Goal: Transaction & Acquisition: Purchase product/service

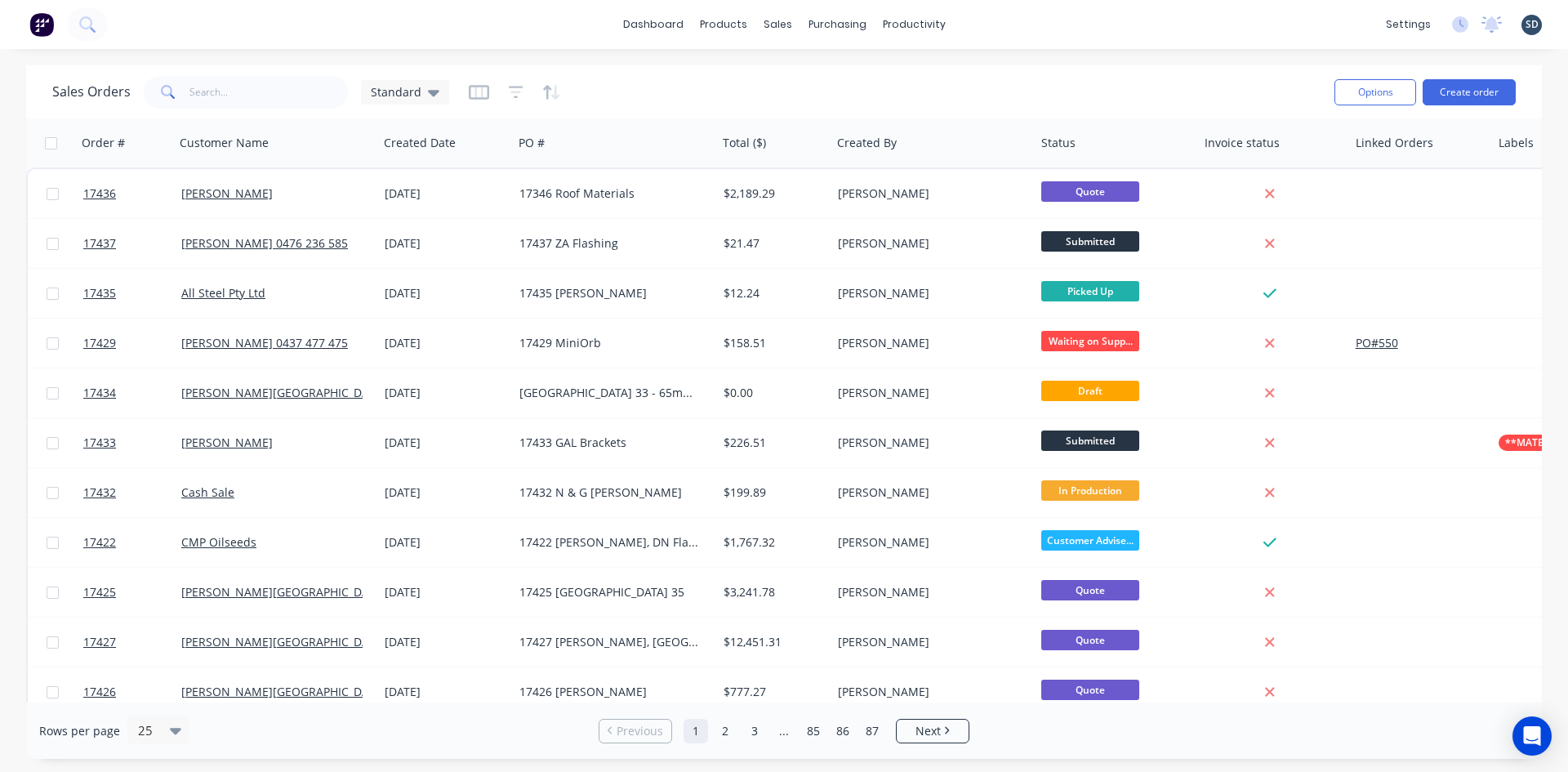
click at [1071, 35] on div "dashboard products sales purchasing productivity dashboard products Product Cat…" at bounding box center [784, 24] width 1568 height 49
click at [1021, 27] on div "dashboard products sales purchasing productivity dashboard products Product Cat…" at bounding box center [784, 24] width 1568 height 49
click at [1022, 24] on div "dashboard products sales purchasing productivity dashboard products Product Cat…" at bounding box center [784, 24] width 1568 height 49
drag, startPoint x: 1006, startPoint y: 24, endPoint x: 996, endPoint y: 23, distance: 10.0
click at [996, 23] on div "dashboard products sales purchasing productivity dashboard products Product Cat…" at bounding box center [784, 24] width 1568 height 49
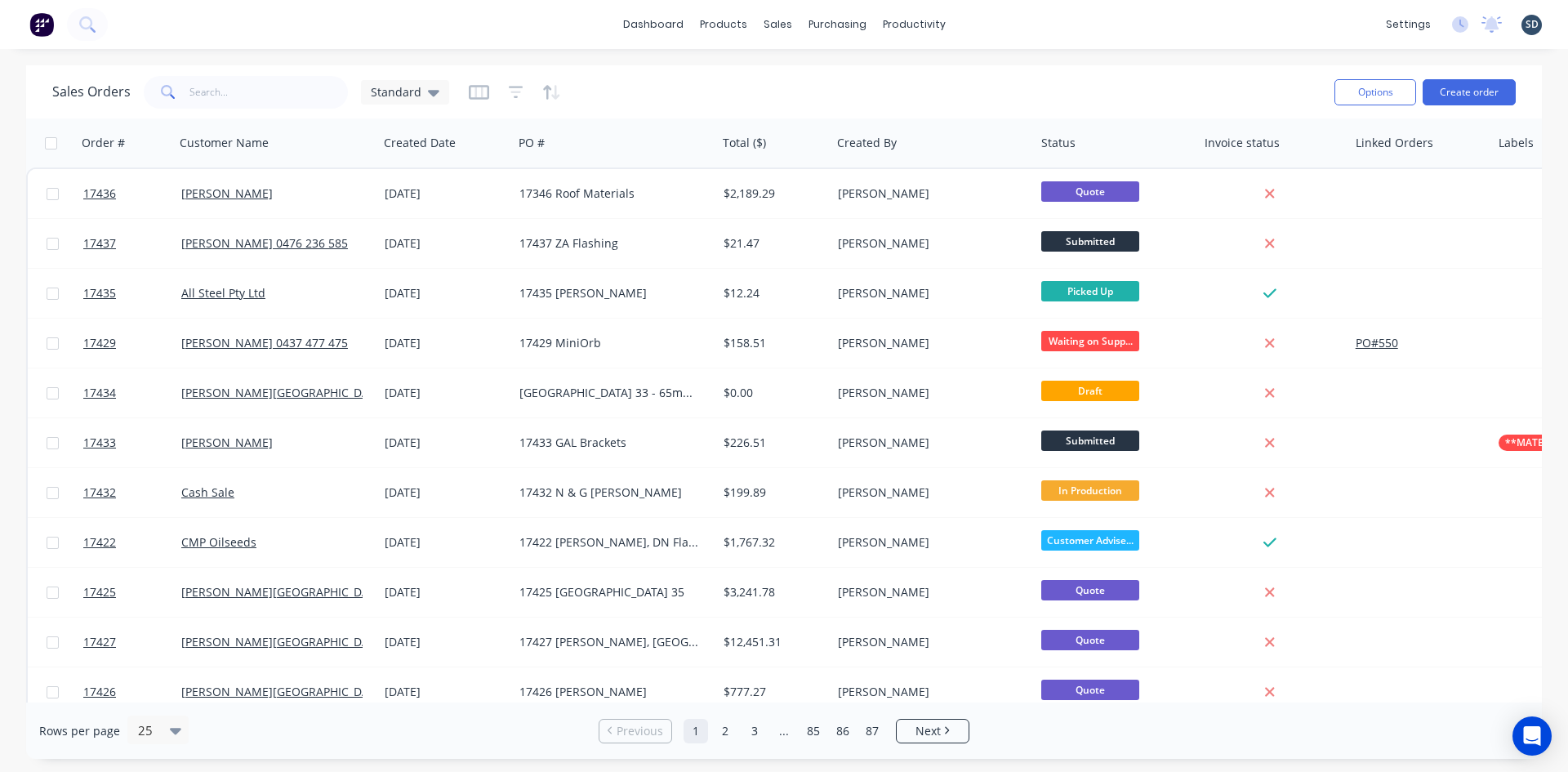
click at [1006, 22] on div "dashboard products sales purchasing productivity dashboard products Product Cat…" at bounding box center [784, 24] width 1568 height 49
click at [562, 31] on div "dashboard products sales purchasing productivity dashboard products Product Cat…" at bounding box center [784, 24] width 1568 height 49
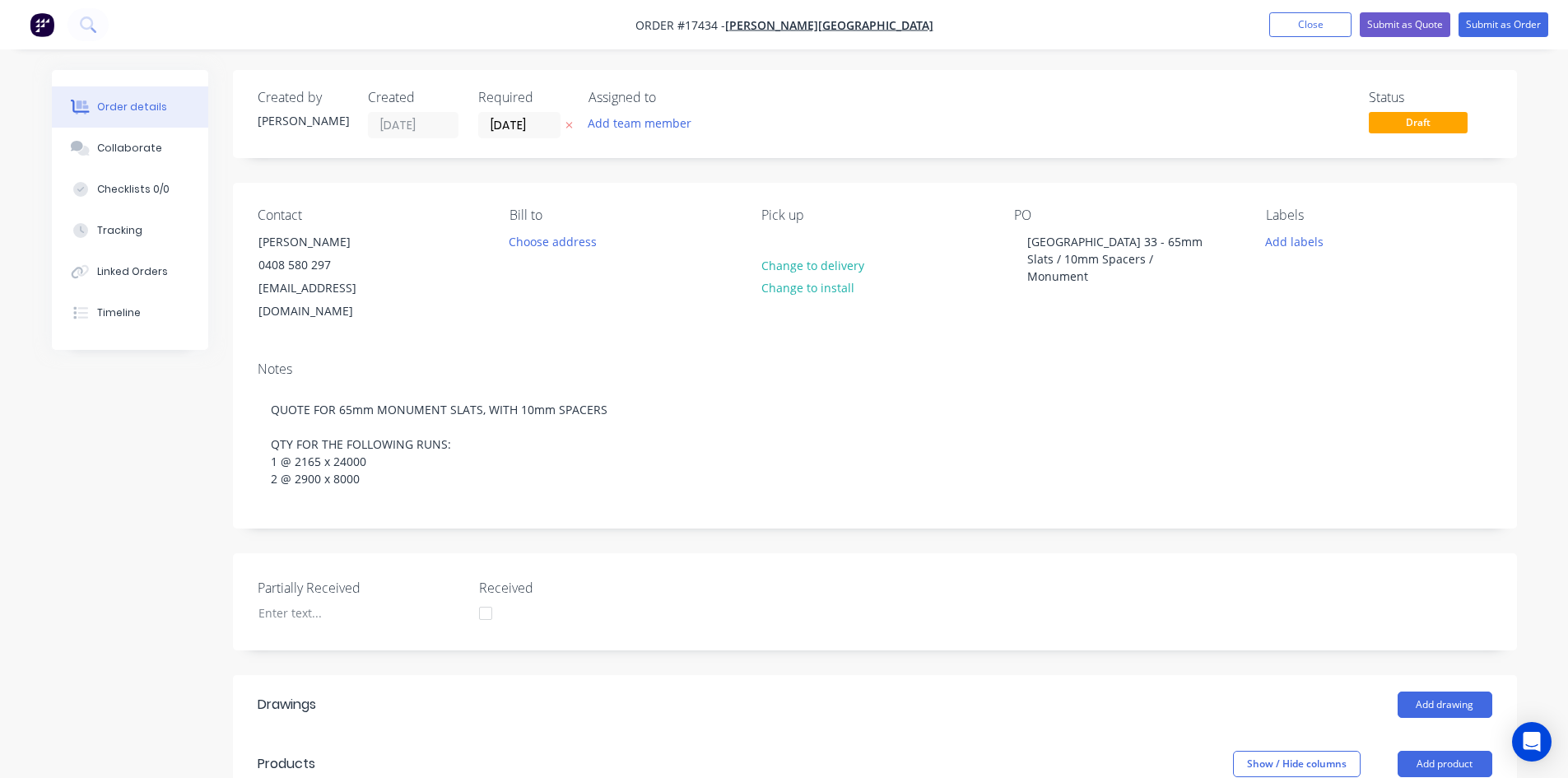
click at [933, 22] on nav "Order #17434 - Glenn Walsh Building Add product Close Submit as Quote Submit as…" at bounding box center [784, 24] width 1568 height 49
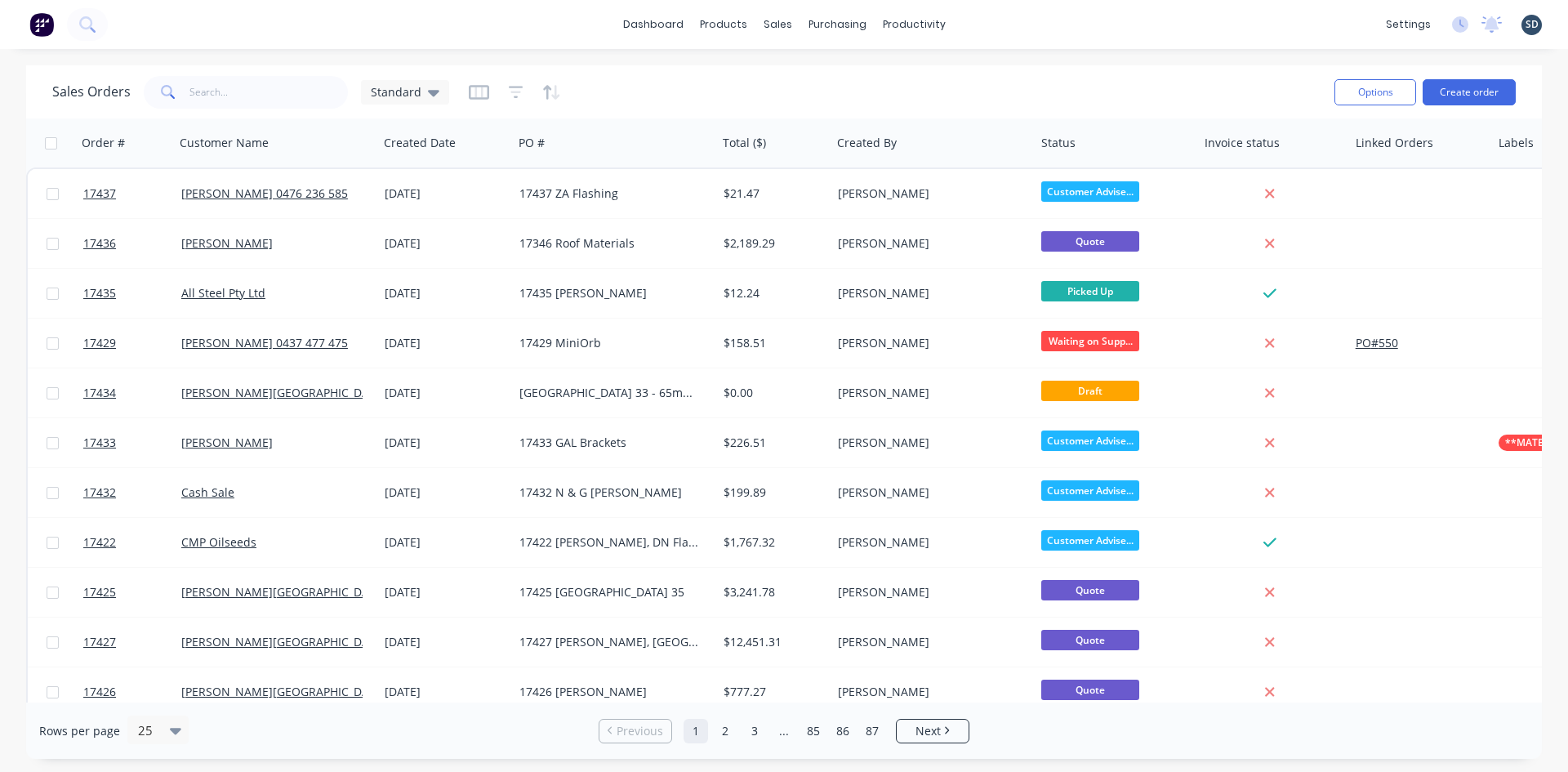
drag, startPoint x: 967, startPoint y: 16, endPoint x: 970, endPoint y: 28, distance: 12.4
click at [967, 16] on div "dashboard products sales purchasing productivity dashboard products Product Cat…" at bounding box center [784, 24] width 1568 height 49
click at [979, 18] on div "dashboard products sales purchasing productivity dashboard products Product Cat…" at bounding box center [784, 24] width 1568 height 49
click at [979, 24] on div "dashboard products sales purchasing productivity dashboard products Product Cat…" at bounding box center [784, 24] width 1568 height 49
click at [992, 21] on div "dashboard products sales purchasing productivity dashboard products Product Cat…" at bounding box center [784, 24] width 1568 height 49
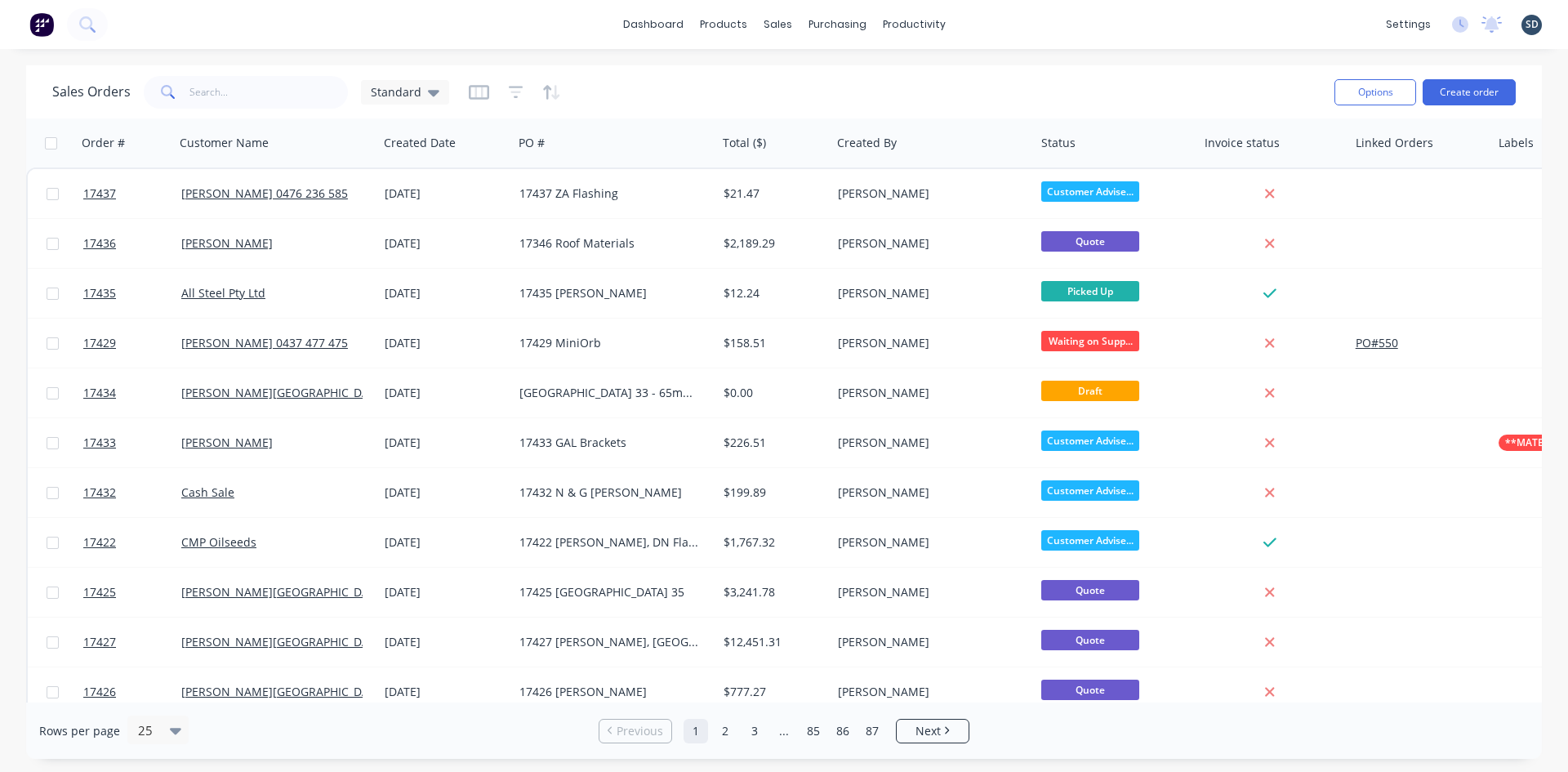
click at [993, 21] on div "dashboard products sales purchasing productivity dashboard products Product Cat…" at bounding box center [784, 24] width 1568 height 49
click at [990, 25] on div "dashboard products sales purchasing productivity dashboard products Product Cat…" at bounding box center [784, 24] width 1568 height 49
click at [997, 23] on div "dashboard products sales purchasing productivity dashboard products Product Cat…" at bounding box center [784, 24] width 1568 height 49
click at [1000, 21] on div "dashboard products sales purchasing productivity dashboard products Product Cat…" at bounding box center [784, 24] width 1568 height 49
click at [995, 21] on div "dashboard products sales purchasing productivity dashboard products Product Cat…" at bounding box center [784, 24] width 1568 height 49
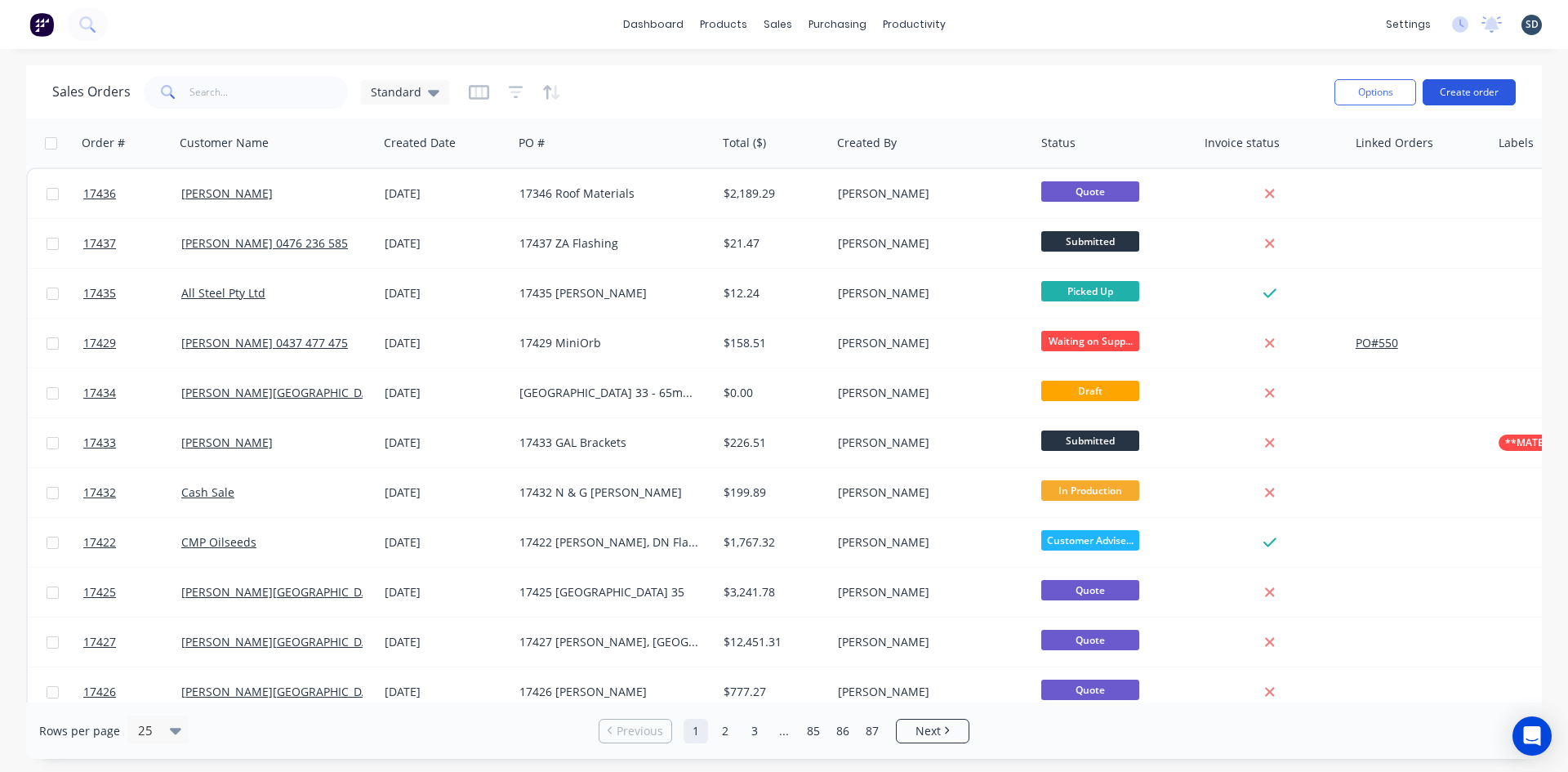
click at [1477, 88] on button "Create order" at bounding box center [1469, 92] width 93 height 26
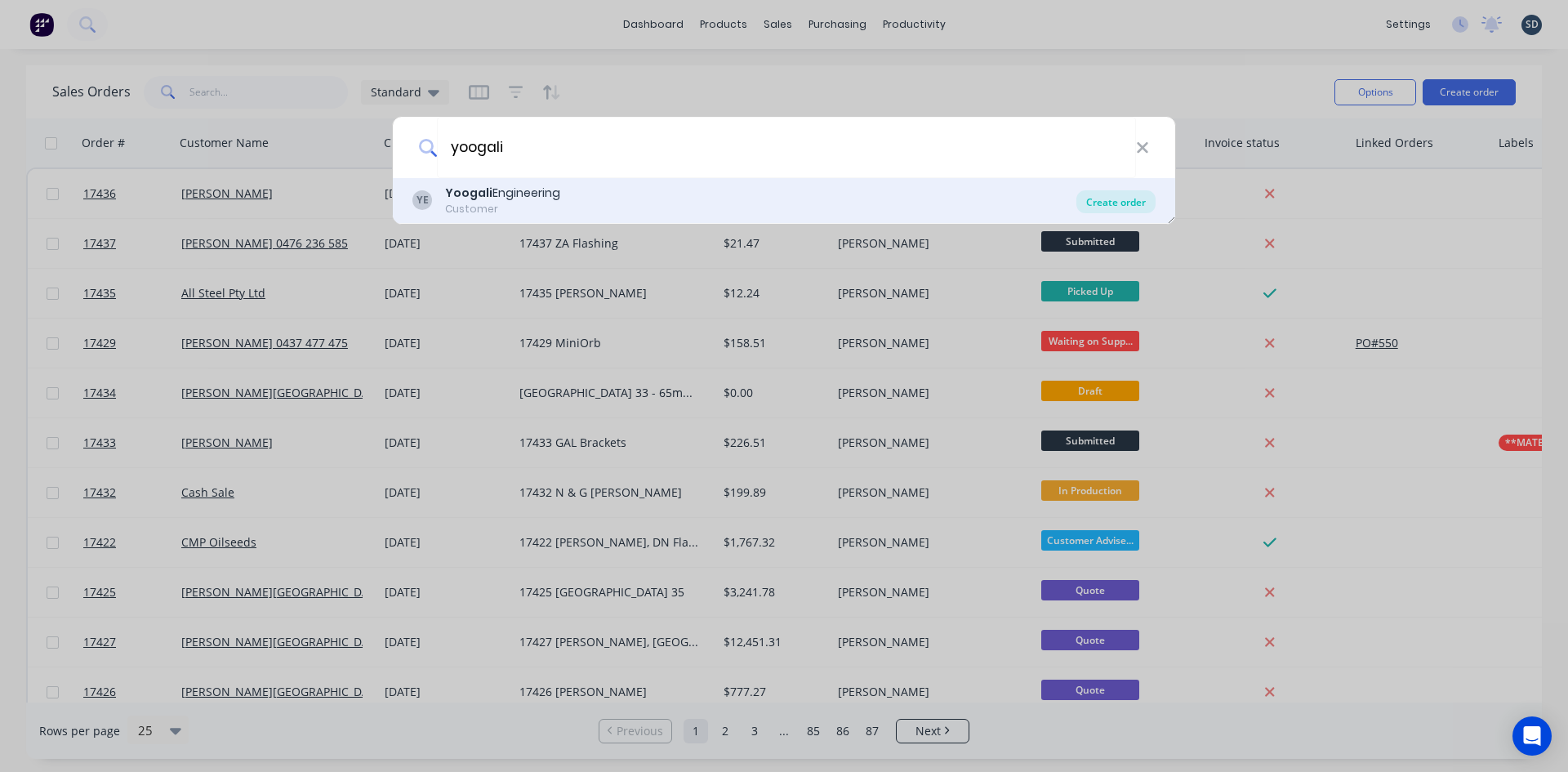
type input "yoogali"
click at [1120, 201] on div "Create order" at bounding box center [1116, 202] width 79 height 23
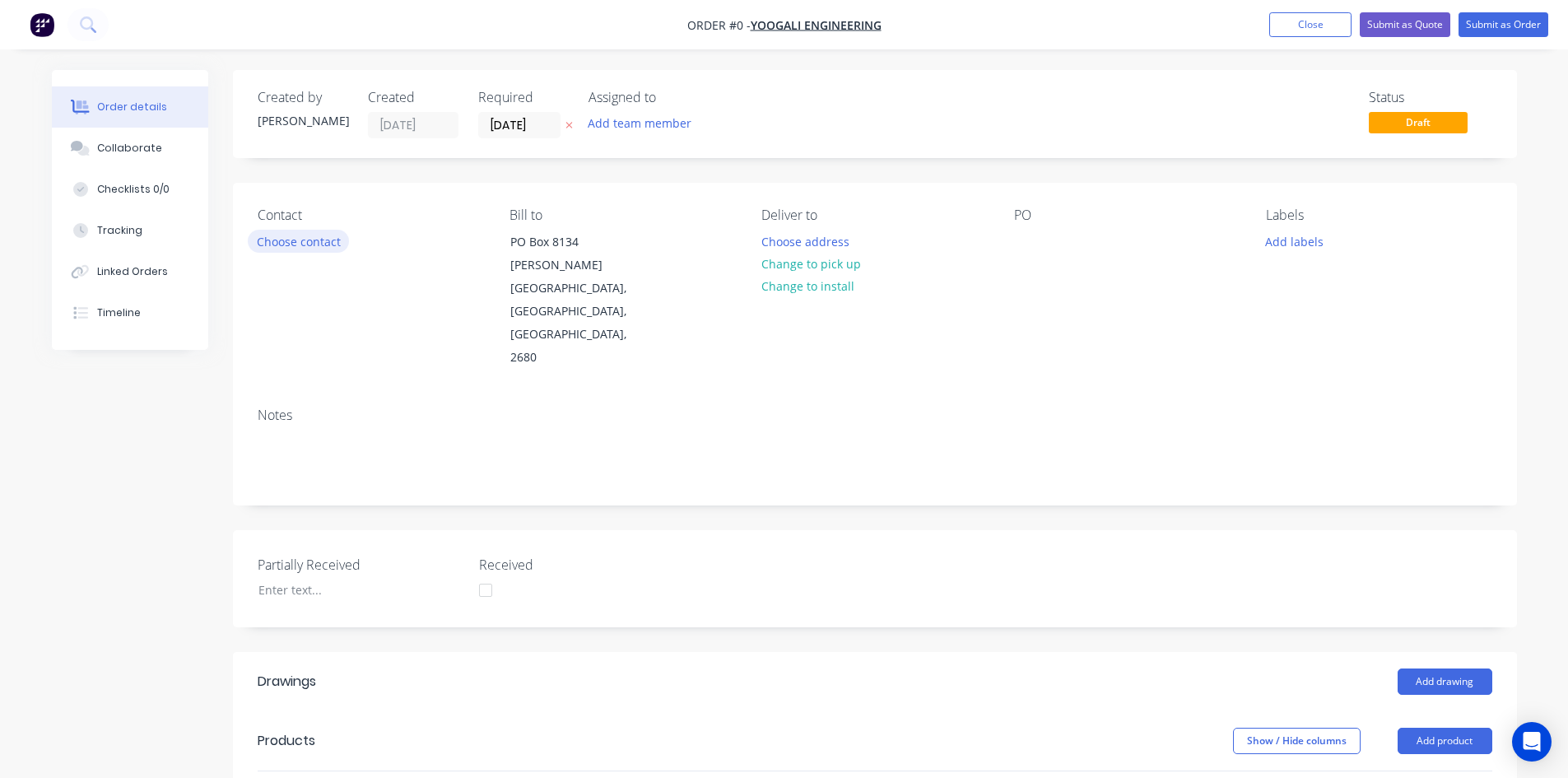
click at [274, 229] on button "Choose contact" at bounding box center [298, 240] width 101 height 22
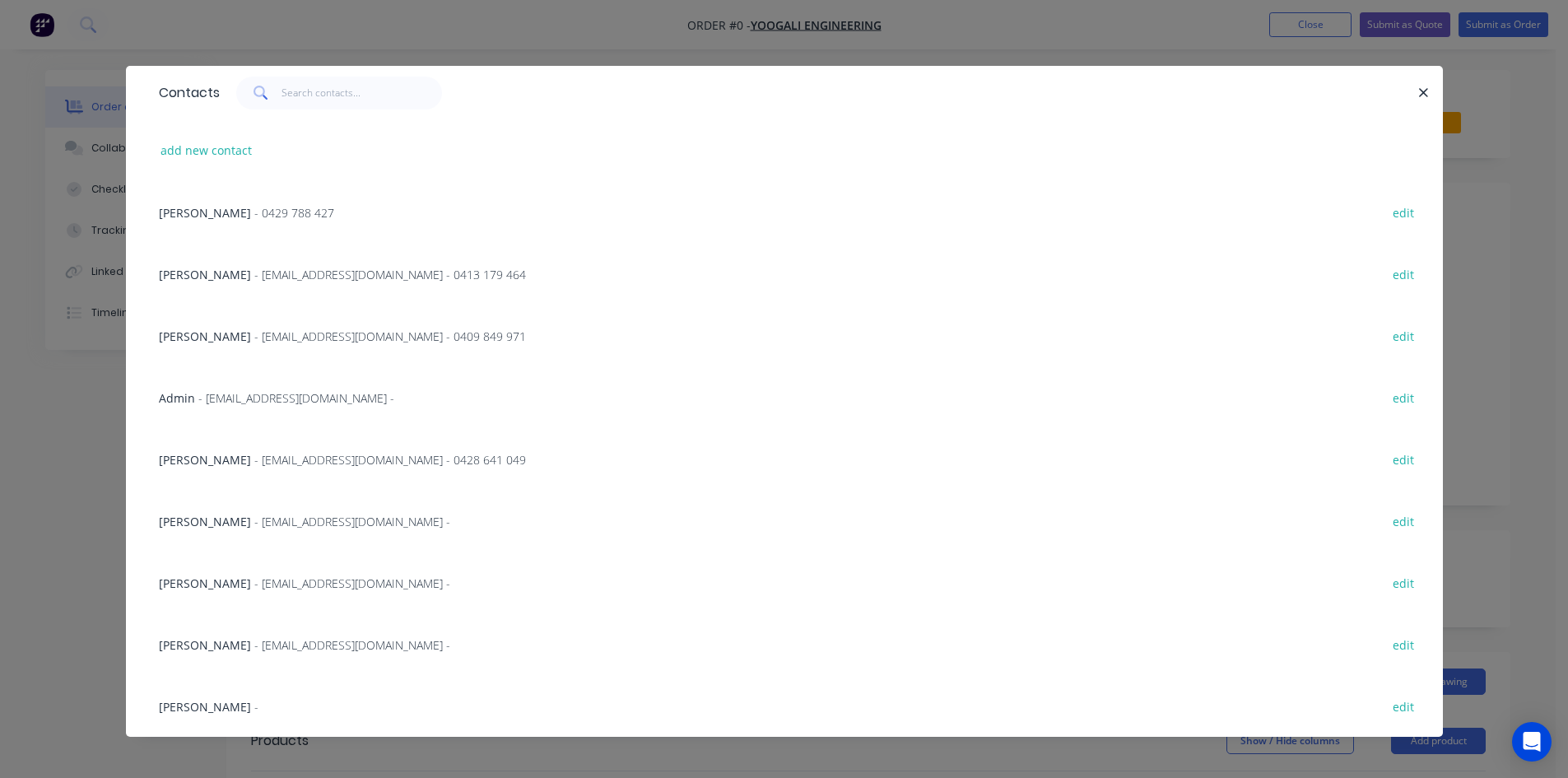
click at [254, 463] on span "- mlanza@yoogaliengineering.com.au - 0428 641 049" at bounding box center [390, 460] width 272 height 16
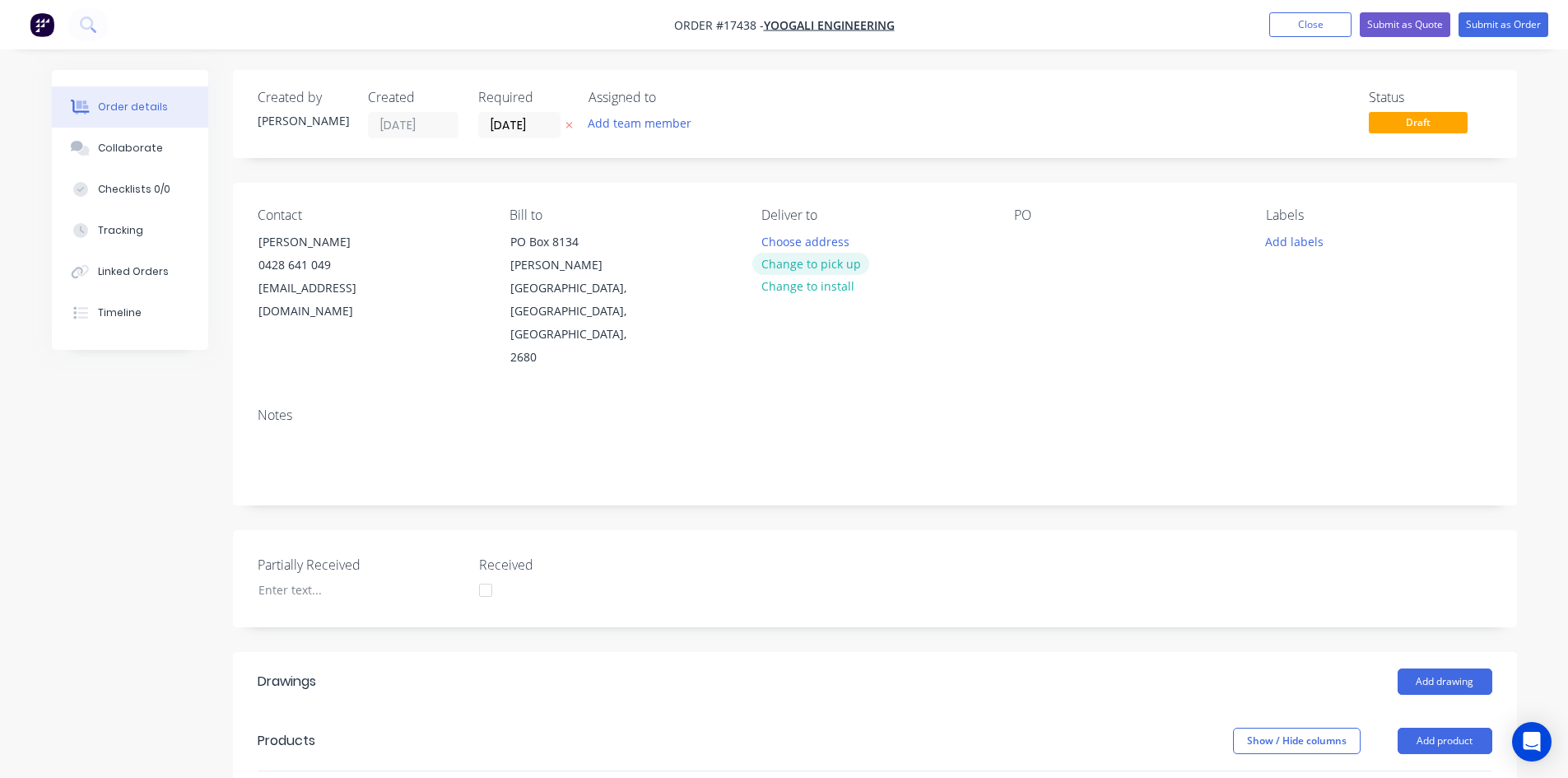
click at [841, 262] on button "Change to pick up" at bounding box center [811, 263] width 117 height 22
click at [1014, 235] on div at bounding box center [1028, 241] width 27 height 24
click at [994, 394] on div "Notes" at bounding box center [875, 449] width 1284 height 111
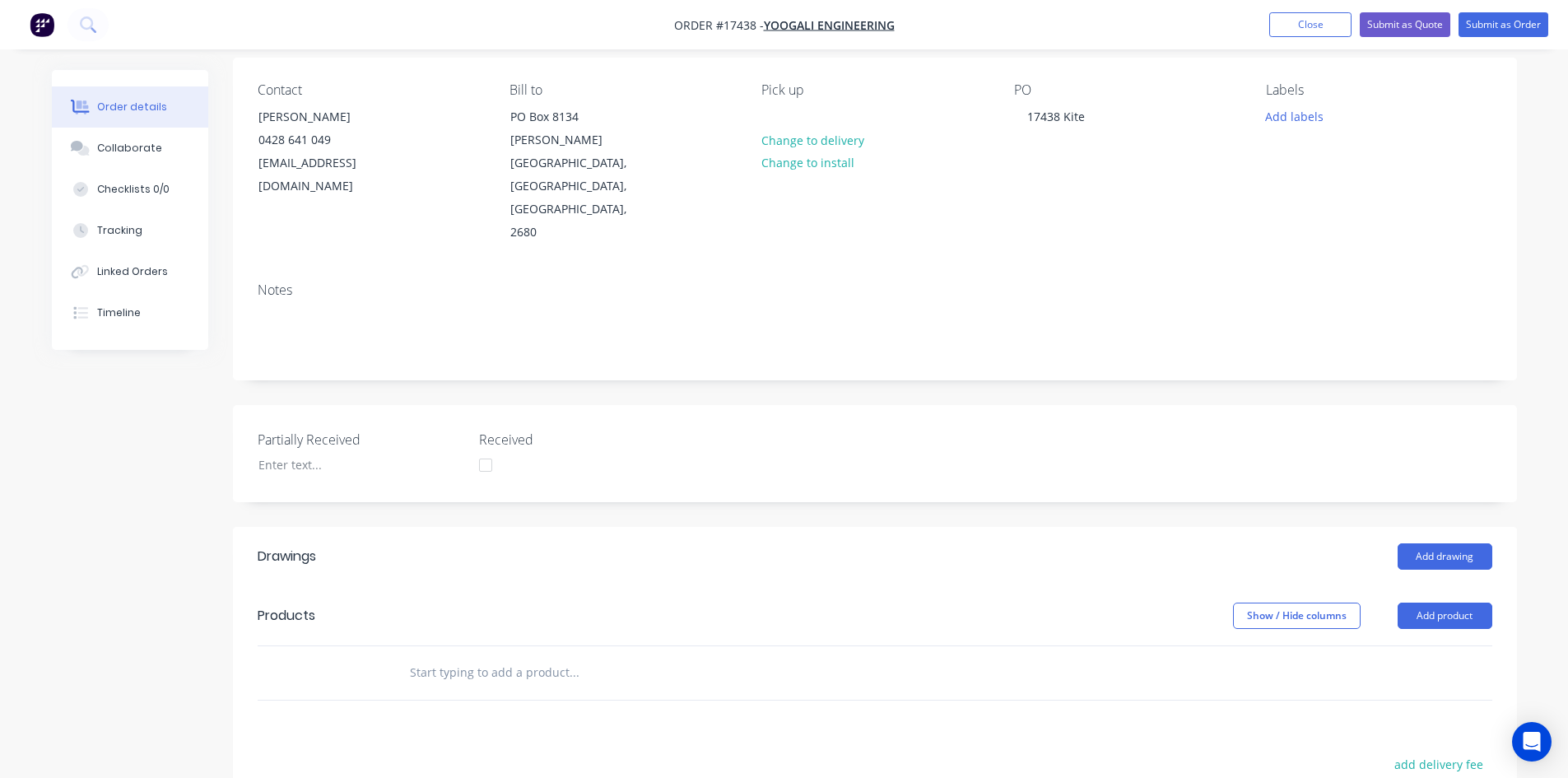
scroll to position [165, 0]
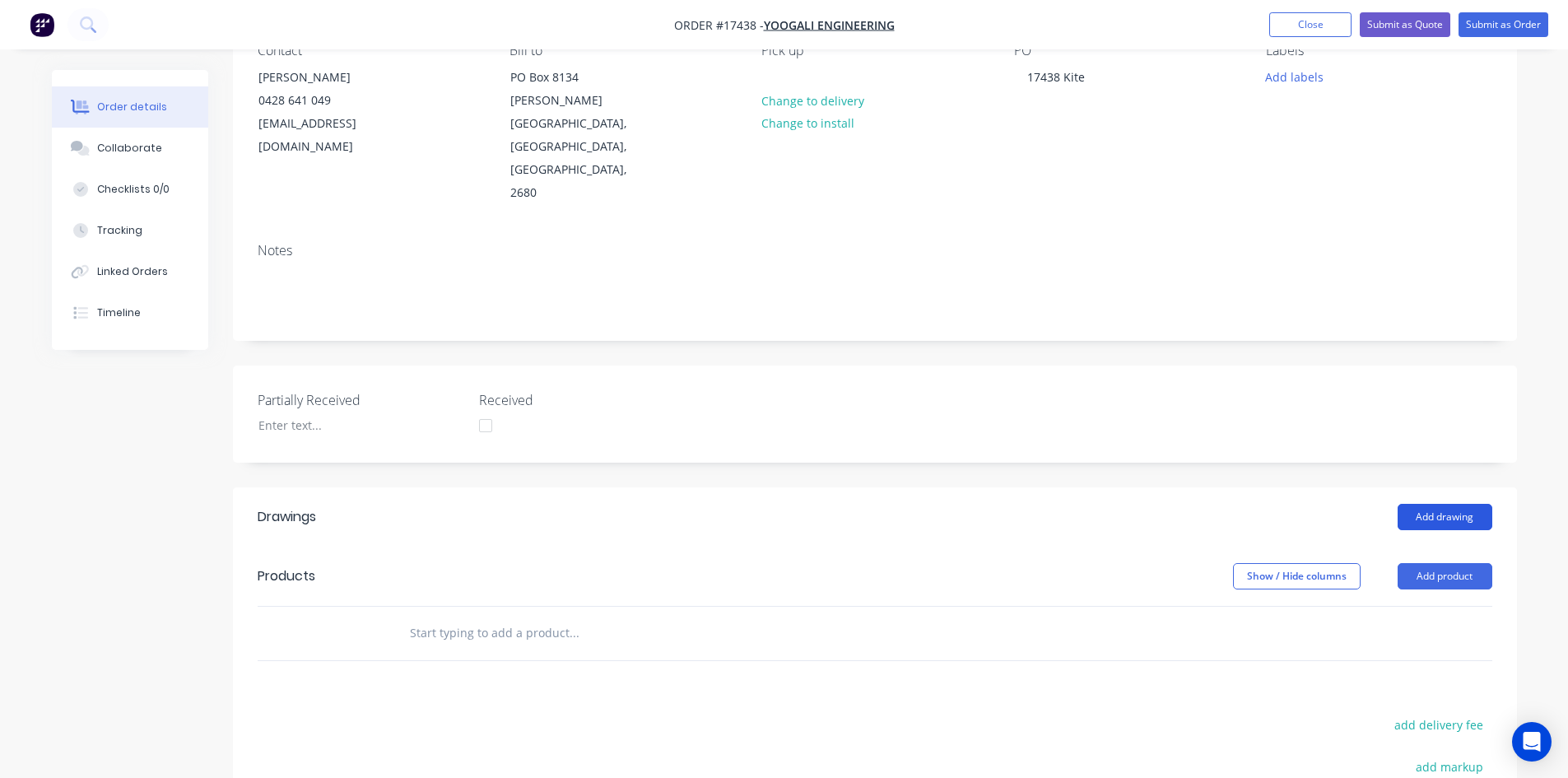
click at [1437, 504] on button "Add drawing" at bounding box center [1445, 517] width 95 height 27
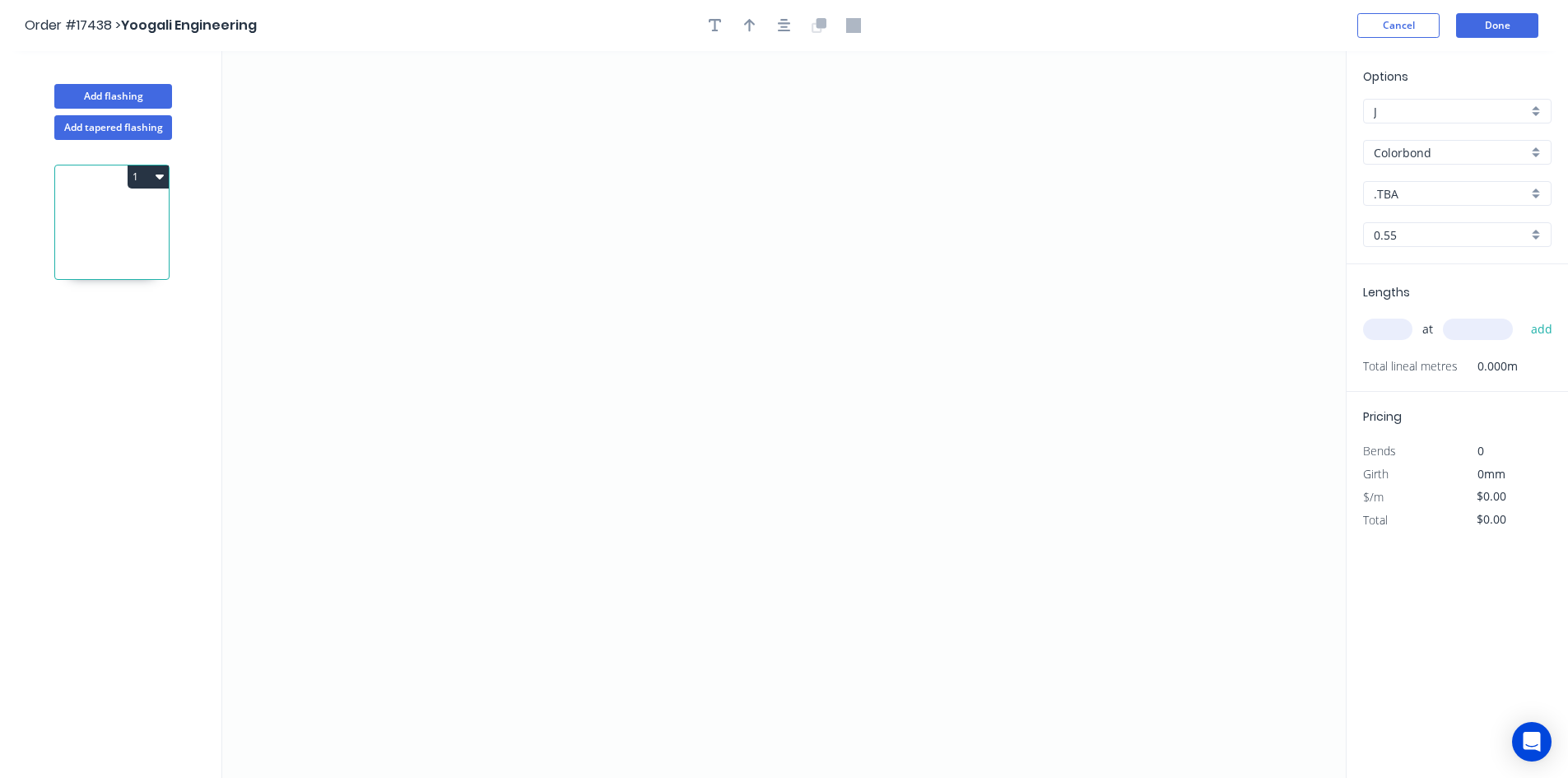
click at [1516, 145] on input "Colorbond" at bounding box center [1451, 152] width 154 height 17
click at [1480, 256] on div "Zincalume" at bounding box center [1457, 270] width 187 height 29
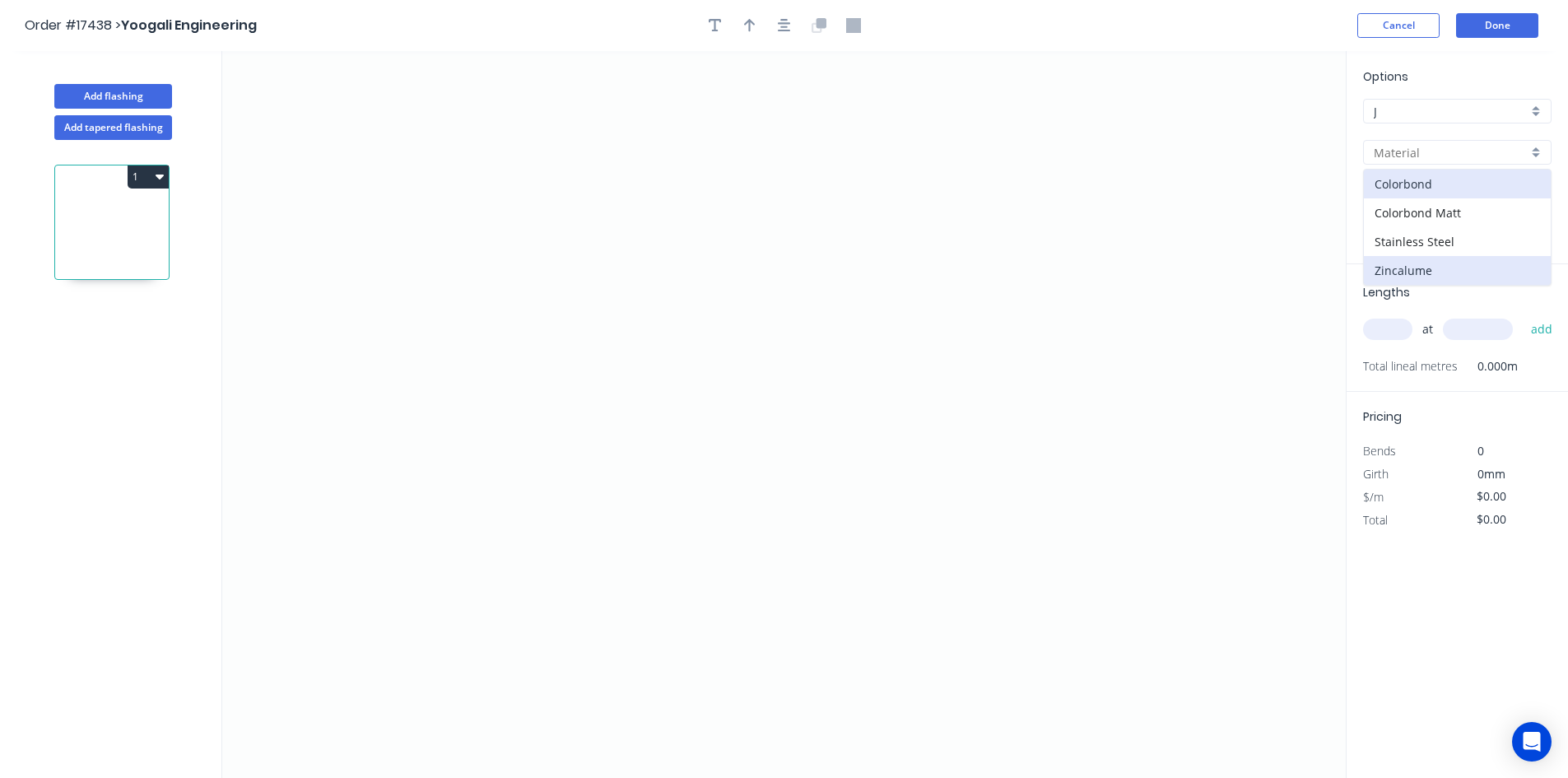
type input "Zincalume"
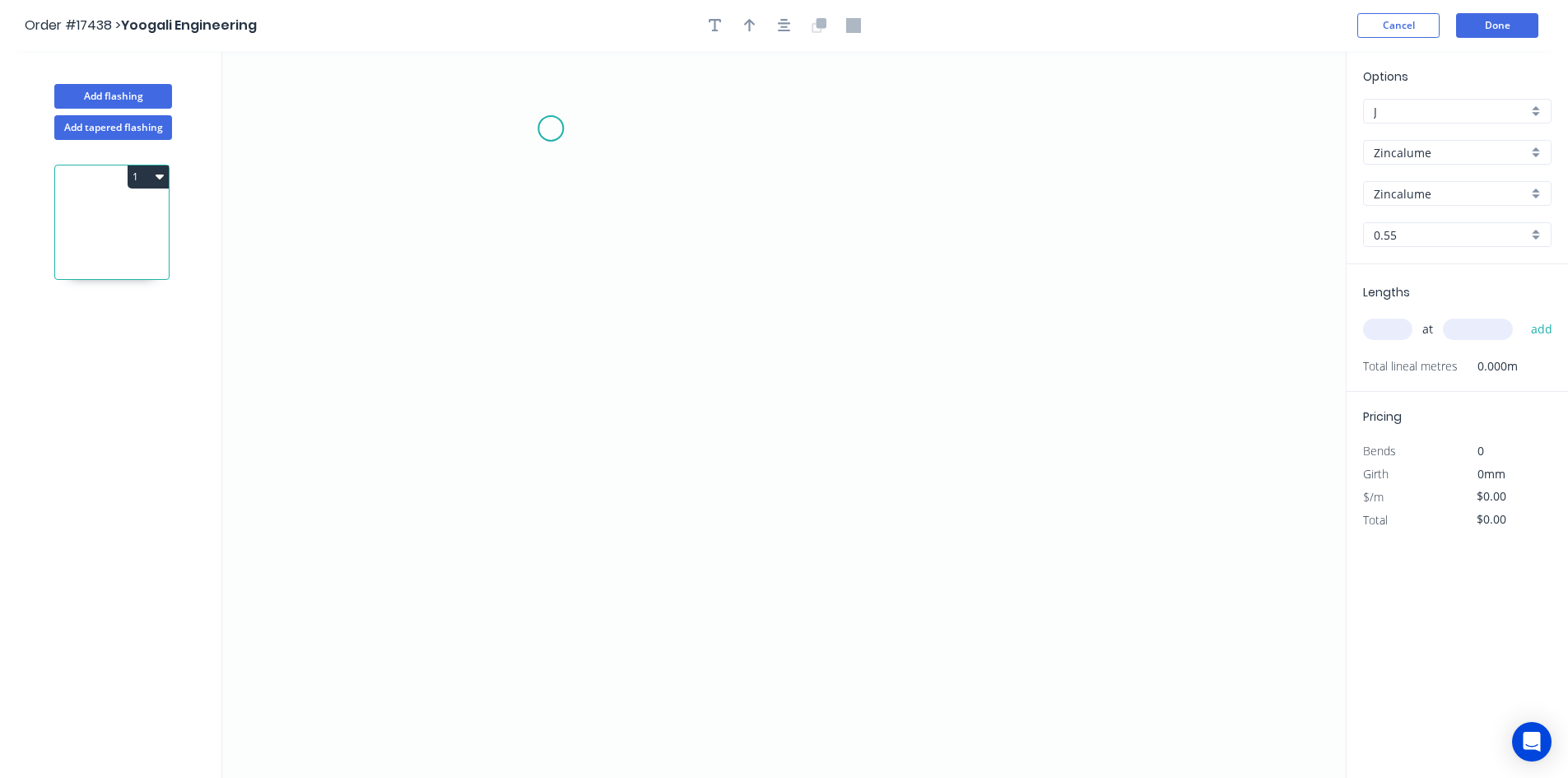
click at [550, 128] on icon "0" at bounding box center [784, 414] width 1124 height 726
click at [882, 123] on icon "0" at bounding box center [784, 414] width 1124 height 726
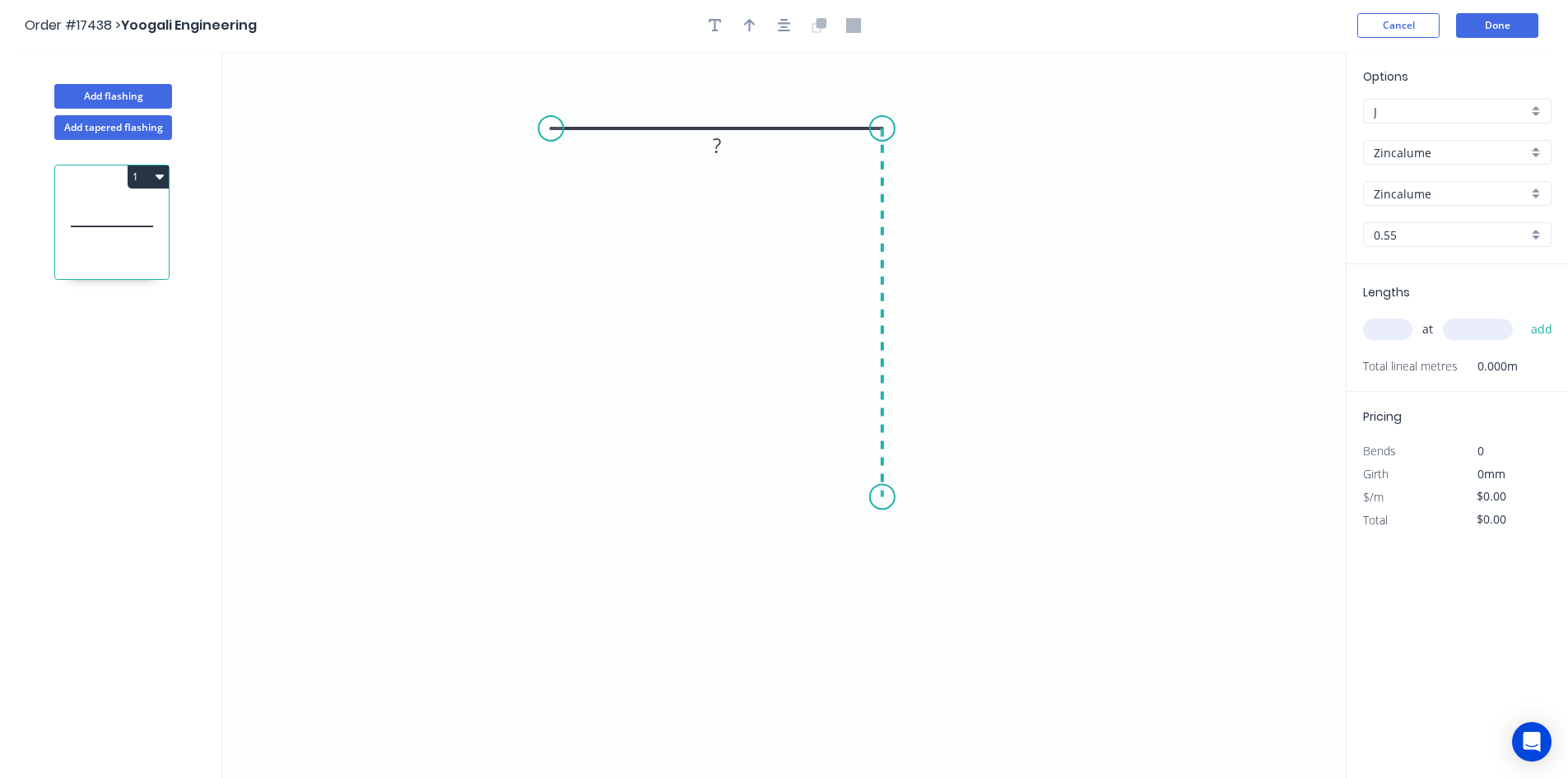
click at [871, 497] on icon "0 ?" at bounding box center [784, 414] width 1124 height 726
click at [862, 554] on icon "0 ? ?" at bounding box center [784, 414] width 1124 height 726
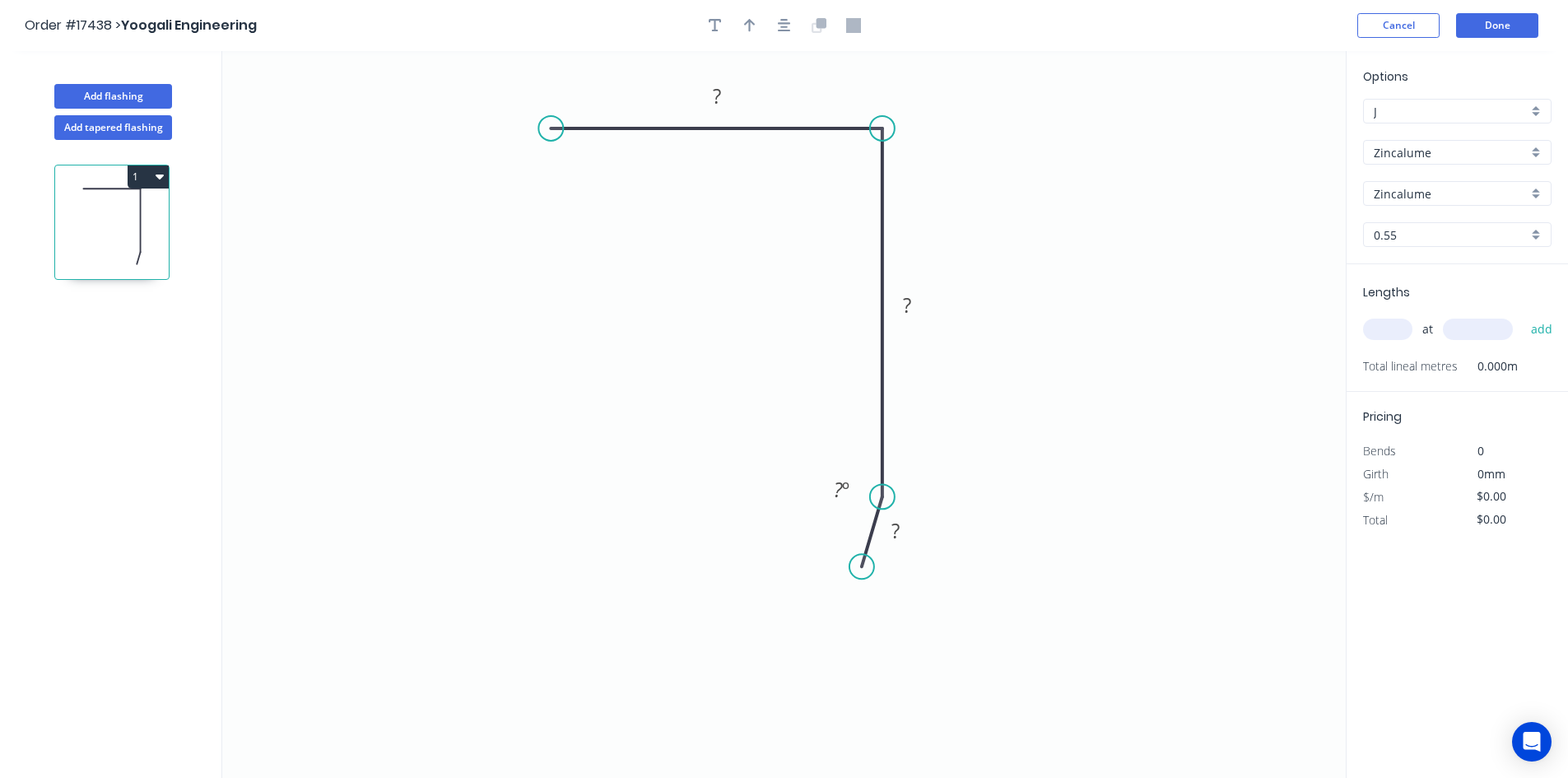
drag, startPoint x: 862, startPoint y: 554, endPoint x: 862, endPoint y: 567, distance: 13.0
click at [862, 567] on circle at bounding box center [862, 566] width 25 height 25
click at [545, 130] on circle at bounding box center [551, 129] width 25 height 25
click at [435, 255] on icon "0 ? ? ? ? º" at bounding box center [784, 414] width 1124 height 726
click at [481, 159] on rect at bounding box center [476, 162] width 33 height 23
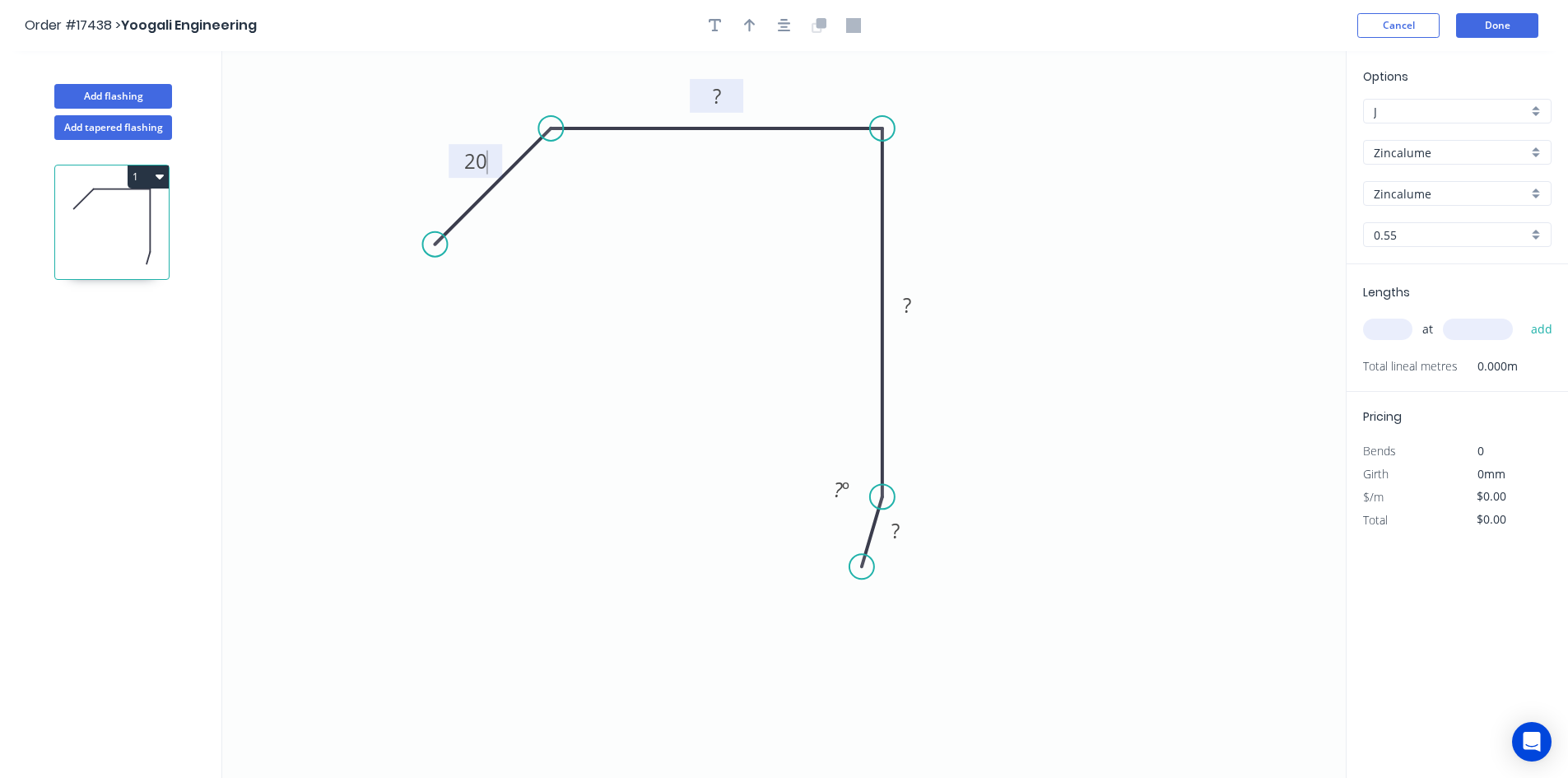
click at [727, 96] on rect at bounding box center [717, 97] width 33 height 23
click at [921, 312] on rect at bounding box center [907, 306] width 33 height 23
click at [898, 530] on tspan "?" at bounding box center [895, 530] width 8 height 27
type input "$8.51"
click at [844, 493] on tspan "º" at bounding box center [846, 489] width 7 height 27
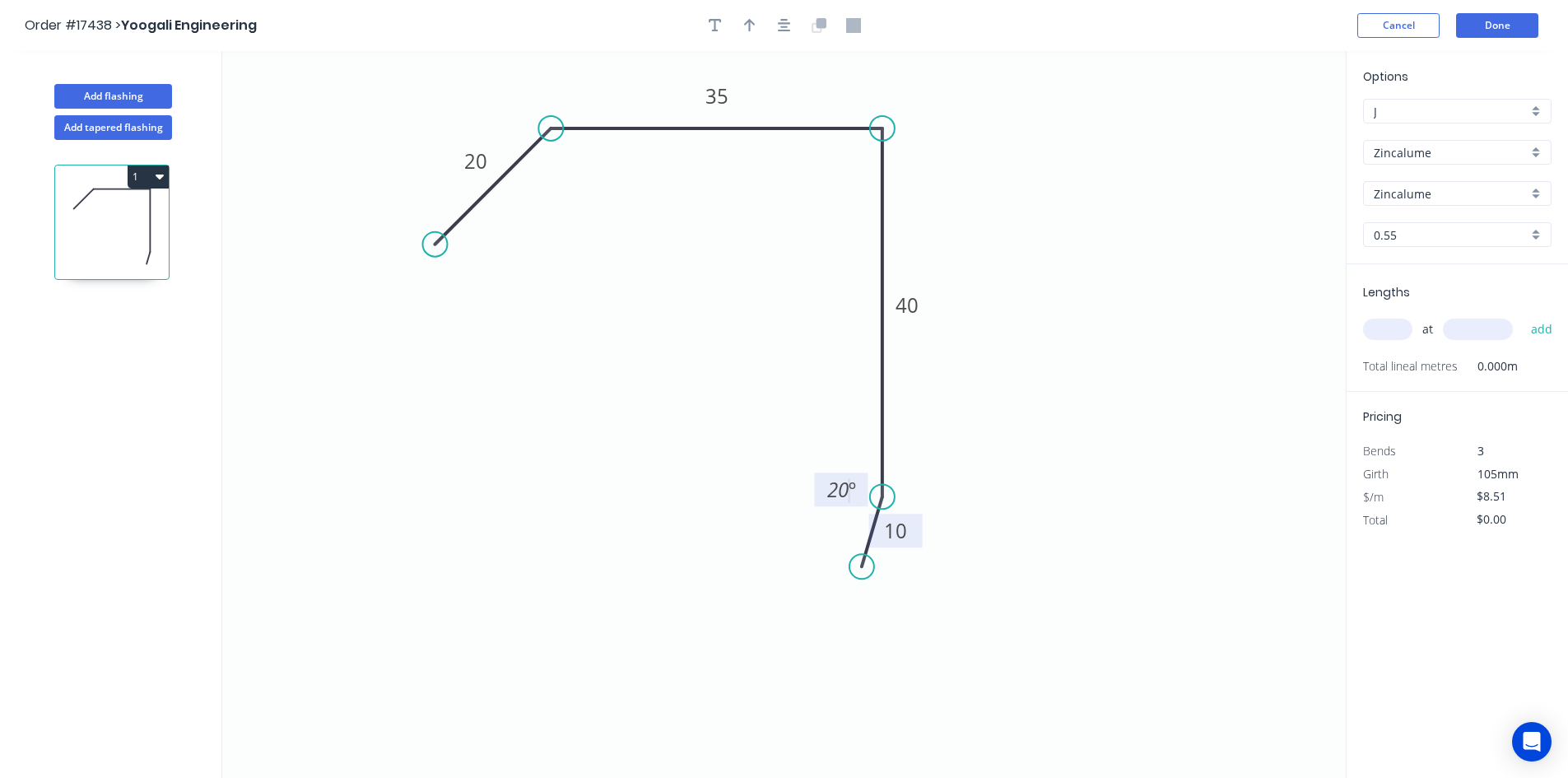
click at [775, 412] on icon "0 20 35 40 10 20 º" at bounding box center [784, 414] width 1124 height 726
drag, startPoint x: 865, startPoint y: 497, endPoint x: 1014, endPoint y: 498, distance: 149.0
click at [1014, 498] on rect at bounding box center [988, 495] width 53 height 34
click at [946, 185] on div "Show angle" at bounding box center [975, 188] width 165 height 34
click at [860, 158] on tspan "º" at bounding box center [857, 155] width 7 height 27
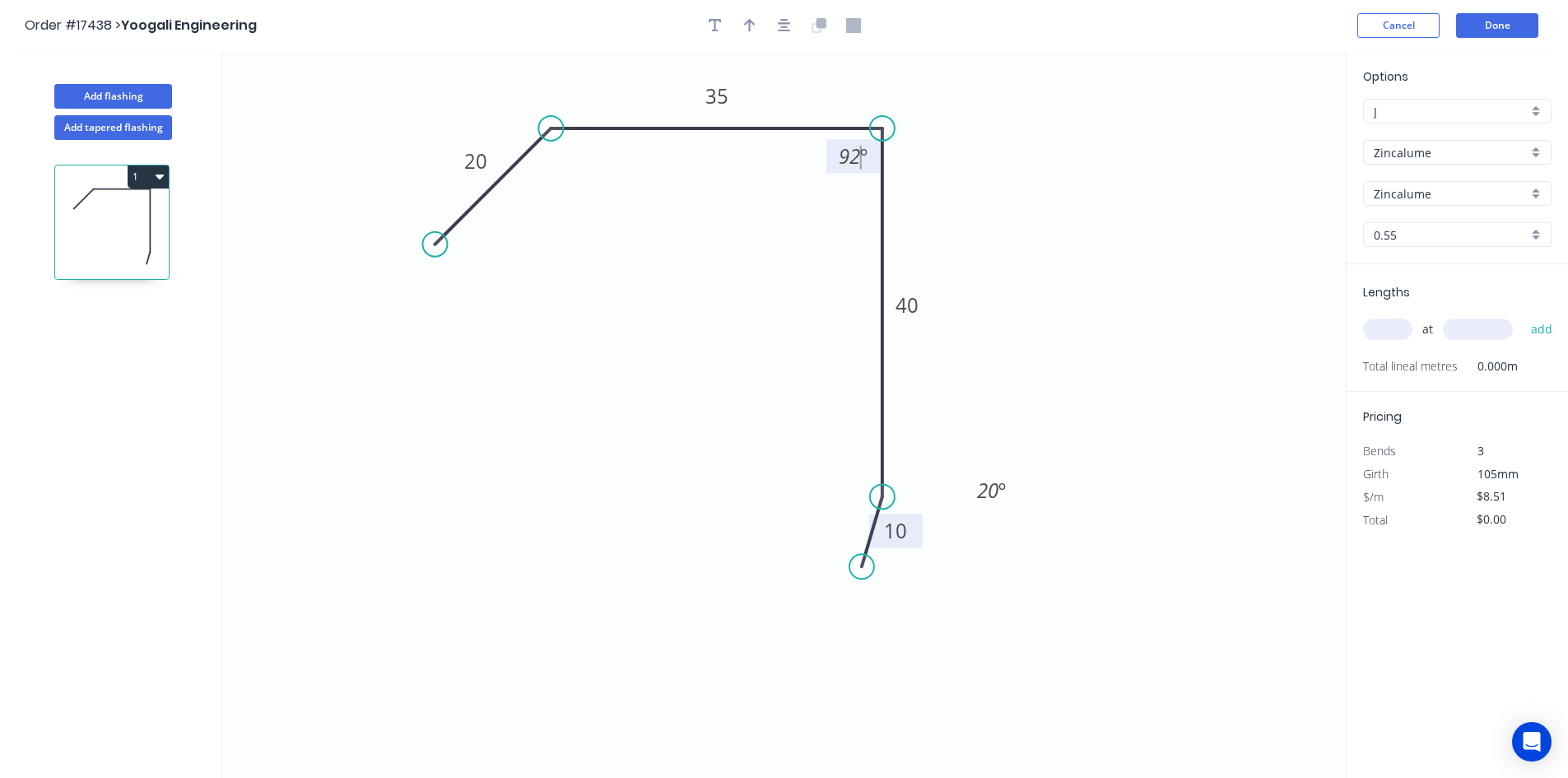
click at [840, 194] on icon "0 20 35 40 10 92 º 20 º" at bounding box center [784, 414] width 1124 height 726
drag, startPoint x: 834, startPoint y: 168, endPoint x: 949, endPoint y: 115, distance: 126.6
click at [949, 115] on rect at bounding box center [958, 109] width 53 height 34
click at [585, 184] on div "Show angle" at bounding box center [629, 185] width 165 height 34
click at [574, 160] on tspan "º" at bounding box center [570, 165] width 7 height 27
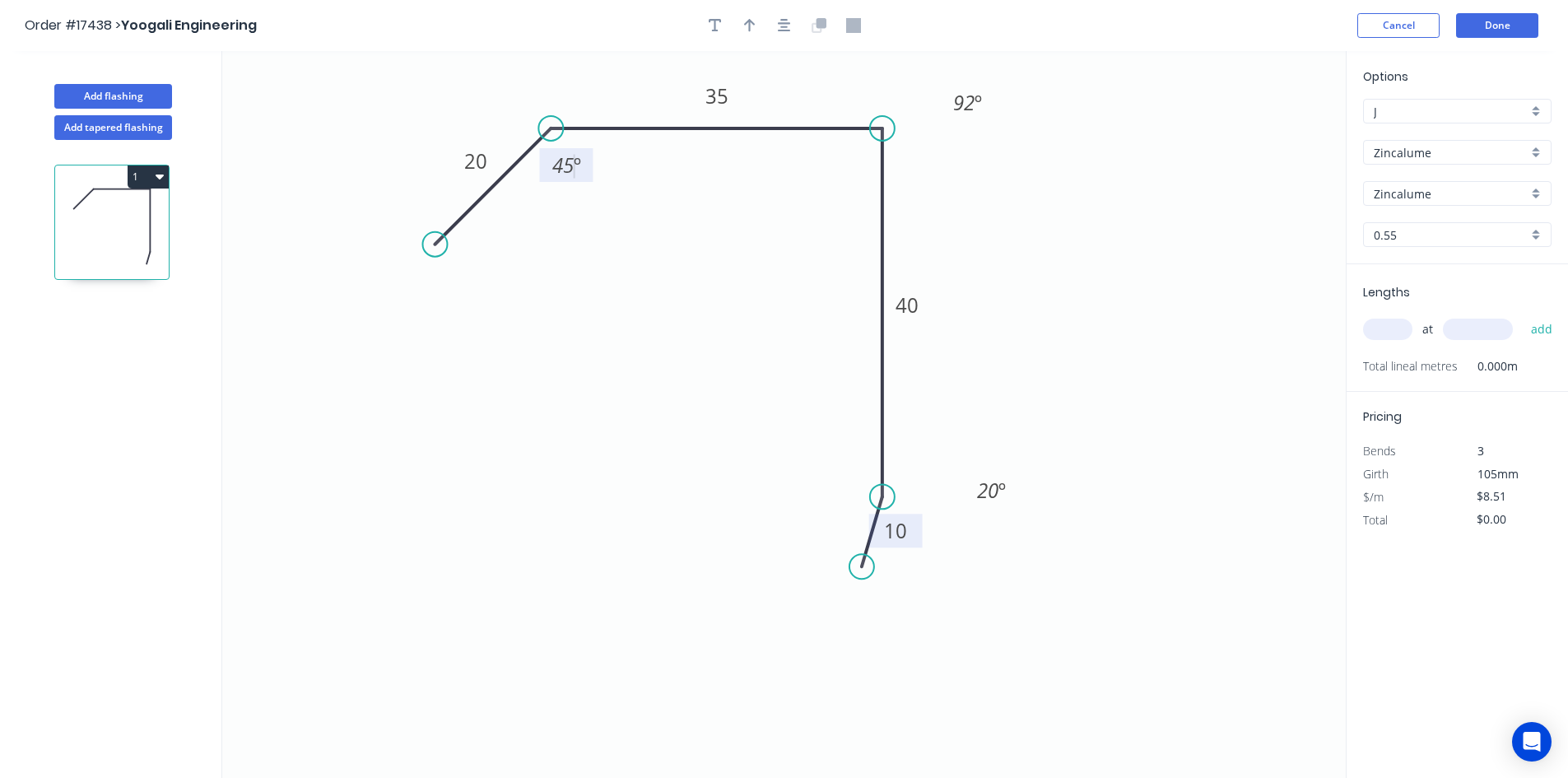
click at [619, 271] on icon "0 20 35 40 10 45 º 92 º 20 º" at bounding box center [784, 414] width 1124 height 726
drag, startPoint x: 589, startPoint y: 174, endPoint x: 533, endPoint y: 91, distance: 100.1
click at [533, 91] on rect at bounding box center [509, 81] width 53 height 34
click at [787, 20] on icon "button" at bounding box center [785, 26] width 13 height 13
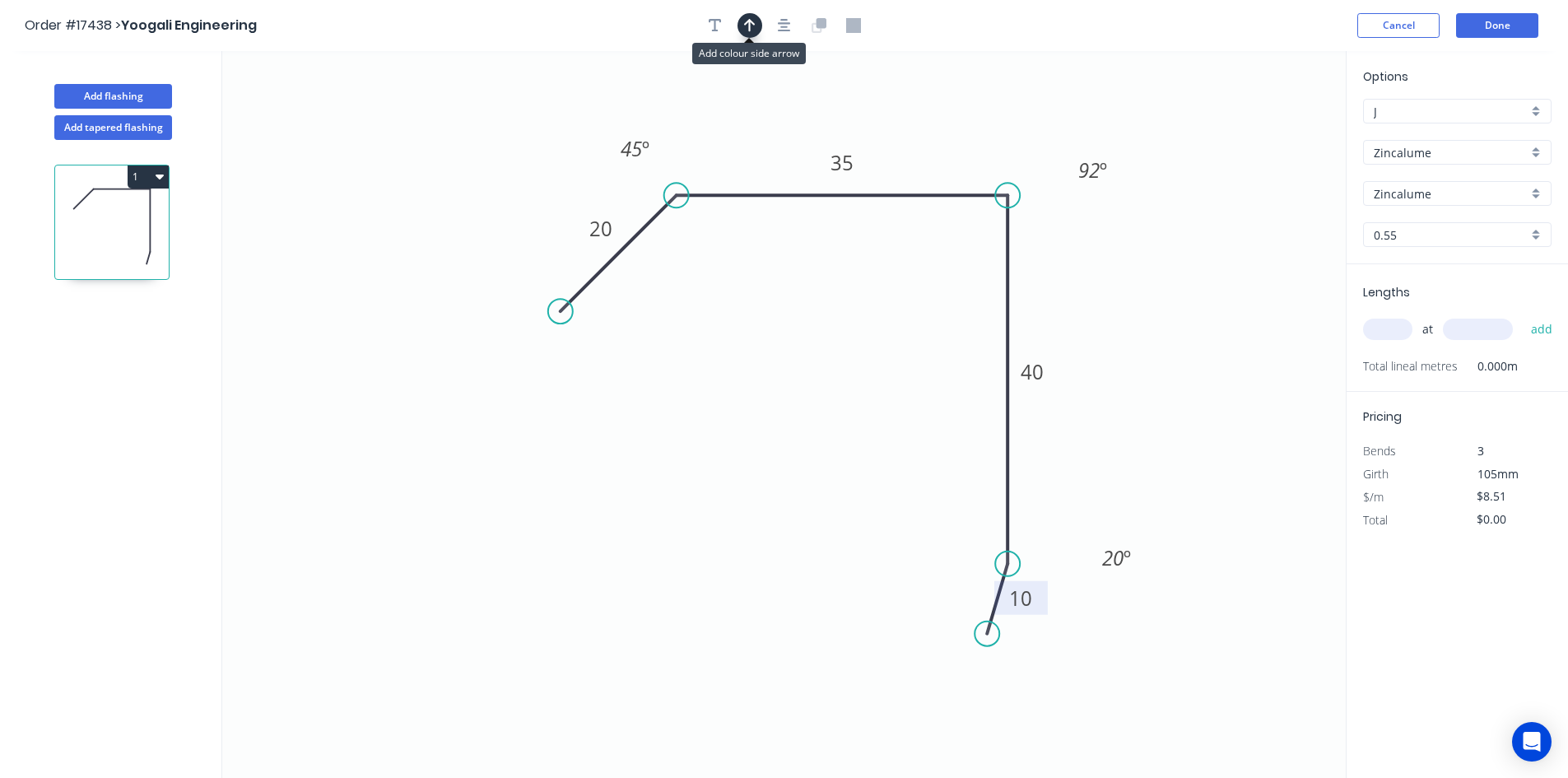
click at [754, 22] on icon "button" at bounding box center [750, 26] width 12 height 15
drag, startPoint x: 1264, startPoint y: 130, endPoint x: 938, endPoint y: 130, distance: 326.0
click at [938, 130] on icon at bounding box center [937, 111] width 15 height 52
click at [1388, 327] on input "text" at bounding box center [1388, 329] width 49 height 22
type input "1"
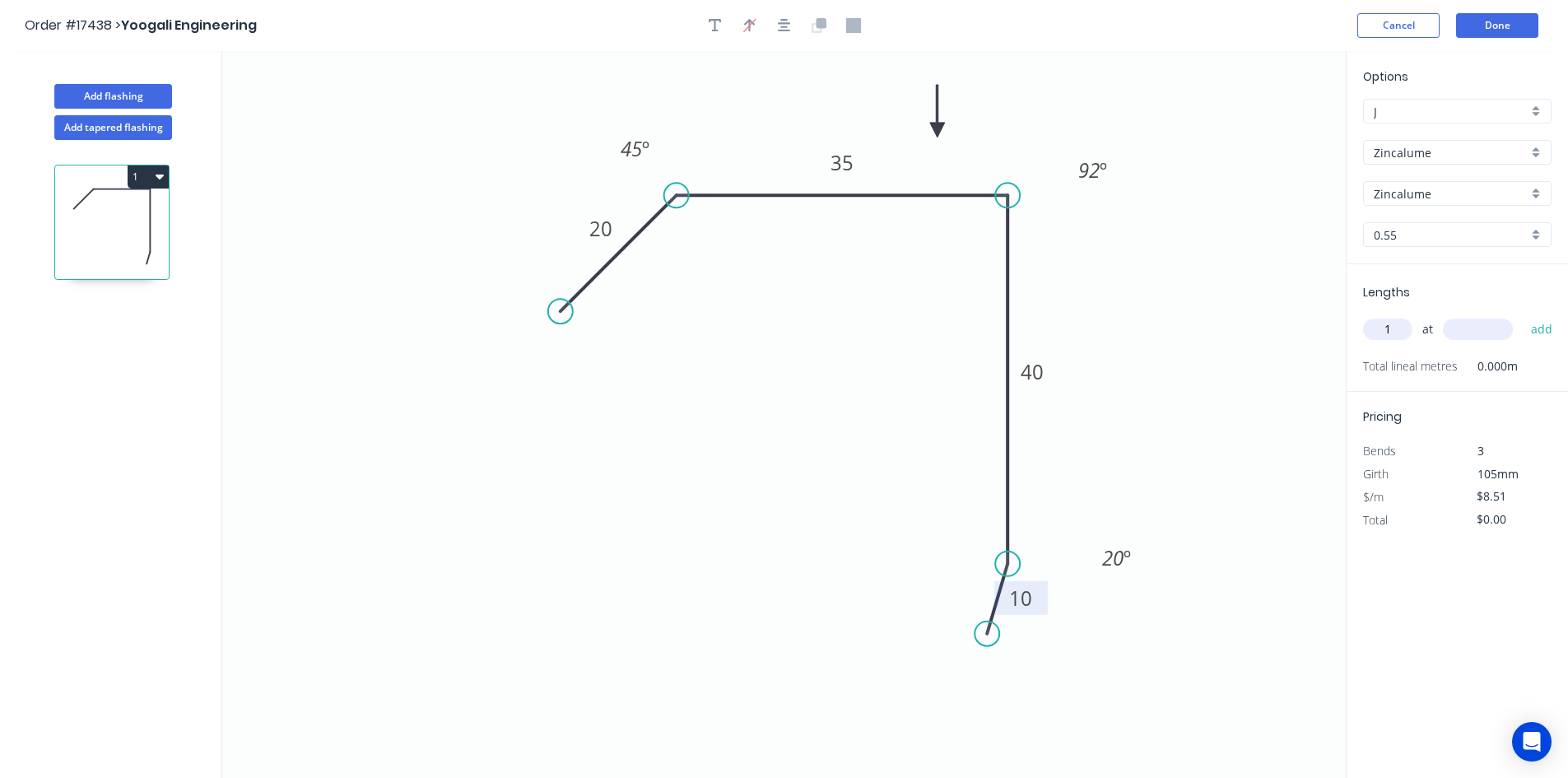
click at [1493, 324] on input "text" at bounding box center [1478, 329] width 70 height 22
type input "6050"
click at [1545, 331] on button "add" at bounding box center [1542, 329] width 39 height 28
type input "$51.49"
drag, startPoint x: 711, startPoint y: 27, endPoint x: 611, endPoint y: 35, distance: 100.3
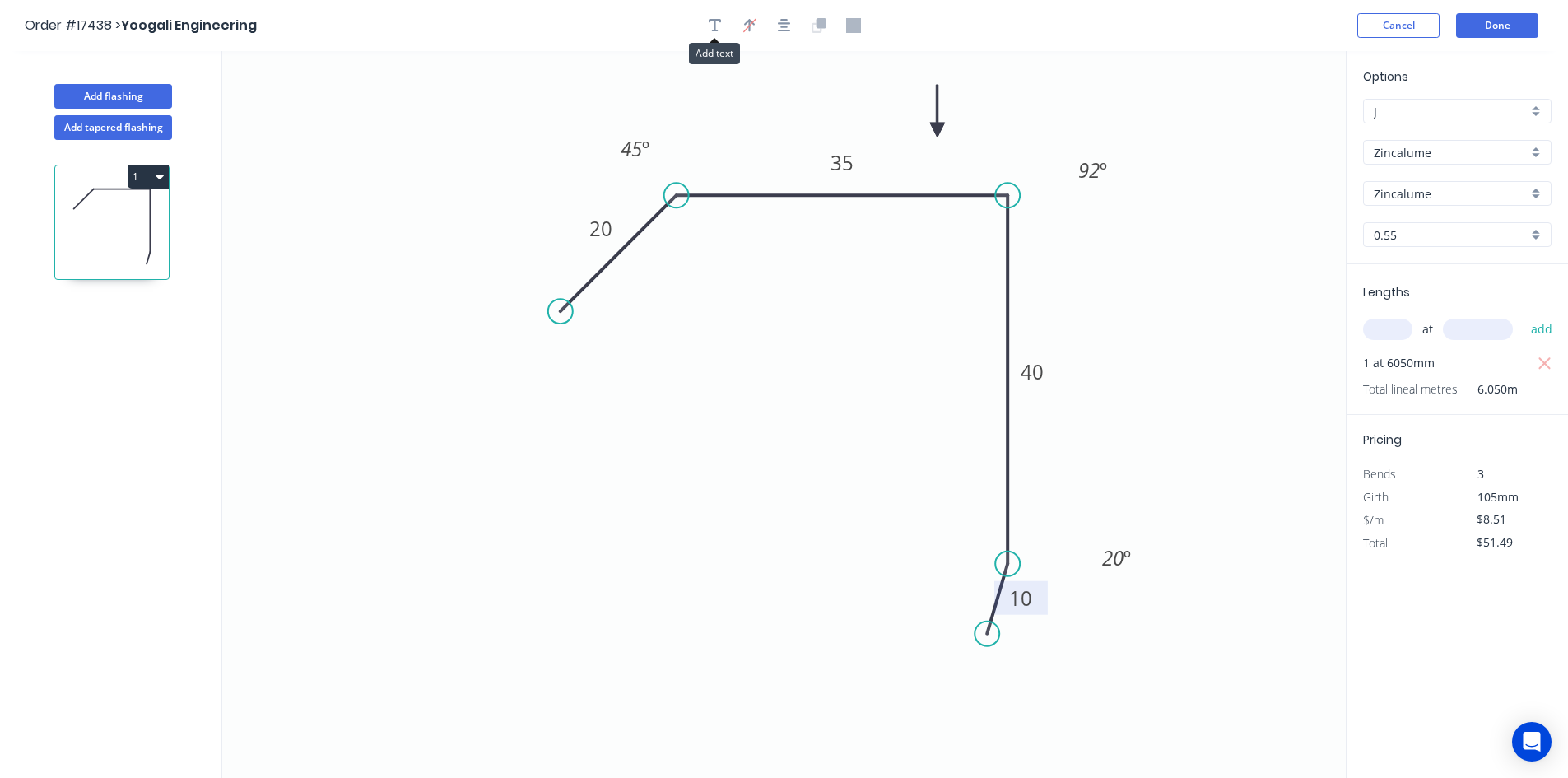
click at [711, 26] on icon "button" at bounding box center [716, 26] width 13 height 15
click at [298, 104] on textarea at bounding box center [328, 116] width 133 height 61
click at [402, 370] on icon "1 20 35 40 10 45 º 92 º 20 º" at bounding box center [784, 414] width 1124 height 726
type textarea "1"
click at [1146, 504] on icon "1 20 35 40 10 45 º 92 º 20 º" at bounding box center [784, 414] width 1124 height 726
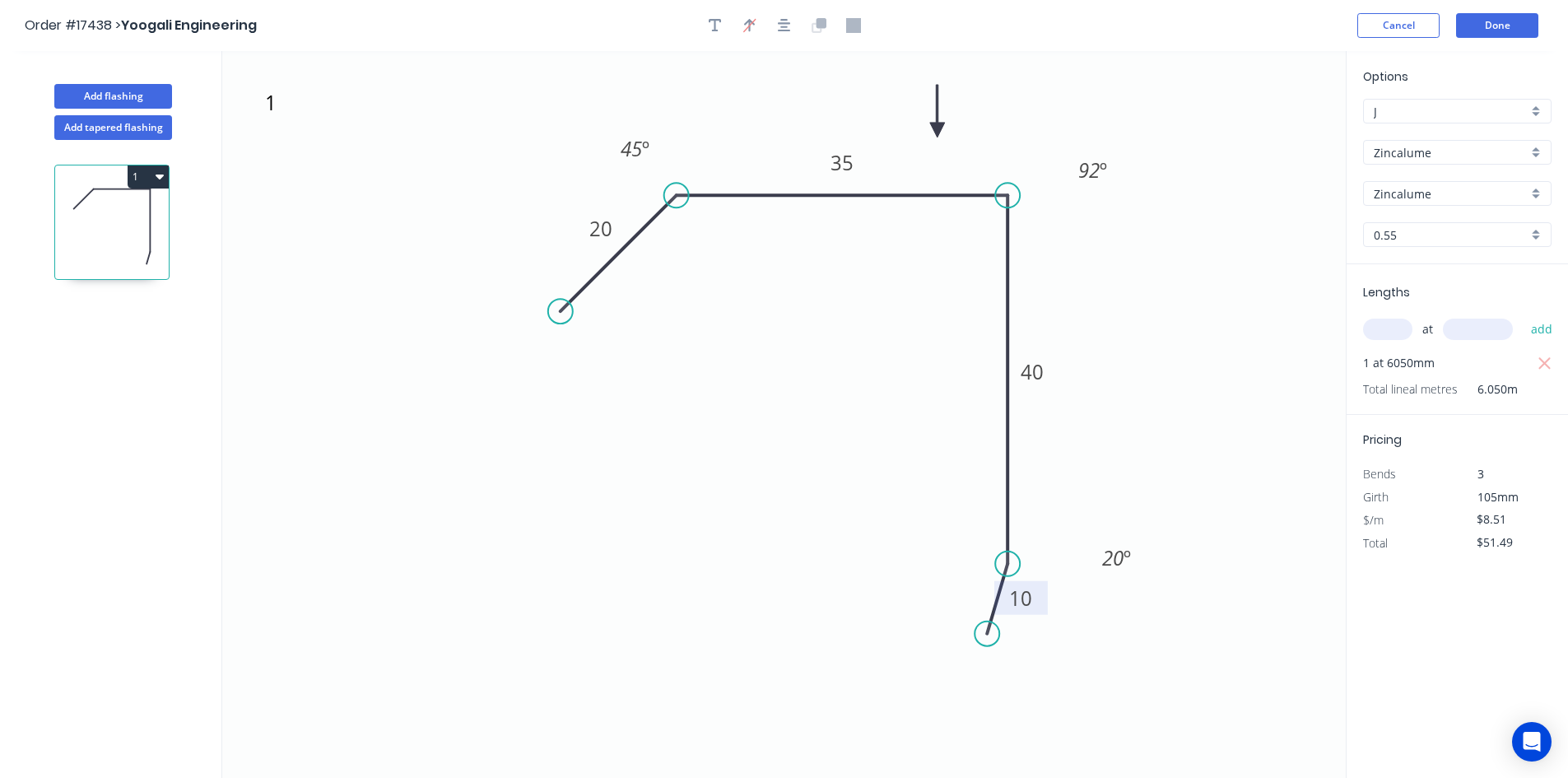
click at [1184, 475] on icon "1 20 35 40 10 45 º 92 º 20 º" at bounding box center [784, 414] width 1124 height 726
click at [136, 91] on button "Add flashing" at bounding box center [113, 96] width 118 height 25
type input "$0.00"
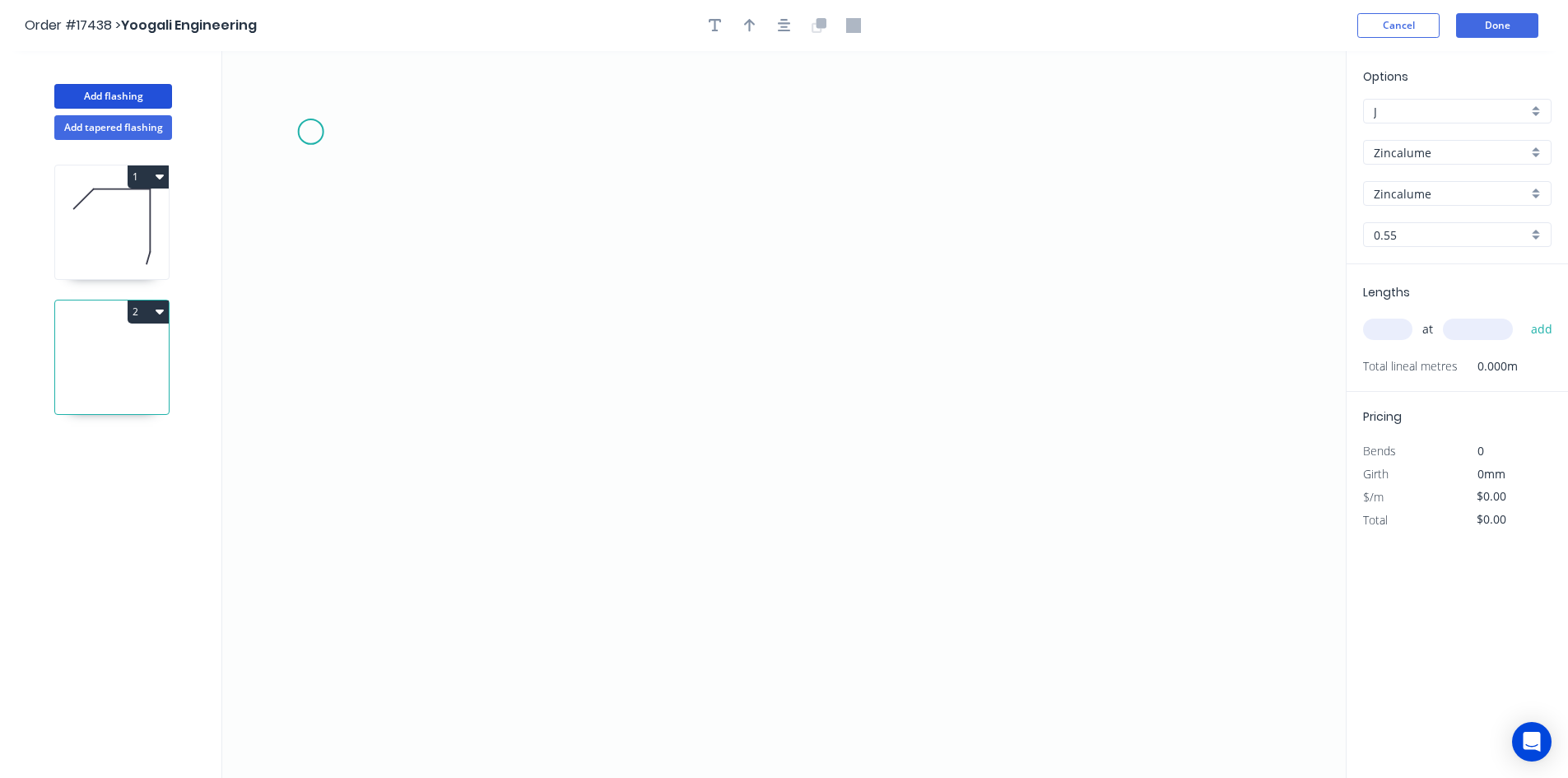
click at [303, 131] on icon "0" at bounding box center [784, 414] width 1124 height 726
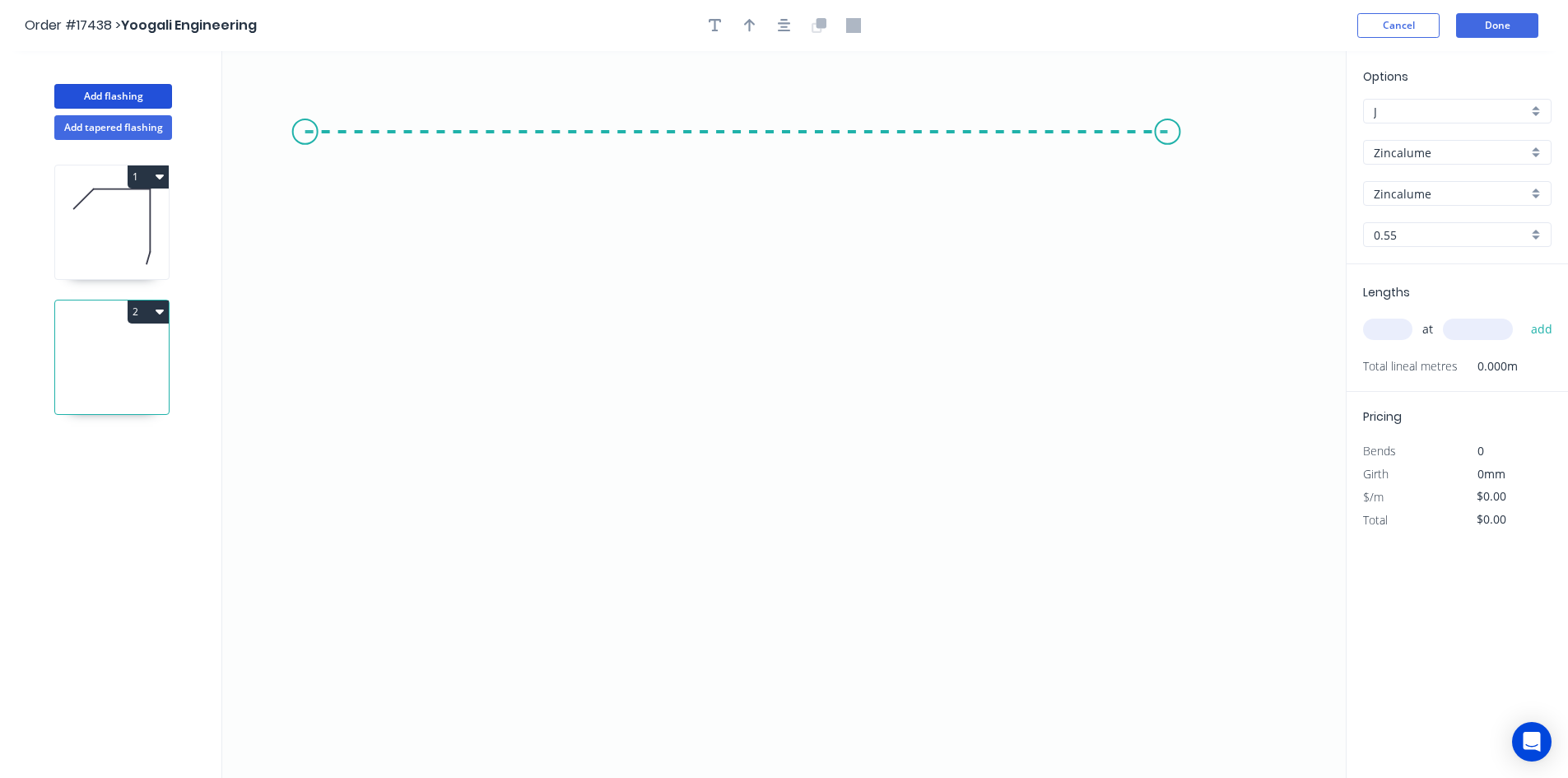
click at [1168, 141] on icon "0" at bounding box center [784, 414] width 1124 height 726
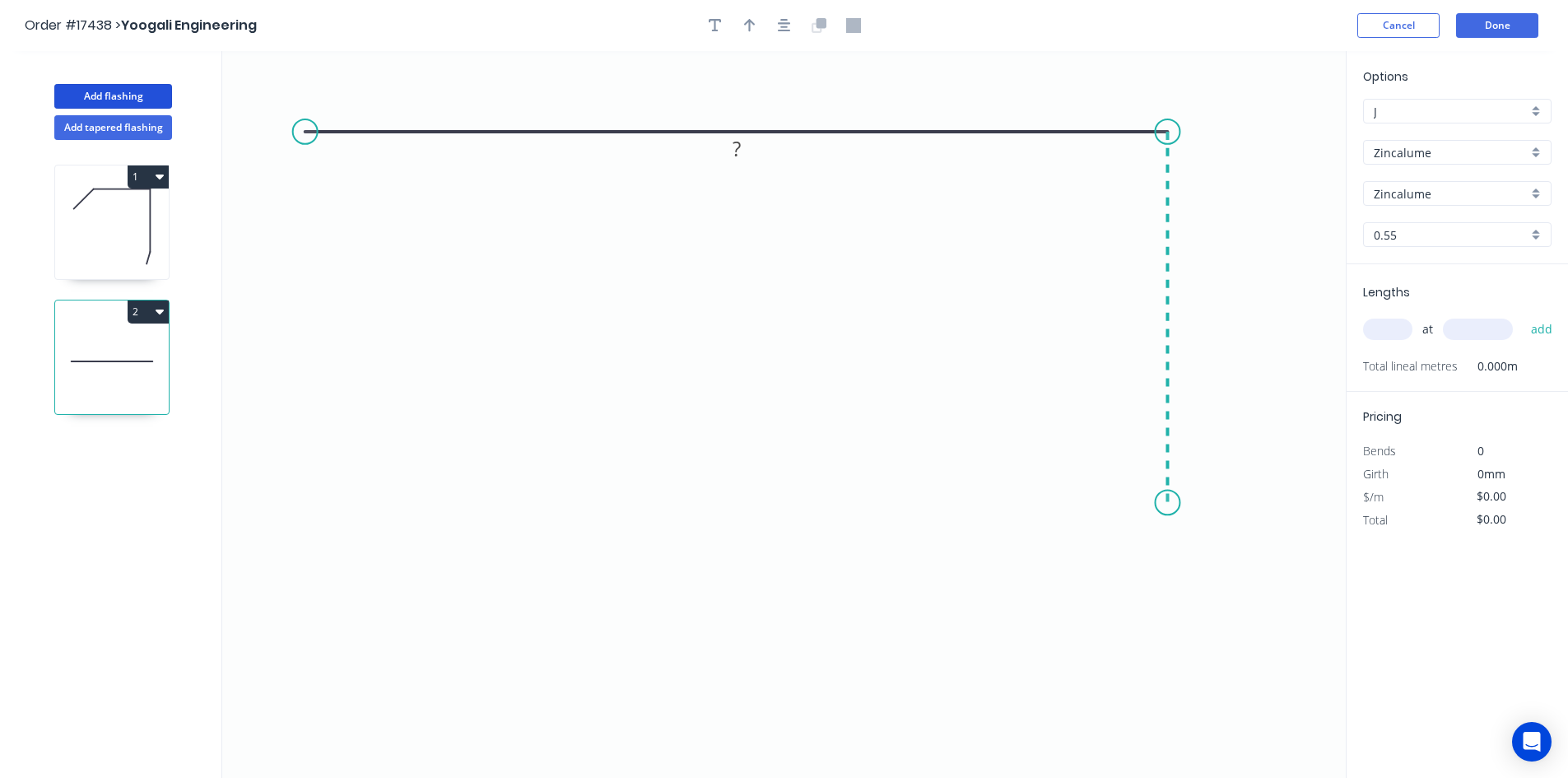
click at [1160, 503] on icon "0 ?" at bounding box center [784, 414] width 1124 height 726
click at [1098, 572] on icon "0 ? ?" at bounding box center [784, 414] width 1124 height 726
click at [300, 133] on circle at bounding box center [306, 132] width 25 height 25
click at [302, 226] on icon "0 ? ? ?" at bounding box center [784, 414] width 1124 height 726
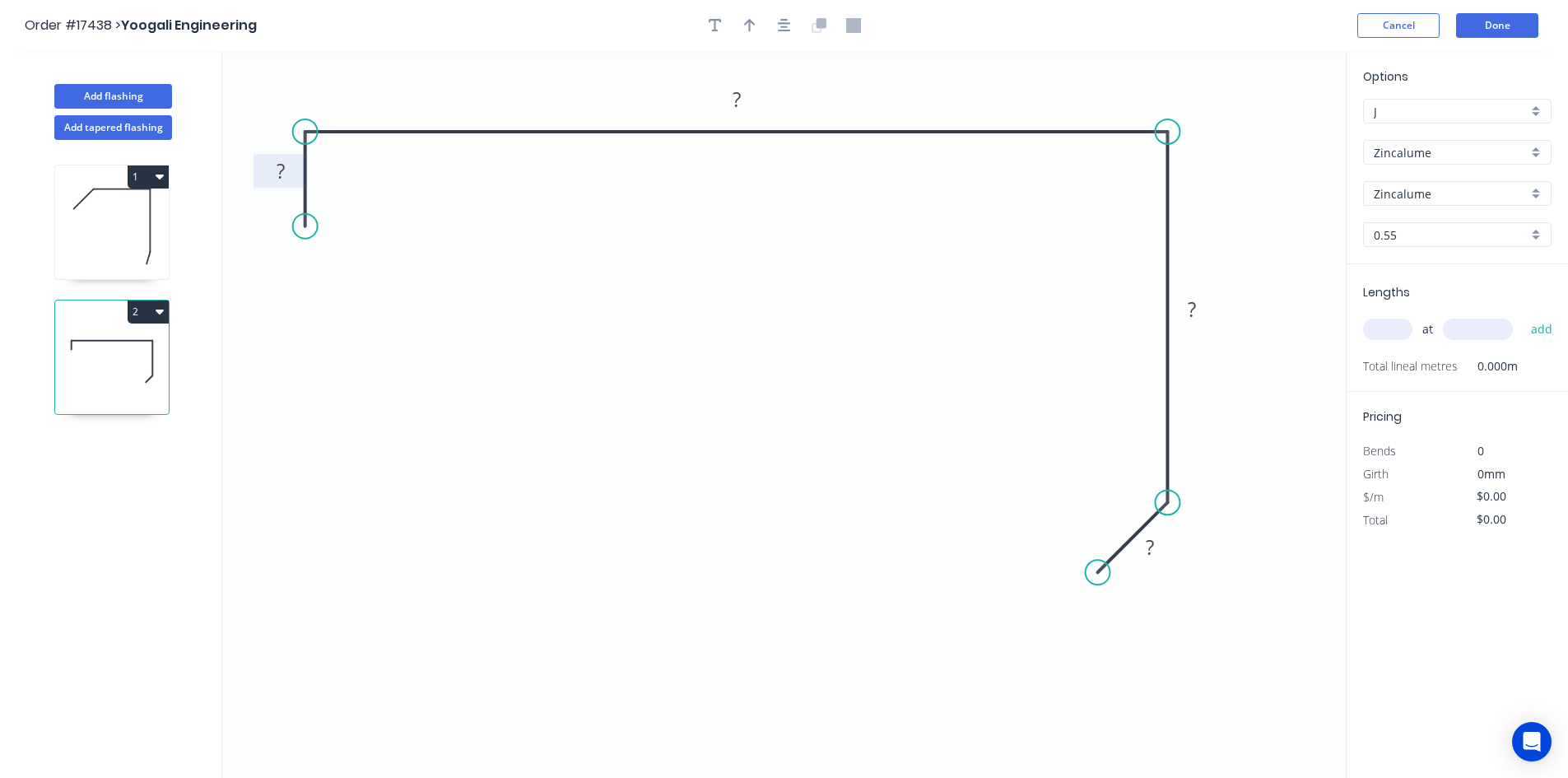
click at [289, 177] on rect at bounding box center [281, 172] width 33 height 23
click at [748, 106] on rect at bounding box center [737, 101] width 33 height 23
click at [1204, 318] on rect at bounding box center [1192, 310] width 33 height 23
click at [1160, 553] on rect at bounding box center [1150, 549] width 33 height 23
click at [1216, 562] on div "Show angle" at bounding box center [1256, 562] width 165 height 34
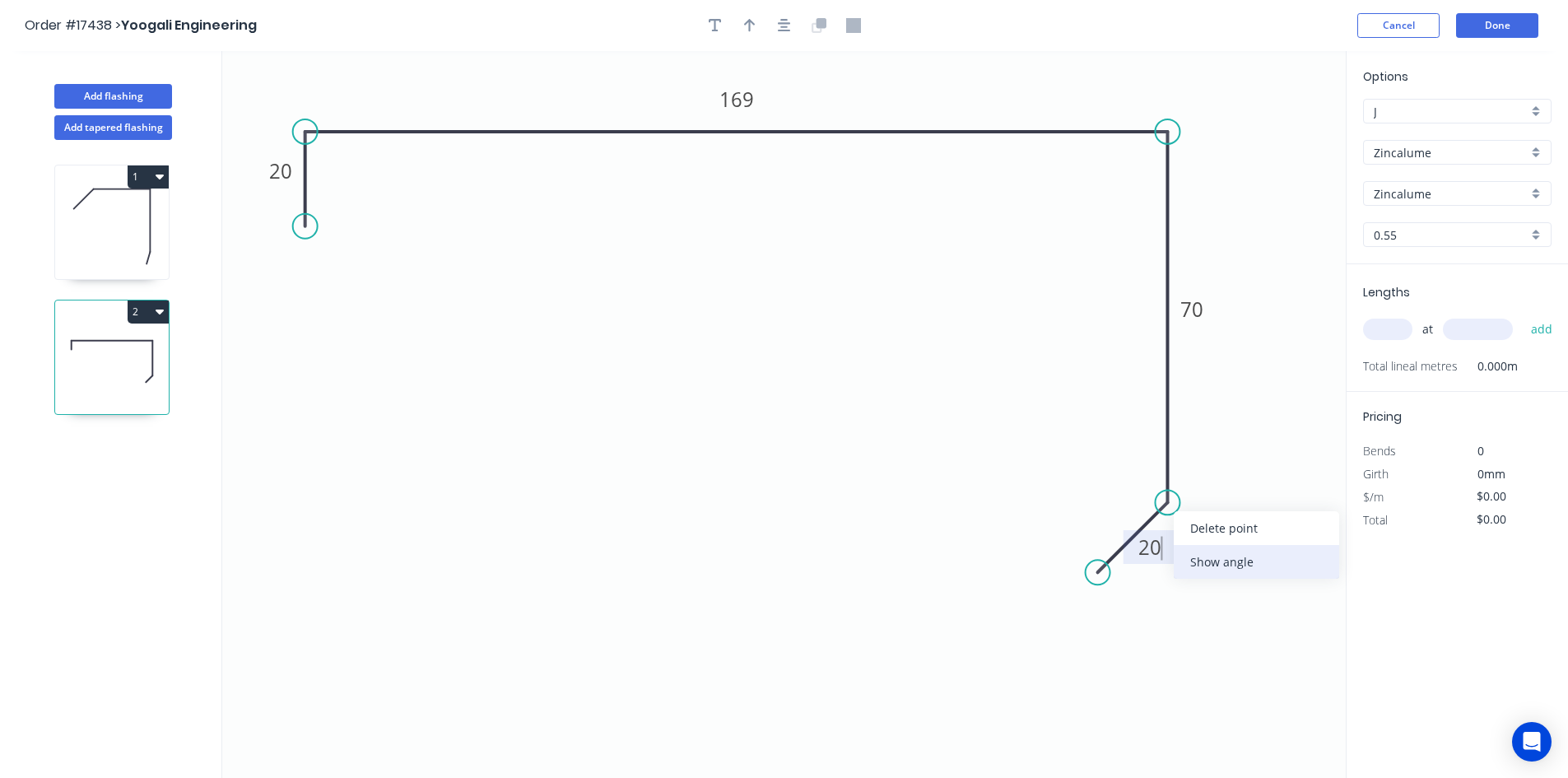
type input "$11.95"
click at [1131, 486] on tspan "º" at bounding box center [1134, 485] width 7 height 27
click at [1037, 426] on icon "0 20 169 70 20 45 º" at bounding box center [784, 414] width 1124 height 726
drag, startPoint x: 1107, startPoint y: 476, endPoint x: 1232, endPoint y: 497, distance: 126.8
click at [1232, 497] on rect at bounding box center [1248, 500] width 53 height 34
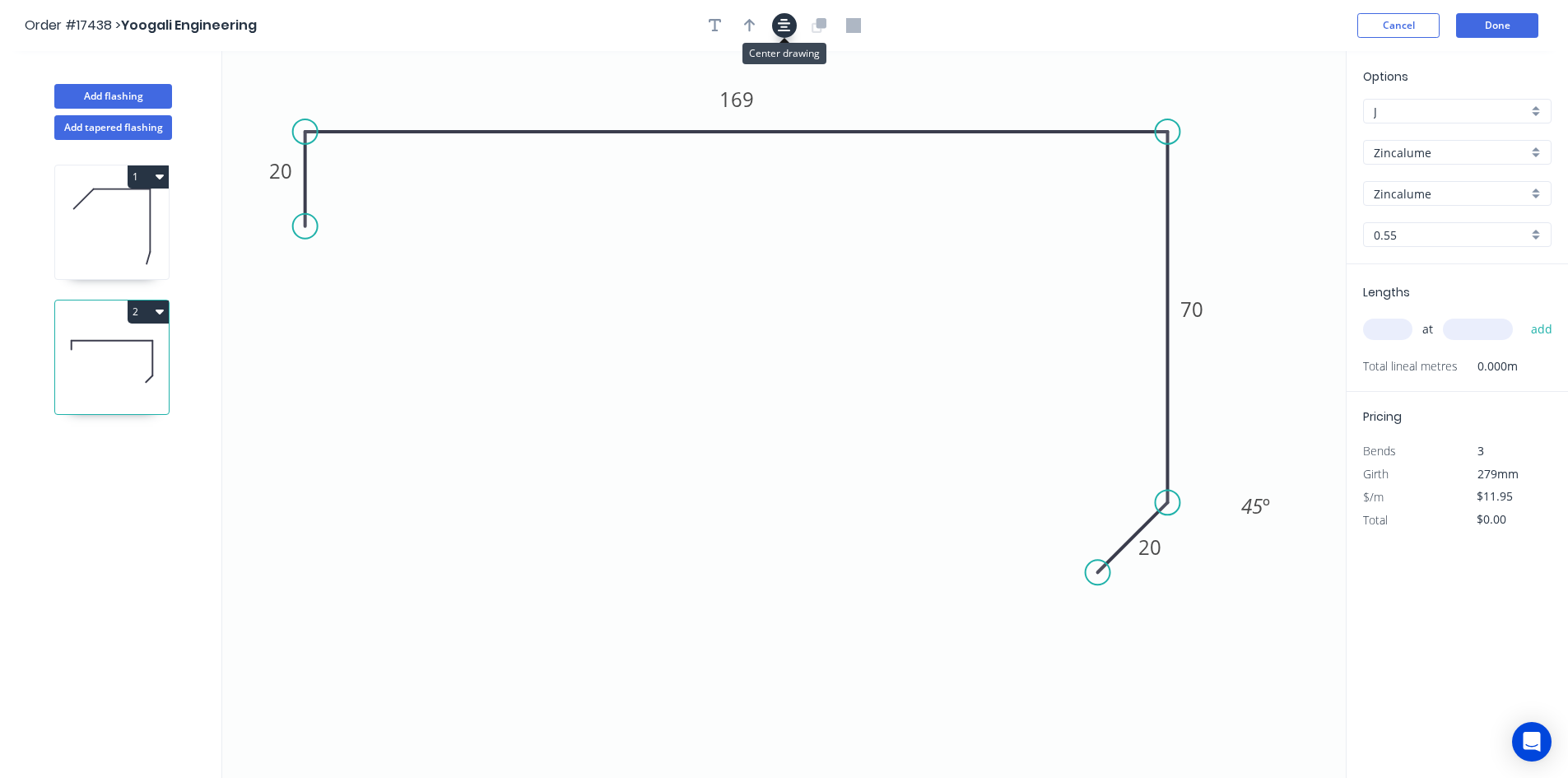
click at [788, 22] on icon "button" at bounding box center [785, 26] width 13 height 15
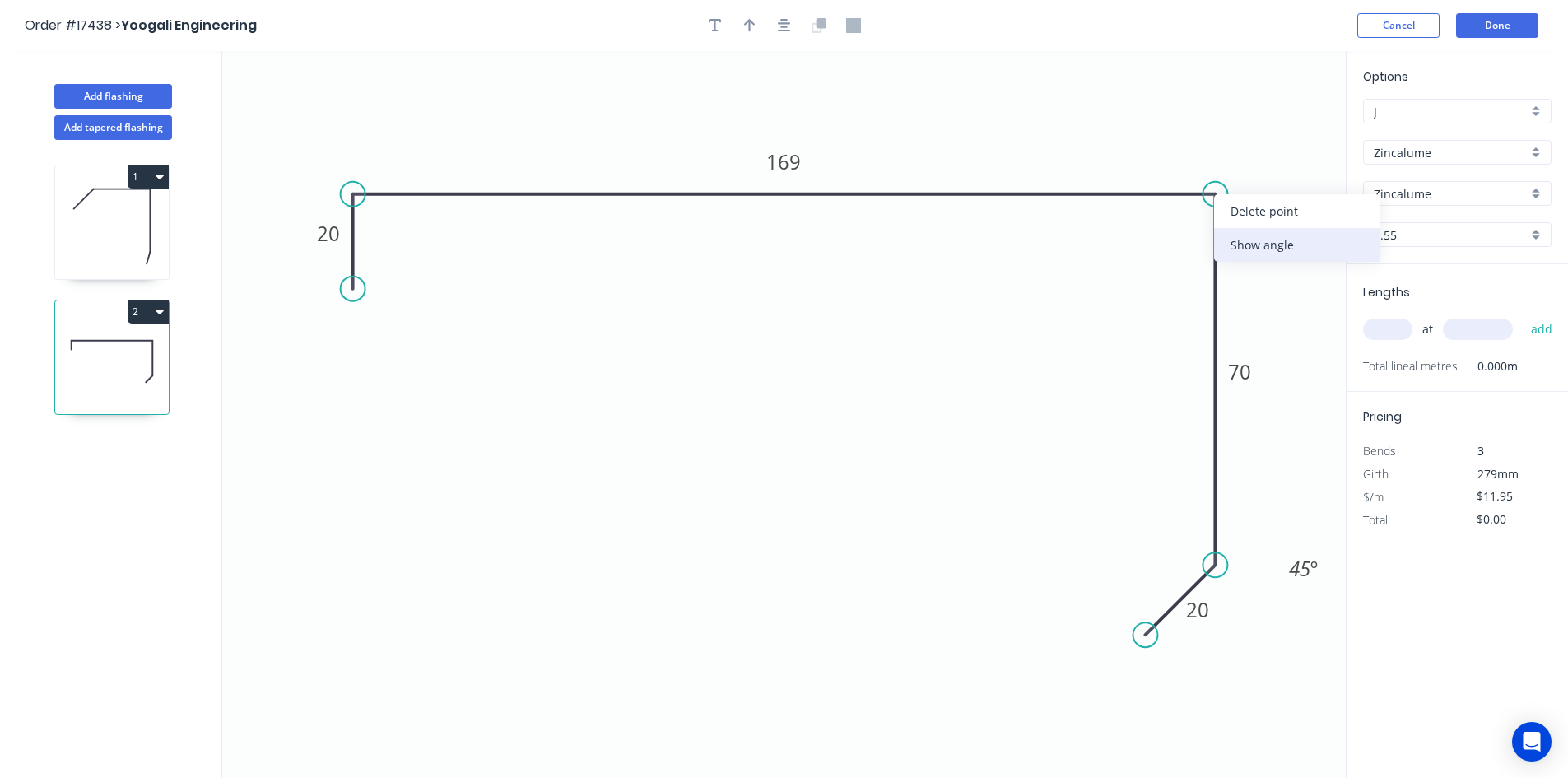
click at [1246, 248] on div "Show angle" at bounding box center [1297, 244] width 165 height 34
click at [1192, 228] on tspan "º" at bounding box center [1191, 222] width 7 height 27
drag, startPoint x: 1163, startPoint y: 229, endPoint x: 1245, endPoint y: 120, distance: 136.4
click at [1245, 120] on rect at bounding box center [1261, 123] width 53 height 34
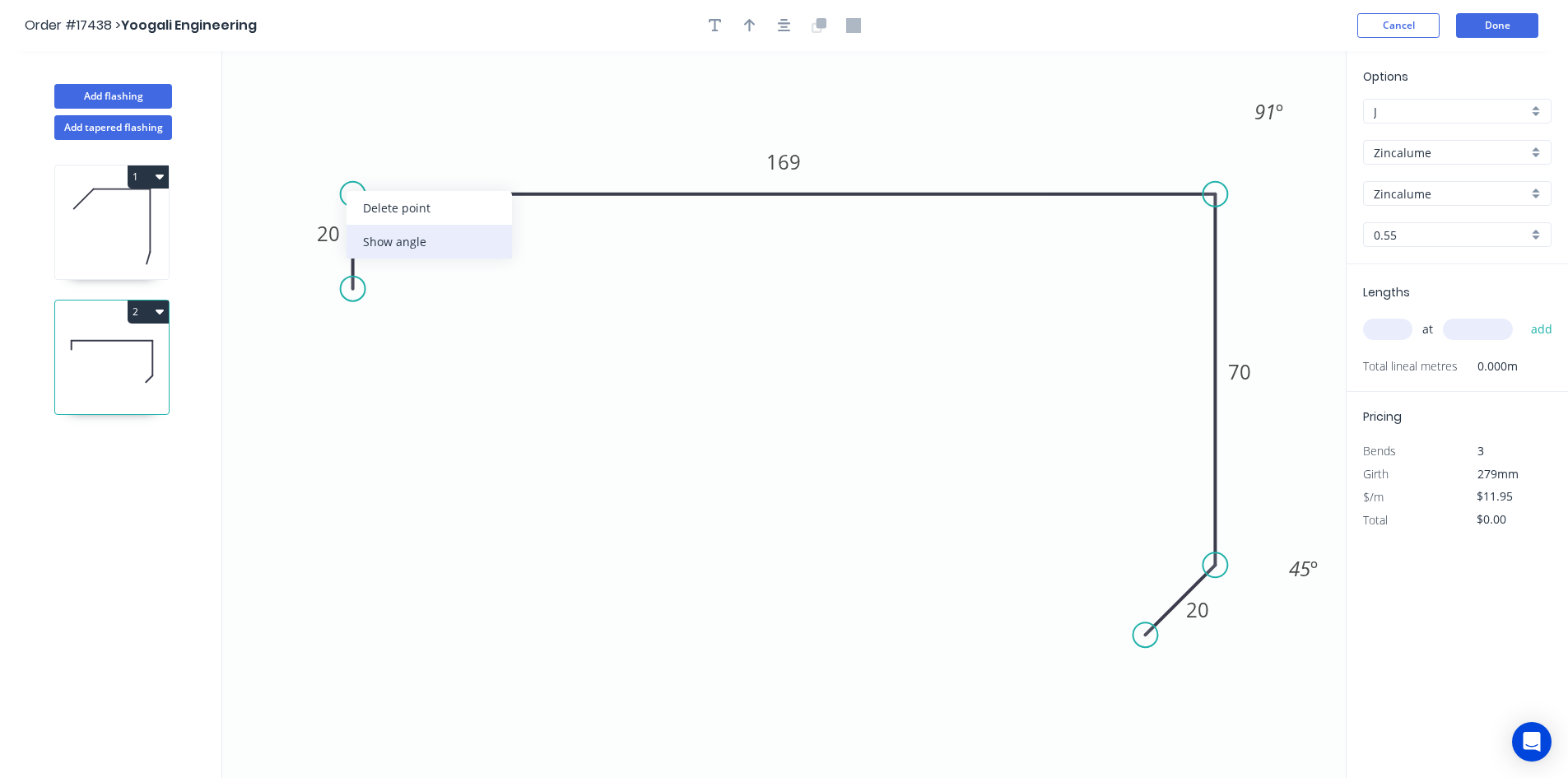
click at [385, 240] on div "Show angle" at bounding box center [429, 241] width 165 height 34
click at [382, 225] on text "? º" at bounding box center [382, 222] width 16 height 27
drag, startPoint x: 405, startPoint y: 229, endPoint x: 326, endPoint y: 119, distance: 135.4
click at [326, 119] on rect at bounding box center [303, 111] width 53 height 34
click at [782, 21] on icon "button" at bounding box center [785, 26] width 13 height 13
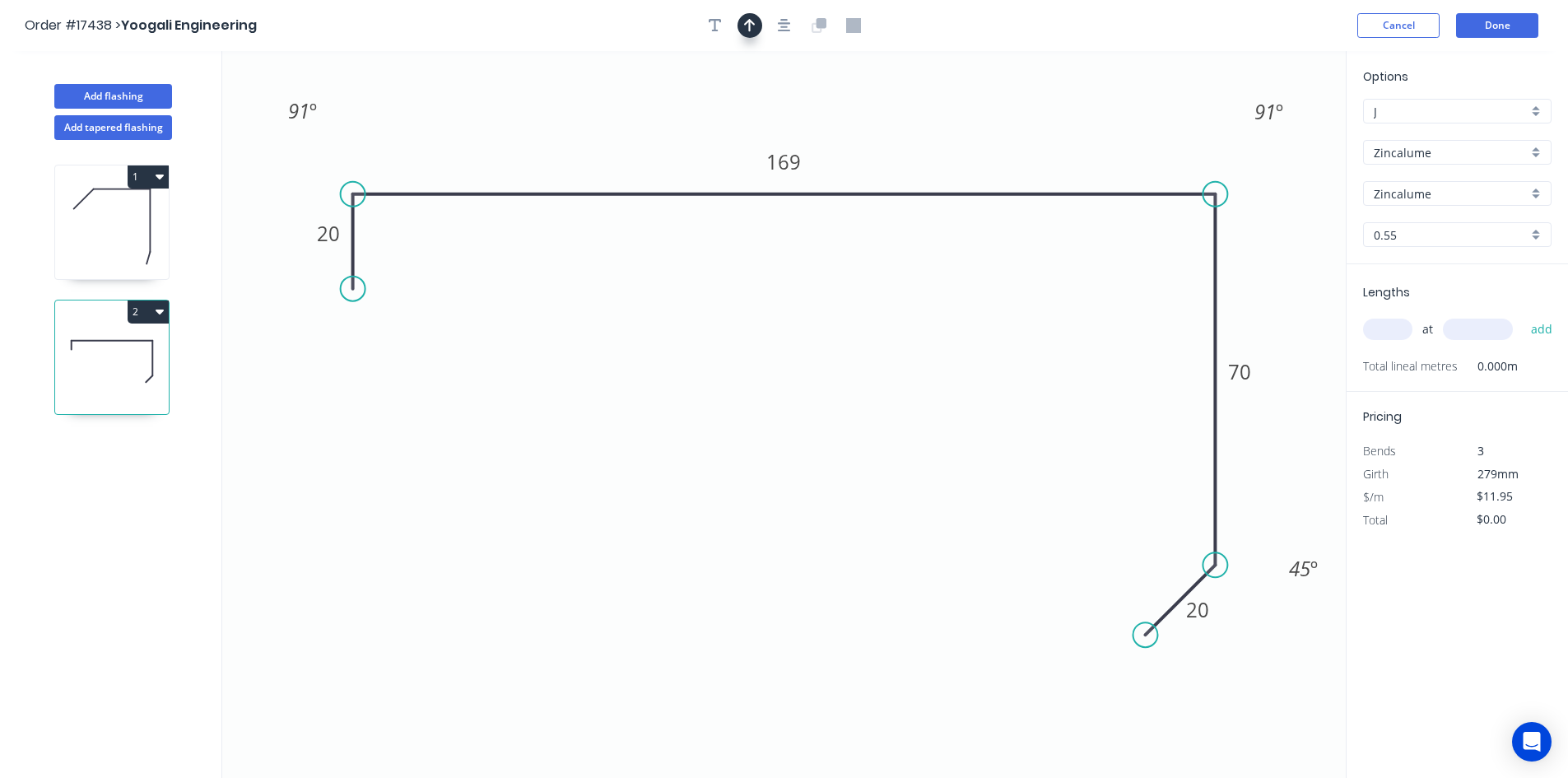
click at [752, 22] on icon "button" at bounding box center [750, 26] width 12 height 13
drag, startPoint x: 1265, startPoint y: 131, endPoint x: 1009, endPoint y: 131, distance: 256.0
click at [1009, 131] on icon at bounding box center [1009, 112] width 15 height 52
click at [1388, 332] on input "text" at bounding box center [1388, 329] width 49 height 22
type input "1"
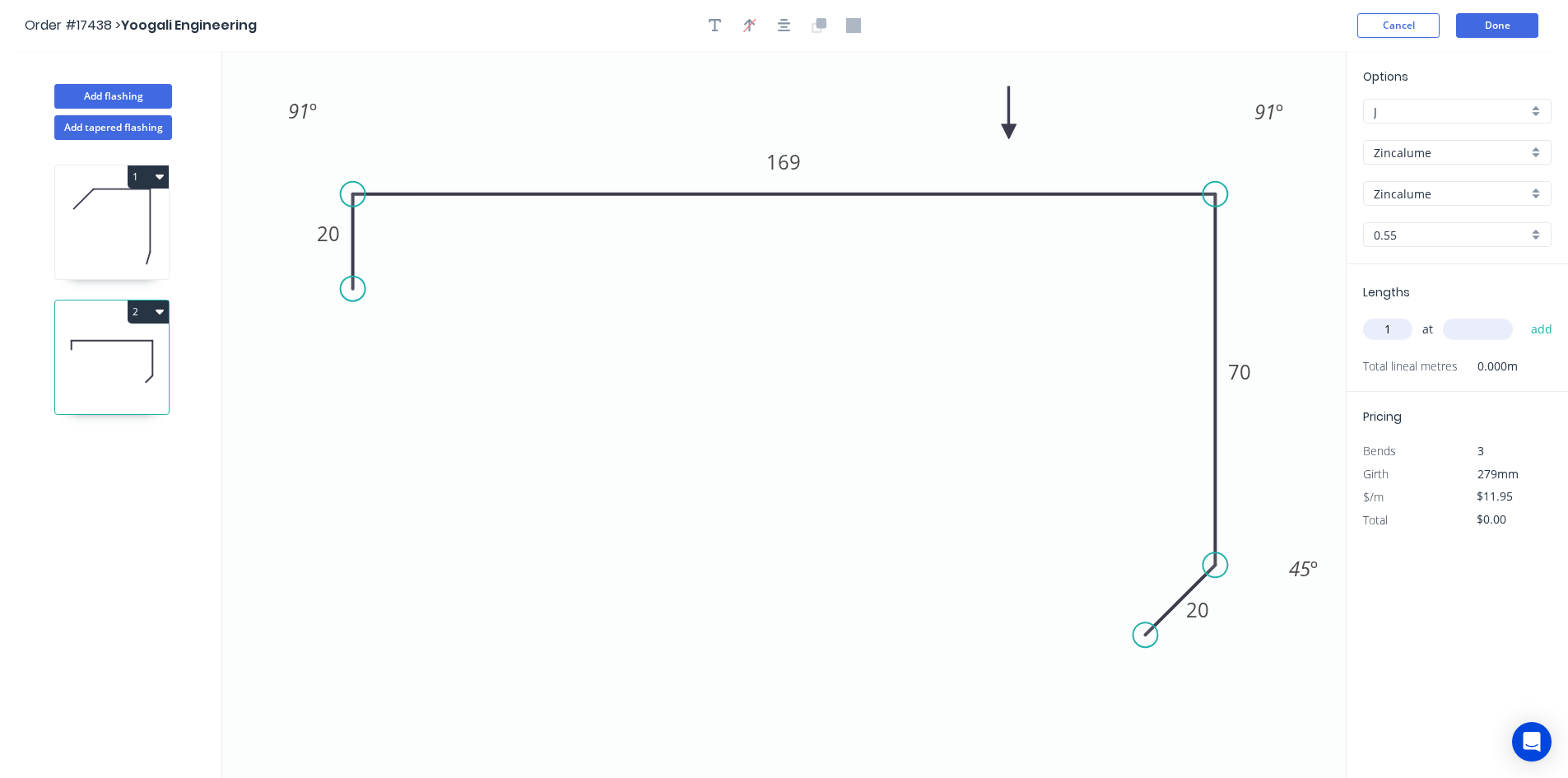
click at [1472, 330] on input "text" at bounding box center [1478, 329] width 70 height 22
type input "6000"
click at [1540, 332] on button "add" at bounding box center [1542, 329] width 39 height 28
type input "$71.70"
drag, startPoint x: 1141, startPoint y: 631, endPoint x: 1148, endPoint y: 623, distance: 10.6
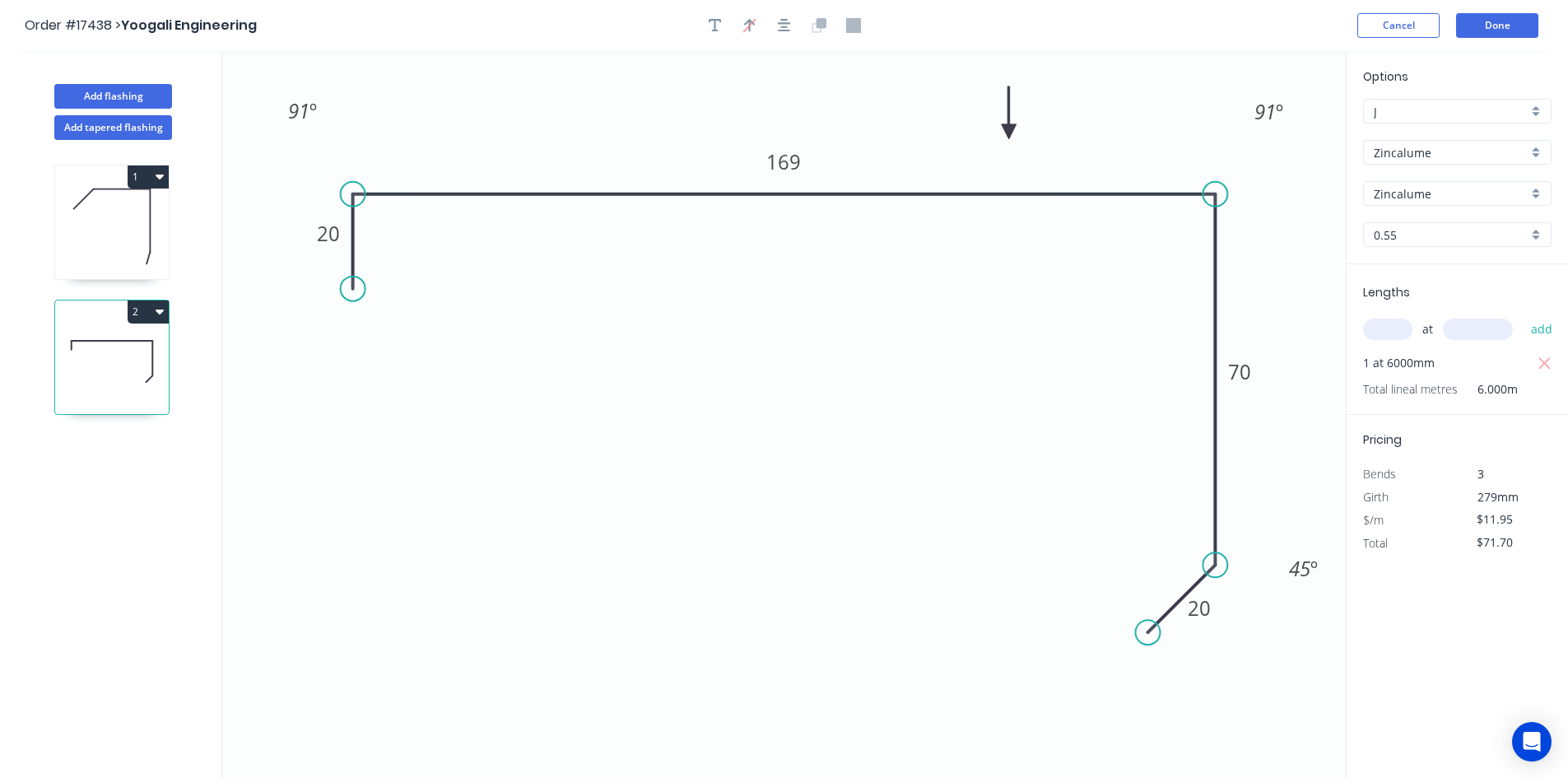
click at [1148, 623] on circle at bounding box center [1148, 633] width 25 height 25
drag, startPoint x: 1146, startPoint y: 627, endPoint x: 1150, endPoint y: 633, distance: 7.2
click at [1150, 633] on circle at bounding box center [1150, 631] width 25 height 25
click at [1044, 549] on icon "0 20 169 70 20 91 º 91 º 45 º" at bounding box center [784, 414] width 1124 height 726
click at [785, 26] on icon "button" at bounding box center [785, 26] width 13 height 15
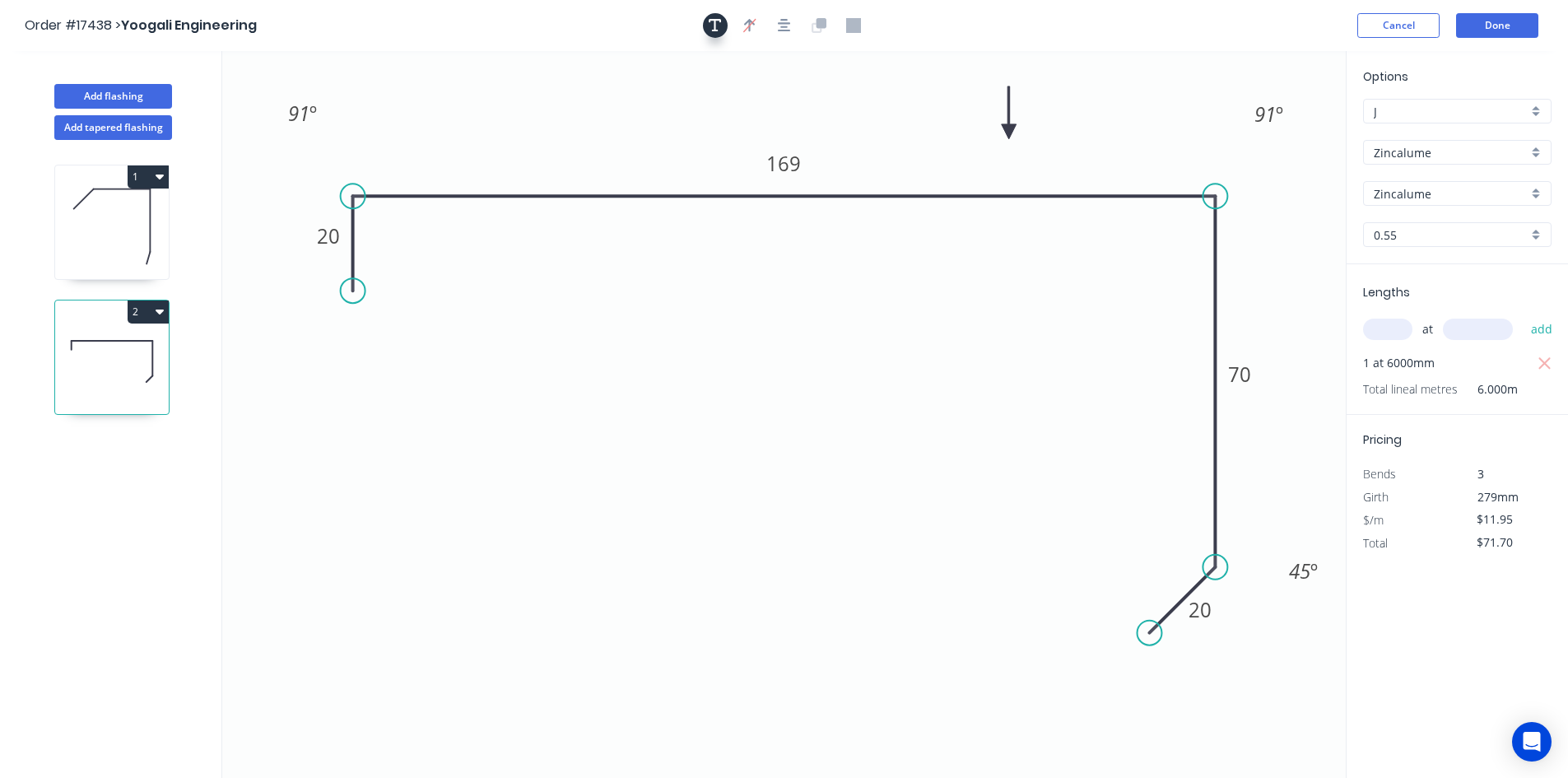
click at [709, 21] on icon "button" at bounding box center [716, 26] width 13 height 13
click at [354, 93] on textarea at bounding box center [328, 116] width 133 height 61
click at [477, 95] on icon "2 20 169 70 20 91 º 91 º 45 º" at bounding box center [784, 414] width 1124 height 726
type textarea "2"
drag, startPoint x: 371, startPoint y: 95, endPoint x: 365, endPoint y: 693, distance: 598.0
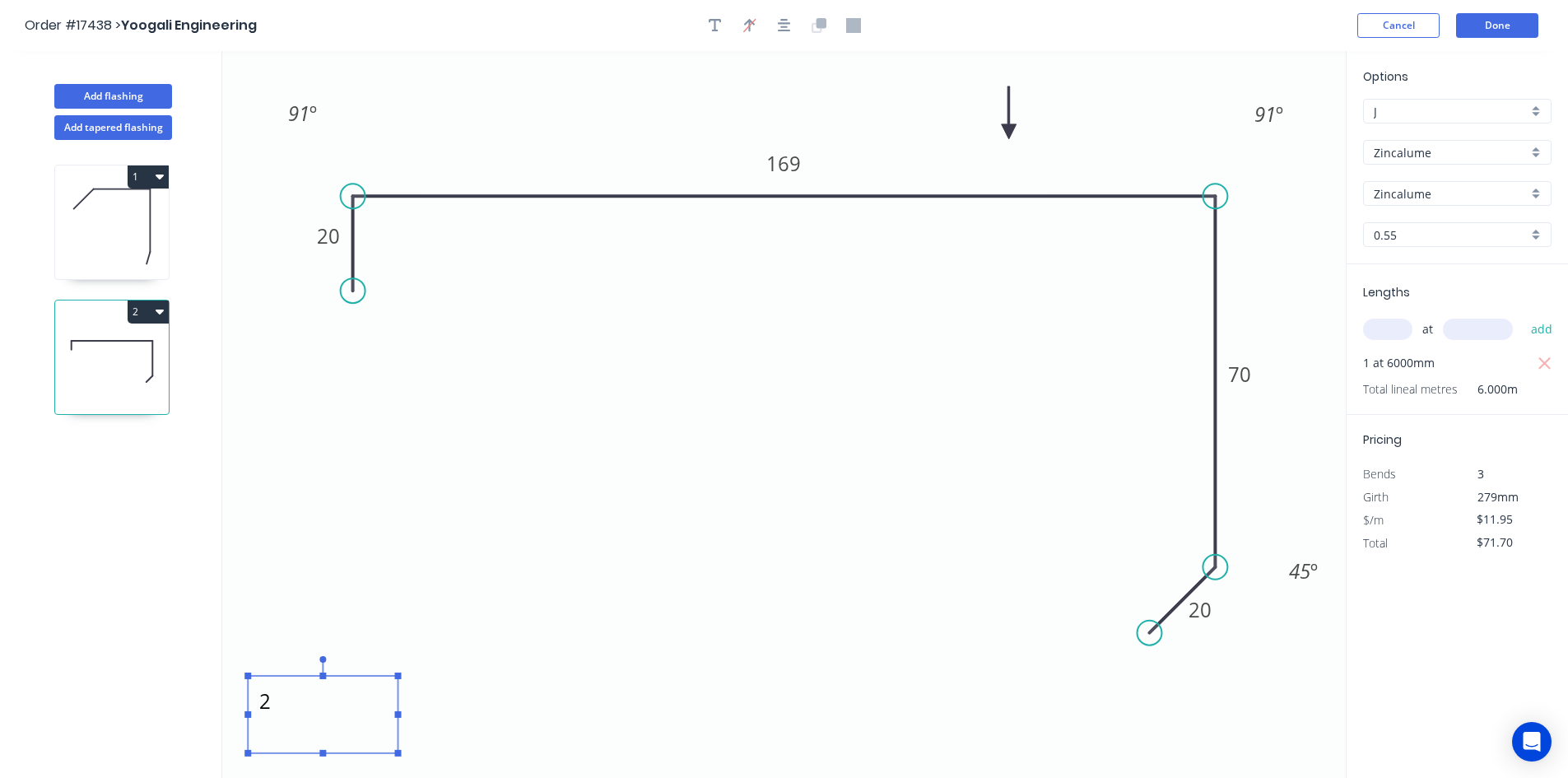
click at [365, 693] on textarea "2" at bounding box center [323, 714] width 133 height 61
click at [648, 550] on icon "2 20 169 70 20 91 º 91 º 45 º" at bounding box center [784, 414] width 1124 height 726
click at [111, 231] on icon at bounding box center [111, 226] width 114 height 106
type input "$8.51"
type input "$51.49"
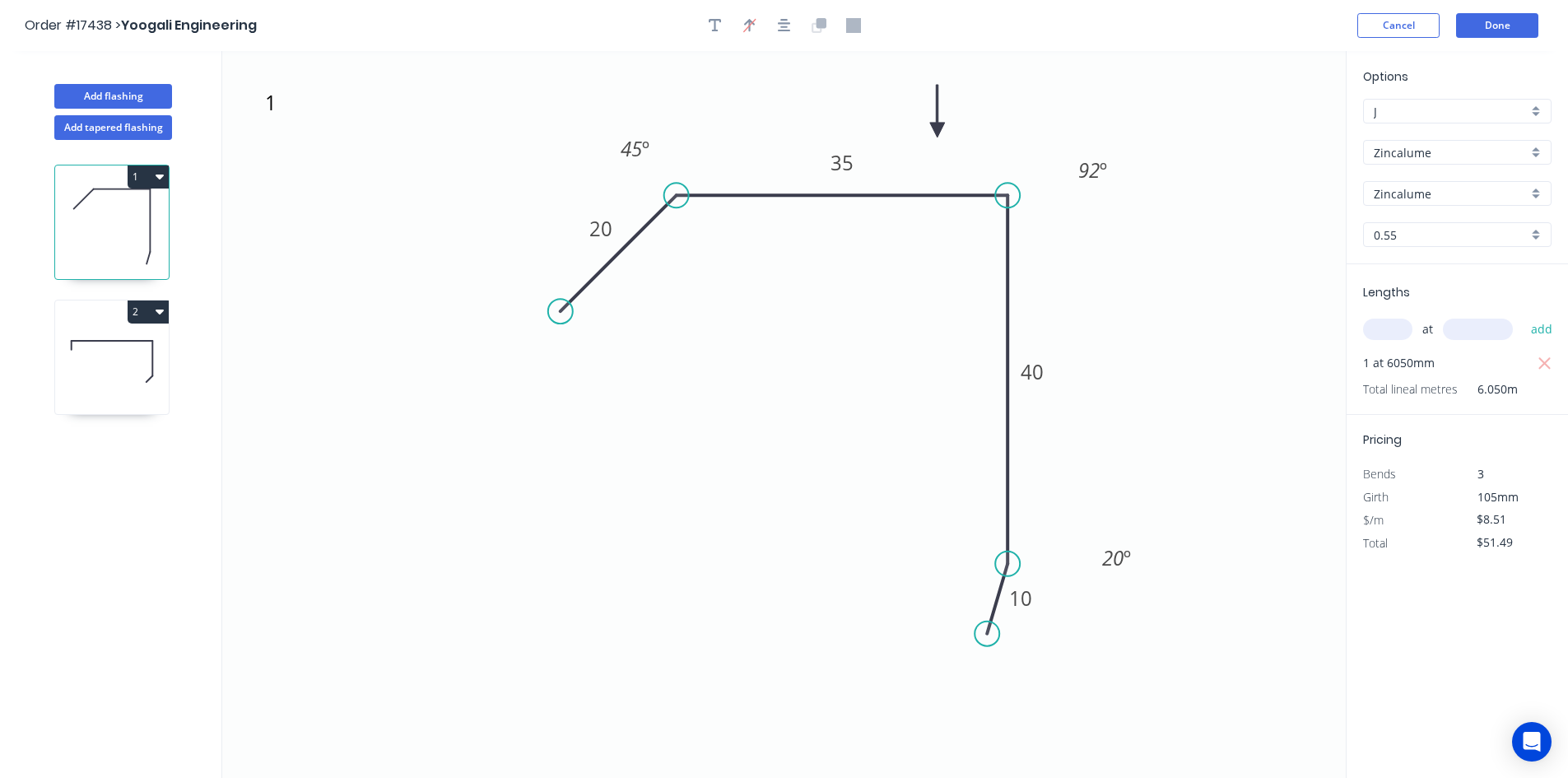
click at [118, 361] on icon at bounding box center [111, 361] width 114 height 106
type input "$11.95"
type input "$71.70"
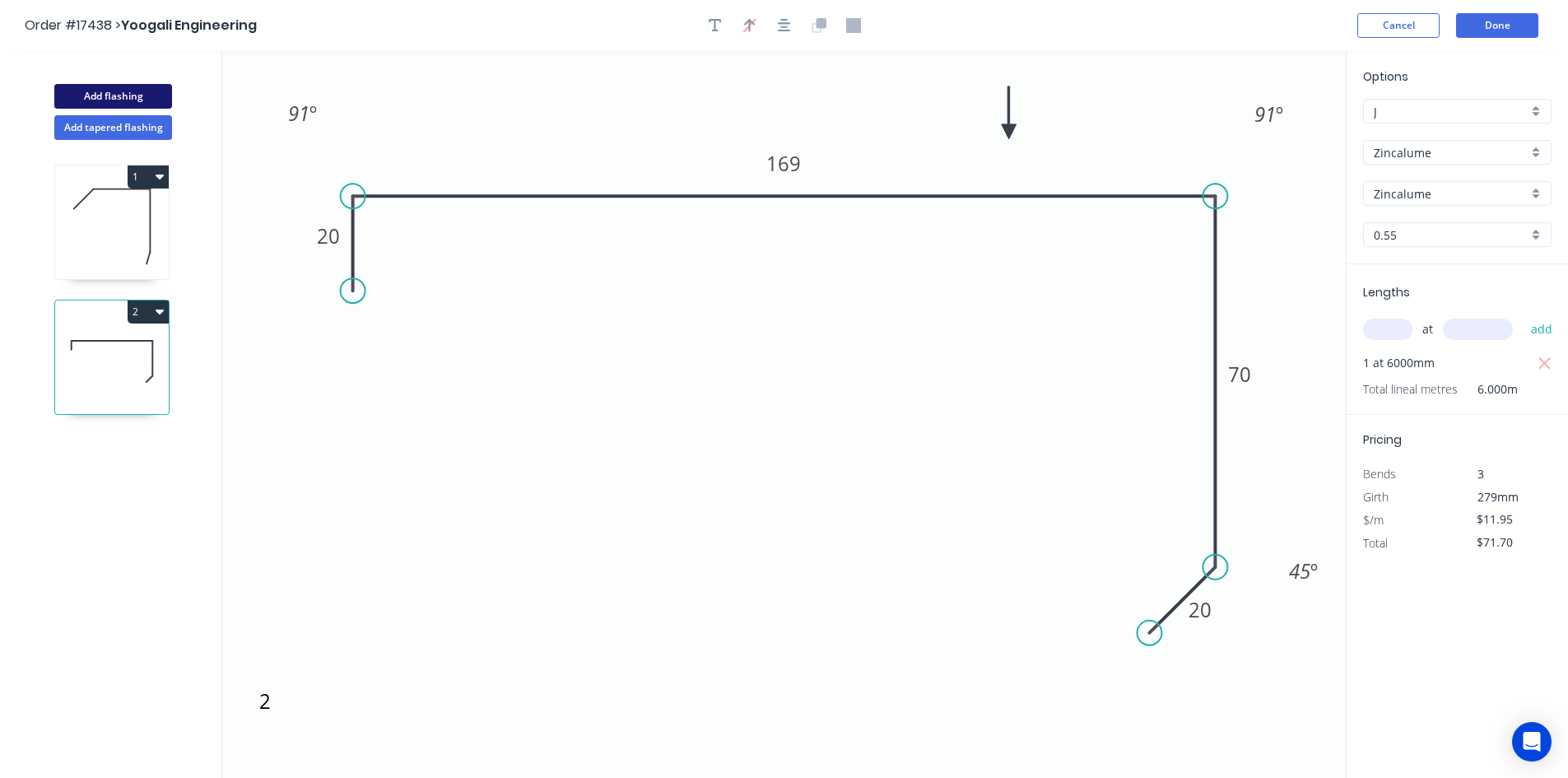
click at [118, 99] on button "Add flashing" at bounding box center [113, 96] width 118 height 25
type input "$0.00"
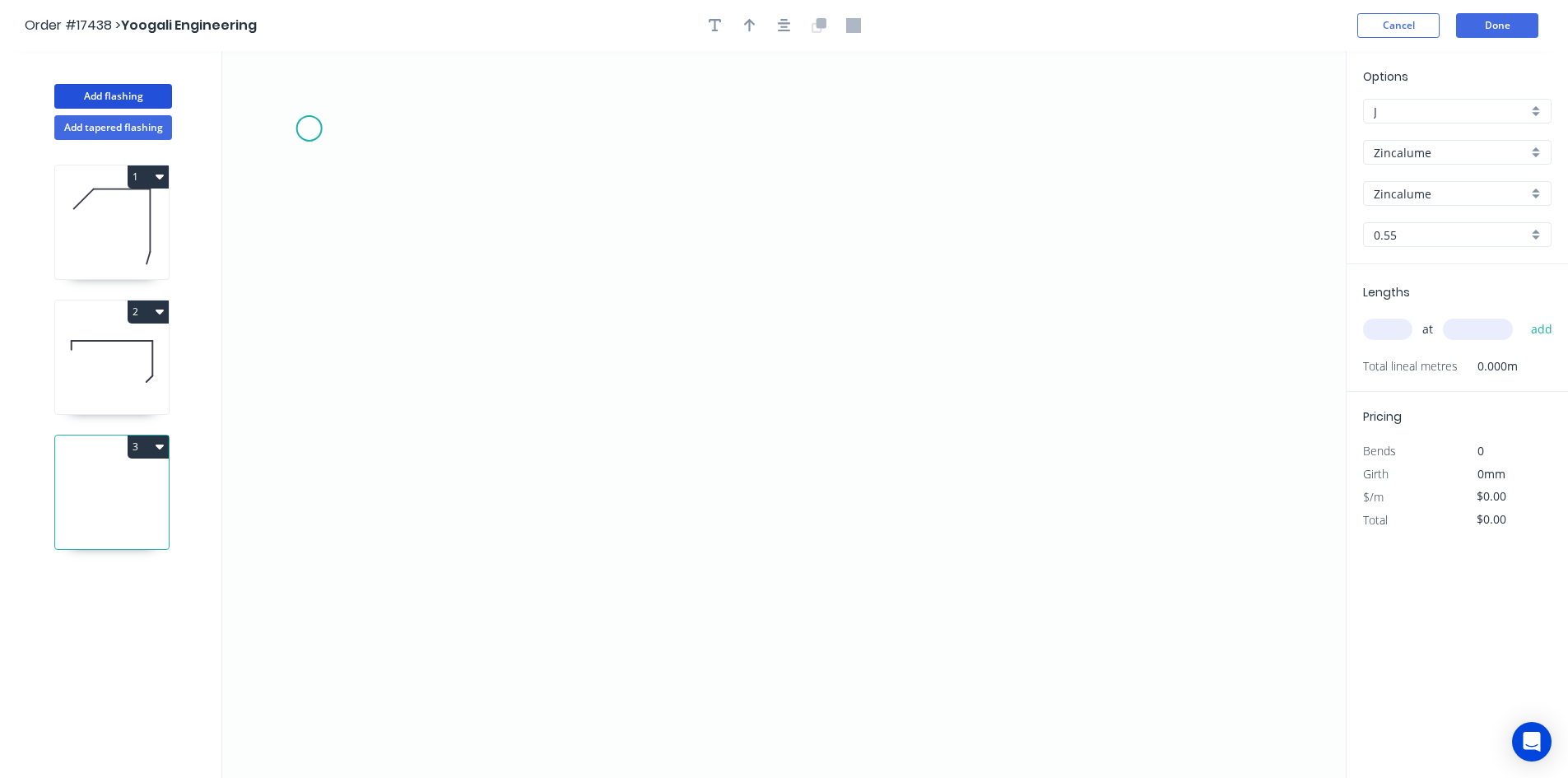
click at [290, 126] on icon "0" at bounding box center [784, 414] width 1124 height 726
click at [1250, 126] on icon "0" at bounding box center [784, 414] width 1124 height 726
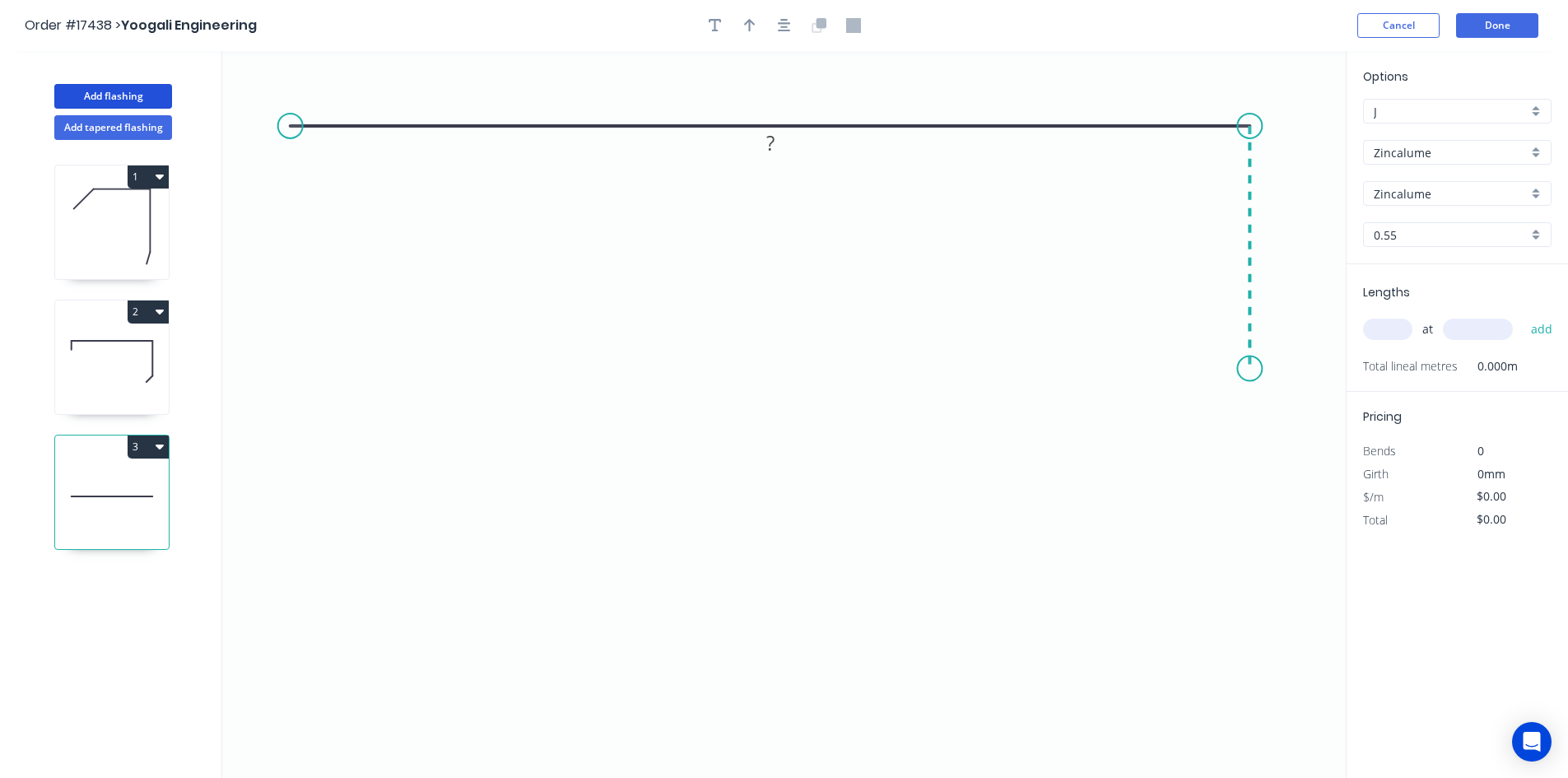
click at [1248, 369] on icon "0 ?" at bounding box center [784, 414] width 1124 height 726
click at [1190, 426] on icon "0 ? ?" at bounding box center [784, 414] width 1124 height 726
click at [291, 135] on circle at bounding box center [291, 126] width 25 height 25
click at [293, 292] on icon "0 ? ? ?" at bounding box center [784, 414] width 1124 height 726
click at [308, 335] on icon "0 ? ? ? ?" at bounding box center [784, 414] width 1124 height 726
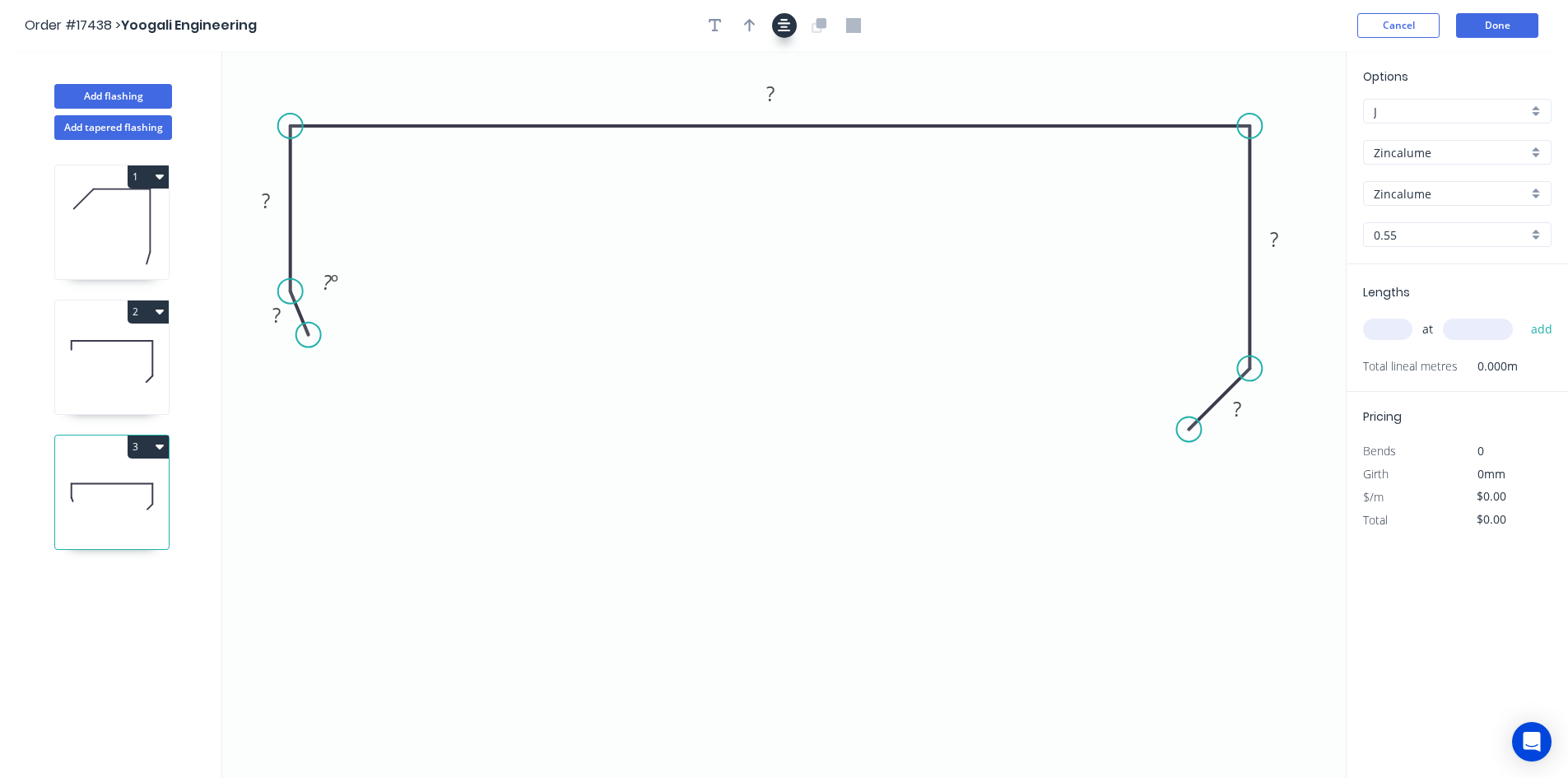
click at [782, 20] on icon "button" at bounding box center [785, 26] width 13 height 13
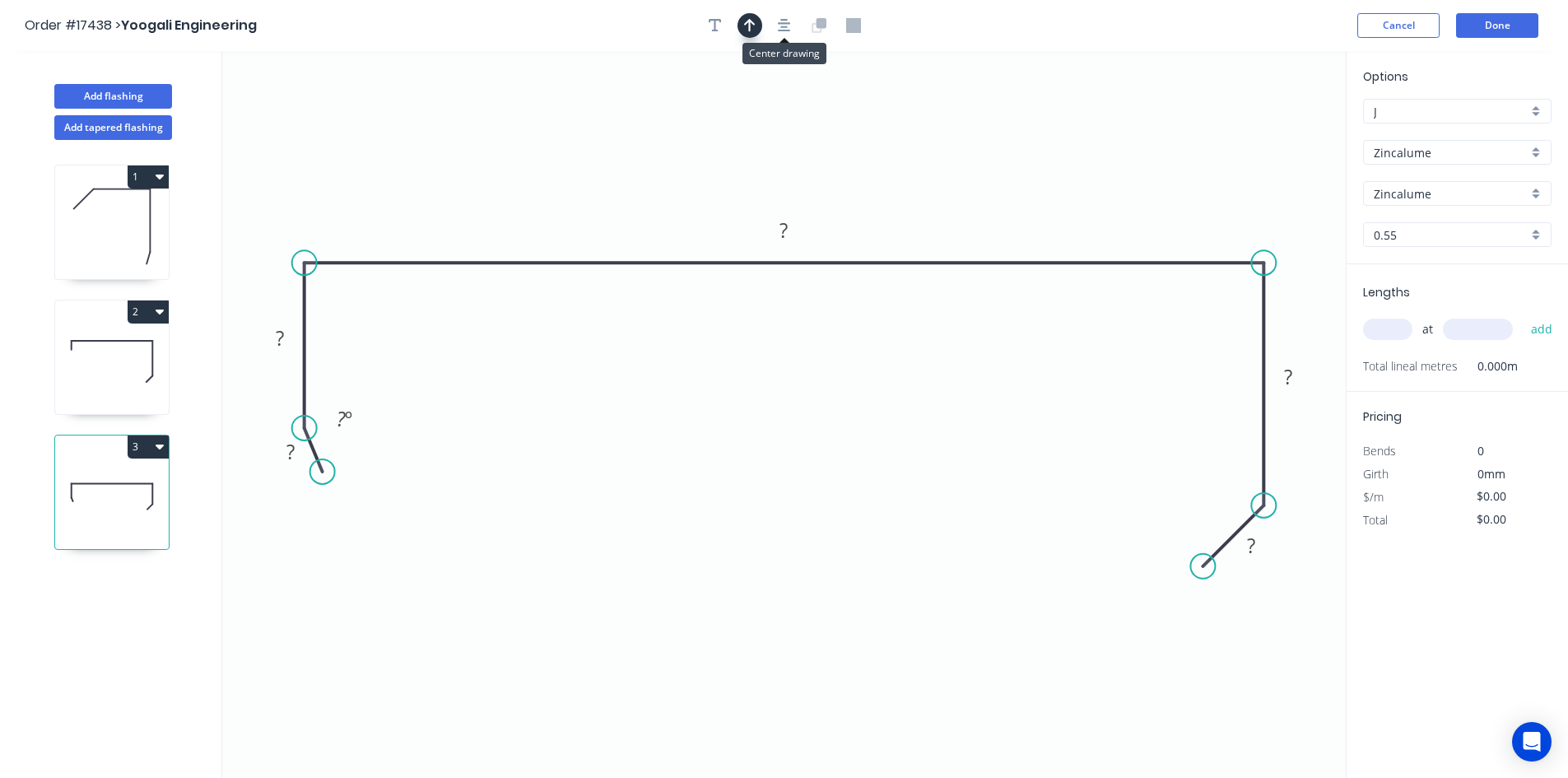
click at [746, 27] on icon "button" at bounding box center [750, 26] width 12 height 15
drag, startPoint x: 1264, startPoint y: 129, endPoint x: 963, endPoint y: 194, distance: 307.9
click at [1022, 185] on icon at bounding box center [1027, 161] width 15 height 52
click at [801, 231] on rect at bounding box center [784, 229] width 53 height 34
click at [780, 234] on tspan "?" at bounding box center [784, 229] width 8 height 27
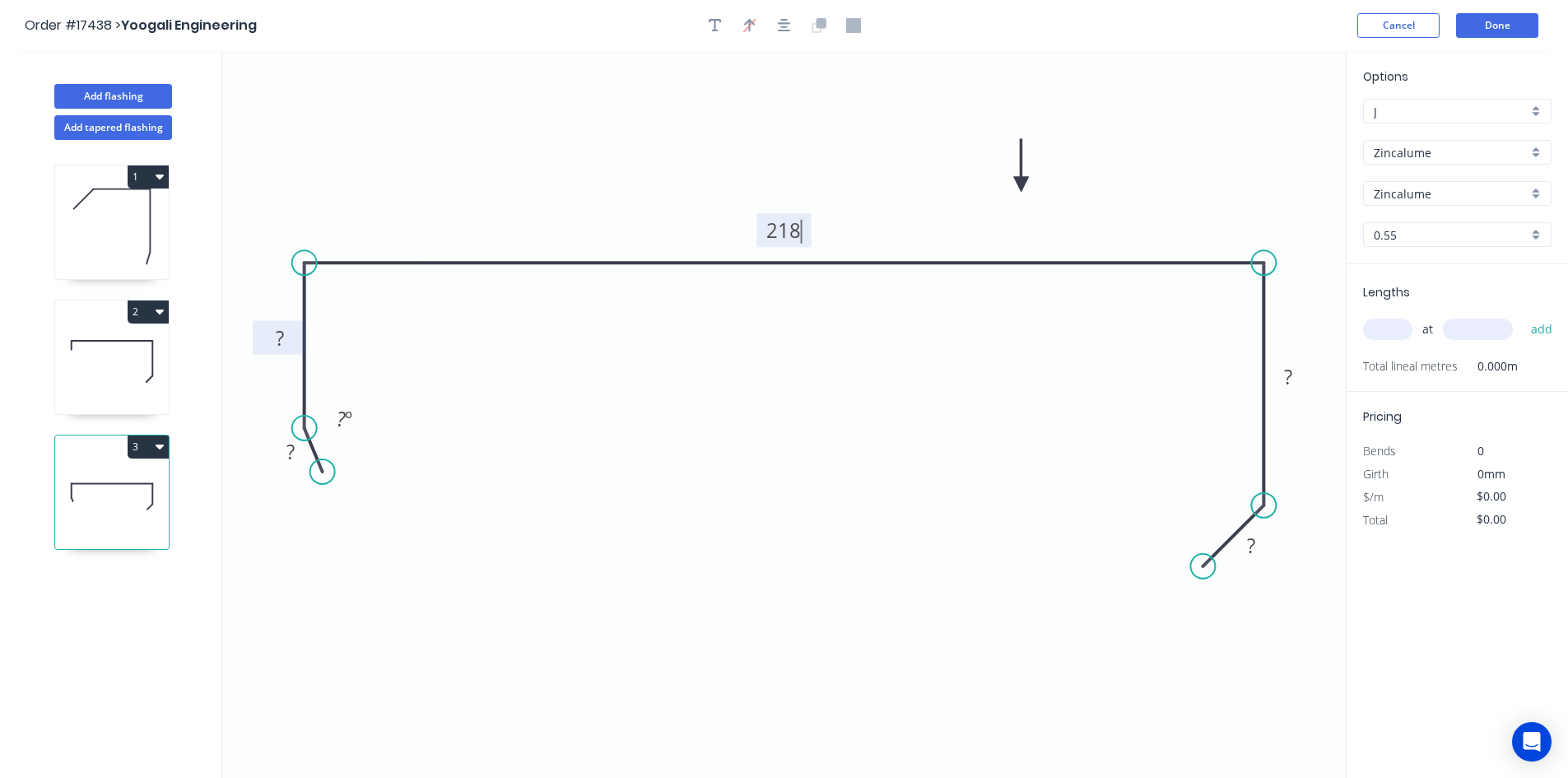
click at [277, 340] on tspan "?" at bounding box center [280, 337] width 8 height 27
click at [291, 447] on tspan "?" at bounding box center [291, 451] width 8 height 27
click at [345, 420] on tspan "º" at bounding box center [348, 418] width 7 height 27
click at [473, 362] on icon "0 10 40 218 ? ? 20 º" at bounding box center [784, 414] width 1124 height 726
drag, startPoint x: 367, startPoint y: 409, endPoint x: 279, endPoint y: 409, distance: 88.0
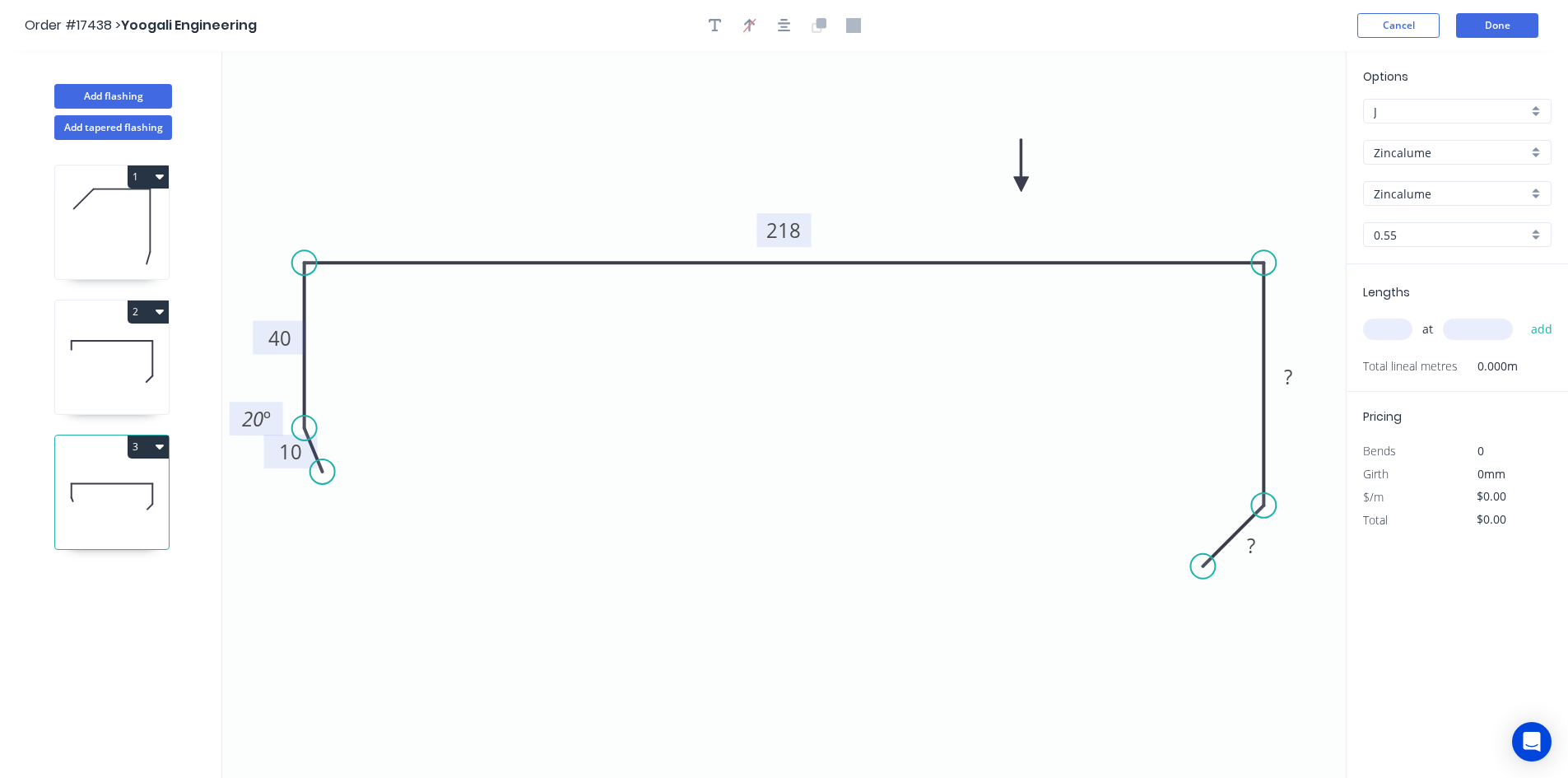
click at [279, 409] on rect at bounding box center [256, 418] width 53 height 34
click at [362, 316] on div "Show angle" at bounding box center [390, 311] width 165 height 34
click at [339, 290] on tspan "º" at bounding box center [337, 291] width 7 height 27
drag, startPoint x: 357, startPoint y: 295, endPoint x: 336, endPoint y: 187, distance: 110.0
click at [336, 187] on rect at bounding box center [313, 182] width 53 height 34
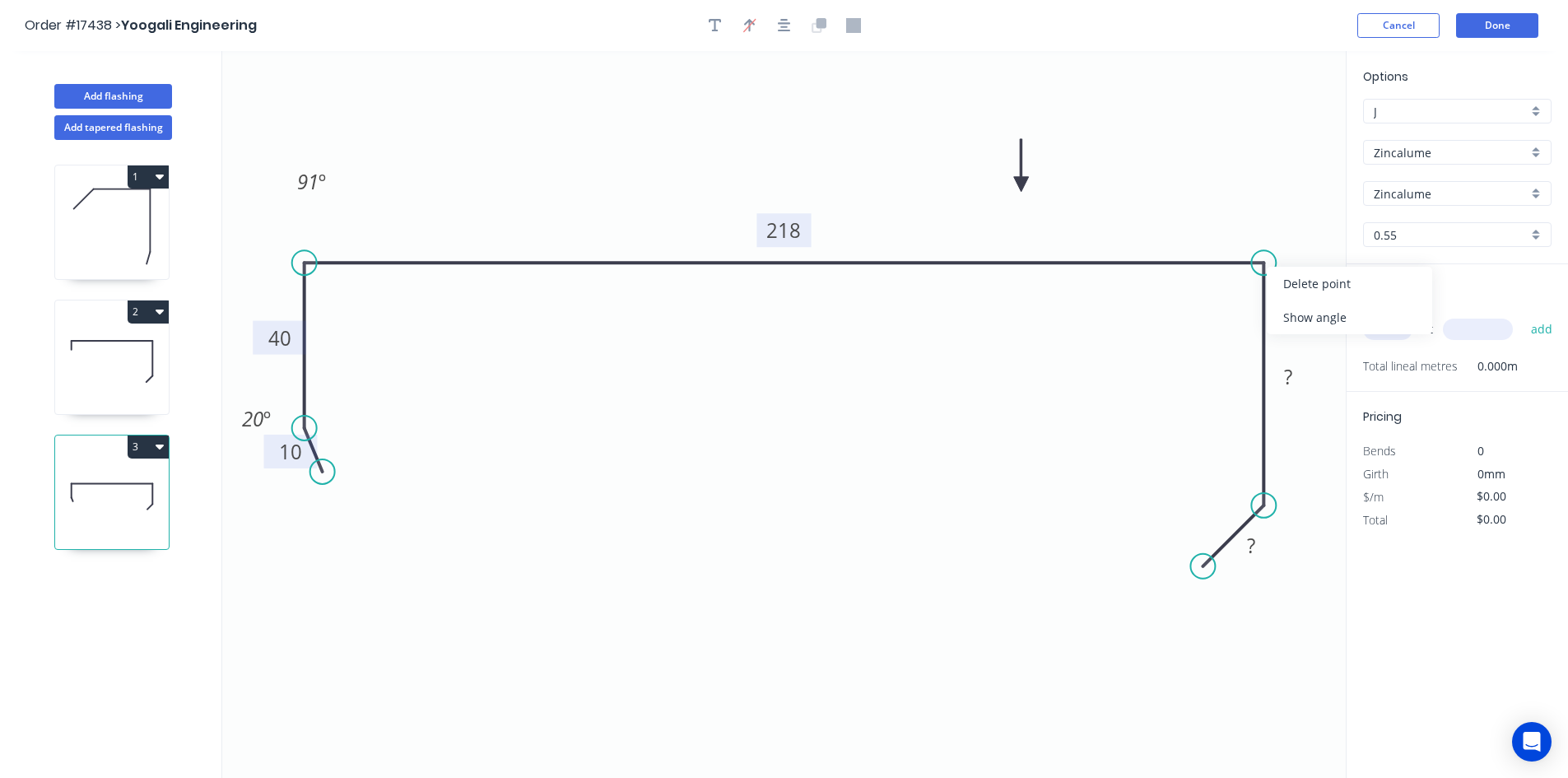
click at [1303, 316] on div "Show angle" at bounding box center [1349, 317] width 165 height 34
click at [1231, 298] on tspan "?" at bounding box center [1231, 291] width 9 height 27
drag, startPoint x: 1215, startPoint y: 298, endPoint x: 1257, endPoint y: 190, distance: 115.9
click at [1257, 190] on rect at bounding box center [1278, 184] width 53 height 34
click at [1299, 377] on rect at bounding box center [1289, 378] width 33 height 23
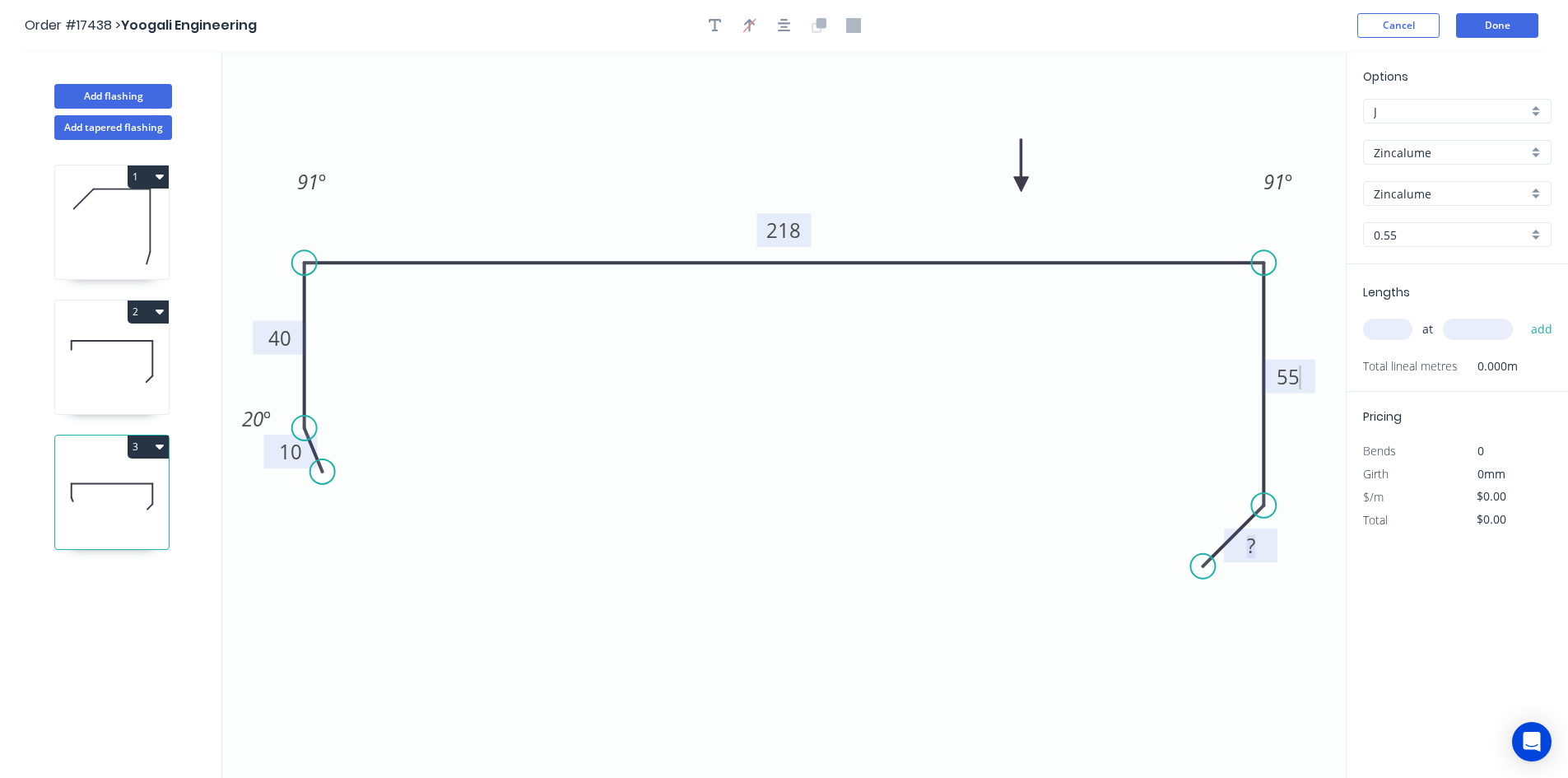
click at [1262, 552] on rect at bounding box center [1251, 547] width 33 height 23
click at [1088, 461] on icon "0 10 40 218 55 20 91 º 91 º 20 º" at bounding box center [784, 414] width 1124 height 726
type input "$15.15"
click at [1300, 554] on div "Show angle" at bounding box center [1346, 558] width 165 height 34
click at [1223, 489] on tspan "?" at bounding box center [1222, 488] width 9 height 27
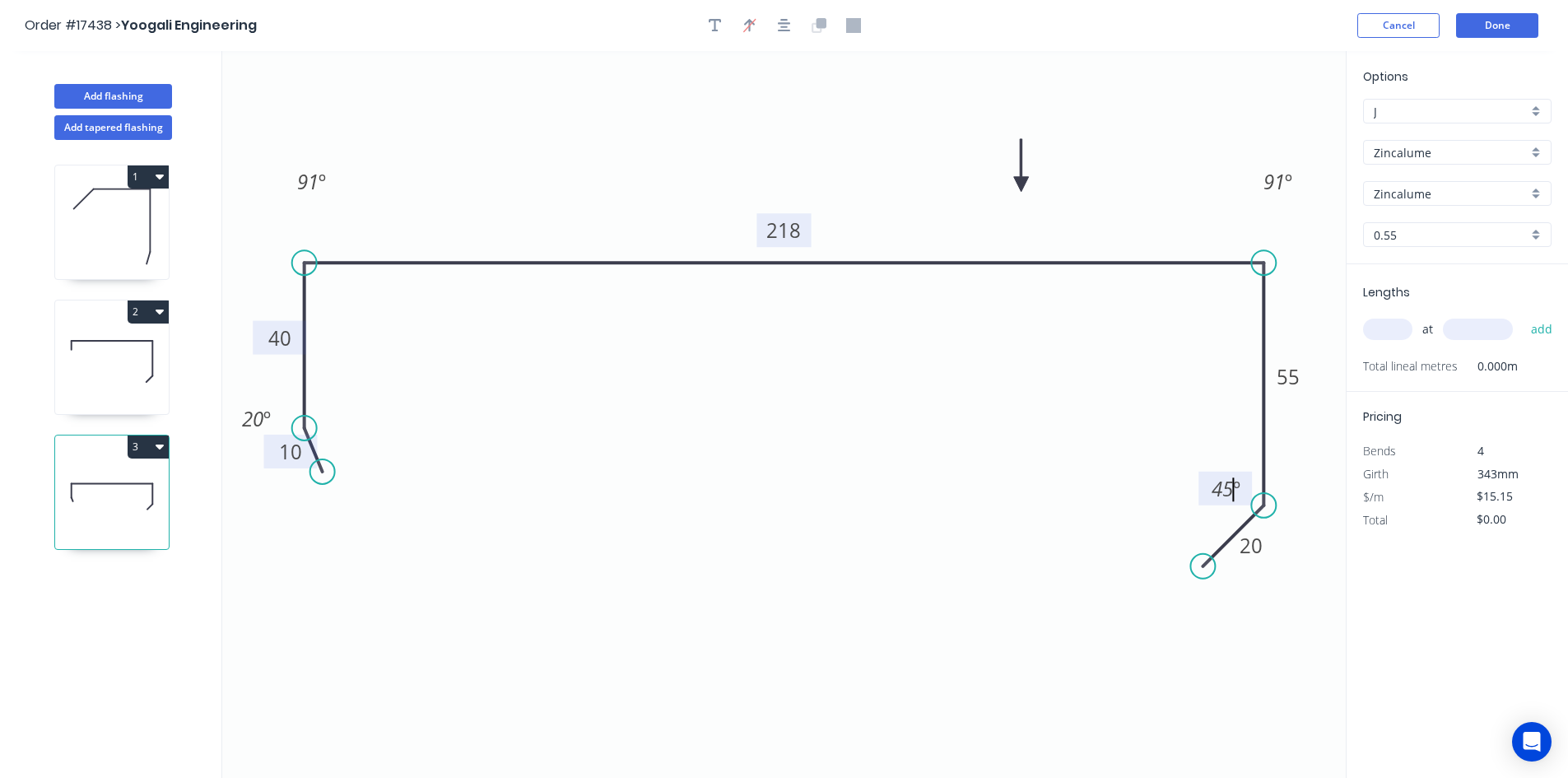
click at [1117, 467] on icon "0 10 40 218 55 20 91 º 91 º 45 º 20 º" at bounding box center [784, 414] width 1124 height 726
drag, startPoint x: 1229, startPoint y: 482, endPoint x: 1294, endPoint y: 495, distance: 66.3
click at [1294, 495] on rect at bounding box center [1316, 503] width 53 height 34
click at [781, 30] on icon "button" at bounding box center [785, 26] width 13 height 15
click at [1396, 332] on input "text" at bounding box center [1388, 329] width 49 height 22
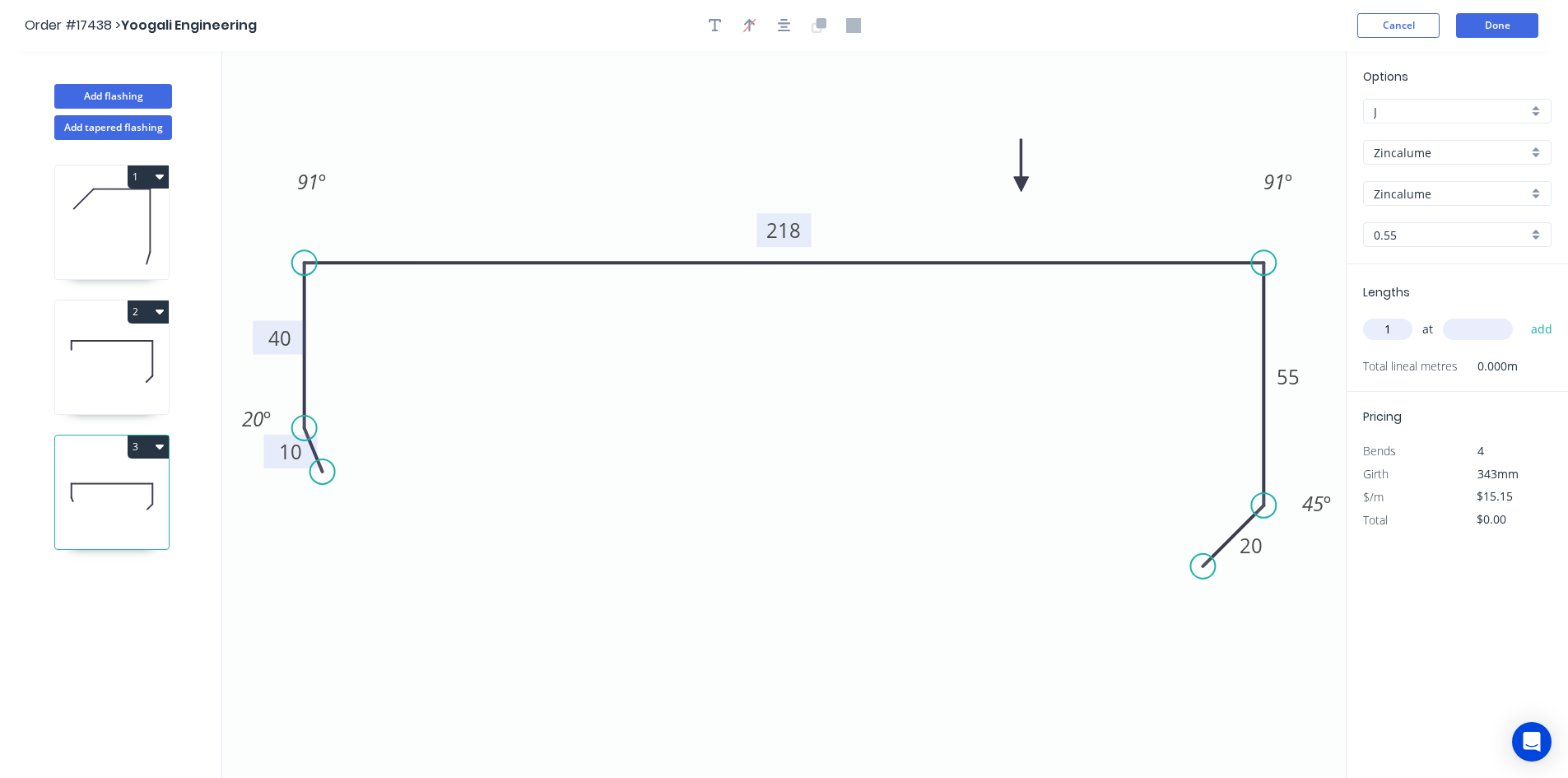
type input "1"
click at [1454, 337] on input "text" at bounding box center [1478, 329] width 70 height 22
type input "4935"
click at [1535, 330] on button "add" at bounding box center [1542, 329] width 39 height 28
type input "$74.77"
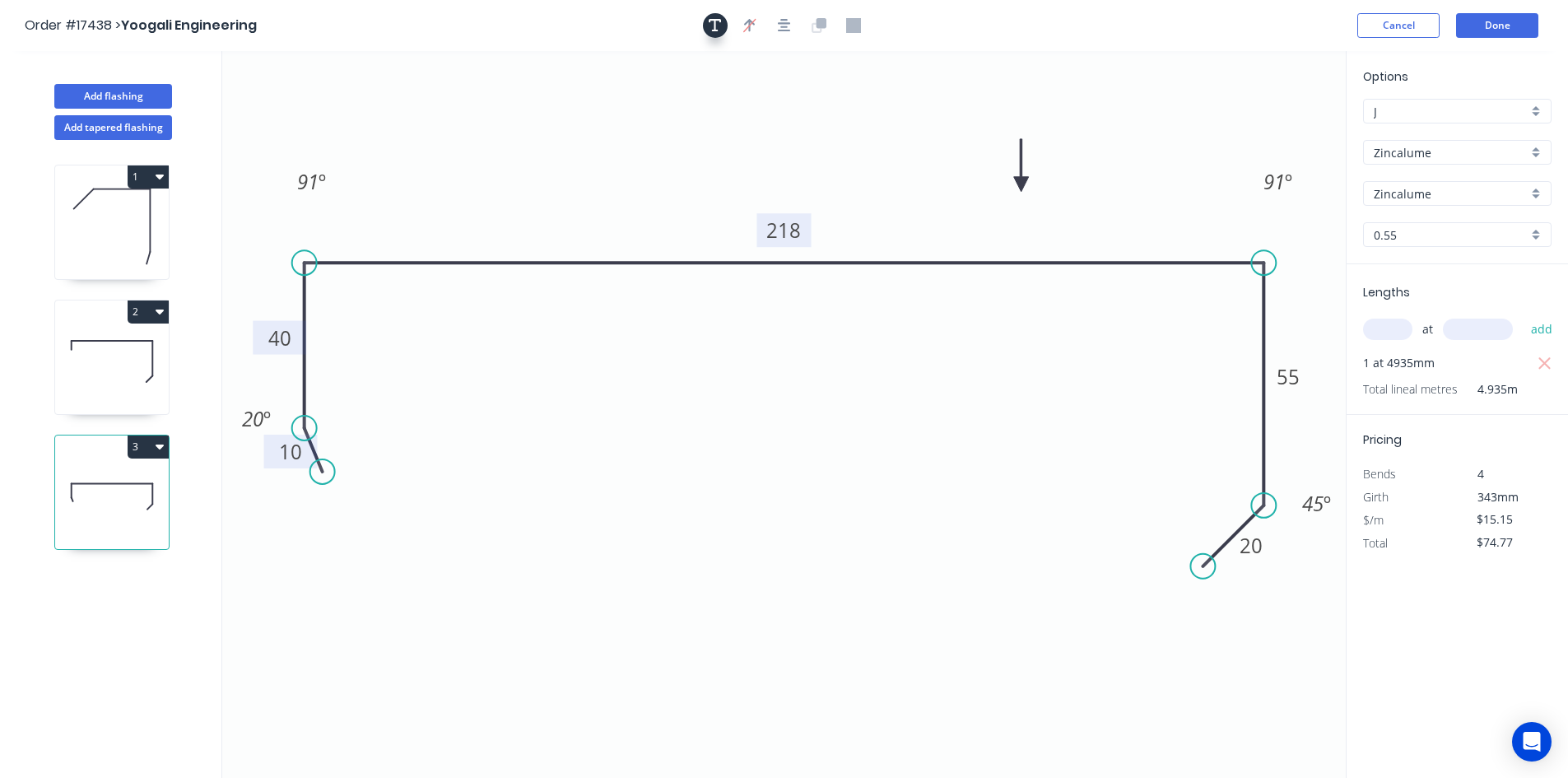
click at [717, 25] on icon "button" at bounding box center [716, 26] width 13 height 15
click at [325, 101] on textarea at bounding box center [328, 116] width 133 height 61
click at [531, 110] on icon "3 10 40 218 55 20 91 º 91 º 45 º 20 º" at bounding box center [784, 414] width 1124 height 726
type textarea "3"
drag, startPoint x: 315, startPoint y: 107, endPoint x: 395, endPoint y: 690, distance: 588.5
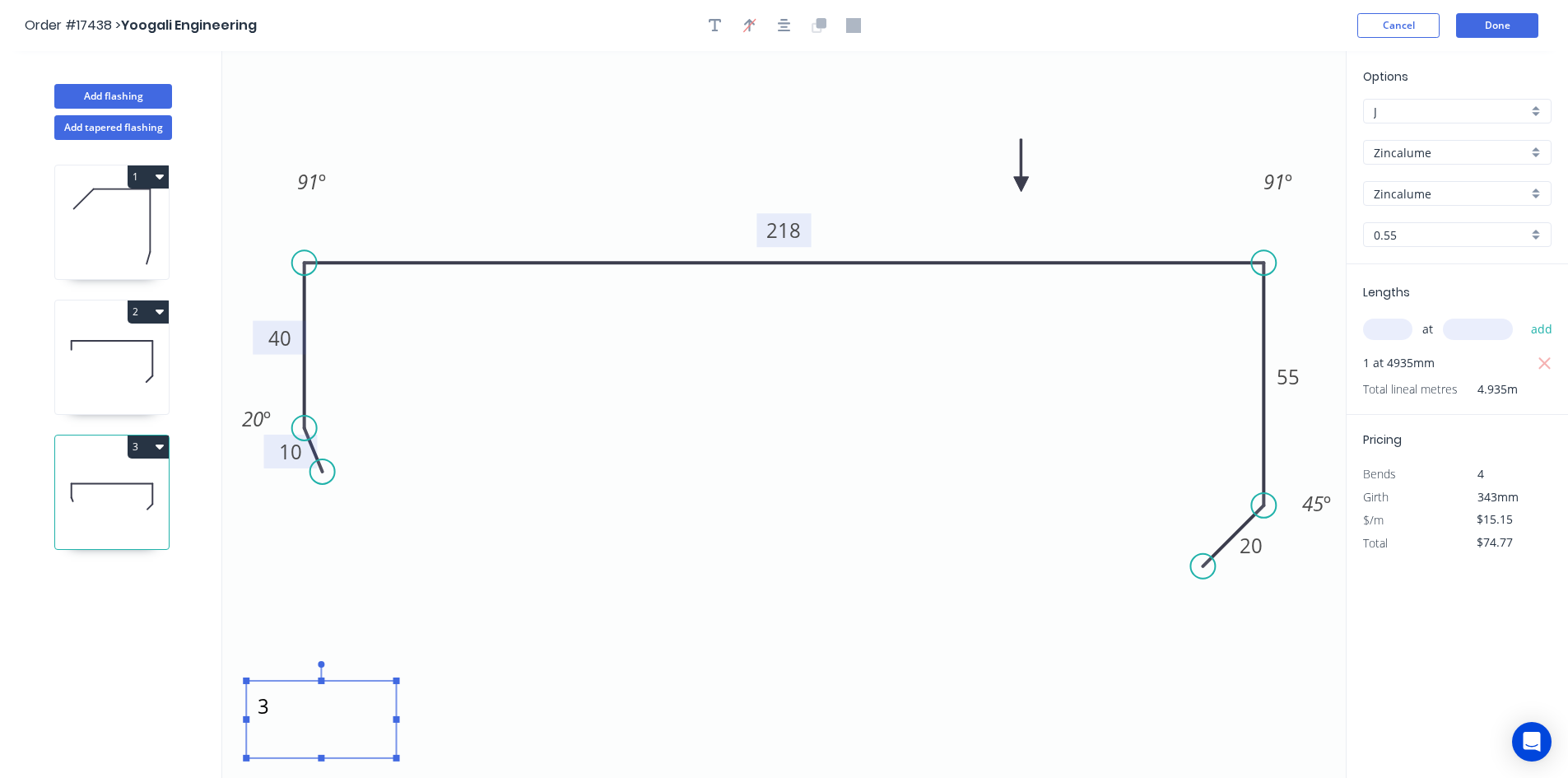
click at [308, 709] on textarea "3" at bounding box center [321, 719] width 133 height 61
click at [746, 550] on icon "3 10 40 218 55 20 91 º 91 º 45 º 20 º" at bounding box center [784, 414] width 1124 height 726
click at [153, 444] on button "3" at bounding box center [148, 447] width 42 height 23
click at [140, 482] on div "Duplicate" at bounding box center [91, 487] width 126 height 24
type input "$0.00"
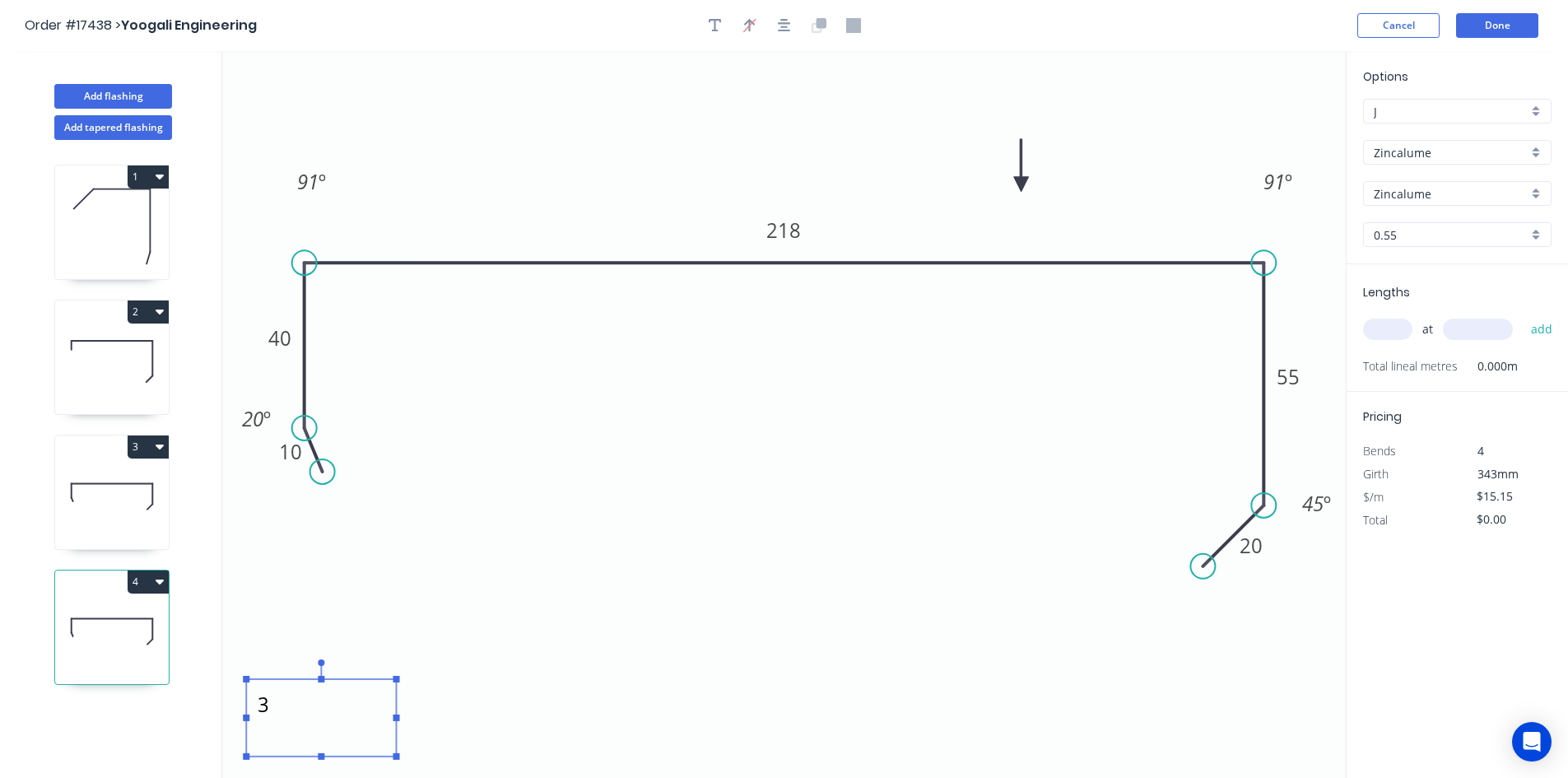
click at [279, 716] on textarea "3" at bounding box center [321, 717] width 133 height 61
click at [486, 596] on icon "4 10 40 218 55 20 91 º 91 º 45 º 20 º" at bounding box center [784, 414] width 1124 height 726
type textarea "4"
click at [769, 226] on tspan "218" at bounding box center [785, 229] width 35 height 27
click at [745, 409] on icon "4 10 40 220 55 20 91 º 91 º 45 º 20 º" at bounding box center [784, 414] width 1124 height 726
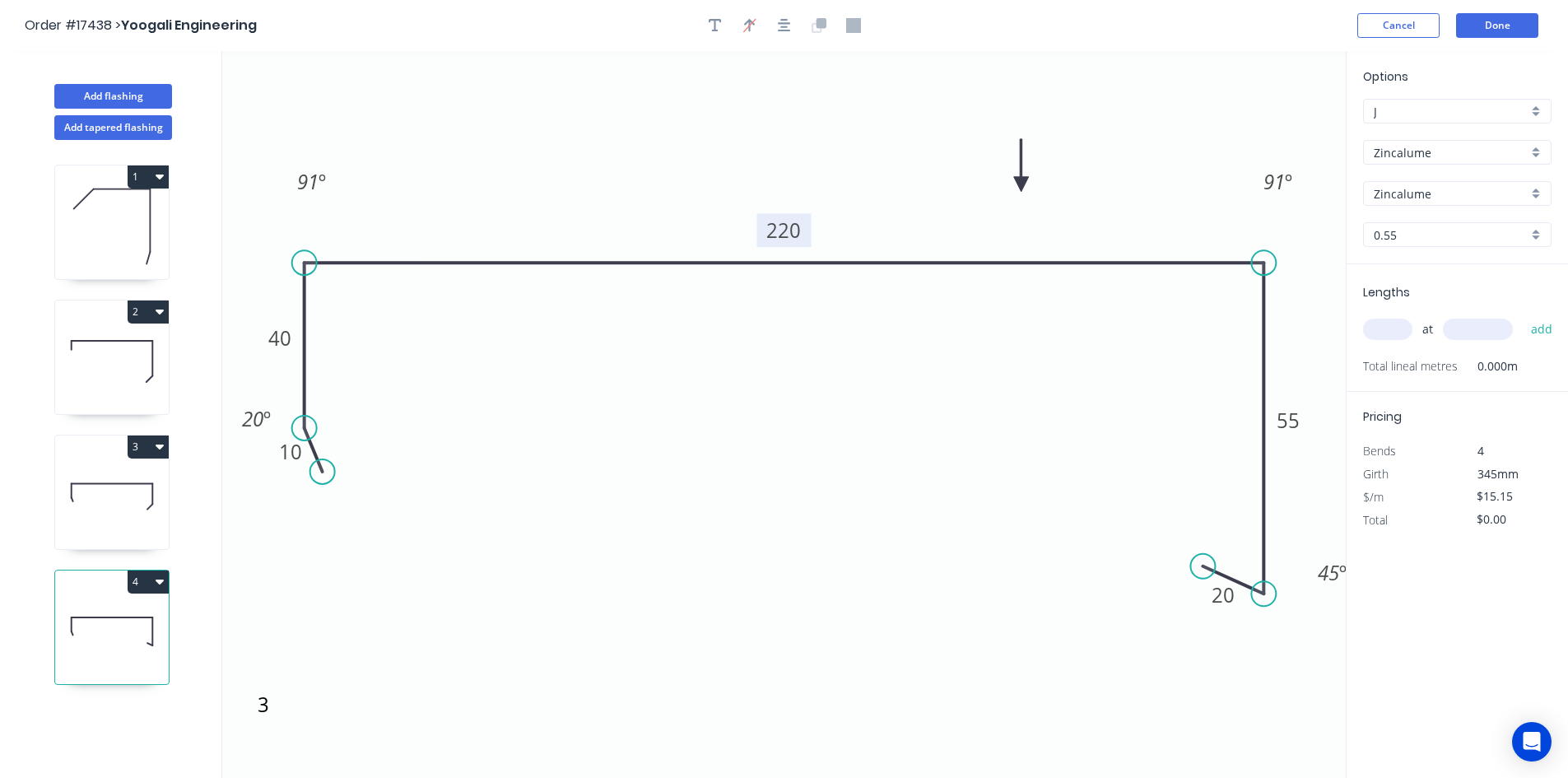
drag, startPoint x: 1265, startPoint y: 505, endPoint x: 1282, endPoint y: 594, distance: 90.6
click at [1282, 594] on icon "4 10 40 220 55 20 91 º 91 º 45 º 20 º" at bounding box center [784, 414] width 1124 height 726
drag, startPoint x: 1200, startPoint y: 564, endPoint x: 1211, endPoint y: 657, distance: 93.6
click at [1211, 657] on circle at bounding box center [1210, 656] width 25 height 25
click at [1295, 413] on tspan "55" at bounding box center [1289, 420] width 23 height 27
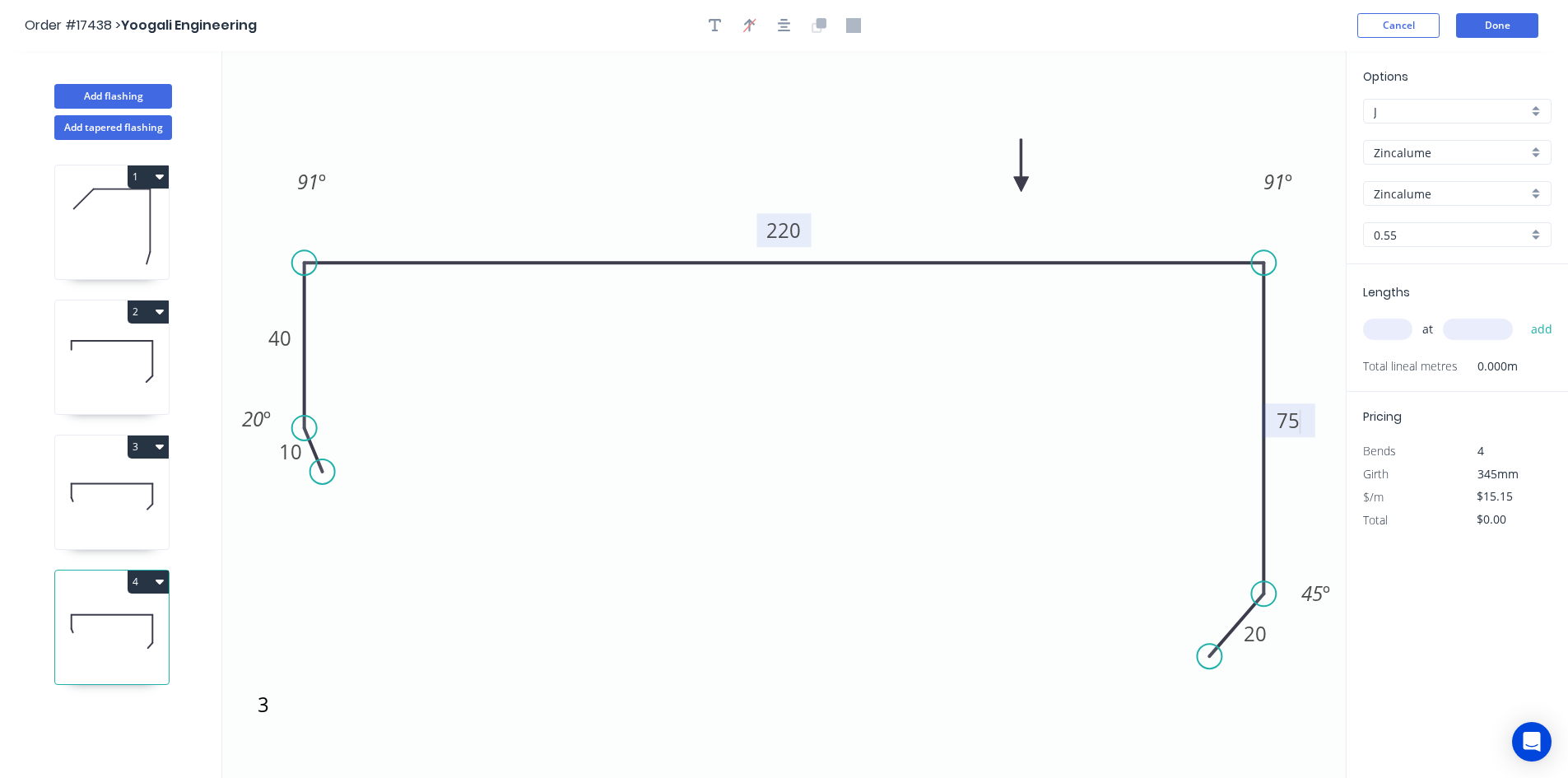
click at [884, 440] on icon "4 10 40 220 75 20 91 º 91 º 45 º 20 º" at bounding box center [784, 414] width 1124 height 726
click at [782, 25] on icon "button" at bounding box center [785, 26] width 13 height 15
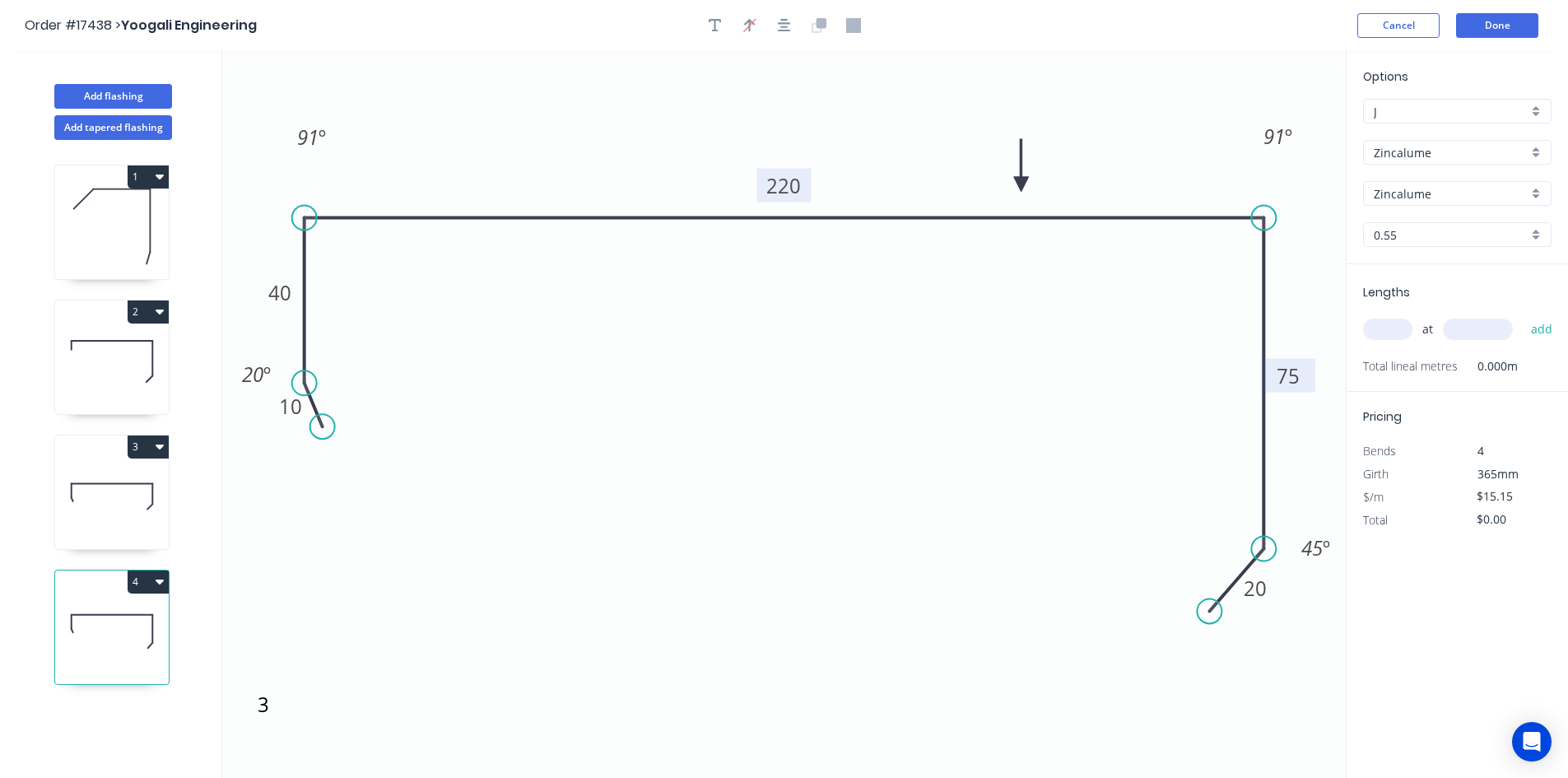
click at [1398, 329] on input "text" at bounding box center [1388, 329] width 49 height 22
type input "1"
click at [1474, 334] on input "text" at bounding box center [1478, 329] width 70 height 22
type input "4935"
click at [1536, 325] on button "add" at bounding box center [1542, 329] width 39 height 28
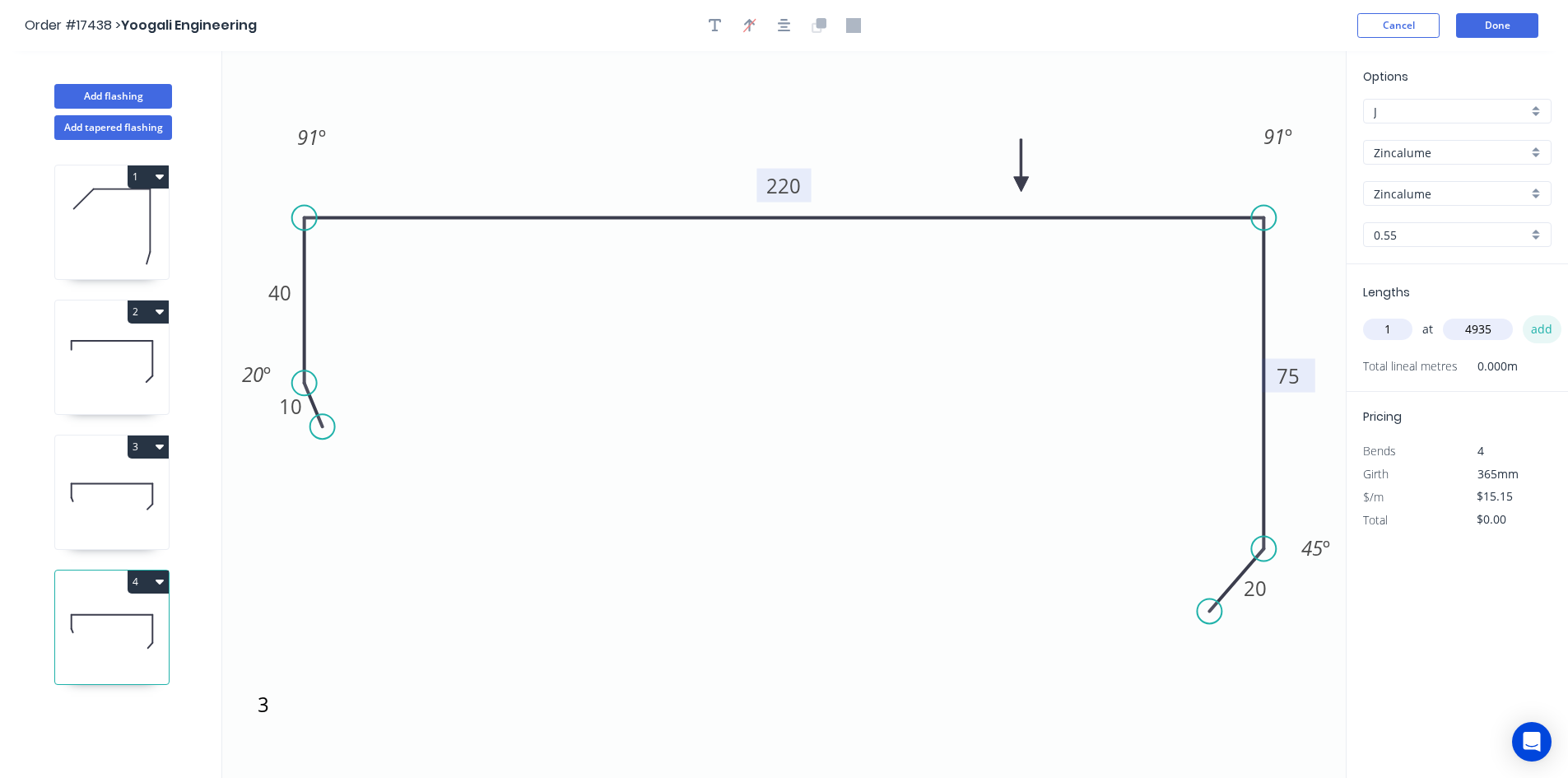
type input "$74.77"
click at [163, 312] on icon "button" at bounding box center [160, 311] width 8 height 13
click at [154, 351] on button "Duplicate" at bounding box center [91, 352] width 156 height 33
type input "$11.95"
type input "$0.00"
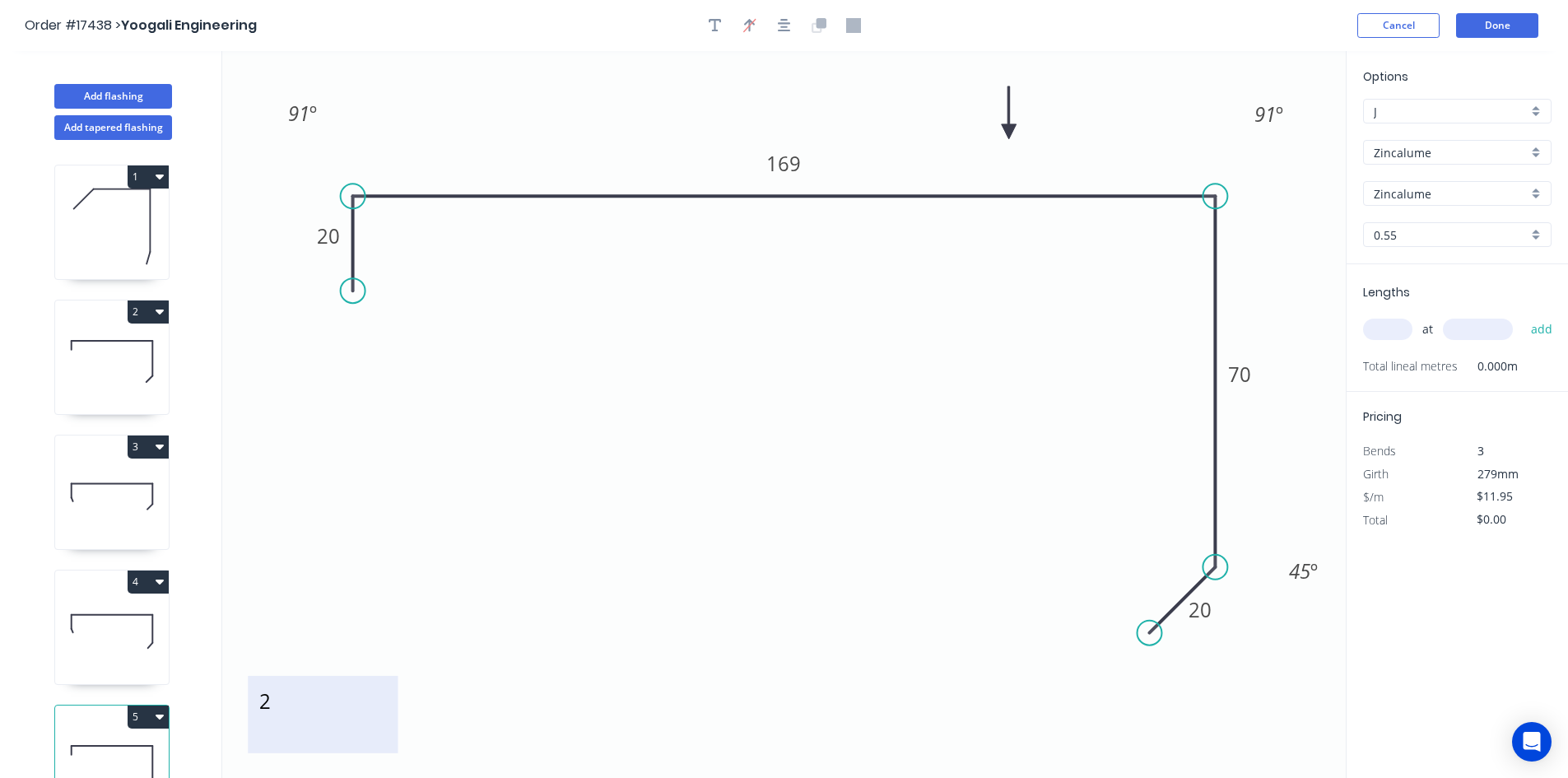
click at [274, 699] on textarea "2" at bounding box center [323, 714] width 133 height 61
click at [489, 741] on icon "20 169 70 20 91 º 91 º 45 º" at bounding box center [784, 414] width 1124 height 726
click at [351, 736] on textarea at bounding box center [323, 714] width 133 height 61
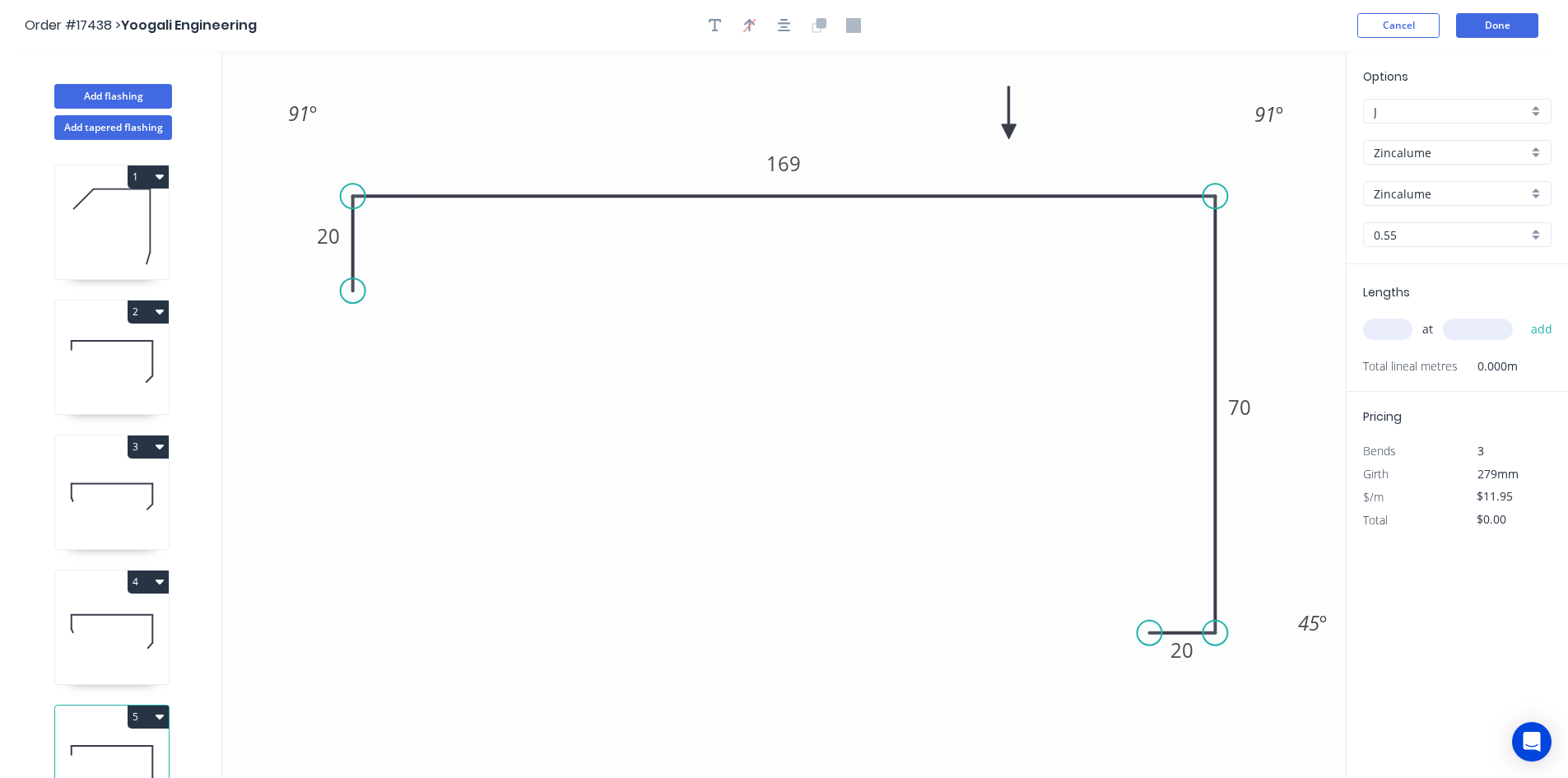
drag, startPoint x: 1223, startPoint y: 559, endPoint x: 1233, endPoint y: 634, distance: 75.7
click at [1233, 634] on icon "20 169 70 20 91 º 91 º 45 º" at bounding box center [784, 414] width 1124 height 726
drag, startPoint x: 1151, startPoint y: 633, endPoint x: 1161, endPoint y: 690, distance: 57.9
click at [1161, 690] on circle at bounding box center [1161, 687] width 25 height 25
click at [1236, 396] on tspan "70" at bounding box center [1240, 406] width 23 height 27
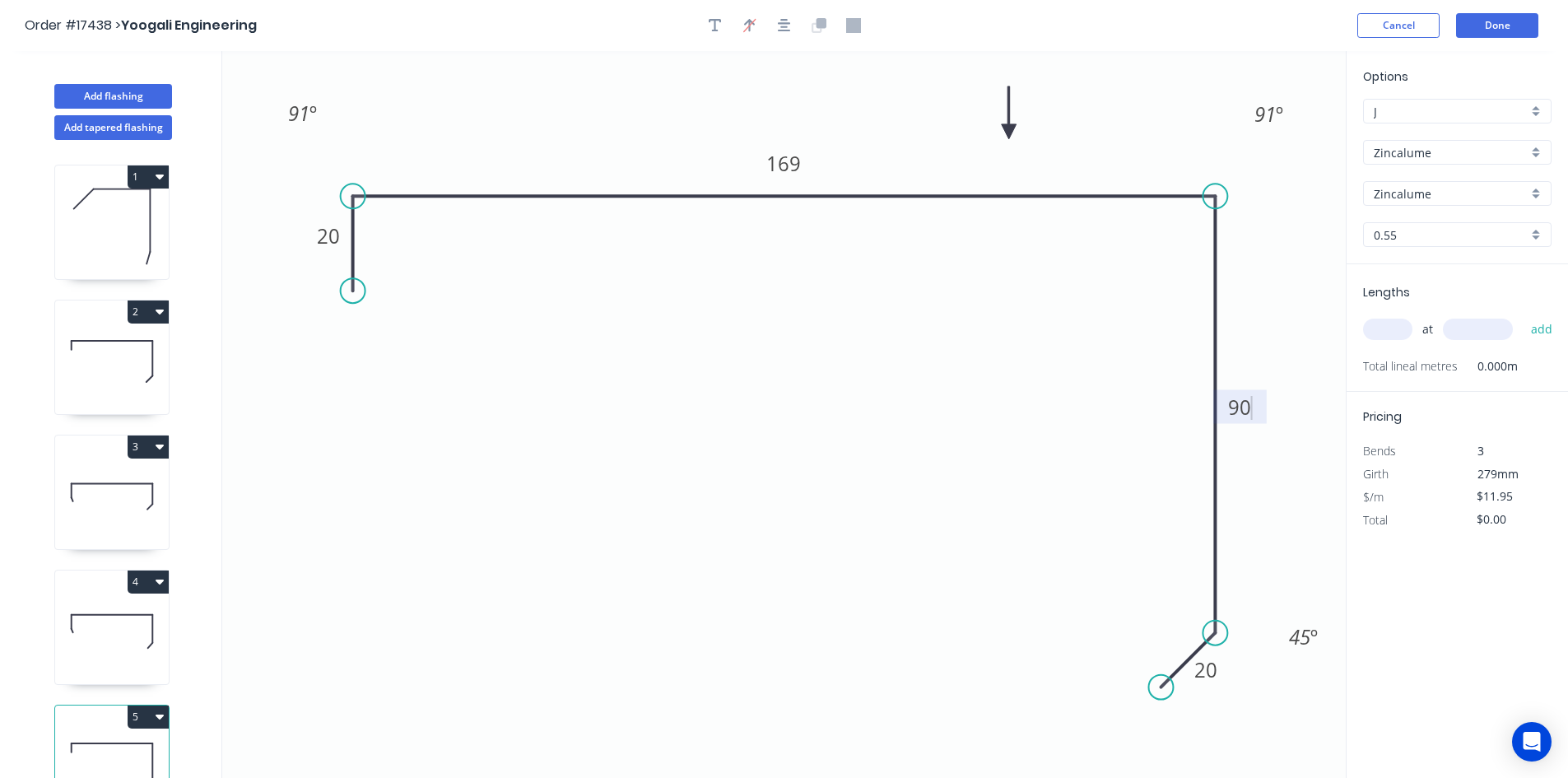
click at [1068, 470] on icon "20 169 90 20 91 º 91 º 45 º" at bounding box center [784, 414] width 1124 height 726
drag, startPoint x: 1161, startPoint y: 694, endPoint x: 1154, endPoint y: 699, distance: 8.6
click at [1154, 699] on circle at bounding box center [1154, 695] width 25 height 25
click at [1122, 555] on icon "20 169 90 20 91 º 91 º 45 º" at bounding box center [784, 414] width 1124 height 726
click at [786, 14] on button "button" at bounding box center [785, 26] width 25 height 25
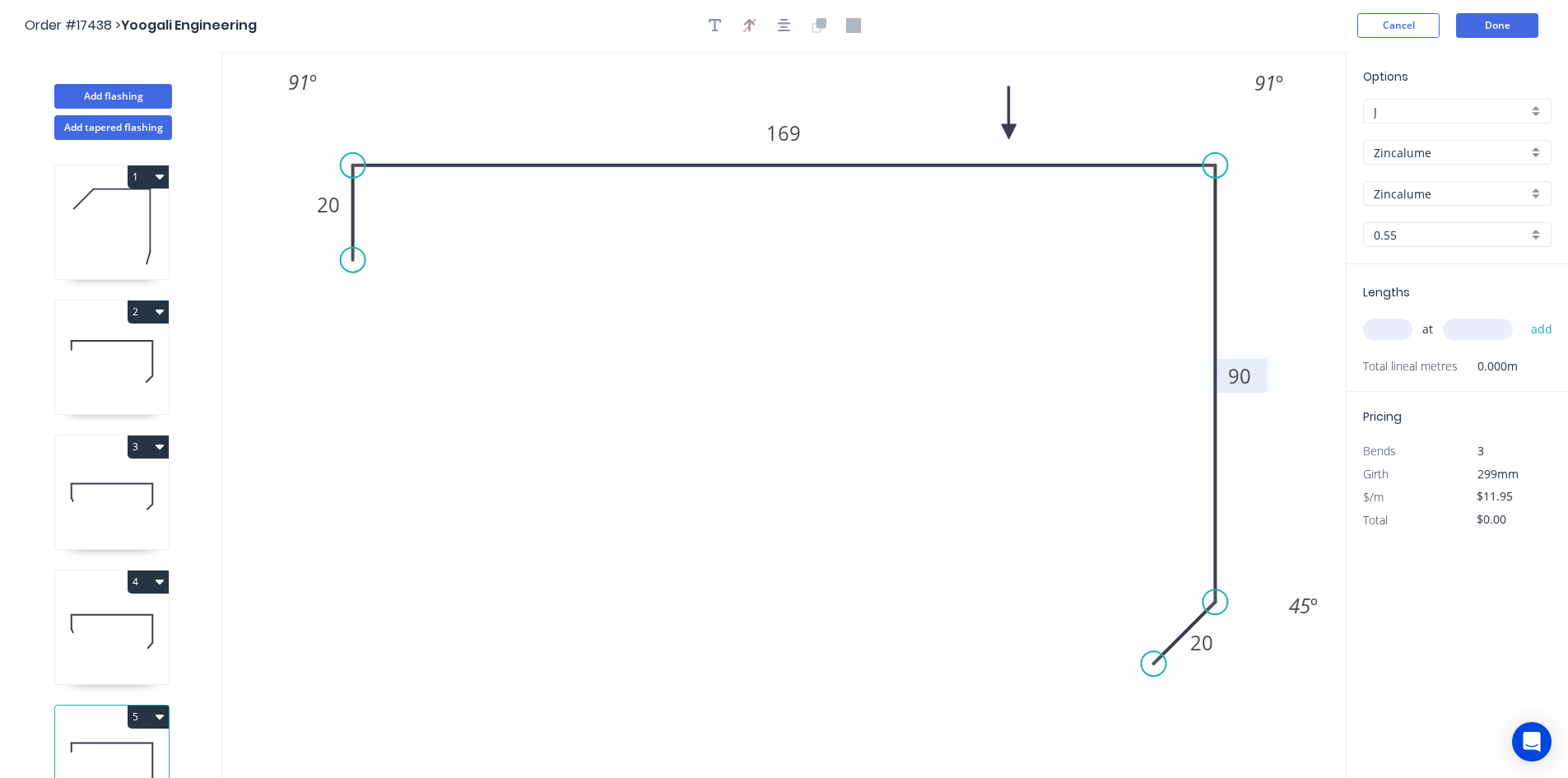
click at [1393, 325] on input "text" at bounding box center [1388, 329] width 49 height 22
type input "1"
click at [1469, 327] on input "text" at bounding box center [1478, 329] width 70 height 22
type input "6000"
click at [1548, 327] on button "add" at bounding box center [1542, 329] width 39 height 28
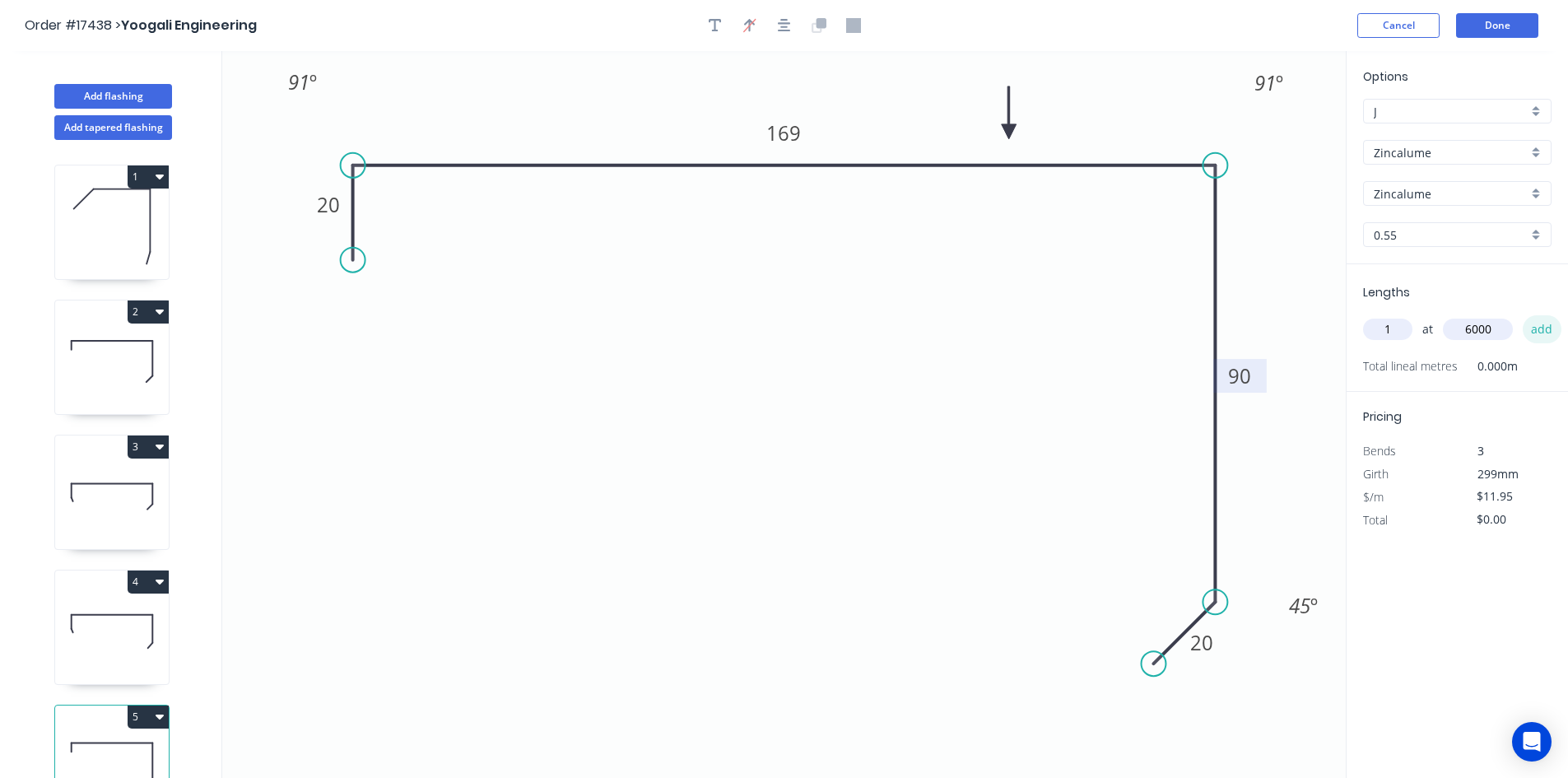
type input "$71.70"
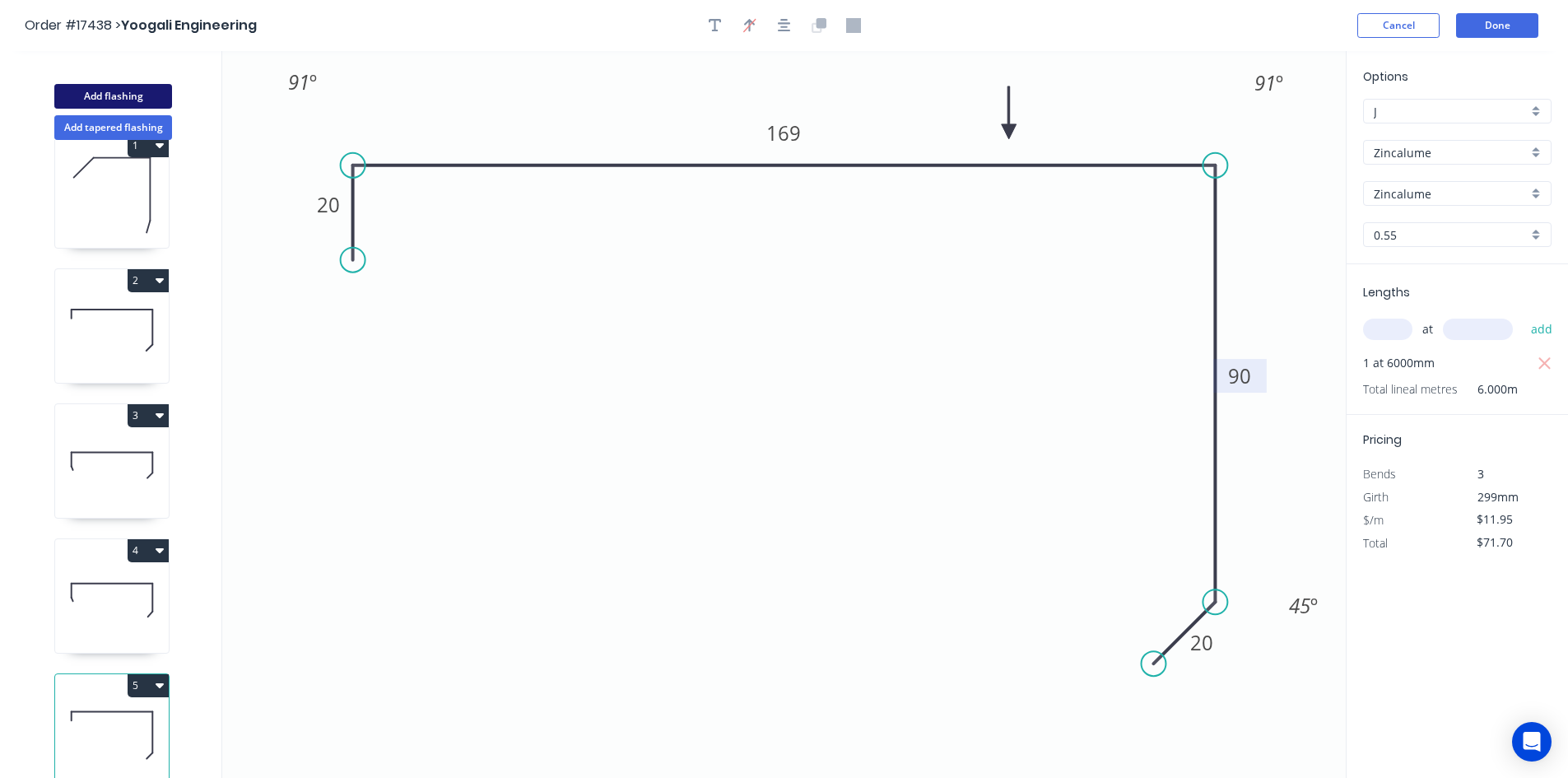
click at [102, 95] on button "Add flashing" at bounding box center [113, 96] width 118 height 25
type input "$0.00"
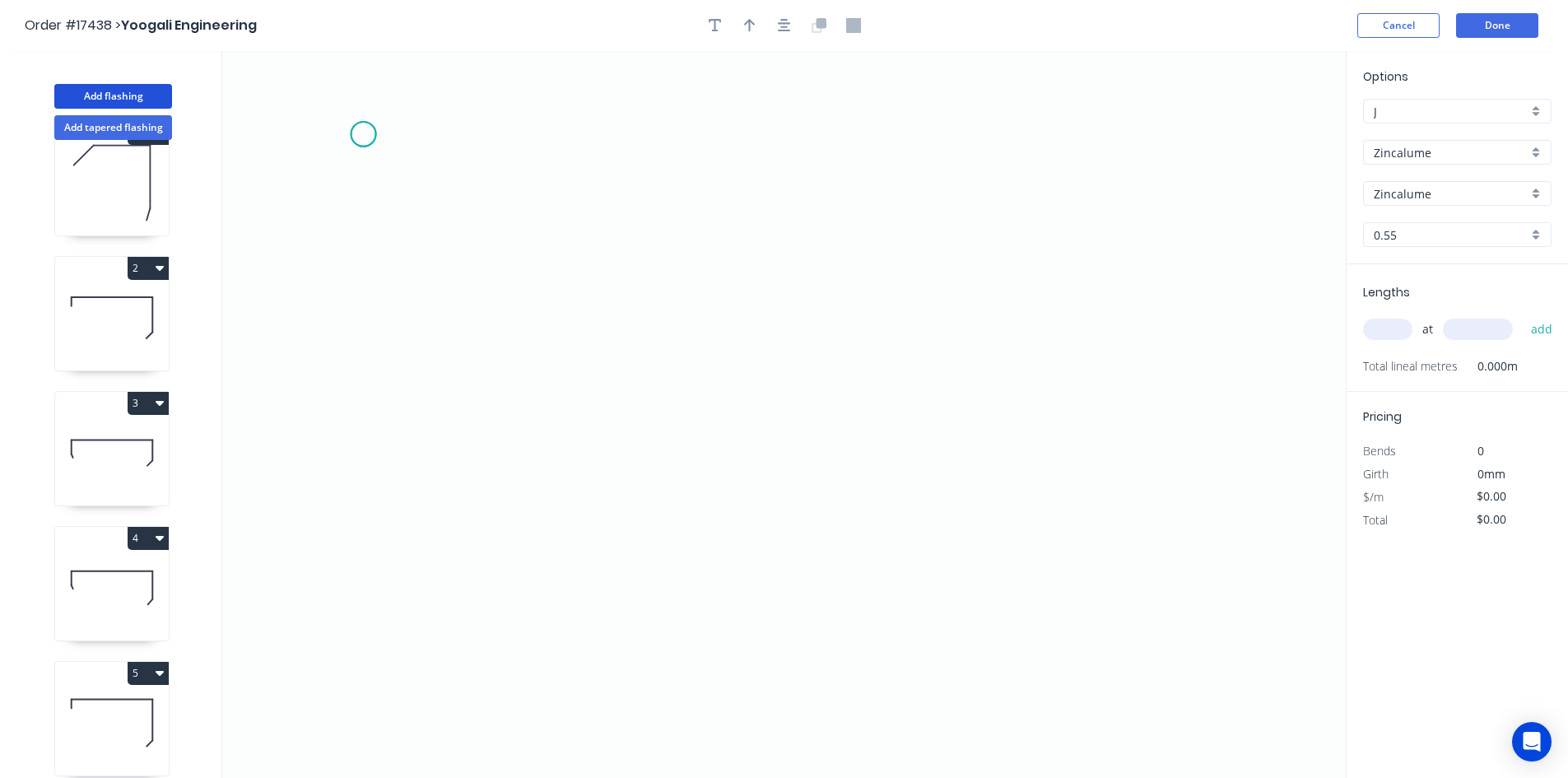
click at [363, 134] on icon "0" at bounding box center [784, 414] width 1124 height 726
click at [1175, 150] on icon "0" at bounding box center [784, 414] width 1124 height 726
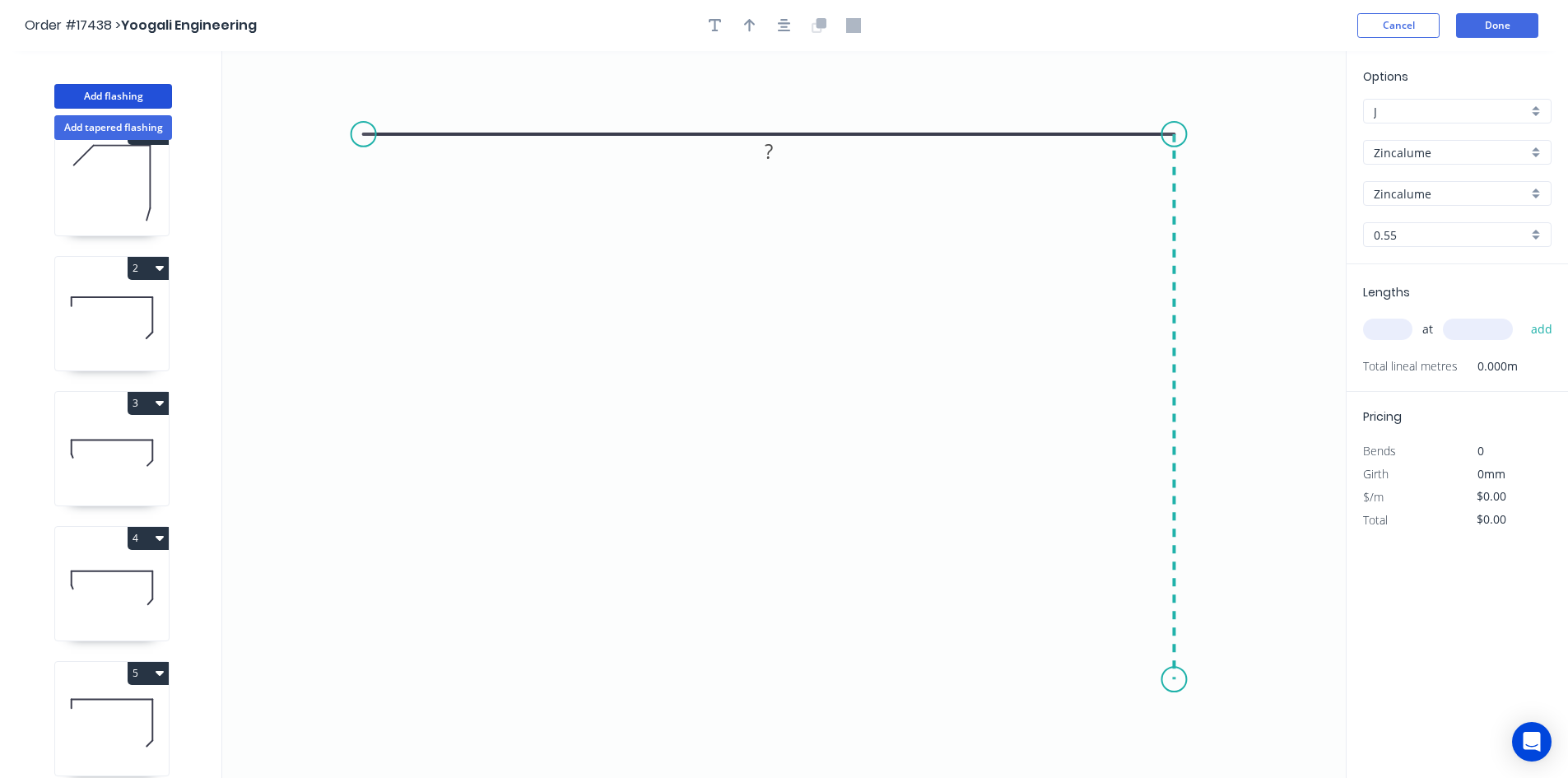
click at [1167, 680] on icon "0 ?" at bounding box center [784, 414] width 1124 height 726
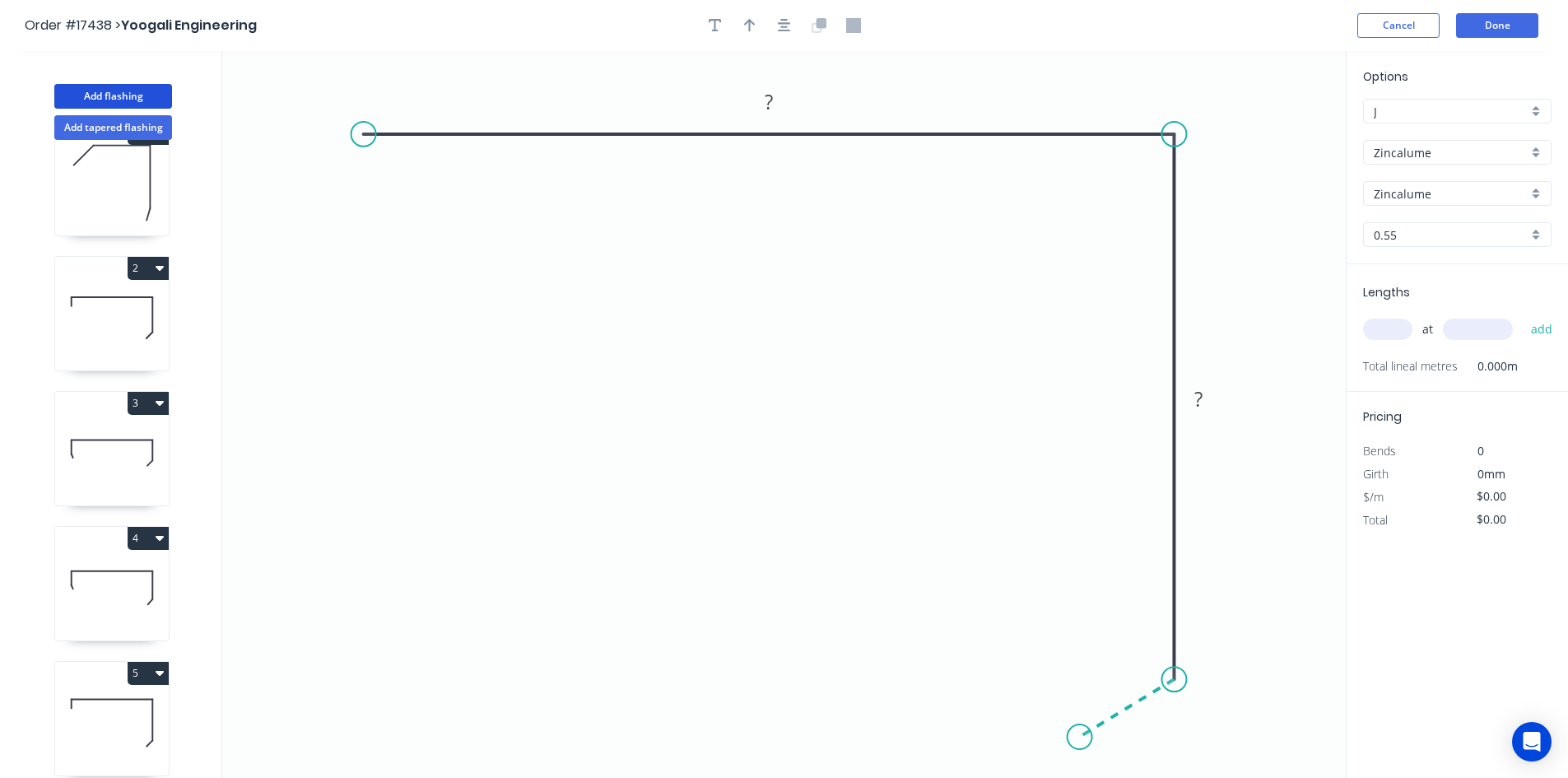
click at [1080, 737] on icon "0 ? ?" at bounding box center [784, 414] width 1124 height 726
click at [358, 138] on circle at bounding box center [364, 135] width 25 height 25
click at [303, 171] on icon "0 ? ? ? ? º" at bounding box center [784, 414] width 1124 height 726
click at [787, 23] on icon "button" at bounding box center [785, 26] width 13 height 13
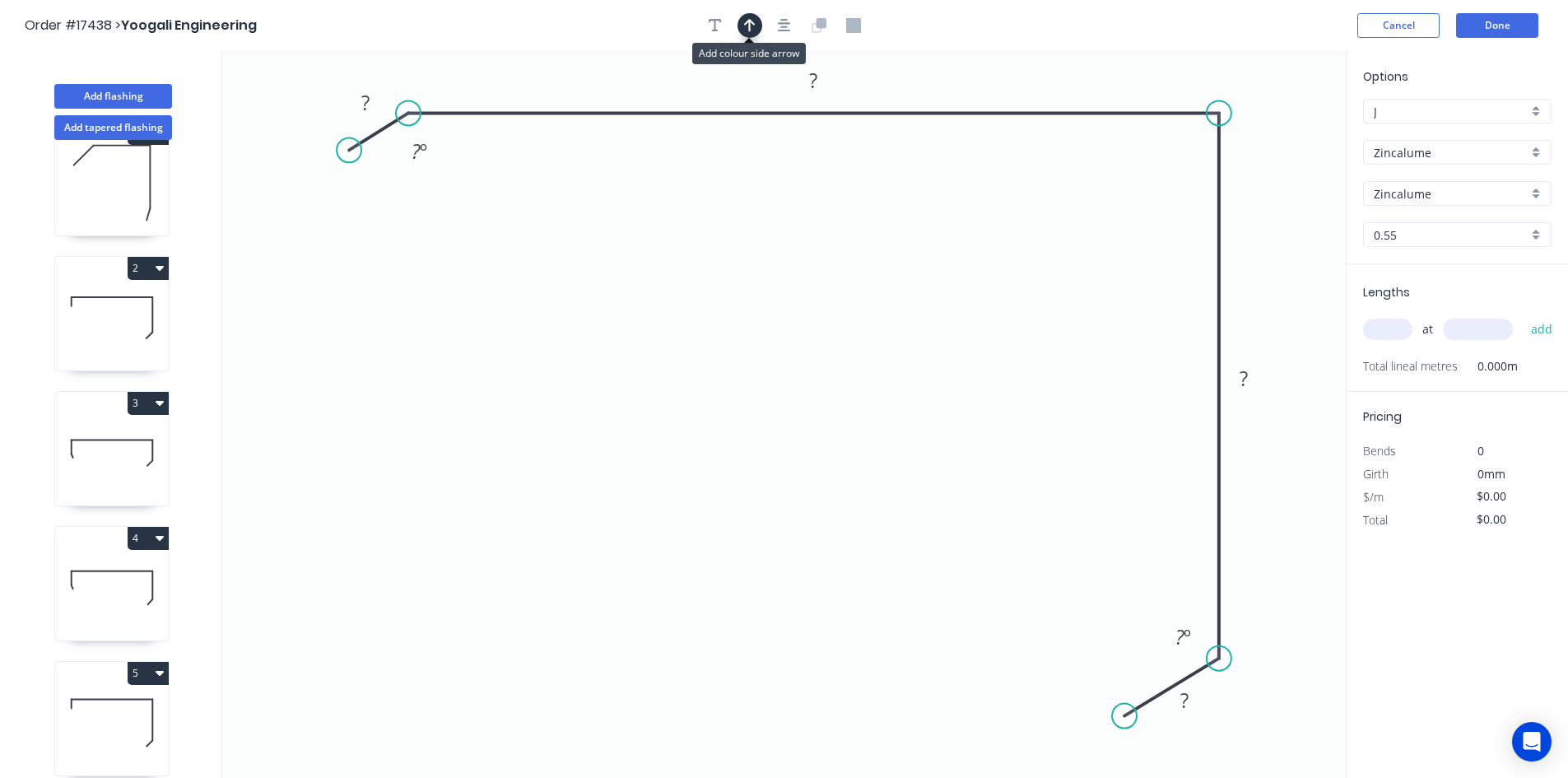
click at [748, 23] on icon "button" at bounding box center [750, 26] width 12 height 15
click at [1261, 131] on icon at bounding box center [1263, 114] width 15 height 52
drag, startPoint x: 1264, startPoint y: 131, endPoint x: 1292, endPoint y: 98, distance: 43.3
click at [1292, 98] on icon at bounding box center [1304, 84] width 47 height 47
click at [1259, 171] on div "Show angle" at bounding box center [1309, 168] width 165 height 34
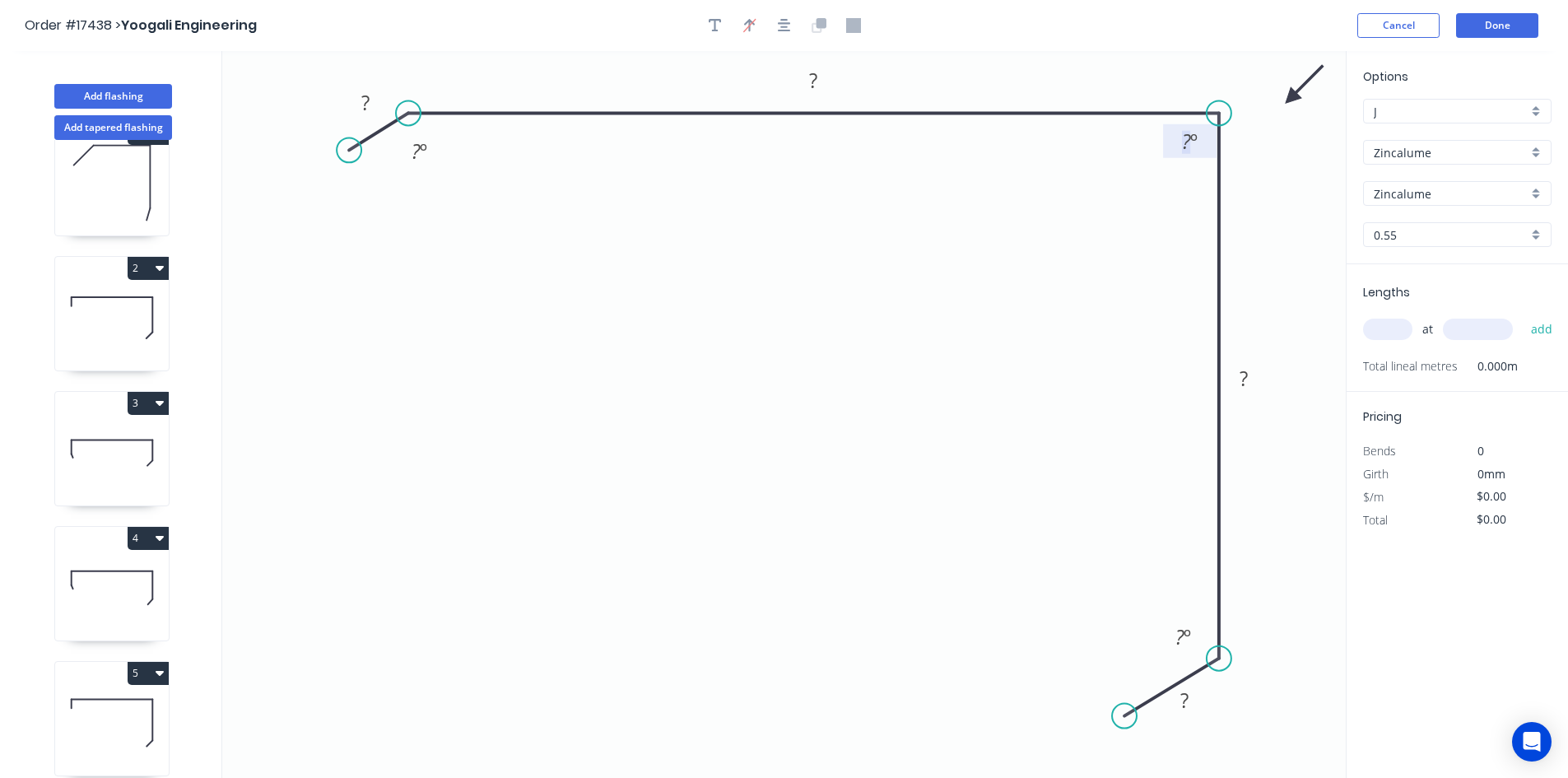
click at [1196, 145] on tspan "º" at bounding box center [1194, 140] width 7 height 27
click at [1145, 195] on icon "0 ? ? ? ? ? º 92 º ? º" at bounding box center [784, 414] width 1124 height 726
drag, startPoint x: 1171, startPoint y: 148, endPoint x: 1270, endPoint y: 162, distance: 100.0
click at [1270, 162] on rect at bounding box center [1289, 155] width 53 height 34
click at [1250, 382] on rect at bounding box center [1244, 380] width 33 height 23
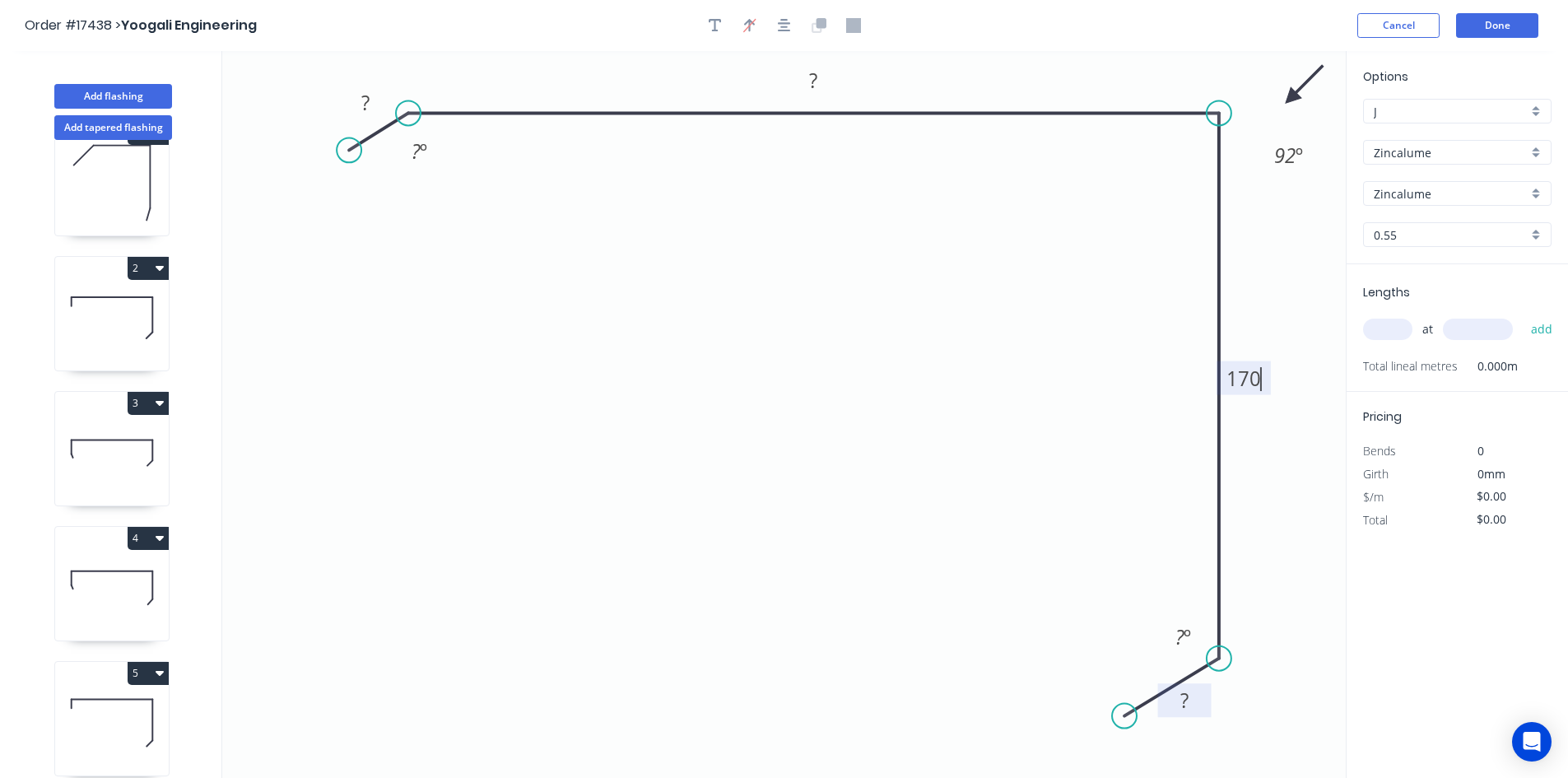
click at [1196, 700] on rect at bounding box center [1185, 702] width 33 height 23
click at [1184, 640] on tspan "º" at bounding box center [1187, 637] width 7 height 27
drag, startPoint x: 1161, startPoint y: 628, endPoint x: 1274, endPoint y: 656, distance: 116.4
click at [1274, 656] on rect at bounding box center [1295, 664] width 53 height 34
click at [822, 79] on rect at bounding box center [813, 81] width 33 height 23
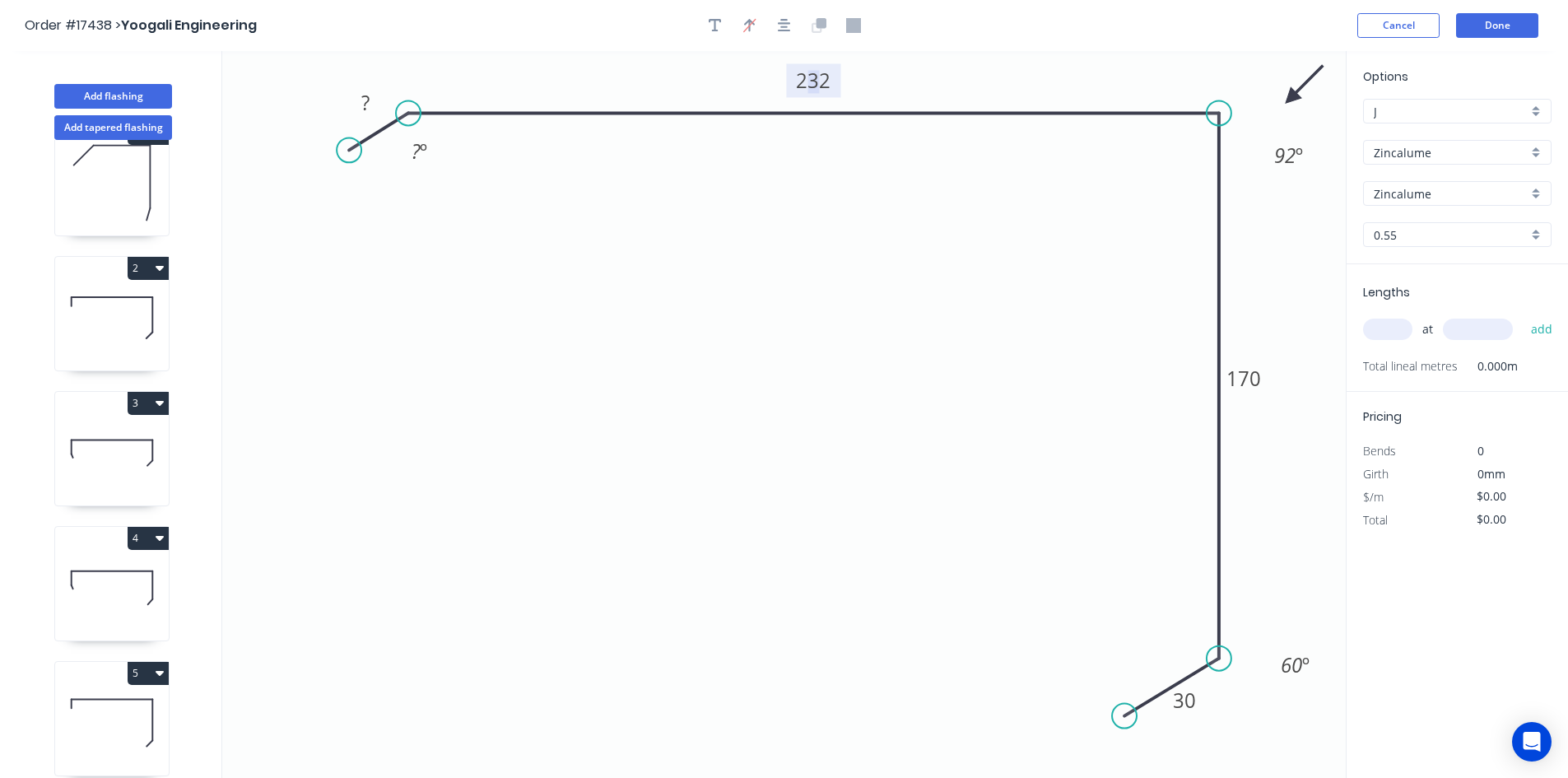
click at [808, 77] on tspan "232" at bounding box center [814, 80] width 35 height 27
click at [771, 153] on icon "0 ? 222 170 30 ? º 92 º 60 º" at bounding box center [784, 414] width 1124 height 726
click at [372, 98] on rect at bounding box center [366, 105] width 33 height 23
type input "$16.50"
click at [426, 154] on tspan "º" at bounding box center [423, 150] width 7 height 27
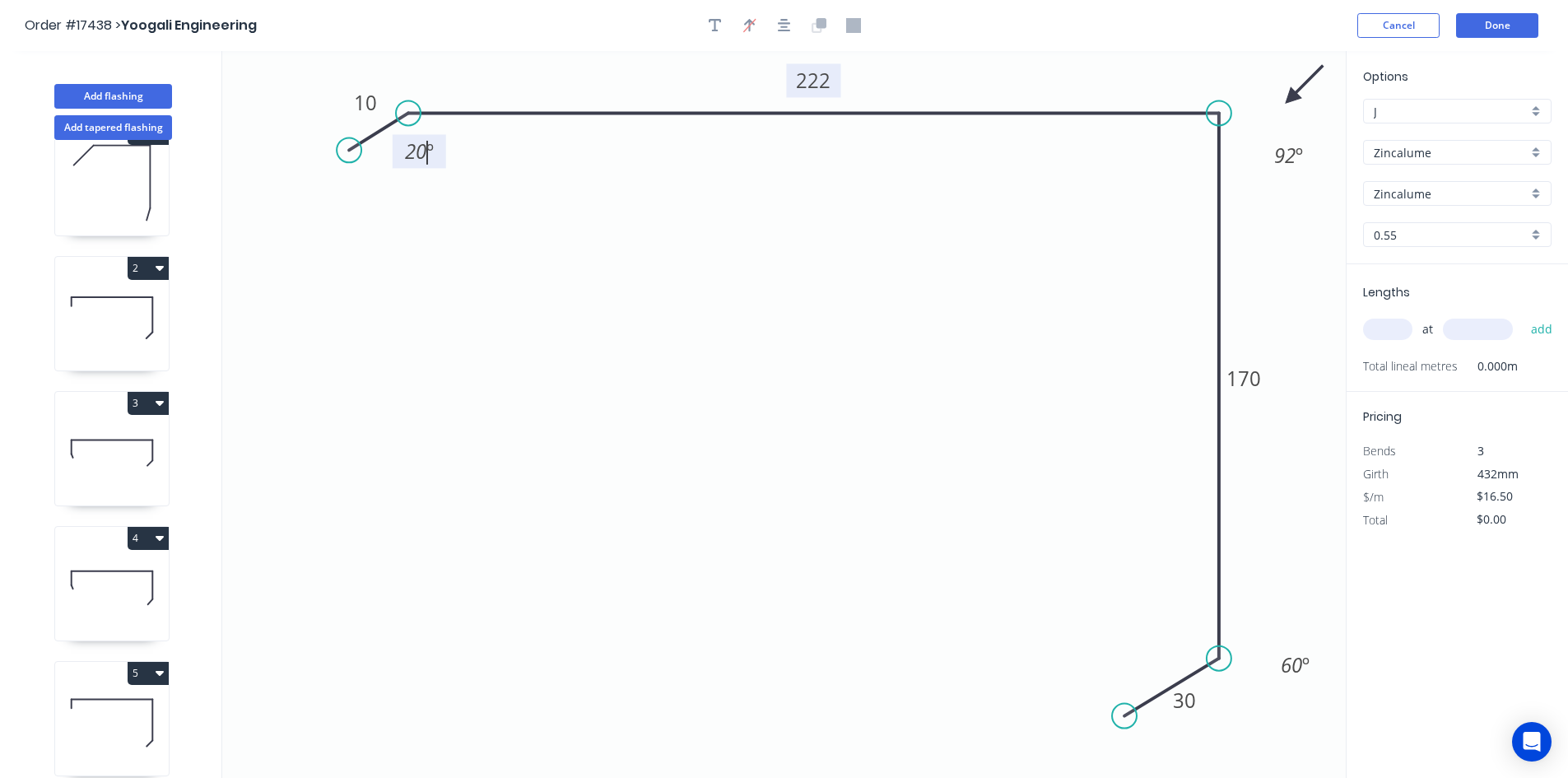
click at [470, 169] on icon "0 10 222 170 30 20 º 92 º 60 º" at bounding box center [784, 414] width 1124 height 726
drag, startPoint x: 437, startPoint y: 159, endPoint x: 483, endPoint y: 82, distance: 89.7
click at [483, 82] on rect at bounding box center [466, 74] width 53 height 34
click at [782, 25] on icon "button" at bounding box center [785, 26] width 13 height 15
click at [784, 283] on icon "0 10 222 170 30 20 º 92 º 60 º" at bounding box center [784, 414] width 1124 height 726
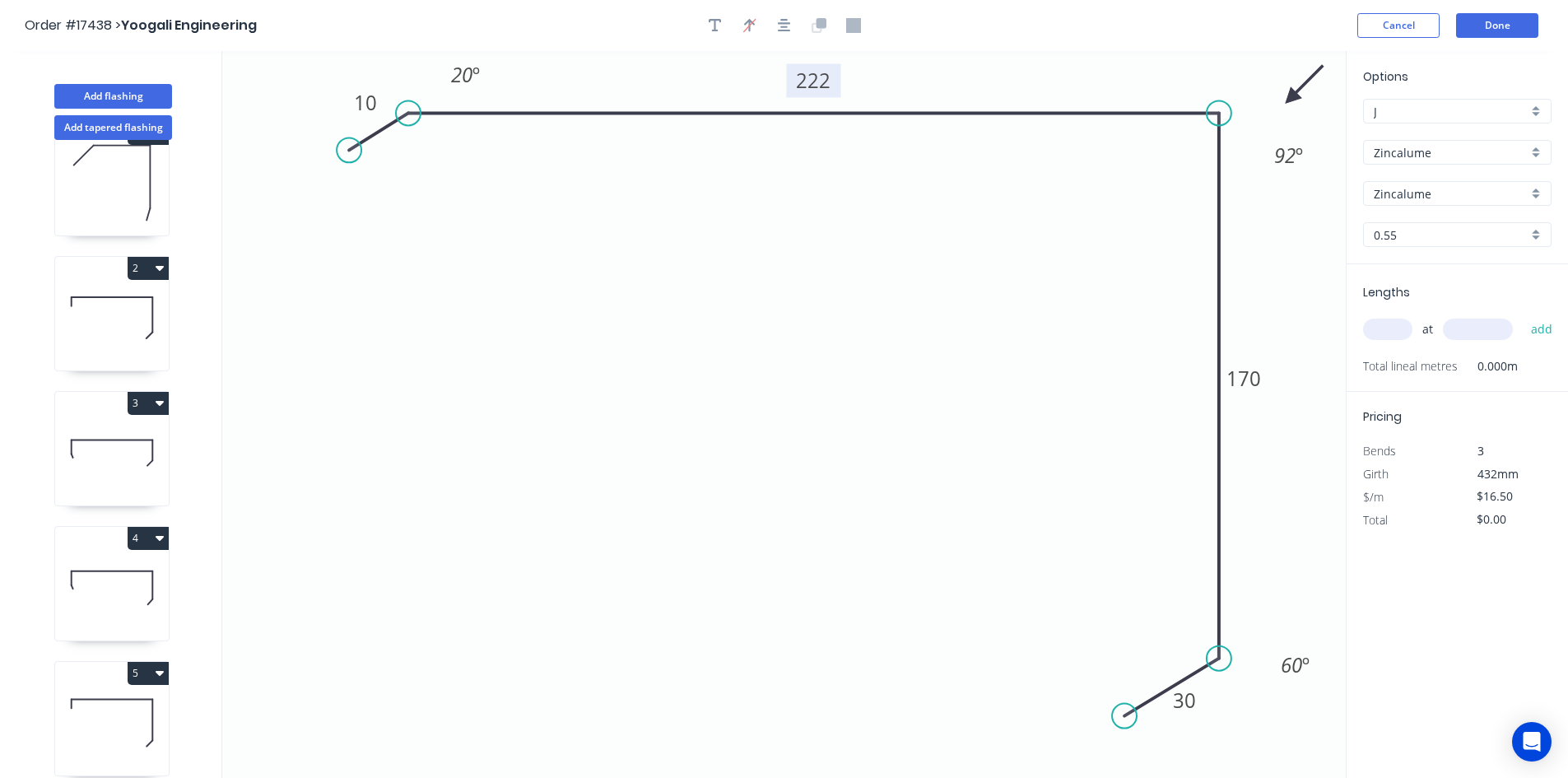
click at [1399, 326] on input "text" at bounding box center [1388, 329] width 49 height 22
type input "1"
click at [1496, 330] on input "text" at bounding box center [1478, 329] width 70 height 22
type input "5800"
click at [1539, 328] on button "add" at bounding box center [1542, 329] width 39 height 28
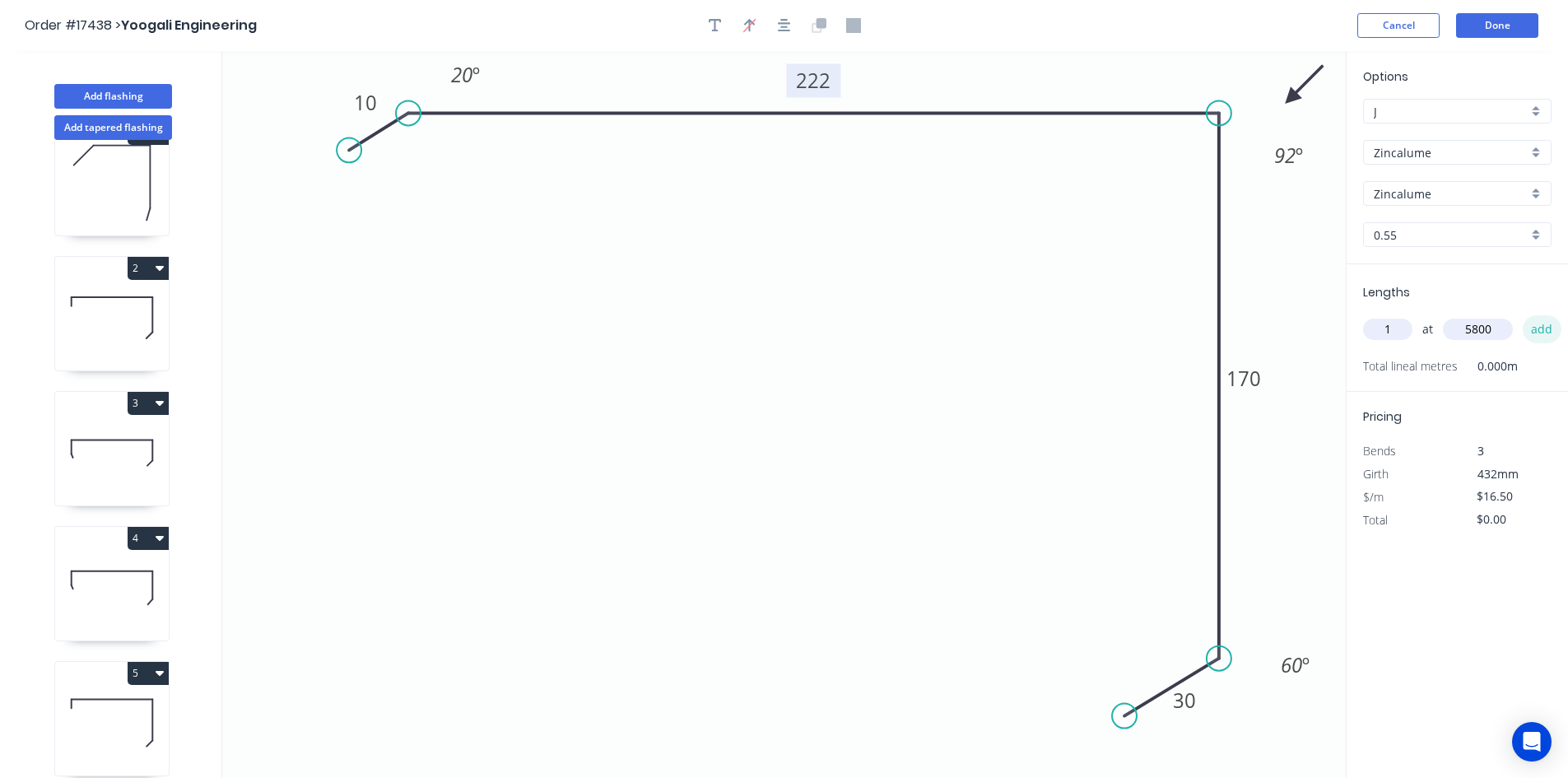
type input "$95.70"
click at [719, 29] on icon "button" at bounding box center [716, 26] width 13 height 15
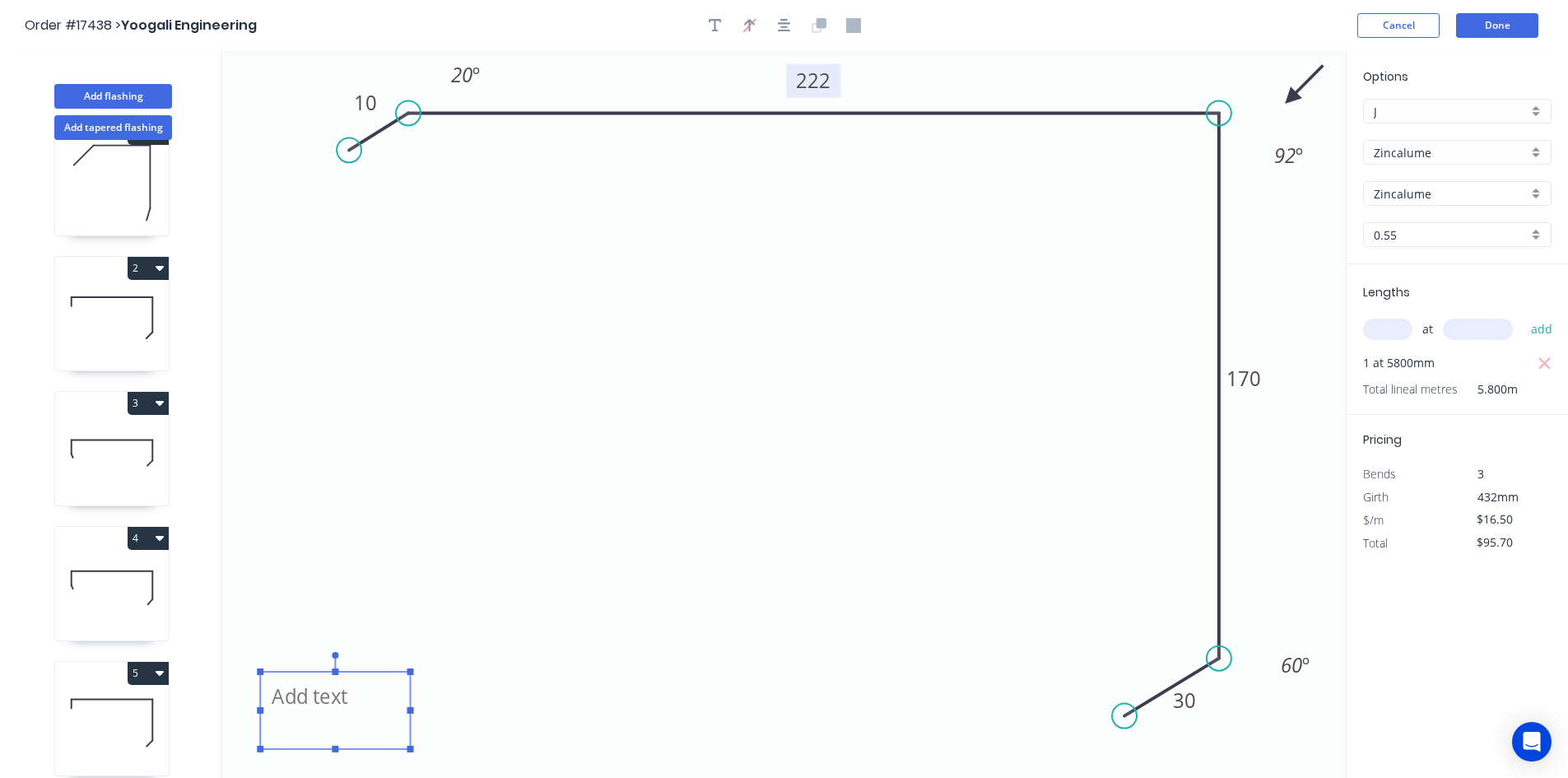
drag, startPoint x: 275, startPoint y: 132, endPoint x: 282, endPoint y: 721, distance: 589.0
click at [282, 721] on textarea at bounding box center [335, 710] width 133 height 61
click at [492, 564] on icon "WL 10 222 170 30 20 º 92 º 60 º" at bounding box center [784, 414] width 1124 height 726
type textarea "WL"
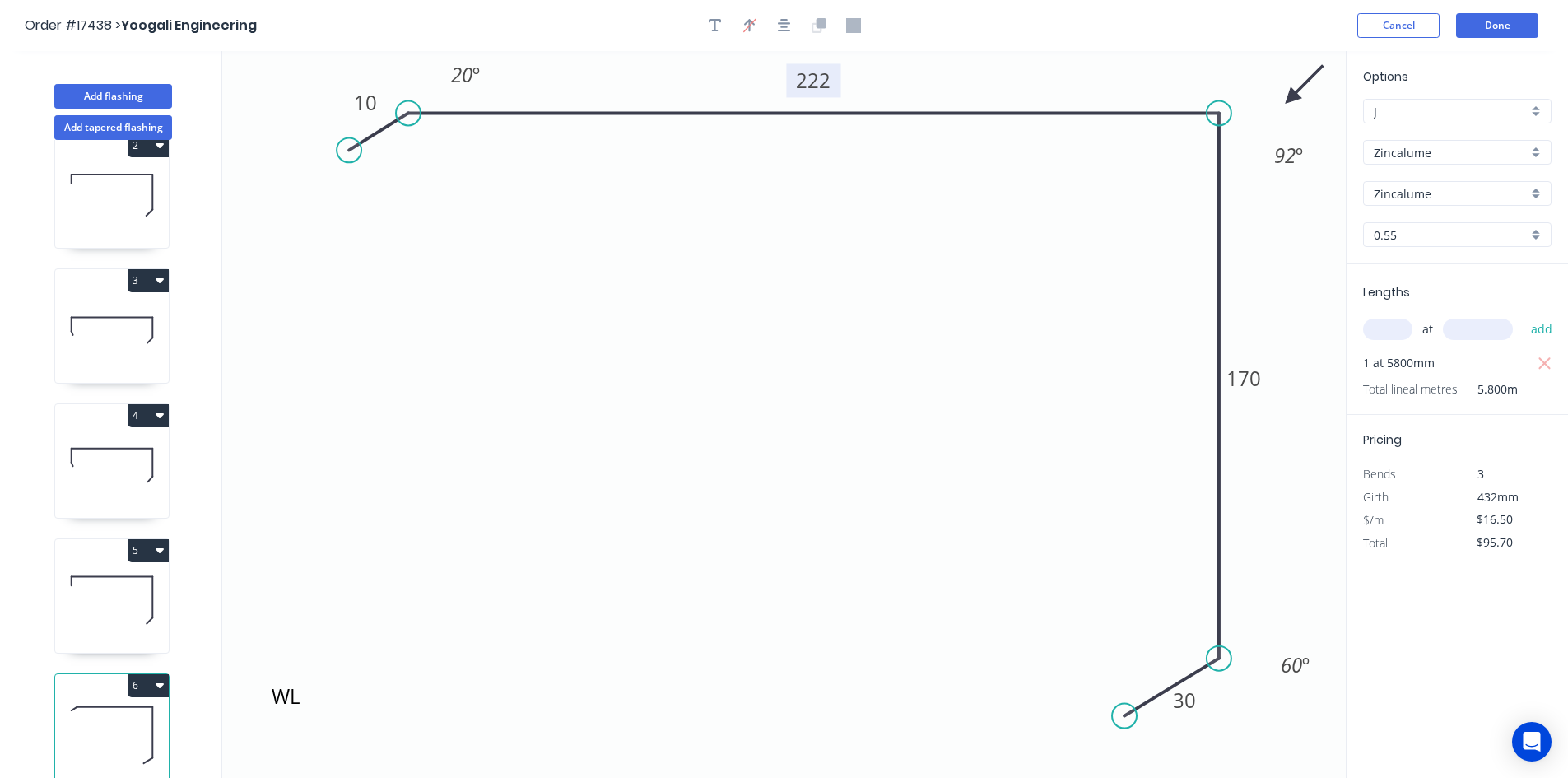
scroll to position [179, 0]
click at [153, 404] on button "4" at bounding box center [148, 416] width 42 height 23
click at [133, 448] on div "Duplicate" at bounding box center [91, 456] width 126 height 24
type input "$15.15"
type input "$0.00"
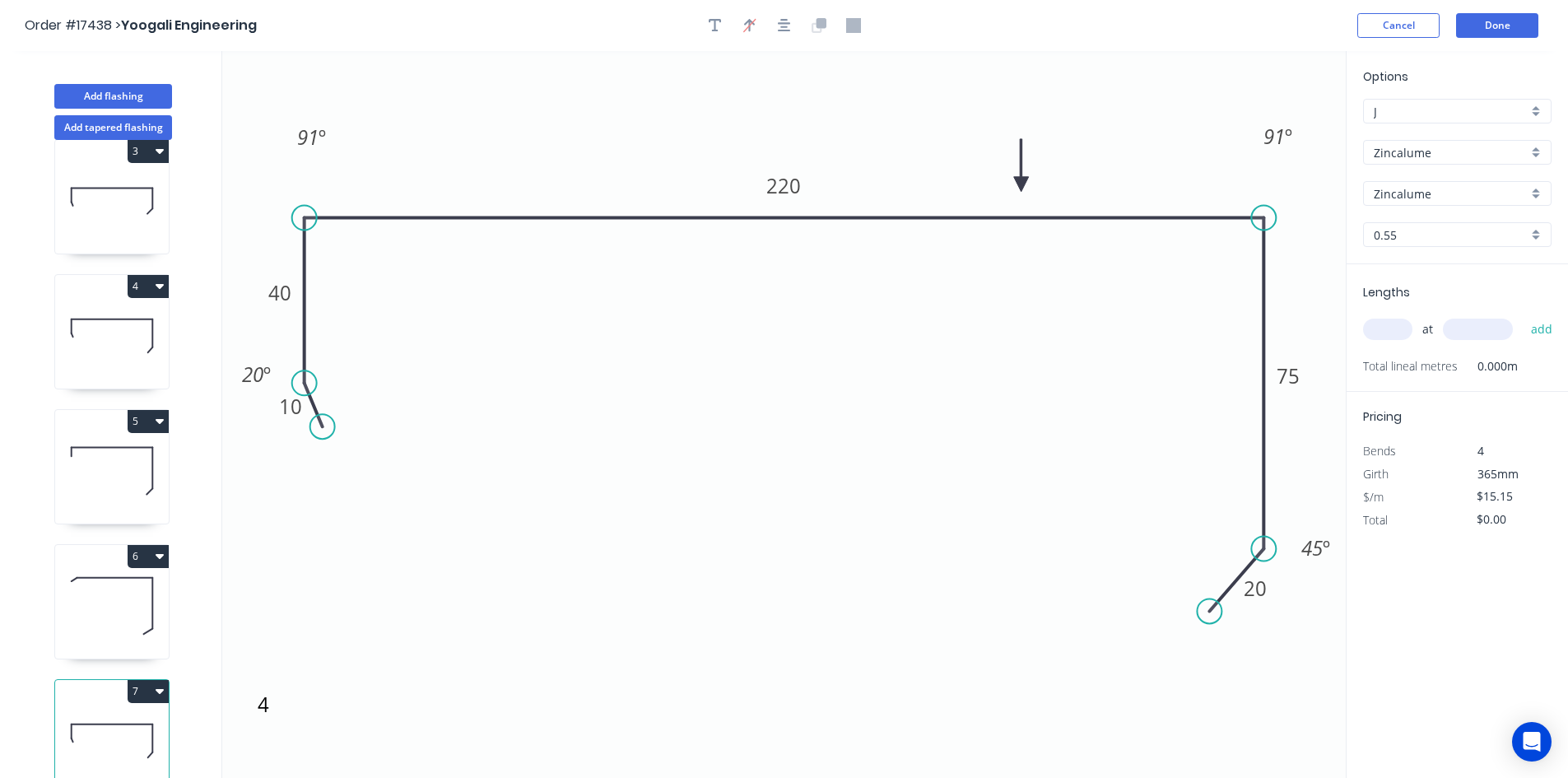
scroll to position [313, 0]
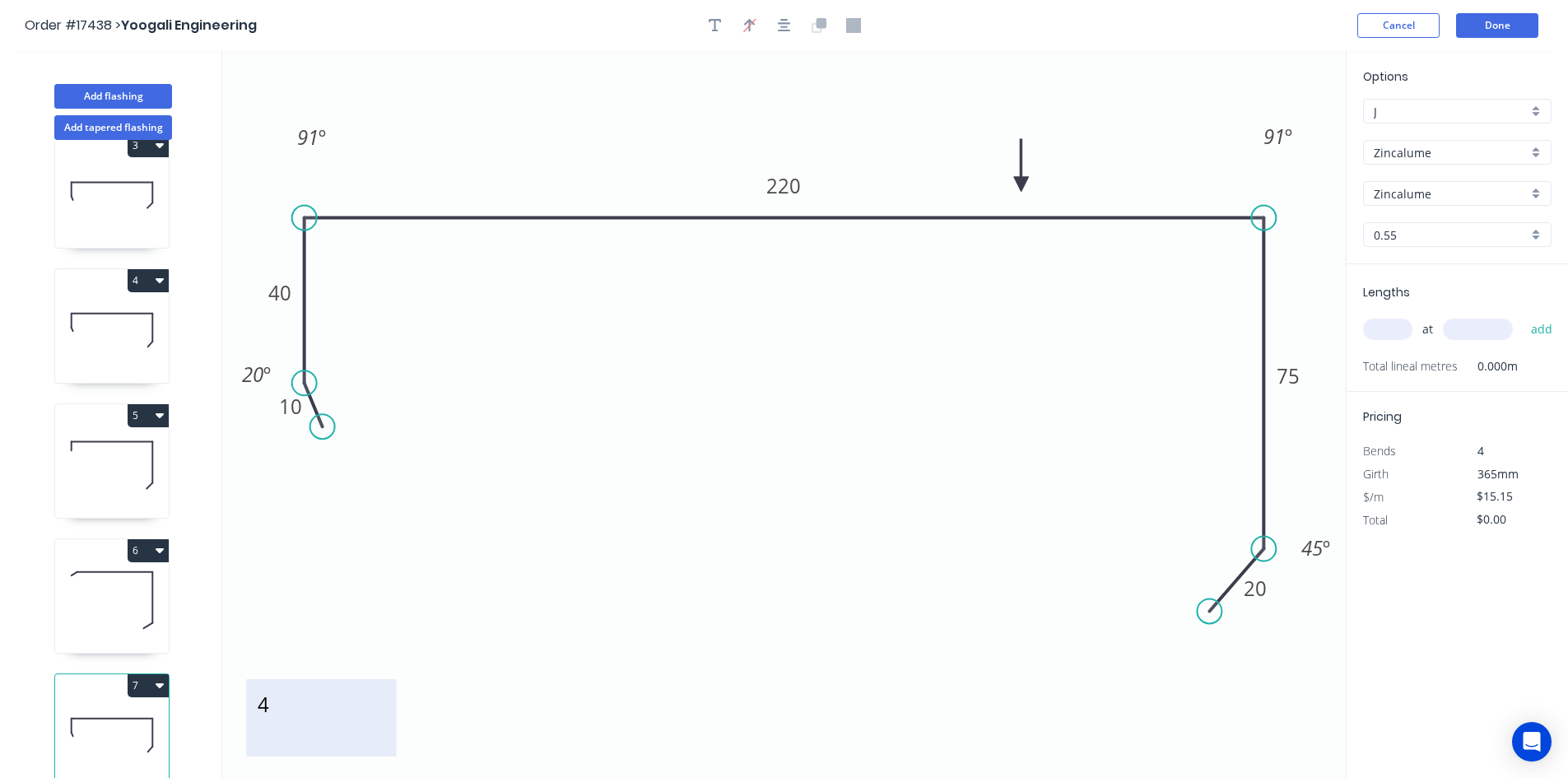
click at [285, 708] on textarea "4" at bounding box center [321, 717] width 133 height 61
click at [606, 591] on icon "WM 10 40 220 75 20 91 º 91 º 45 º 20 º" at bounding box center [784, 414] width 1124 height 726
type textarea "WM"
click at [606, 591] on icon "WM 10 40 220 75 20 91 º 91 º 45 º 20 º" at bounding box center [784, 414] width 1124 height 726
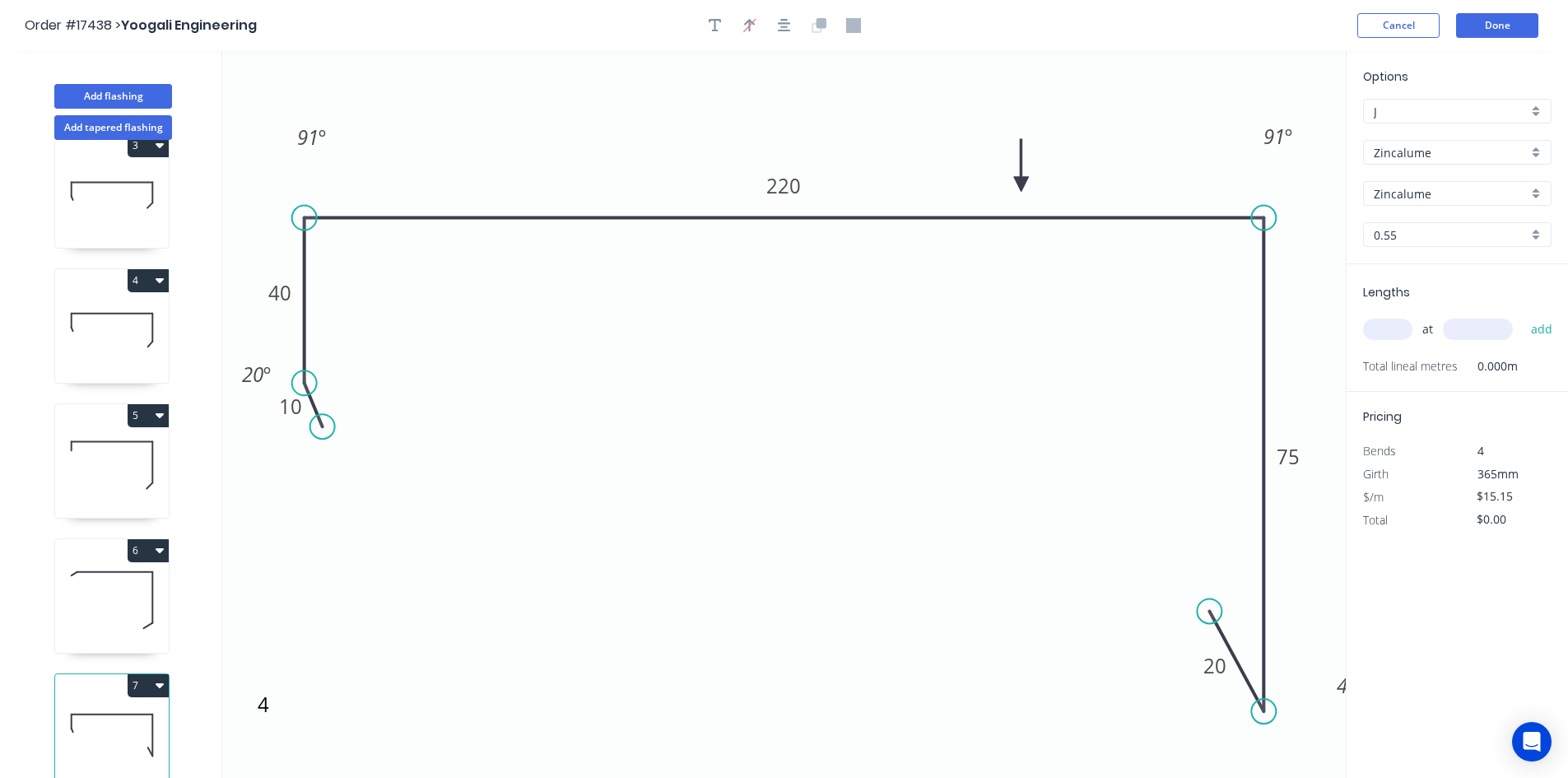
drag, startPoint x: 1264, startPoint y: 552, endPoint x: 1272, endPoint y: 712, distance: 160.2
click at [1272, 712] on circle at bounding box center [1264, 712] width 25 height 25
drag, startPoint x: 1205, startPoint y: 605, endPoint x: 1170, endPoint y: 733, distance: 132.7
click at [1170, 733] on circle at bounding box center [1170, 731] width 25 height 25
click at [785, 27] on icon "button" at bounding box center [785, 26] width 13 height 13
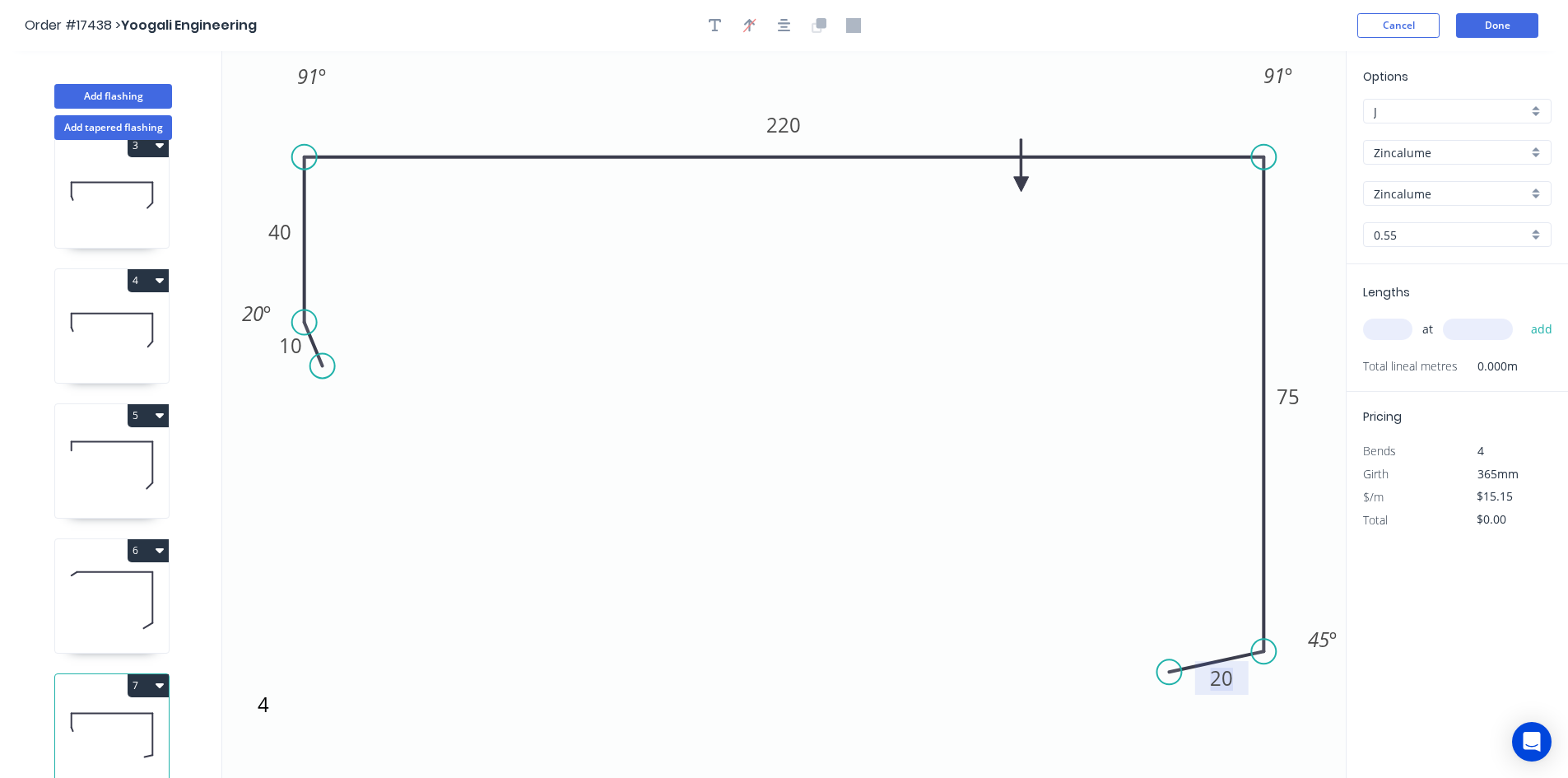
click at [1228, 681] on tspan "20" at bounding box center [1222, 677] width 23 height 27
click at [1323, 635] on tspan "45" at bounding box center [1319, 639] width 22 height 27
click at [1309, 565] on icon "WM 10 40 220 75 30 91 º 91 º 60 º 20 º" at bounding box center [784, 414] width 1124 height 726
click at [1294, 396] on tspan "75" at bounding box center [1289, 396] width 23 height 27
click at [1137, 426] on icon "WM 10 40 220 168 30 91 º 91 º 60 º 20 º" at bounding box center [784, 414] width 1124 height 726
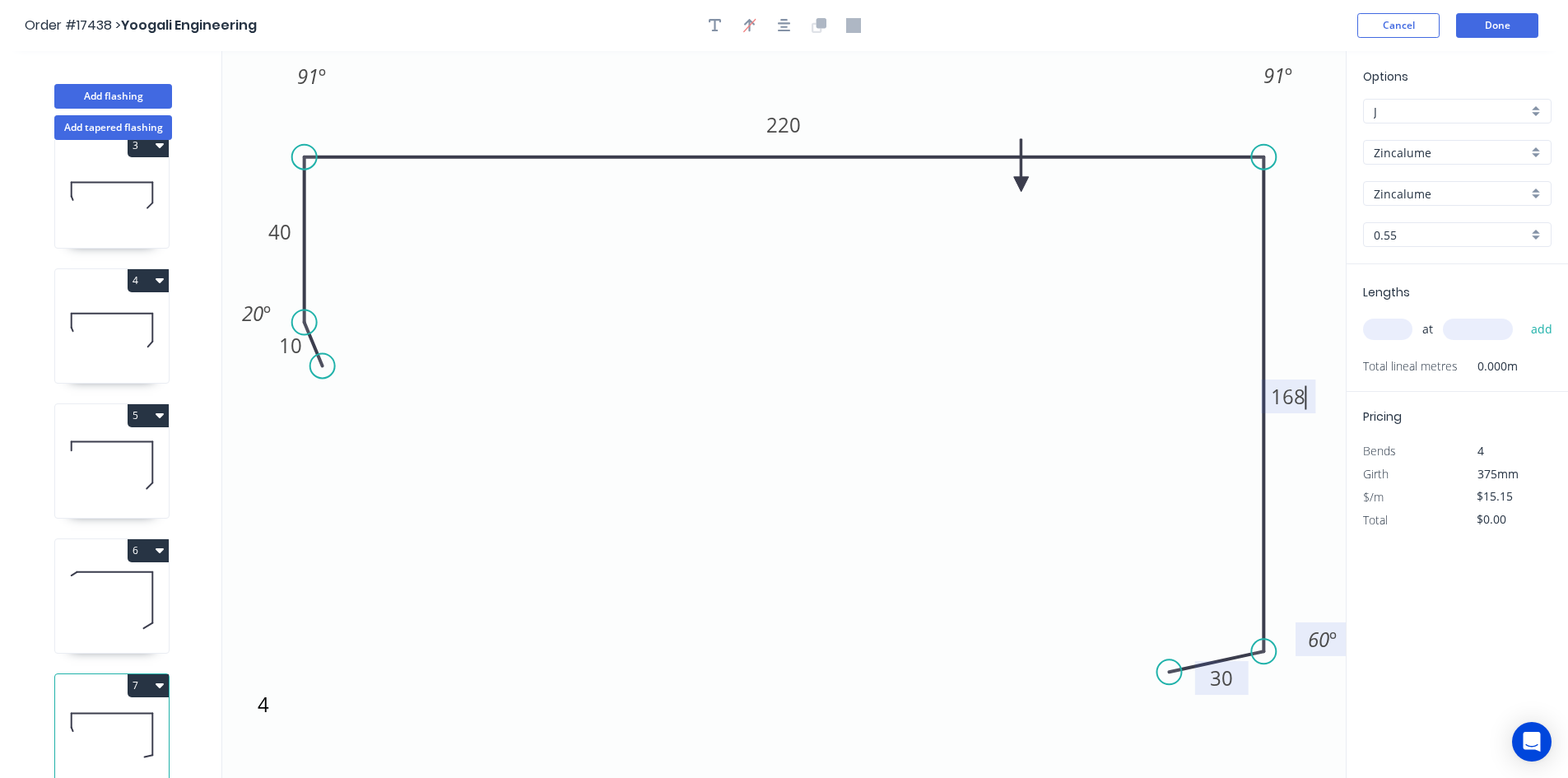
type input "$17.43"
click at [796, 130] on tspan "220" at bounding box center [785, 125] width 35 height 27
click at [754, 513] on icon "WM 10 40 232 168 30 91 º 91 º 60 º 20 º" at bounding box center [784, 414] width 1124 height 726
click at [285, 233] on tspan "40" at bounding box center [280, 231] width 23 height 27
drag, startPoint x: 301, startPoint y: 323, endPoint x: 295, endPoint y: 355, distance: 32.6
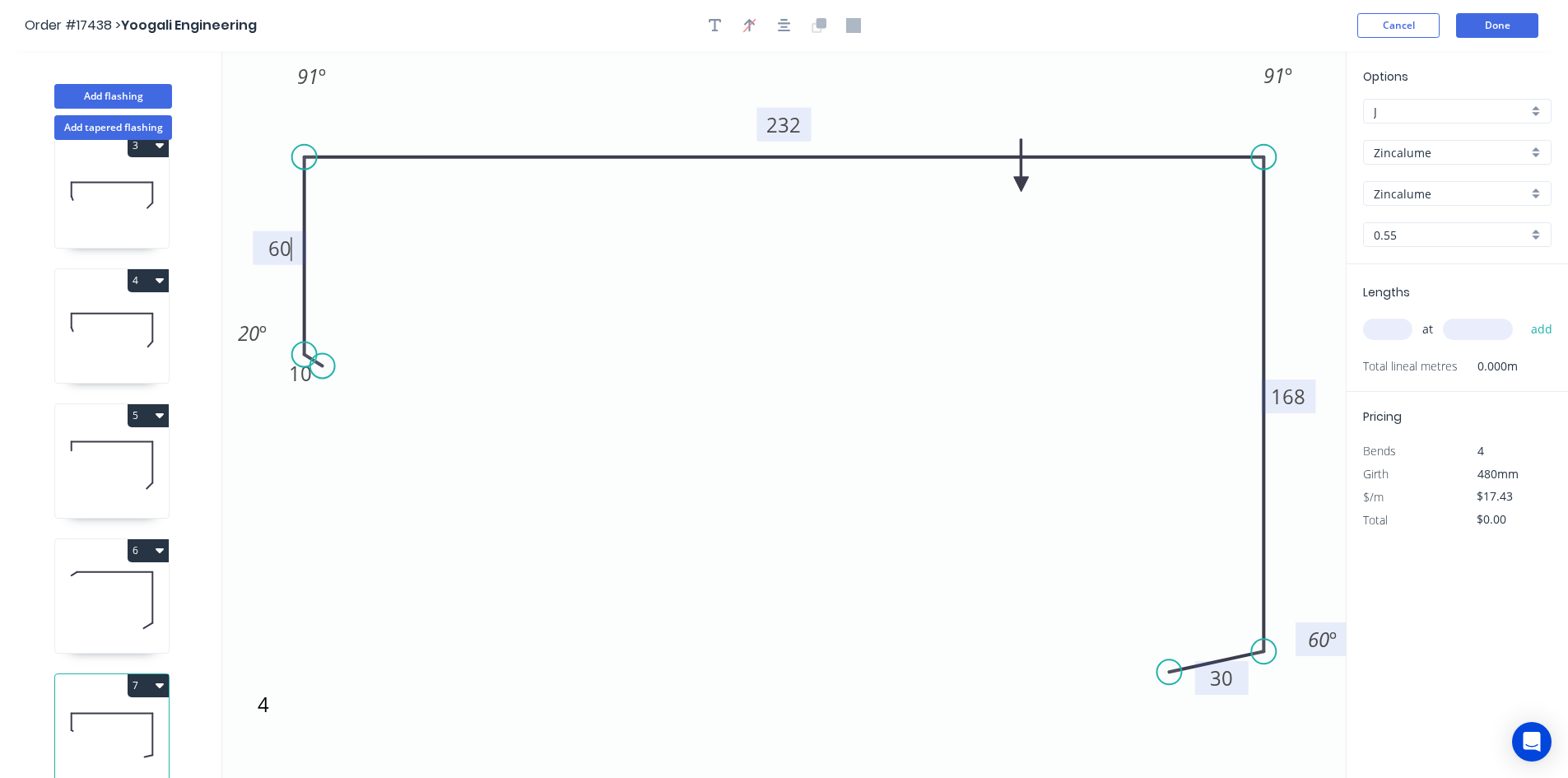
click at [295, 355] on circle at bounding box center [305, 355] width 25 height 25
drag, startPoint x: 325, startPoint y: 367, endPoint x: 326, endPoint y: 385, distance: 18.0
click at [318, 396] on circle at bounding box center [320, 396] width 25 height 25
click at [502, 321] on icon "WM 10 60 232 168 30 91 º 91 º 60 º 20 º" at bounding box center [784, 414] width 1124 height 726
click at [795, 31] on button "button" at bounding box center [785, 26] width 25 height 25
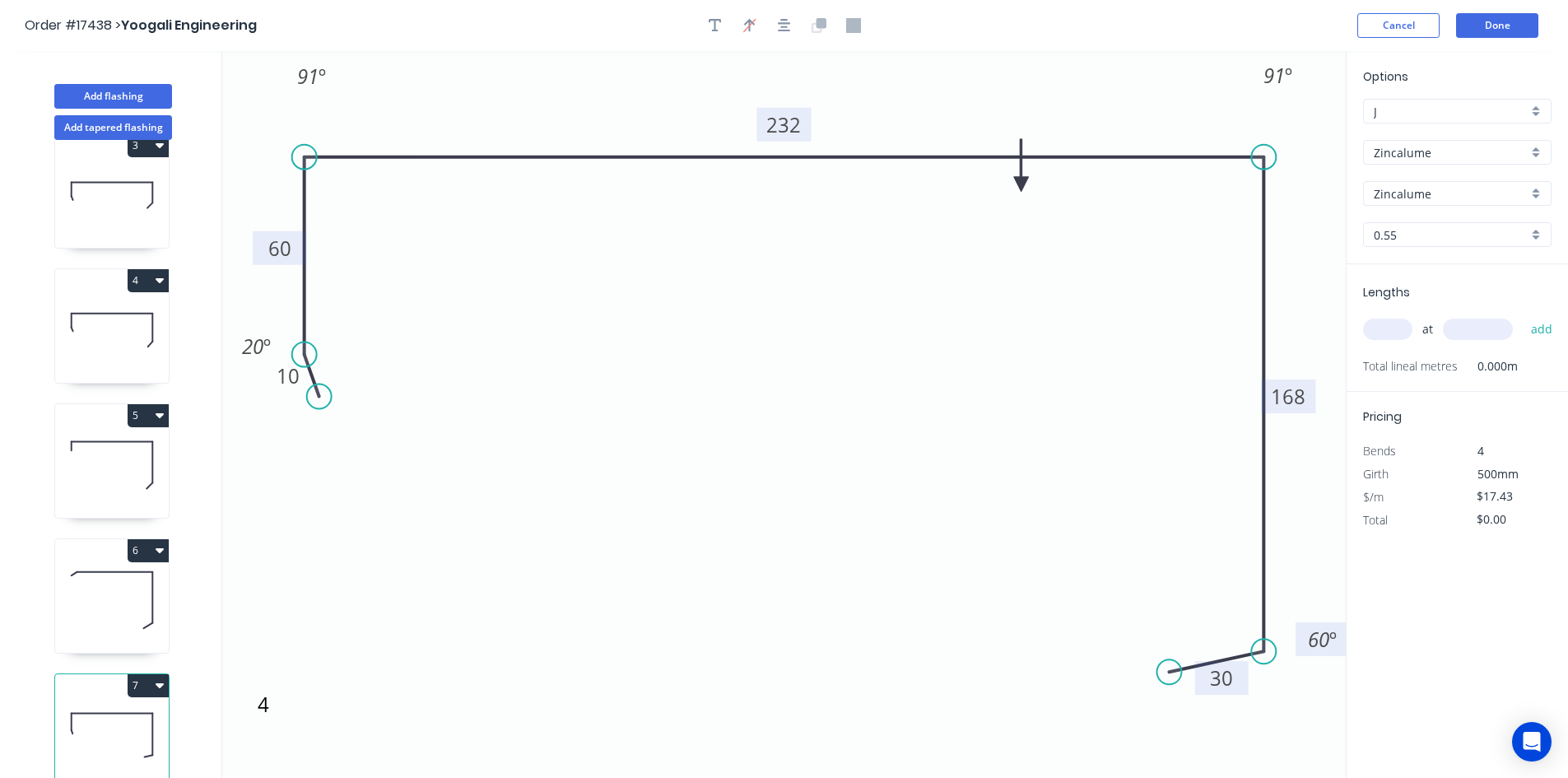
click at [1387, 325] on input "text" at bounding box center [1388, 329] width 49 height 22
type input "1"
click at [1472, 330] on input "text" at bounding box center [1478, 329] width 70 height 22
type input "5450"
click at [1543, 341] on button "add" at bounding box center [1542, 329] width 39 height 28
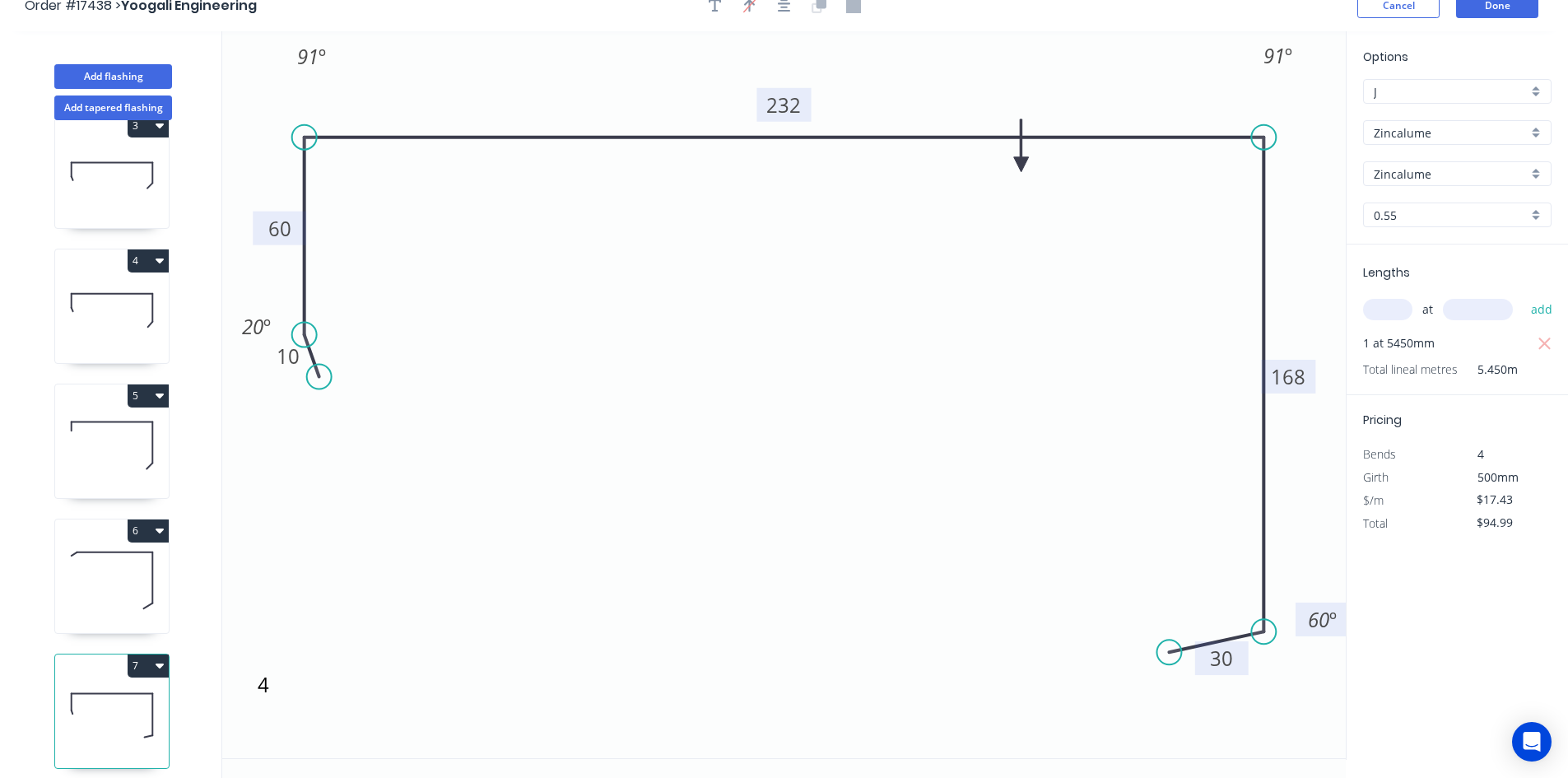
scroll to position [31, 0]
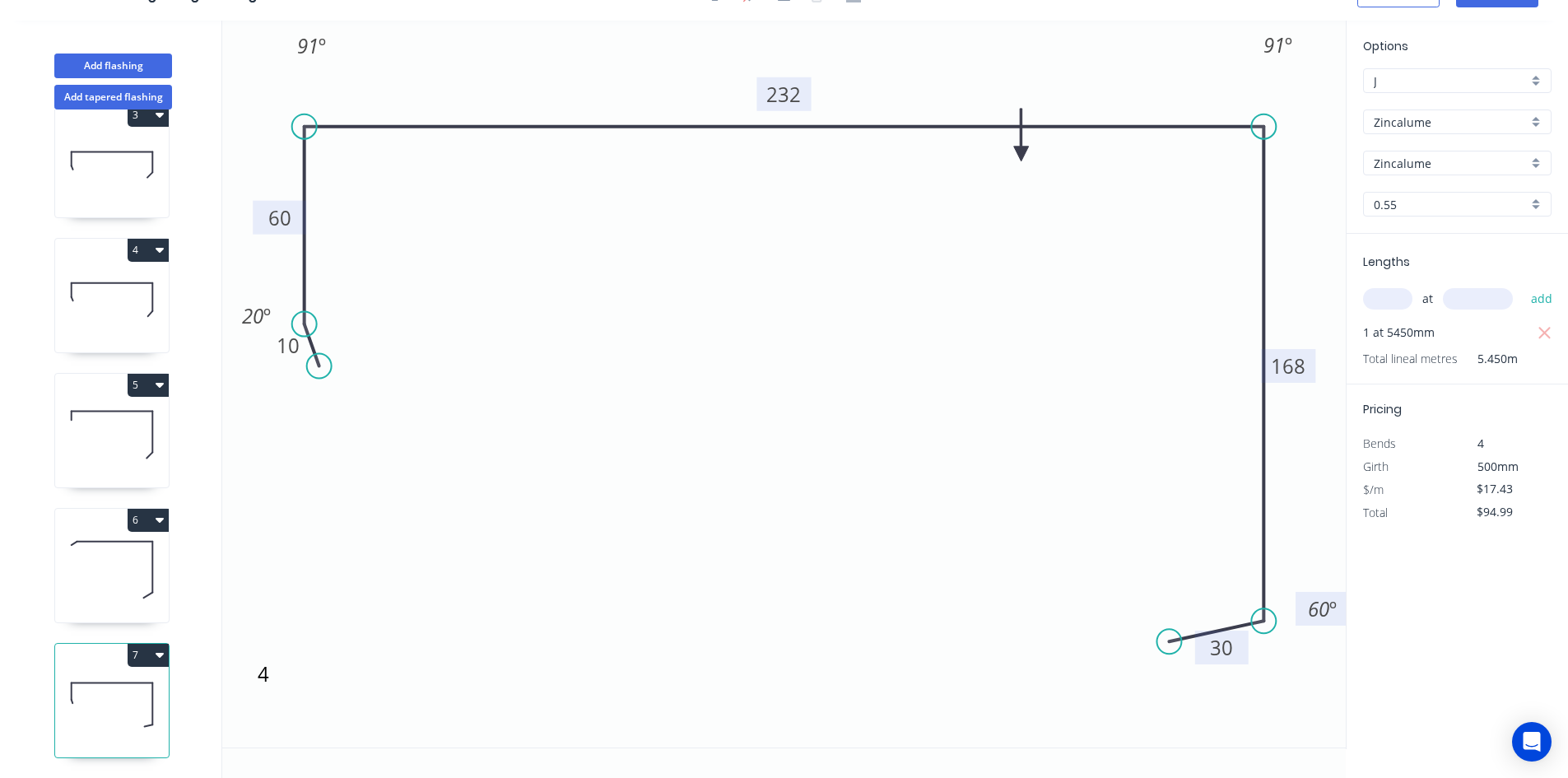
click at [150, 643] on button "7" at bounding box center [148, 655] width 42 height 23
click at [131, 684] on div "Duplicate" at bounding box center [91, 696] width 126 height 24
type input "$0.00"
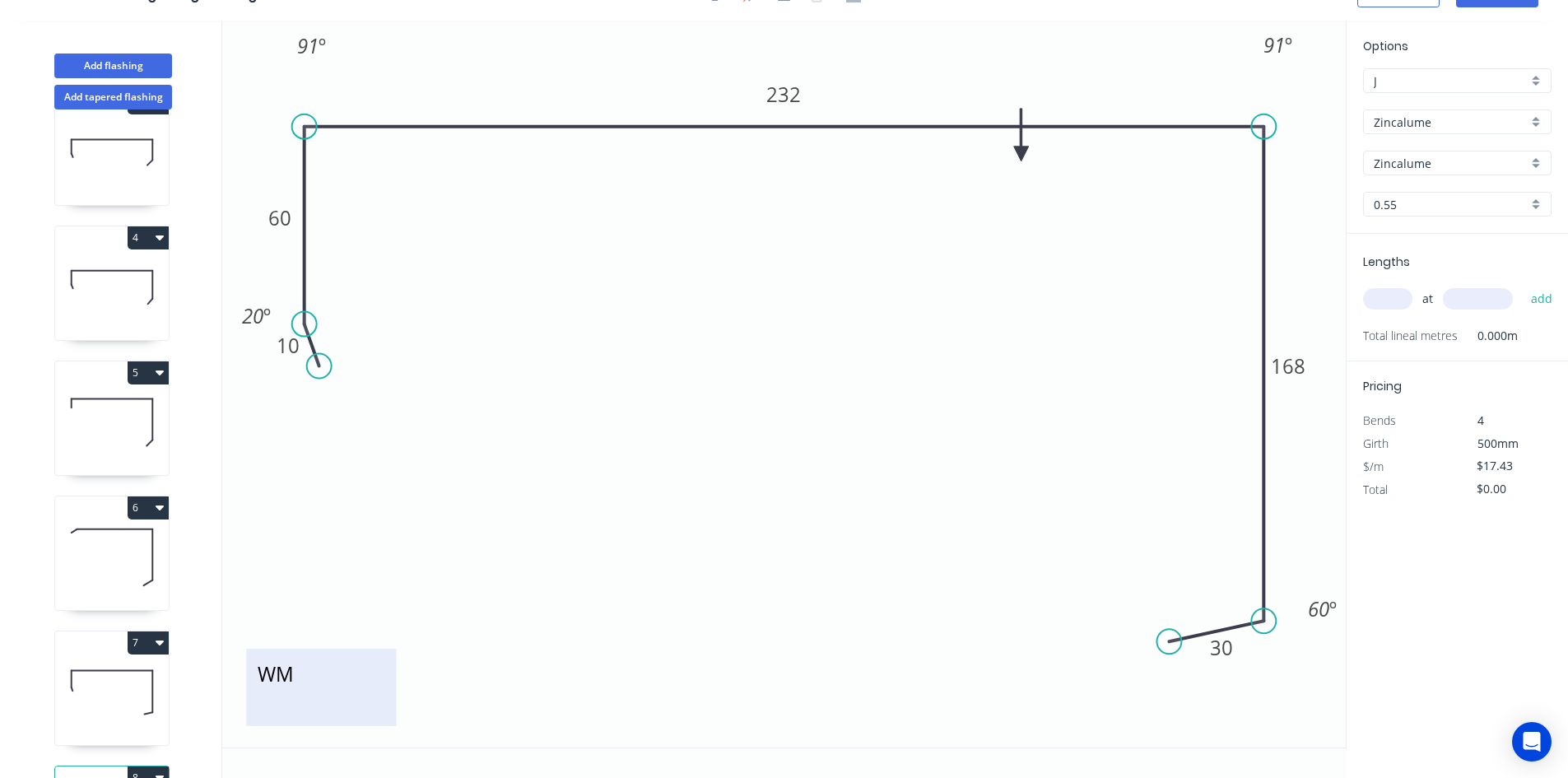
click at [288, 689] on textarea "WM" at bounding box center [321, 687] width 133 height 61
click at [314, 679] on textarea "WM" at bounding box center [321, 687] width 133 height 61
drag, startPoint x: 301, startPoint y: 673, endPoint x: 273, endPoint y: 674, distance: 28.0
click at [273, 674] on textarea "WM" at bounding box center [321, 687] width 133 height 61
click at [644, 491] on icon "WS 10 60 232 168 30 91 º 91 º 60 º 20 º" at bounding box center [784, 384] width 1124 height 726
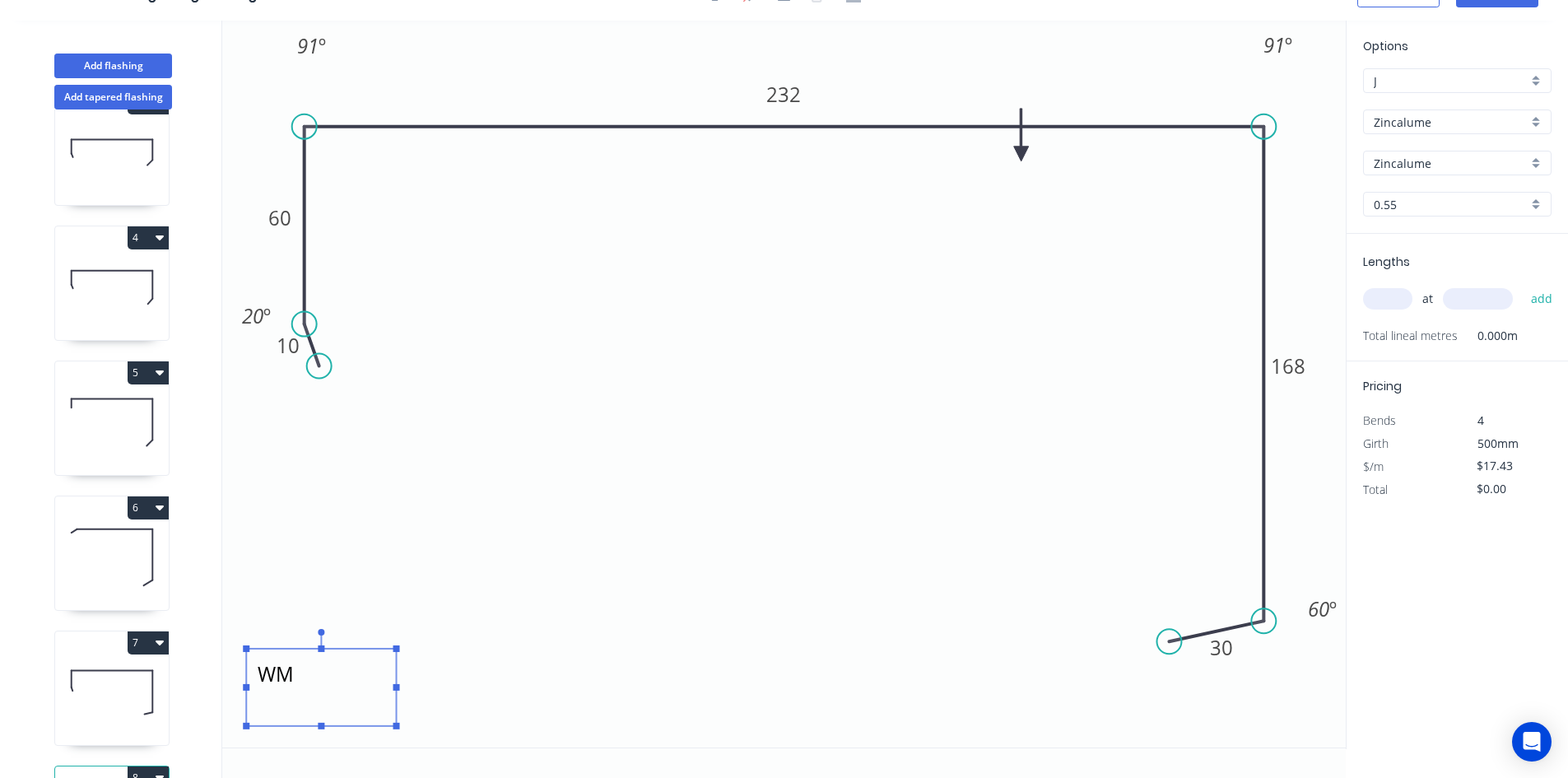
type textarea "WS"
click at [787, 95] on tspan "232" at bounding box center [785, 94] width 35 height 27
click at [846, 347] on icon "WS 10 60 230 168 30 91 º 91 º 60 º 20 º" at bounding box center [784, 384] width 1124 height 726
drag, startPoint x: 1019, startPoint y: 151, endPoint x: 1036, endPoint y: 95, distance: 58.5
click at [1036, 95] on icon at bounding box center [1036, 75] width 15 height 52
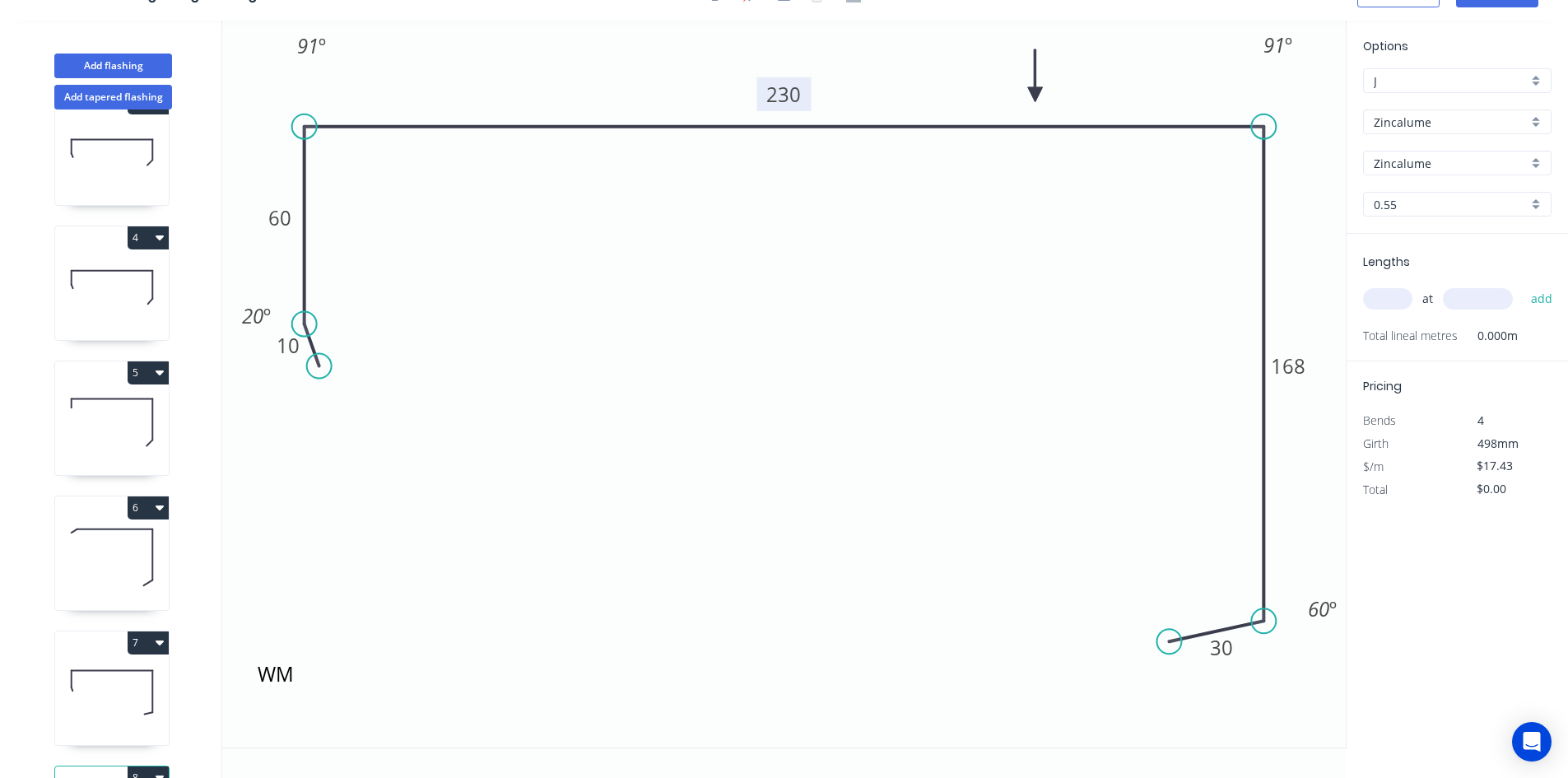
click at [154, 517] on button "6" at bounding box center [148, 508] width 42 height 23
click at [207, 524] on div "1 2 3 4 5 6 7 8" at bounding box center [113, 444] width 216 height 668
click at [125, 555] on icon at bounding box center [111, 557] width 114 height 106
type input "$16.50"
type input "$95.70"
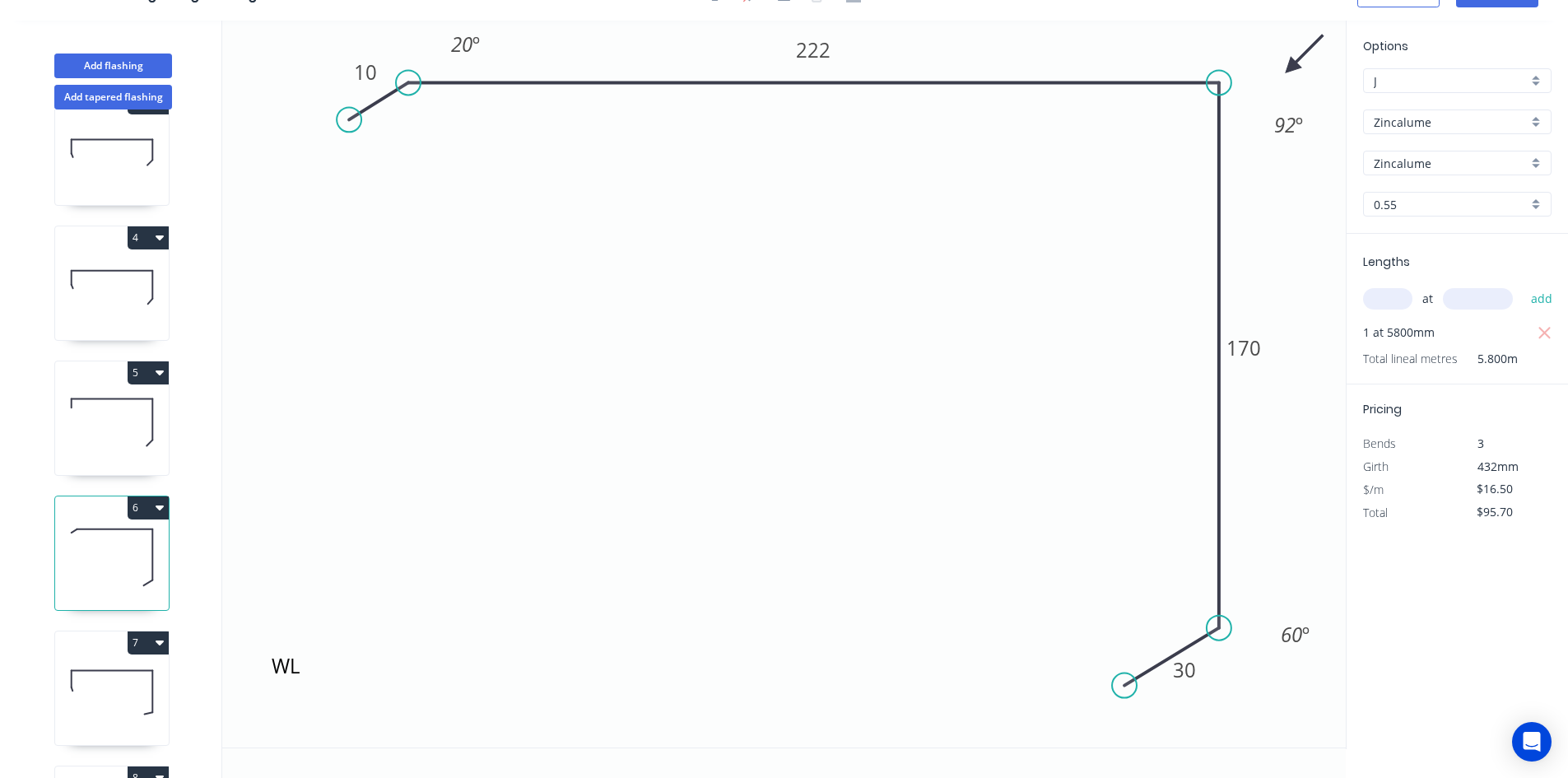
click at [121, 701] on icon at bounding box center [111, 692] width 114 height 106
type input "$17.43"
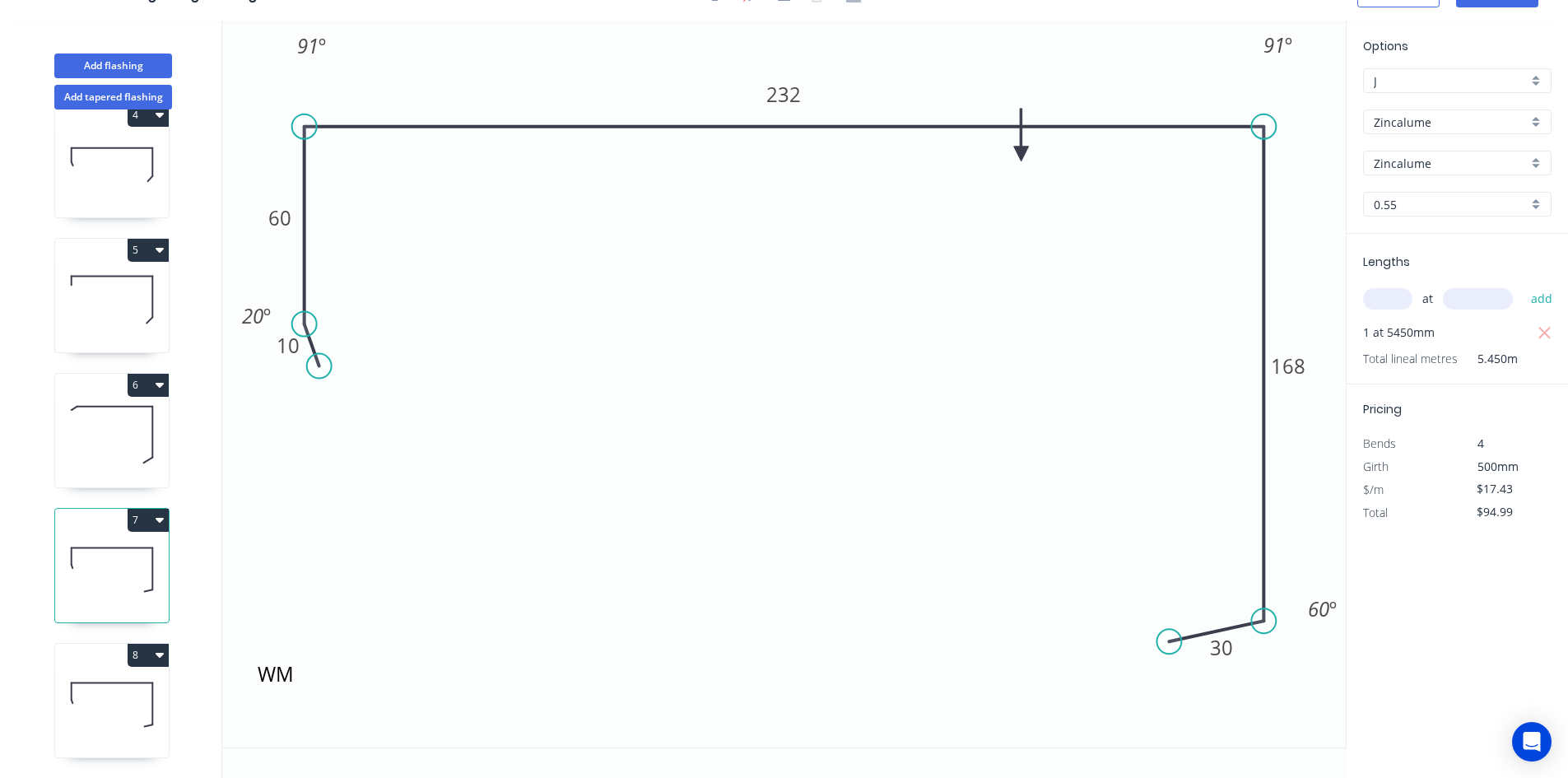
scroll to position [449, 0]
drag, startPoint x: 1021, startPoint y: 150, endPoint x: 1024, endPoint y: 75, distance: 75.1
click at [1024, 75] on icon at bounding box center [1024, 56] width 15 height 52
click at [108, 711] on icon at bounding box center [111, 704] width 114 height 106
type input "$0.00"
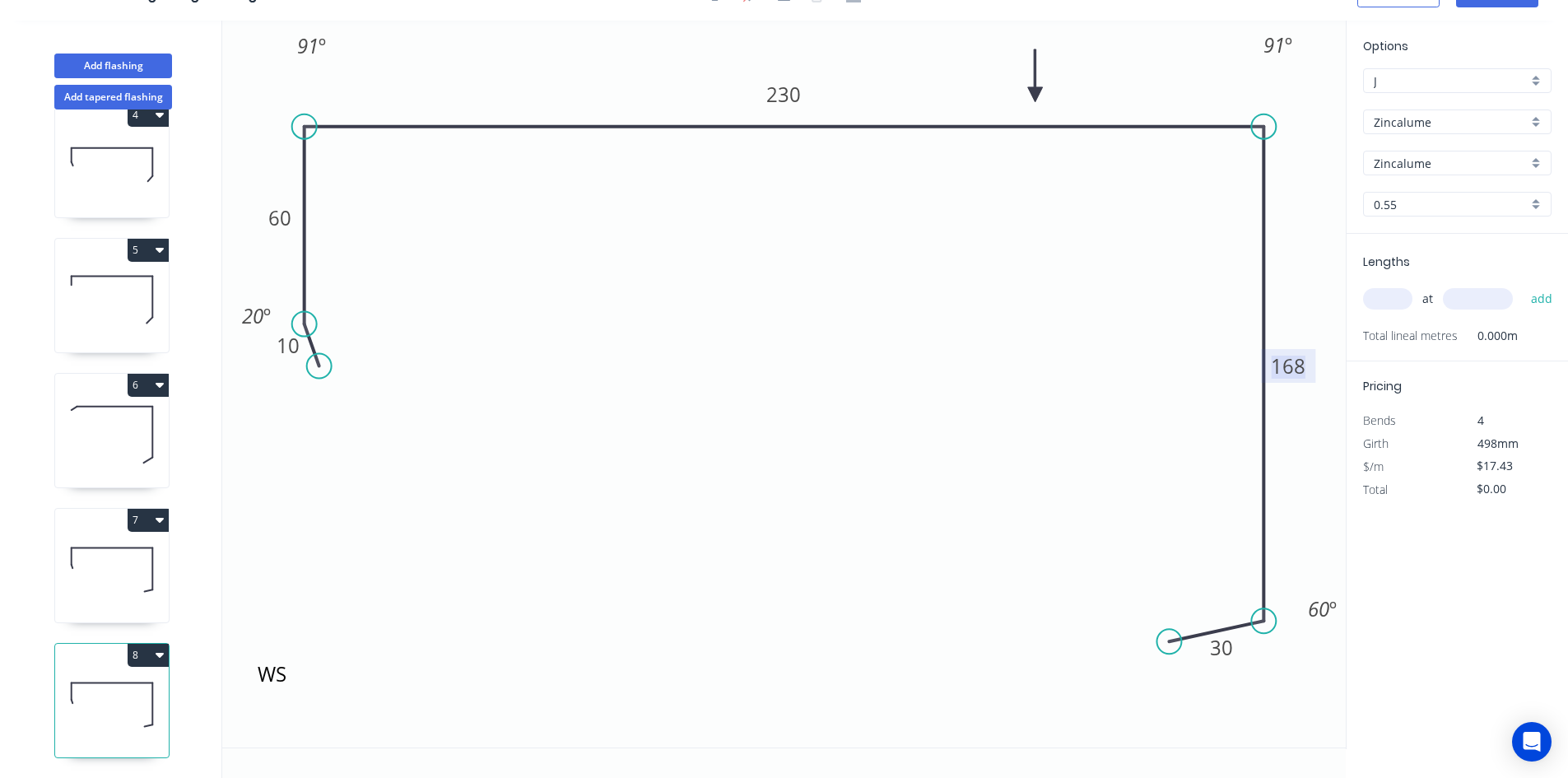
click at [1299, 372] on tspan "168" at bounding box center [1289, 366] width 35 height 27
click at [1102, 413] on icon "WS 10 60 230 166 30 91 º 91 º 60 º 20 º" at bounding box center [784, 384] width 1124 height 726
click at [1380, 298] on input "text" at bounding box center [1388, 299] width 49 height 22
type input "1"
click at [1468, 300] on input "text" at bounding box center [1478, 299] width 70 height 22
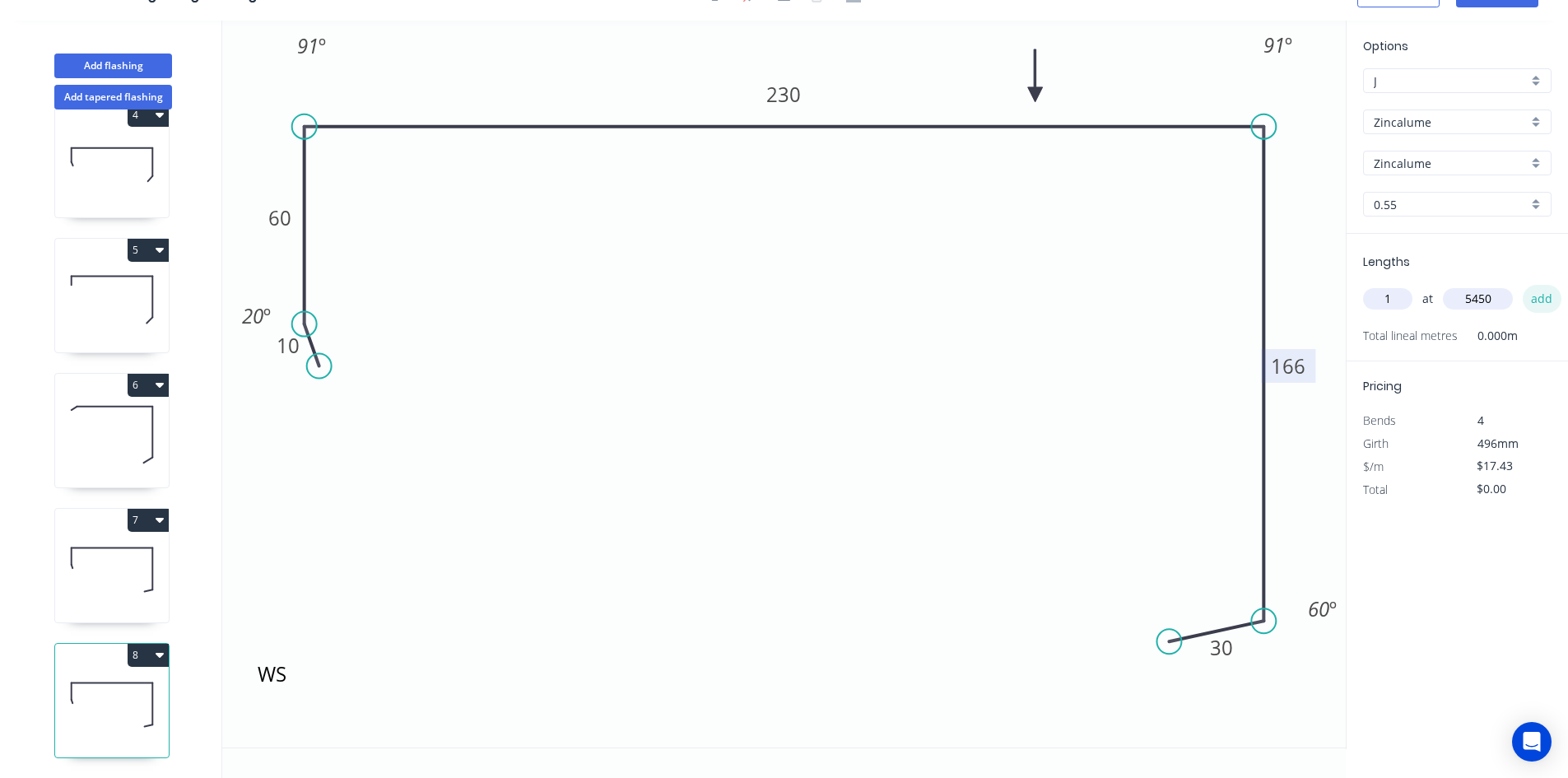
type input "5450"
click at [1531, 294] on button "add" at bounding box center [1542, 299] width 39 height 28
type input "$94.99"
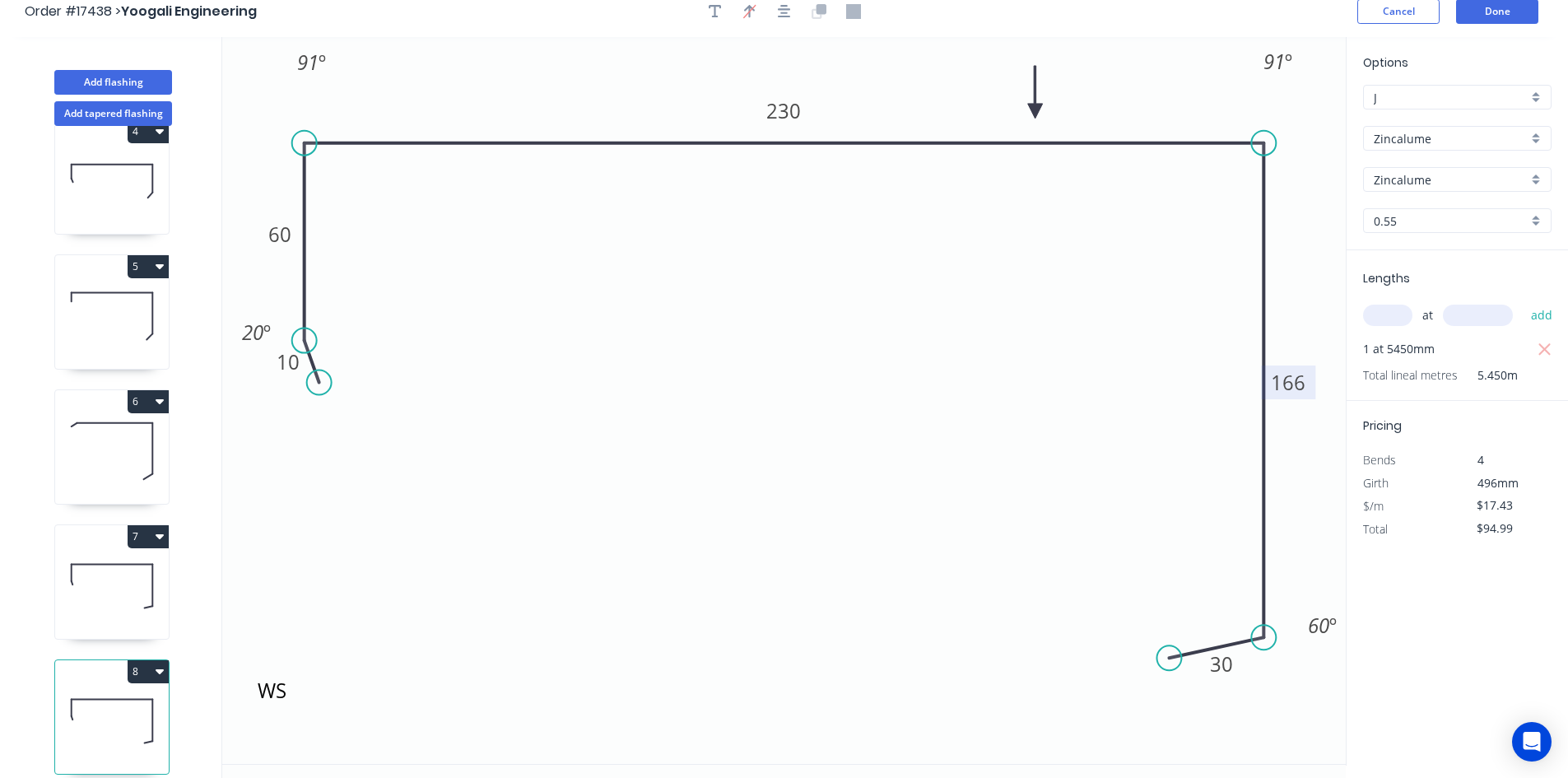
scroll to position [0, 0]
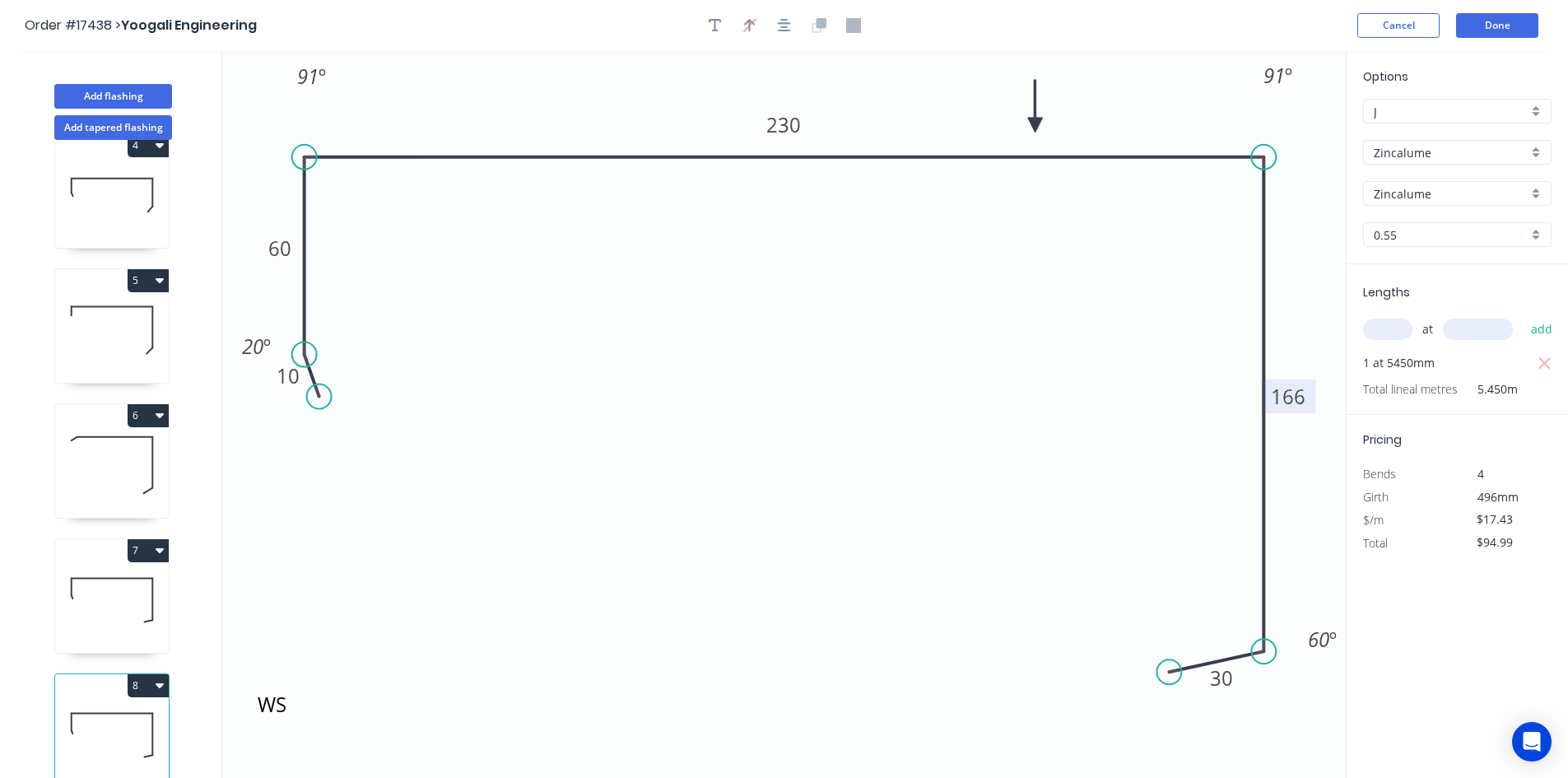
click at [164, 404] on button "6" at bounding box center [148, 416] width 42 height 23
click at [131, 445] on div "Duplicate" at bounding box center [91, 456] width 126 height 24
type input "$16.50"
type input "$0.00"
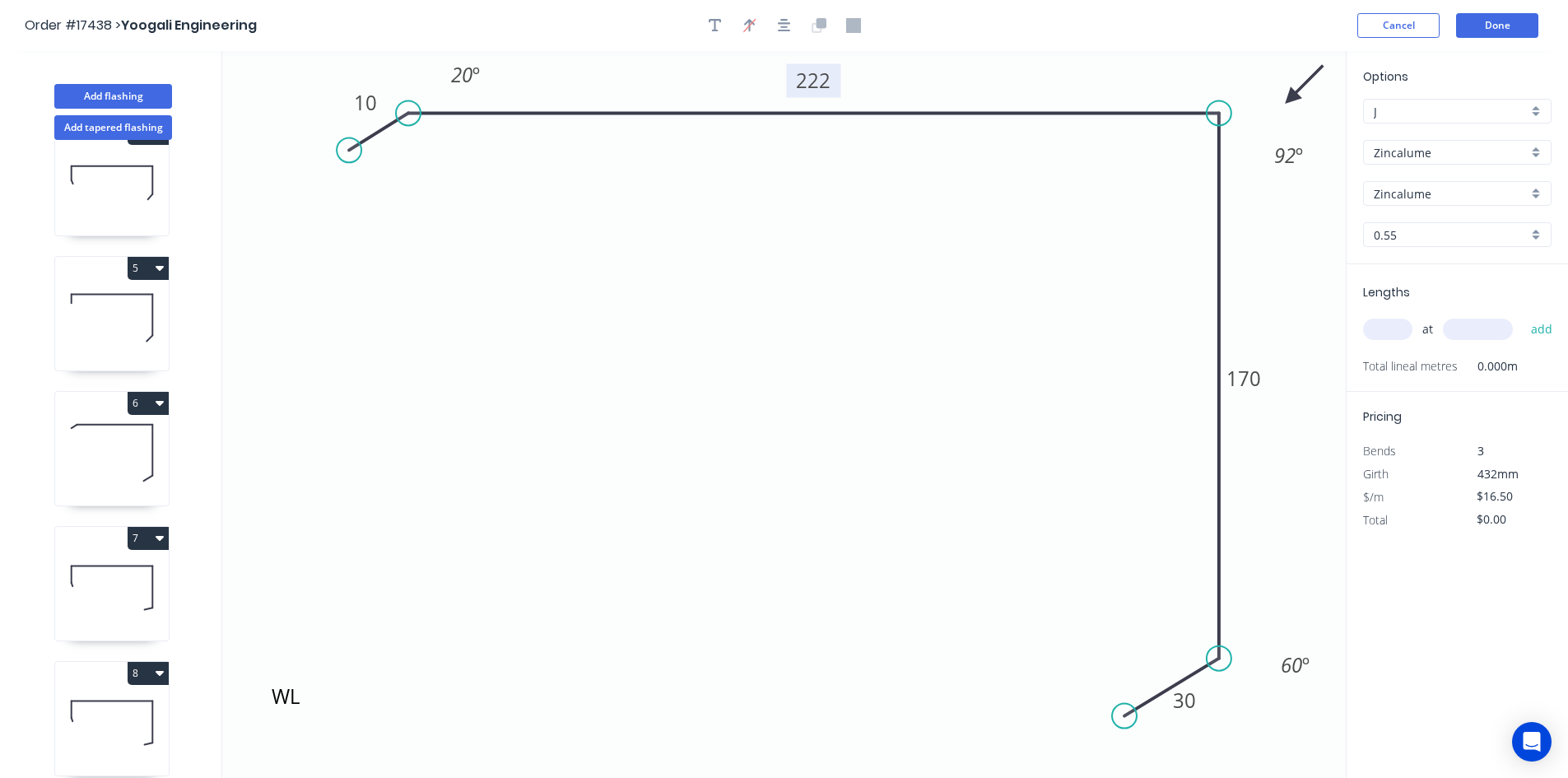
click at [818, 76] on tspan "222" at bounding box center [814, 80] width 35 height 27
click at [793, 299] on icon "WL 10 220 170 30 20 º 92 º 60 º" at bounding box center [784, 414] width 1124 height 726
click at [1256, 379] on tspan "170" at bounding box center [1244, 378] width 35 height 27
click at [1282, 501] on icon "WL 10 220 113 30 20 º 92 º 60 º" at bounding box center [784, 414] width 1124 height 726
type input "$14.23"
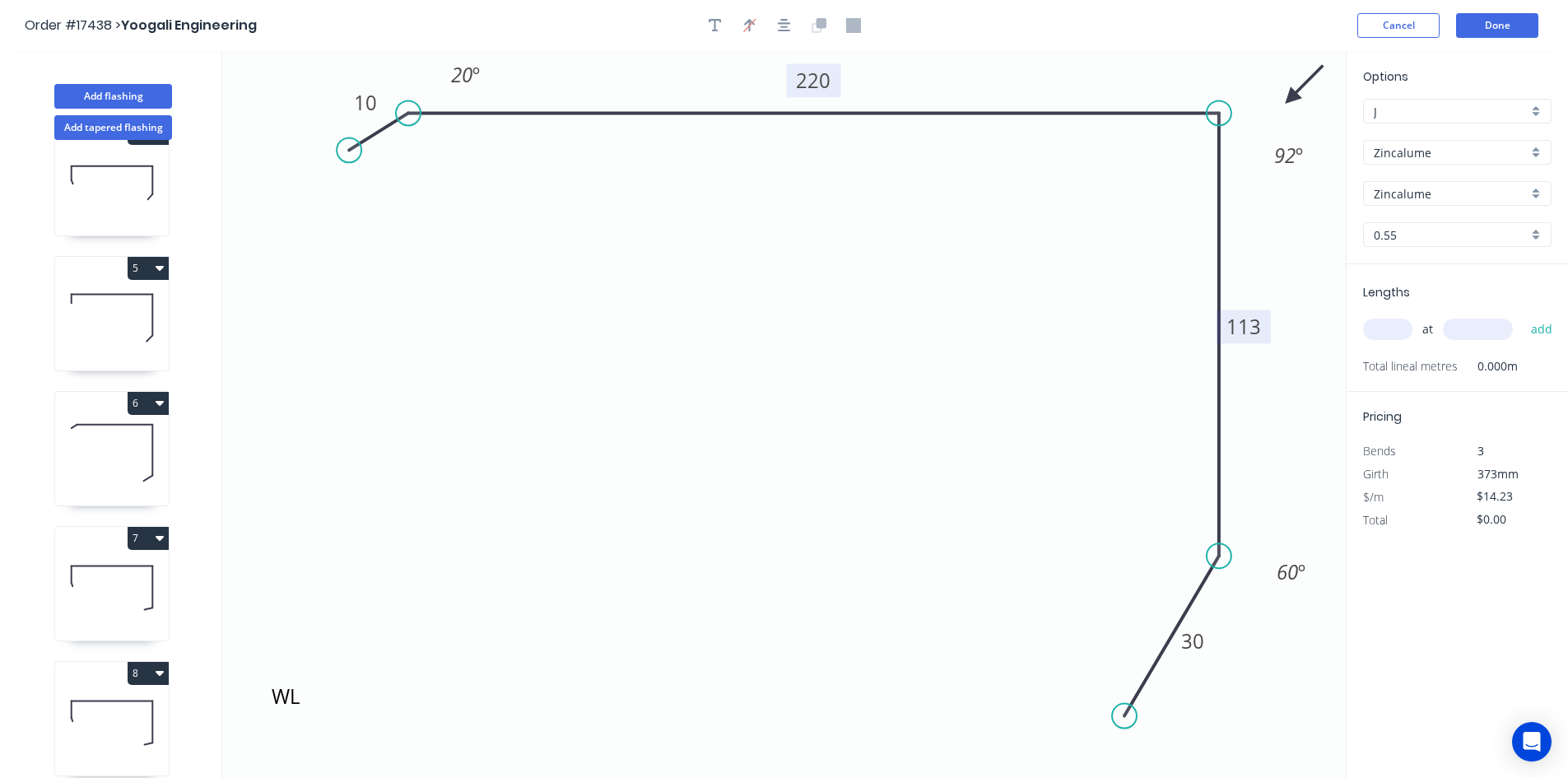
drag, startPoint x: 1220, startPoint y: 656, endPoint x: 1231, endPoint y: 556, distance: 100.6
click at [1231, 556] on circle at bounding box center [1220, 556] width 25 height 25
drag, startPoint x: 1122, startPoint y: 713, endPoint x: 1105, endPoint y: 601, distance: 113.3
click at [1105, 601] on circle at bounding box center [1105, 600] width 25 height 25
click at [1163, 687] on icon "WL 10 220 113 30 20 º 92 º 60 º" at bounding box center [784, 414] width 1124 height 726
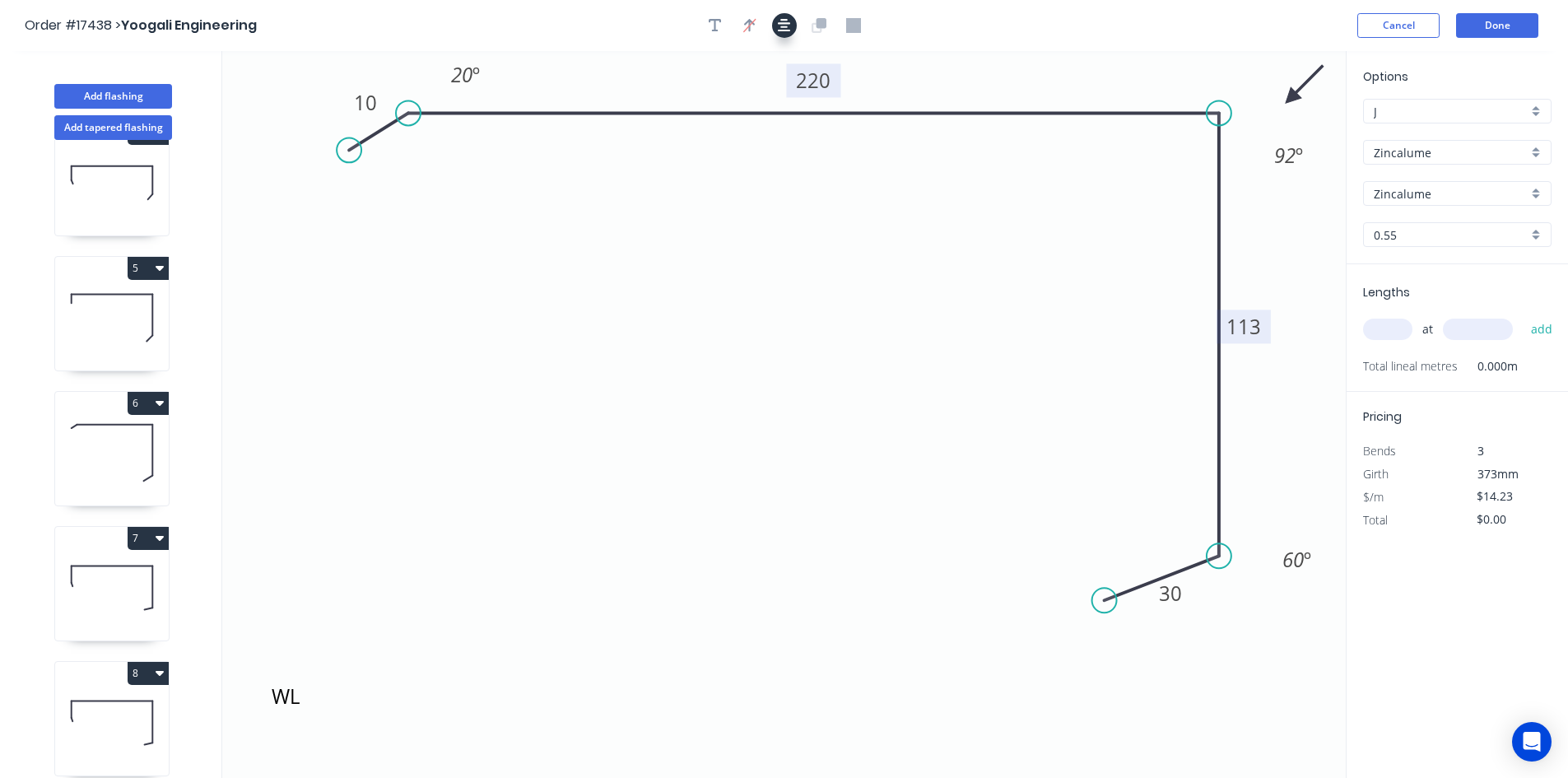
click at [794, 26] on button "button" at bounding box center [785, 26] width 25 height 25
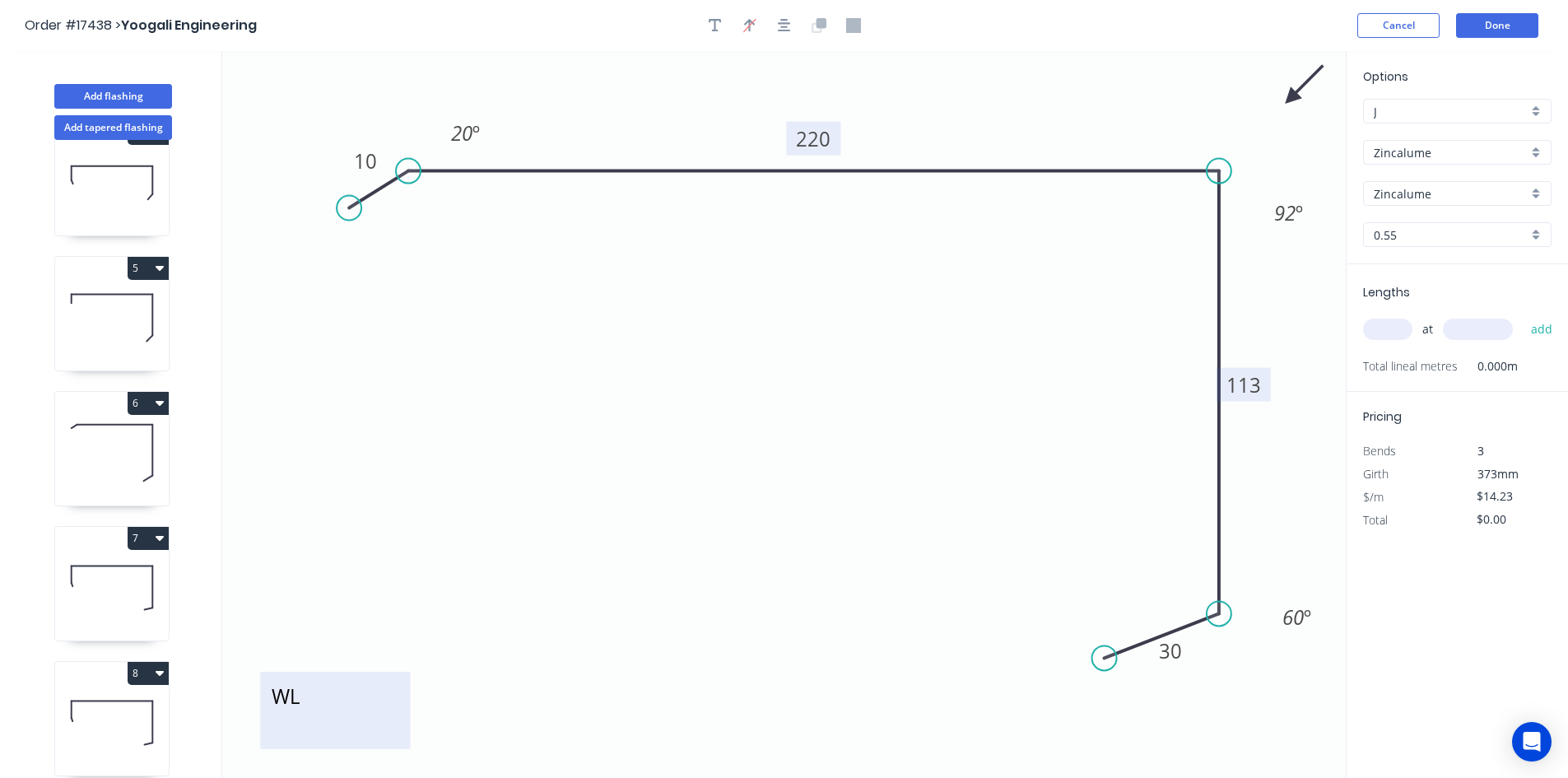
click at [318, 702] on textarea "WL" at bounding box center [335, 710] width 133 height 61
click at [285, 691] on textarea "WL" at bounding box center [335, 710] width 133 height 61
click at [561, 507] on icon "EL 10 220 113 30 20 º 92 º 60 º" at bounding box center [784, 414] width 1124 height 726
type textarea "EL"
click at [1383, 332] on input "text" at bounding box center [1388, 329] width 49 height 22
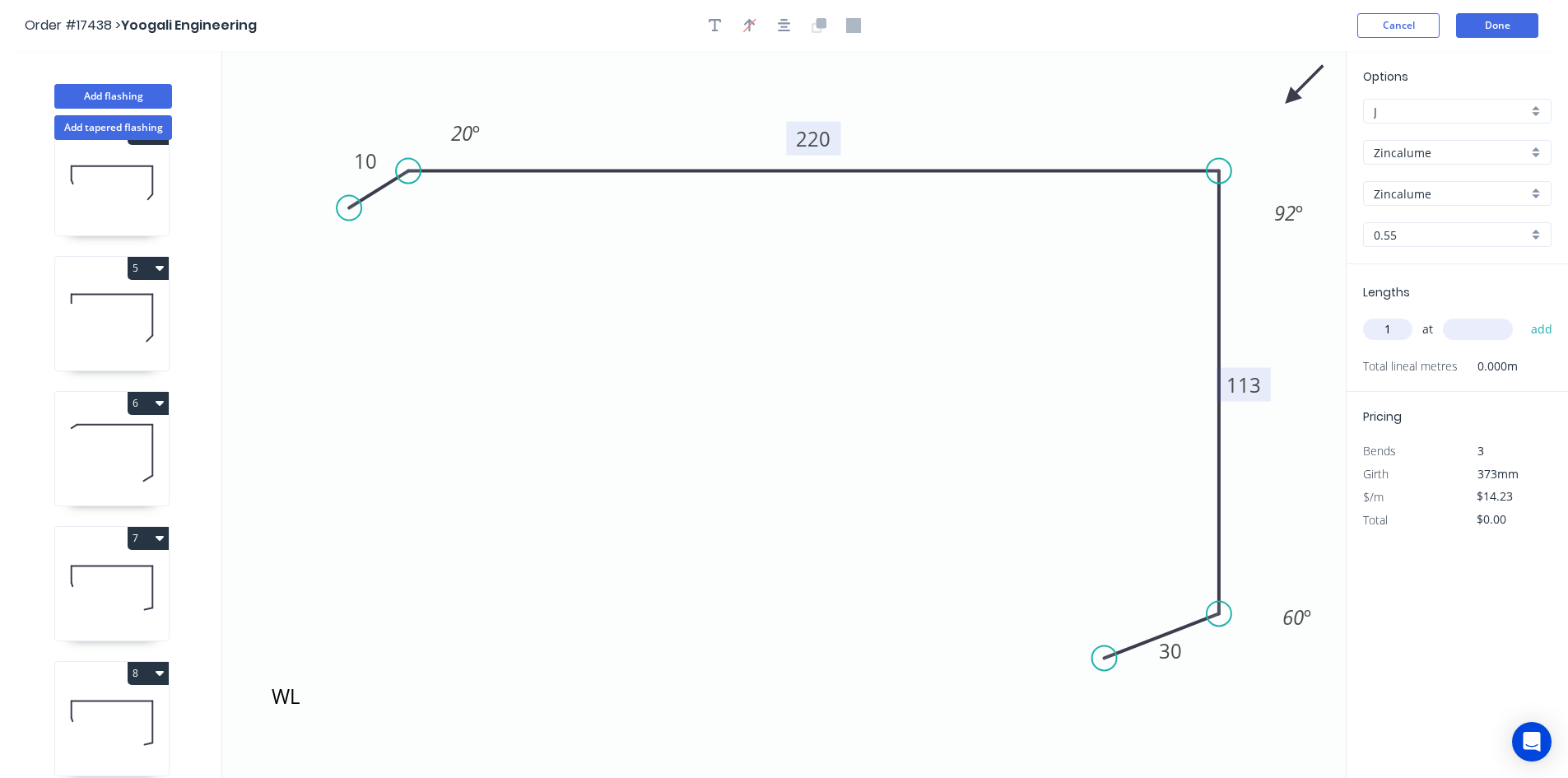
type input "1"
click at [1467, 331] on input "text" at bounding box center [1478, 329] width 70 height 22
type input "6050"
click at [1535, 323] on button "add" at bounding box center [1542, 329] width 39 height 28
type input "$86.09"
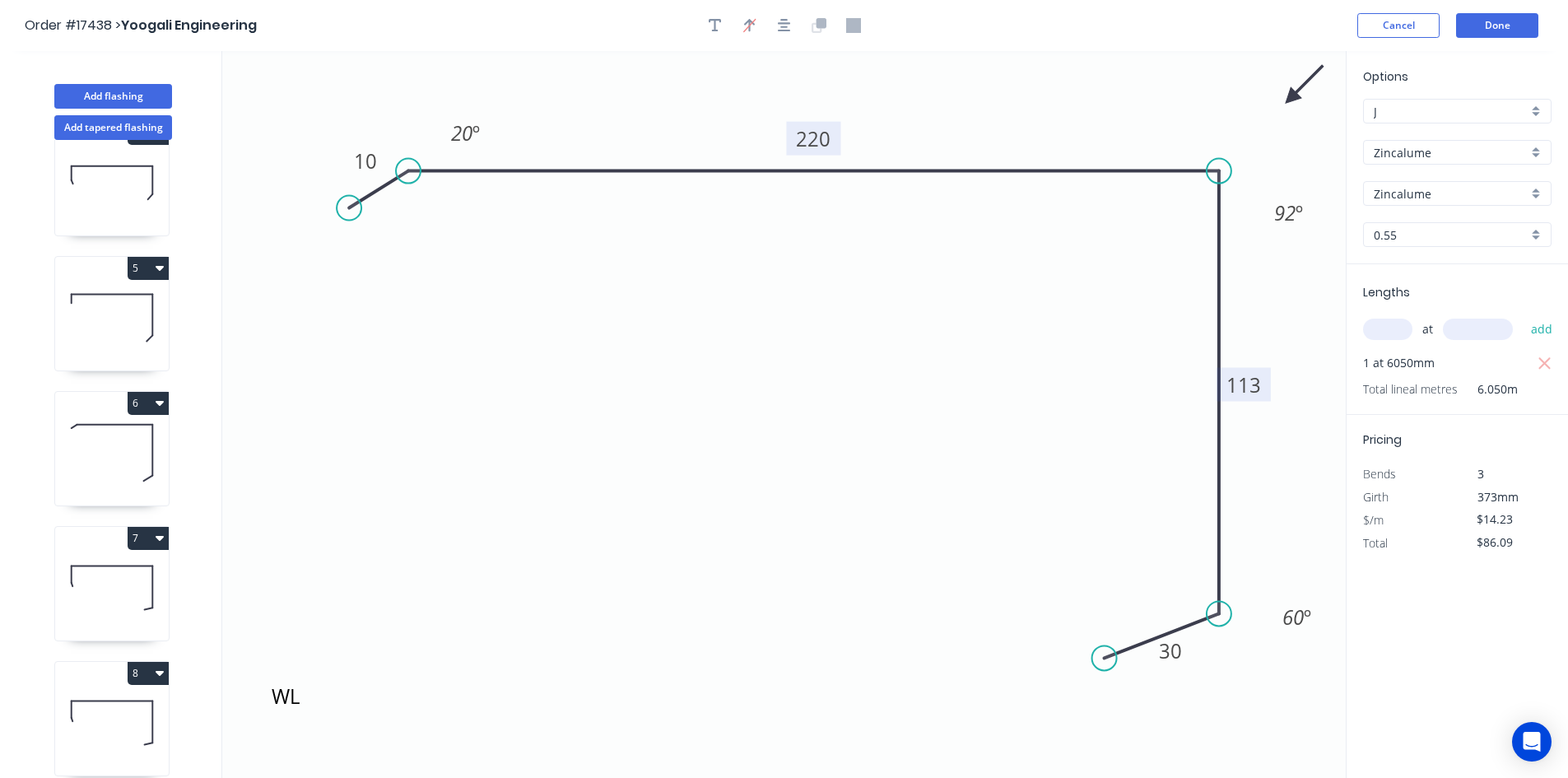
click at [150, 534] on button "7" at bounding box center [148, 539] width 42 height 23
click at [120, 575] on div "Duplicate" at bounding box center [91, 579] width 126 height 24
type input "$17.43"
type input "$0.00"
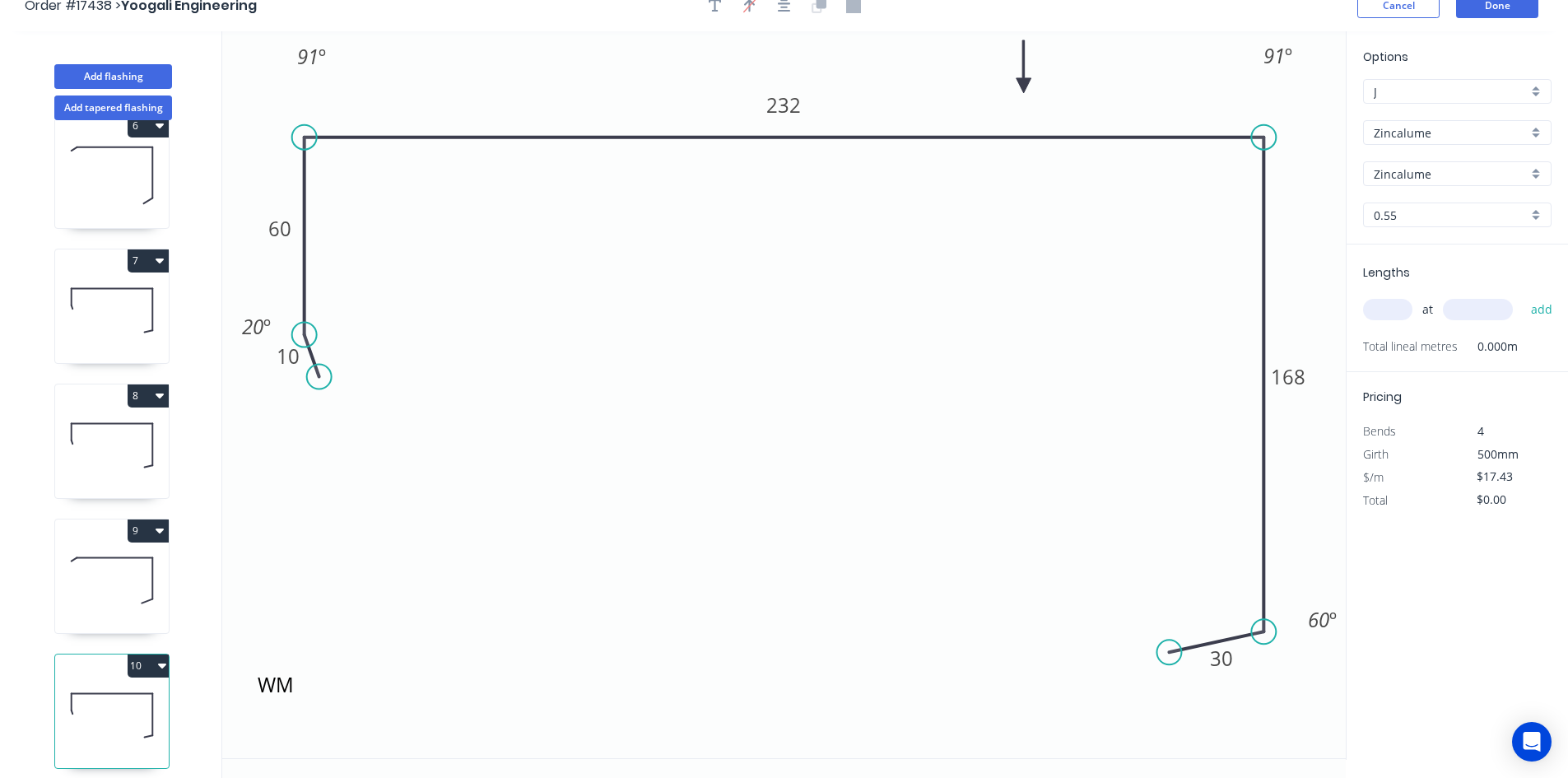
scroll to position [31, 0]
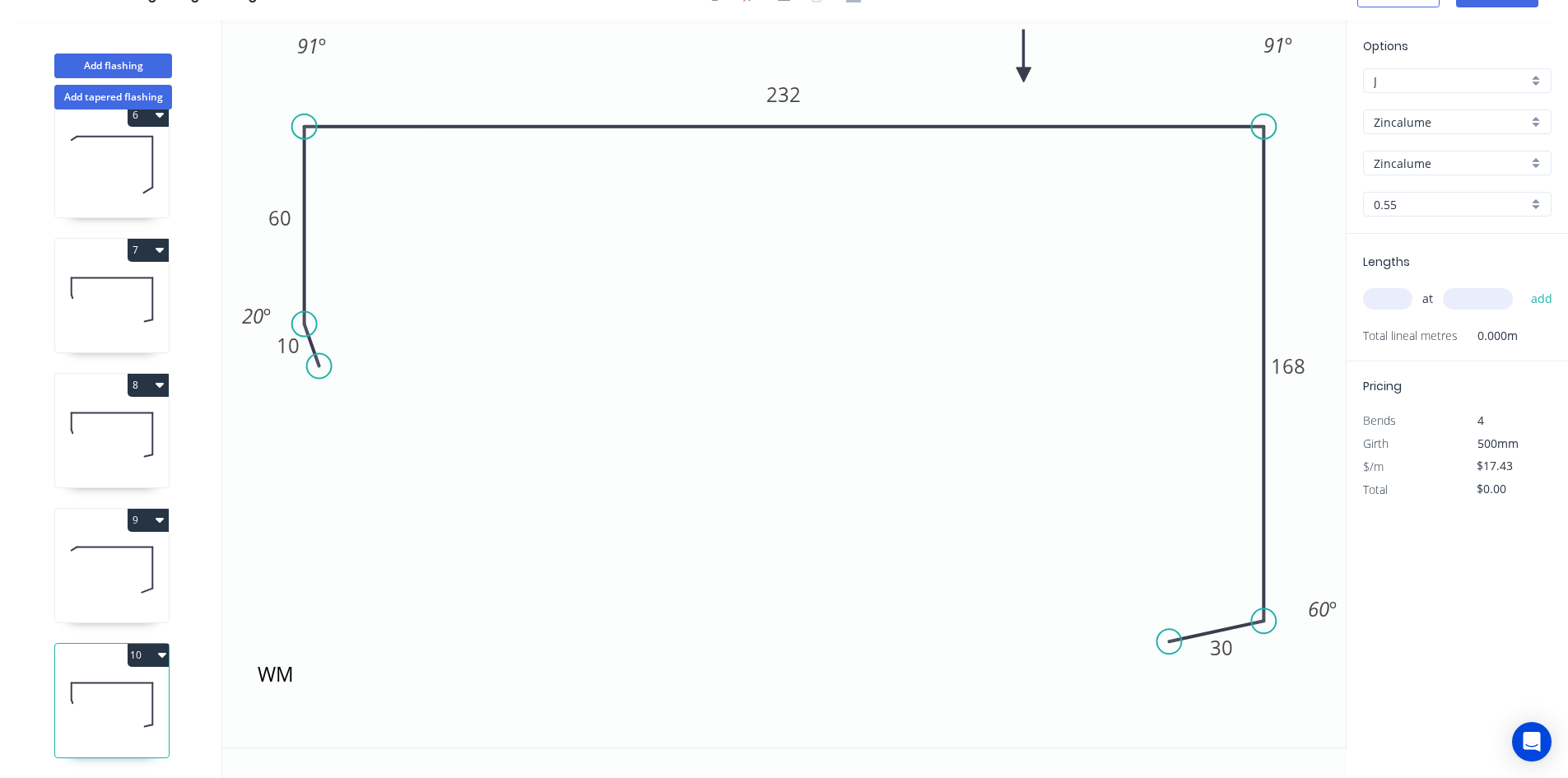
click at [107, 580] on icon at bounding box center [111, 569] width 114 height 106
type input "$14.23"
type input "$86.09"
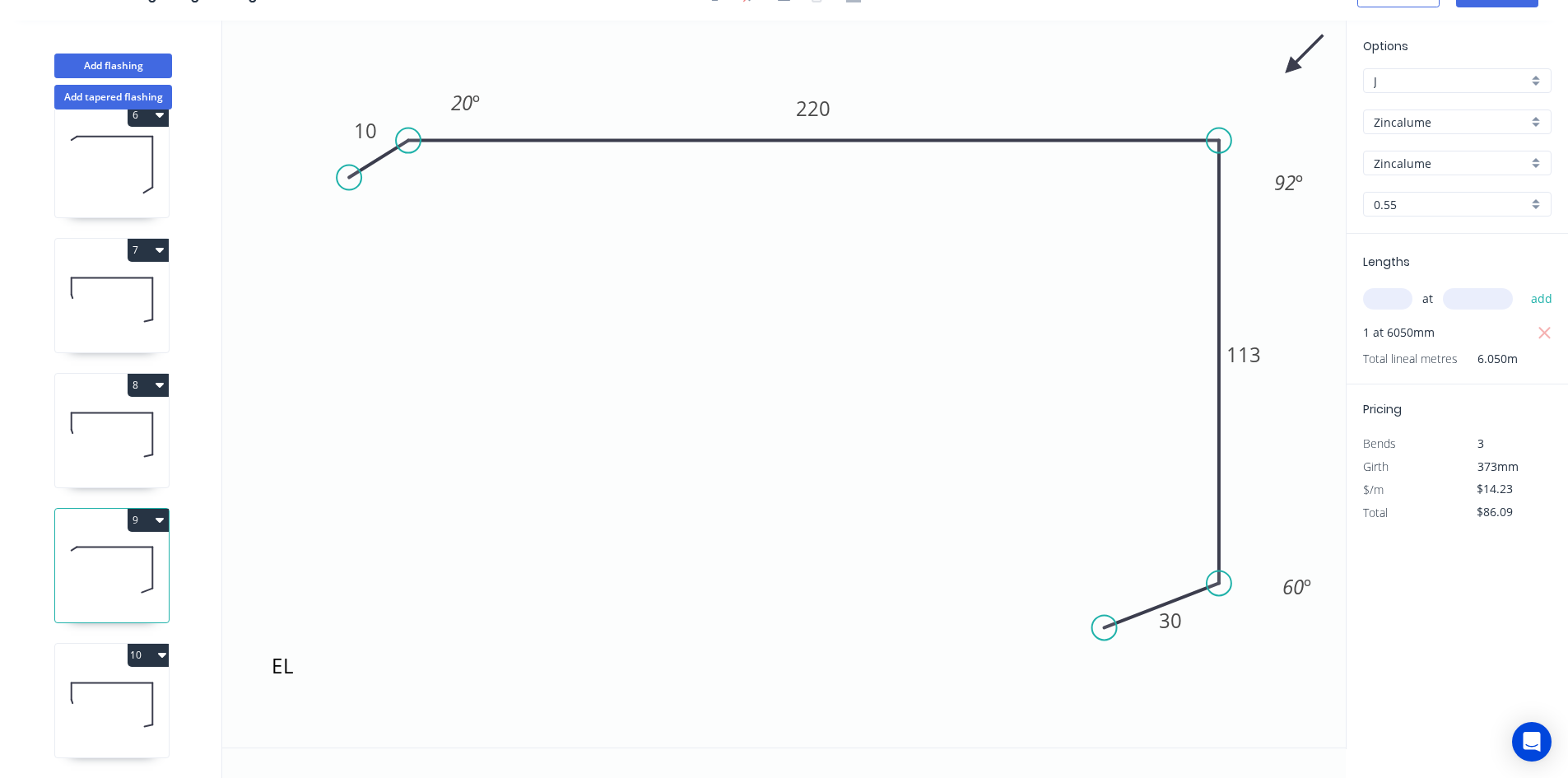
click at [108, 685] on icon at bounding box center [111, 704] width 114 height 106
type input "$17.43"
type input "$0.00"
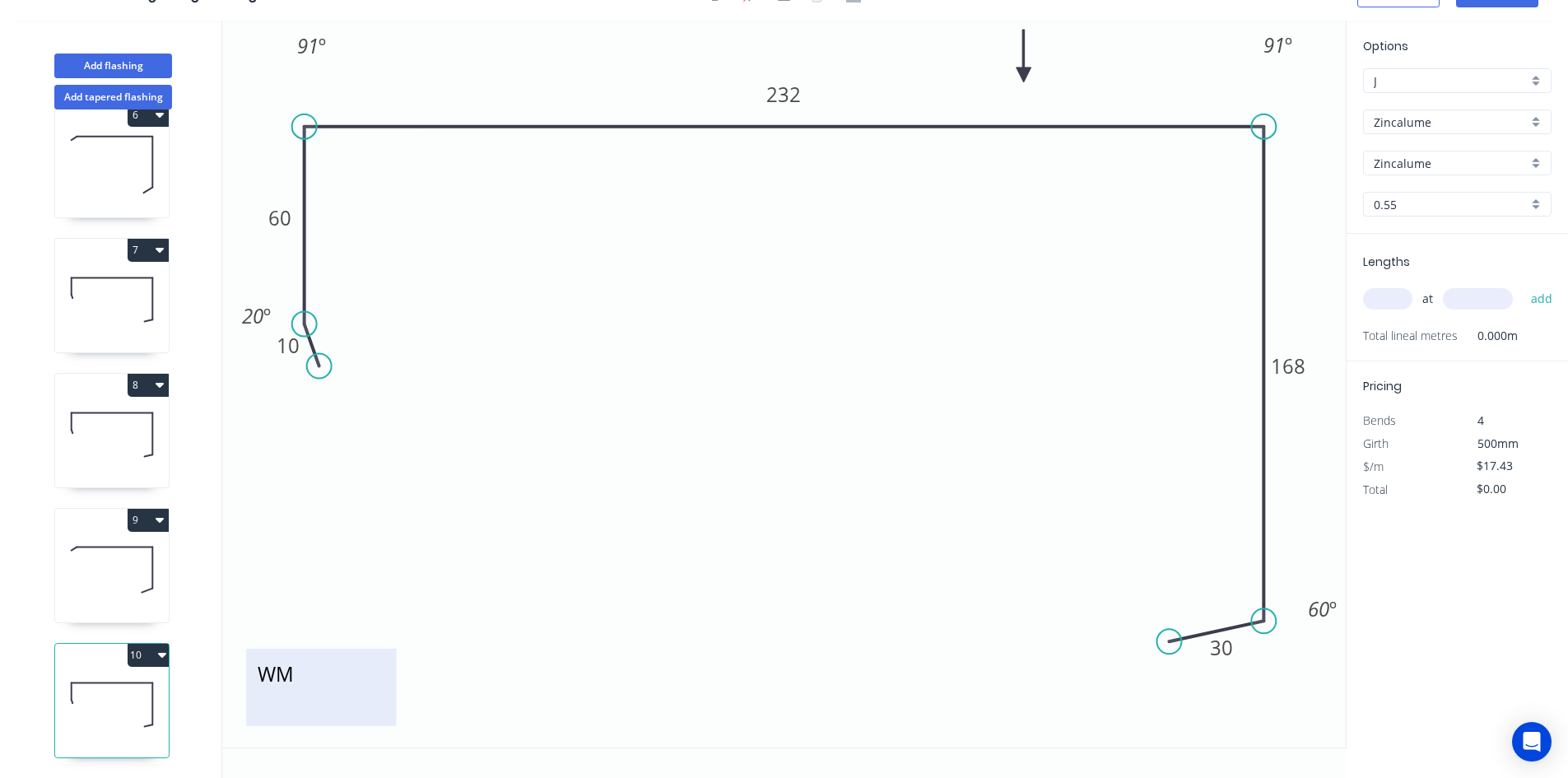
click at [297, 674] on textarea "WM" at bounding box center [321, 687] width 133 height 61
click at [543, 531] on icon "EM 10 60 232 168 30 91 º 91 º 60 º 20 º" at bounding box center [784, 384] width 1124 height 726
type textarea "EM"
click at [777, 98] on tspan "232" at bounding box center [785, 94] width 35 height 27
click at [815, 320] on icon "EM 10 60 230 168 30 91 º 91 º 60 º 20 º" at bounding box center [784, 384] width 1124 height 726
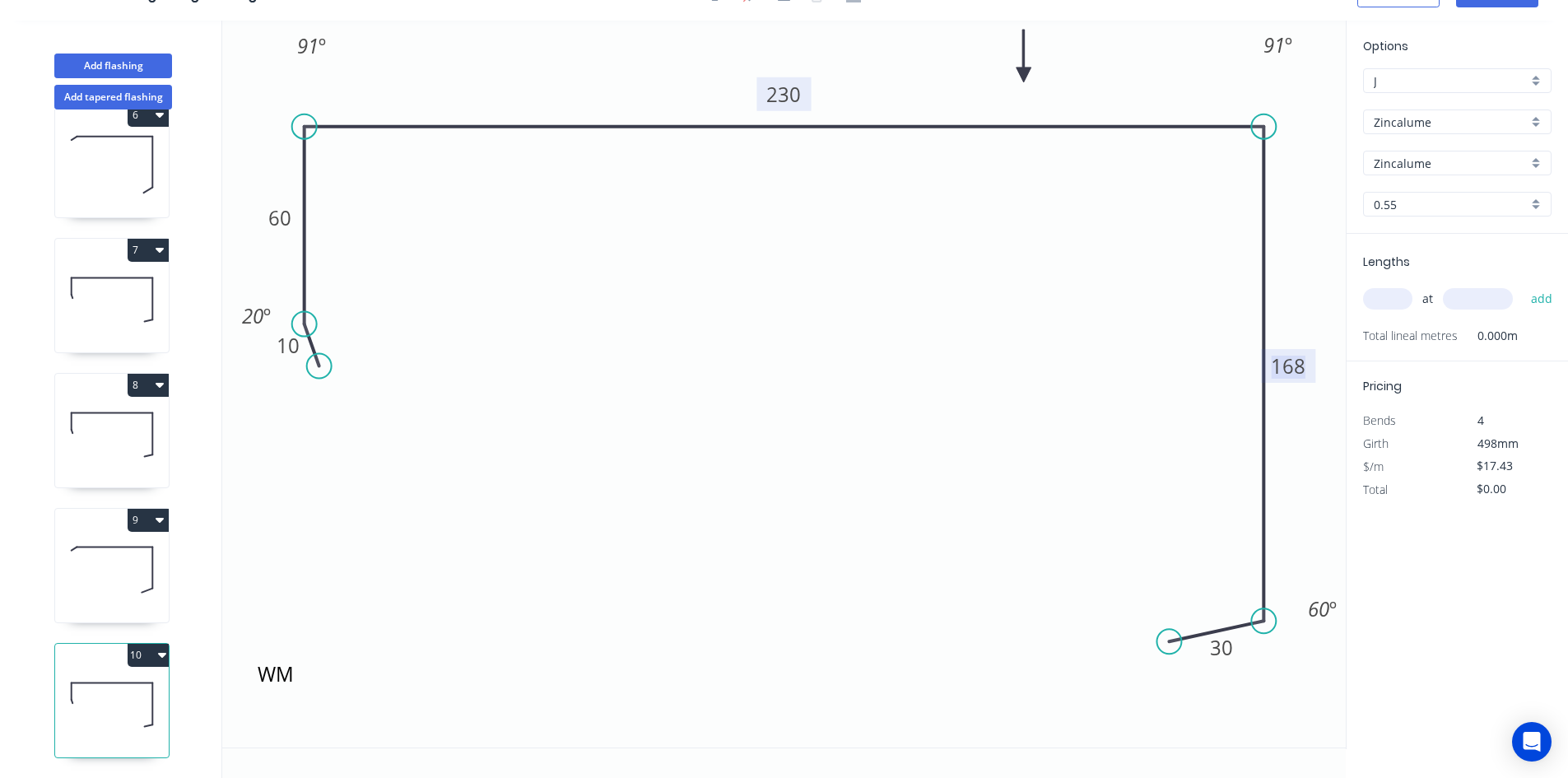
click at [1293, 362] on tspan "168" at bounding box center [1289, 366] width 35 height 27
click at [944, 449] on icon "EM 10 60 230 112 30 91 º 91 º 60 º 20 º" at bounding box center [784, 384] width 1124 height 726
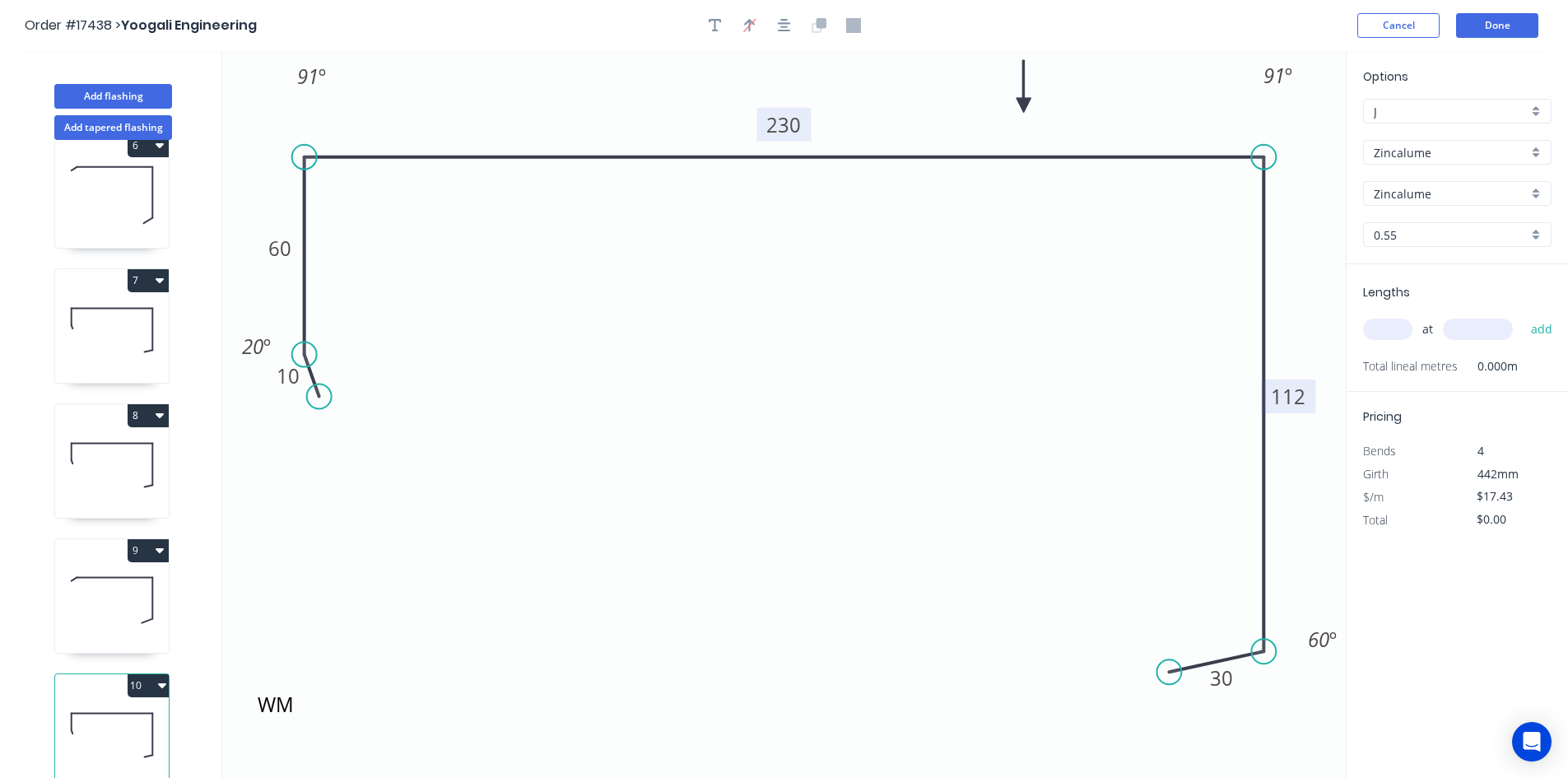
click at [1393, 320] on input "text" at bounding box center [1388, 329] width 49 height 22
type input "1"
click at [1462, 323] on input "text" at bounding box center [1478, 329] width 70 height 22
type input "5450"
click at [1540, 326] on button "add" at bounding box center [1542, 329] width 39 height 28
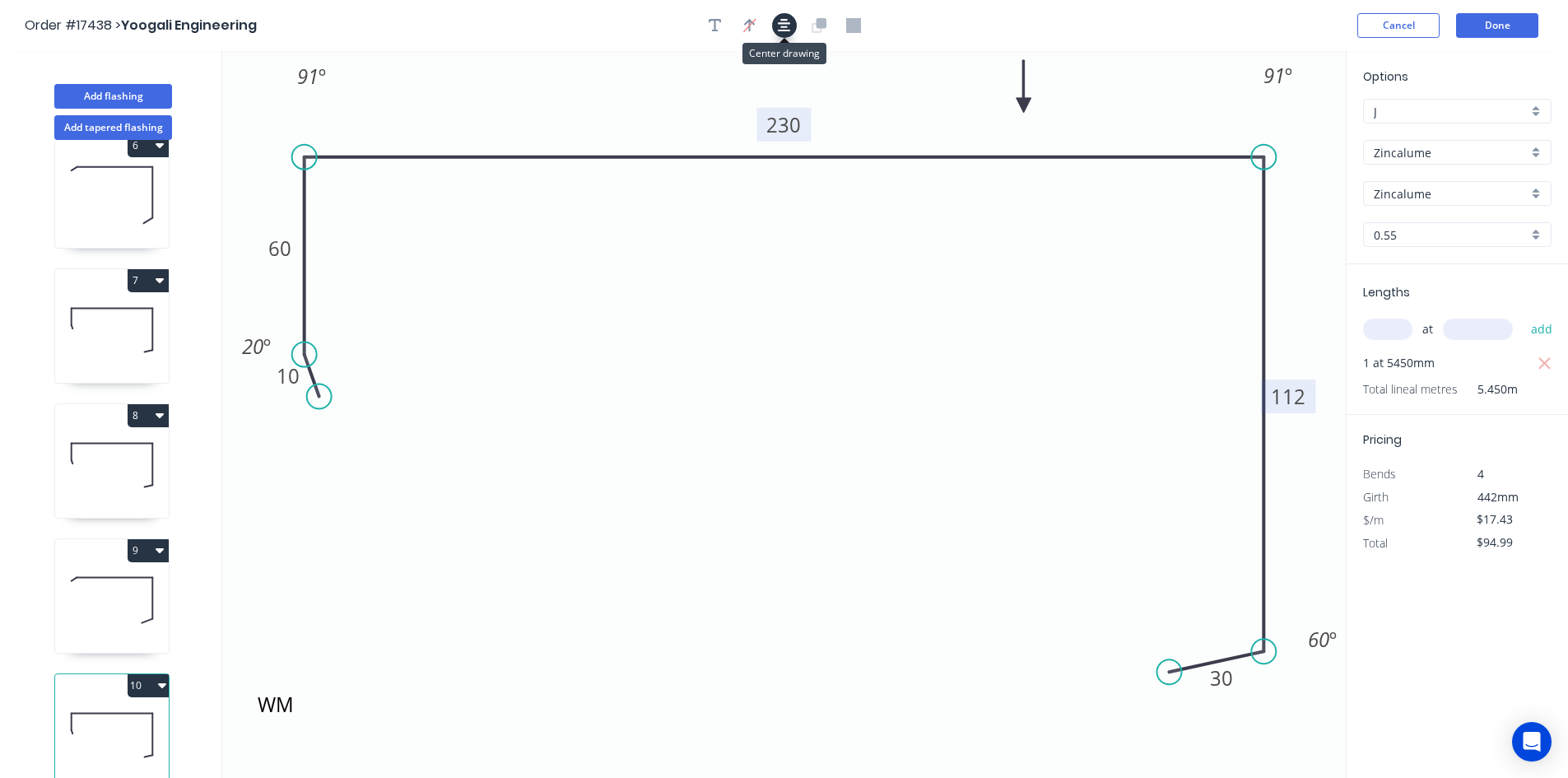
click at [777, 30] on button "button" at bounding box center [785, 26] width 25 height 25
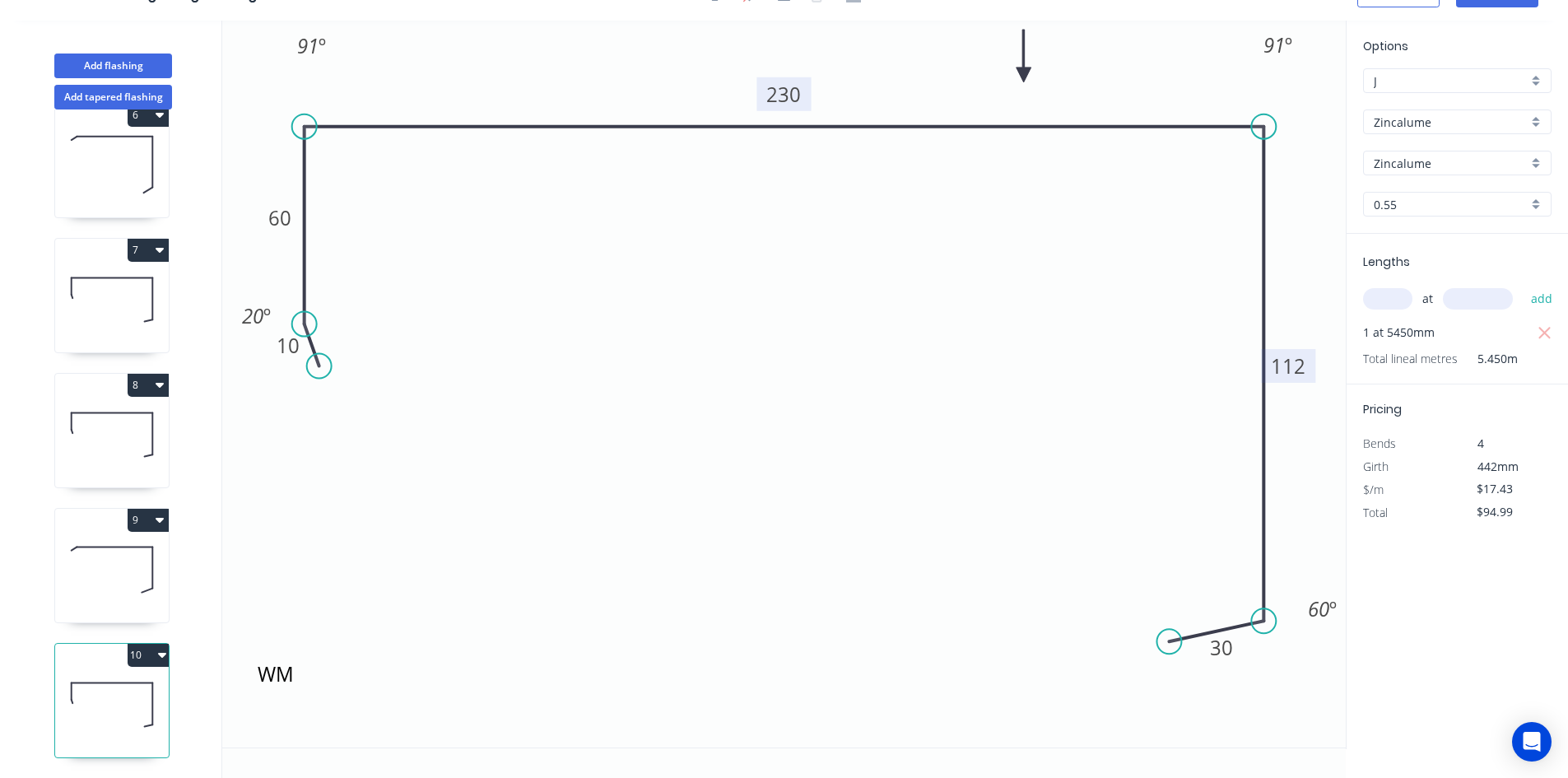
click at [156, 643] on button "10" at bounding box center [148, 655] width 42 height 23
click at [141, 679] on button "Duplicate" at bounding box center [91, 696] width 156 height 33
type input "$0.00"
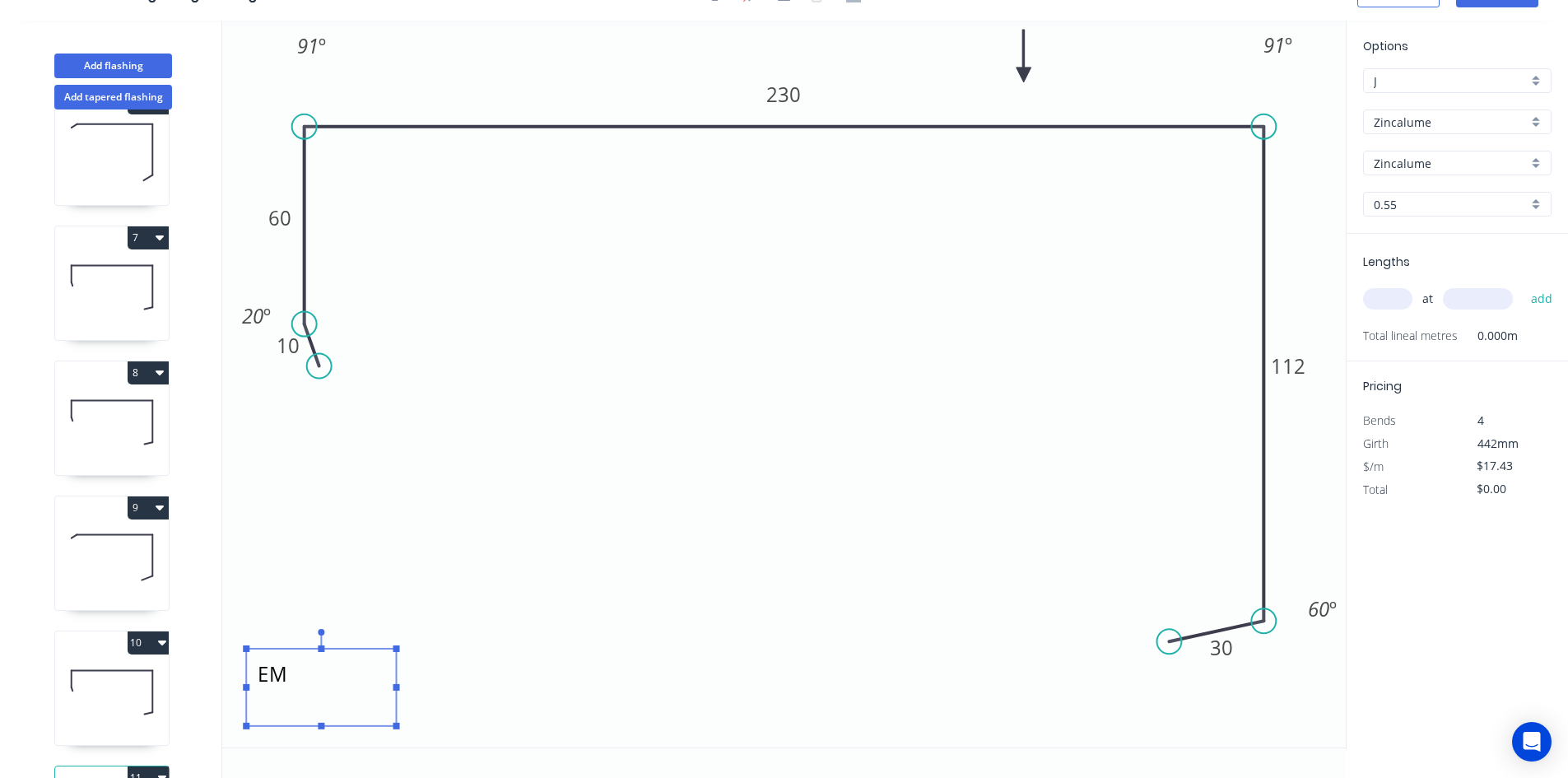
click at [282, 680] on textarea "EM" at bounding box center [321, 687] width 133 height 61
click at [297, 676] on textarea "EM" at bounding box center [321, 687] width 133 height 61
click at [491, 598] on icon "ES 10 60 230 112 30 91 º 91 º 60 º 20 º" at bounding box center [784, 384] width 1124 height 726
type textarea "ES"
click at [782, 97] on tspan "230" at bounding box center [785, 94] width 35 height 27
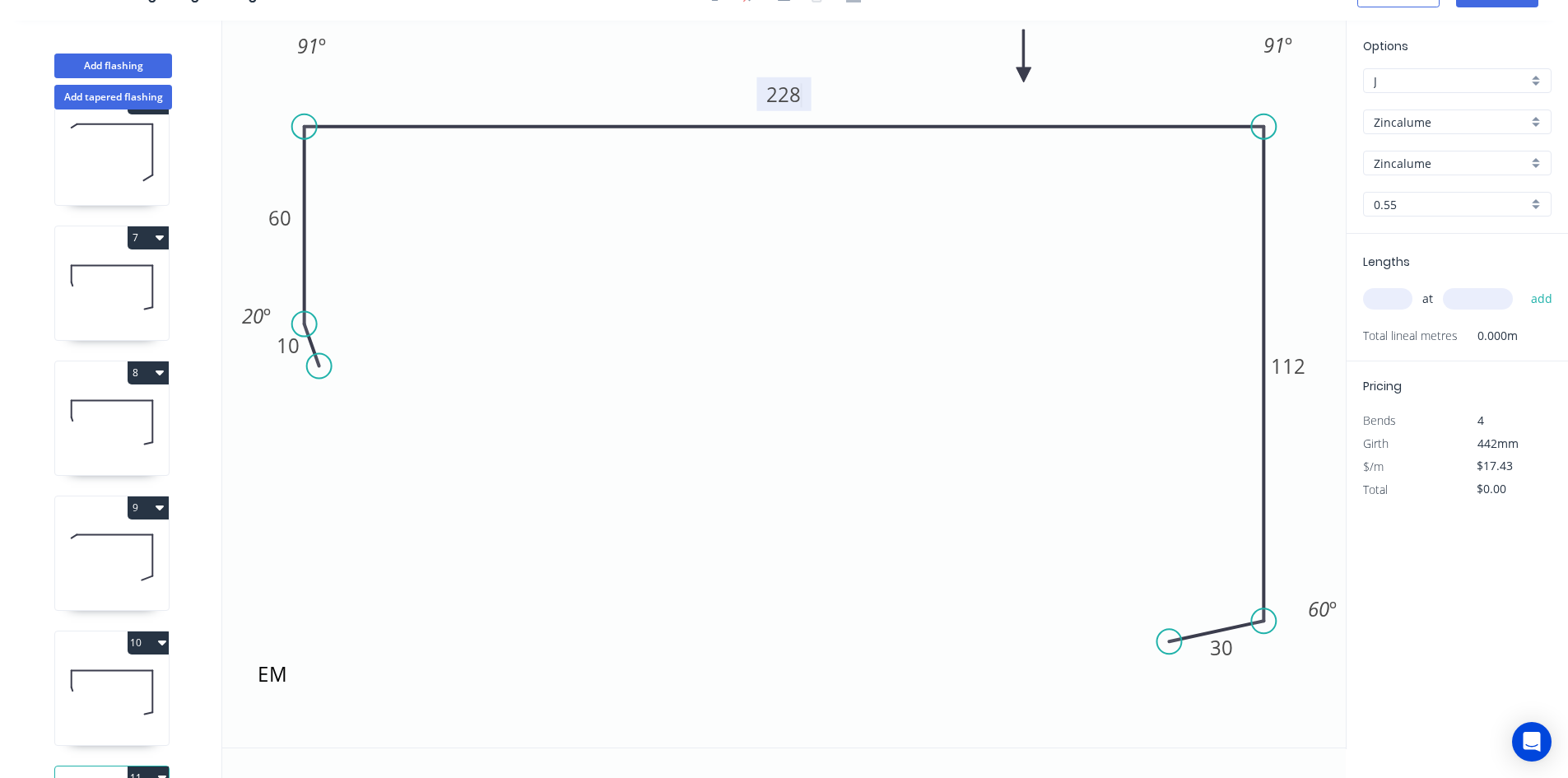
click at [712, 517] on icon "ES 10 60 228 112 30 91 º 91 º 60 º 20 º" at bounding box center [784, 384] width 1124 height 726
click at [1305, 363] on rect at bounding box center [1288, 366] width 54 height 34
click at [1297, 371] on tspan "112" at bounding box center [1289, 366] width 35 height 27
click at [862, 481] on icon "ES 10 60 228 110 30 91 º 91 º 60 º 20 º" at bounding box center [784, 384] width 1124 height 726
click at [1392, 303] on input "text" at bounding box center [1388, 299] width 49 height 22
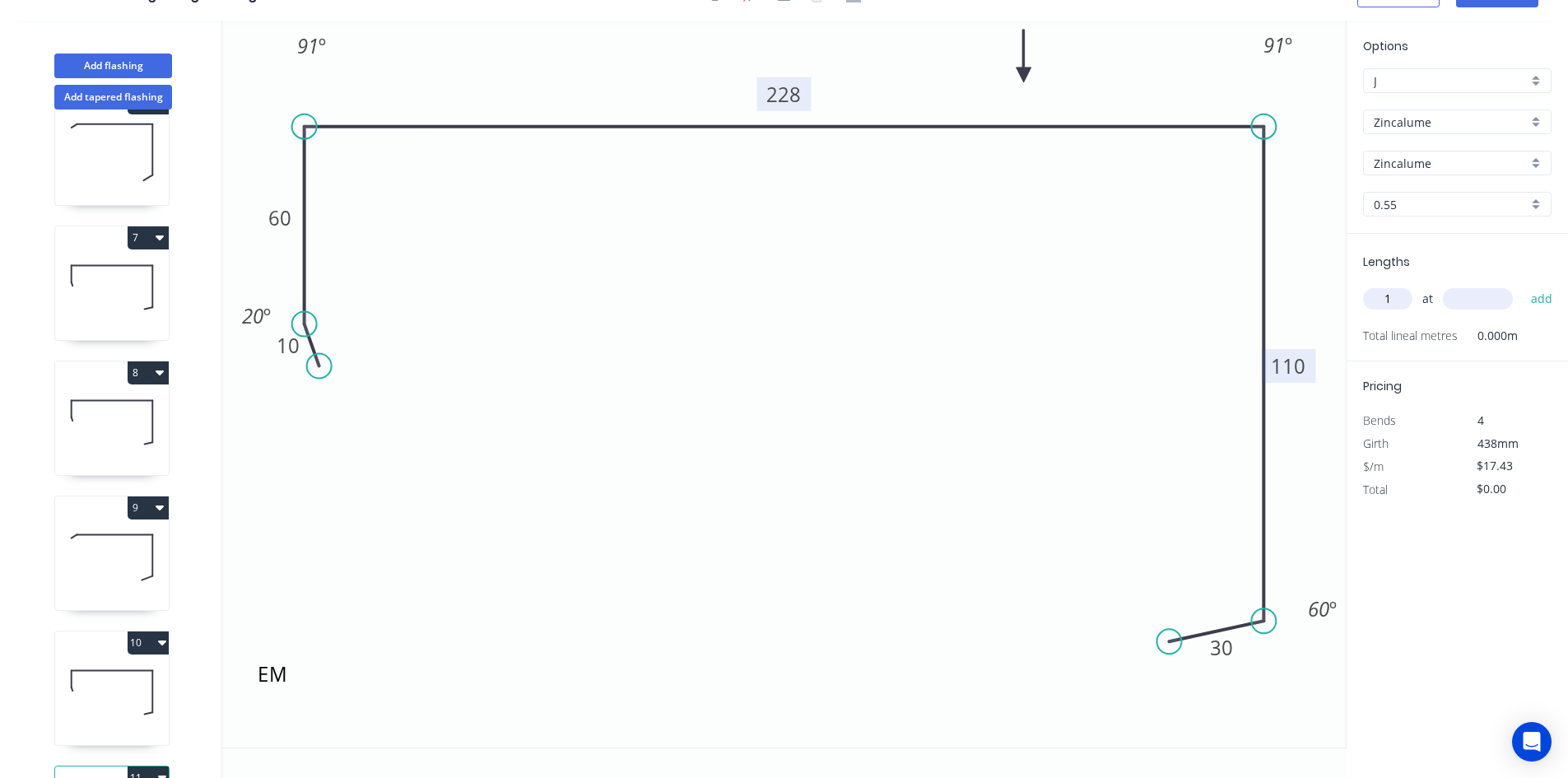
type input "1"
click at [1467, 298] on input "text" at bounding box center [1478, 299] width 70 height 22
type input "5450"
click at [1539, 304] on button "add" at bounding box center [1542, 299] width 39 height 28
type input "$94.99"
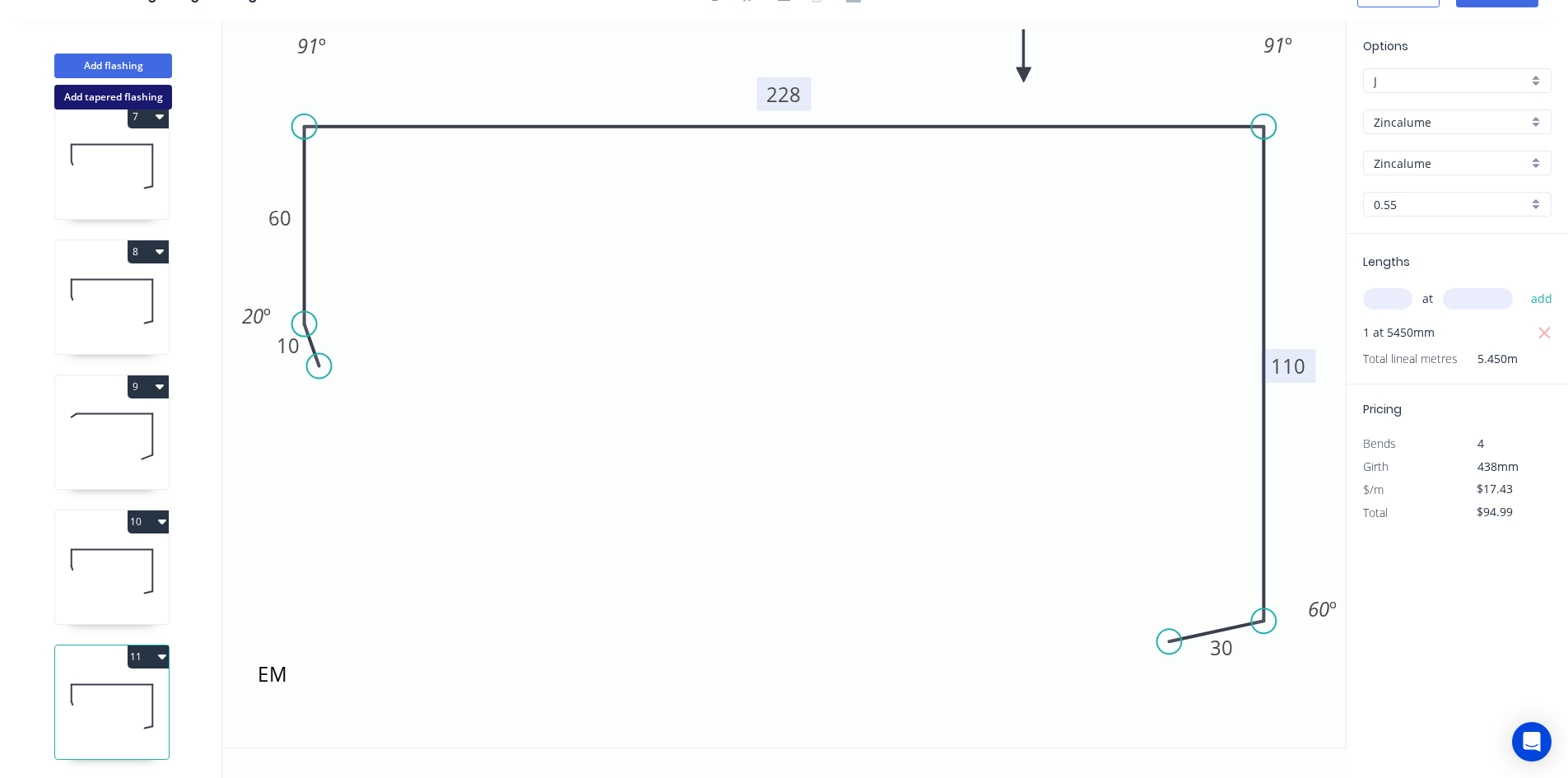
scroll to position [854, 0]
click at [118, 62] on button "Add flashing" at bounding box center [113, 66] width 118 height 25
type input "$0.00"
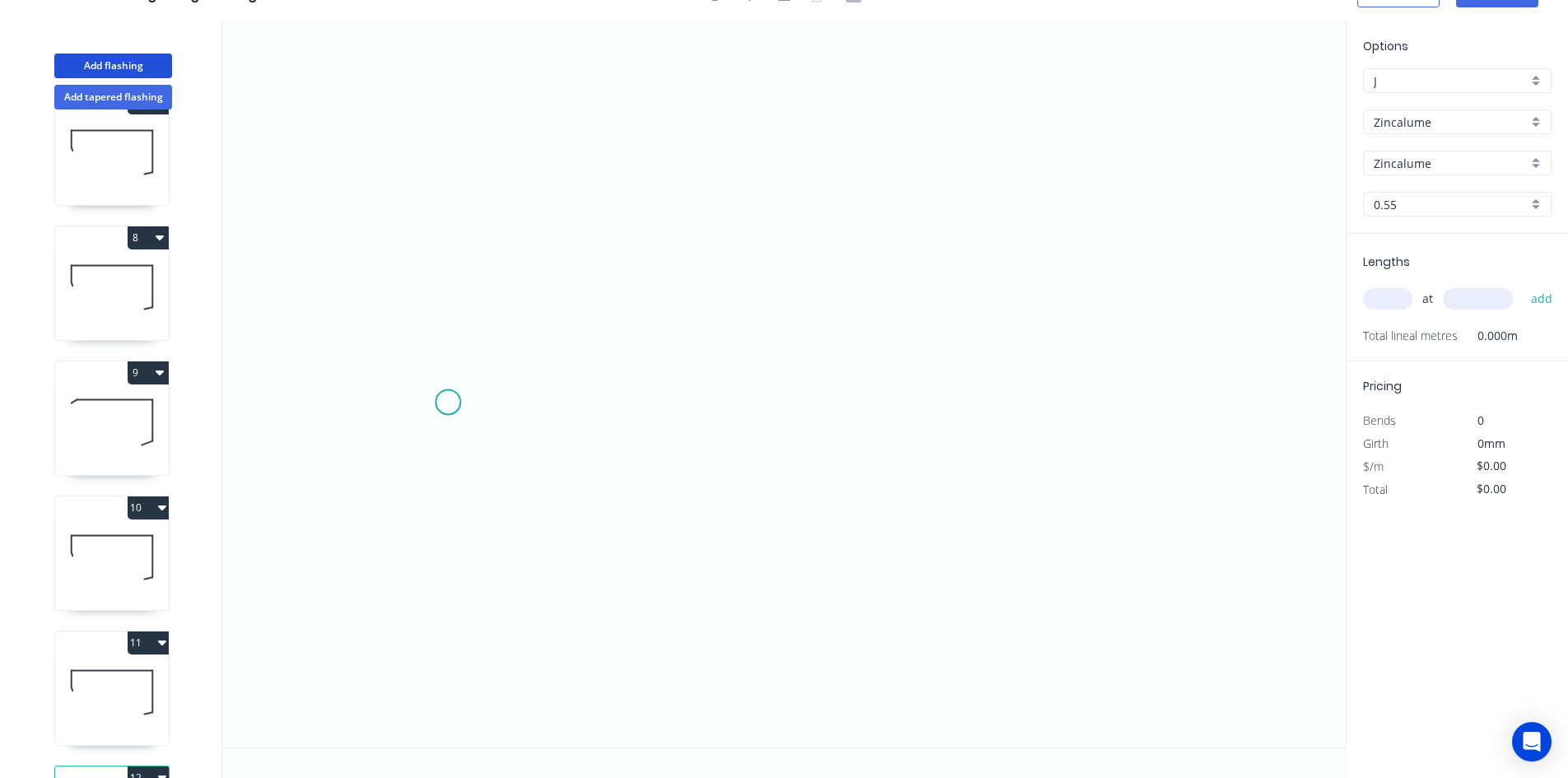
click at [446, 402] on icon "0" at bounding box center [784, 384] width 1124 height 726
click at [1144, 493] on icon "0" at bounding box center [784, 384] width 1124 height 726
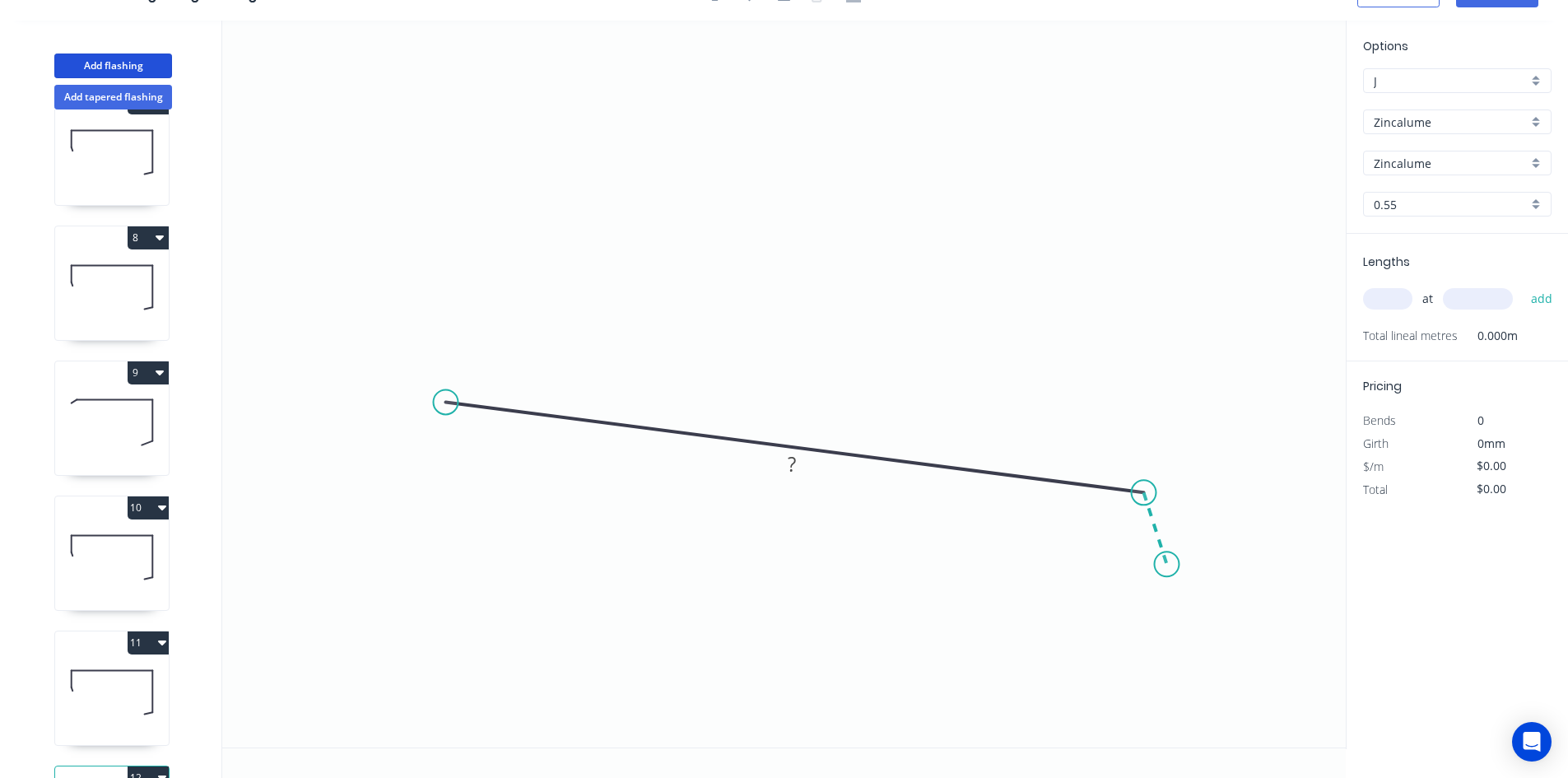
click at [1167, 564] on icon "0 ?" at bounding box center [784, 384] width 1124 height 726
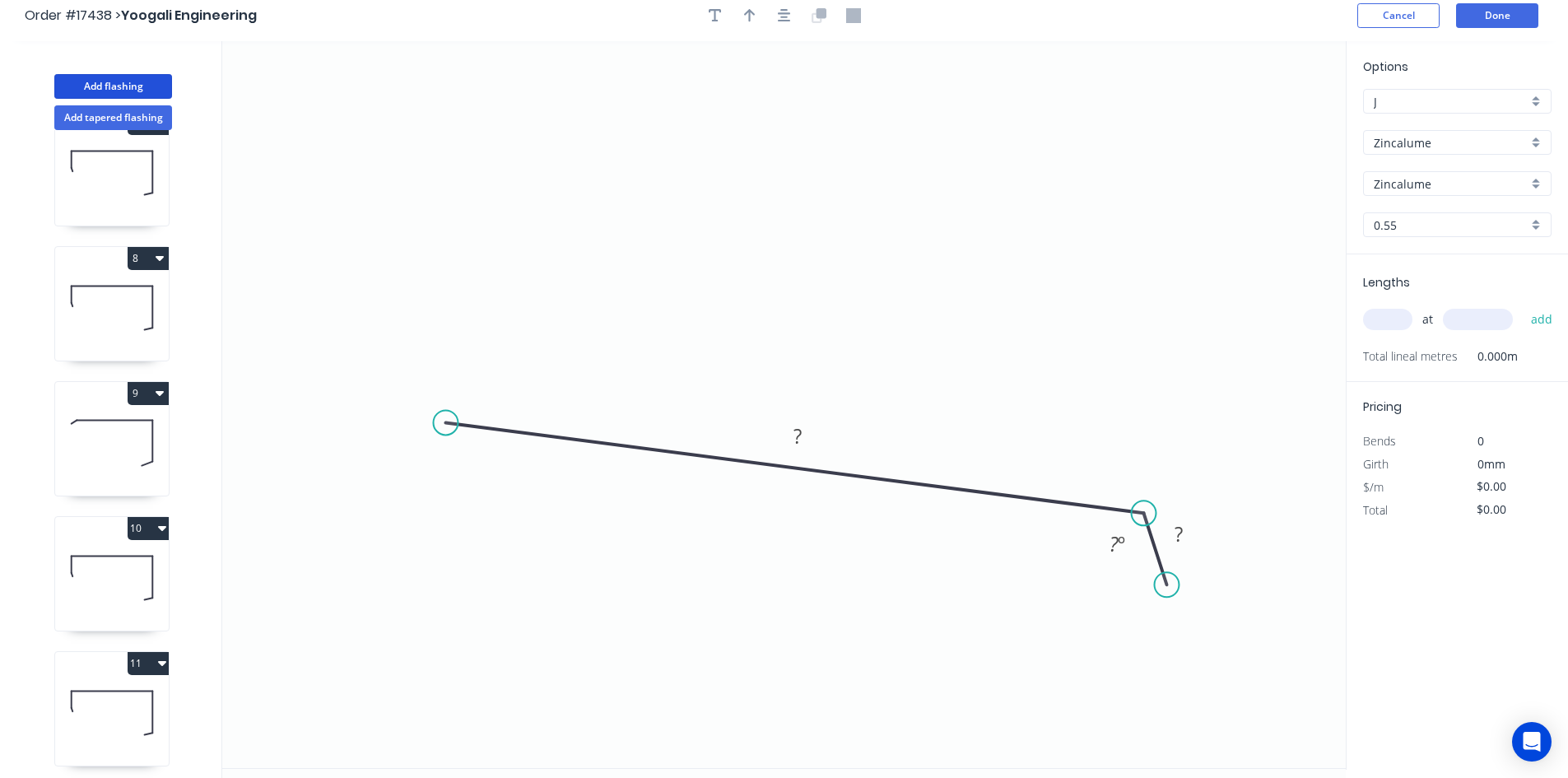
scroll to position [0, 0]
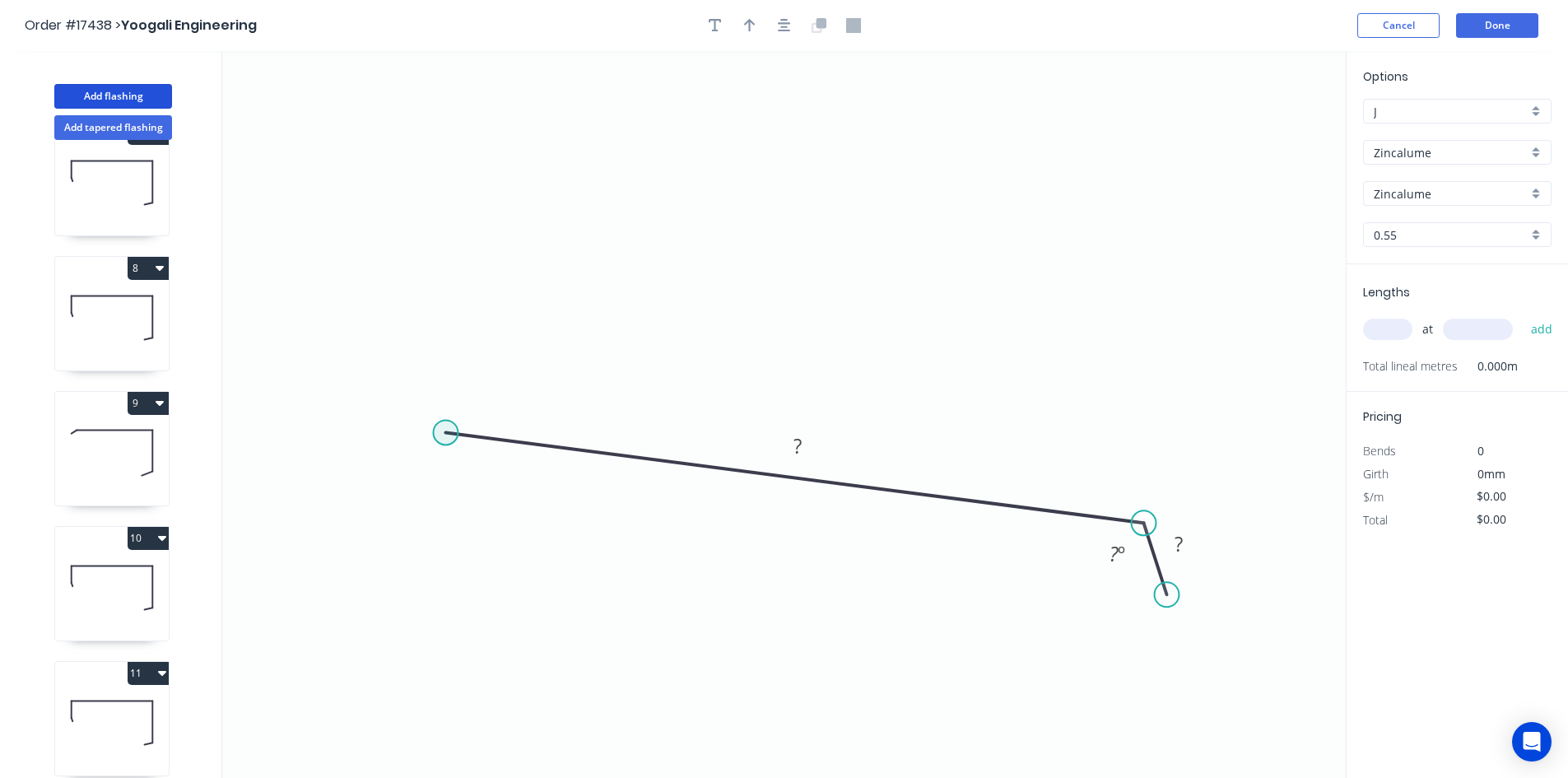
click at [450, 438] on circle at bounding box center [446, 432] width 25 height 25
click at [450, 101] on icon "0 ? ? ? º" at bounding box center [784, 414] width 1124 height 726
click at [397, 98] on icon "0 ? ? ? ? º ? º" at bounding box center [784, 414] width 1124 height 726
click at [768, 27] on div at bounding box center [785, 26] width 173 height 25
click at [776, 27] on button "button" at bounding box center [785, 26] width 25 height 25
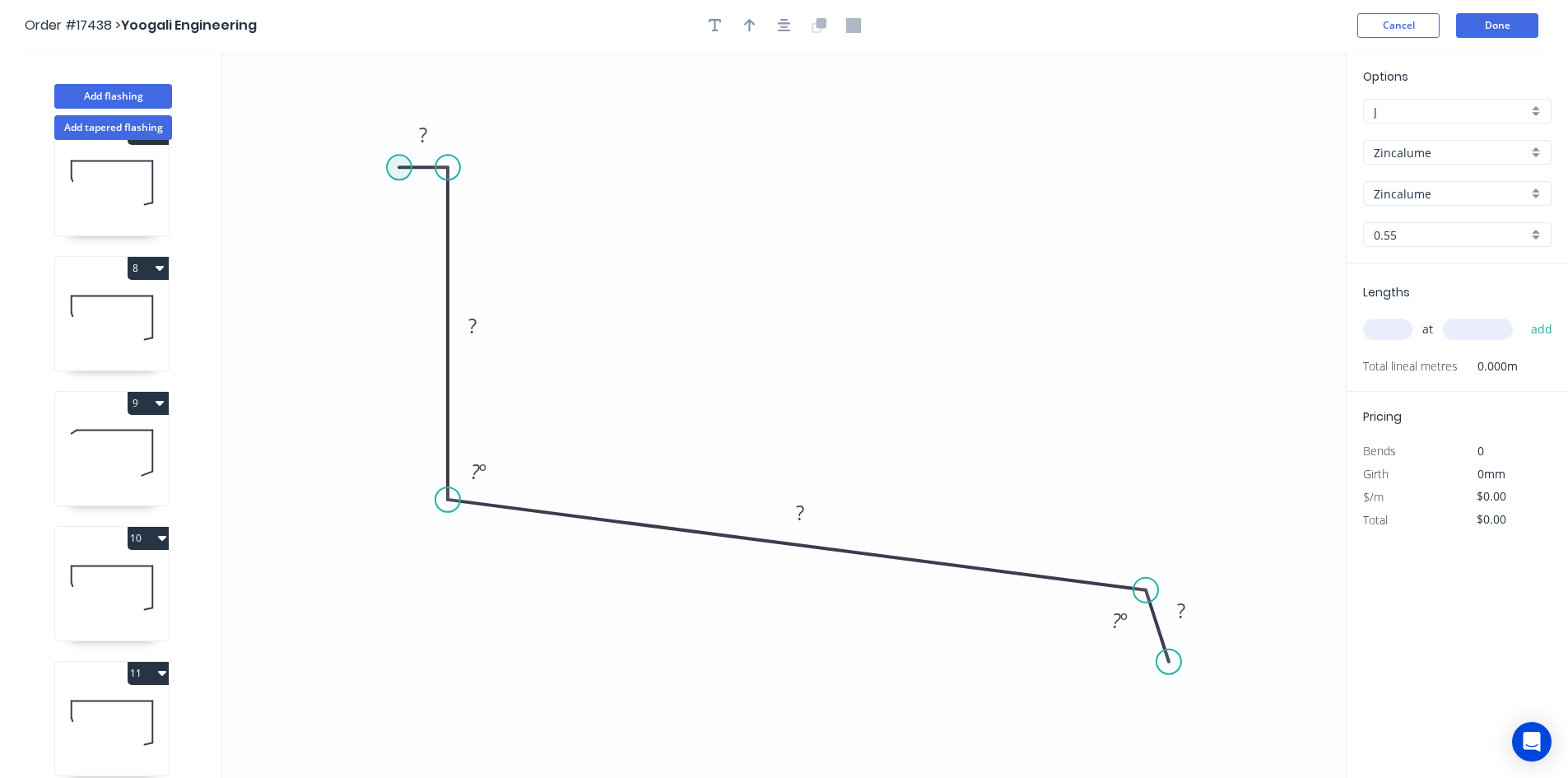
click at [401, 168] on circle at bounding box center [399, 167] width 25 height 25
click at [392, 62] on icon "0 ? ? ? ? ? º ? º" at bounding box center [784, 414] width 1124 height 726
click at [781, 30] on icon "button" at bounding box center [785, 26] width 13 height 15
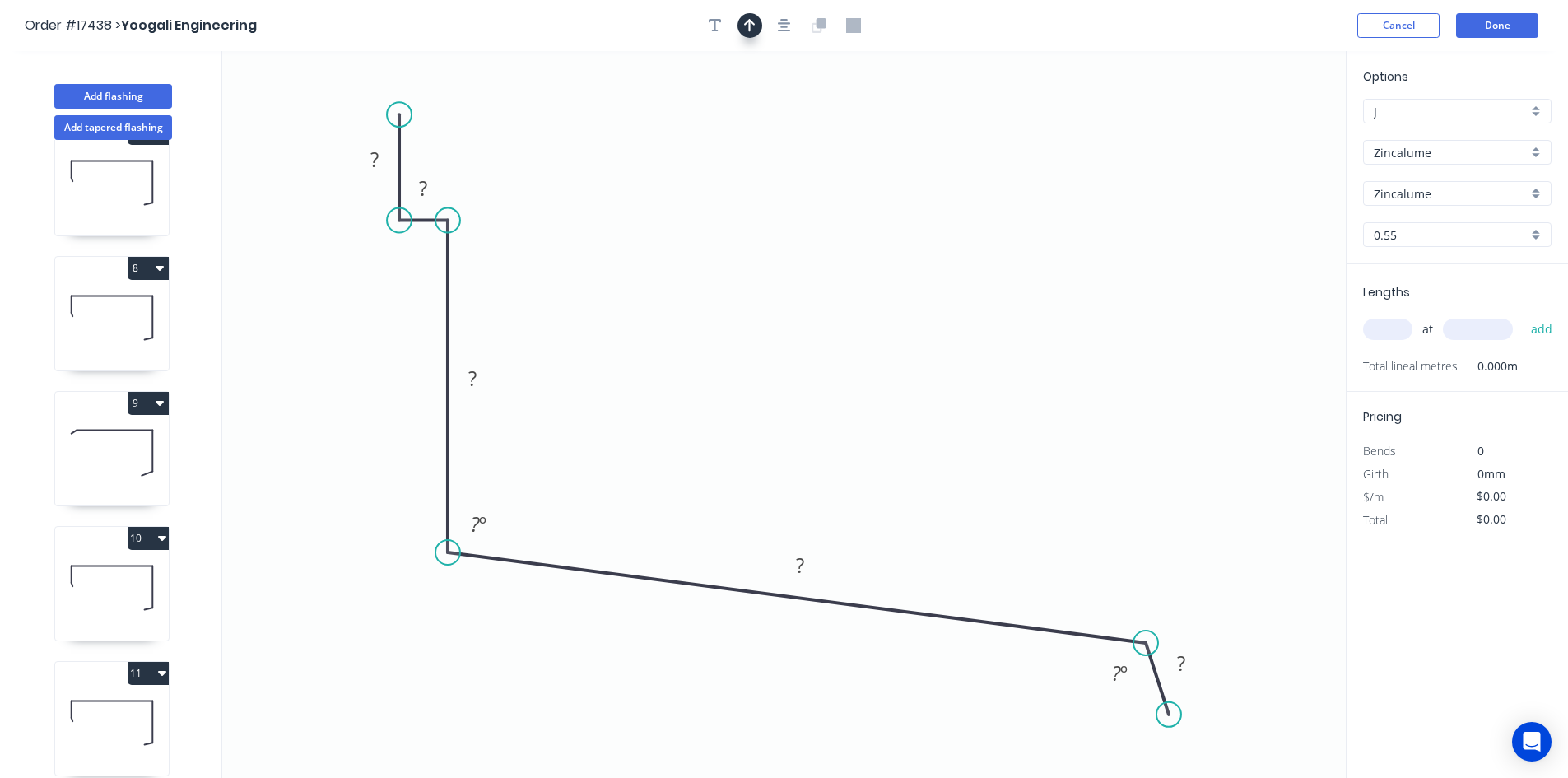
click at [754, 32] on icon "button" at bounding box center [750, 26] width 12 height 15
click at [1264, 134] on icon at bounding box center [1263, 114] width 15 height 52
click at [1264, 132] on icon at bounding box center [1263, 115] width 15 height 52
drag, startPoint x: 1264, startPoint y: 132, endPoint x: 807, endPoint y: 295, distance: 485.2
click at [807, 295] on icon at bounding box center [820, 281] width 47 height 47
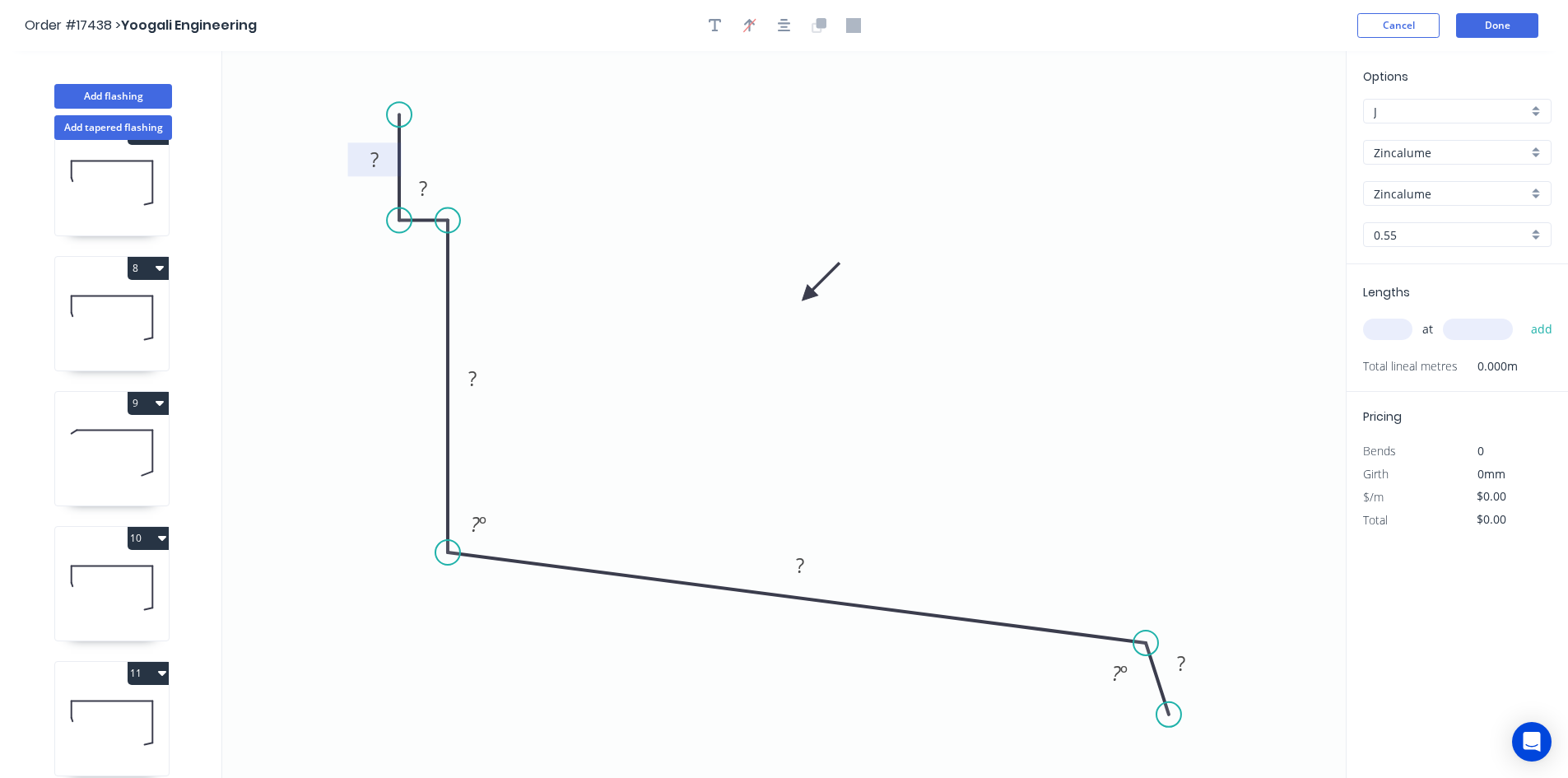
click at [376, 164] on tspan "?" at bounding box center [375, 159] width 8 height 27
click at [431, 190] on rect at bounding box center [424, 190] width 33 height 23
click at [602, 151] on icon "0 50 10 ? ? ? ? º ? º" at bounding box center [784, 414] width 1124 height 726
drag, startPoint x: 394, startPoint y: 111, endPoint x: 395, endPoint y: 96, distance: 15.0
click at [395, 96] on circle at bounding box center [399, 96] width 25 height 25
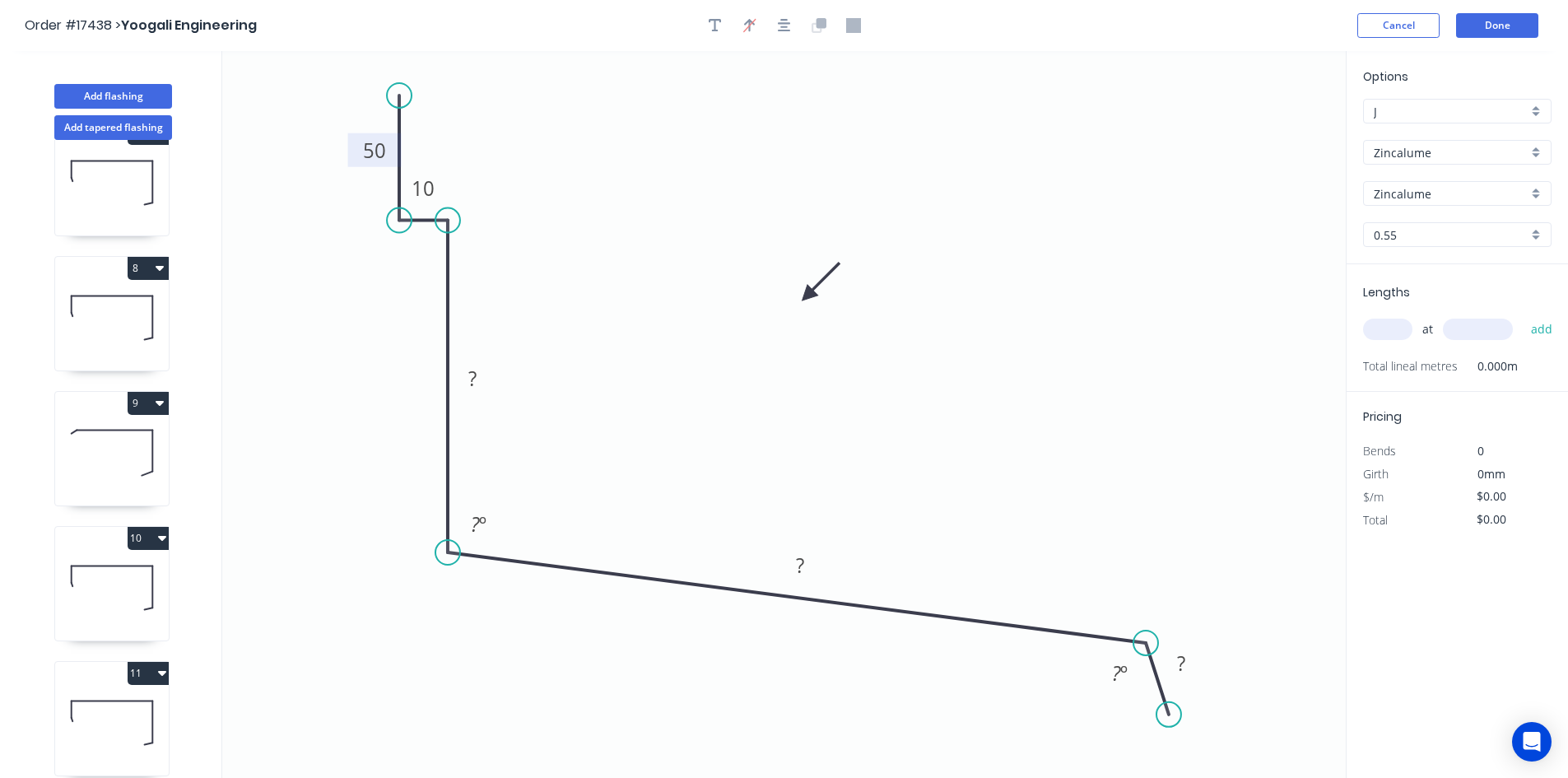
click at [565, 171] on icon "0 50 10 ? ? ? ? º ? º" at bounding box center [784, 414] width 1124 height 726
click at [482, 377] on rect at bounding box center [473, 380] width 33 height 23
click at [803, 561] on tspan "?" at bounding box center [801, 564] width 8 height 27
click at [1182, 662] on tspan "?" at bounding box center [1181, 662] width 8 height 27
type input "$15.15"
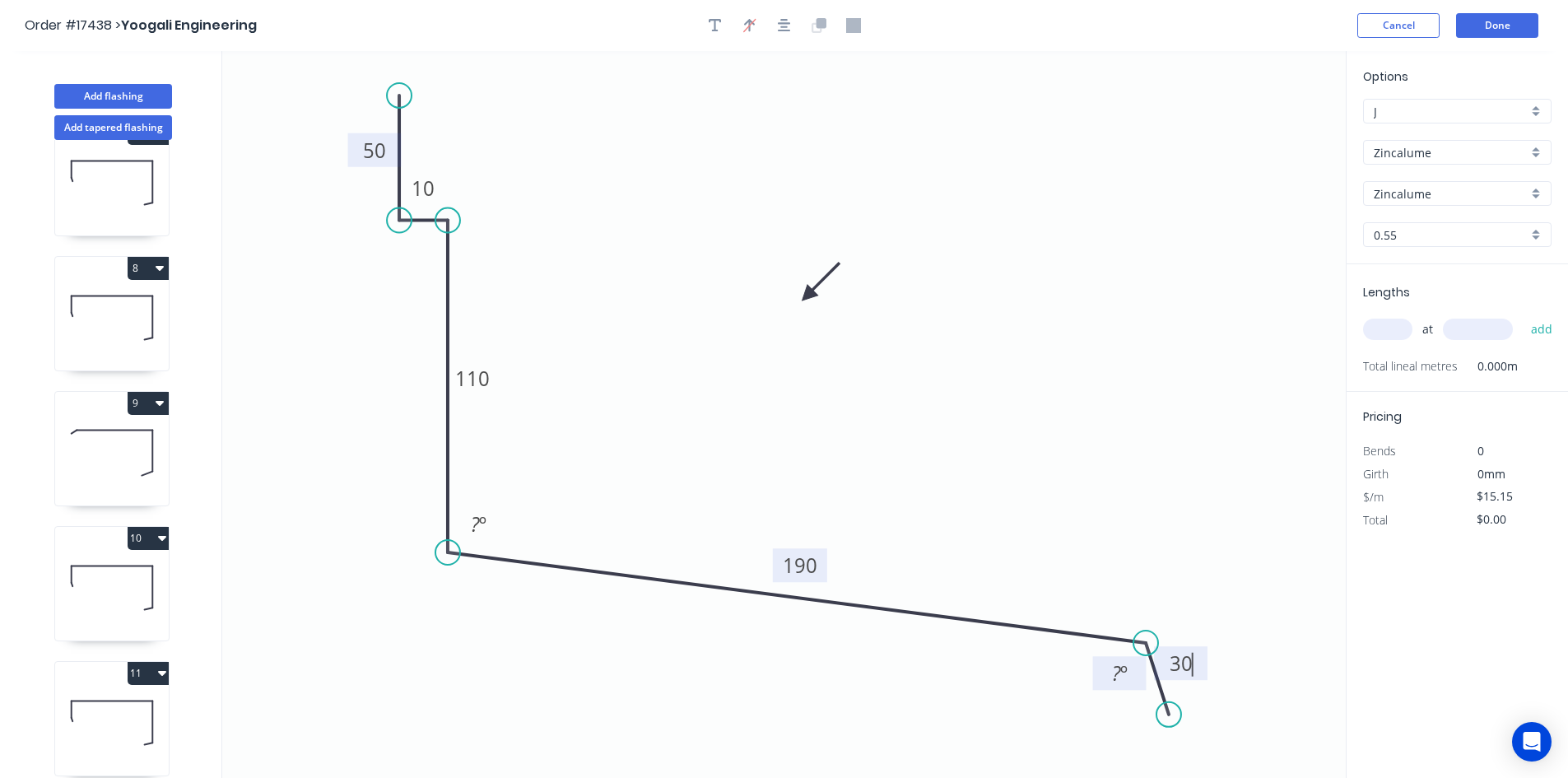
click at [1126, 677] on tspan "º" at bounding box center [1124, 672] width 7 height 27
drag, startPoint x: 1097, startPoint y: 683, endPoint x: 1156, endPoint y: 583, distance: 116.1
click at [1156, 583] on rect at bounding box center [1180, 572] width 53 height 34
click at [1043, 460] on icon "0 50 10 110 190 30 ? º 60 º" at bounding box center [784, 414] width 1124 height 726
click at [483, 527] on tspan "º" at bounding box center [482, 524] width 7 height 27
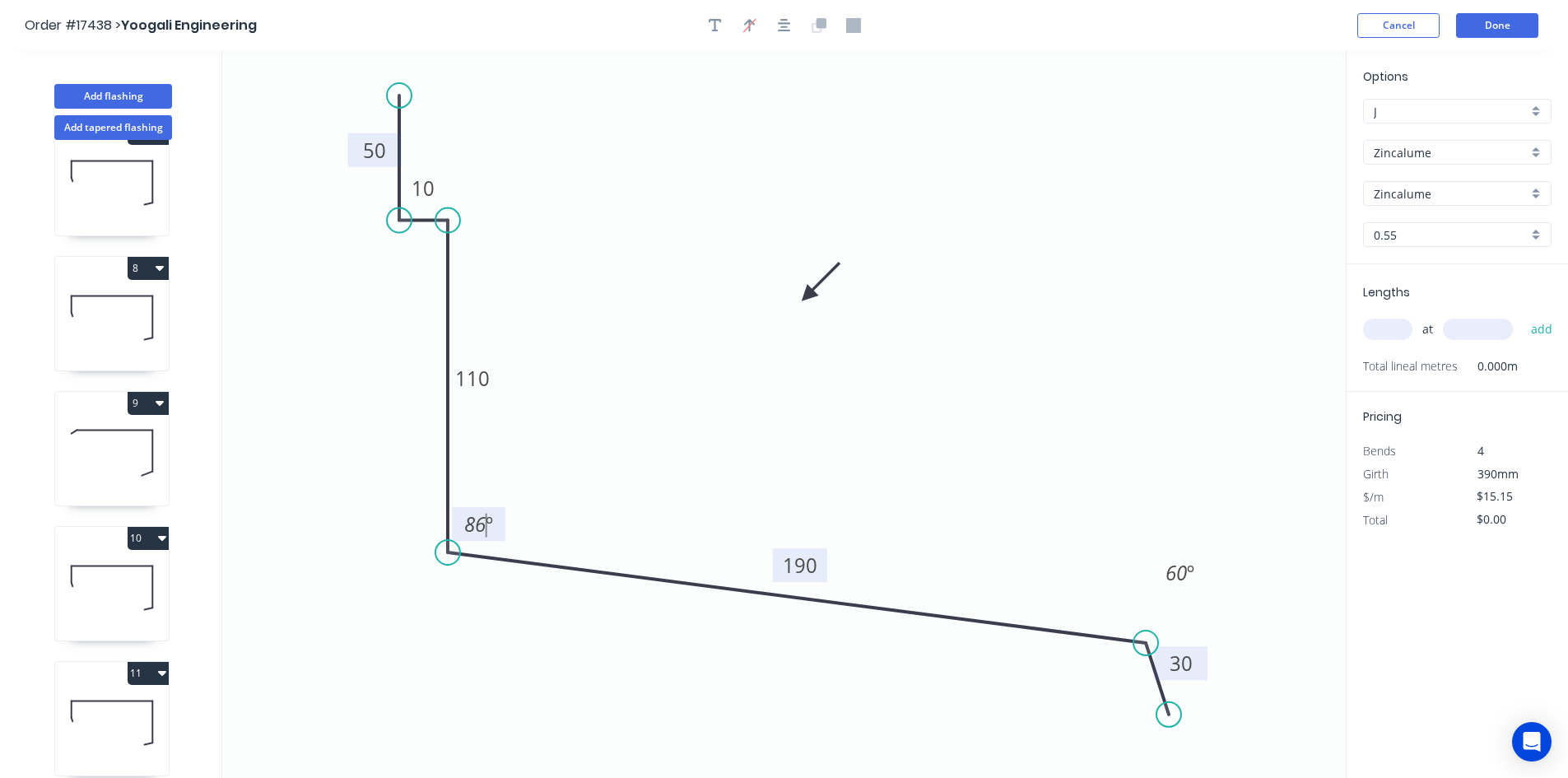
click at [549, 446] on icon "0 50 10 110 190 30 86 º 60 º" at bounding box center [784, 414] width 1124 height 726
drag, startPoint x: 498, startPoint y: 510, endPoint x: 414, endPoint y: 585, distance: 112.6
click at [414, 585] on rect at bounding box center [395, 598] width 53 height 34
click at [489, 282] on div "Show angle" at bounding box center [542, 279] width 165 height 34
click at [429, 254] on rect at bounding box center [419, 249] width 33 height 23
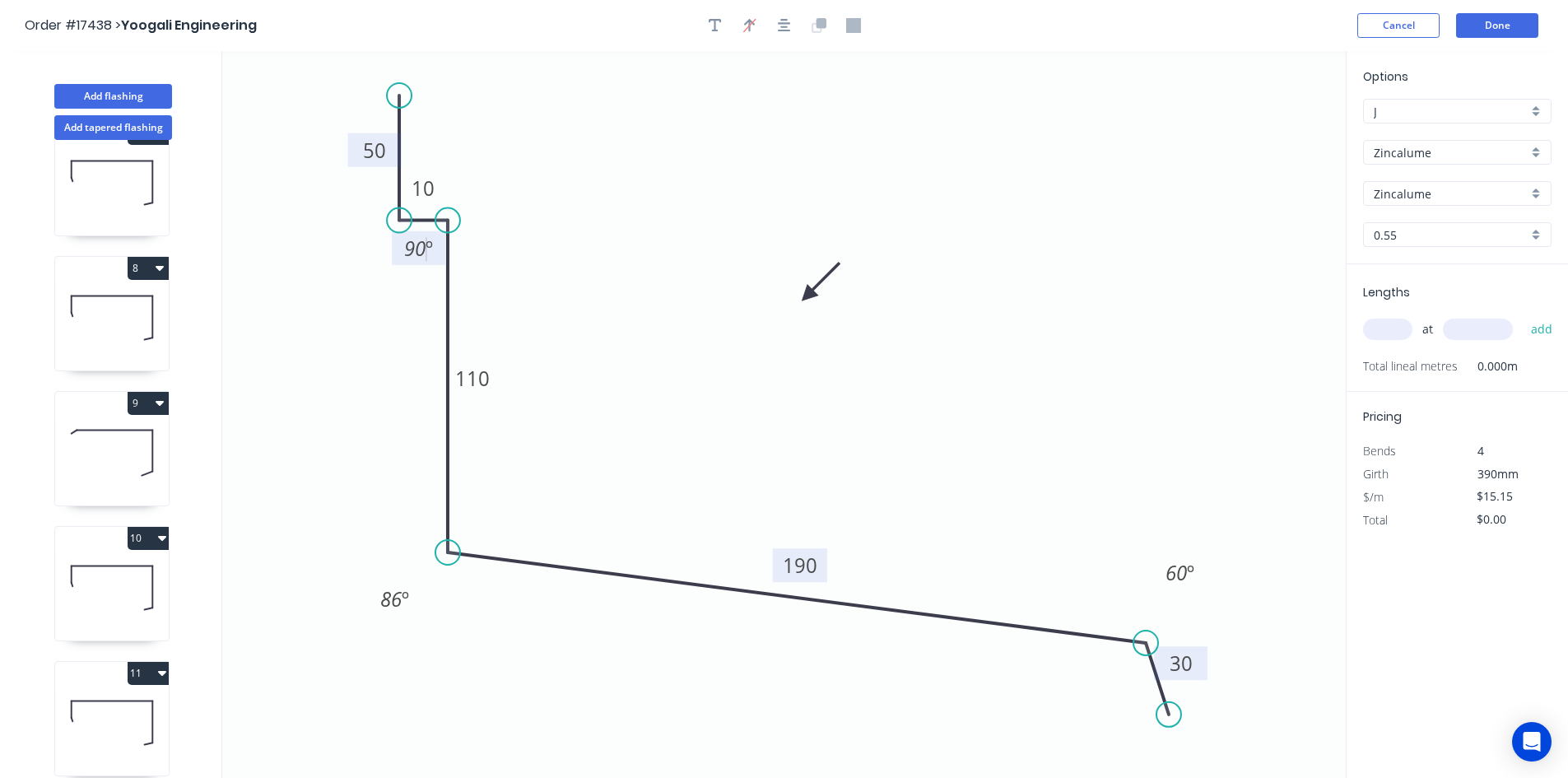
click at [401, 294] on icon "0 50 10 110 190 30 86 º 60 º 90 º" at bounding box center [784, 414] width 1124 height 726
drag, startPoint x: 394, startPoint y: 251, endPoint x: 507, endPoint y: 194, distance: 126.6
click at [507, 194] on rect at bounding box center [531, 191] width 53 height 34
click at [423, 274] on div "Show angle" at bounding box center [481, 279] width 165 height 34
drag, startPoint x: 446, startPoint y: 181, endPoint x: 349, endPoint y: 234, distance: 110.5
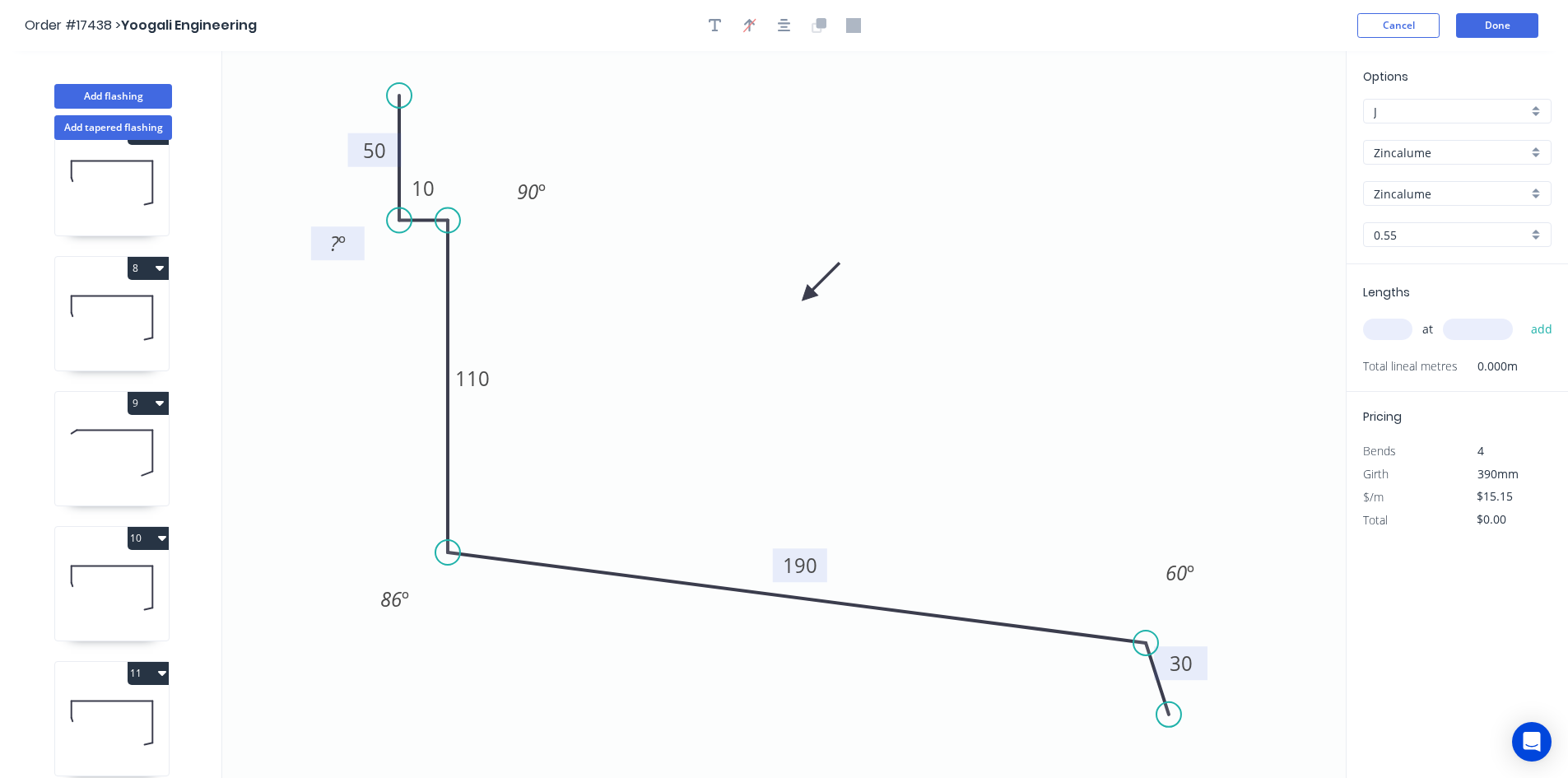
click at [349, 234] on rect at bounding box center [338, 243] width 53 height 34
click at [333, 243] on tspan "º" at bounding box center [335, 243] width 7 height 27
click at [408, 293] on icon "0 50 10 110 190 30 86 º 60 º 90 º 90 º" at bounding box center [784, 414] width 1124 height 726
click at [789, 22] on icon "button" at bounding box center [785, 26] width 13 height 15
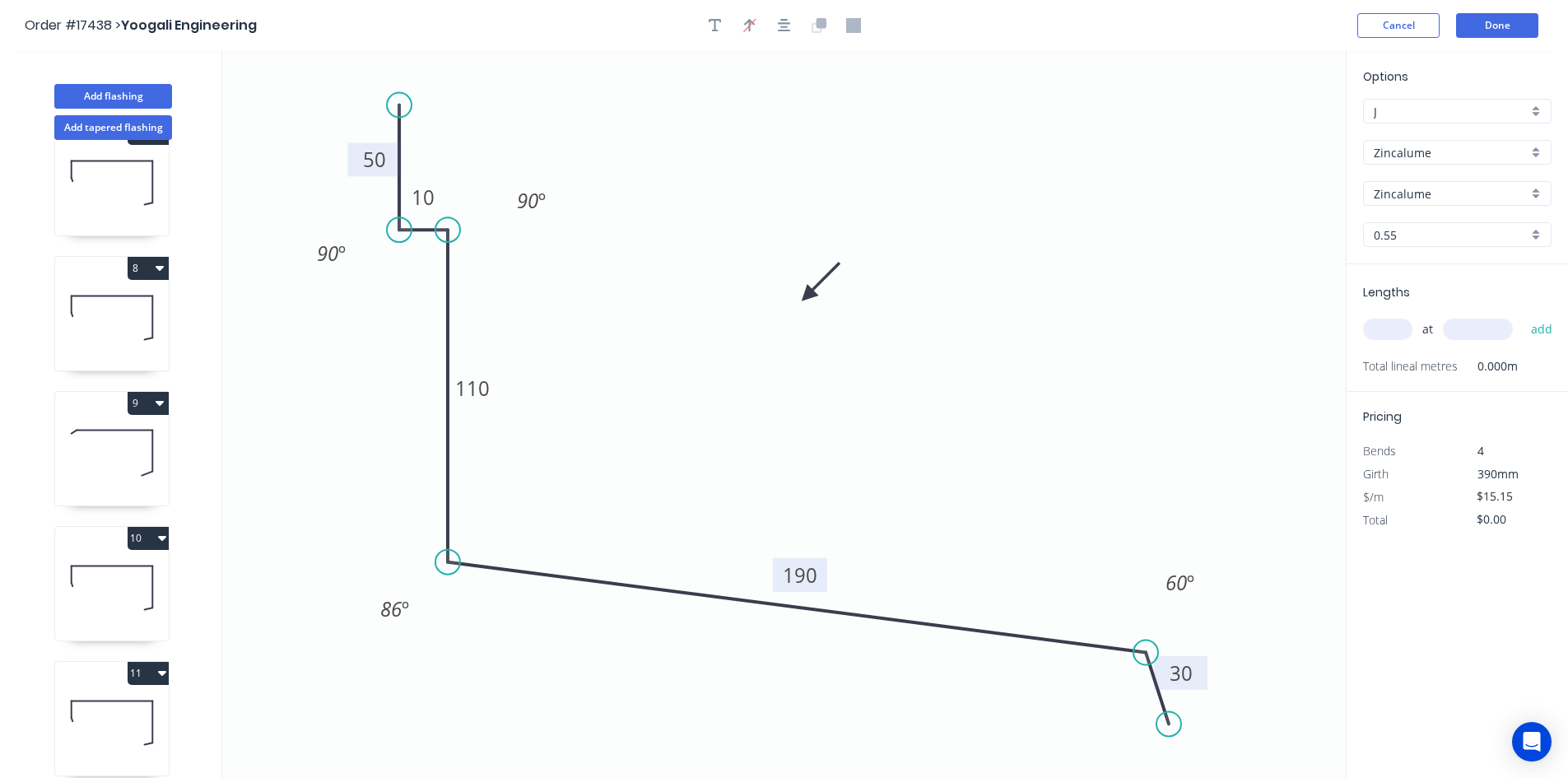
click at [1386, 337] on input "text" at bounding box center [1388, 329] width 49 height 22
type input "4"
click at [1474, 323] on input "text" at bounding box center [1478, 329] width 70 height 22
type input "6450"
click at [1540, 331] on button "add" at bounding box center [1542, 329] width 39 height 28
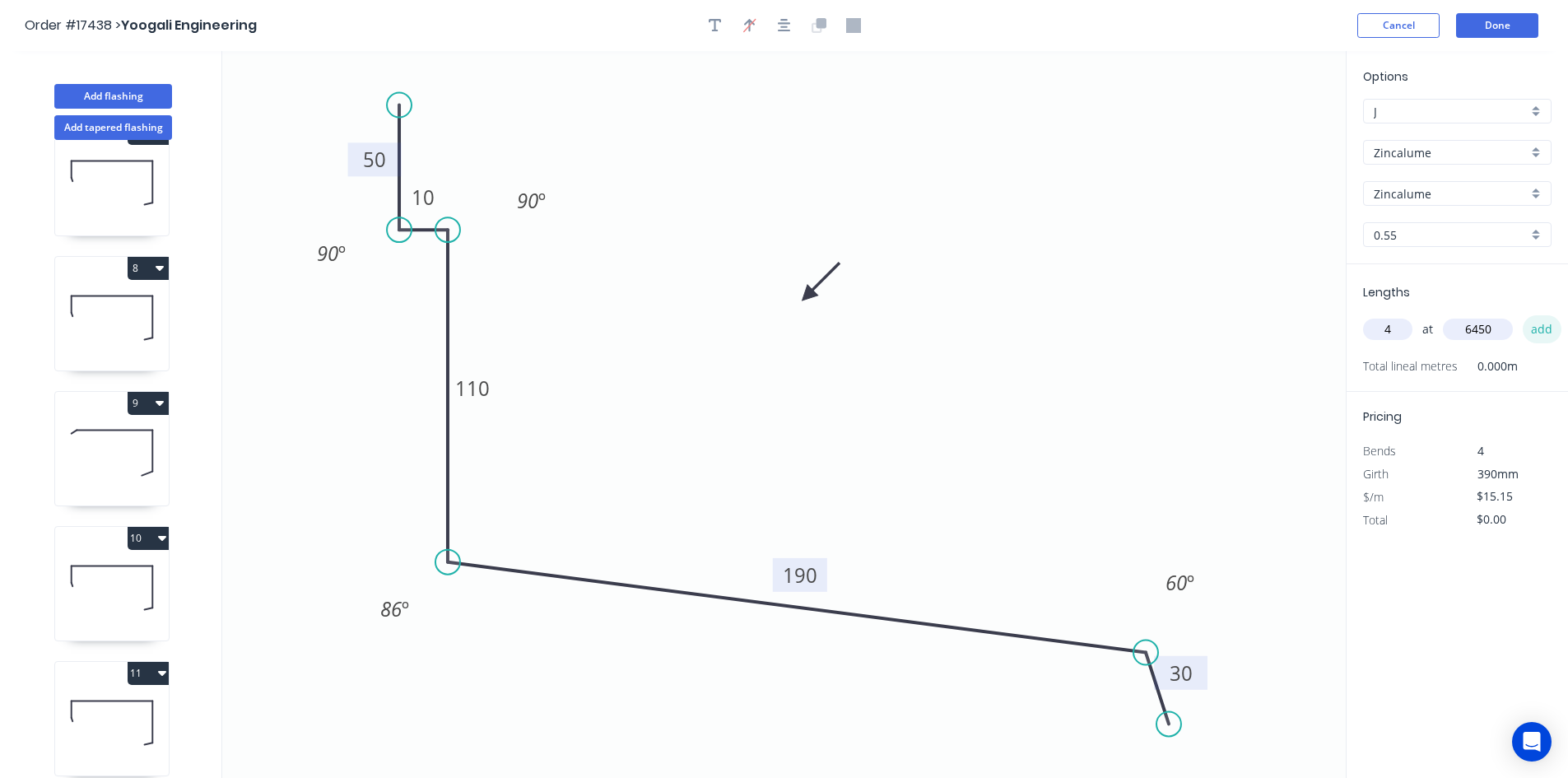
type input "$390.87"
click at [1493, 22] on button "Done" at bounding box center [1497, 26] width 82 height 25
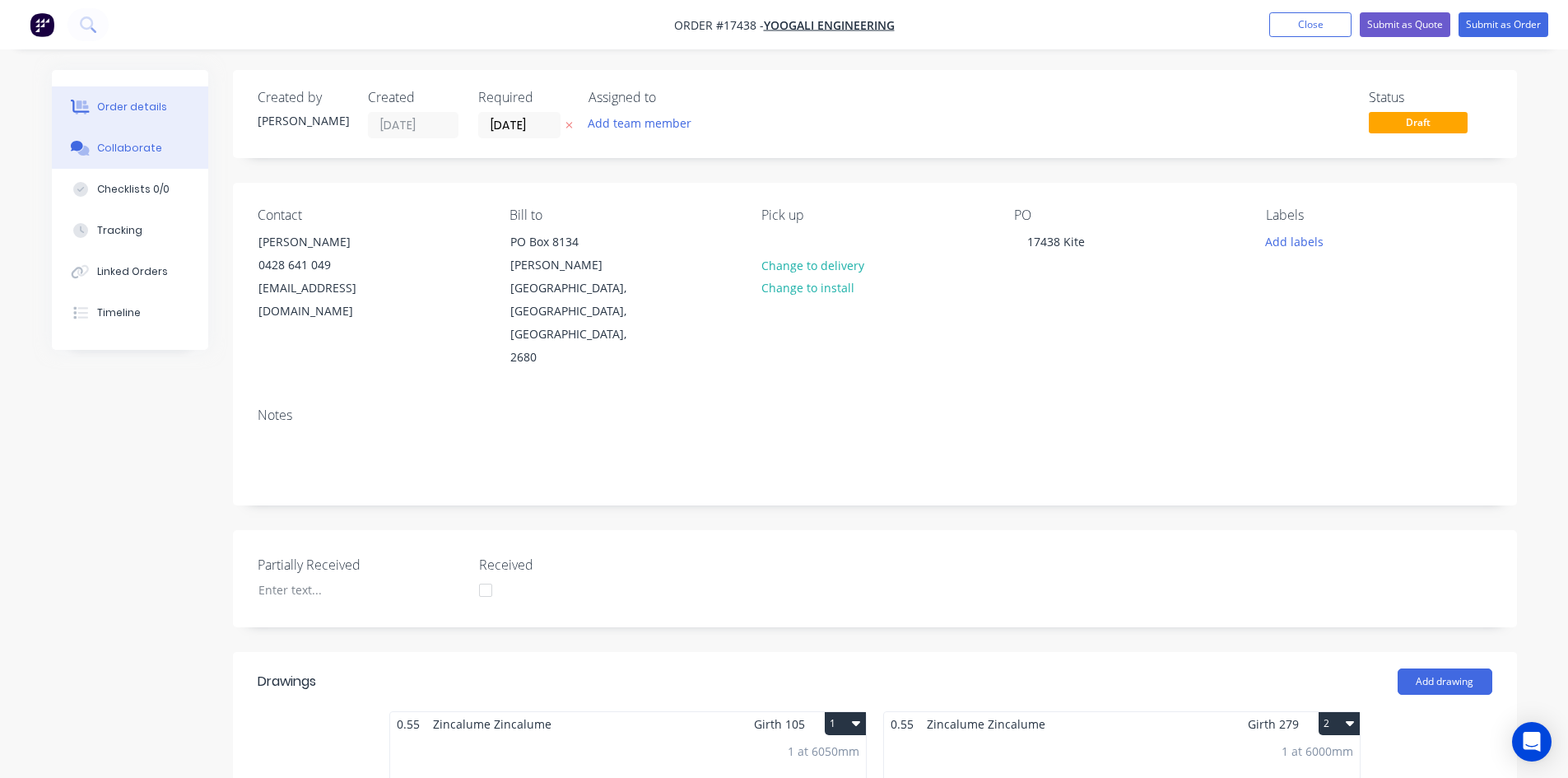
click at [181, 156] on button "Collaborate" at bounding box center [130, 148] width 156 height 42
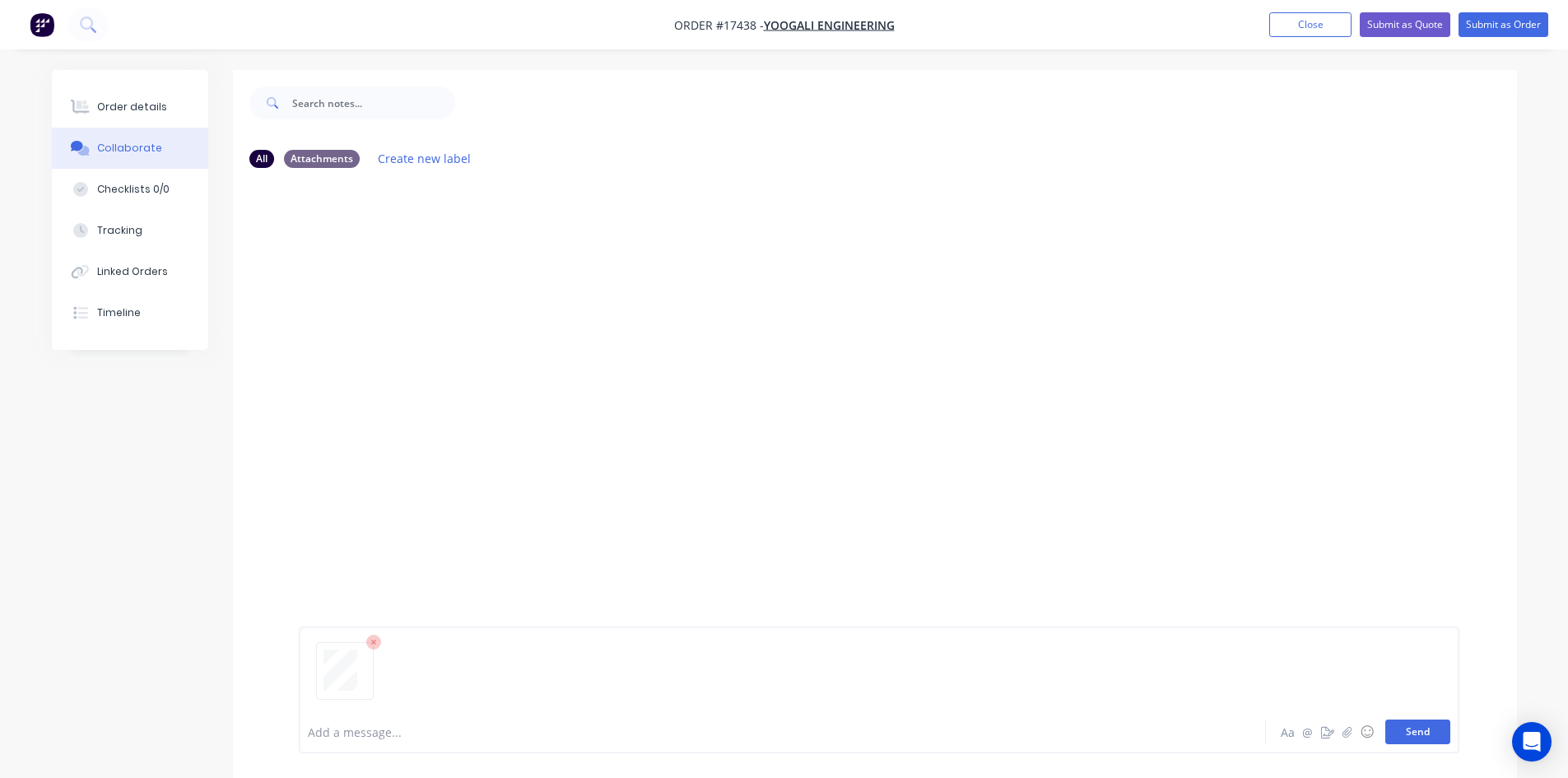
click at [1412, 727] on button "Send" at bounding box center [1418, 731] width 65 height 25
click at [155, 111] on div "Order details" at bounding box center [132, 107] width 70 height 15
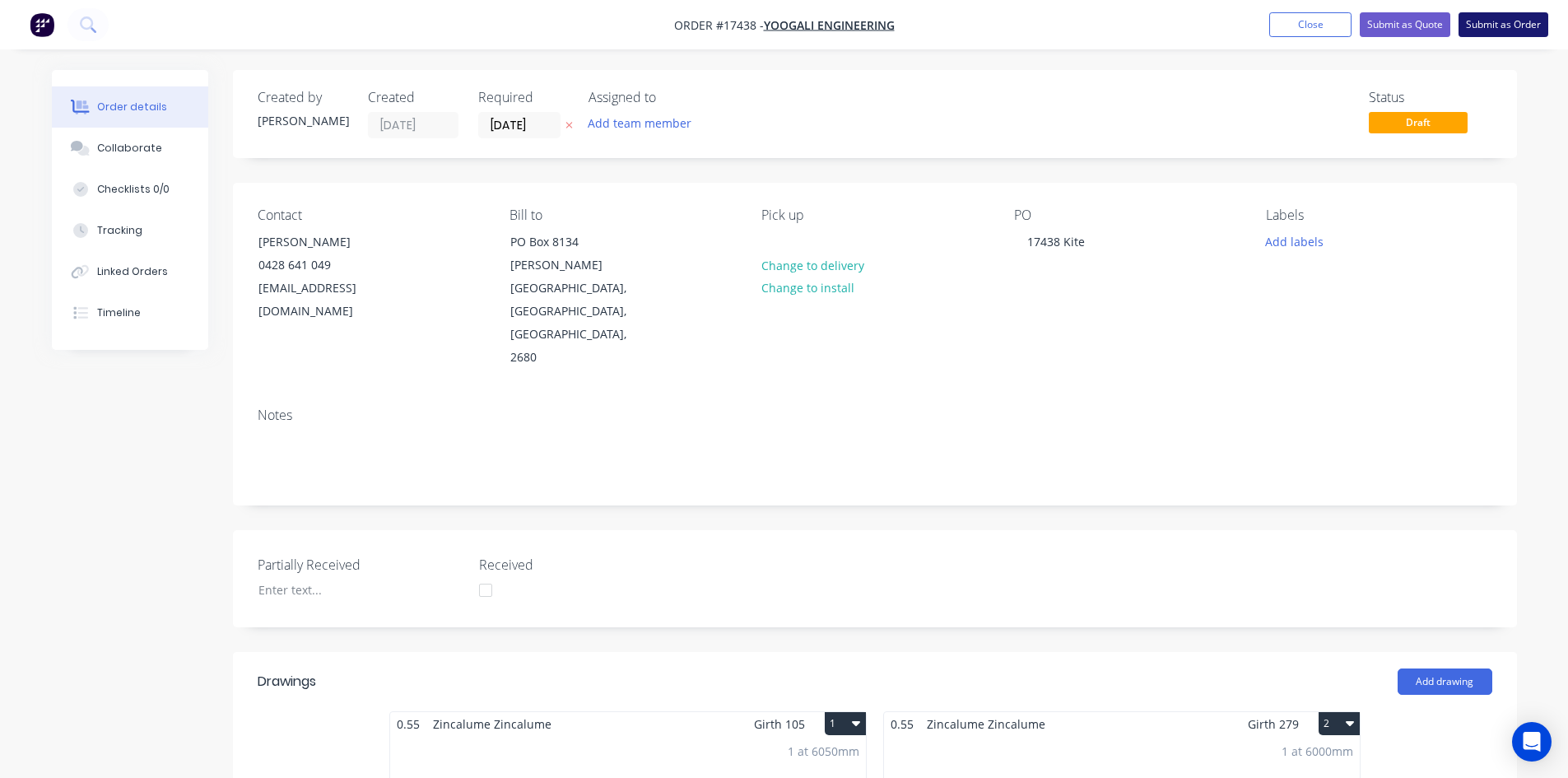
click at [1511, 25] on button "Submit as Order" at bounding box center [1504, 25] width 90 height 25
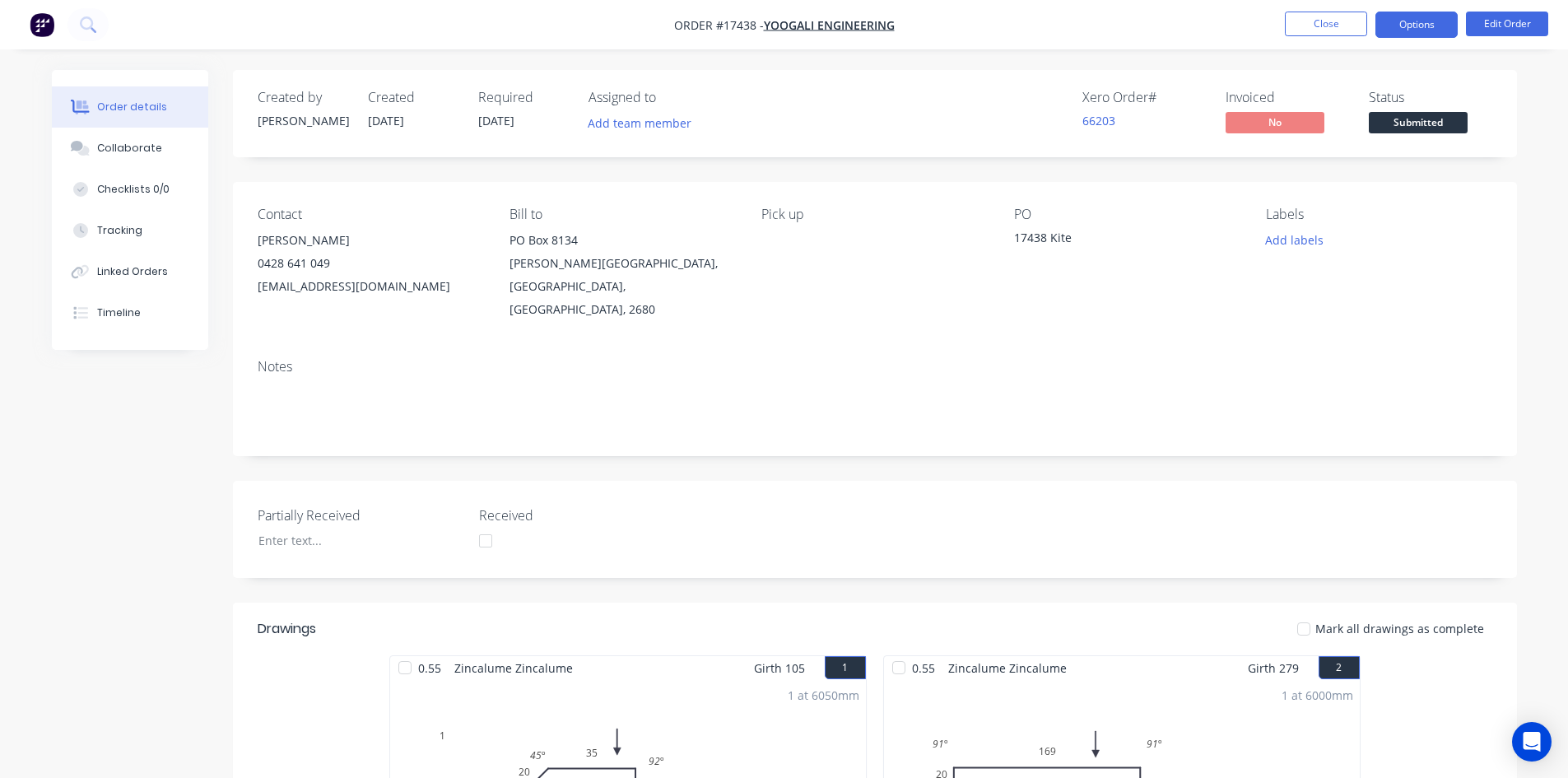
click at [1427, 23] on button "Options" at bounding box center [1417, 25] width 82 height 27
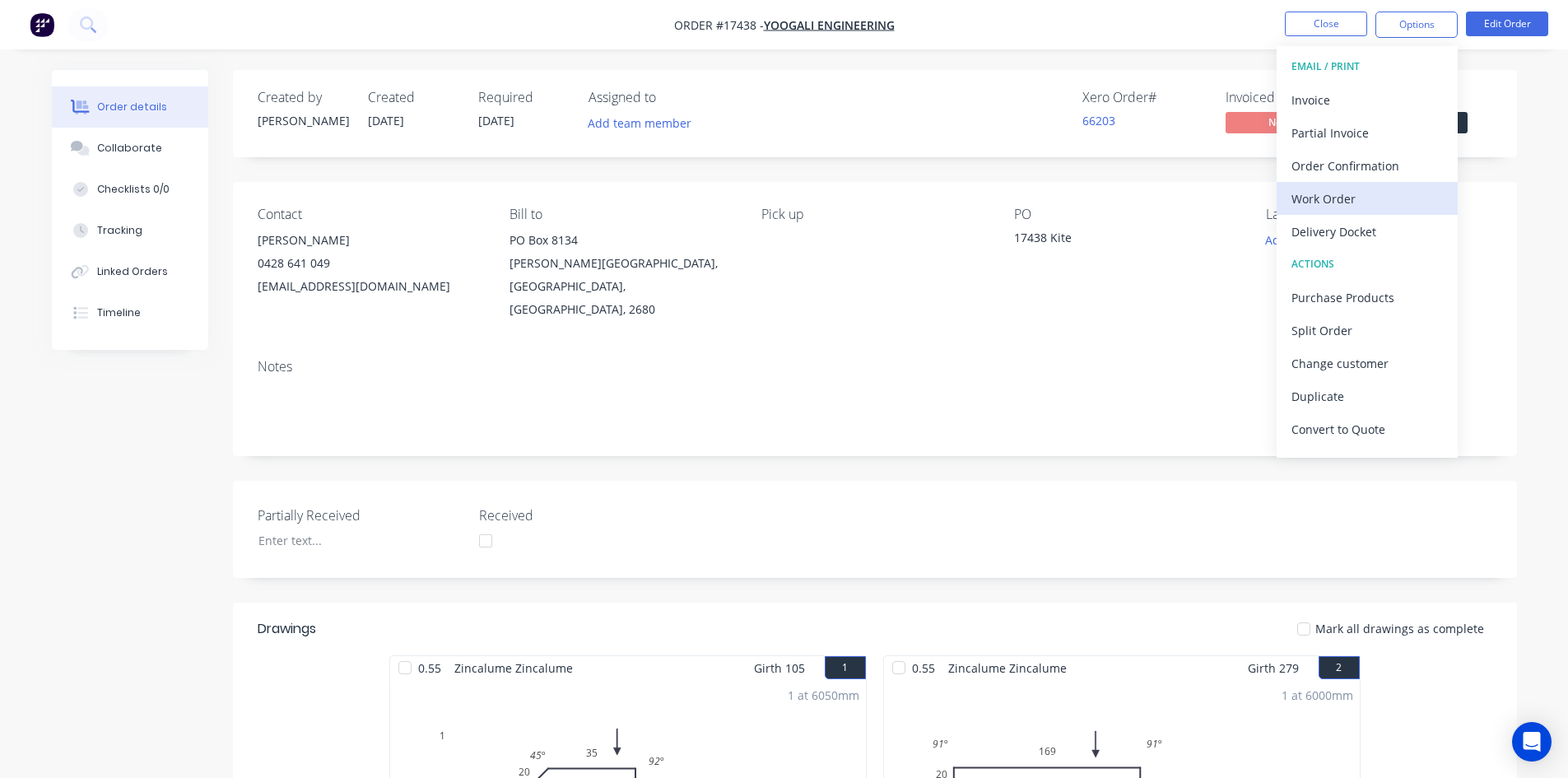
click at [1360, 202] on div "Work Order" at bounding box center [1368, 199] width 151 height 24
click at [1360, 202] on div "Custom" at bounding box center [1368, 199] width 151 height 24
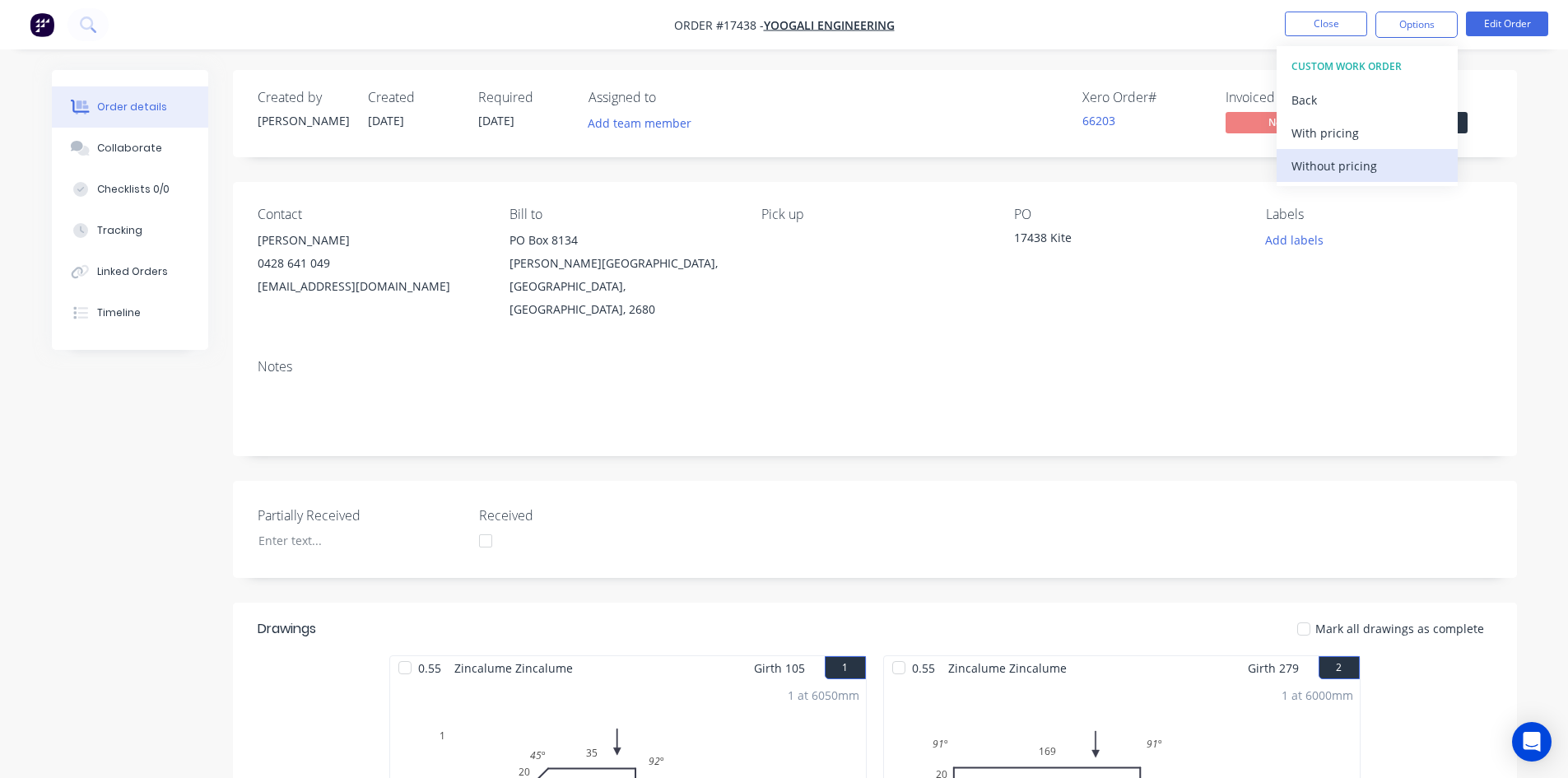
click at [1374, 174] on div "Without pricing" at bounding box center [1368, 165] width 151 height 24
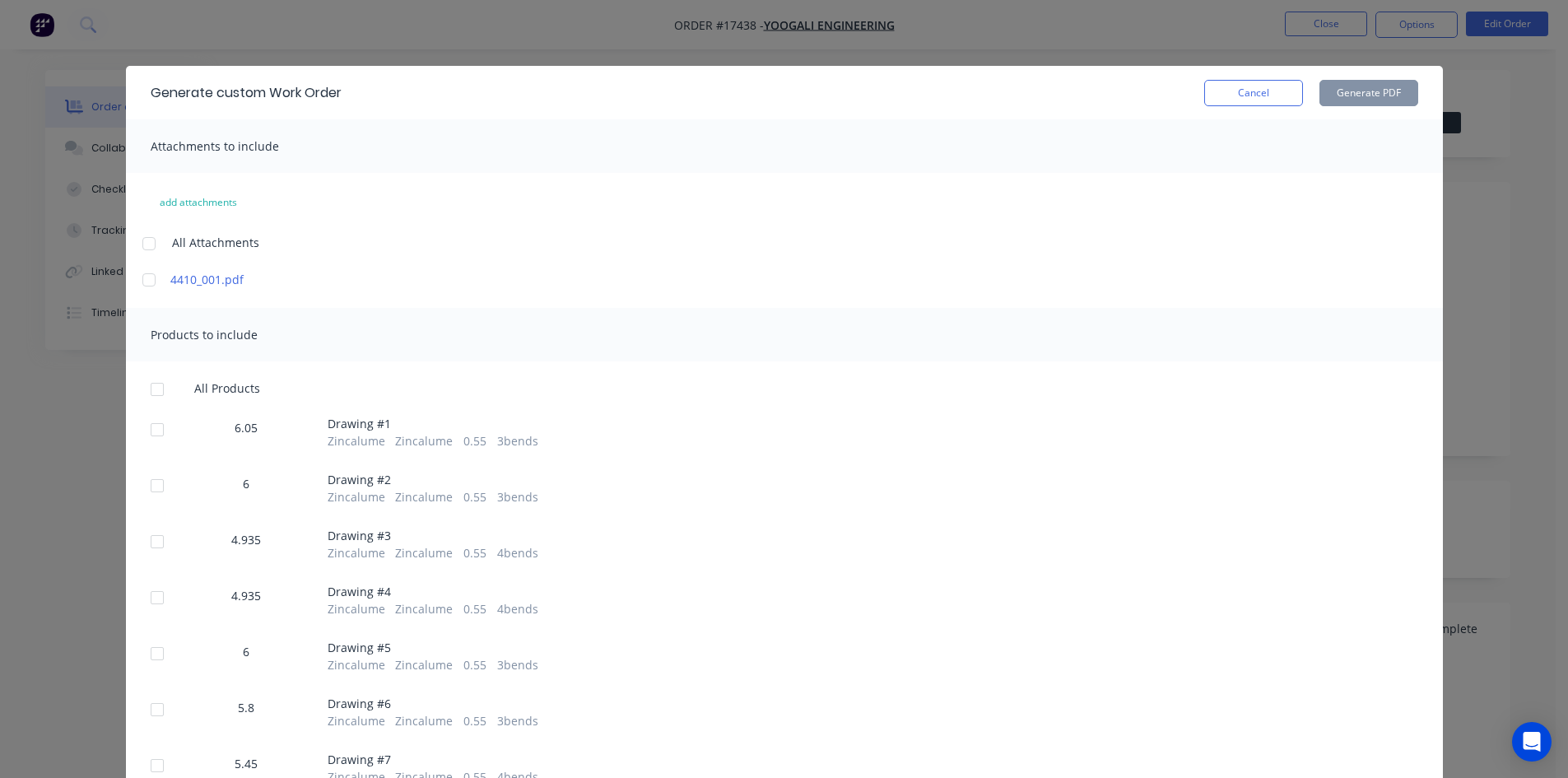
click at [144, 387] on div at bounding box center [157, 390] width 33 height 33
click at [1353, 89] on button "Generate PDF" at bounding box center [1368, 93] width 99 height 27
click at [1274, 92] on button "Cancel" at bounding box center [1254, 93] width 99 height 27
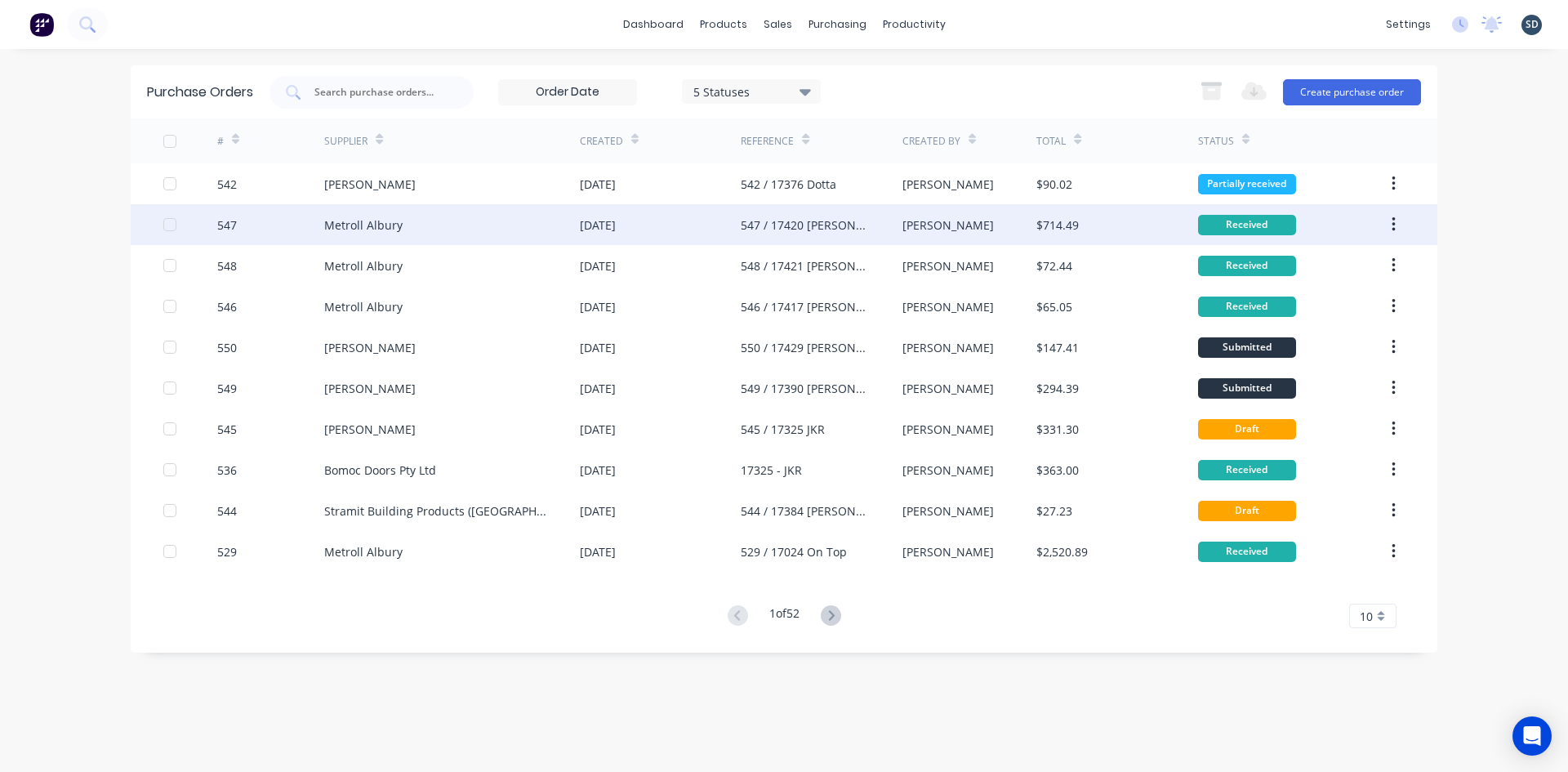
click at [501, 221] on div "Metroll Albury" at bounding box center [452, 225] width 256 height 41
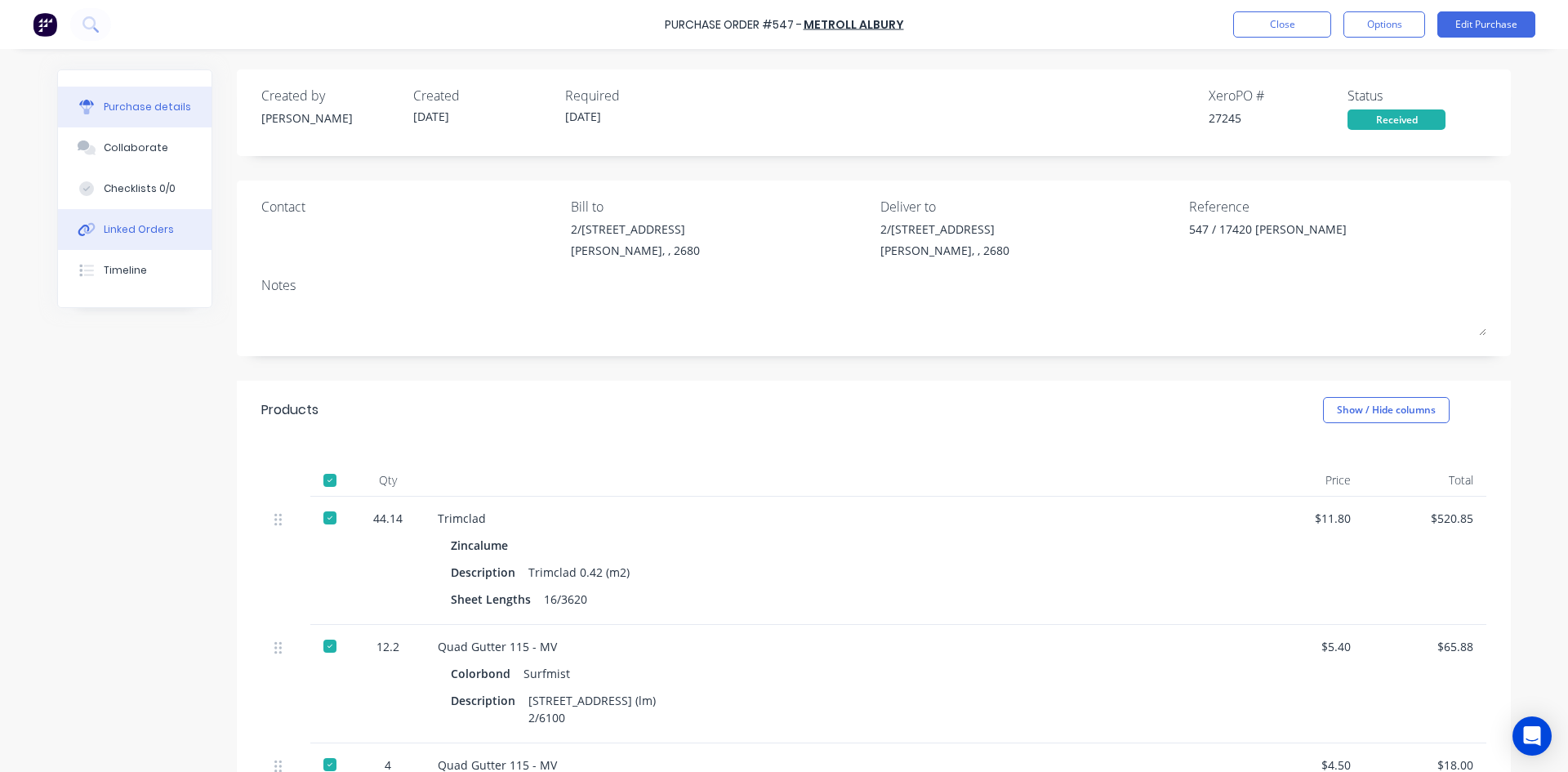
click at [153, 233] on div "Linked Orders" at bounding box center [139, 229] width 70 height 15
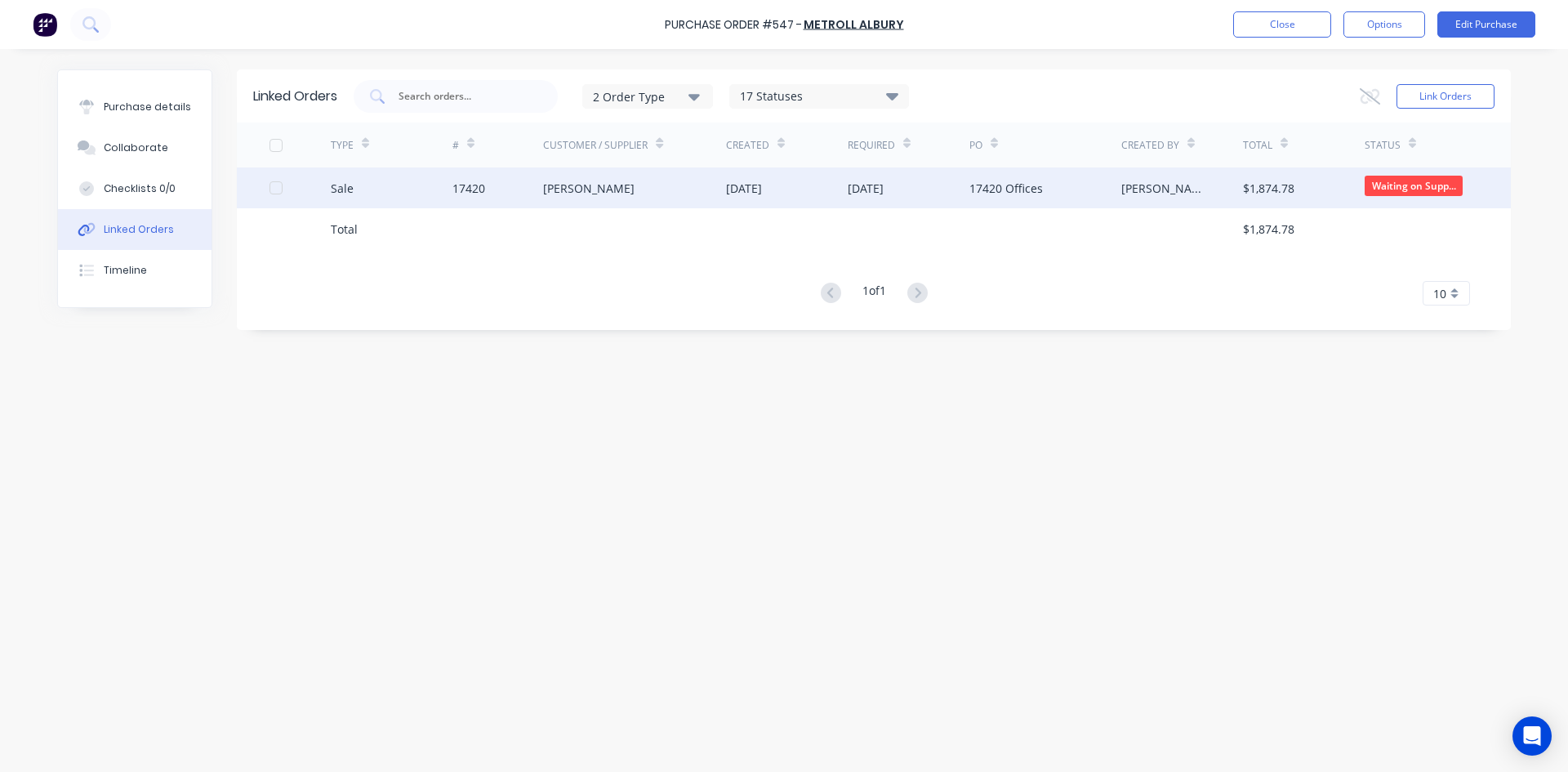
click at [775, 199] on div "[DATE]" at bounding box center [787, 188] width 122 height 41
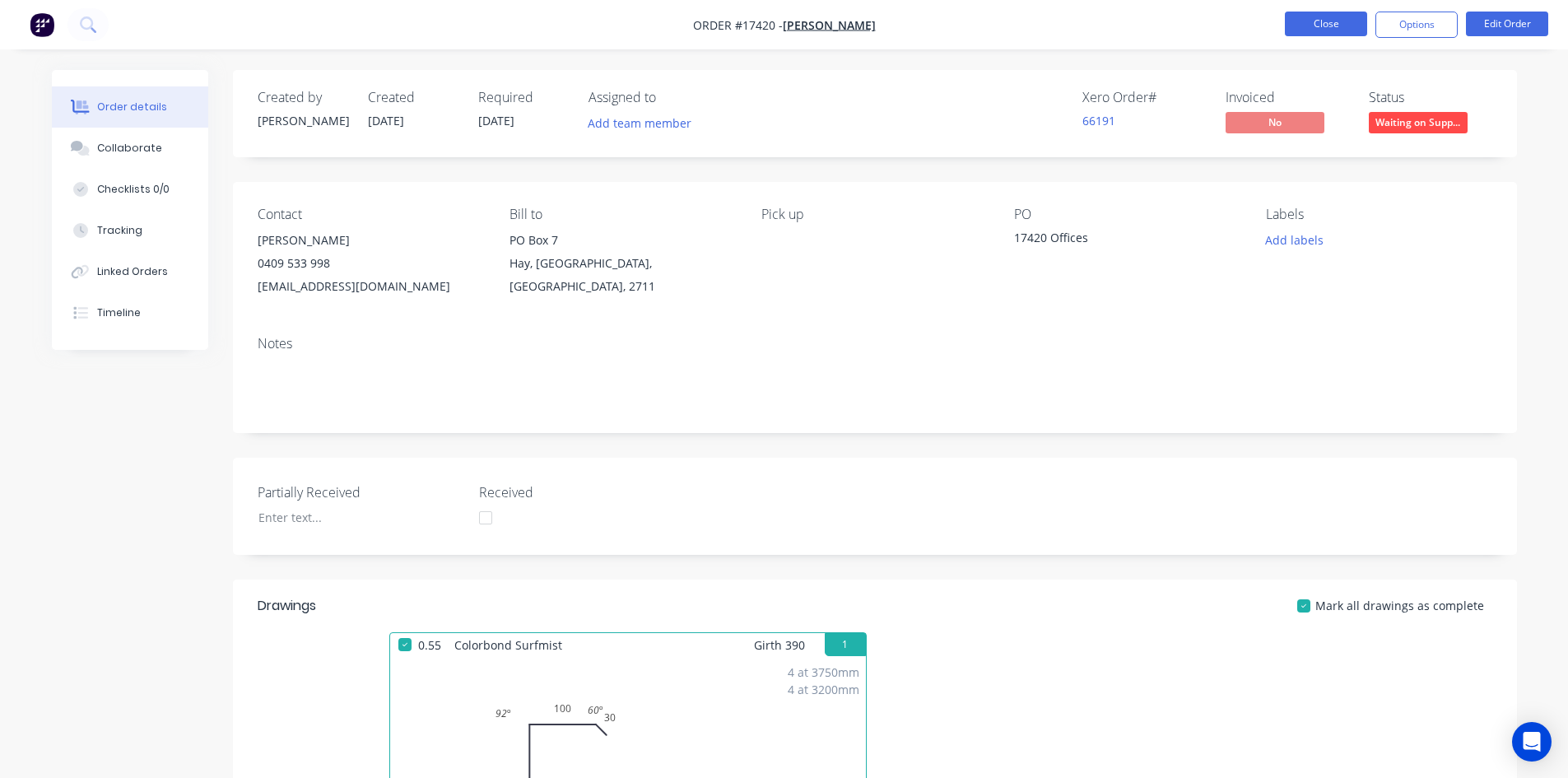
click at [1354, 22] on button "Close" at bounding box center [1326, 24] width 82 height 25
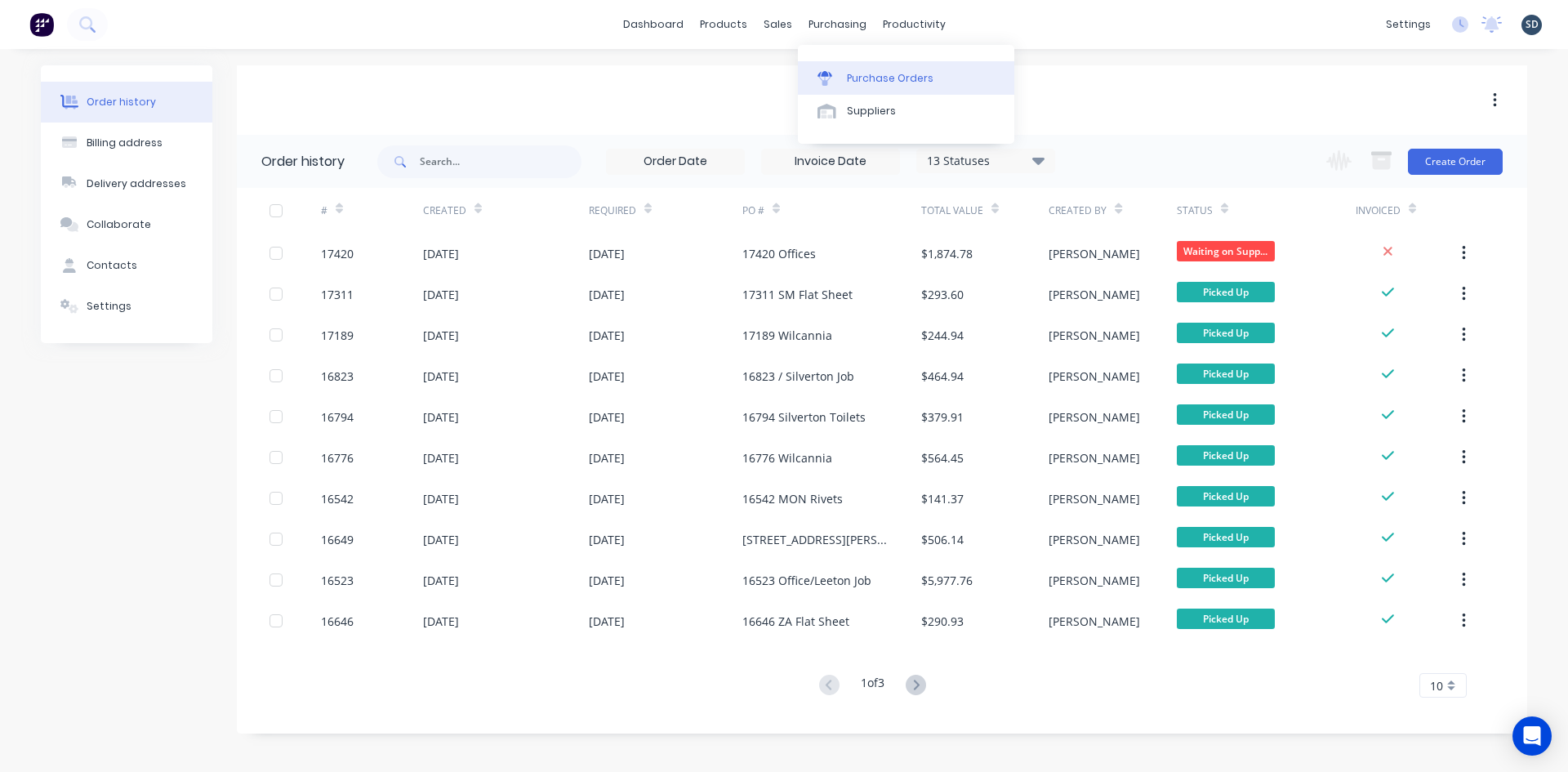
click at [860, 90] on link "Purchase Orders" at bounding box center [906, 78] width 216 height 33
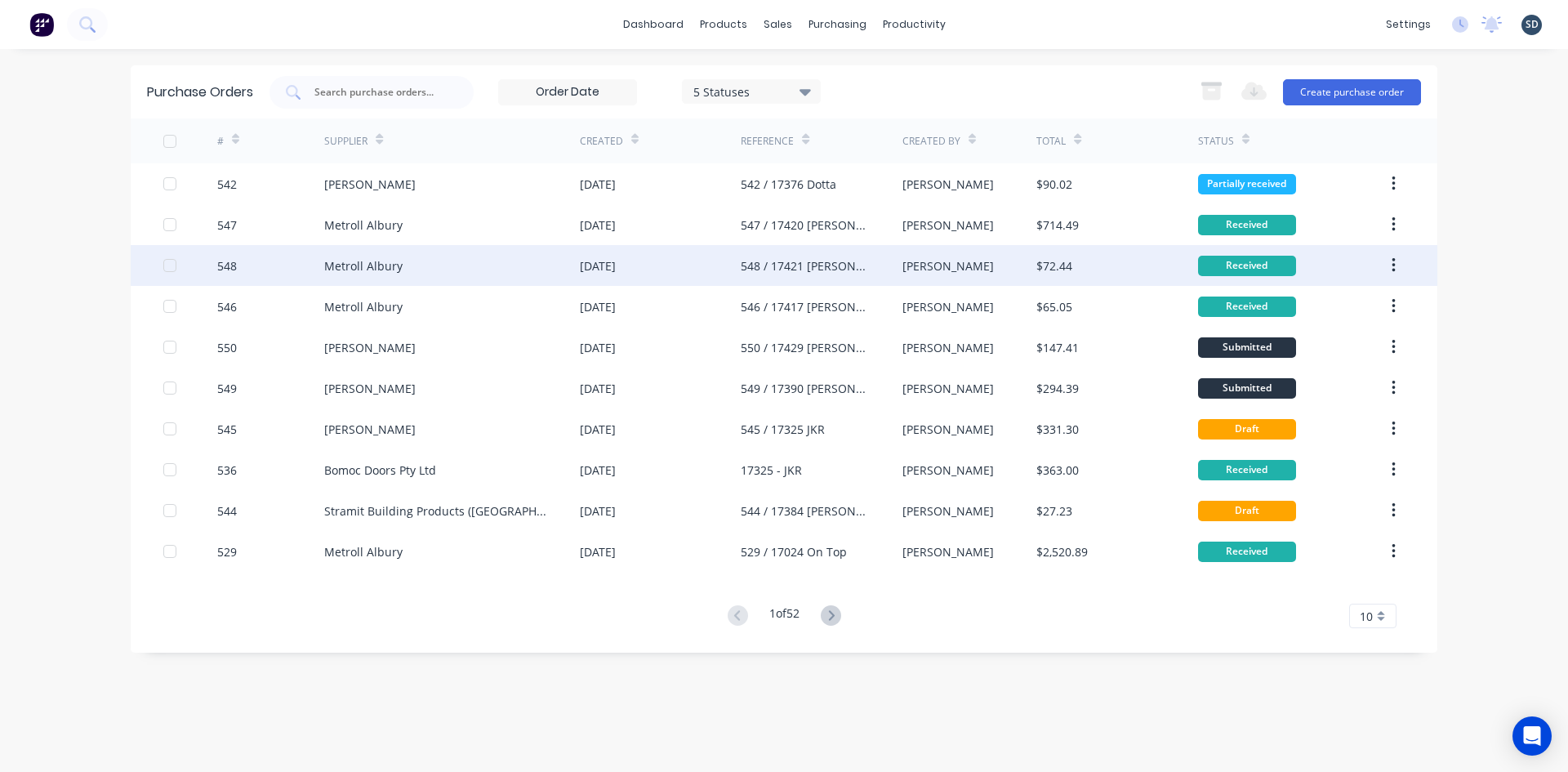
click at [661, 262] on div "[DATE]" at bounding box center [660, 266] width 161 height 41
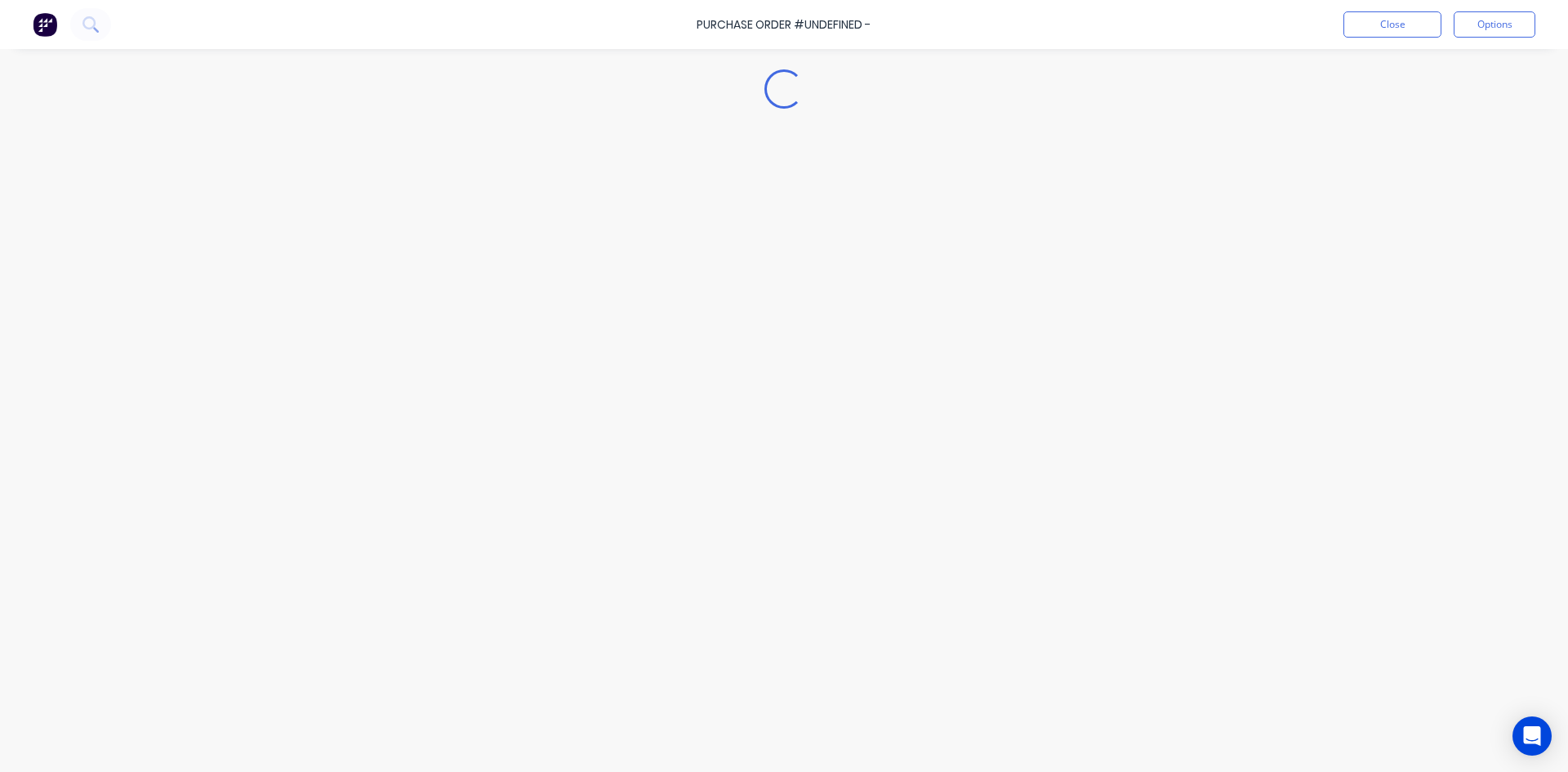
type textarea "x"
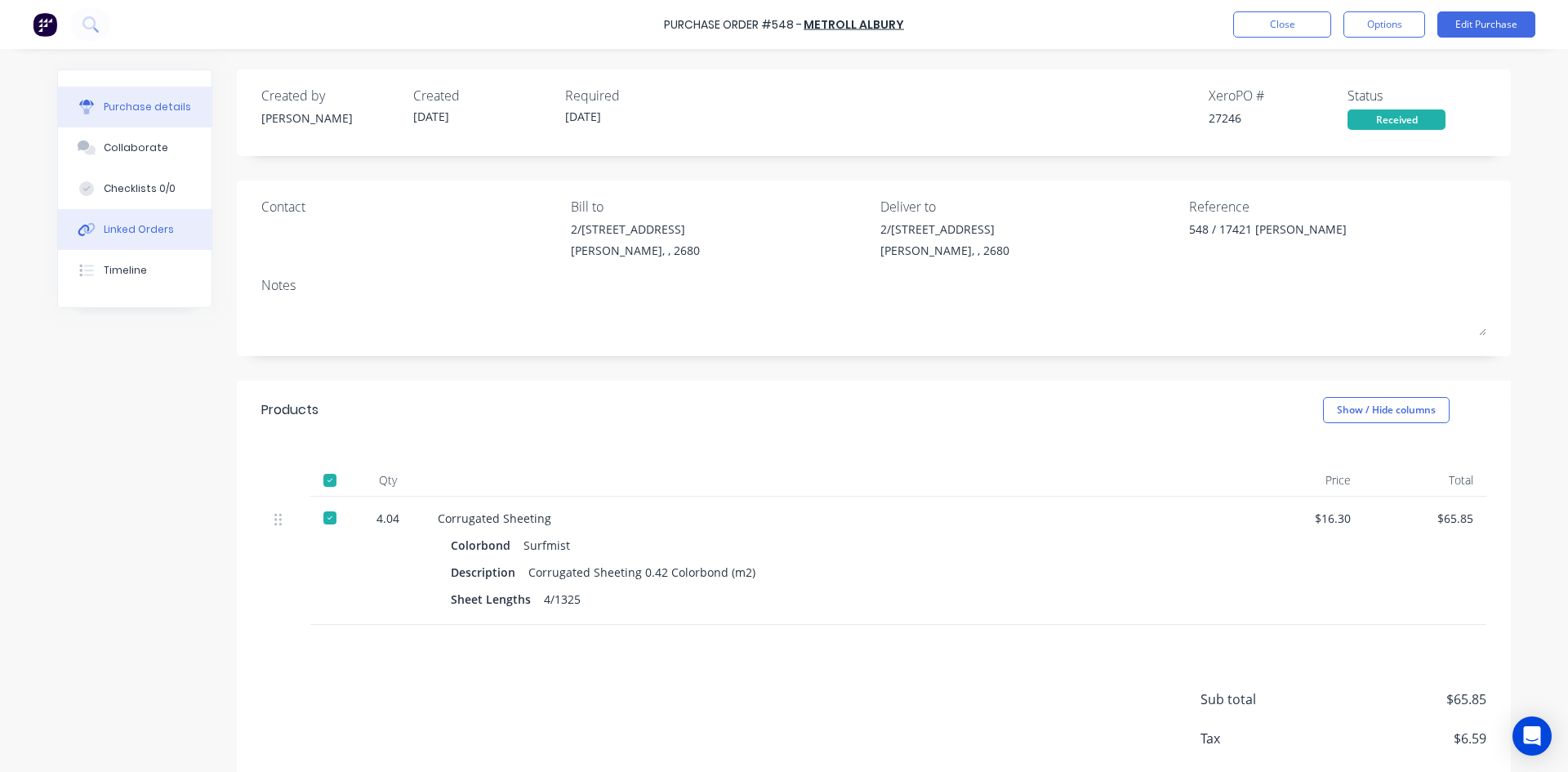
click at [151, 232] on div "Linked Orders" at bounding box center [139, 229] width 70 height 15
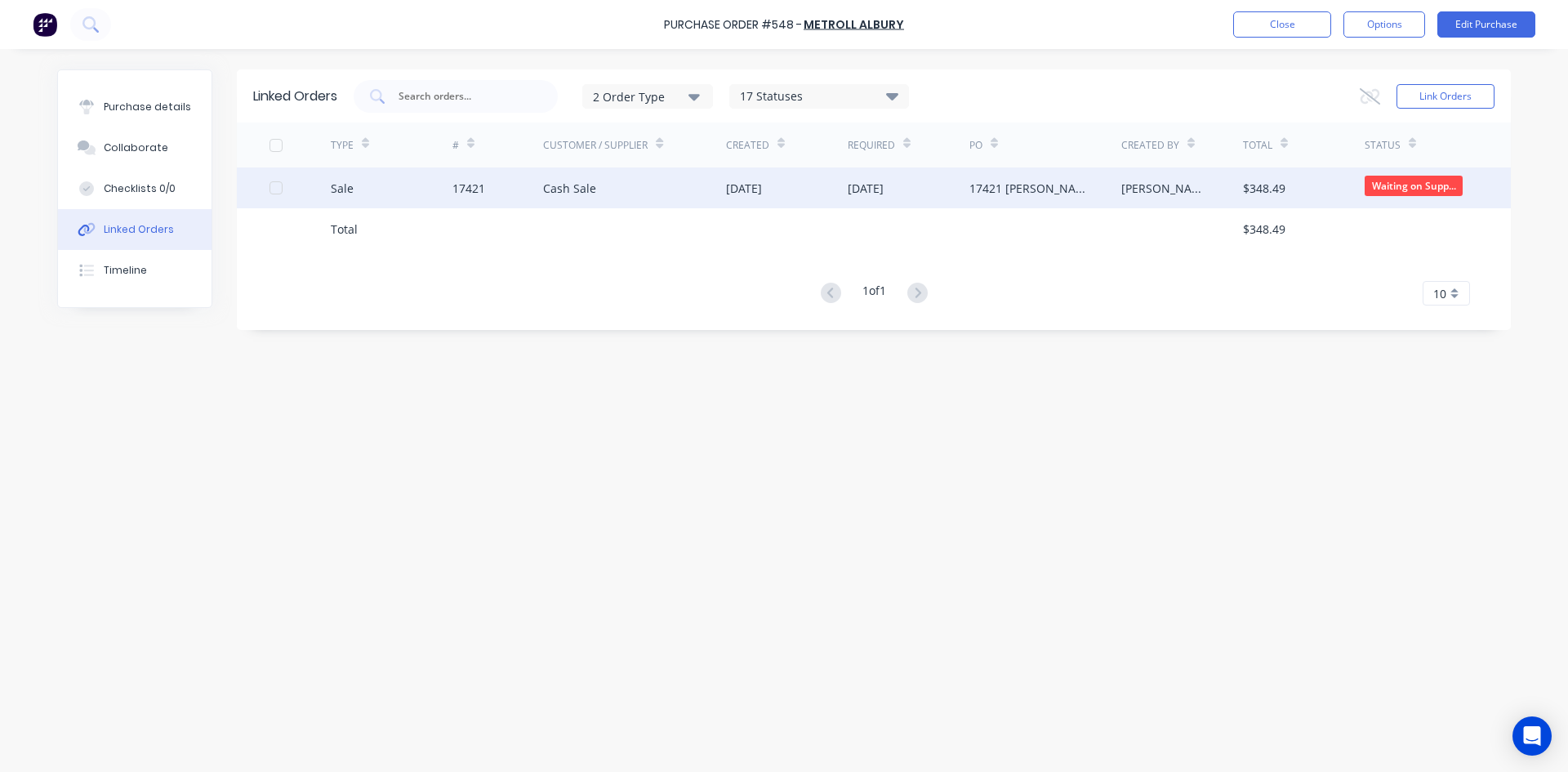
click at [654, 194] on div "Cash Sale" at bounding box center [634, 188] width 183 height 41
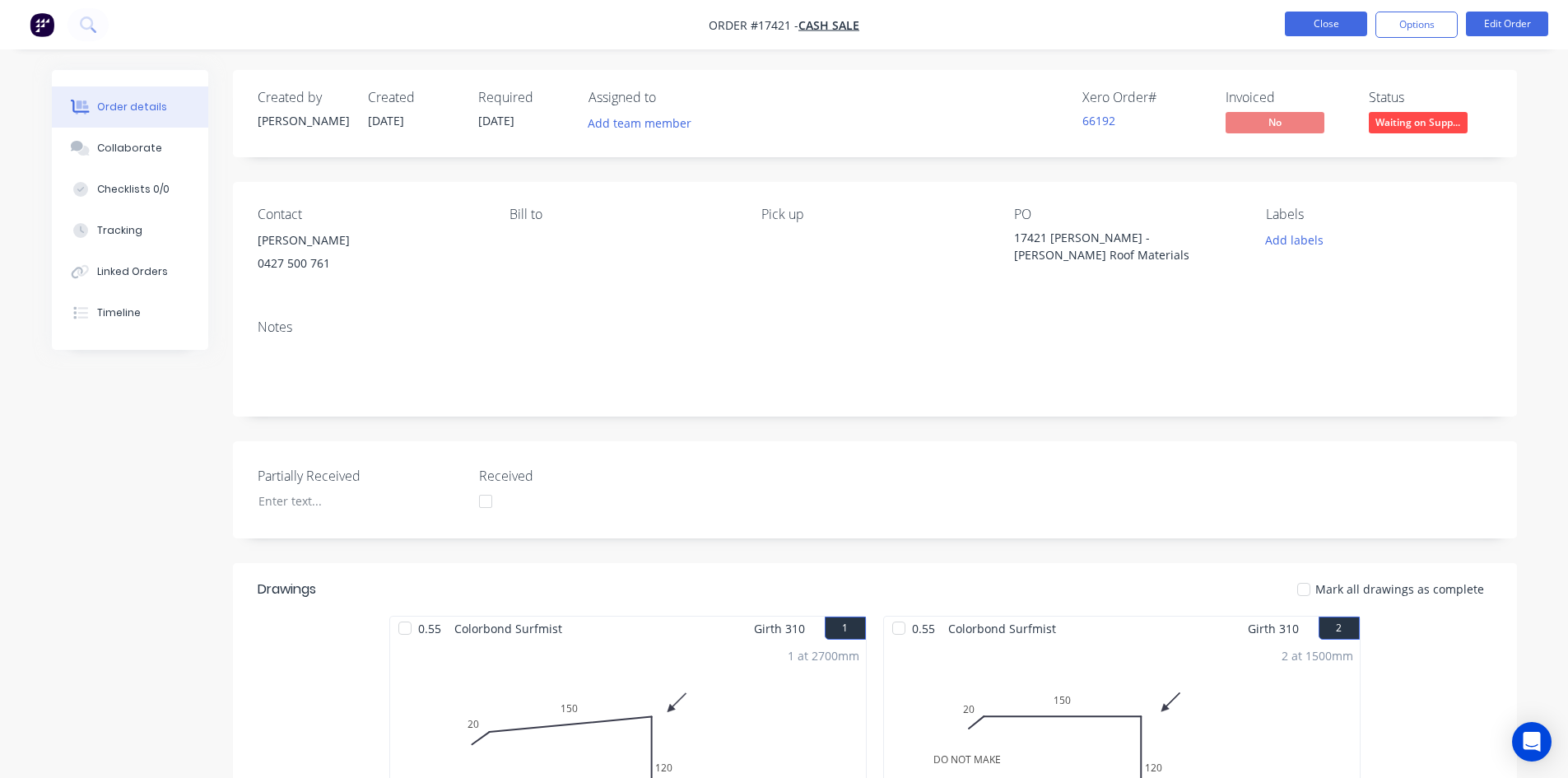
click at [1329, 21] on button "Close" at bounding box center [1326, 24] width 82 height 25
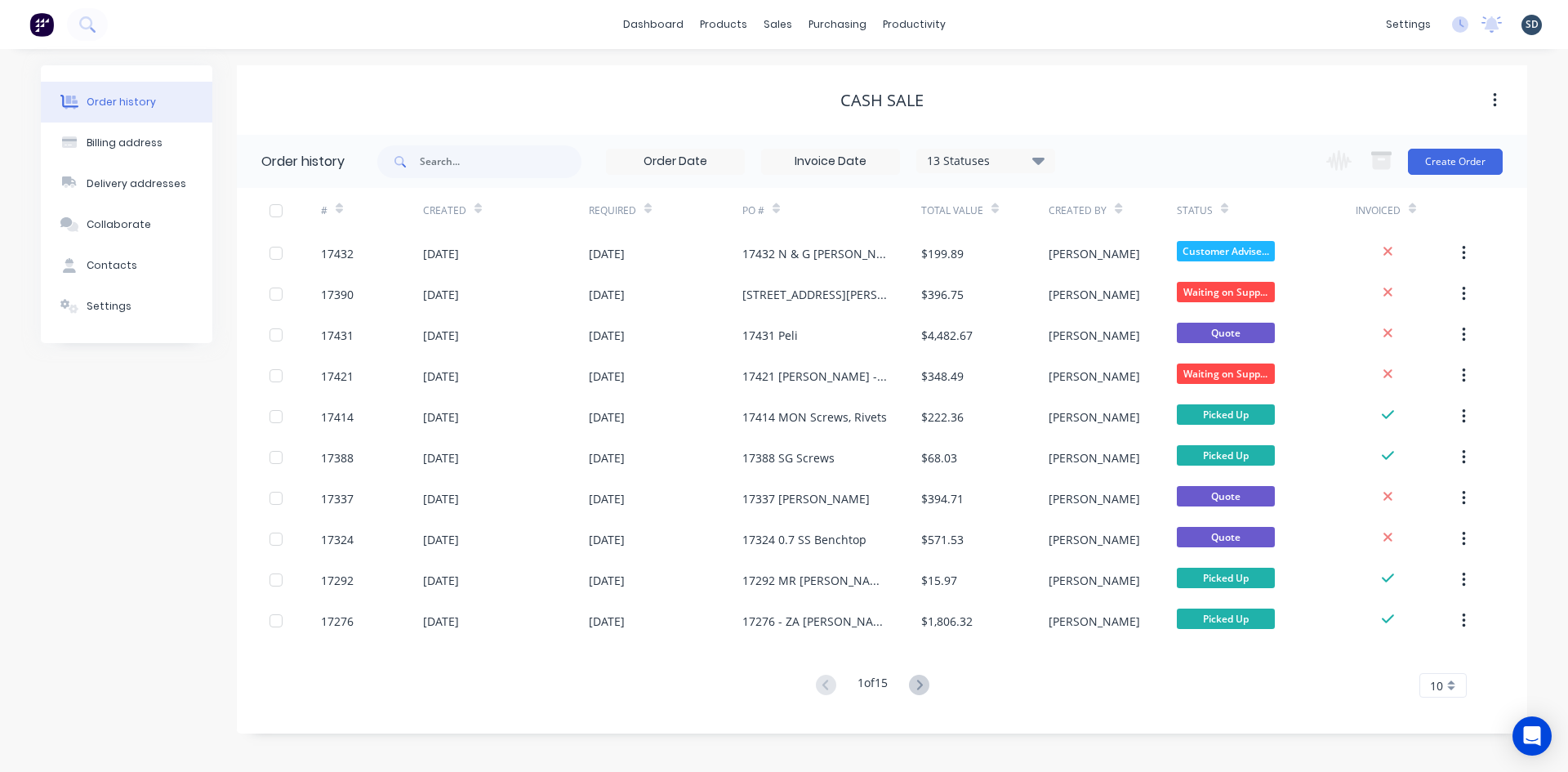
click at [979, 22] on div "dashboard products sales purchasing productivity dashboard products Product Cat…" at bounding box center [784, 24] width 1568 height 49
click at [990, 24] on div "dashboard products sales purchasing productivity dashboard products Product Cat…" at bounding box center [784, 24] width 1568 height 49
click at [988, 21] on div "dashboard products sales purchasing productivity dashboard products Product Cat…" at bounding box center [784, 24] width 1568 height 49
click at [989, 21] on div "dashboard products sales purchasing productivity dashboard products Product Cat…" at bounding box center [784, 24] width 1568 height 49
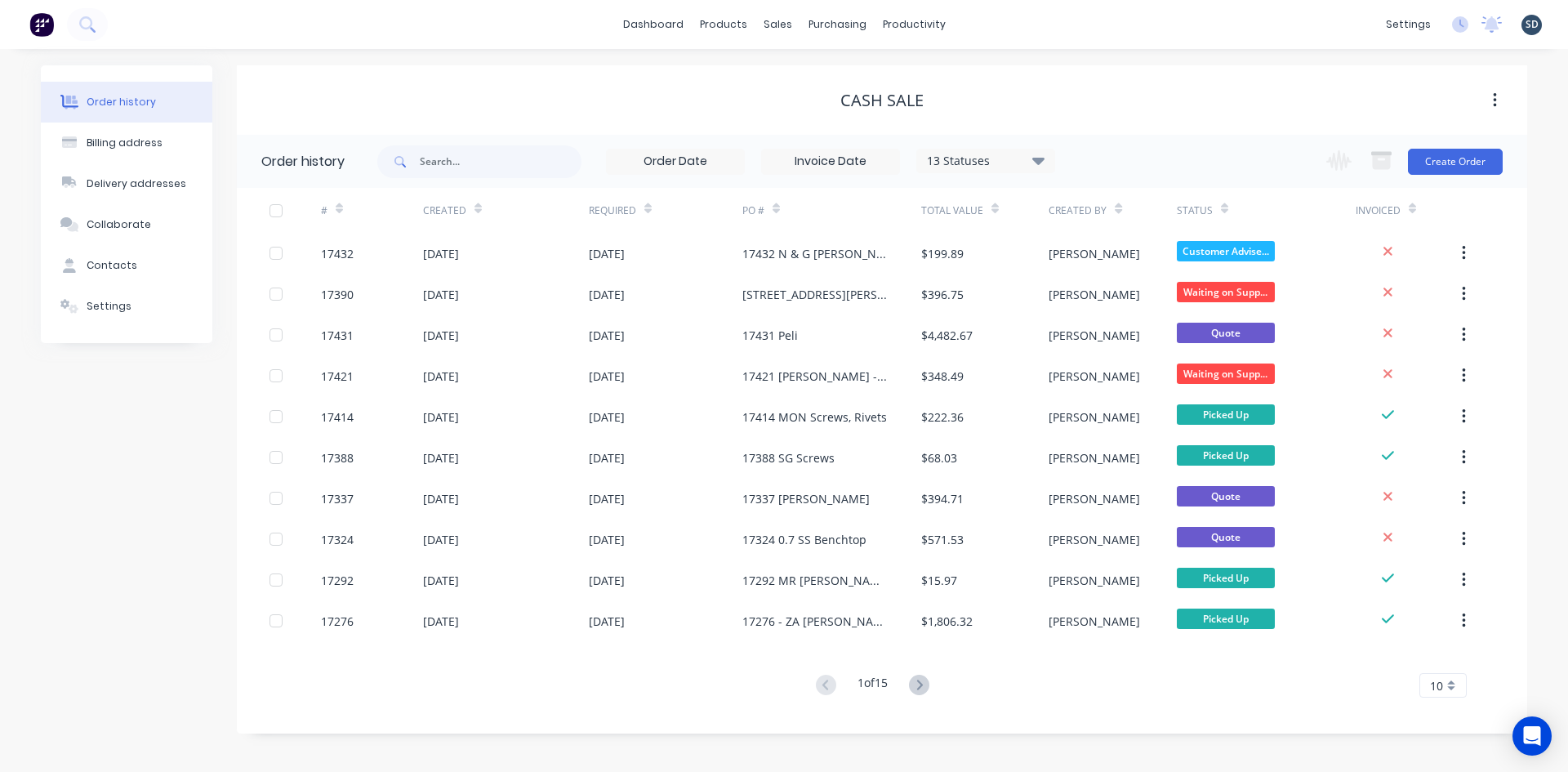
click at [989, 21] on div "dashboard products sales purchasing productivity dashboard products Product Cat…" at bounding box center [784, 24] width 1568 height 49
click at [997, 21] on div "dashboard products sales purchasing productivity dashboard products Product Cat…" at bounding box center [784, 24] width 1568 height 49
click at [991, 20] on div "dashboard products sales purchasing productivity dashboard products Product Cat…" at bounding box center [784, 24] width 1568 height 49
click at [989, 21] on div "dashboard products sales purchasing productivity dashboard products Product Cat…" at bounding box center [784, 24] width 1568 height 49
click at [988, 19] on div "dashboard products sales purchasing productivity dashboard products Product Cat…" at bounding box center [784, 24] width 1568 height 49
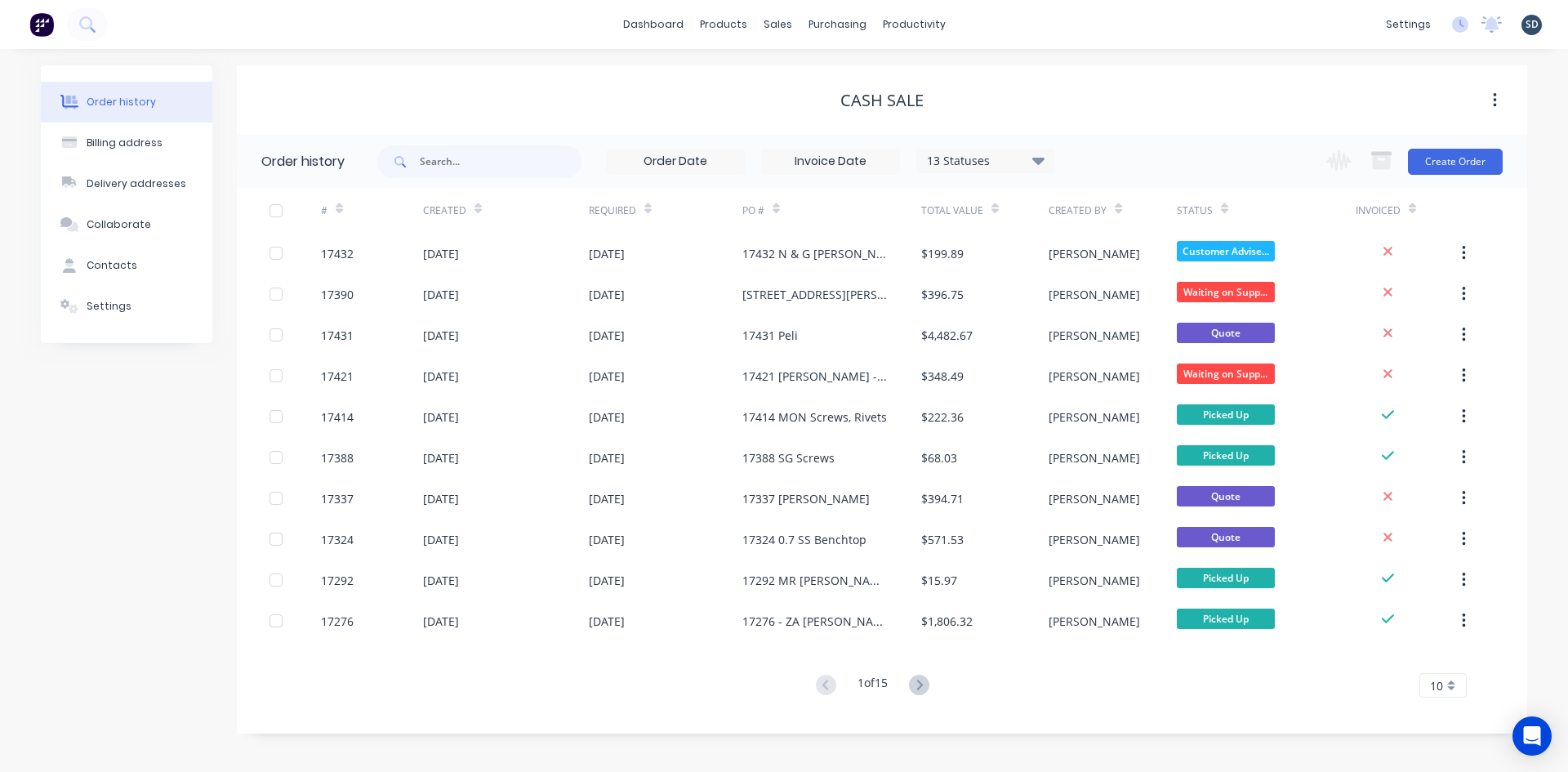
click at [986, 22] on div "dashboard products sales purchasing productivity dashboard products Product Cat…" at bounding box center [784, 24] width 1568 height 49
click at [984, 22] on div "dashboard products sales purchasing productivity dashboard products Product Cat…" at bounding box center [784, 24] width 1568 height 49
click at [990, 21] on div "dashboard products sales purchasing productivity dashboard products Product Cat…" at bounding box center [784, 24] width 1568 height 49
click at [989, 24] on div "dashboard products sales purchasing productivity dashboard products Product Cat…" at bounding box center [784, 24] width 1568 height 49
click at [994, 22] on div "dashboard products sales purchasing productivity dashboard products Product Cat…" at bounding box center [784, 24] width 1568 height 49
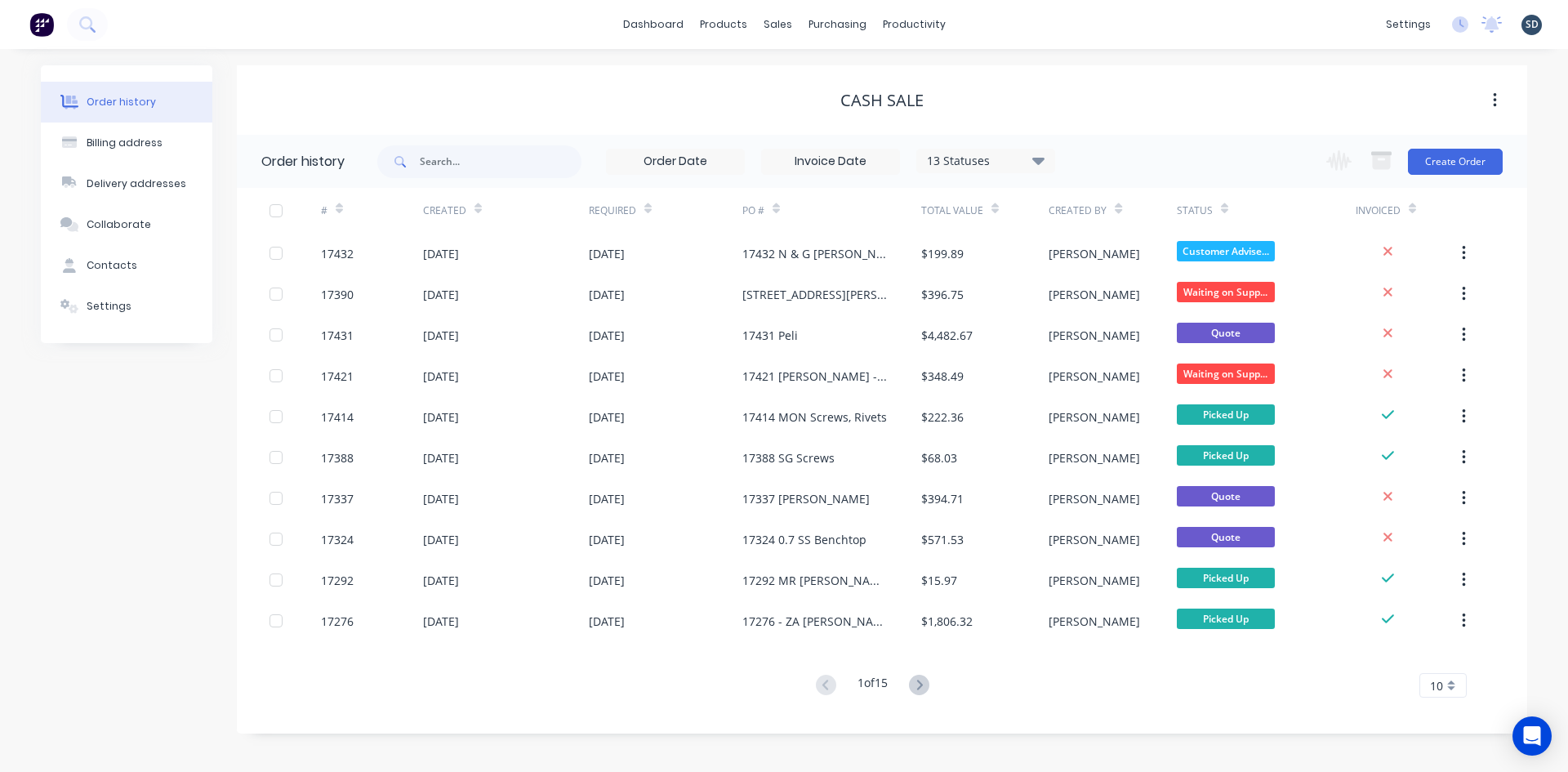
click at [998, 23] on div "dashboard products sales purchasing productivity dashboard products Product Cat…" at bounding box center [784, 24] width 1568 height 49
click at [999, 23] on div "dashboard products sales purchasing productivity dashboard products Product Cat…" at bounding box center [784, 24] width 1568 height 49
click at [991, 24] on div "dashboard products sales purchasing productivity dashboard products Product Cat…" at bounding box center [784, 24] width 1568 height 49
click at [1010, 17] on div "dashboard products sales purchasing productivity dashboard products Product Cat…" at bounding box center [784, 24] width 1568 height 49
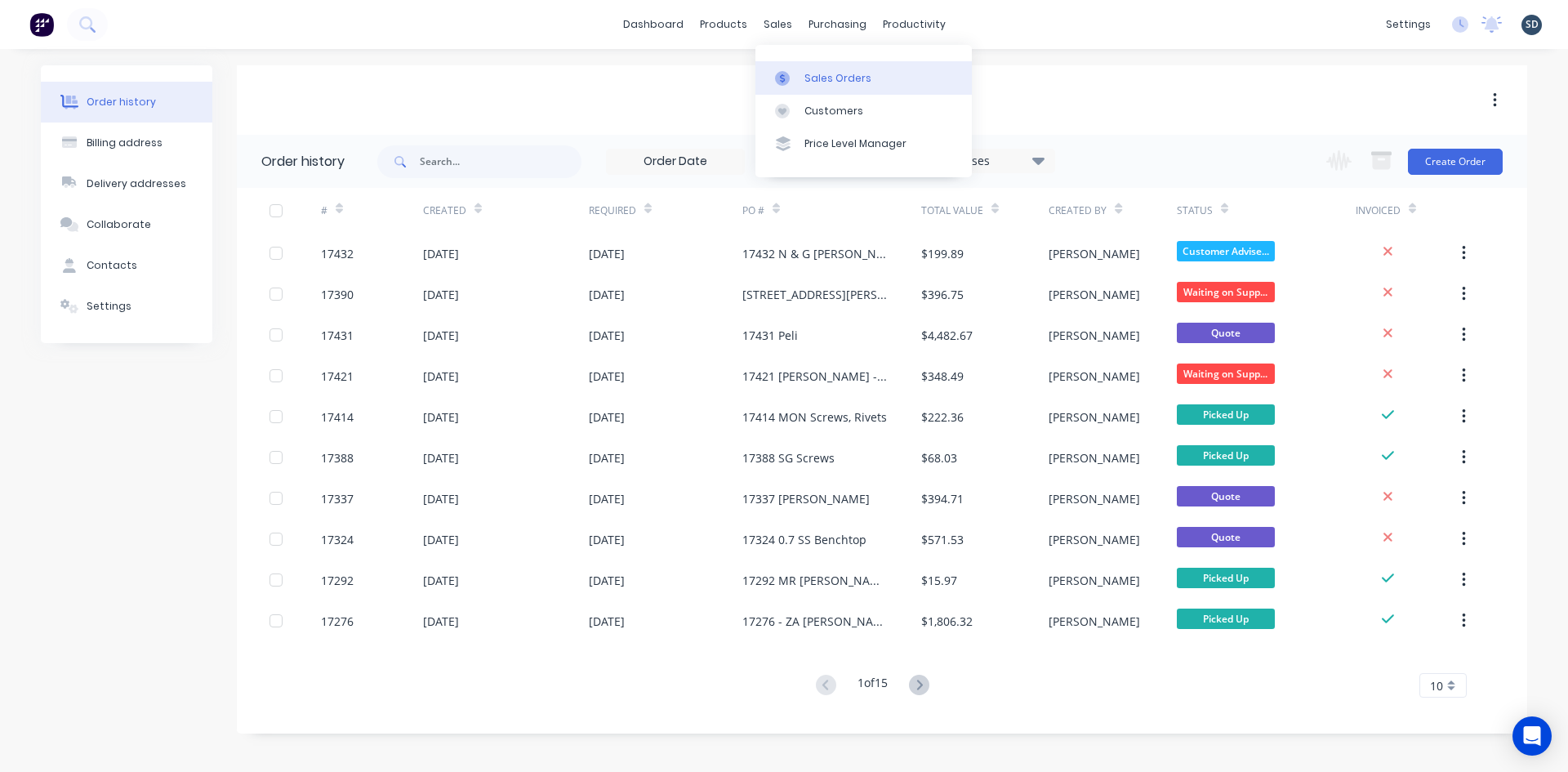
click at [836, 76] on div "Sales Orders" at bounding box center [837, 78] width 67 height 15
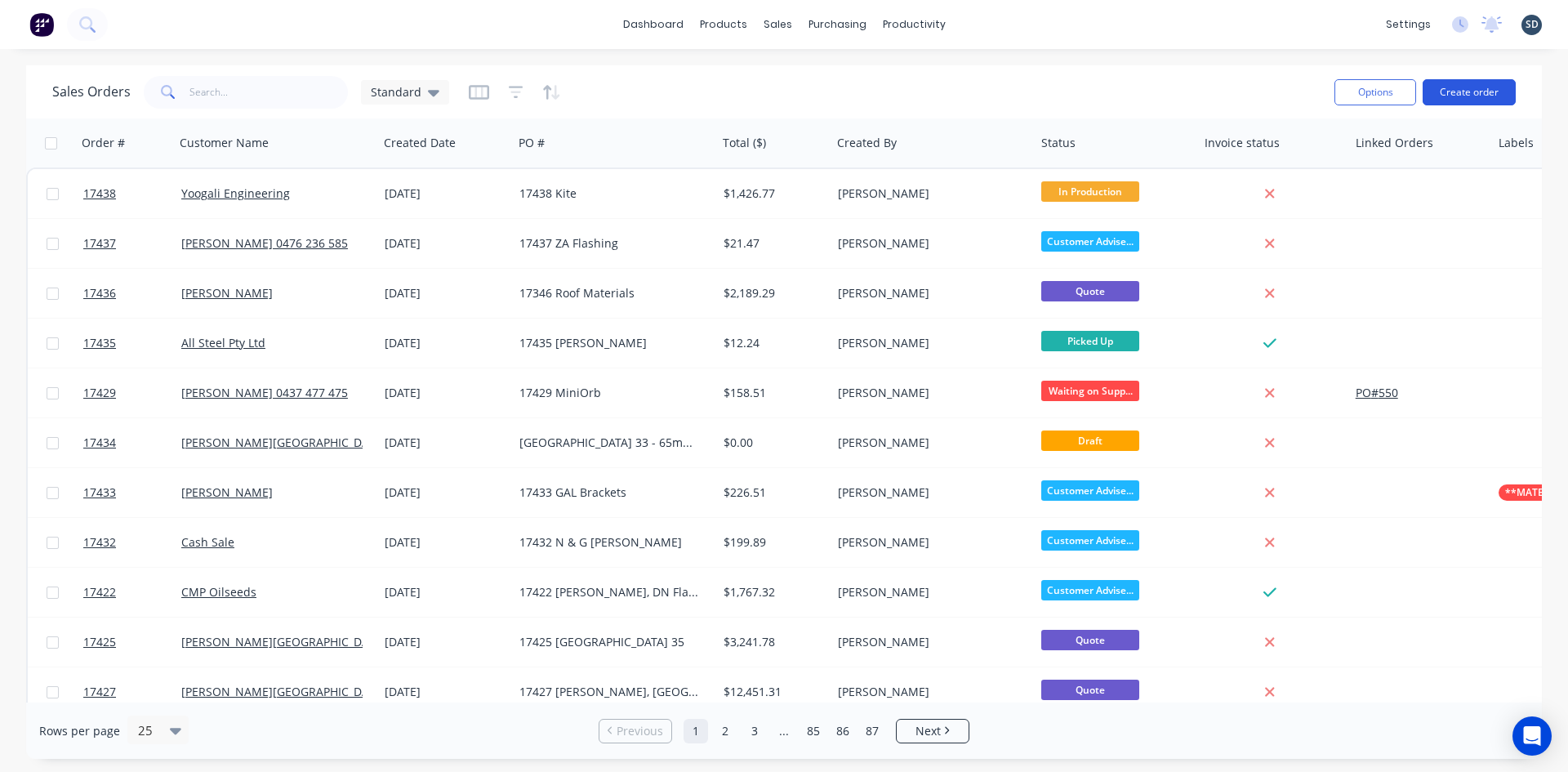
click at [1475, 92] on button "Create order" at bounding box center [1469, 92] width 93 height 26
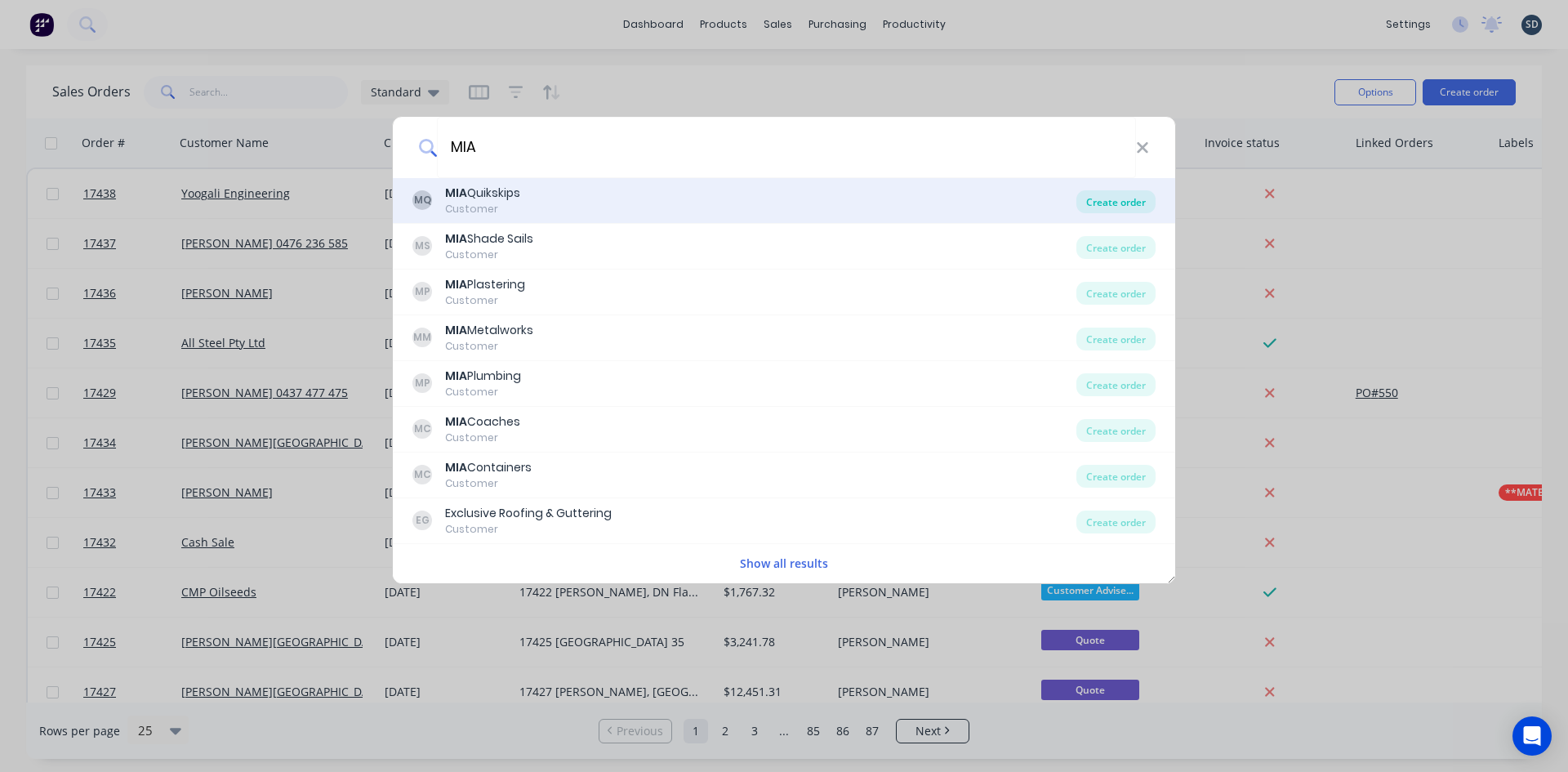
type input "MIA"
click at [1120, 209] on div "Create order" at bounding box center [1116, 202] width 79 height 23
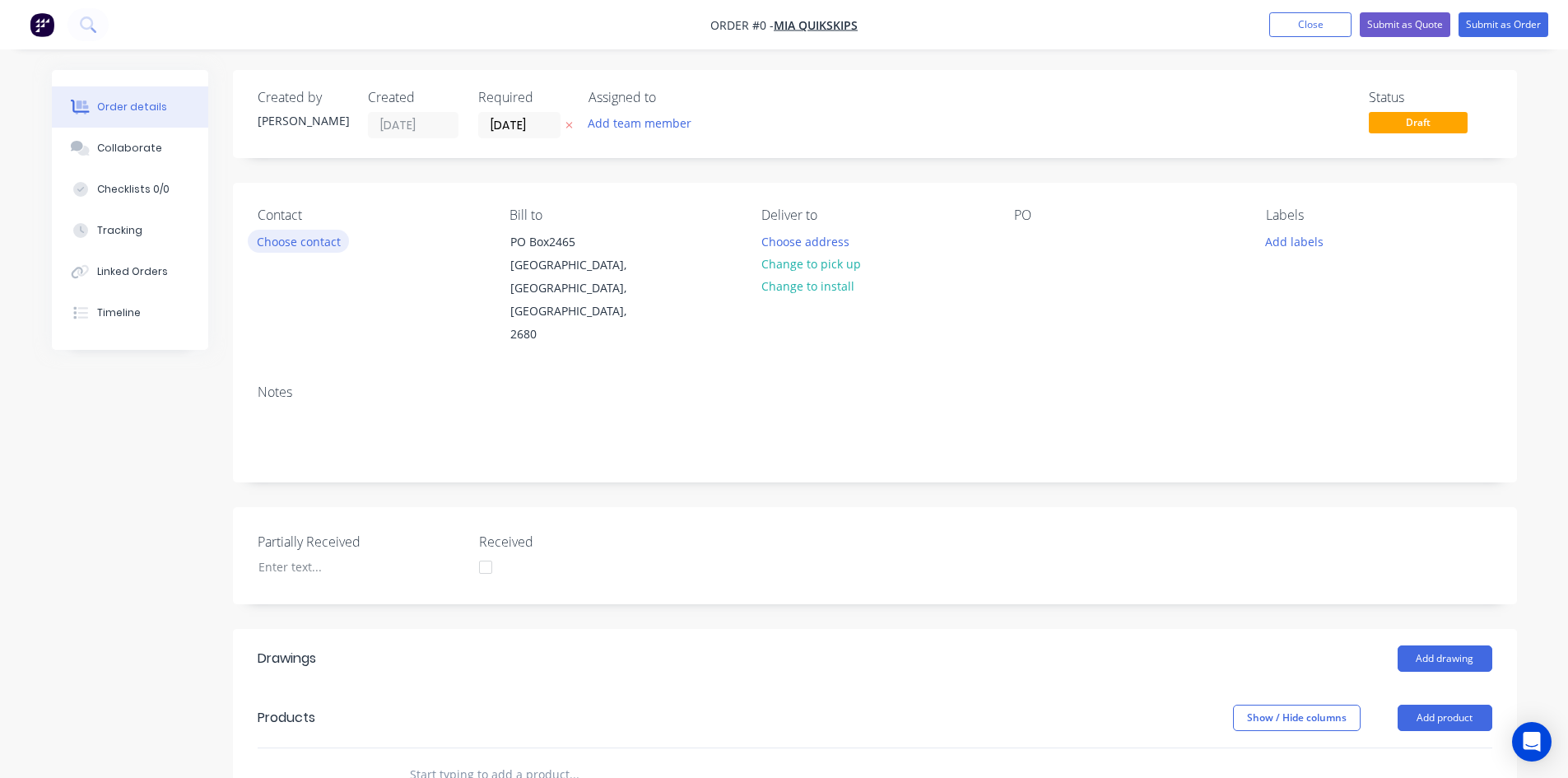
click at [326, 235] on button "Choose contact" at bounding box center [298, 240] width 101 height 22
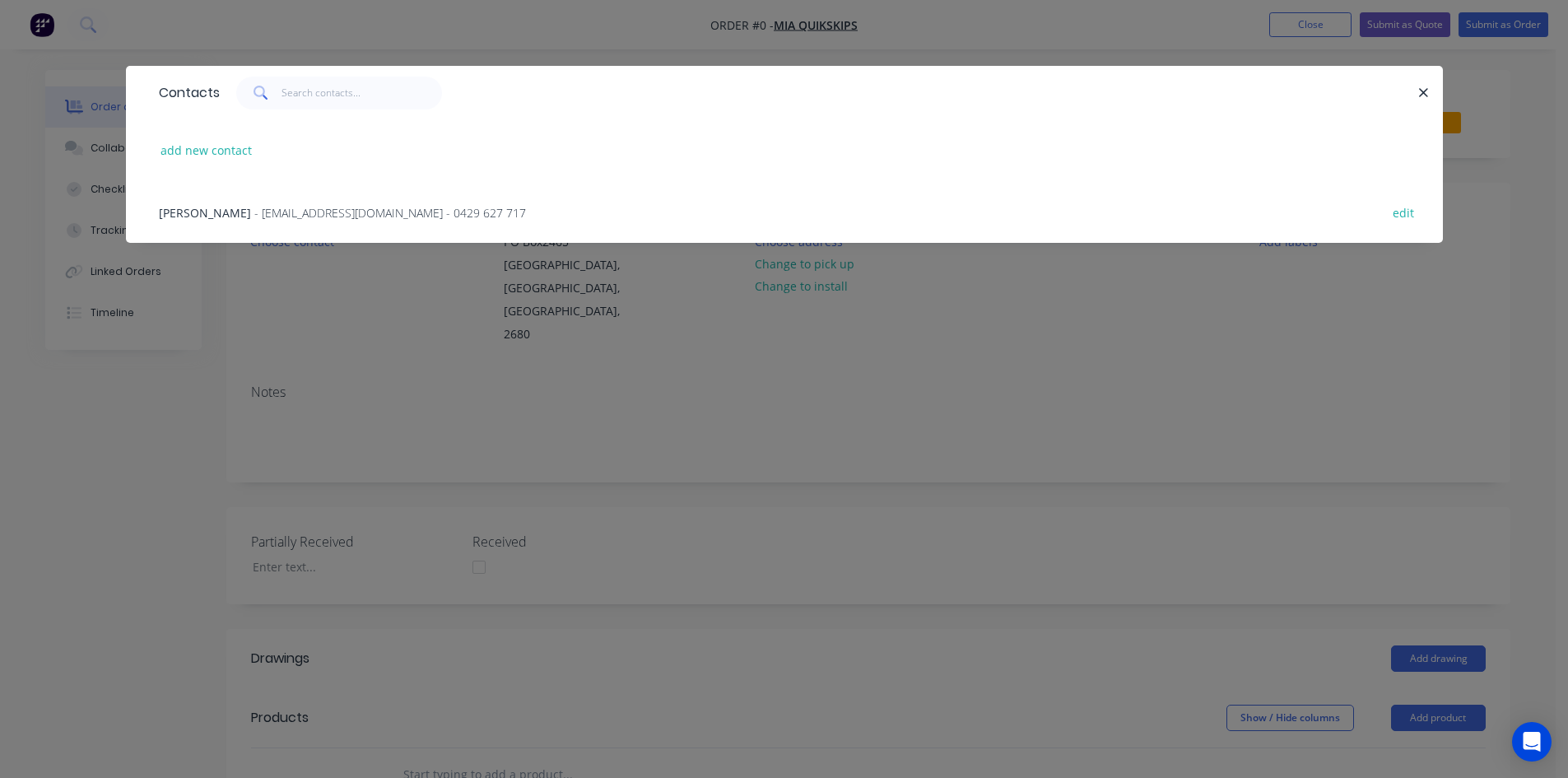
click at [254, 209] on span "- accounts@miaquikskips.com.au - 0429 627 717" at bounding box center [390, 213] width 272 height 16
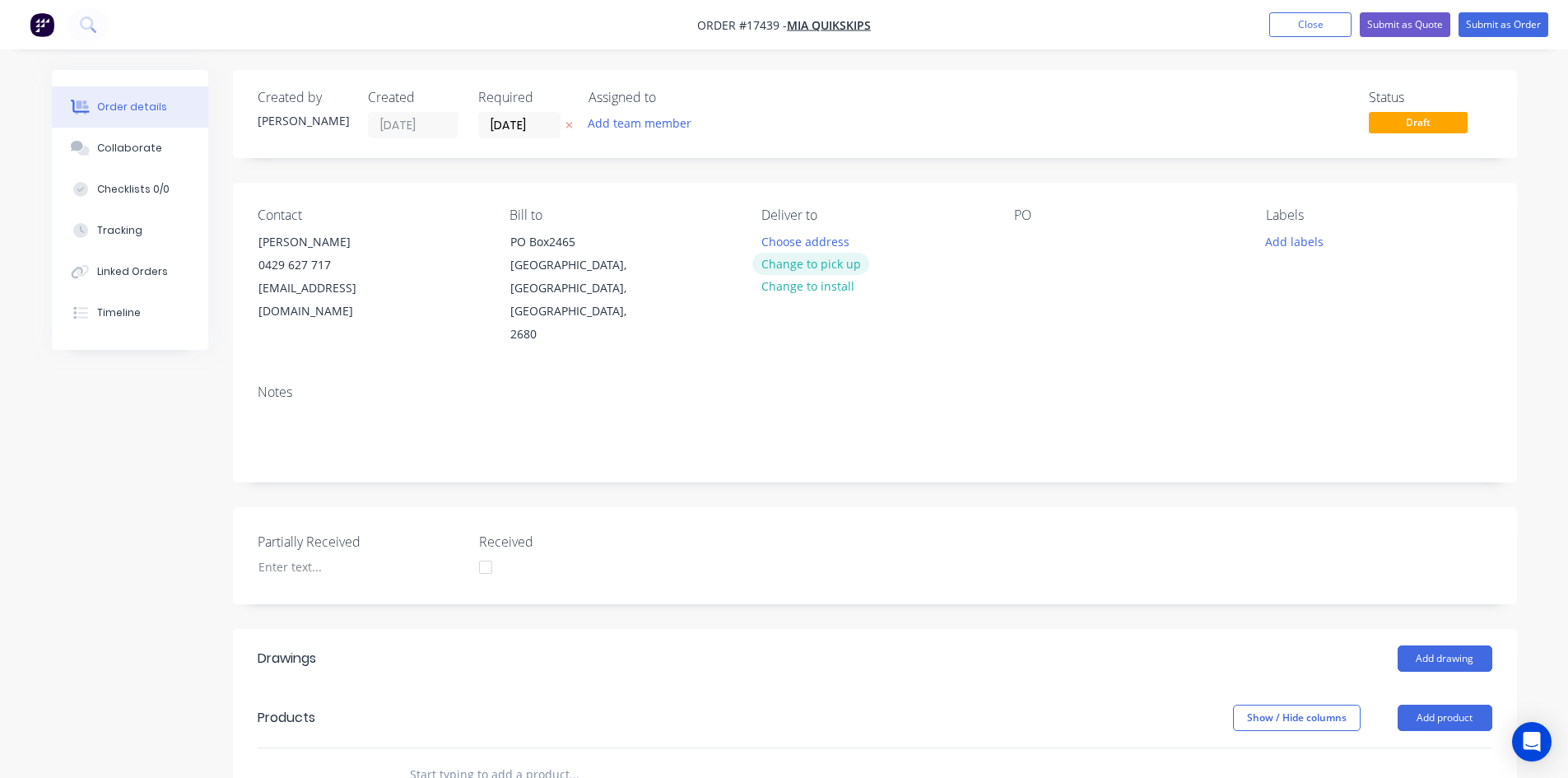
click at [821, 263] on button "Change to pick up" at bounding box center [811, 263] width 117 height 22
click at [1028, 233] on div at bounding box center [1028, 241] width 27 height 24
click at [1033, 321] on div "Contact Brian Irvin 0429 627 717 accounts@miaquikskips.com.au Bill to PO Box246…" at bounding box center [875, 277] width 1284 height 189
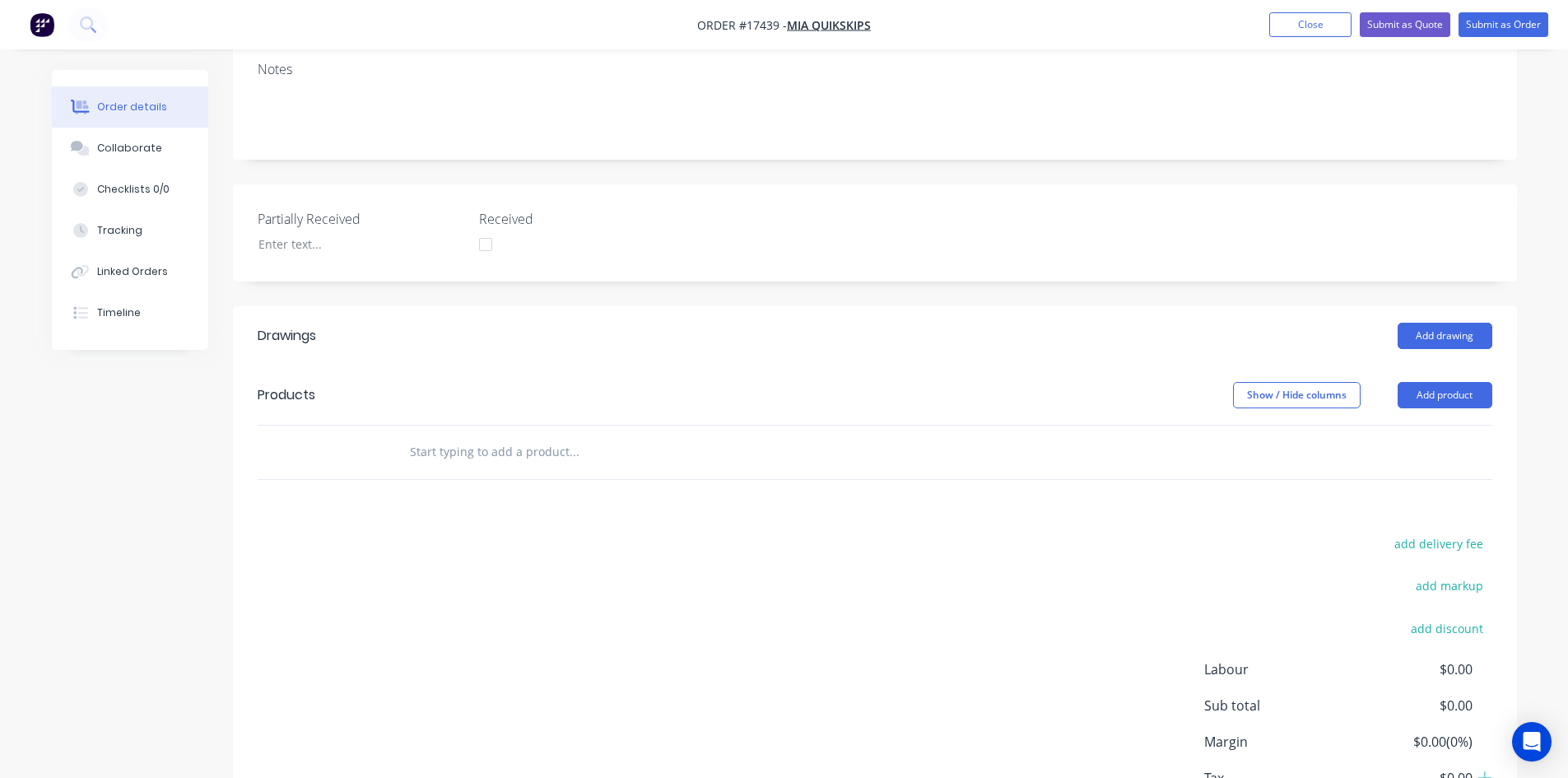
scroll to position [329, 0]
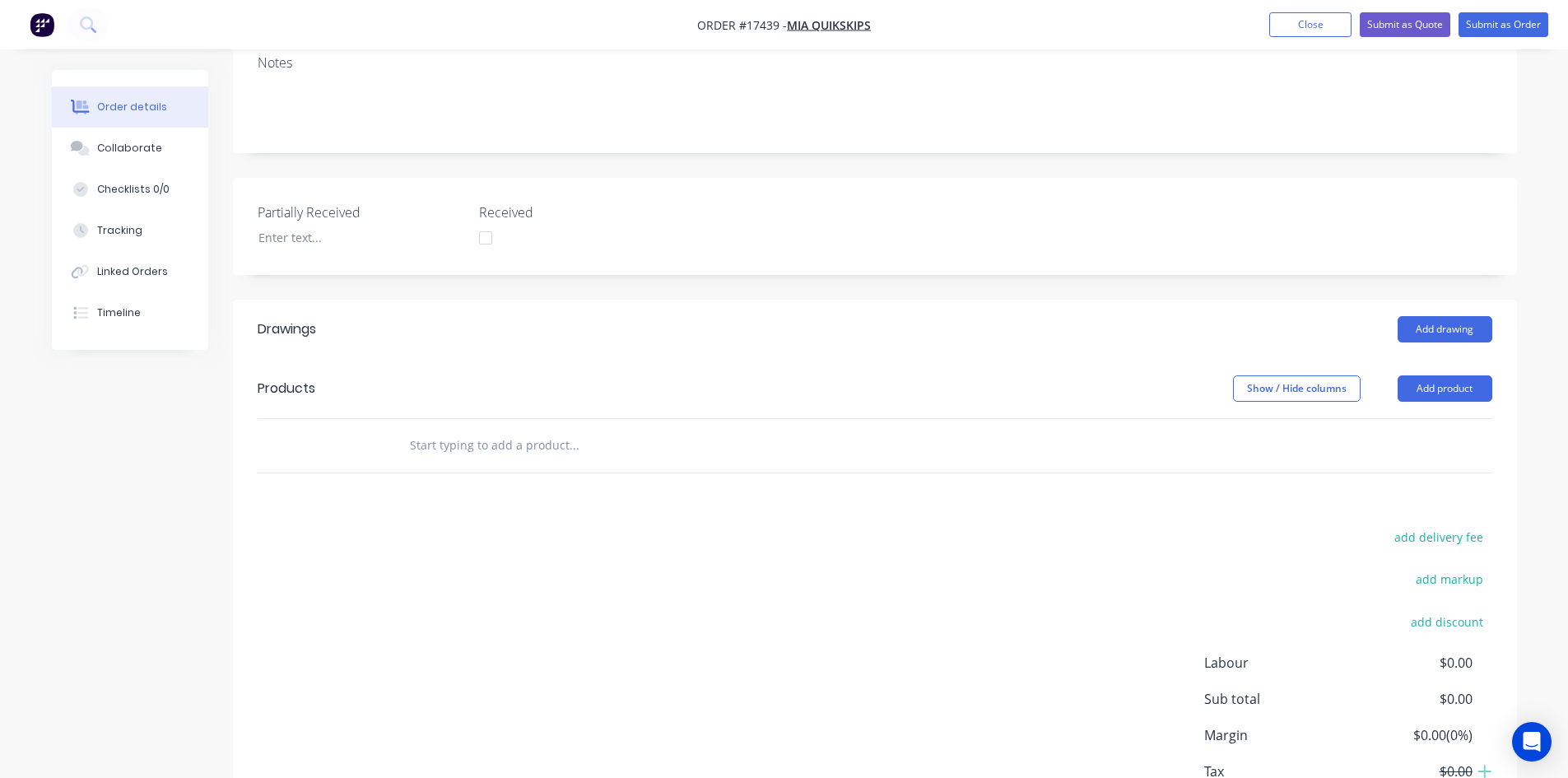
click at [573, 429] on input "text" at bounding box center [574, 446] width 329 height 33
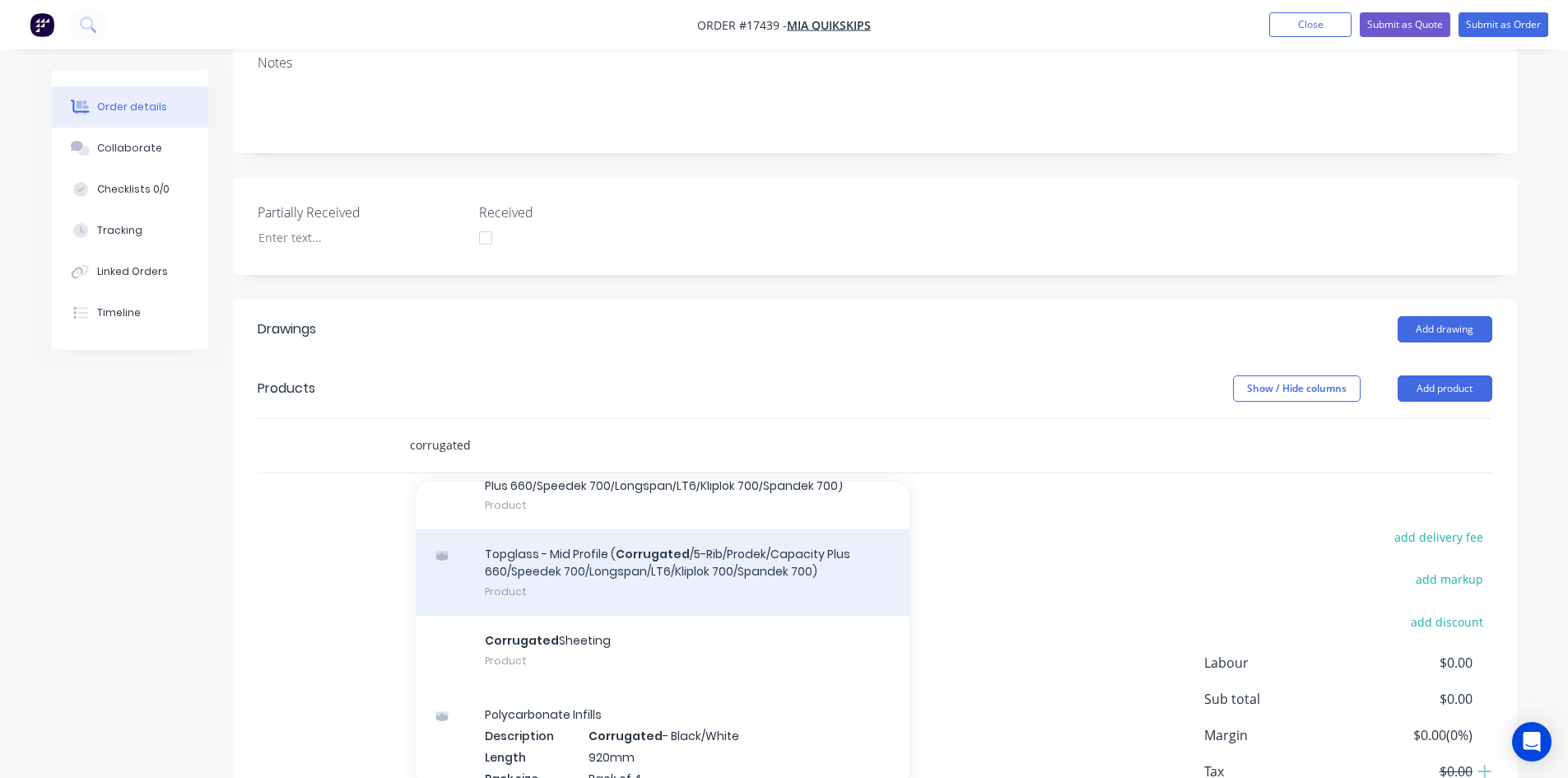
scroll to position [247, 0]
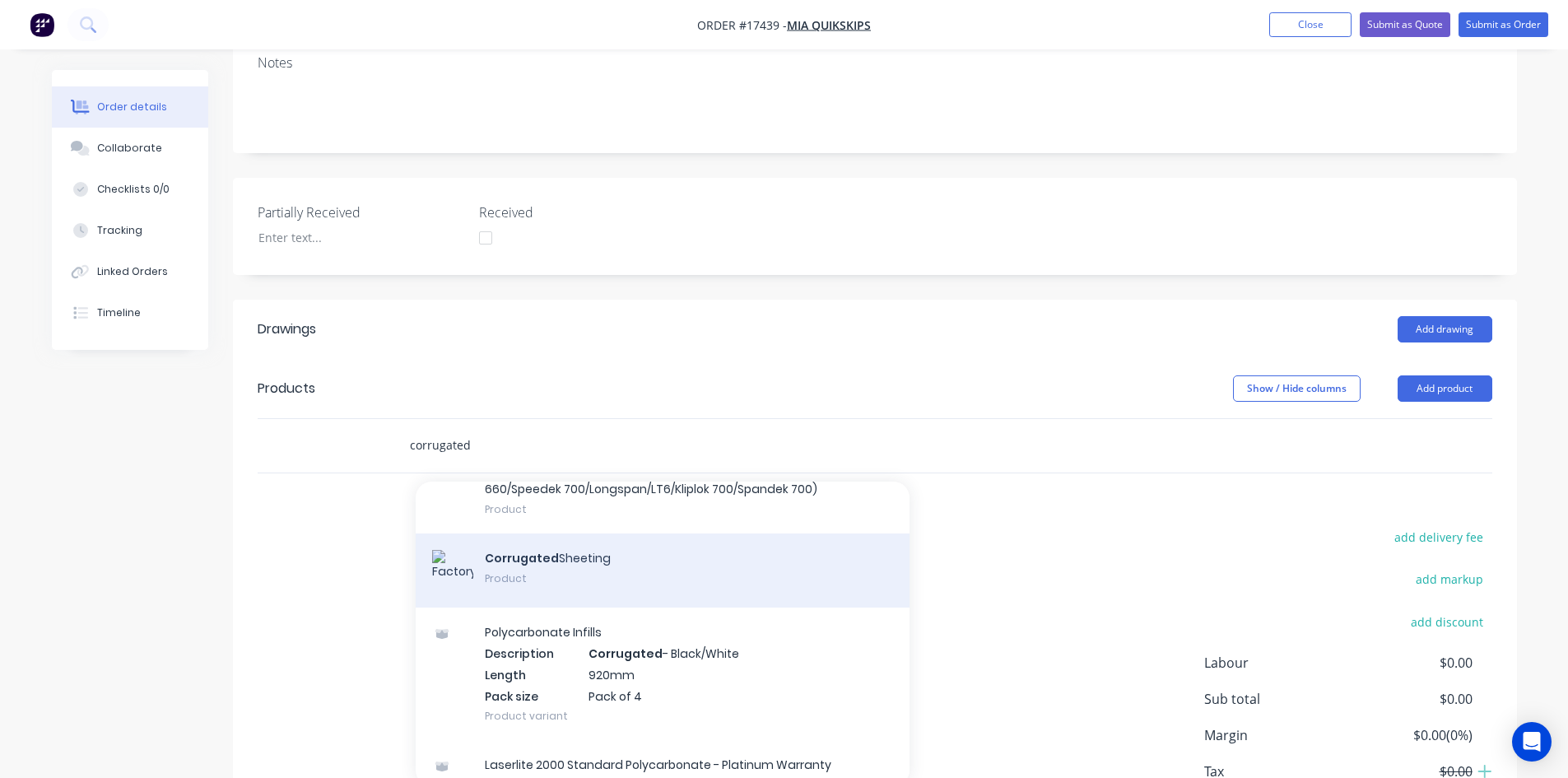
type input "corrugated"
click at [631, 534] on div "Corrugated Sheeting Product" at bounding box center [663, 570] width 494 height 74
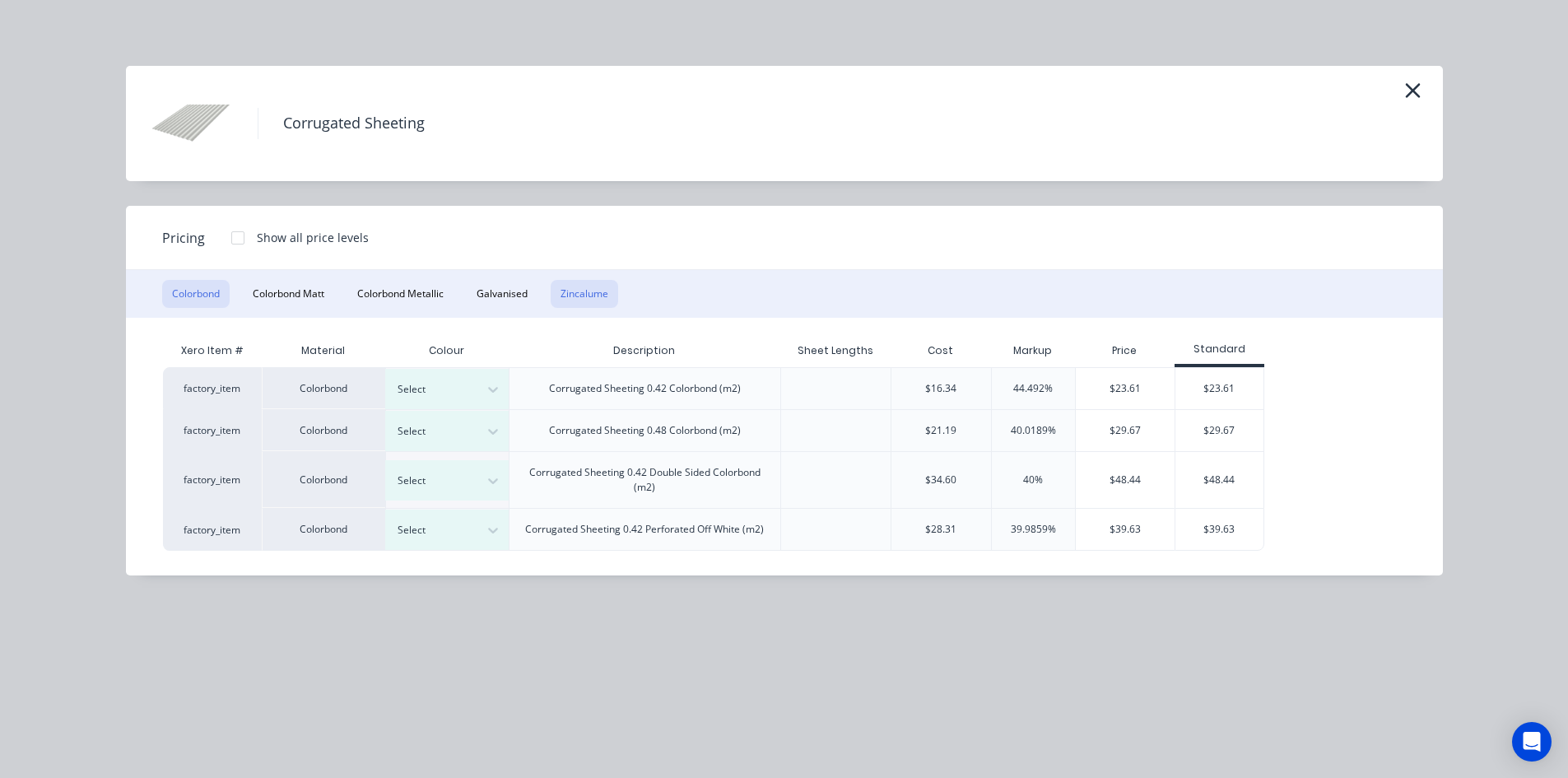
click at [587, 292] on button "Zincalume" at bounding box center [584, 294] width 67 height 28
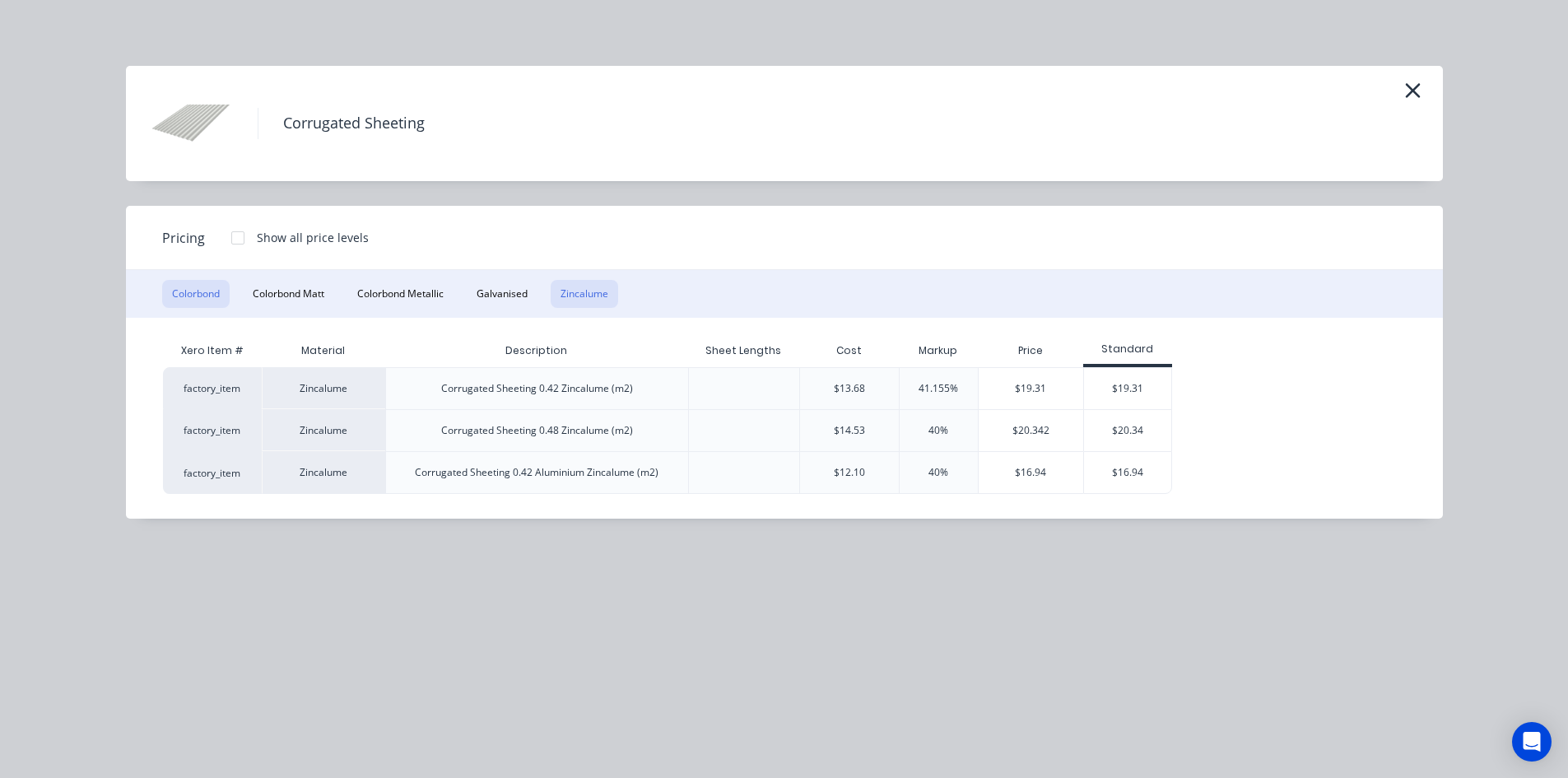
click at [170, 289] on button "Colorbond" at bounding box center [195, 294] width 67 height 28
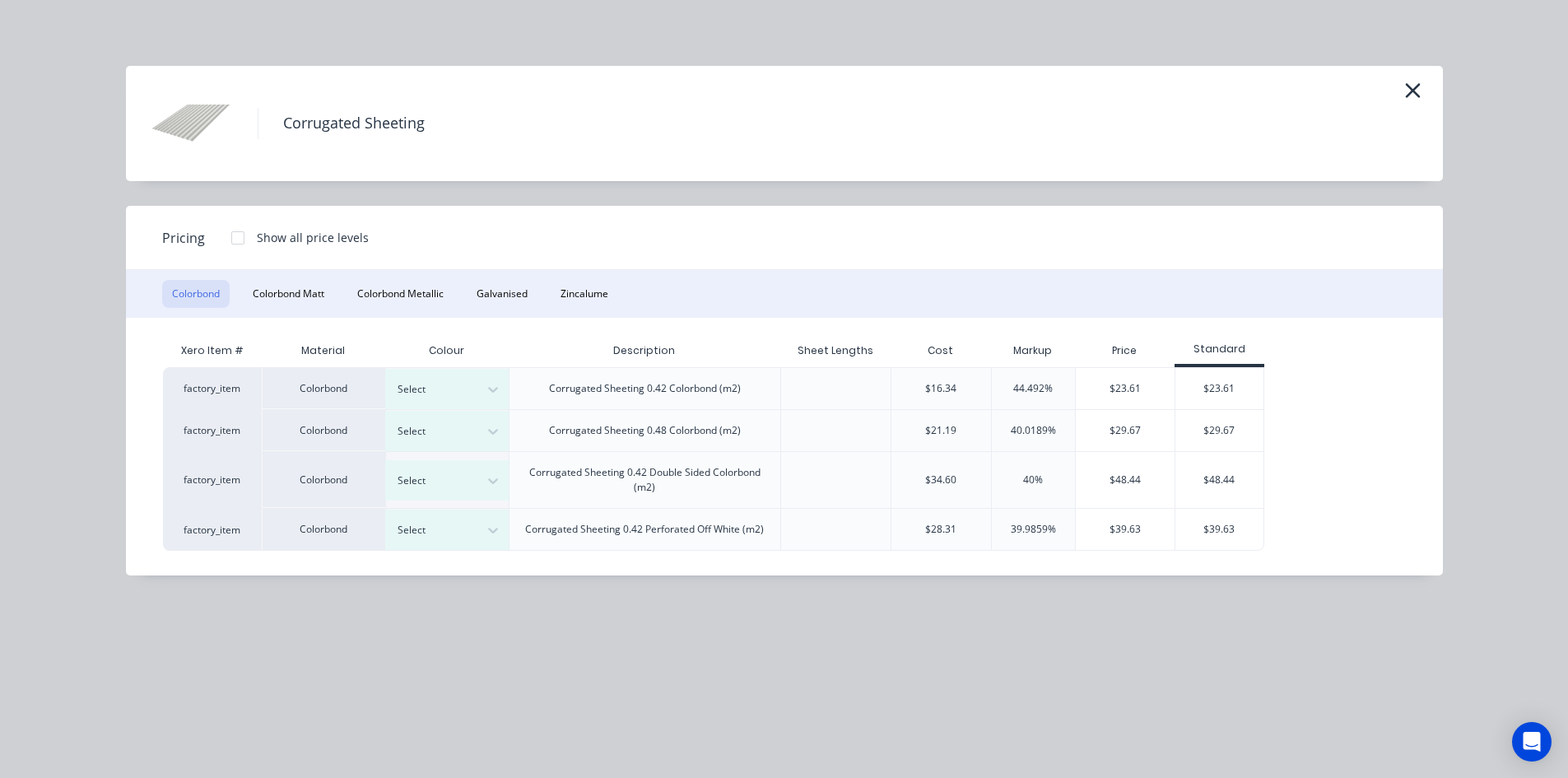
click at [239, 235] on div at bounding box center [238, 238] width 33 height 33
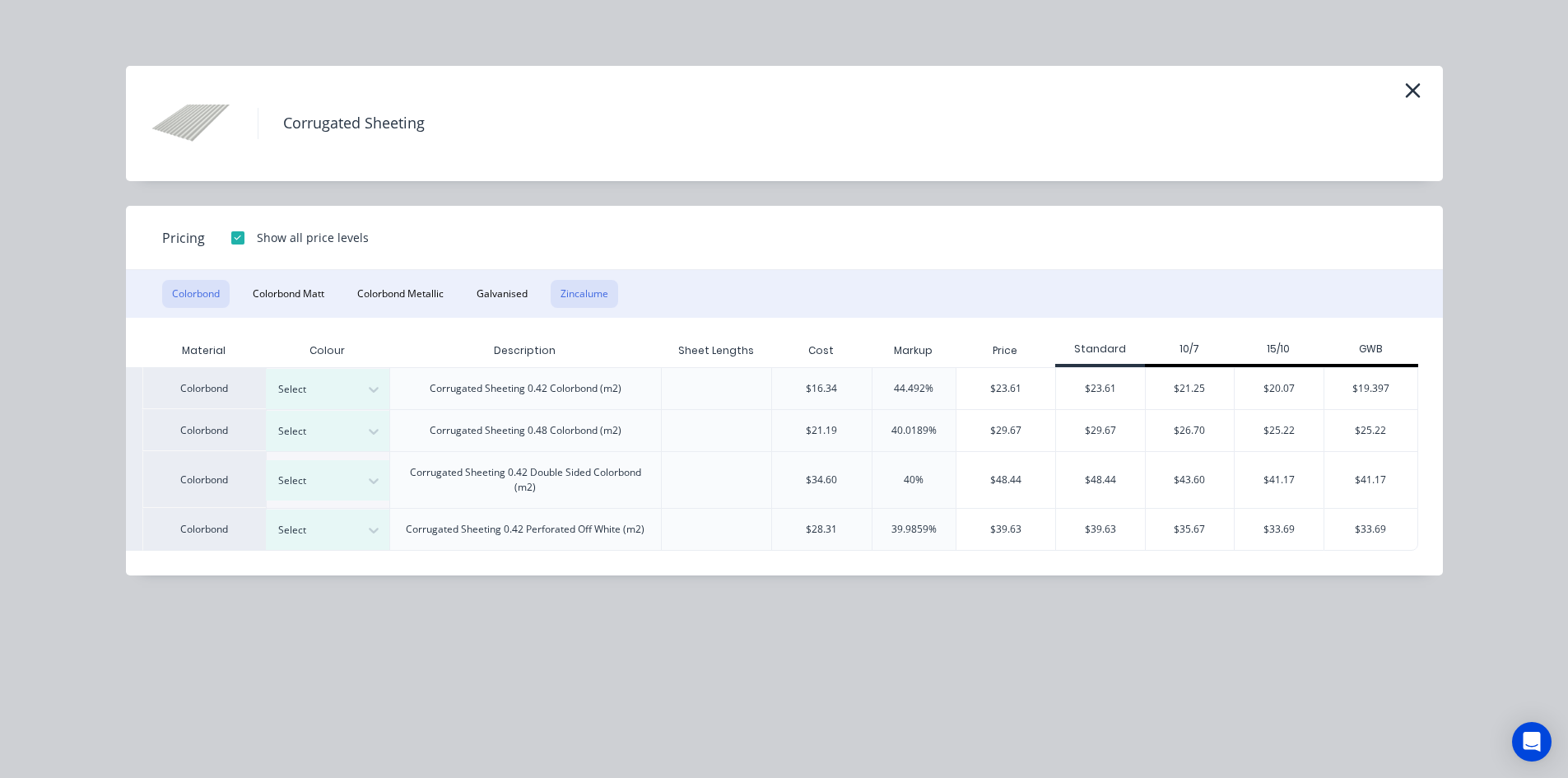
click at [582, 288] on button "Zincalume" at bounding box center [584, 294] width 67 height 28
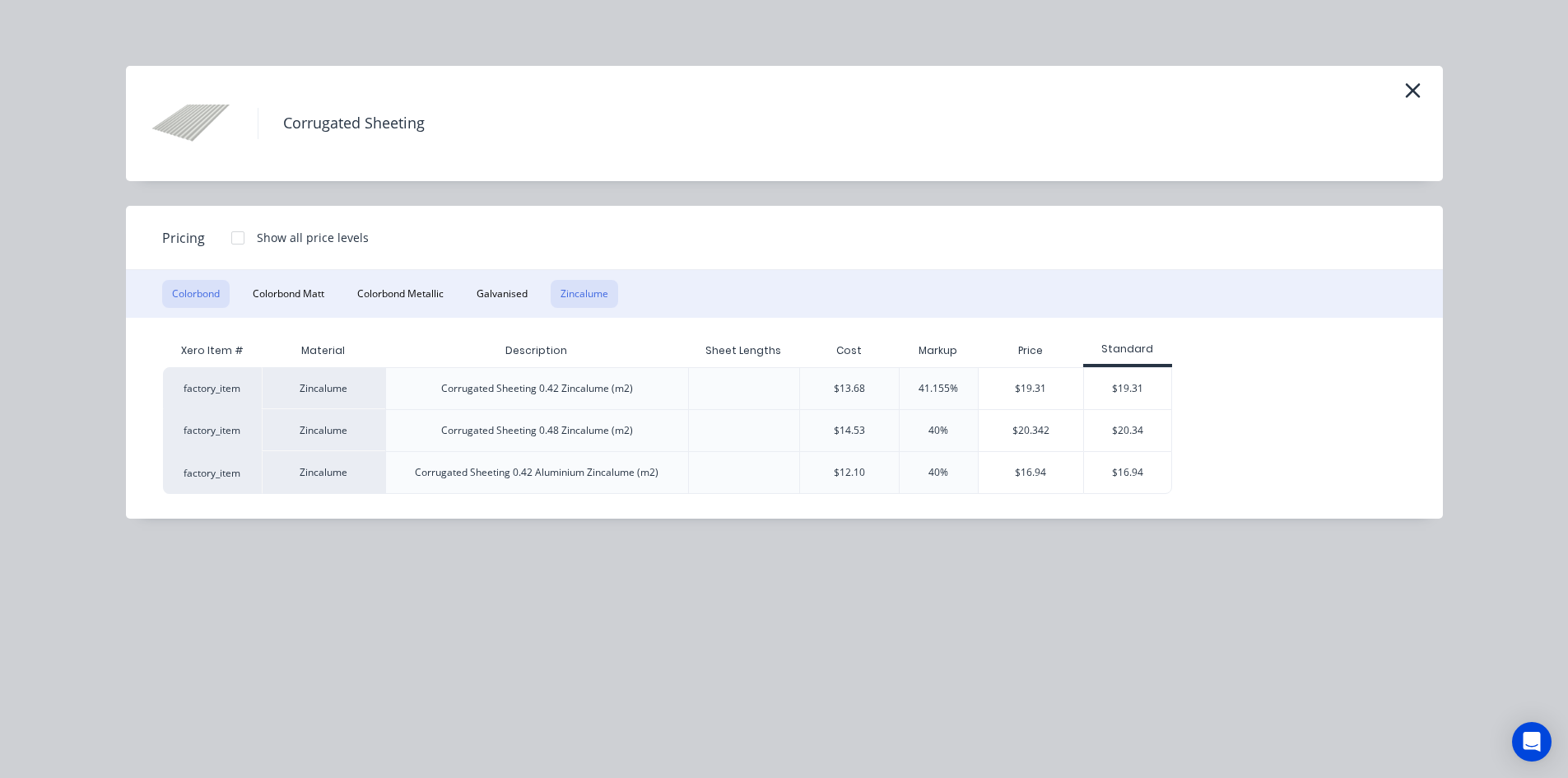
click at [186, 292] on button "Colorbond" at bounding box center [195, 294] width 67 height 28
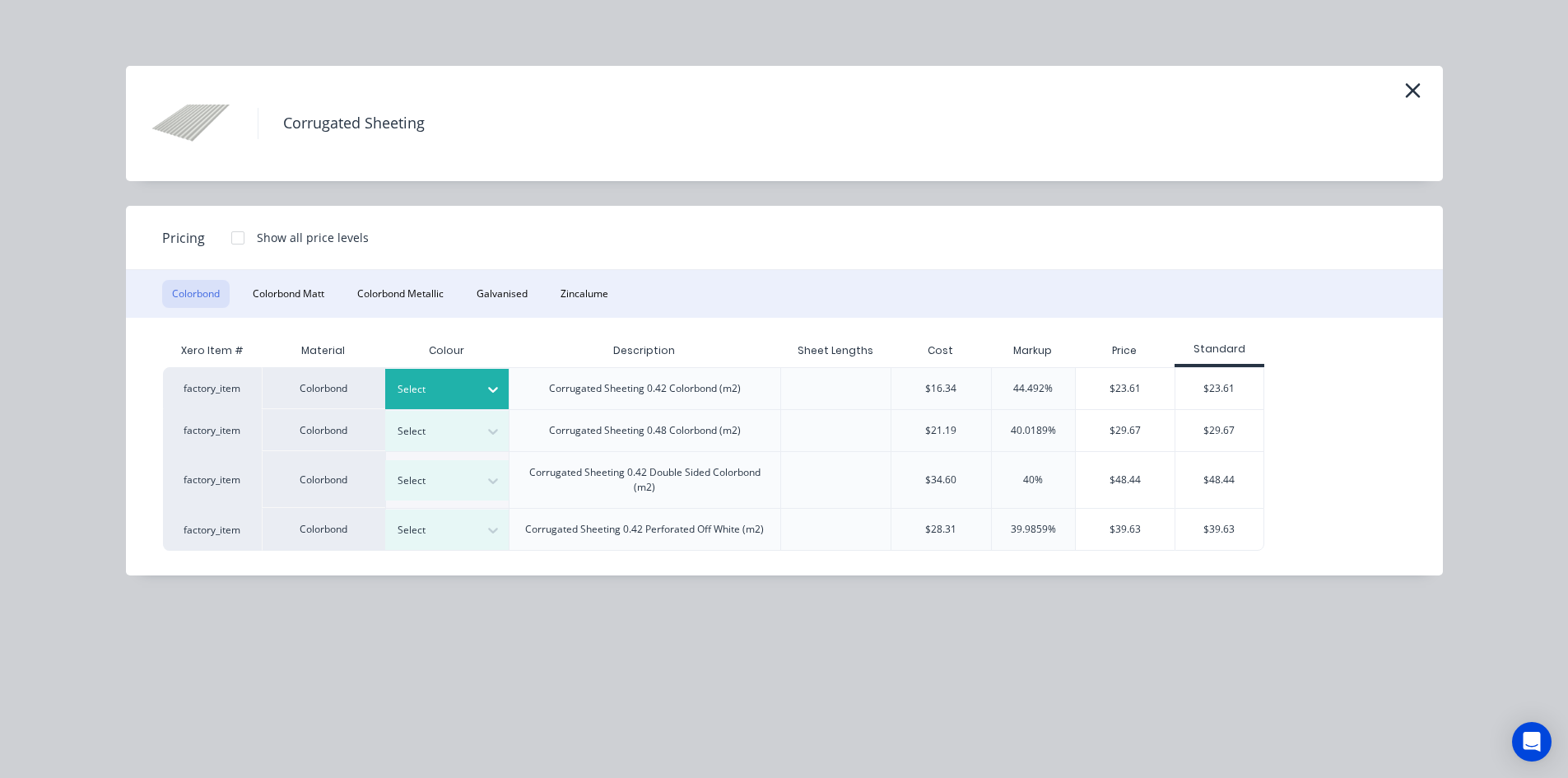
click at [489, 386] on icon at bounding box center [493, 389] width 17 height 17
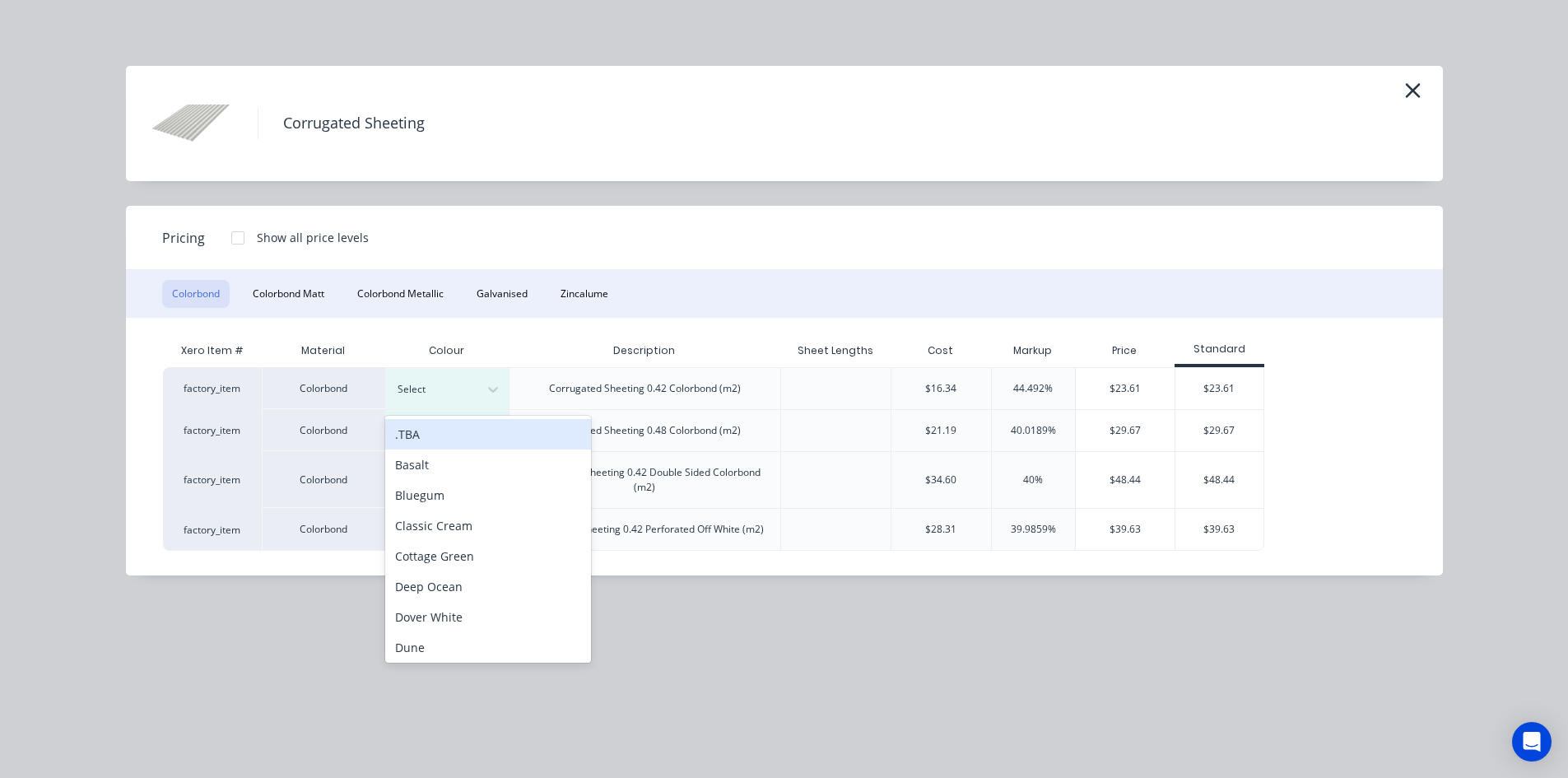
click at [491, 439] on div ".TBA" at bounding box center [488, 434] width 206 height 31
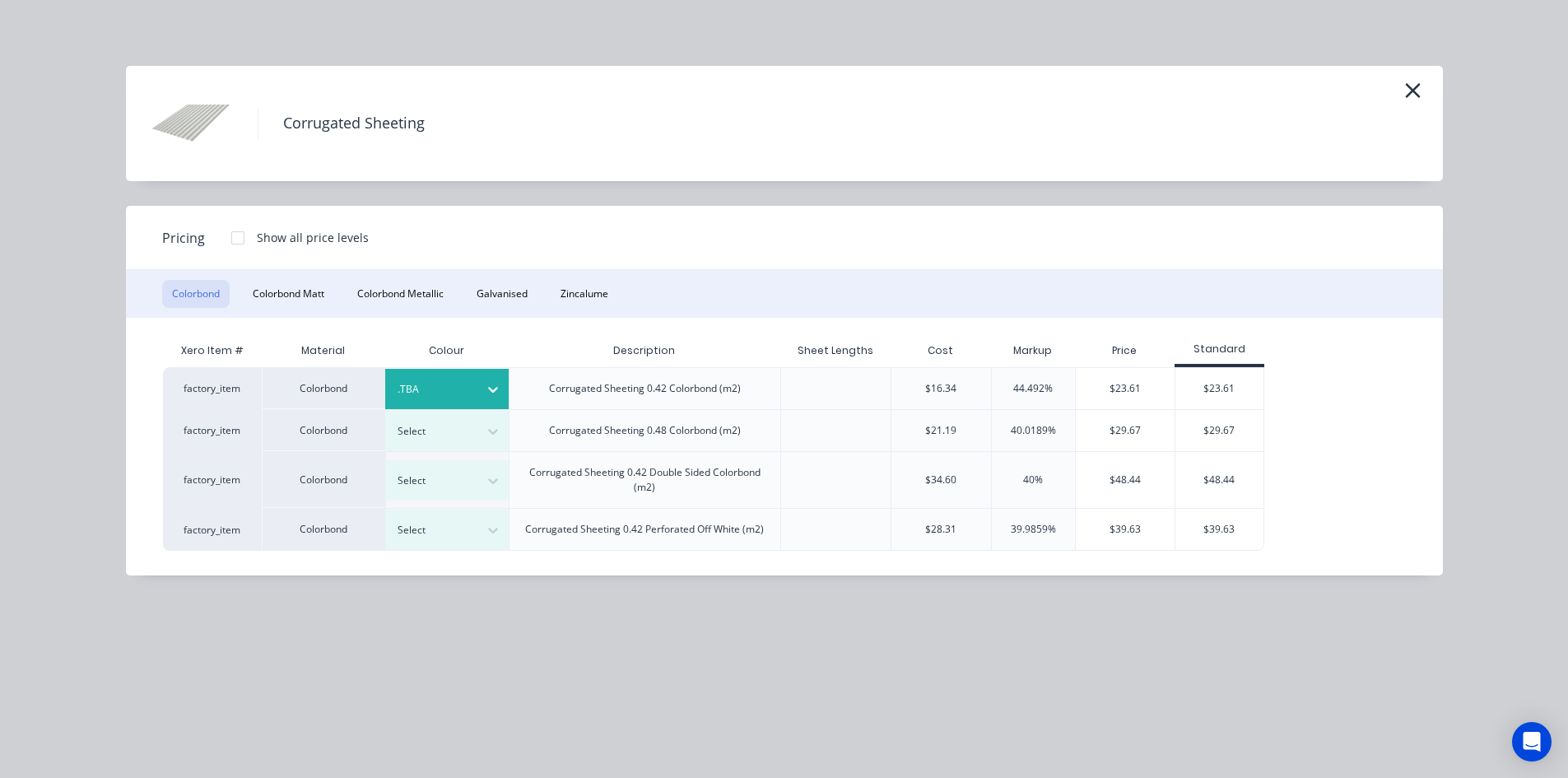
click at [233, 239] on div at bounding box center [238, 238] width 33 height 33
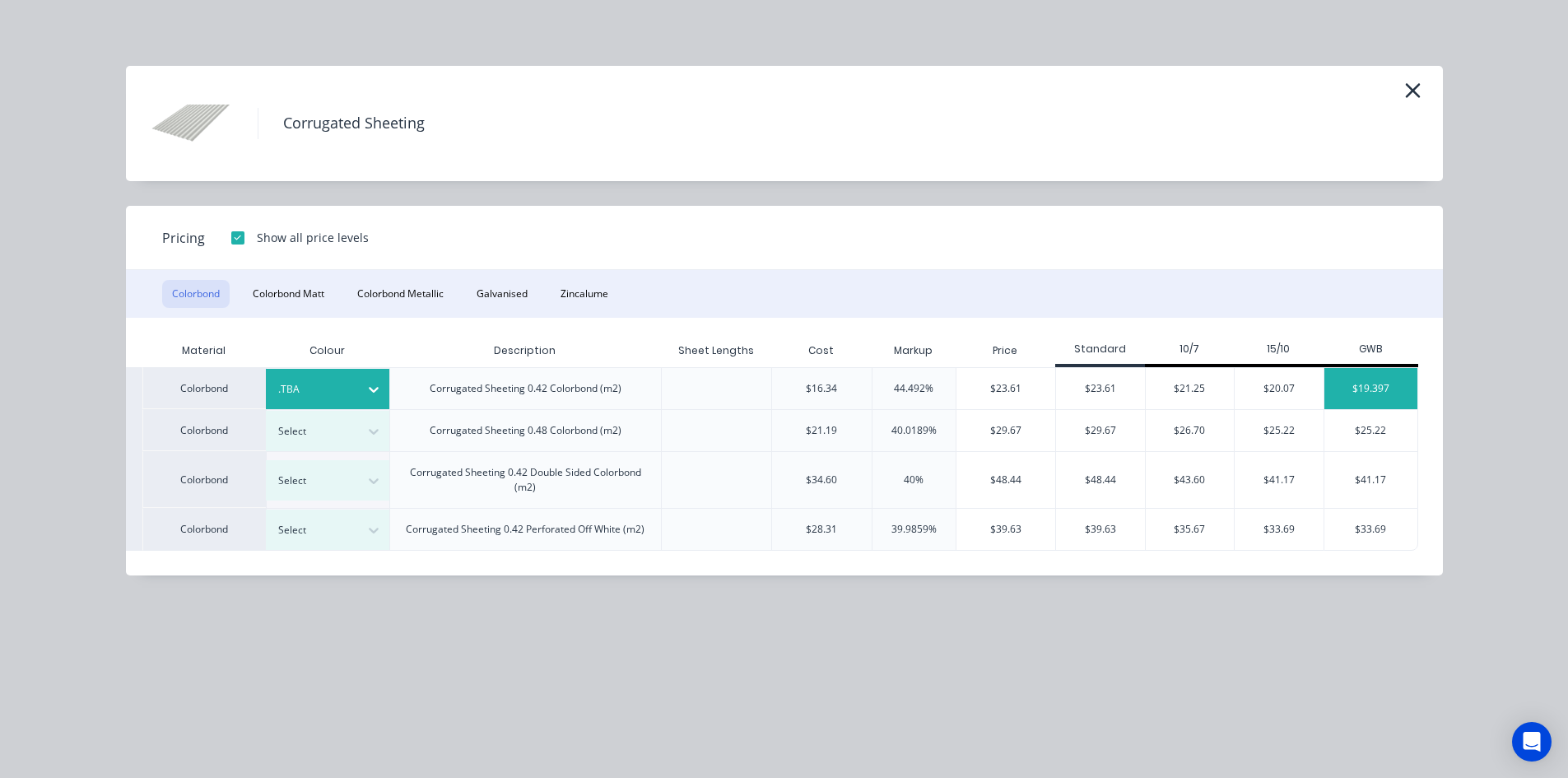
click at [1369, 387] on div "$19.397" at bounding box center [1371, 389] width 93 height 42
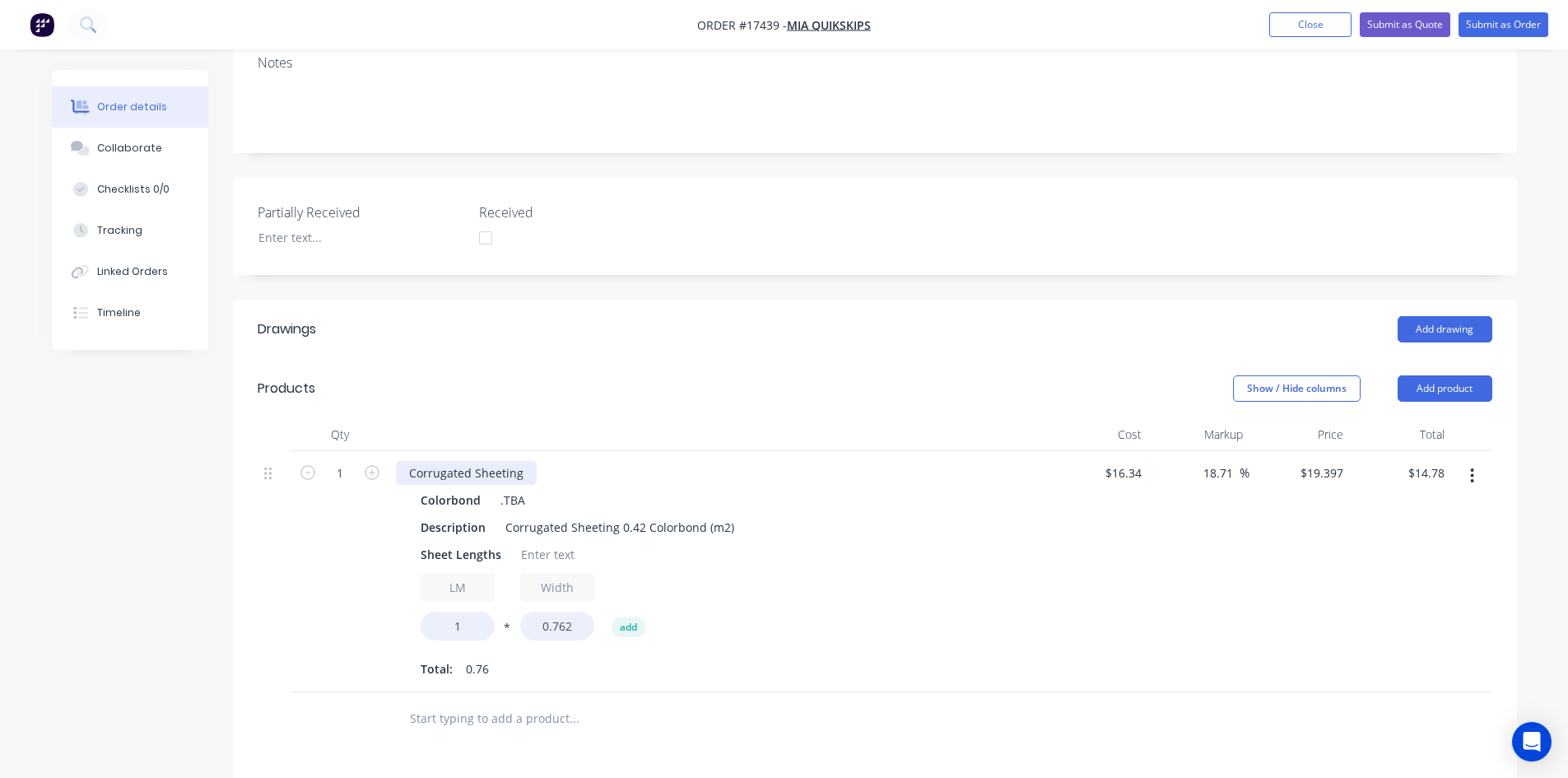
click at [525, 461] on div "Corrugated Sheeting" at bounding box center [466, 473] width 141 height 24
click at [711, 359] on header "Products Show / Hide columns Add product" at bounding box center [875, 388] width 1284 height 59
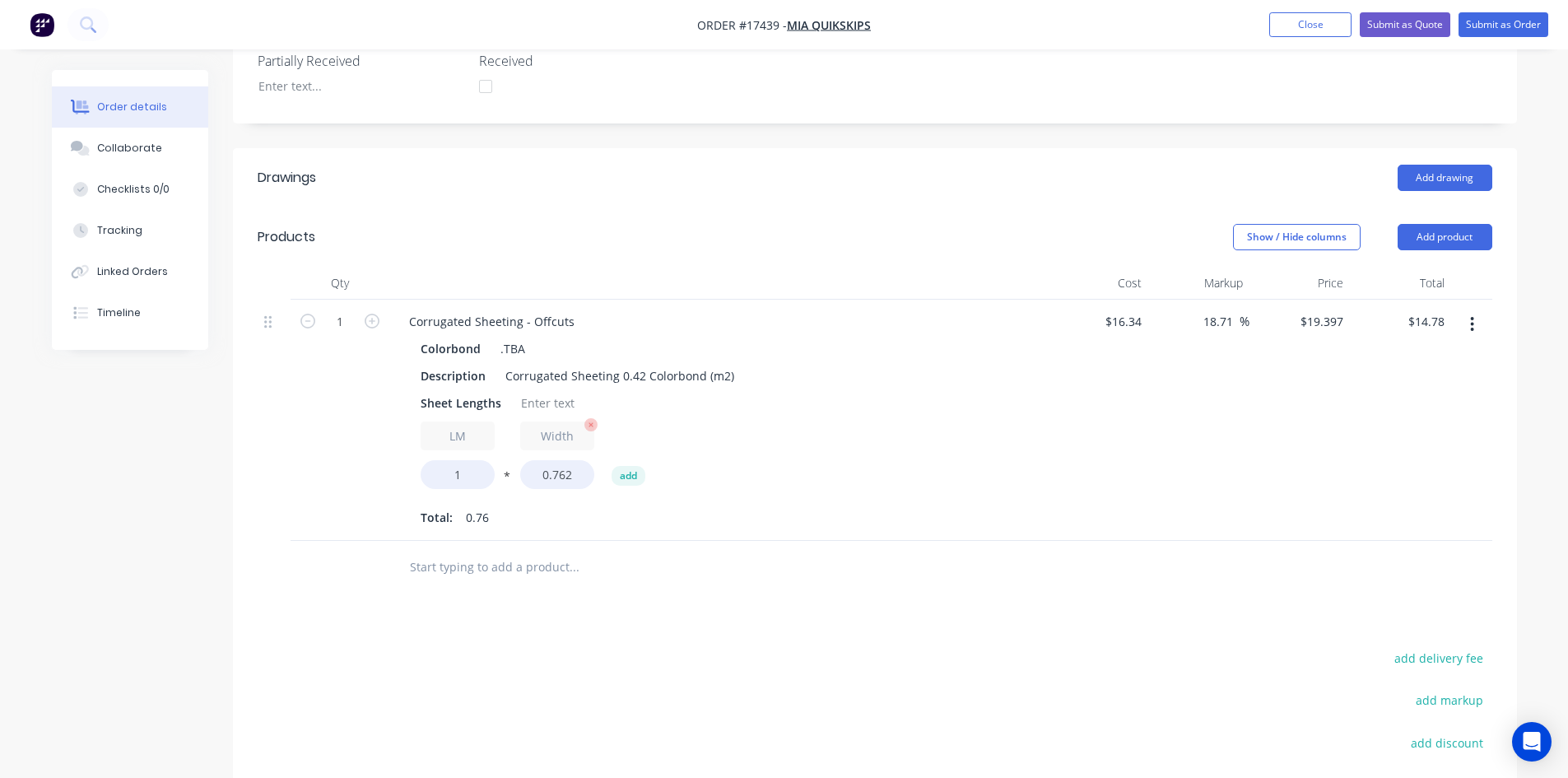
scroll to position [494, 0]
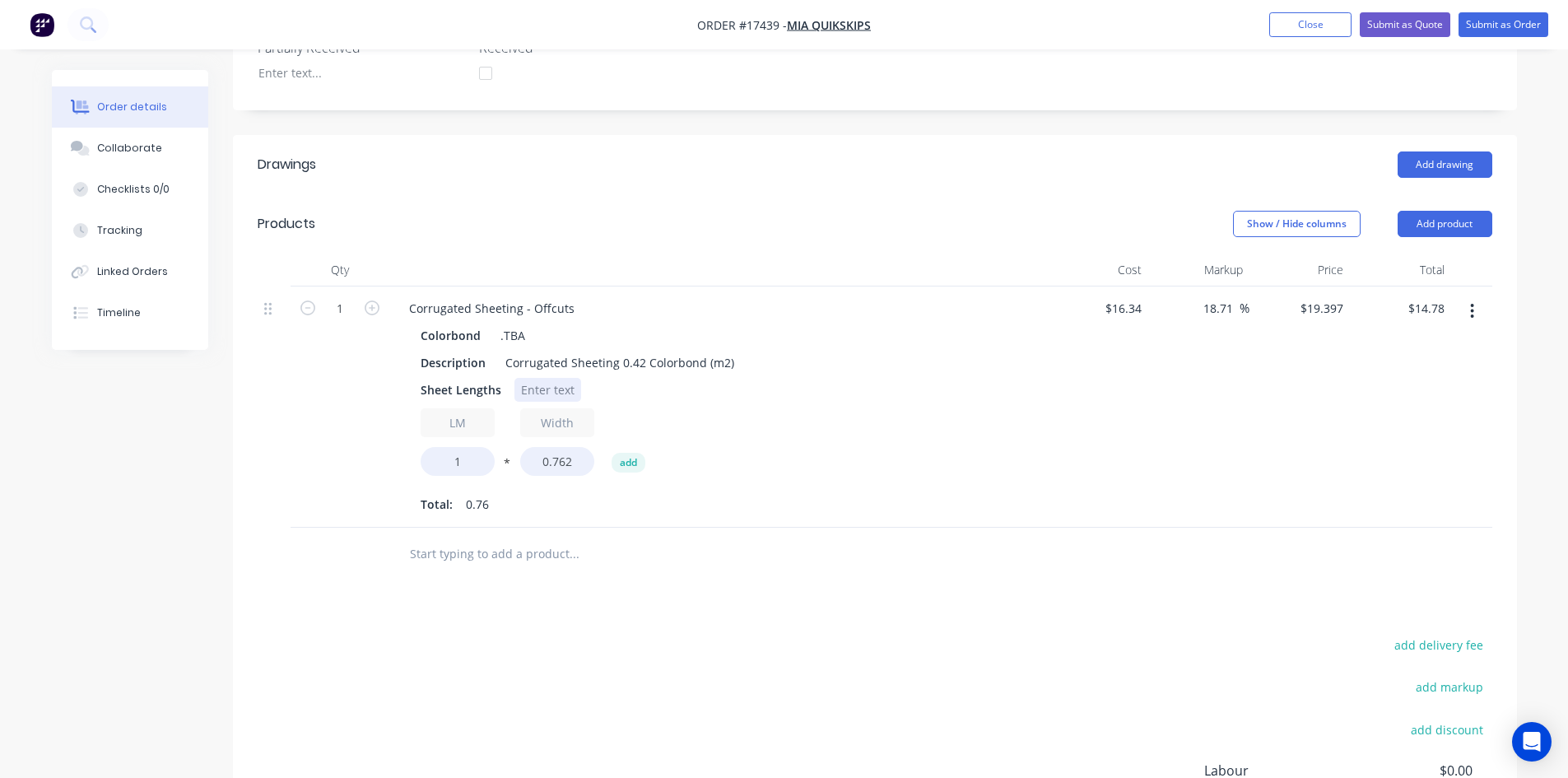
click at [545, 377] on div at bounding box center [548, 389] width 67 height 24
click at [470, 447] on input "1" at bounding box center [457, 461] width 74 height 29
type input "12"
type input "$177.37"
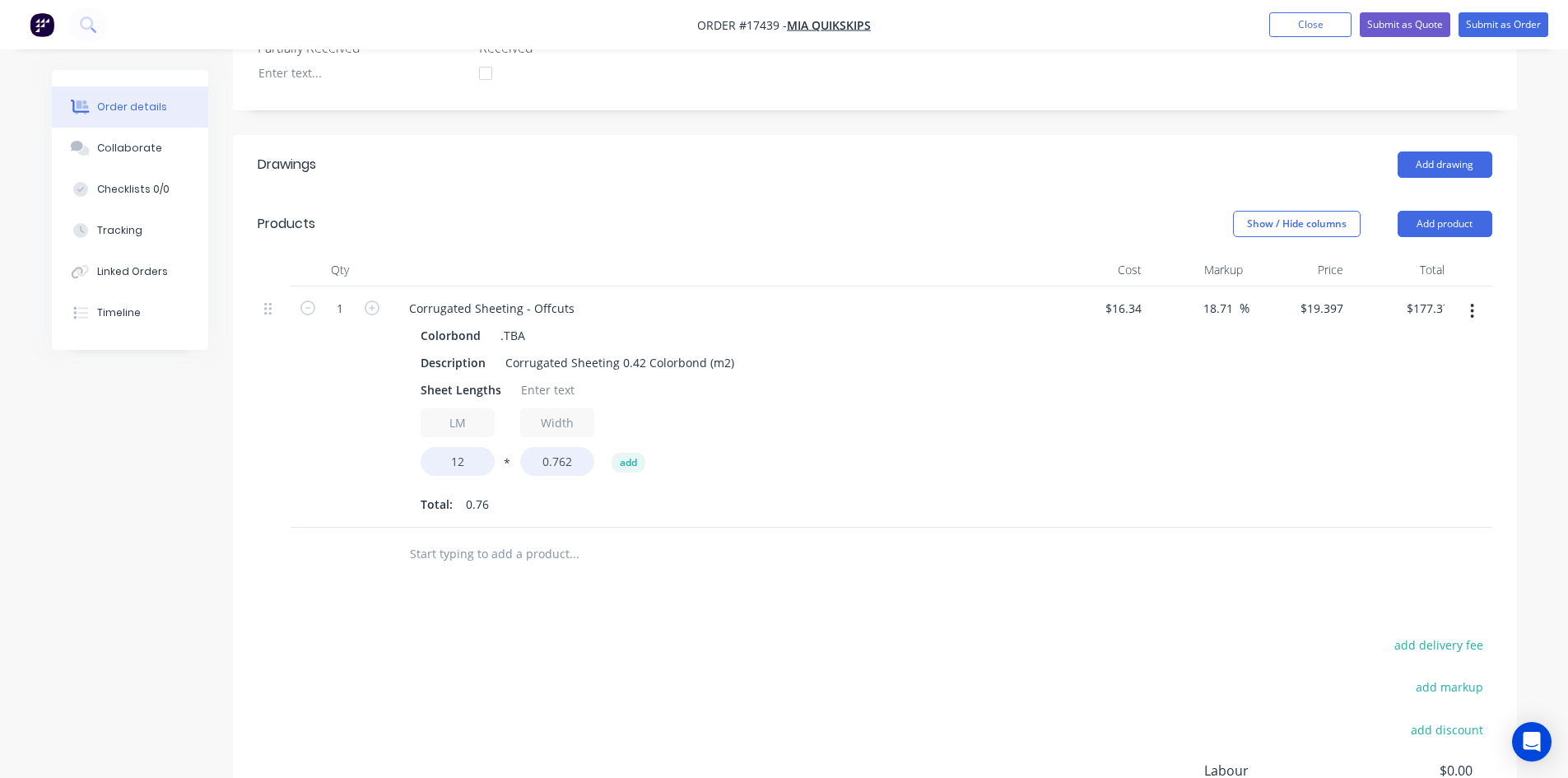
click at [811, 541] on div "Drawings Add drawing Products Show / Hide columns Add product Qty Cost Markup P…" at bounding box center [875, 555] width 1284 height 841
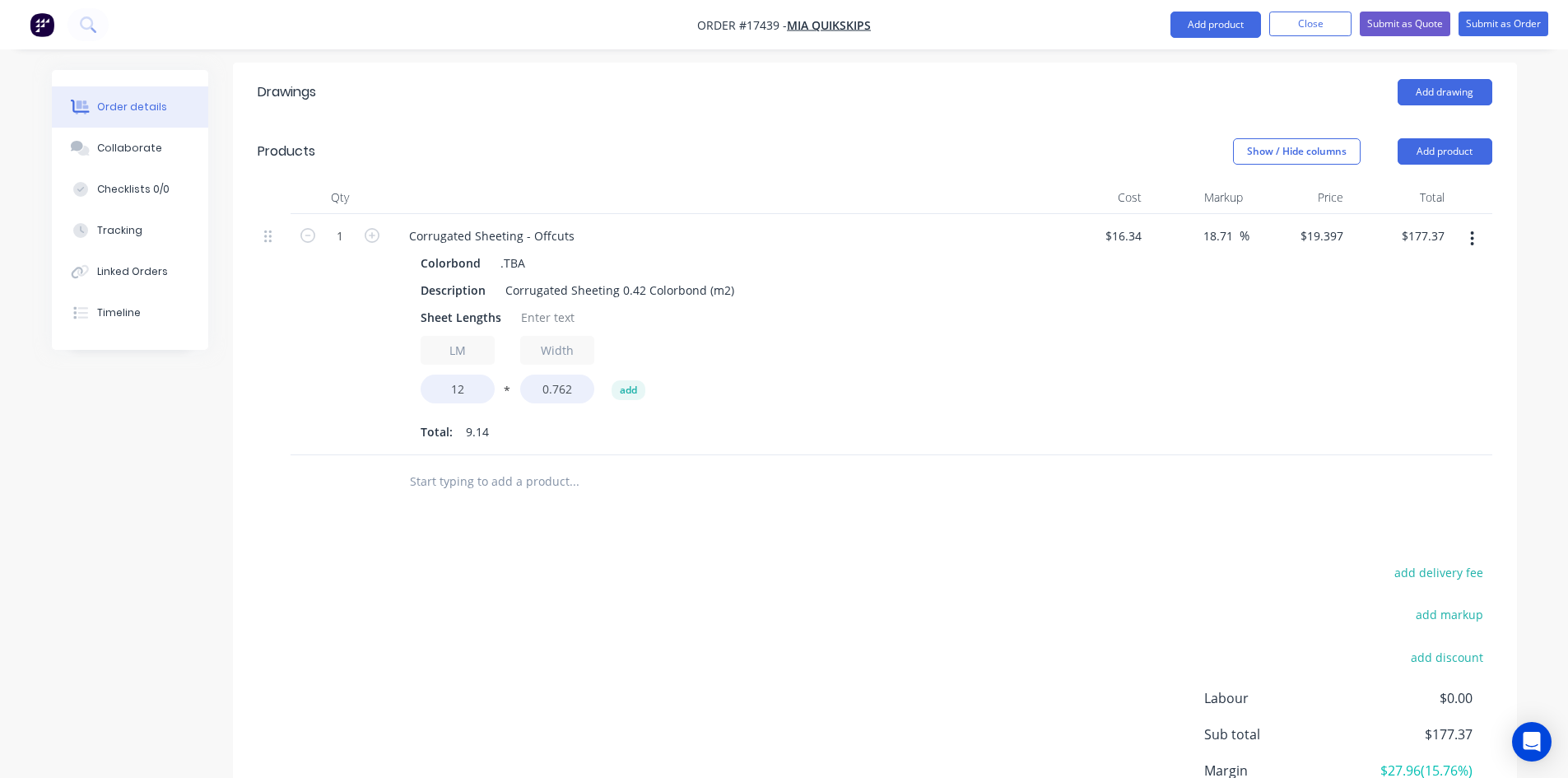
scroll to position [424, 0]
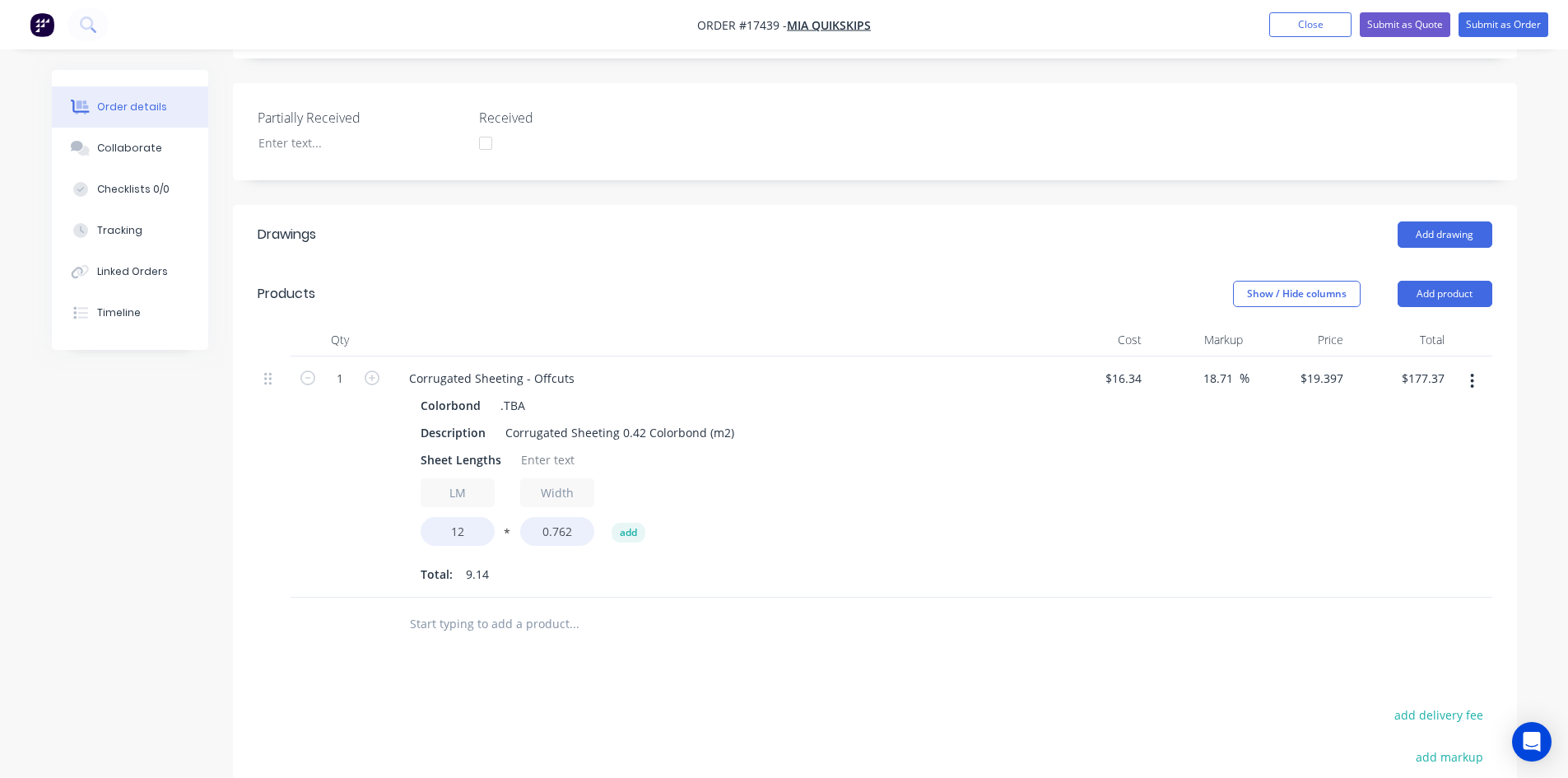
click at [723, 205] on header "Drawings Add drawing" at bounding box center [875, 234] width 1284 height 59
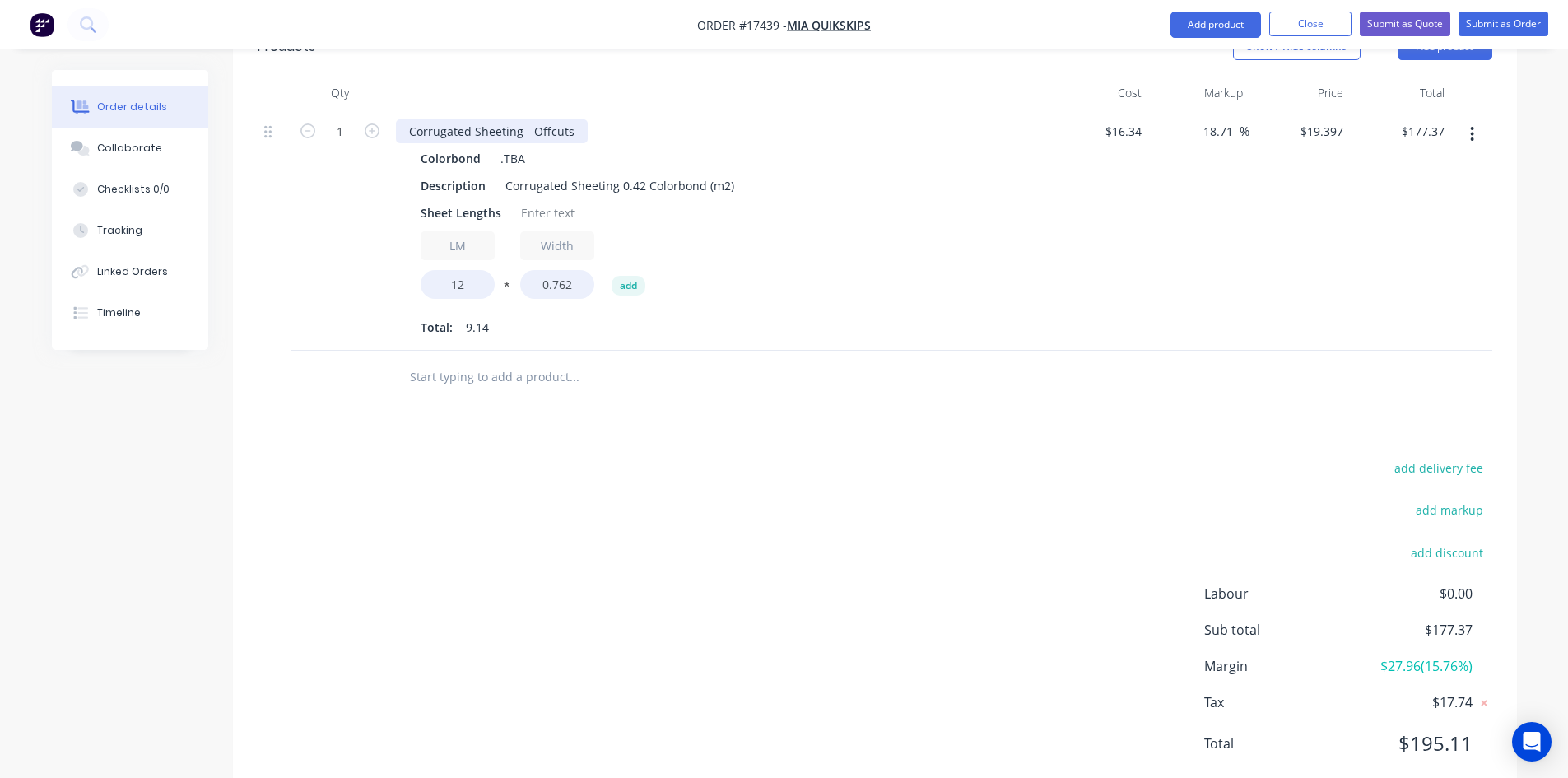
click at [574, 120] on div "Corrugated Sheeting - Offcuts" at bounding box center [491, 131] width 192 height 24
click at [859, 405] on div "Drawings Add drawing Products Show / Hide columns Add product Qty Cost Markup P…" at bounding box center [875, 379] width 1284 height 841
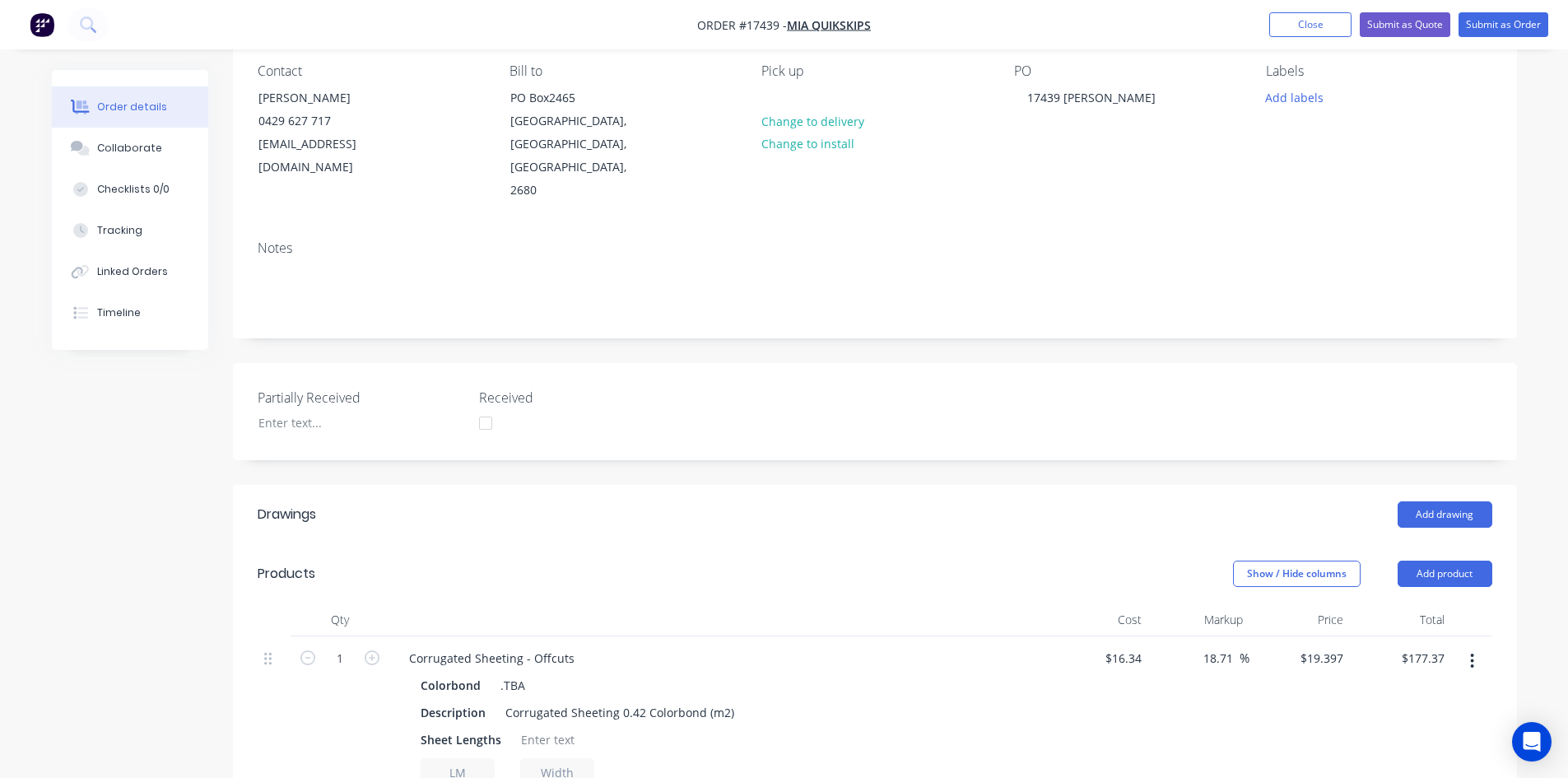
scroll to position [0, 0]
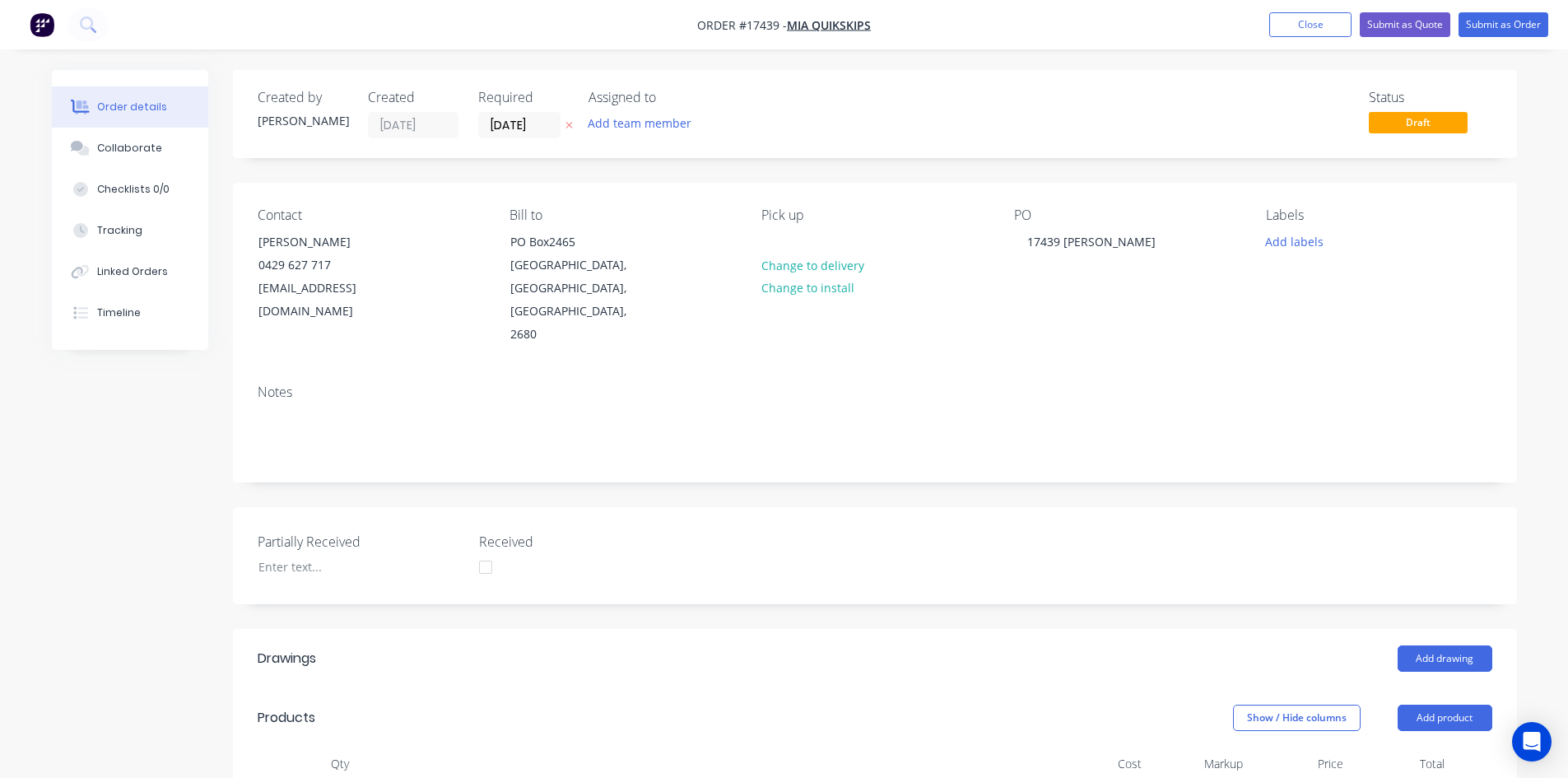
click at [984, 175] on div "Created by Sam Created 27/08/25 Required 27/08/25 Assigned to Add team member S…" at bounding box center [875, 770] width 1284 height 1400
click at [1496, 26] on button "Submit as Order" at bounding box center [1504, 25] width 90 height 25
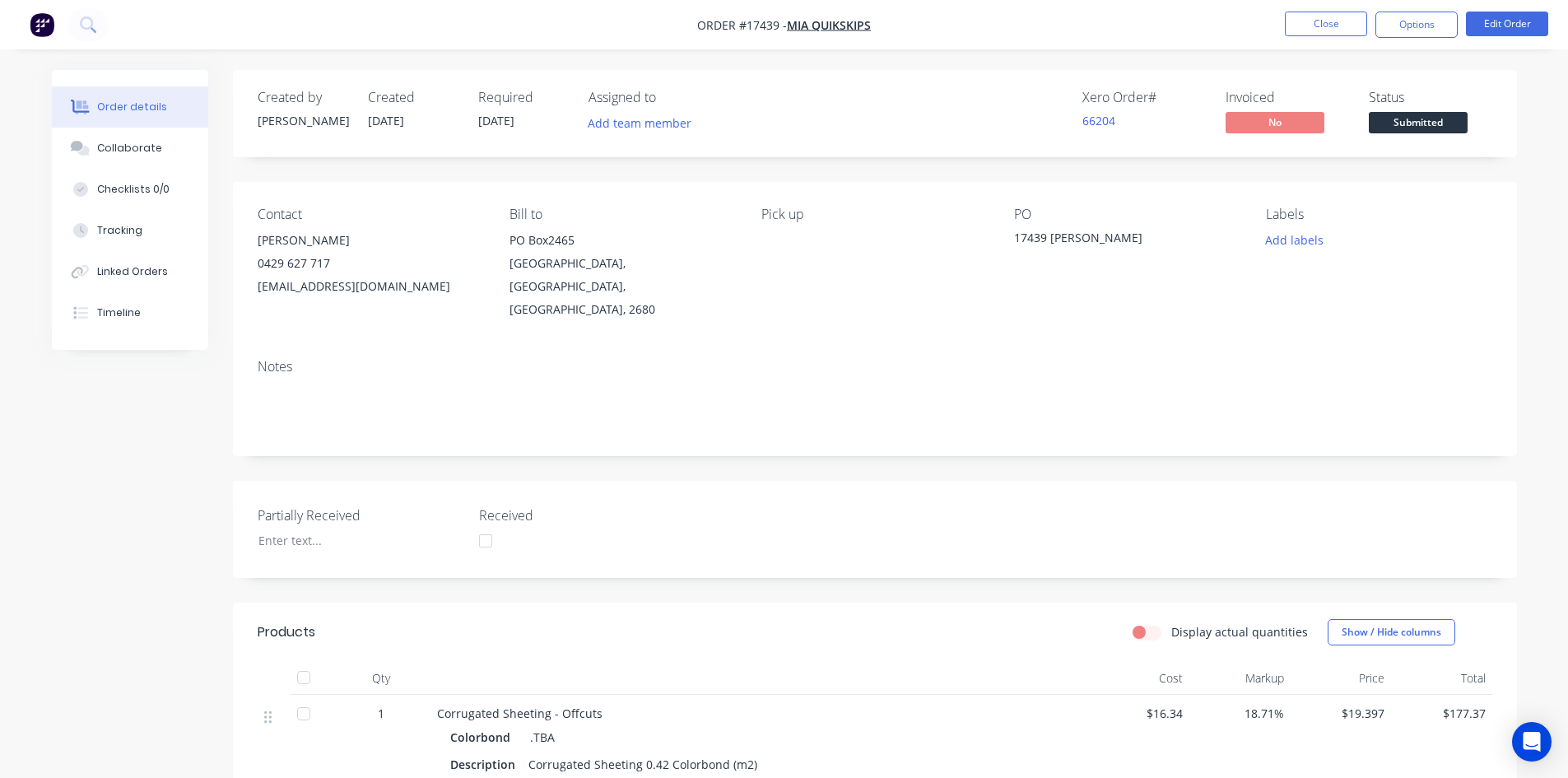
click at [1426, 120] on span "Submitted" at bounding box center [1418, 122] width 99 height 21
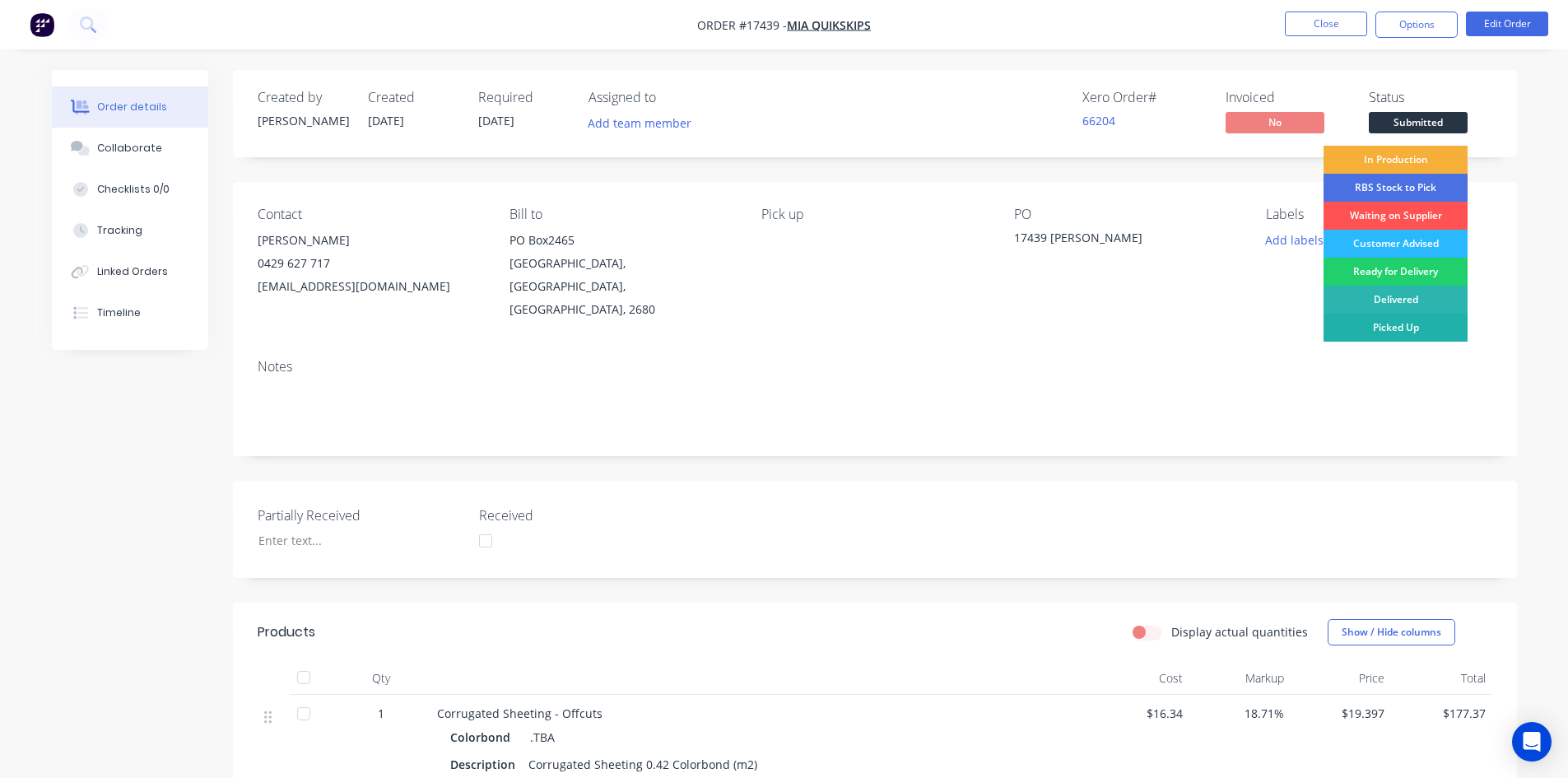
click at [1420, 335] on div "Picked Up" at bounding box center [1395, 327] width 144 height 28
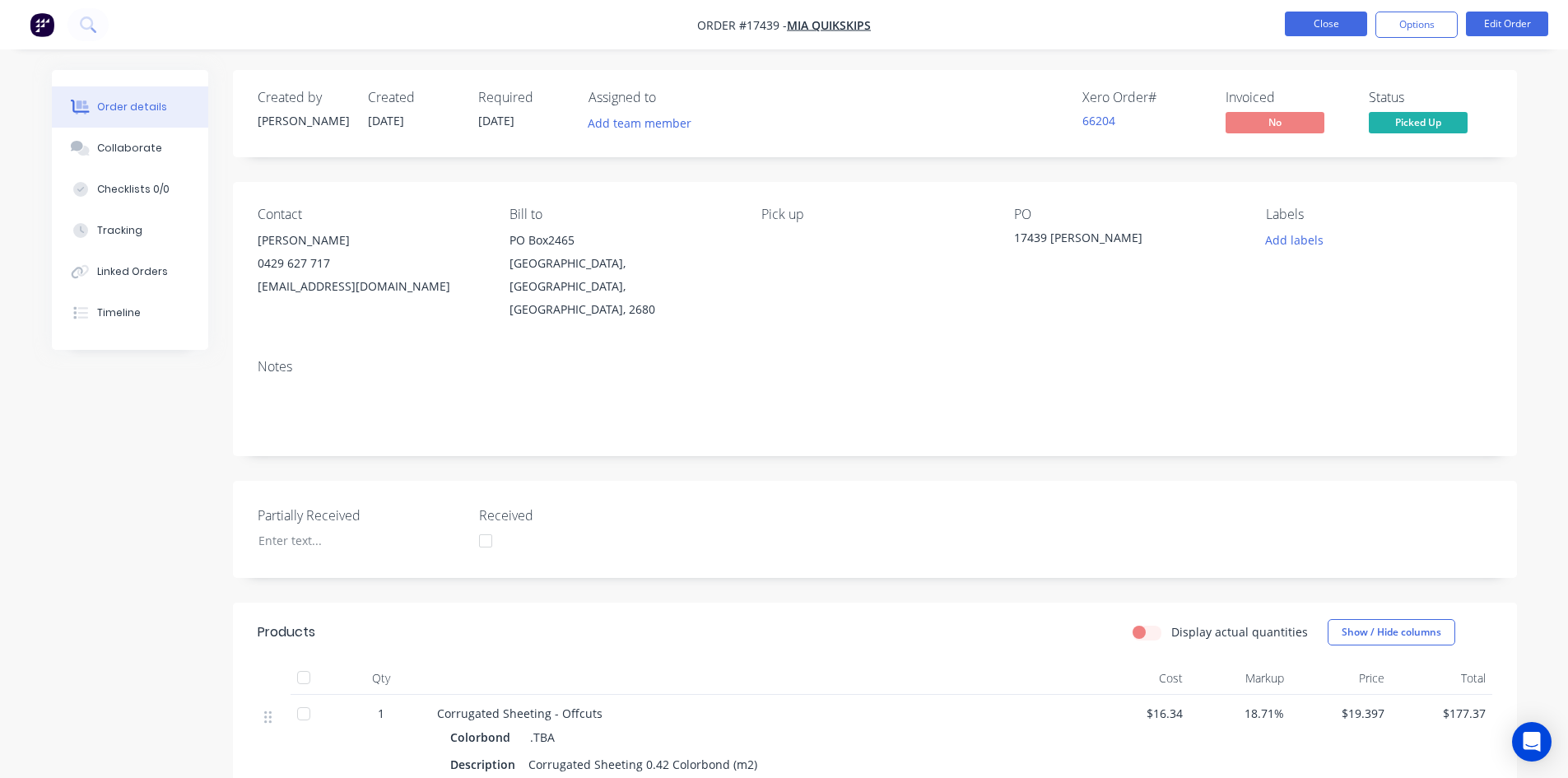
click at [1323, 27] on button "Close" at bounding box center [1326, 24] width 82 height 25
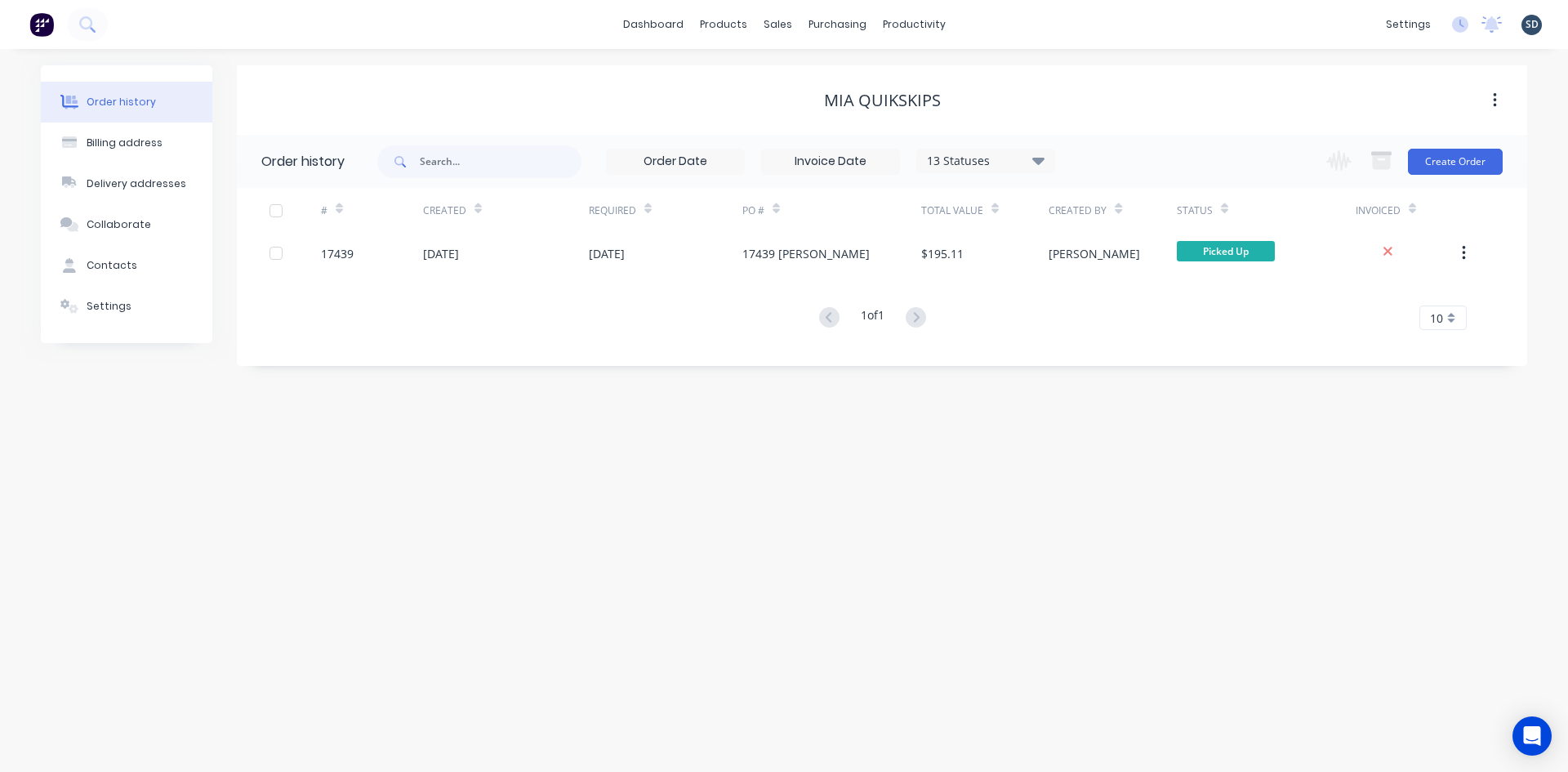
click at [1037, 28] on div "dashboard products sales purchasing productivity dashboard products Product Cat…" at bounding box center [784, 24] width 1568 height 49
click at [829, 75] on div "Sales Orders" at bounding box center [837, 78] width 67 height 15
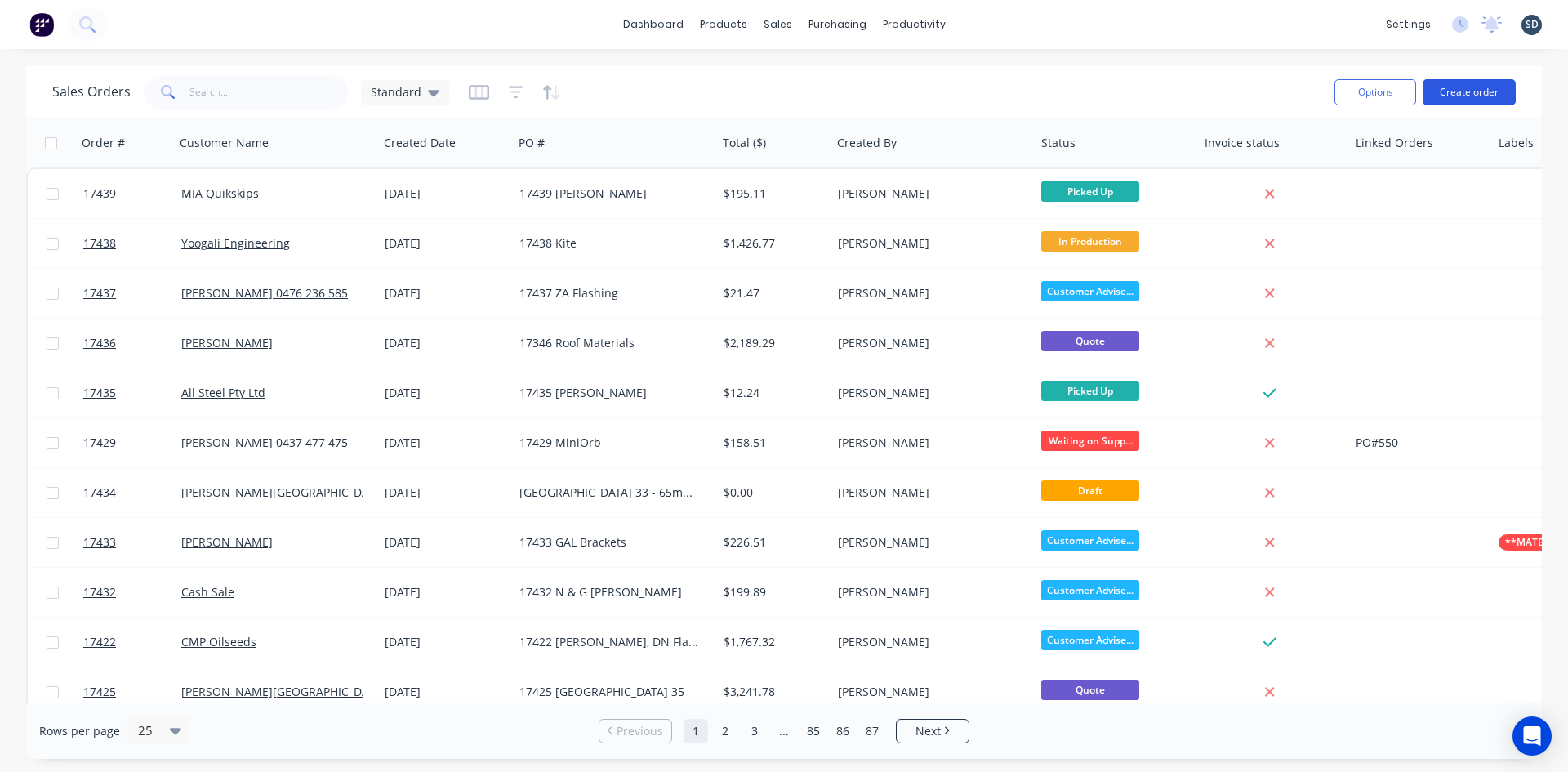
click at [1495, 92] on button "Create order" at bounding box center [1469, 92] width 93 height 26
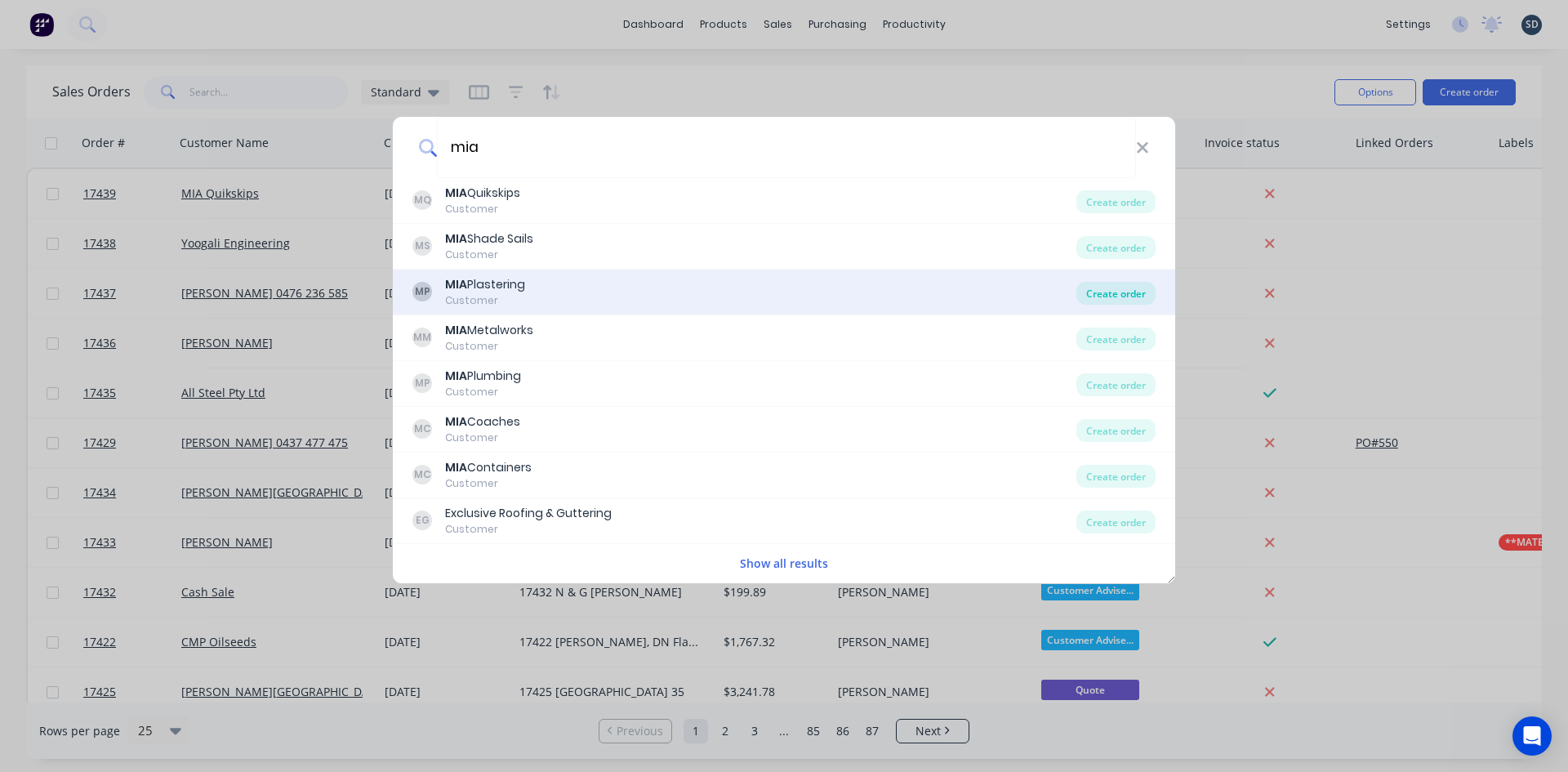
type input "mia"
click at [1125, 291] on div "Create order" at bounding box center [1116, 294] width 79 height 23
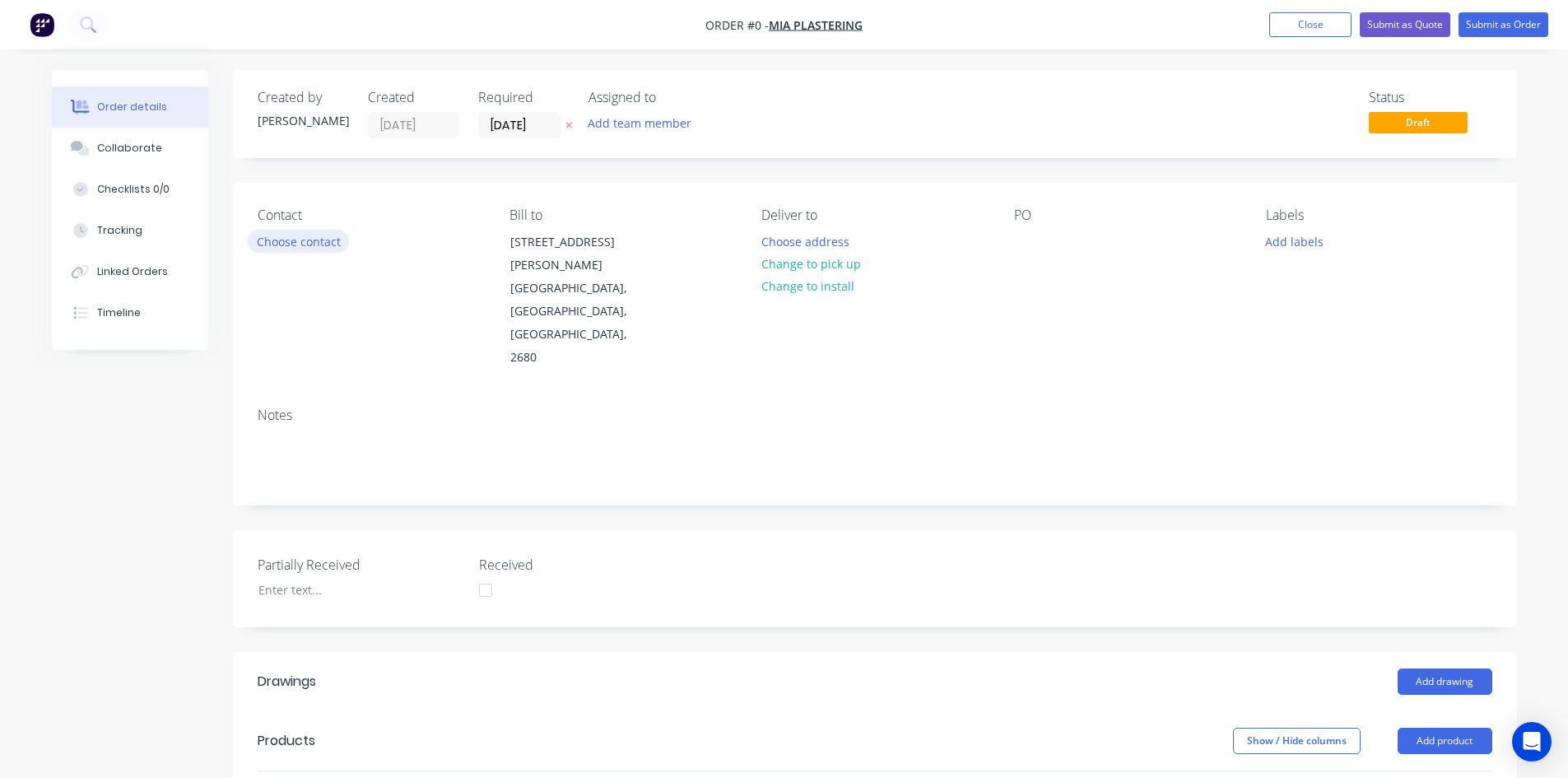
click at [285, 244] on button "Choose contact" at bounding box center [298, 240] width 101 height 22
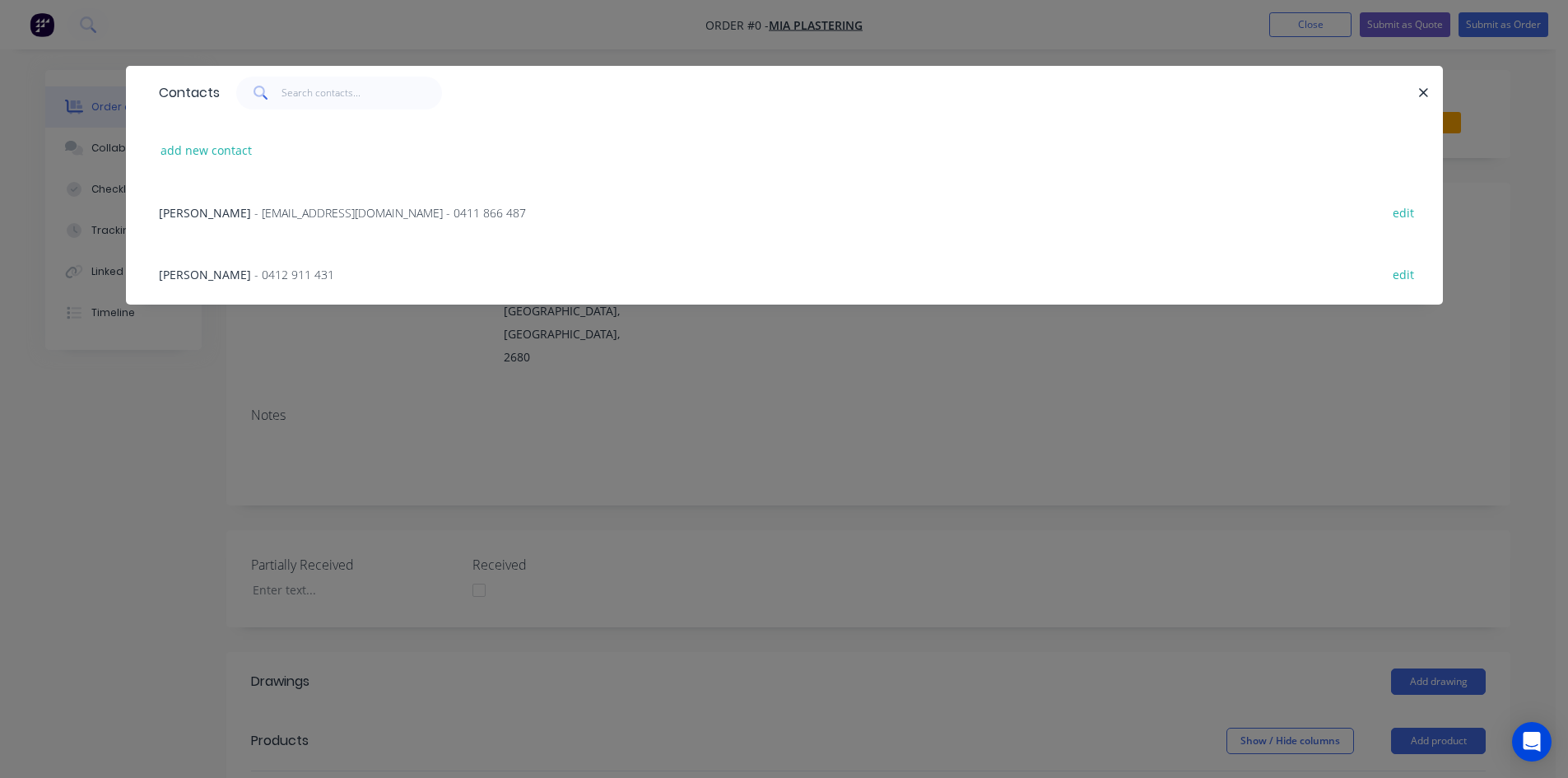
click at [261, 276] on span "- 0412 911 431" at bounding box center [294, 274] width 80 height 16
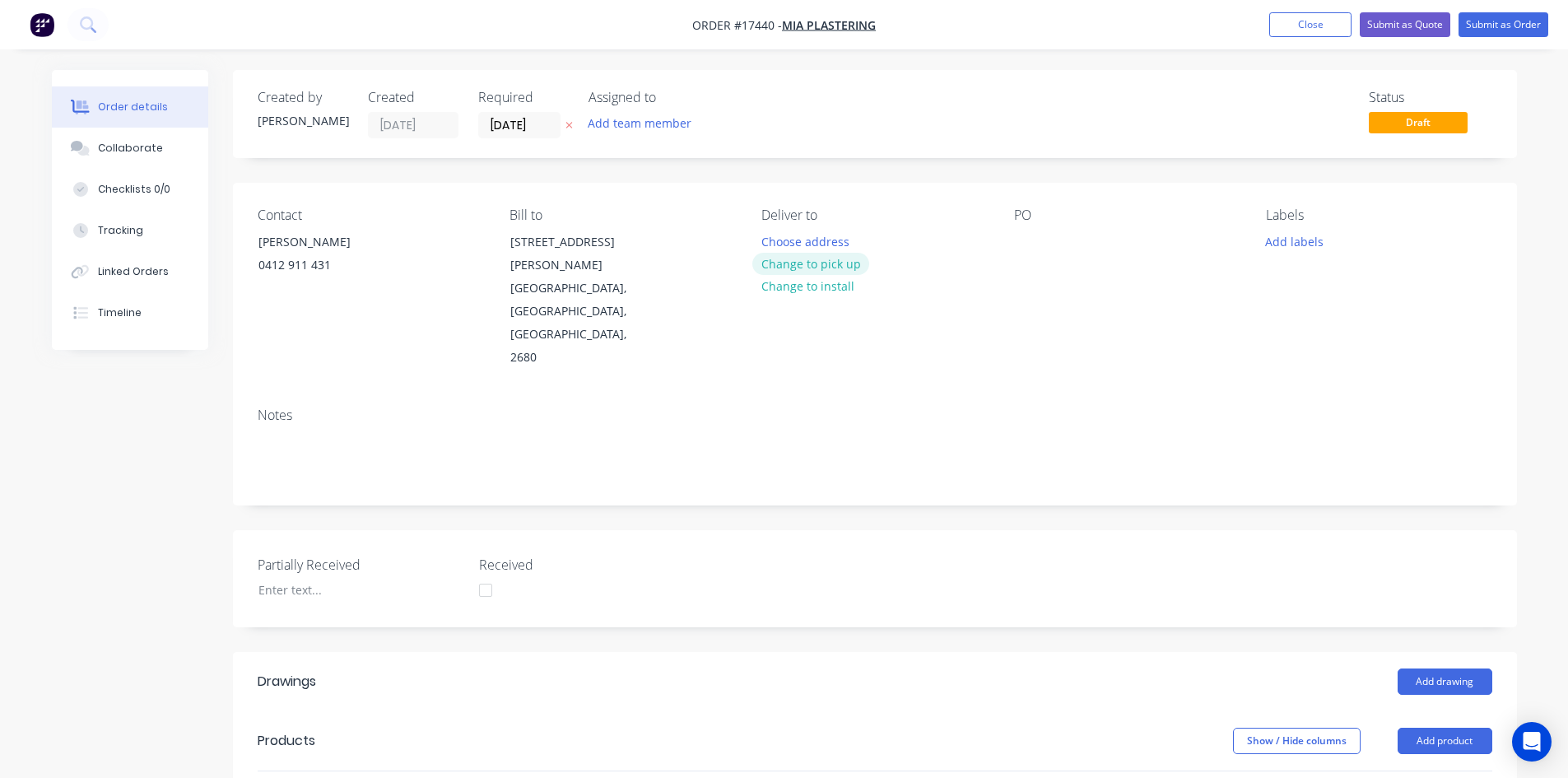
click at [822, 263] on button "Change to pick up" at bounding box center [811, 263] width 117 height 22
click at [1027, 235] on div at bounding box center [1028, 241] width 27 height 24
click at [905, 444] on div "Created by Sam Created 27/08/25 Required 27/08/25 Assigned to Add team member S…" at bounding box center [875, 645] width 1284 height 1150
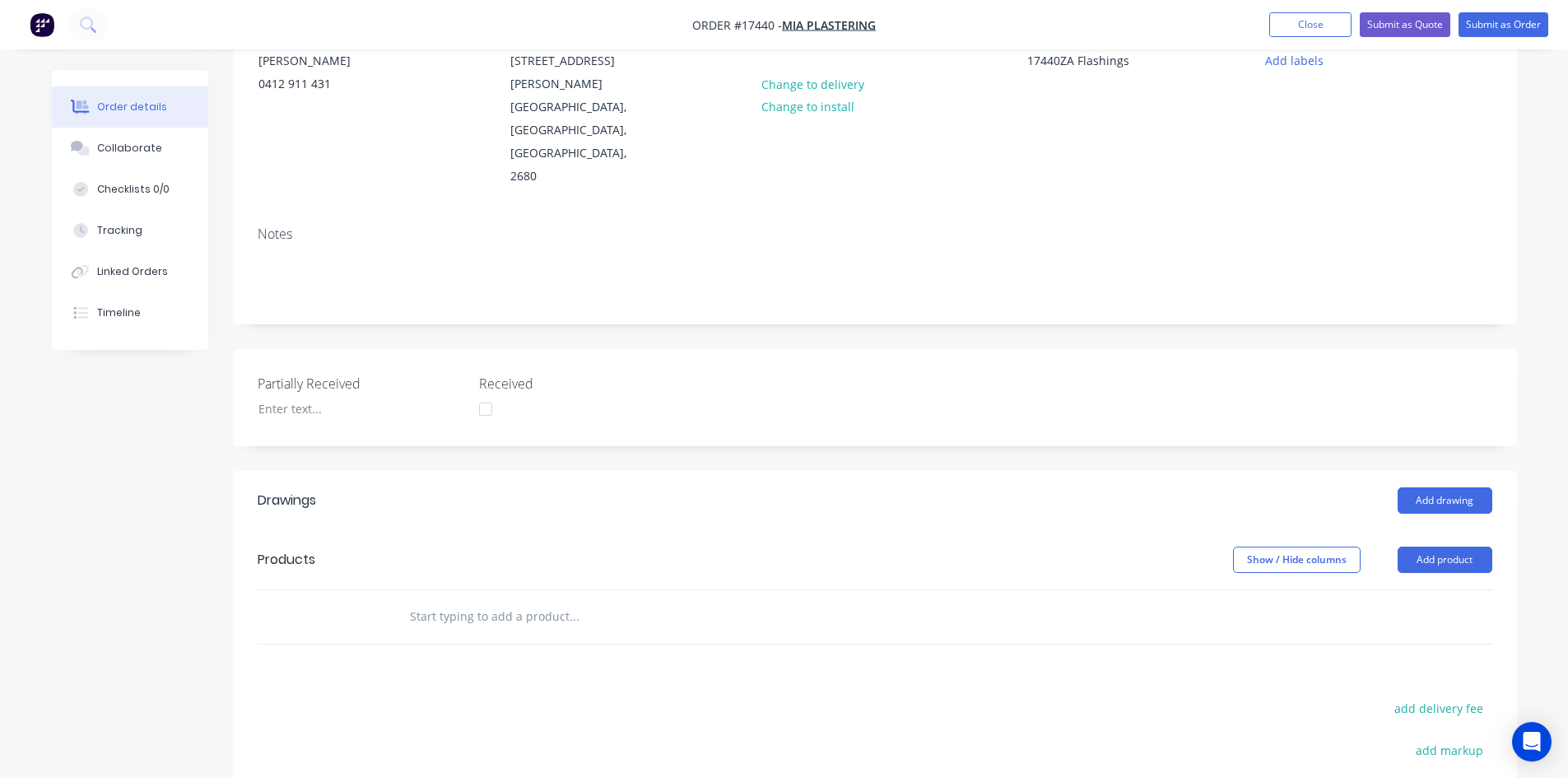
scroll to position [247, 0]
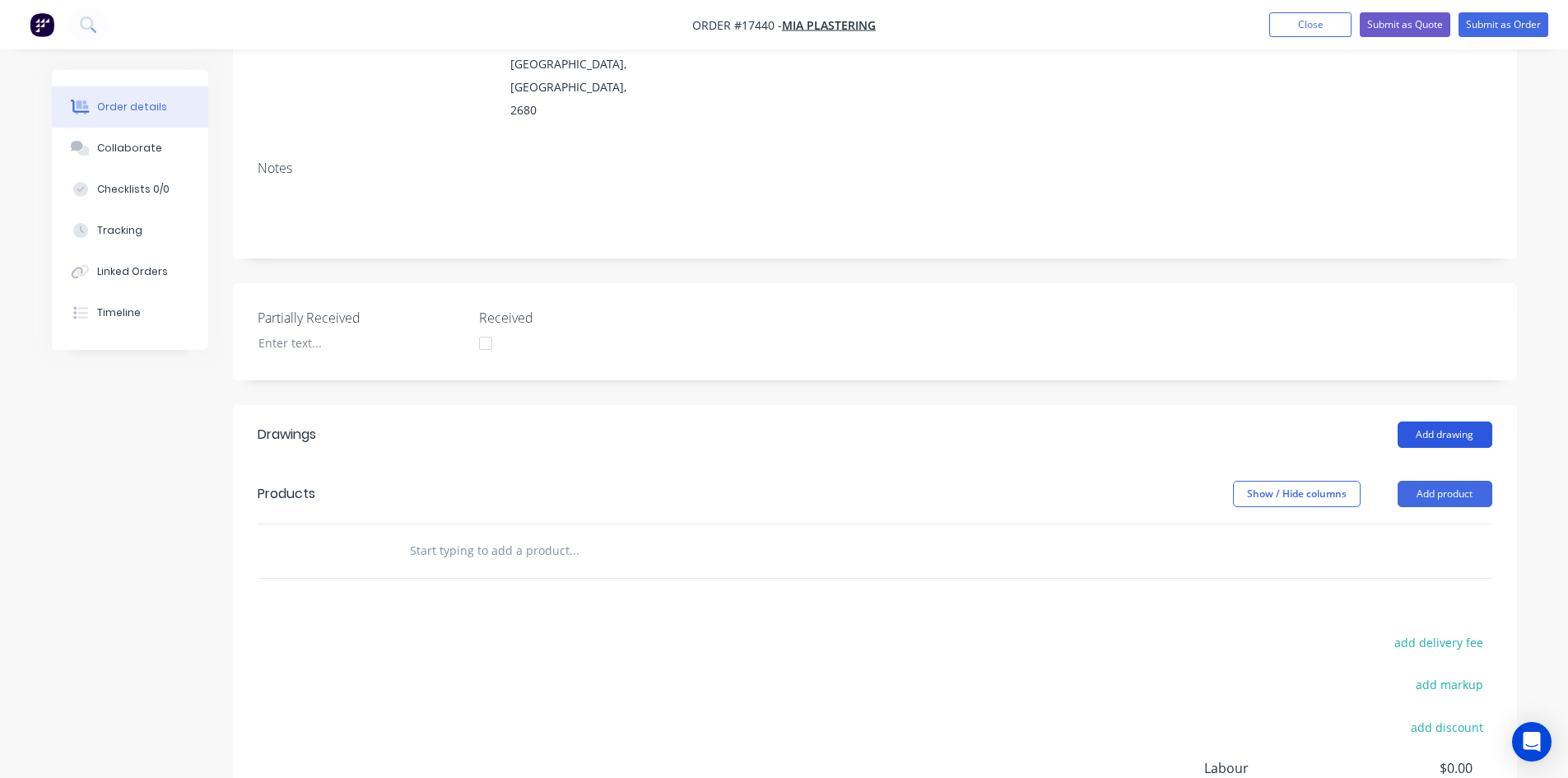
click at [1452, 421] on button "Add drawing" at bounding box center [1445, 435] width 95 height 27
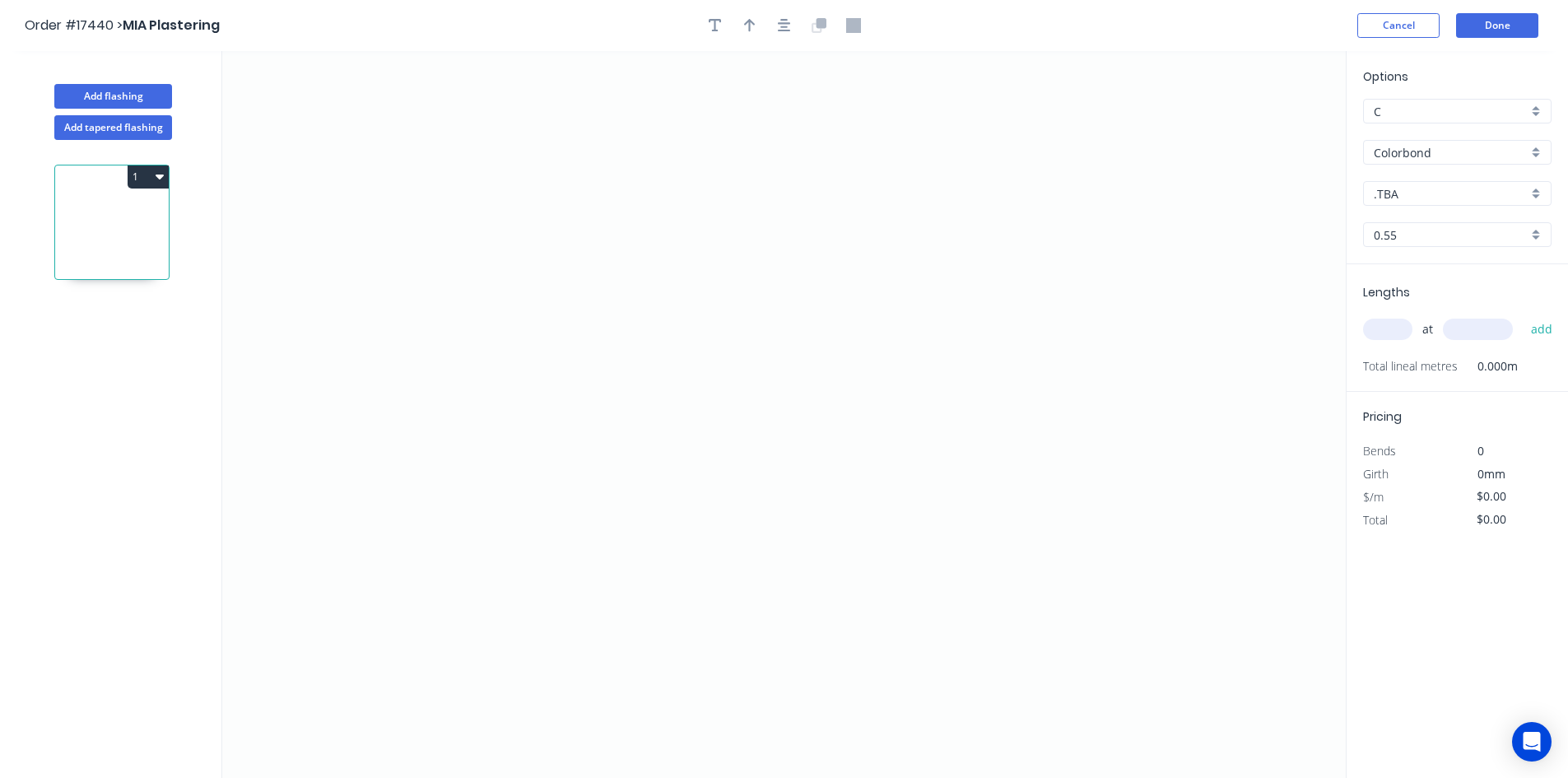
click at [1452, 157] on input "Colorbond" at bounding box center [1451, 152] width 154 height 17
click at [1441, 293] on div "Zincalume" at bounding box center [1457, 299] width 187 height 29
type input "Zincalume"
click at [576, 161] on icon "0" at bounding box center [784, 414] width 1124 height 726
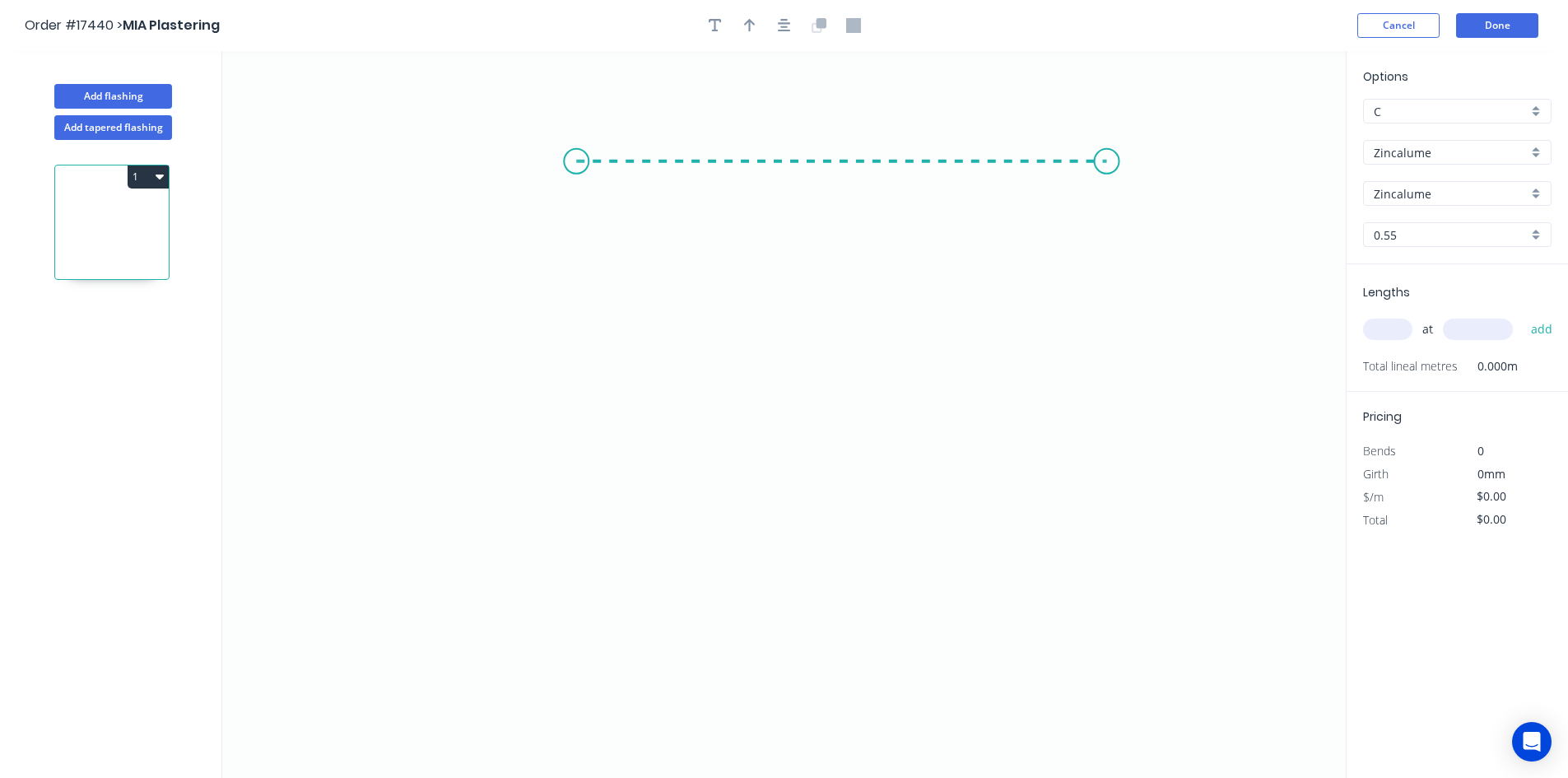
click at [1107, 159] on icon "0" at bounding box center [784, 414] width 1124 height 726
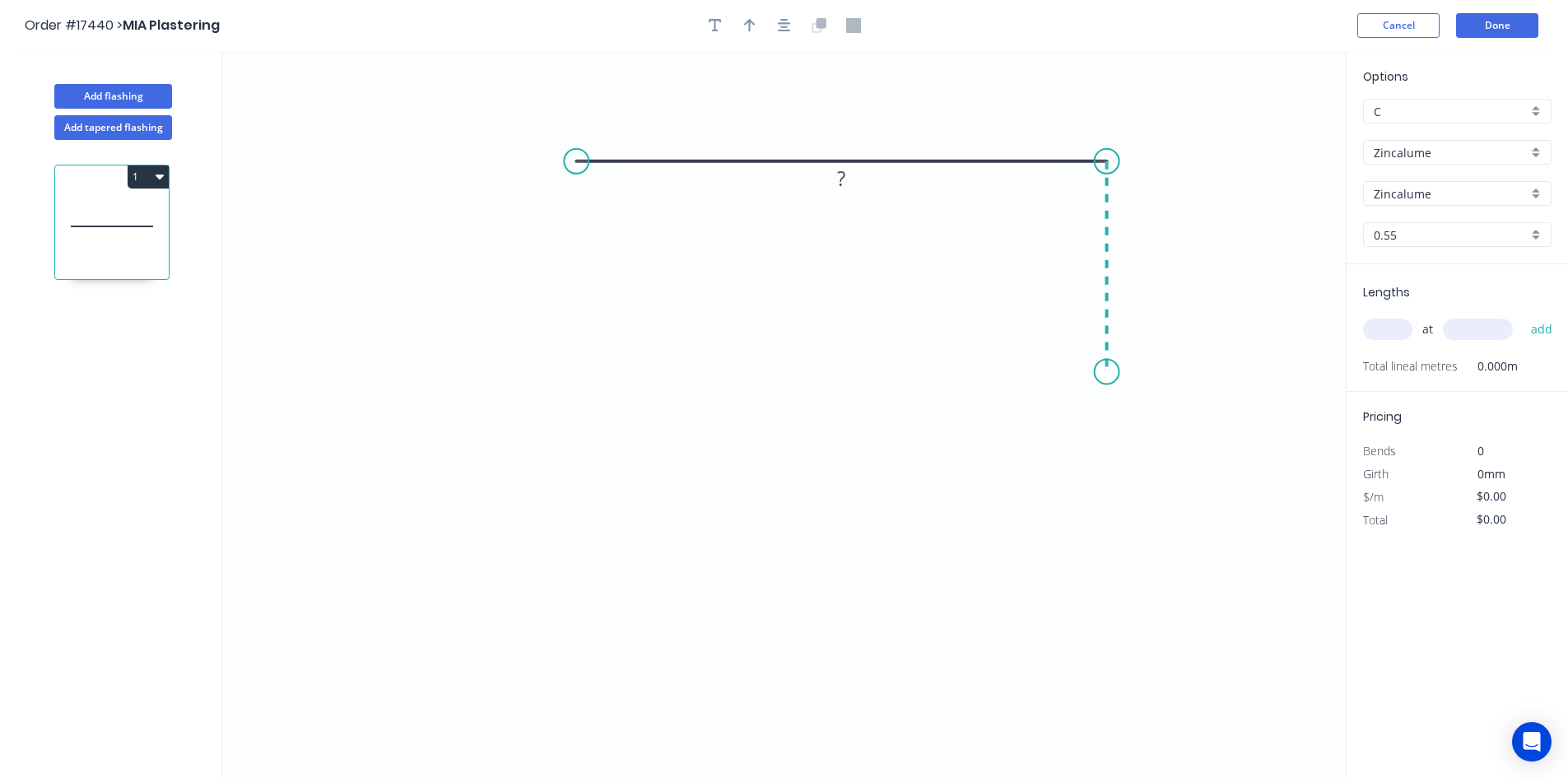
click at [1092, 372] on icon "0 ?" at bounding box center [784, 414] width 1124 height 726
click at [574, 165] on circle at bounding box center [576, 161] width 25 height 25
click at [505, 234] on icon "0 ? ?" at bounding box center [784, 414] width 1124 height 726
click at [520, 171] on tspan "?" at bounding box center [524, 171] width 8 height 27
click at [845, 130] on tspan "?" at bounding box center [841, 129] width 8 height 27
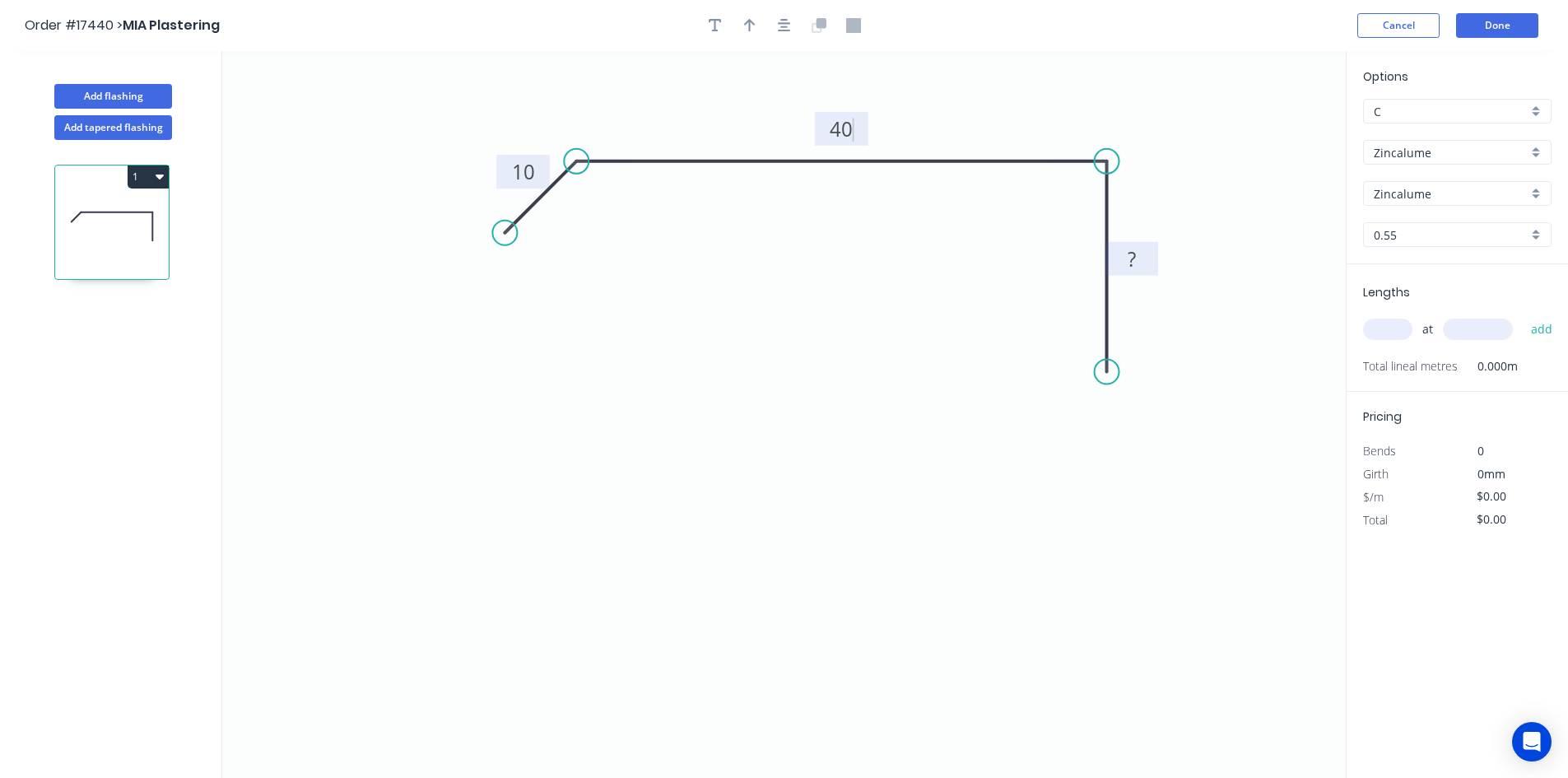
click at [1126, 246] on rect at bounding box center [1132, 259] width 53 height 34
click at [1138, 258] on rect at bounding box center [1132, 260] width 33 height 23
click at [791, 33] on button "button" at bounding box center [785, 26] width 25 height 25
type input "$9.13"
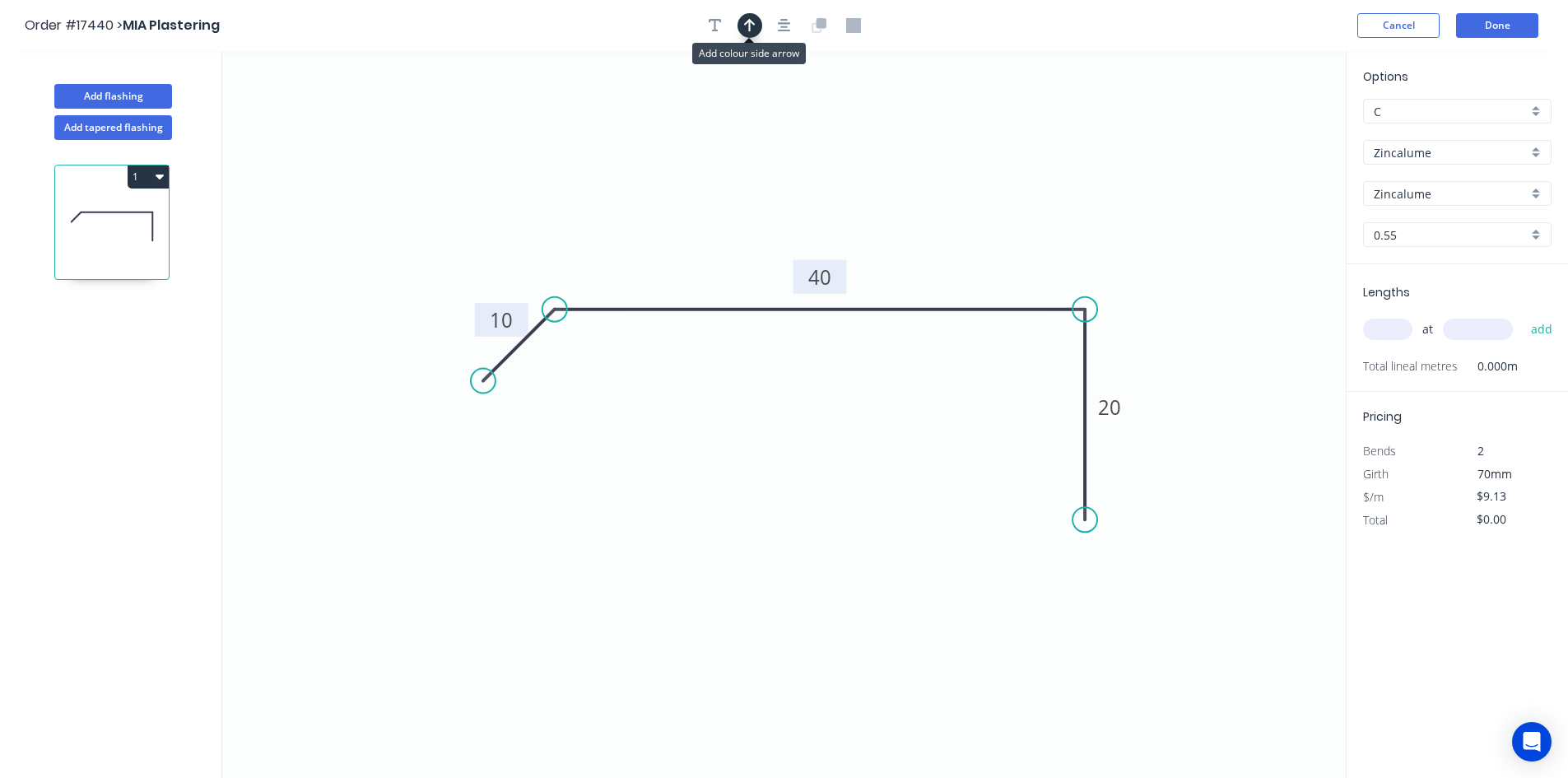
click at [752, 25] on icon "button" at bounding box center [750, 26] width 12 height 15
drag, startPoint x: 1261, startPoint y: 130, endPoint x: 967, endPoint y: 179, distance: 298.1
click at [967, 179] on icon at bounding box center [968, 159] width 15 height 52
click at [616, 380] on div "Show angle" at bounding box center [632, 367] width 165 height 34
click at [573, 342] on tspan "º" at bounding box center [574, 346] width 7 height 27
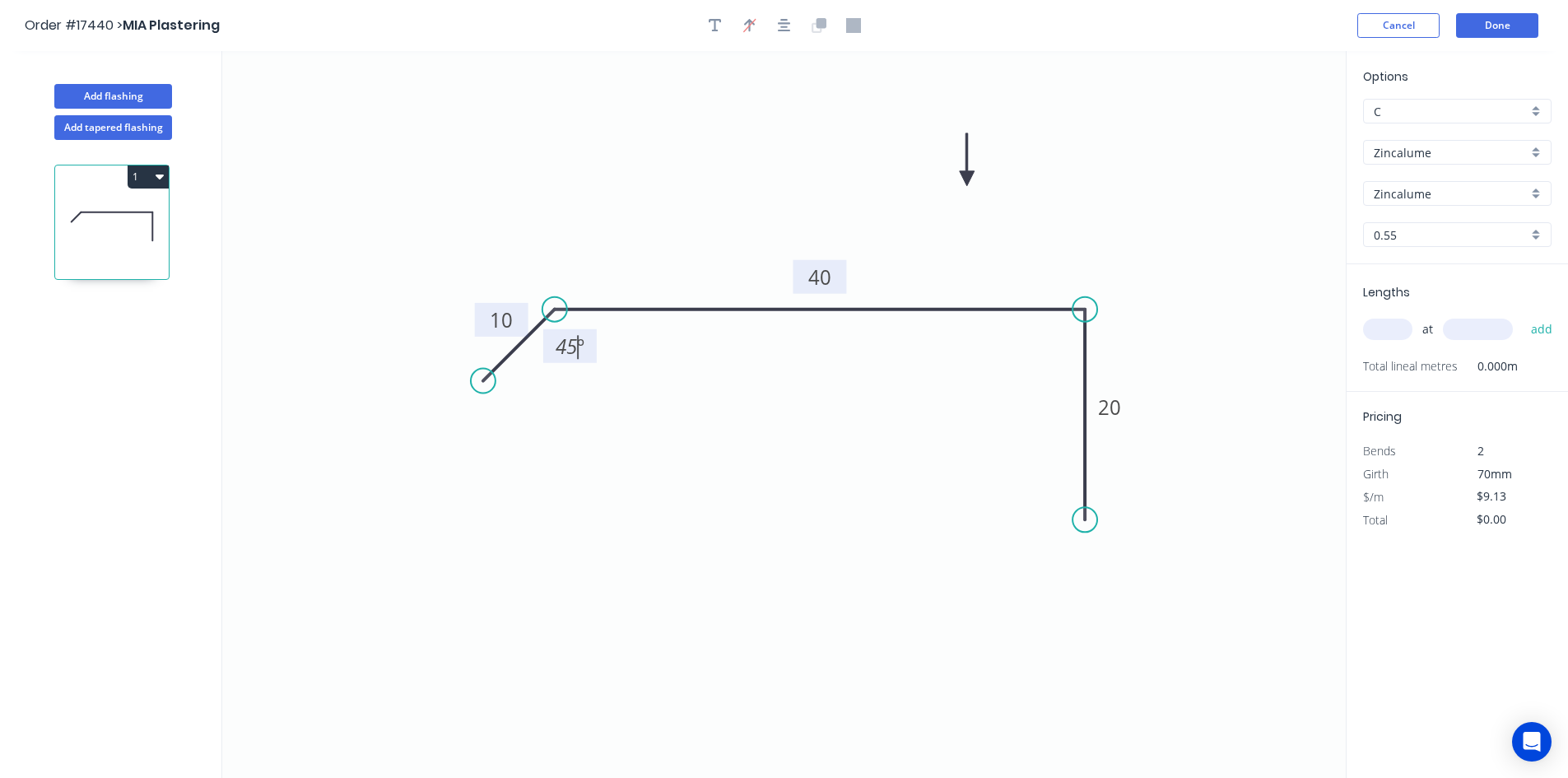
click at [621, 384] on icon "0 10 40 20 45 º" at bounding box center [784, 414] width 1124 height 726
drag, startPoint x: 589, startPoint y: 356, endPoint x: 568, endPoint y: 234, distance: 123.8
click at [568, 234] on rect at bounding box center [549, 224] width 53 height 34
click at [1159, 372] on div "Show angle" at bounding box center [1173, 365] width 165 height 34
click at [1058, 342] on tspan "º" at bounding box center [1059, 337] width 7 height 27
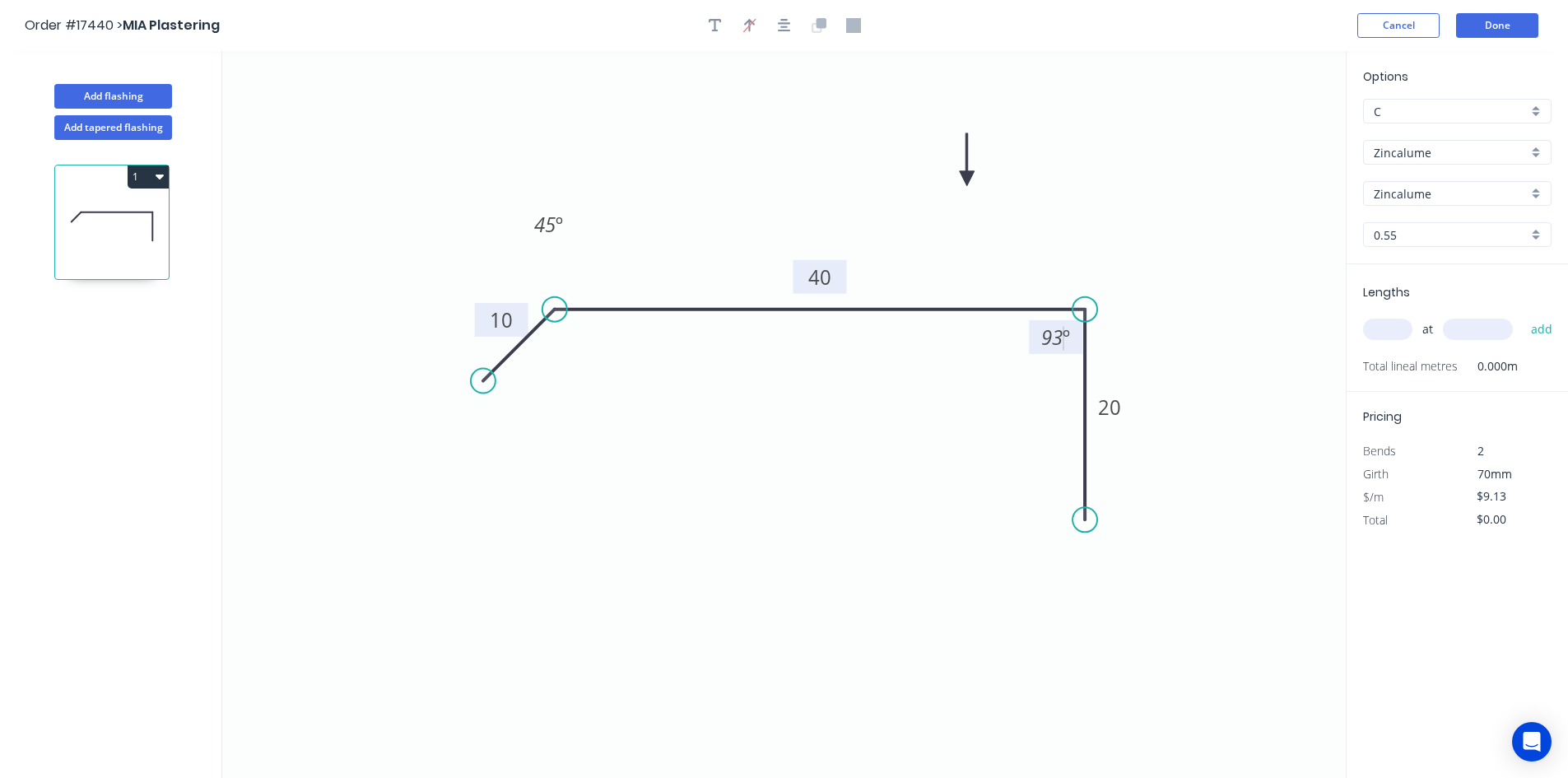
drag, startPoint x: 1018, startPoint y: 375, endPoint x: 1030, endPoint y: 352, distance: 25.9
click at [1018, 375] on icon "0 10 40 20 45 º 93 º" at bounding box center [784, 414] width 1124 height 726
click at [1048, 338] on tspan "93" at bounding box center [1053, 337] width 22 height 27
click at [1034, 380] on icon "0 10 40 20 45 º 92 º" at bounding box center [784, 414] width 1124 height 726
drag, startPoint x: 1035, startPoint y: 345, endPoint x: 1124, endPoint y: 266, distance: 119.0
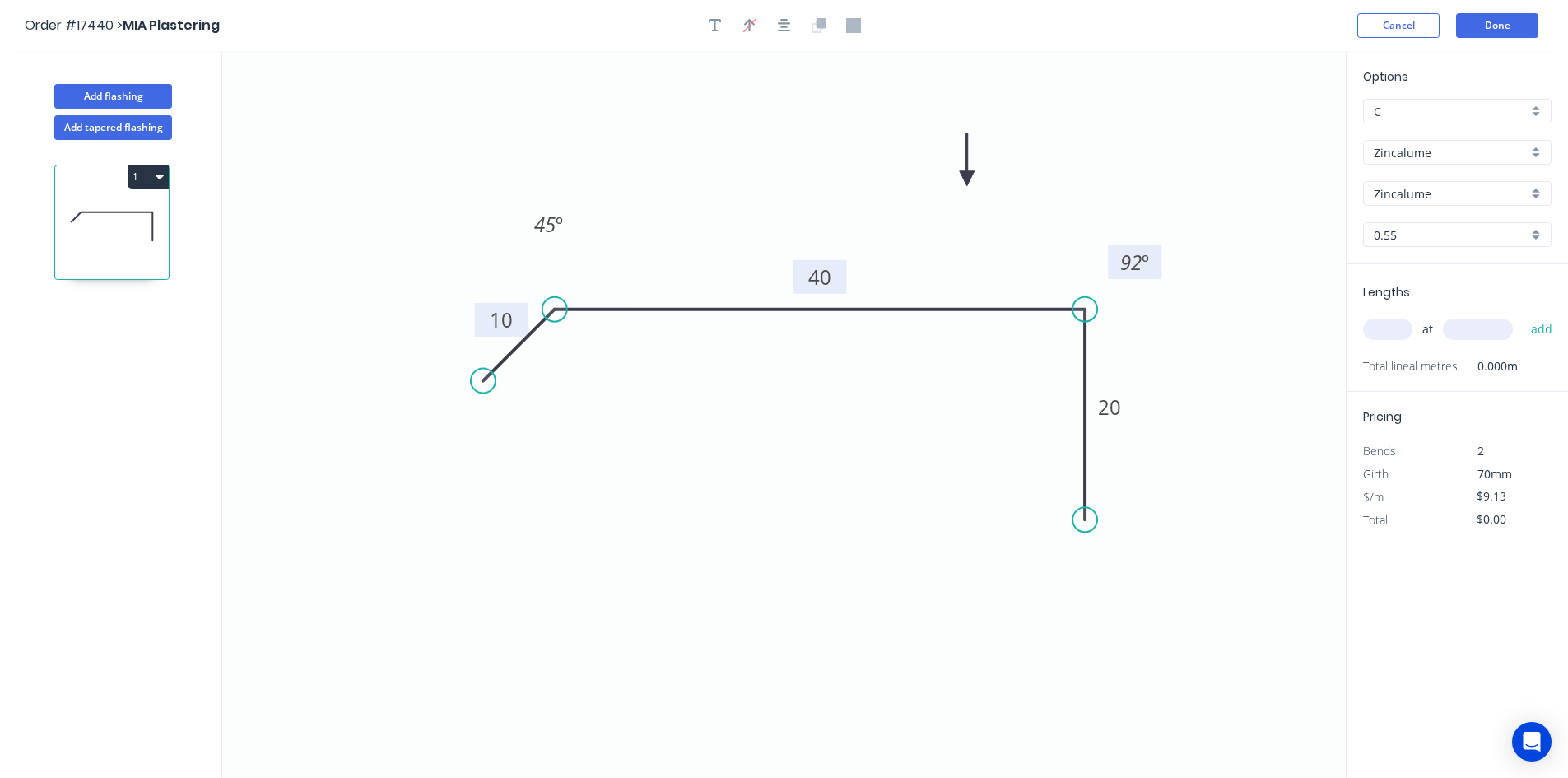
click at [1124, 266] on rect at bounding box center [1135, 262] width 53 height 34
click at [1383, 328] on input "text" at bounding box center [1388, 329] width 49 height 22
type input "2"
click at [1488, 337] on input "text" at bounding box center [1478, 329] width 70 height 22
type input "4500"
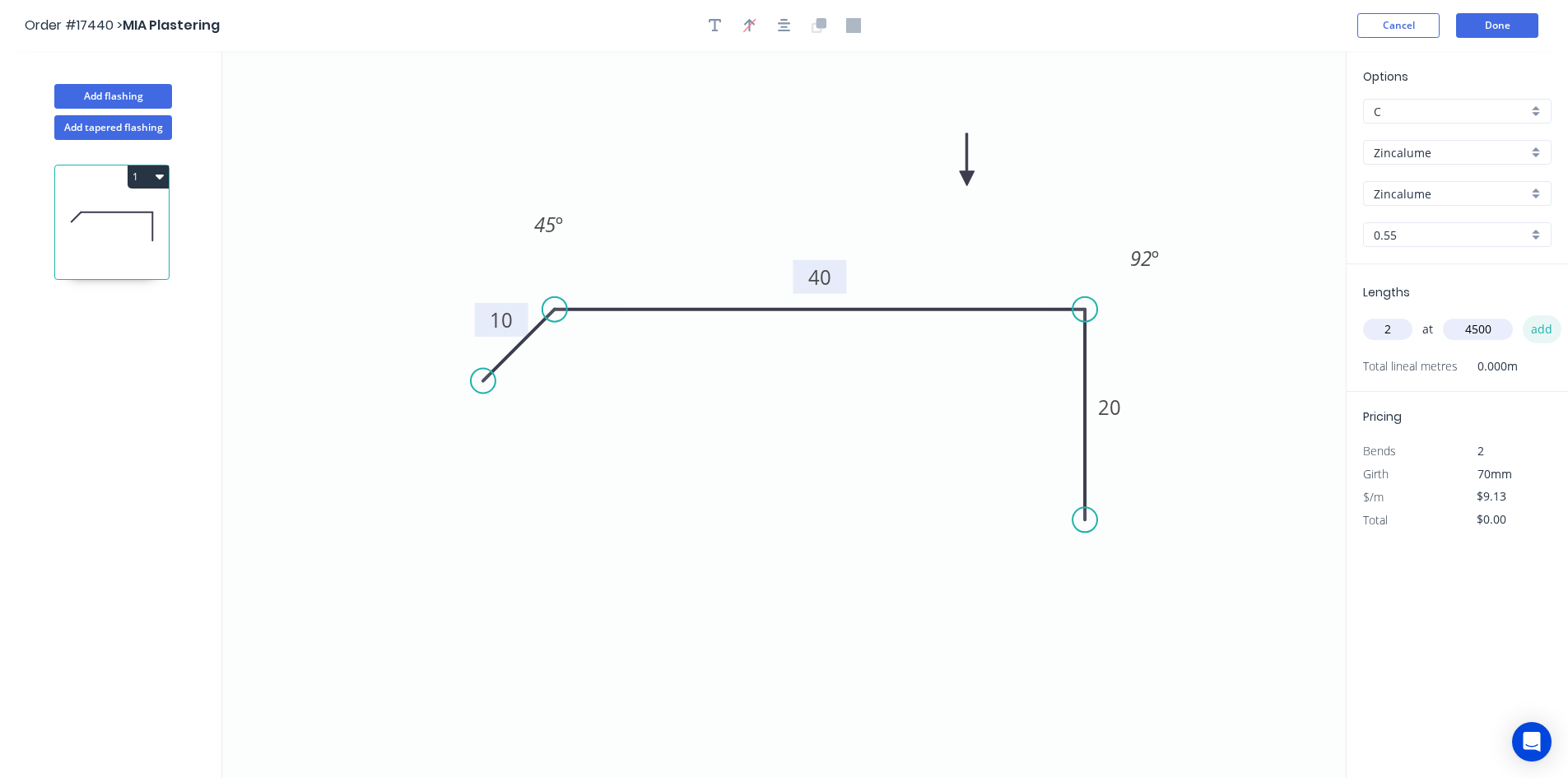
click at [1539, 328] on button "add" at bounding box center [1542, 329] width 39 height 28
type input "$82.17"
click at [136, 92] on button "Add flashing" at bounding box center [113, 96] width 118 height 25
type input "$0.00"
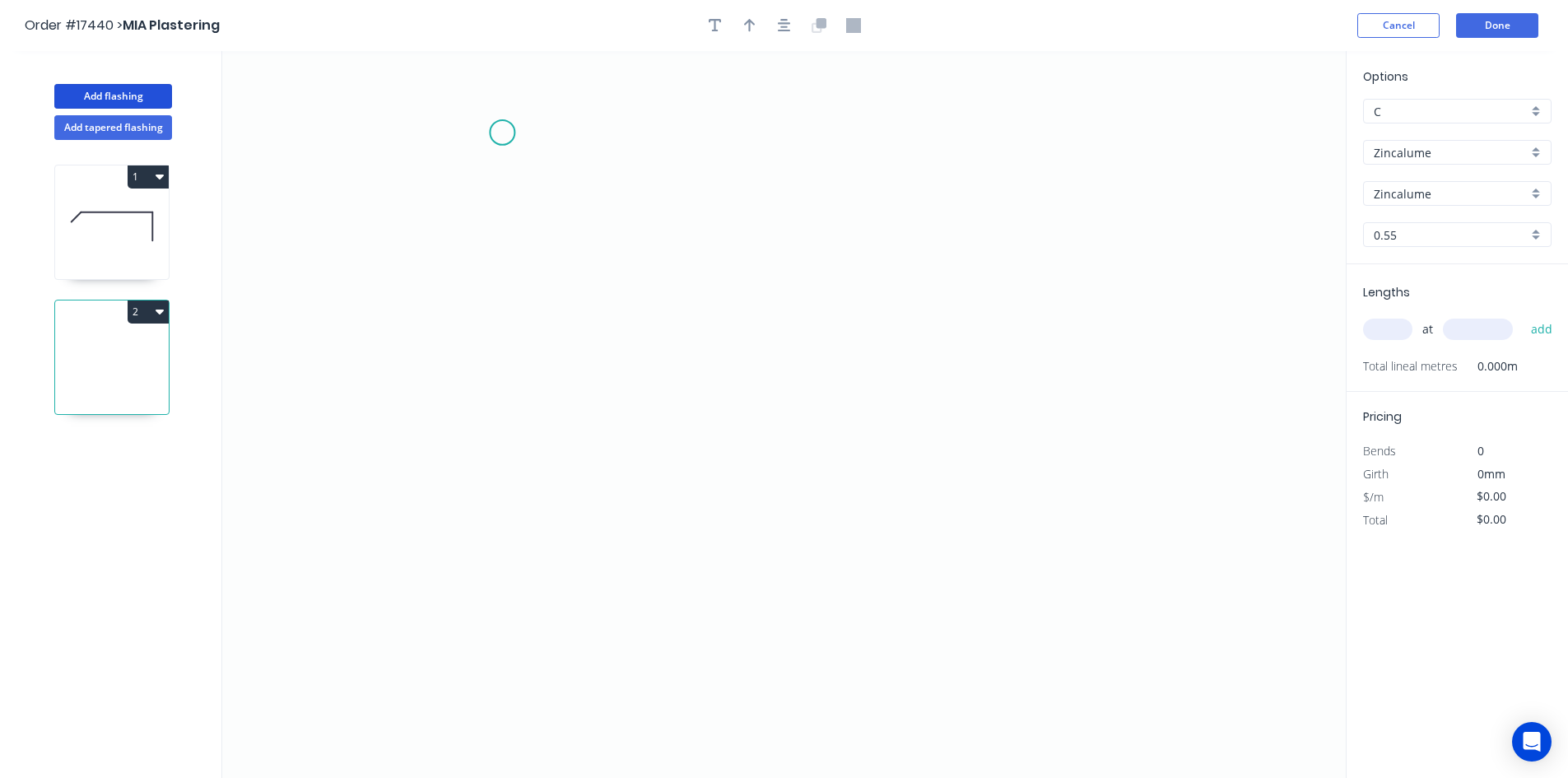
click at [502, 132] on icon "0" at bounding box center [784, 414] width 1124 height 726
click at [499, 549] on icon "0" at bounding box center [784, 414] width 1124 height 726
click at [739, 556] on icon "0 ?" at bounding box center [784, 414] width 1124 height 726
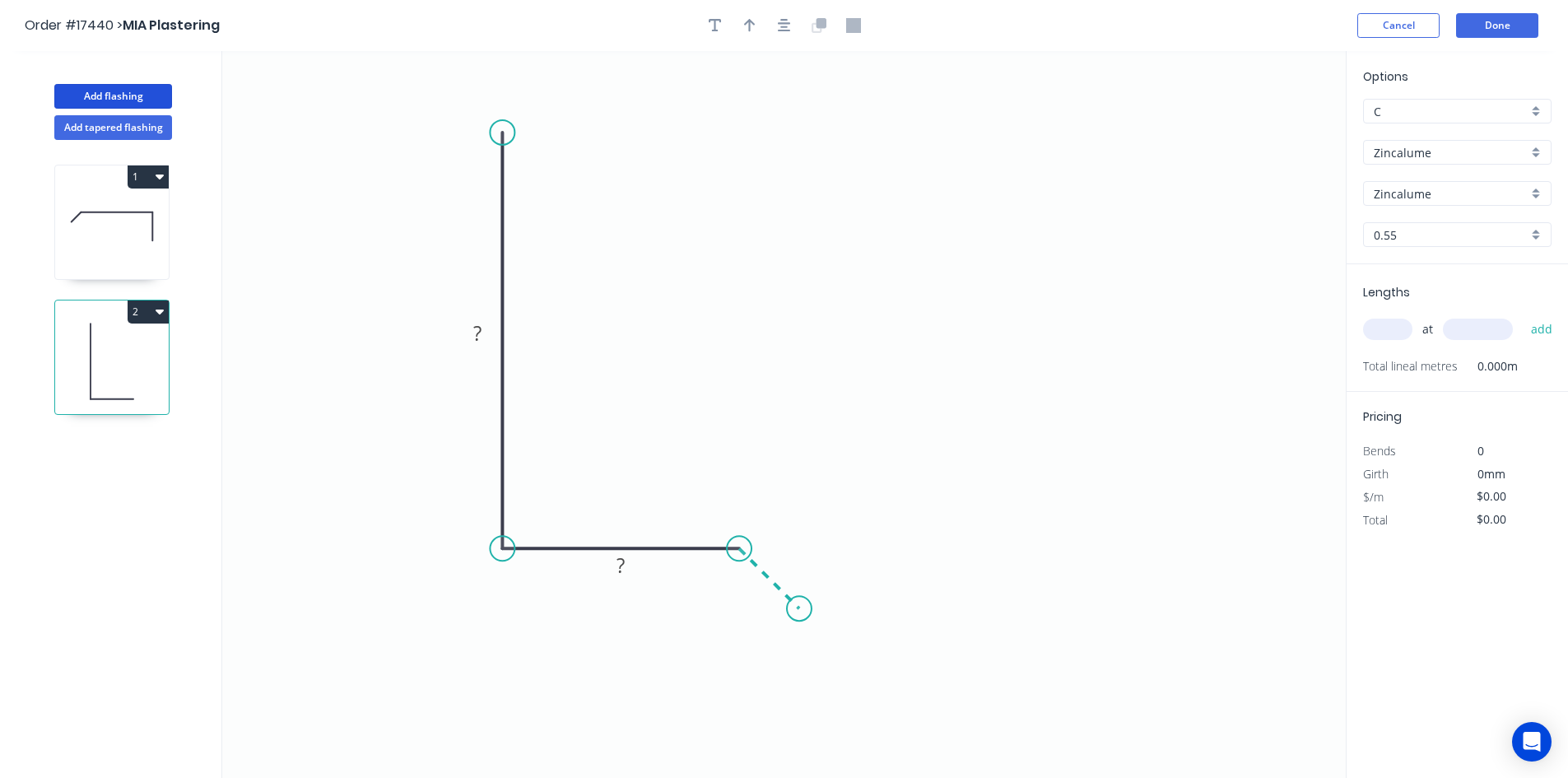
click at [799, 611] on icon "0 ? ?" at bounding box center [784, 414] width 1124 height 726
click at [796, 559] on rect at bounding box center [787, 555] width 33 height 23
click at [623, 562] on tspan "?" at bounding box center [621, 564] width 8 height 27
click at [474, 335] on tspan "?" at bounding box center [477, 332] width 8 height 27
click at [668, 313] on icon "0 40 20 10" at bounding box center [784, 414] width 1124 height 726
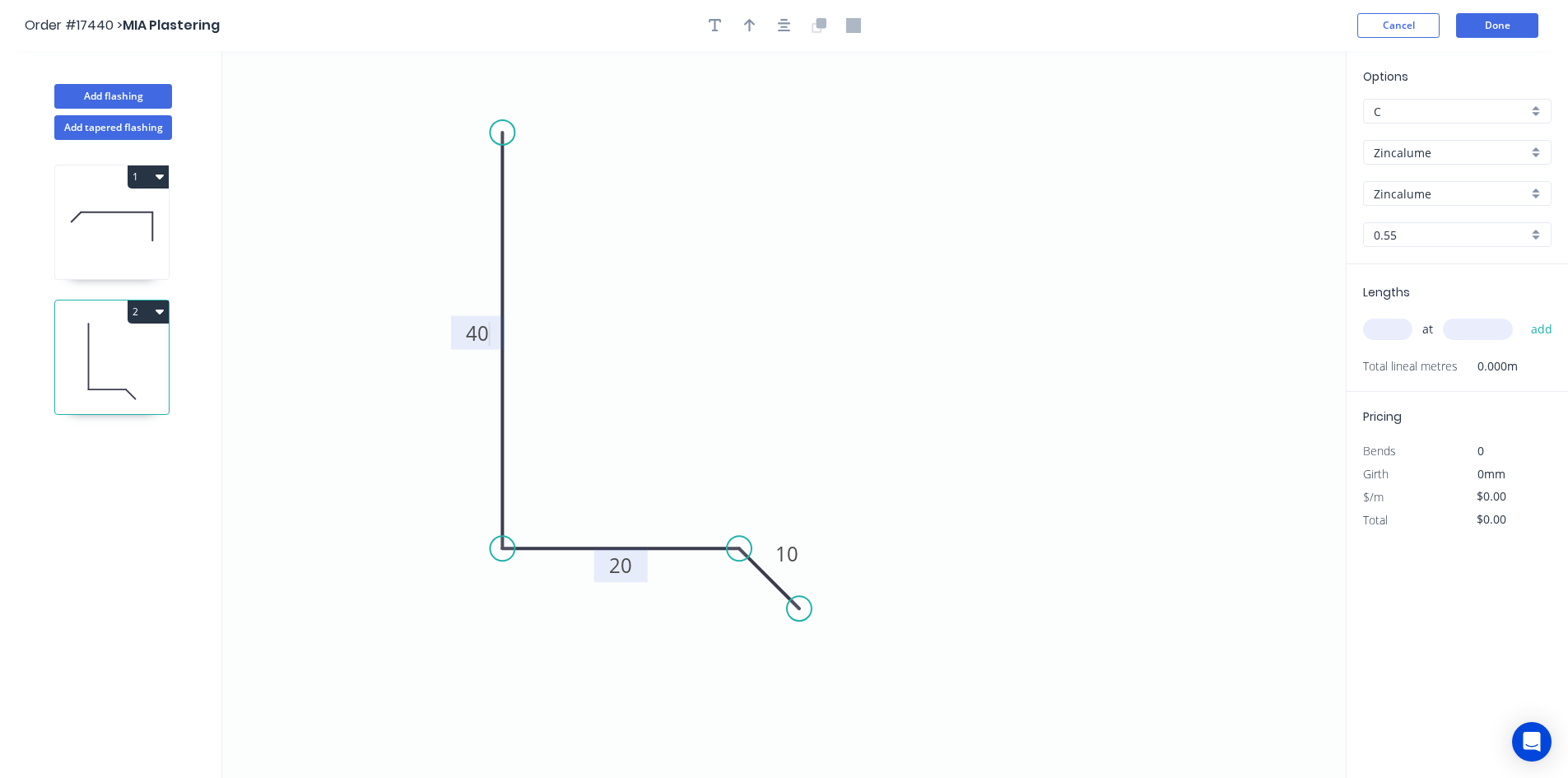
type input "$9.13"
click at [783, 26] on icon "button" at bounding box center [785, 26] width 13 height 15
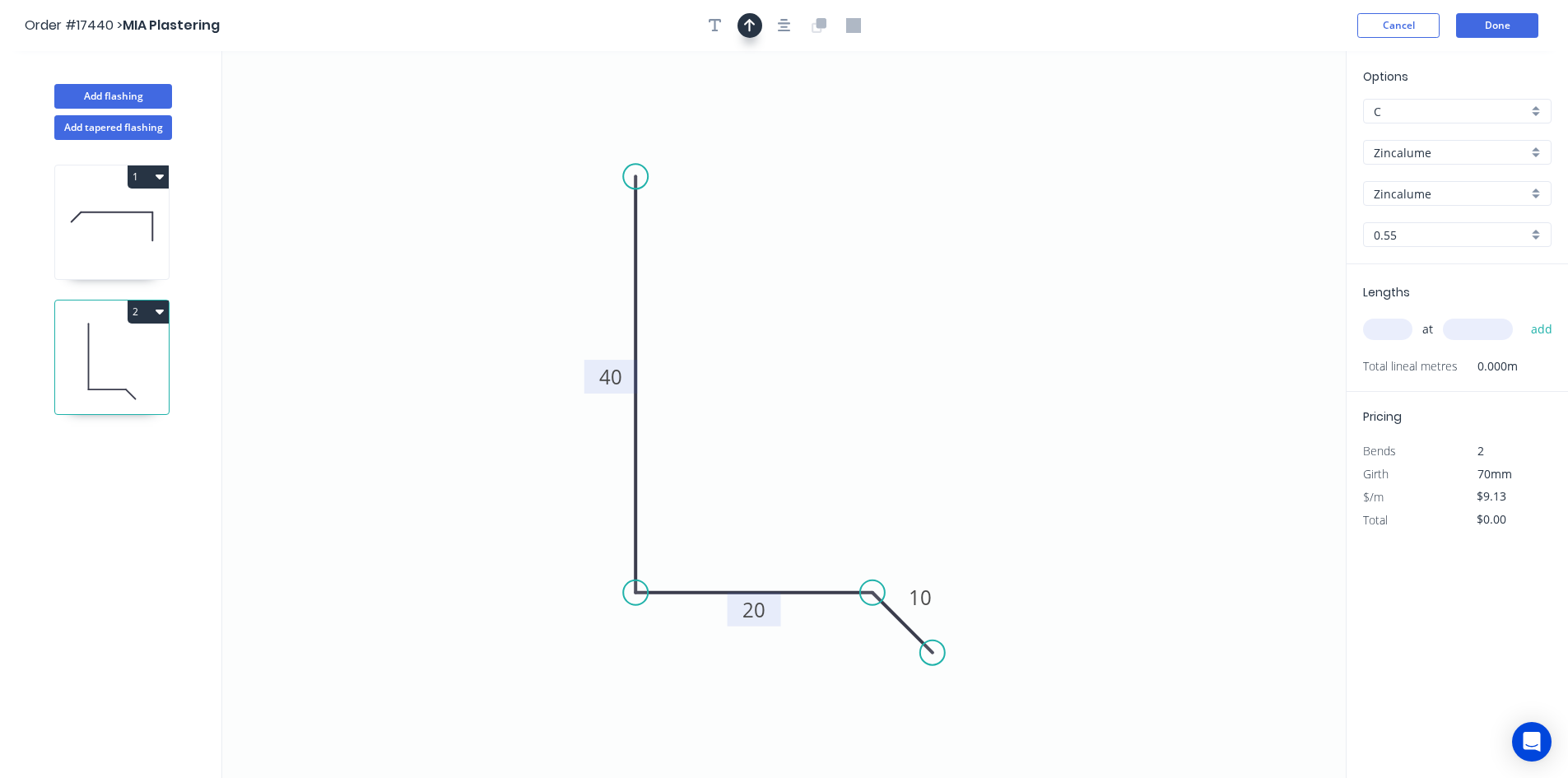
click at [750, 27] on icon "button" at bounding box center [750, 26] width 12 height 13
click at [1266, 131] on icon at bounding box center [1263, 114] width 15 height 52
drag, startPoint x: 1266, startPoint y: 131, endPoint x: 790, endPoint y: 379, distance: 536.7
click at [795, 377] on icon at bounding box center [818, 357] width 47 height 47
click at [706, 651] on div "Show angle" at bounding box center [721, 652] width 165 height 34
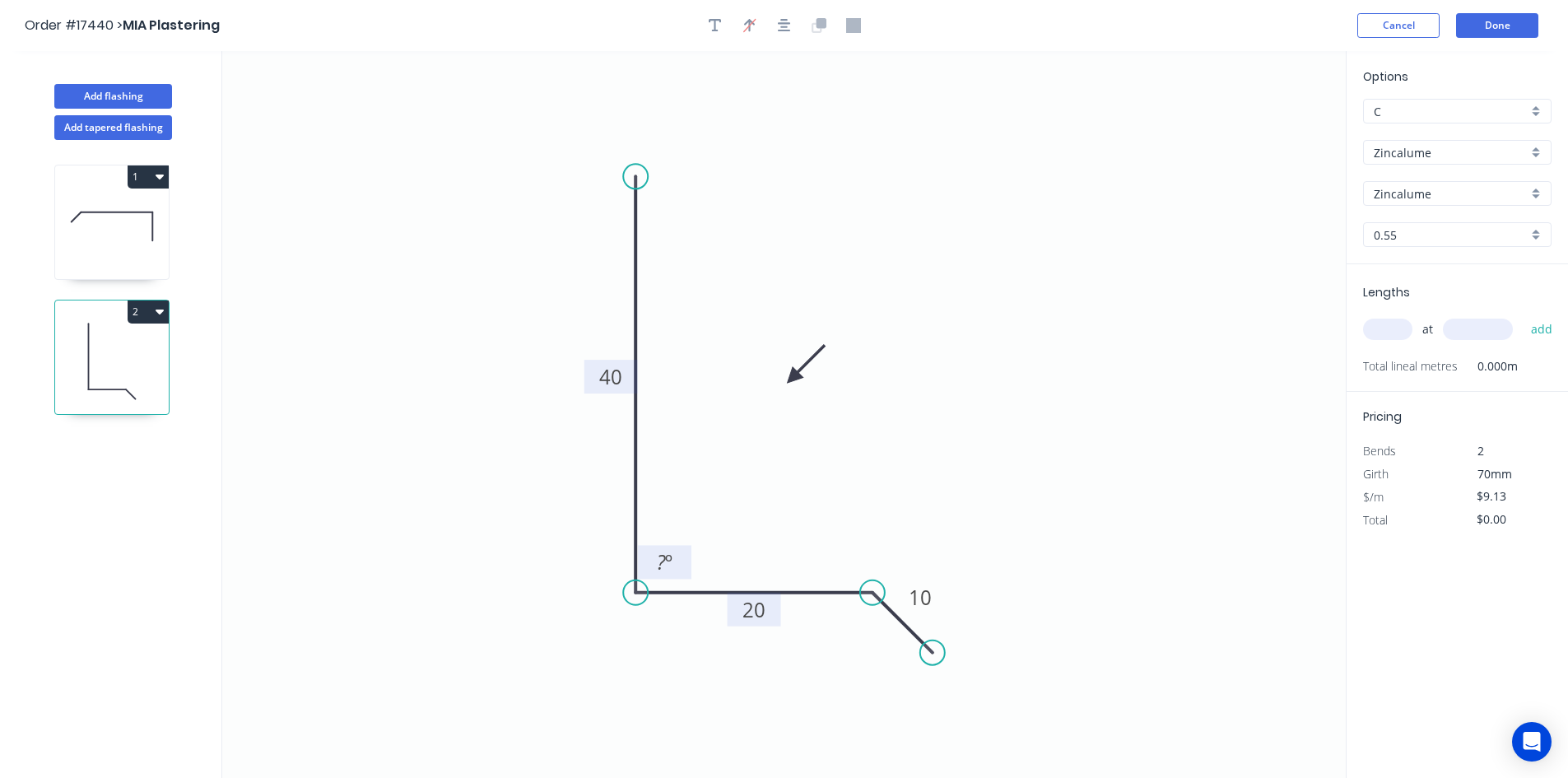
click at [665, 558] on tspan "º" at bounding box center [668, 561] width 7 height 27
click at [786, 518] on icon "0 40 20 10 89 º" at bounding box center [784, 414] width 1124 height 726
drag, startPoint x: 682, startPoint y: 551, endPoint x: 565, endPoint y: 627, distance: 139.5
click at [565, 627] on rect at bounding box center [550, 637] width 53 height 34
click at [891, 647] on div "Show angle" at bounding box center [950, 652] width 165 height 34
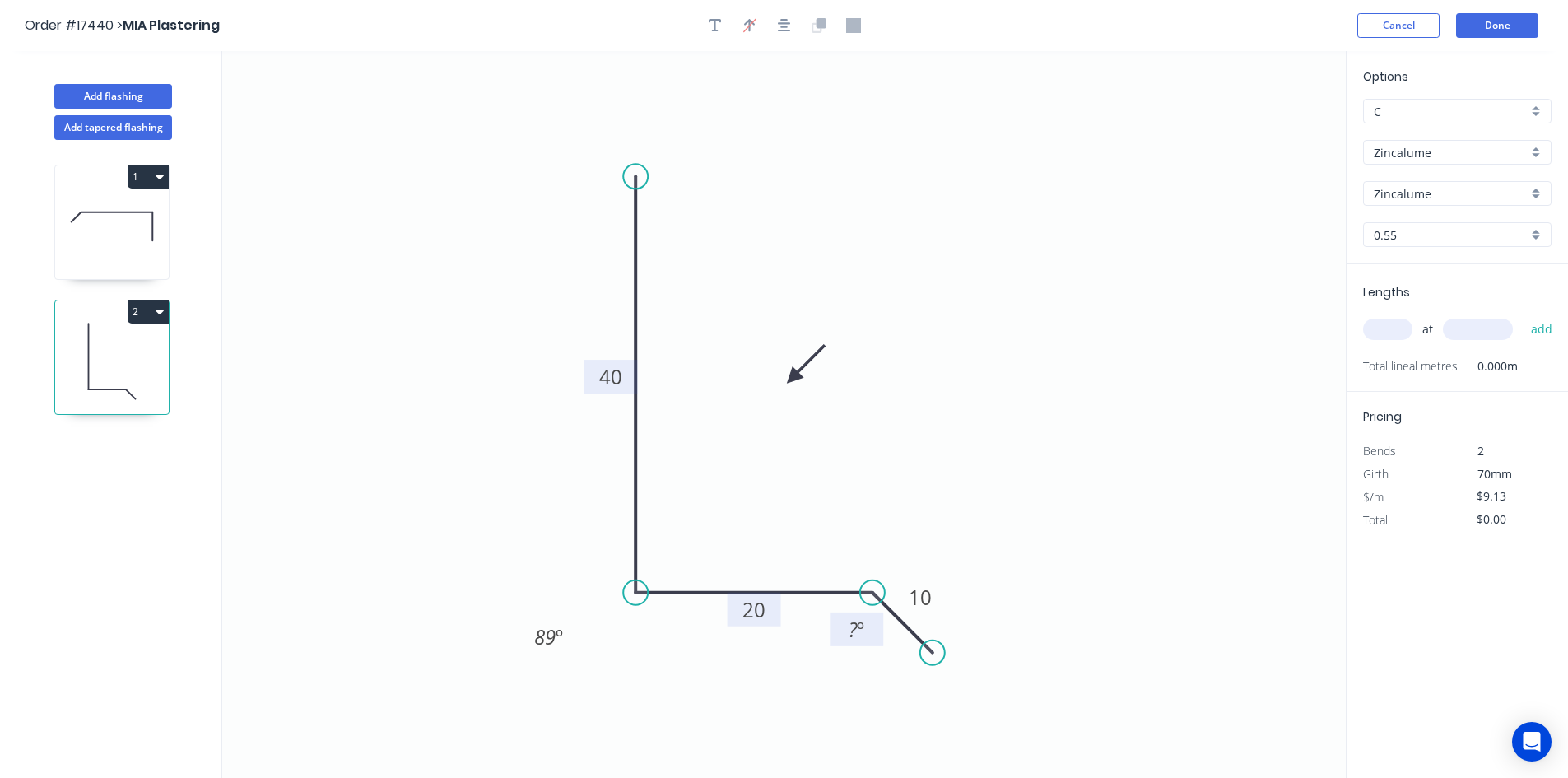
click at [852, 618] on tspan "?" at bounding box center [853, 629] width 9 height 27
click at [855, 667] on icon "0 40 20 10 89 º 45 º" at bounding box center [784, 414] width 1124 height 726
drag, startPoint x: 829, startPoint y: 633, endPoint x: 843, endPoint y: 619, distance: 19.8
click at [843, 619] on icon "0 40 20 10 89 º 45 º" at bounding box center [784, 414] width 1124 height 726
drag, startPoint x: 839, startPoint y: 626, endPoint x: 902, endPoint y: 496, distance: 144.5
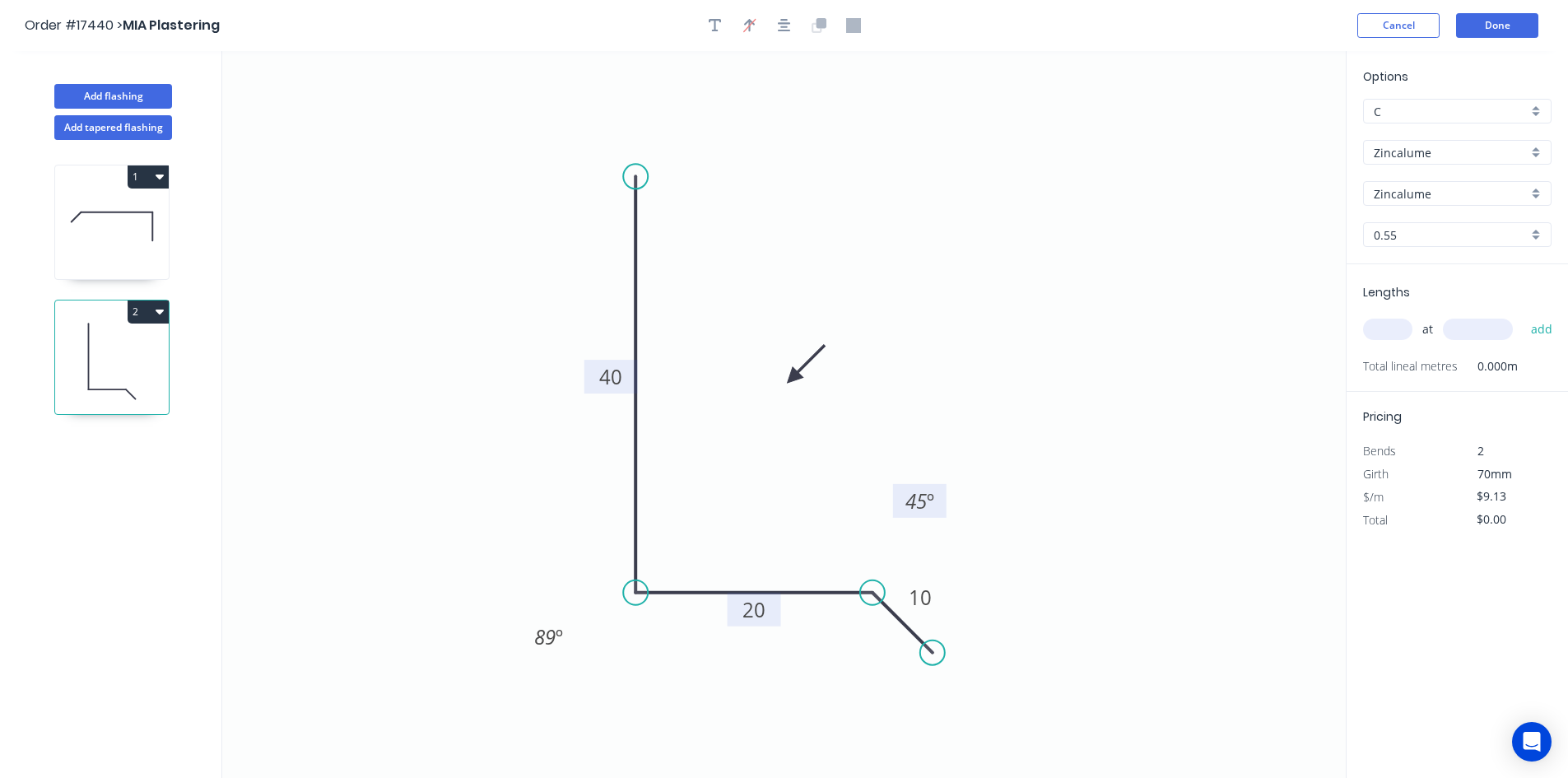
click at [902, 496] on rect at bounding box center [920, 500] width 53 height 34
click at [1378, 328] on input "text" at bounding box center [1388, 329] width 49 height 22
type input "1"
click at [1444, 329] on input "text" at bounding box center [1478, 329] width 70 height 22
type input "2200"
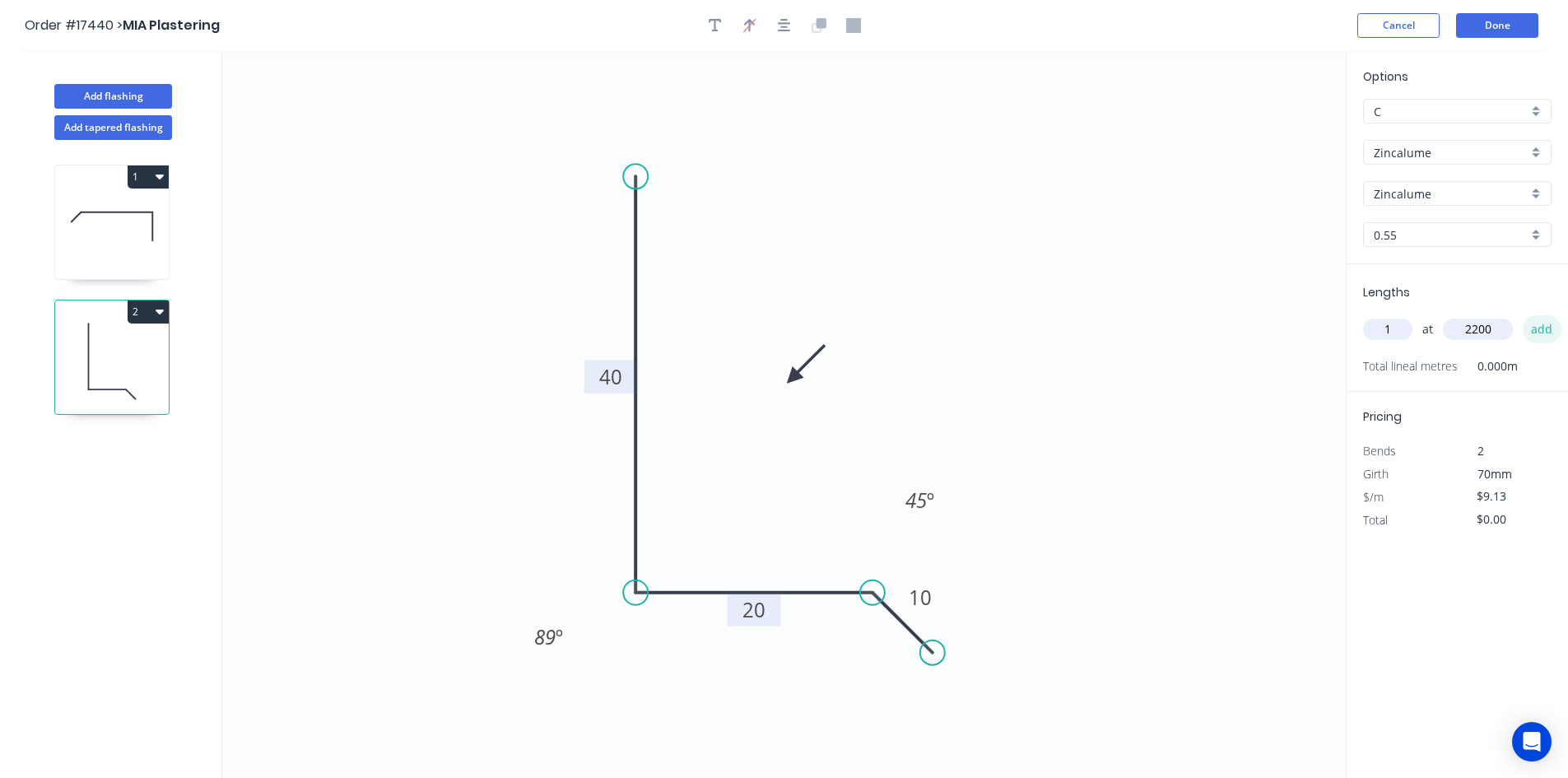
click at [1534, 332] on button "add" at bounding box center [1542, 329] width 39 height 28
type input "$20.09"
click at [1502, 22] on button "Done" at bounding box center [1497, 26] width 82 height 25
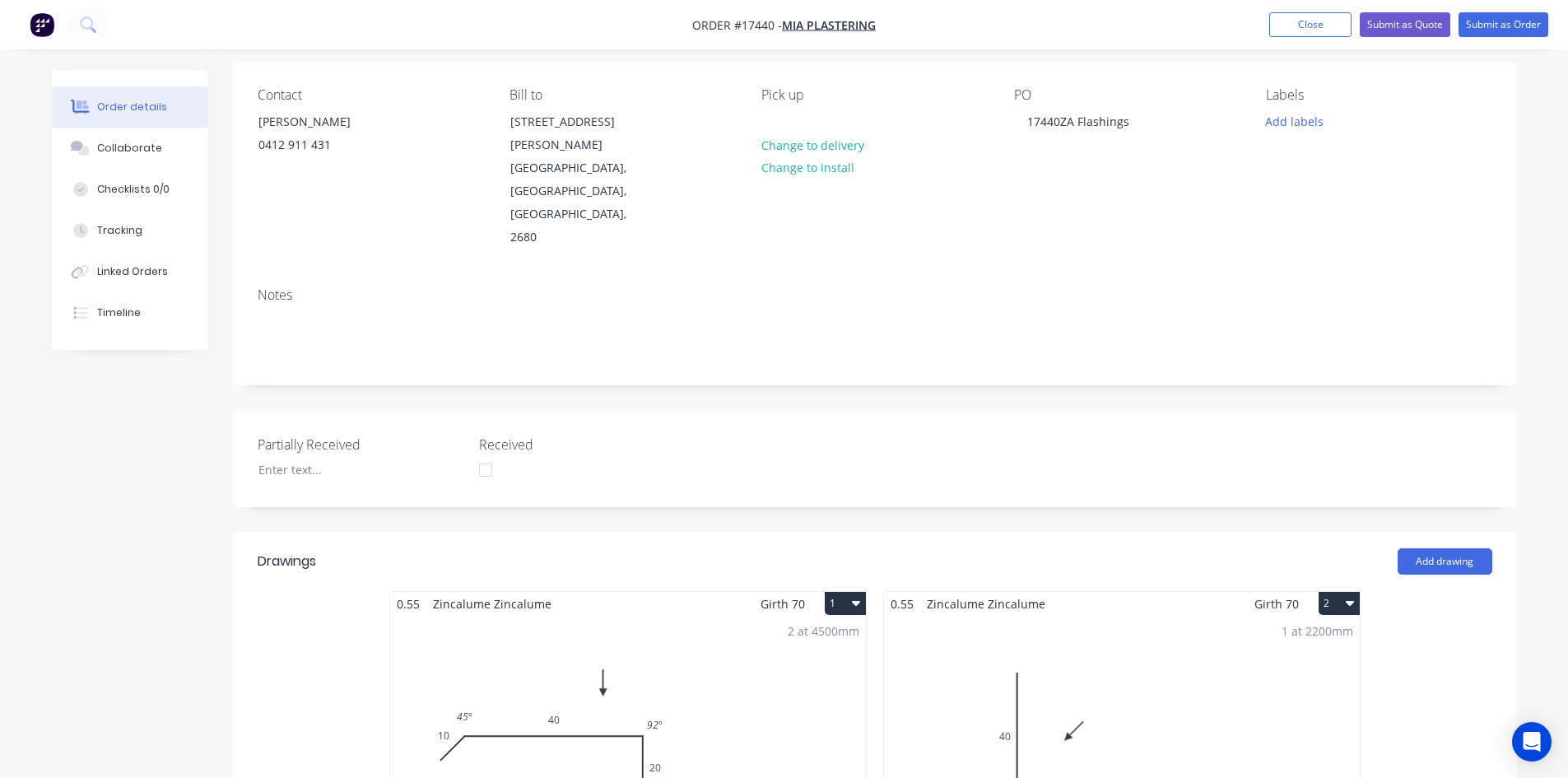
scroll to position [116, 0]
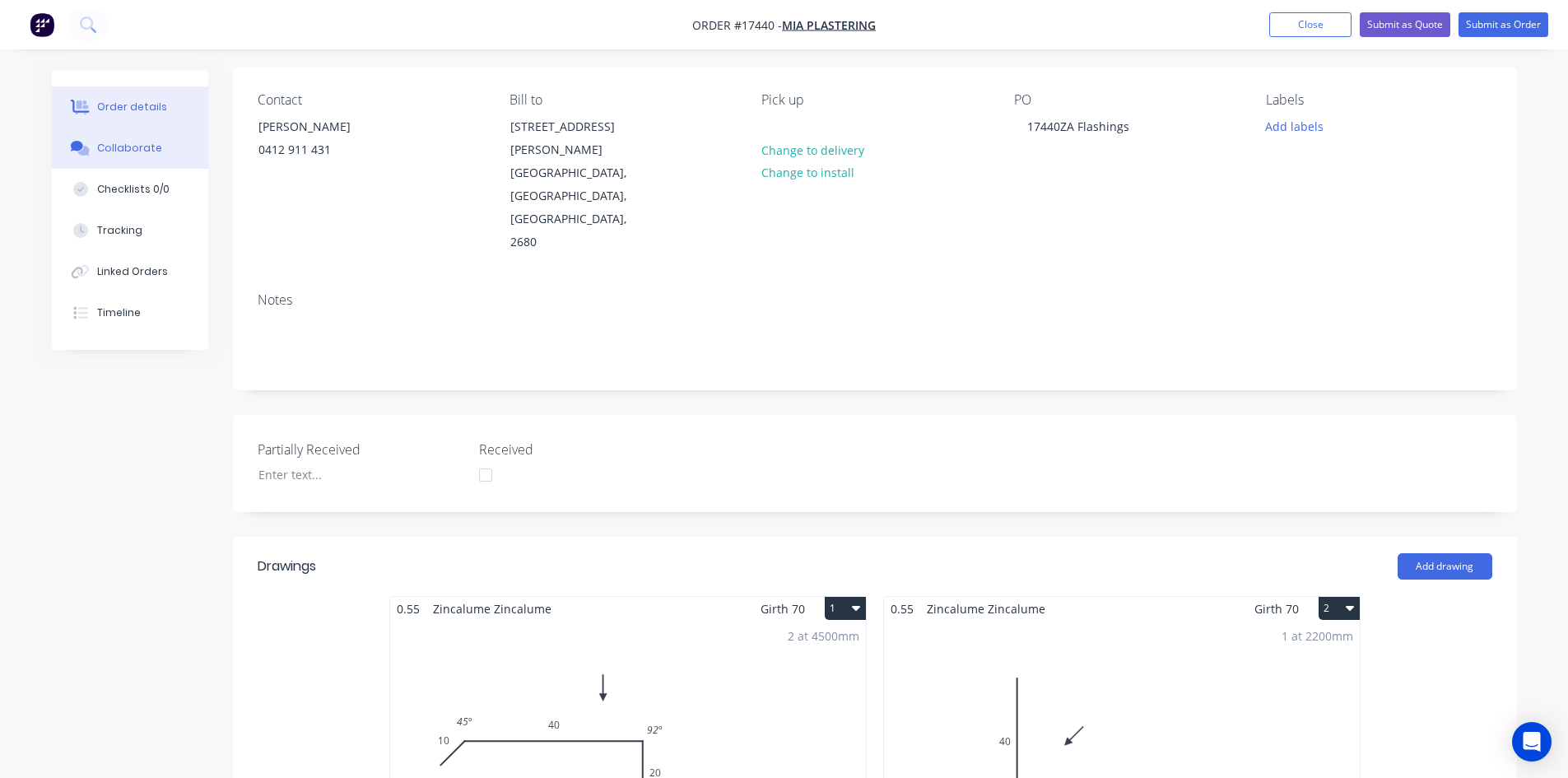
click at [124, 145] on div "Collaborate" at bounding box center [130, 148] width 65 height 15
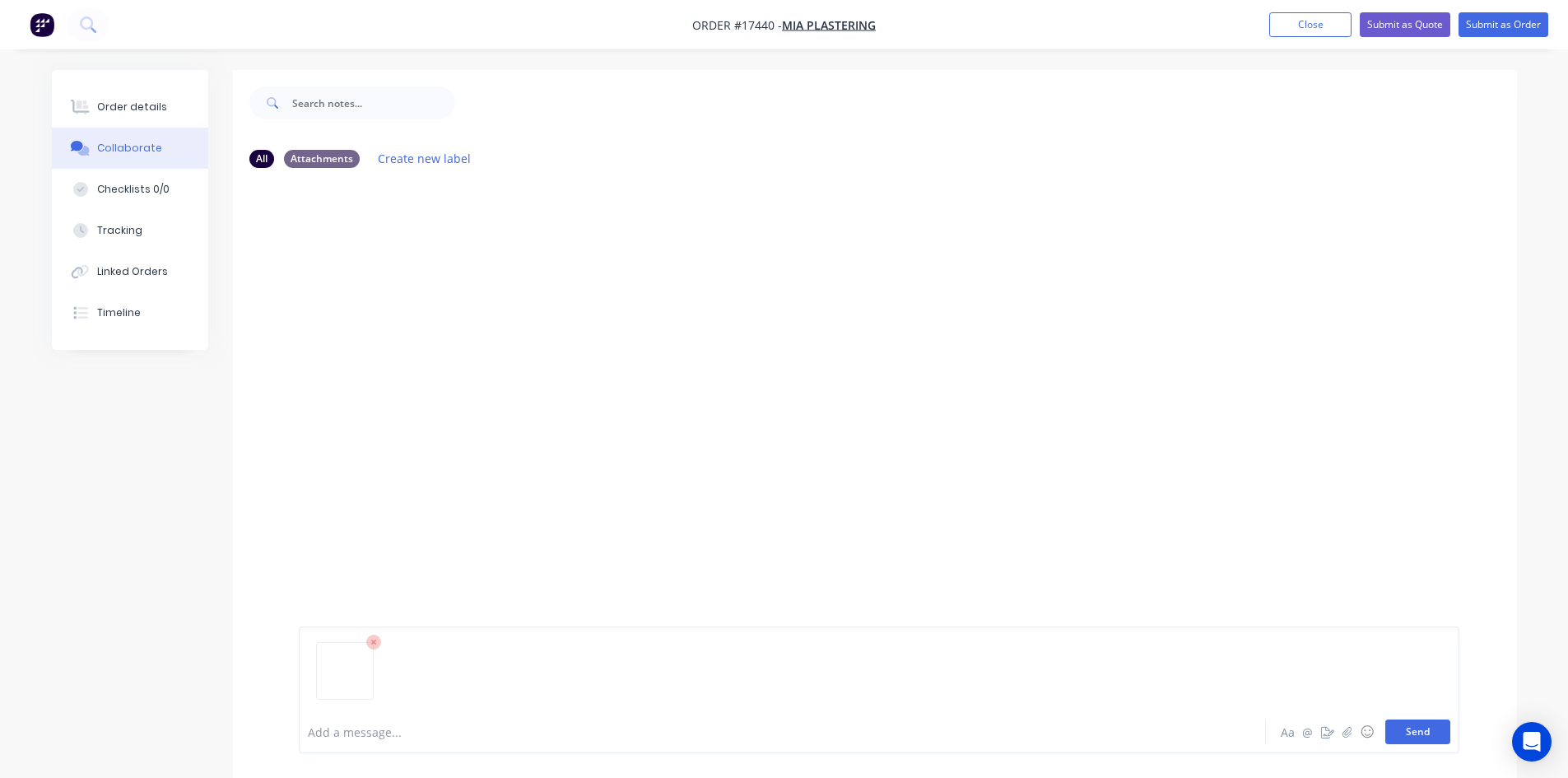
click at [1428, 722] on button "Send" at bounding box center [1418, 731] width 65 height 25
click at [150, 111] on div "Order details" at bounding box center [132, 107] width 70 height 15
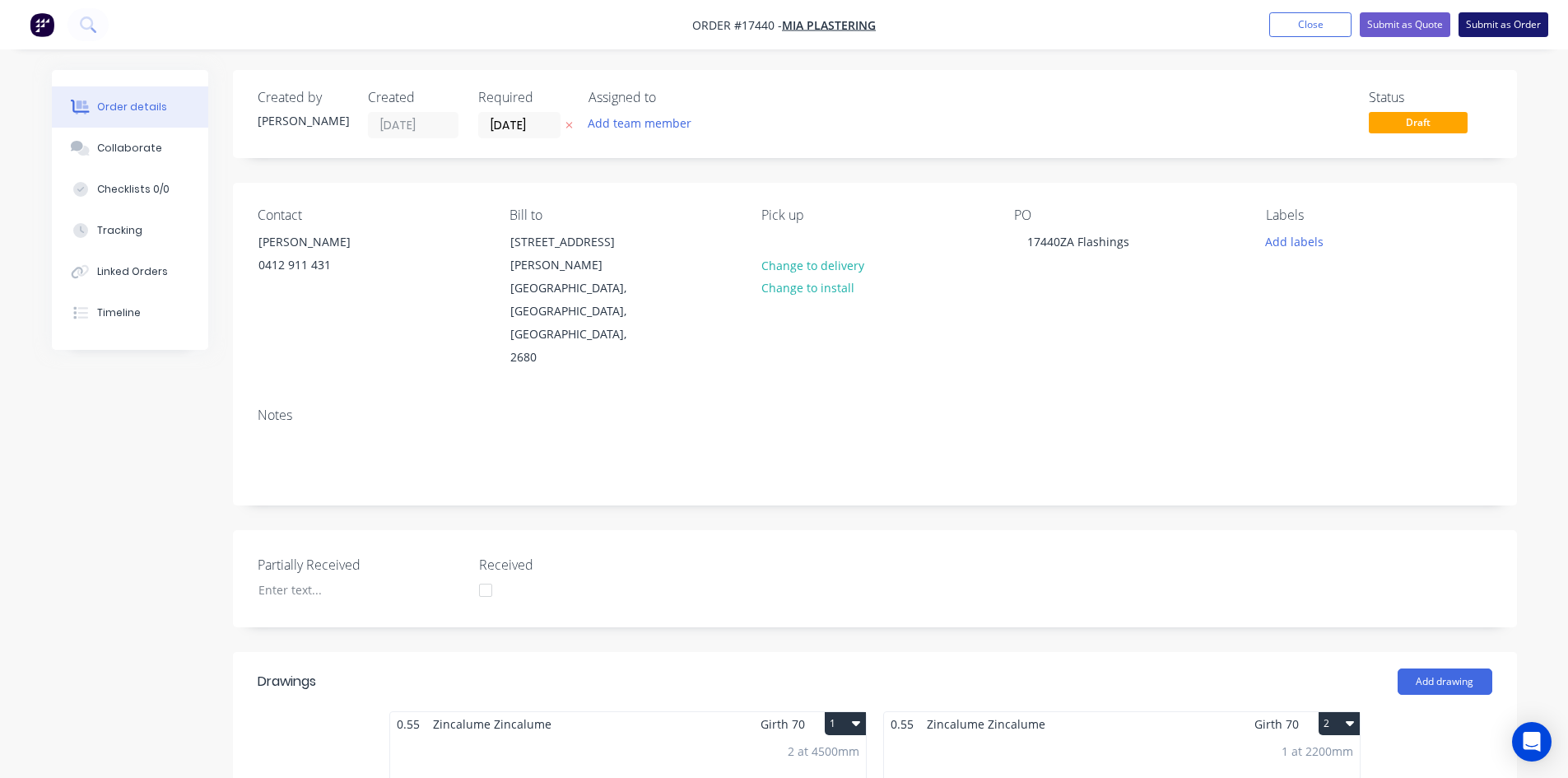
click at [1510, 23] on button "Submit as Order" at bounding box center [1504, 25] width 90 height 25
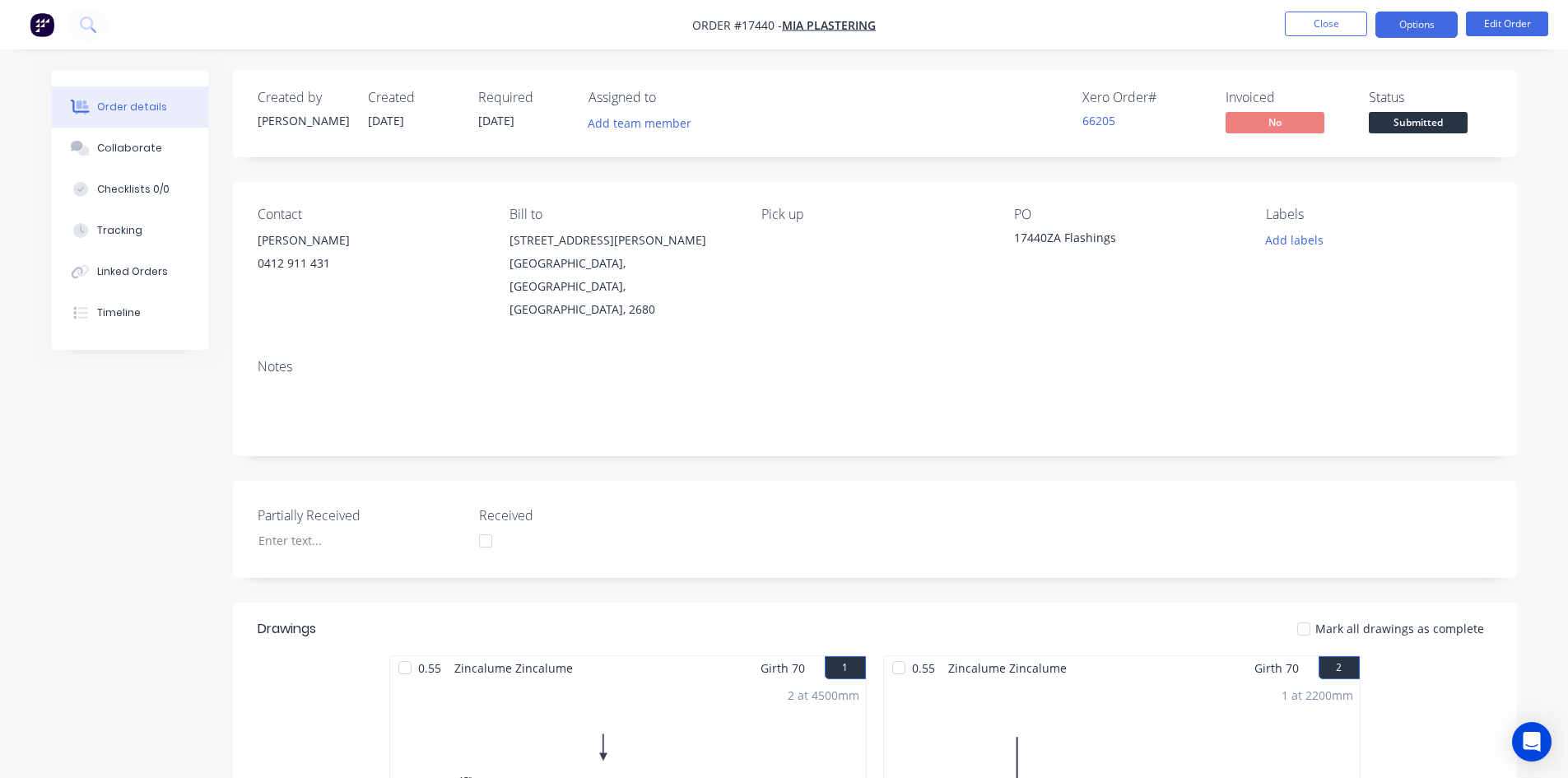
click at [1415, 19] on button "Options" at bounding box center [1417, 25] width 82 height 27
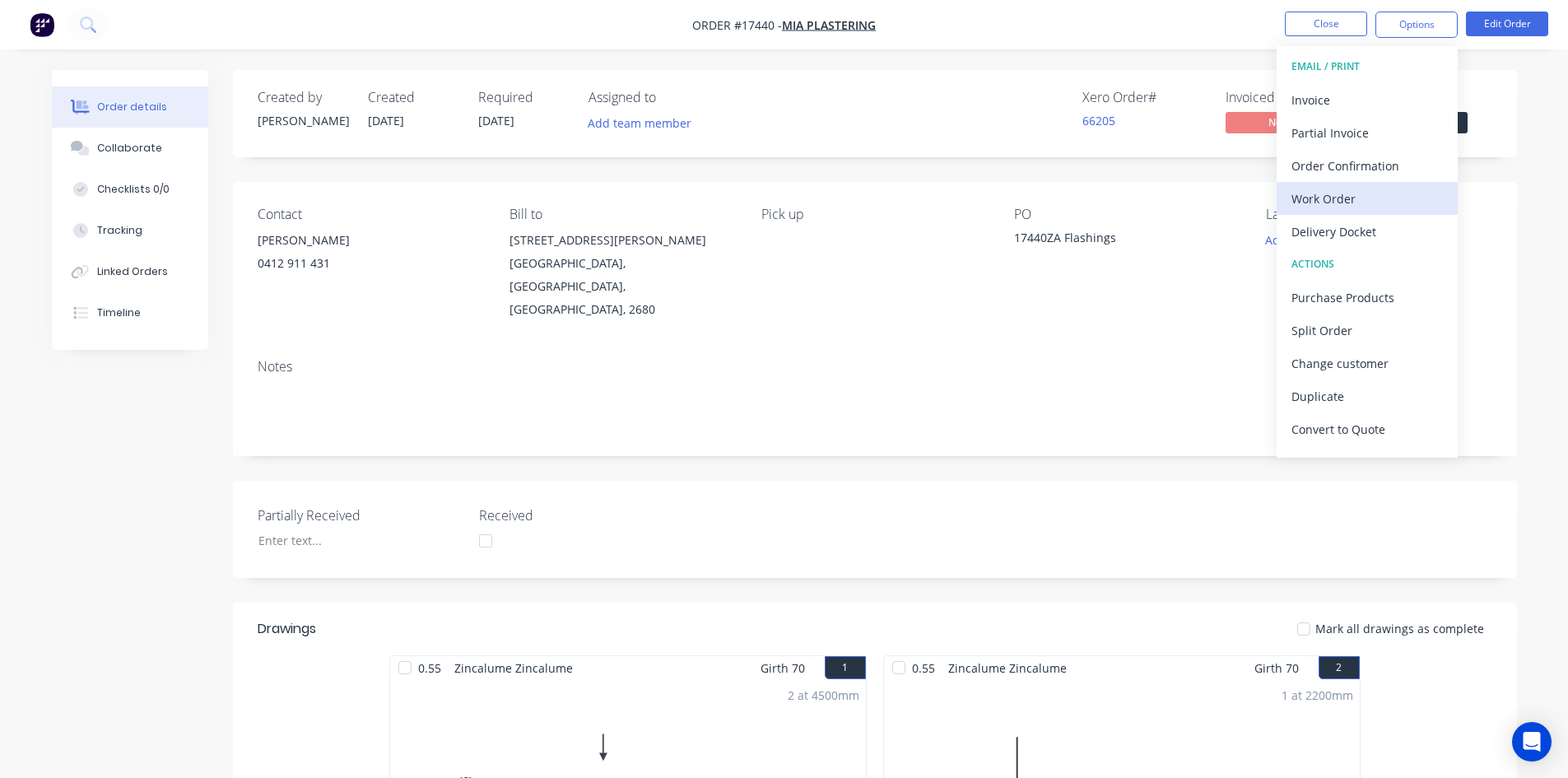
click at [1365, 197] on div "Work Order" at bounding box center [1368, 199] width 151 height 24
click at [1365, 197] on div "Custom" at bounding box center [1368, 199] width 151 height 24
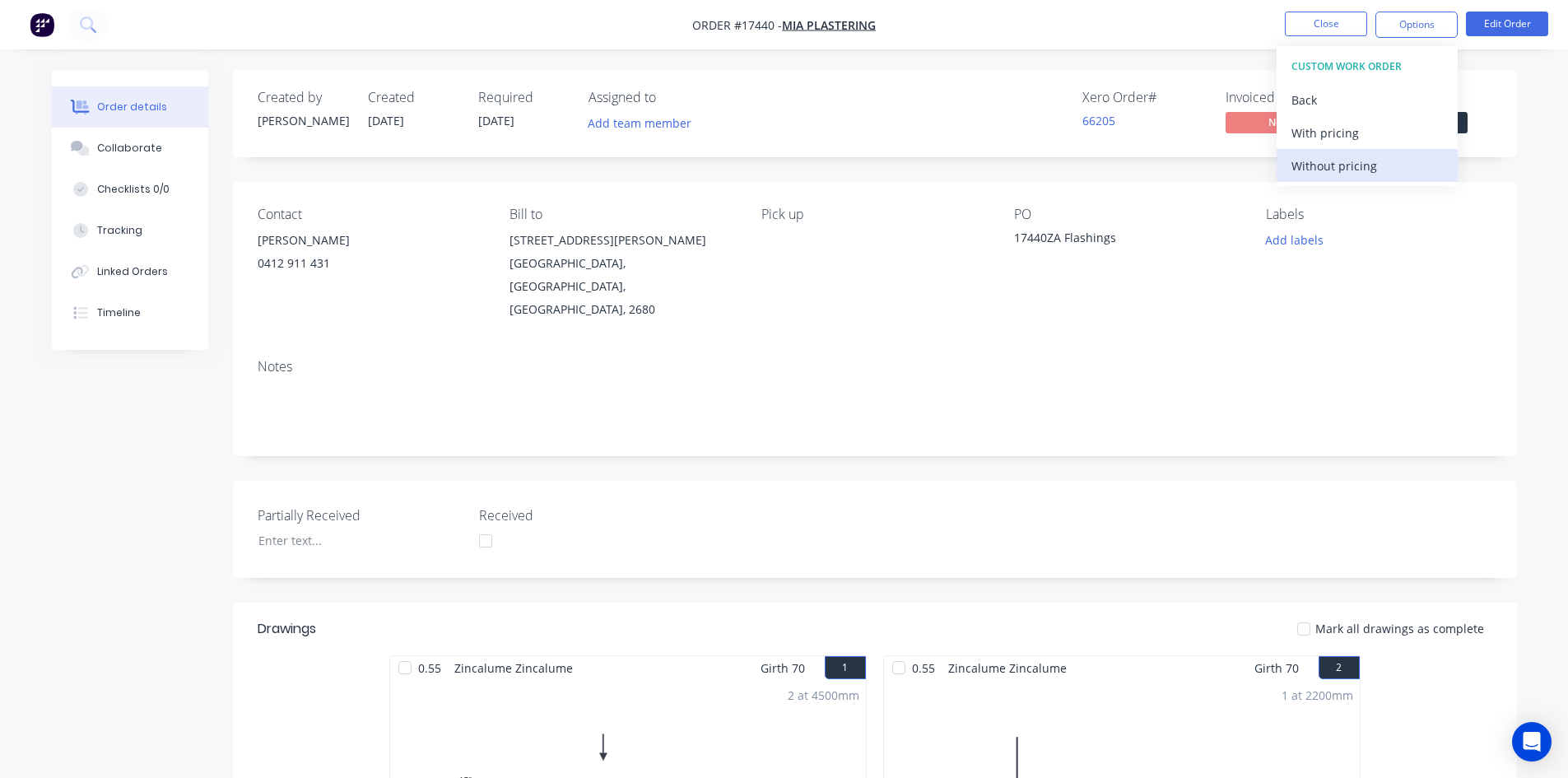
click at [1368, 159] on div "Without pricing" at bounding box center [1368, 165] width 151 height 24
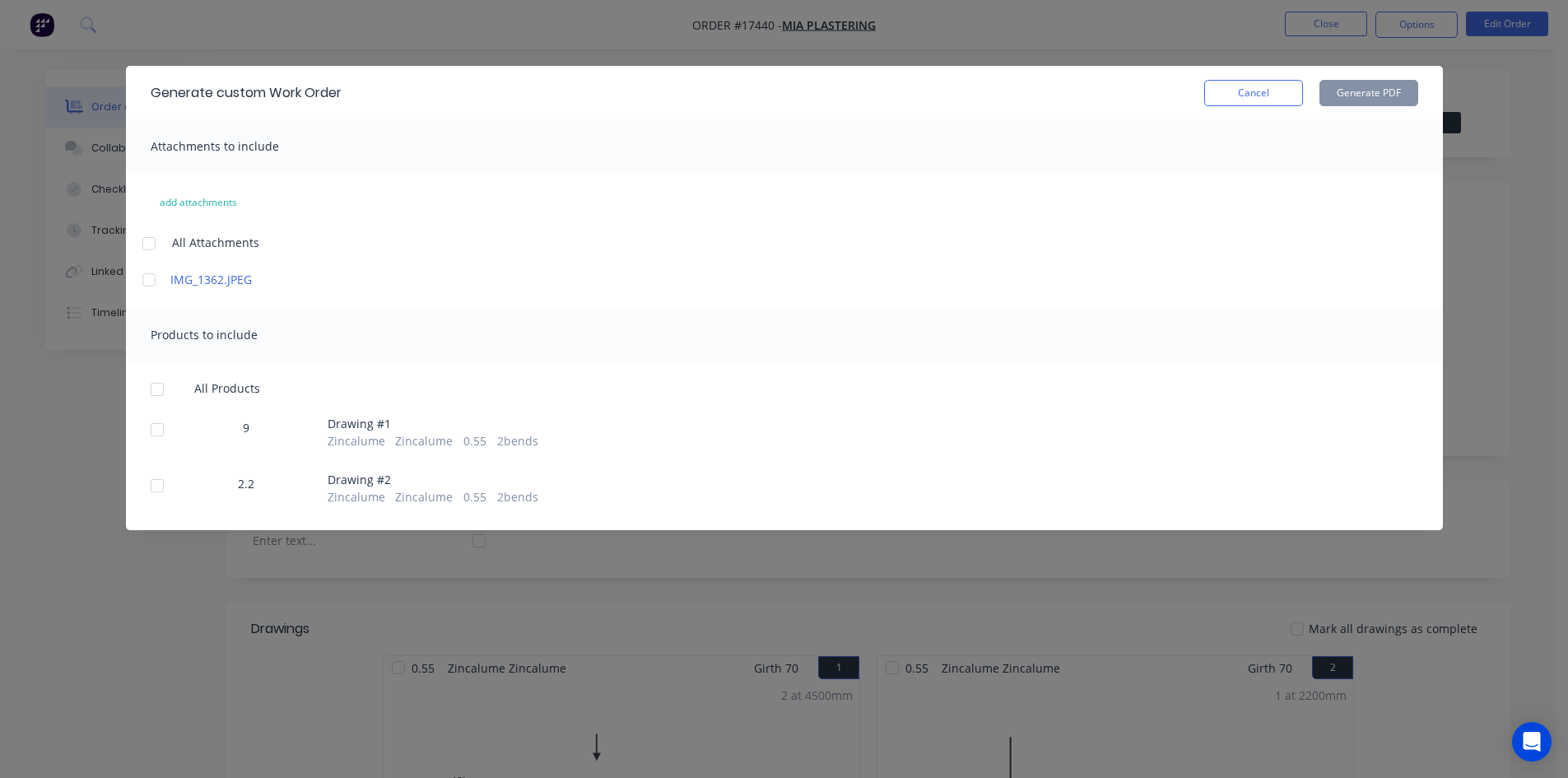
click at [153, 242] on div at bounding box center [149, 244] width 33 height 33
click at [160, 391] on div at bounding box center [157, 390] width 33 height 33
click at [1365, 80] on button "Generate PDF" at bounding box center [1368, 93] width 99 height 27
click at [1268, 88] on button "Cancel" at bounding box center [1254, 93] width 99 height 27
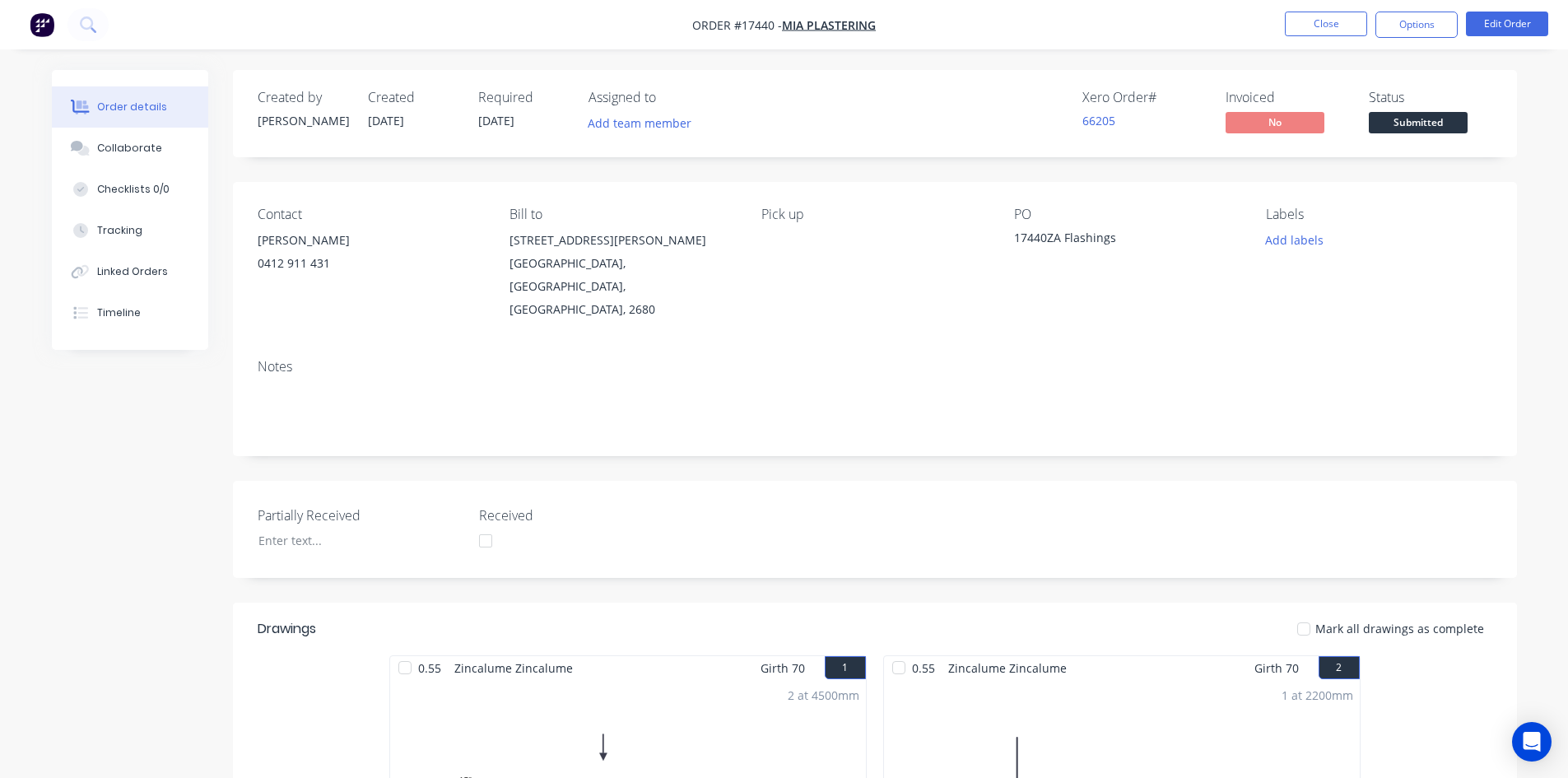
click at [944, 32] on nav "Order #17440 - MIA Plastering Close Options Edit Order" at bounding box center [784, 24] width 1568 height 49
click at [1004, 32] on nav "Order #17440 - MIA Plastering Close Options Edit Order" at bounding box center [784, 24] width 1568 height 49
click at [789, 168] on div "Created by Sam Created 27/08/25 Required 27/08/25 Assigned to Add team member X…" at bounding box center [875, 643] width 1284 height 1146
click at [1324, 15] on button "Close" at bounding box center [1326, 24] width 82 height 25
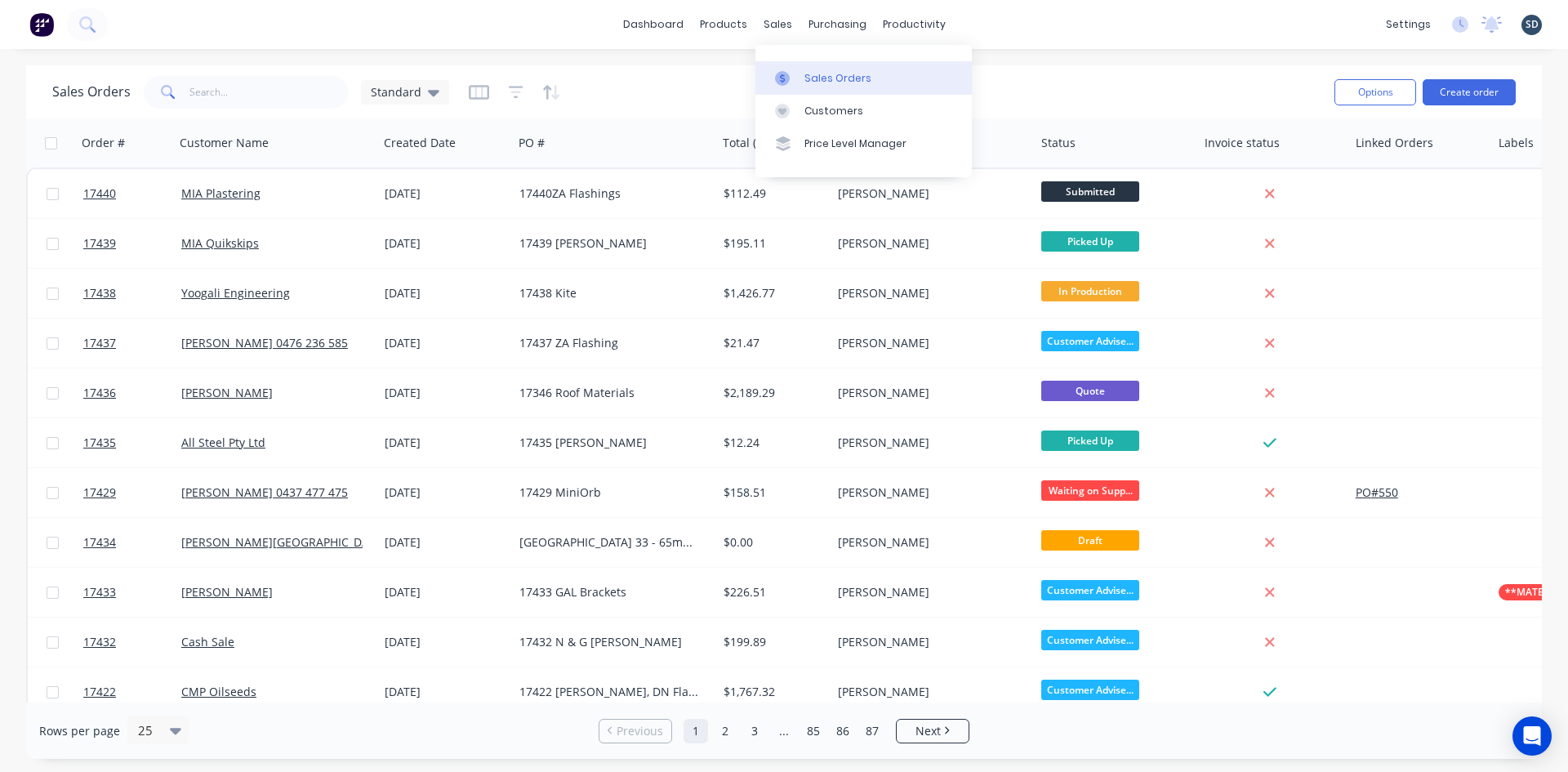
click at [819, 78] on div "Sales Orders" at bounding box center [837, 78] width 67 height 15
click at [1028, 29] on div "dashboard products sales purchasing productivity dashboard products Product Cat…" at bounding box center [784, 24] width 1568 height 49
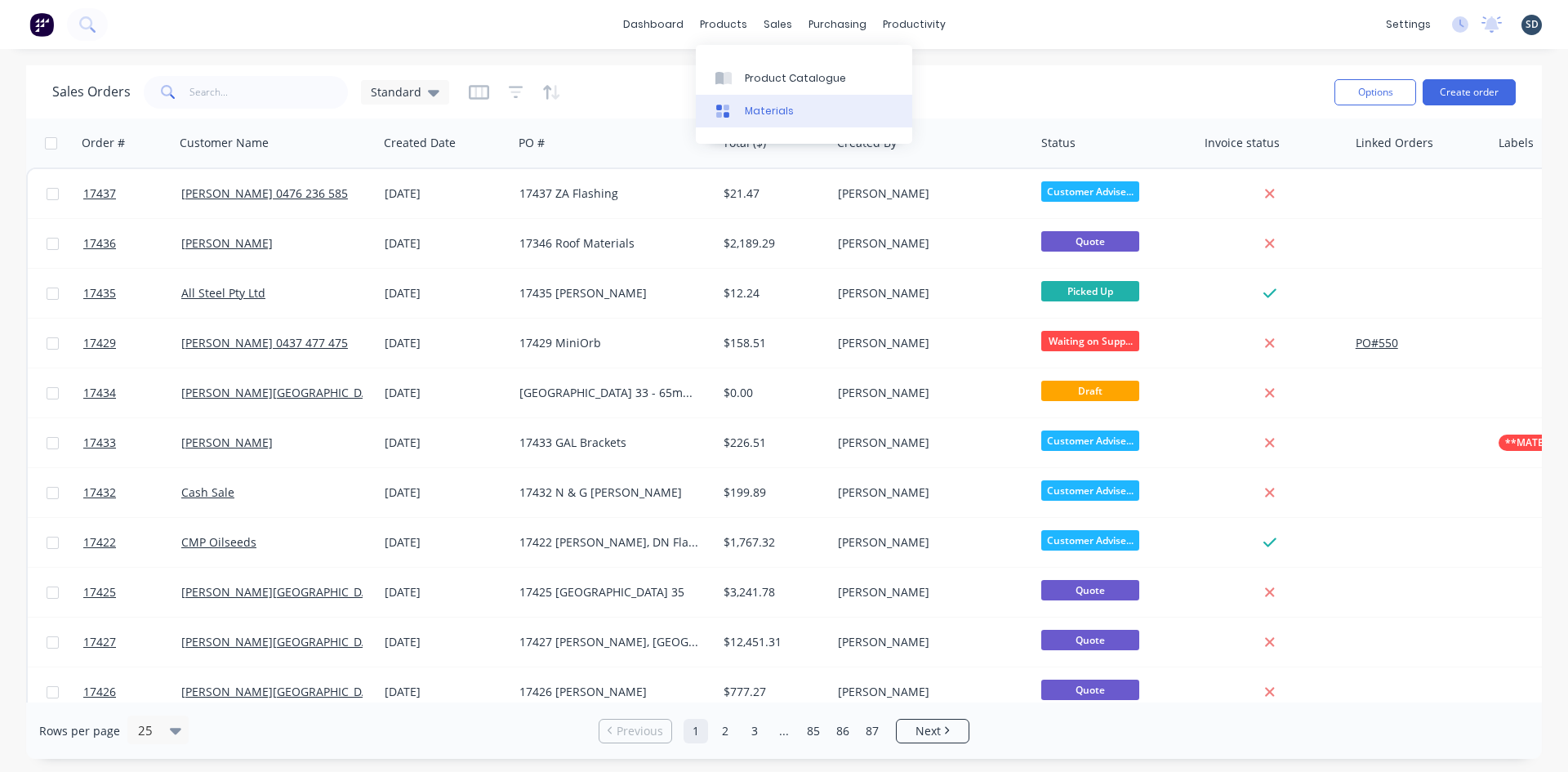
drag, startPoint x: 0, startPoint y: 0, endPoint x: 755, endPoint y: 109, distance: 762.8
click at [755, 109] on div "Materials" at bounding box center [769, 111] width 49 height 15
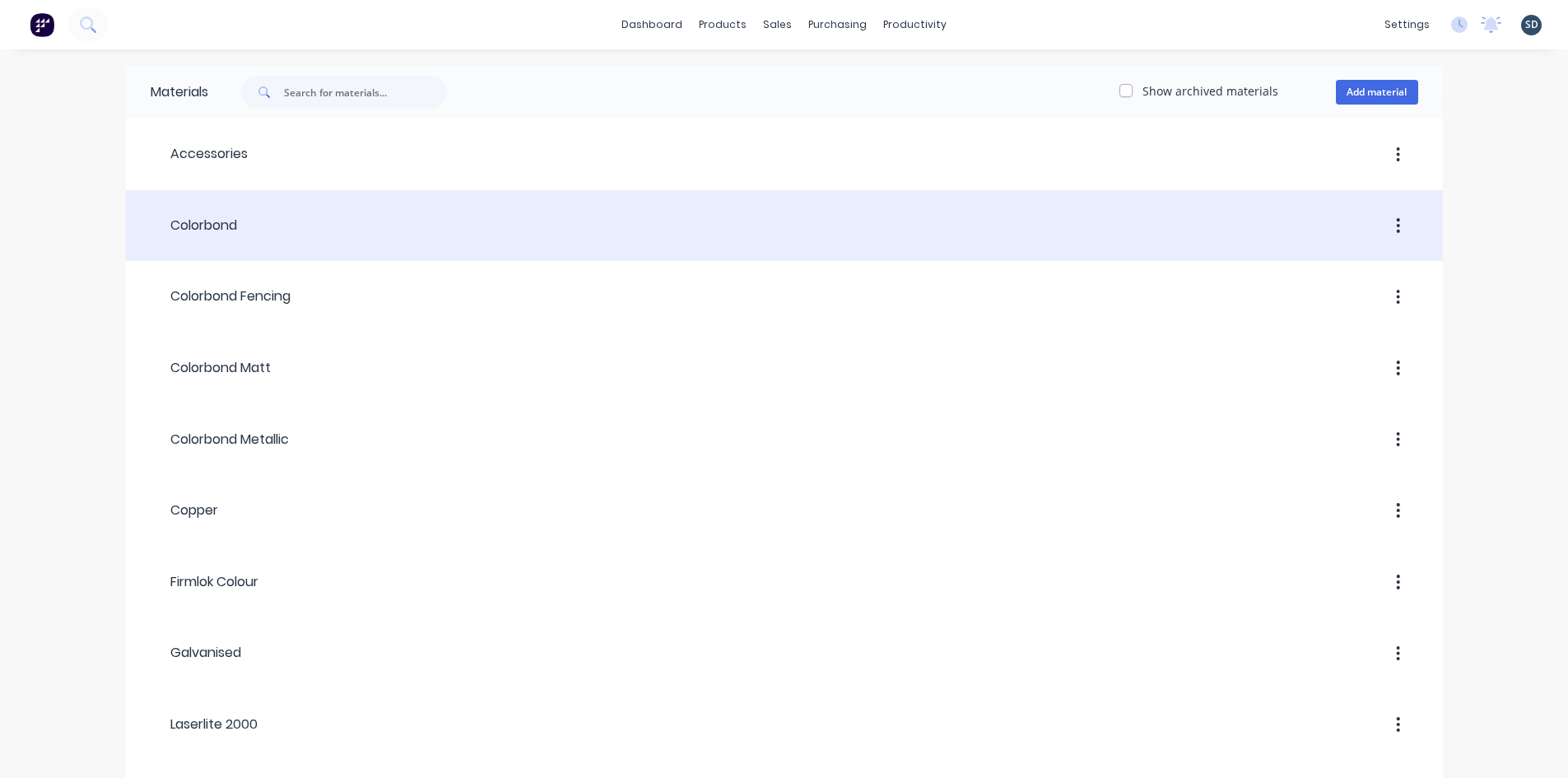
click at [319, 209] on header "Colorbond" at bounding box center [784, 225] width 1317 height 62
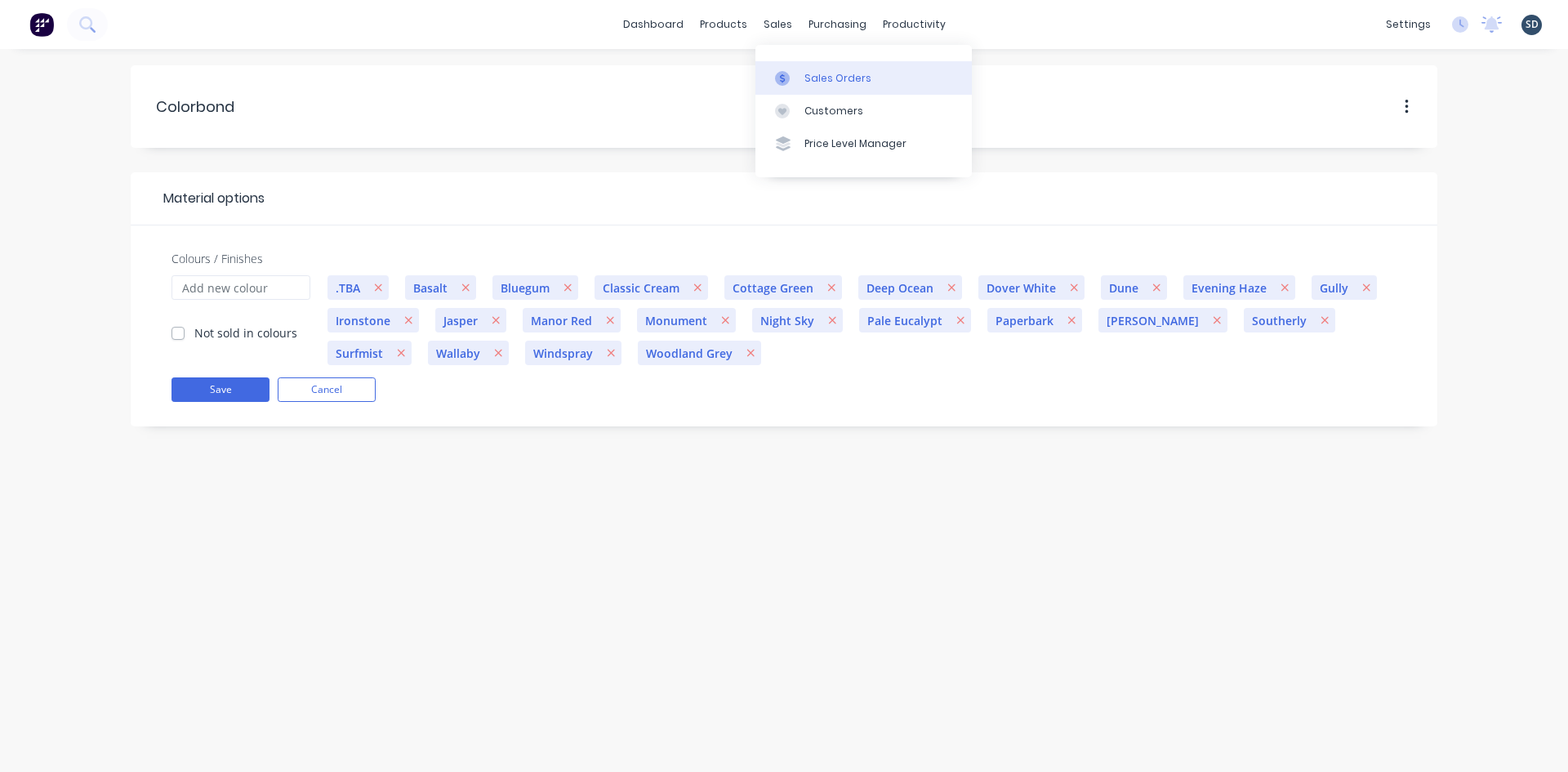
click at [817, 85] on div "Sales Orders" at bounding box center [837, 78] width 67 height 15
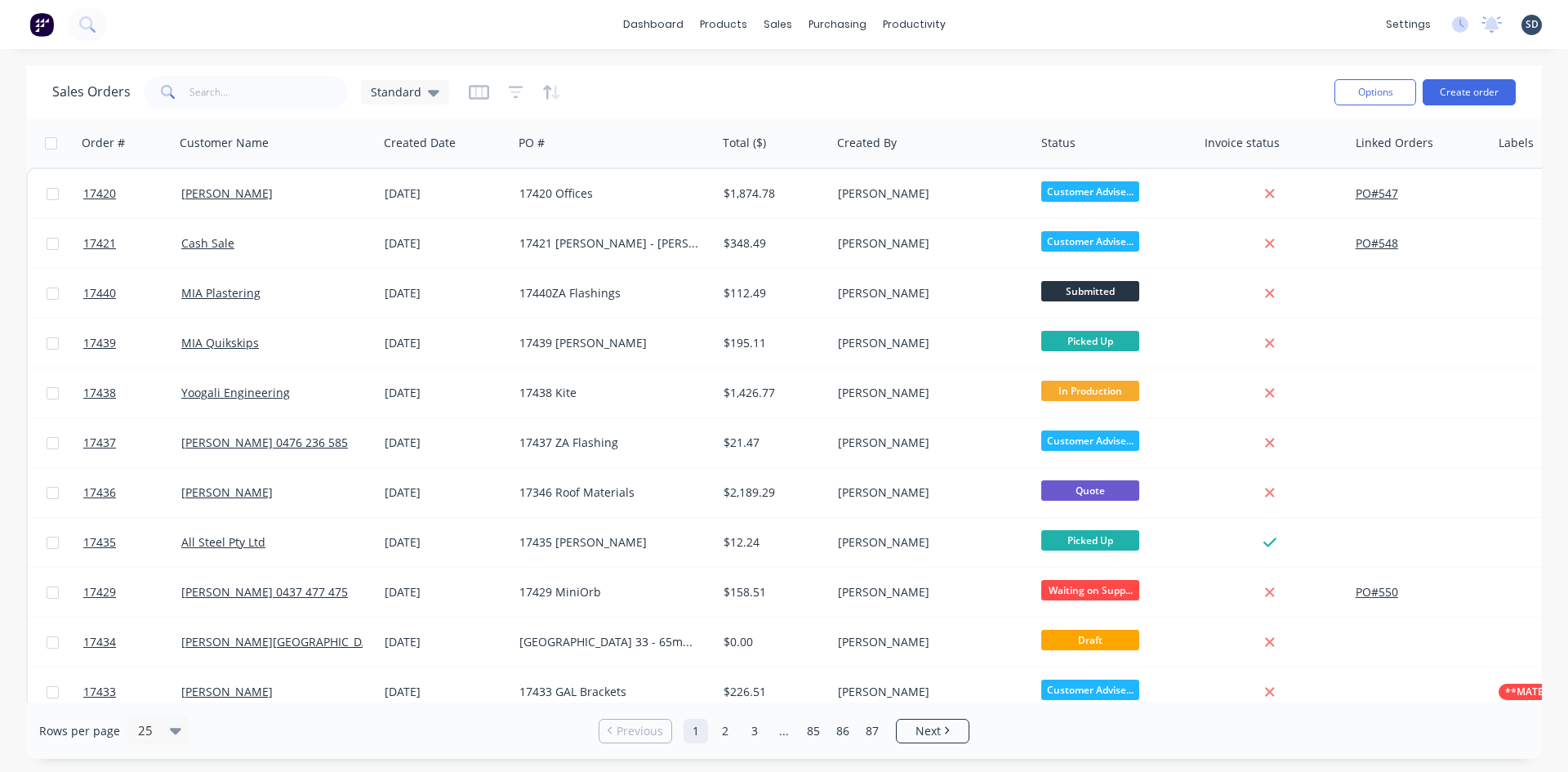
click at [999, 24] on div "dashboard products sales purchasing productivity dashboard products Product Cat…" at bounding box center [784, 24] width 1568 height 49
click at [1008, 23] on div "dashboard products sales purchasing productivity dashboard products Product Cat…" at bounding box center [784, 24] width 1568 height 49
click at [1008, 22] on div "dashboard products sales purchasing productivity dashboard products Product Cat…" at bounding box center [784, 24] width 1568 height 49
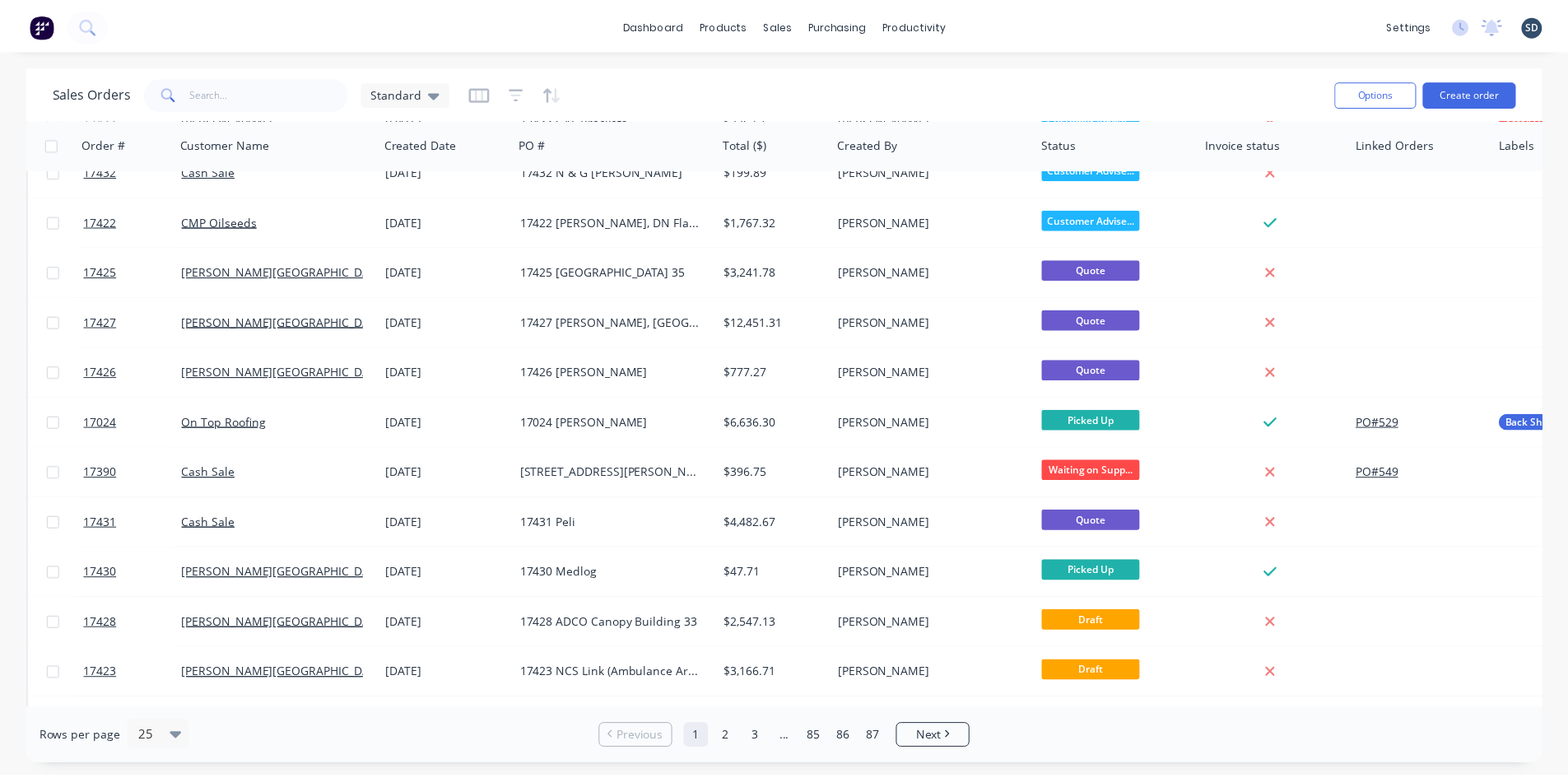
scroll to position [658, 0]
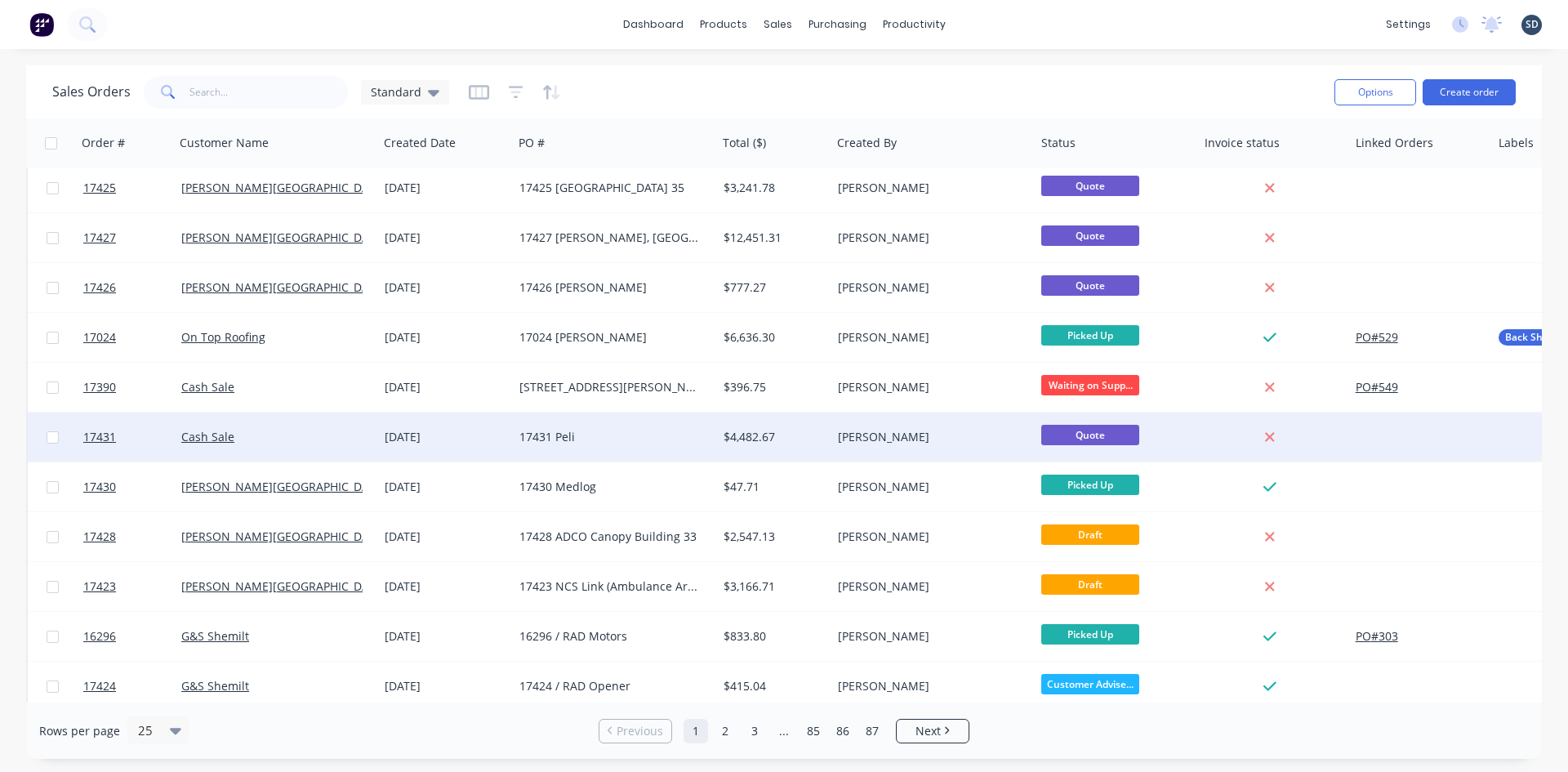
click at [638, 435] on div "17431 Peli" at bounding box center [610, 437] width 181 height 16
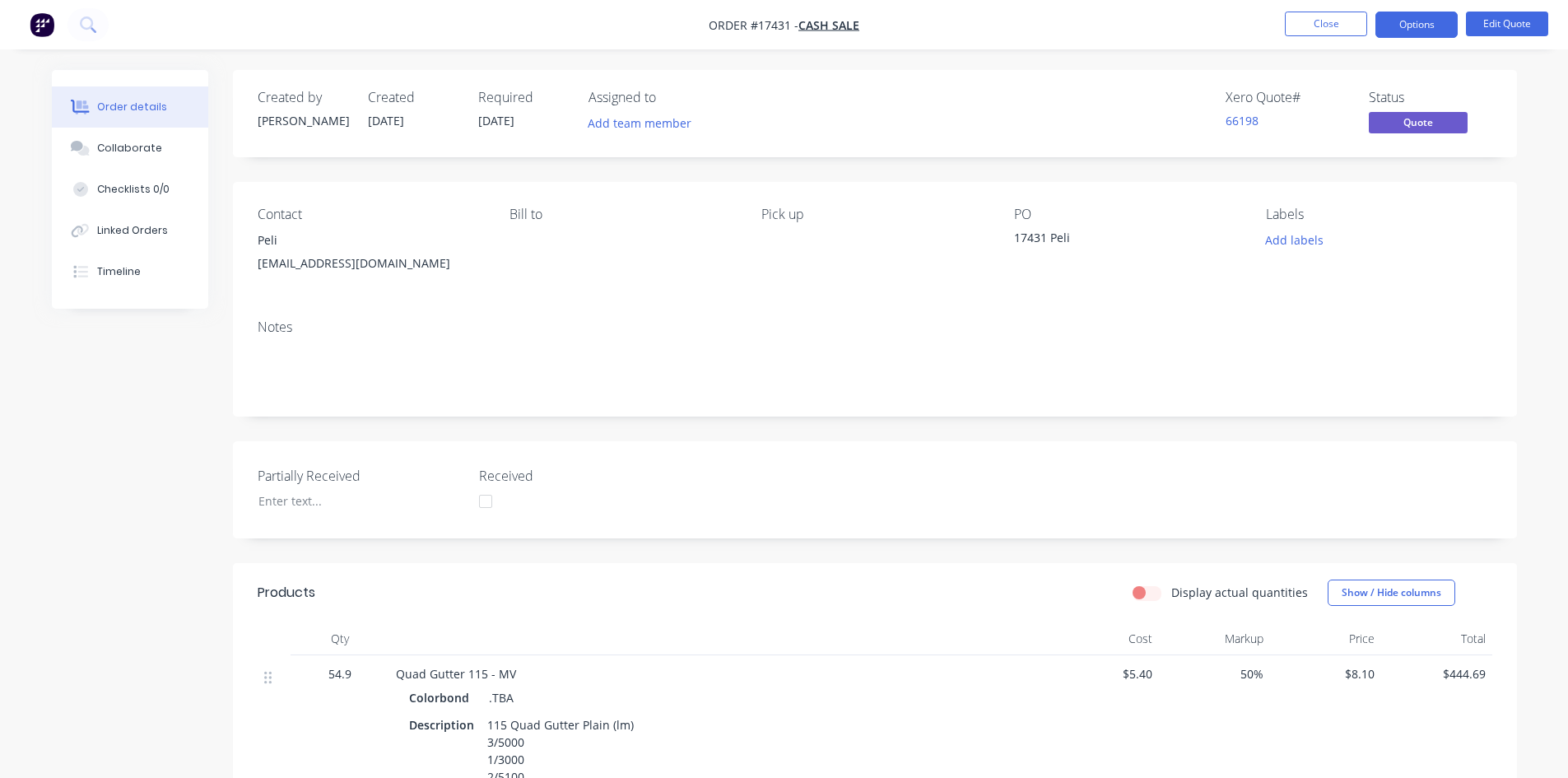
click at [308, 252] on div "[EMAIL_ADDRESS][DOMAIN_NAME]" at bounding box center [370, 263] width 225 height 23
click at [1504, 29] on button "Edit Quote" at bounding box center [1507, 24] width 82 height 25
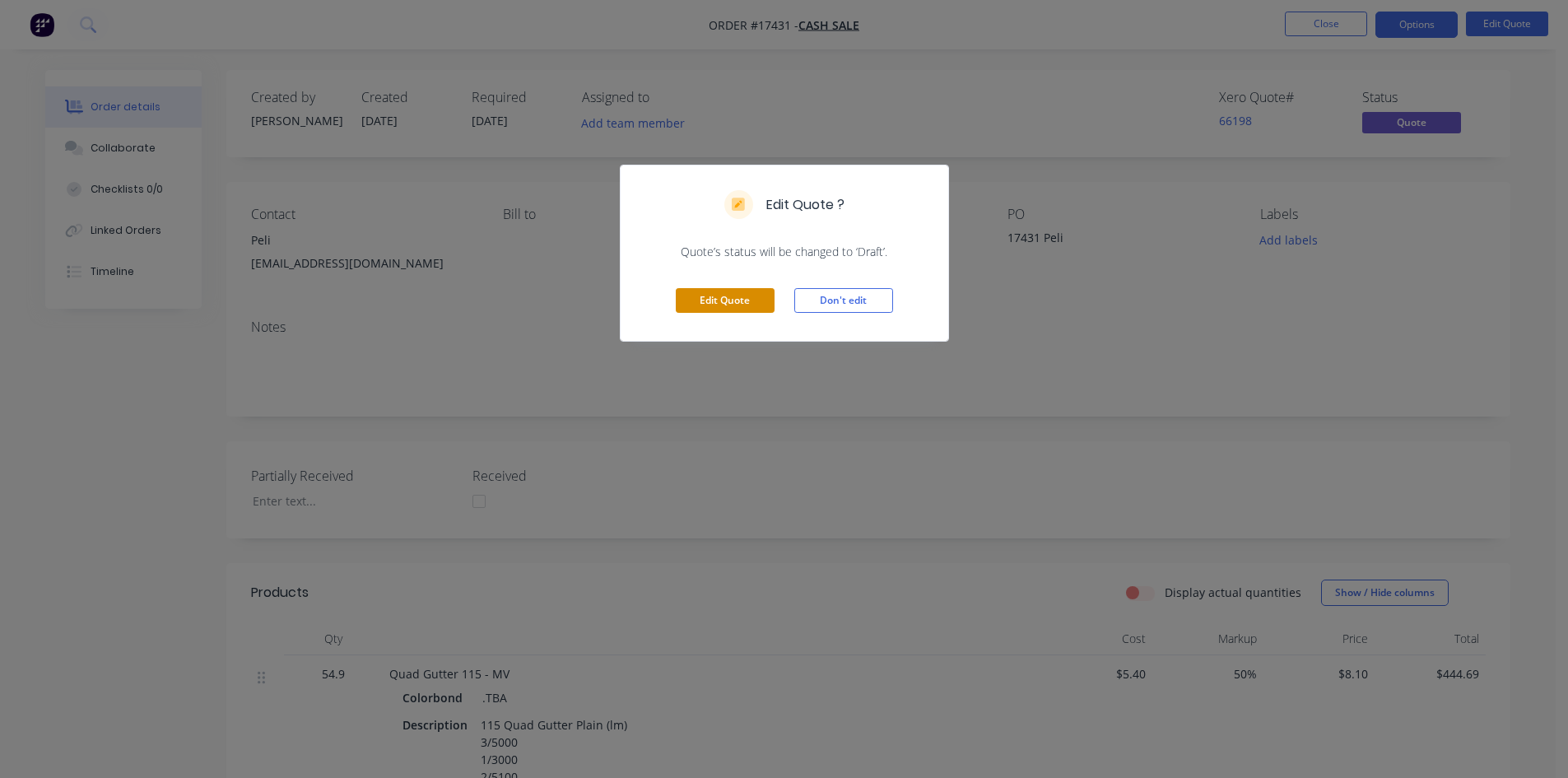
click at [729, 301] on button "Edit Quote" at bounding box center [725, 301] width 99 height 25
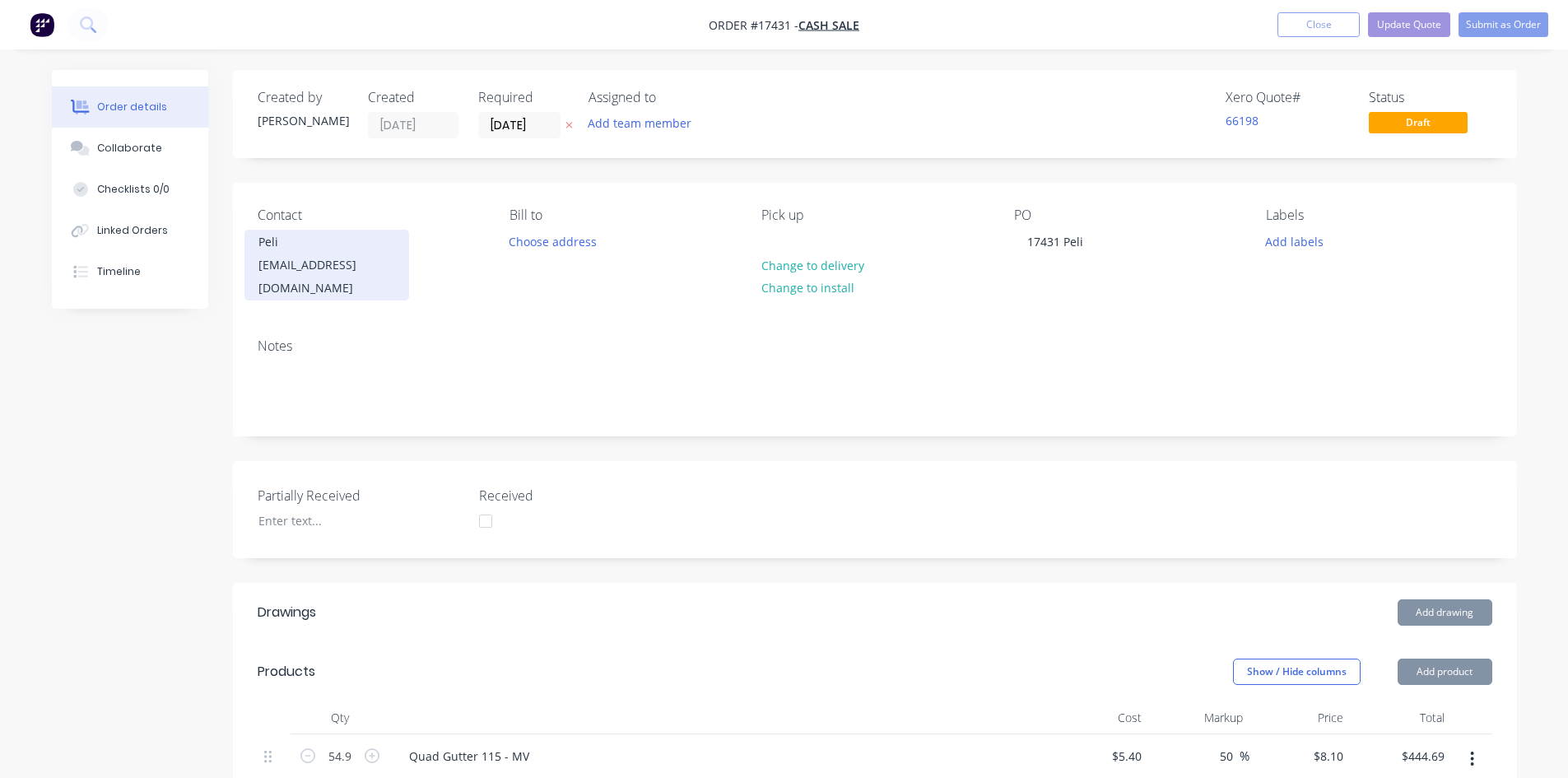
click at [310, 264] on div "[EMAIL_ADDRESS][DOMAIN_NAME]" at bounding box center [327, 276] width 136 height 46
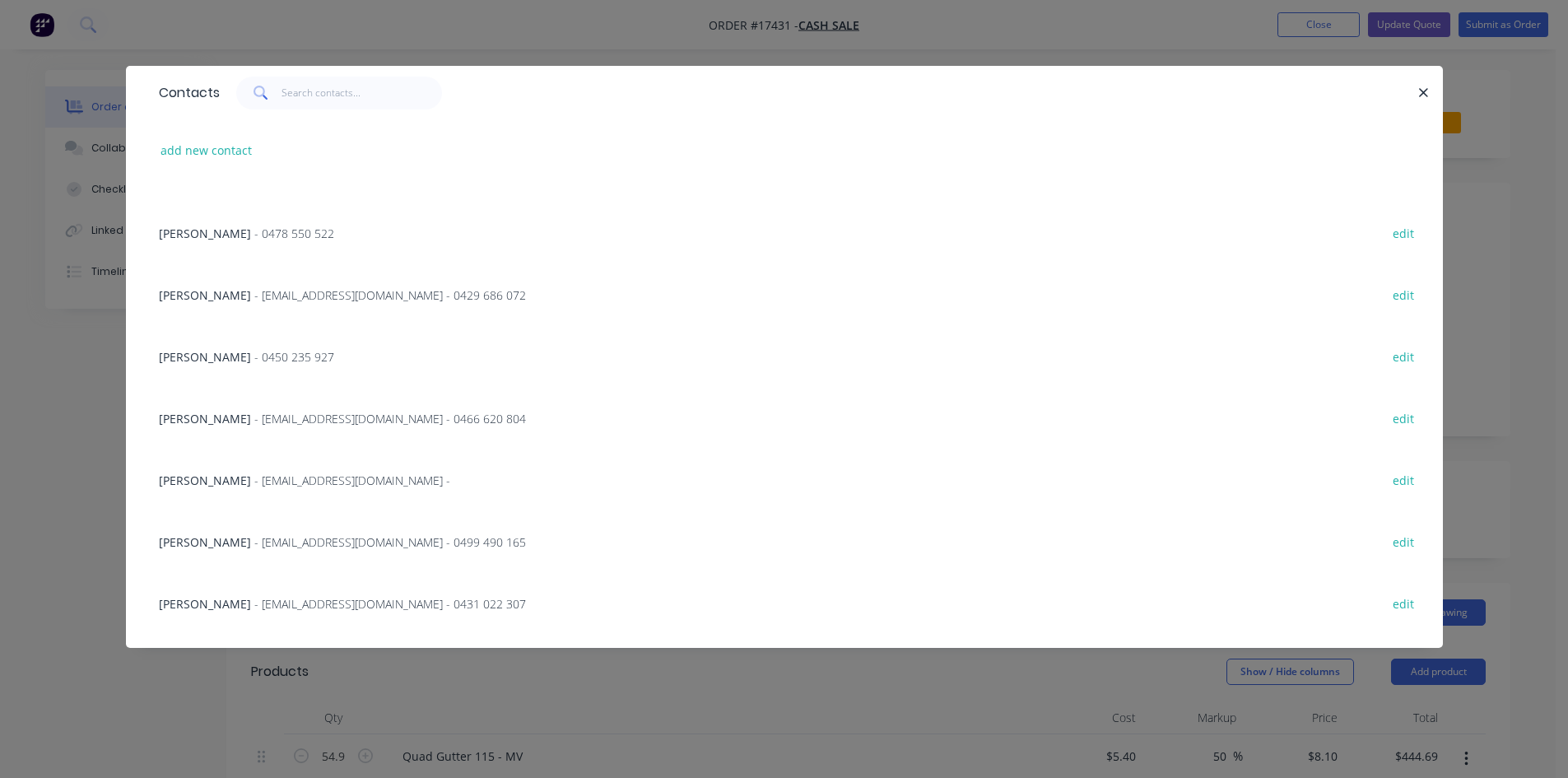
scroll to position [3669, 0]
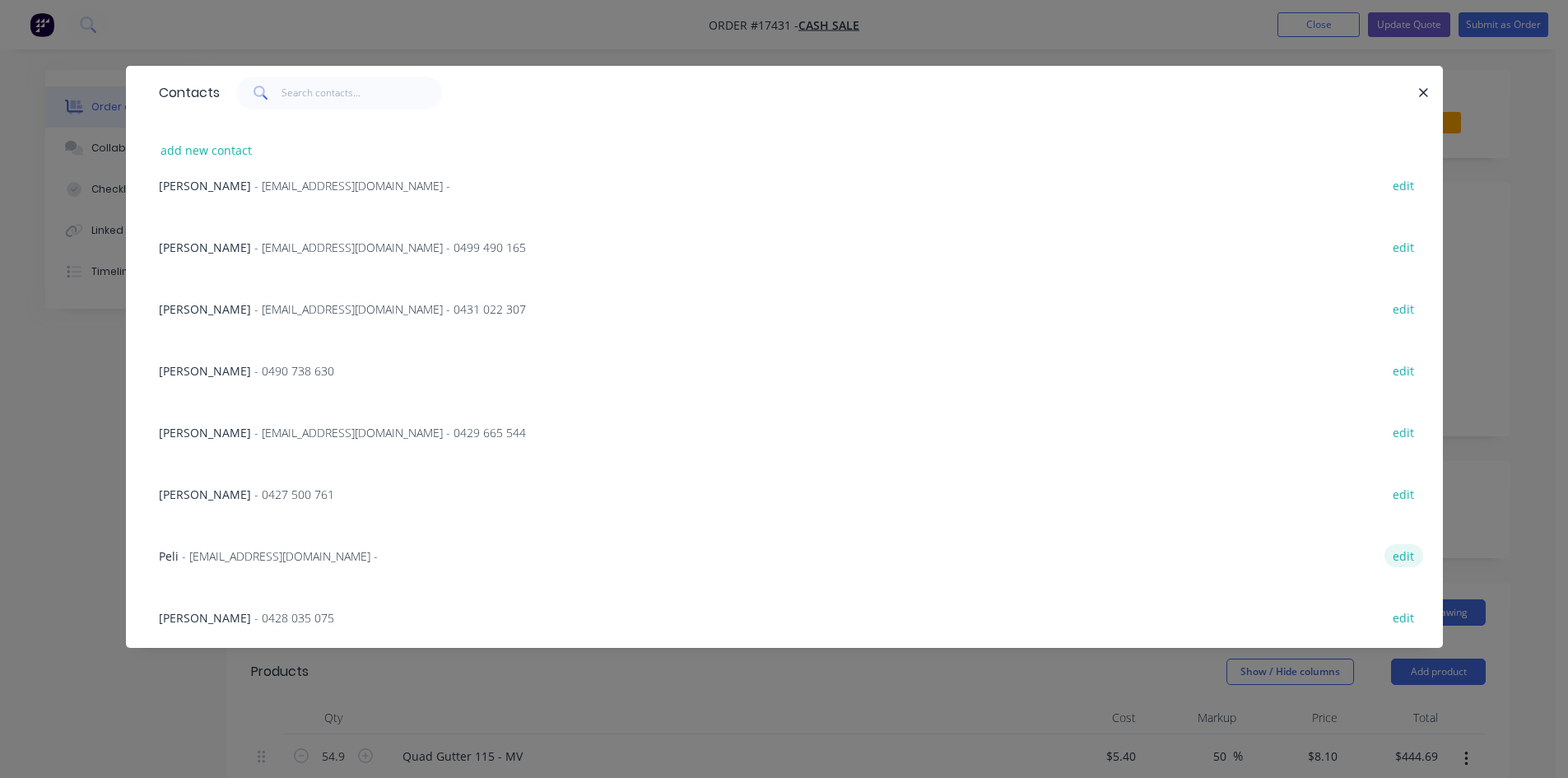
click at [1398, 552] on button "edit" at bounding box center [1403, 555] width 39 height 22
select select "AU"
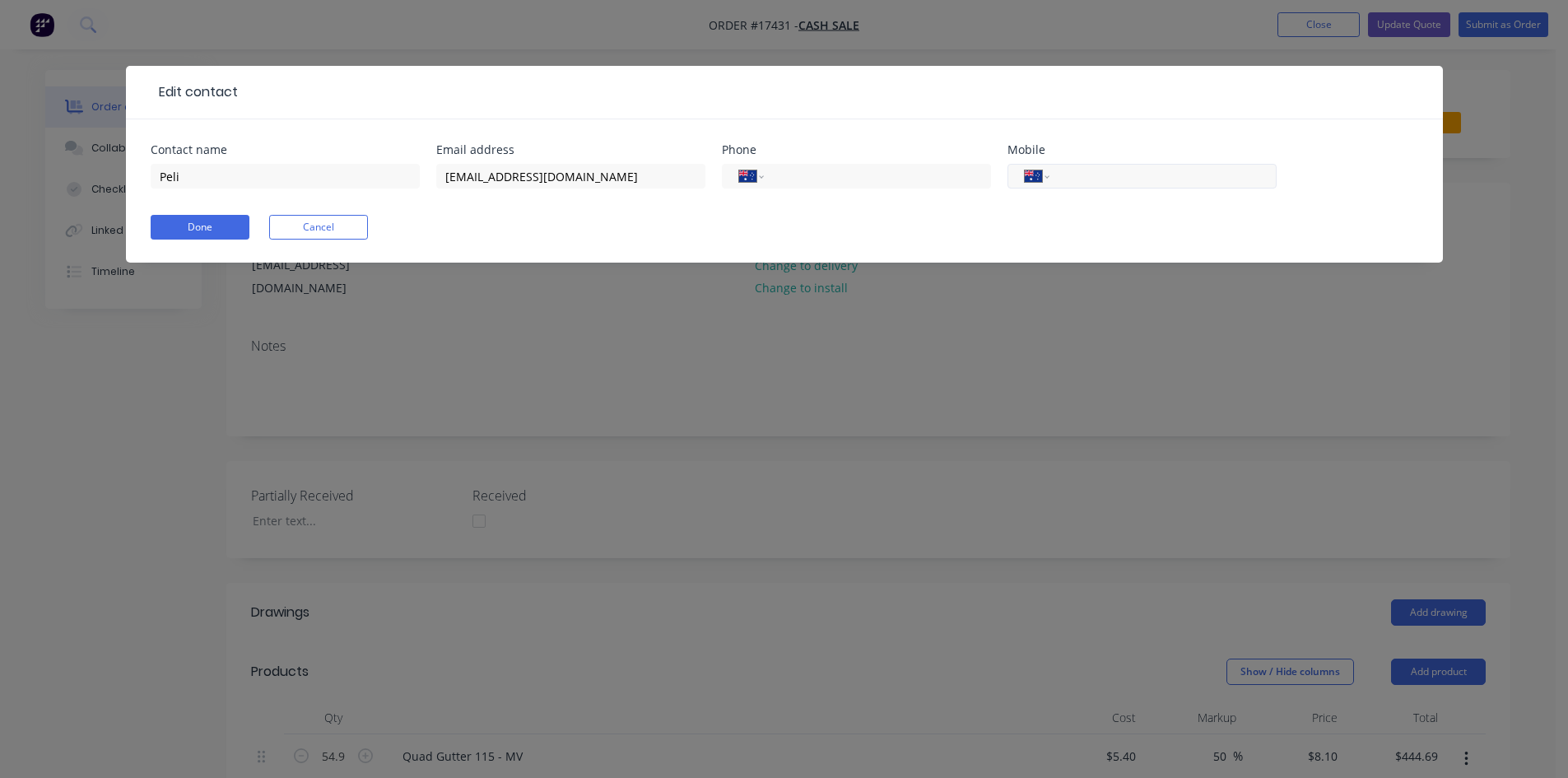
click at [1120, 180] on input "tel" at bounding box center [1160, 176] width 198 height 19
type input "0481 228 257"
click at [194, 228] on button "Done" at bounding box center [200, 227] width 99 height 25
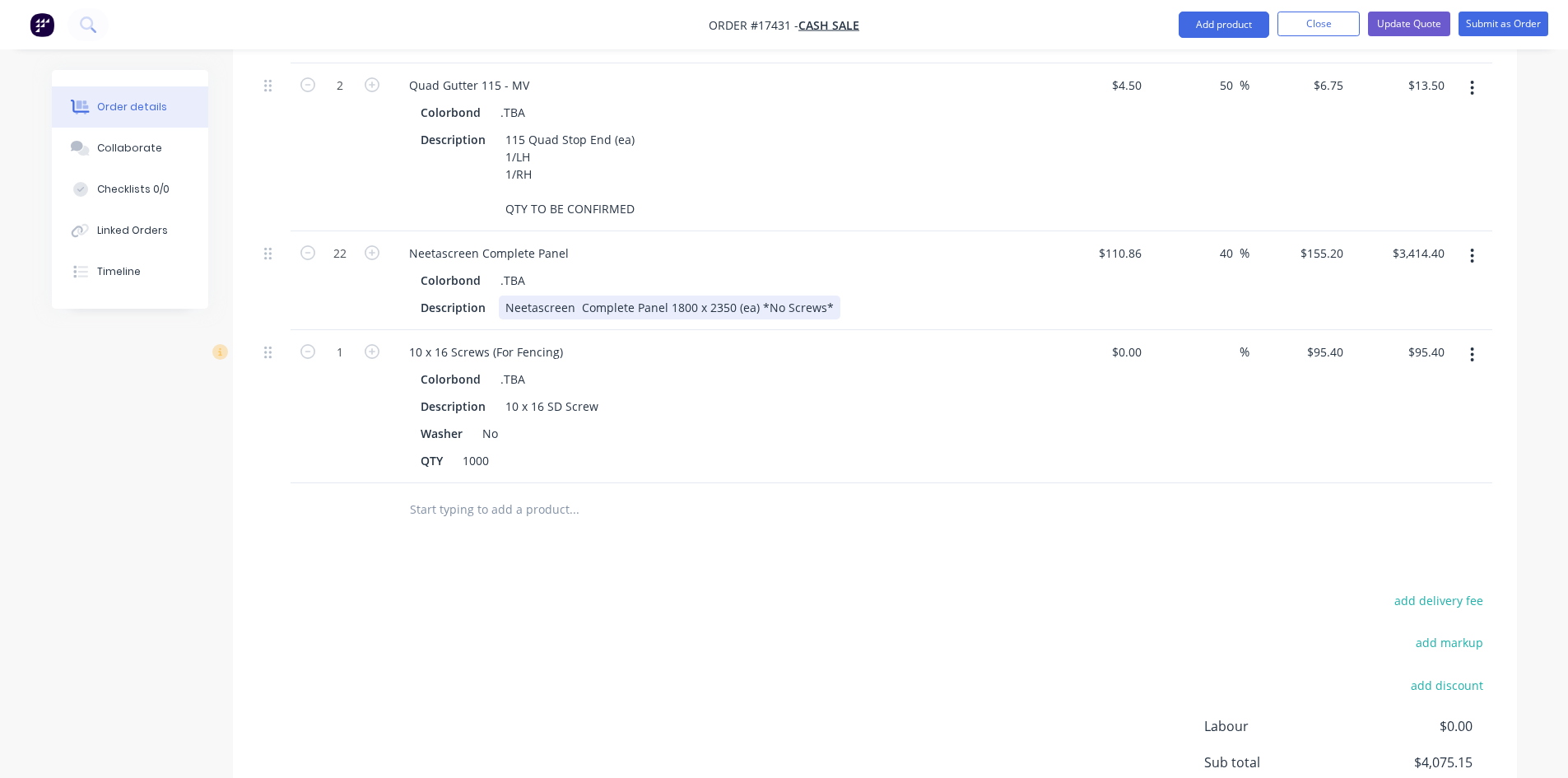
scroll to position [905, 0]
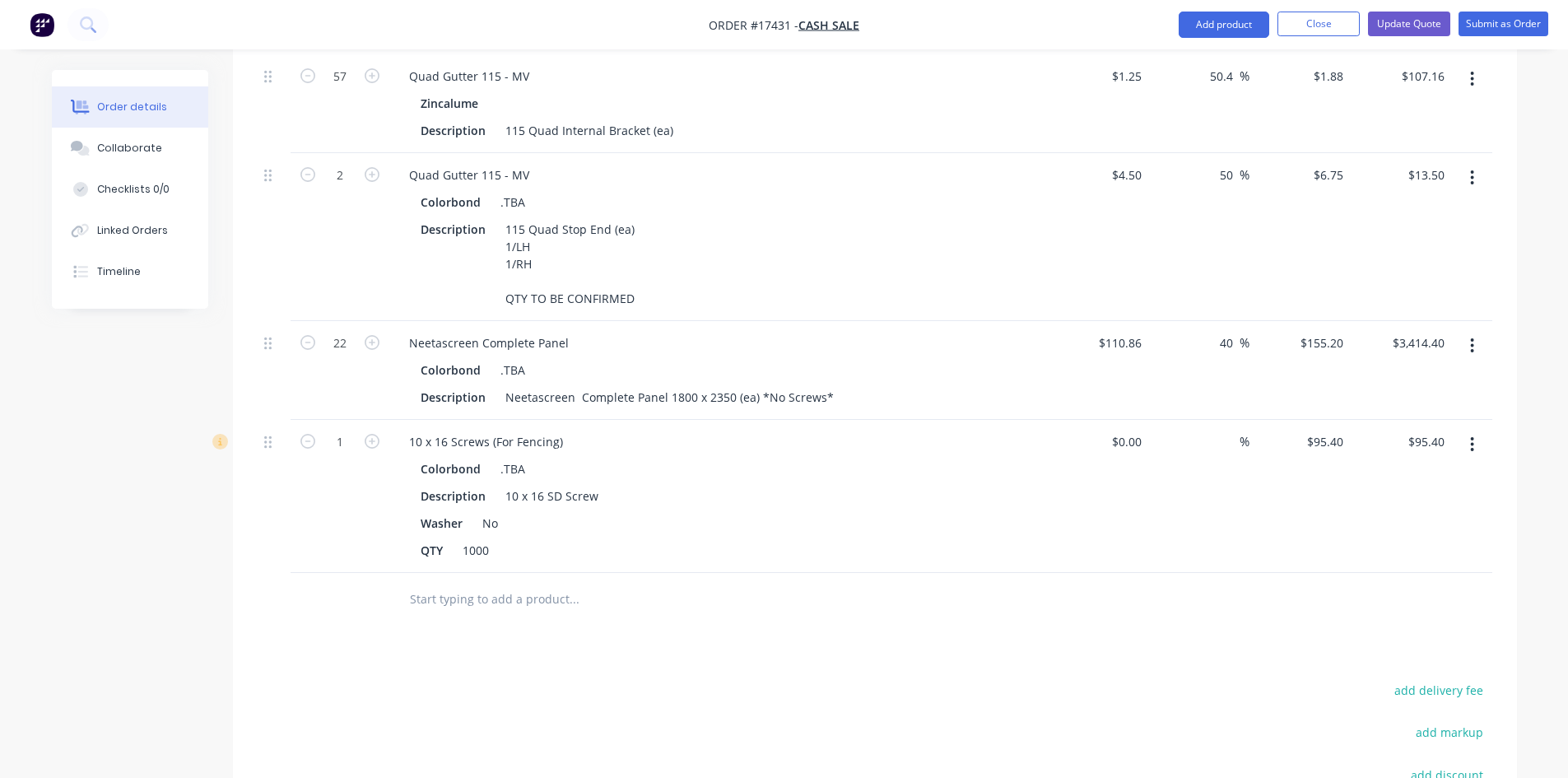
click at [1470, 337] on icon "button" at bounding box center [1472, 346] width 4 height 18
click at [1403, 475] on div "Delete" at bounding box center [1414, 487] width 126 height 24
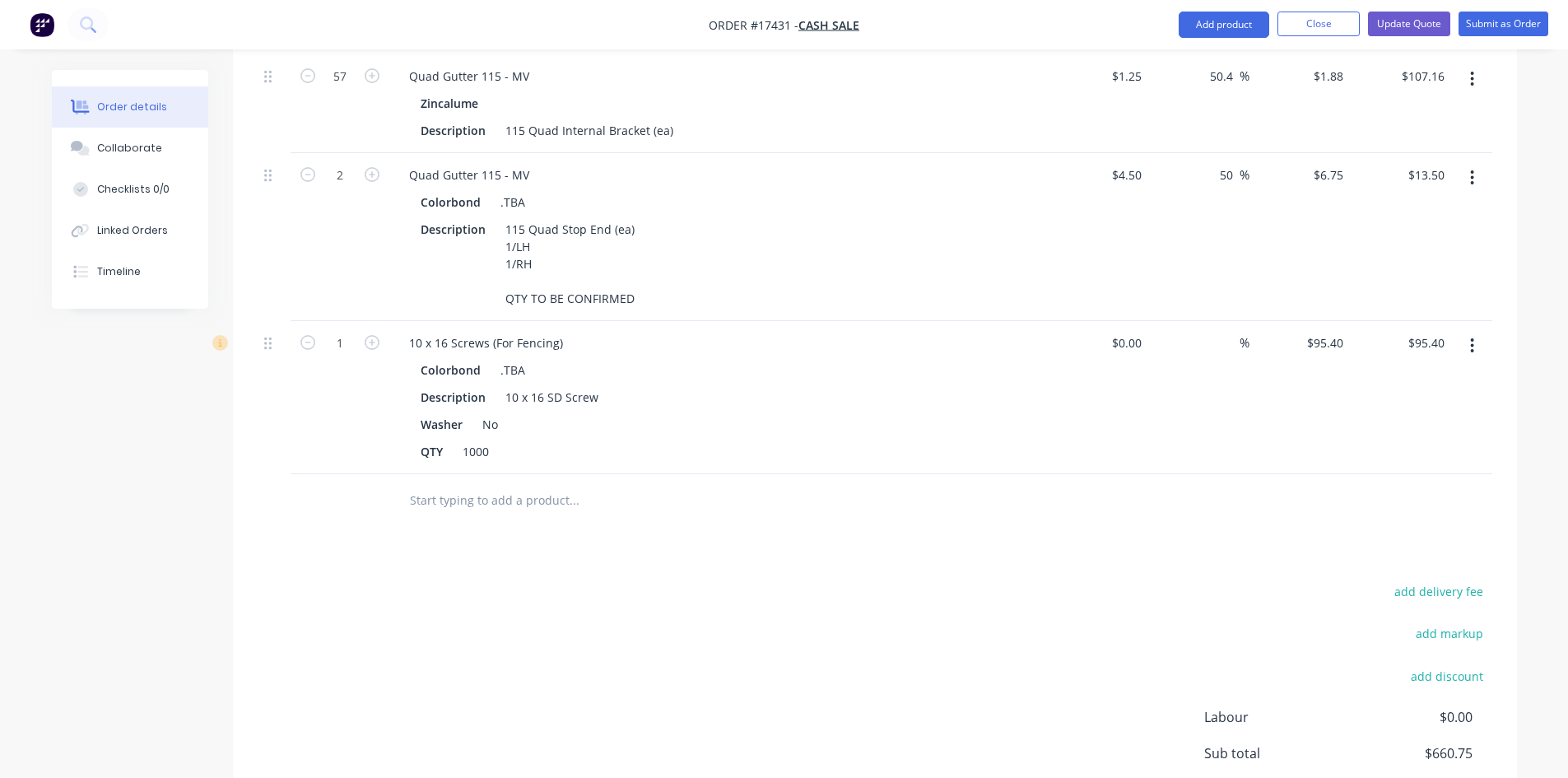
click at [1467, 331] on button "button" at bounding box center [1472, 346] width 39 height 30
click at [1389, 475] on div "Delete" at bounding box center [1414, 487] width 126 height 24
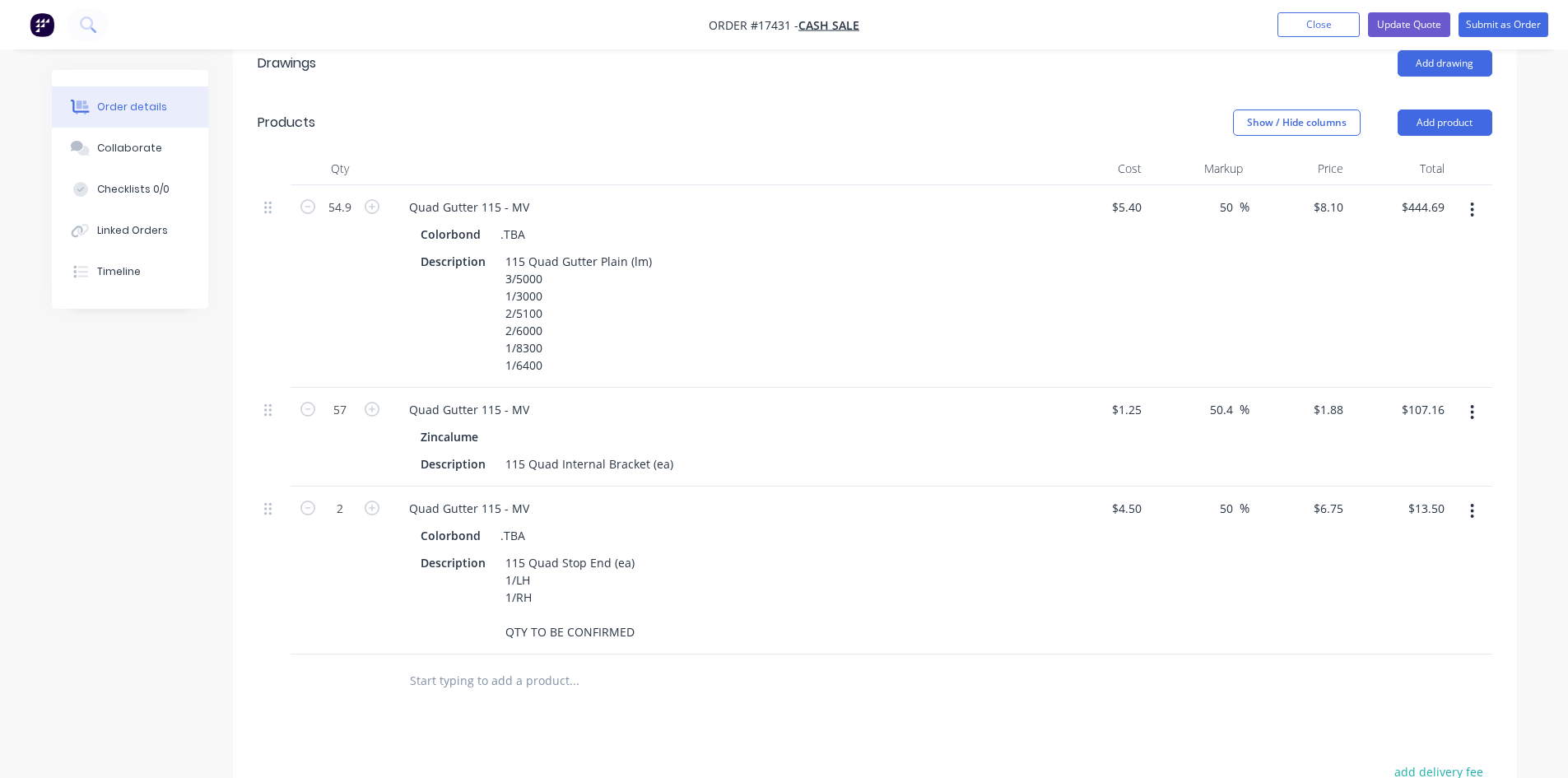
scroll to position [569, 0]
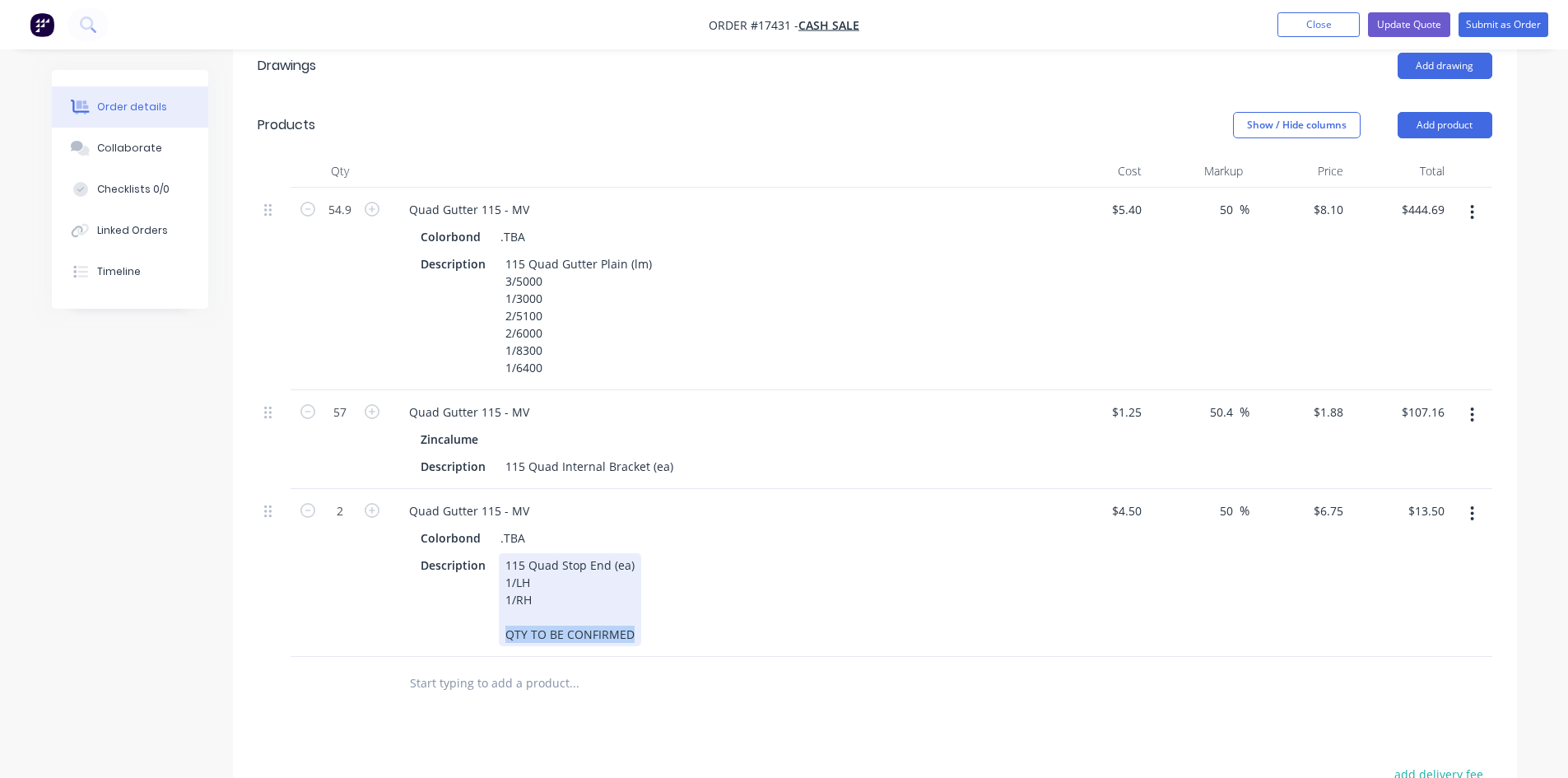
drag, startPoint x: 629, startPoint y: 613, endPoint x: 491, endPoint y: 603, distance: 138.4
click at [491, 603] on div "Description 115 Quad Stop End (ea) 1/LH 1/RH QTY TO BE CONFIRMED" at bounding box center [715, 599] width 603 height 93
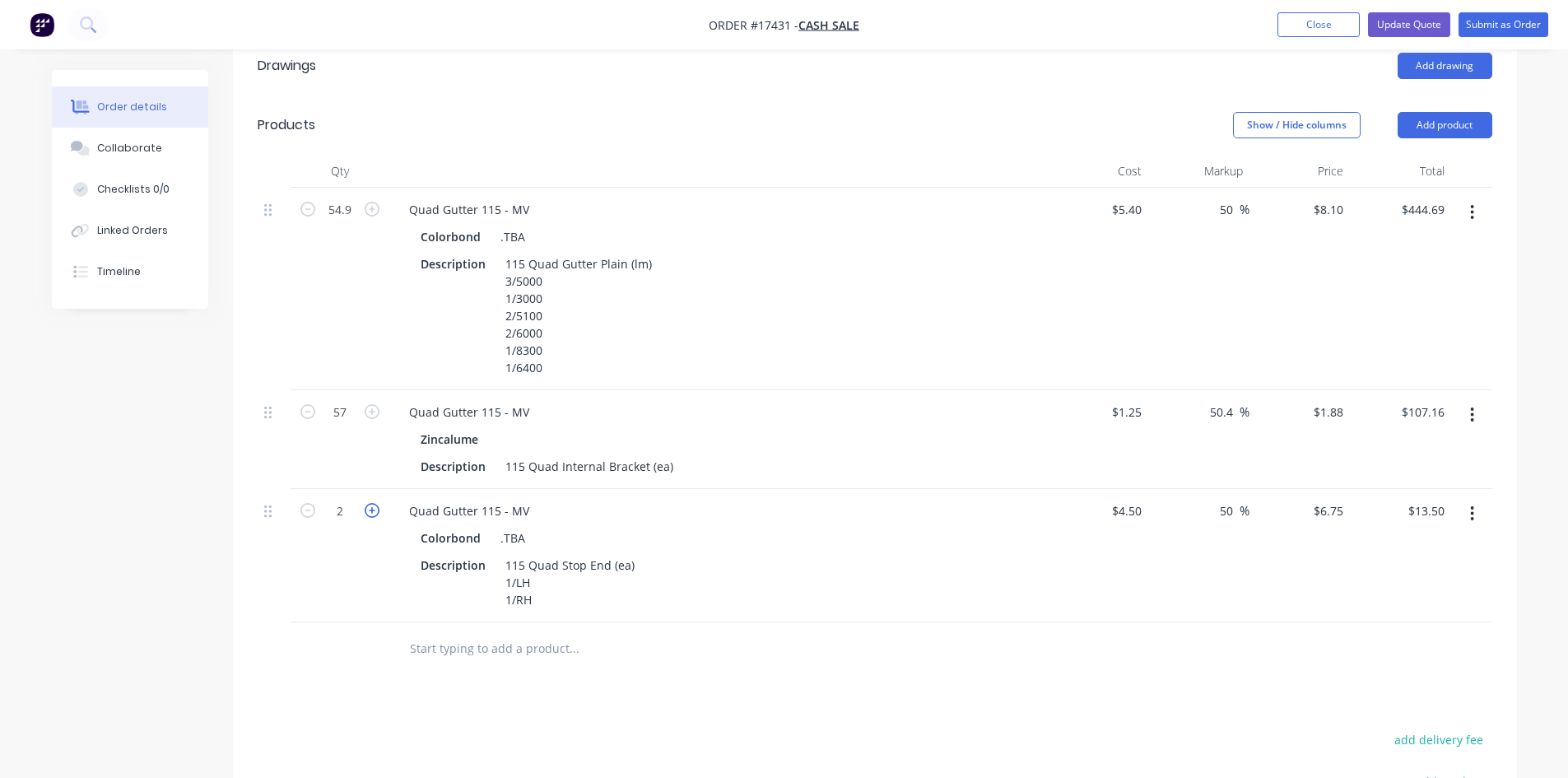
click at [368, 503] on icon "button" at bounding box center [372, 510] width 15 height 15
type input "3"
type input "$20.25"
click at [368, 503] on icon "button" at bounding box center [372, 510] width 15 height 15
type input "4"
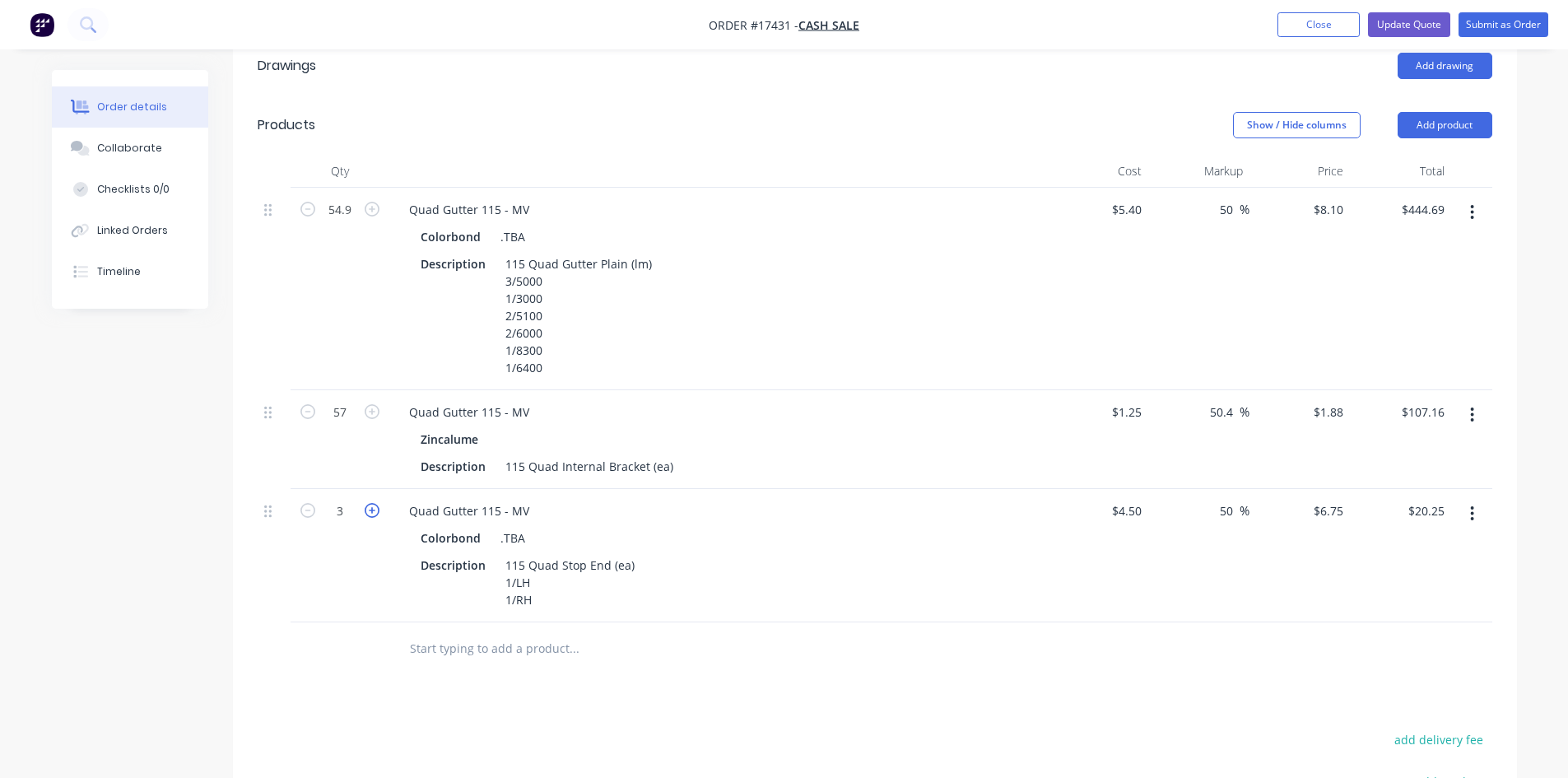
type input "$27.00"
click at [505, 554] on div "115 Quad Stop End (ea) 1/LH 1/RH" at bounding box center [570, 582] width 142 height 58
click at [502, 575] on div "115 Quad Stop End (ea) 2/LH 1/RH" at bounding box center [570, 582] width 142 height 58
click at [928, 687] on div "Drawings Add drawing Products Show / Hide columns Add product Qty Cost Markup P…" at bounding box center [875, 554] width 1284 height 1035
click at [483, 198] on div "Quad Gutter 115 - MV" at bounding box center [469, 209] width 146 height 24
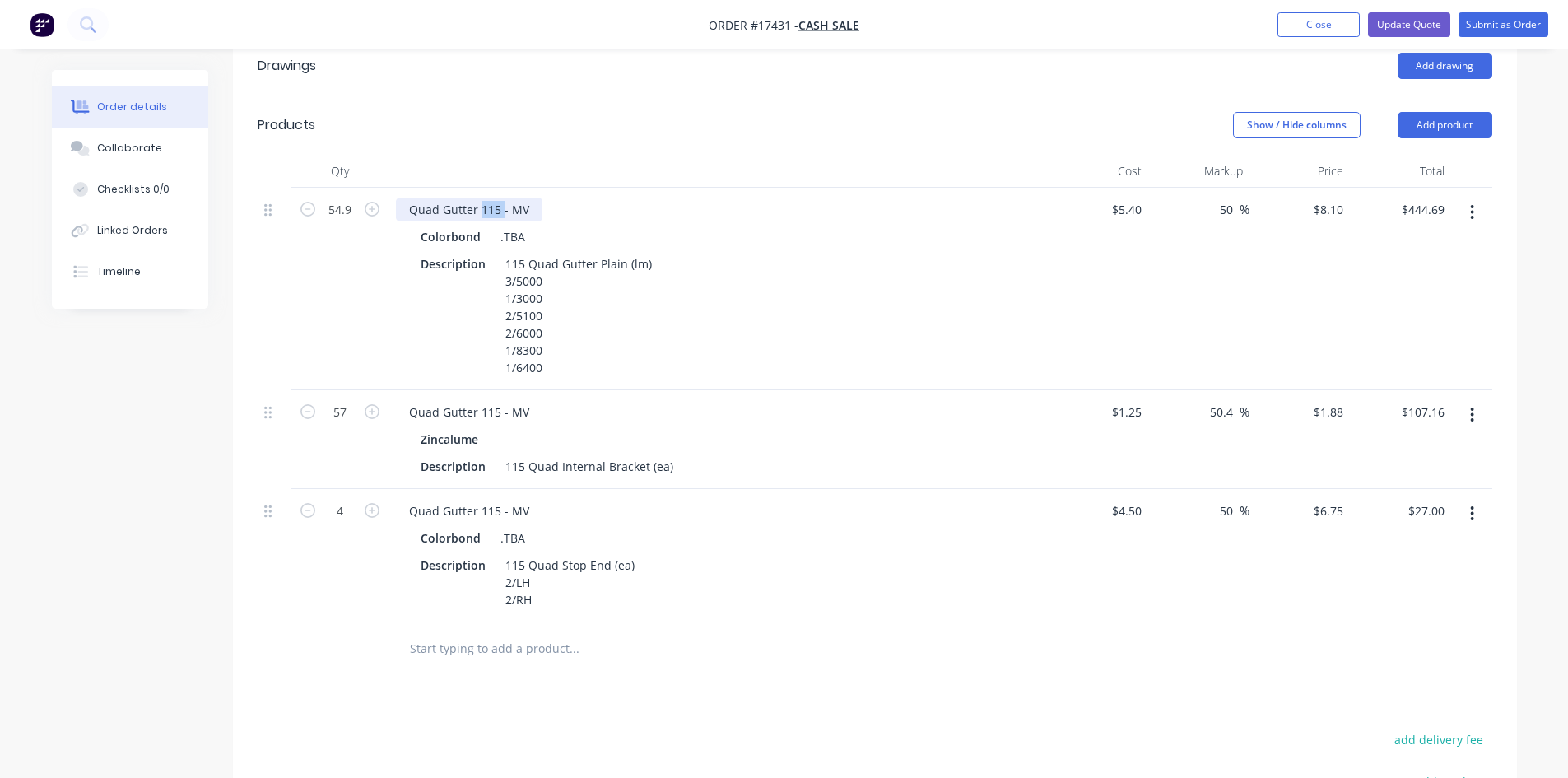
click at [483, 198] on div "Quad Gutter 115 - MV" at bounding box center [469, 209] width 146 height 24
copy div "Quad Gutter 115 - MV"
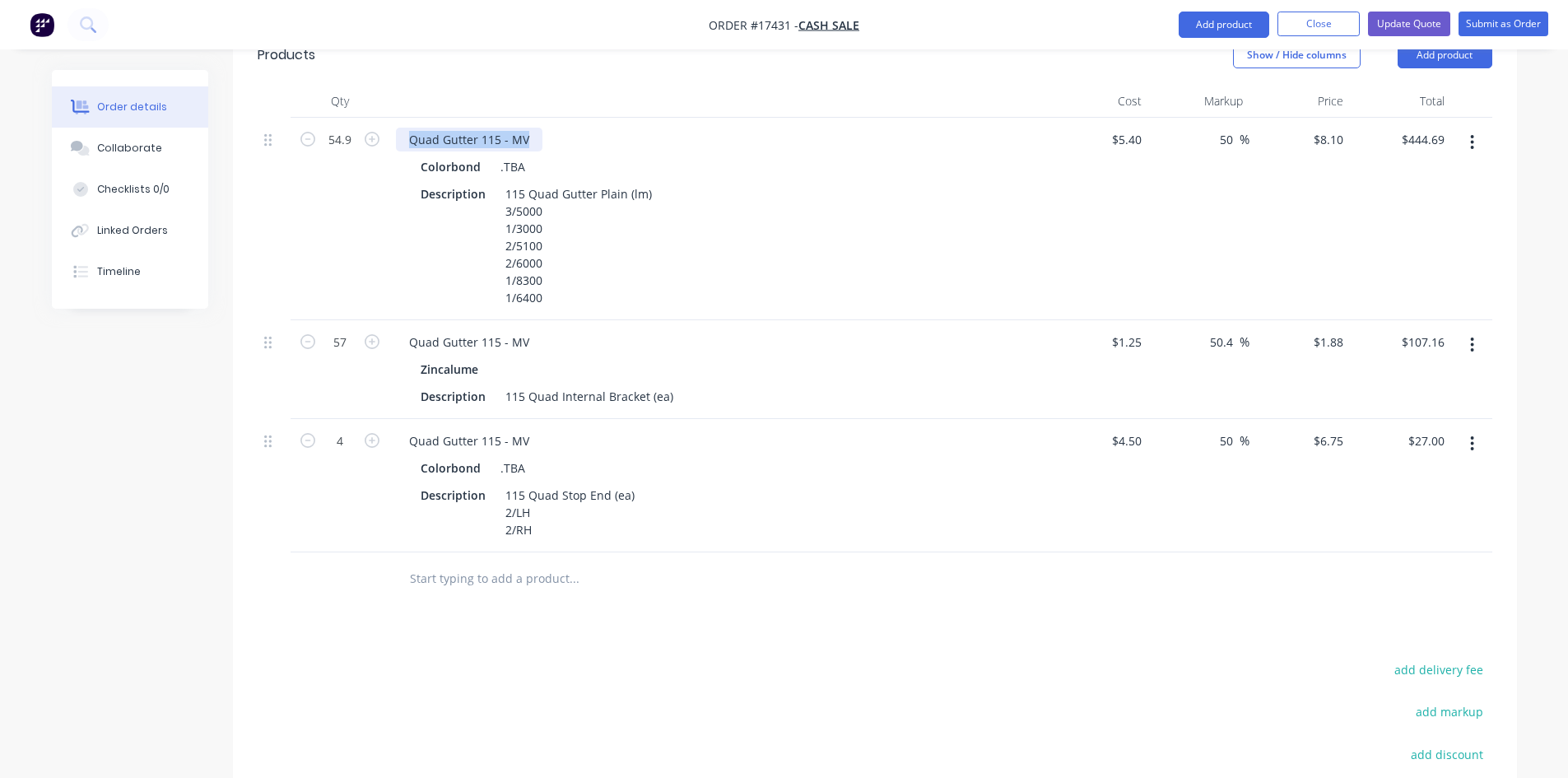
scroll to position [734, 0]
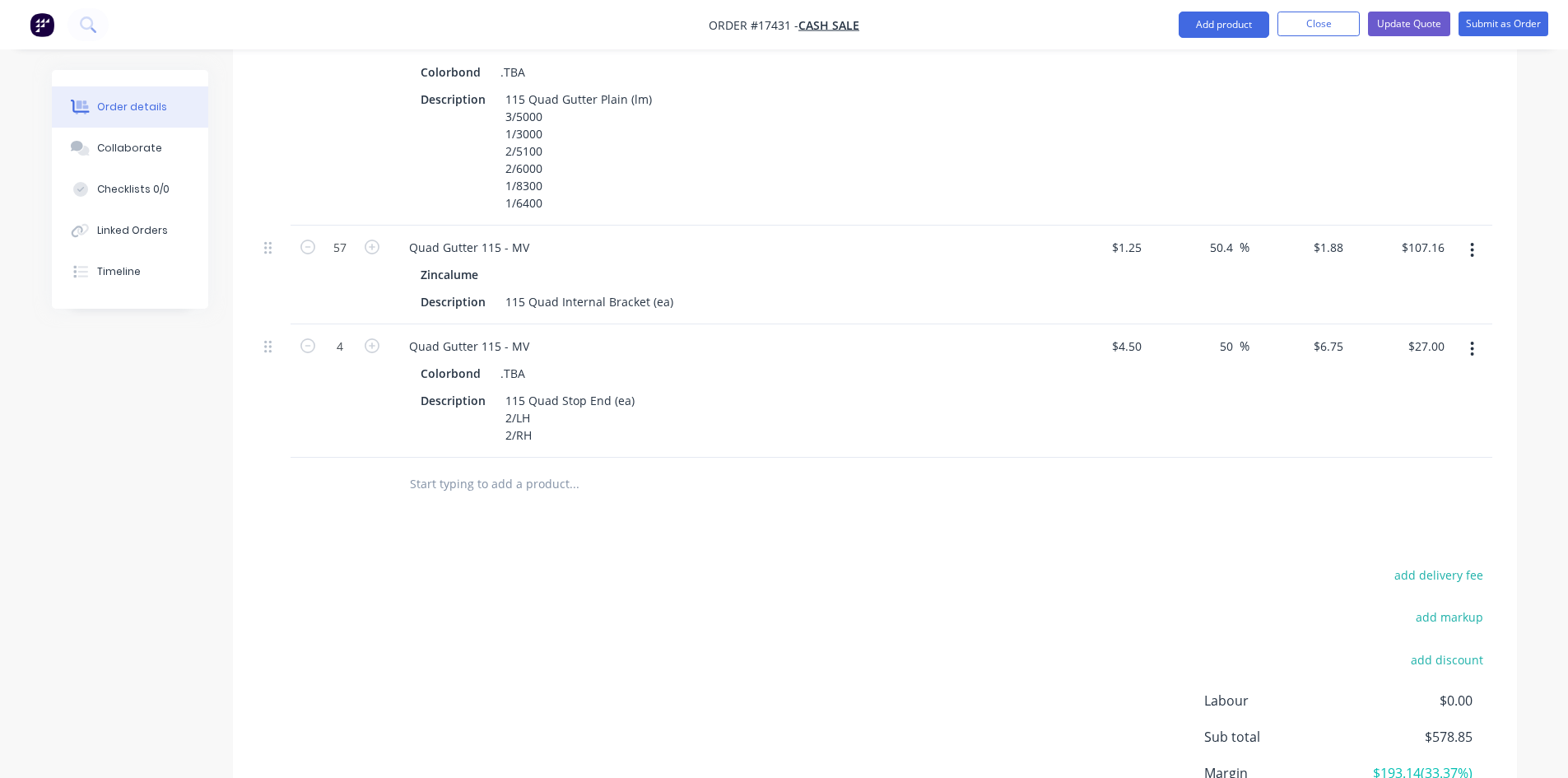
click at [455, 480] on input "text" at bounding box center [574, 484] width 329 height 33
paste input "Quad Gutter 115 - MV"
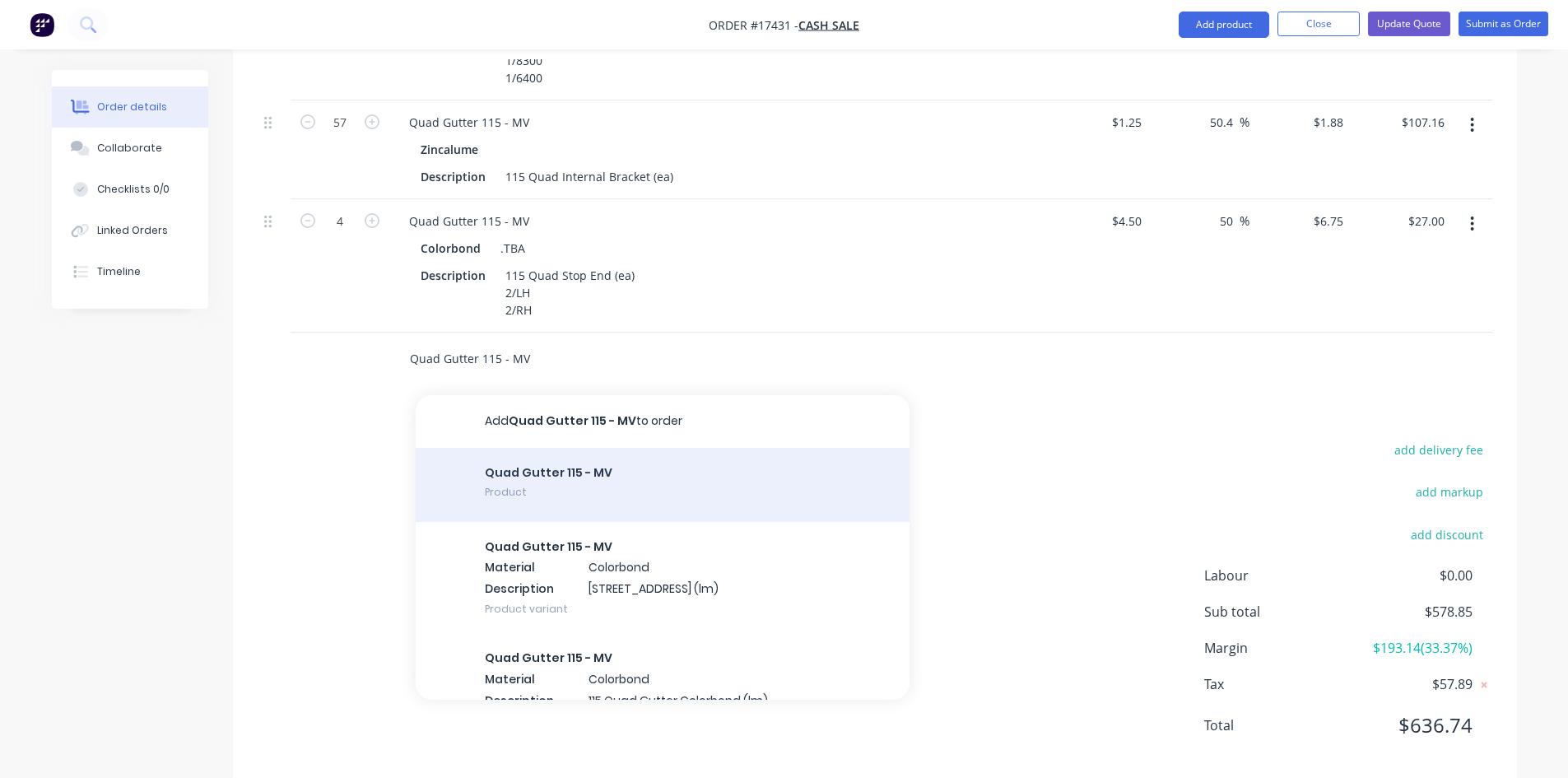
scroll to position [881, 0]
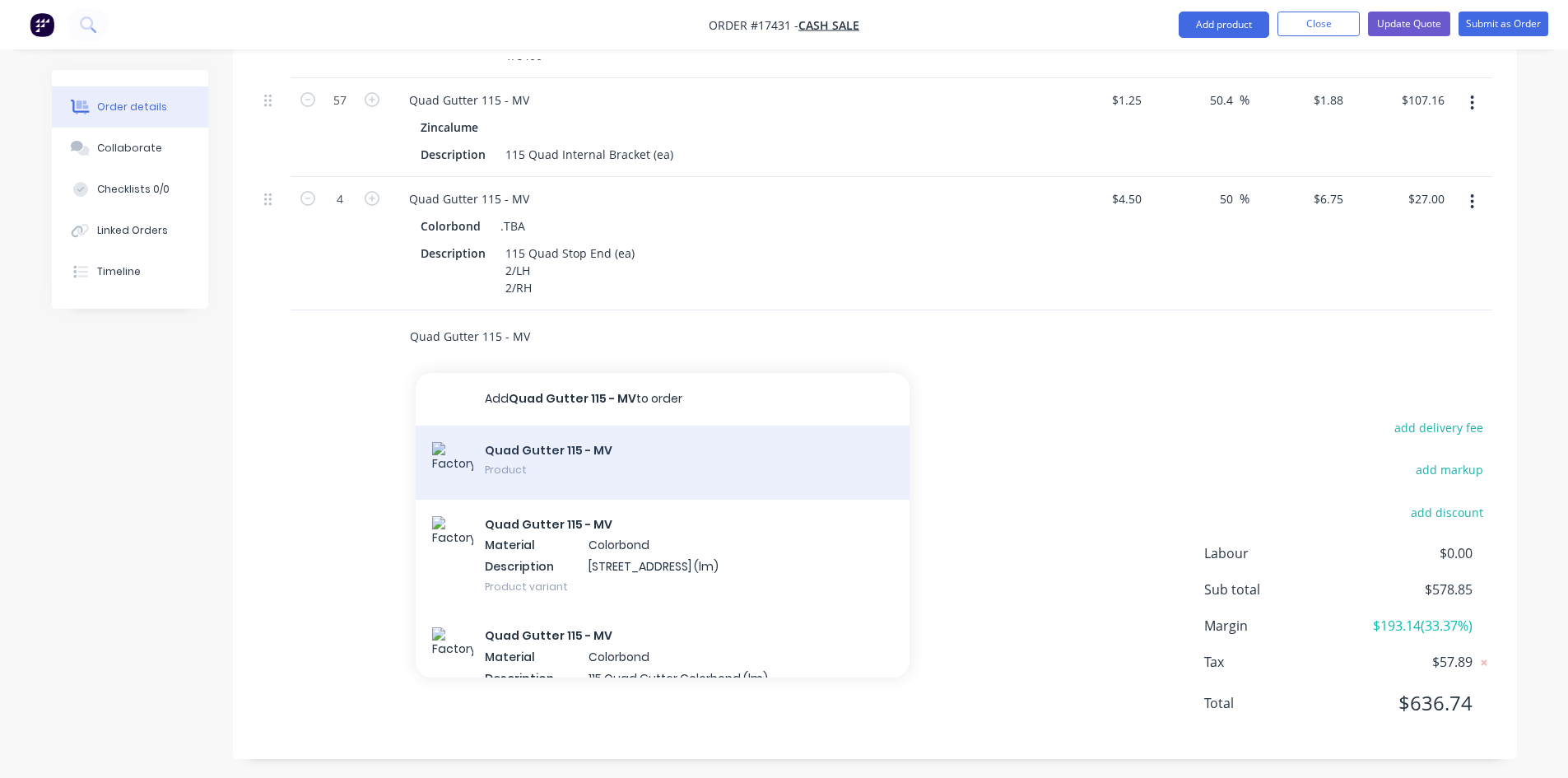
type input "Quad Gutter 115 - MV"
click at [571, 474] on div "Quad Gutter 115 - MV Product" at bounding box center [663, 462] width 494 height 74
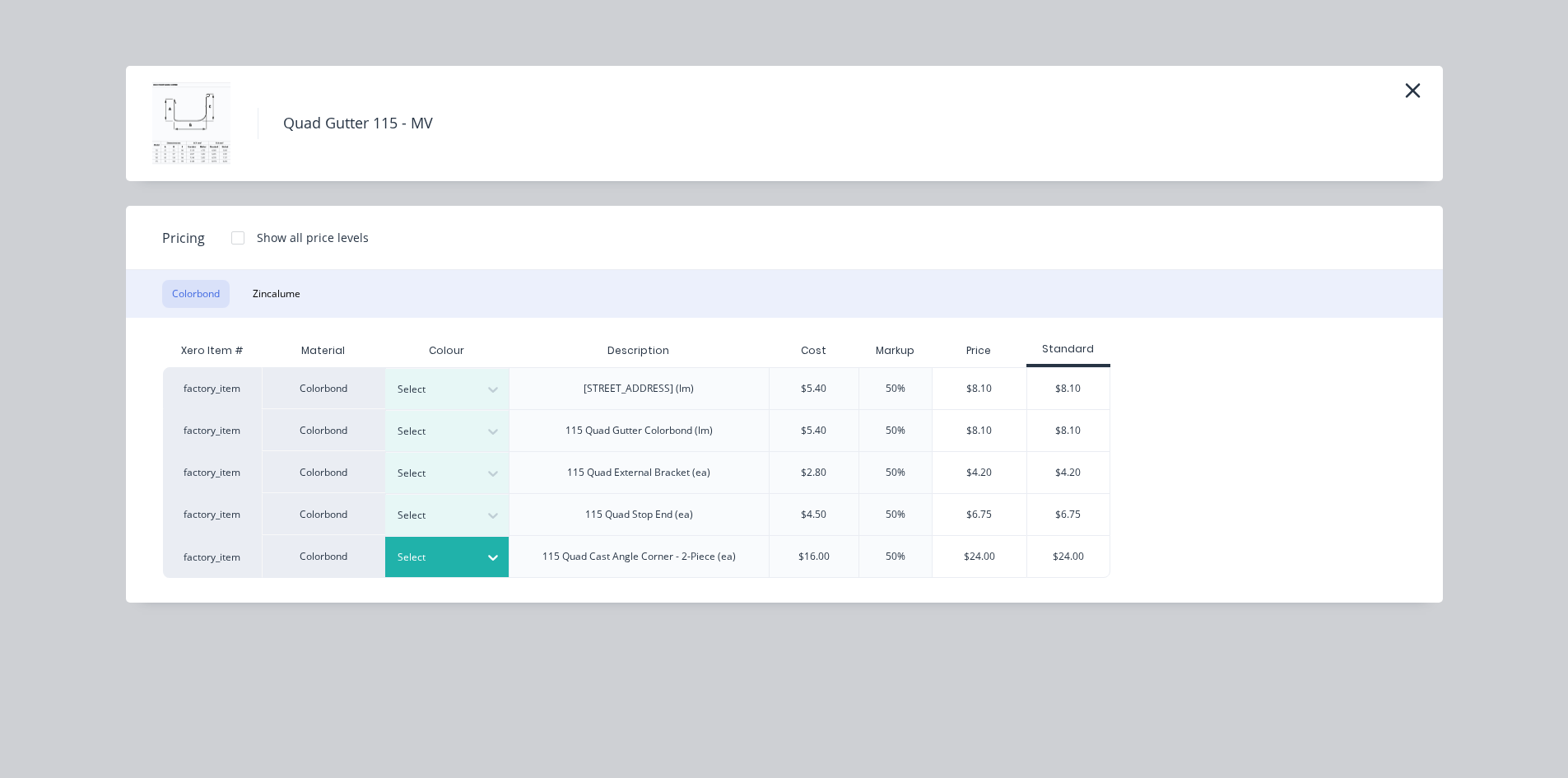
click at [471, 553] on div at bounding box center [434, 557] width 74 height 18
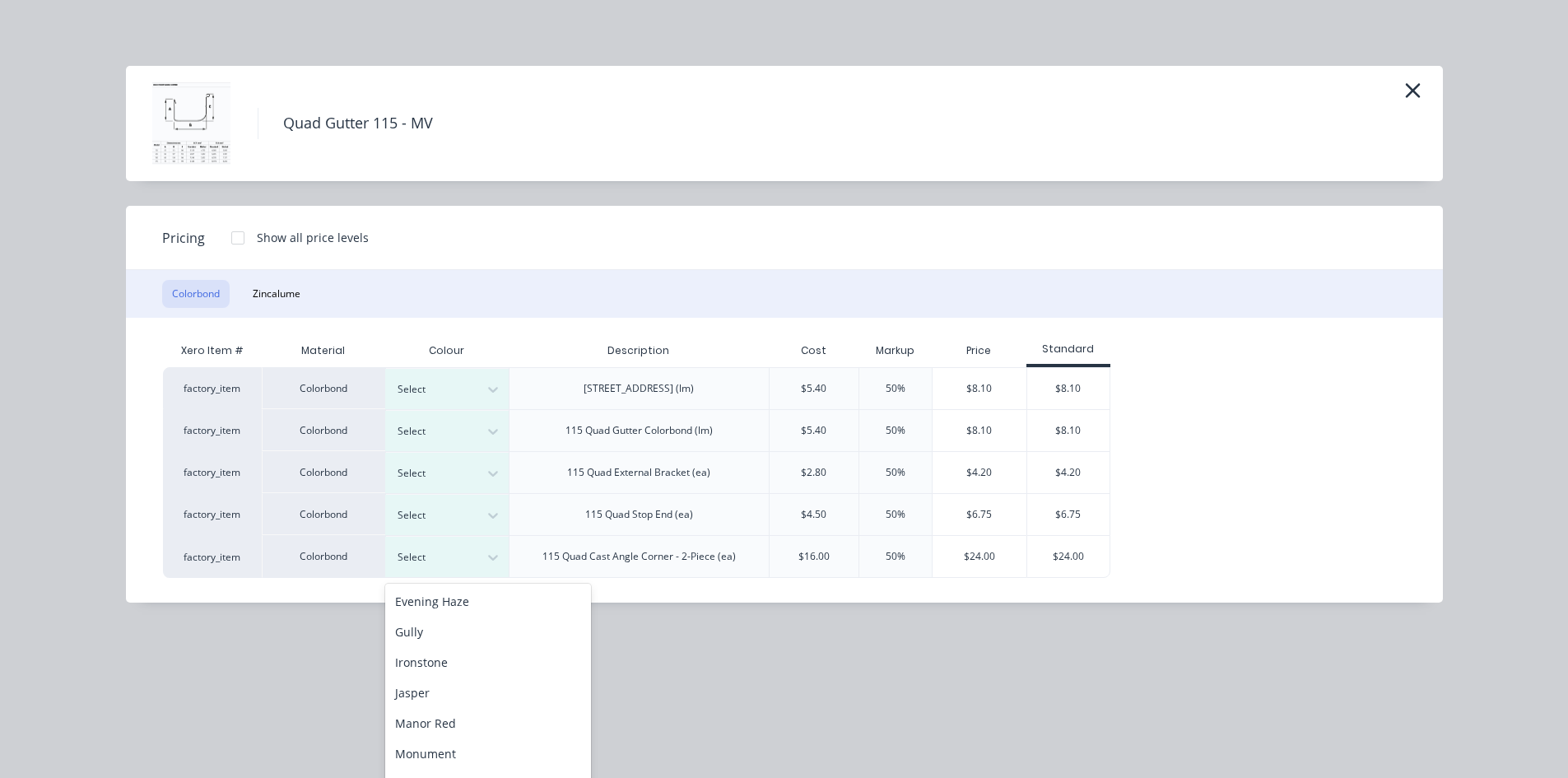
scroll to position [247, 0]
click at [485, 749] on div "Monument" at bounding box center [488, 751] width 206 height 31
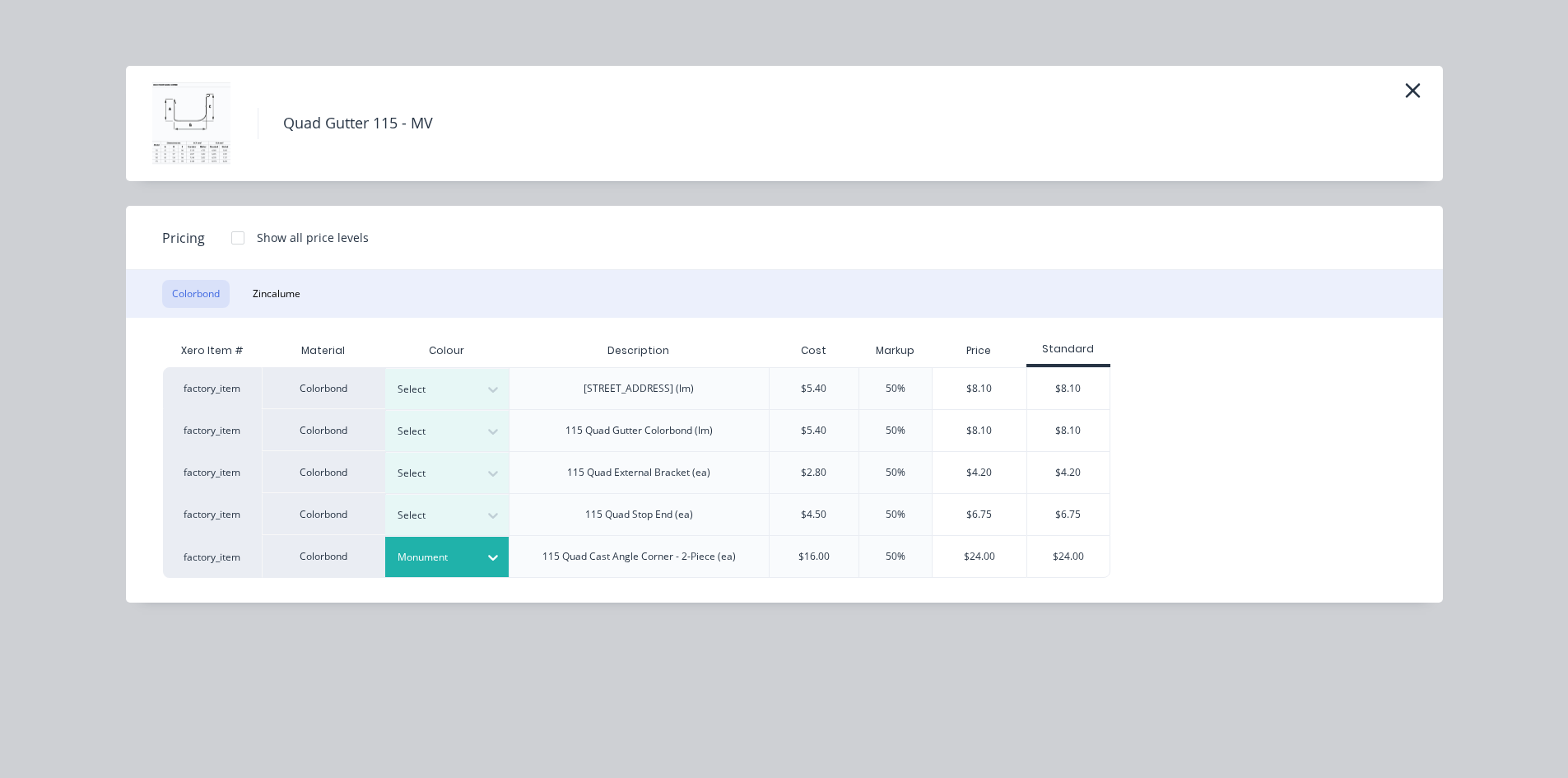
click at [240, 240] on div at bounding box center [238, 238] width 33 height 33
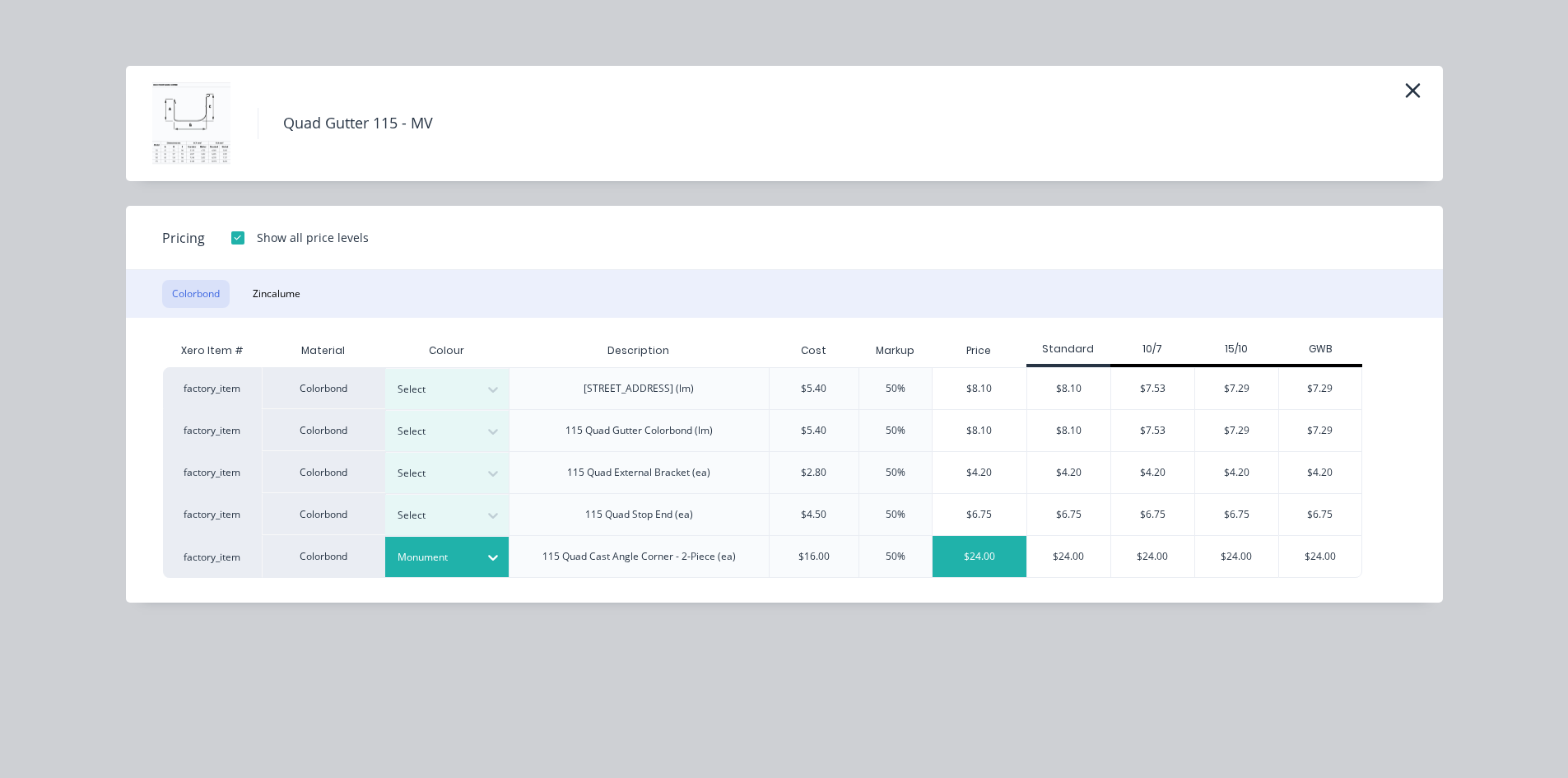
click at [1001, 553] on div "$24.00" at bounding box center [979, 557] width 94 height 42
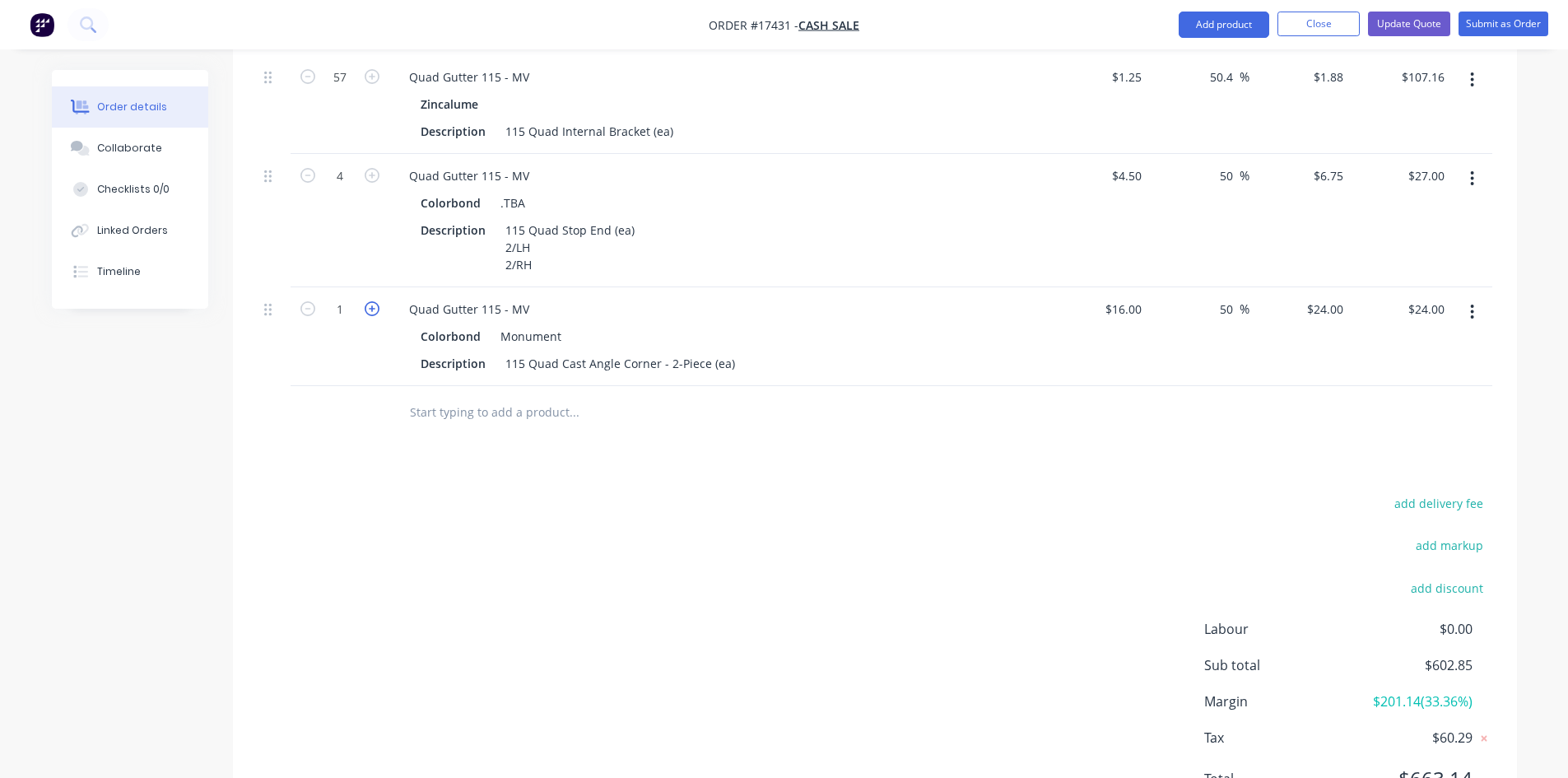
click at [377, 308] on icon "button" at bounding box center [372, 308] width 15 height 15
type input "2"
type input "$48.00"
click at [377, 308] on icon "button" at bounding box center [372, 308] width 15 height 15
type input "3"
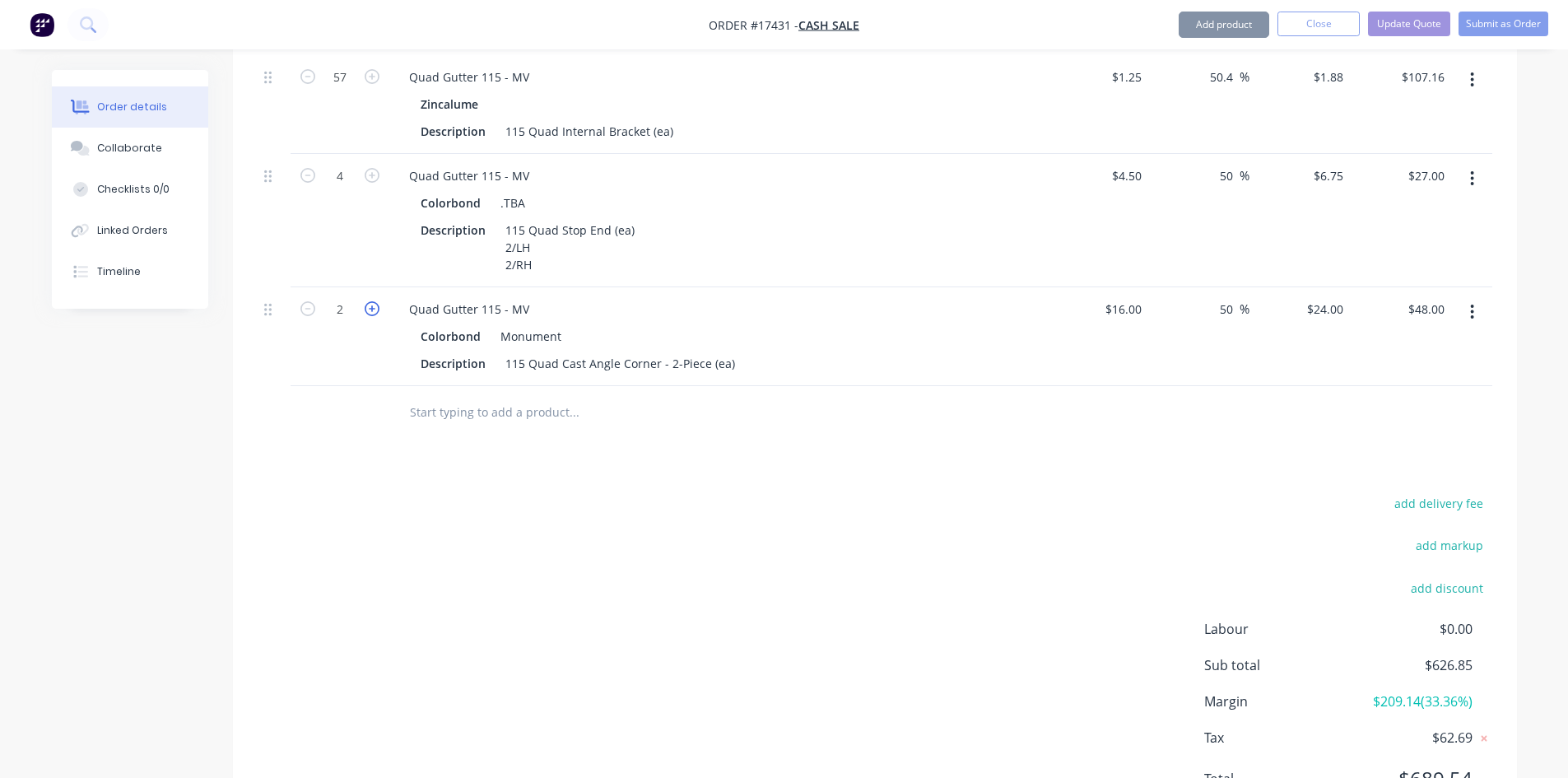
type input "$72.00"
click at [377, 308] on icon "button" at bounding box center [372, 308] width 15 height 15
type input "4"
type input "$96.00"
click at [727, 357] on div "115 Quad Cast Angle Corner - 2-Piece (ea)" at bounding box center [620, 363] width 243 height 24
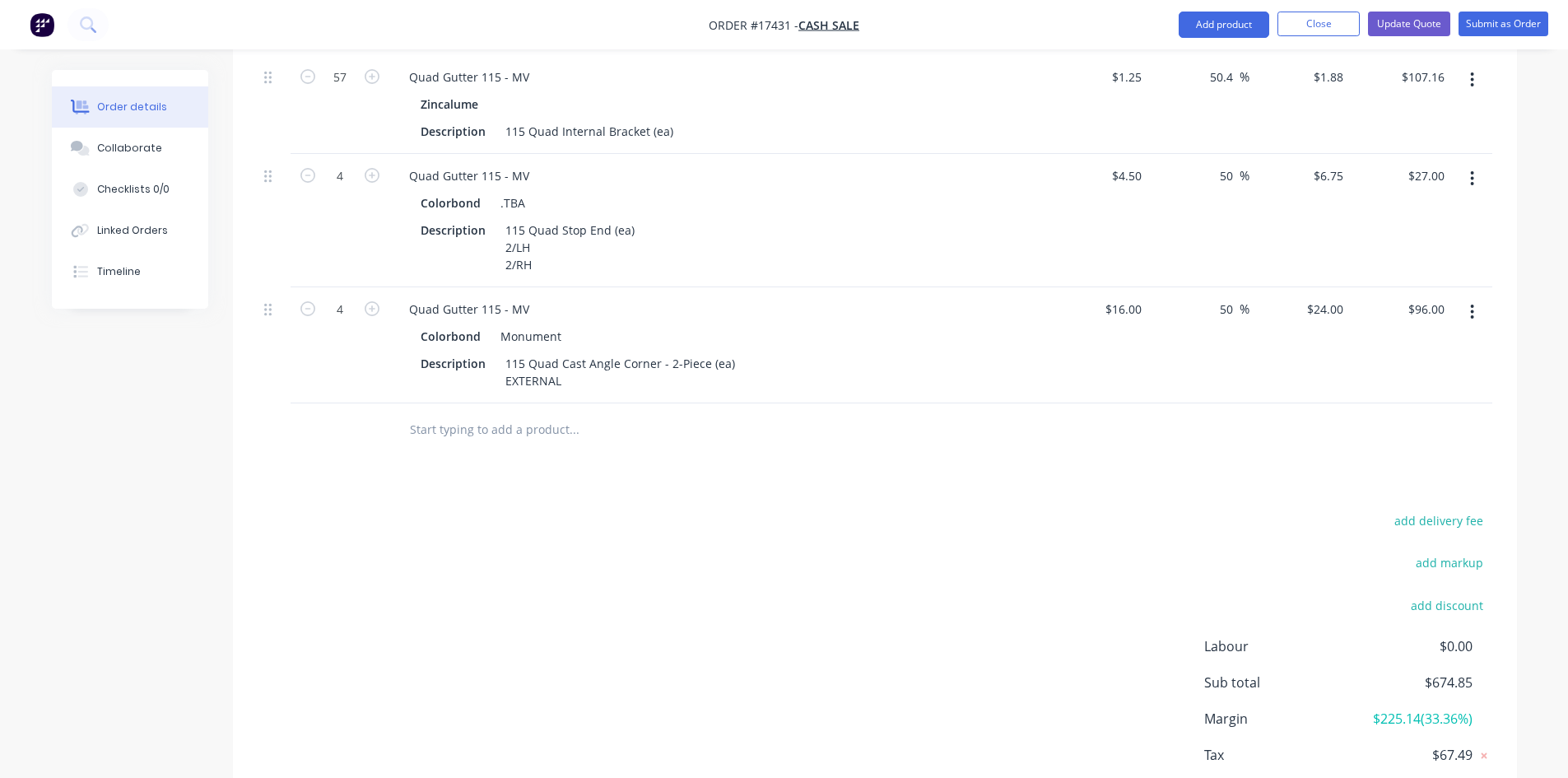
click at [704, 456] on div "Drawings Add drawing Products Show / Hide columns Add product Qty Cost Markup P…" at bounding box center [875, 277] width 1284 height 1150
click at [1471, 303] on icon "button" at bounding box center [1472, 312] width 4 height 18
click at [1427, 387] on div "Duplicate" at bounding box center [1414, 388] width 126 height 24
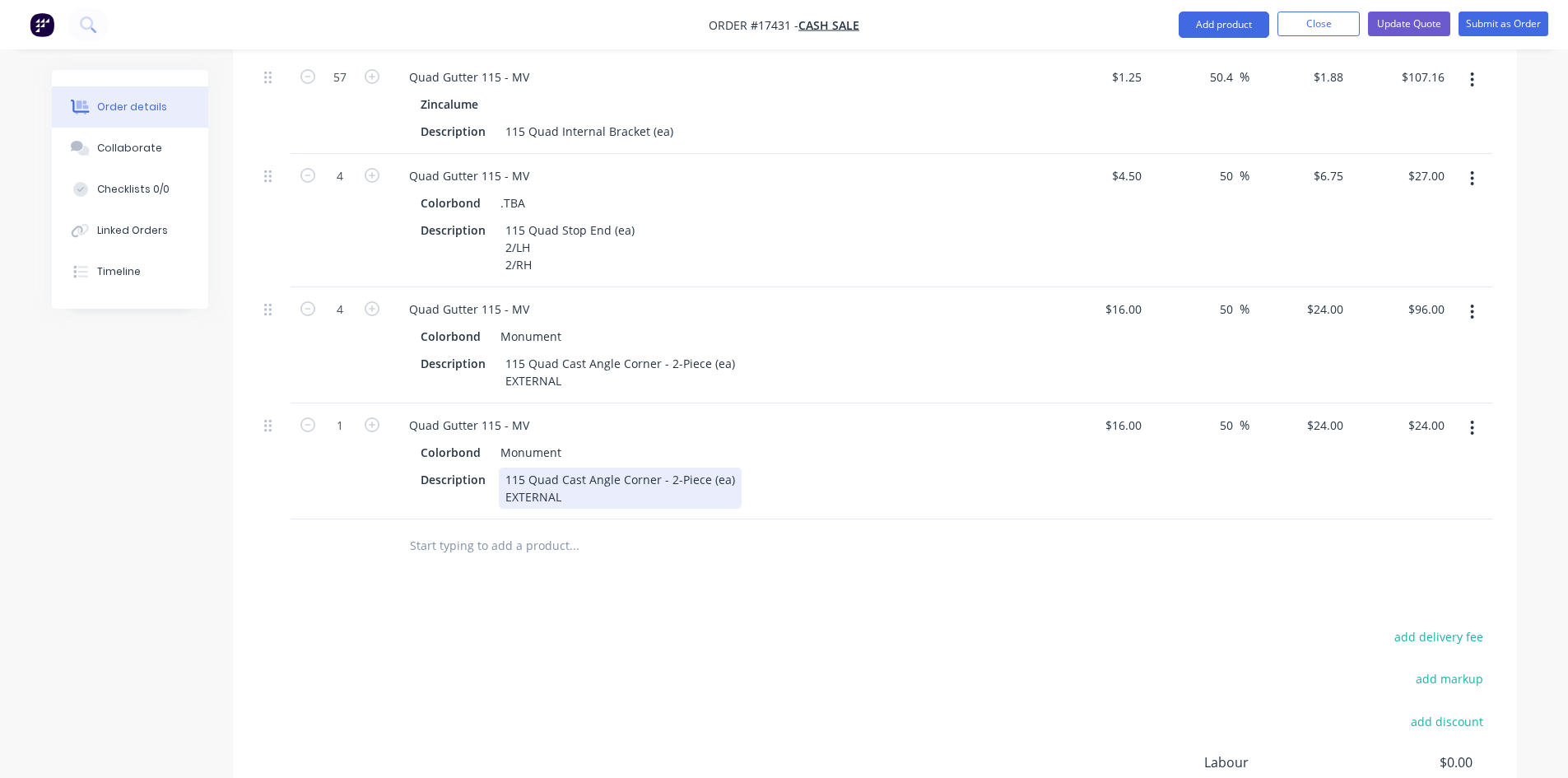
click at [557, 489] on div "115 Quad Cast Angle Corner - 2-Piece (ea) EXTERNAL" at bounding box center [620, 488] width 243 height 42
drag, startPoint x: 518, startPoint y: 488, endPoint x: 505, endPoint y: 486, distance: 13.2
click at [505, 486] on div "115 Quad Cast Angle Corner - 2-Piece (ea) EXTERNAL" at bounding box center [620, 488] width 243 height 42
click at [664, 547] on input "text" at bounding box center [574, 546] width 329 height 33
click at [1325, 300] on div "24 $24.00" at bounding box center [1324, 308] width 51 height 24
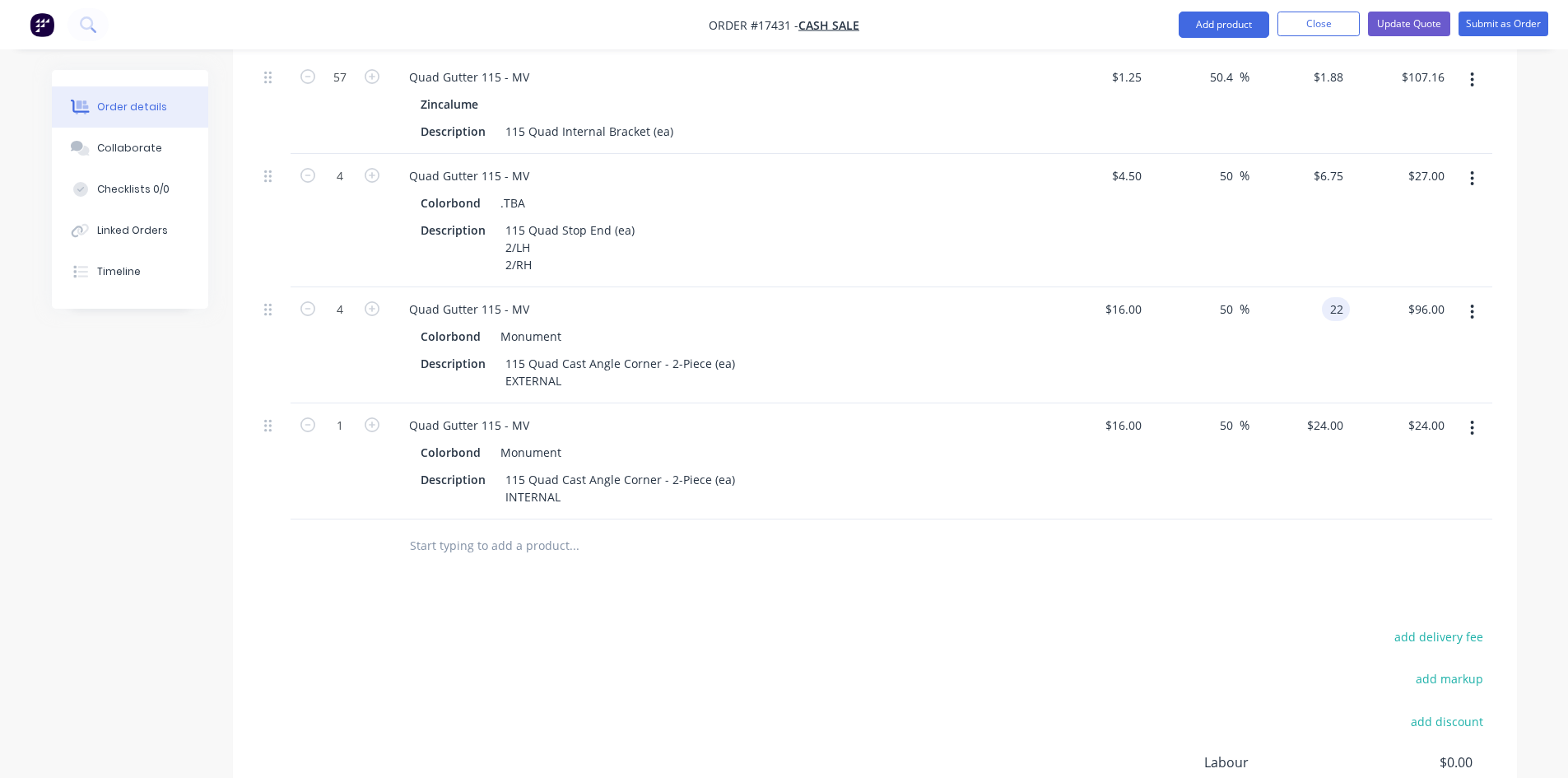
type input "22"
type input "37.5"
type input "$22.00"
type input "$88.00"
click at [1226, 544] on div at bounding box center [875, 546] width 1235 height 53
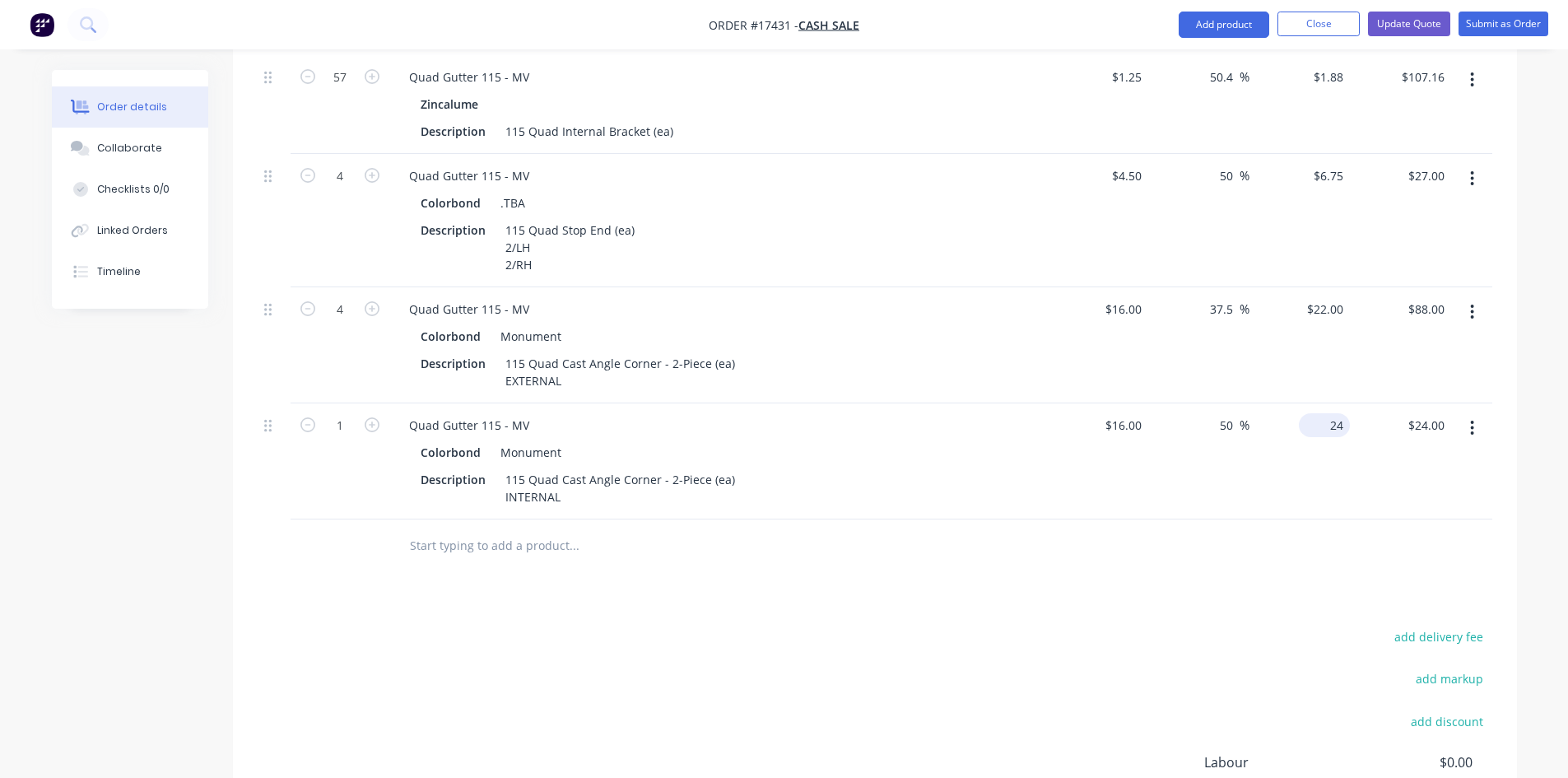
click at [1329, 416] on input "24" at bounding box center [1327, 425] width 44 height 24
click at [1329, 416] on input "24" at bounding box center [1339, 425] width 22 height 24
type input "22"
type input "37.5"
type input "$22.00"
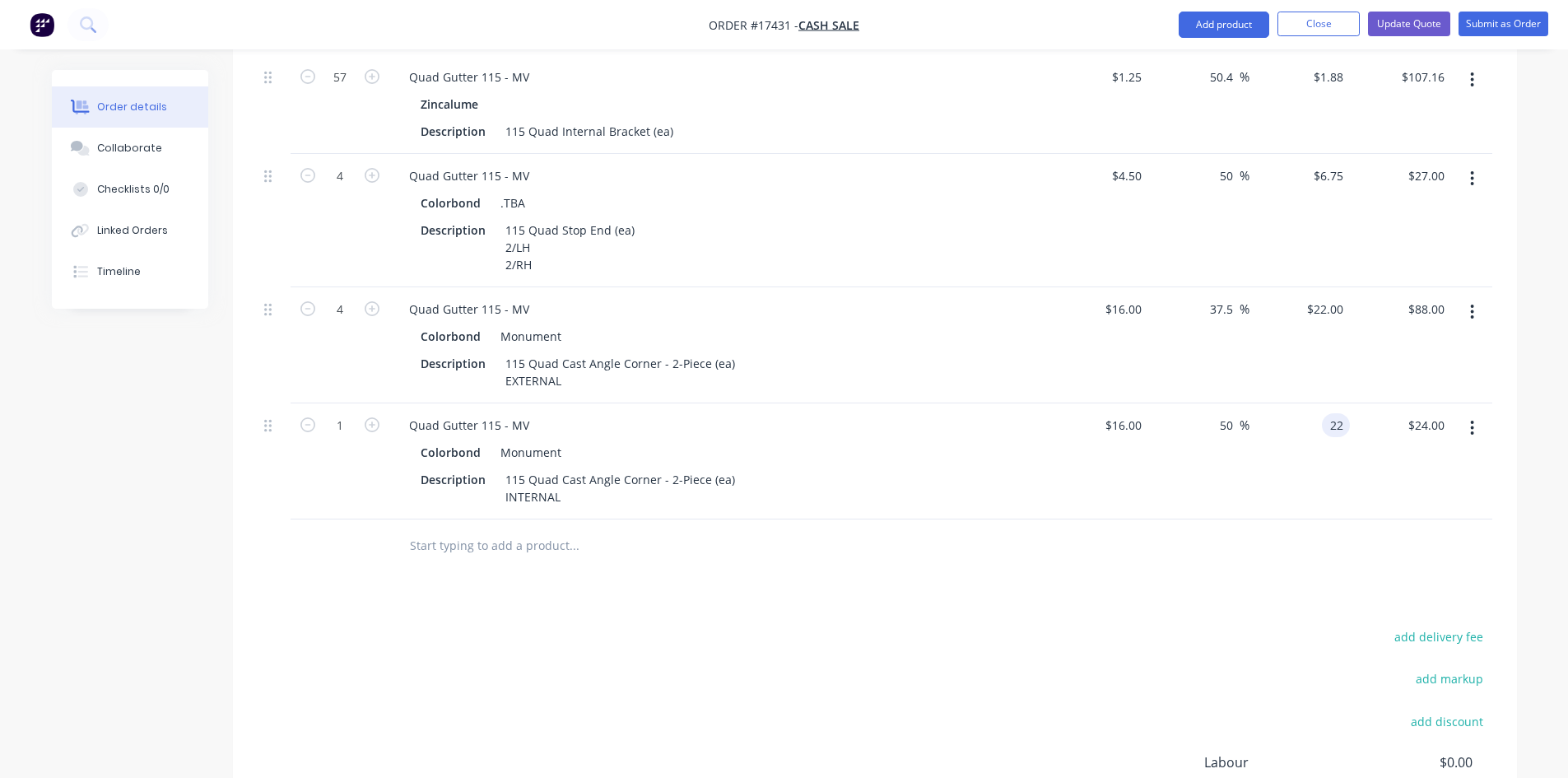
type input "$22.00"
click at [1048, 590] on div "Drawings Add drawing Products Show / Hide columns Add product Qty Cost Markup P…" at bounding box center [875, 335] width 1284 height 1267
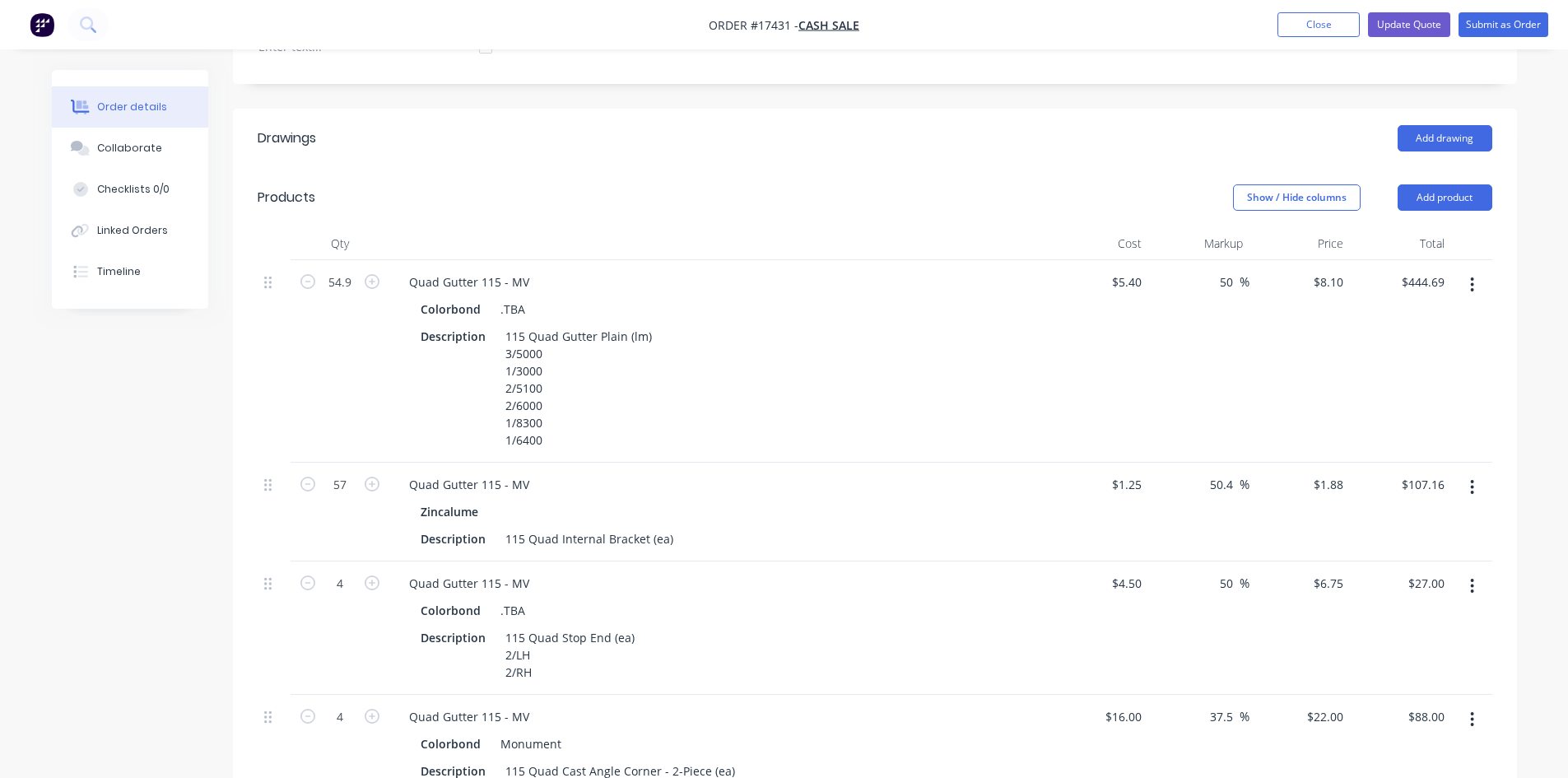
scroll to position [538, 0]
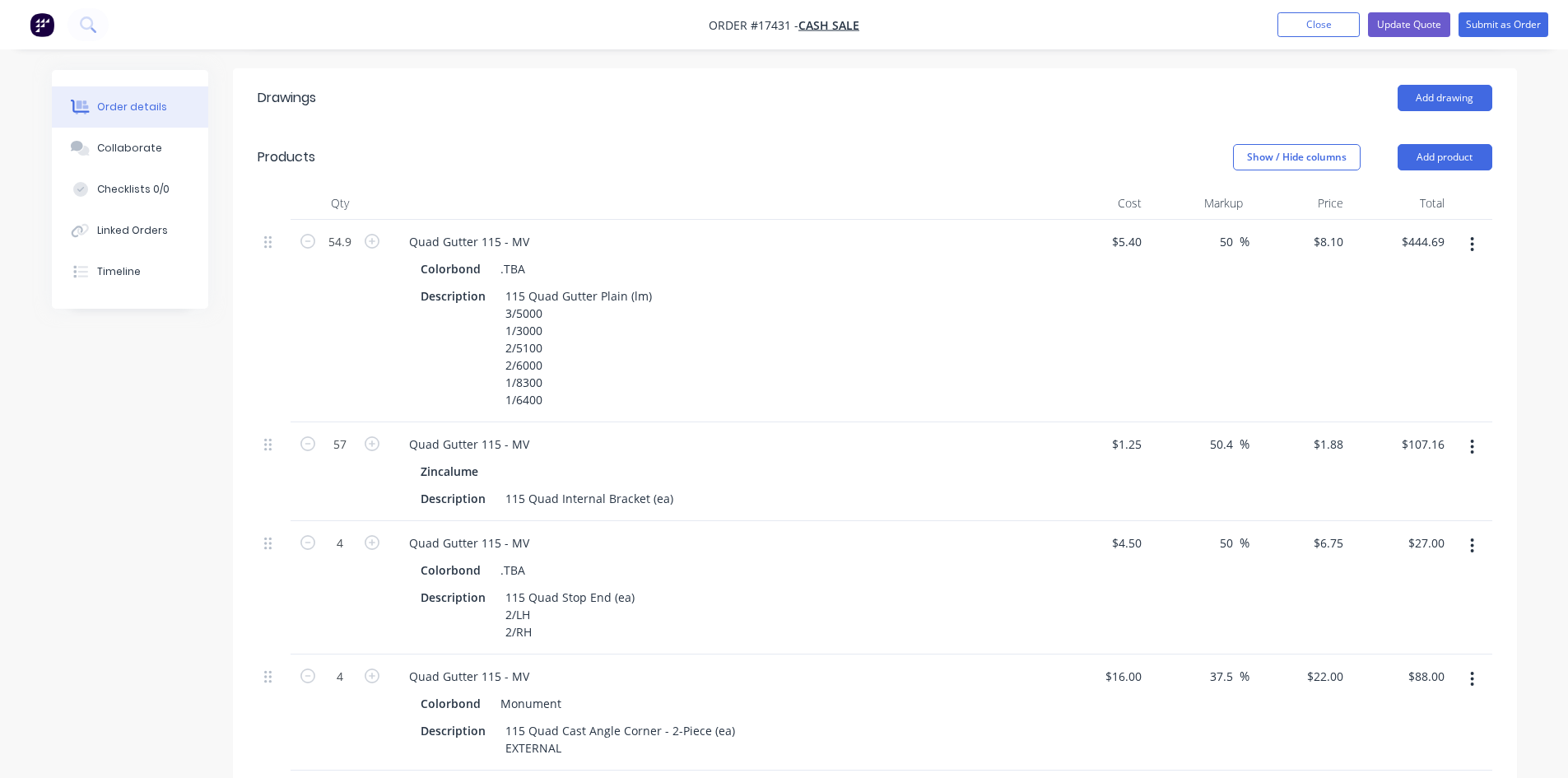
click at [1467, 531] on button "button" at bounding box center [1472, 546] width 39 height 30
click at [1438, 577] on div "Edit" at bounding box center [1414, 588] width 126 height 24
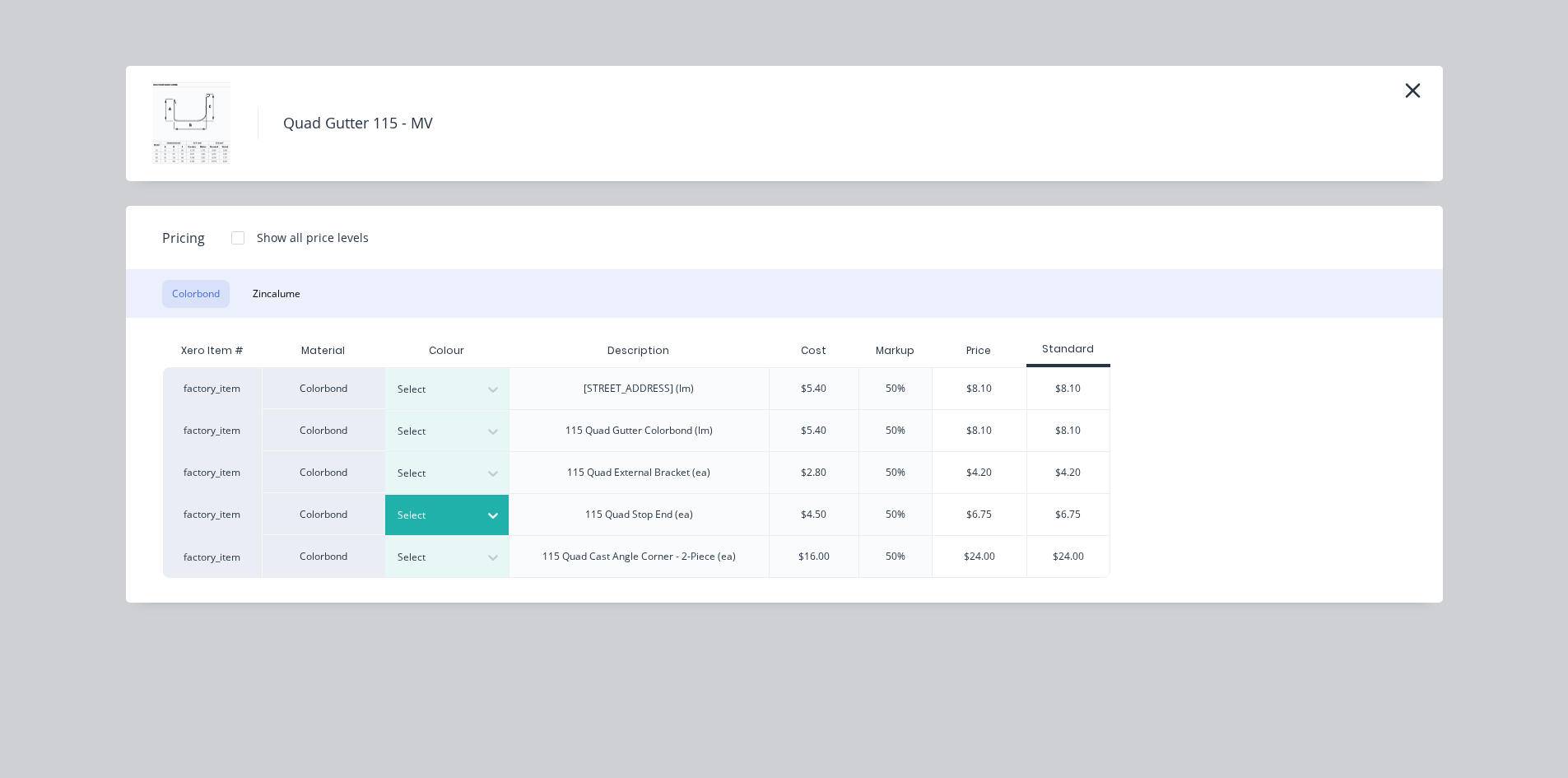
click at [486, 519] on icon at bounding box center [493, 515] width 17 height 17
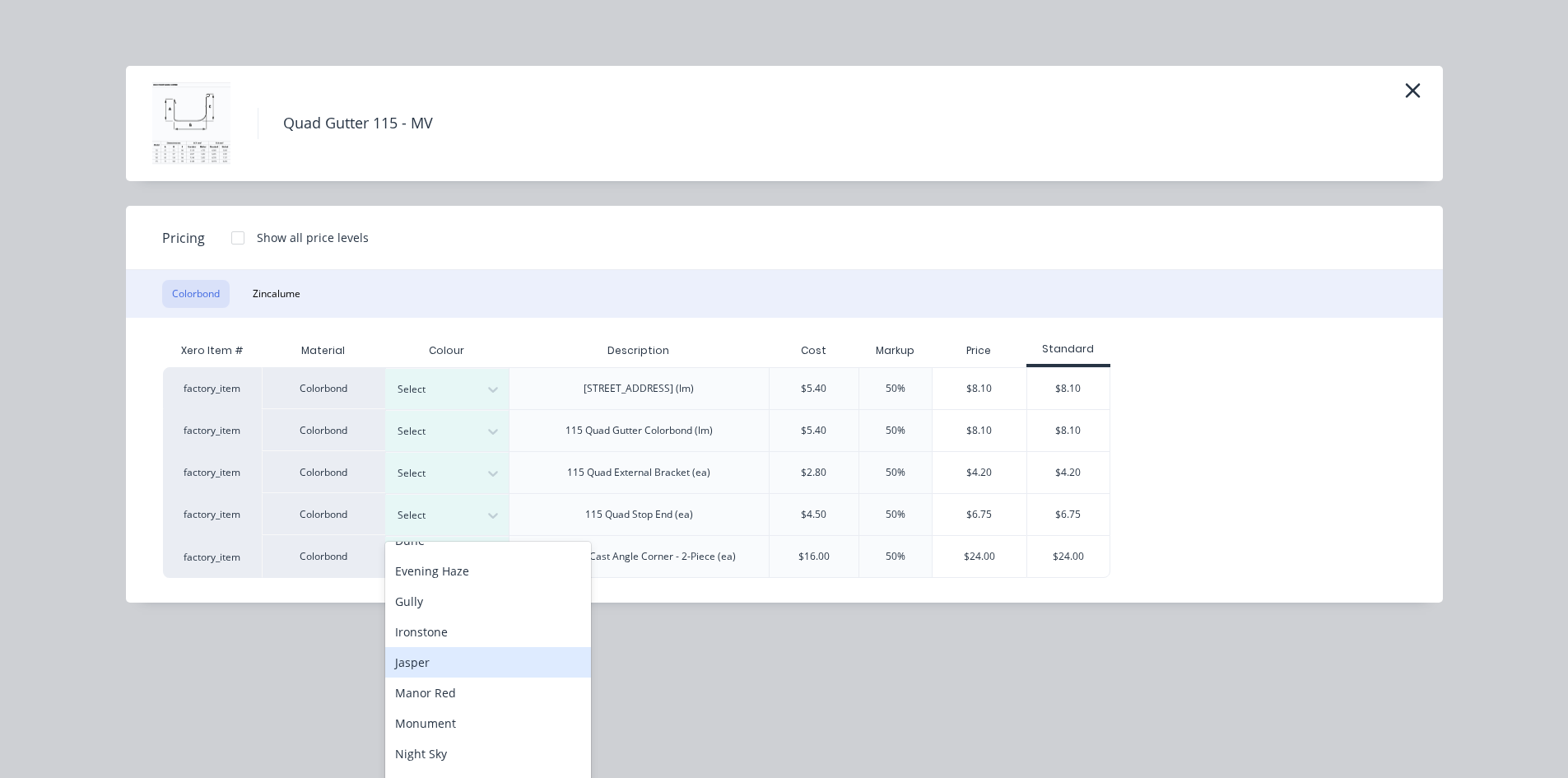
scroll to position [247, 0]
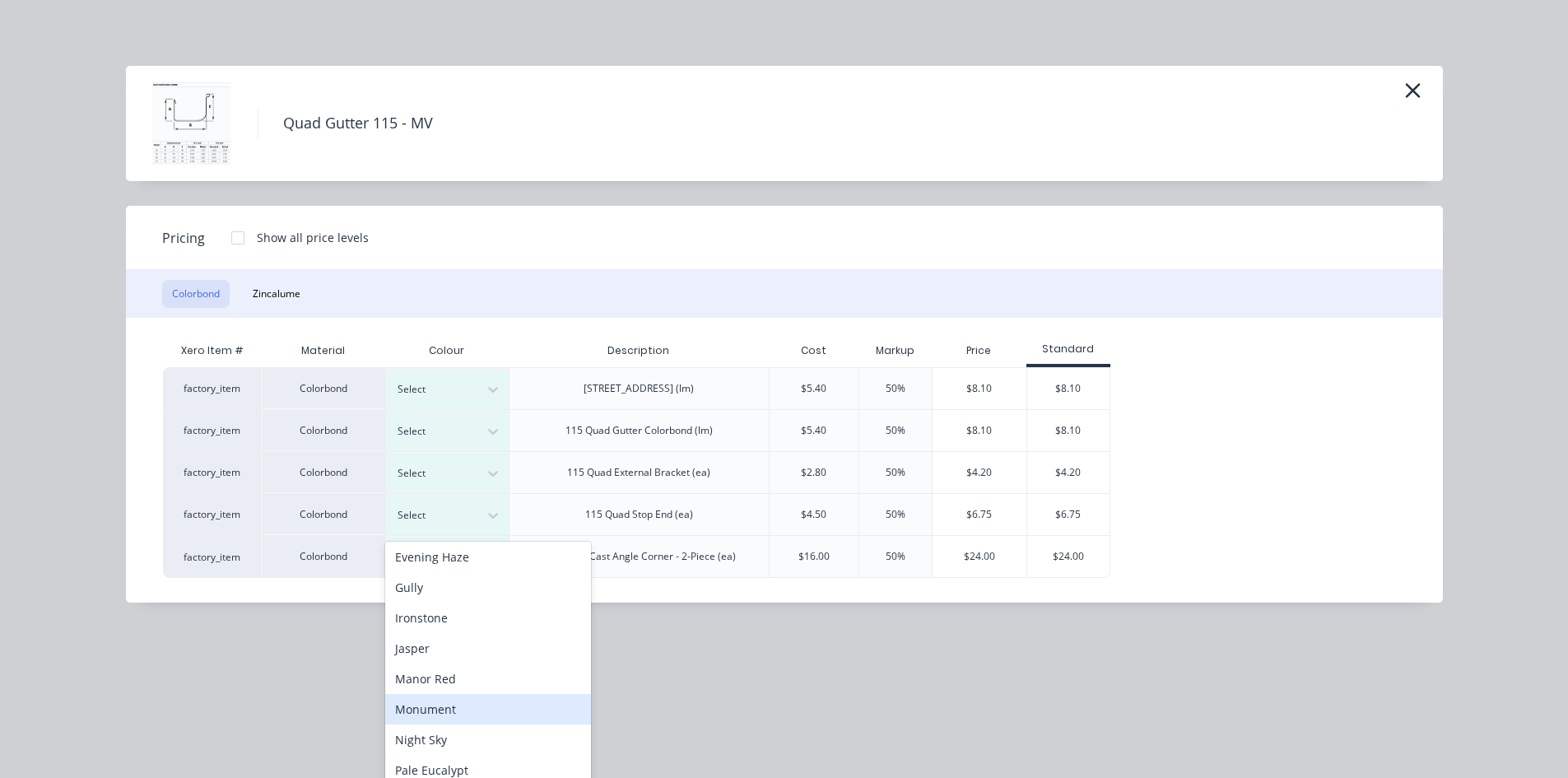
click at [461, 705] on div "Monument" at bounding box center [488, 709] width 206 height 31
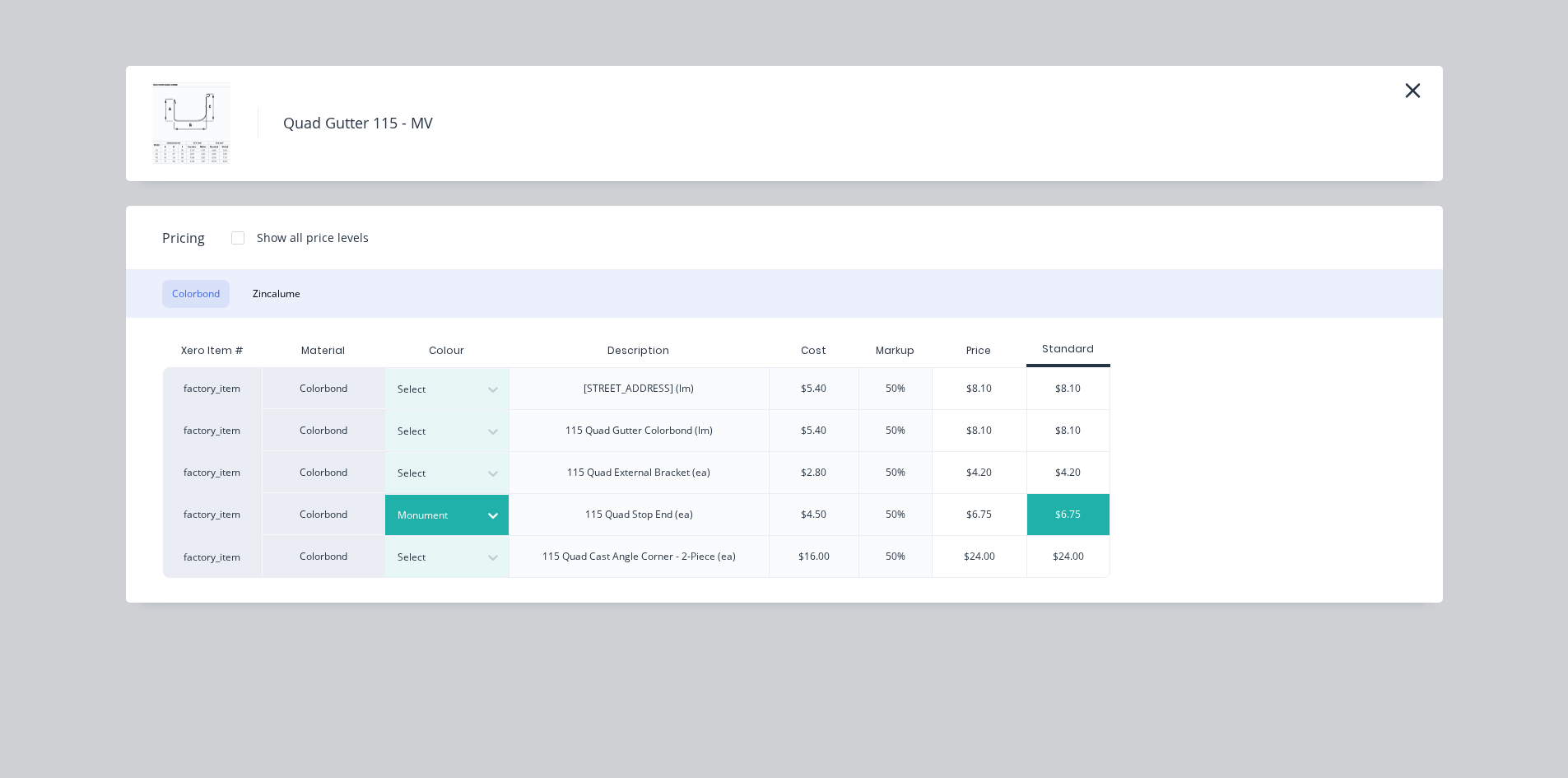
click at [1075, 520] on div "$6.75" at bounding box center [1068, 515] width 82 height 42
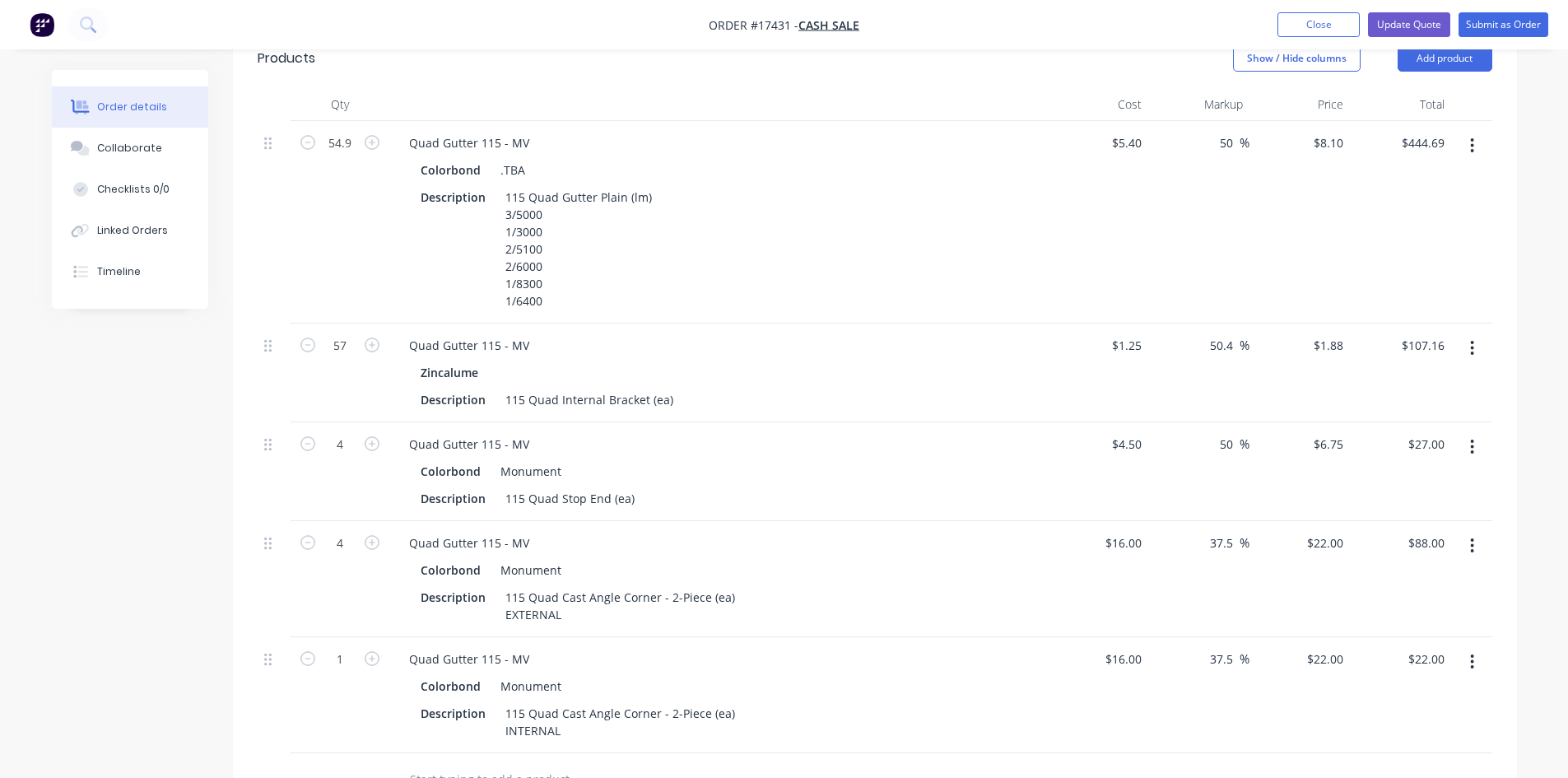
scroll to position [637, 0]
click at [632, 485] on div "115 Quad Stop End (ea)" at bounding box center [570, 497] width 142 height 24
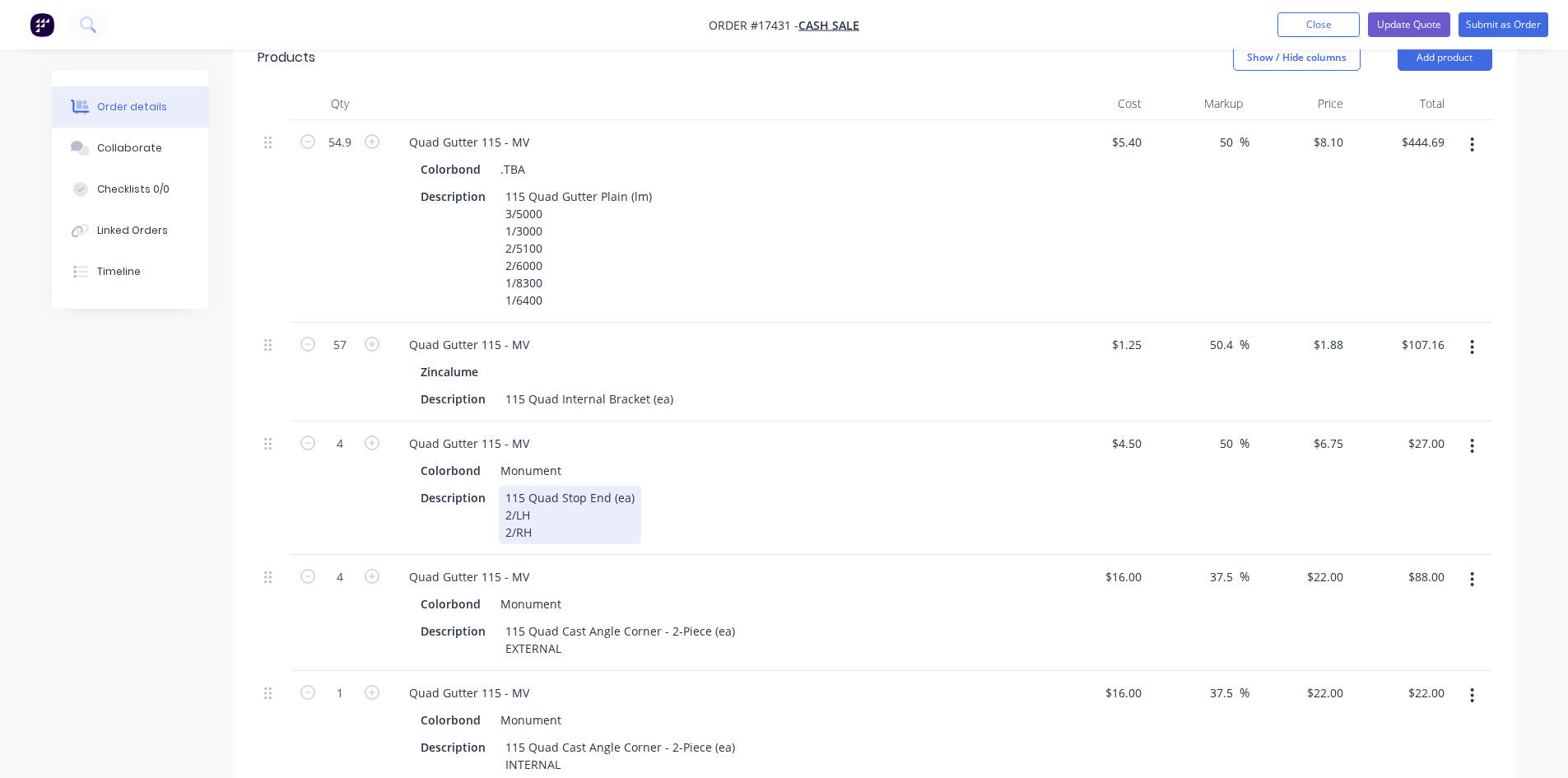
click at [815, 485] on div "Description 115 Quad Stop End (ea) 2/LH 2/RH" at bounding box center [715, 515] width 603 height 58
click at [811, 485] on div "Description 115 Quad Stop End (ea) 2/LH 2/RH" at bounding box center [715, 515] width 603 height 58
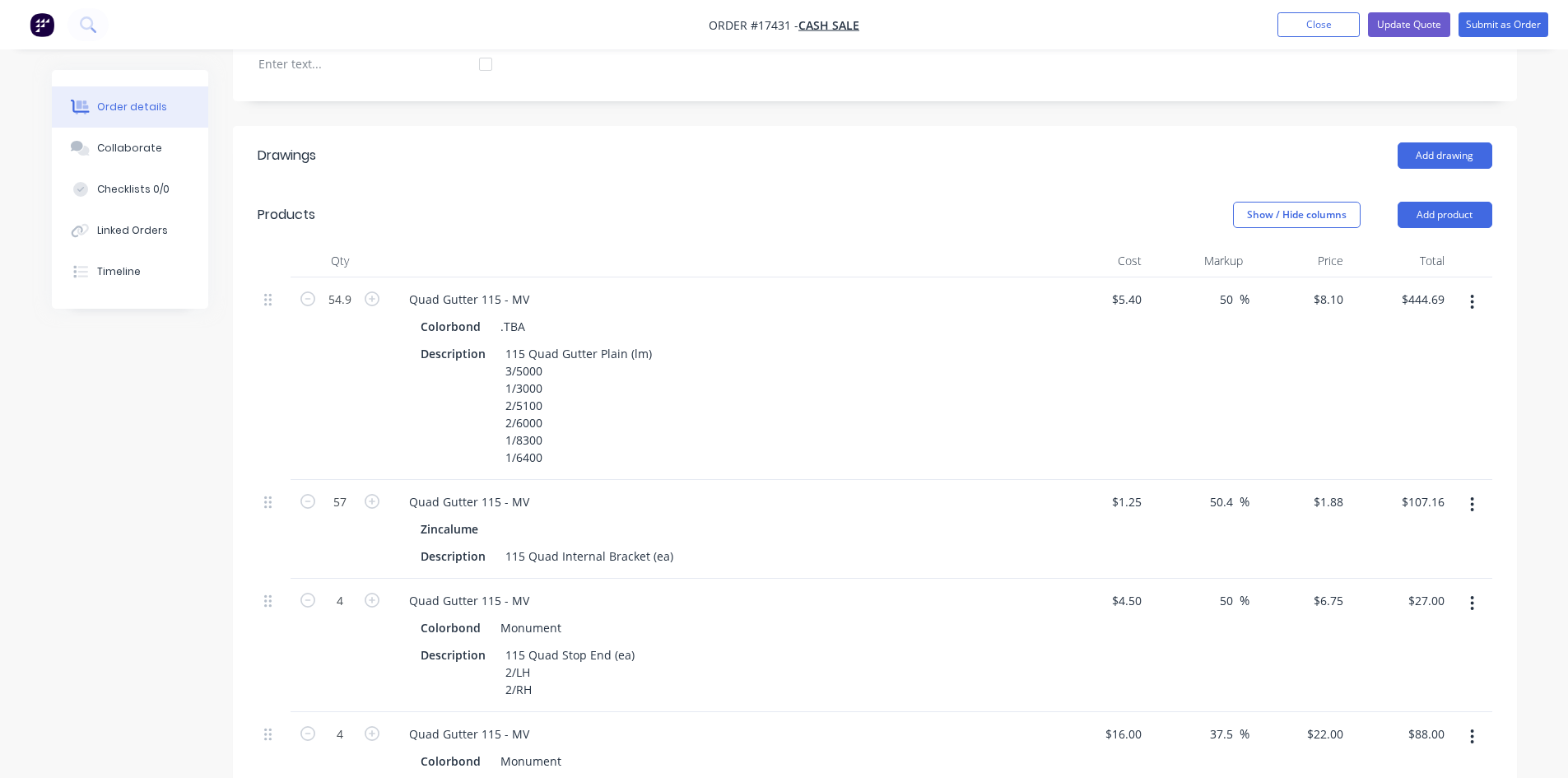
scroll to position [472, 0]
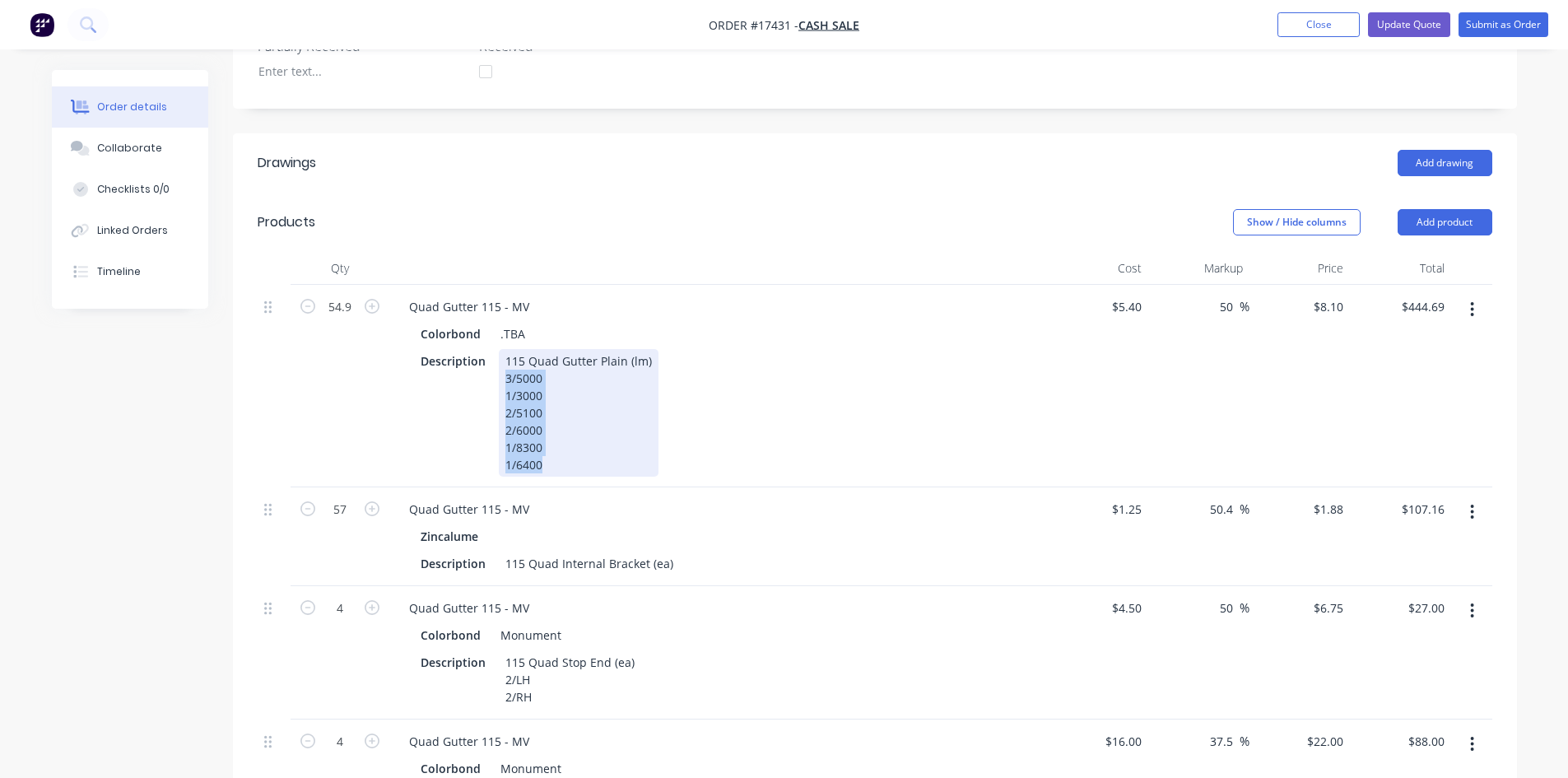
drag, startPoint x: 502, startPoint y: 354, endPoint x: 567, endPoint y: 444, distance: 111.0
click at [567, 444] on div "115 Quad Gutter Plain (lm) 3/5000 1/3000 2/5100 2/6000 1/8300 1/6400" at bounding box center [579, 412] width 160 height 127
copy div "3/5000 1/3000 2/5100 2/6000 1/8300 1/6400"
click at [1471, 300] on icon "button" at bounding box center [1472, 309] width 4 height 18
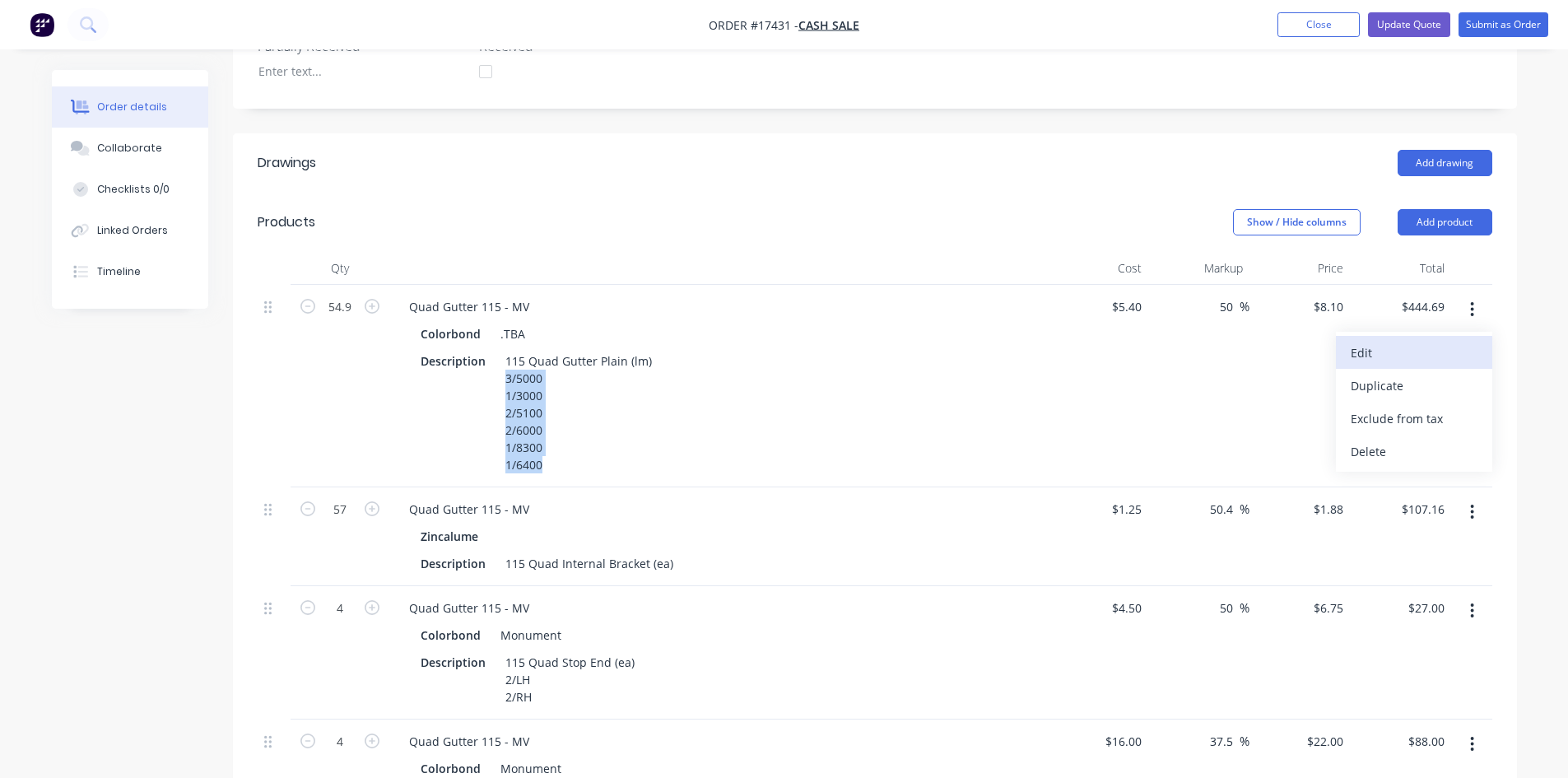
click at [1418, 341] on div "Edit" at bounding box center [1414, 352] width 126 height 24
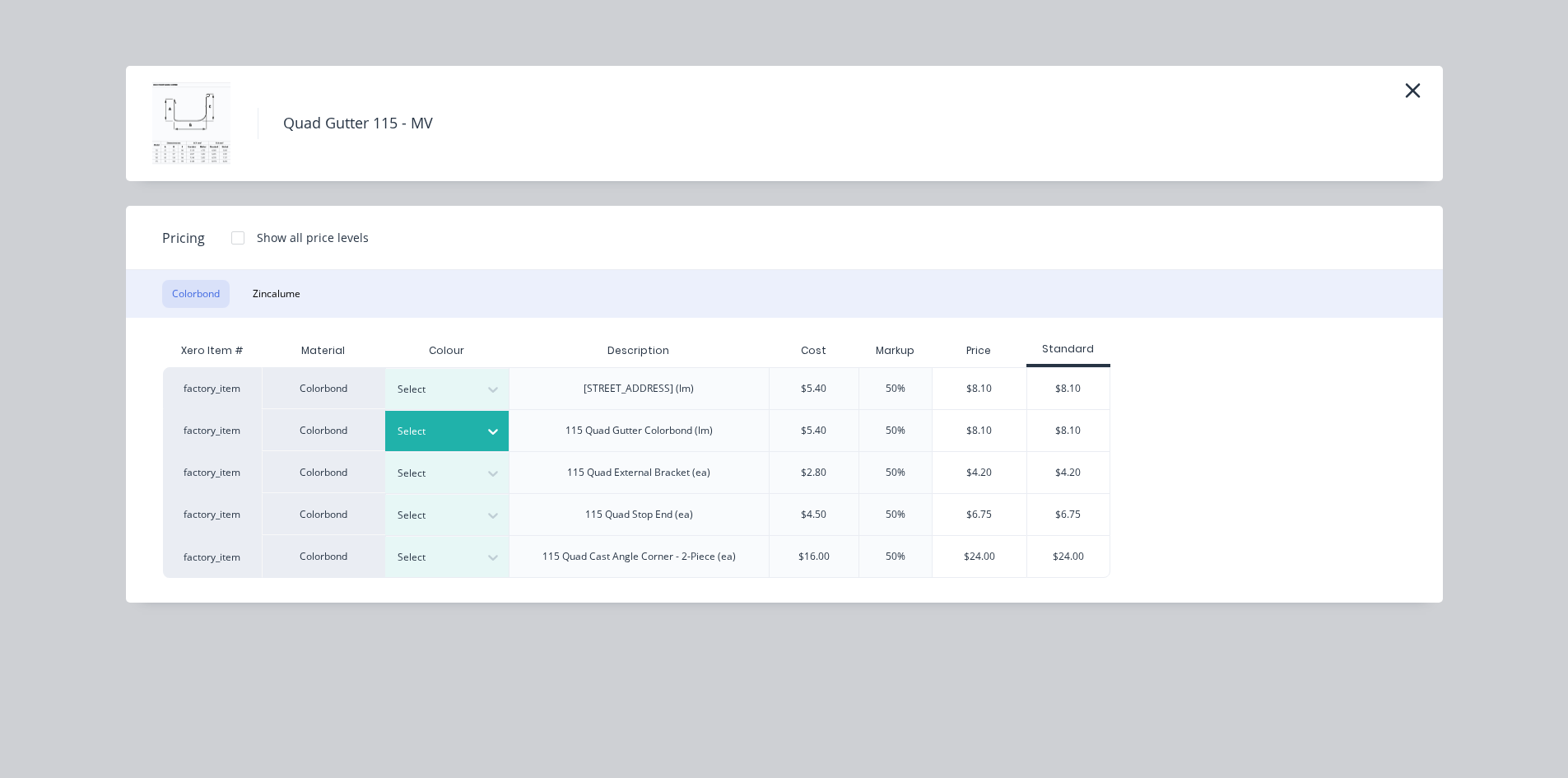
click at [479, 426] on div at bounding box center [493, 431] width 30 height 27
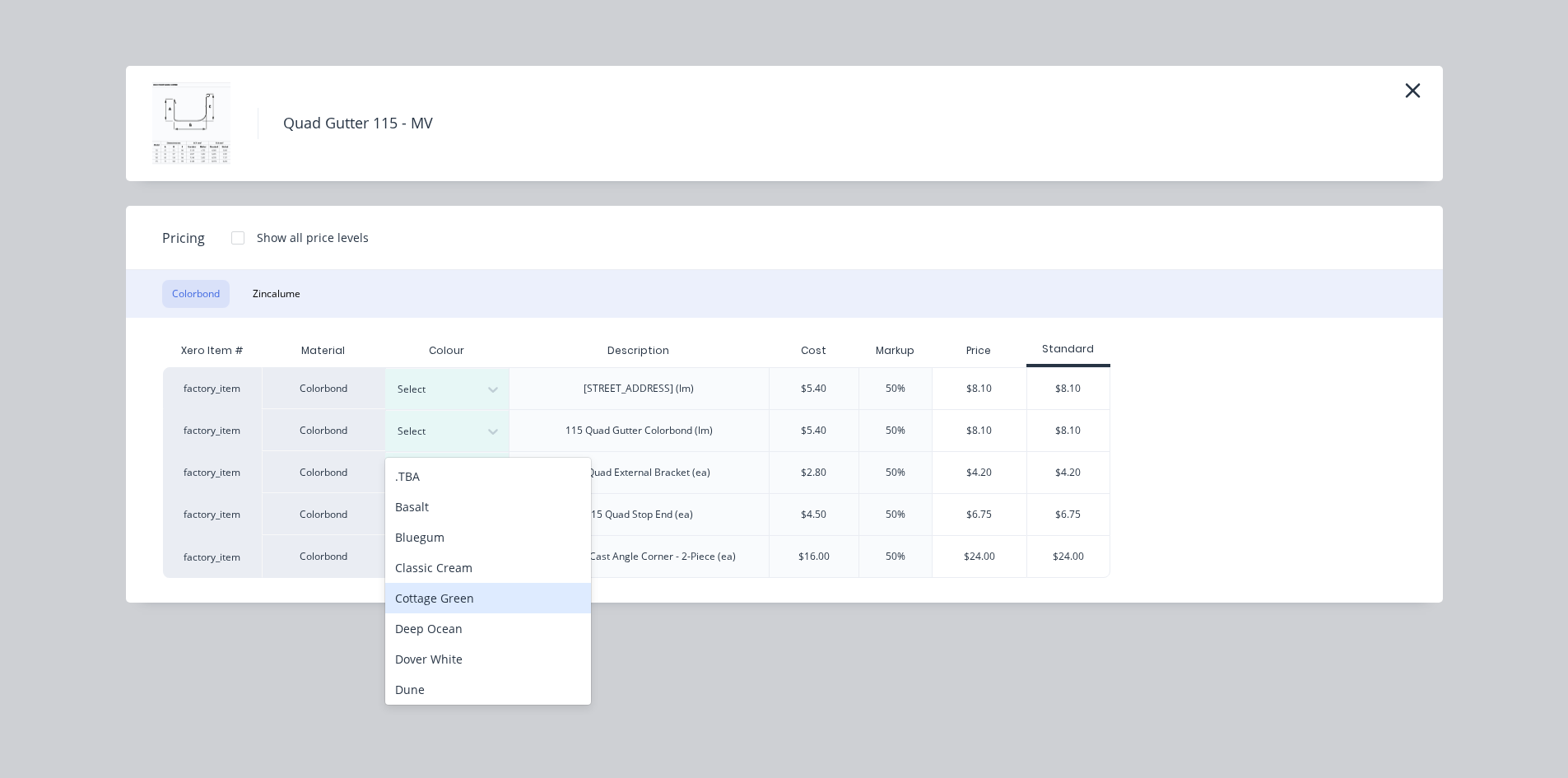
scroll to position [82, 0]
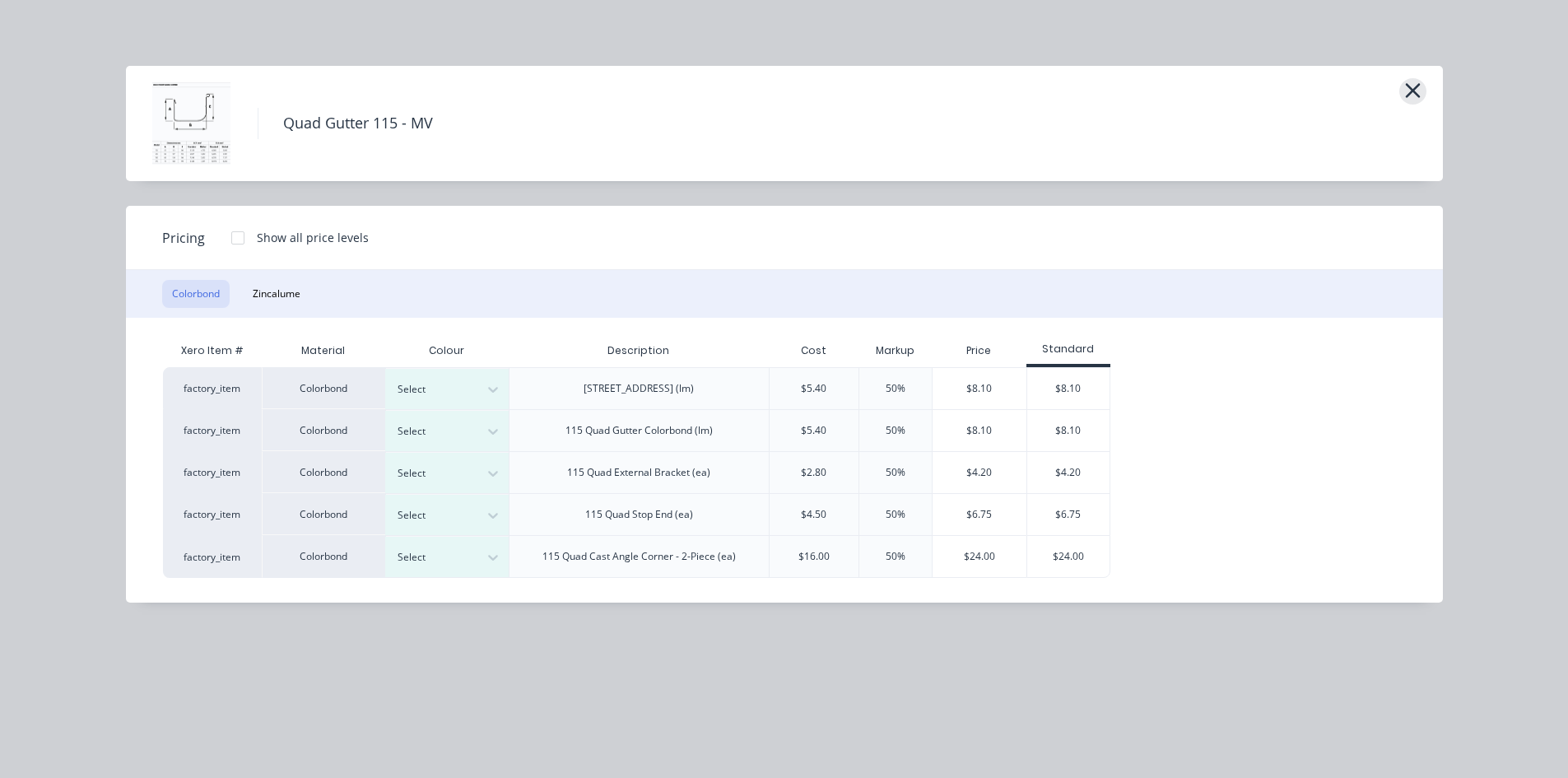
click at [1412, 92] on icon "button" at bounding box center [1413, 91] width 15 height 15
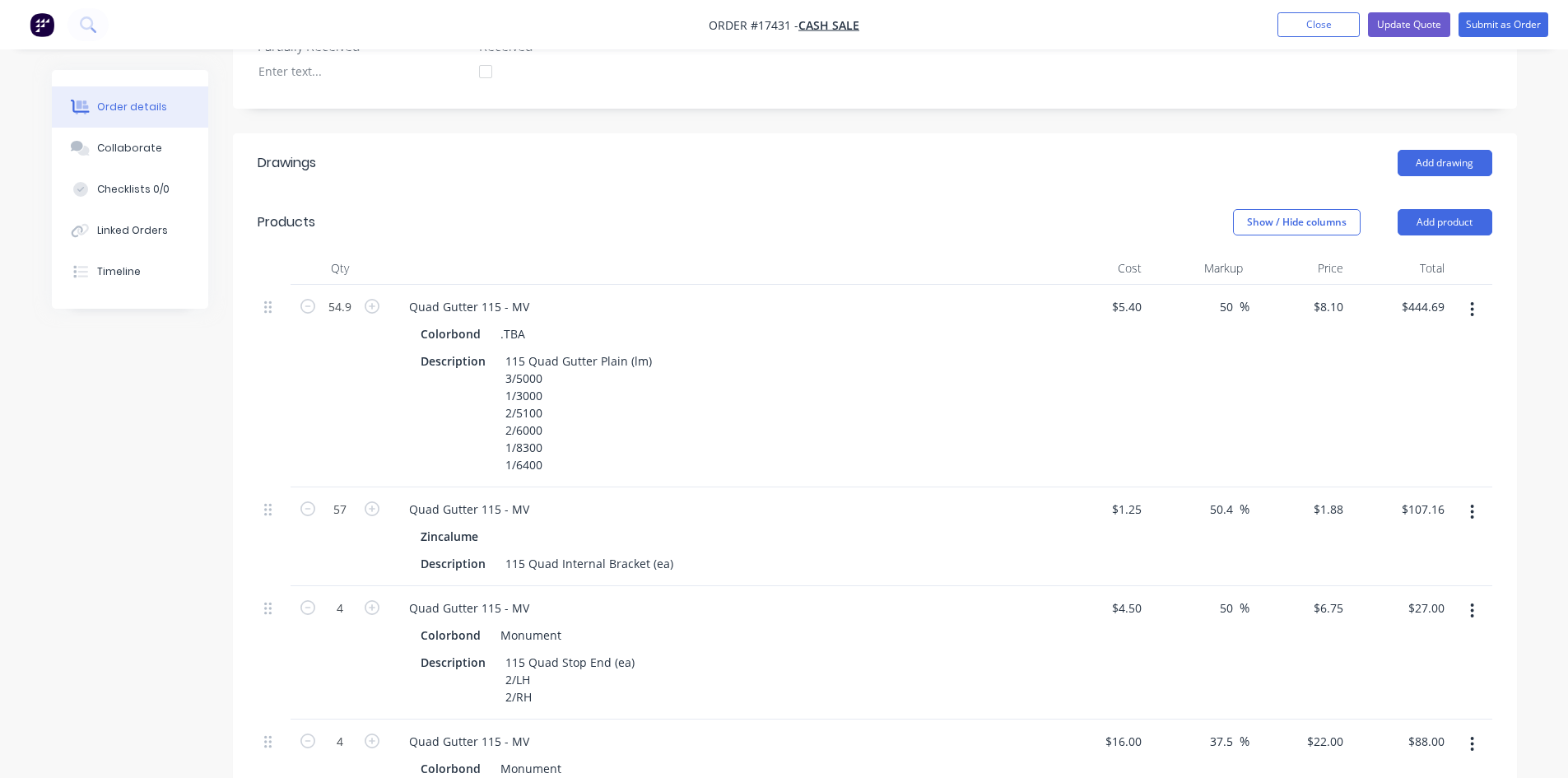
click at [1477, 294] on button "button" at bounding box center [1472, 309] width 39 height 30
click at [1432, 341] on div "Edit" at bounding box center [1414, 352] width 126 height 24
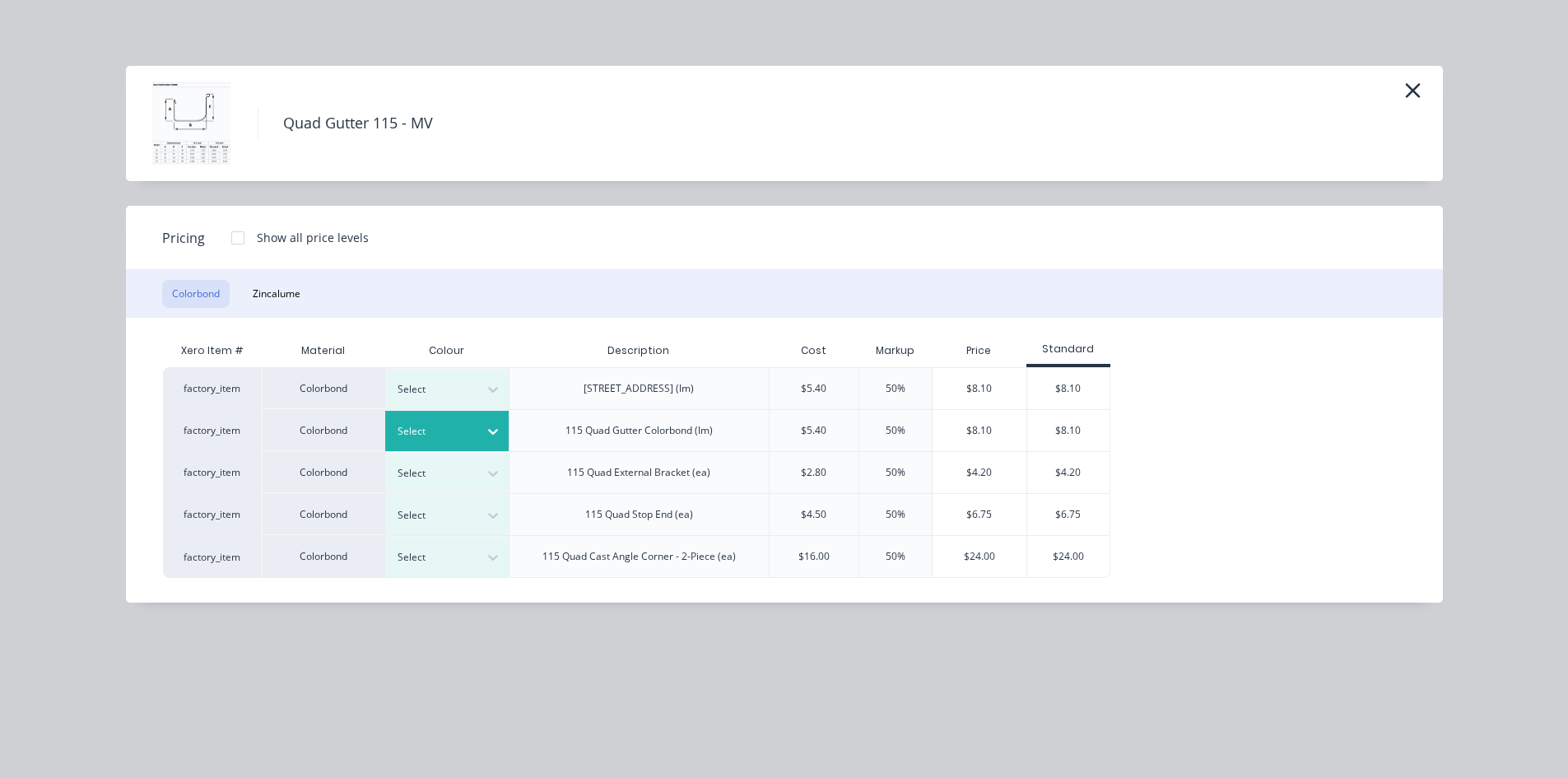
click at [487, 427] on icon at bounding box center [493, 431] width 17 height 17
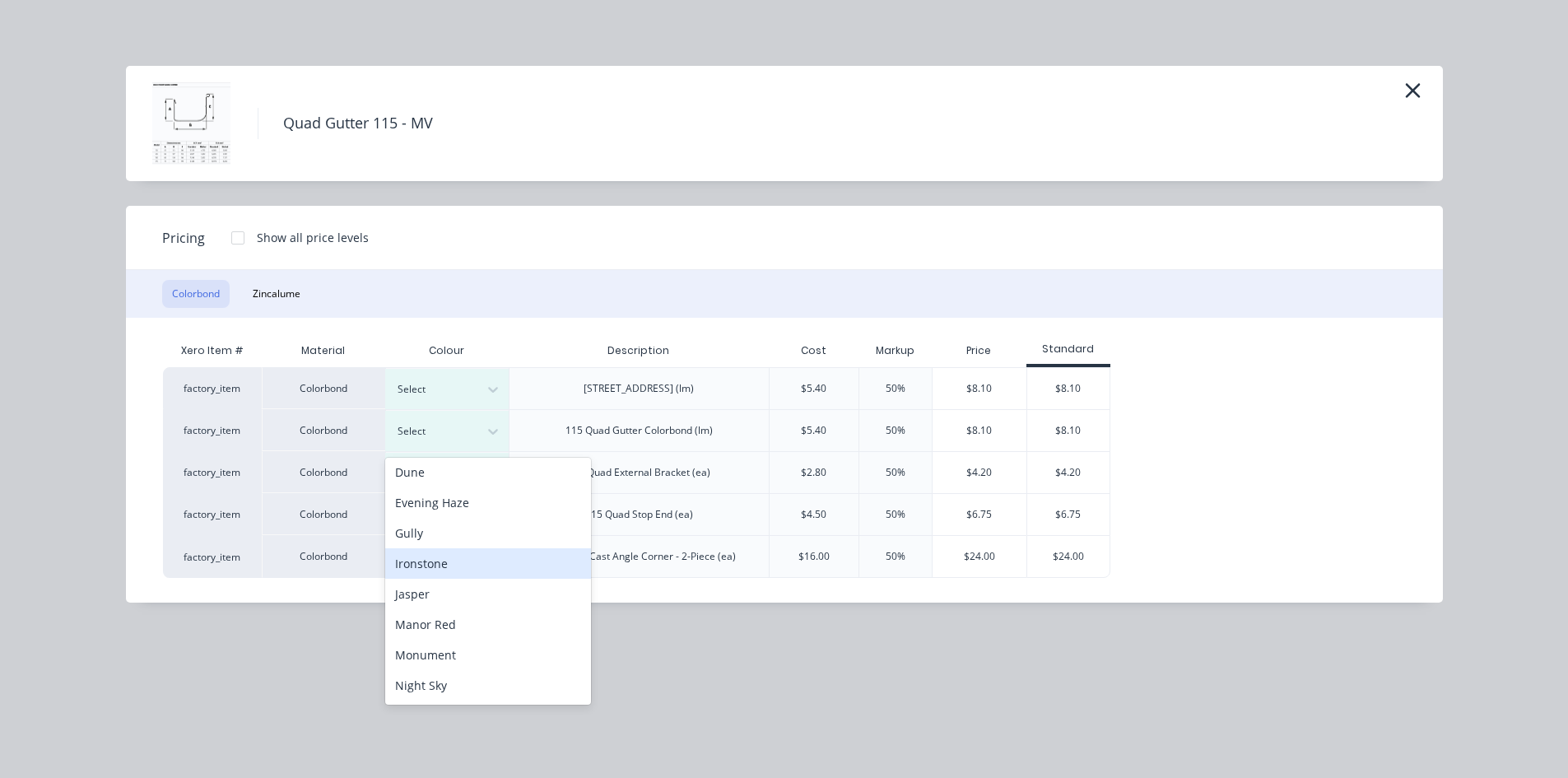
scroll to position [247, 0]
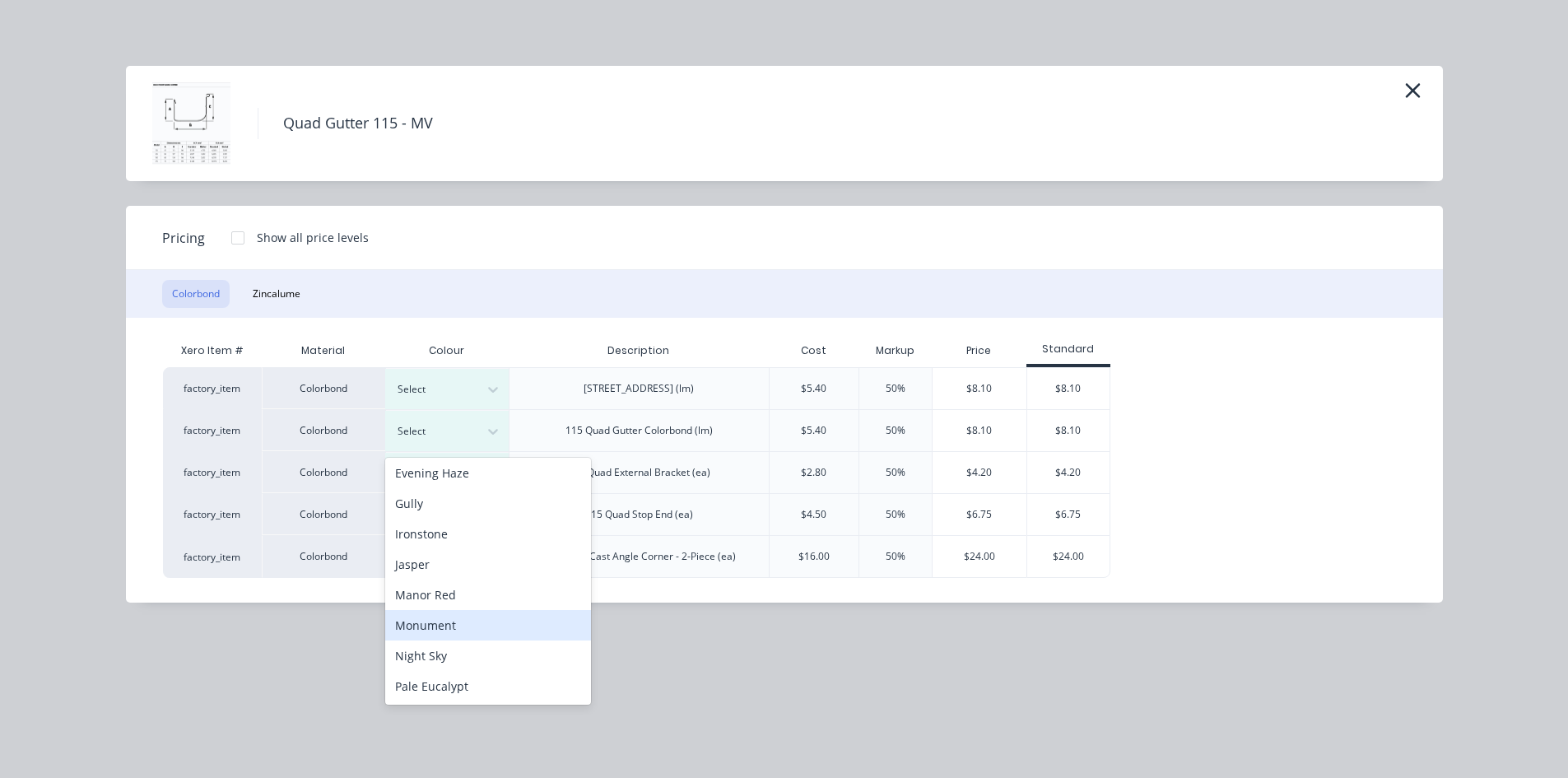
click at [453, 623] on div "Monument" at bounding box center [488, 625] width 206 height 31
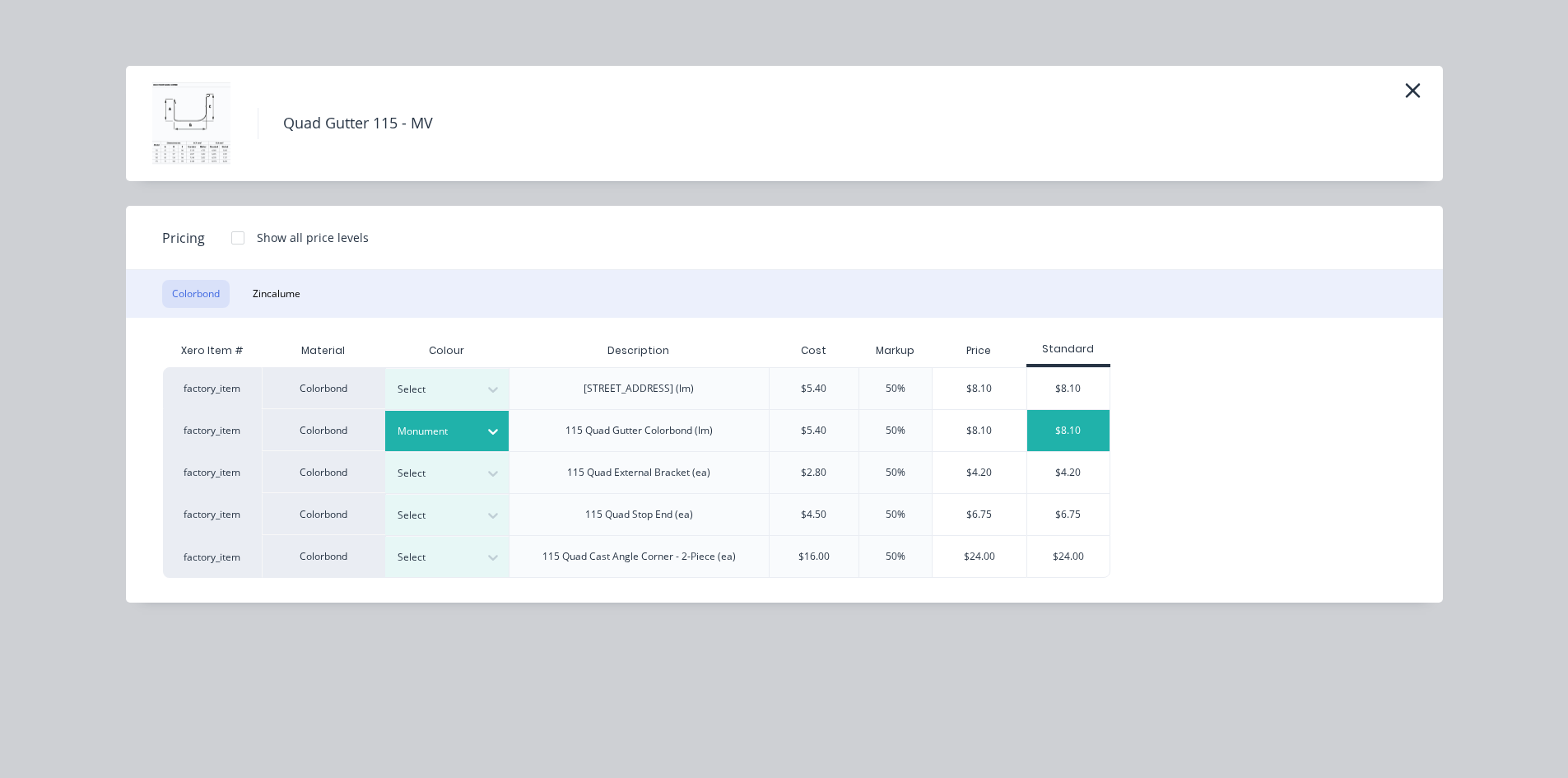
click at [1055, 432] on div "$8.10" at bounding box center [1068, 431] width 82 height 42
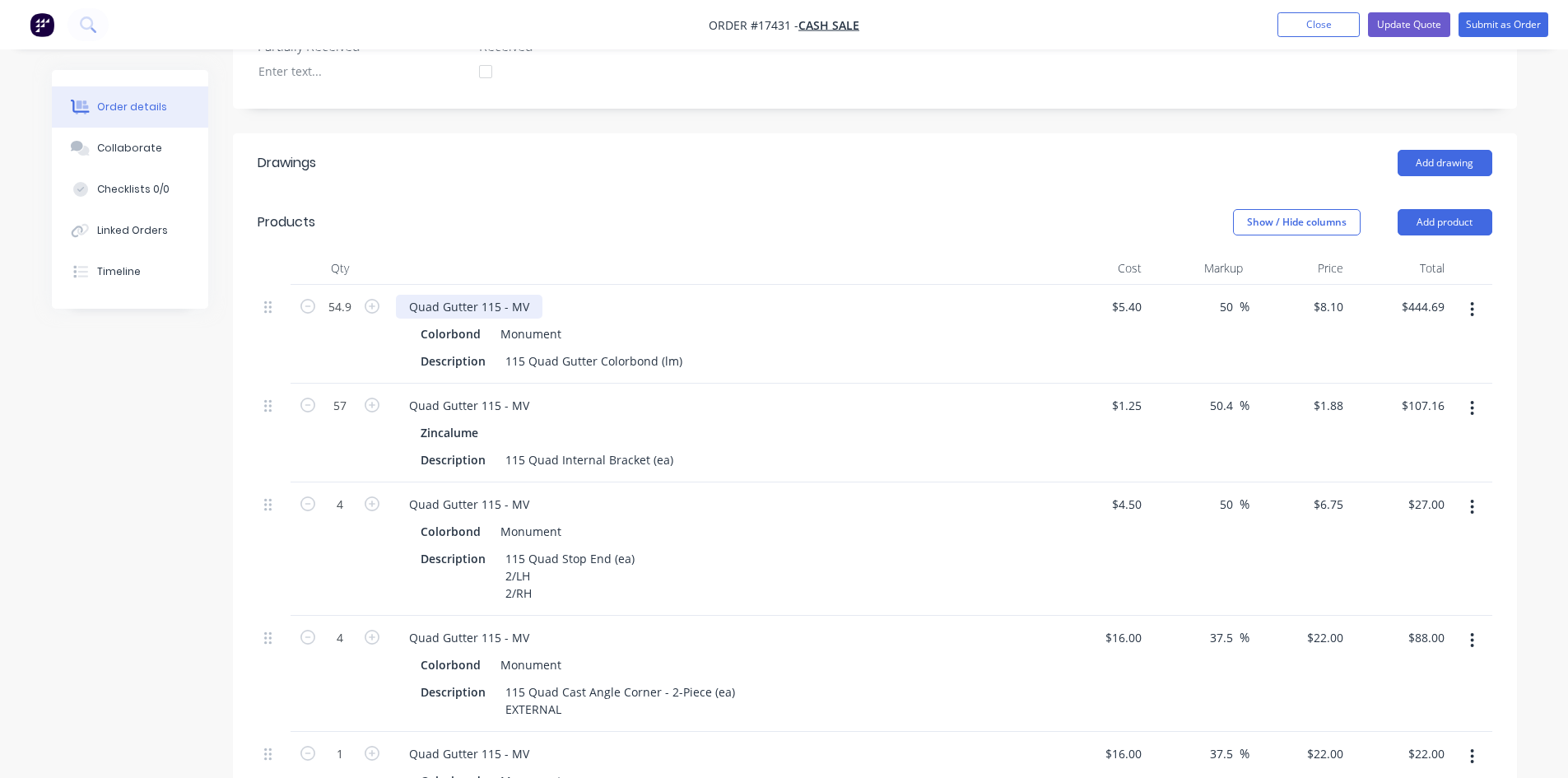
click at [529, 294] on div "Quad Gutter 115 - MV" at bounding box center [469, 306] width 146 height 24
click at [502, 294] on div "Quad Gutter 115 - MV" at bounding box center [469, 306] width 146 height 24
click at [502, 294] on div "Quad Gutter 115 SLOTTED - MV" at bounding box center [496, 306] width 200 height 24
click at [555, 294] on div "Quad Gutter 115 *SLOTTED - MV" at bounding box center [499, 306] width 206 height 24
click at [598, 349] on div "115 Quad Gutter Colorbond (lm)" at bounding box center [594, 361] width 190 height 24
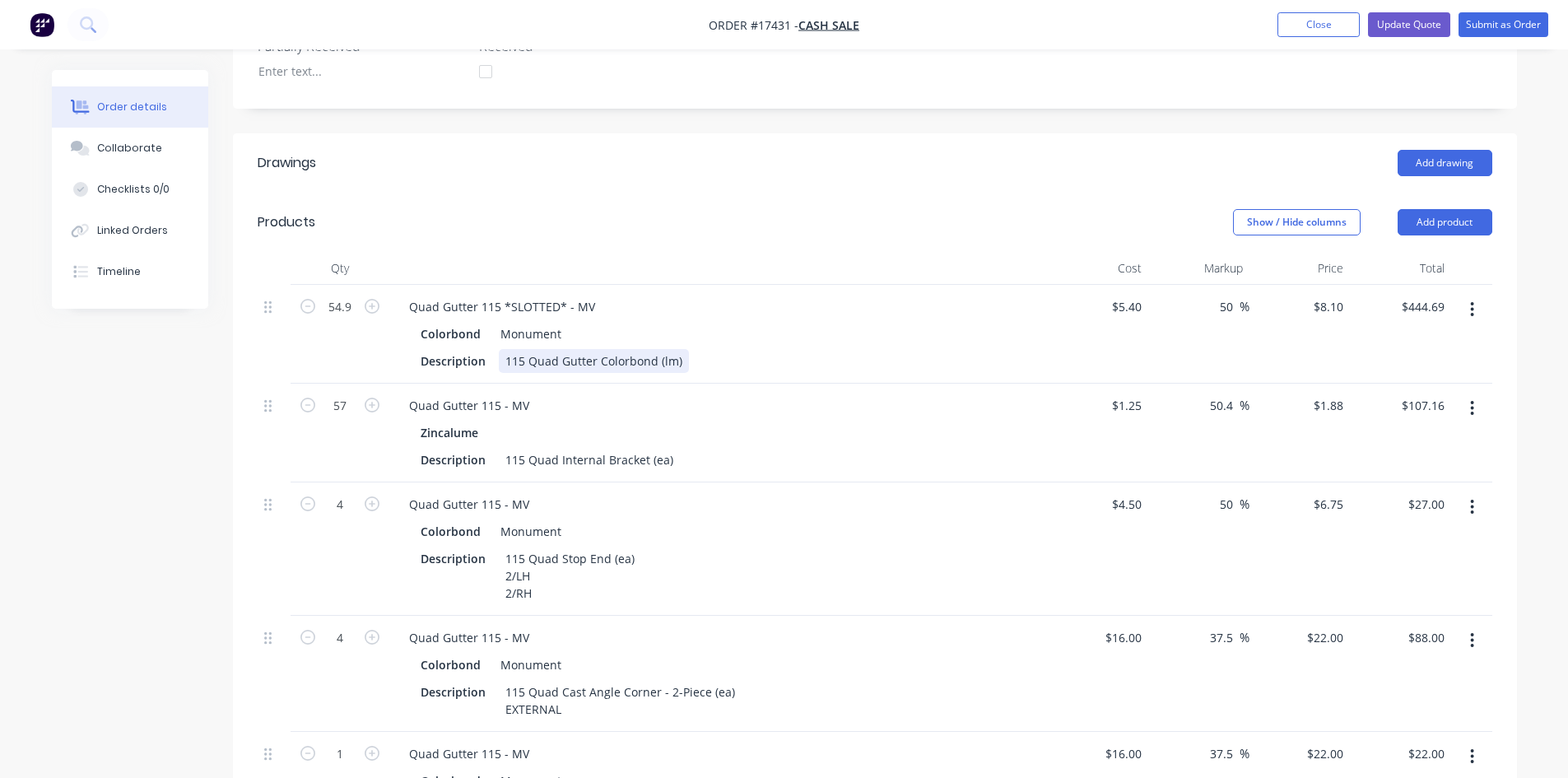
click at [598, 349] on div "115 Quad Gutter Colorbond (lm)" at bounding box center [594, 361] width 190 height 24
click at [811, 323] on div "Colorbond Monument Description 115 Quad Gutter Slotted Colorbond (lm)" at bounding box center [718, 347] width 645 height 51
click at [777, 322] on div "Colorbond Monument" at bounding box center [718, 333] width 596 height 24
click at [788, 193] on header "Products Show / Hide columns Add product" at bounding box center [875, 222] width 1284 height 59
click at [720, 349] on div "115 Quad Gutter Slotted Colorbond (lm)" at bounding box center [614, 361] width 232 height 24
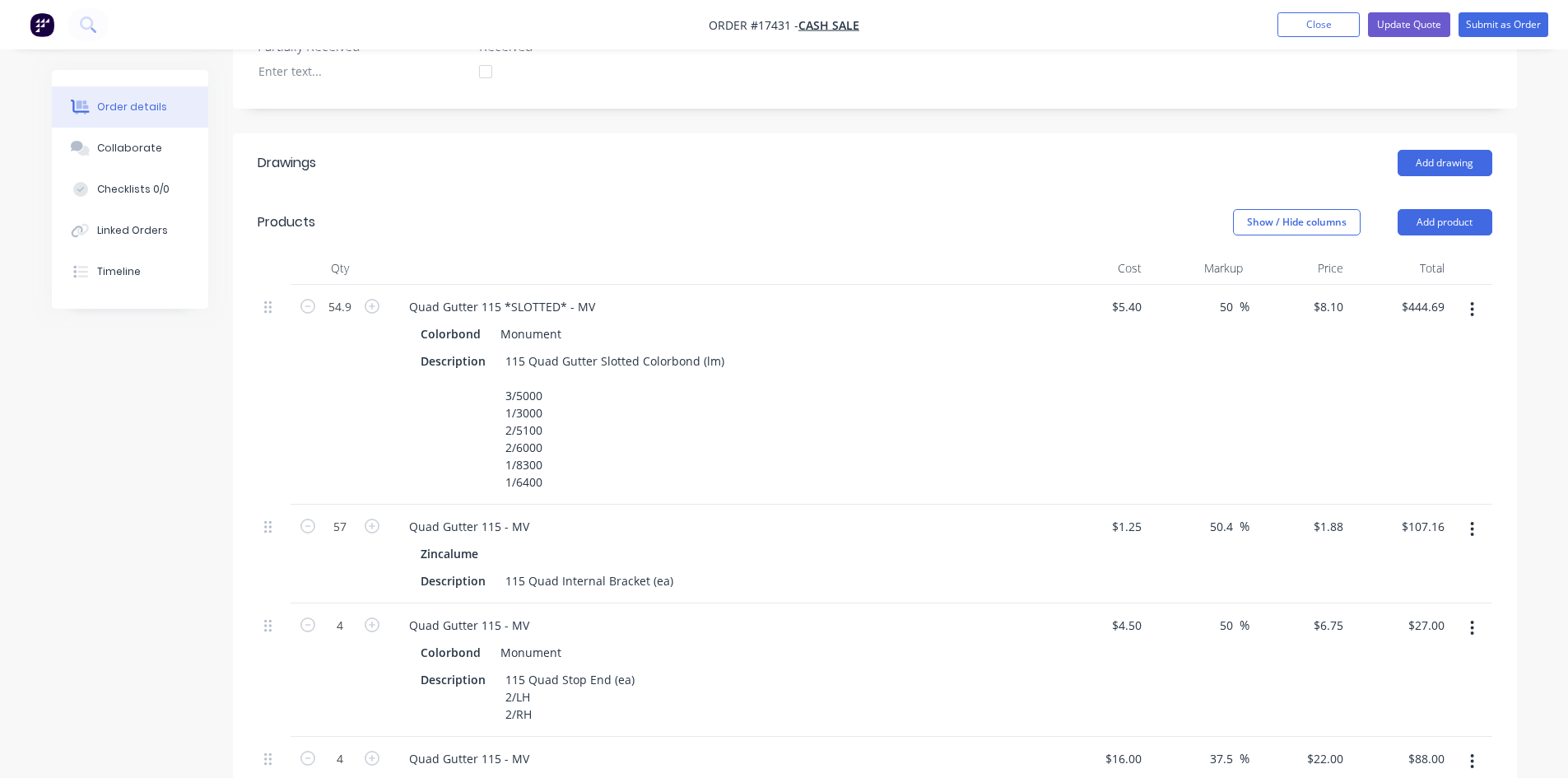
click at [378, 424] on div "54.9 Quad Gutter 115 *SLOTTED* - MV Colorbond Monument Description 115 Quad Gut…" at bounding box center [875, 627] width 1235 height 684
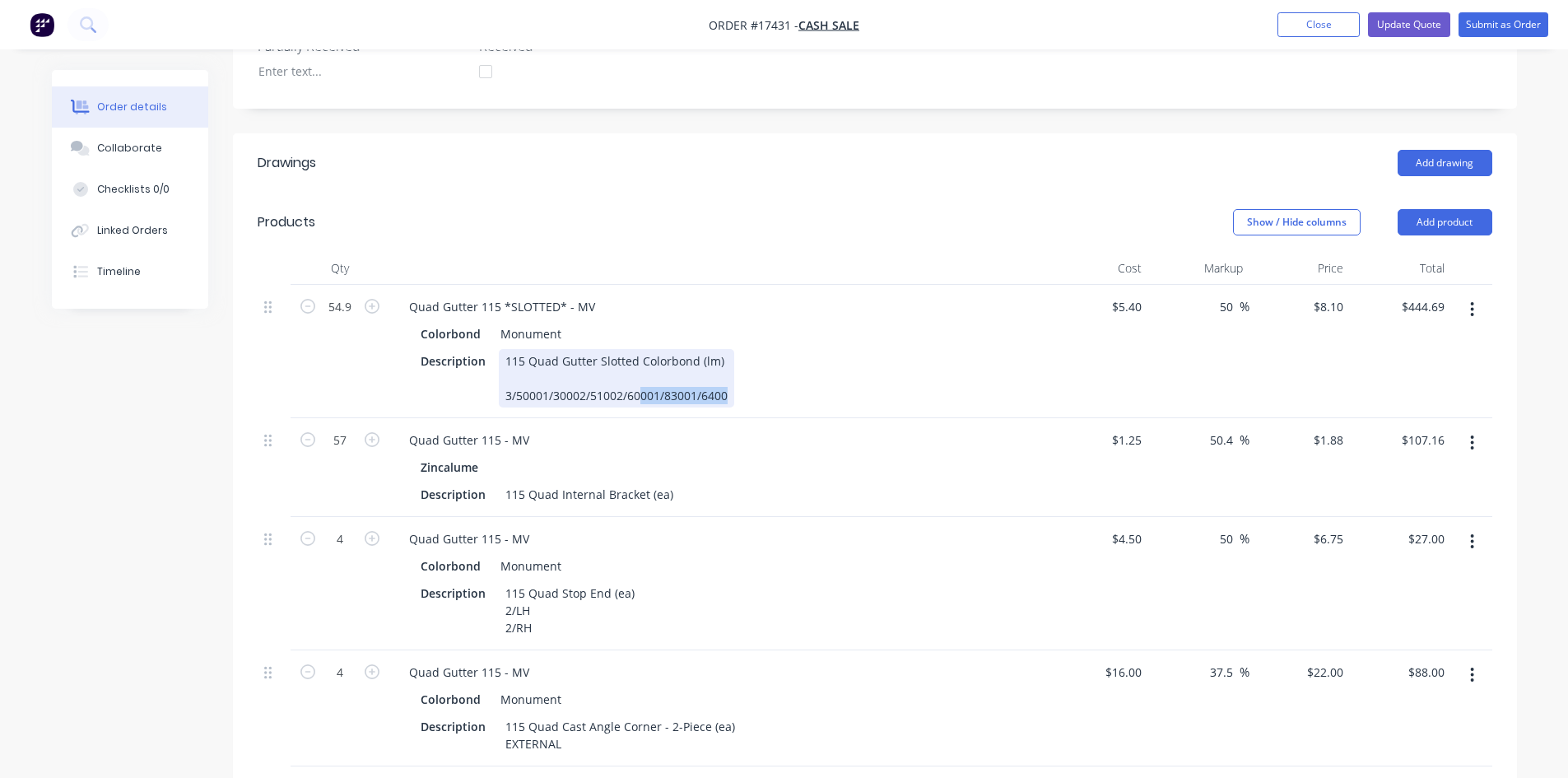
drag, startPoint x: 727, startPoint y: 374, endPoint x: 638, endPoint y: 368, distance: 89.2
click at [639, 367] on div "115 Quad Gutter Slotted Colorbond (lm) 3/50001/30002/51002/60001/83001/6400" at bounding box center [616, 378] width 235 height 58
click at [540, 372] on div "115 Quad Gutter Slotted Colorbond (lm) 3/50001/30002/51002/60001/83001/6400" at bounding box center [616, 378] width 235 height 58
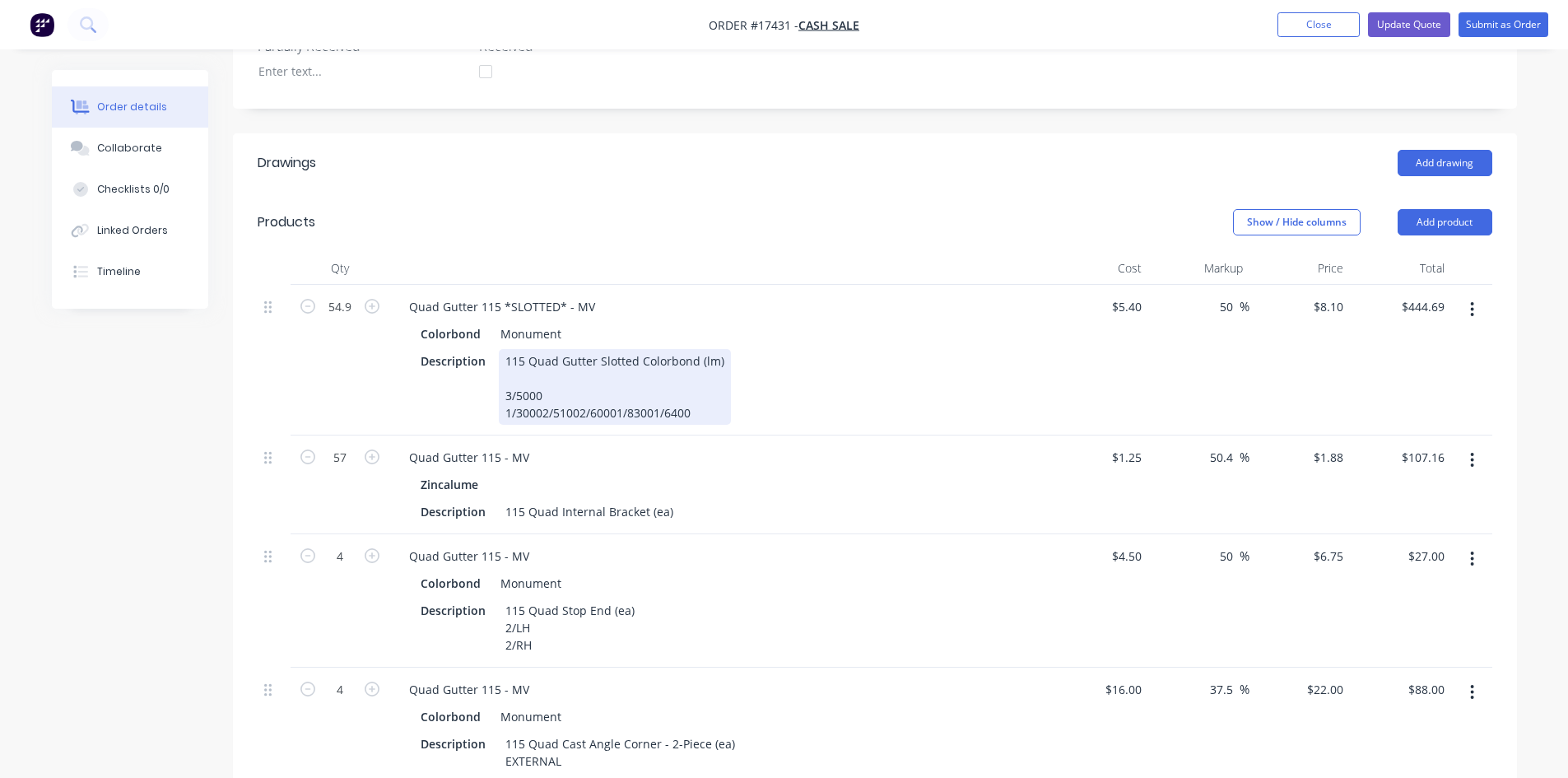
click at [540, 387] on div "115 Quad Gutter Slotted Colorbond (lm) 3/5000 1/30002/51002/60001/83001/6400" at bounding box center [614, 387] width 232 height 76
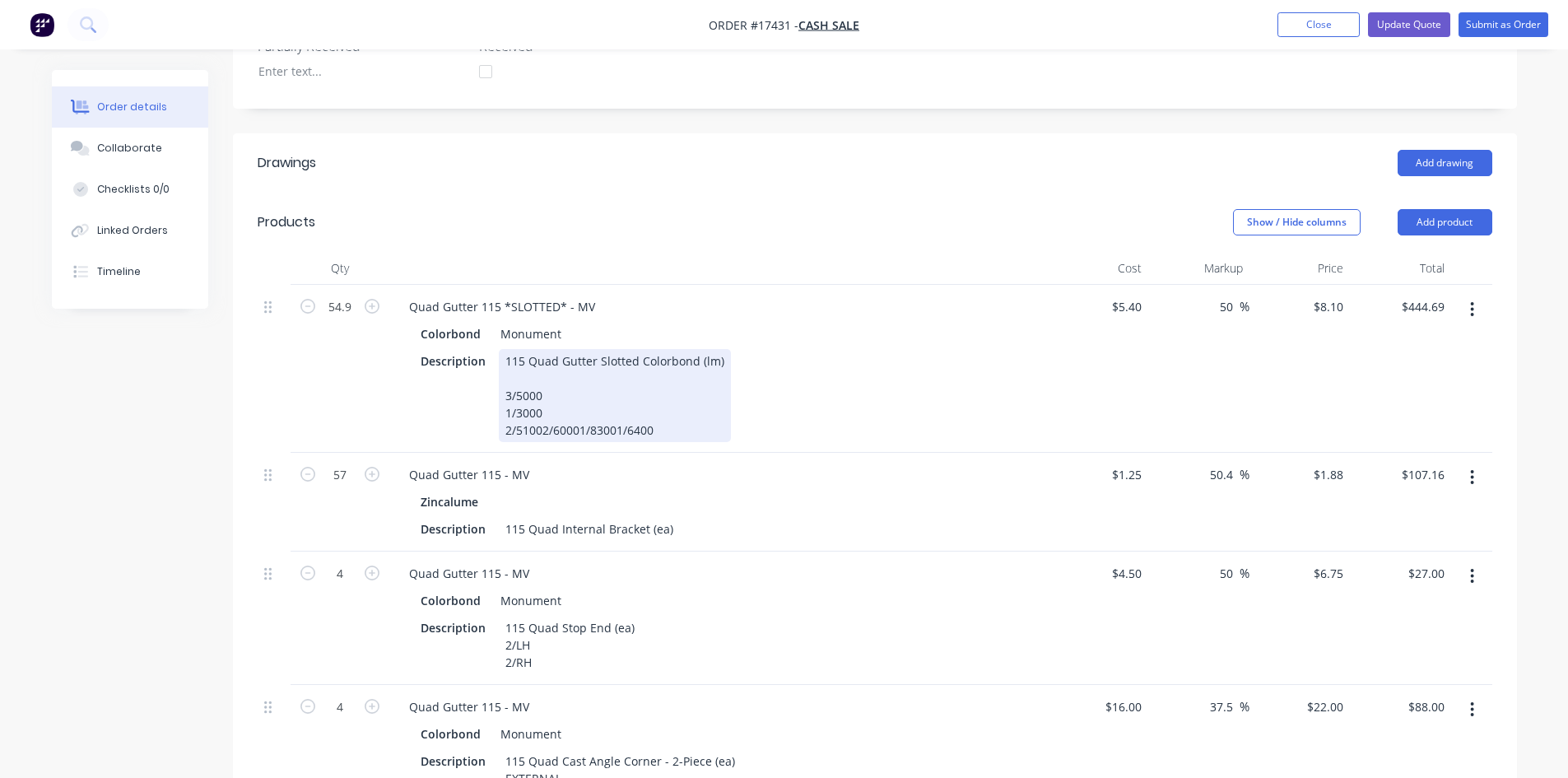
click at [541, 406] on div "115 Quad Gutter Slotted Colorbond (lm) 3/5000 1/3000 2/51002/60001/83001/6400" at bounding box center [614, 396] width 232 height 93
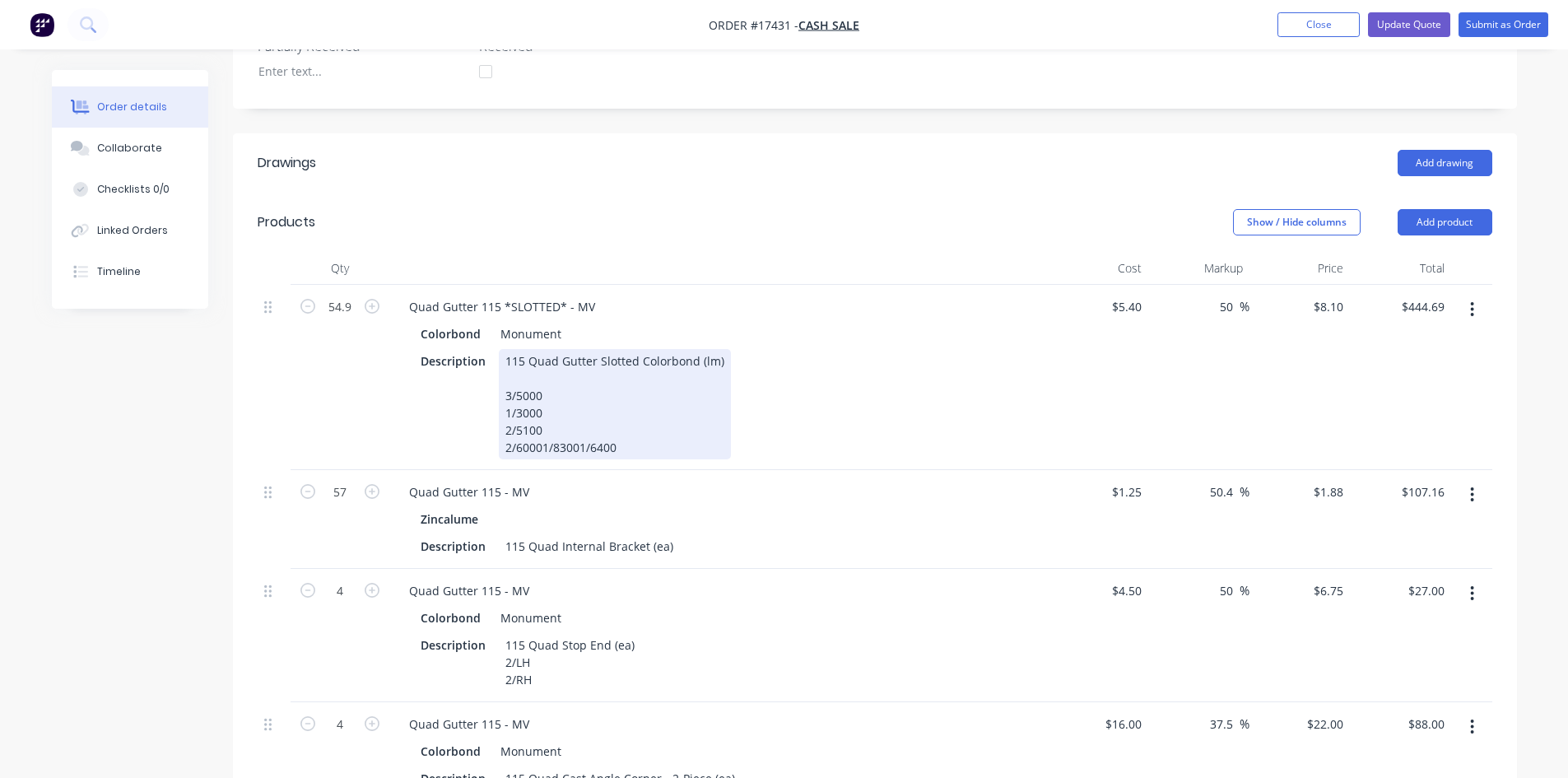
click at [540, 424] on div "115 Quad Gutter Slotted Colorbond (lm) 3/5000 1/3000 2/5100 2/60001/83001/6400" at bounding box center [614, 404] width 232 height 111
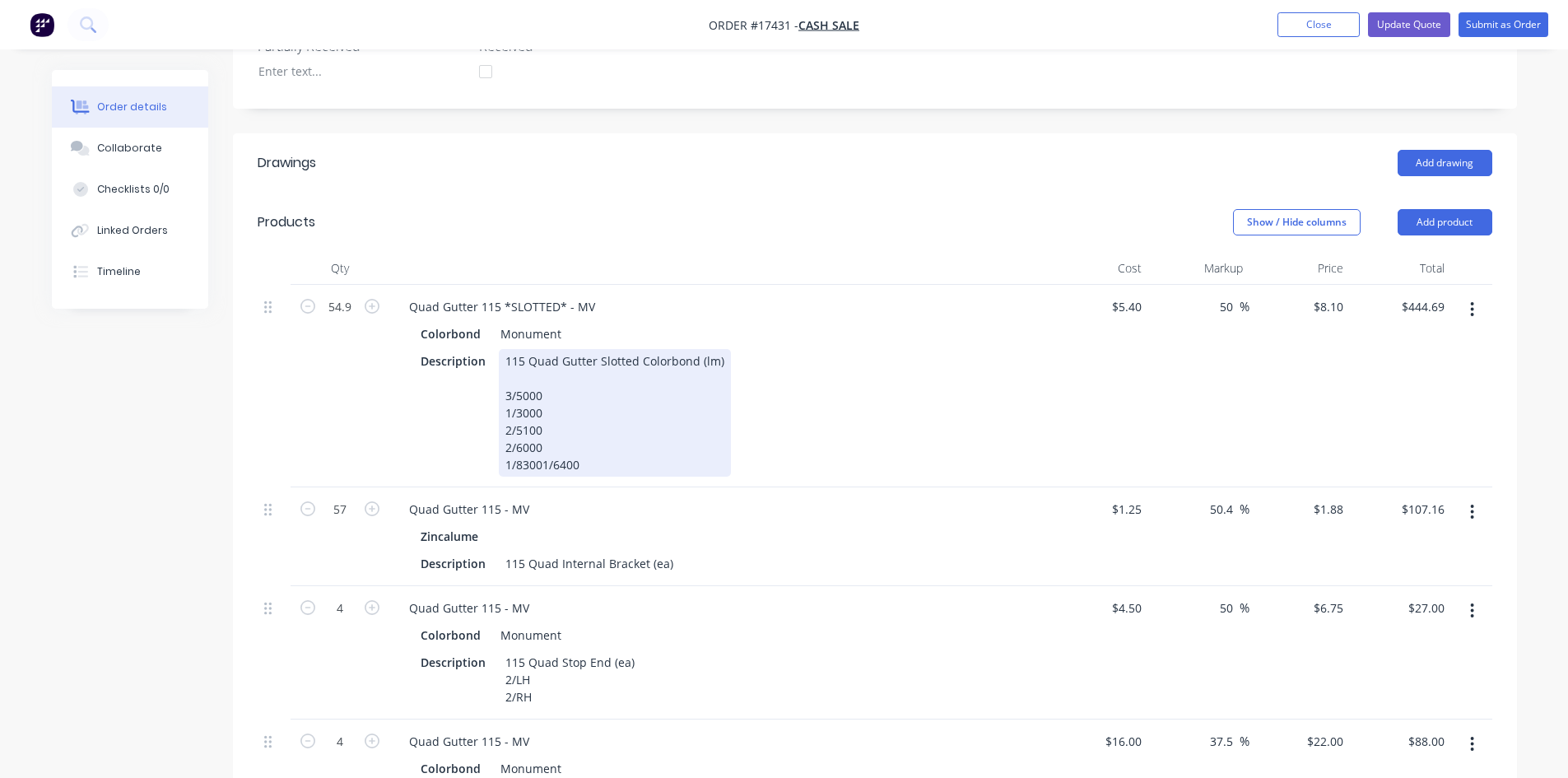
click at [541, 444] on div "115 Quad Gutter Slotted Colorbond (lm) 3/5000 1/3000 2/5100 2/6000 1/83001/6400" at bounding box center [614, 412] width 232 height 127
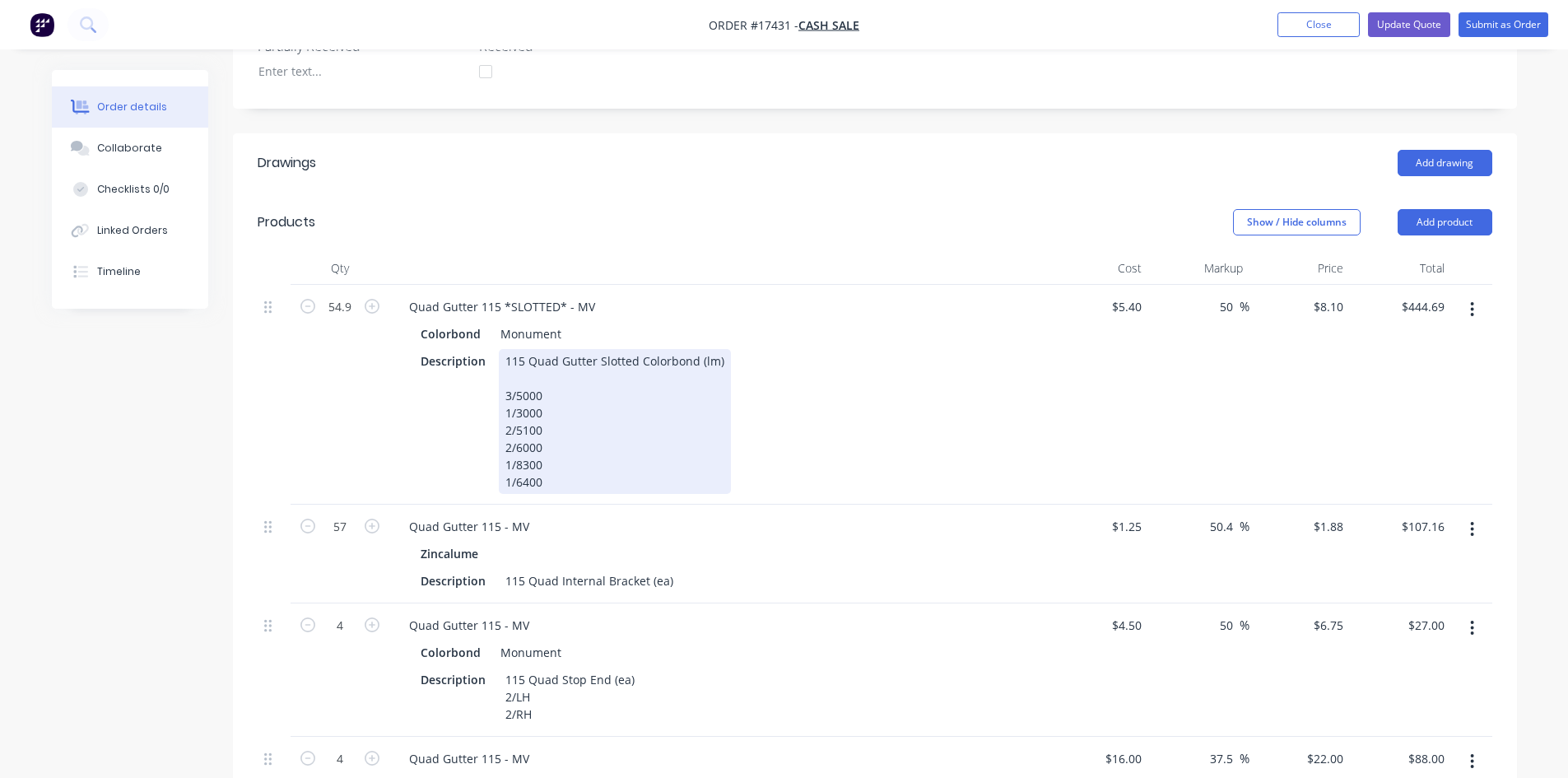
click at [751, 422] on div "Description 115 Quad Gutter Slotted Colorbond (lm) 3/5000 1/3000 2/5100 2/6000 …" at bounding box center [715, 421] width 603 height 145
click at [846, 402] on div "Description 115 Quad Gutter Slotted Colorbond (lm) 3/5000 1/3000 2/5100 2/6000 …" at bounding box center [715, 421] width 603 height 145
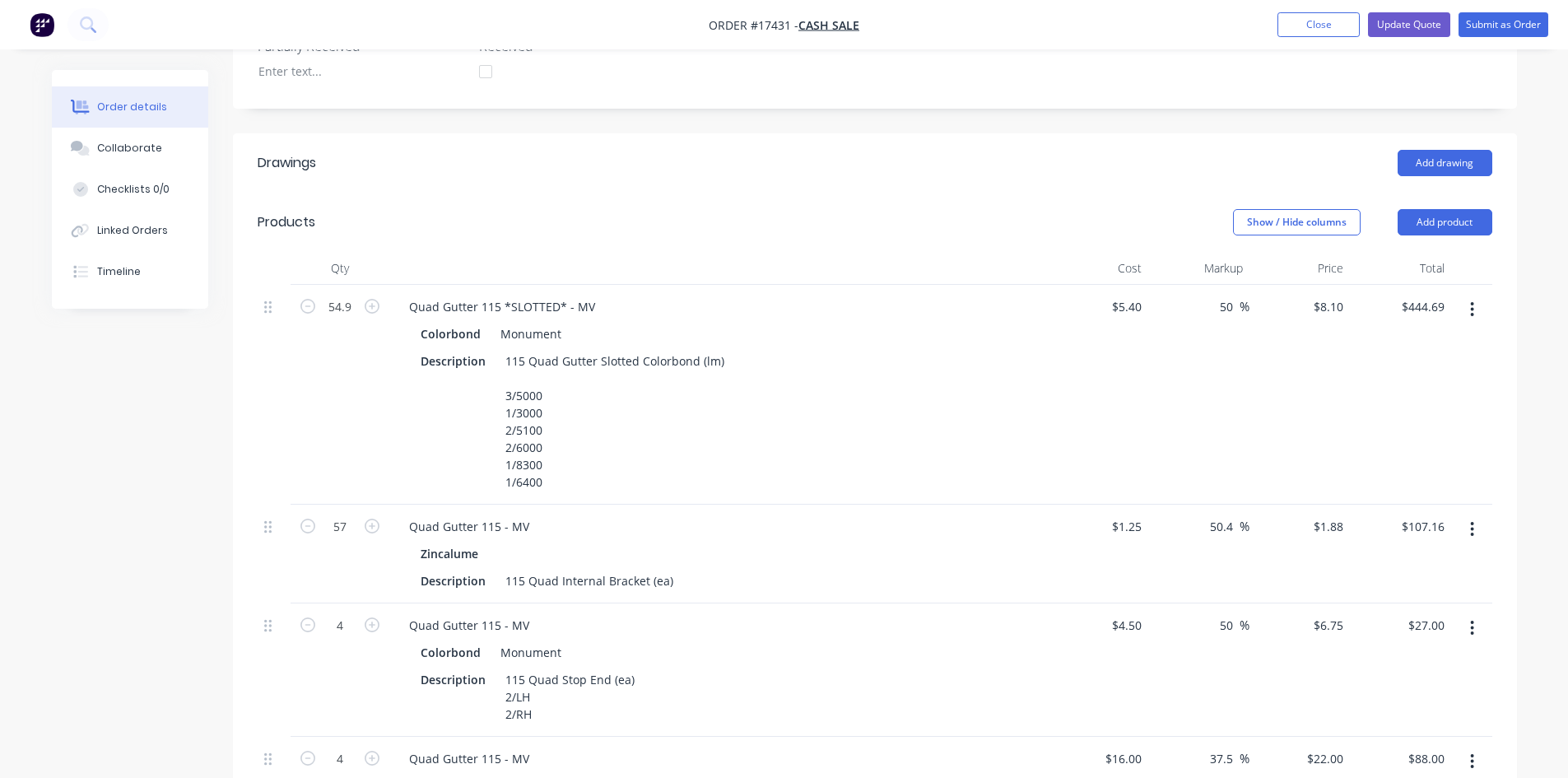
click at [318, 416] on div "54.9" at bounding box center [340, 395] width 99 height 219
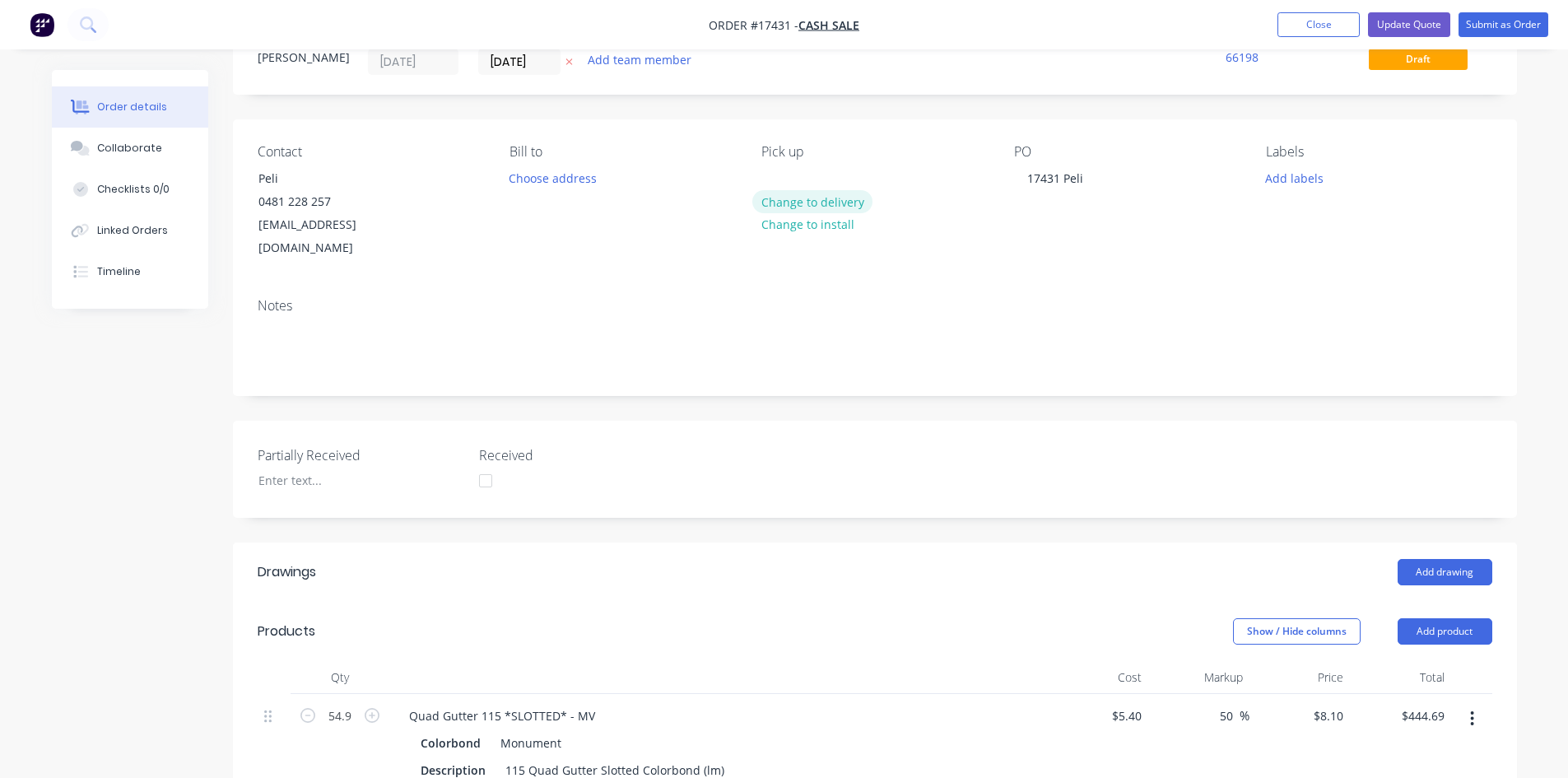
scroll to position [0, 0]
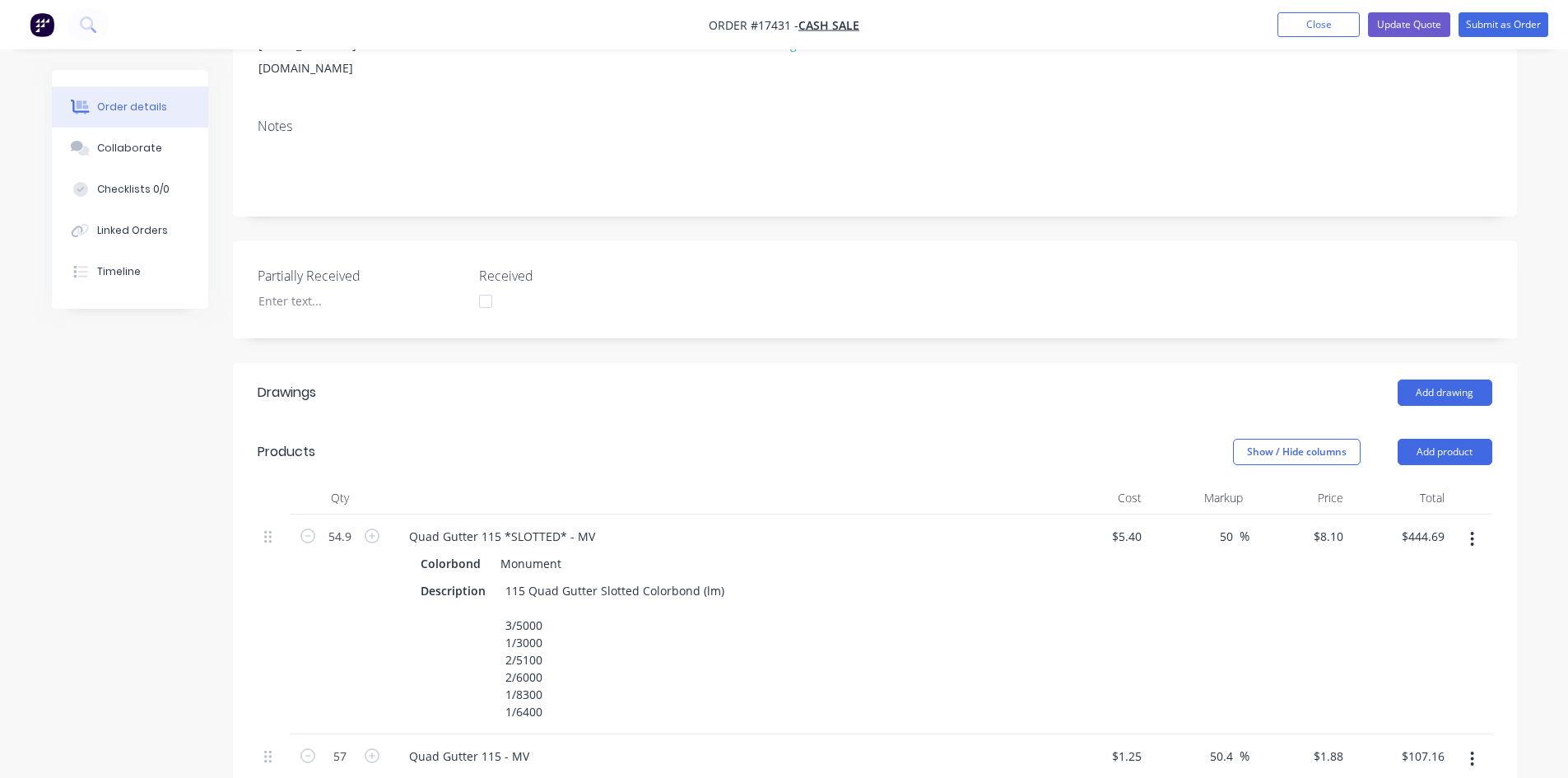
scroll to position [247, 0]
click at [875, 204] on div "Created by Sam Created 25/08/25 Required 25/08/25 Assigned to Add team member X…" at bounding box center [875, 732] width 1284 height 1819
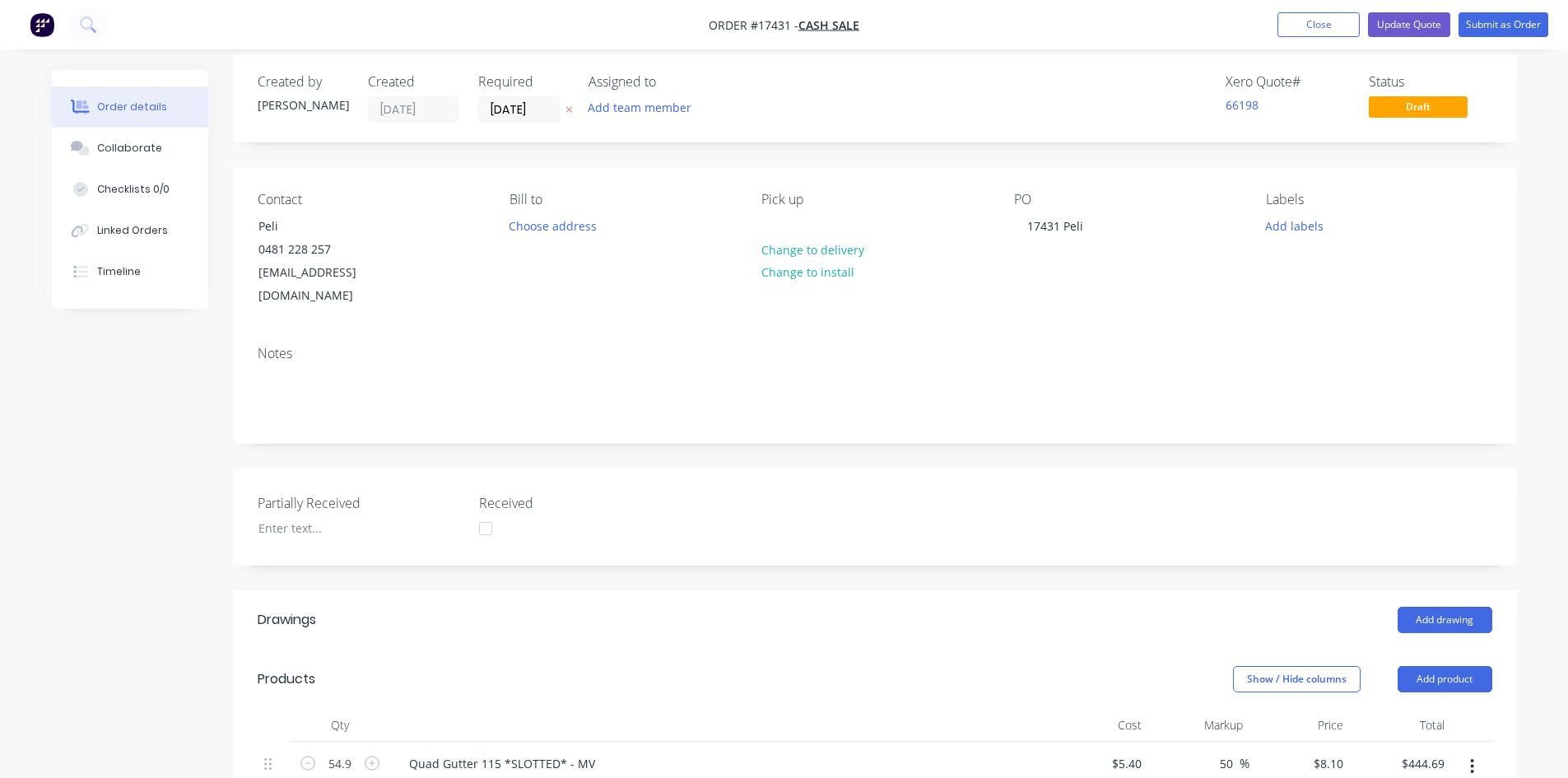
scroll to position [0, 0]
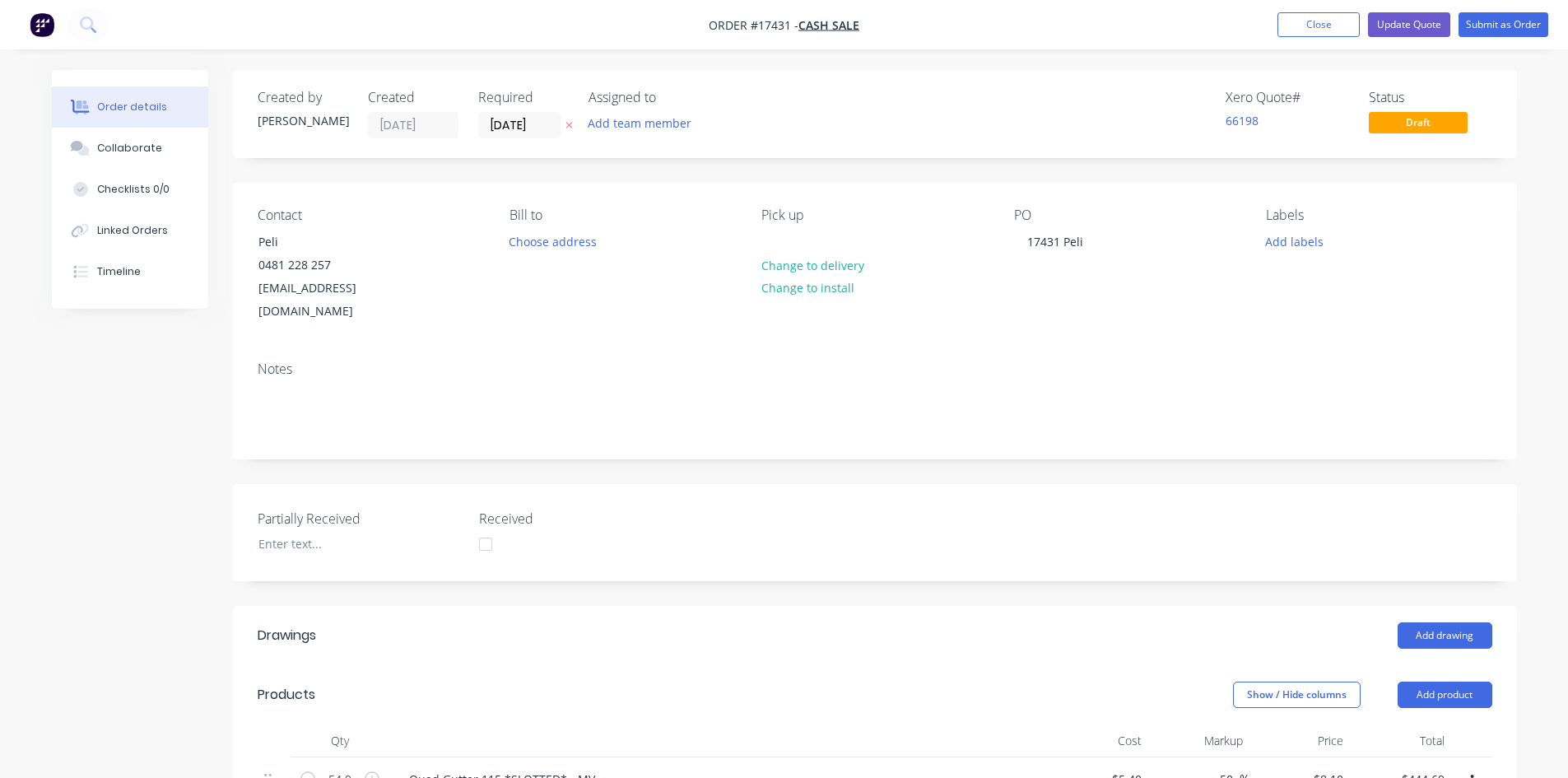
click at [1506, 36] on button "Submit as Order" at bounding box center [1504, 25] width 90 height 25
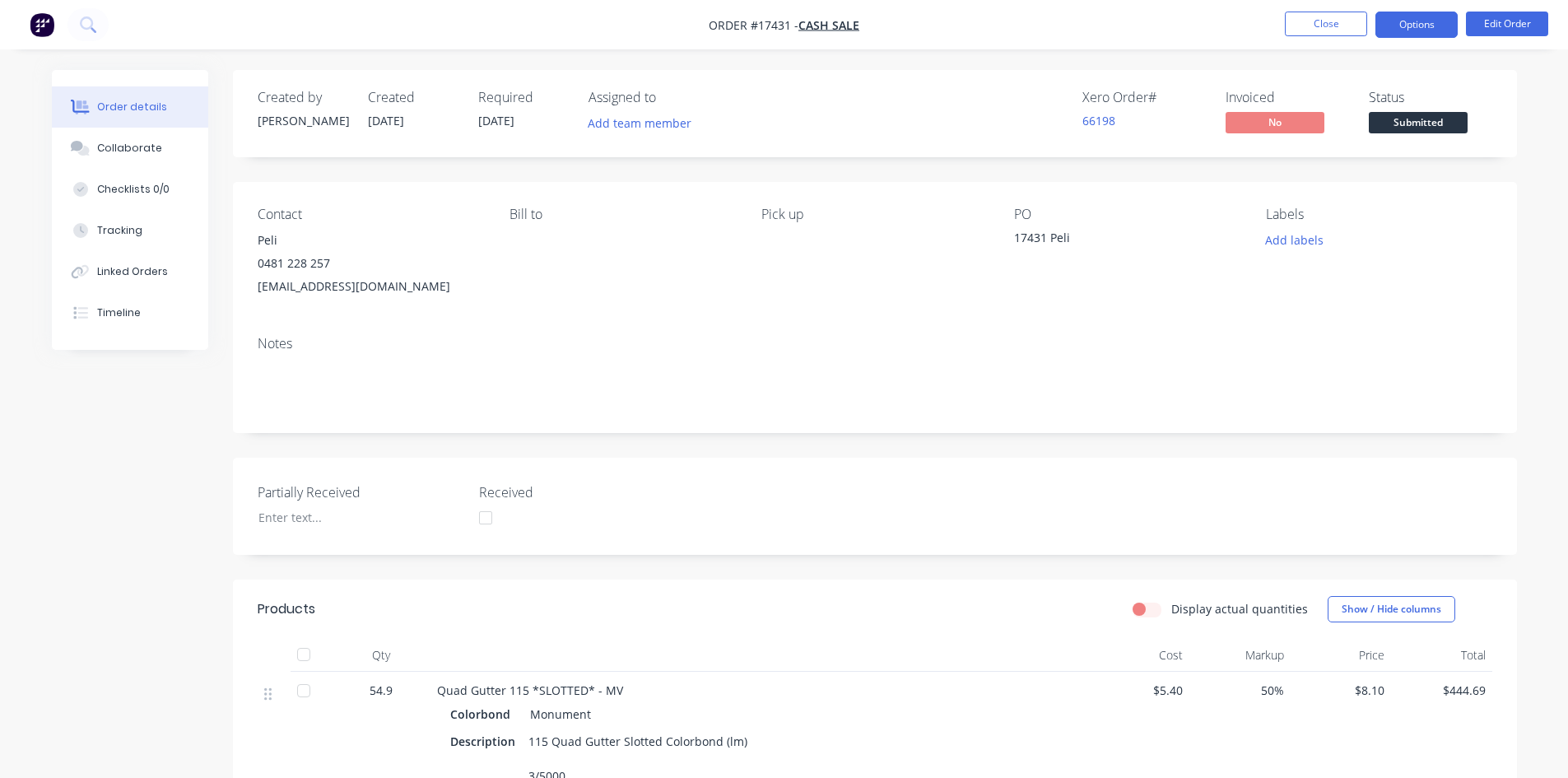
click at [1432, 22] on button "Options" at bounding box center [1417, 25] width 82 height 27
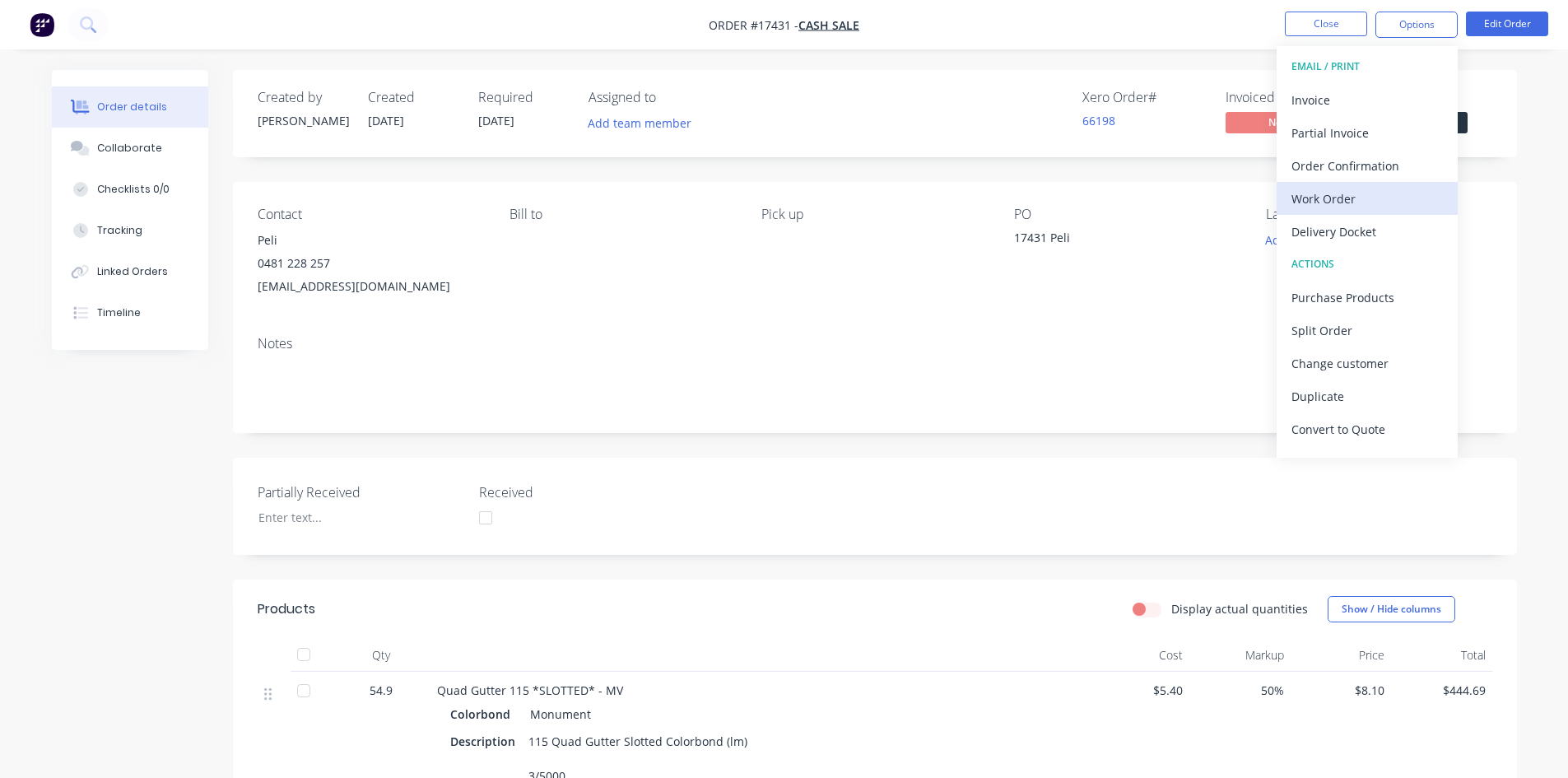
click at [1373, 201] on div "Work Order" at bounding box center [1368, 199] width 151 height 24
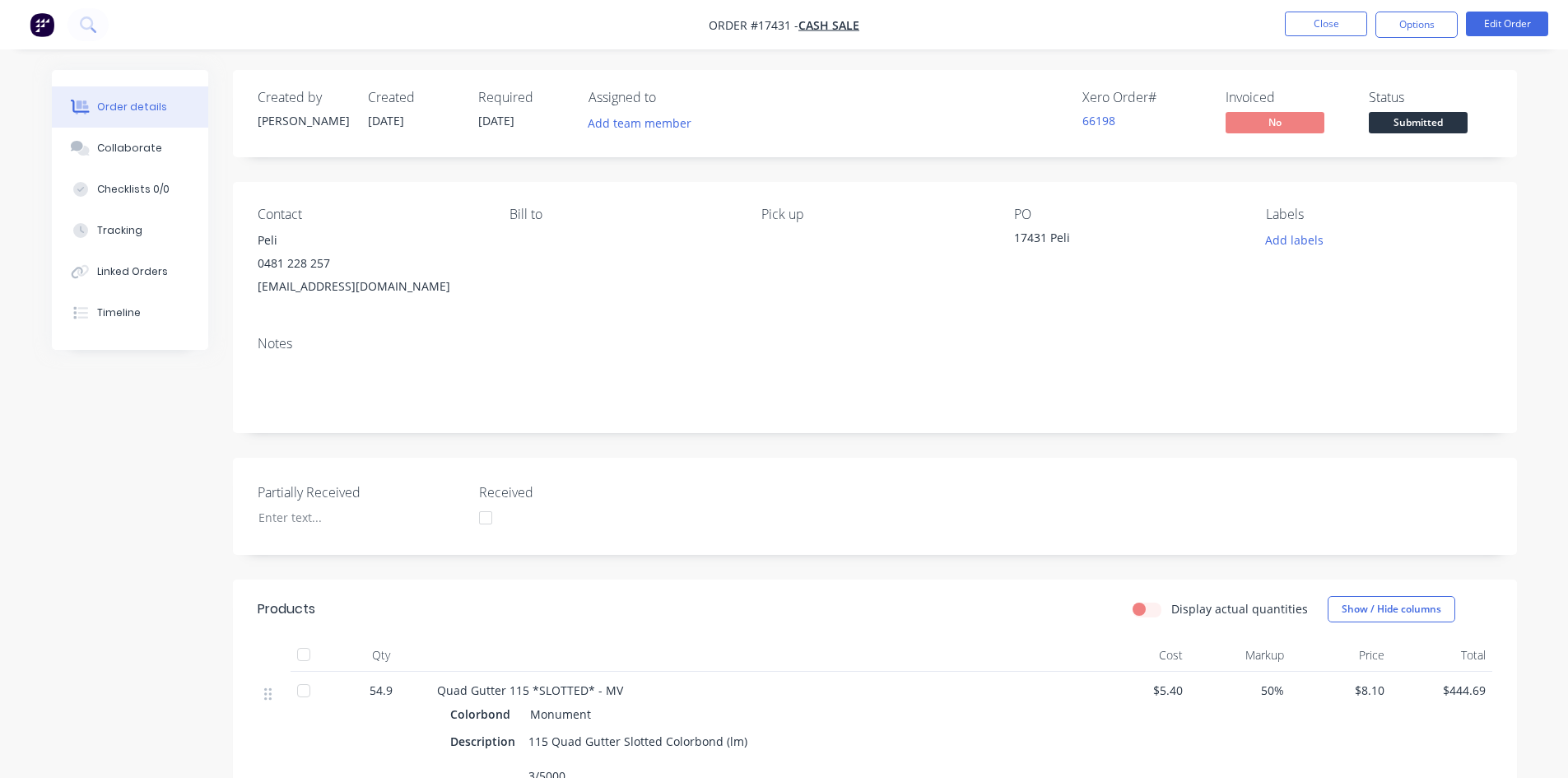
click at [1421, 31] on button "Options" at bounding box center [1417, 25] width 82 height 27
click at [1324, 97] on div "Back" at bounding box center [1368, 100] width 151 height 24
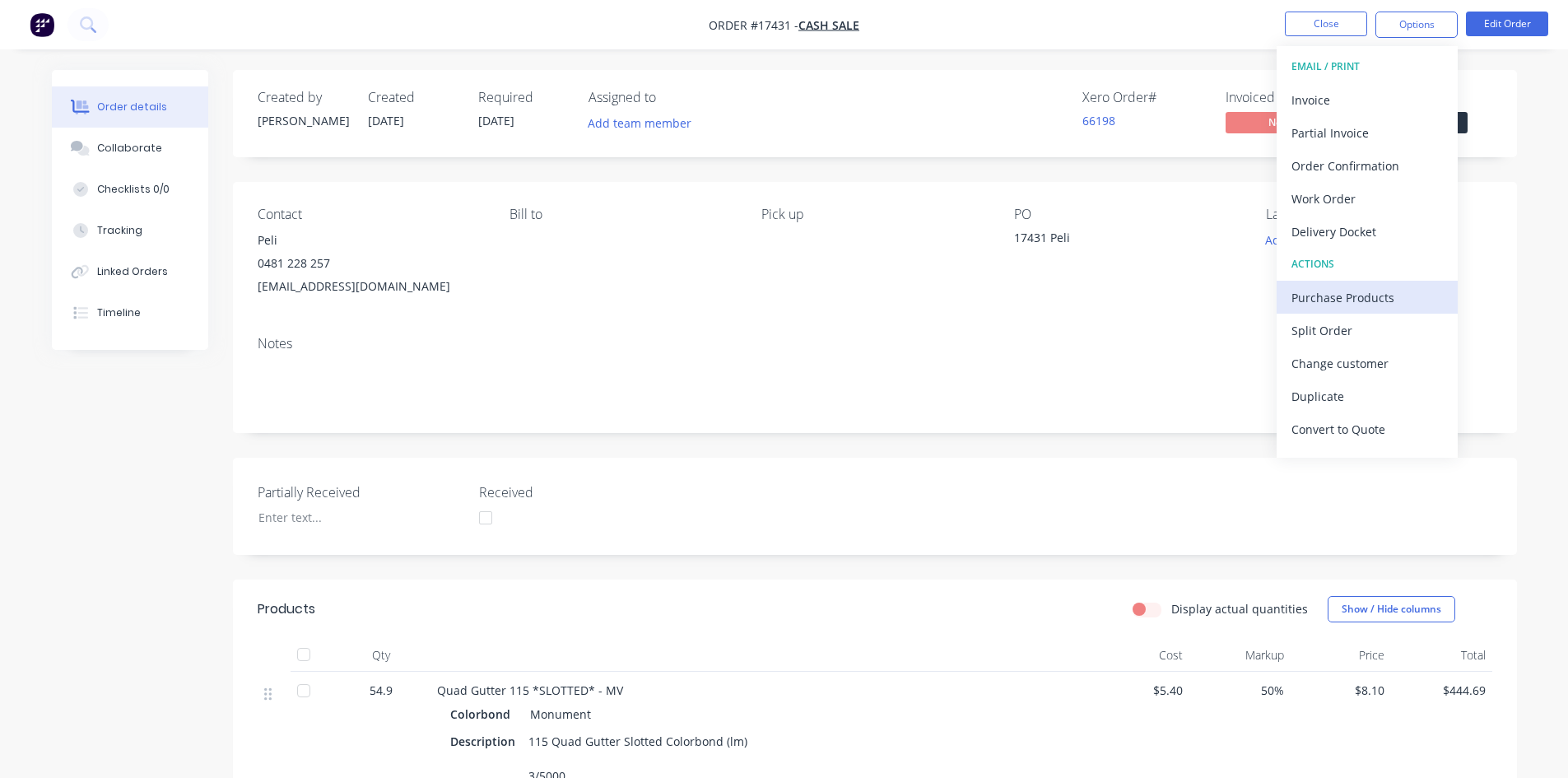
click at [1356, 296] on div "Purchase Products" at bounding box center [1368, 298] width 151 height 24
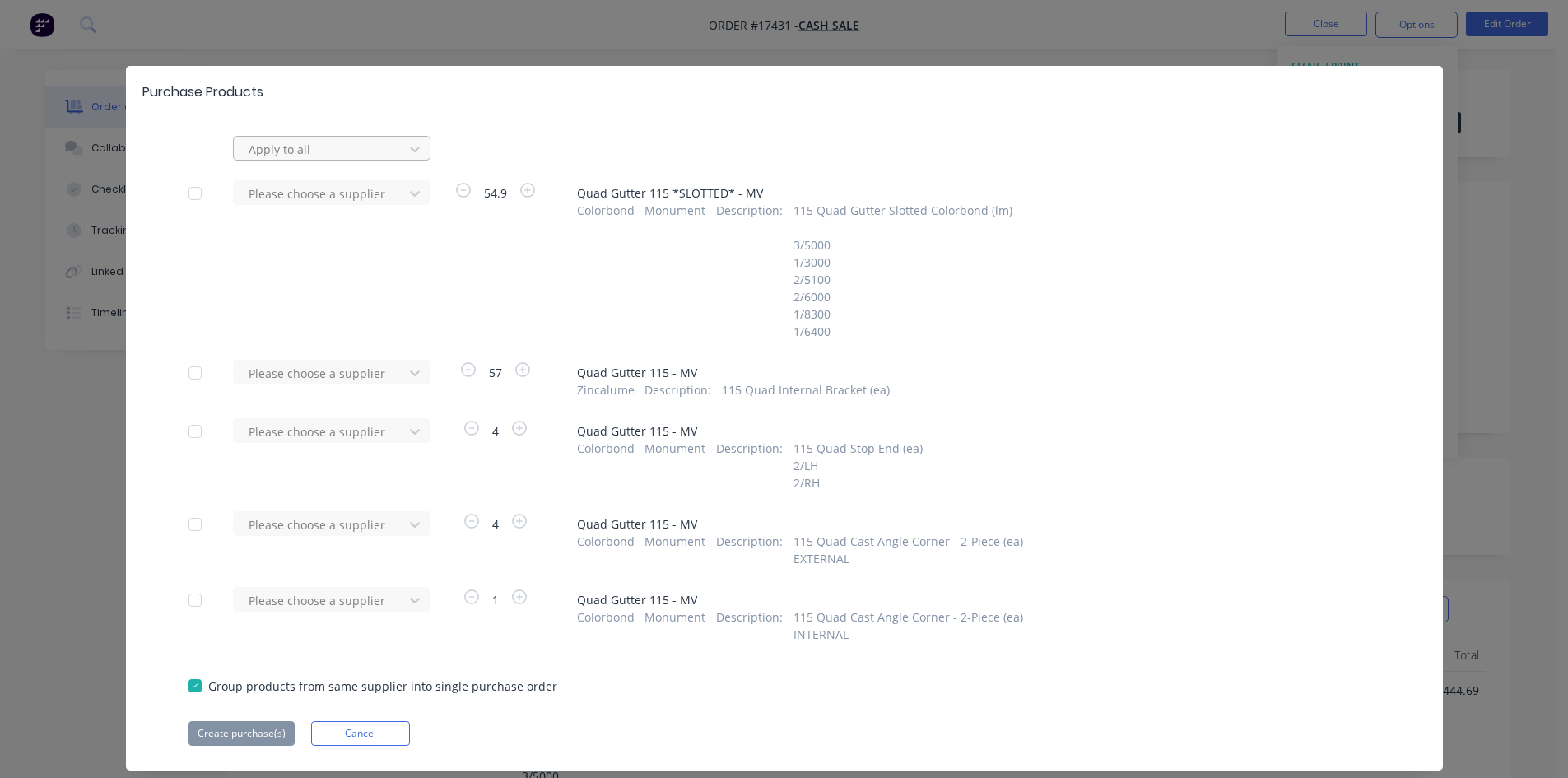
click at [371, 146] on div at bounding box center [321, 149] width 148 height 21
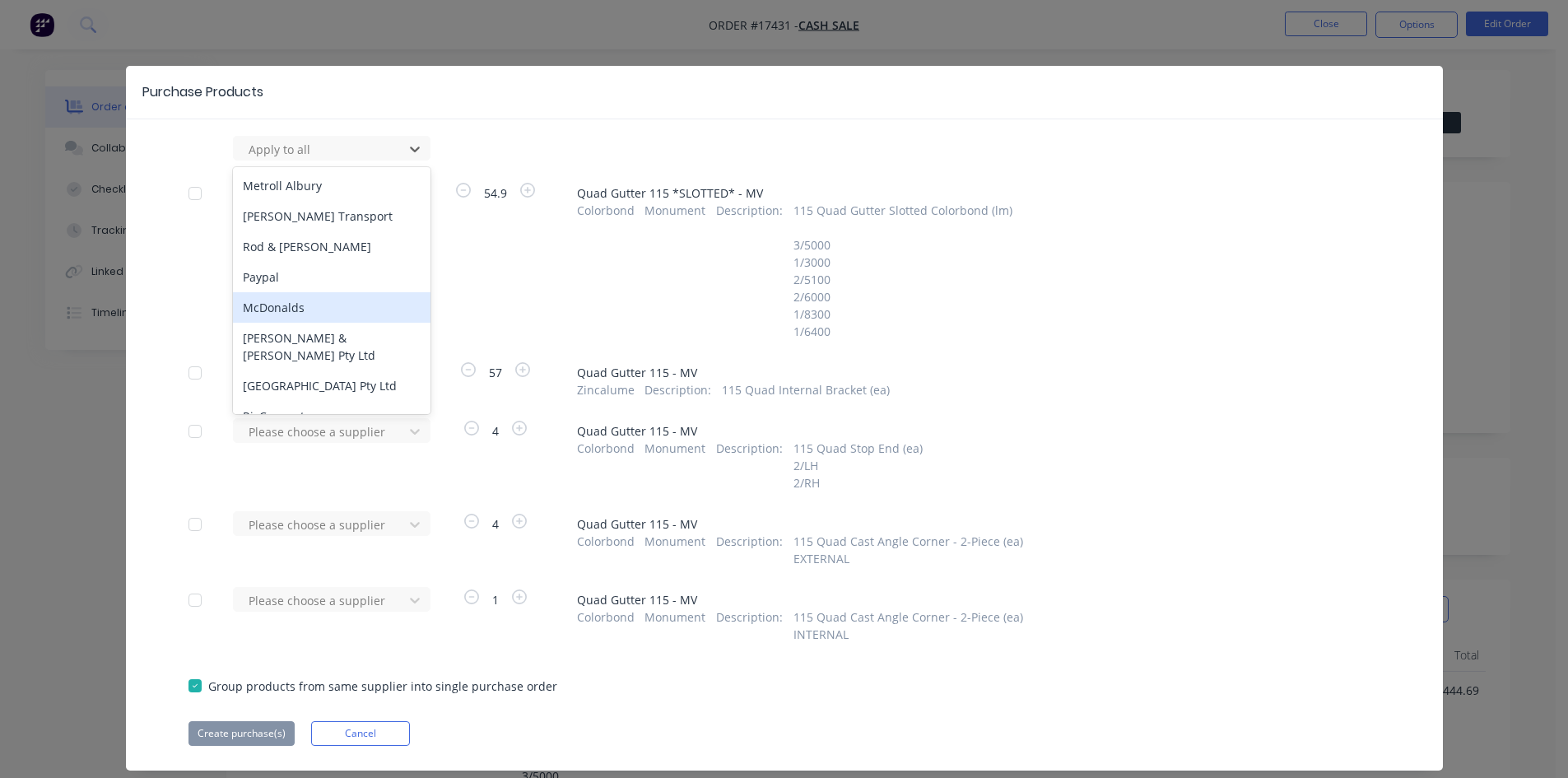
click at [176, 293] on div "352 results available. Use Up and Down to choose options, press Enter to select…" at bounding box center [784, 441] width 1317 height 610
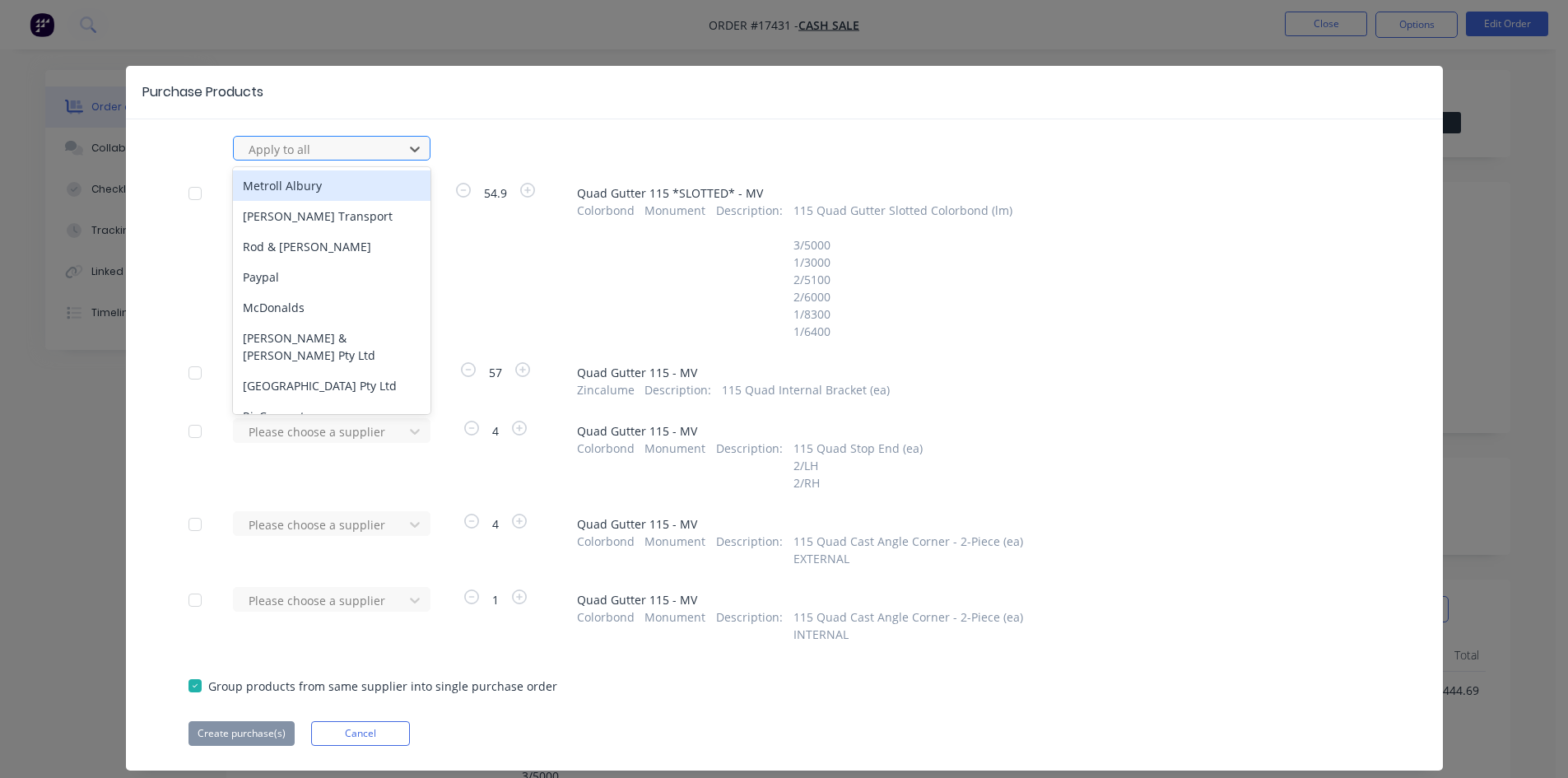
click at [338, 158] on div at bounding box center [321, 149] width 148 height 21
click at [327, 189] on div "Metroll Albury" at bounding box center [332, 185] width 198 height 31
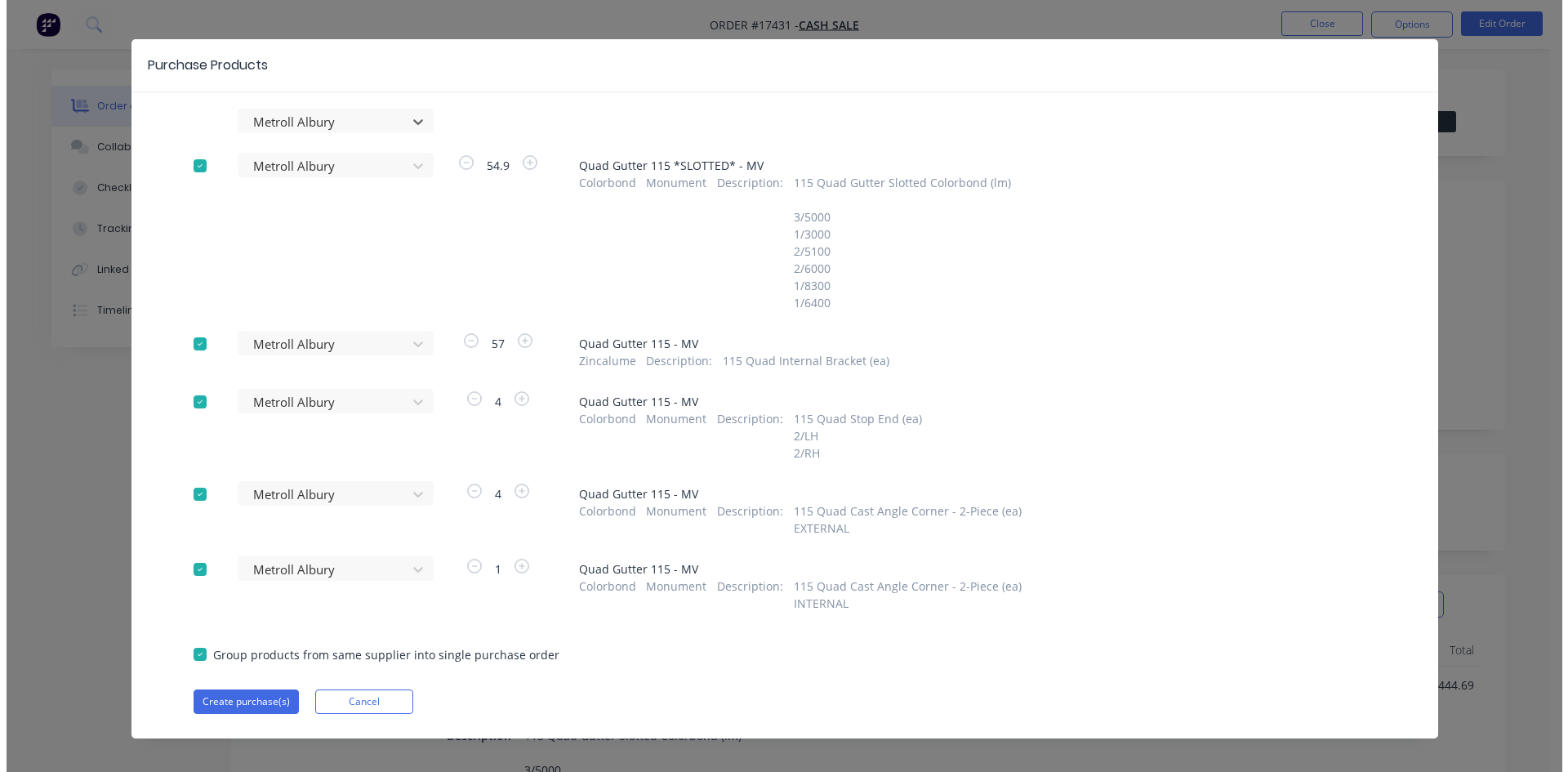
scroll to position [40, 0]
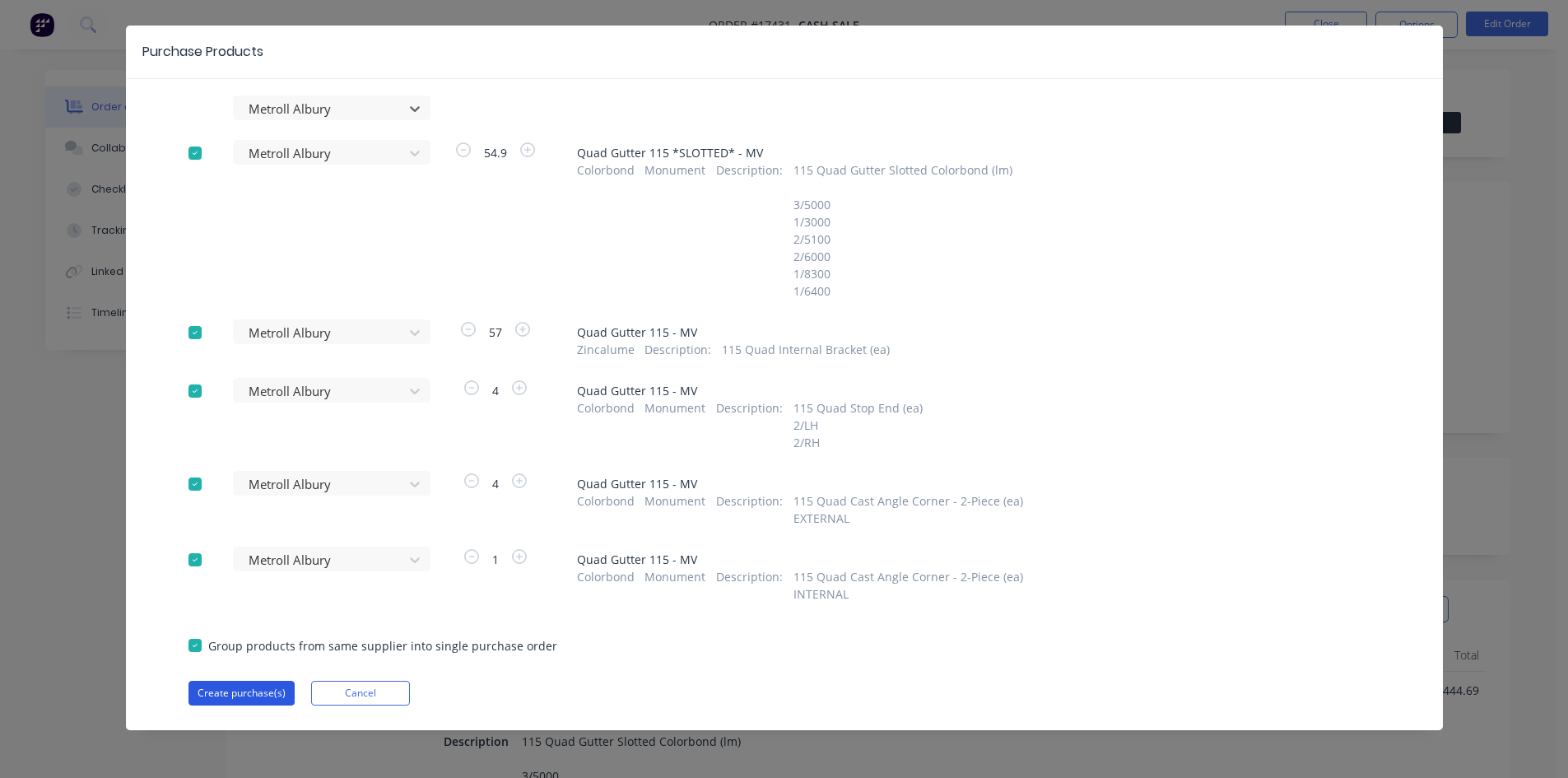
click at [246, 695] on button "Create purchase(s)" at bounding box center [242, 693] width 106 height 25
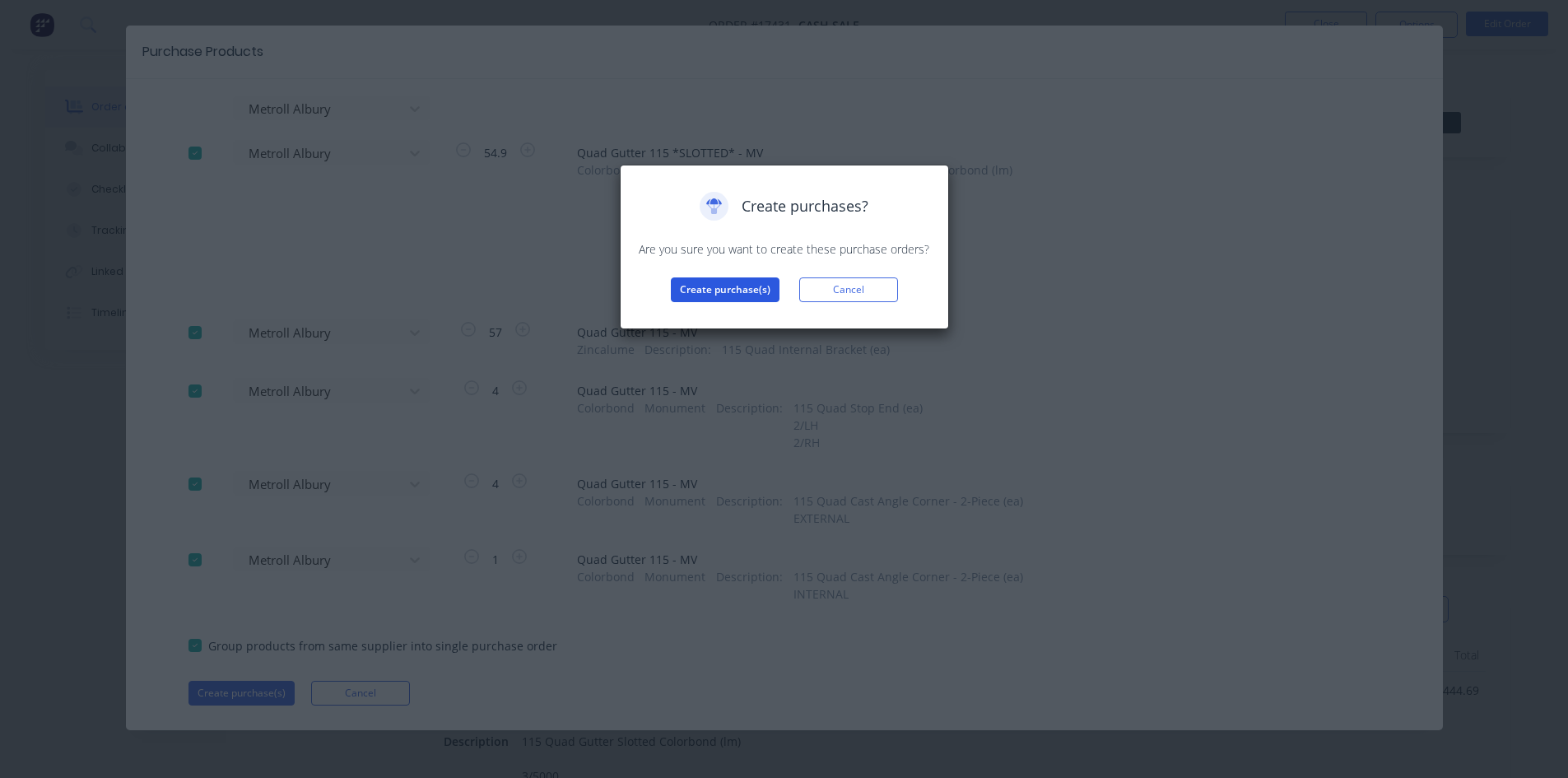
click at [727, 288] on button "Create purchase(s)" at bounding box center [725, 290] width 109 height 25
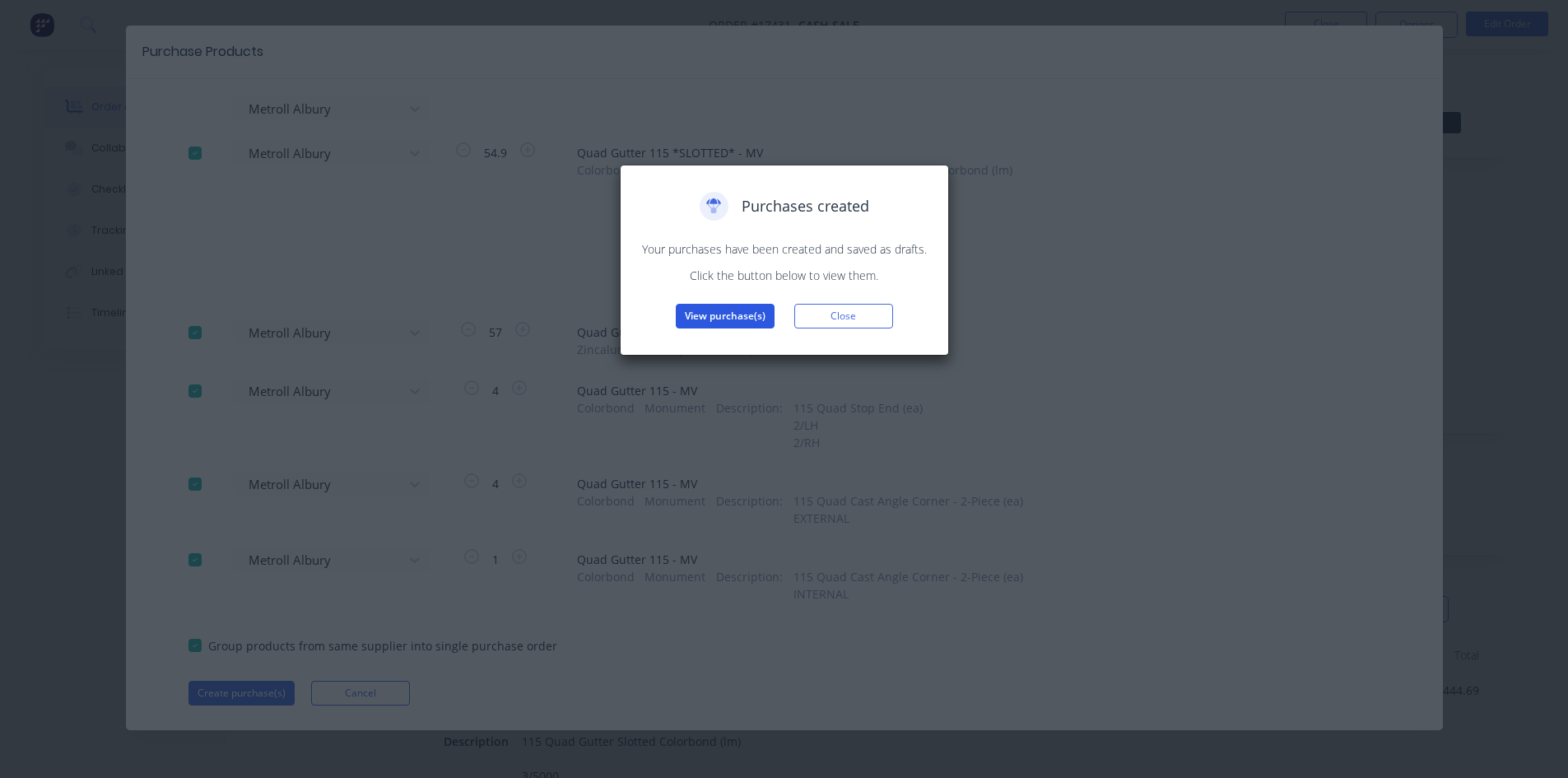
click at [747, 313] on button "View purchase(s)" at bounding box center [725, 316] width 99 height 25
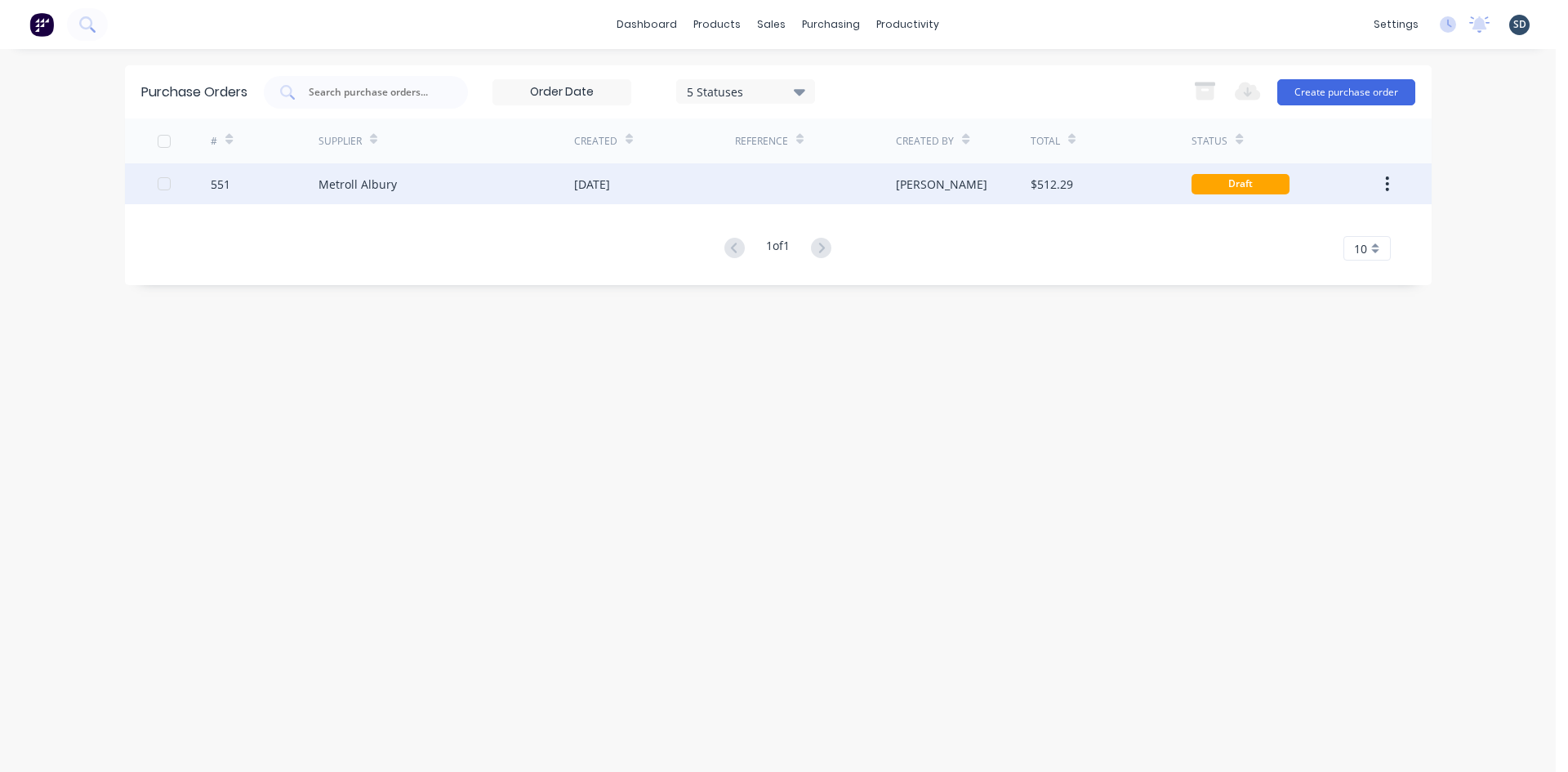
click at [799, 184] on div at bounding box center [815, 184] width 161 height 41
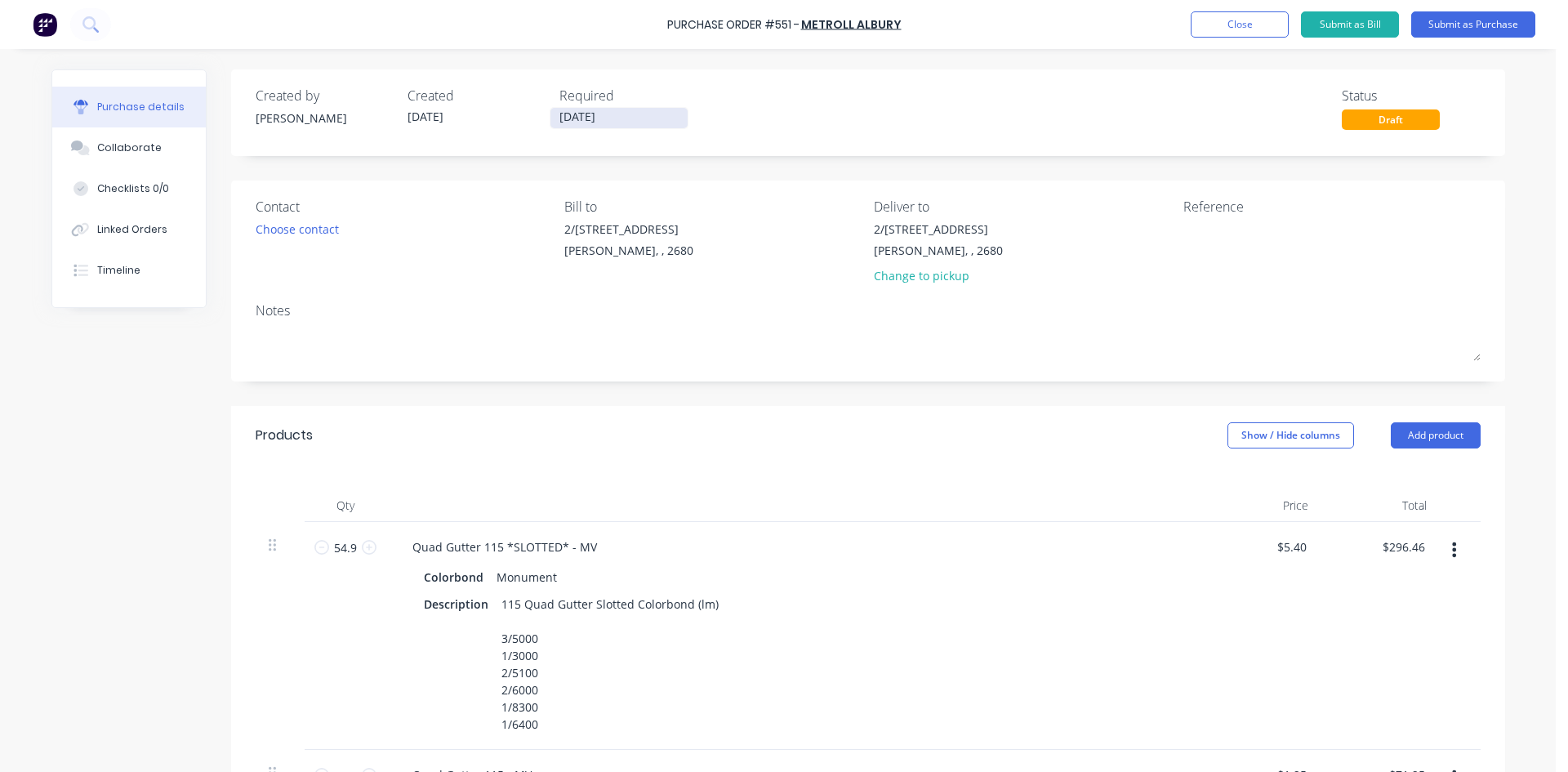
click at [629, 123] on input "[DATE]" at bounding box center [619, 118] width 137 height 21
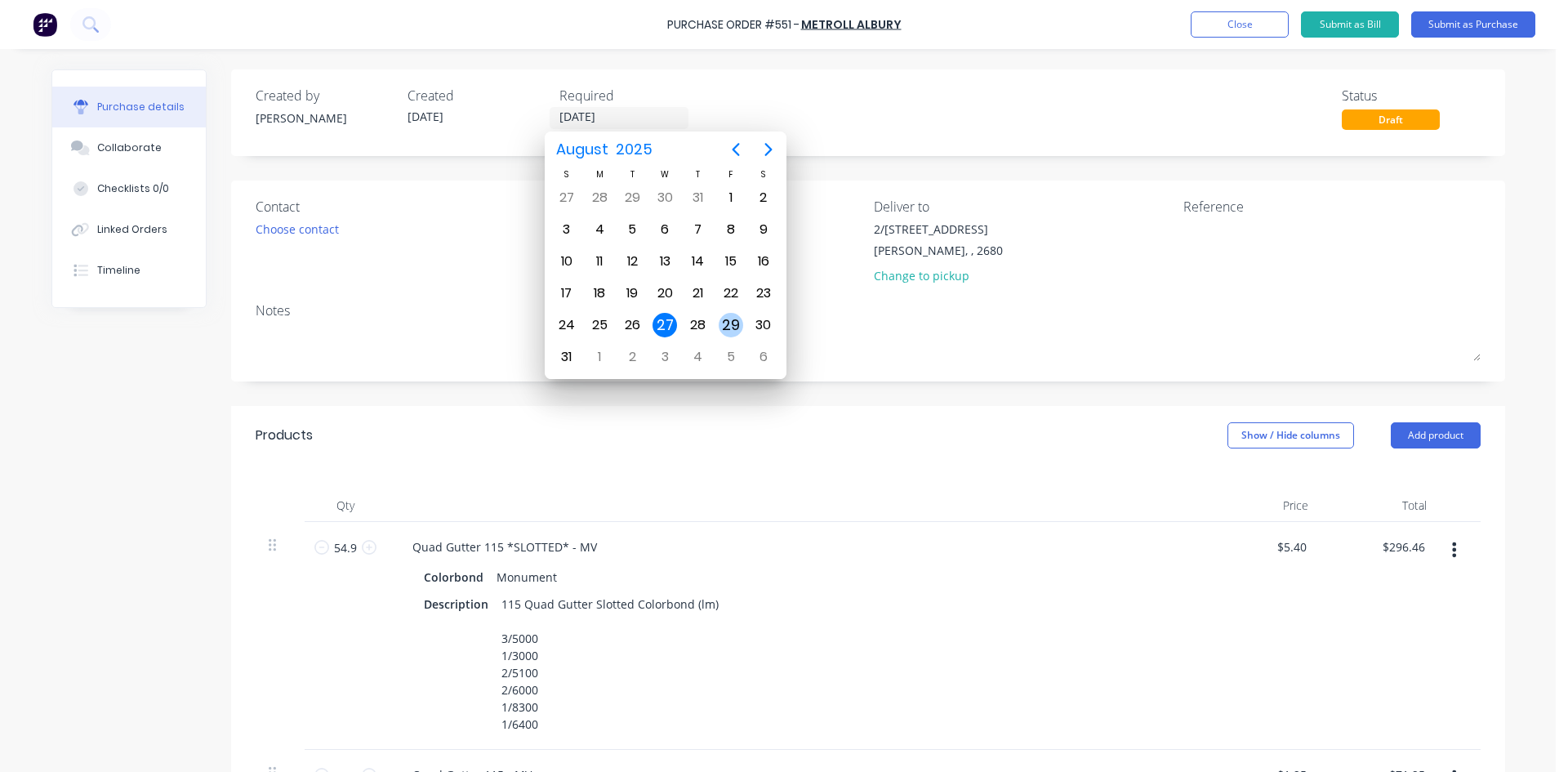
click at [730, 326] on div "29" at bounding box center [731, 325] width 25 height 25
type input "[DATE]"
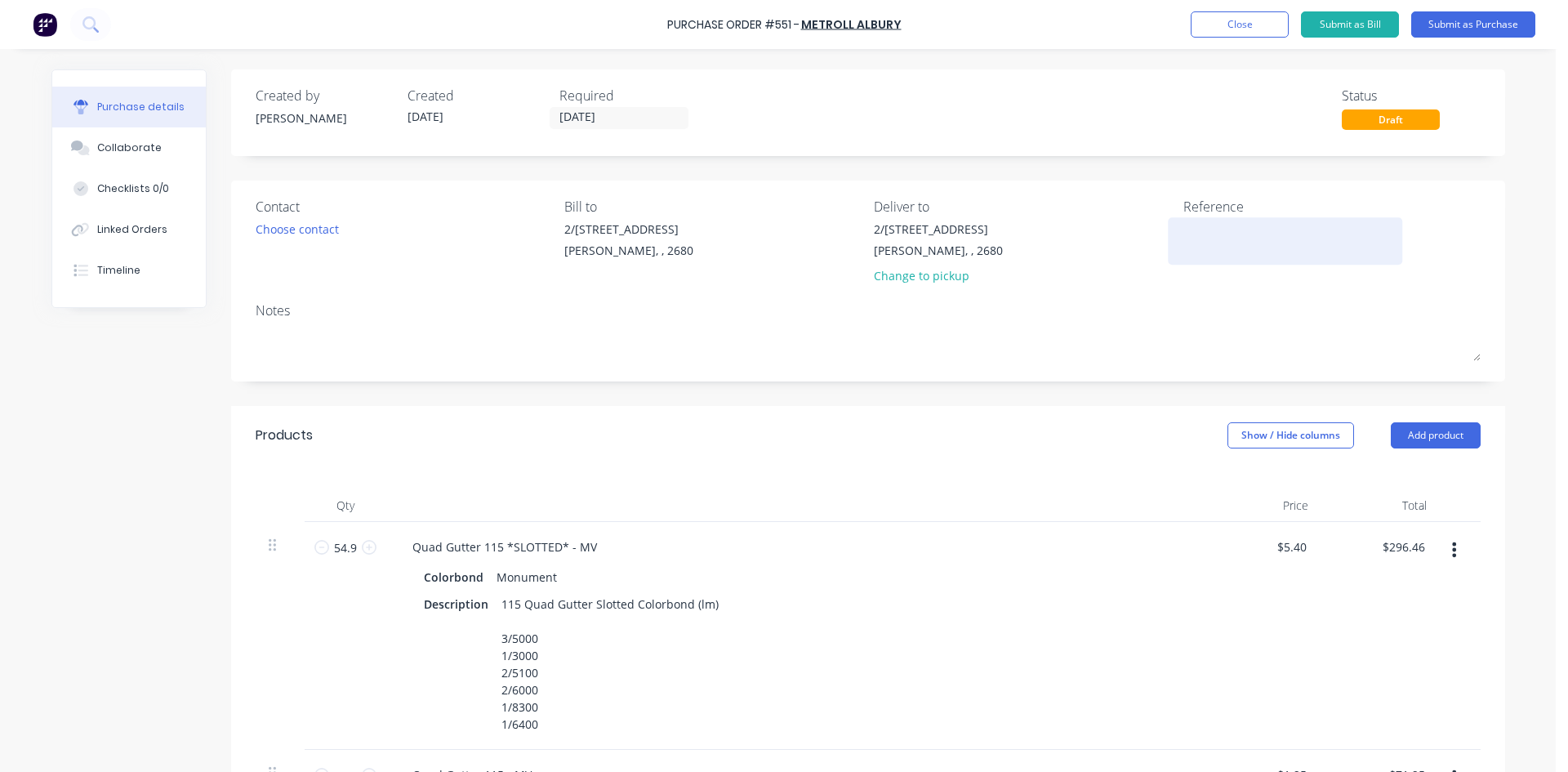
click at [1214, 230] on textarea at bounding box center [1286, 238] width 205 height 37
type textarea "551 /"
type textarea "x"
type textarea "551 /"
click at [172, 161] on button "Collaborate" at bounding box center [129, 148] width 153 height 41
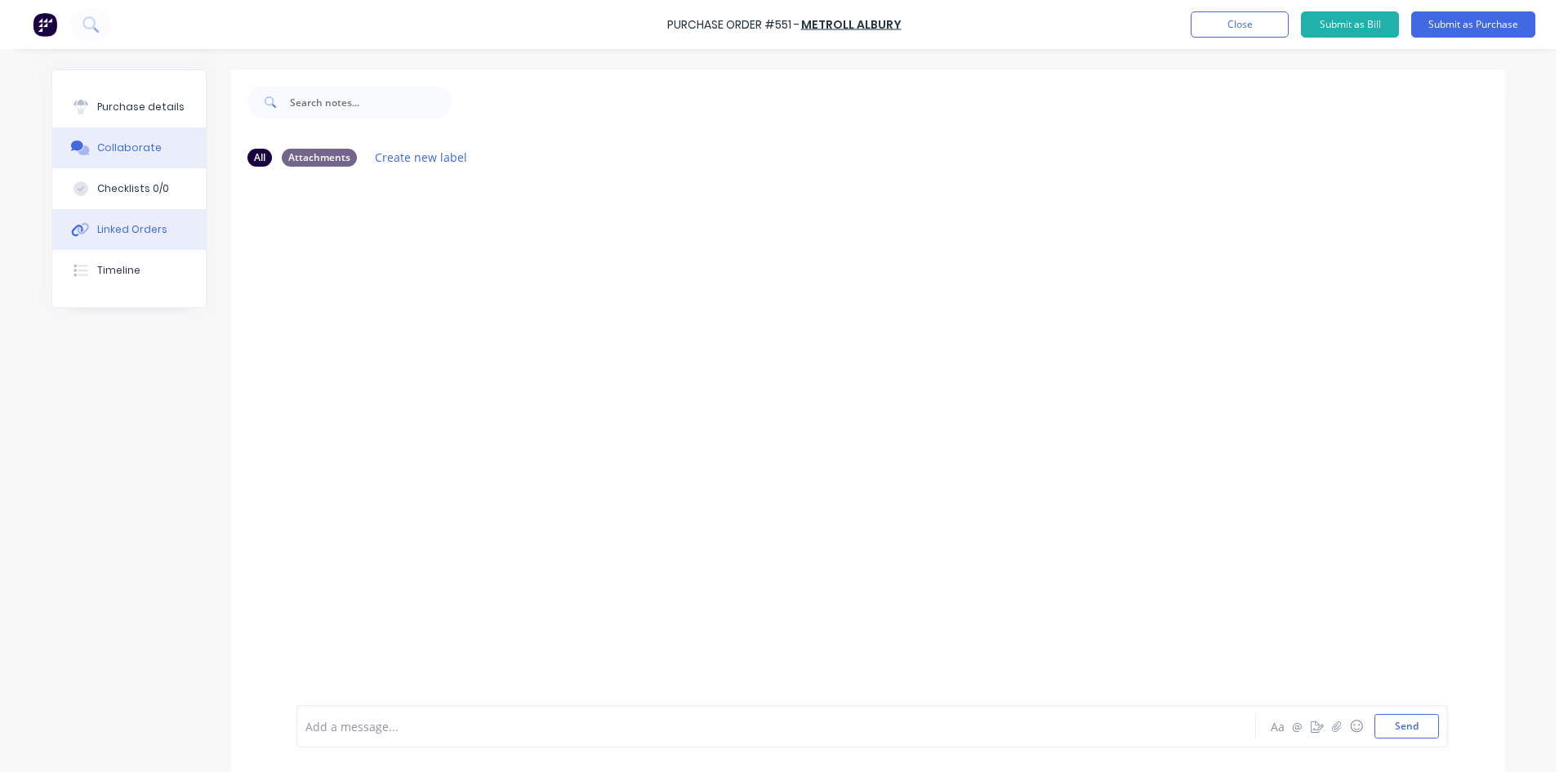
click at [144, 231] on div "Linked Orders" at bounding box center [132, 229] width 70 height 15
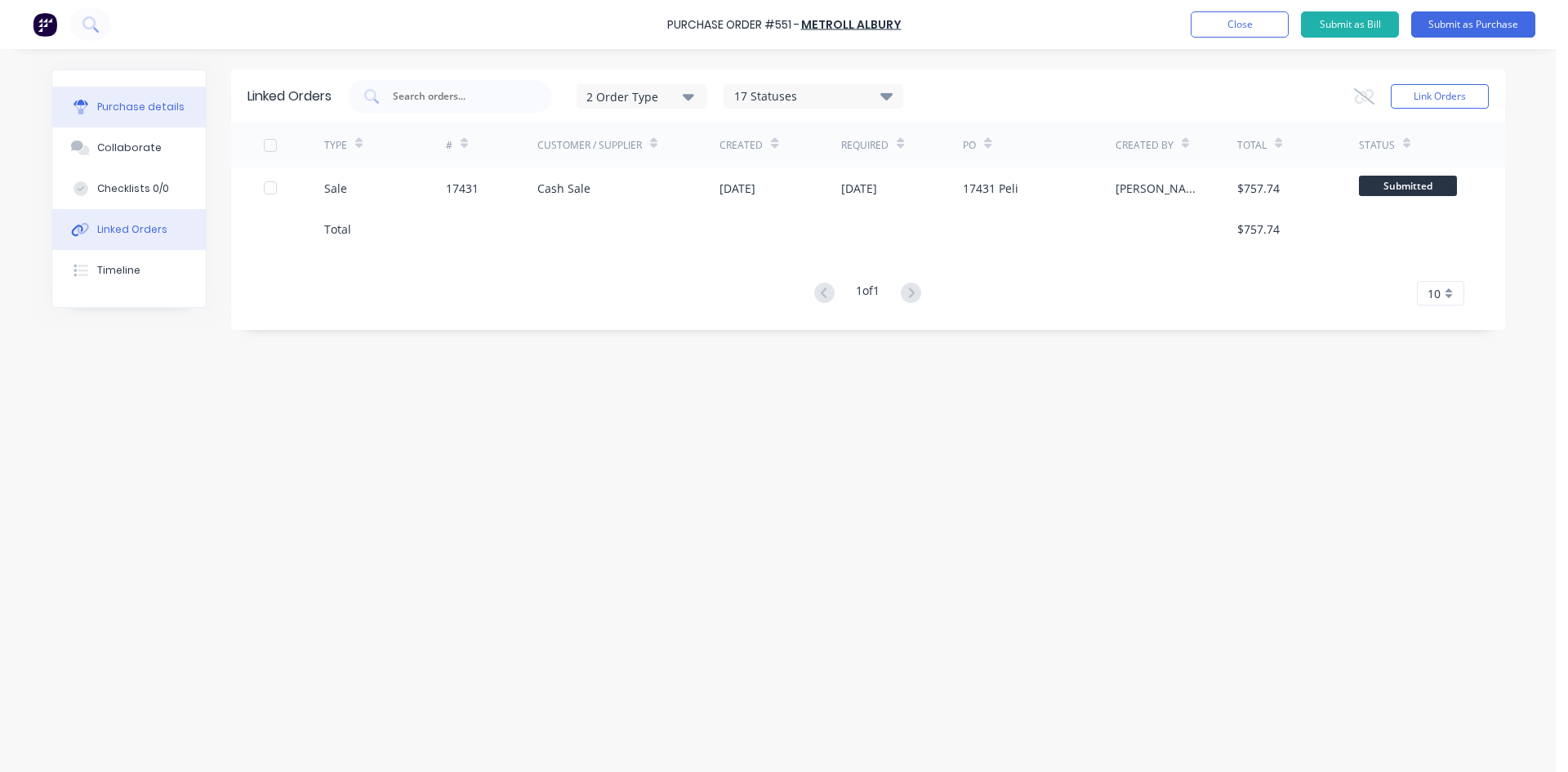
click at [145, 112] on div "Purchase details" at bounding box center [141, 107] width 87 height 15
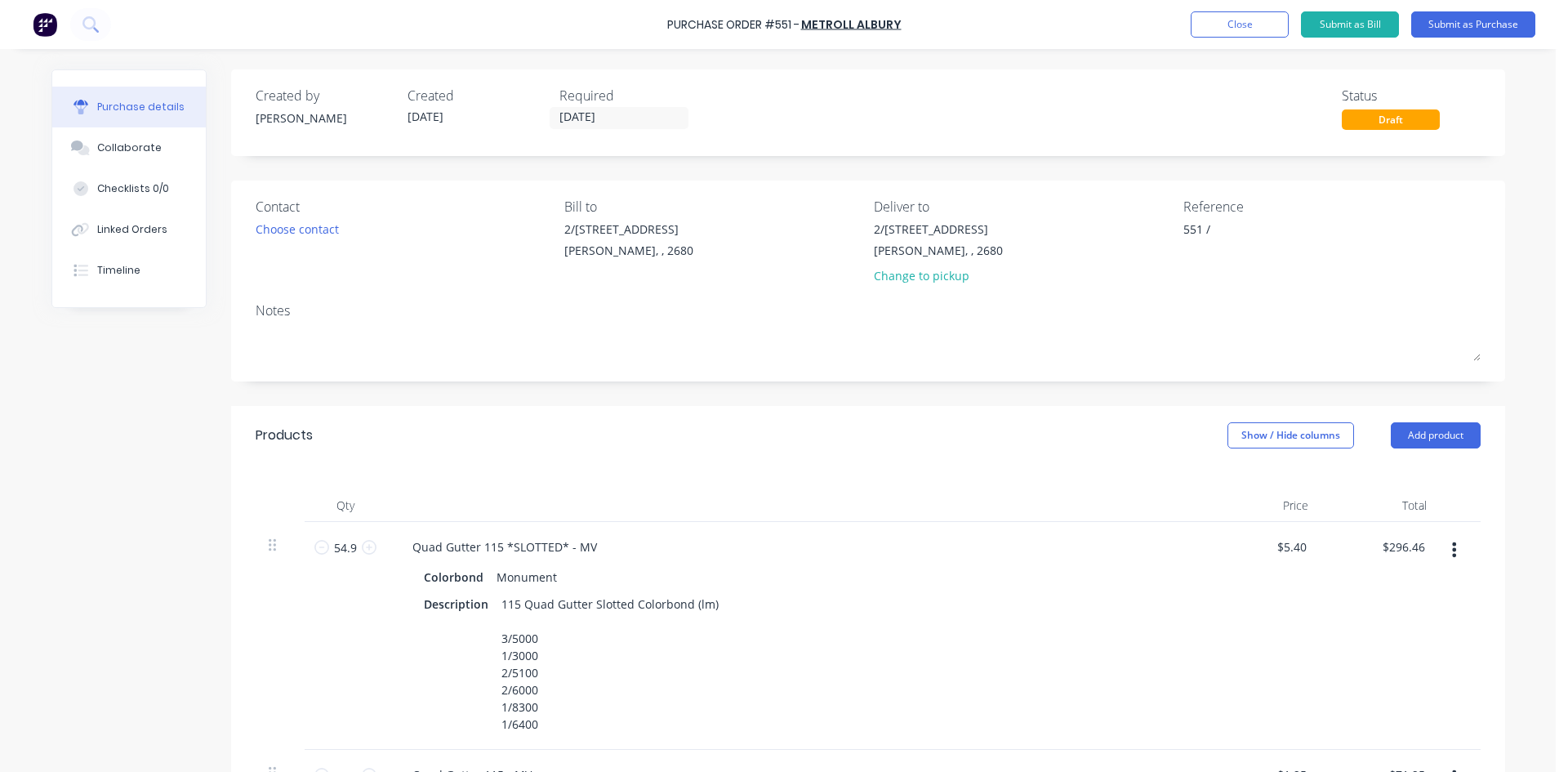
type textarea "x"
click at [1255, 228] on textarea "551 /" at bounding box center [1286, 238] width 205 height 37
type textarea "551 / 17431 Peli"
type textarea "x"
type textarea "551 / 17431 Peli"
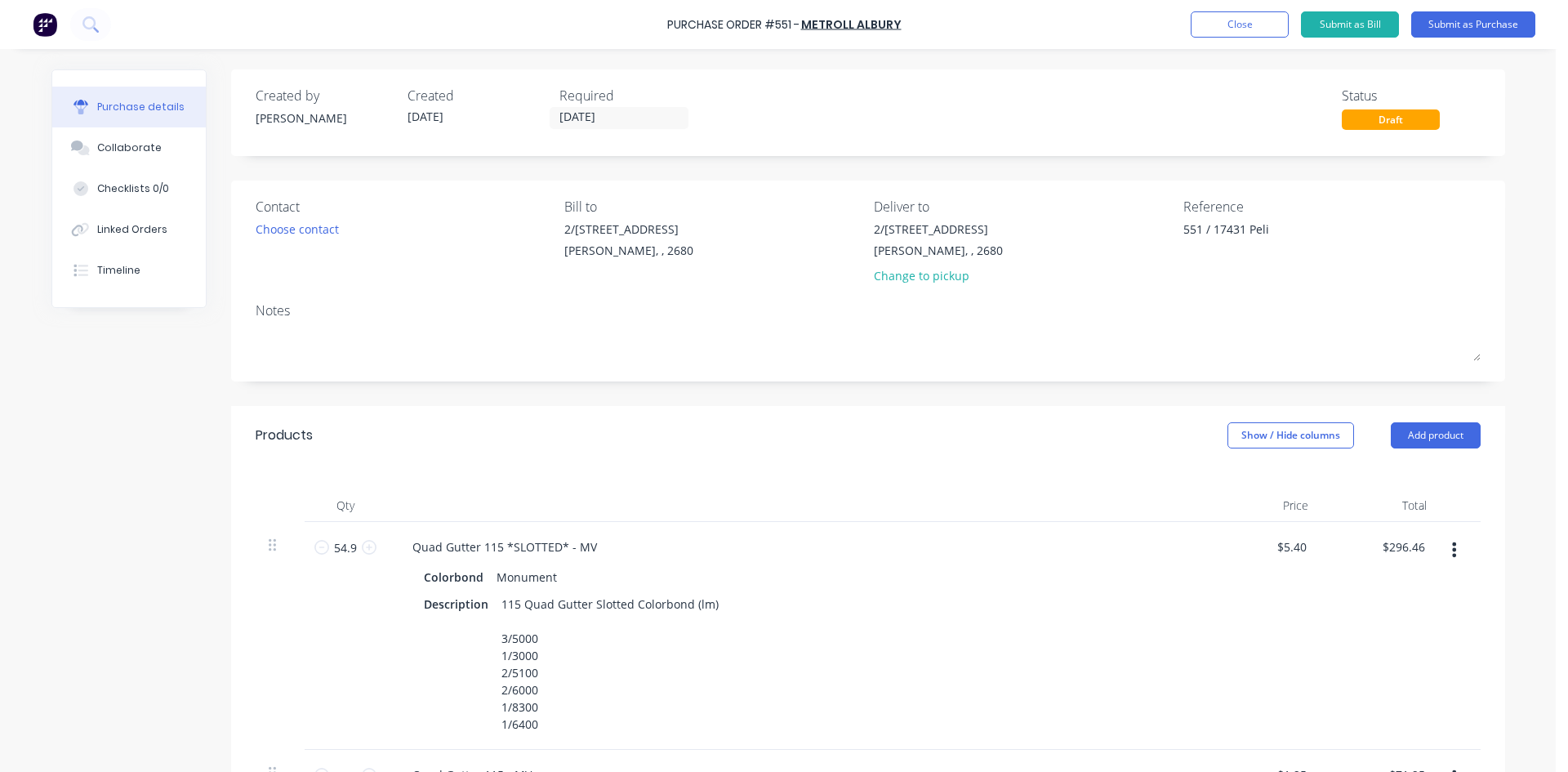
click at [1226, 294] on div "Contact Choose contact Bill to 2/50-56 Banna Ave Griffith, , 2680 Deliver to 2/…" at bounding box center [868, 281] width 1274 height 201
click at [1478, 27] on button "Submit as Purchase" at bounding box center [1473, 25] width 125 height 26
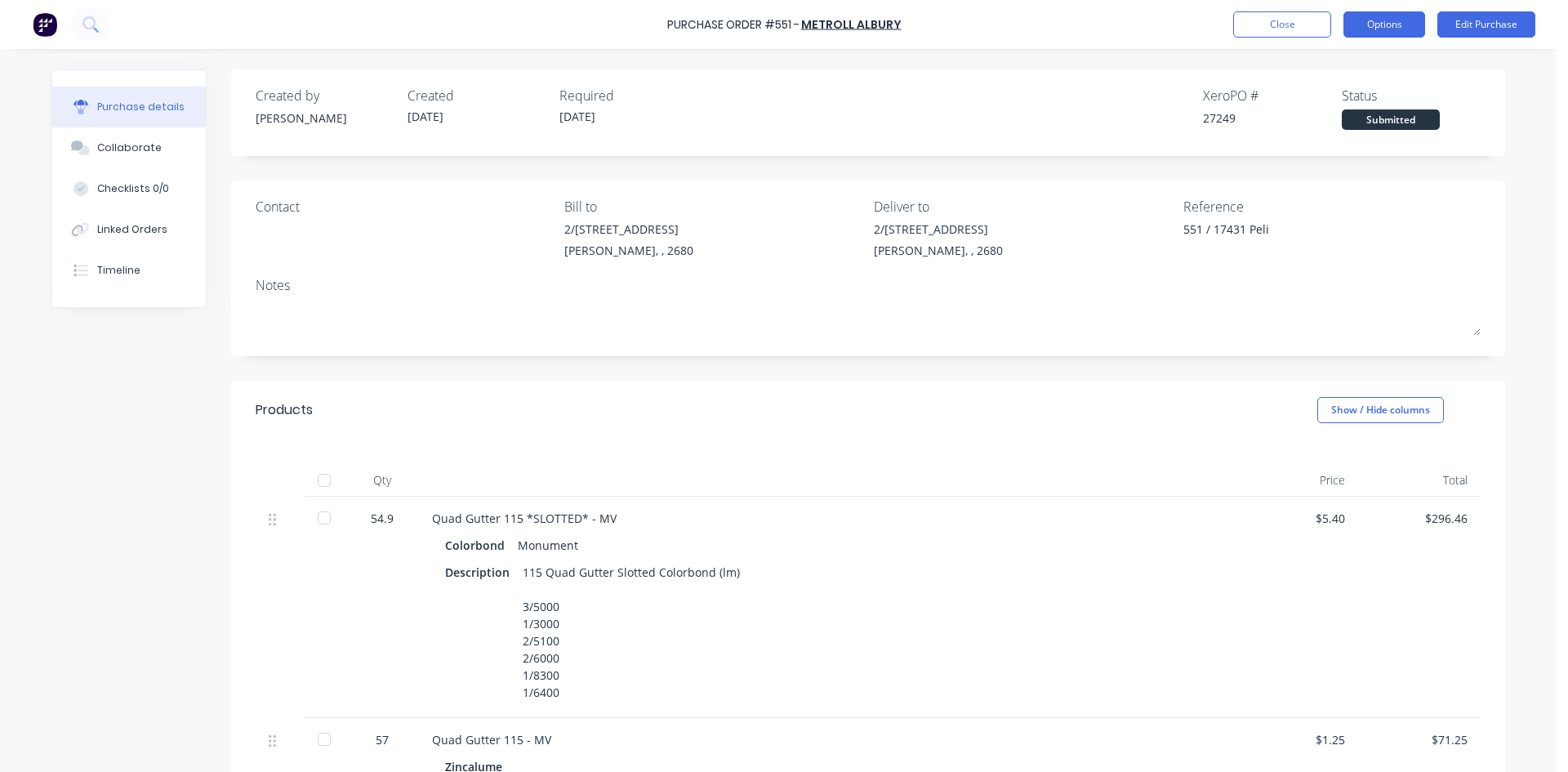
click at [1387, 21] on button "Options" at bounding box center [1384, 25] width 82 height 26
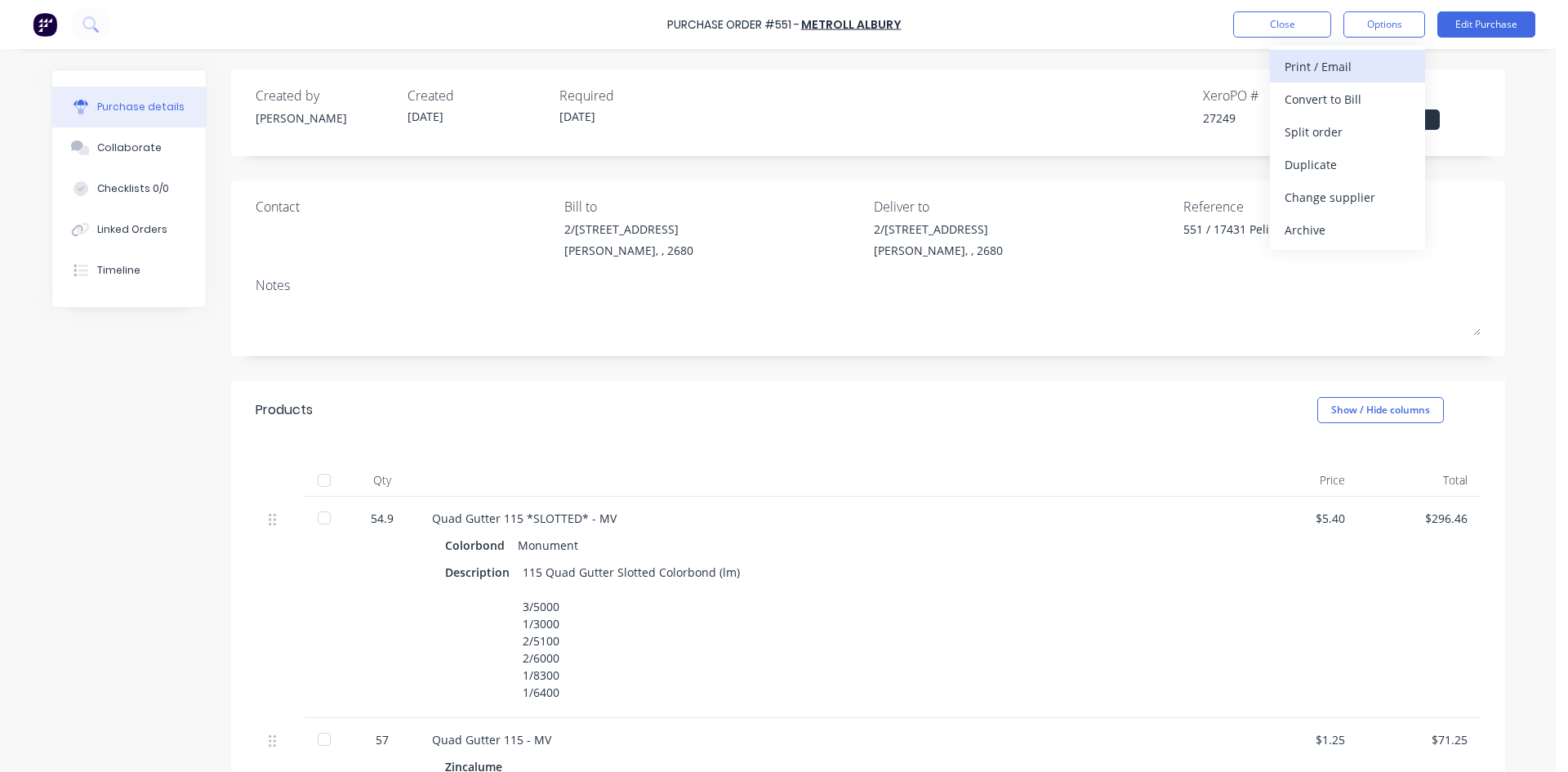
click at [1339, 70] on div "Print / Email" at bounding box center [1348, 66] width 125 height 24
click at [1339, 94] on div "With pricing" at bounding box center [1348, 99] width 125 height 24
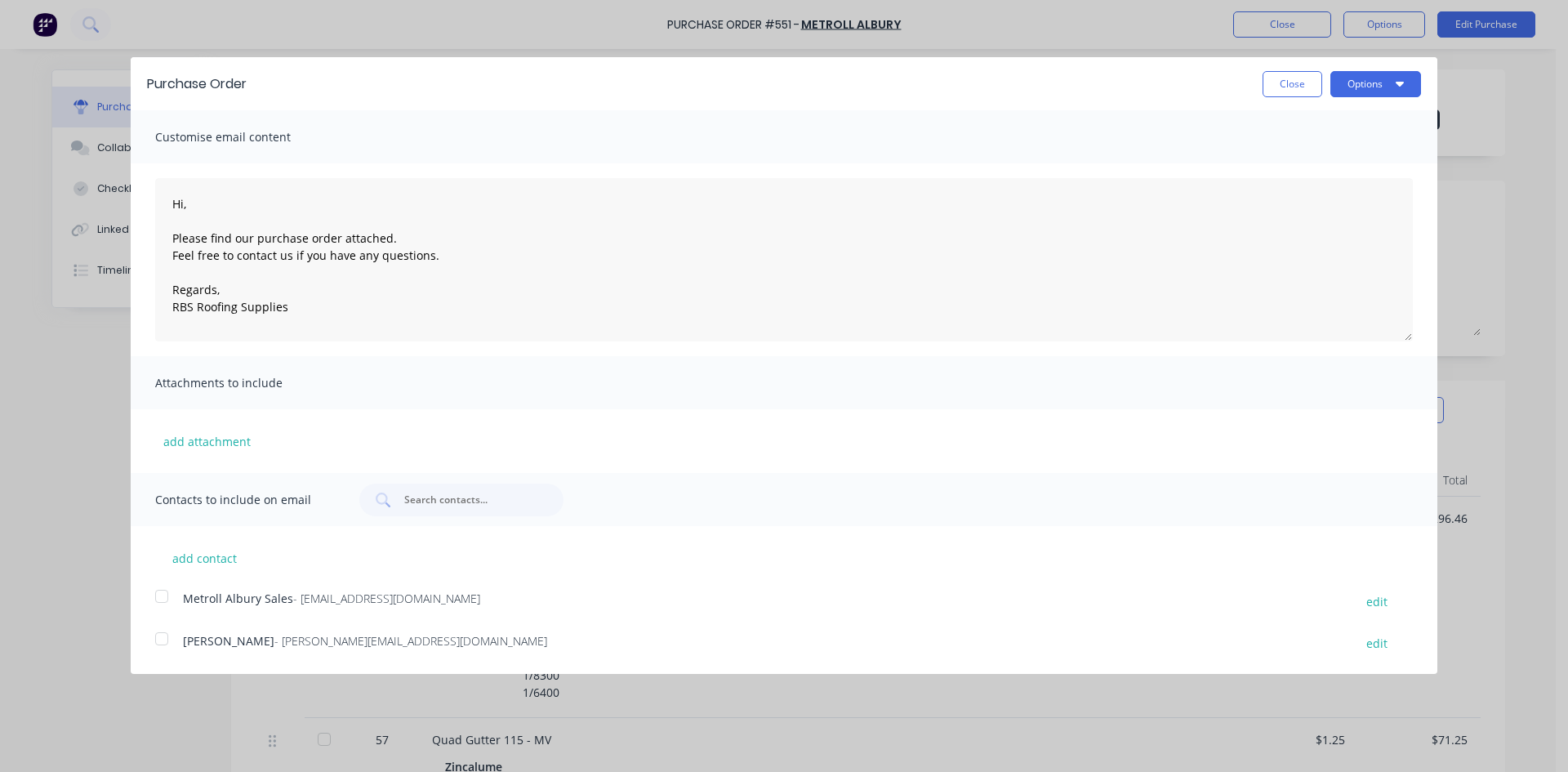
click at [158, 598] on div at bounding box center [162, 596] width 33 height 33
click at [1391, 76] on button "Options" at bounding box center [1376, 84] width 91 height 26
click at [1386, 164] on div "Email" at bounding box center [1344, 158] width 125 height 24
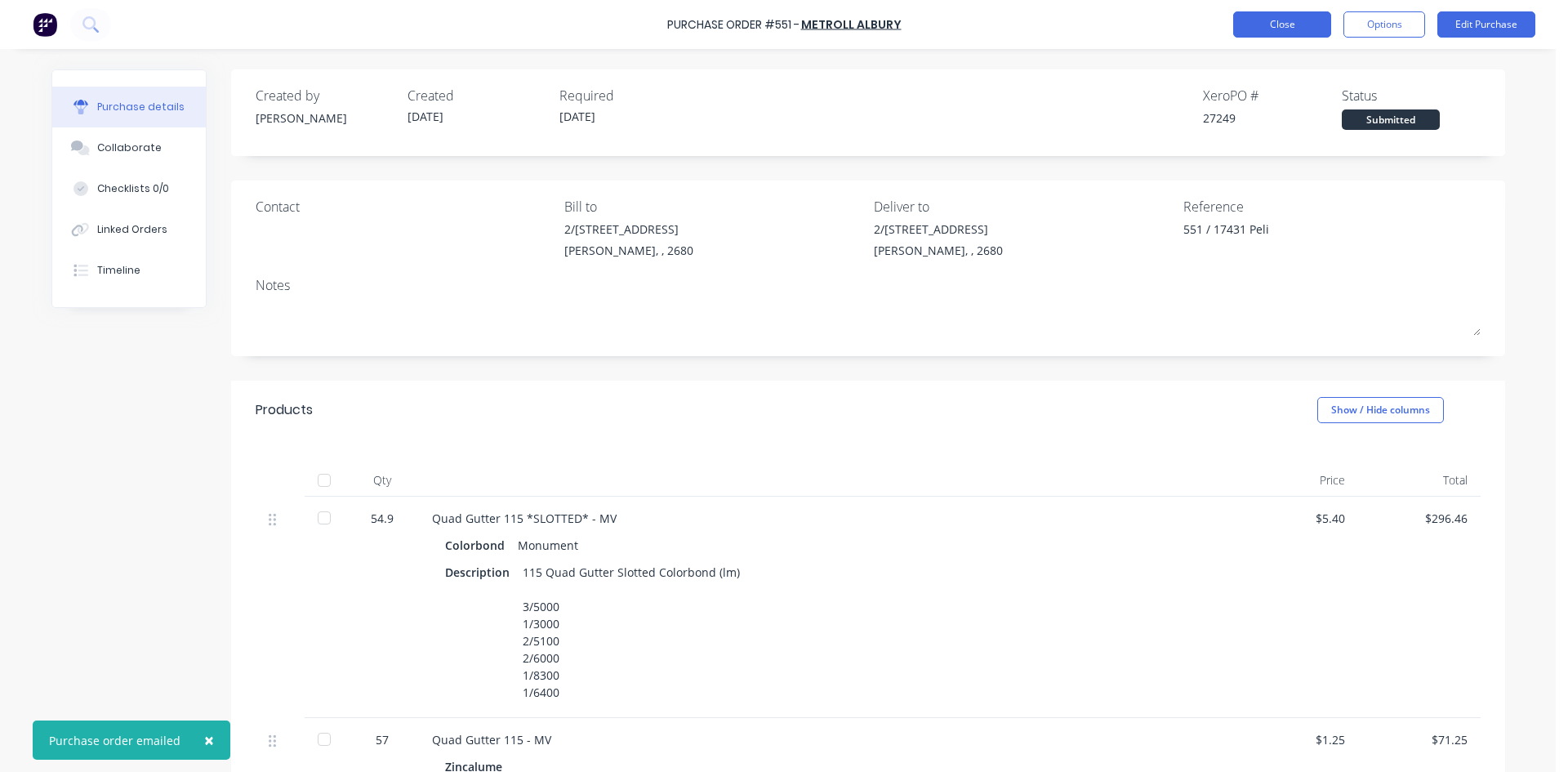
click at [1294, 31] on button "Close" at bounding box center [1282, 25] width 98 height 26
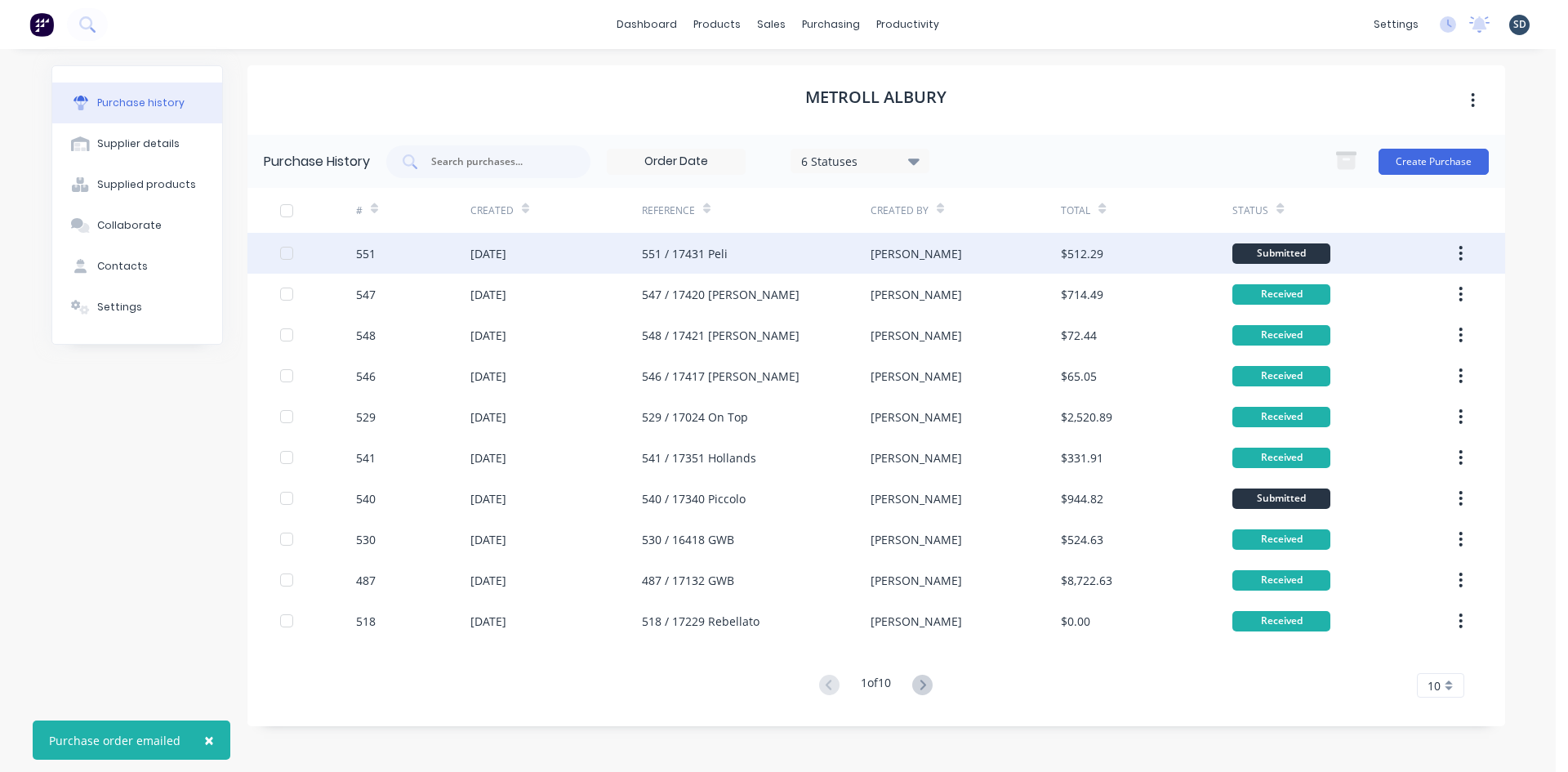
click at [584, 251] on div "[DATE]" at bounding box center [556, 253] width 172 height 41
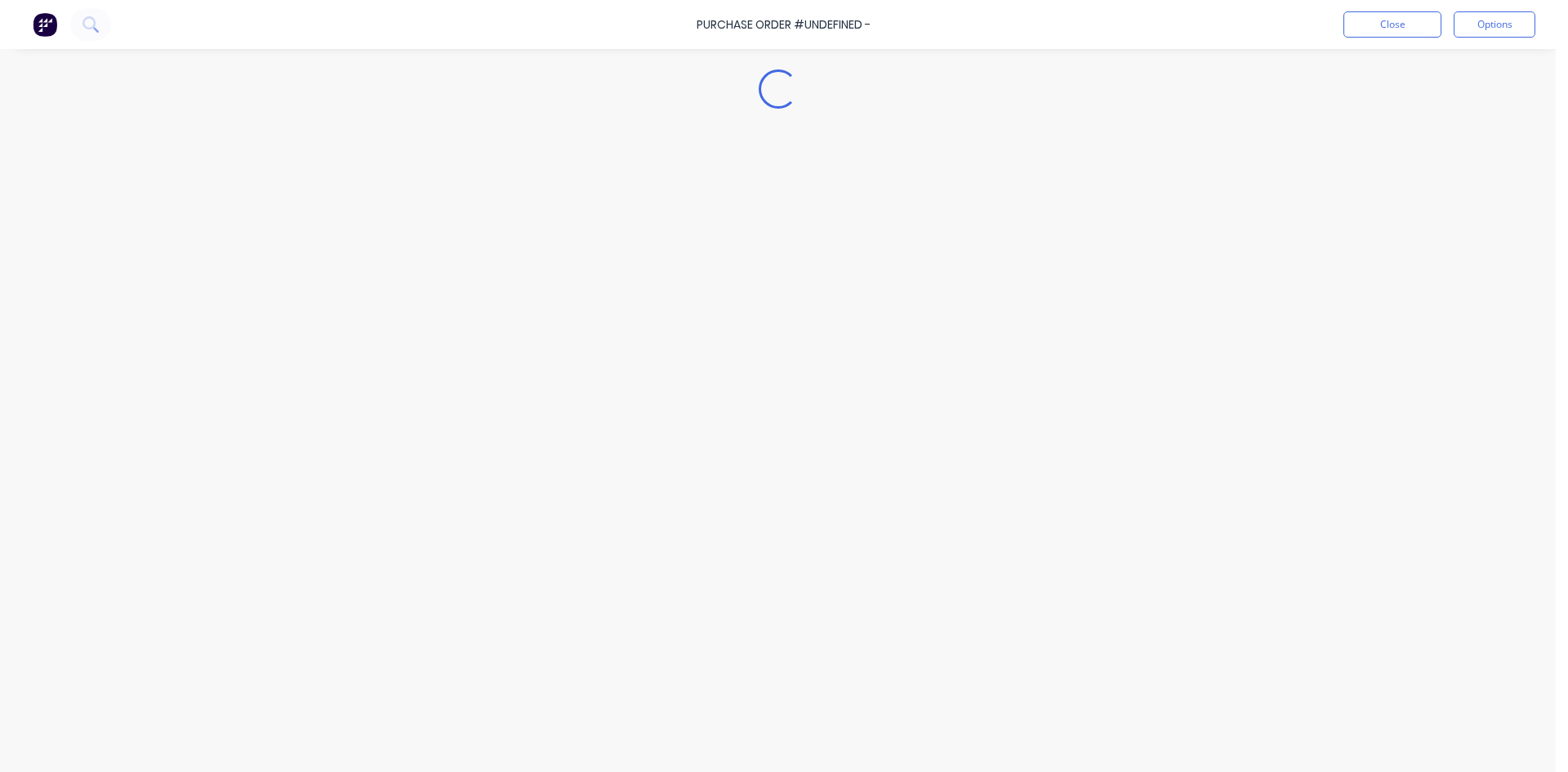
type textarea "x"
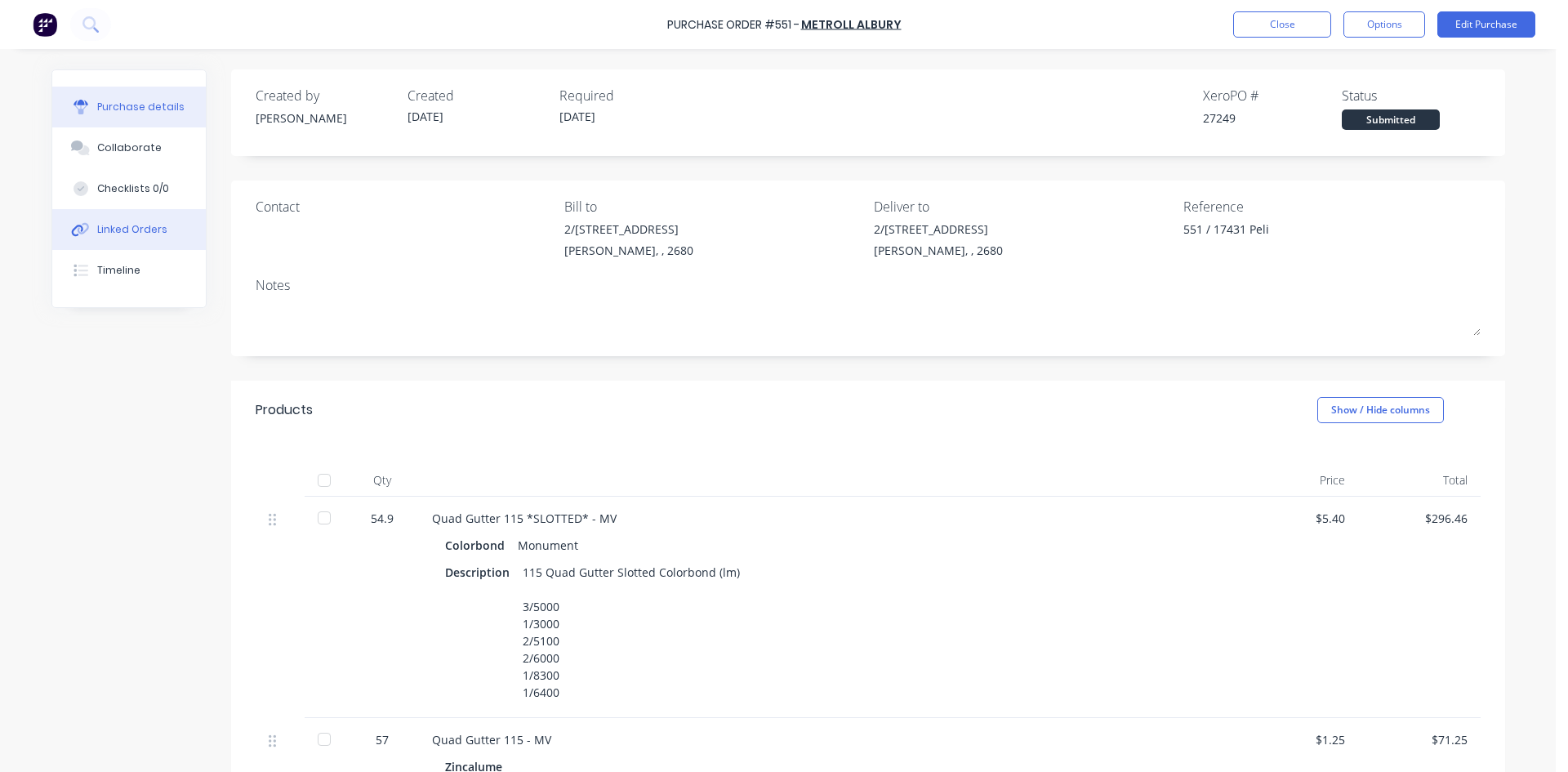
click at [154, 240] on button "Linked Orders" at bounding box center [129, 229] width 153 height 41
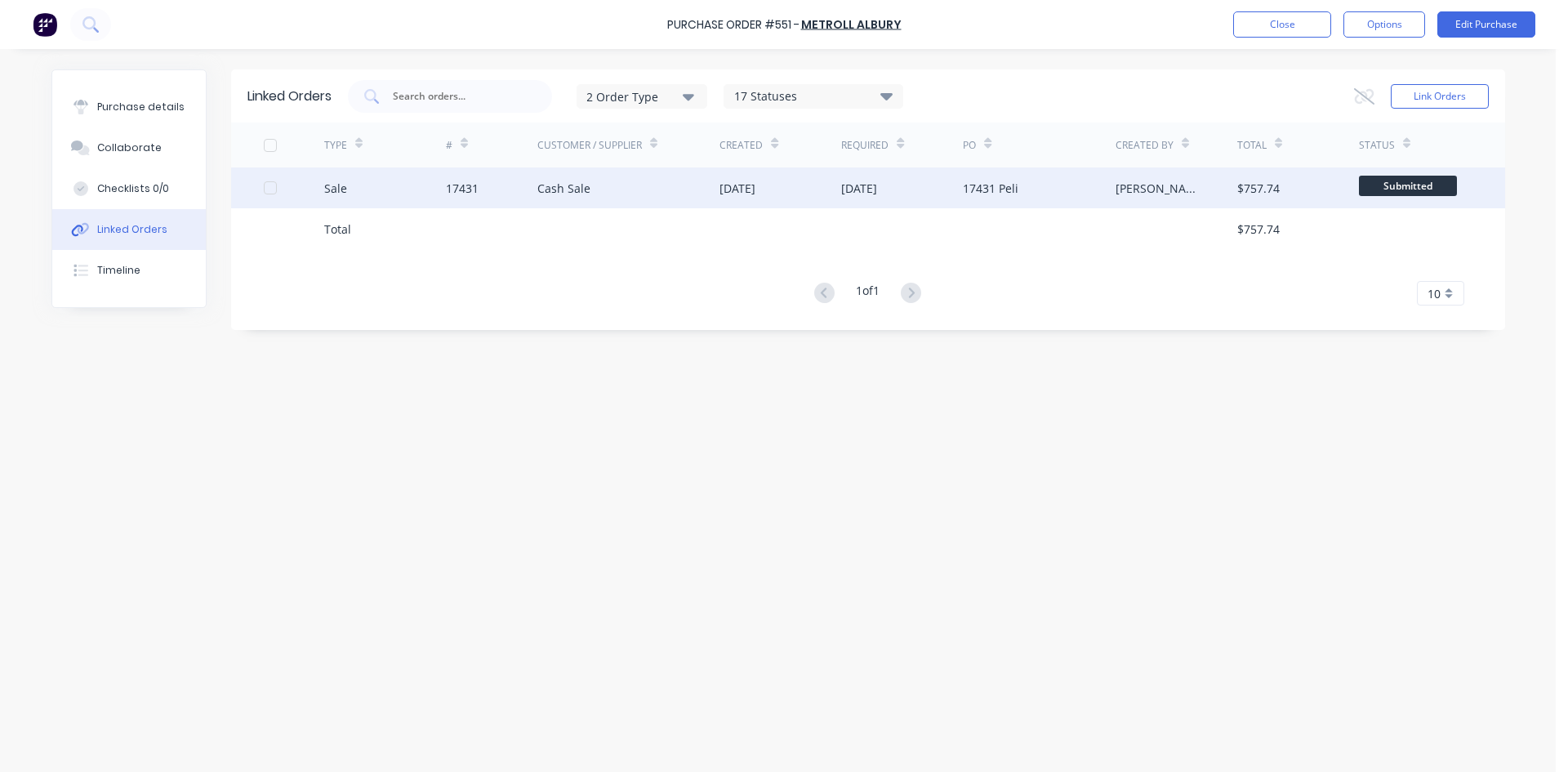
click at [633, 181] on div "Cash Sale" at bounding box center [629, 188] width 183 height 41
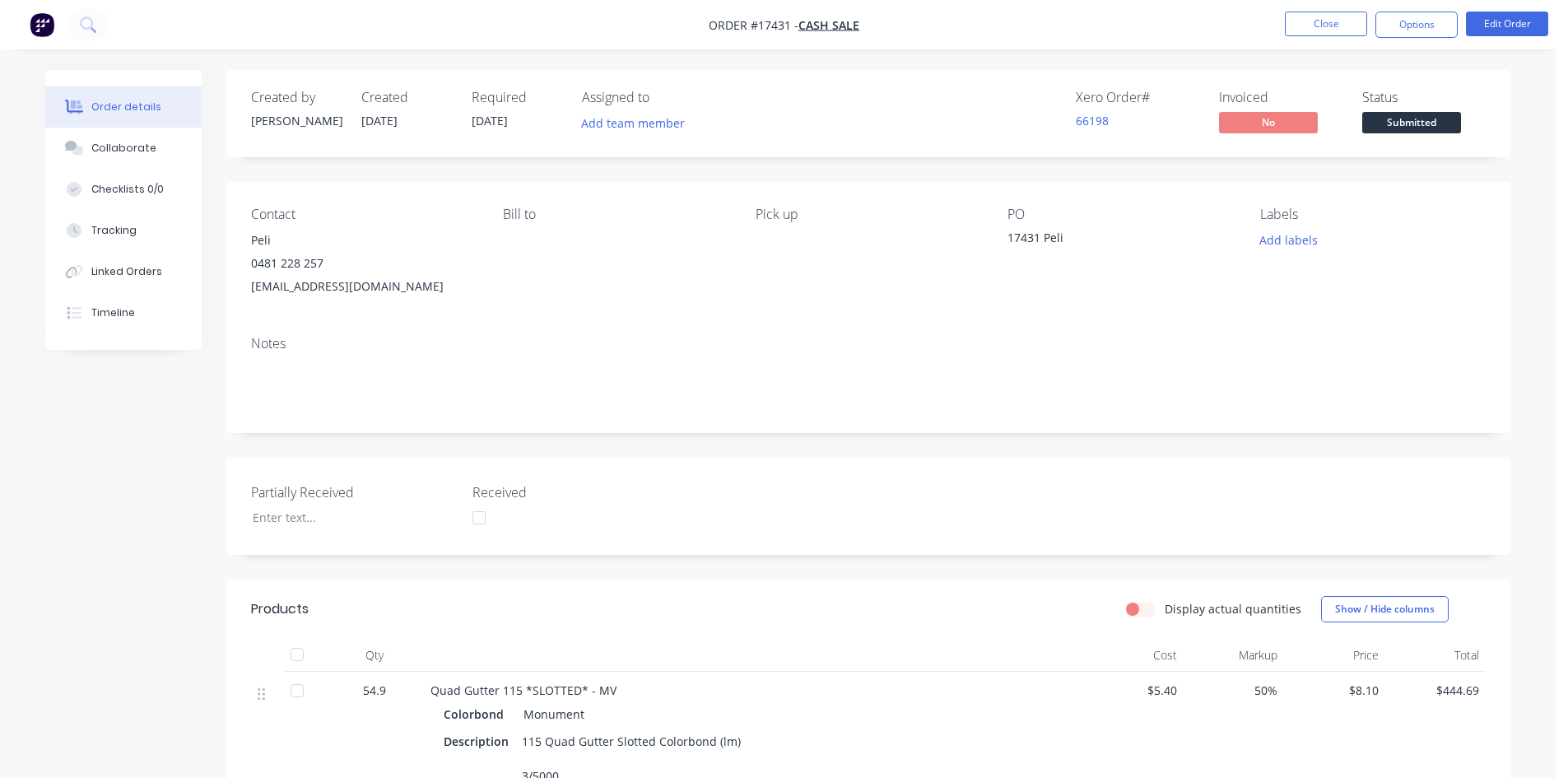
click at [1425, 128] on span "Submitted" at bounding box center [1412, 122] width 99 height 21
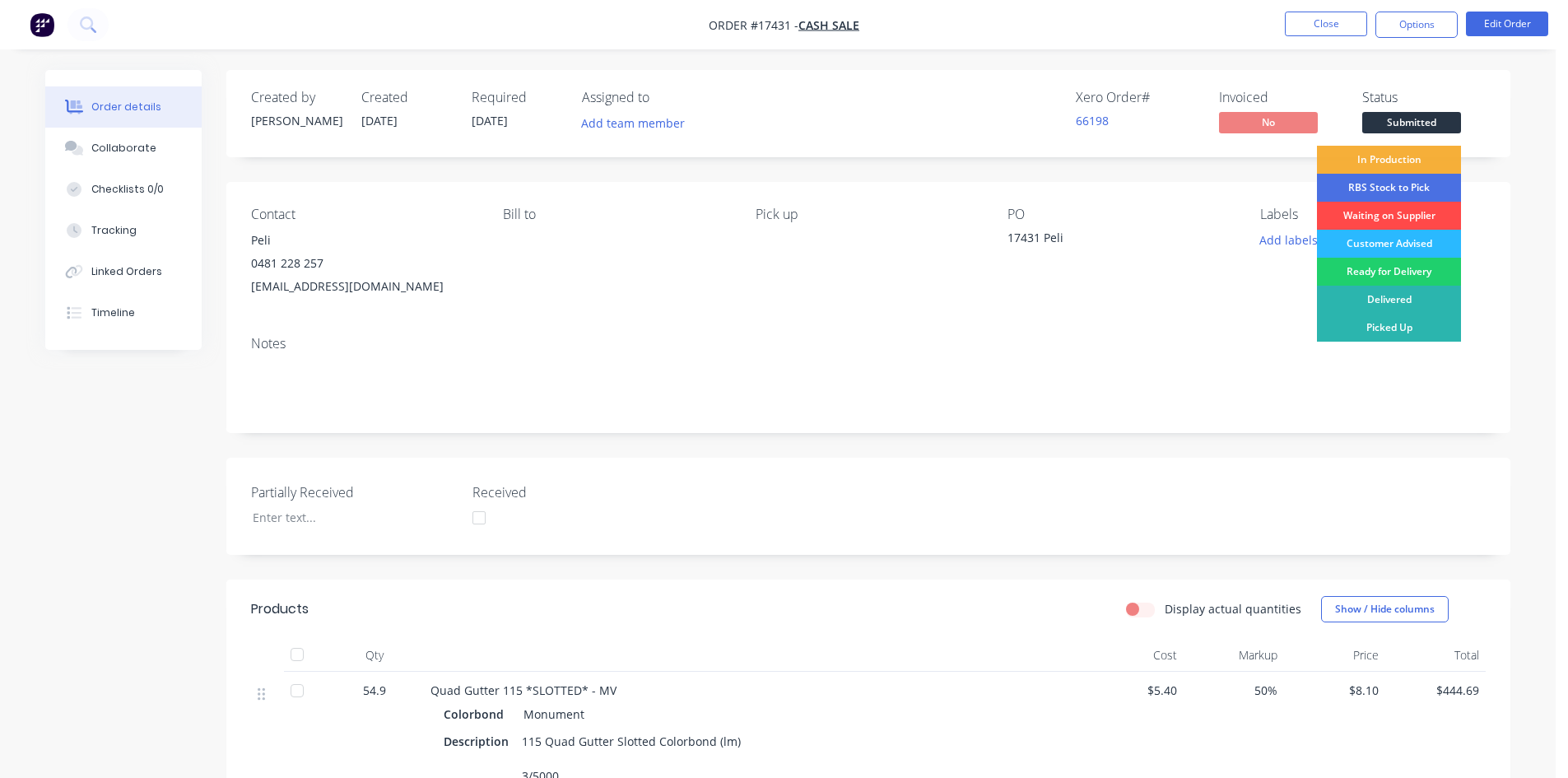
click at [1414, 214] on div "Waiting on Supplier" at bounding box center [1388, 216] width 144 height 28
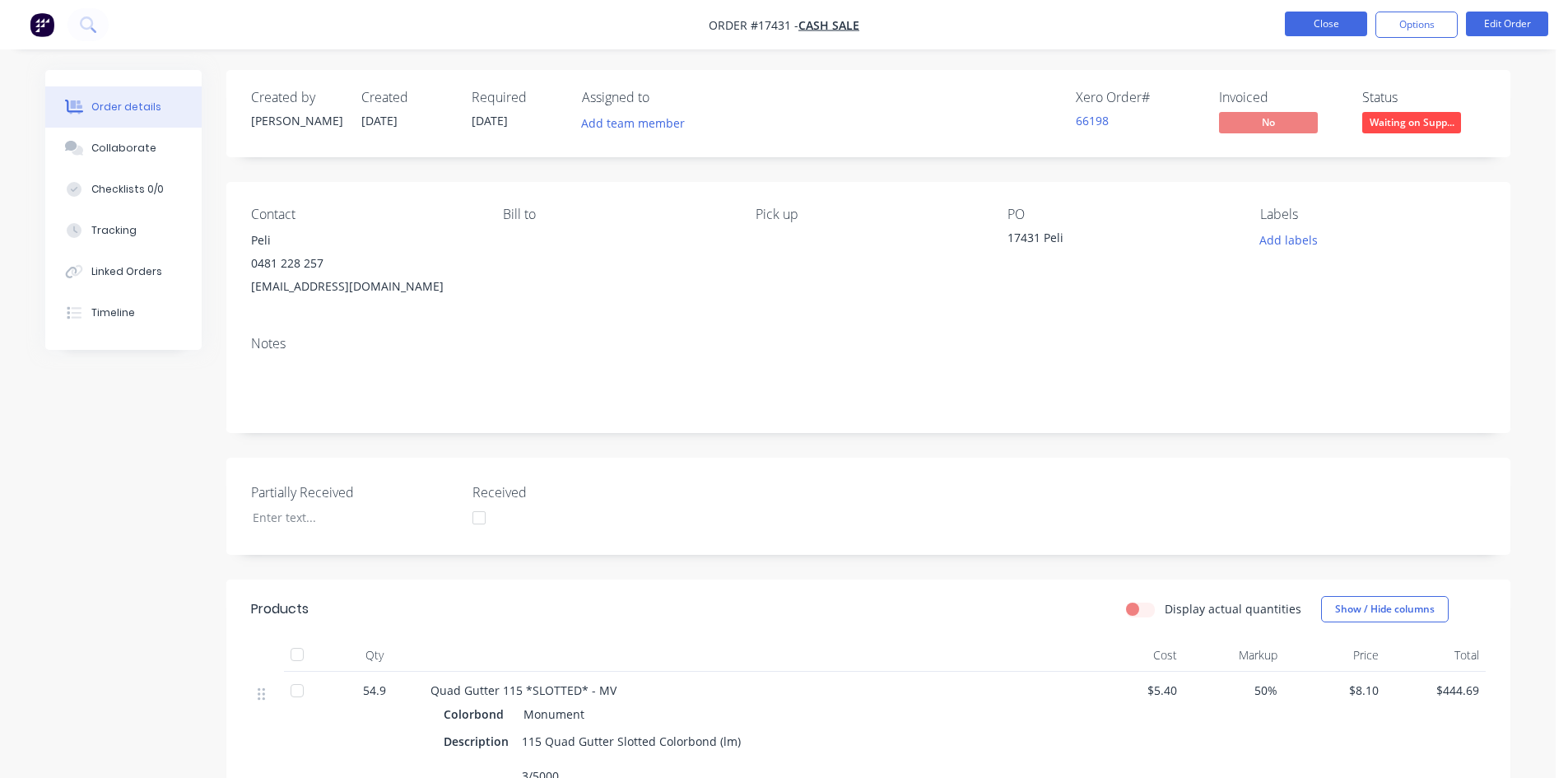
click at [1324, 30] on button "Close" at bounding box center [1326, 24] width 82 height 25
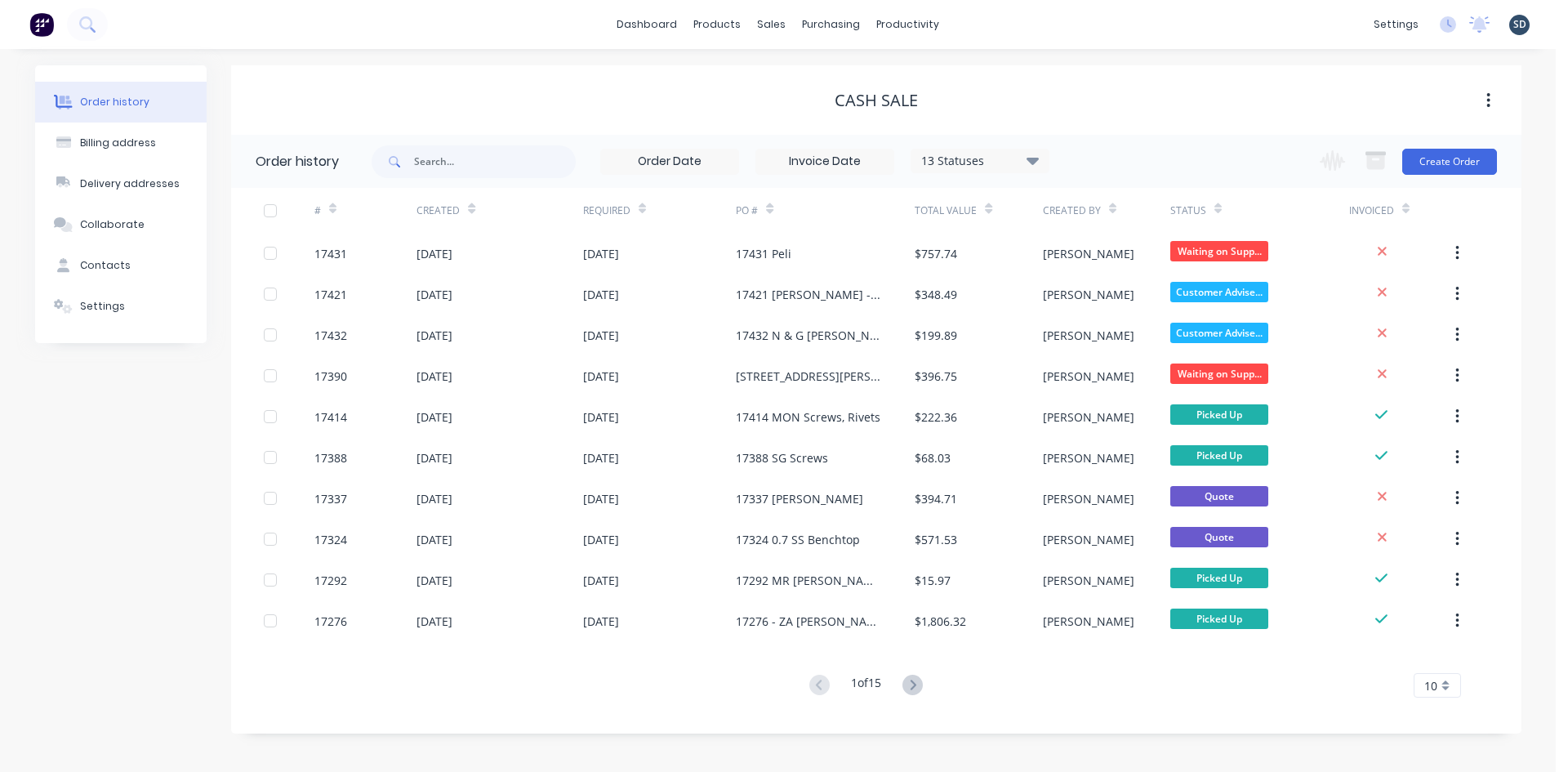
click at [1024, 31] on div "dashboard products sales purchasing productivity dashboard products Product Cat…" at bounding box center [778, 24] width 1556 height 49
click at [993, 29] on div "dashboard products sales purchasing productivity dashboard products Product Cat…" at bounding box center [778, 24] width 1556 height 49
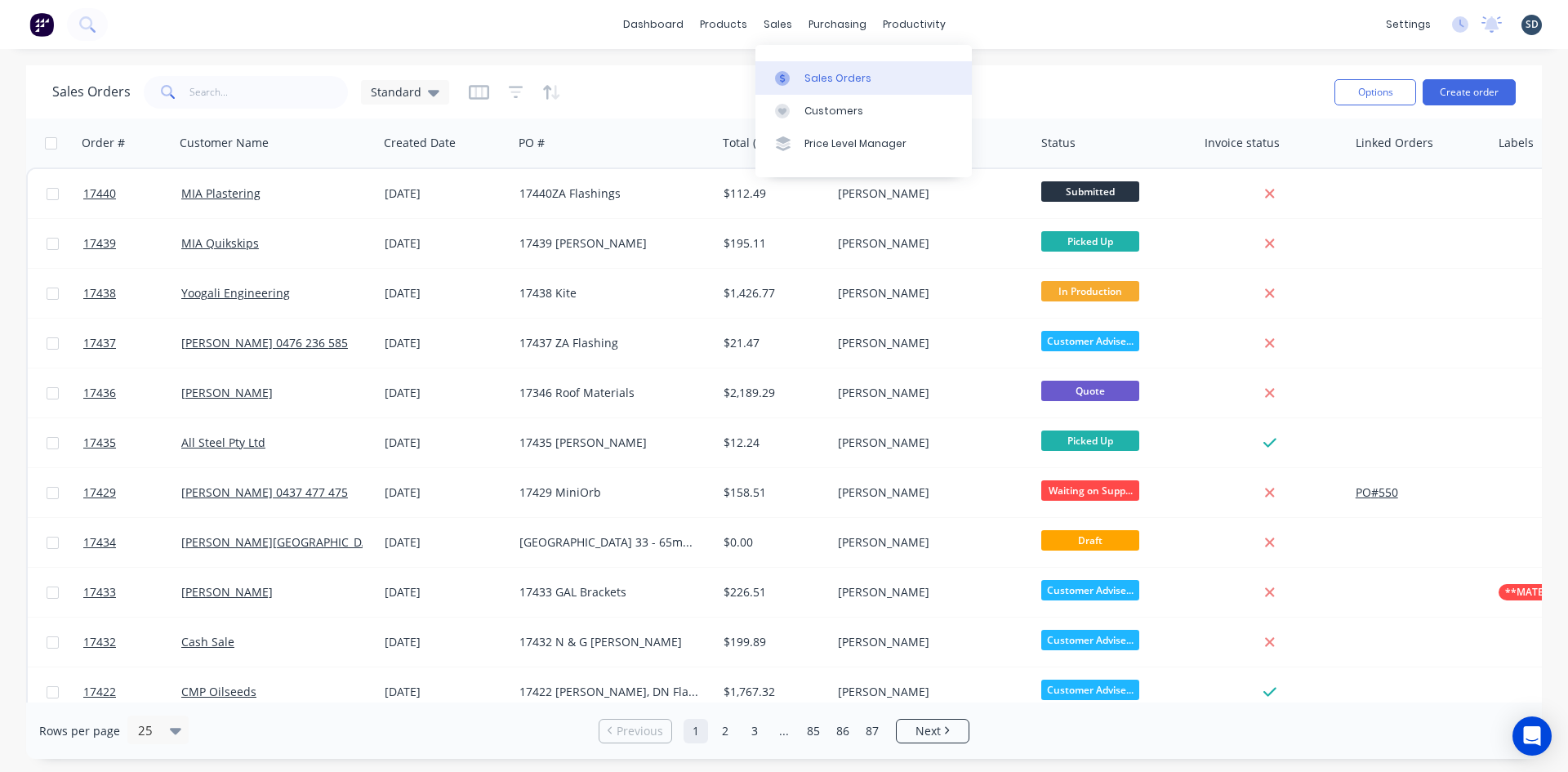
click at [850, 69] on link "Sales Orders" at bounding box center [864, 78] width 216 height 33
click at [1007, 26] on div "dashboard products sales purchasing productivity dashboard products Product Cat…" at bounding box center [784, 24] width 1568 height 49
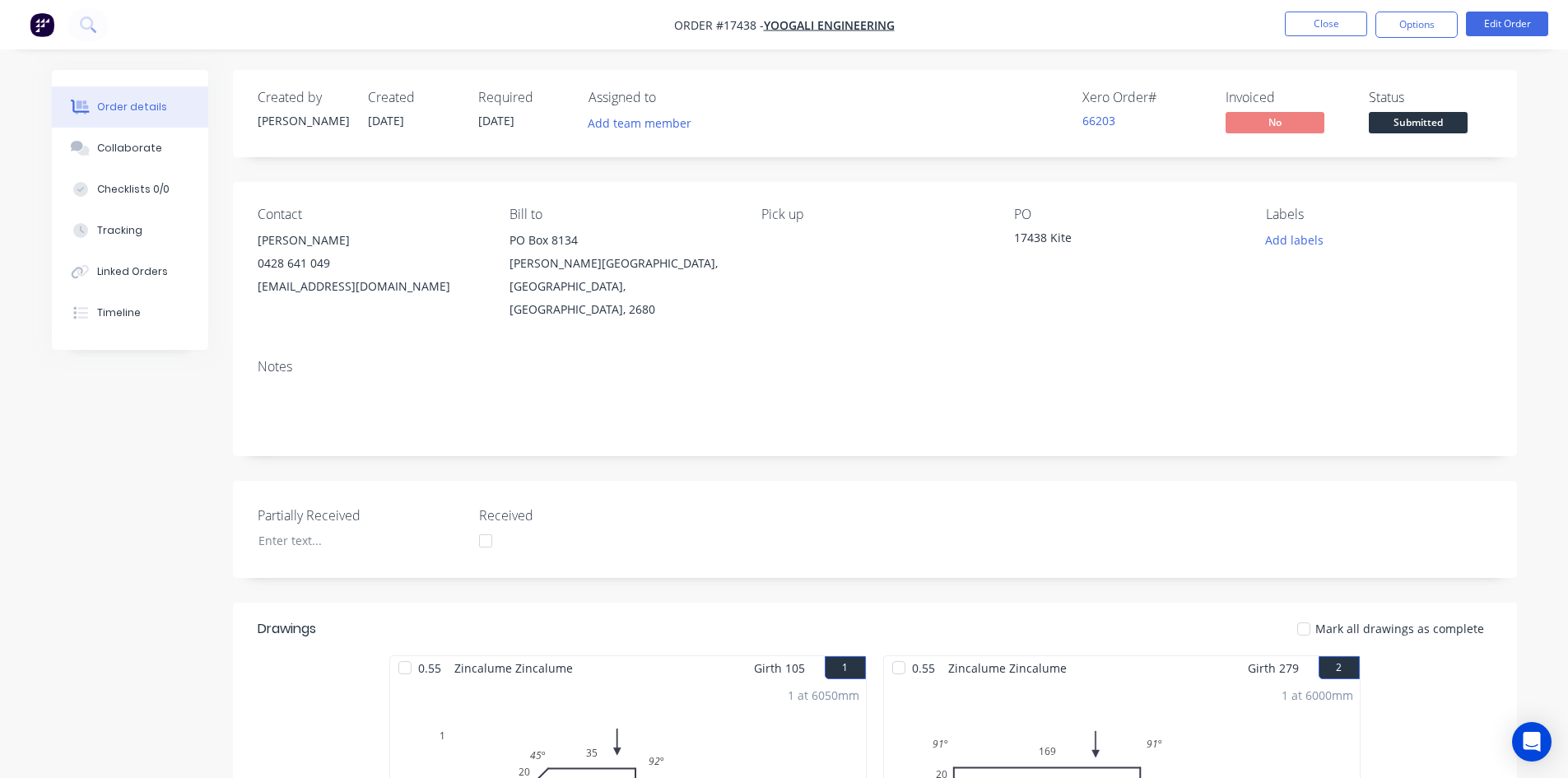
click at [1340, 30] on button "Close" at bounding box center [1326, 24] width 82 height 25
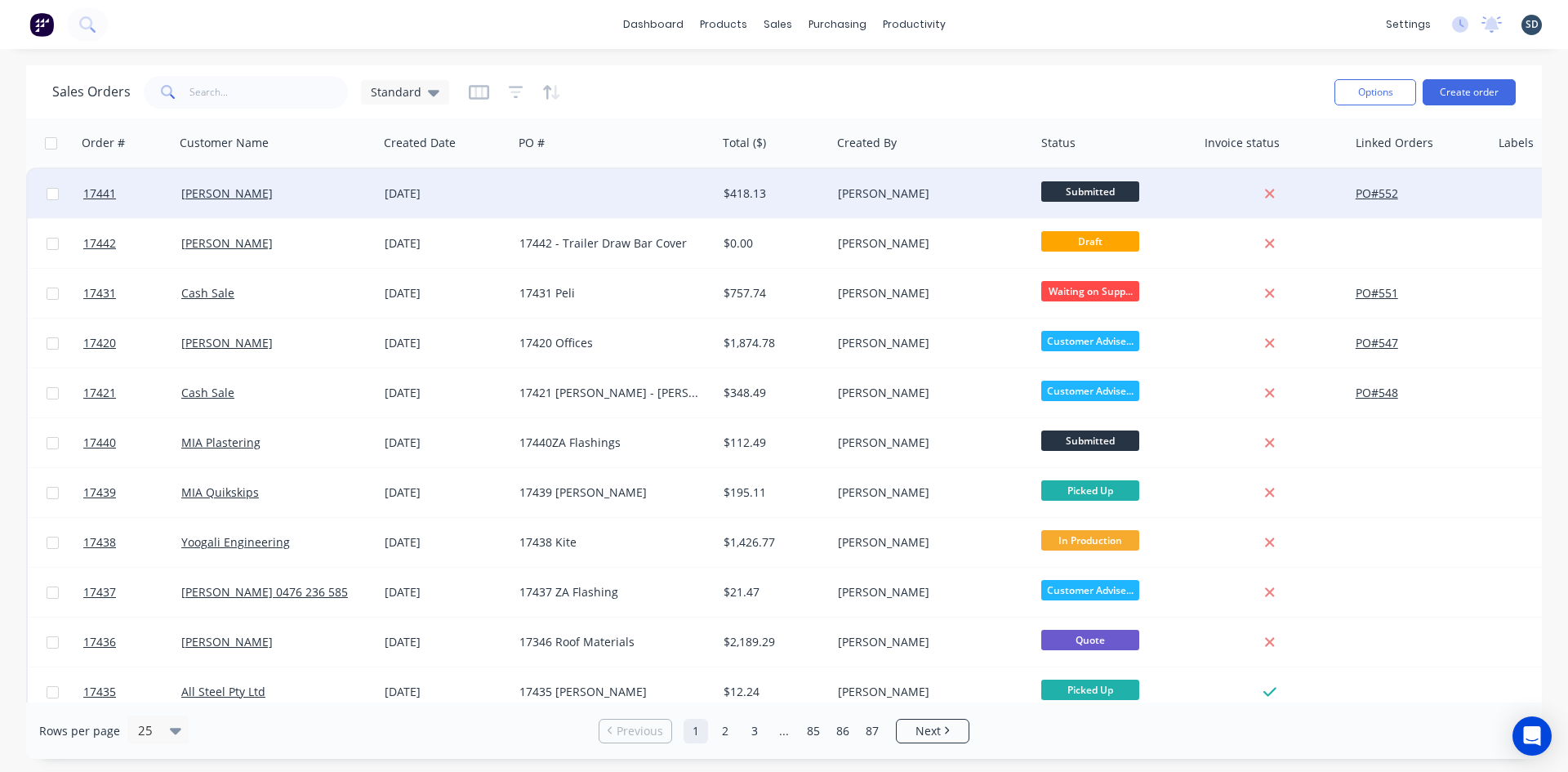
click at [328, 200] on div "[PERSON_NAME]" at bounding box center [272, 194] width 181 height 16
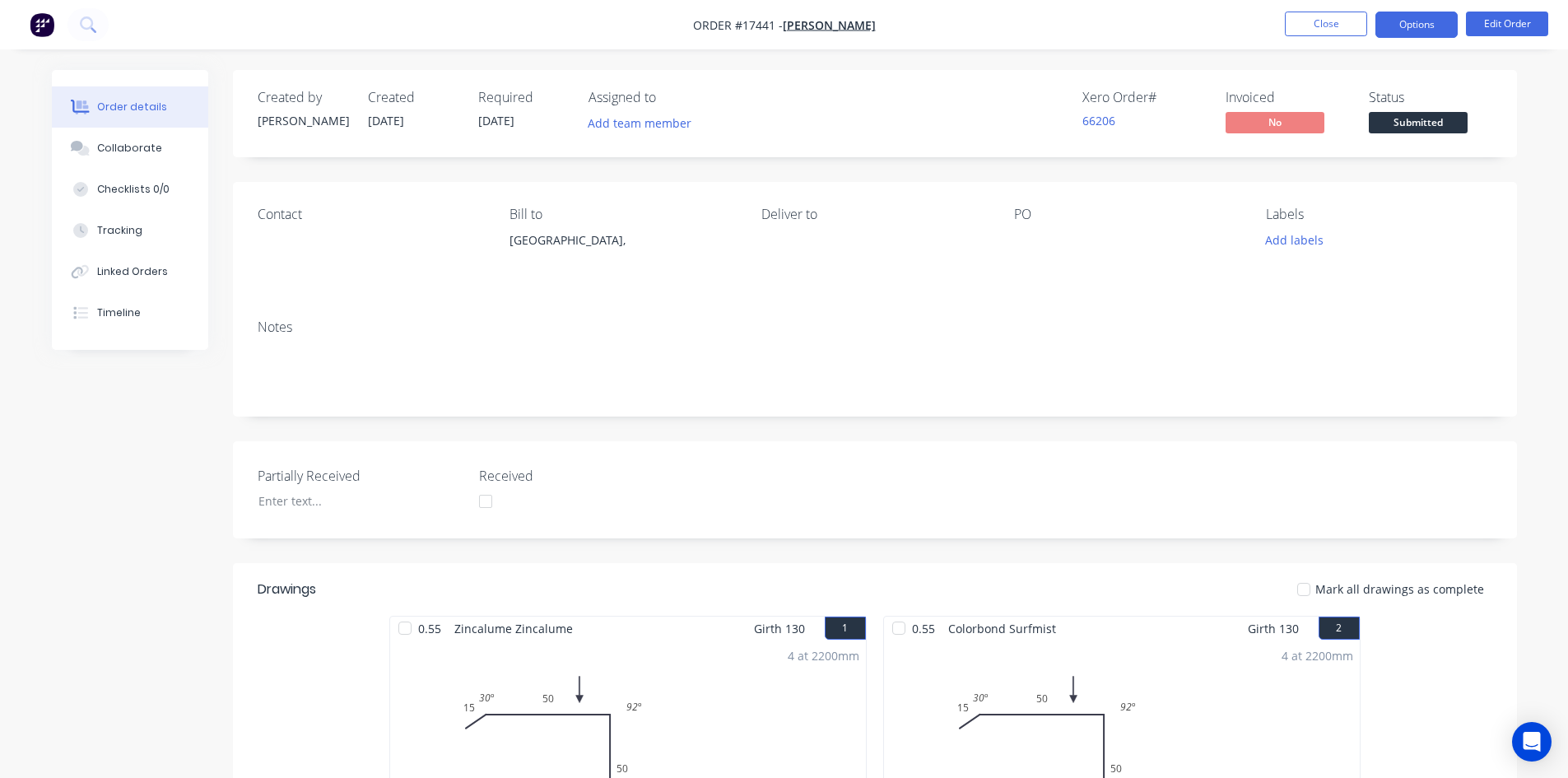
click at [1423, 29] on button "Options" at bounding box center [1417, 25] width 82 height 27
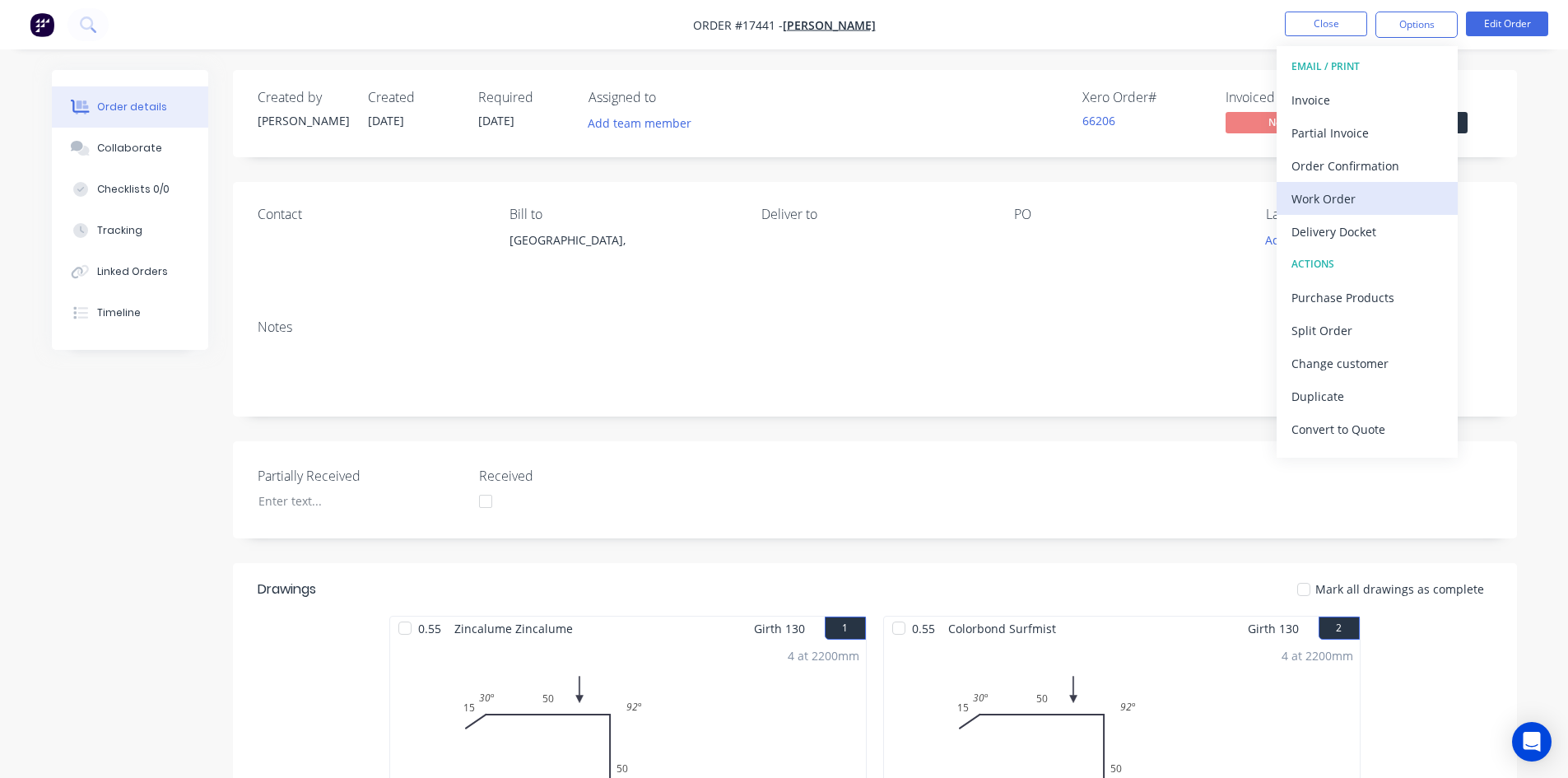
click at [1378, 204] on div "Work Order" at bounding box center [1368, 199] width 151 height 24
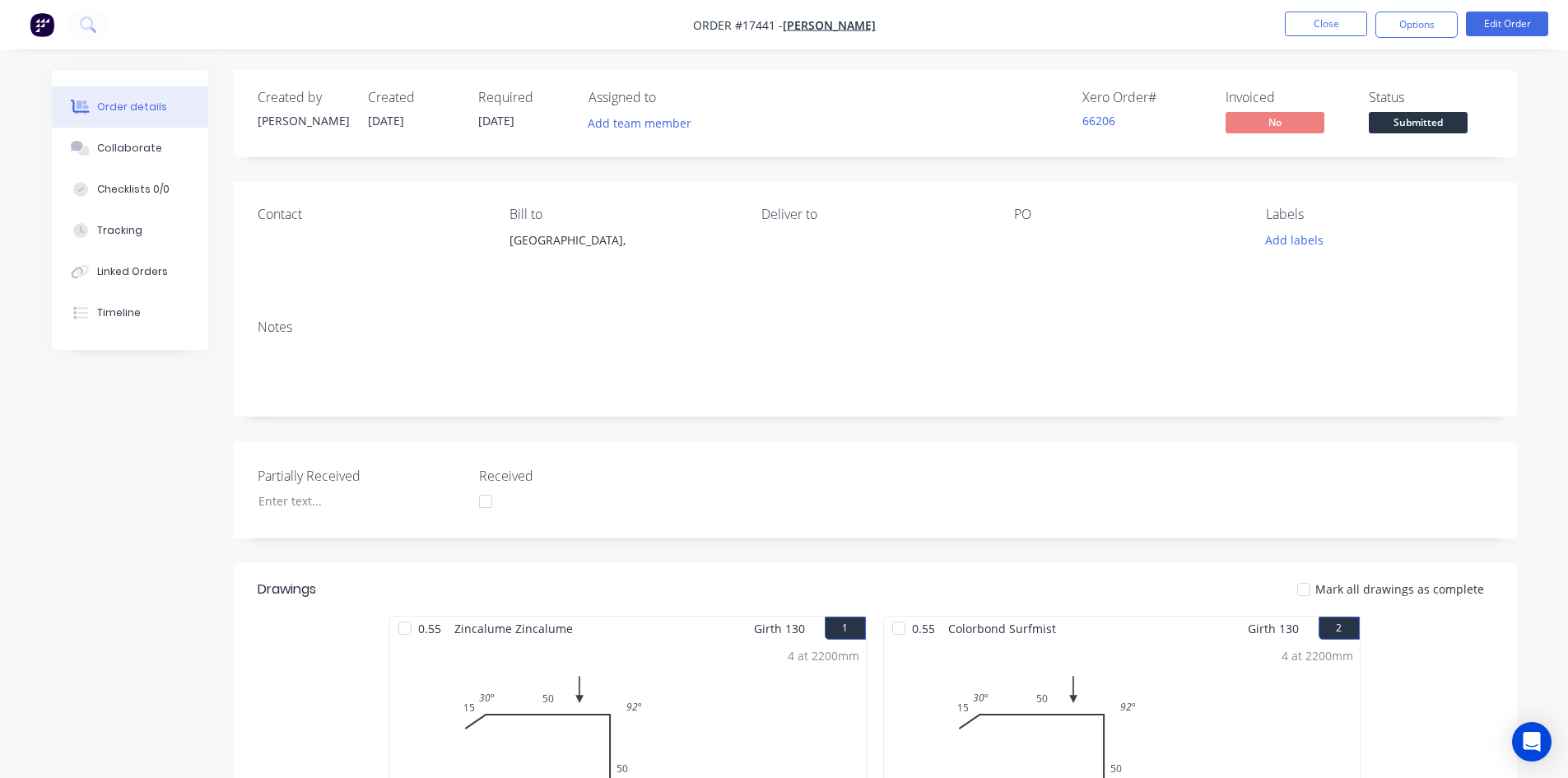
click at [1006, 276] on div "Contact Bill to [GEOGRAPHIC_DATA], Deliver to PO Labels Add labels" at bounding box center [875, 244] width 1284 height 125
click at [1492, 7] on nav "Order #17441 - [PERSON_NAME] Close Options Edit Order" at bounding box center [784, 24] width 1568 height 49
click at [1492, 21] on button "Edit Order" at bounding box center [1507, 24] width 82 height 25
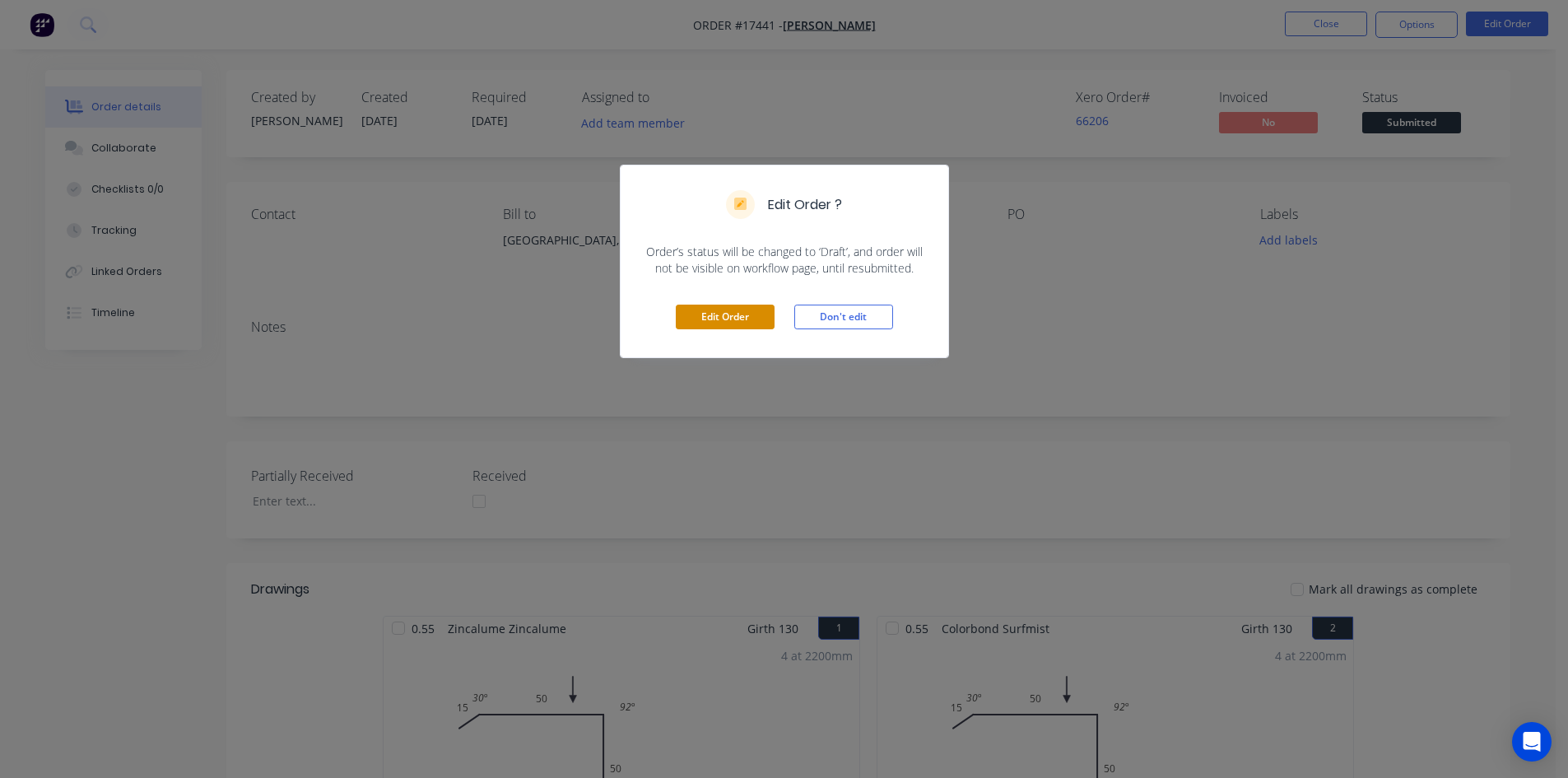
click at [727, 304] on button "Edit Order" at bounding box center [725, 317] width 99 height 25
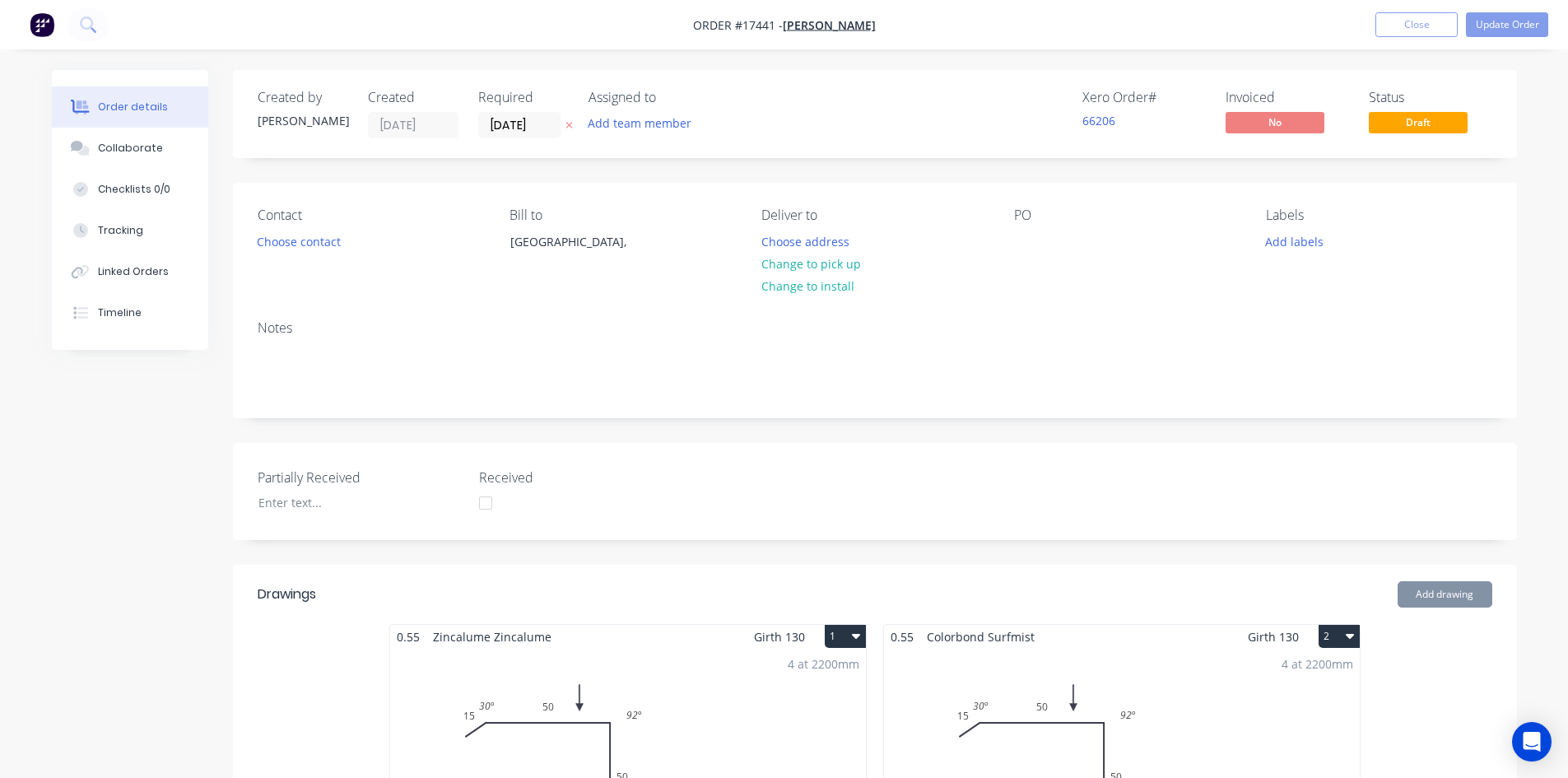
click at [1049, 234] on div "PO" at bounding box center [1127, 245] width 225 height 75
click at [1028, 242] on div at bounding box center [1028, 241] width 27 height 24
click at [1123, 289] on div "Contact Choose contact [PERSON_NAME] to [GEOGRAPHIC_DATA], Deliver to Choose ad…" at bounding box center [875, 245] width 1284 height 125
click at [1294, 236] on button "Add labels" at bounding box center [1294, 240] width 76 height 22
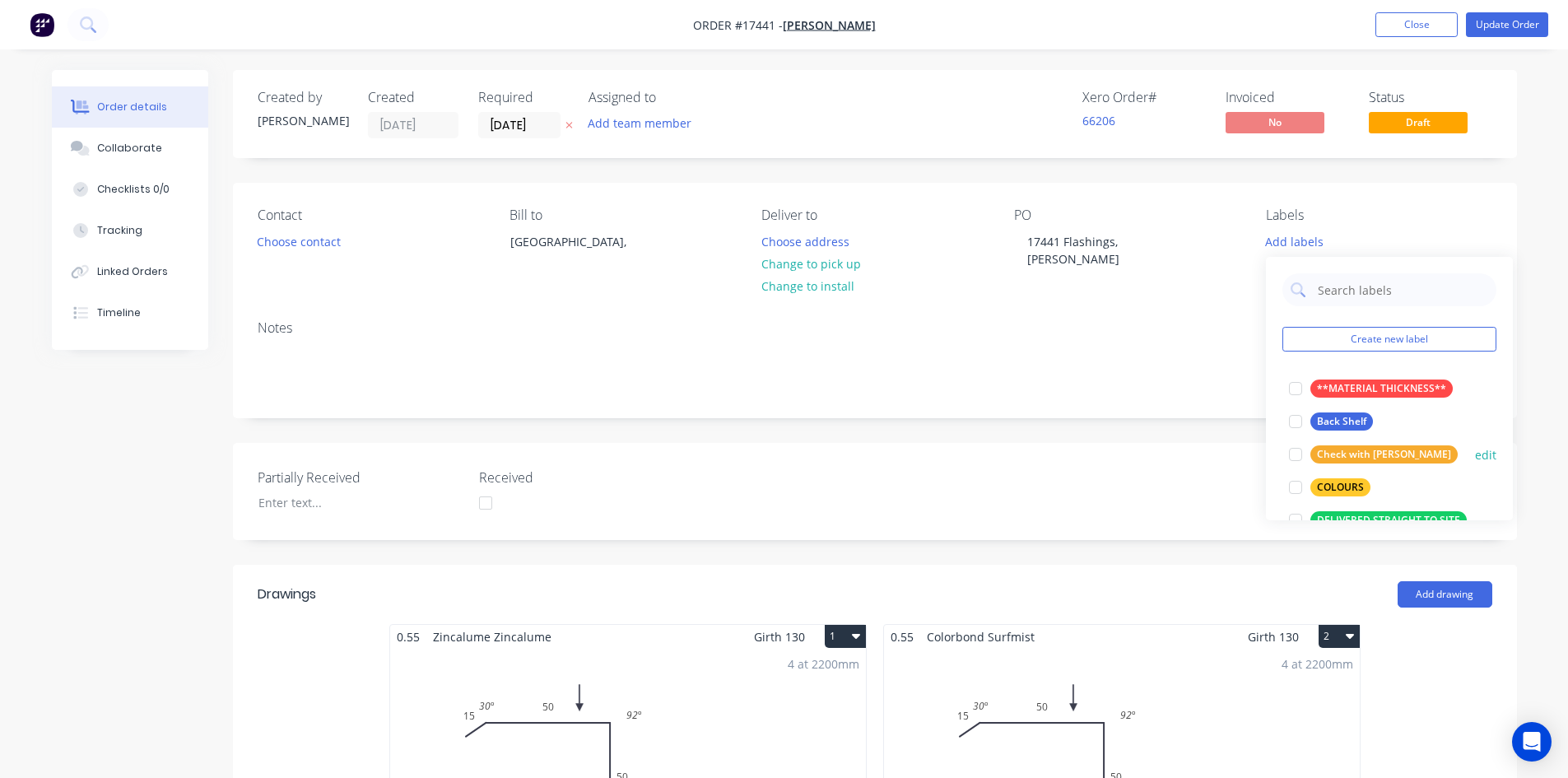
click at [1297, 487] on div at bounding box center [1296, 487] width 33 height 33
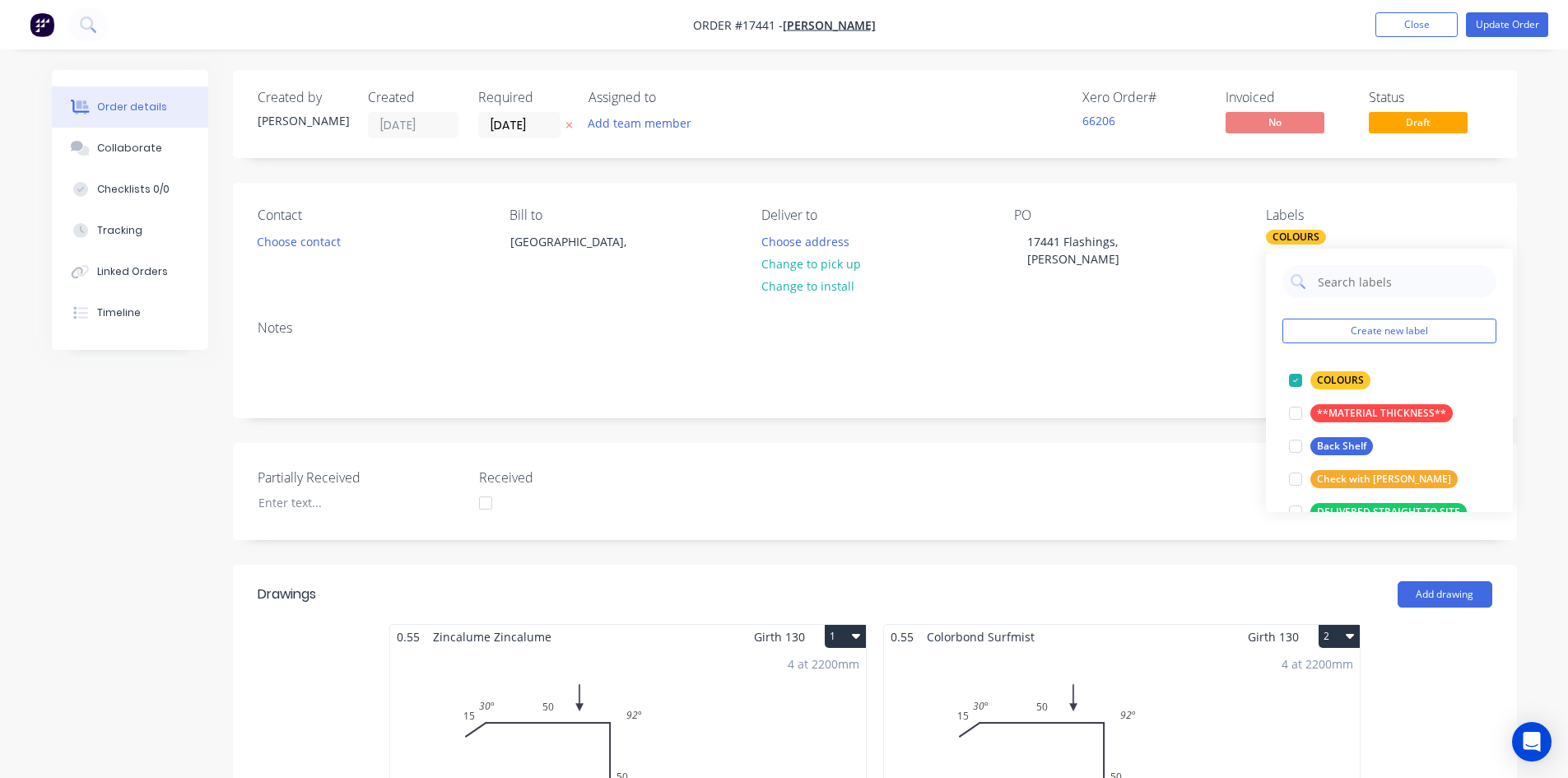
click at [1233, 278] on div "PO 17441 Flashings, [PERSON_NAME]" at bounding box center [1127, 245] width 225 height 75
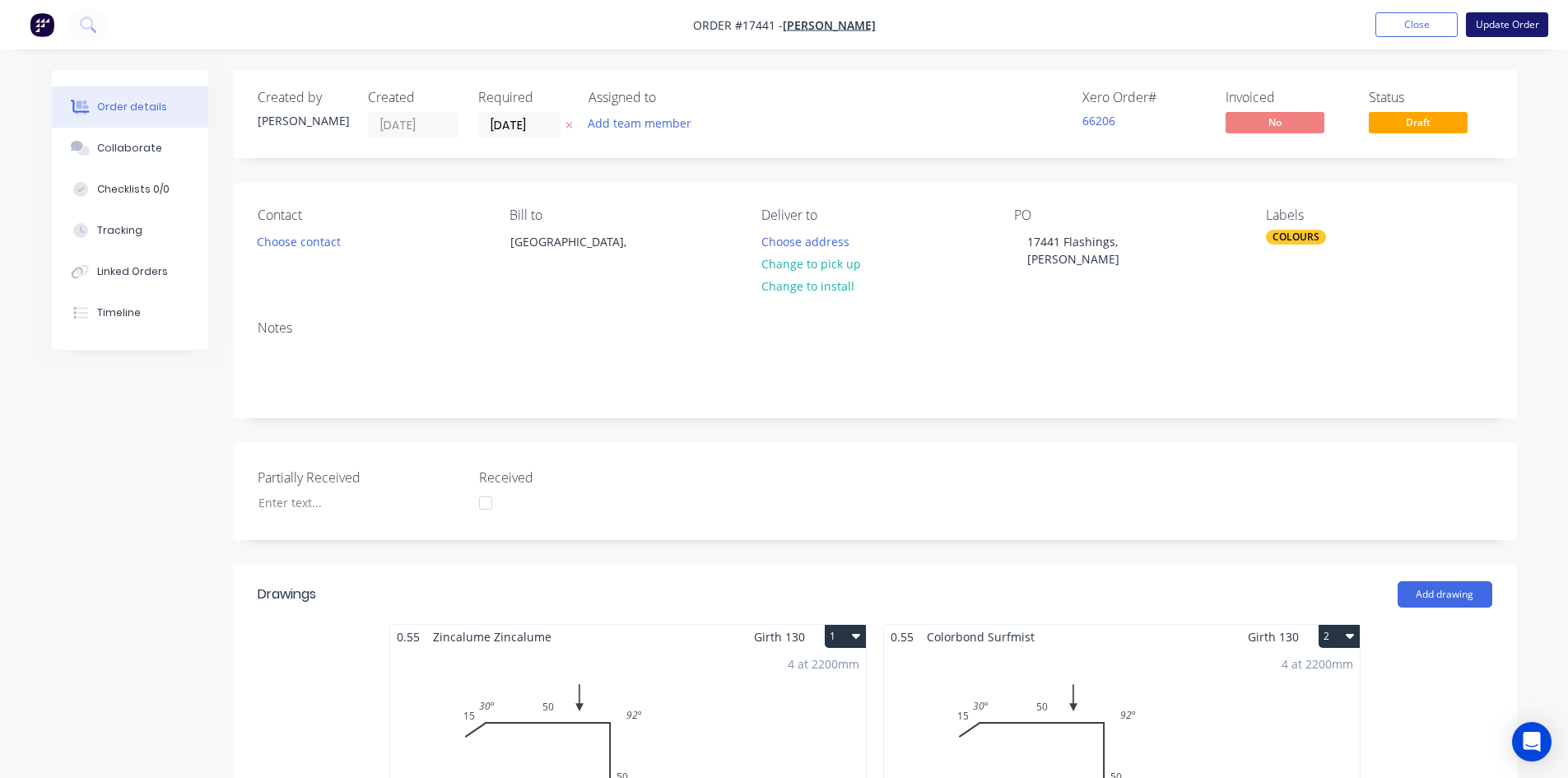
click at [1511, 19] on button "Update Order" at bounding box center [1507, 25] width 82 height 25
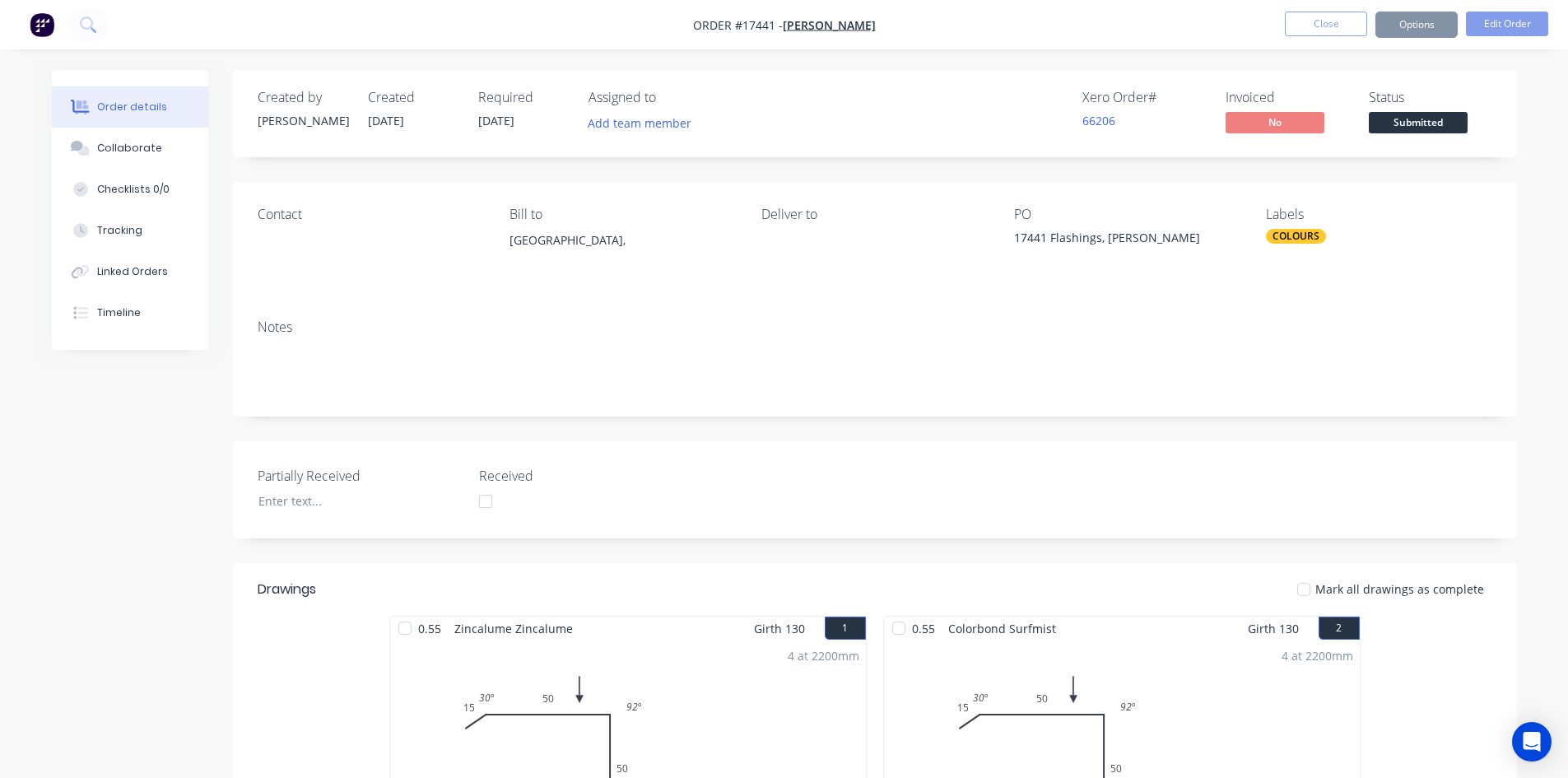
click at [1425, 28] on button "Options" at bounding box center [1417, 25] width 82 height 27
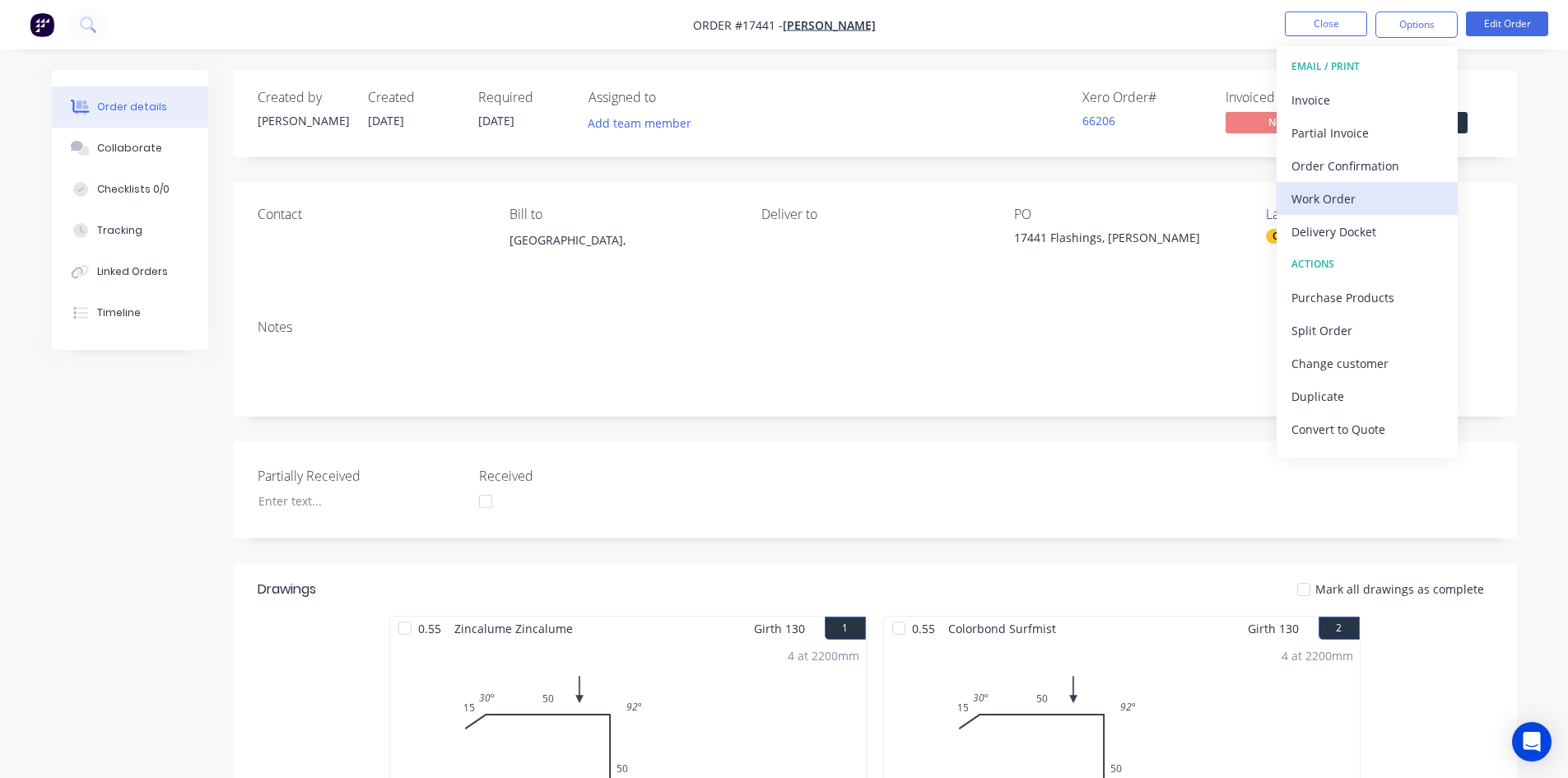
click at [1371, 190] on div "Work Order" at bounding box center [1368, 199] width 151 height 24
click at [1371, 200] on div "Custom" at bounding box center [1368, 199] width 151 height 24
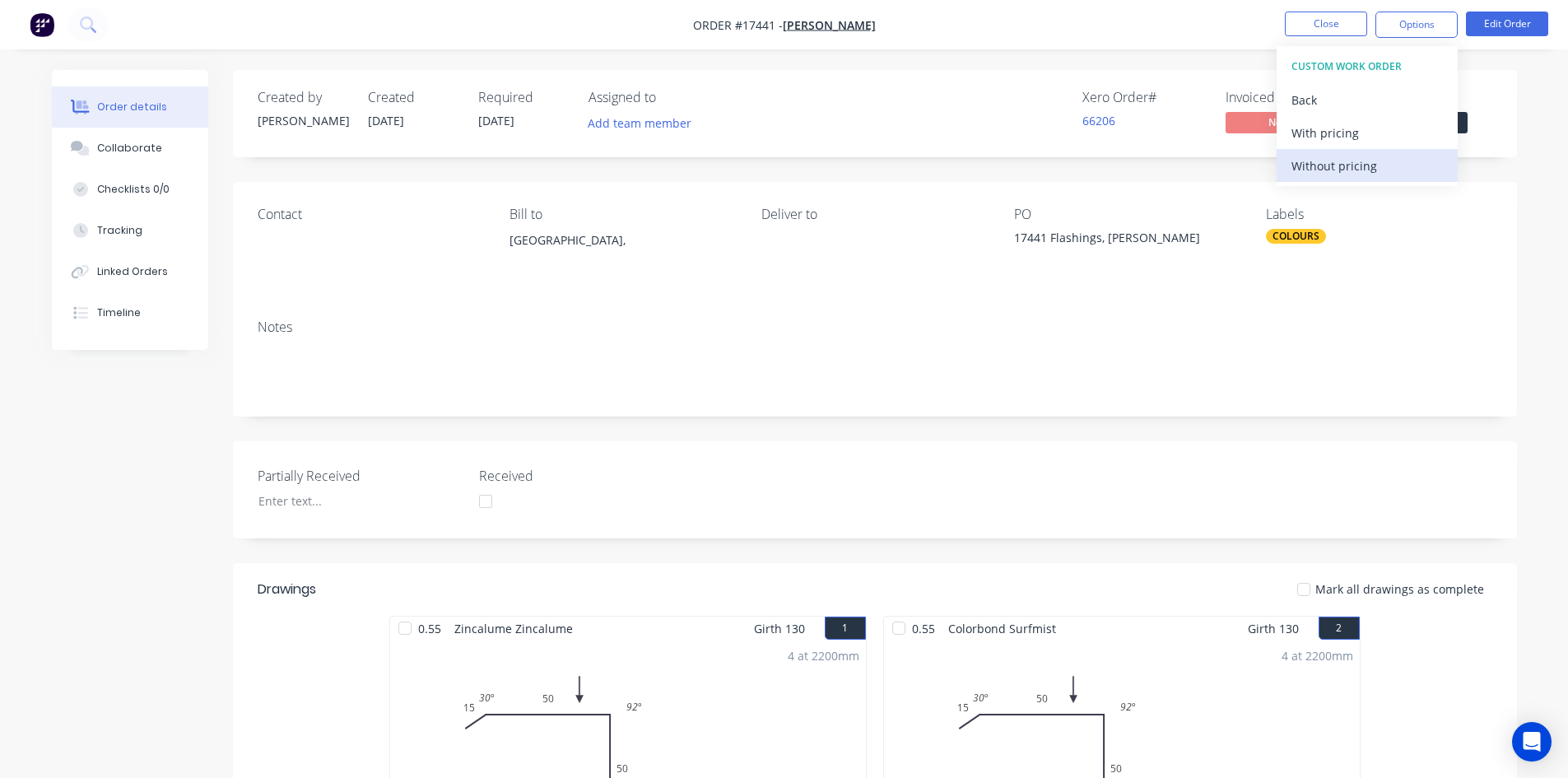
click at [1370, 170] on div "Without pricing" at bounding box center [1368, 165] width 151 height 24
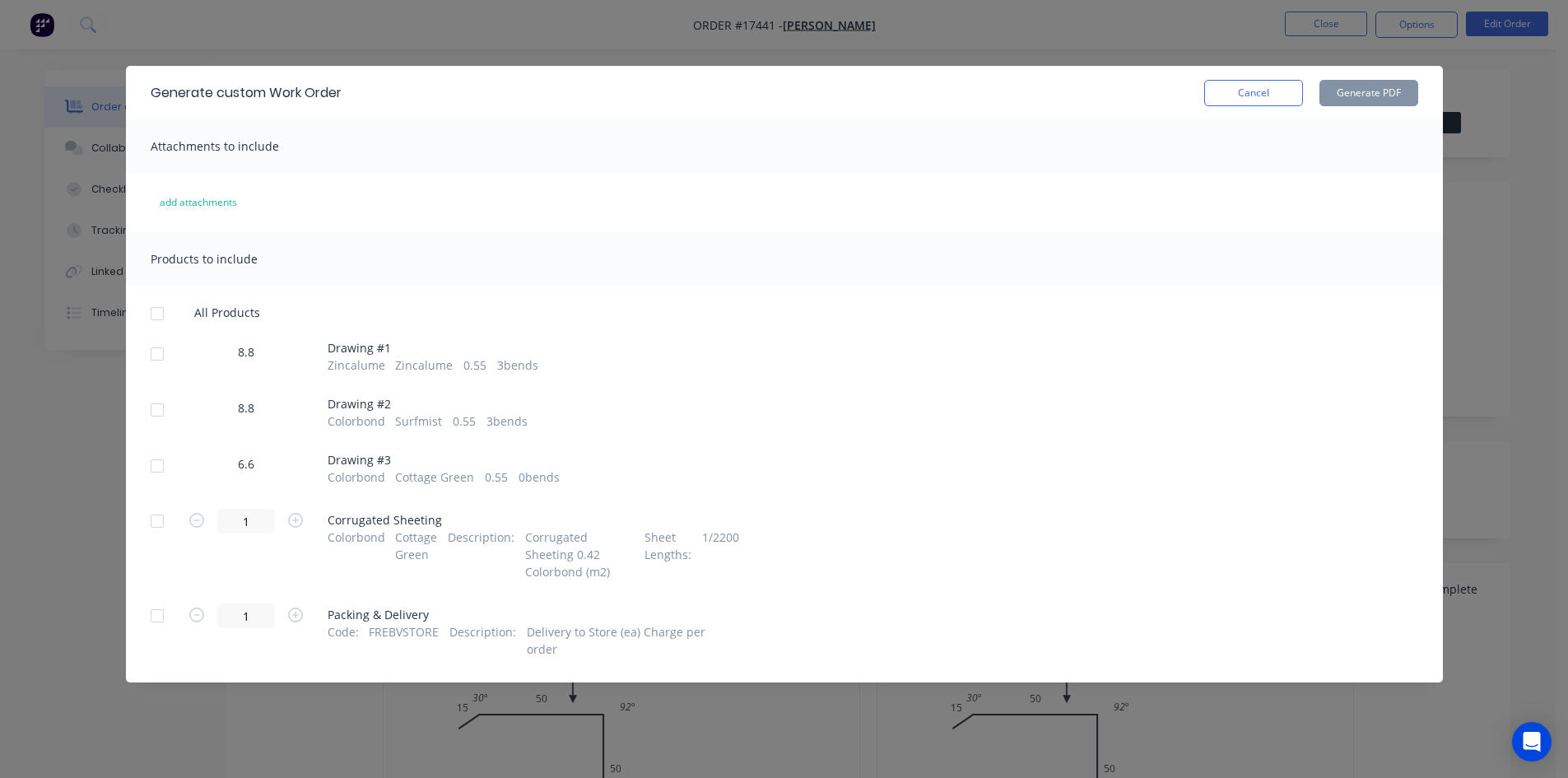
click at [167, 363] on div at bounding box center [157, 354] width 33 height 33
click at [160, 407] on div at bounding box center [157, 410] width 33 height 33
click at [151, 478] on div at bounding box center [157, 466] width 33 height 33
click at [1377, 101] on button "Generate PDF" at bounding box center [1368, 93] width 99 height 27
click at [1265, 93] on button "Cancel" at bounding box center [1254, 93] width 99 height 27
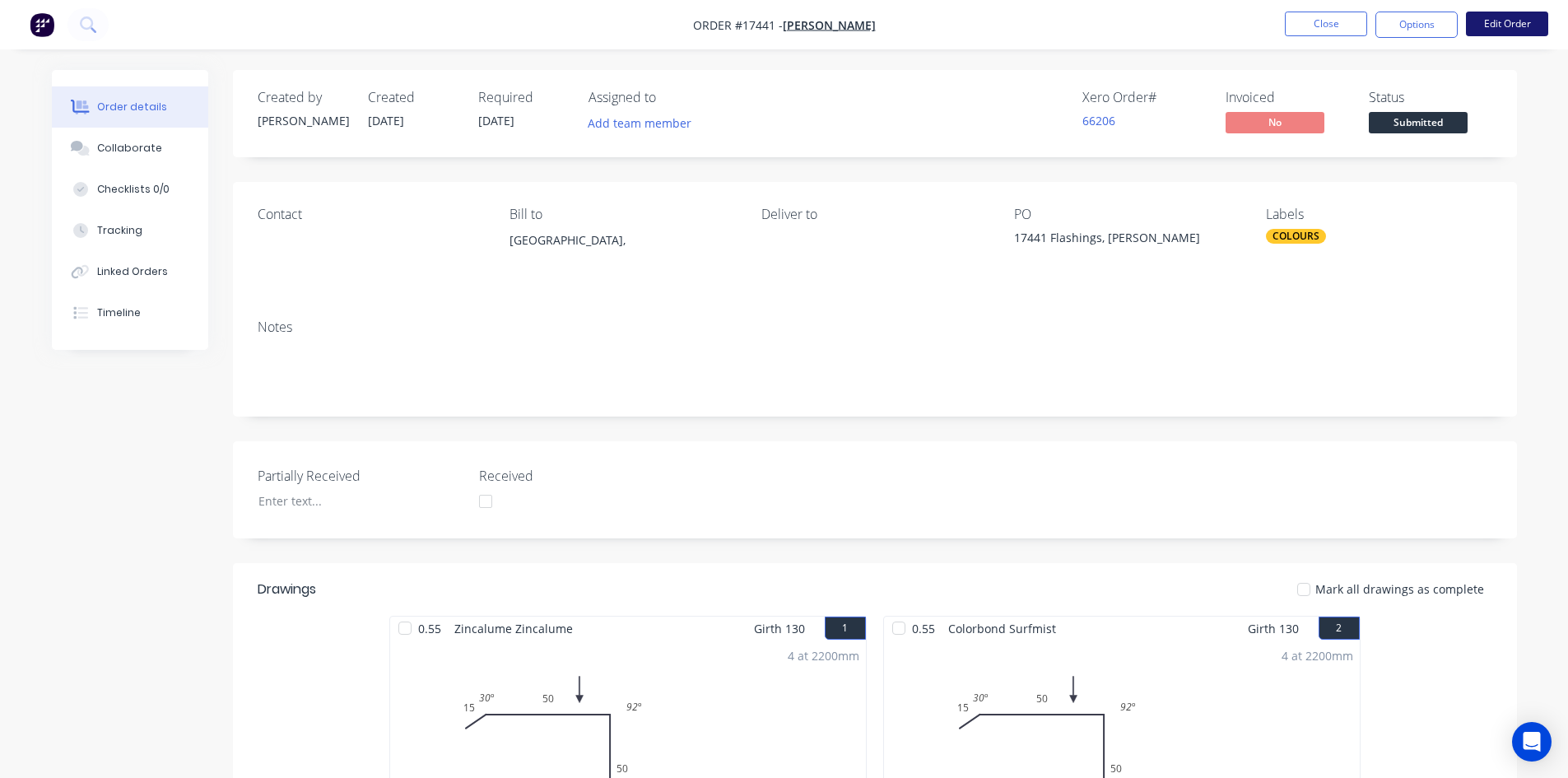
click at [1492, 23] on button "Edit Order" at bounding box center [1507, 24] width 82 height 25
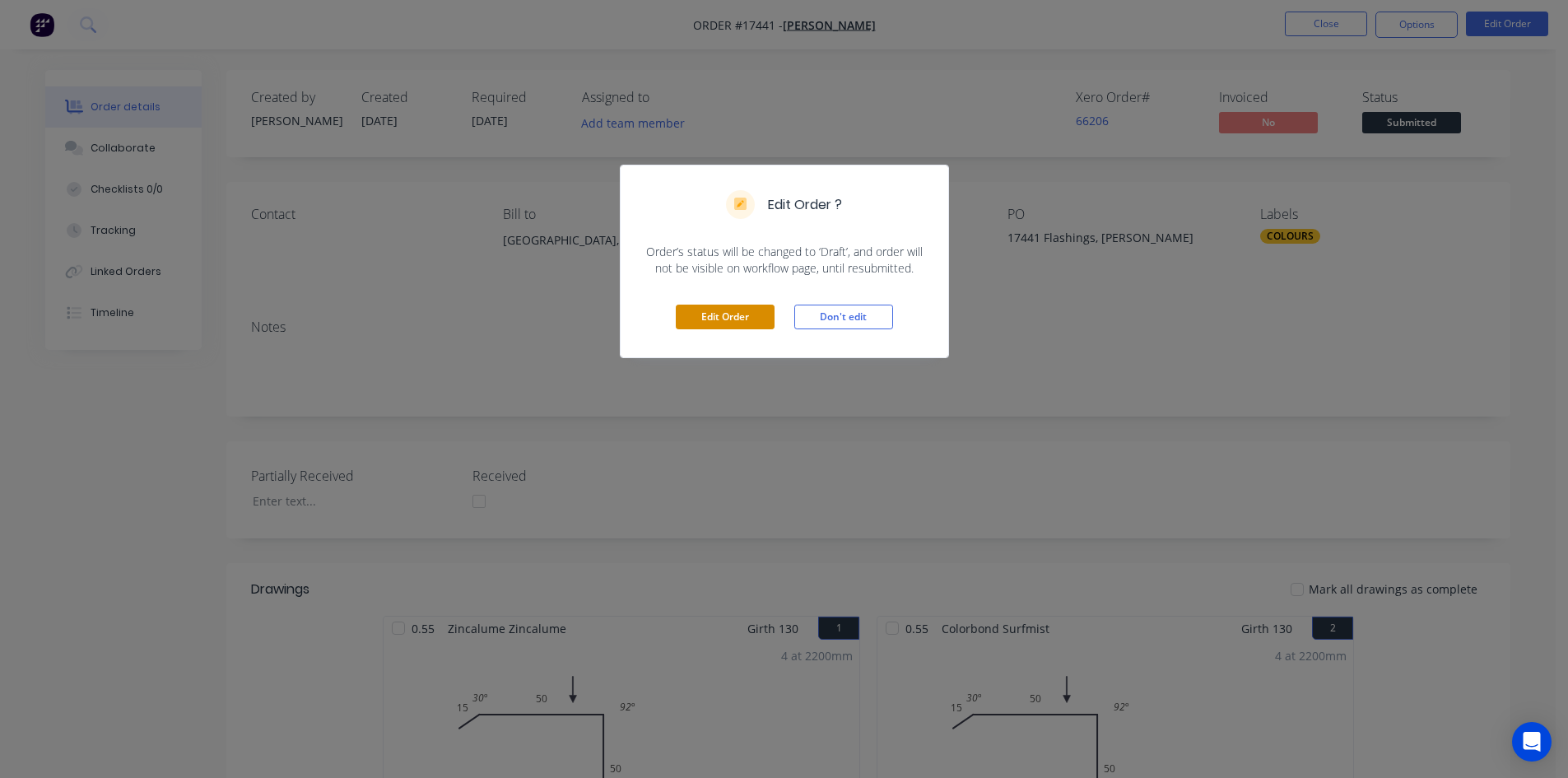
click at [744, 316] on button "Edit Order" at bounding box center [725, 317] width 99 height 25
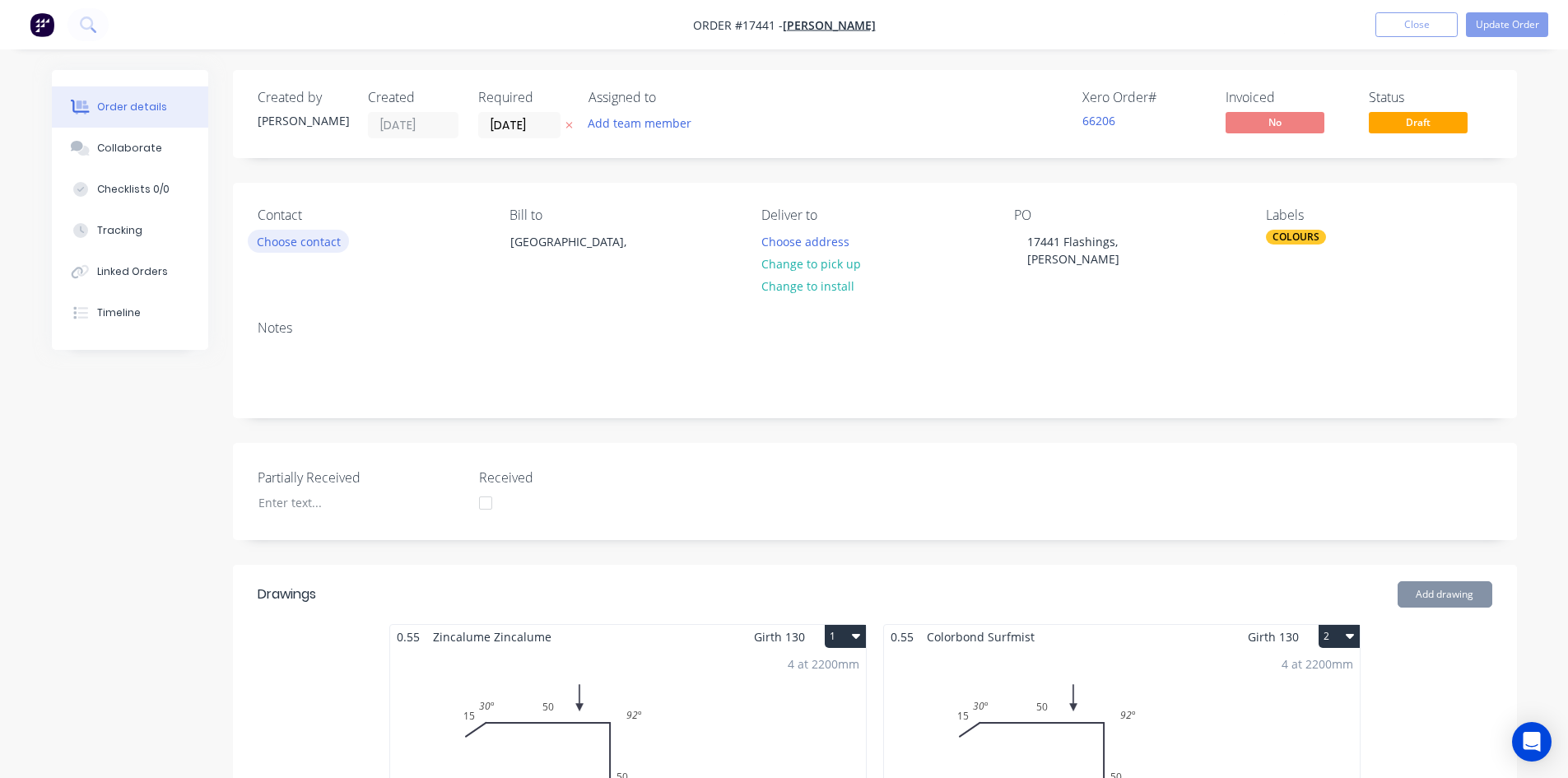
click at [311, 243] on button "Choose contact" at bounding box center [298, 240] width 101 height 22
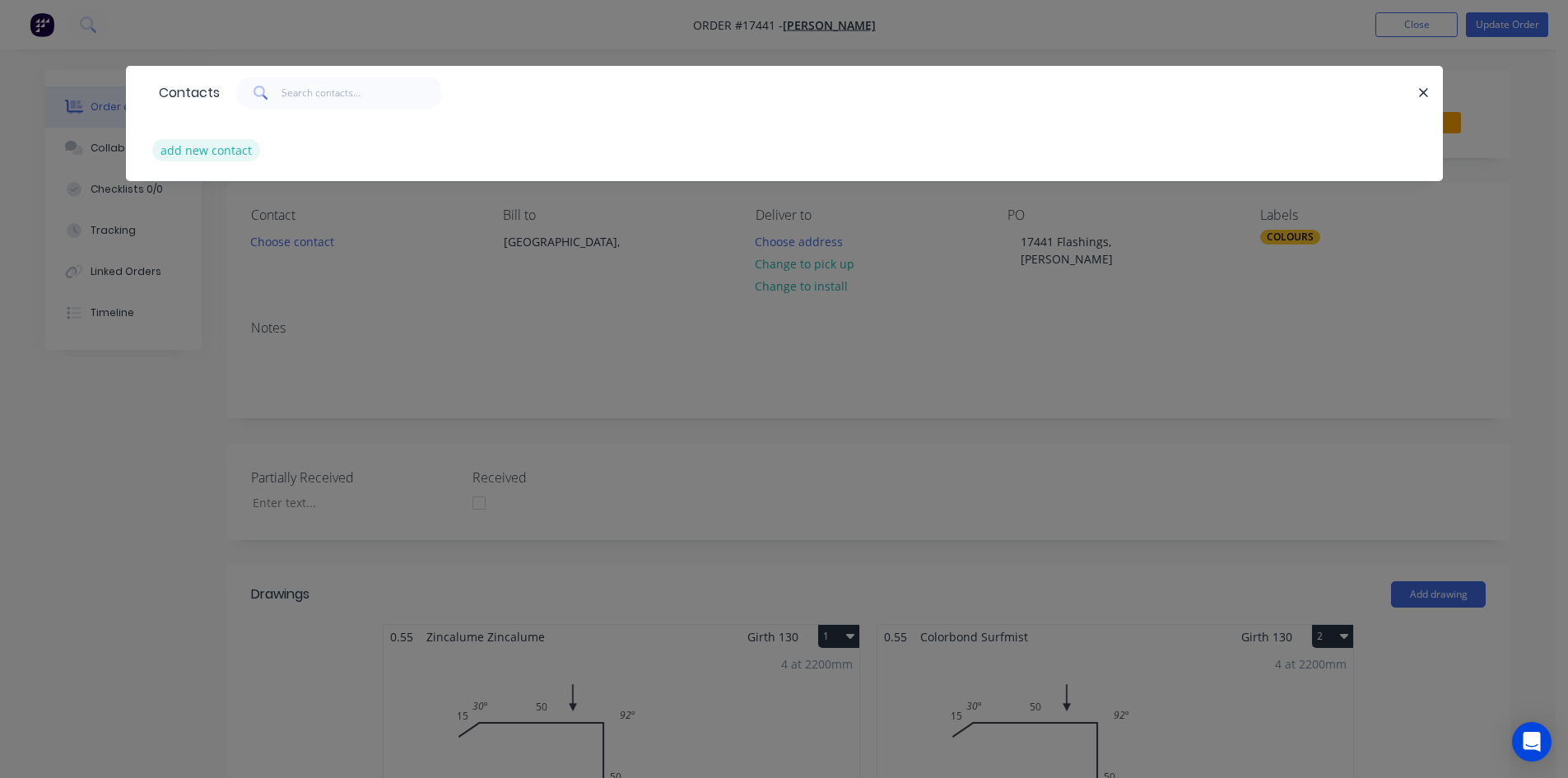
click at [234, 154] on button "add new contact" at bounding box center [206, 150] width 109 height 22
select select "AU"
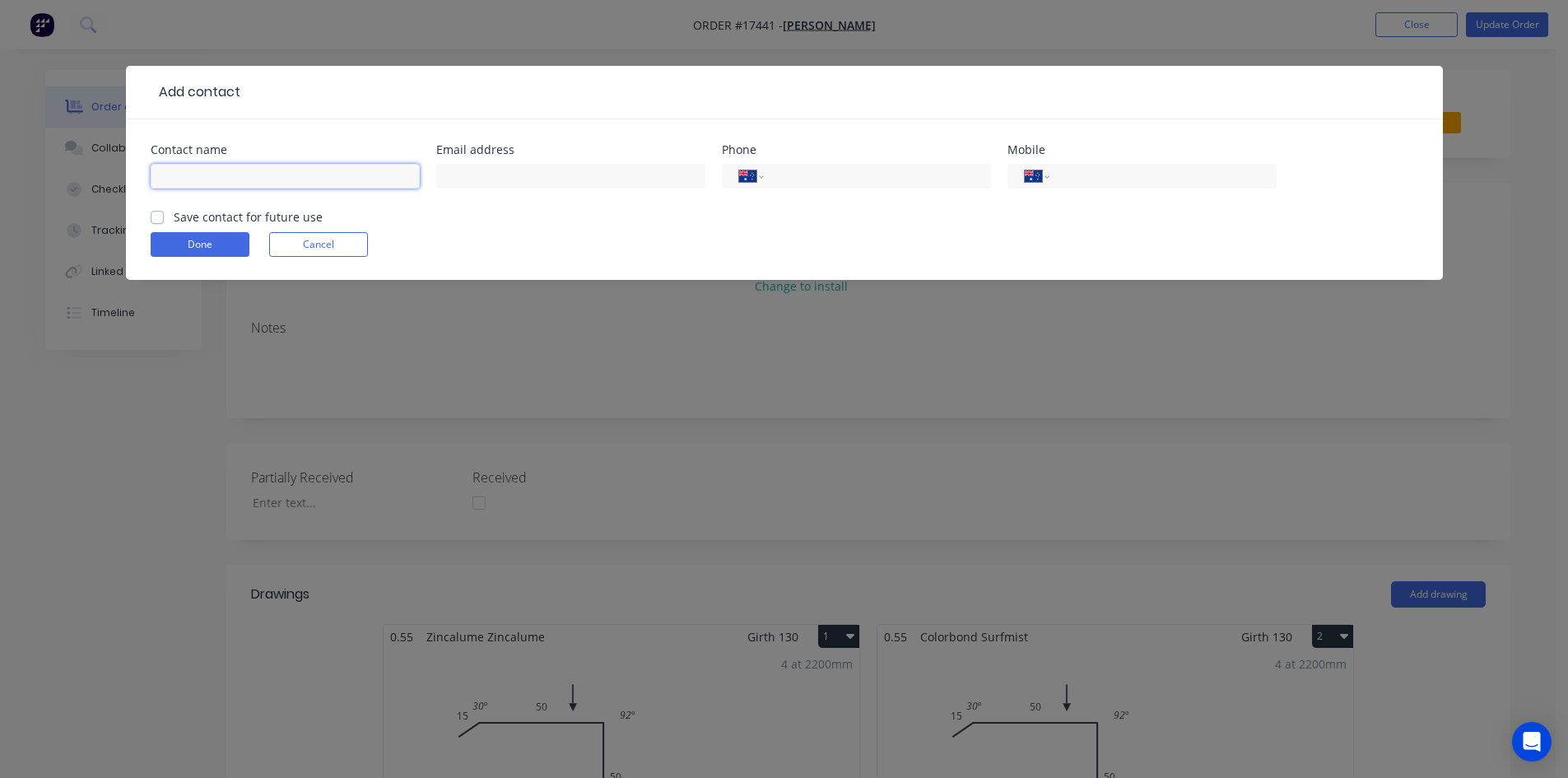
click at [194, 175] on input "text" at bounding box center [285, 176] width 269 height 25
type input "[PERSON_NAME]"
click at [1066, 170] on input "tel" at bounding box center [1160, 176] width 198 height 19
type input "0429 687 140"
click at [174, 217] on label "Save contact for future use" at bounding box center [248, 217] width 149 height 17
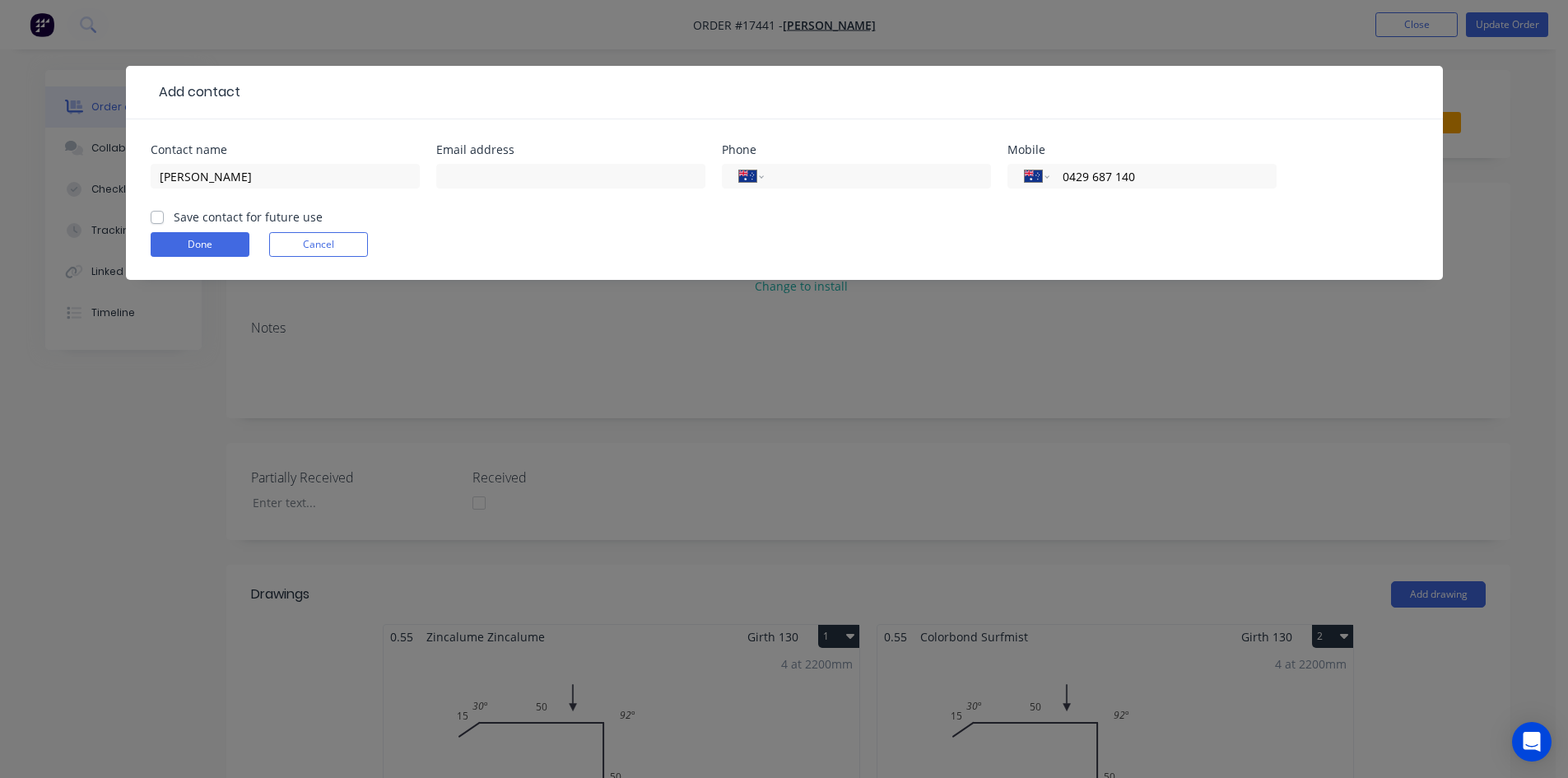
click at [156, 217] on input "Save contact for future use" at bounding box center [157, 216] width 13 height 16
checkbox input "true"
click at [167, 249] on button "Done" at bounding box center [200, 244] width 99 height 25
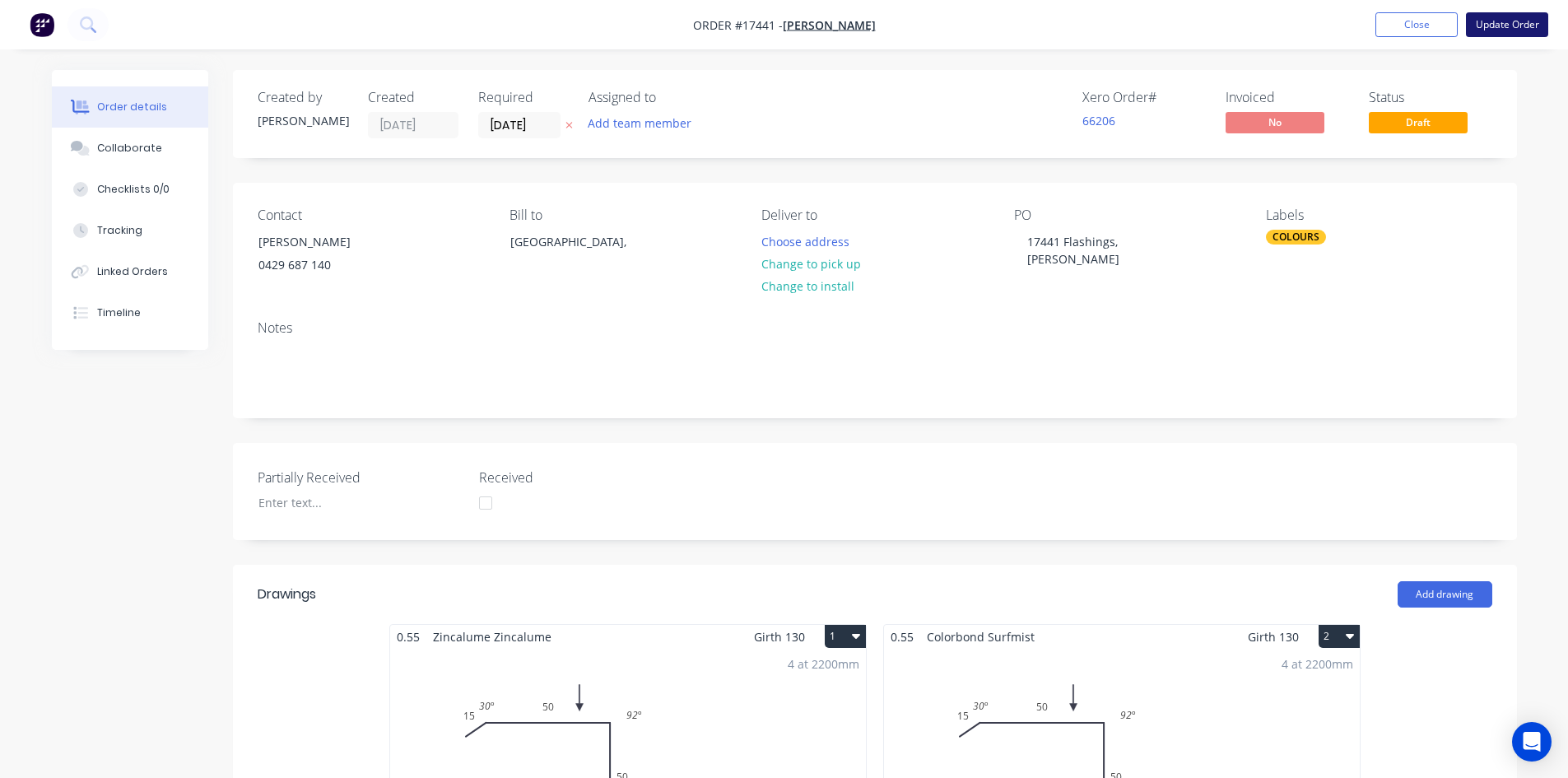
click at [1523, 19] on button "Update Order" at bounding box center [1507, 25] width 82 height 25
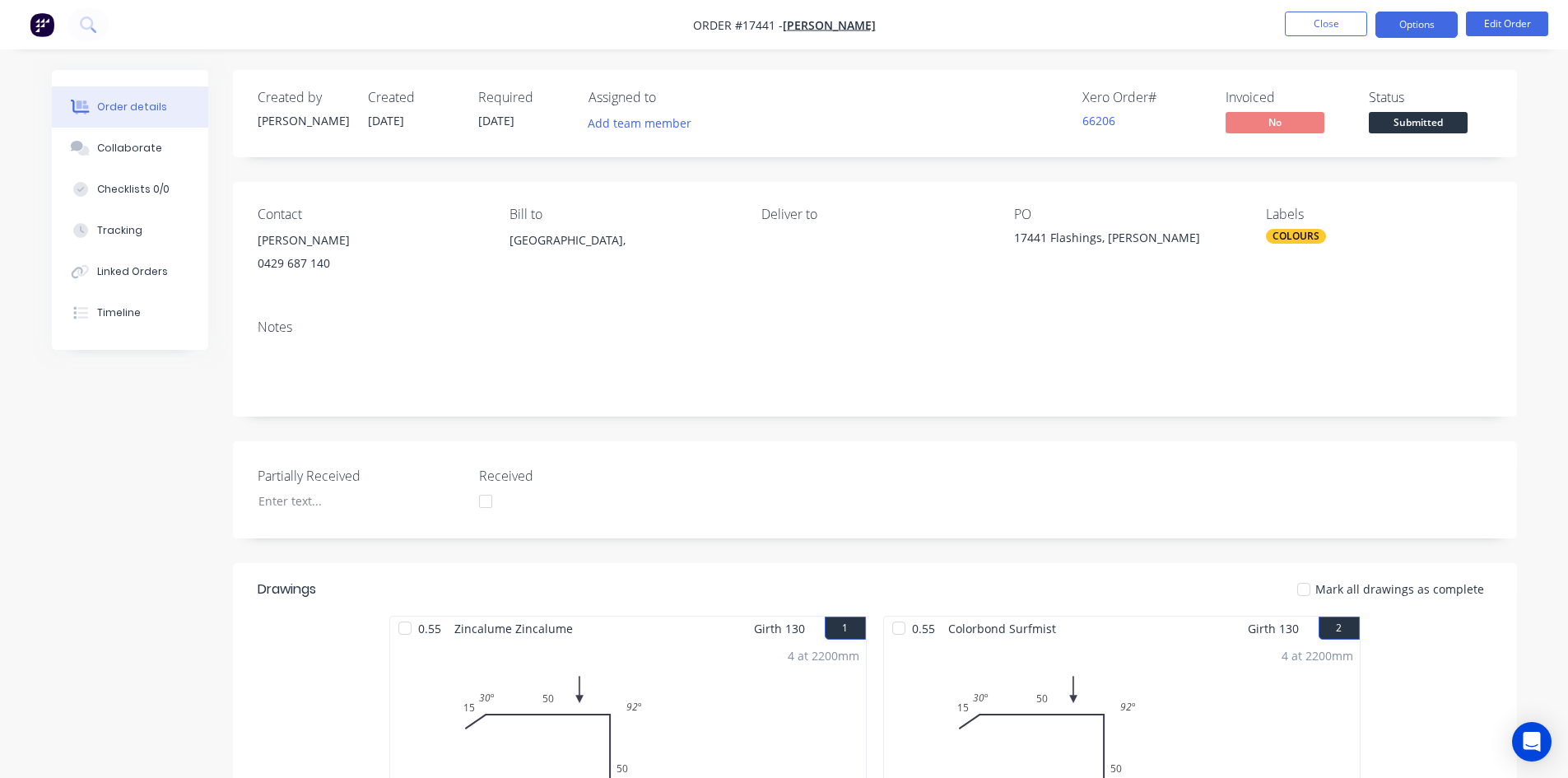
click at [1425, 25] on button "Options" at bounding box center [1417, 25] width 82 height 27
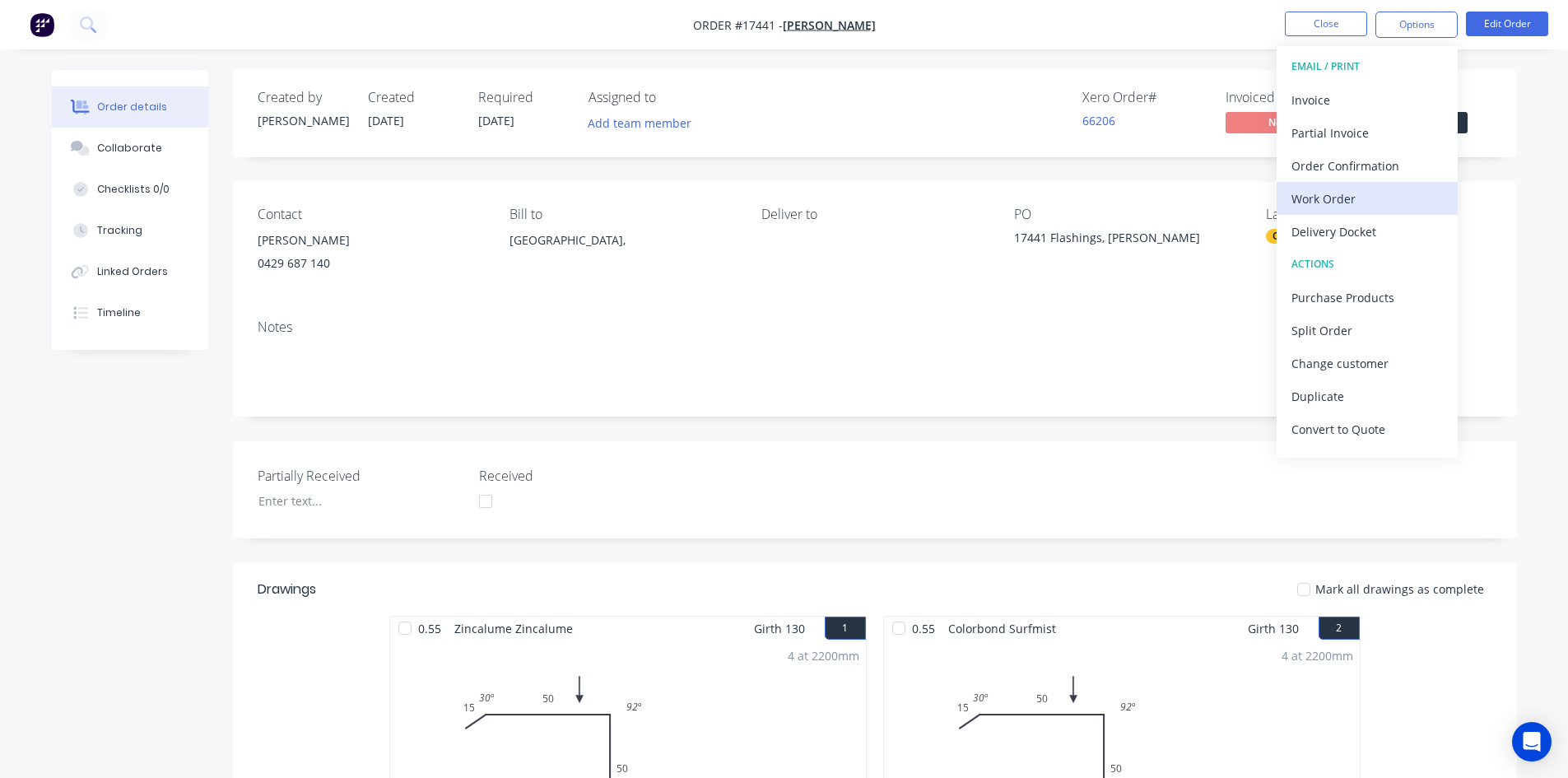
click at [1367, 199] on div "Work Order" at bounding box center [1368, 199] width 151 height 24
click at [1368, 199] on div "Custom" at bounding box center [1368, 199] width 151 height 24
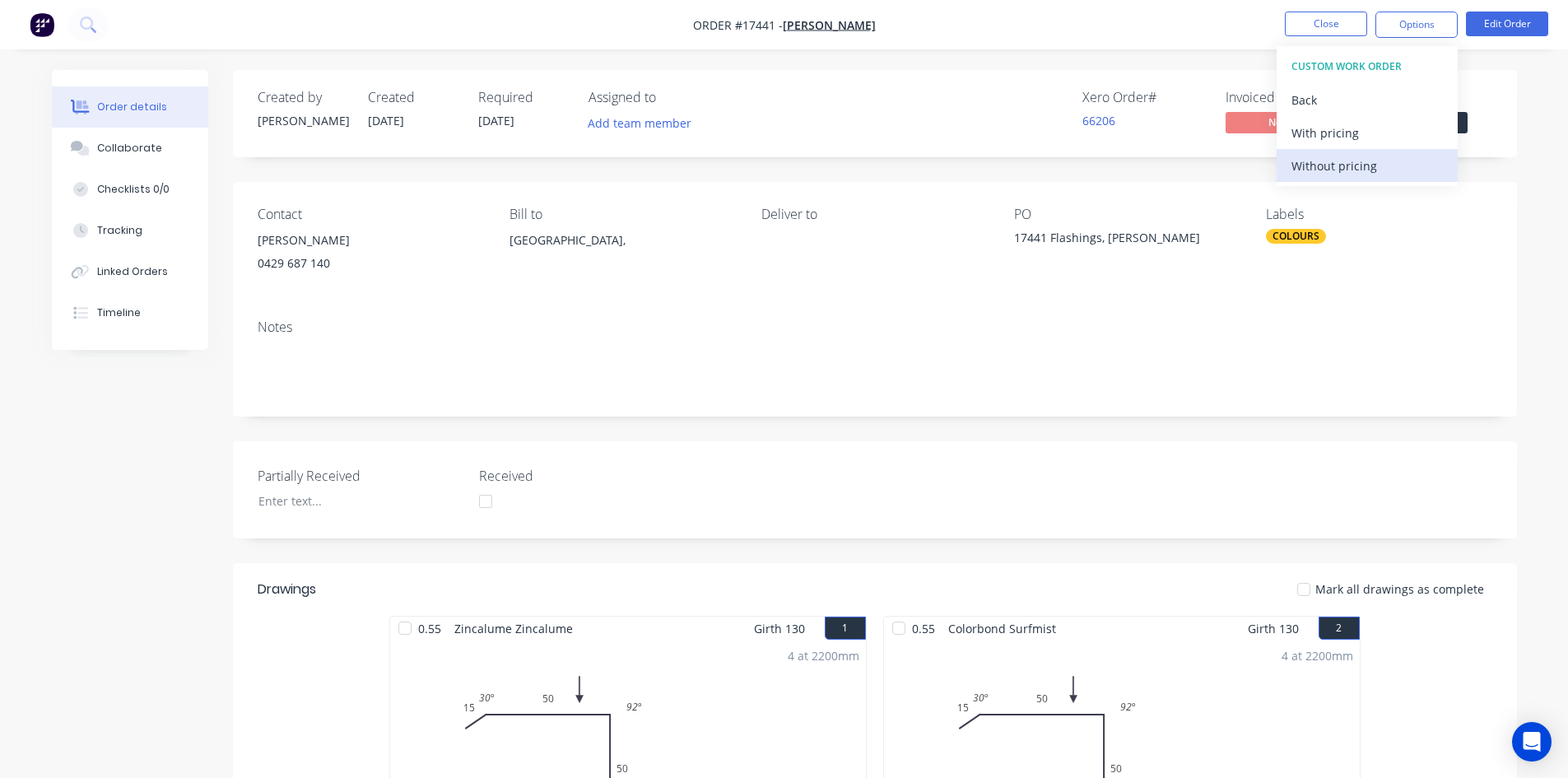
click at [1370, 160] on div "Without pricing" at bounding box center [1368, 165] width 151 height 24
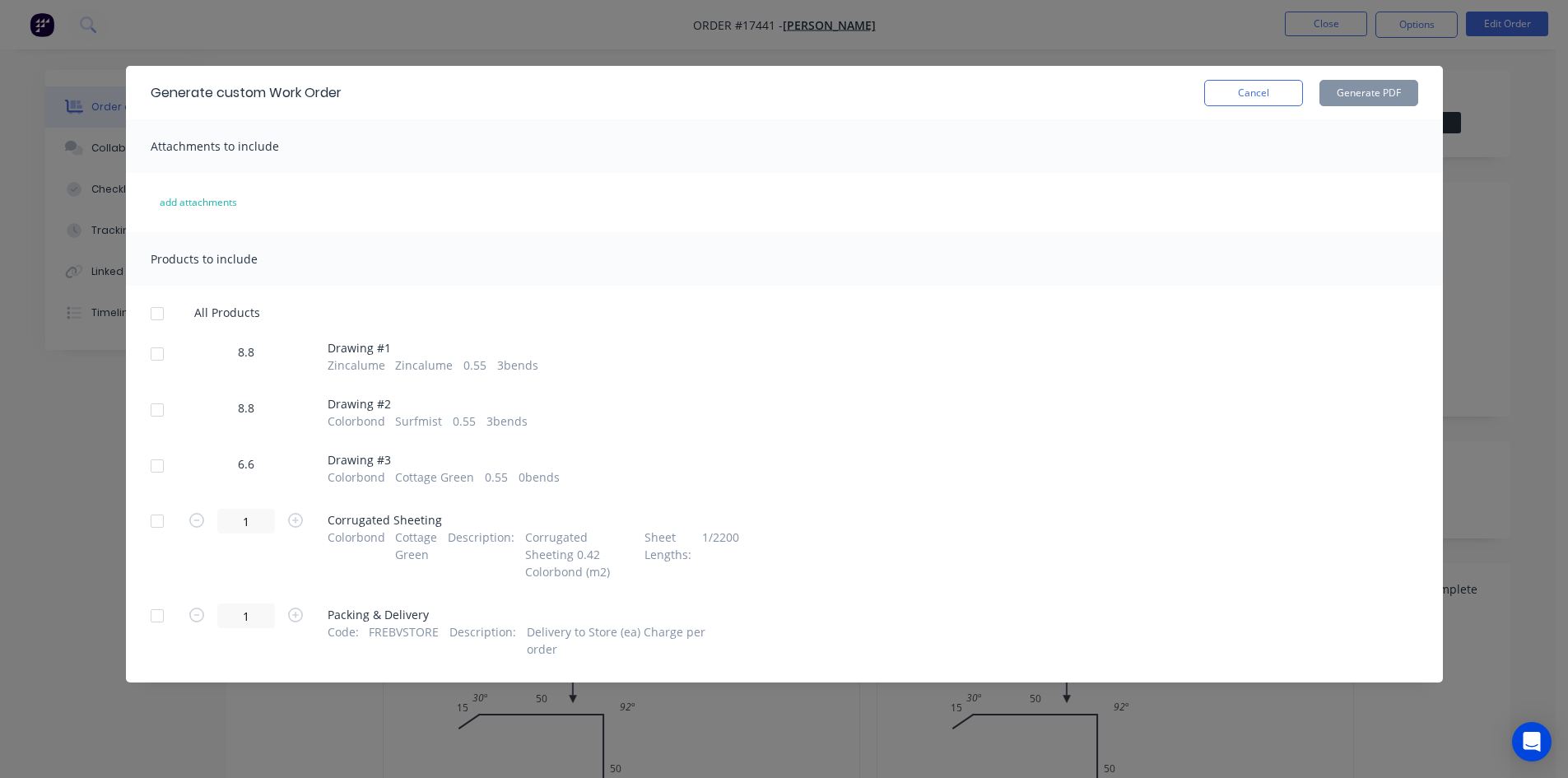
click at [154, 362] on div at bounding box center [157, 354] width 33 height 33
click at [150, 402] on div at bounding box center [157, 410] width 33 height 33
click at [158, 462] on div at bounding box center [157, 466] width 33 height 33
click at [1393, 99] on button "Generate PDF" at bounding box center [1368, 93] width 99 height 27
click at [1250, 80] on button "Cancel" at bounding box center [1254, 93] width 99 height 27
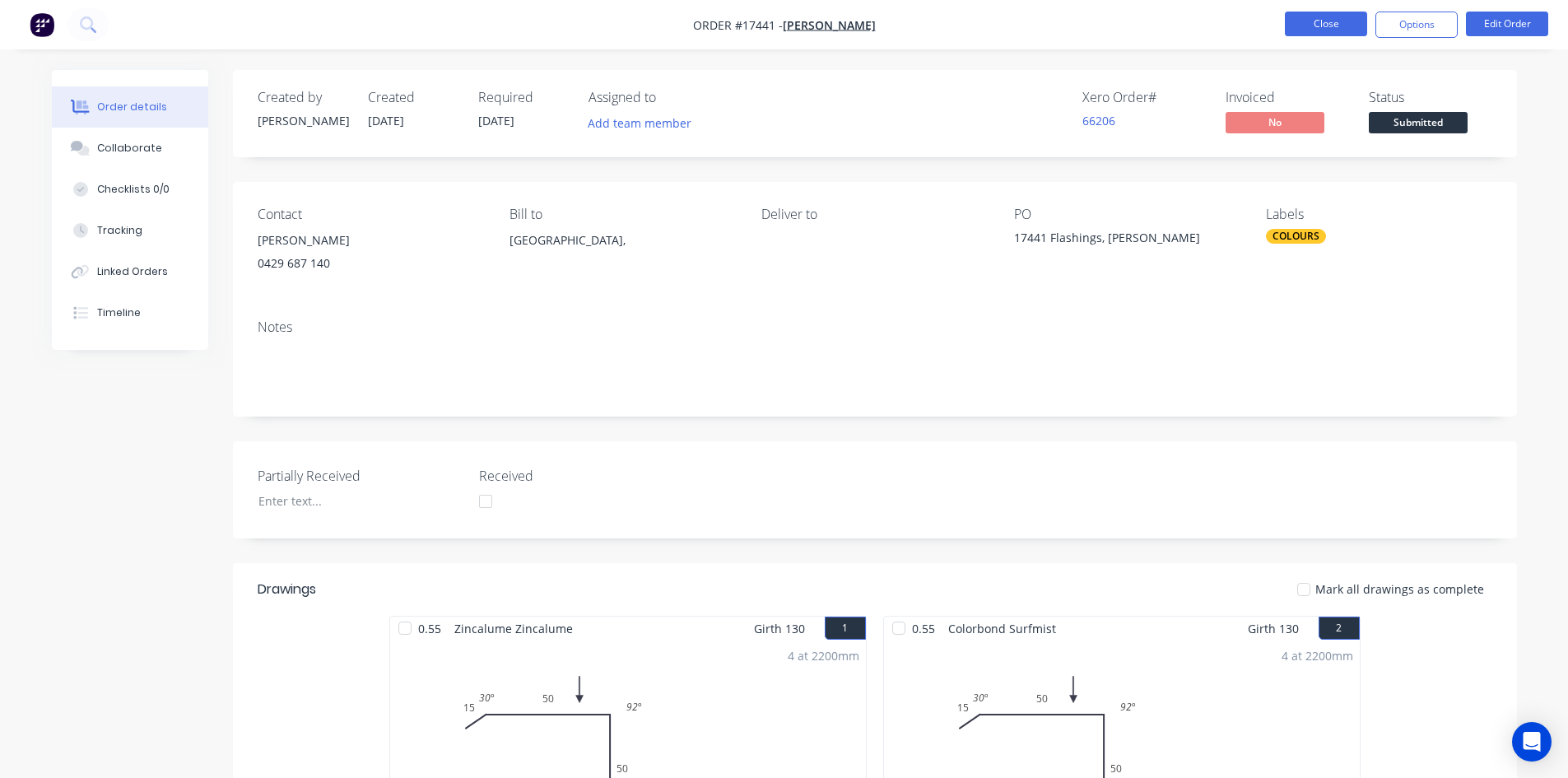
click at [1347, 28] on button "Close" at bounding box center [1326, 24] width 82 height 25
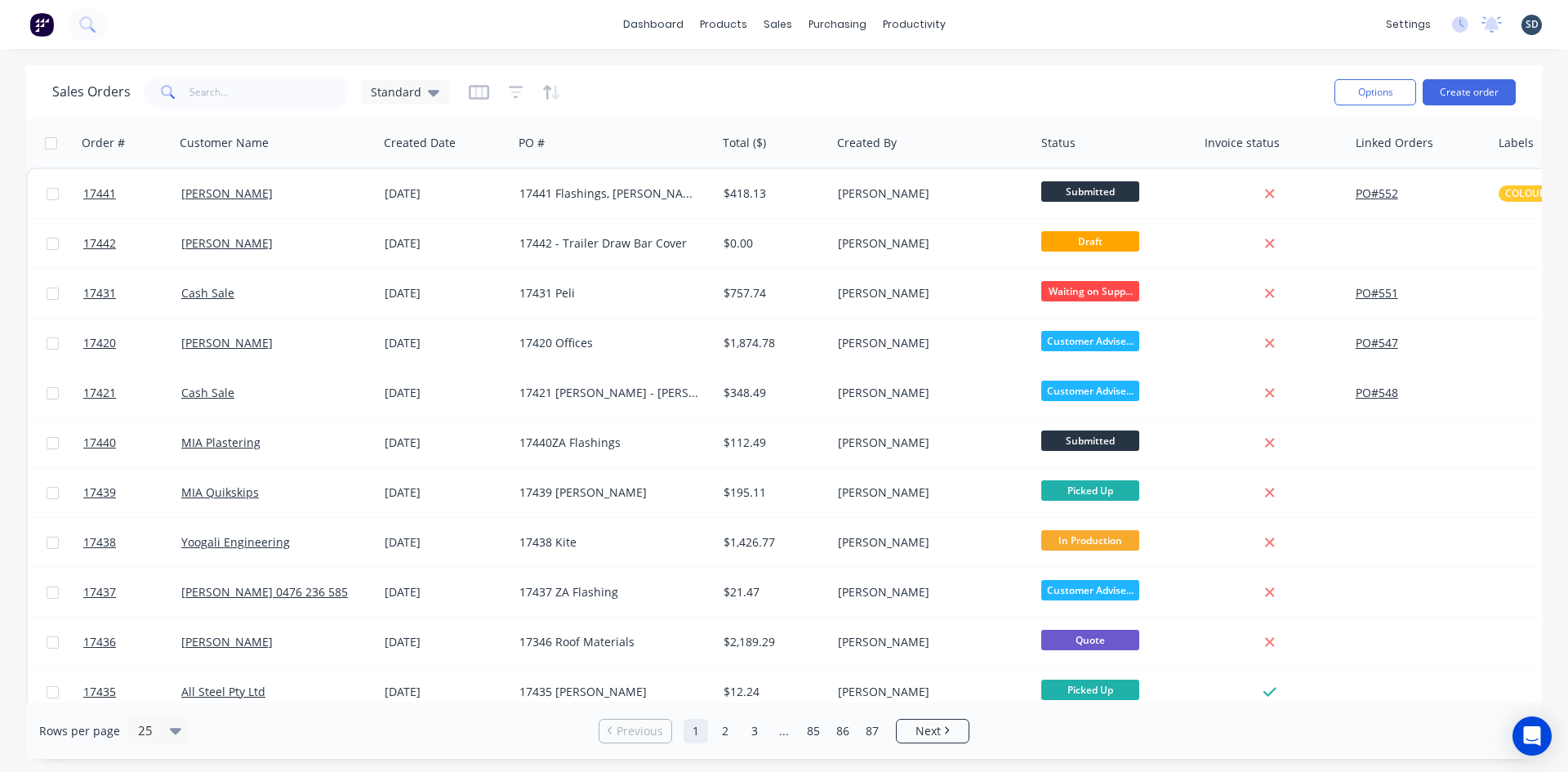
click at [1038, 20] on div "dashboard products sales purchasing productivity dashboard products Product Cat…" at bounding box center [784, 24] width 1568 height 49
click at [1468, 96] on button "Create order" at bounding box center [1469, 92] width 93 height 26
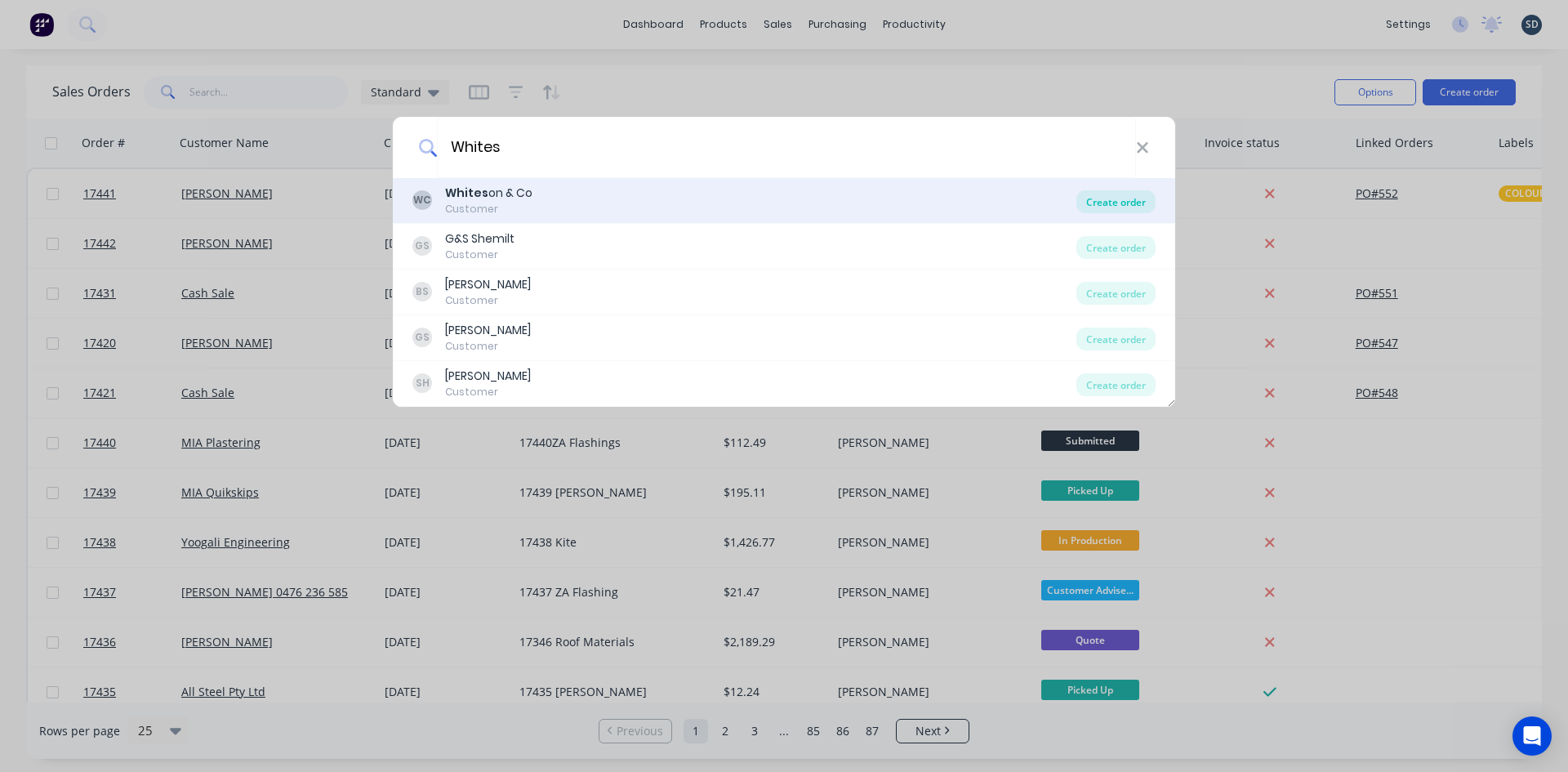
type input "Whites"
click at [1099, 198] on div "Create order" at bounding box center [1116, 202] width 79 height 23
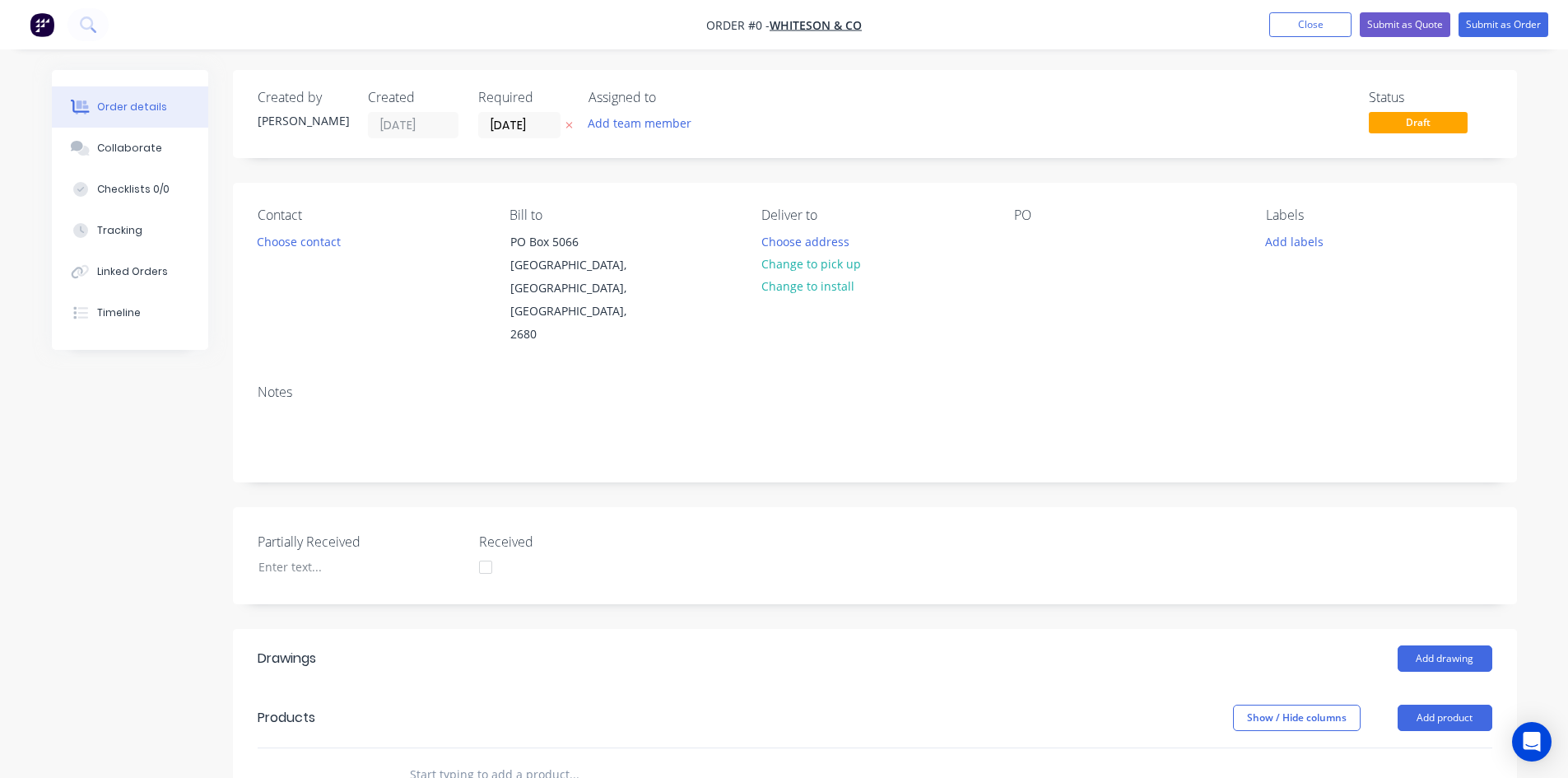
click at [299, 253] on div "Contact Choose contact" at bounding box center [370, 277] width 225 height 139
click at [308, 239] on button "Choose contact" at bounding box center [298, 240] width 101 height 22
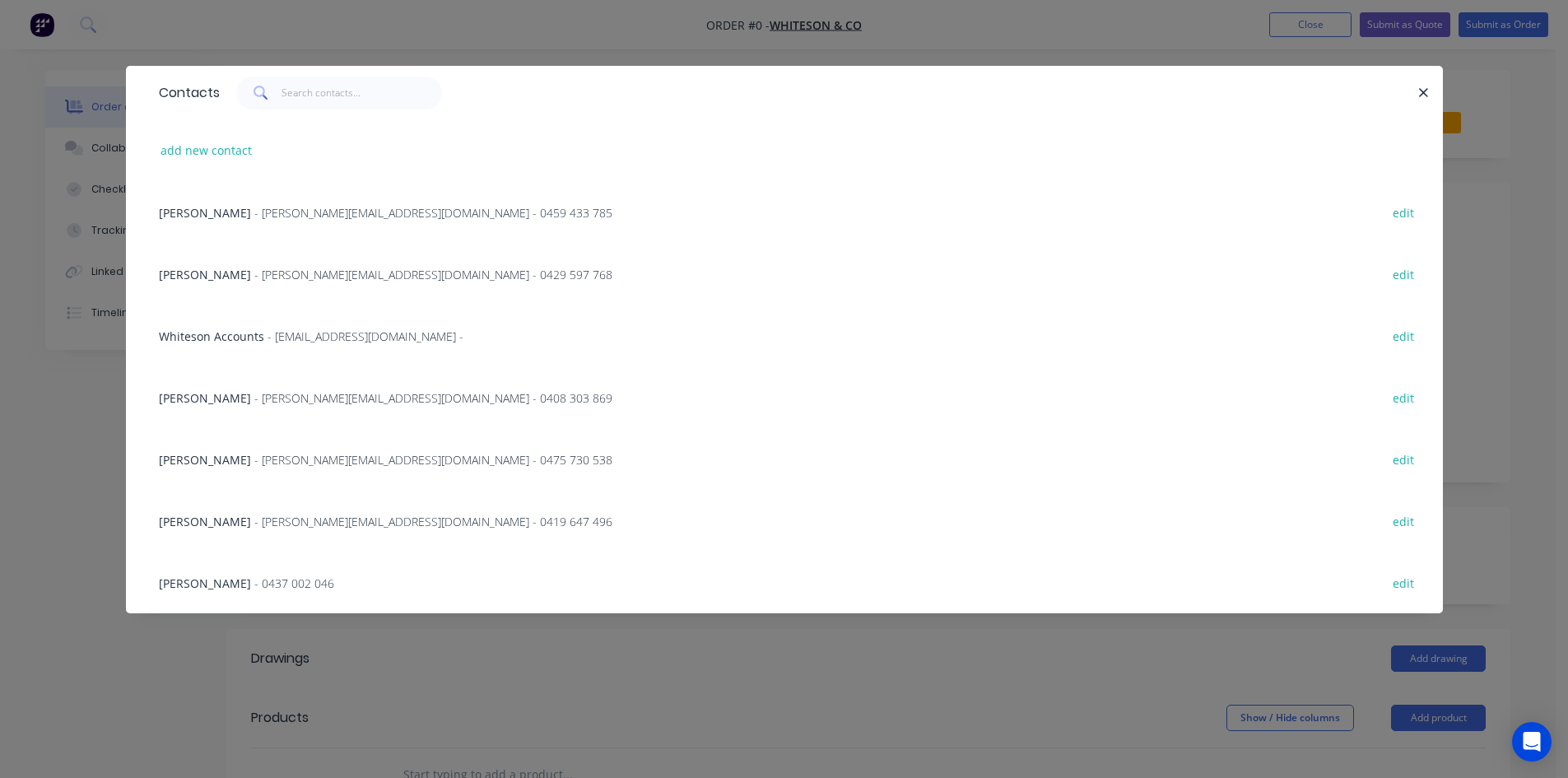
click at [215, 463] on span "[PERSON_NAME]" at bounding box center [205, 460] width 92 height 16
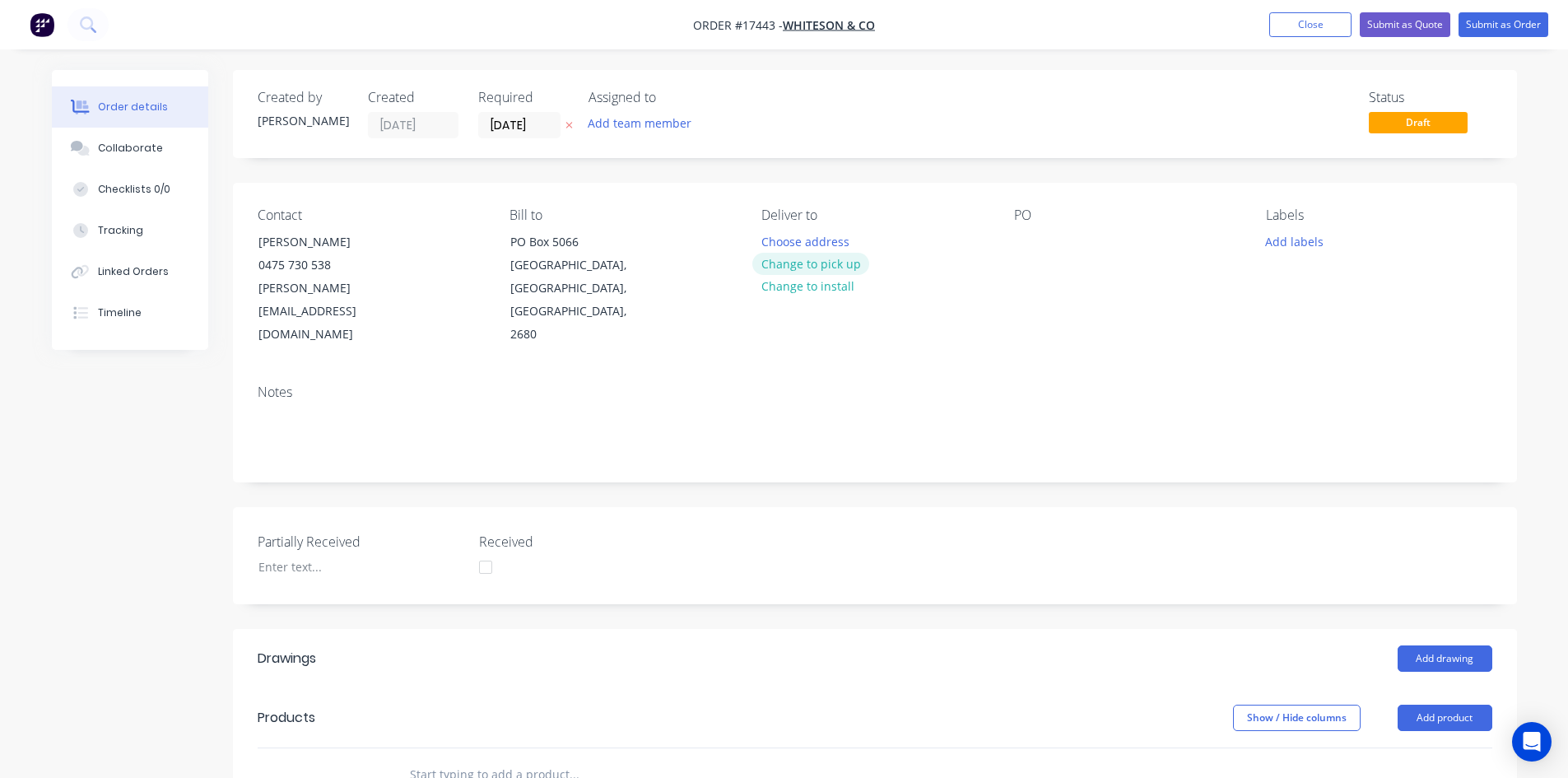
click at [829, 260] on button "Change to pick up" at bounding box center [811, 263] width 117 height 22
click at [1029, 240] on div at bounding box center [1028, 241] width 27 height 24
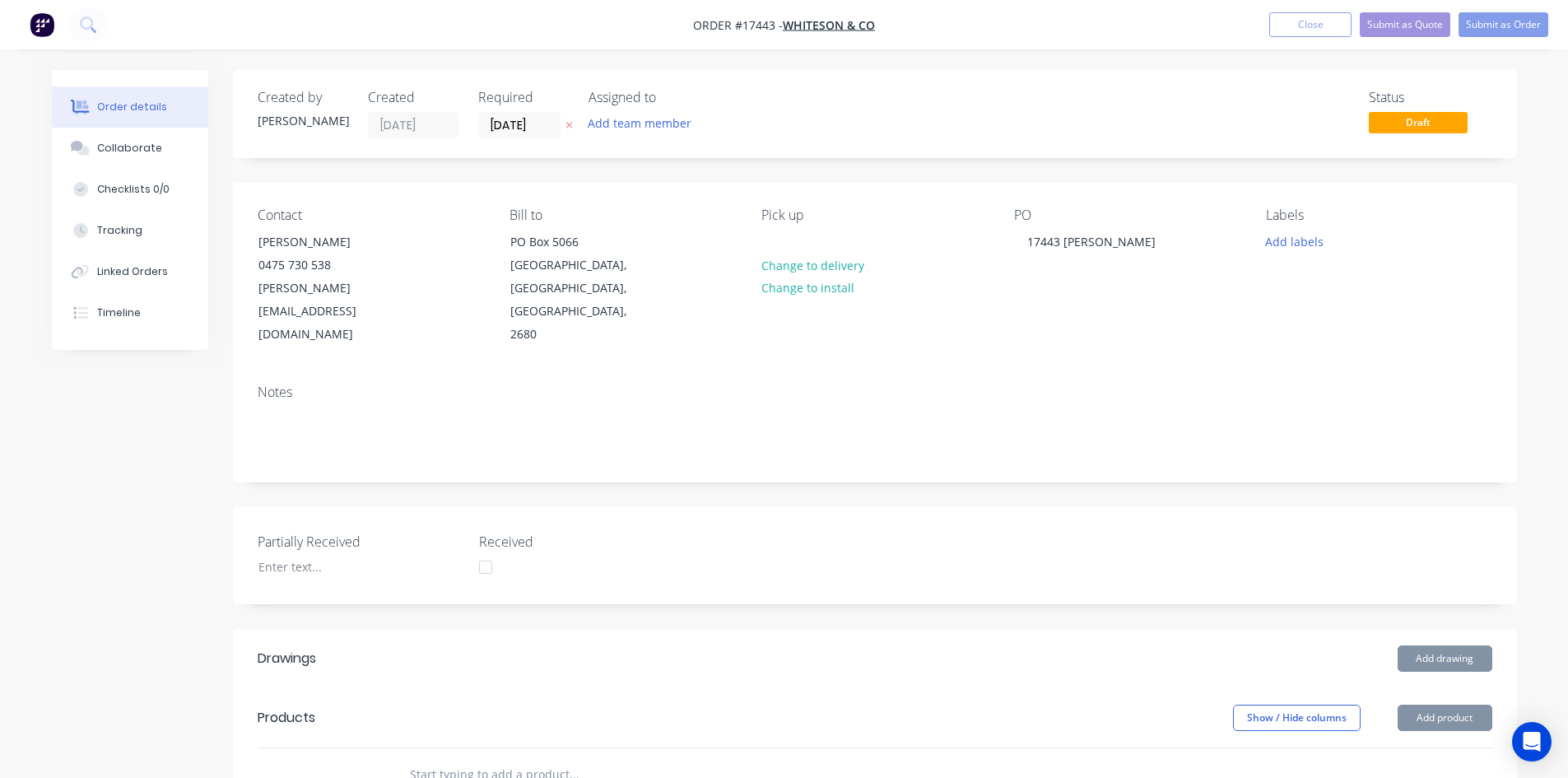
click at [1133, 176] on div "Created by [PERSON_NAME] Created [DATE] Required [DATE] Assigned to Add team me…" at bounding box center [875, 633] width 1284 height 1128
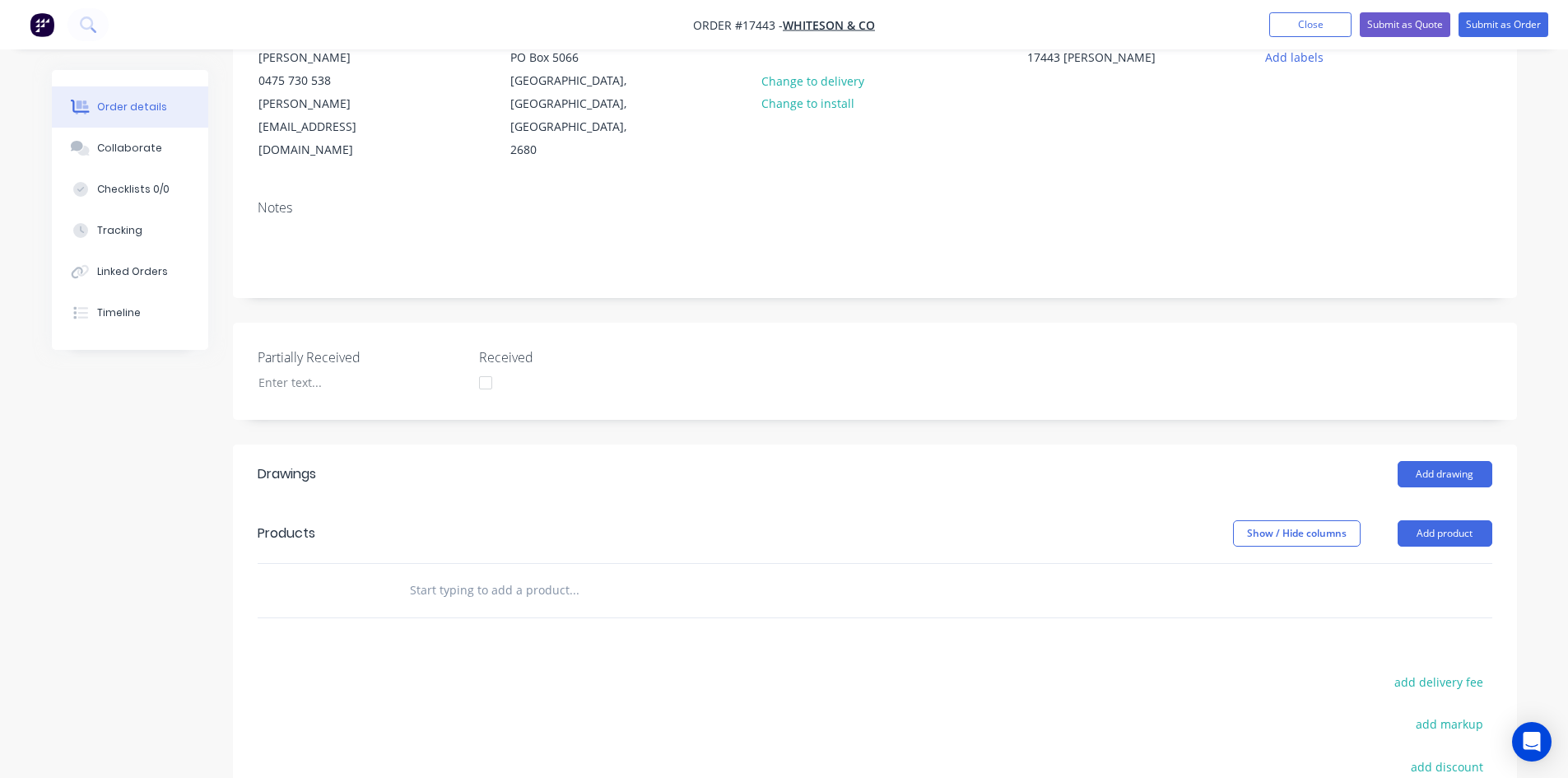
scroll to position [329, 0]
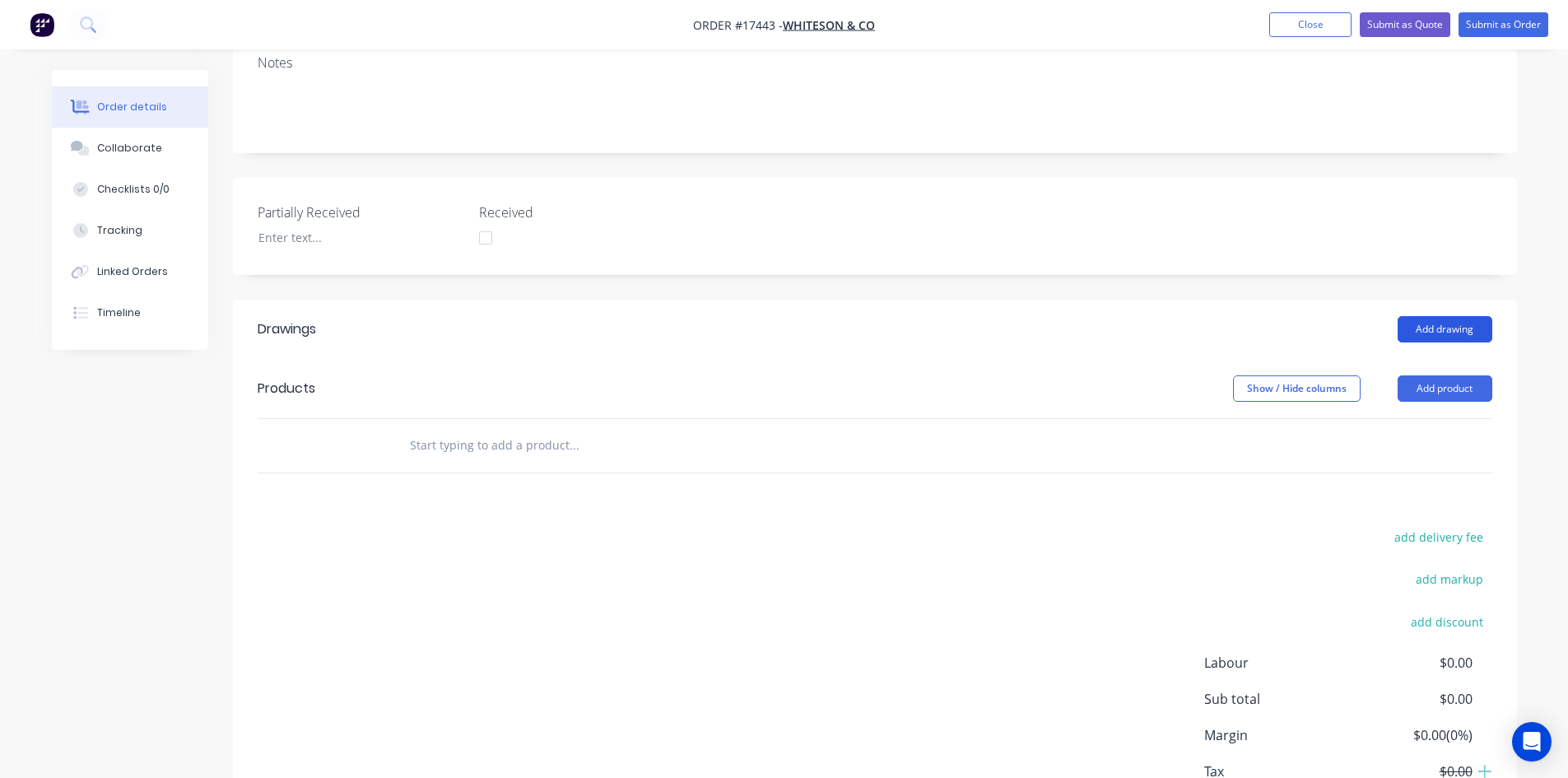
click at [1435, 316] on button "Add drawing" at bounding box center [1445, 329] width 95 height 27
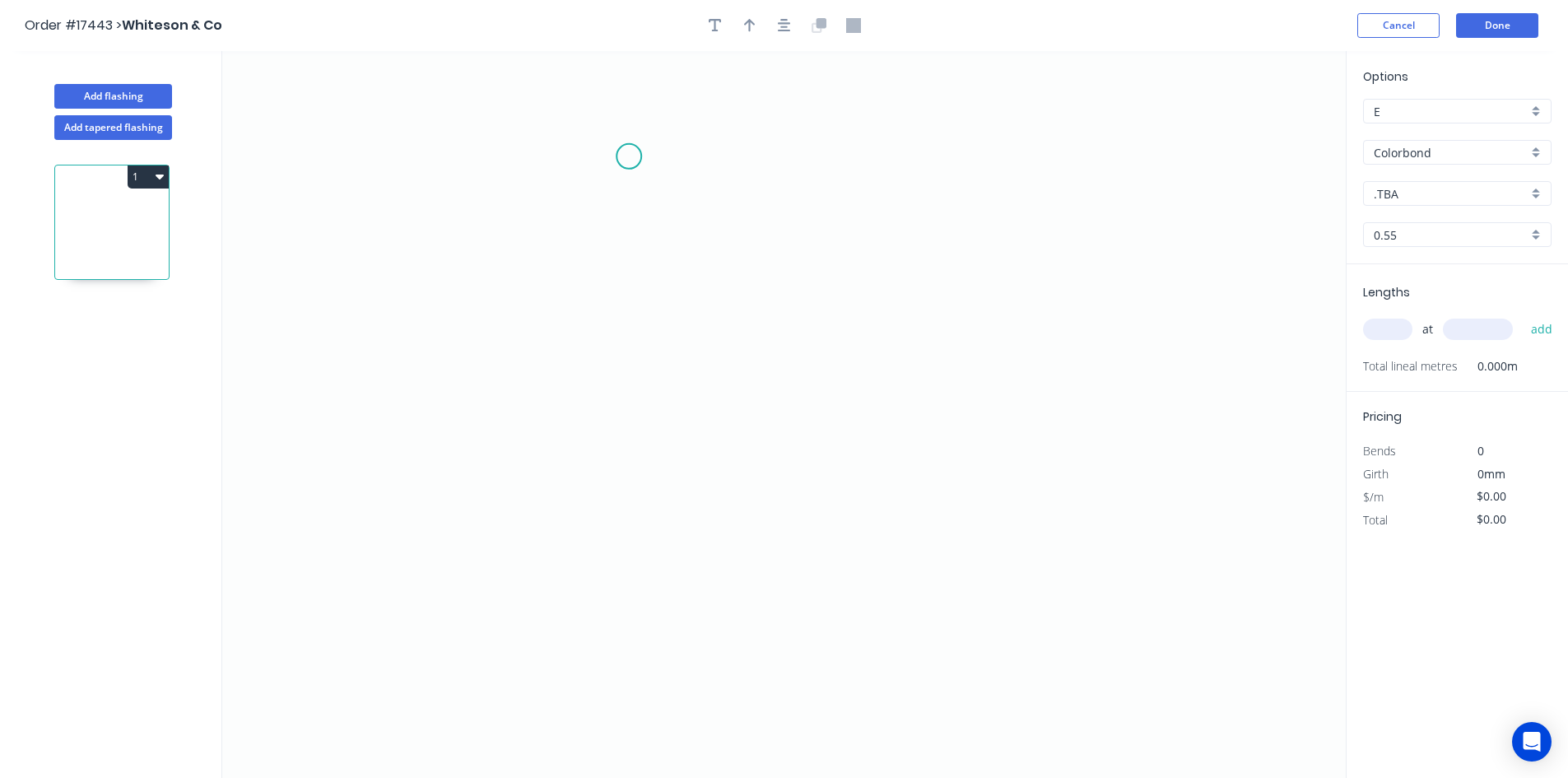
click at [629, 155] on icon "0" at bounding box center [784, 414] width 1124 height 726
click at [648, 635] on icon "0" at bounding box center [784, 414] width 1124 height 726
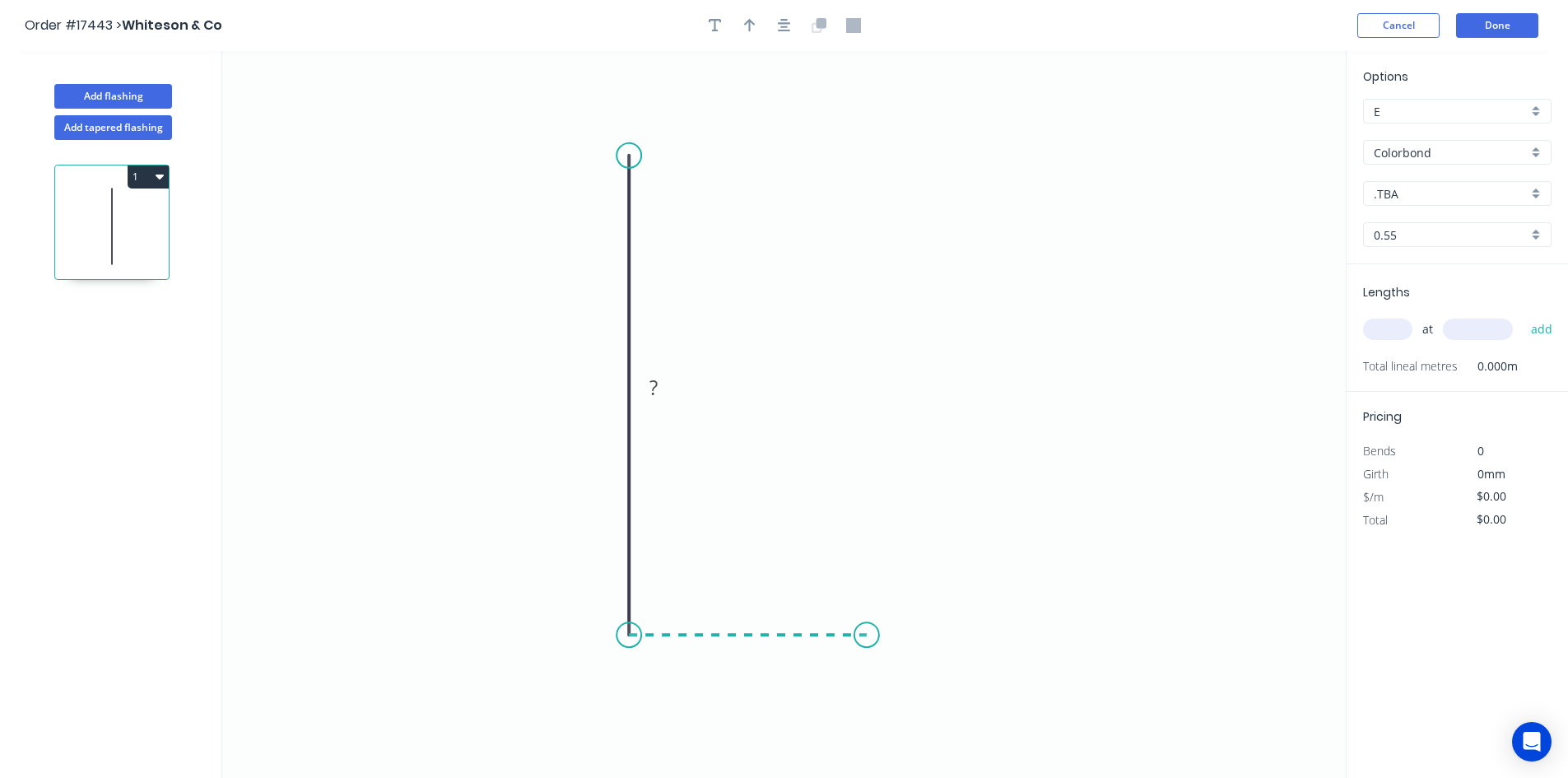
click at [867, 626] on icon "0 ?" at bounding box center [784, 414] width 1124 height 726
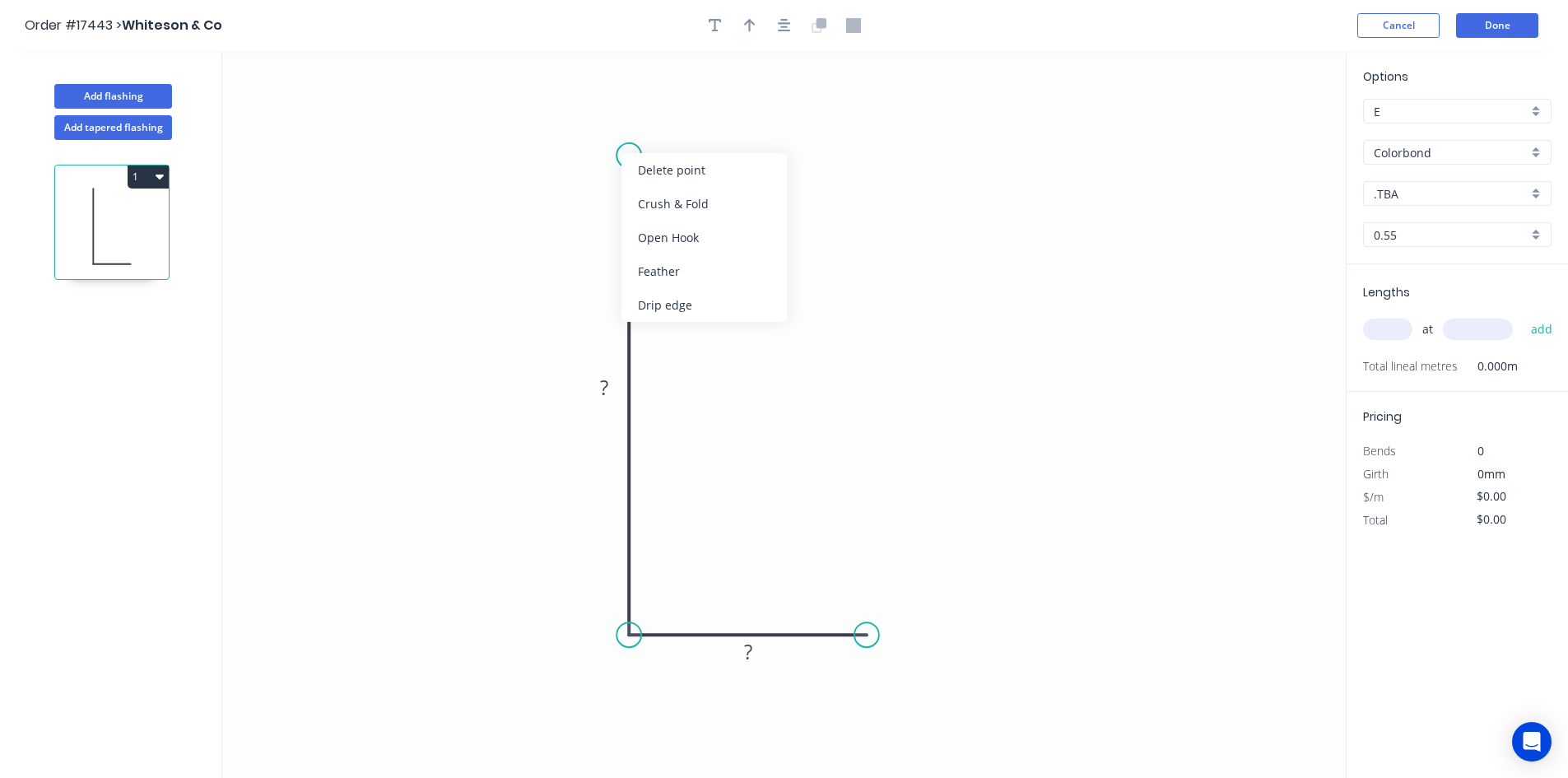
click at [666, 209] on div "Crush & Fold" at bounding box center [704, 204] width 165 height 34
click at [603, 125] on tspan "10" at bounding box center [605, 126] width 23 height 27
click at [753, 134] on icon "0 CF 25 ? ?" at bounding box center [784, 414] width 1124 height 726
drag, startPoint x: 623, startPoint y: 120, endPoint x: 488, endPoint y: 177, distance: 146.5
click at [486, 177] on rect at bounding box center [458, 184] width 66 height 34
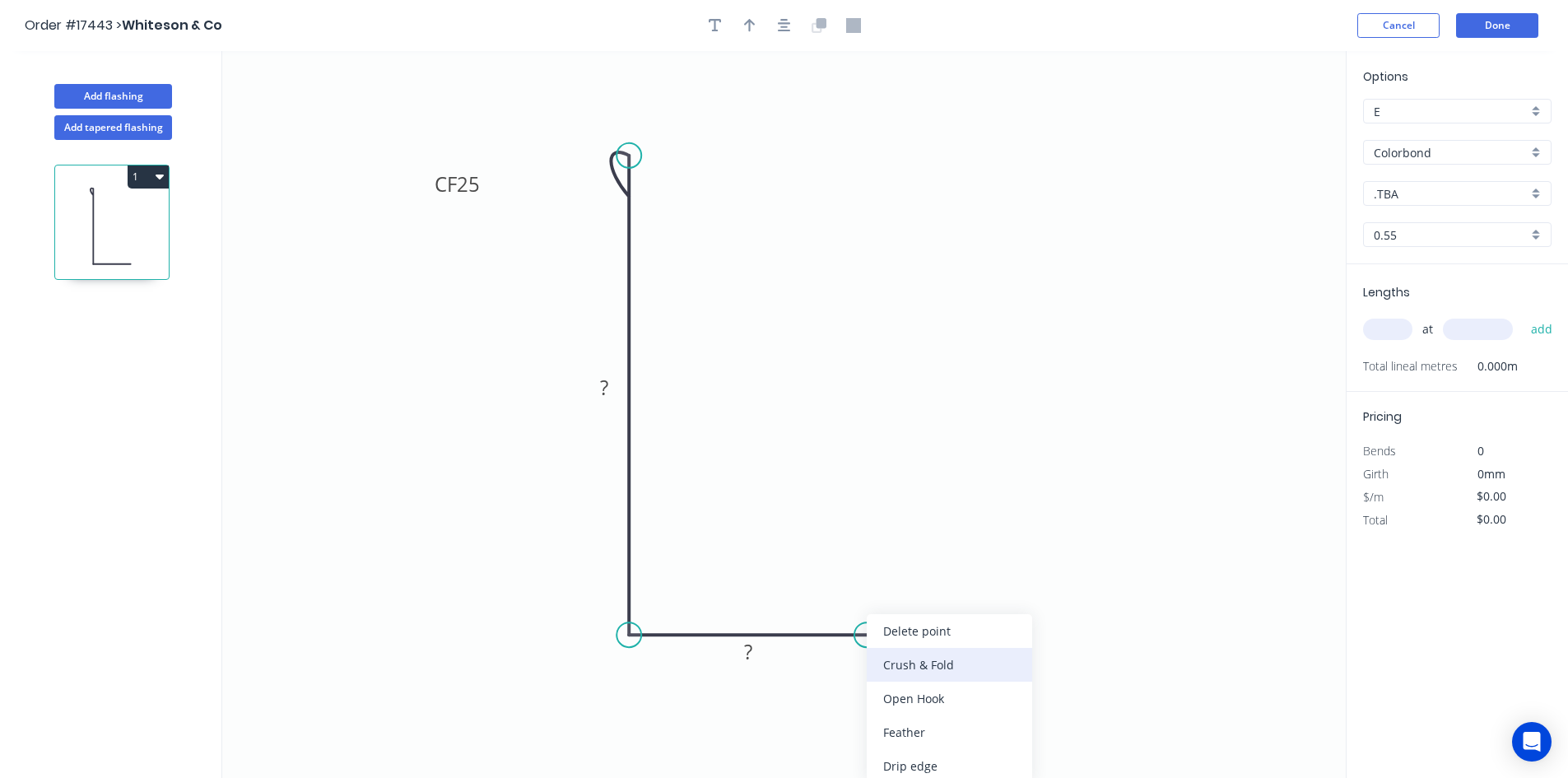
click at [925, 667] on div "Crush & Fold" at bounding box center [949, 664] width 165 height 34
click at [917, 692] on div "Flip bend" at bounding box center [944, 691] width 165 height 34
click at [854, 589] on tspan "10" at bounding box center [856, 592] width 23 height 27
click at [900, 482] on icon "0 CF 25 ? CF 20 ?" at bounding box center [784, 414] width 1124 height 726
drag, startPoint x: 872, startPoint y: 588, endPoint x: 895, endPoint y: 707, distance: 121.2
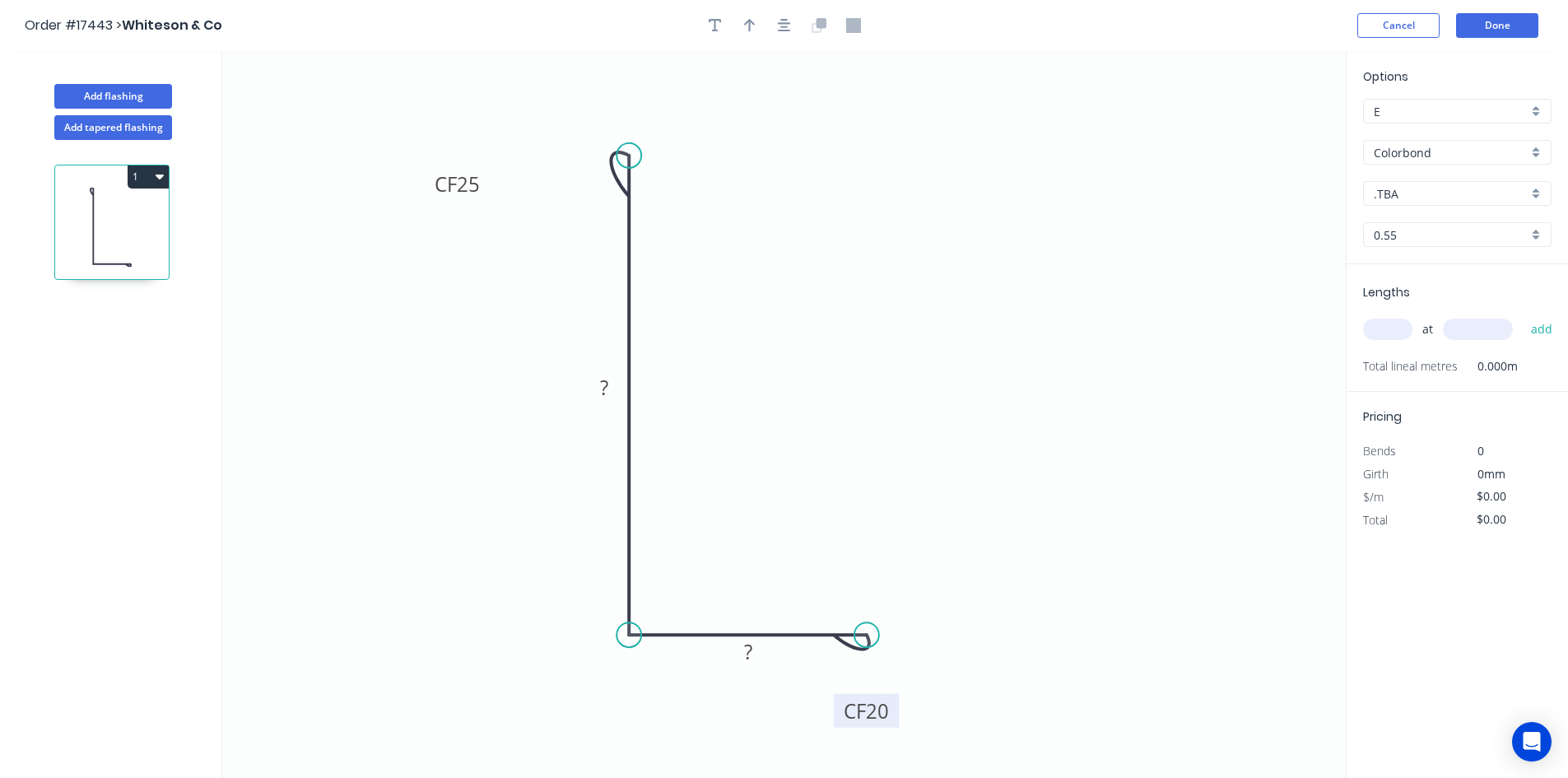
click at [895, 707] on rect at bounding box center [866, 711] width 66 height 34
click at [599, 381] on rect at bounding box center [604, 389] width 33 height 23
click at [758, 652] on rect at bounding box center [748, 652] width 33 height 23
click at [933, 448] on icon "0 CF 25 50 CF 20 25" at bounding box center [784, 414] width 1124 height 726
type input "$17.70"
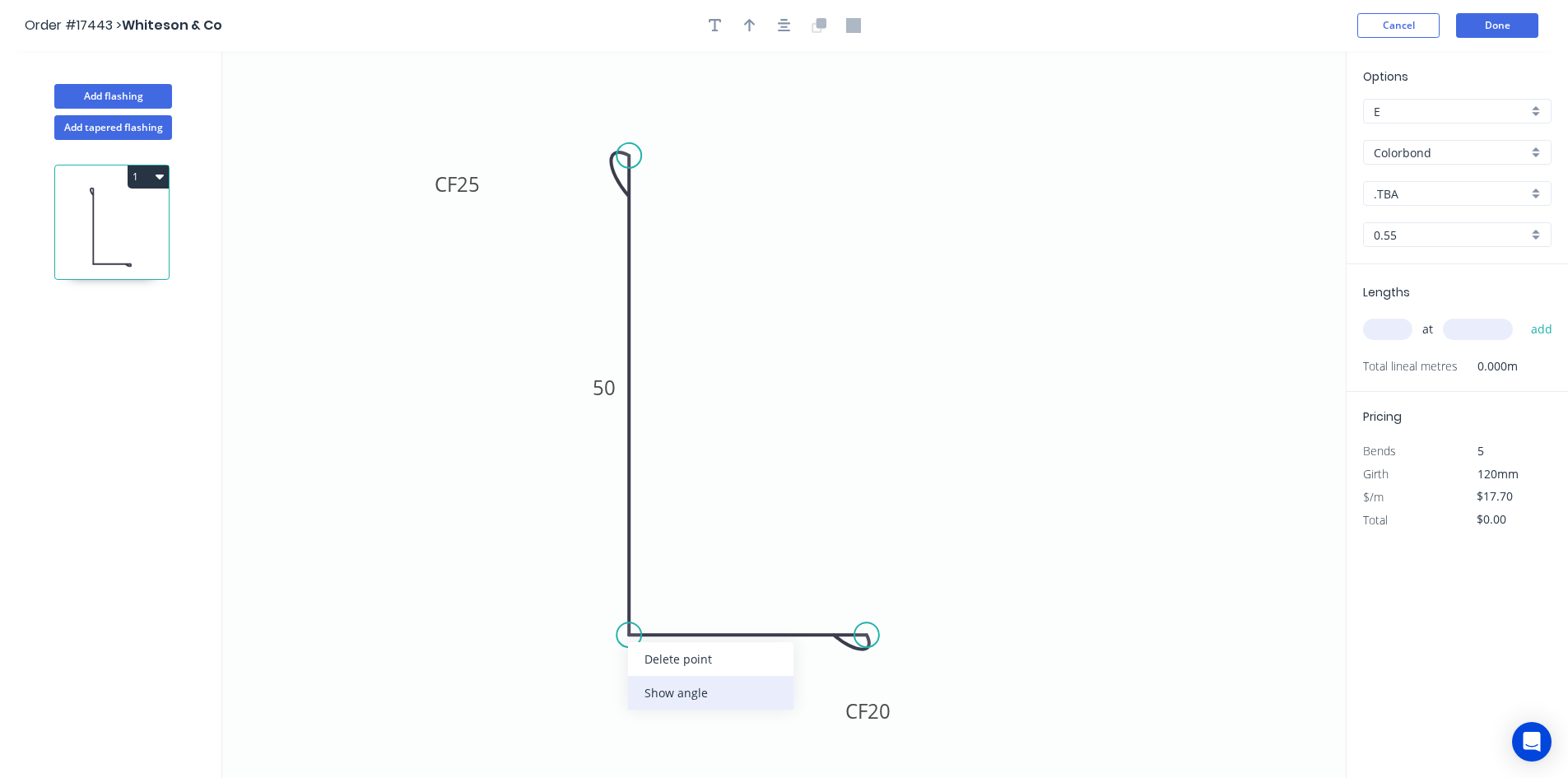
click at [666, 679] on div "Show angle" at bounding box center [711, 692] width 165 height 34
click at [662, 605] on tspan "º" at bounding box center [662, 604] width 7 height 27
click at [742, 575] on icon "0 CF 25 50 CF 20 25 89 º" at bounding box center [784, 414] width 1124 height 726
drag, startPoint x: 682, startPoint y: 594, endPoint x: 575, endPoint y: 672, distance: 132.4
click at [575, 672] on rect at bounding box center [552, 682] width 53 height 34
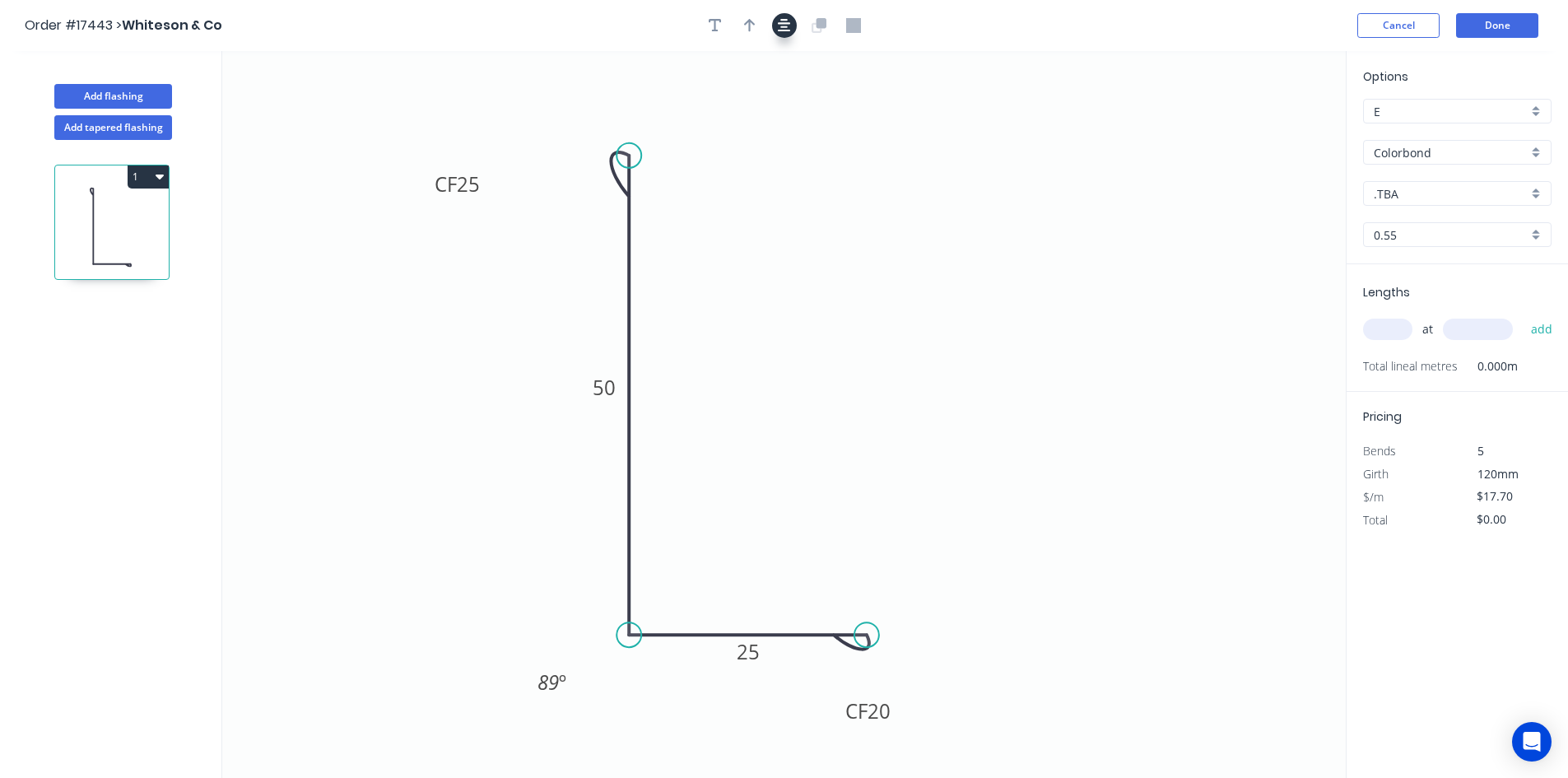
click at [782, 25] on icon "button" at bounding box center [785, 26] width 13 height 15
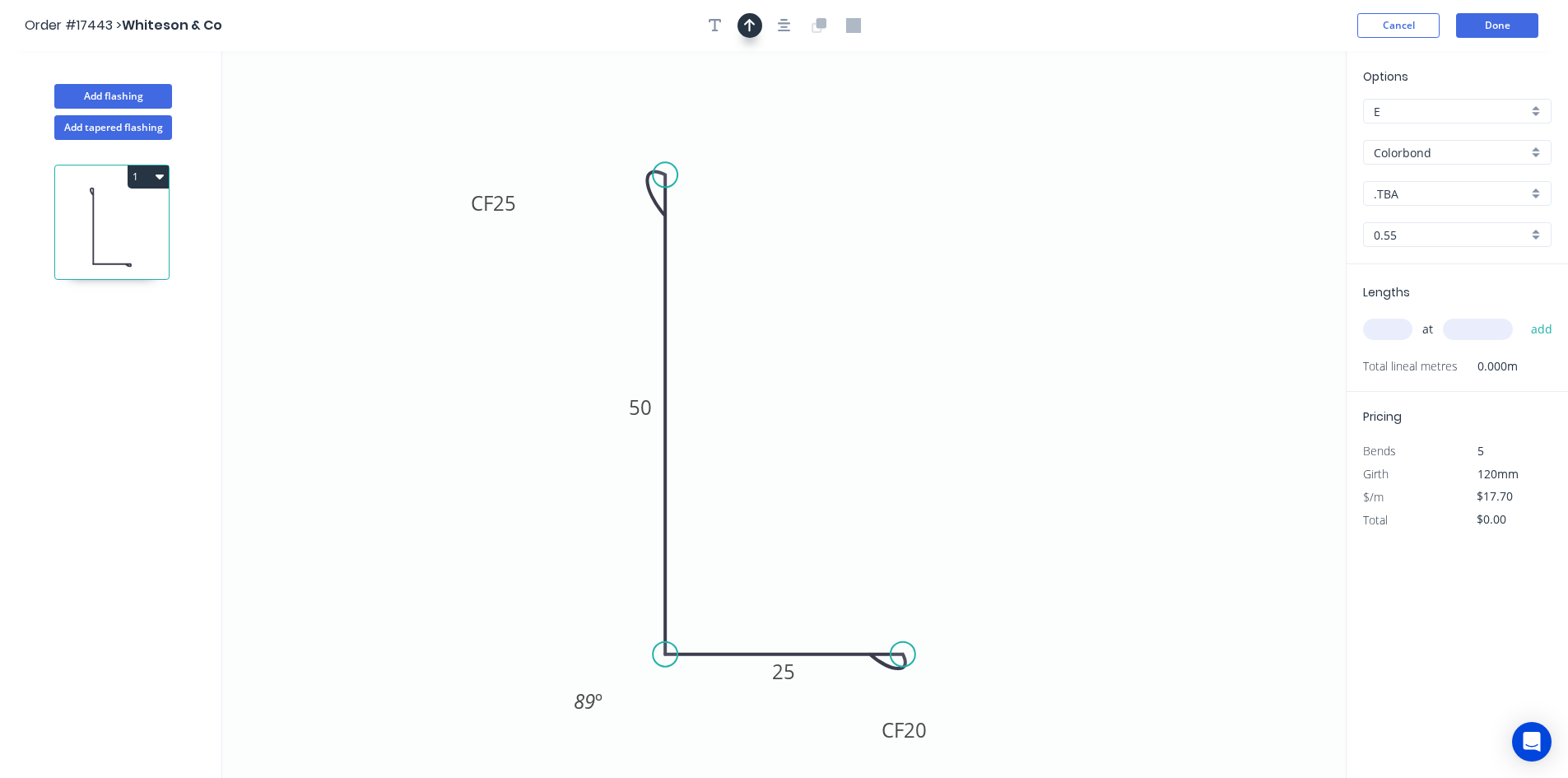
click at [757, 30] on button "button" at bounding box center [750, 26] width 25 height 25
click at [1262, 133] on icon at bounding box center [1263, 114] width 15 height 52
drag, startPoint x: 1263, startPoint y: 130, endPoint x: 869, endPoint y: 332, distance: 442.8
click at [870, 325] on icon at bounding box center [893, 301] width 47 height 47
click at [1443, 189] on input ".TBA" at bounding box center [1451, 194] width 154 height 17
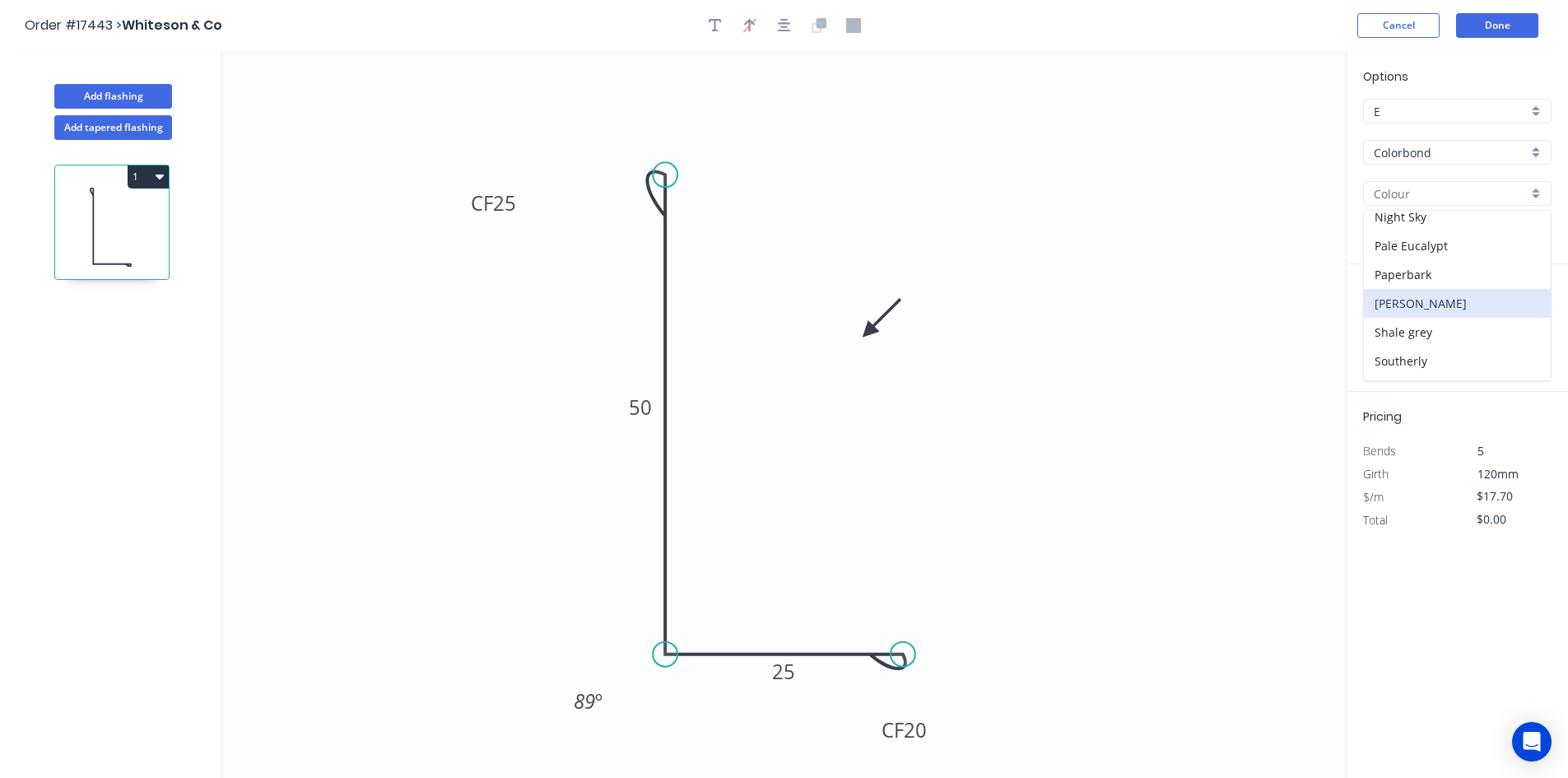
scroll to position [494, 0]
click at [1445, 303] on div "Surfmist" at bounding box center [1457, 308] width 187 height 29
type input "Surfmist"
click at [1383, 327] on input "text" at bounding box center [1388, 329] width 49 height 22
type input "24"
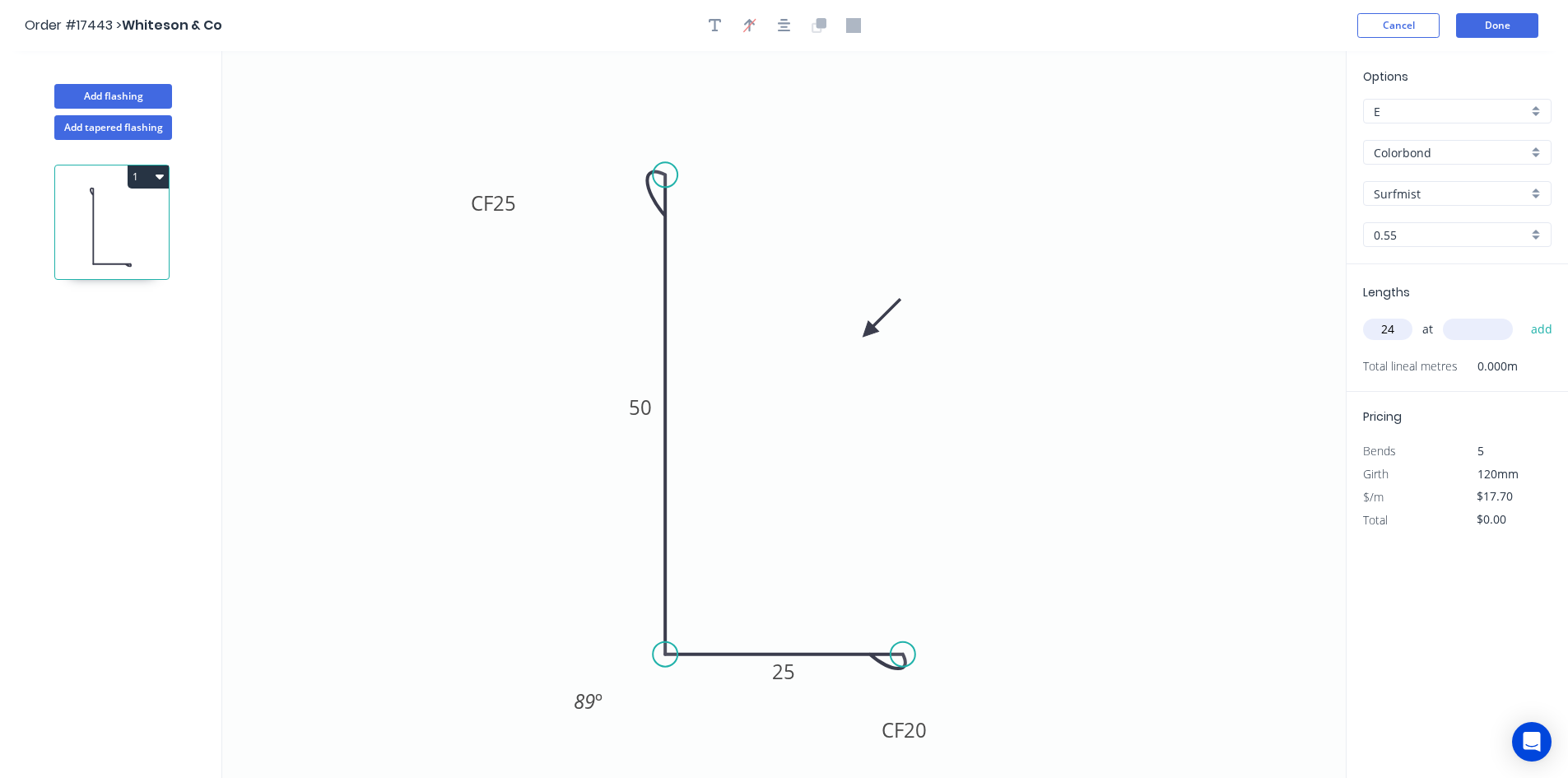
click at [1471, 323] on input "text" at bounding box center [1478, 329] width 70 height 22
type input "3000"
click at [1533, 329] on button "add" at bounding box center [1542, 329] width 39 height 28
type input "$1,274.40"
click at [1501, 29] on button "Done" at bounding box center [1497, 26] width 82 height 25
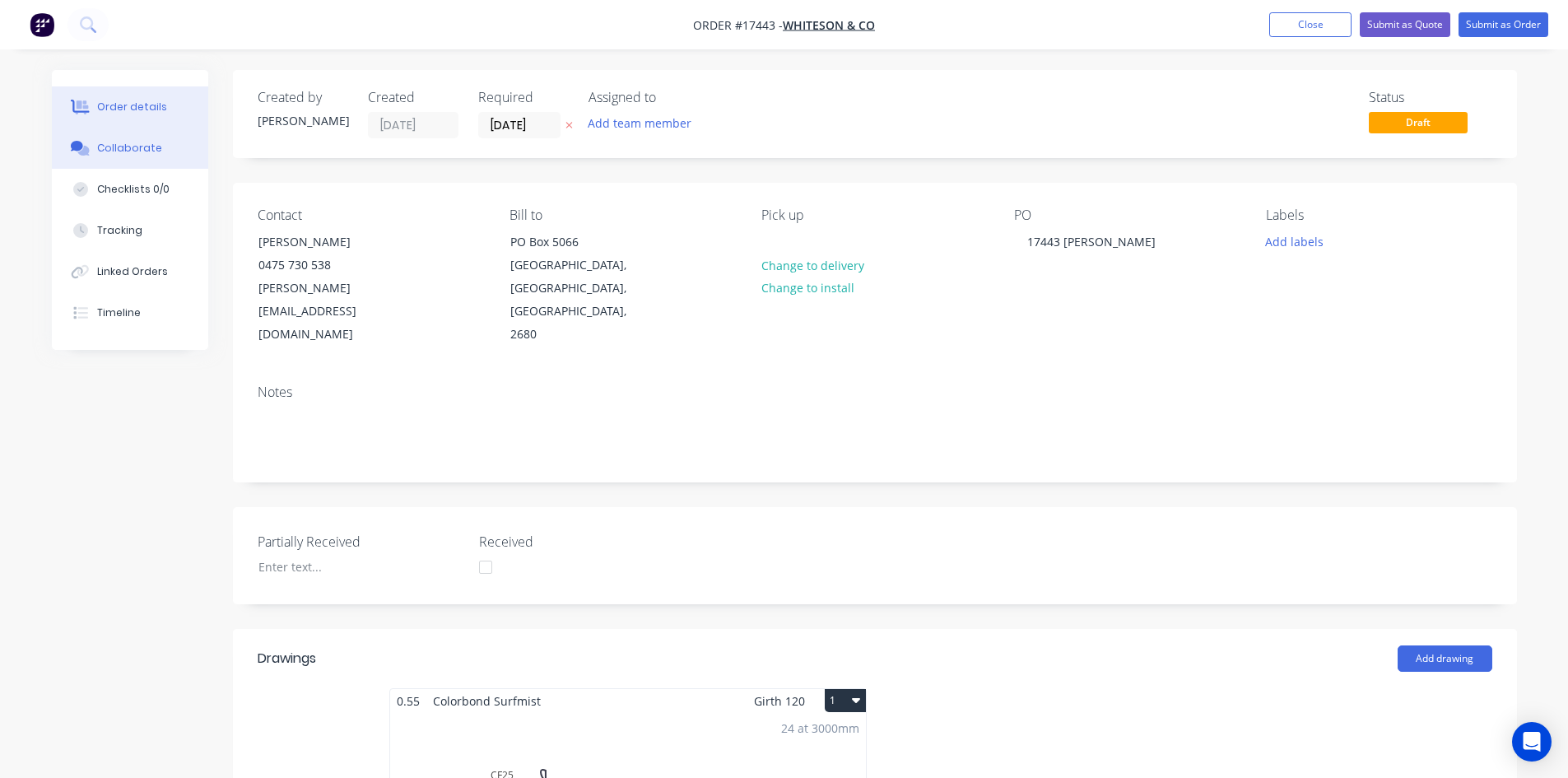
click at [180, 152] on button "Collaborate" at bounding box center [130, 148] width 156 height 42
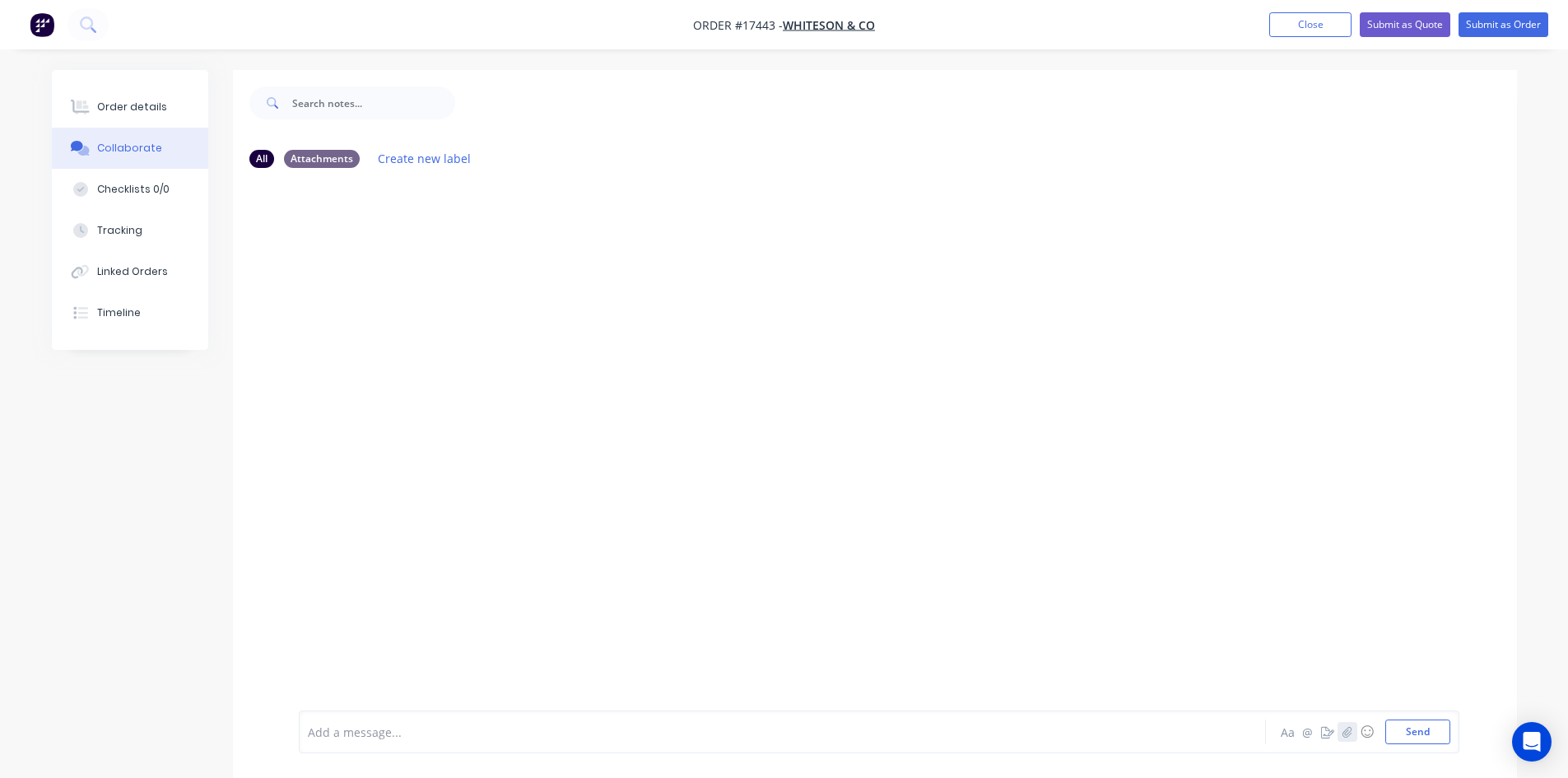
click at [1345, 729] on icon "button" at bounding box center [1347, 731] width 10 height 12
click at [1425, 735] on button "Send" at bounding box center [1418, 731] width 65 height 25
click at [131, 118] on button "Order details" at bounding box center [130, 107] width 156 height 42
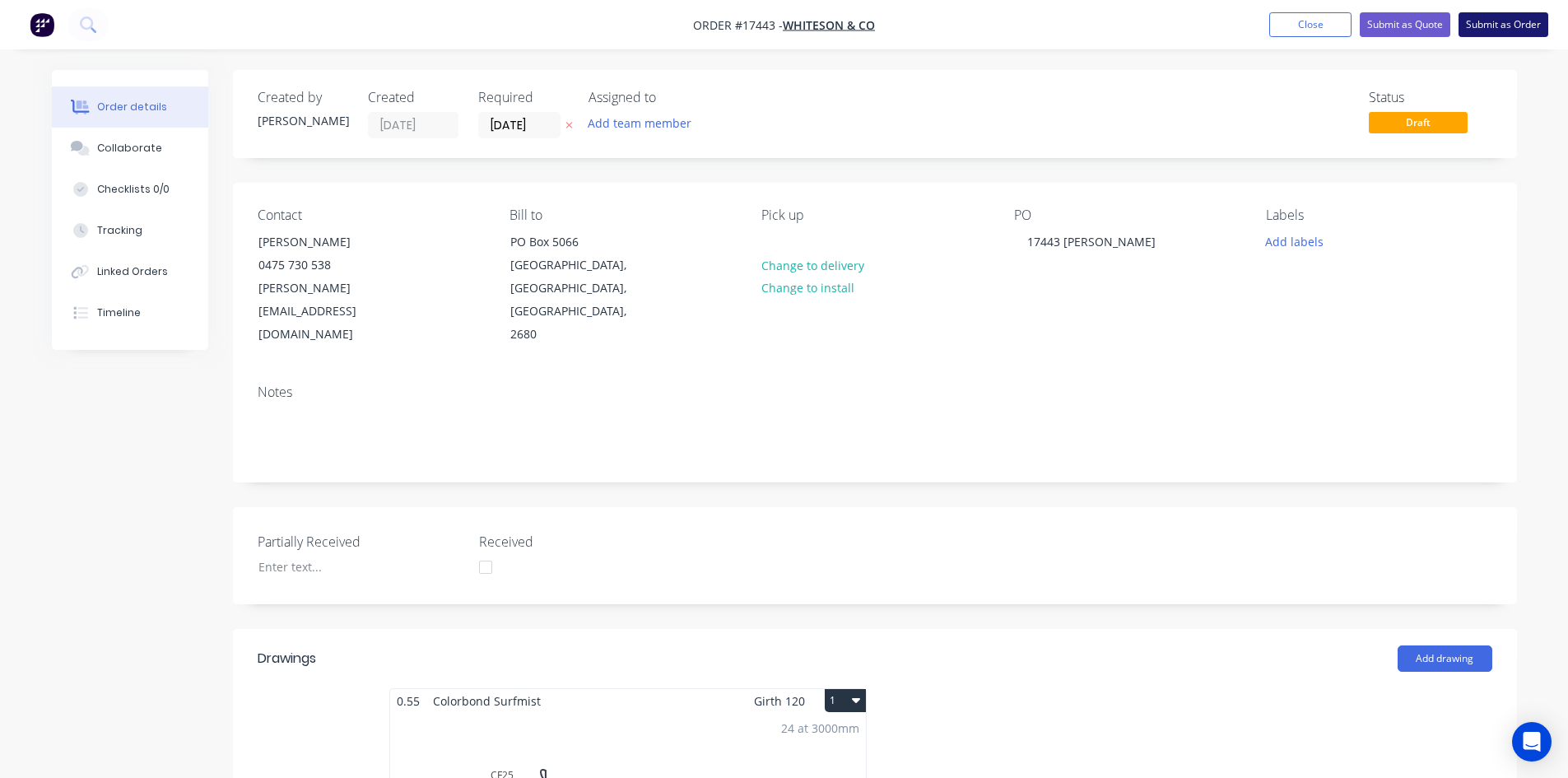
click at [1507, 26] on button "Submit as Order" at bounding box center [1504, 25] width 90 height 25
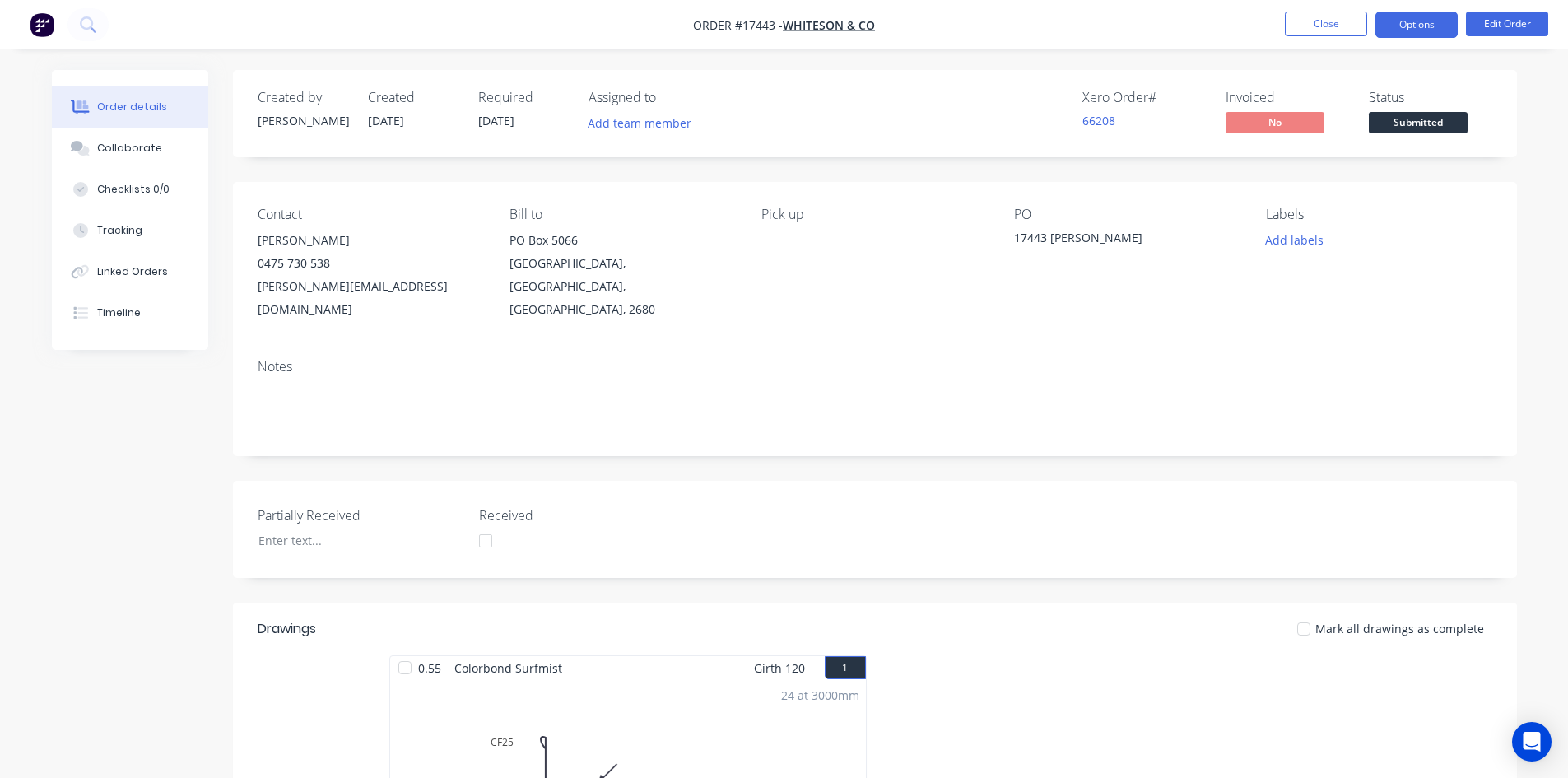
click at [1431, 23] on button "Options" at bounding box center [1417, 25] width 82 height 27
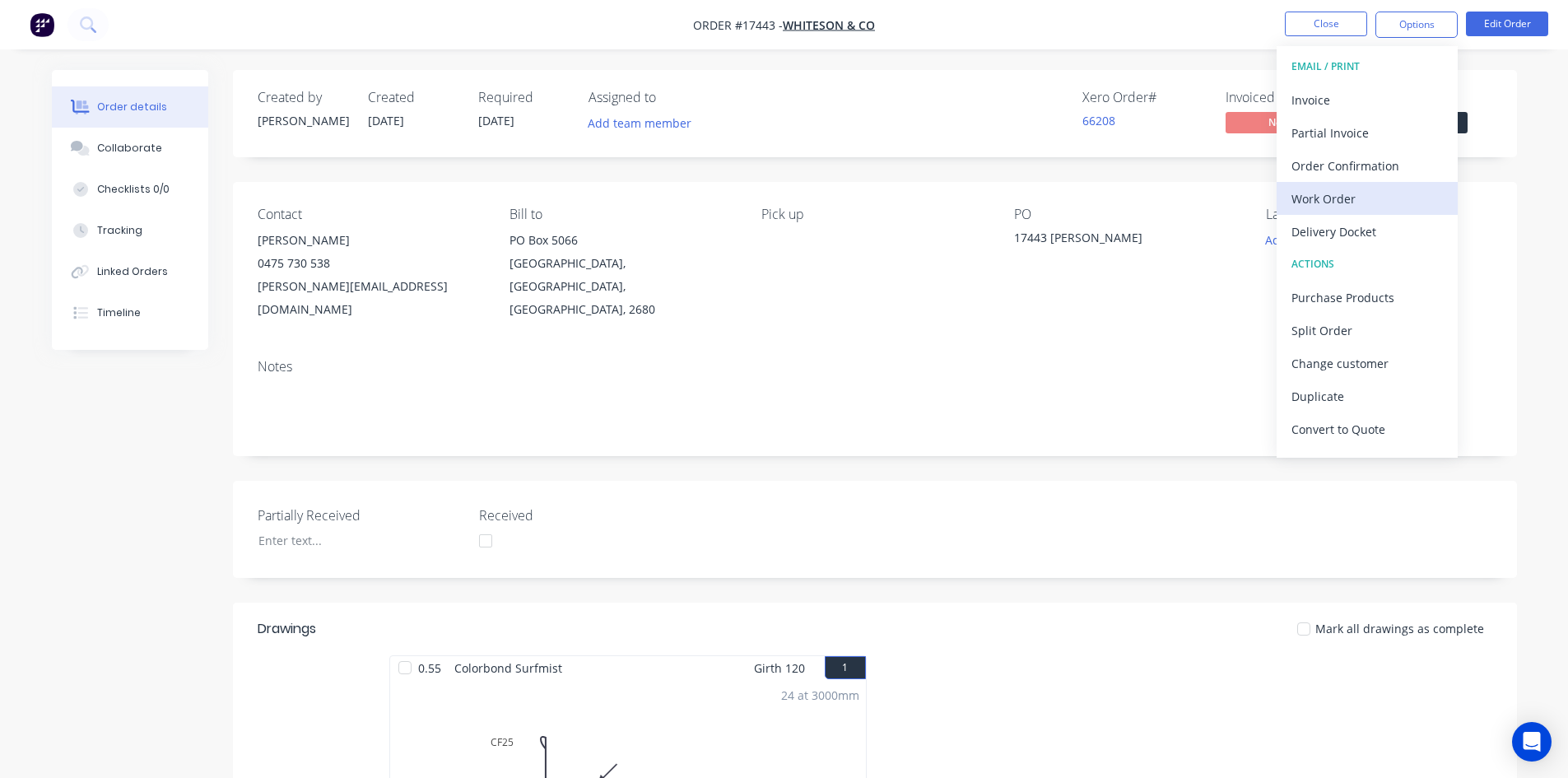
click at [1372, 193] on div "Work Order" at bounding box center [1368, 199] width 151 height 24
click at [1372, 193] on div "Custom" at bounding box center [1368, 199] width 151 height 24
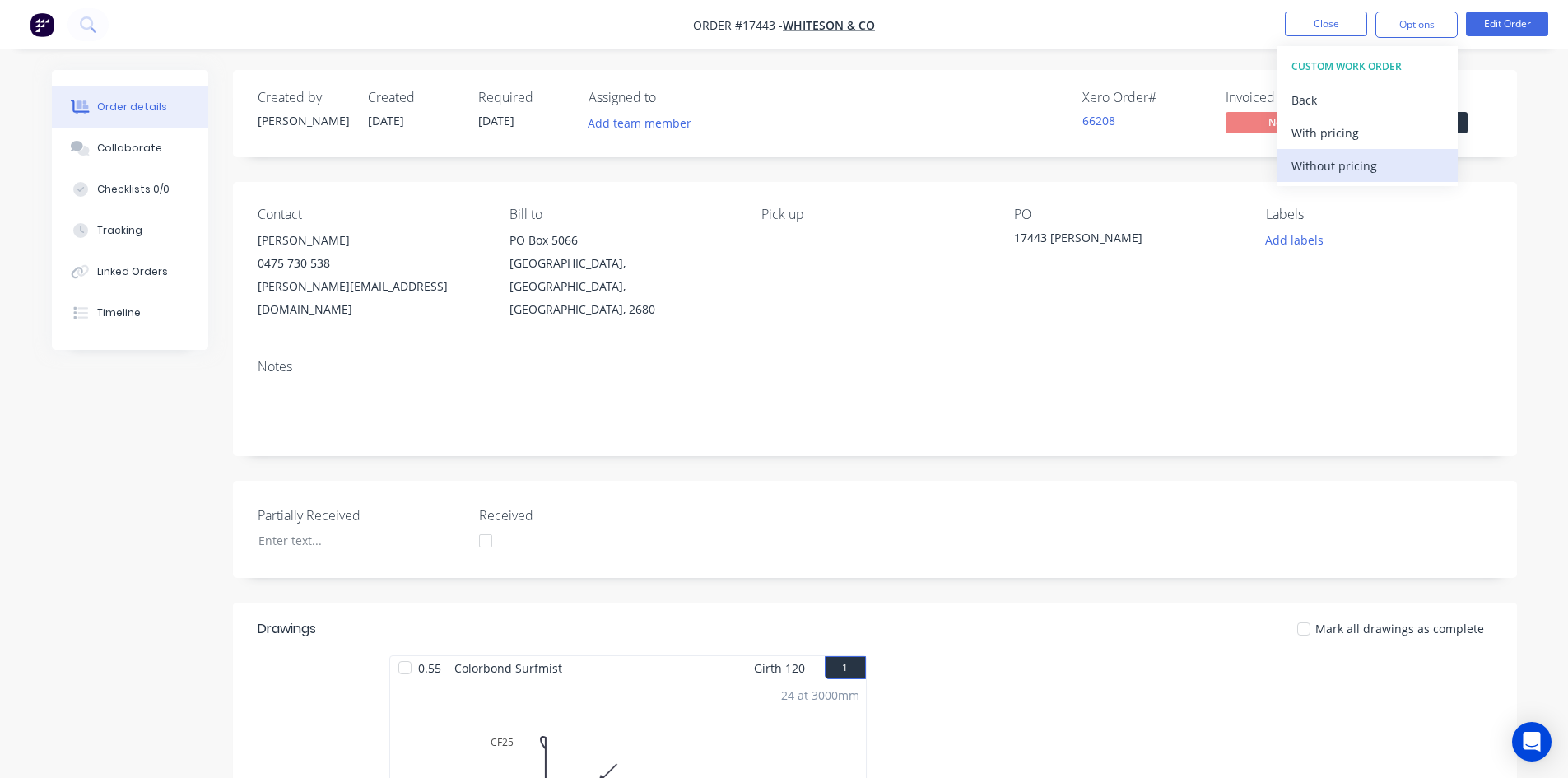
click at [1375, 167] on div "Without pricing" at bounding box center [1368, 165] width 151 height 24
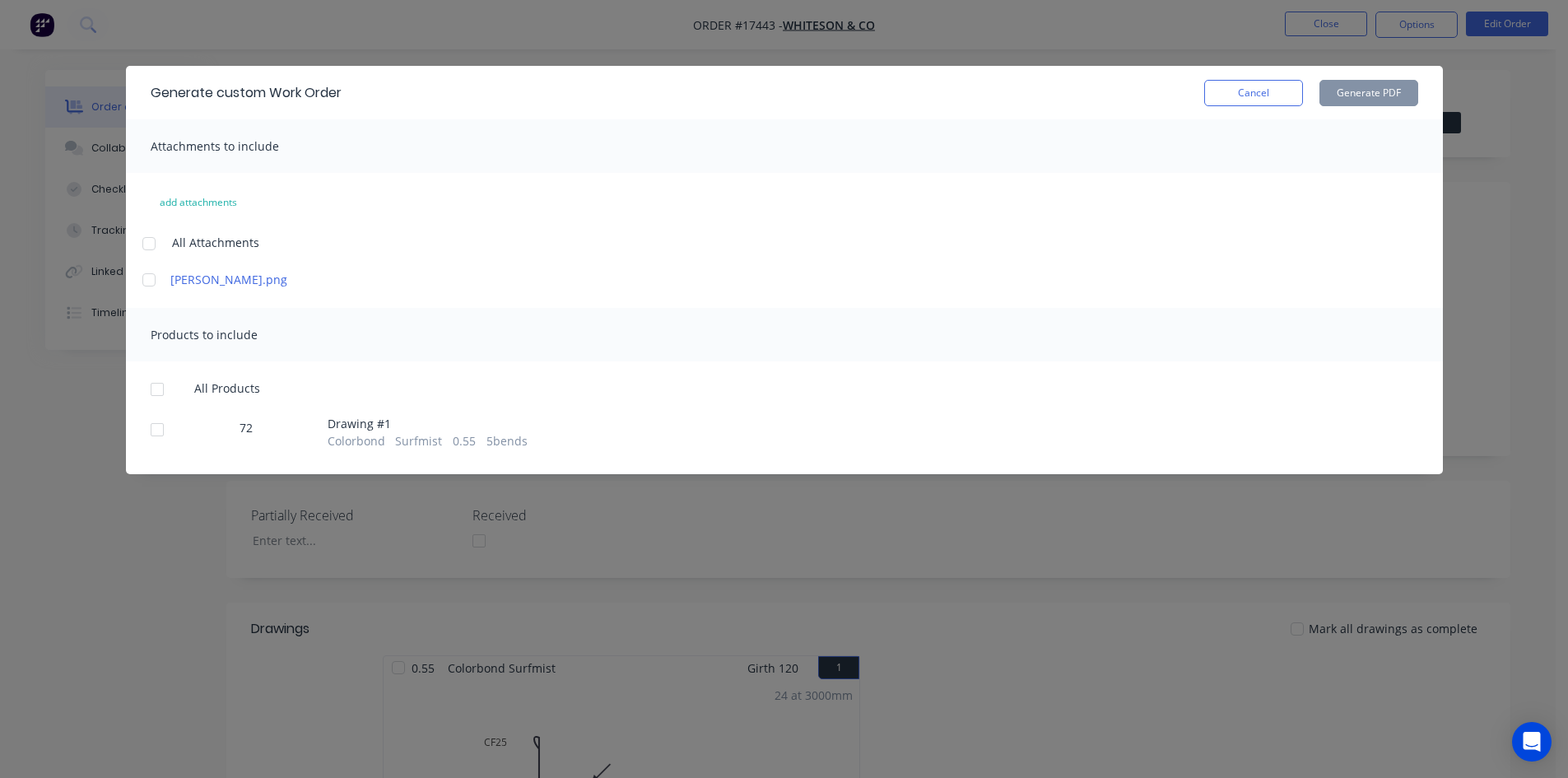
drag, startPoint x: 150, startPoint y: 241, endPoint x: 154, endPoint y: 313, distance: 72.1
click at [150, 242] on div at bounding box center [149, 244] width 33 height 33
click at [156, 387] on div at bounding box center [157, 390] width 33 height 33
click at [1373, 83] on button "Generate PDF" at bounding box center [1368, 93] width 99 height 27
click at [1284, 101] on button "Cancel" at bounding box center [1254, 93] width 99 height 27
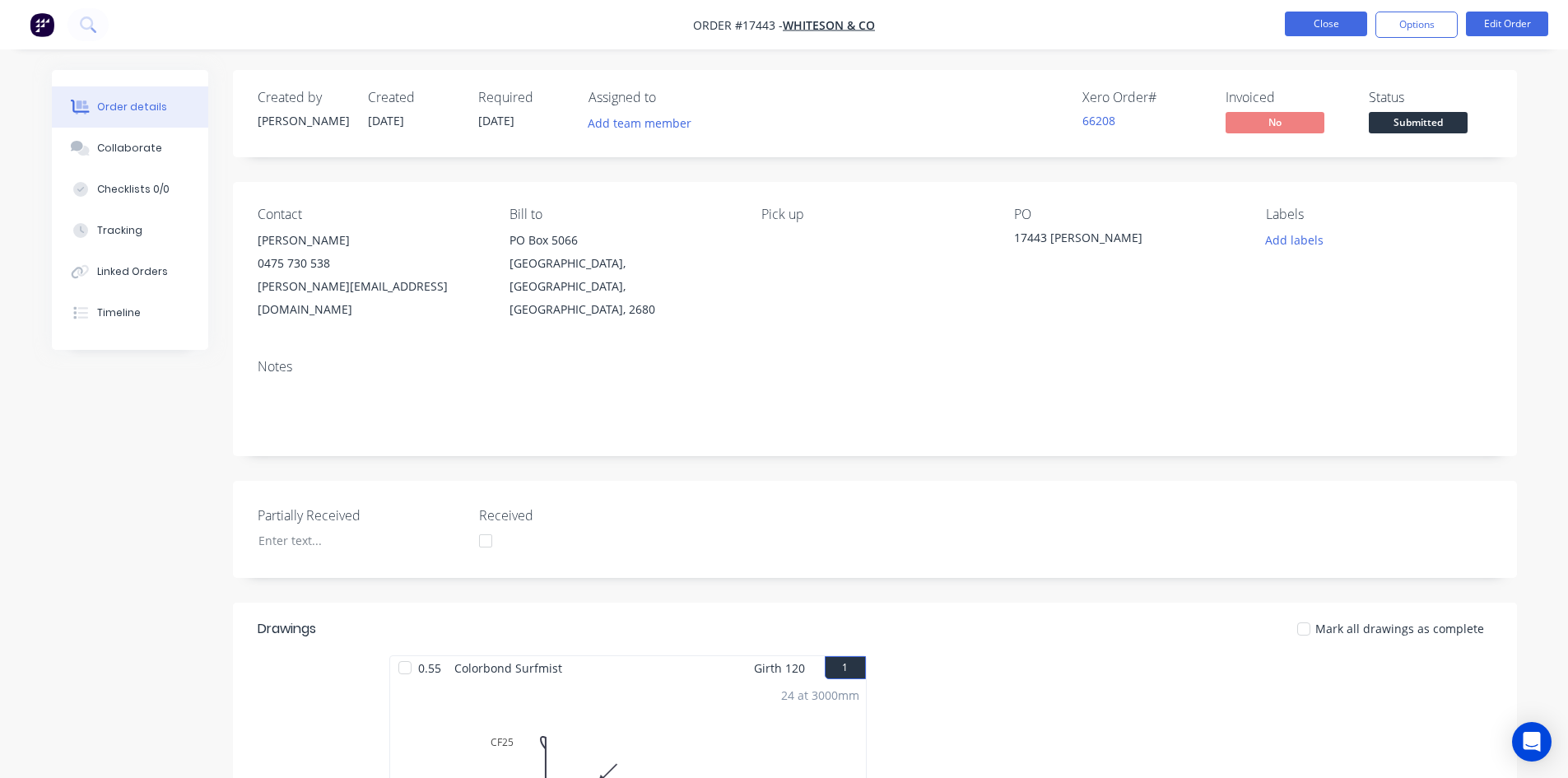
click at [1324, 32] on button "Close" at bounding box center [1326, 24] width 82 height 25
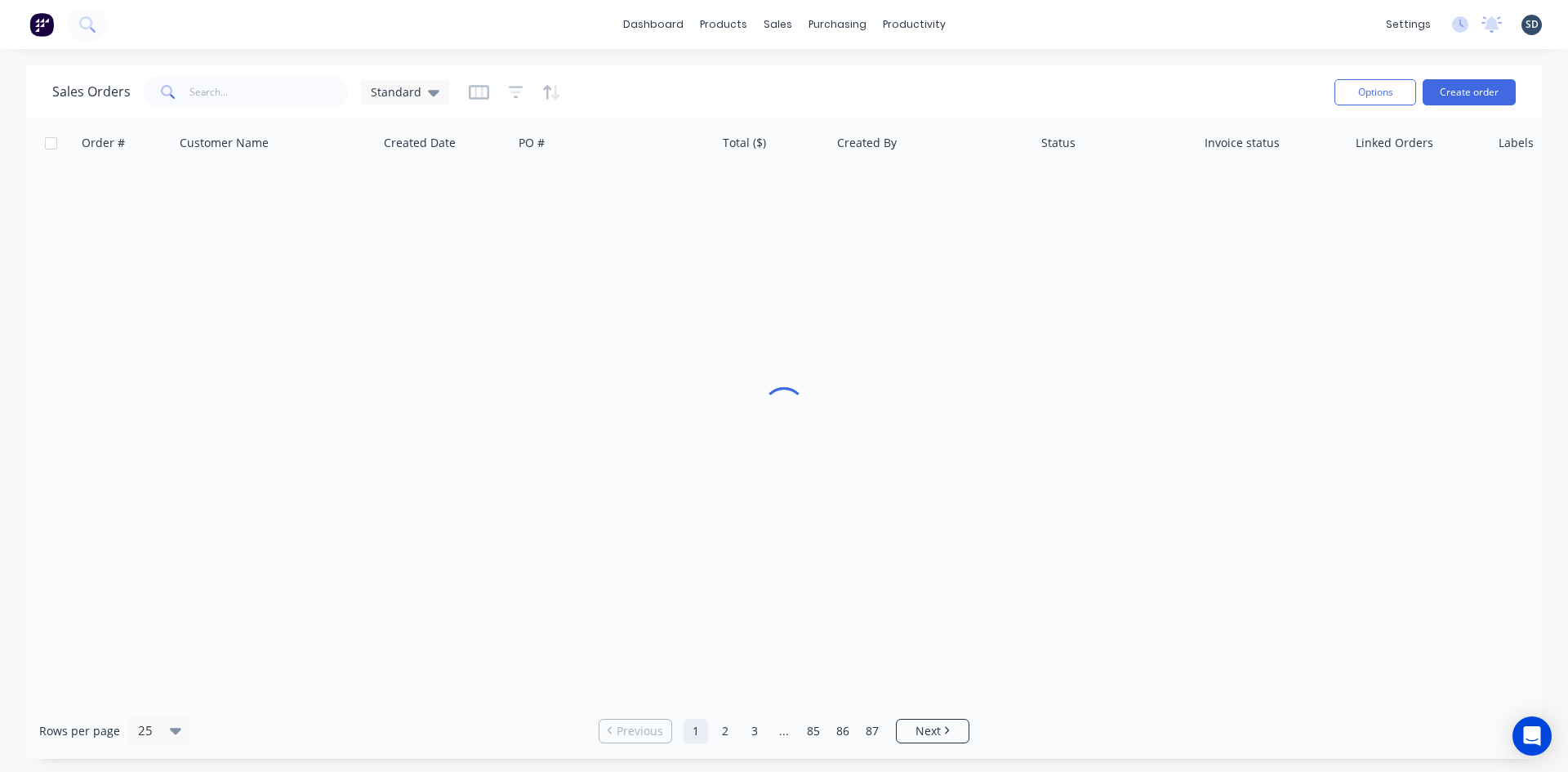
click at [1017, 30] on div "dashboard products sales purchasing productivity dashboard products Product Cat…" at bounding box center [784, 24] width 1568 height 49
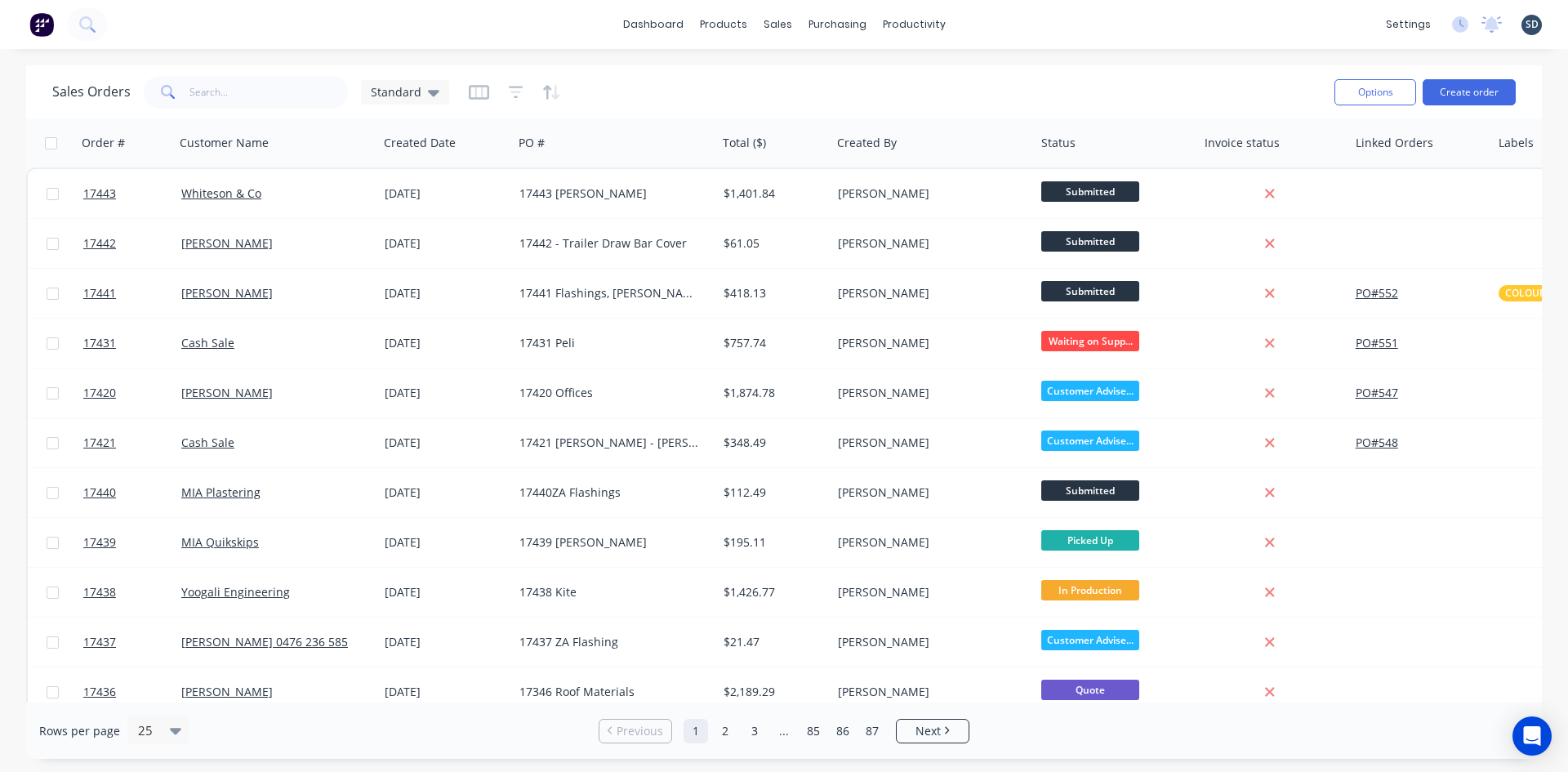
click at [981, 25] on div "dashboard products sales purchasing productivity dashboard products Product Cat…" at bounding box center [784, 24] width 1568 height 49
click at [411, 94] on span "Standard" at bounding box center [396, 92] width 50 height 17
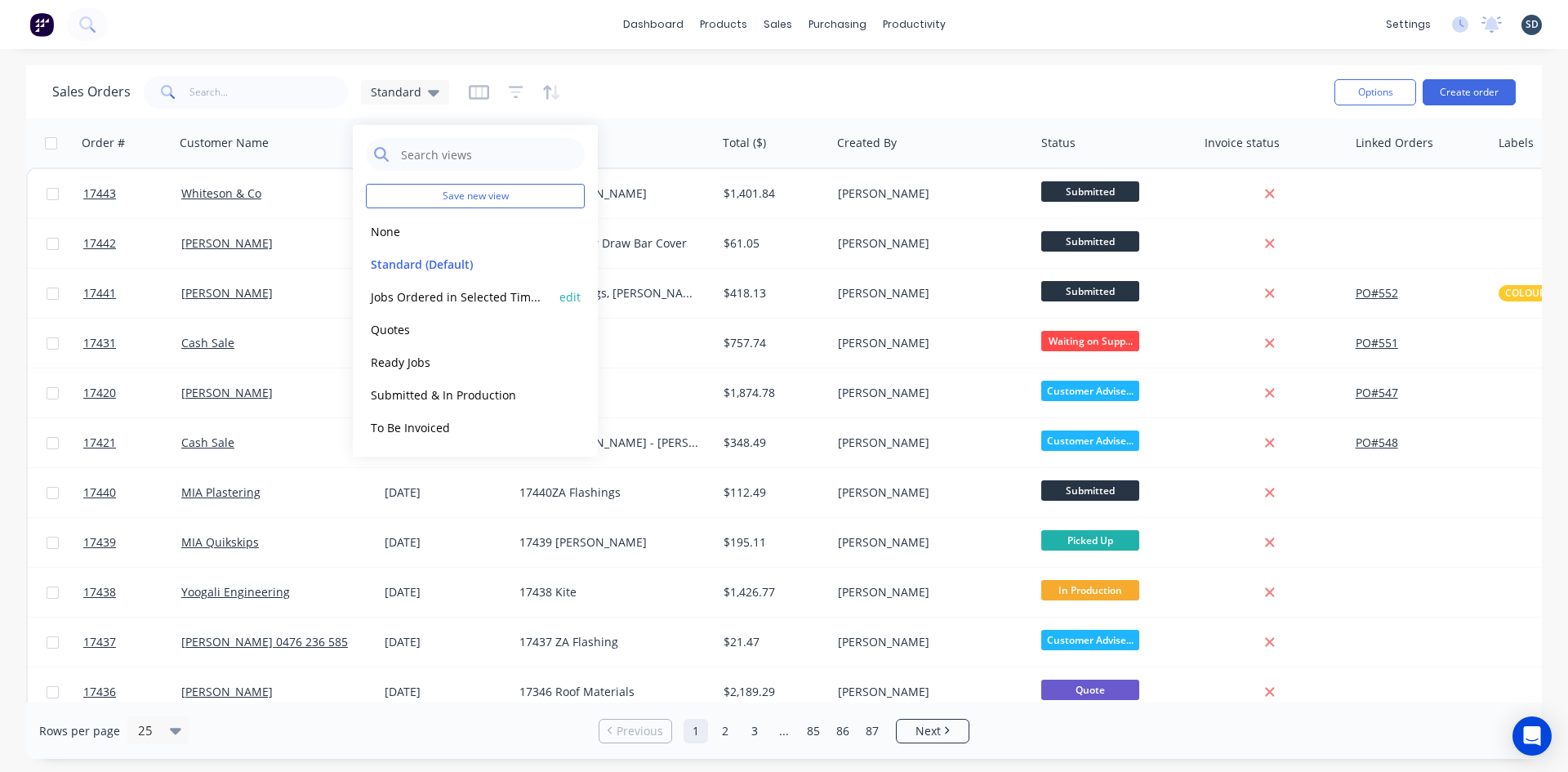
click at [504, 297] on button "Jobs Ordered in Selected Timeframe" at bounding box center [459, 297] width 186 height 19
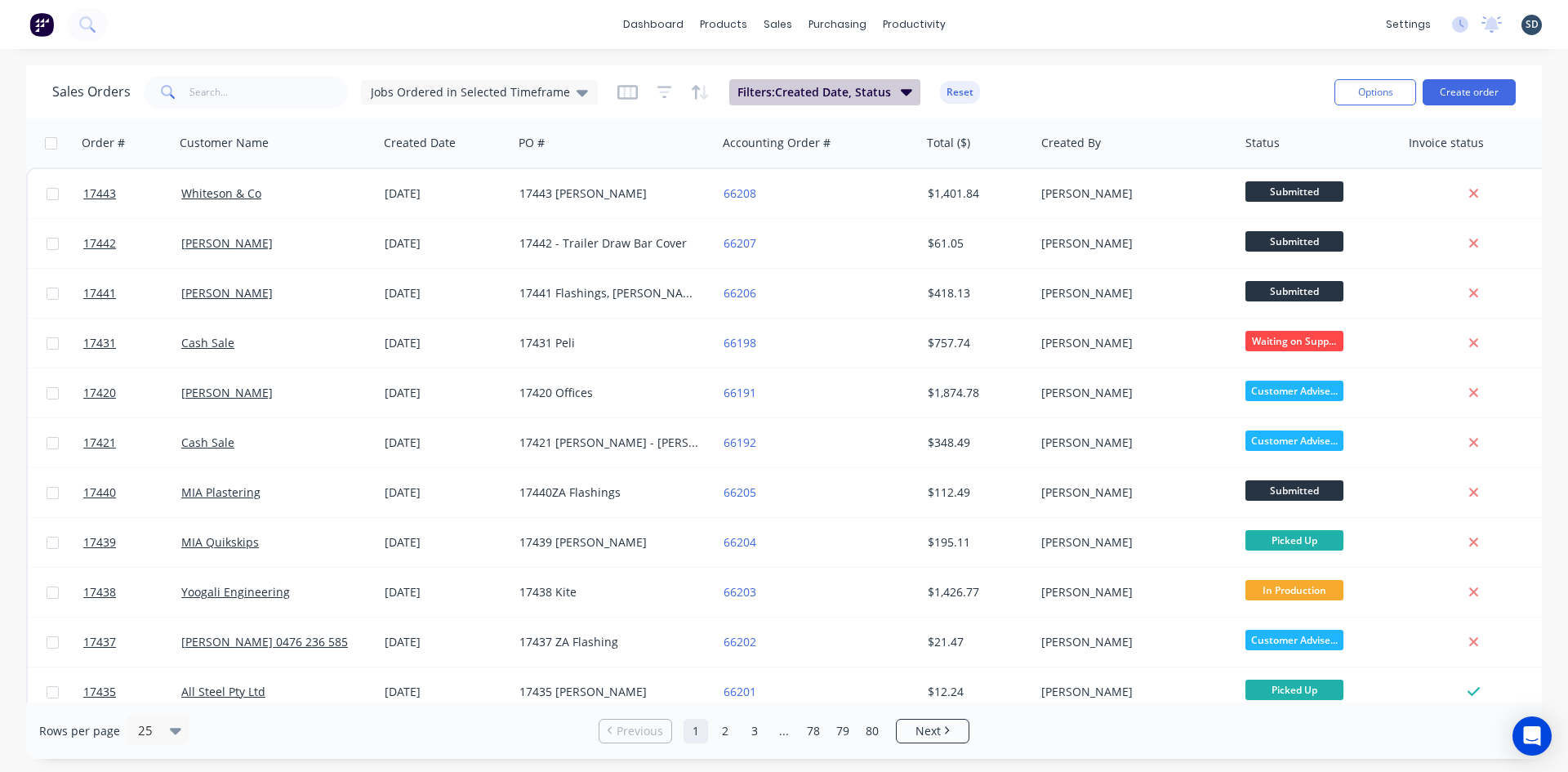
click at [873, 88] on span "Filters: Created Date, Status" at bounding box center [814, 92] width 153 height 16
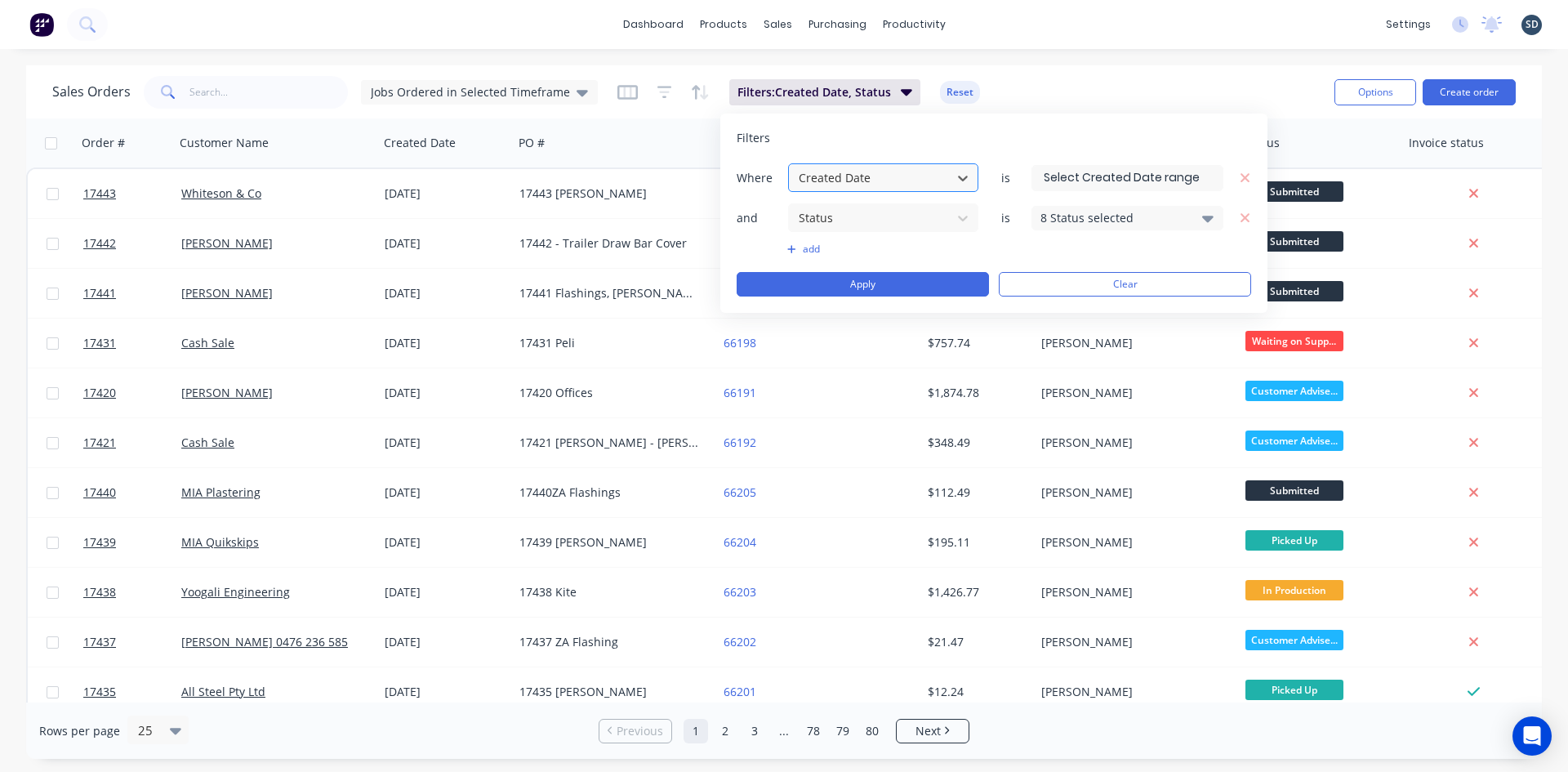
click at [931, 172] on div at bounding box center [869, 177] width 146 height 21
click at [916, 152] on div "Filters Where Created Date is and Status is 8 Status selected add Apply Clear" at bounding box center [993, 214] width 547 height 200
click at [1104, 94] on div "Sales Orders Jobs Ordered in Selected Timeframe Filters: Created Date, Status R…" at bounding box center [686, 92] width 1269 height 40
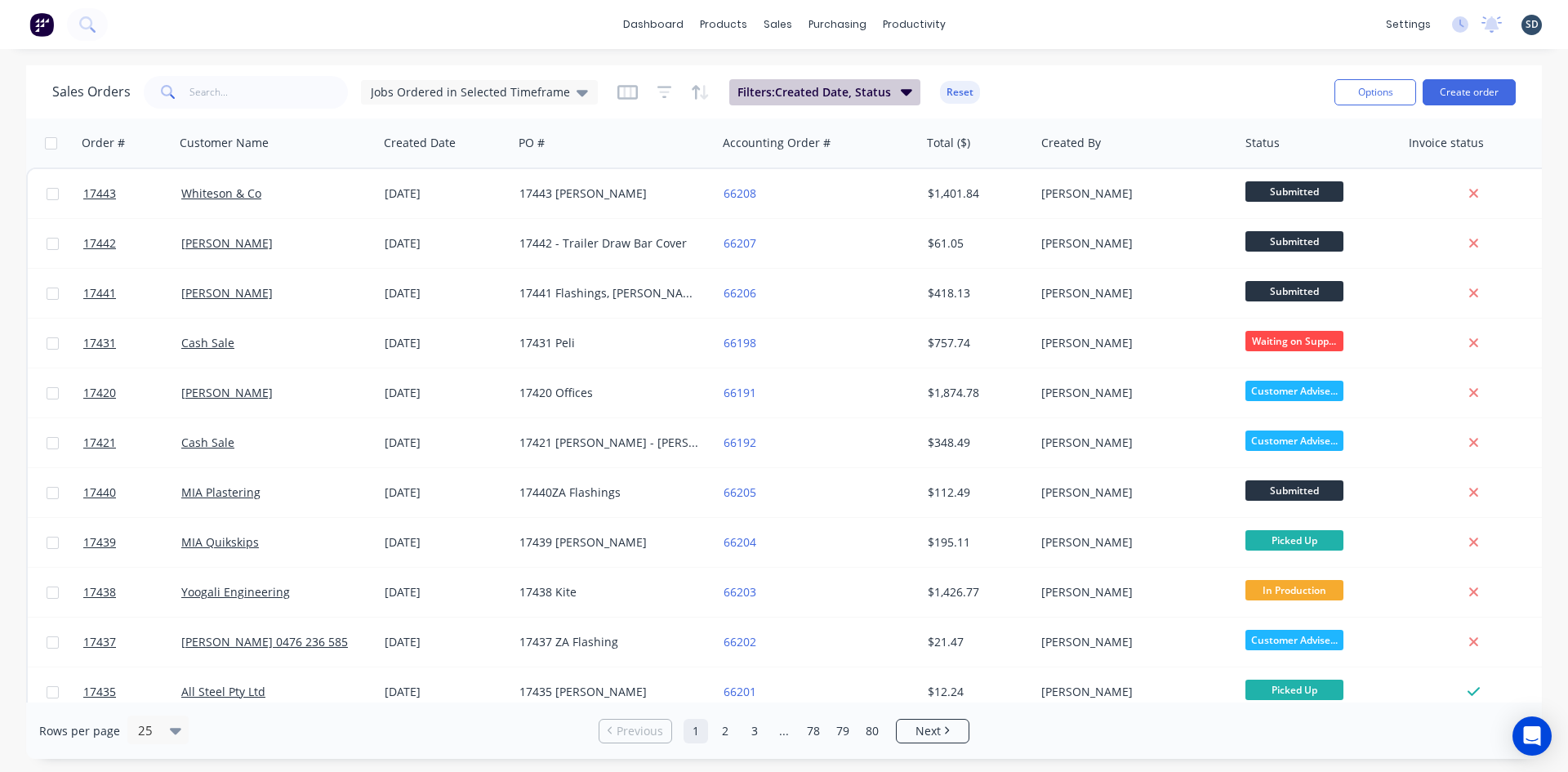
click at [819, 99] on span "Filters: Created Date, Status" at bounding box center [814, 92] width 153 height 16
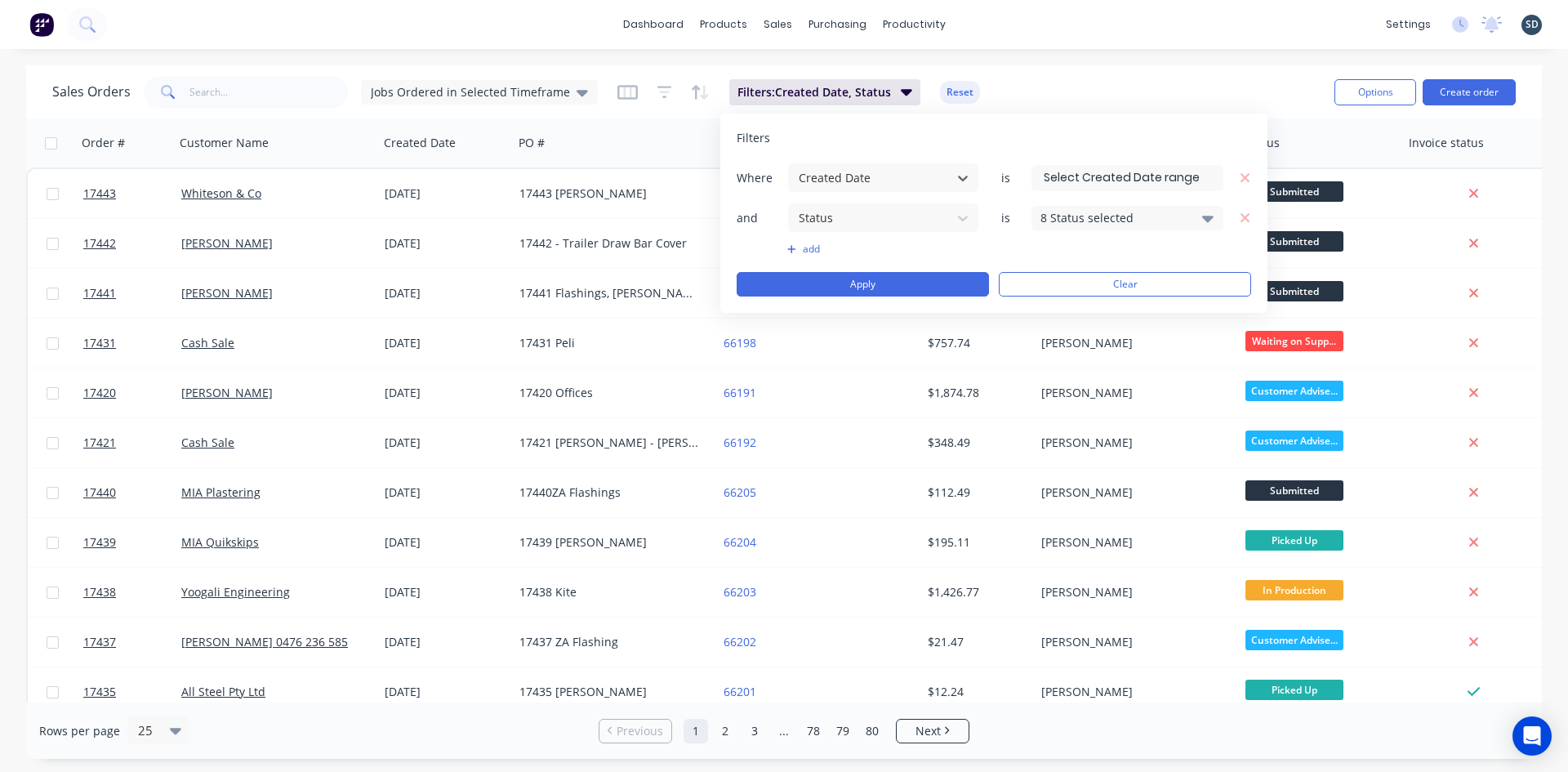
click at [1138, 177] on input at bounding box center [1128, 178] width 191 height 25
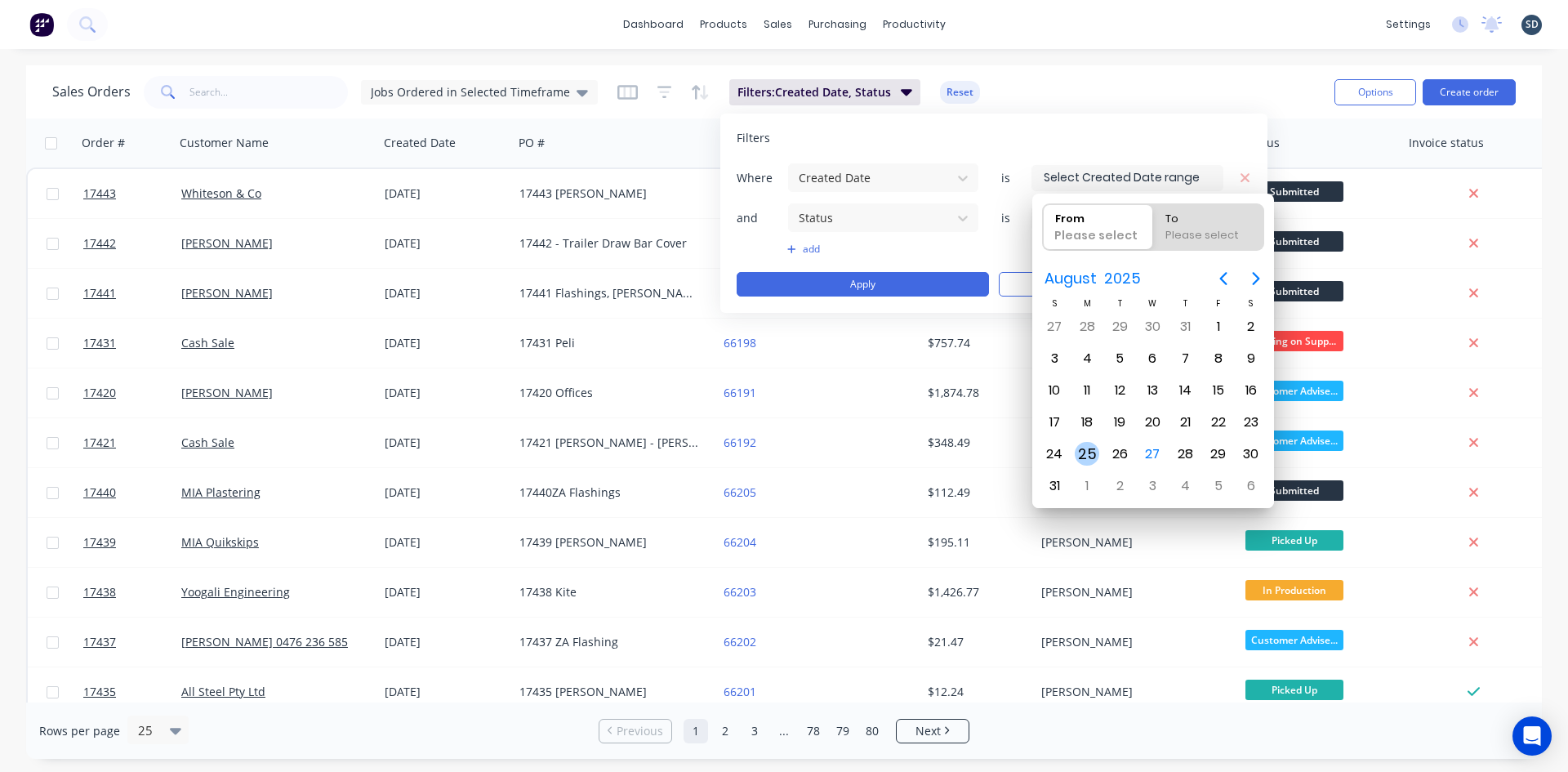
click at [1091, 456] on div "25" at bounding box center [1087, 454] width 25 height 25
type input "25/08/25"
radio input "false"
radio input "true"
click at [1193, 453] on div "28" at bounding box center [1186, 454] width 25 height 25
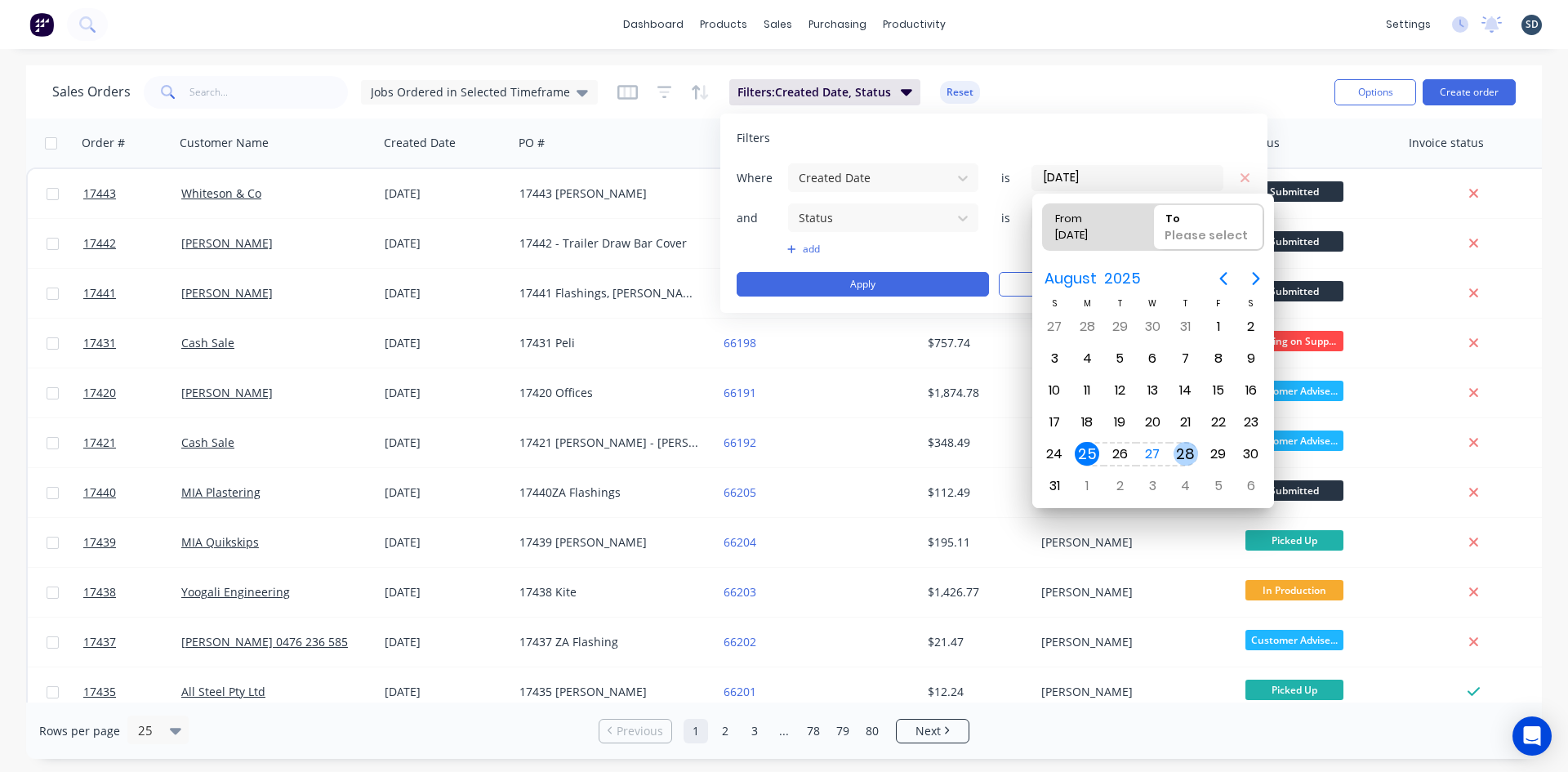
type input "25/08/25 - 28/08/25"
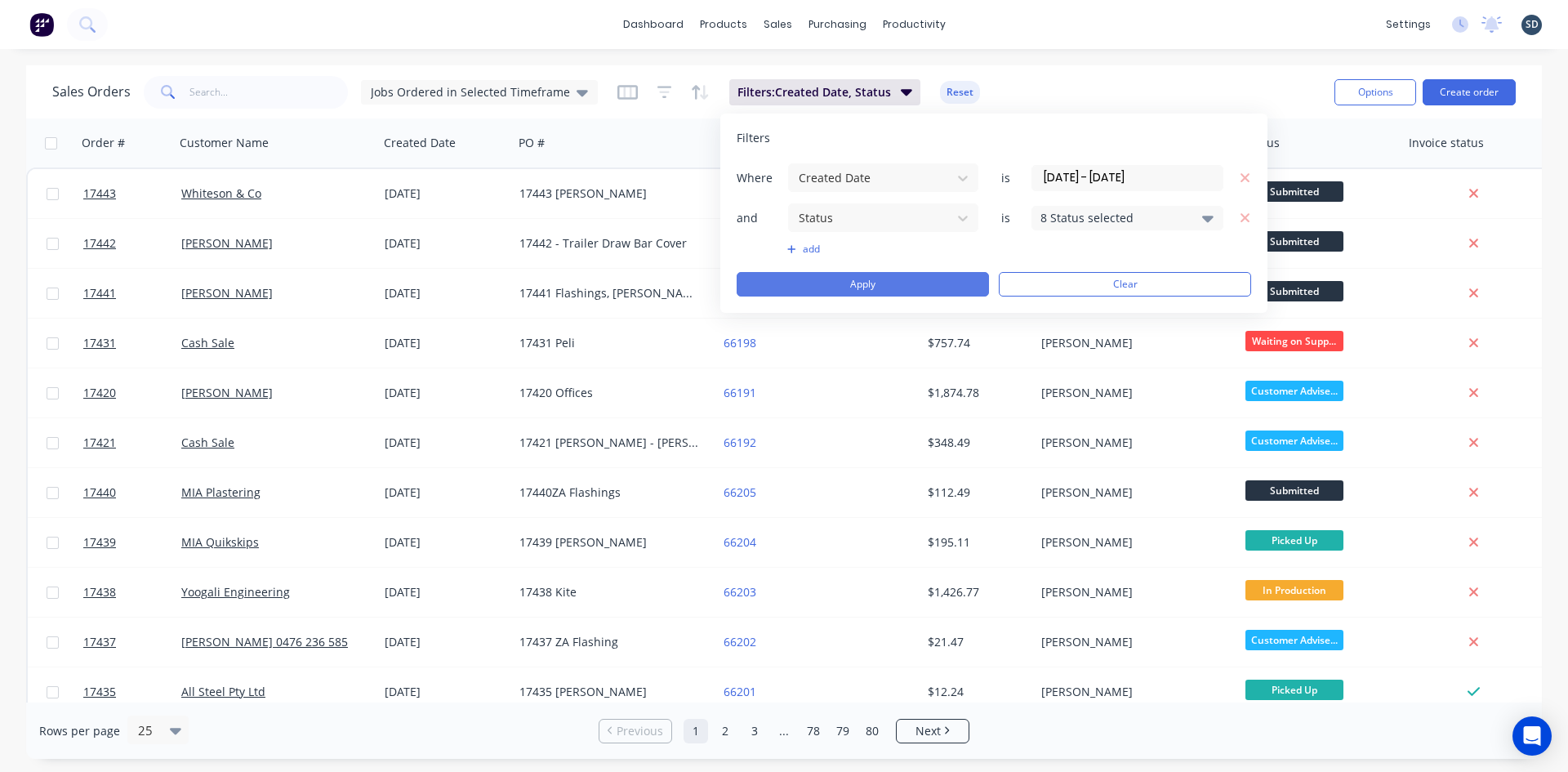
click at [883, 285] on button "Apply" at bounding box center [863, 285] width 252 height 25
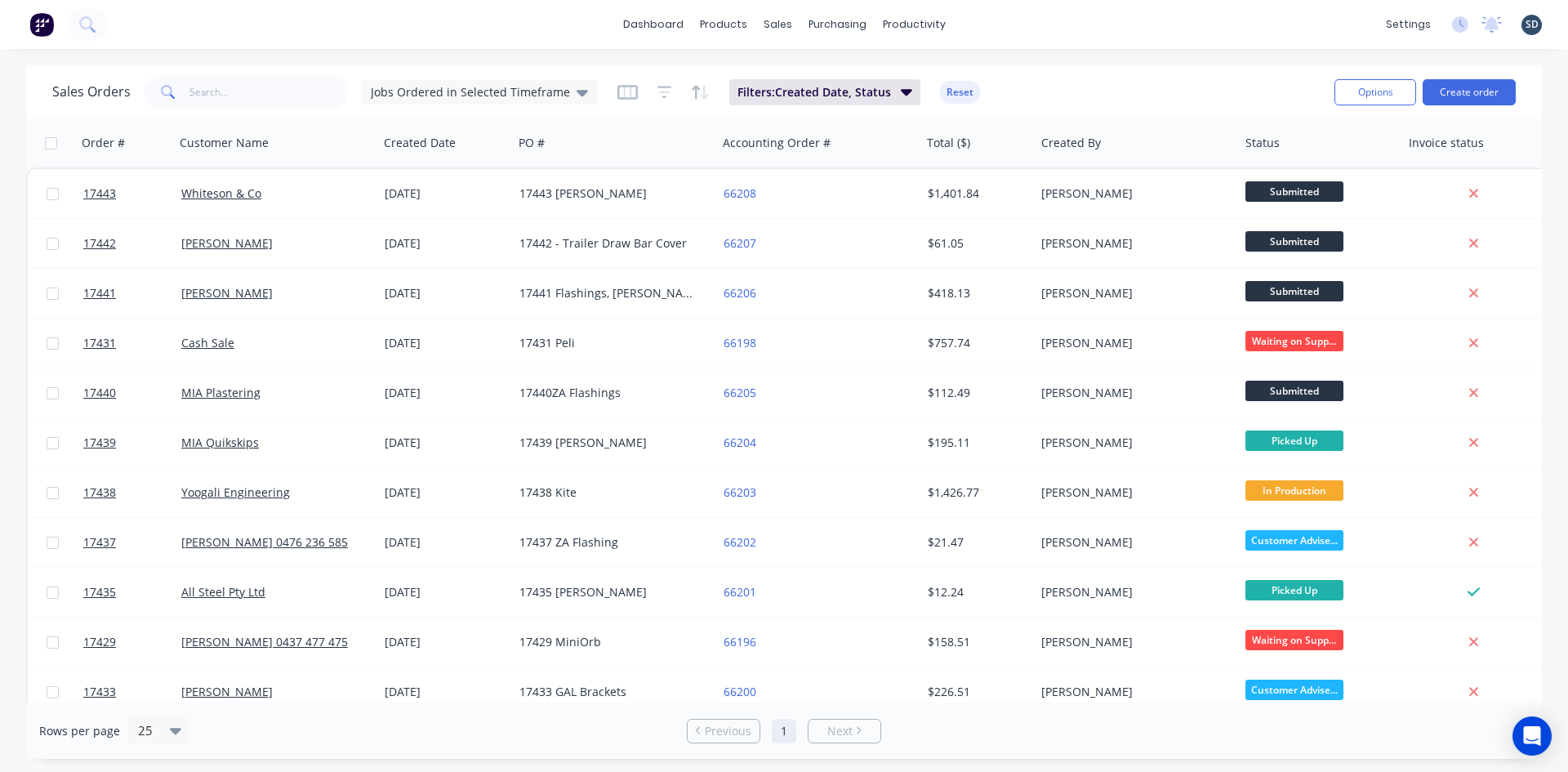
click at [1015, 61] on div "dashboard products sales purchasing productivity dashboard products Product Cat…" at bounding box center [784, 386] width 1568 height 772
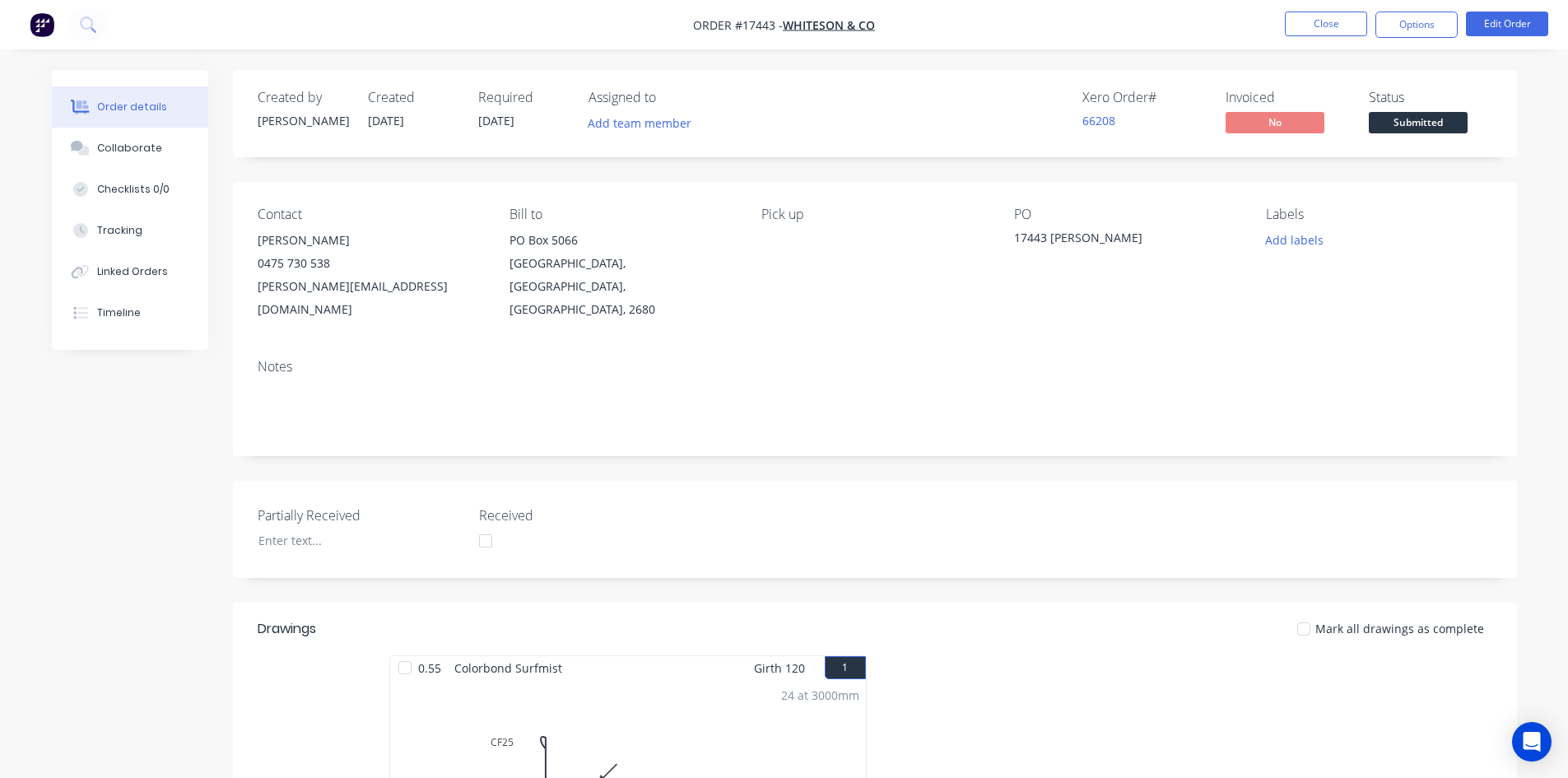
click at [969, 31] on nav "Order #17443 - Whiteson & Co Close Options Edit Order" at bounding box center [784, 24] width 1568 height 49
click at [1335, 23] on button "Close" at bounding box center [1326, 24] width 82 height 25
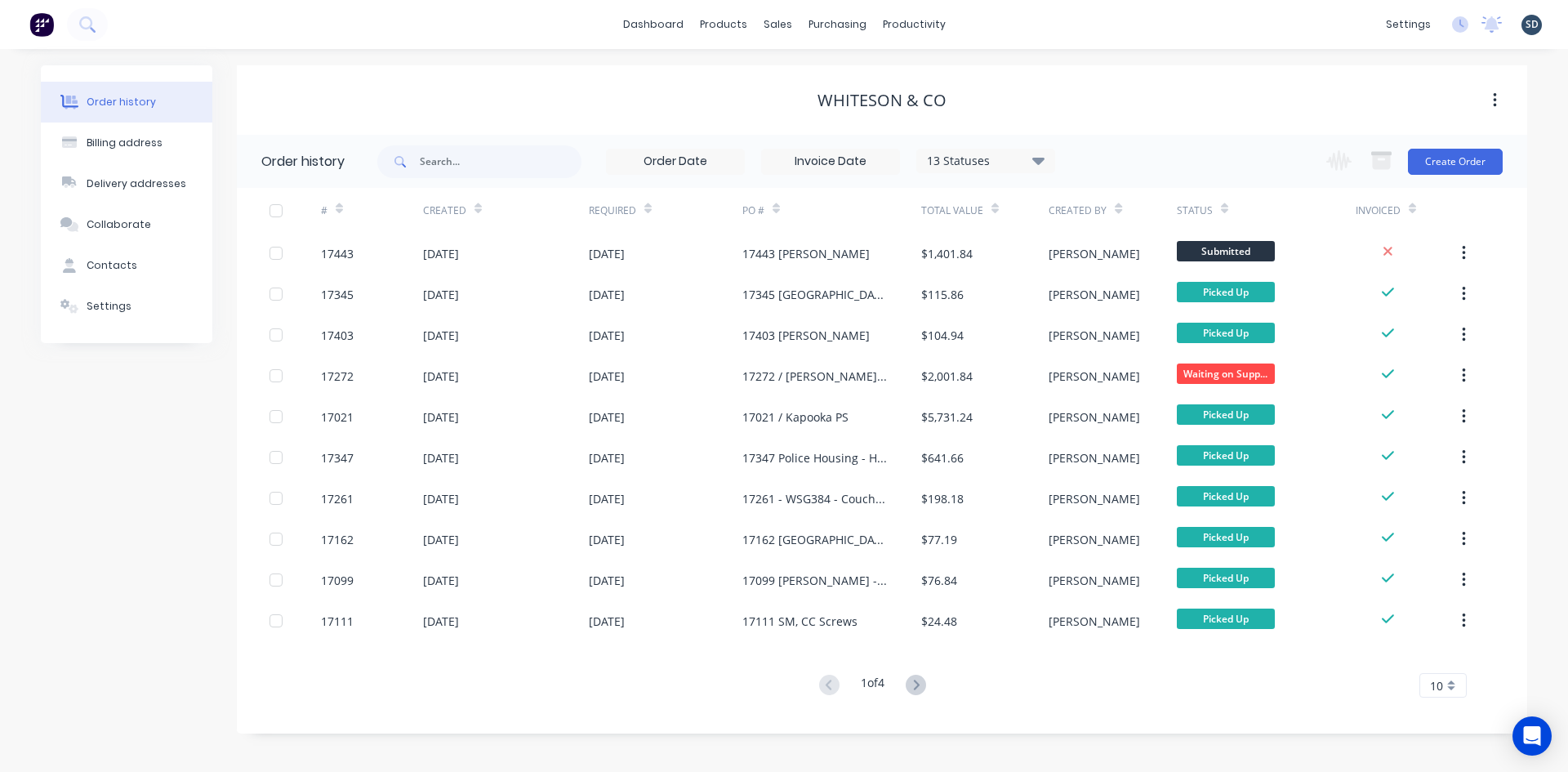
click at [990, 21] on div "dashboard products sales purchasing productivity dashboard products Product Cat…" at bounding box center [784, 24] width 1568 height 49
click at [826, 82] on div "Sales Orders" at bounding box center [837, 78] width 67 height 15
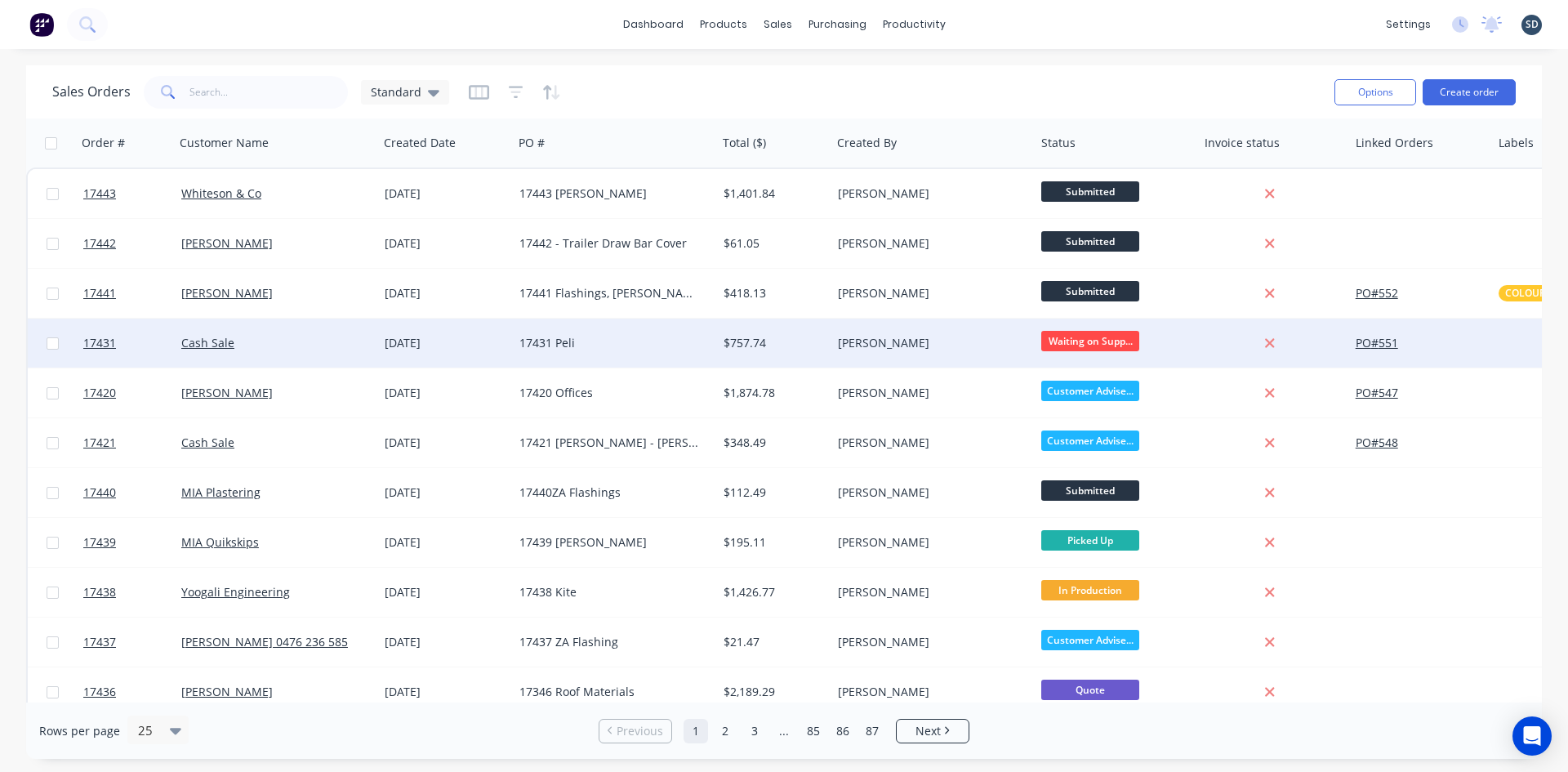
click at [700, 343] on div "17431 Peli" at bounding box center [610, 343] width 181 height 16
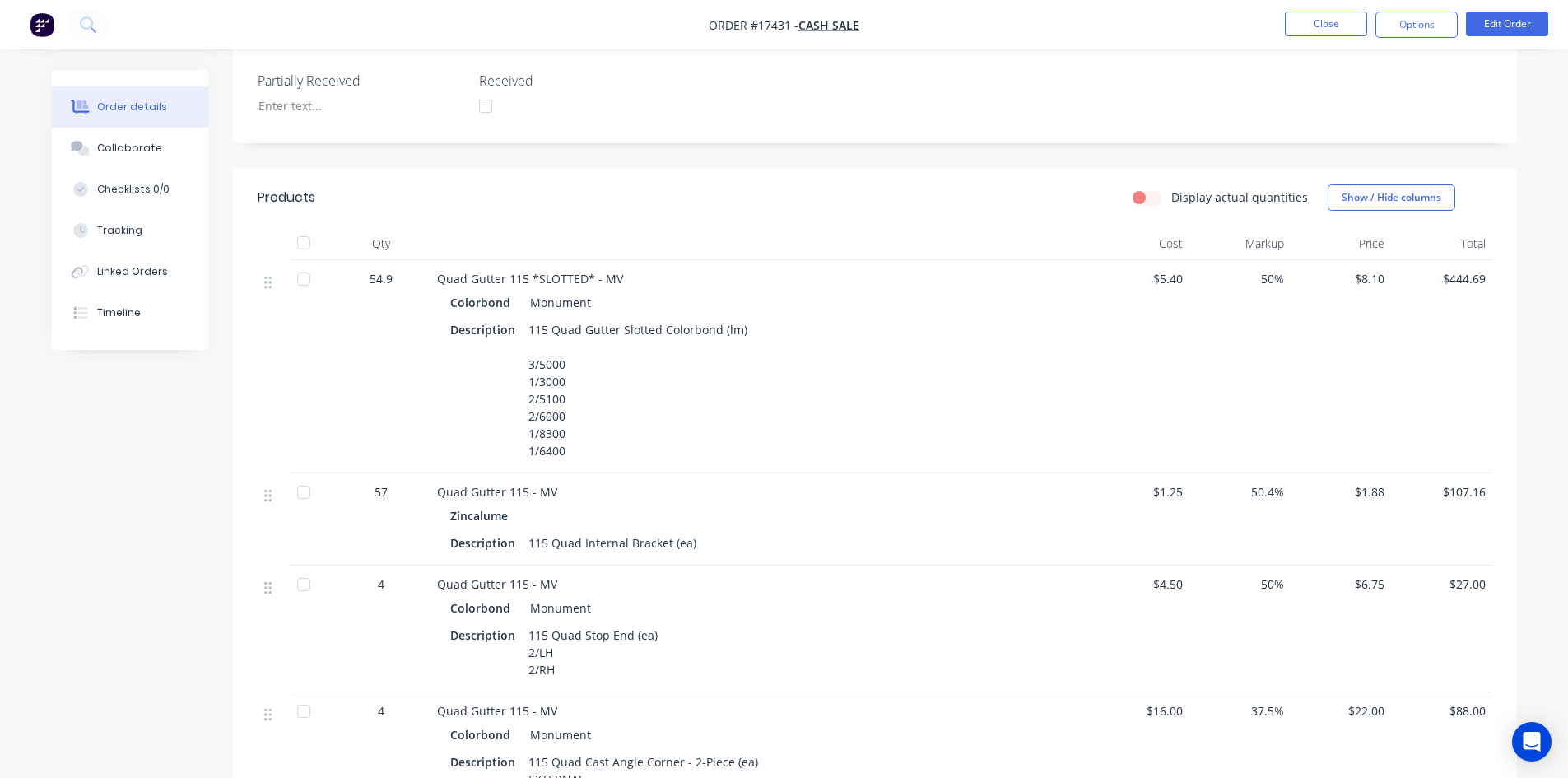
scroll to position [494, 0]
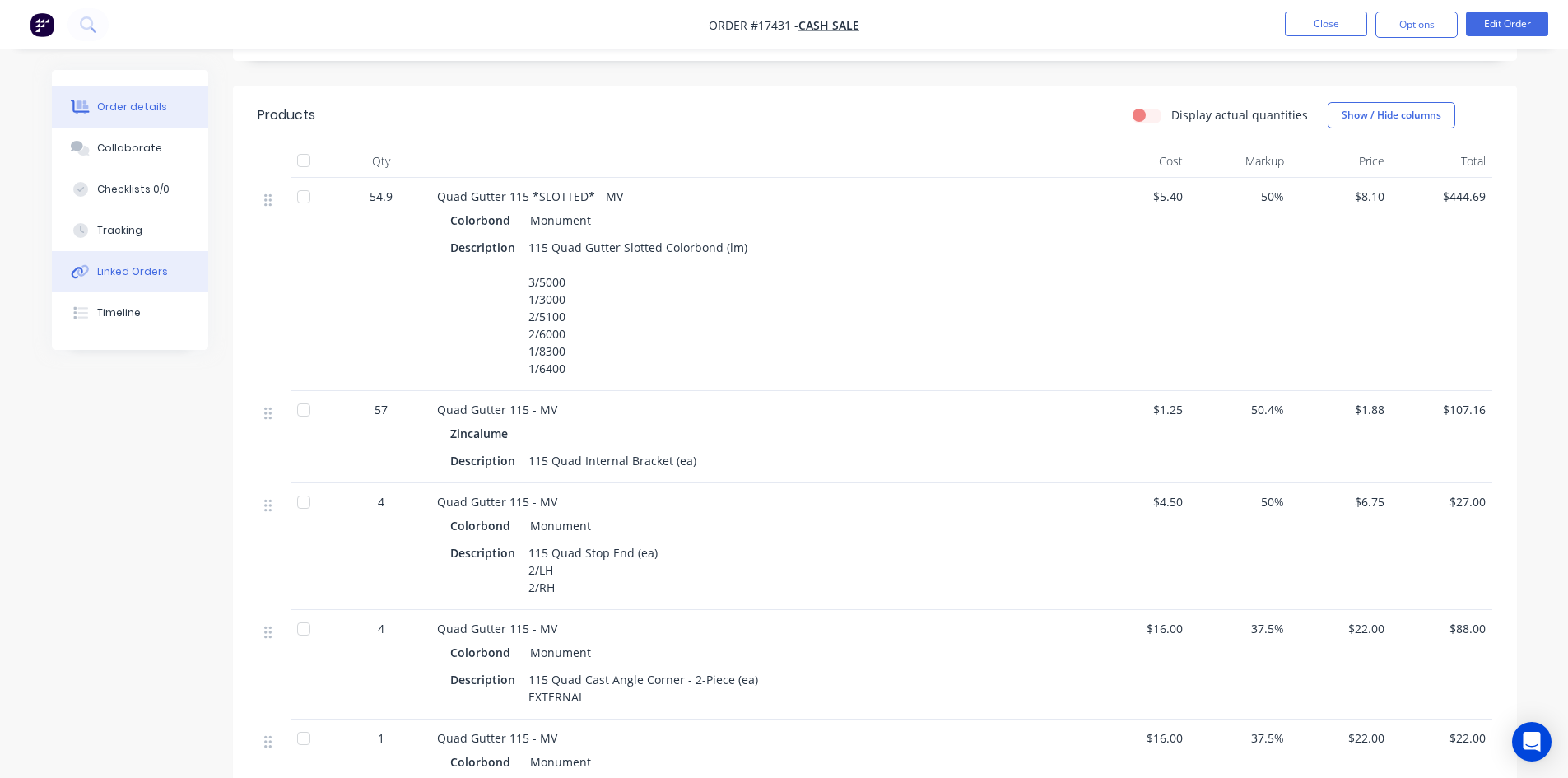
click at [137, 270] on div "Linked Orders" at bounding box center [132, 272] width 71 height 15
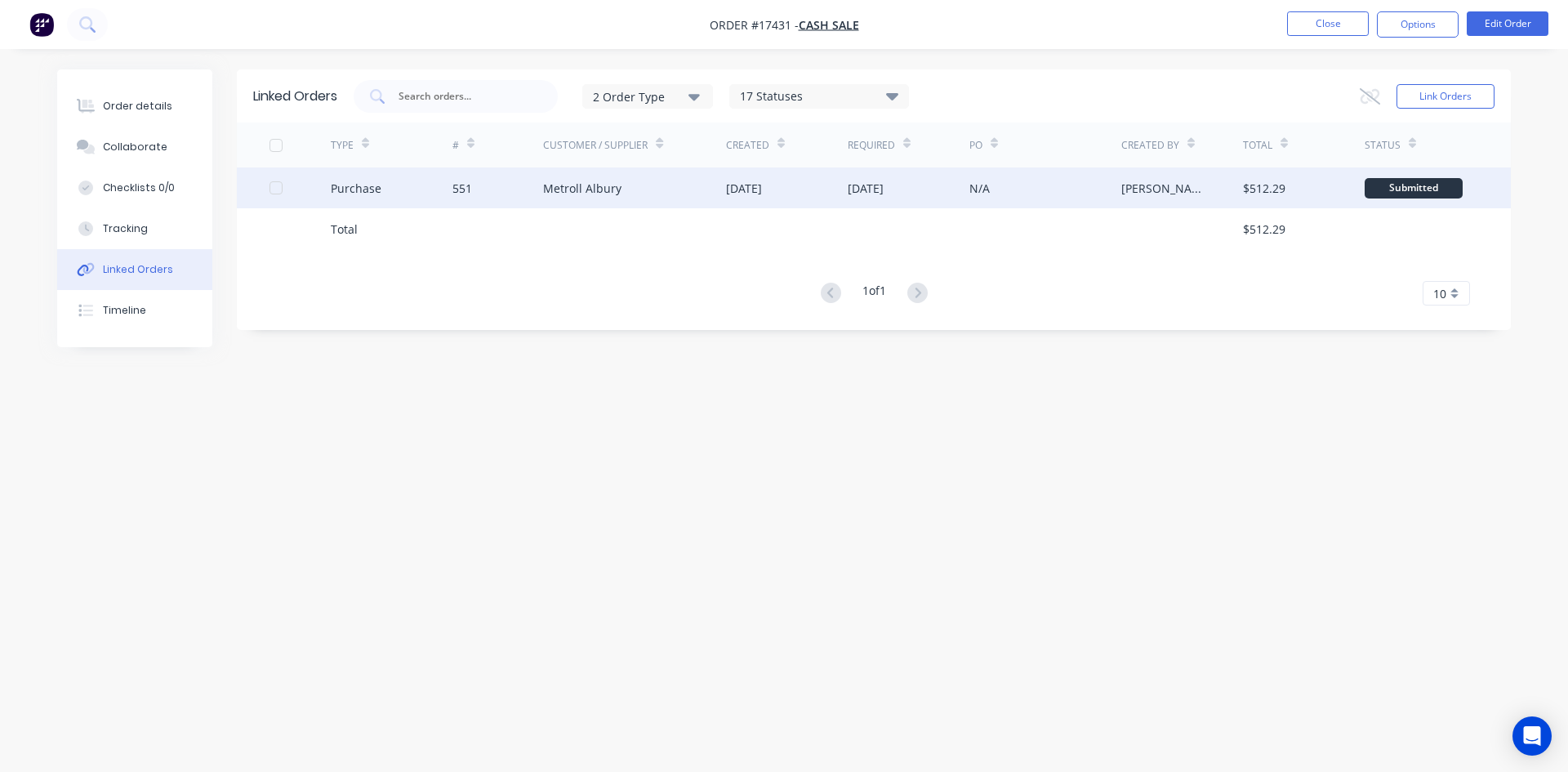
click at [551, 190] on div "Metroll Albury" at bounding box center [582, 188] width 78 height 17
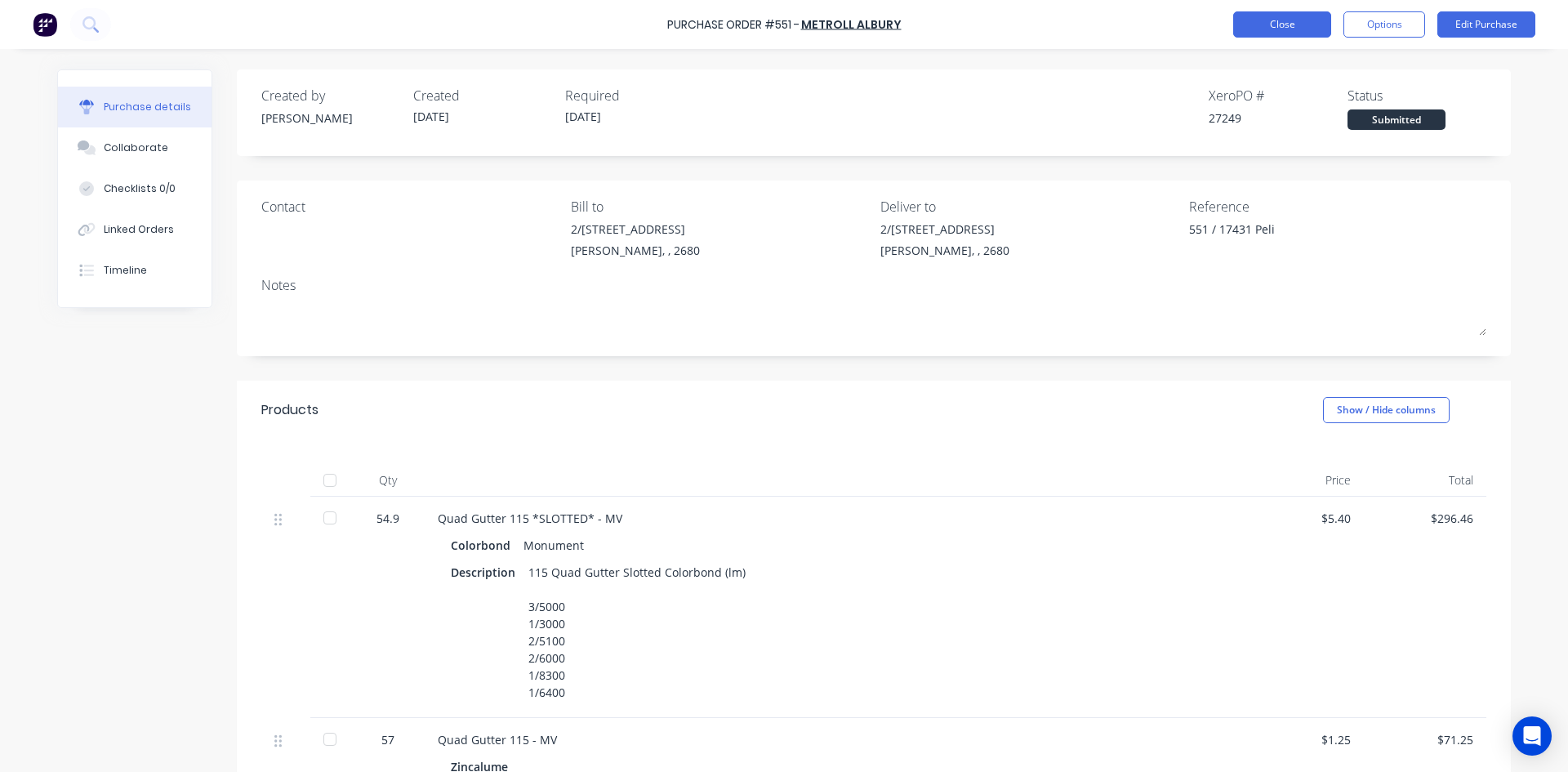
click at [1302, 31] on button "Close" at bounding box center [1282, 25] width 98 height 26
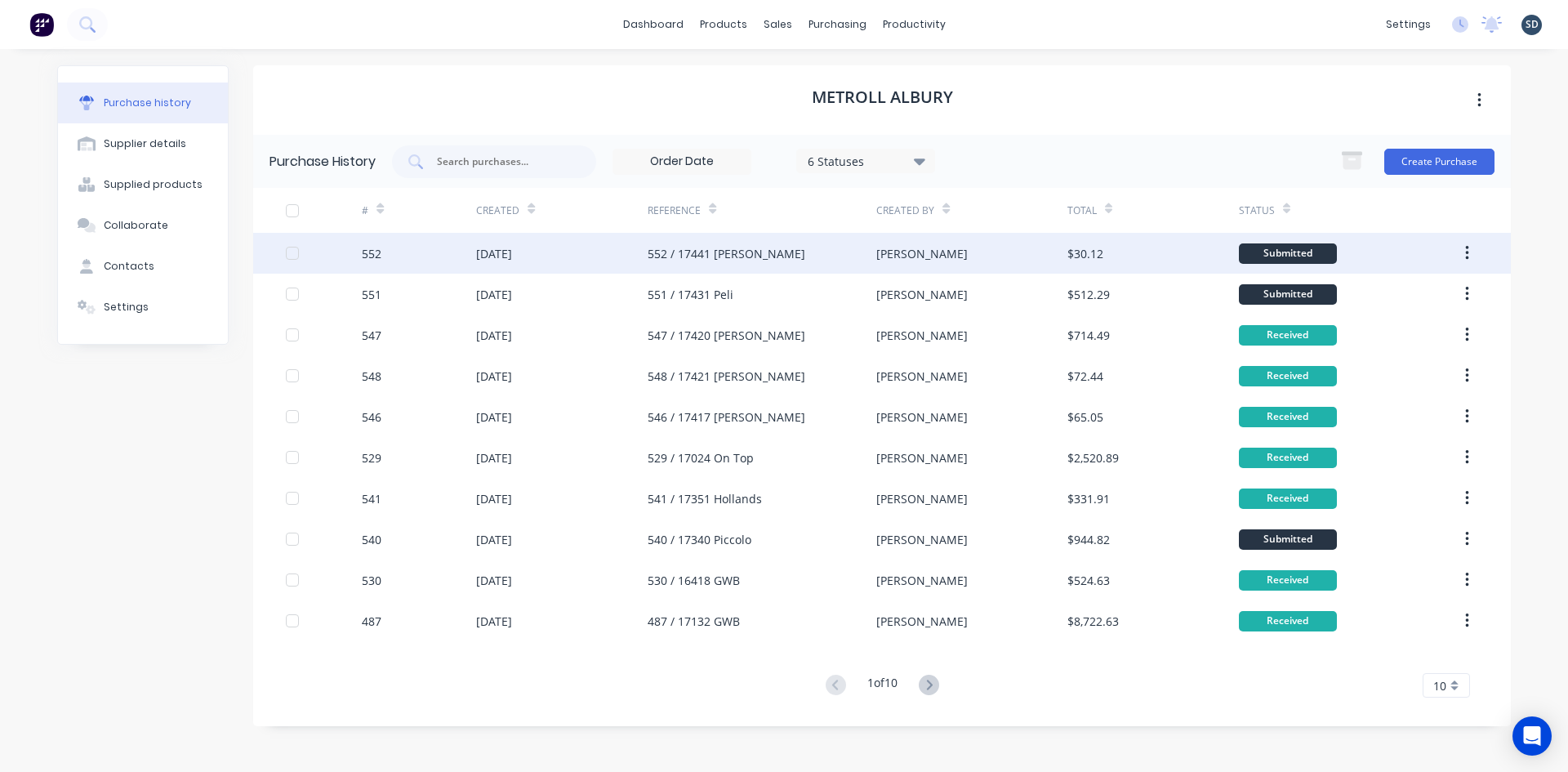
click at [567, 249] on div "[DATE]" at bounding box center [562, 253] width 172 height 41
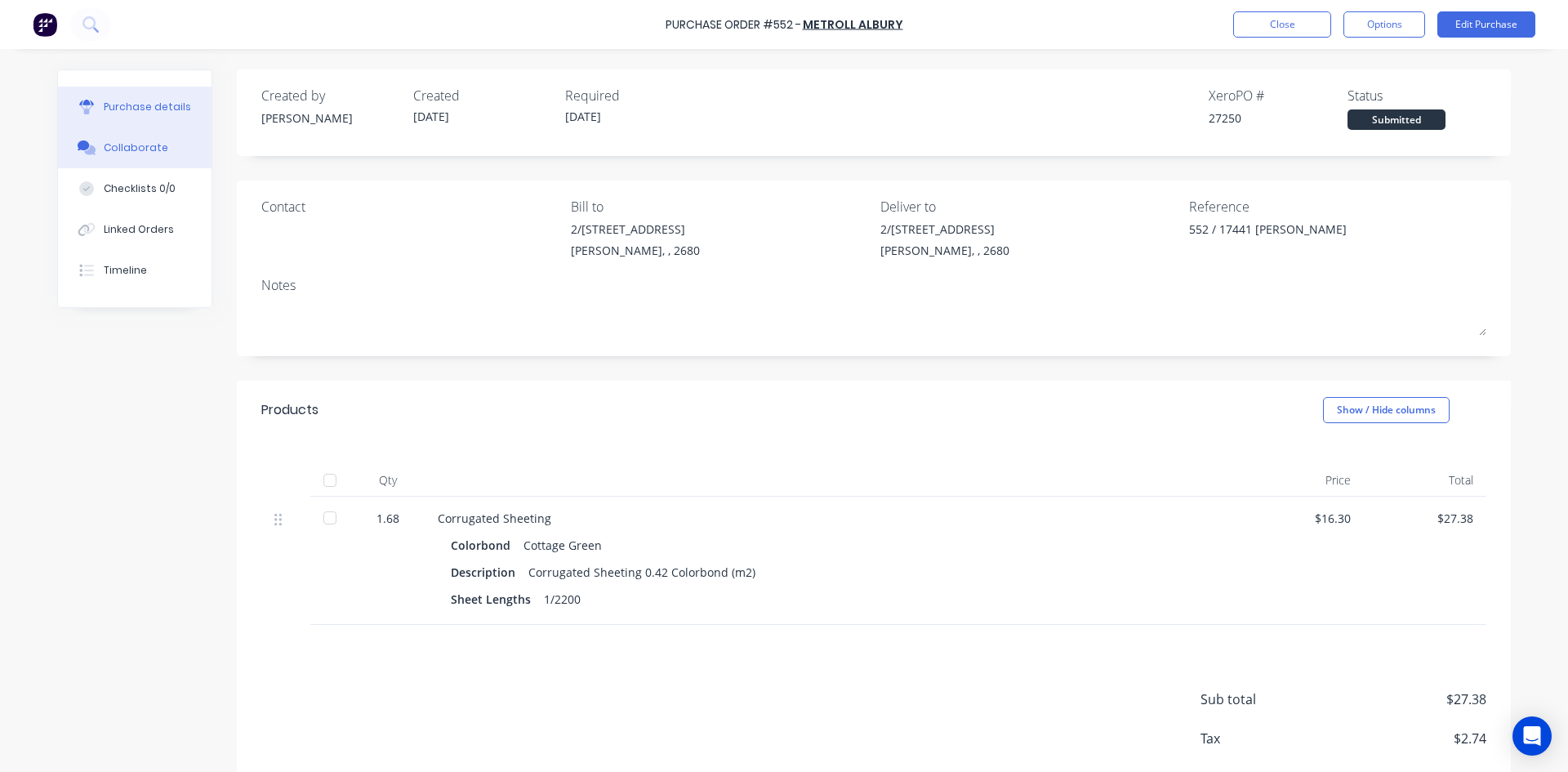
click at [160, 156] on button "Collaborate" at bounding box center [134, 148] width 153 height 41
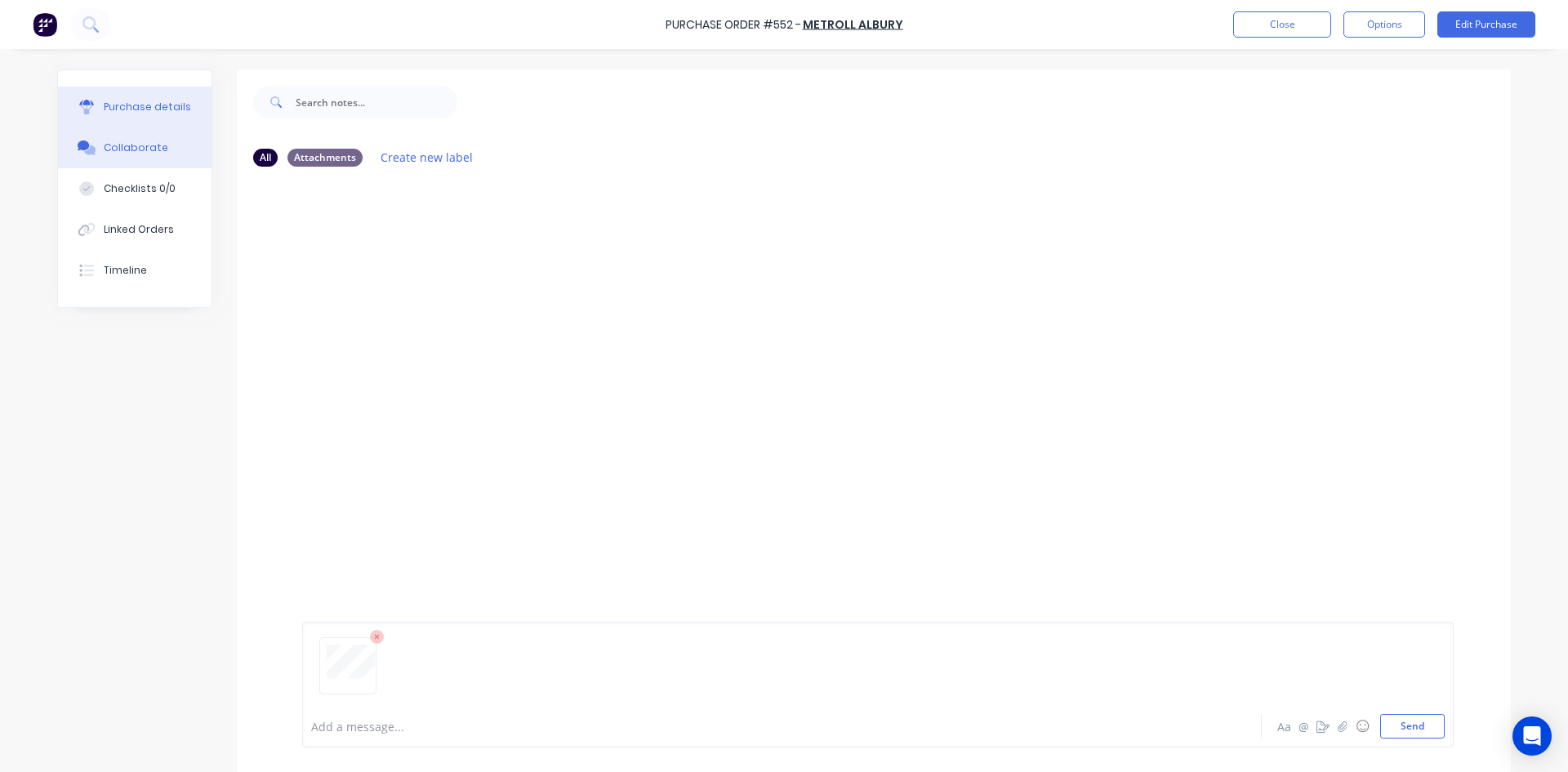
click at [116, 111] on div "Purchase details" at bounding box center [148, 107] width 87 height 15
type textarea "x"
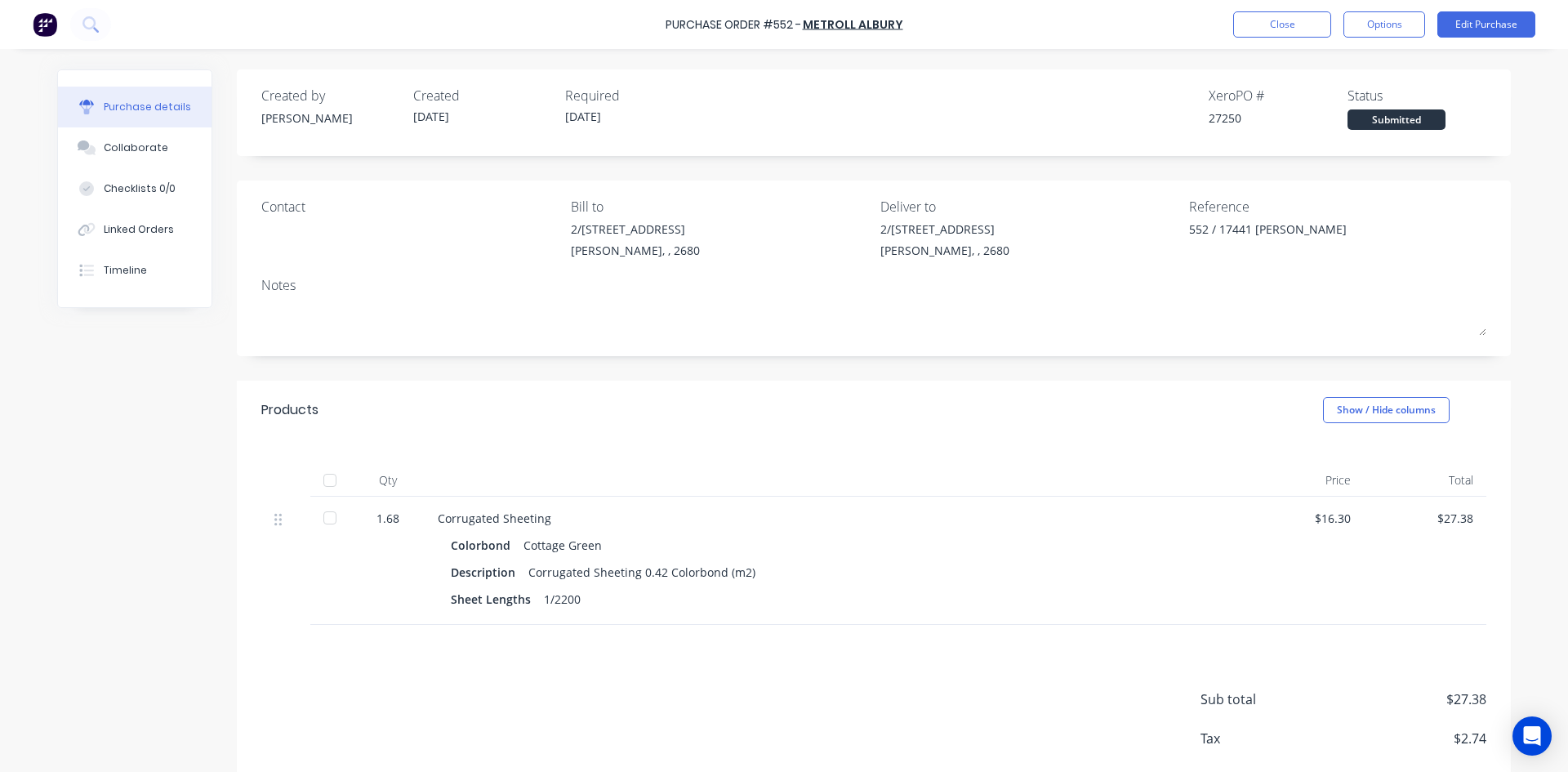
drag, startPoint x: 656, startPoint y: 31, endPoint x: 631, endPoint y: 32, distance: 25.0
click at [631, 32] on div "Purchase Order #552 - Metroll Albury Close Options Edit Purchase" at bounding box center [784, 24] width 1568 height 49
drag, startPoint x: 630, startPoint y: 32, endPoint x: 622, endPoint y: 32, distance: 8.0
click at [622, 32] on div "Purchase Order #552 - Metroll Albury Close Options Edit Purchase" at bounding box center [784, 24] width 1568 height 49
click at [956, 21] on div "Purchase Order #552 - Metroll Albury Close Options Edit Purchase" at bounding box center [784, 24] width 1568 height 49
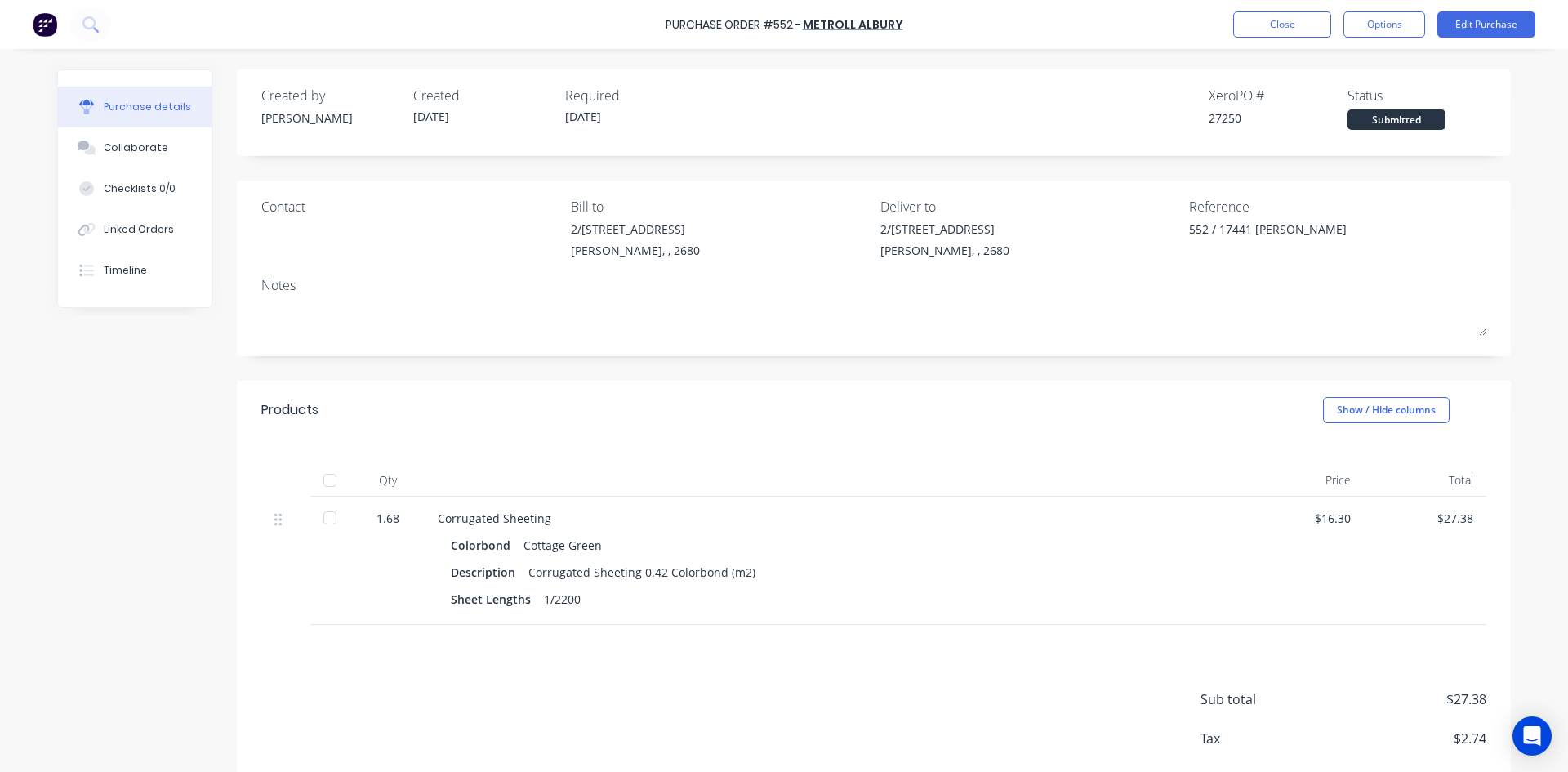
click at [952, 17] on div "Purchase Order #552 - Metroll Albury Close Options Edit Purchase" at bounding box center [784, 24] width 1568 height 49
click at [1043, 170] on div "Created by Sam Created 27/08/25 Required 29/08/25 Xero PO # 27250 Status Submit…" at bounding box center [873, 455] width 1274 height 772
click at [1284, 26] on button "Close" at bounding box center [1282, 25] width 98 height 26
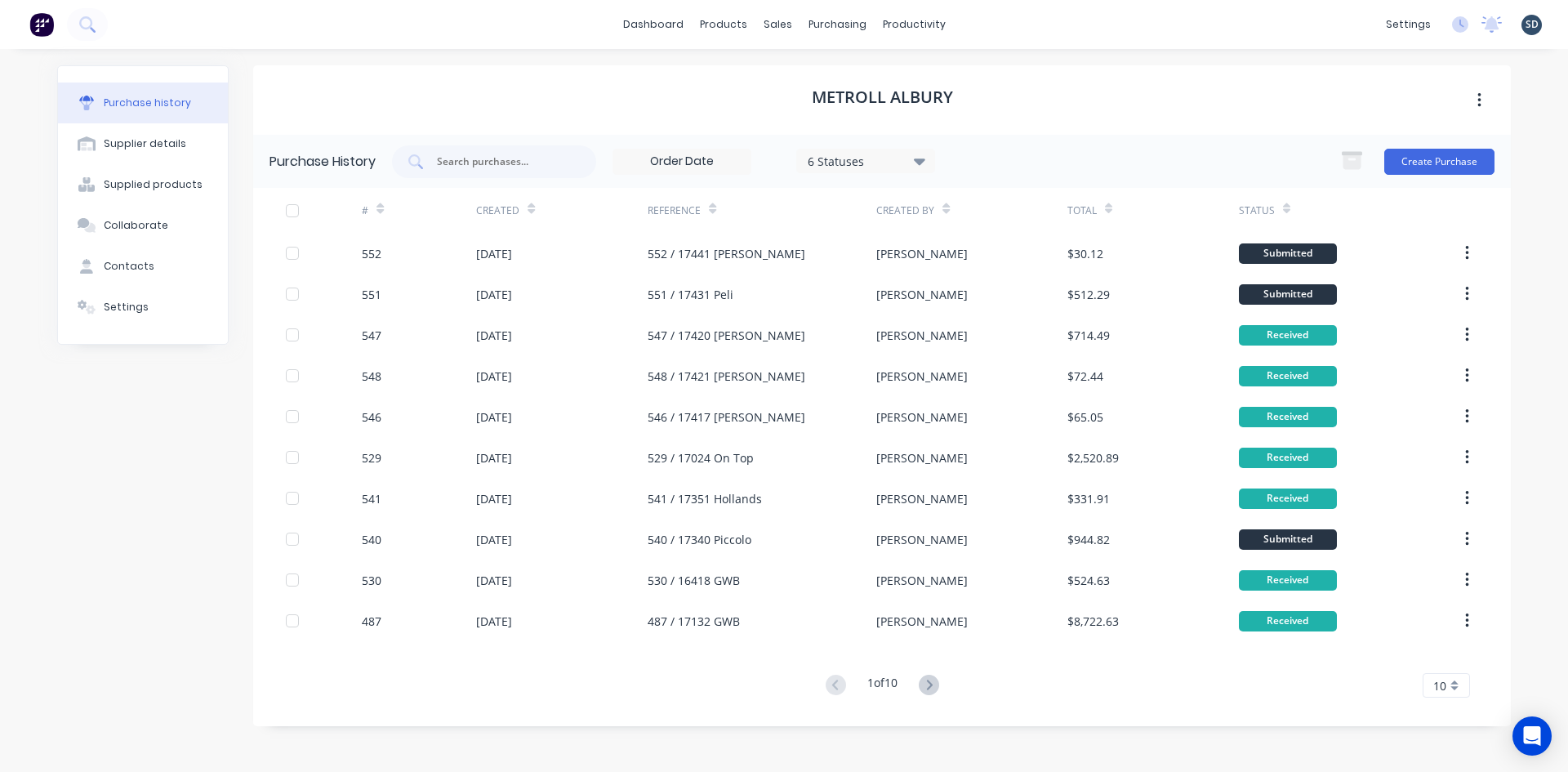
click at [989, 21] on div "dashboard products sales purchasing productivity dashboard products Product Cat…" at bounding box center [784, 24] width 1568 height 49
click at [993, 21] on div "dashboard products sales purchasing productivity dashboard products Product Cat…" at bounding box center [784, 24] width 1568 height 49
click at [994, 21] on div "dashboard products sales purchasing productivity dashboard products Product Cat…" at bounding box center [784, 24] width 1568 height 49
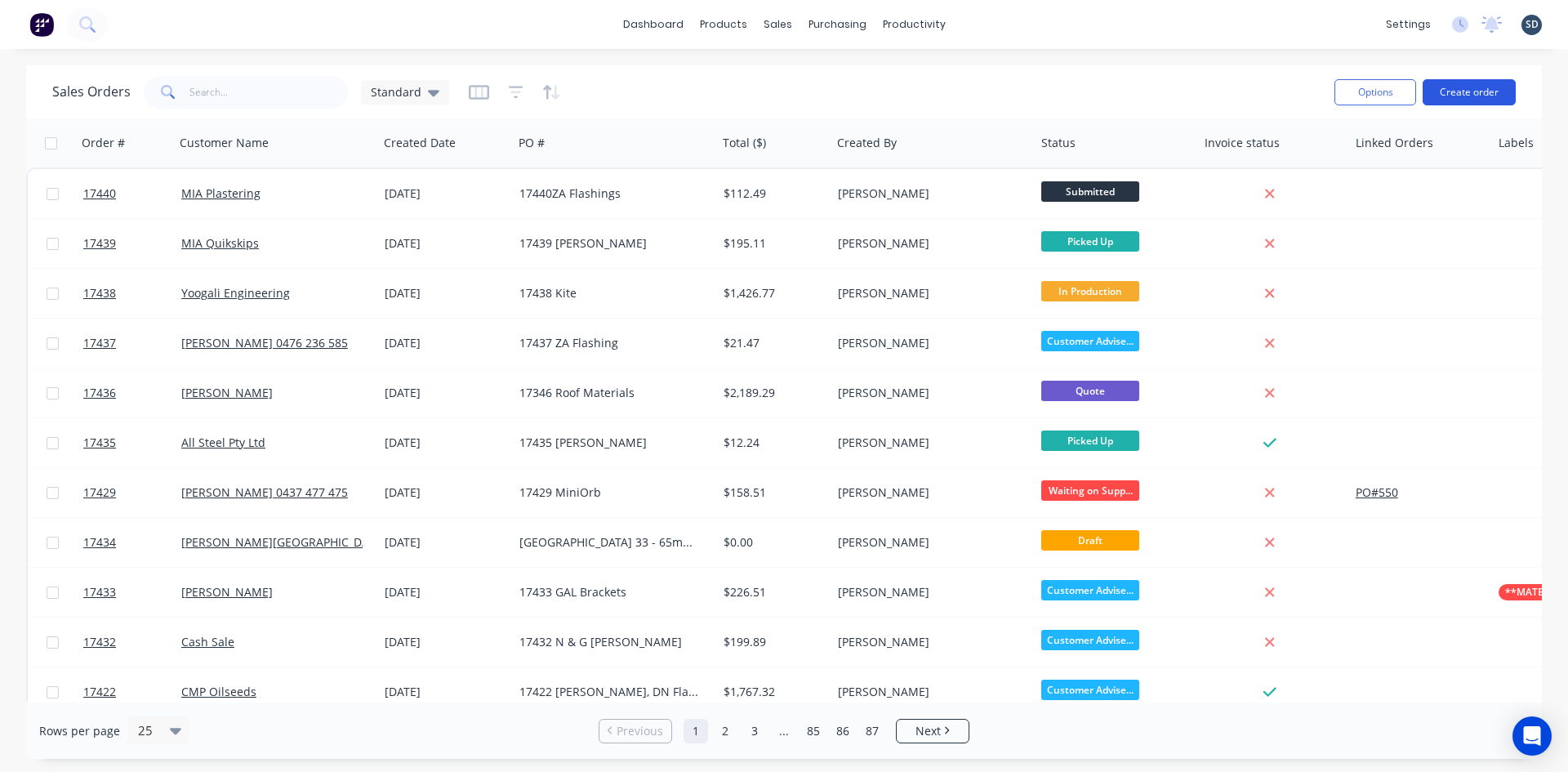
click at [1463, 82] on button "Create order" at bounding box center [1469, 92] width 93 height 26
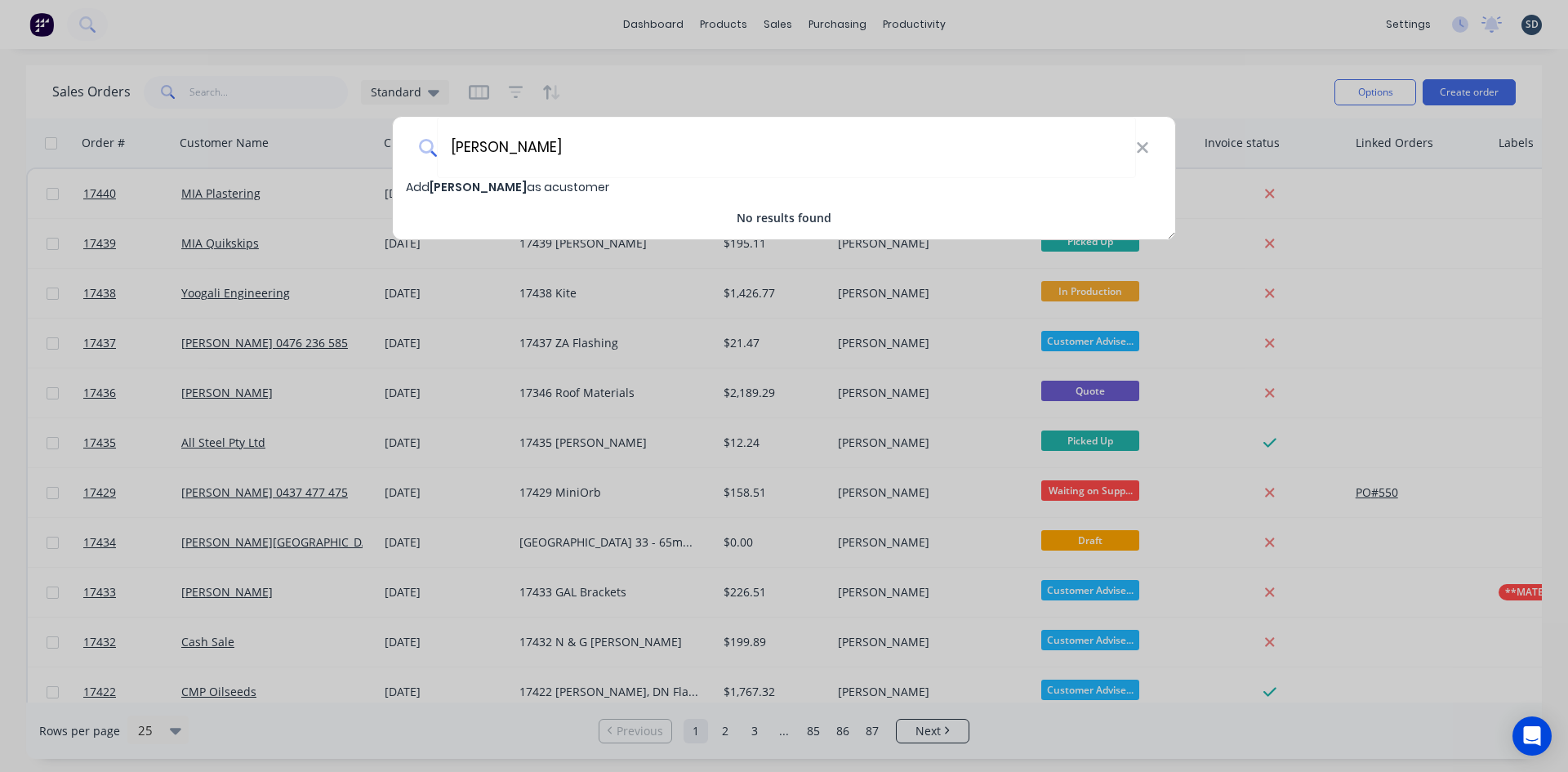
type input "[PERSON_NAME]"
click at [602, 181] on div "Add [PERSON_NAME] as a customer" at bounding box center [784, 187] width 783 height 18
select select "AU"
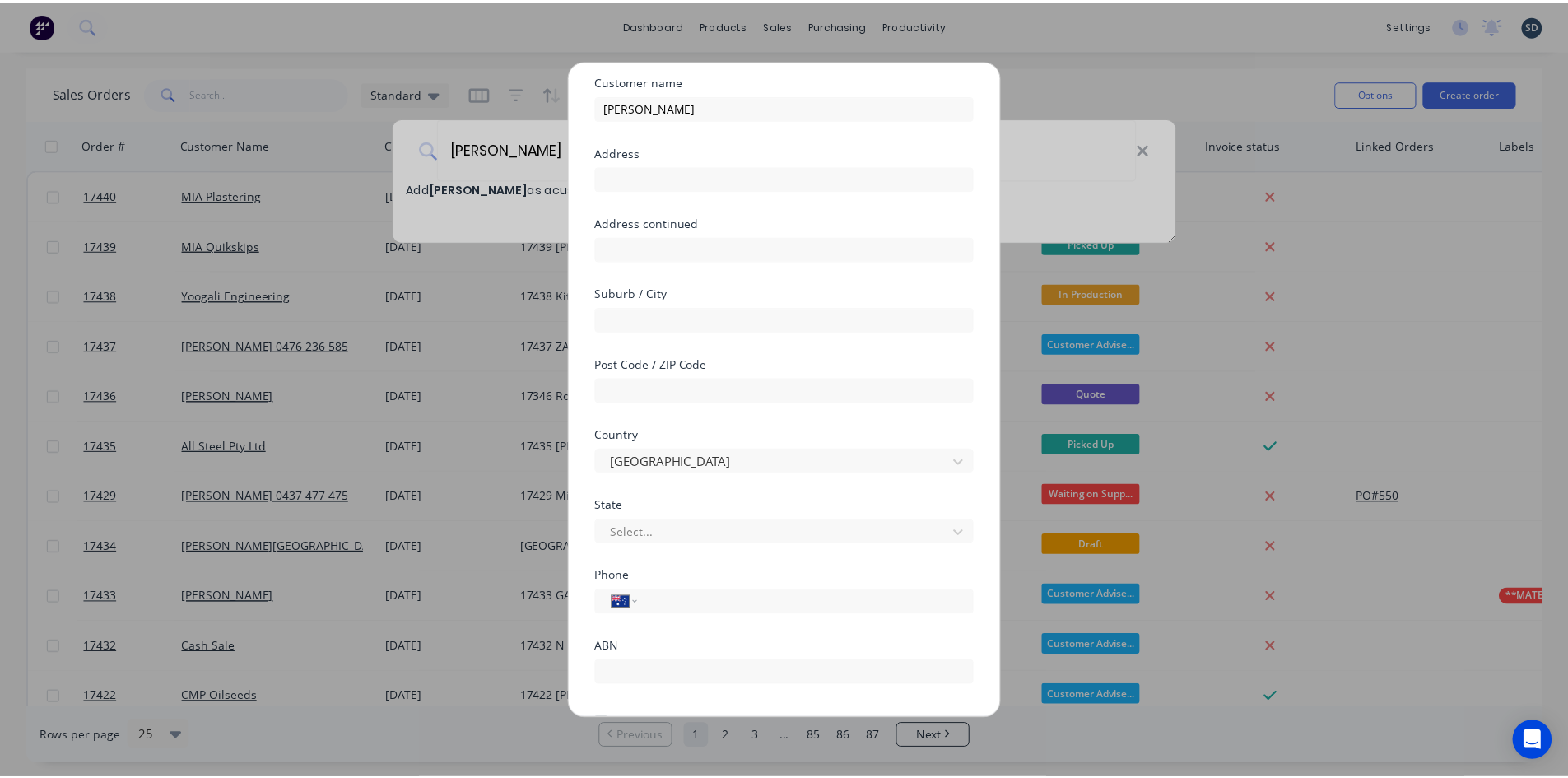
scroll to position [145, 0]
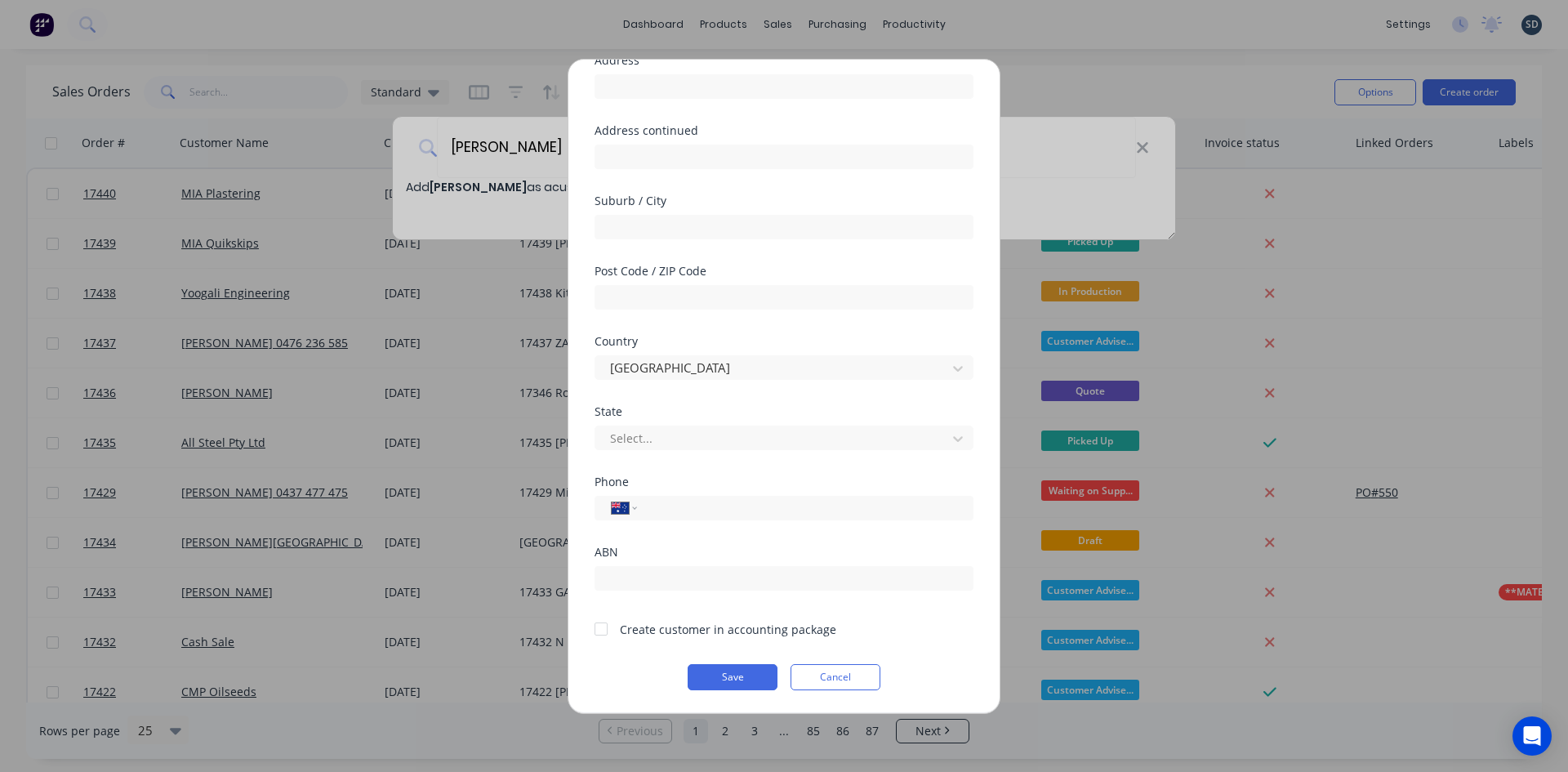
click at [602, 630] on div at bounding box center [601, 629] width 33 height 33
click at [714, 670] on button "Save" at bounding box center [732, 677] width 90 height 26
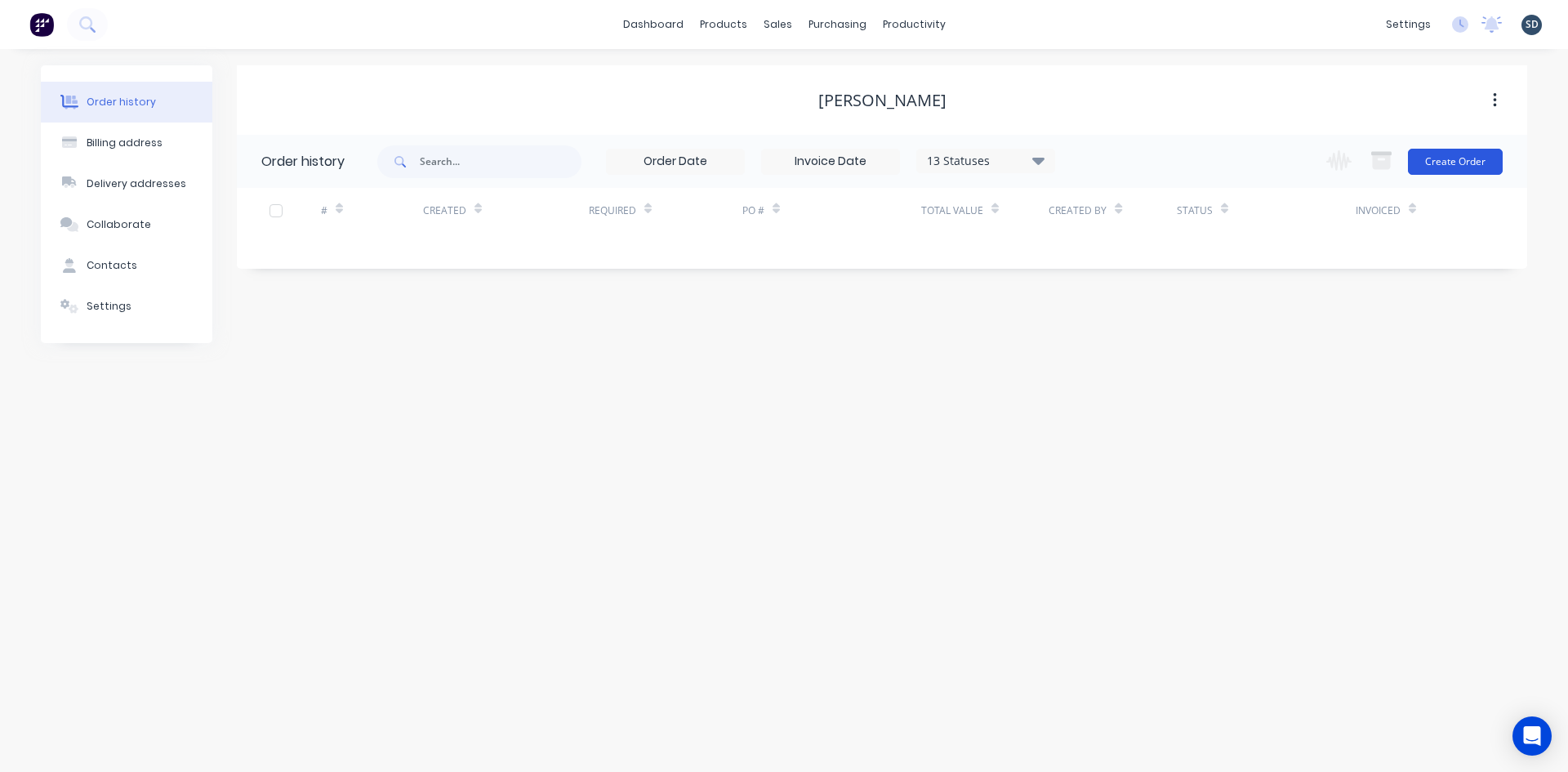
click at [1444, 156] on button "Create Order" at bounding box center [1455, 162] width 95 height 26
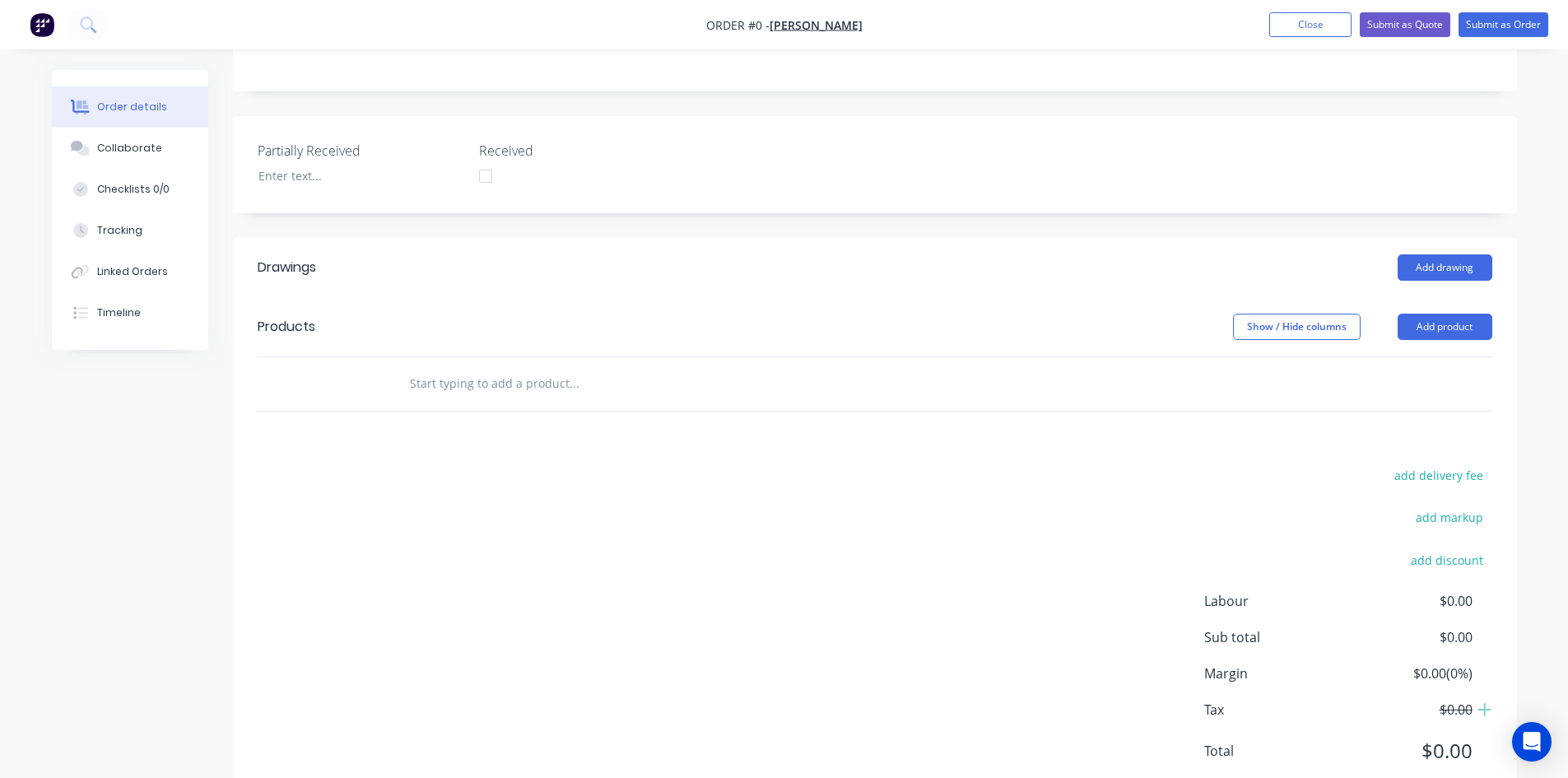
scroll to position [329, 0]
click at [456, 393] on input "text" at bounding box center [574, 382] width 329 height 33
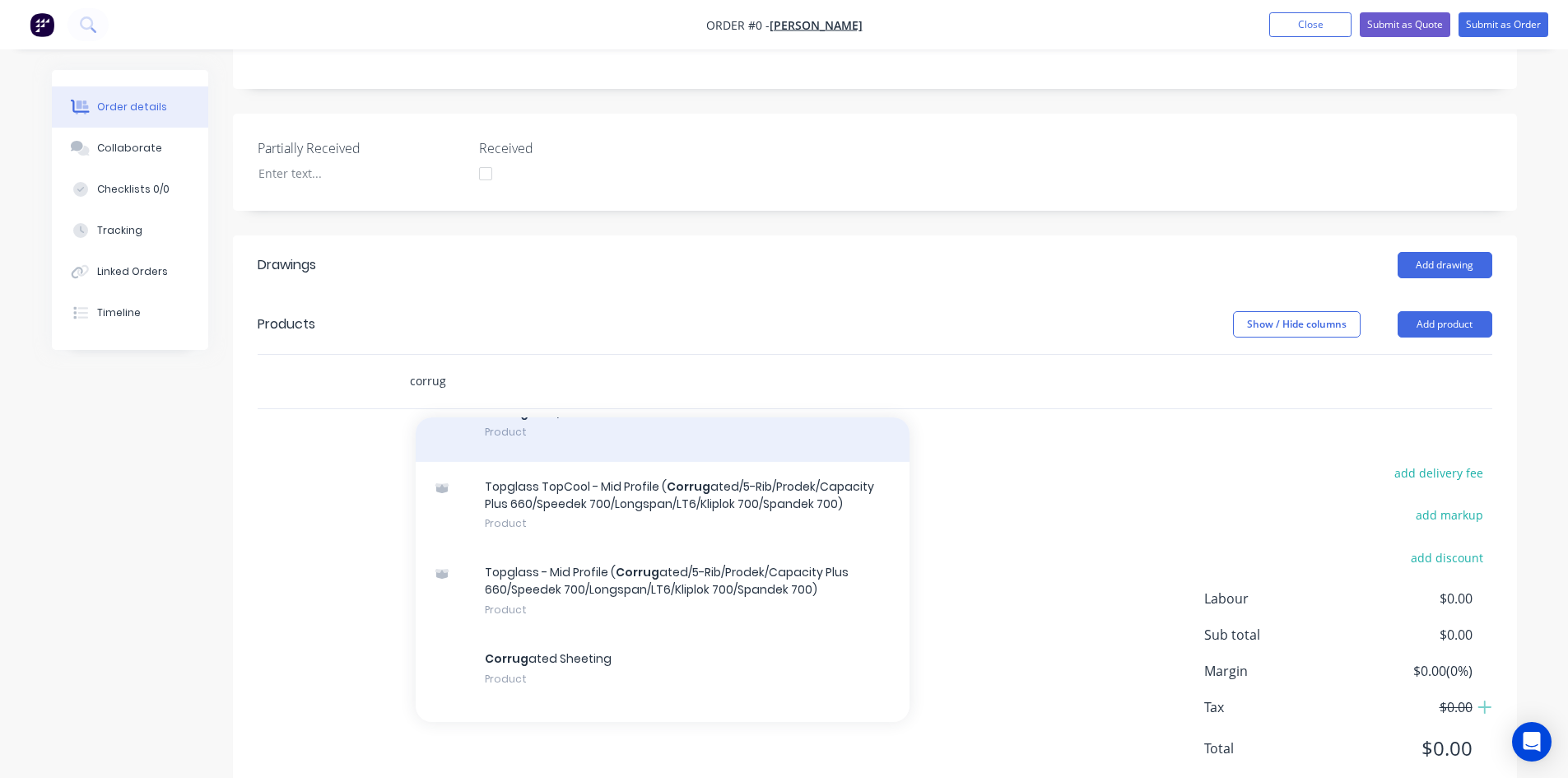
scroll to position [165, 0]
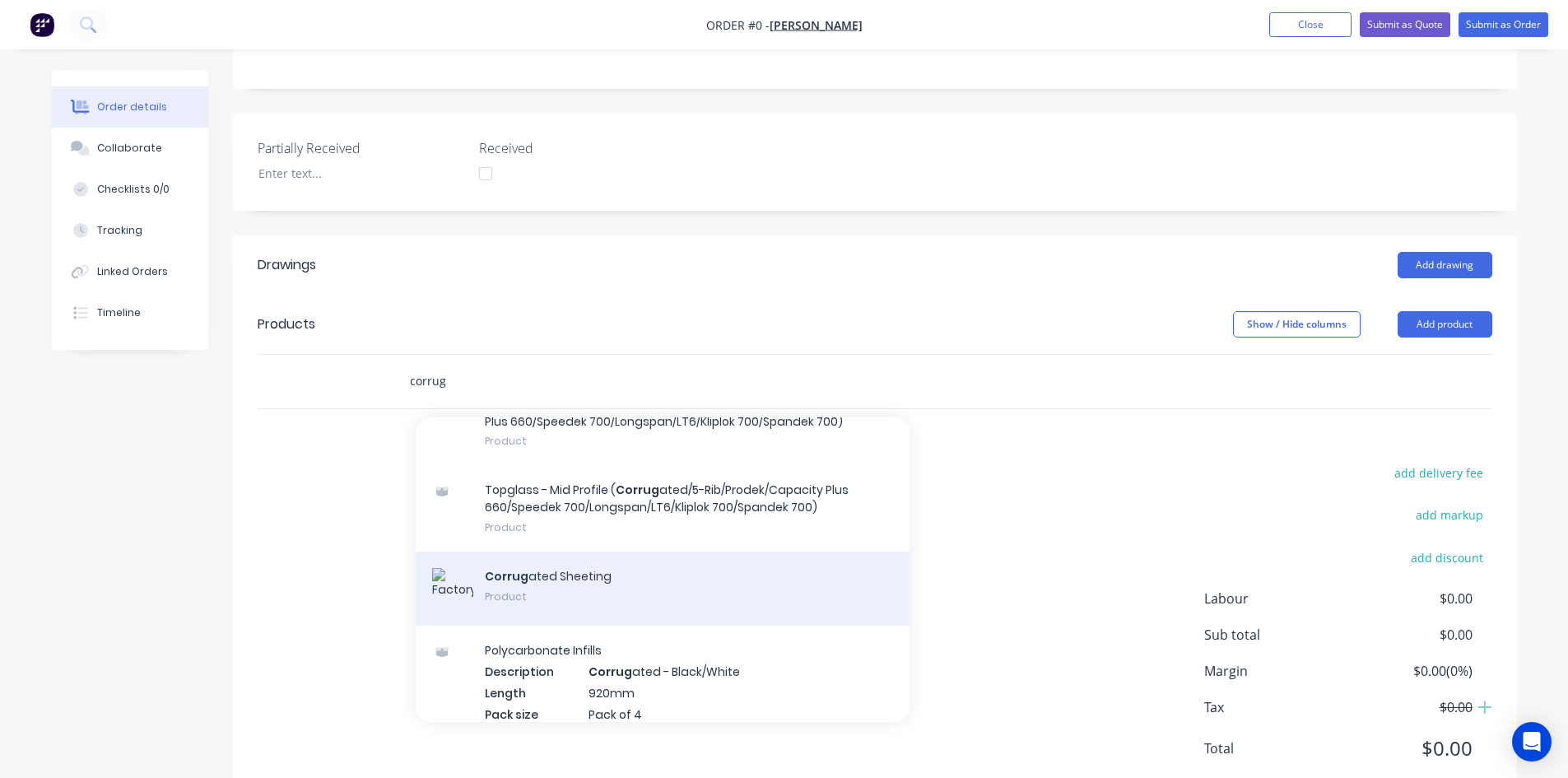
type input "corrug"
click at [570, 580] on div "Corrug ated Sheeting Product" at bounding box center [663, 588] width 494 height 74
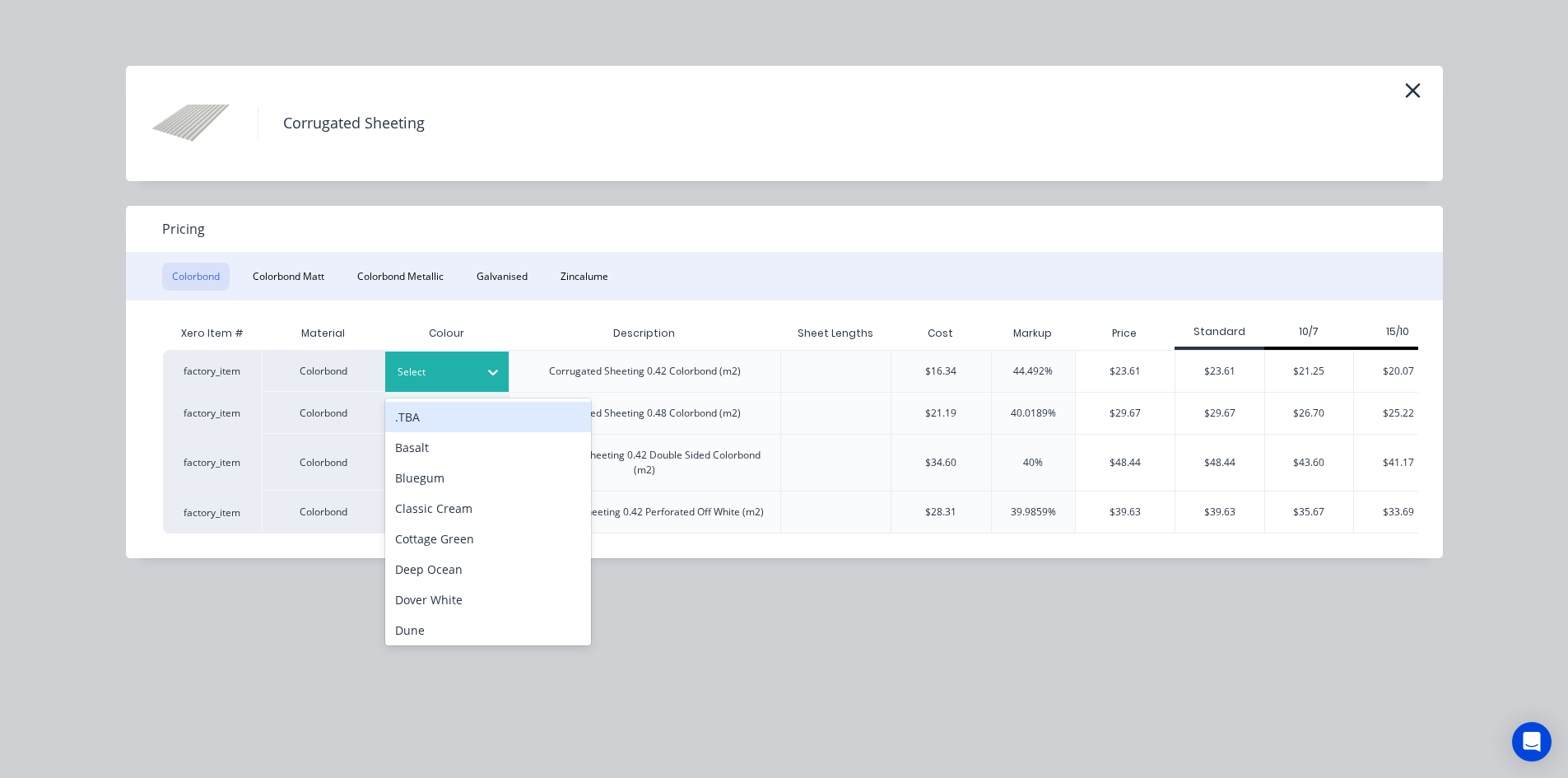
click at [456, 375] on div at bounding box center [434, 372] width 74 height 18
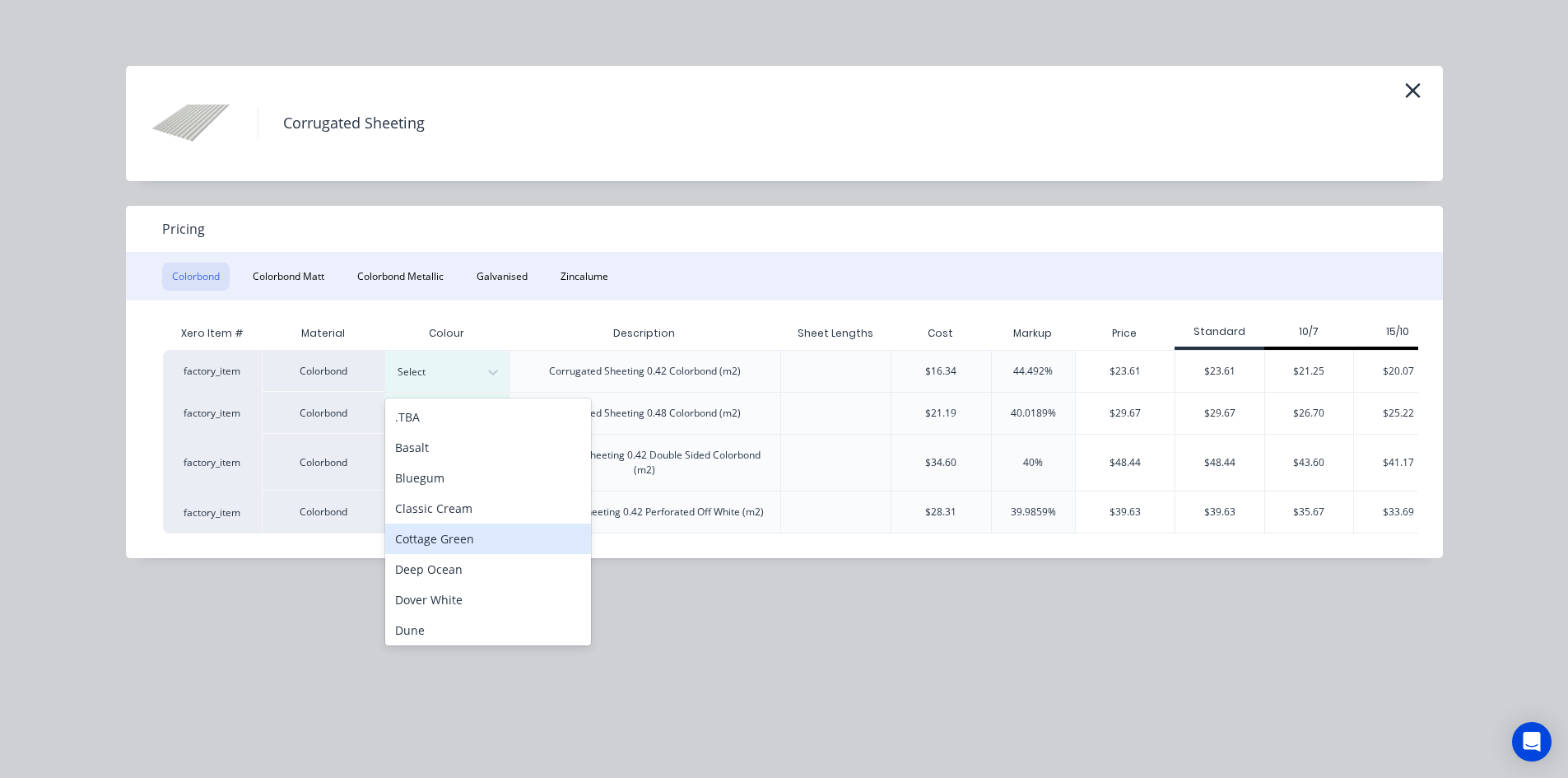
click at [475, 544] on div "Cottage Green" at bounding box center [488, 539] width 206 height 31
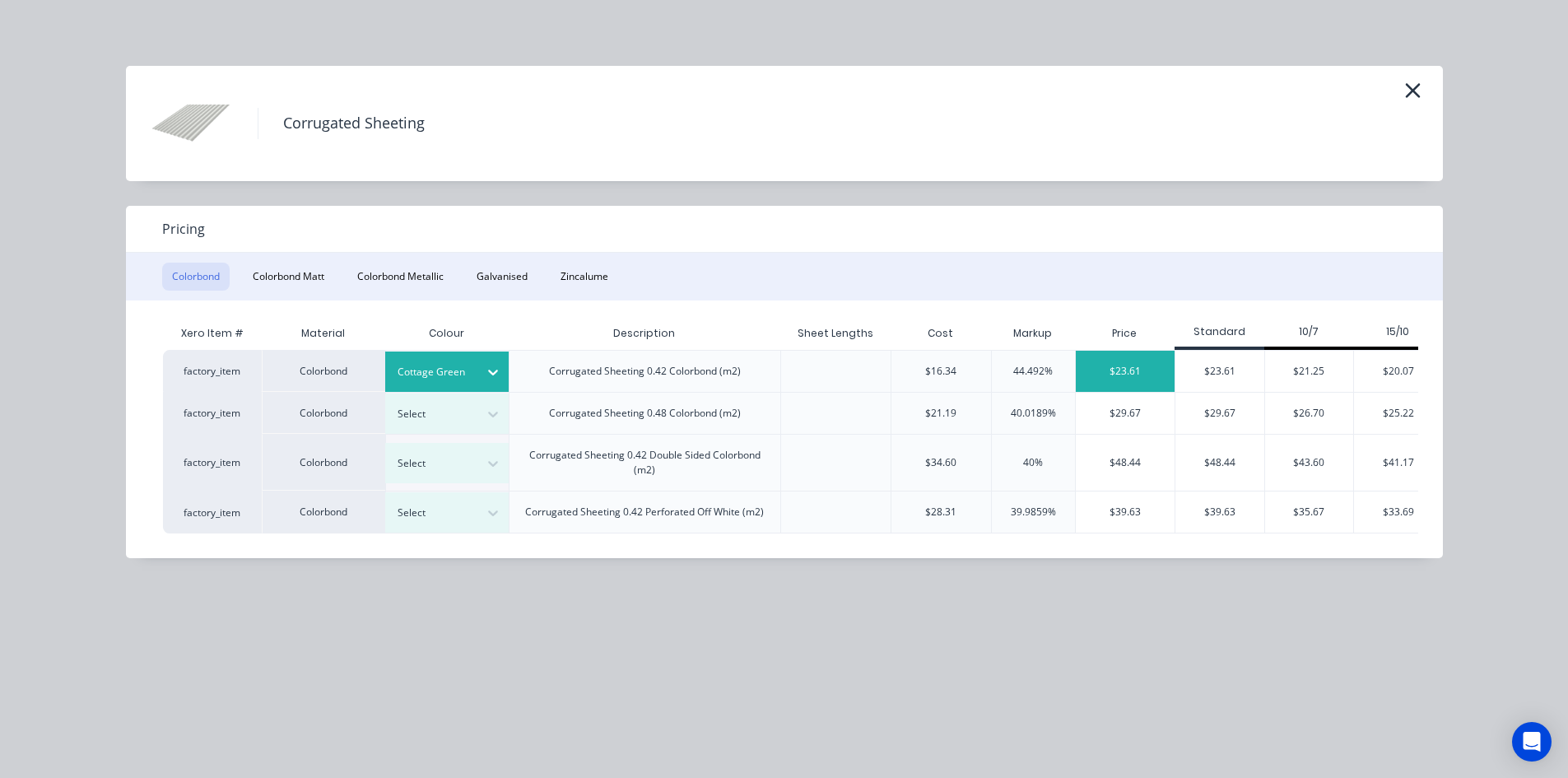
click at [1149, 376] on div "$23.61" at bounding box center [1126, 372] width 100 height 42
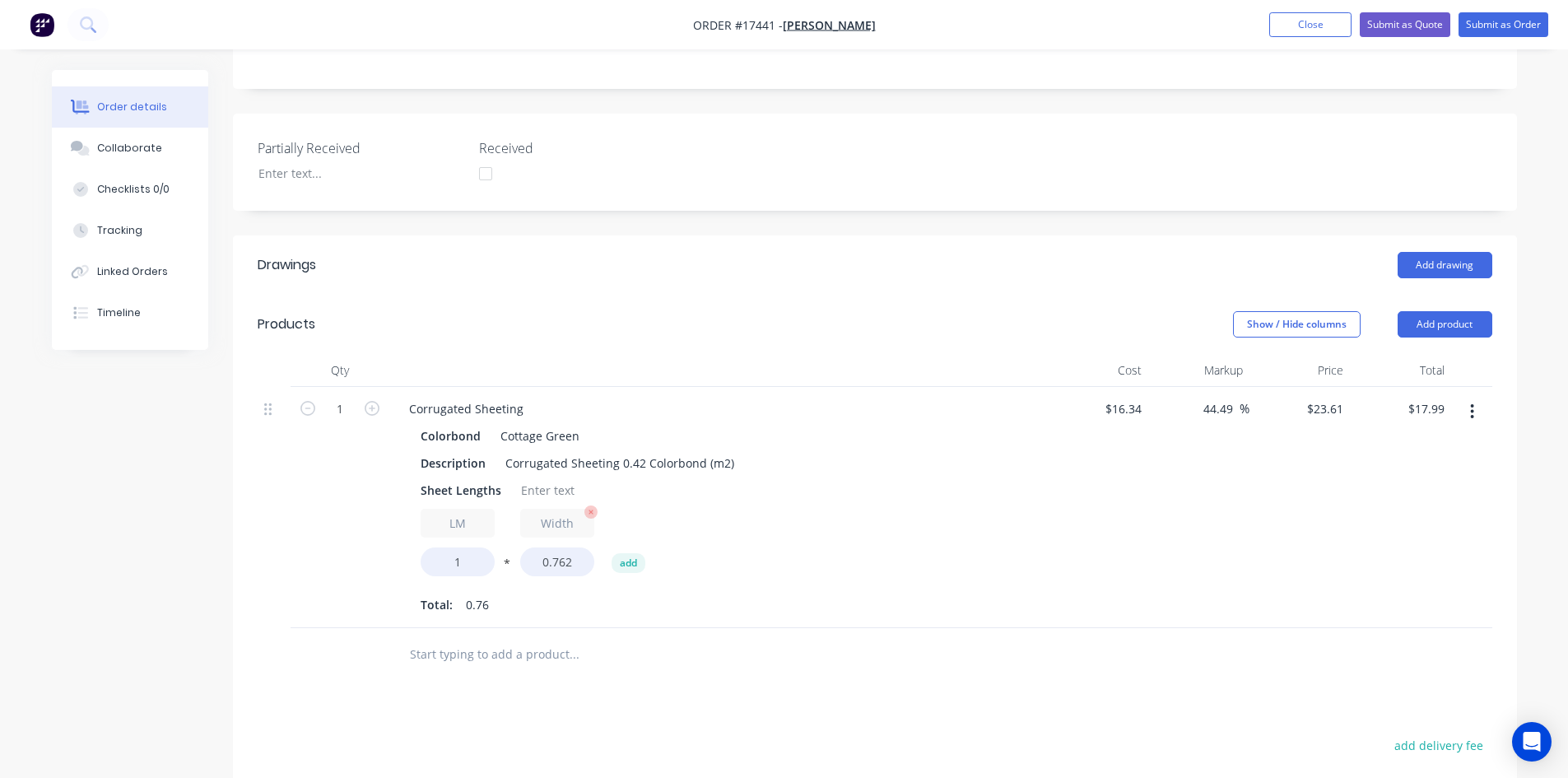
scroll to position [411, 0]
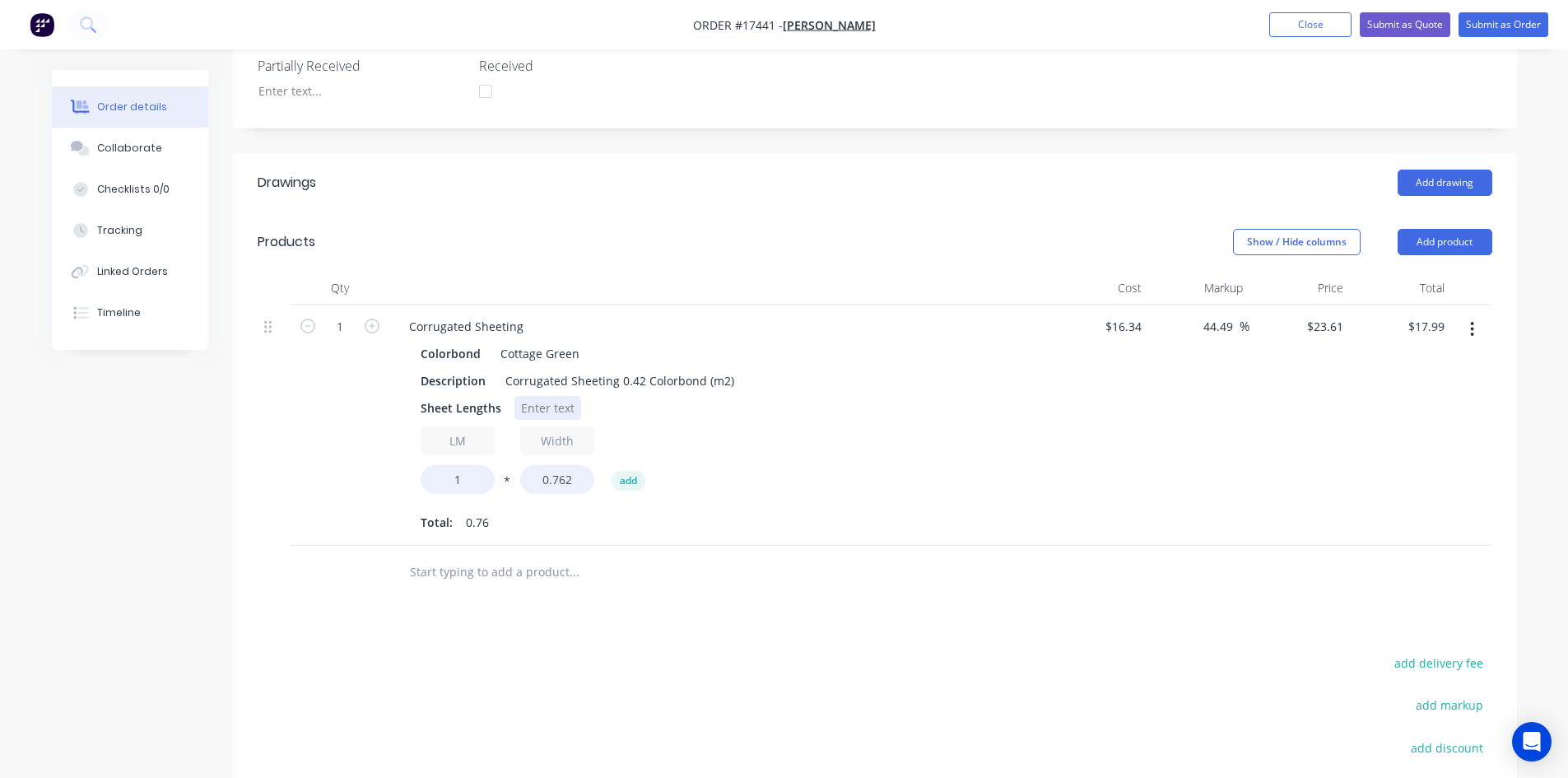
click at [534, 410] on div at bounding box center [548, 407] width 67 height 24
click at [461, 479] on input "1" at bounding box center [457, 479] width 74 height 29
type input "2.2"
type input "$39.58"
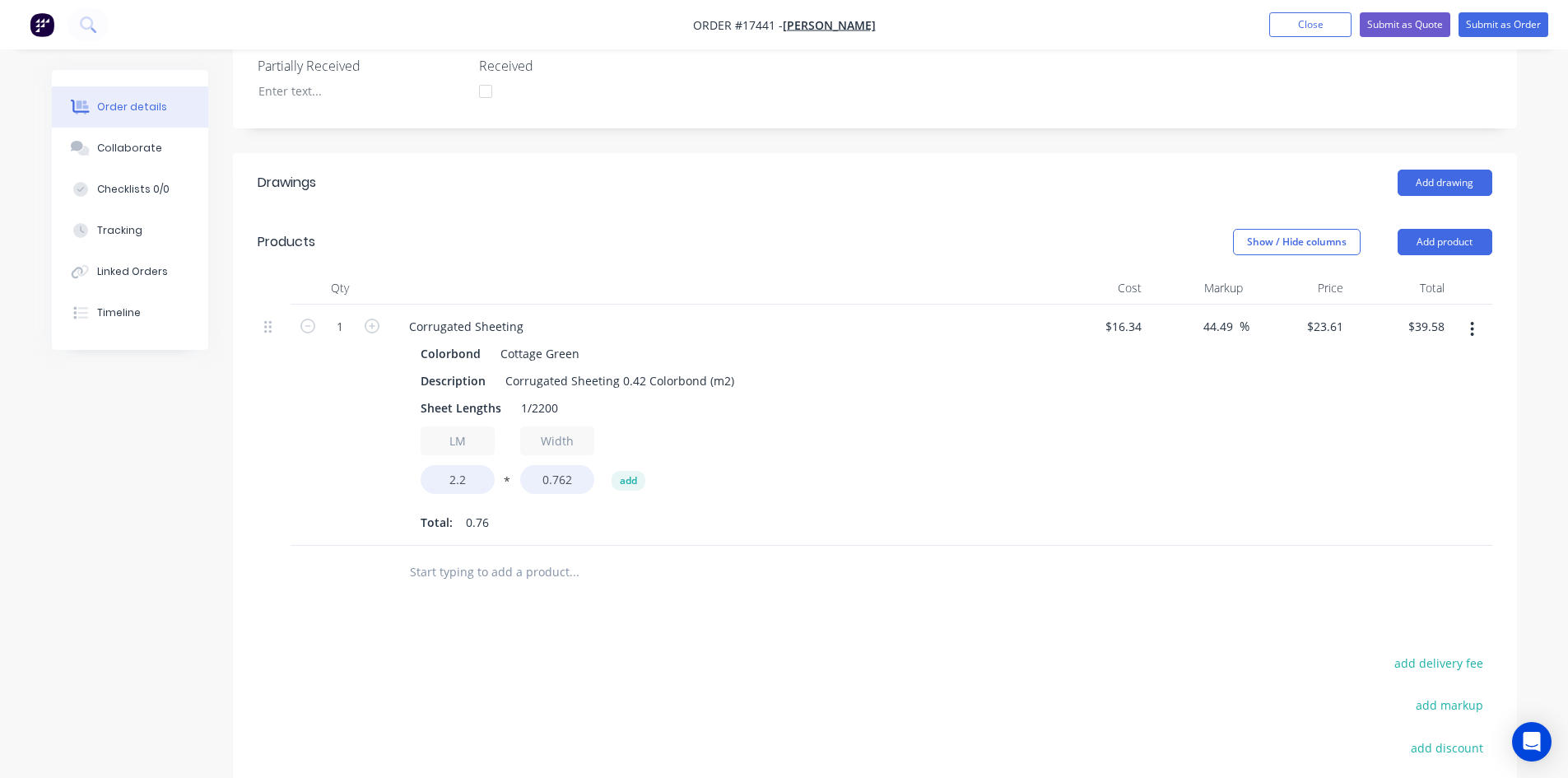
click at [933, 475] on div "LM 2.2 * Width 0.762 add" at bounding box center [718, 463] width 596 height 74
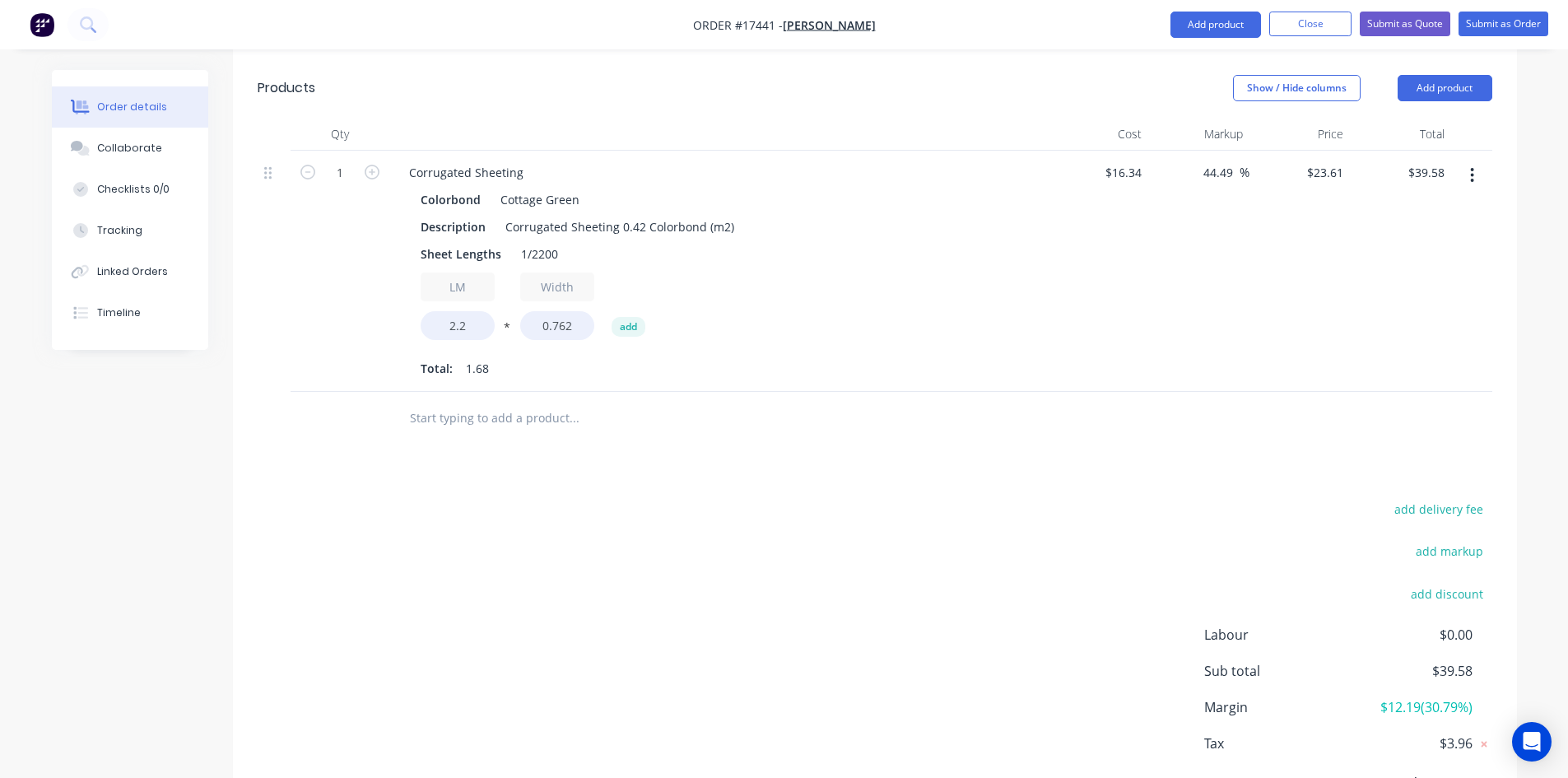
scroll to position [323, 0]
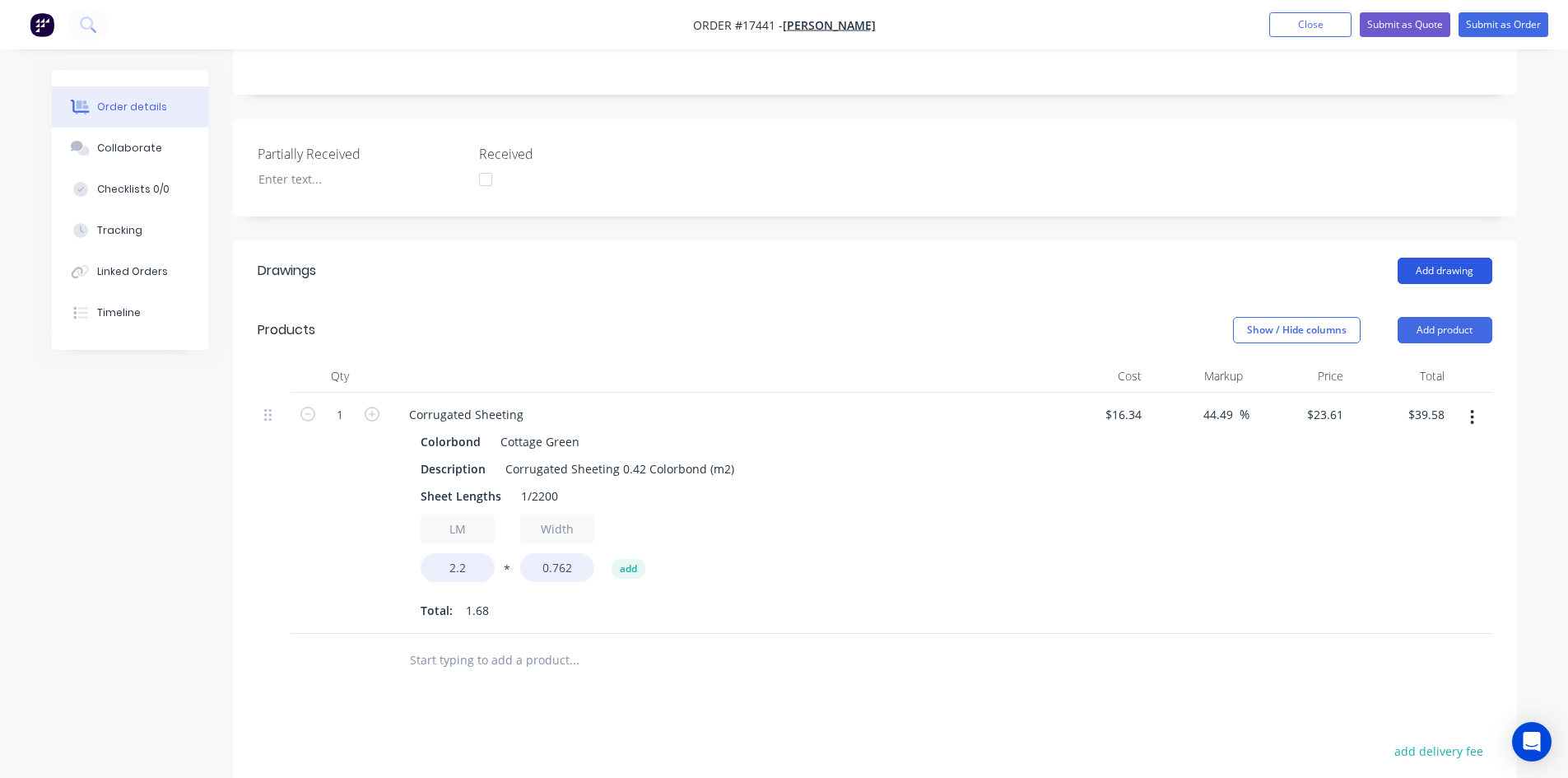
click at [1444, 272] on button "Add drawing" at bounding box center [1445, 271] width 95 height 27
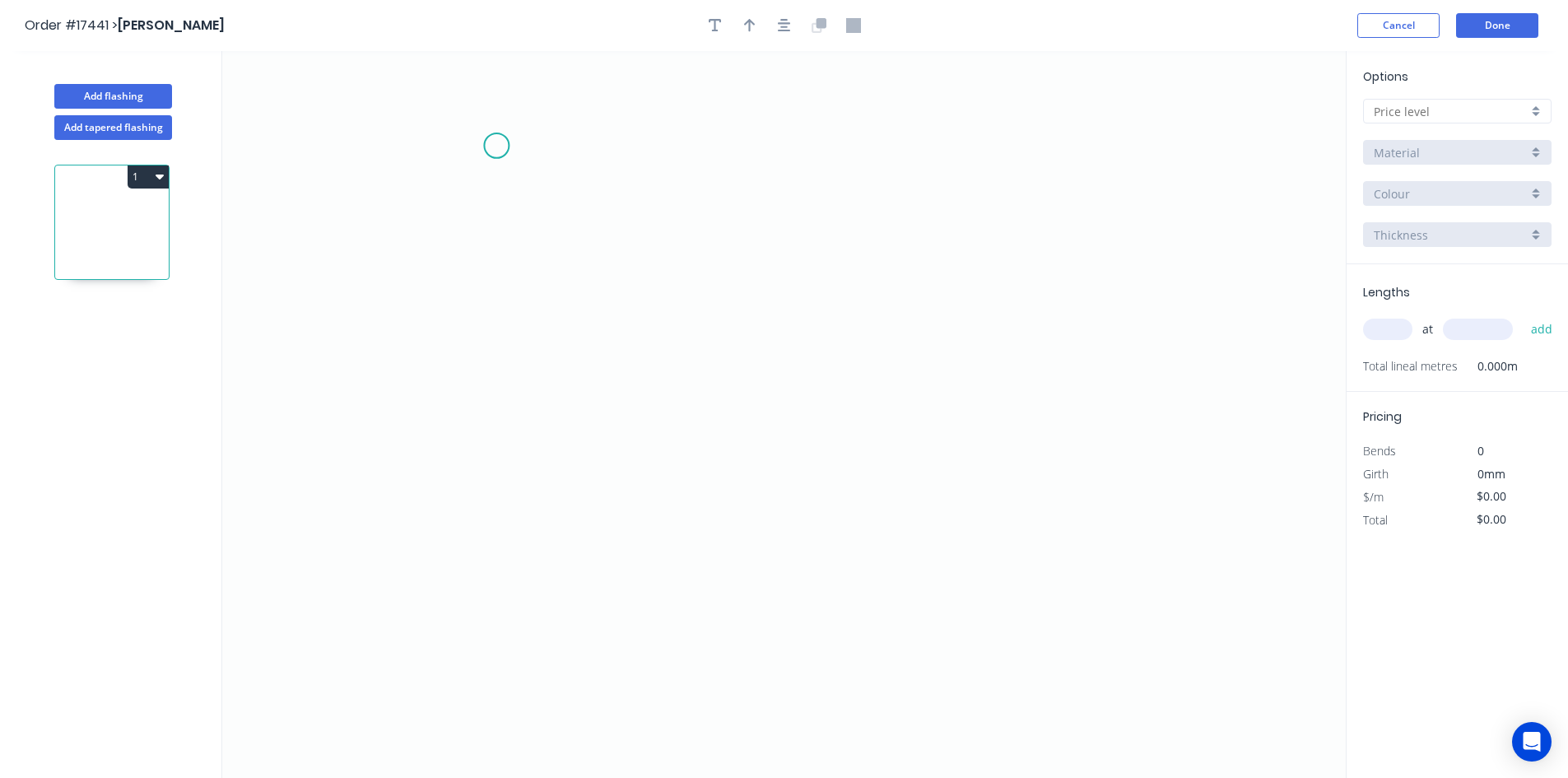
click at [496, 145] on icon "0" at bounding box center [784, 414] width 1124 height 726
click at [942, 150] on icon "0" at bounding box center [784, 414] width 1124 height 726
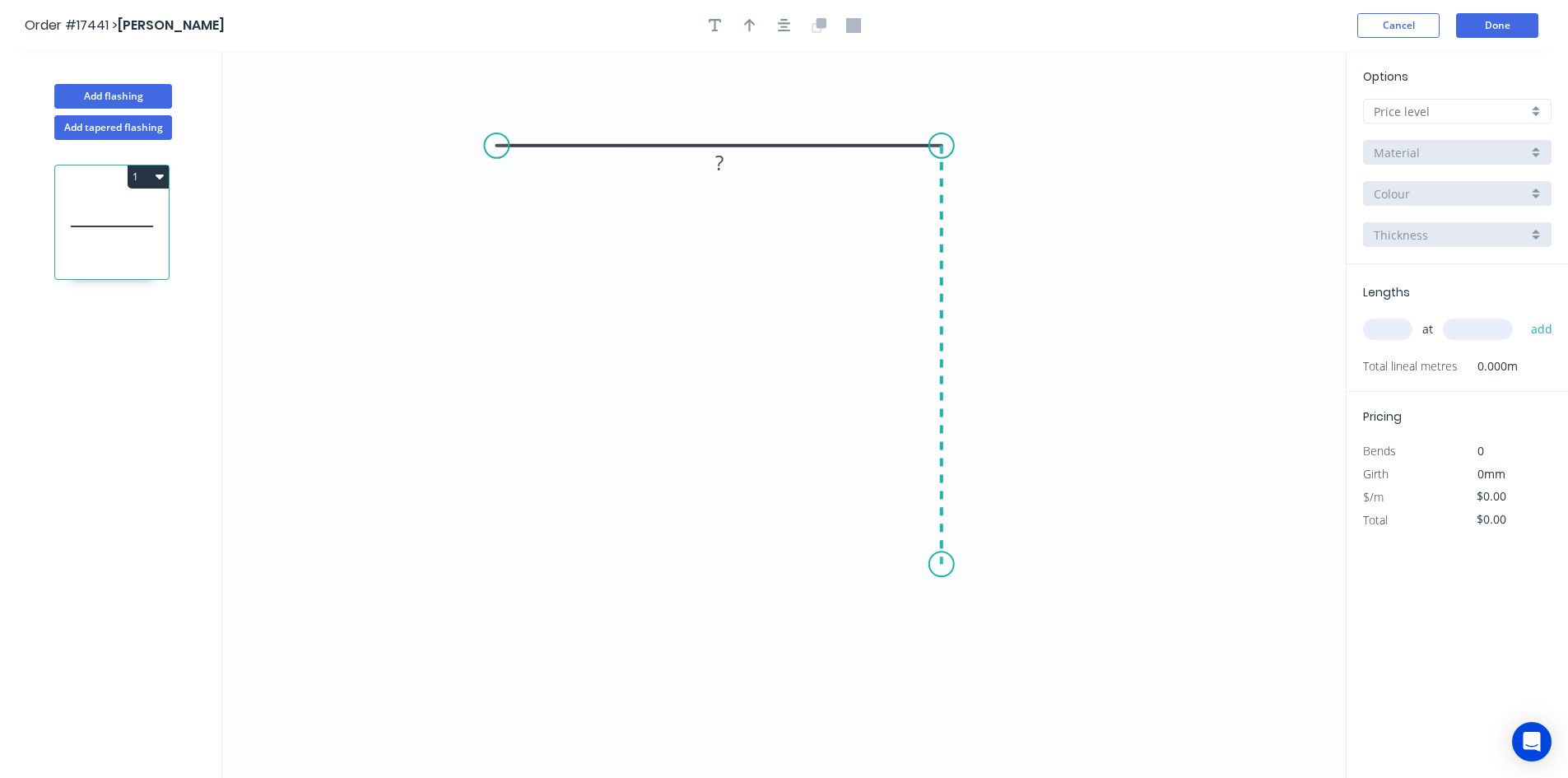
click at [916, 562] on icon "0 ?" at bounding box center [784, 414] width 1124 height 726
click at [893, 633] on icon "0 ? ?" at bounding box center [784, 414] width 1124 height 726
click at [490, 145] on circle at bounding box center [496, 145] width 25 height 25
click at [424, 195] on icon "0 ? ? ? ? º" at bounding box center [784, 414] width 1124 height 726
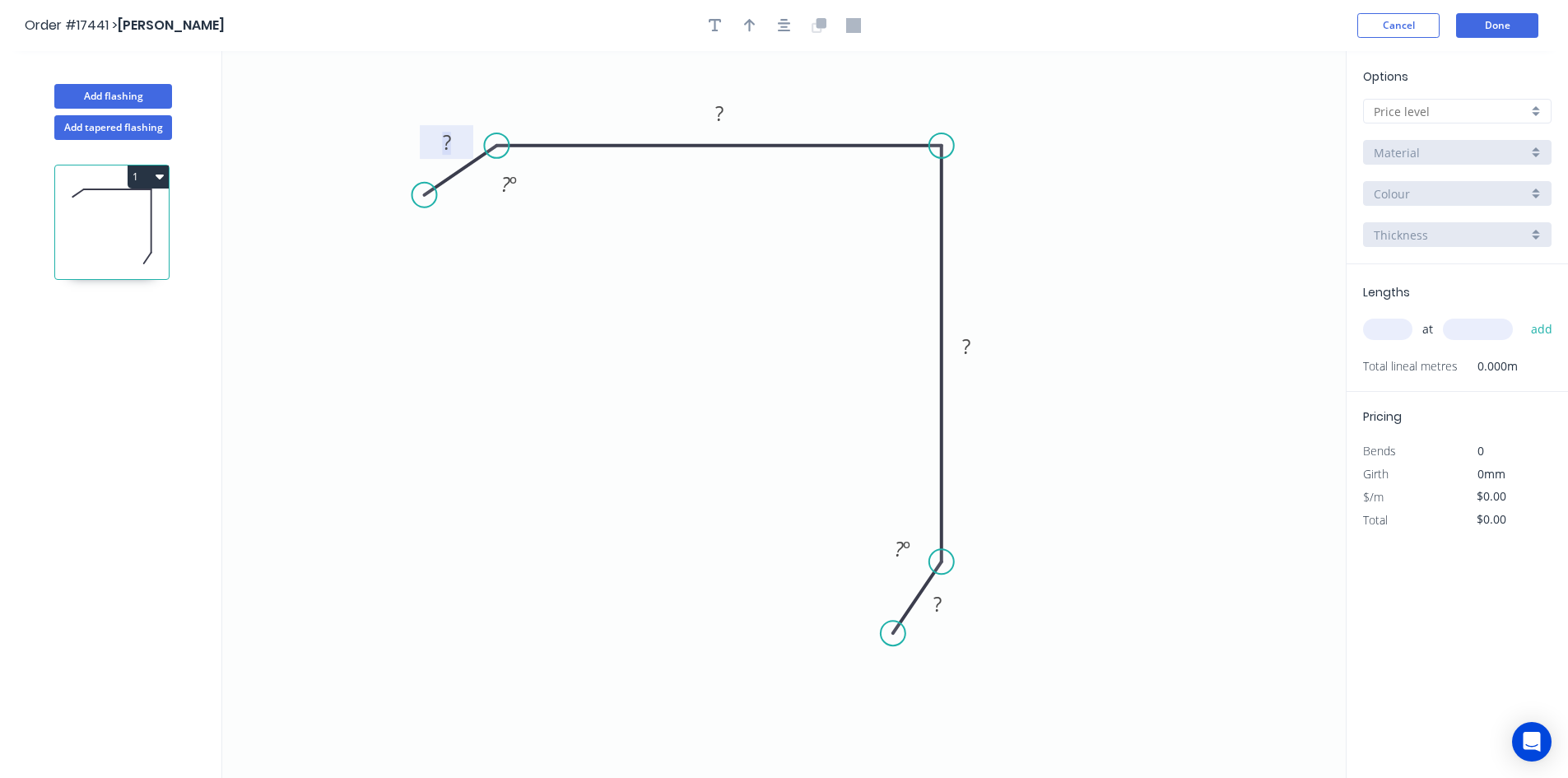
click at [445, 146] on tspan "?" at bounding box center [447, 141] width 8 height 27
click at [717, 116] on tspan "?" at bounding box center [719, 113] width 8 height 27
click at [981, 349] on rect at bounding box center [967, 347] width 33 height 23
click at [949, 606] on rect at bounding box center [938, 605] width 33 height 23
click at [905, 545] on tspan "º" at bounding box center [906, 549] width 7 height 27
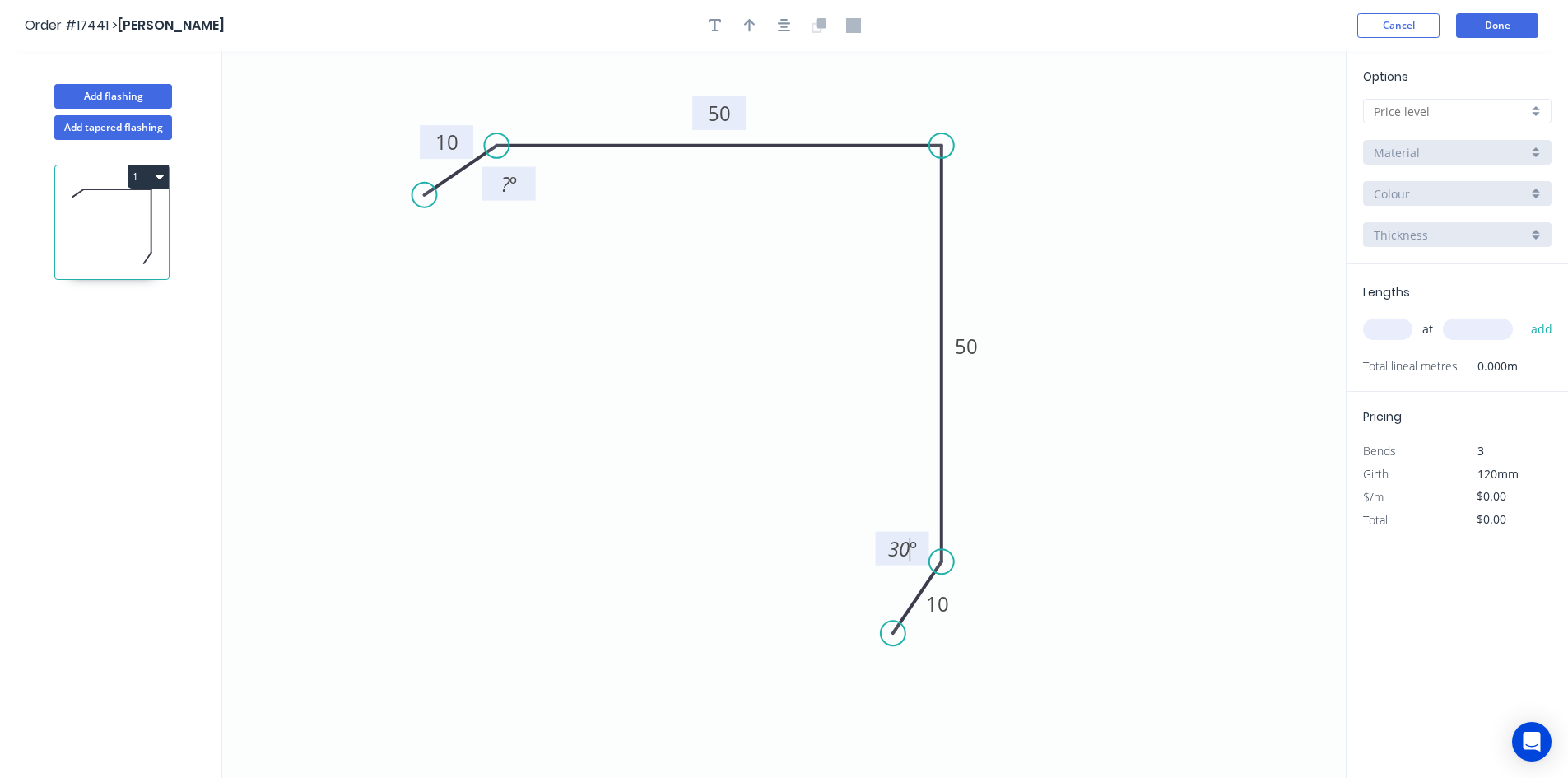
click at [510, 192] on tspan "º" at bounding box center [513, 184] width 7 height 27
click at [623, 316] on icon "0 10 50 50 10 30 º 30 º" at bounding box center [784, 414] width 1124 height 726
click at [790, 25] on icon "button" at bounding box center [785, 26] width 13 height 15
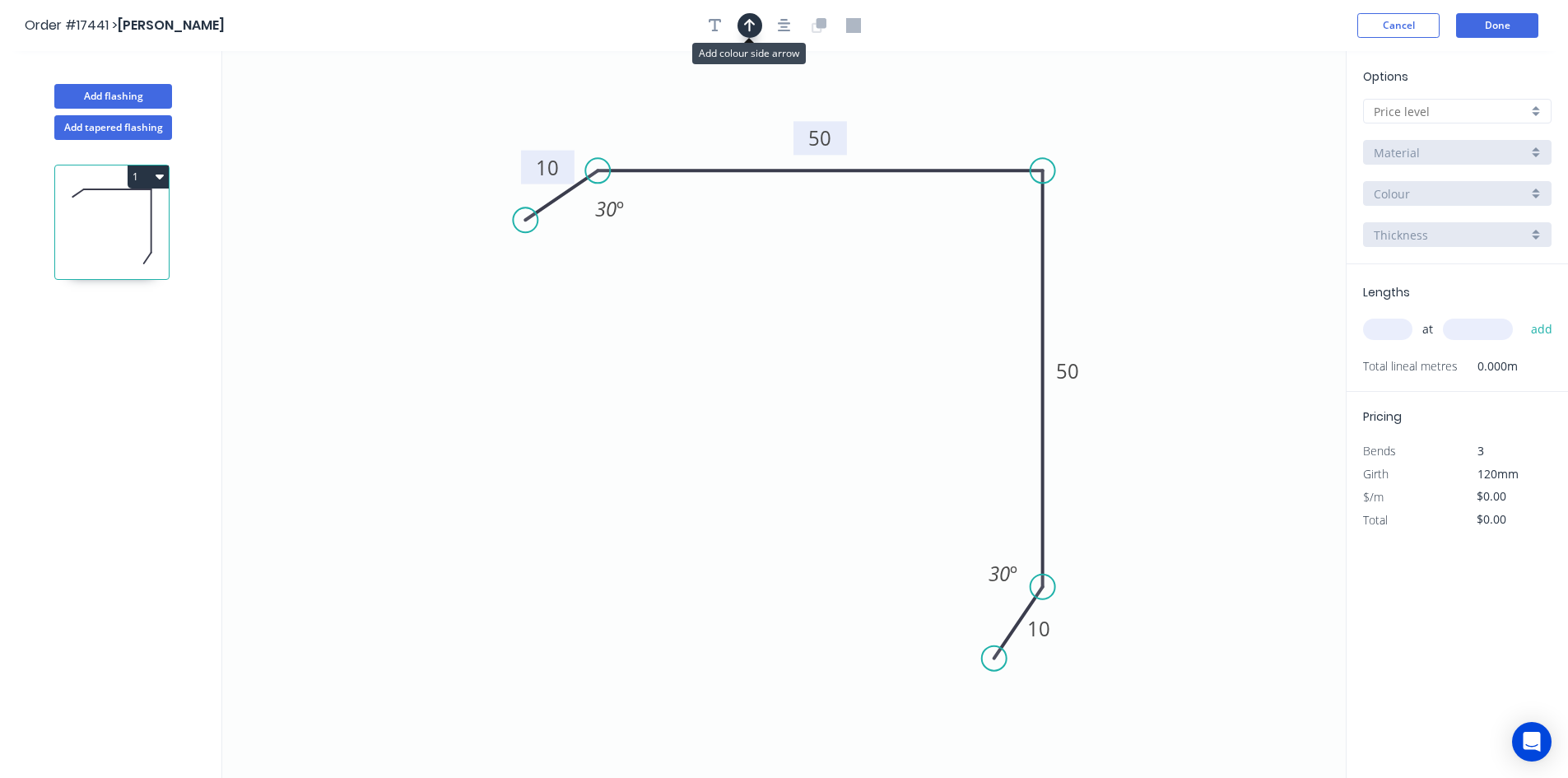
click at [760, 27] on button "button" at bounding box center [750, 26] width 25 height 25
drag, startPoint x: 1263, startPoint y: 127, endPoint x: 933, endPoint y: 116, distance: 330.2
click at [934, 116] on icon at bounding box center [941, 95] width 15 height 52
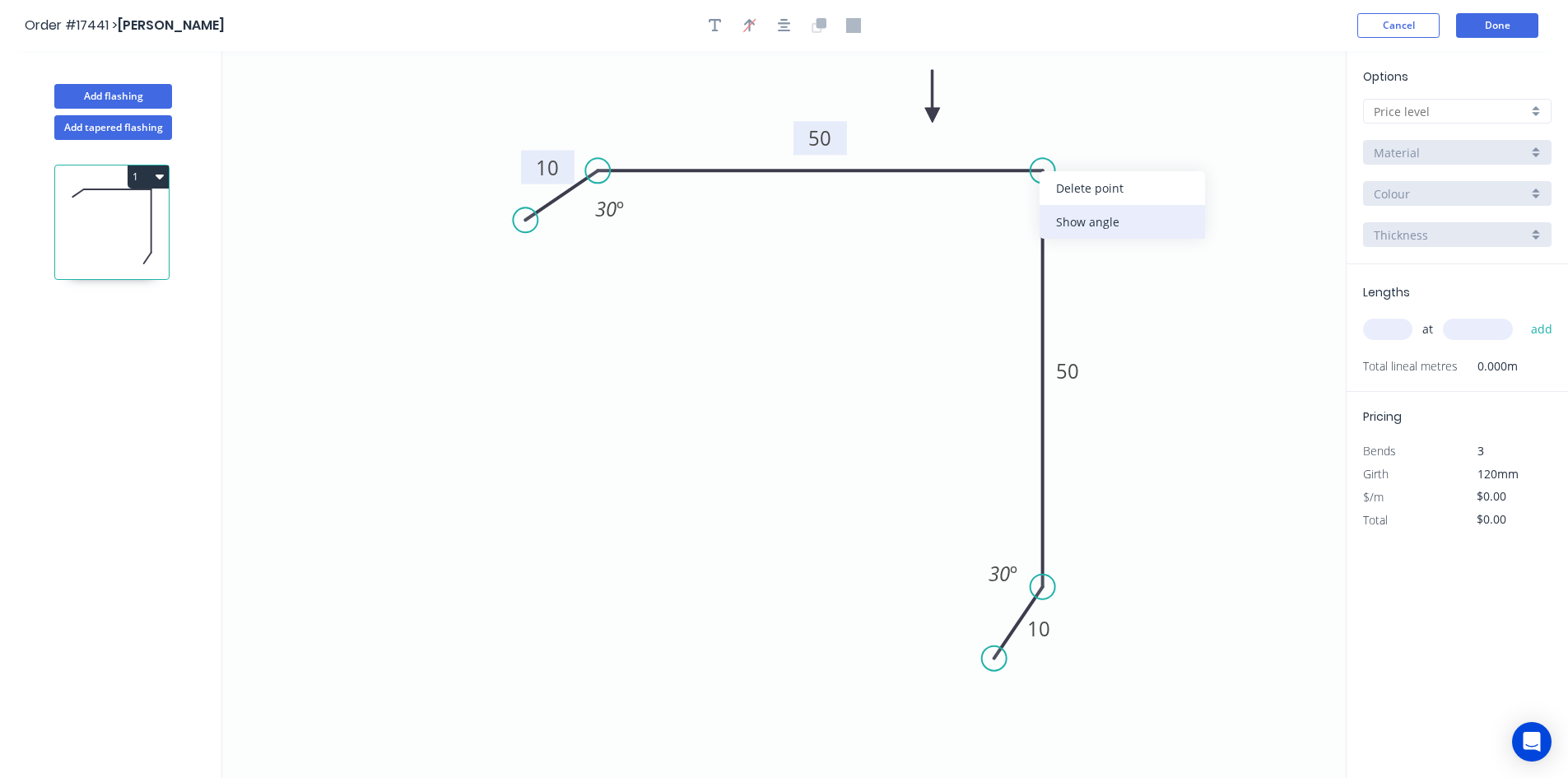
click at [1113, 224] on div "Show angle" at bounding box center [1122, 222] width 165 height 34
click at [1024, 204] on rect at bounding box center [1013, 200] width 33 height 23
click at [949, 288] on icon "0 10 50 50 10 30 º 92 º 30 º" at bounding box center [784, 414] width 1124 height 726
drag, startPoint x: 992, startPoint y: 205, endPoint x: 1121, endPoint y: 150, distance: 140.2
click at [1121, 150] on rect at bounding box center [1138, 148] width 53 height 34
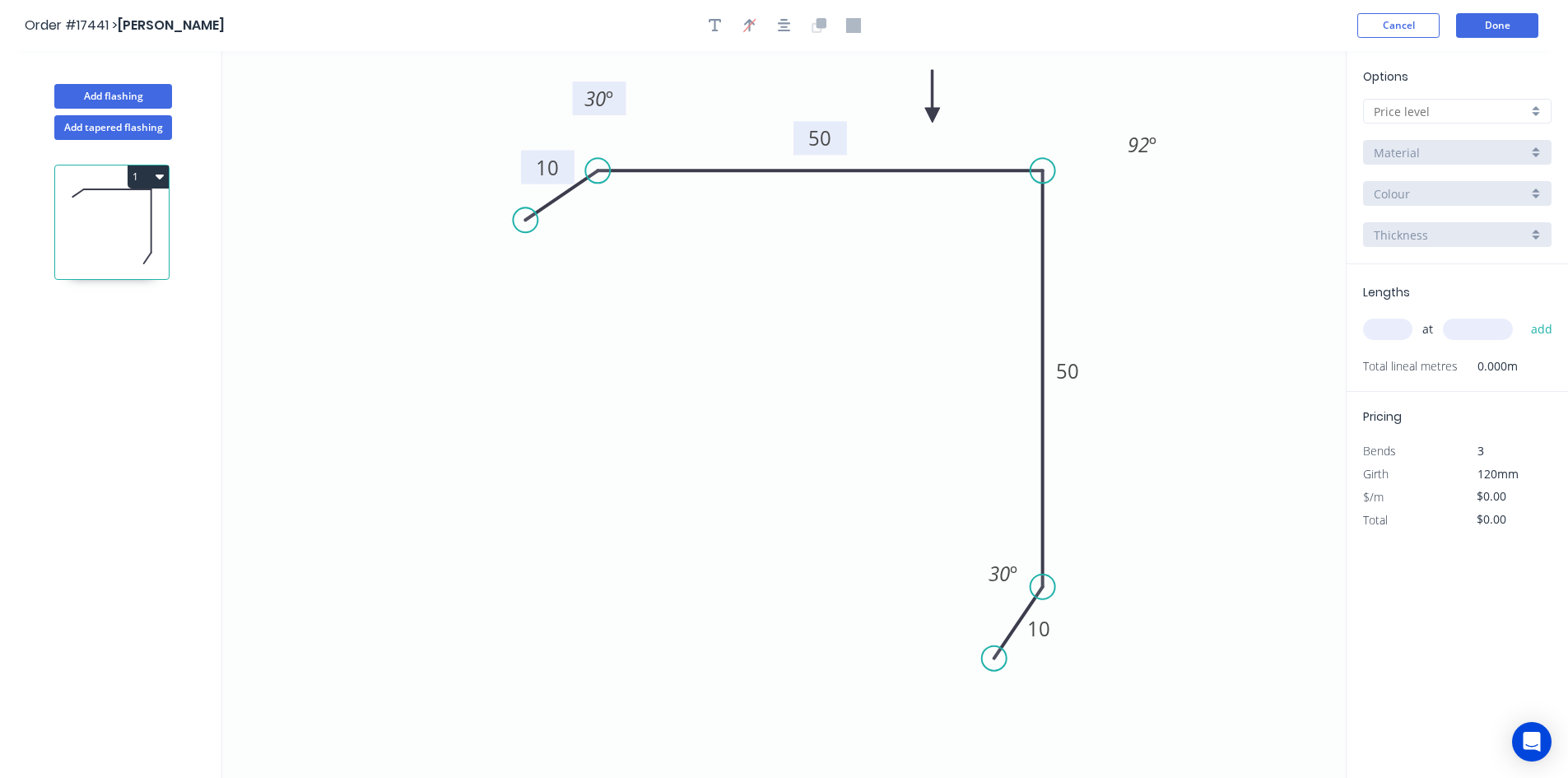
drag, startPoint x: 634, startPoint y: 218, endPoint x: 624, endPoint y: 113, distance: 105.5
click at [624, 113] on rect at bounding box center [599, 98] width 53 height 34
drag, startPoint x: 985, startPoint y: 562, endPoint x: 1124, endPoint y: 579, distance: 140.0
click at [1124, 579] on rect at bounding box center [1141, 590] width 53 height 34
click at [789, 30] on icon "button" at bounding box center [785, 26] width 13 height 15
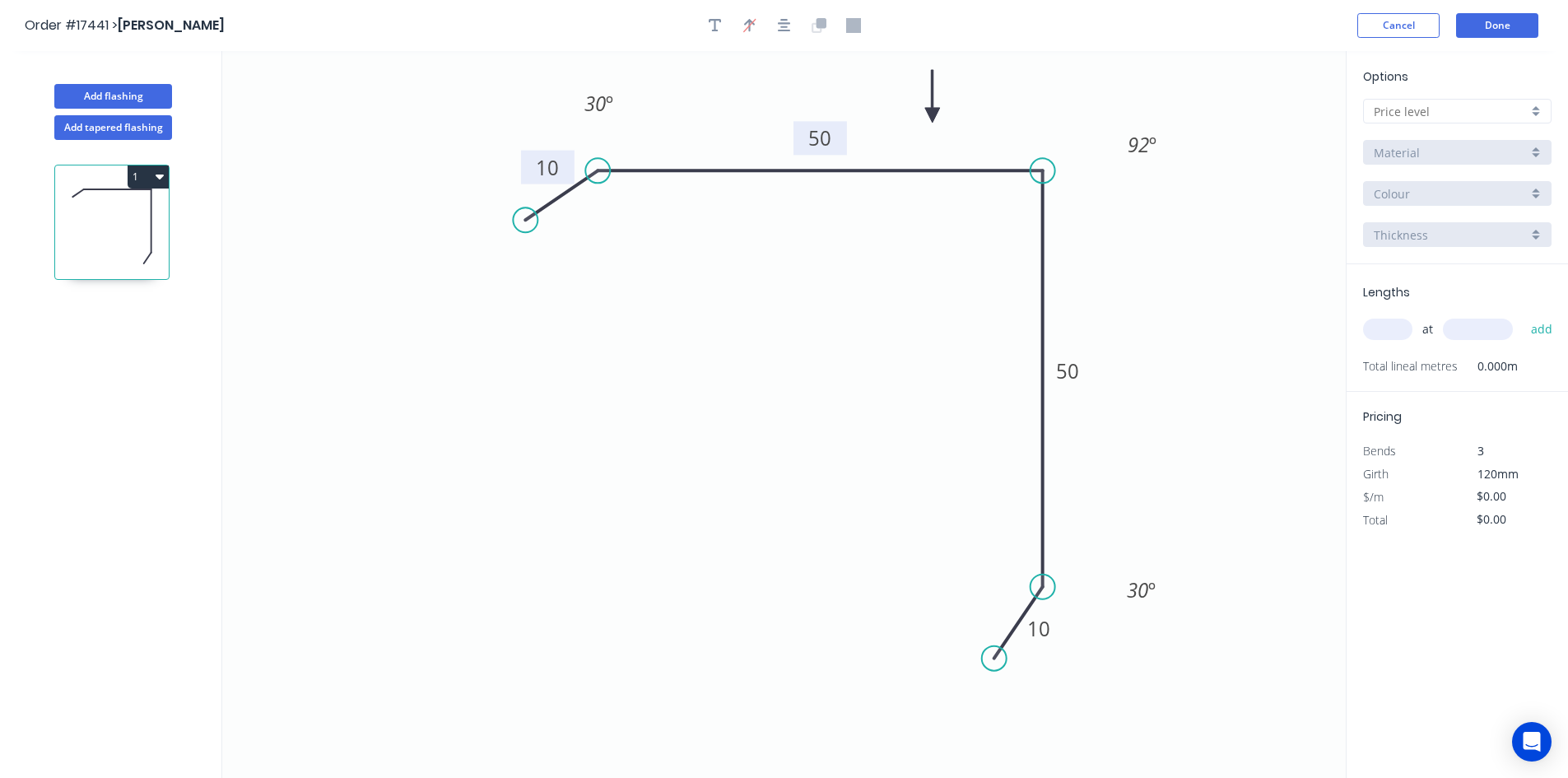
click at [1457, 117] on input "text" at bounding box center [1451, 111] width 154 height 17
click at [1416, 165] on div "B" at bounding box center [1457, 171] width 187 height 29
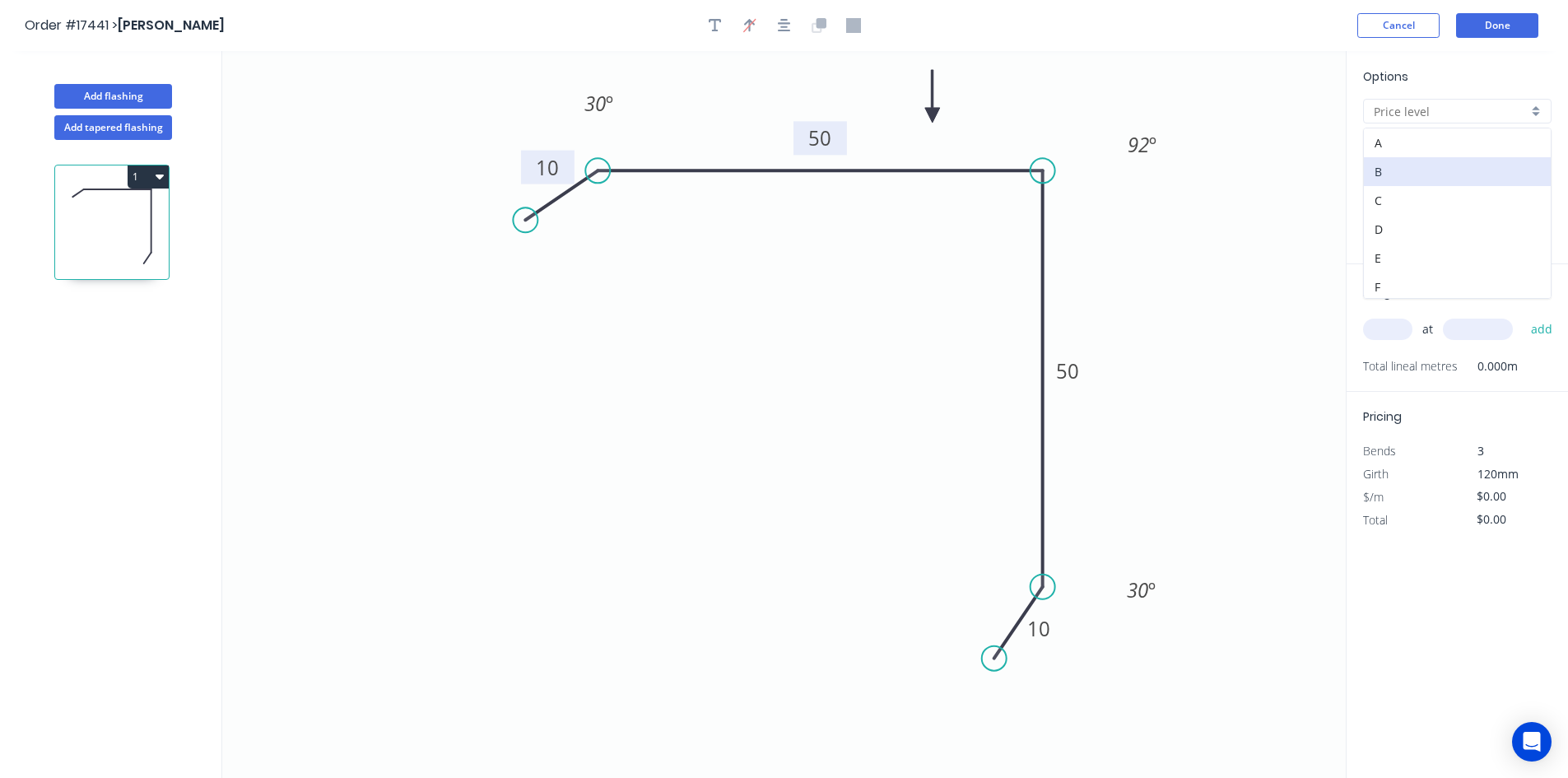
type input "B"
type input "$16.28"
click at [1447, 154] on input "Colorbond" at bounding box center [1451, 152] width 154 height 17
click at [1453, 306] on div "Zincalume" at bounding box center [1457, 299] width 187 height 29
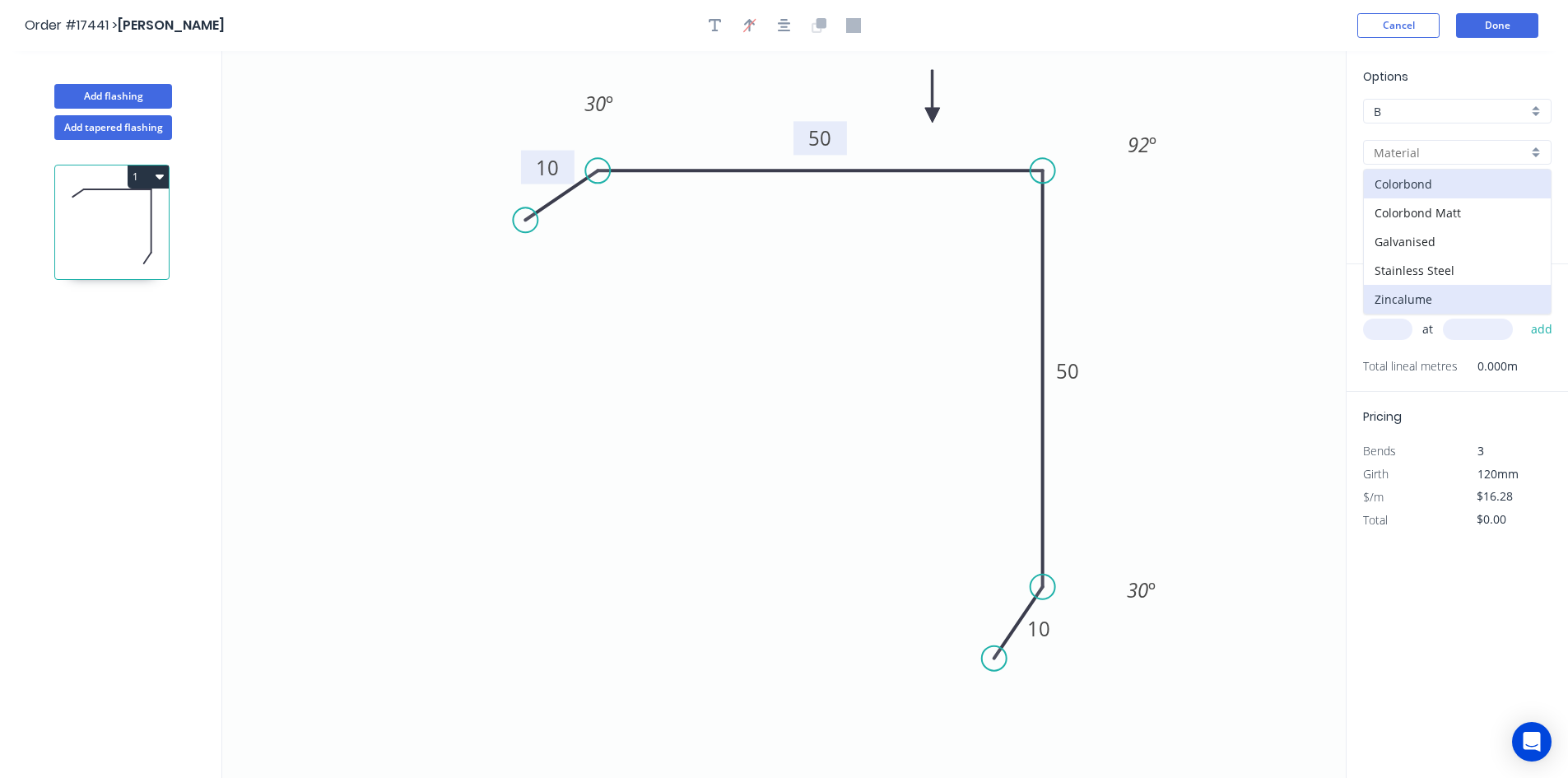
type input "Zincalume"
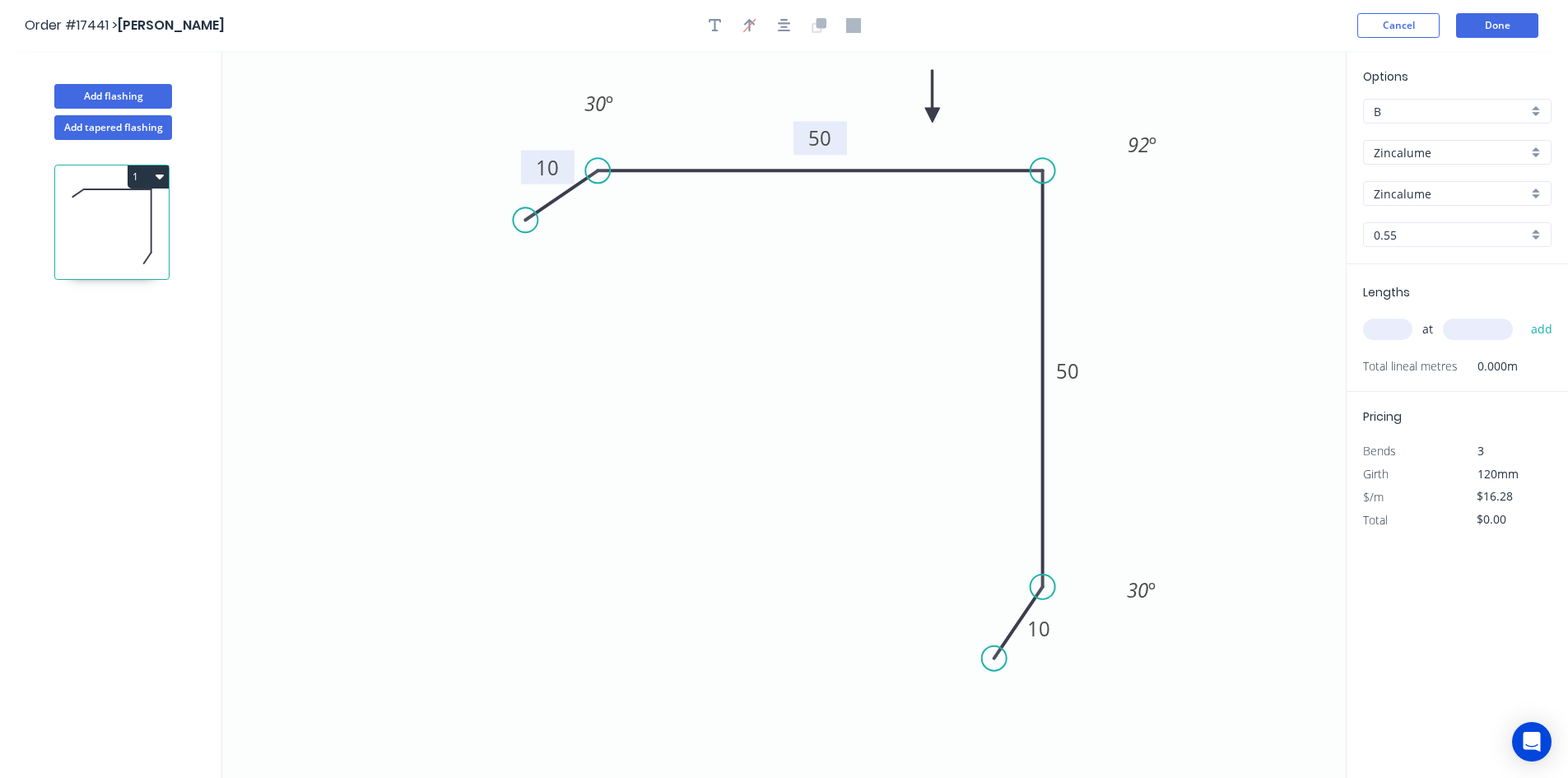
type input "$13.25"
click at [1391, 332] on input "text" at bounding box center [1388, 329] width 49 height 22
type input "4"
click at [1463, 329] on input "text" at bounding box center [1478, 329] width 70 height 22
type input "2200"
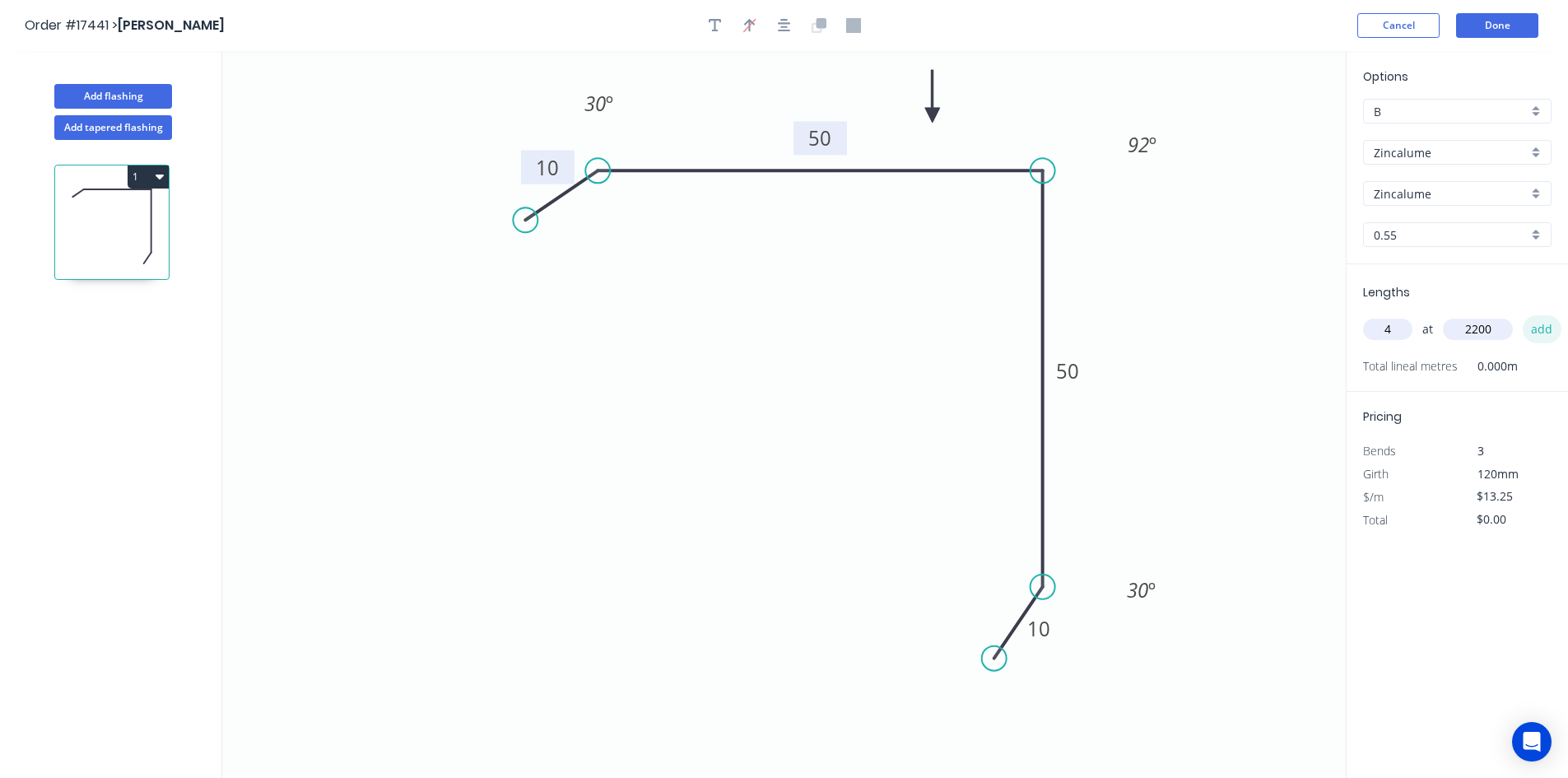
click at [1544, 327] on button "add" at bounding box center [1542, 329] width 39 height 28
click at [559, 167] on tspan "10" at bounding box center [548, 167] width 23 height 27
click at [1059, 628] on rect at bounding box center [1039, 628] width 53 height 34
click at [1039, 634] on tspan "10" at bounding box center [1039, 628] width 23 height 27
click at [1146, 490] on icon "0 15 50 50 15 30 º 92 º 30 º" at bounding box center [784, 414] width 1124 height 726
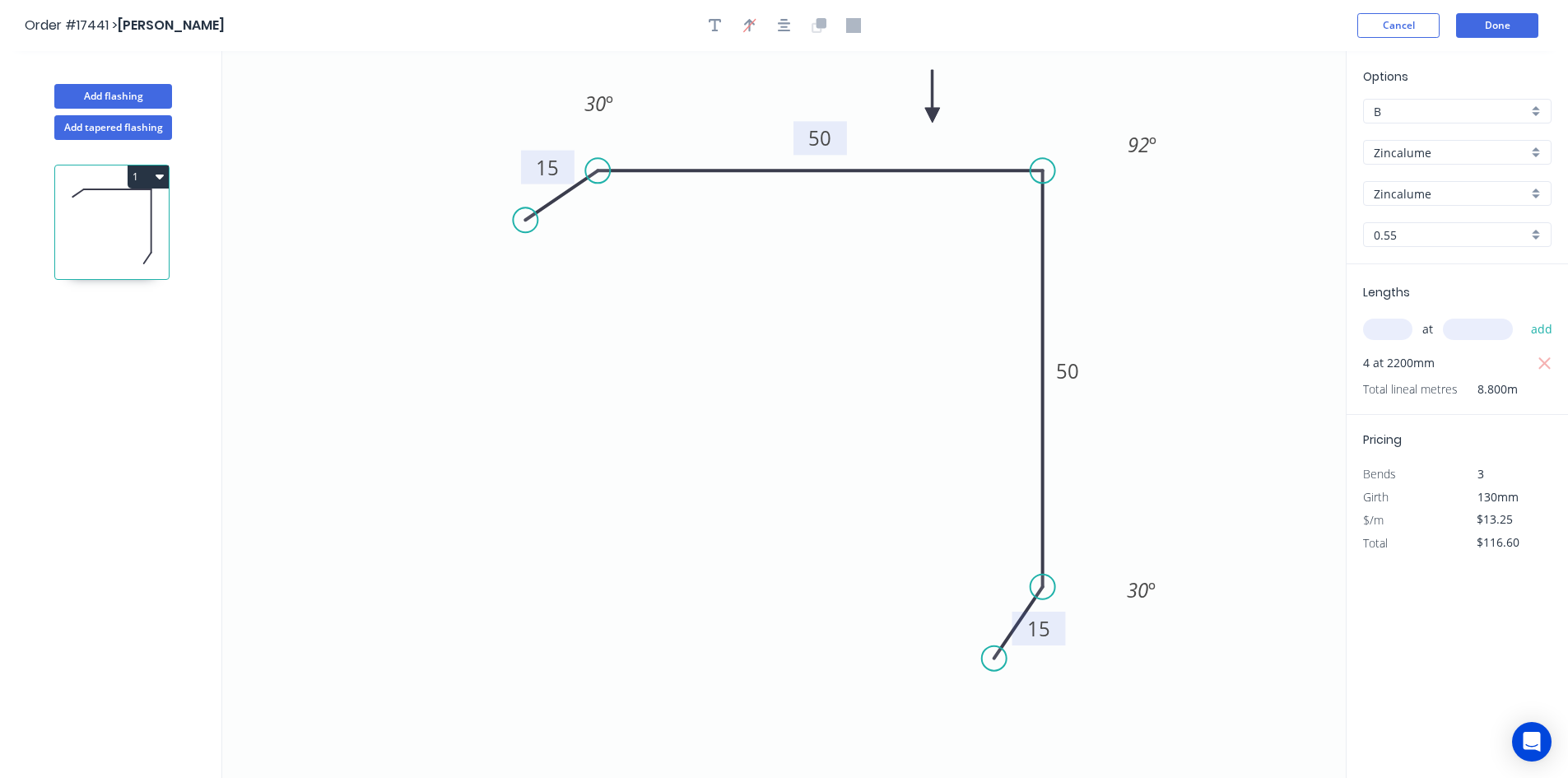
click at [164, 177] on button "1" at bounding box center [148, 177] width 42 height 23
click at [133, 222] on div "Duplicate" at bounding box center [91, 218] width 126 height 24
type input "$0.00"
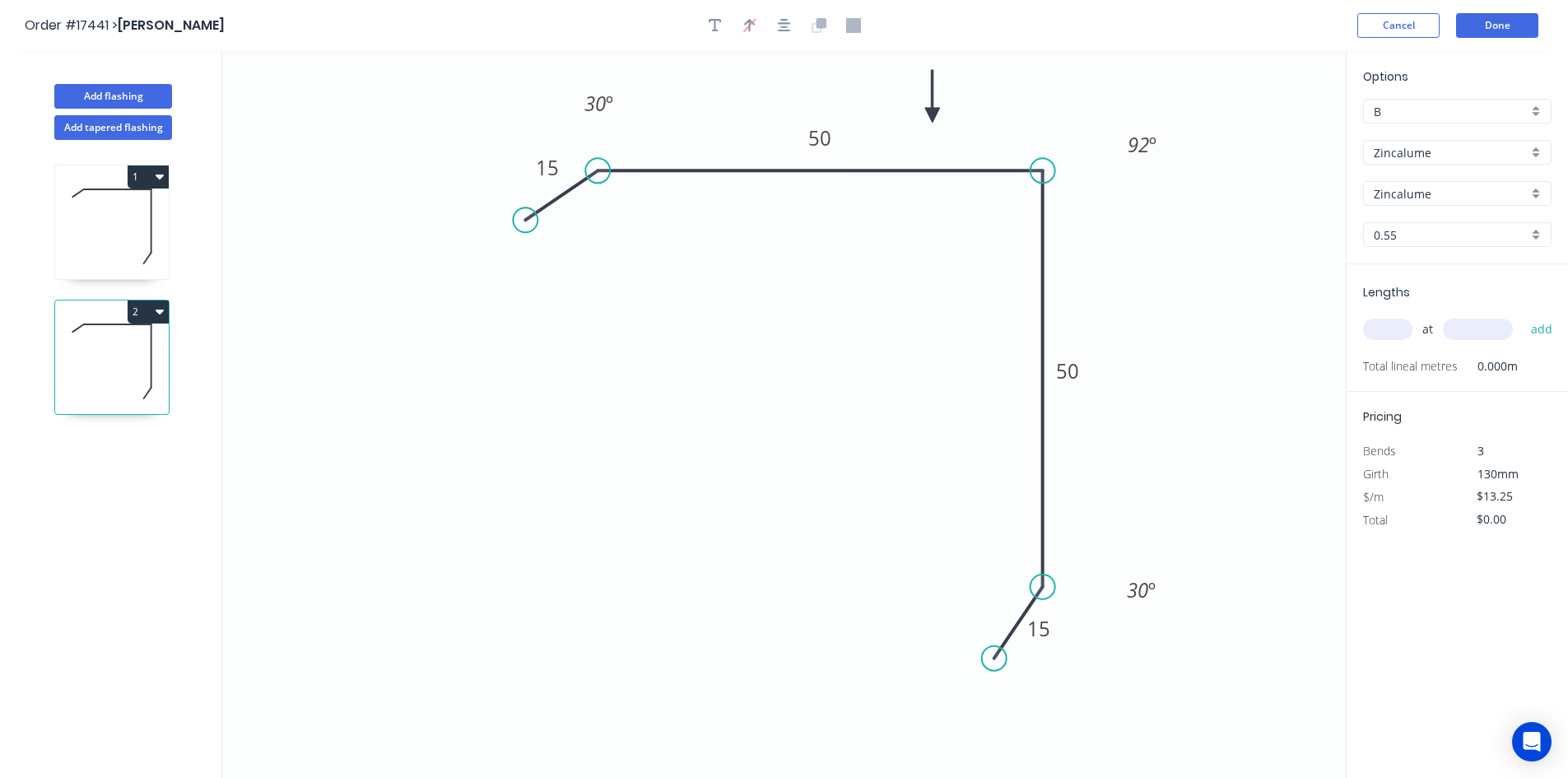
click at [1445, 153] on input "Zincalume" at bounding box center [1451, 152] width 154 height 17
click at [1439, 184] on div "Colorbond" at bounding box center [1457, 184] width 187 height 29
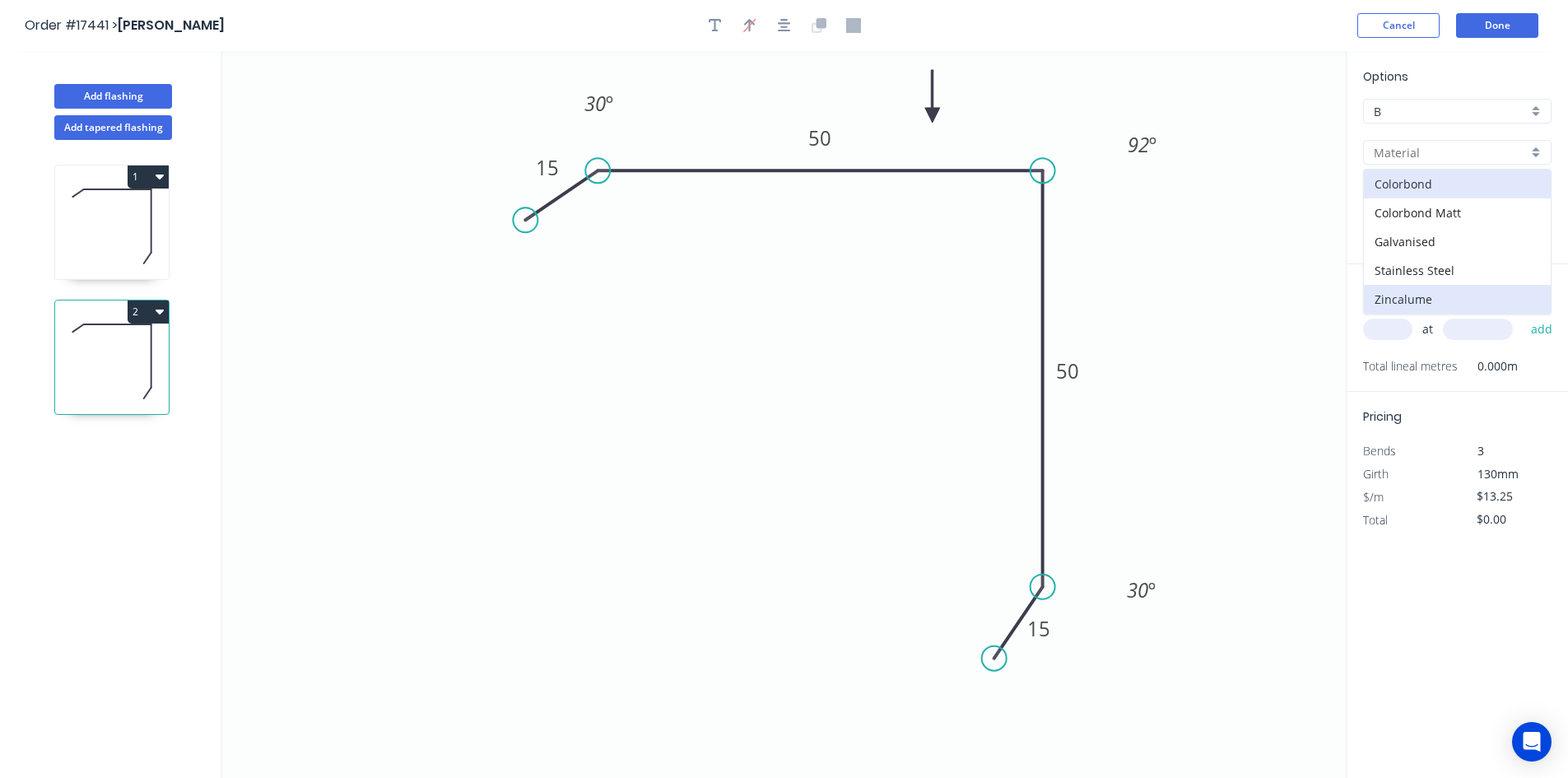
type input "Colorbond"
type input ".TBA"
type input "$16.28"
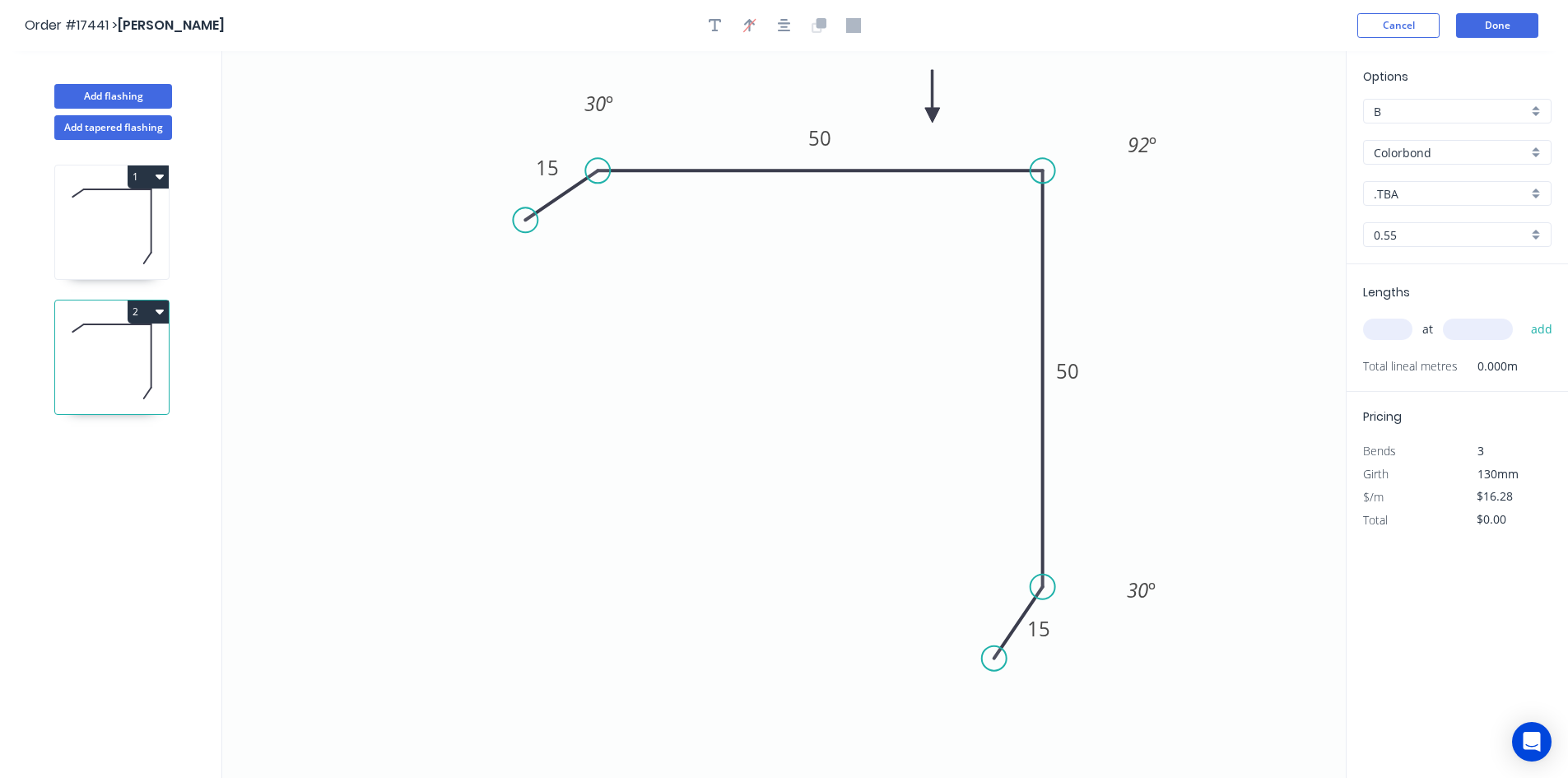
click at [1383, 326] on input "text" at bounding box center [1388, 329] width 49 height 22
type input "4"
click at [1482, 338] on input "text" at bounding box center [1478, 329] width 70 height 22
type input "2200"
click at [1540, 332] on button "add" at bounding box center [1542, 329] width 39 height 28
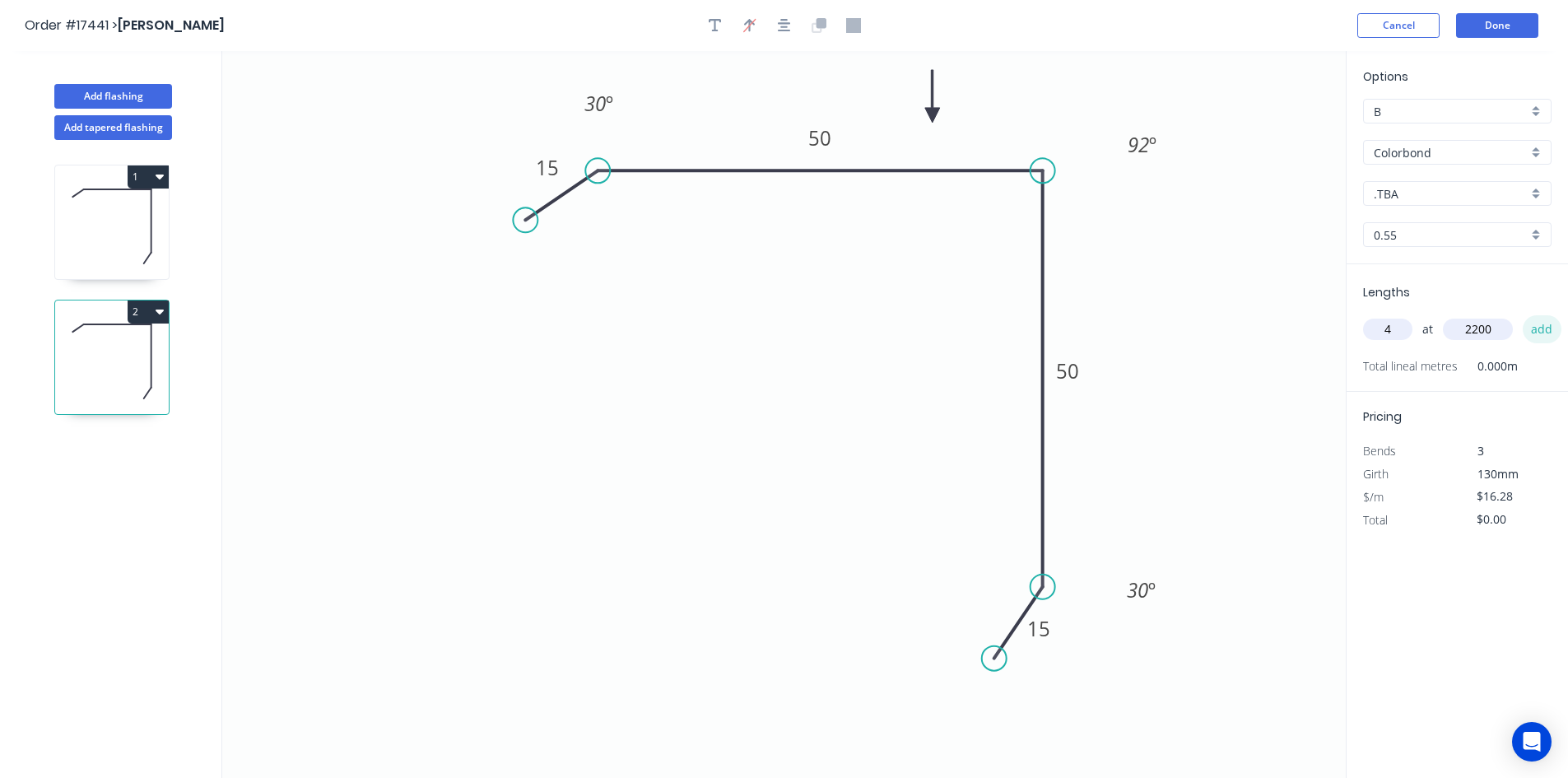
type input "$143.26"
click at [126, 96] on button "Add flashing" at bounding box center [113, 96] width 118 height 25
type input "$0.00"
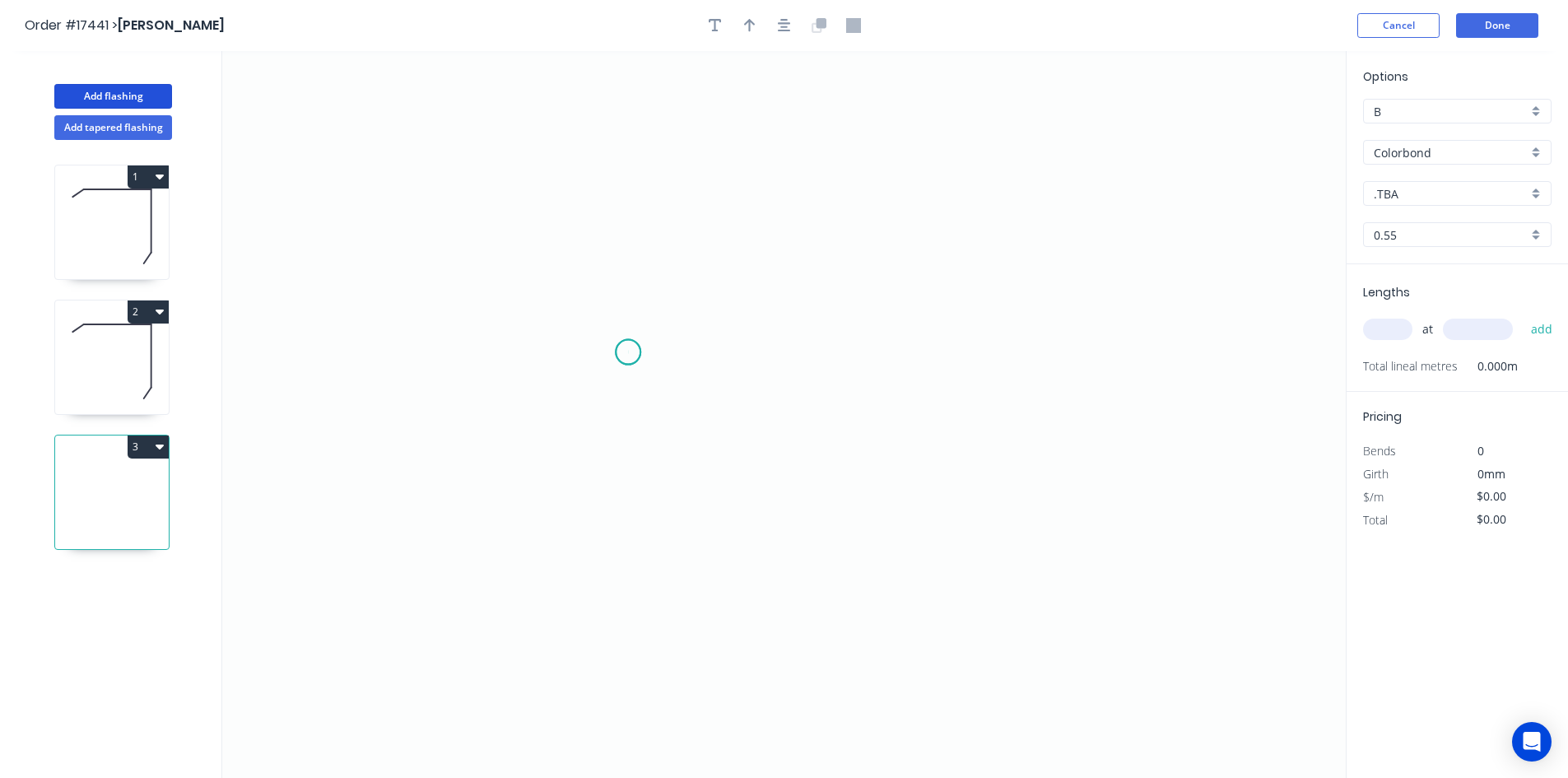
click at [629, 352] on icon "0" at bounding box center [784, 414] width 1124 height 726
click at [1089, 370] on icon "0" at bounding box center [784, 414] width 1124 height 726
click at [855, 370] on tspan "?" at bounding box center [859, 369] width 8 height 27
click at [889, 440] on icon "0 50" at bounding box center [784, 414] width 1124 height 726
type input "$6.92"
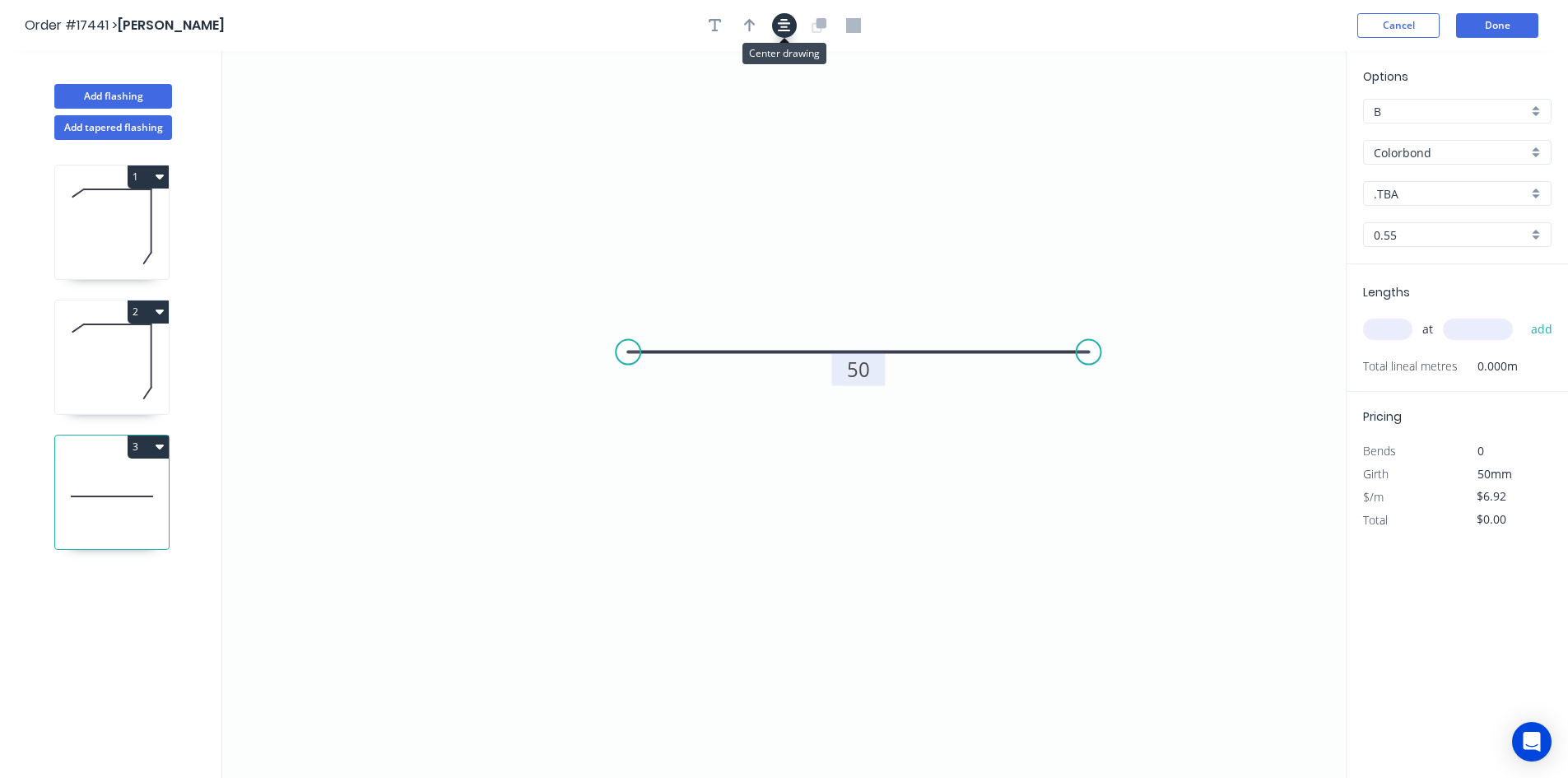
click at [786, 31] on icon "button" at bounding box center [785, 26] width 13 height 13
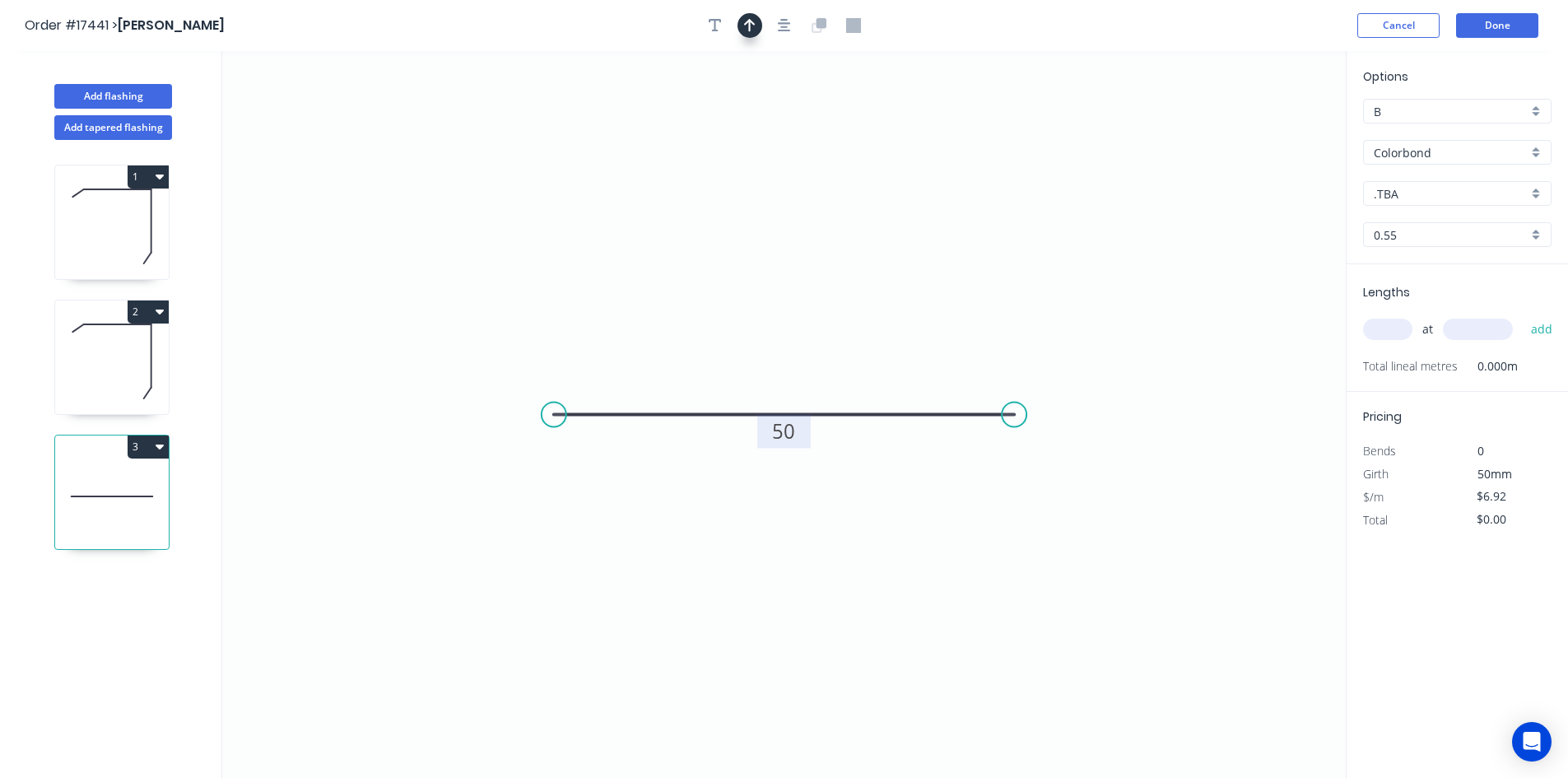
click at [750, 31] on icon "button" at bounding box center [750, 26] width 12 height 13
drag, startPoint x: 1262, startPoint y: 130, endPoint x: 865, endPoint y: 303, distance: 433.1
click at [865, 303] on icon at bounding box center [865, 283] width 15 height 52
click at [1437, 193] on input ".TBA" at bounding box center [1451, 194] width 154 height 17
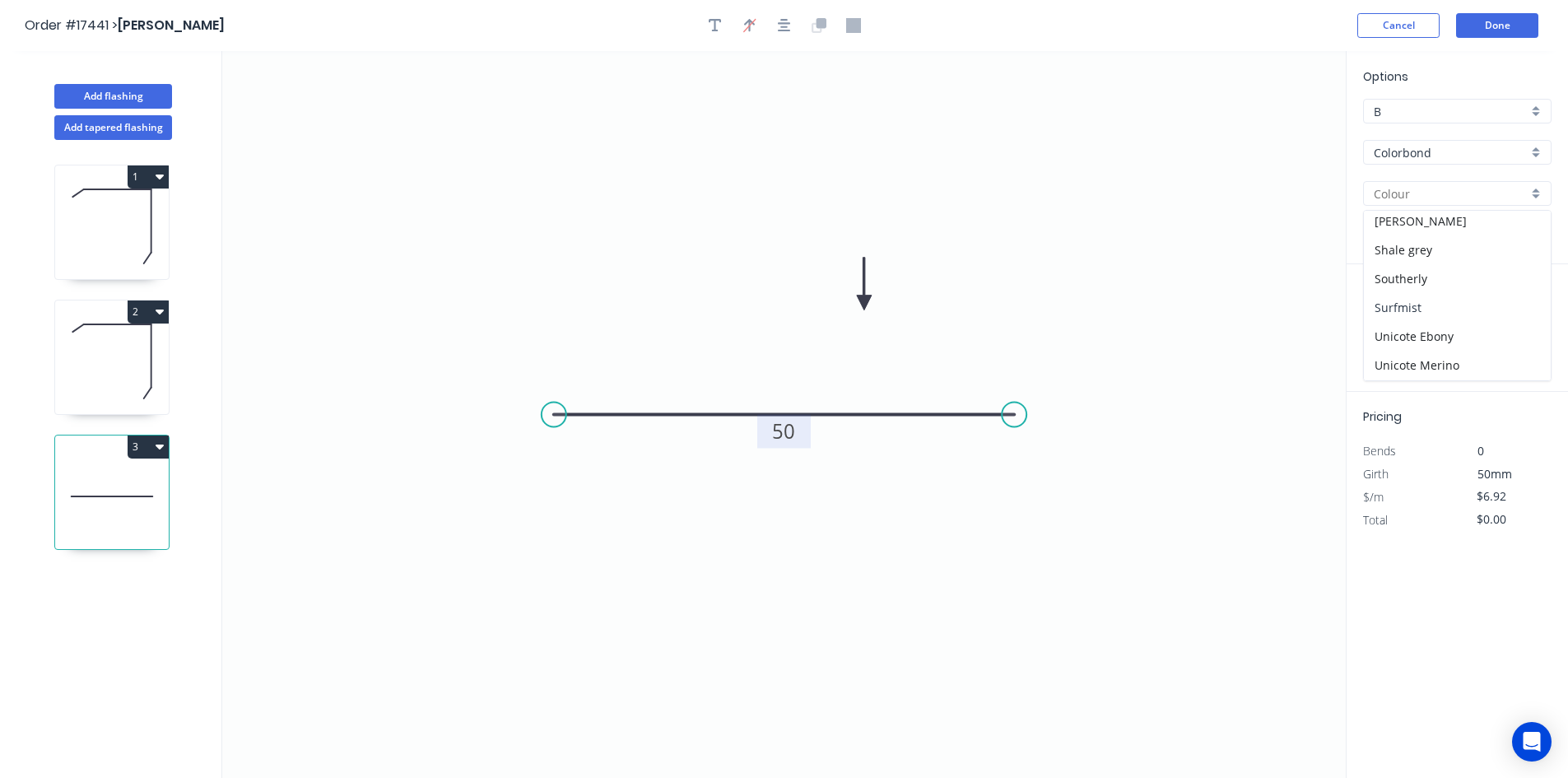
click at [1440, 308] on div "Surfmist" at bounding box center [1457, 308] width 187 height 29
type input "Surfmist"
click at [1386, 329] on input "text" at bounding box center [1388, 329] width 49 height 22
type input "3"
click at [1452, 337] on input "text" at bounding box center [1478, 329] width 70 height 22
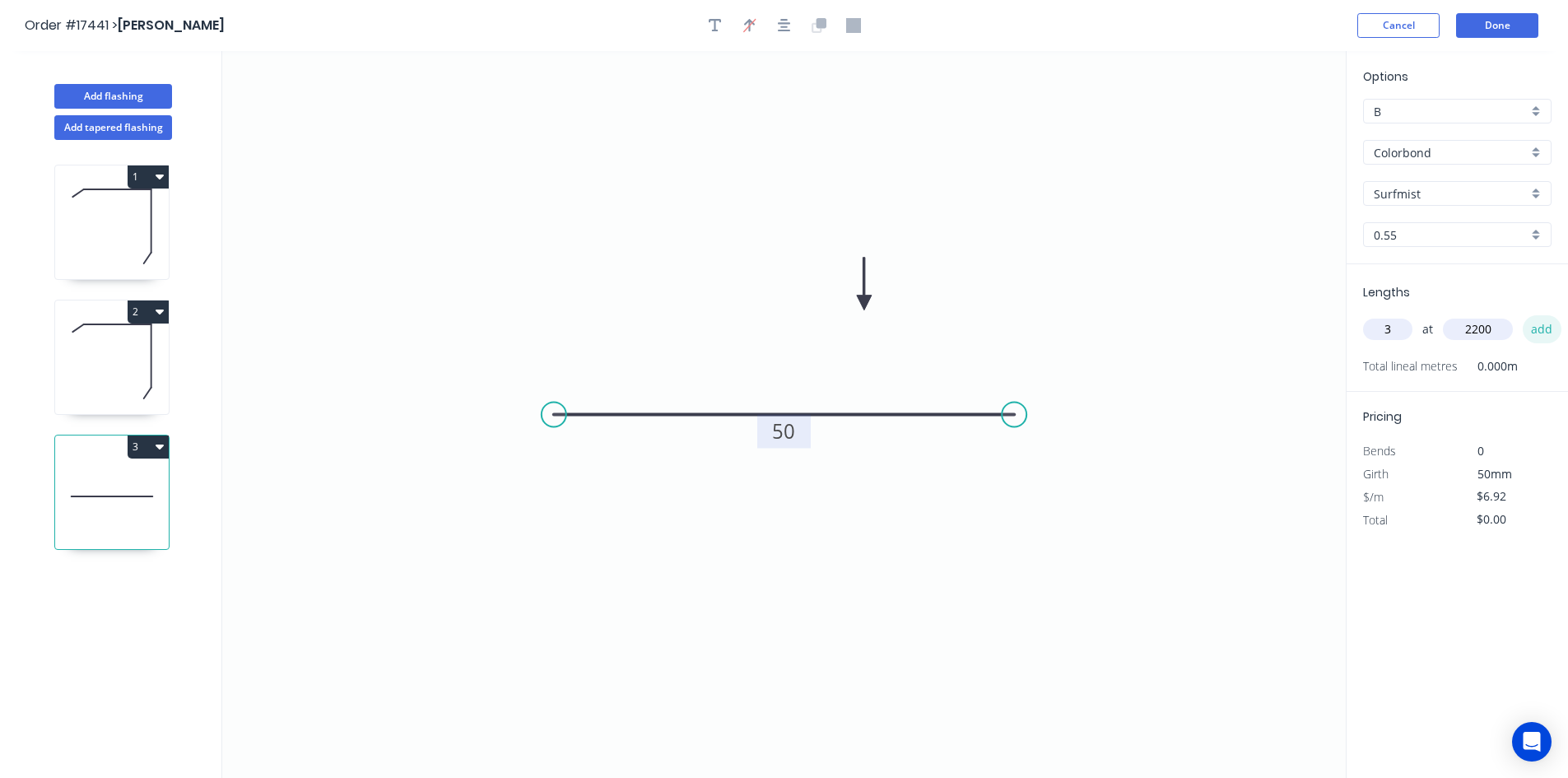
type input "2200"
click at [1533, 328] on button "add" at bounding box center [1542, 329] width 39 height 28
type input "$45.67"
click at [1518, 28] on button "Done" at bounding box center [1497, 26] width 82 height 25
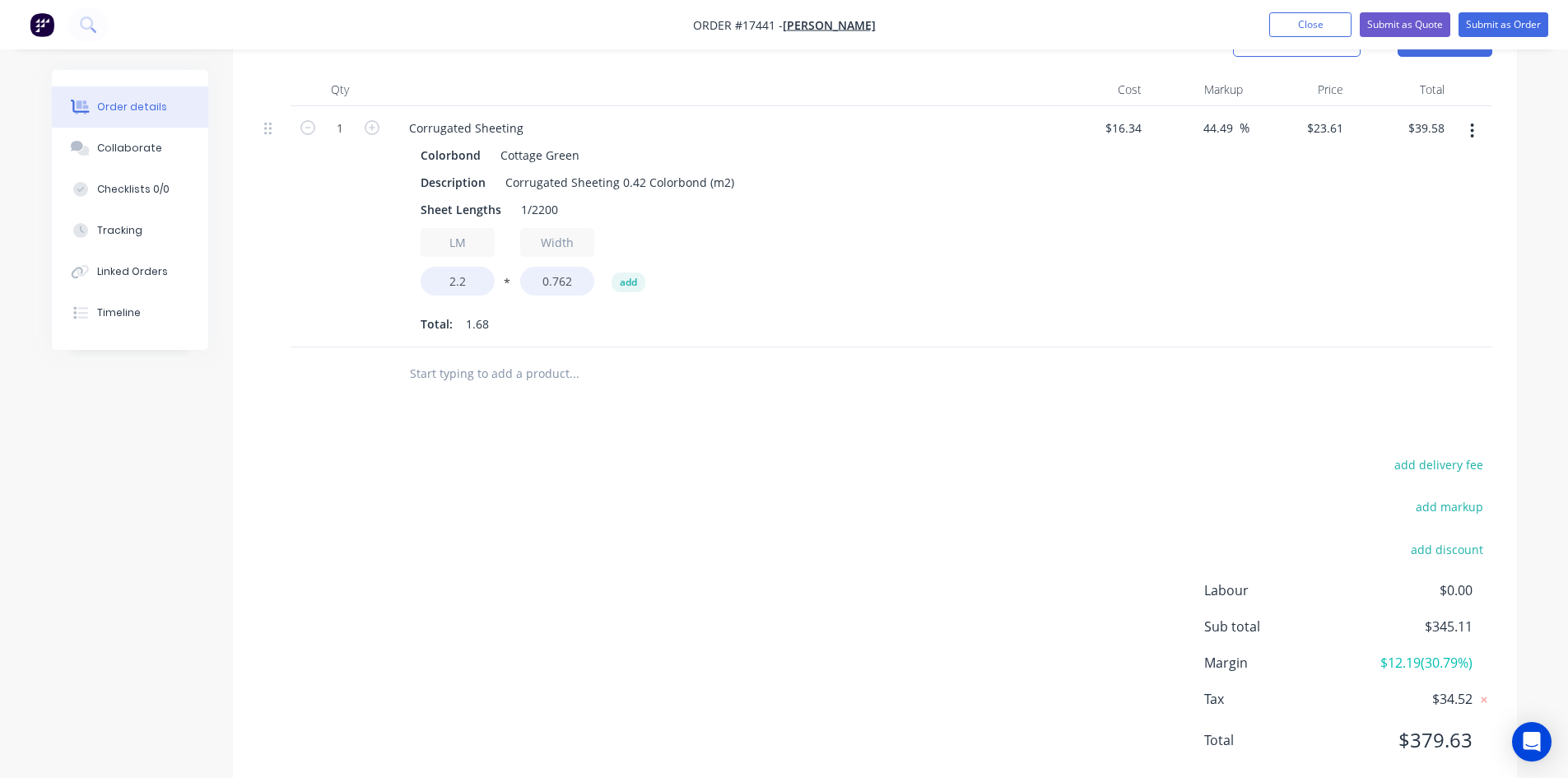
scroll to position [1156, 0]
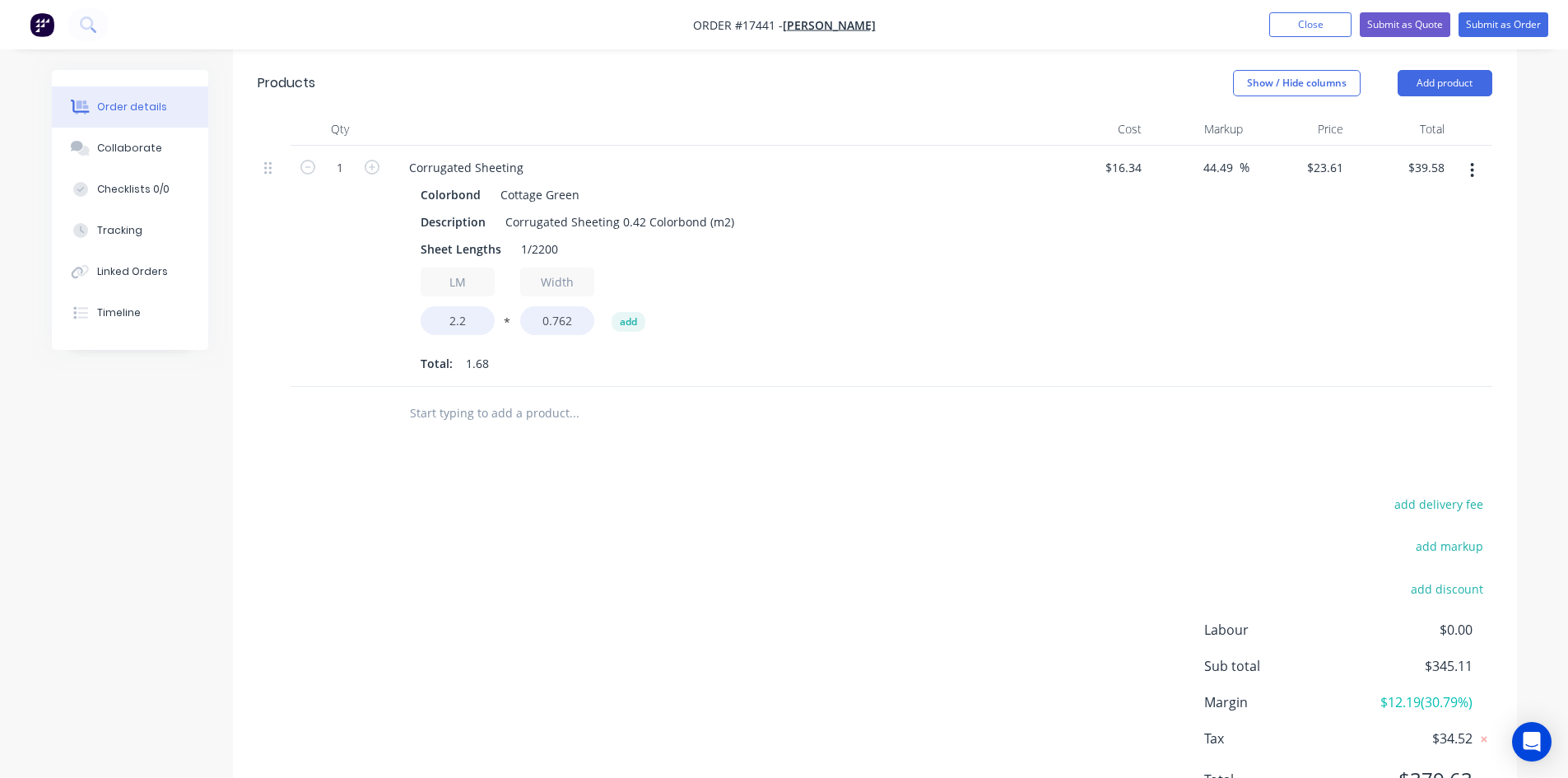
click at [479, 414] on input "text" at bounding box center [574, 413] width 329 height 33
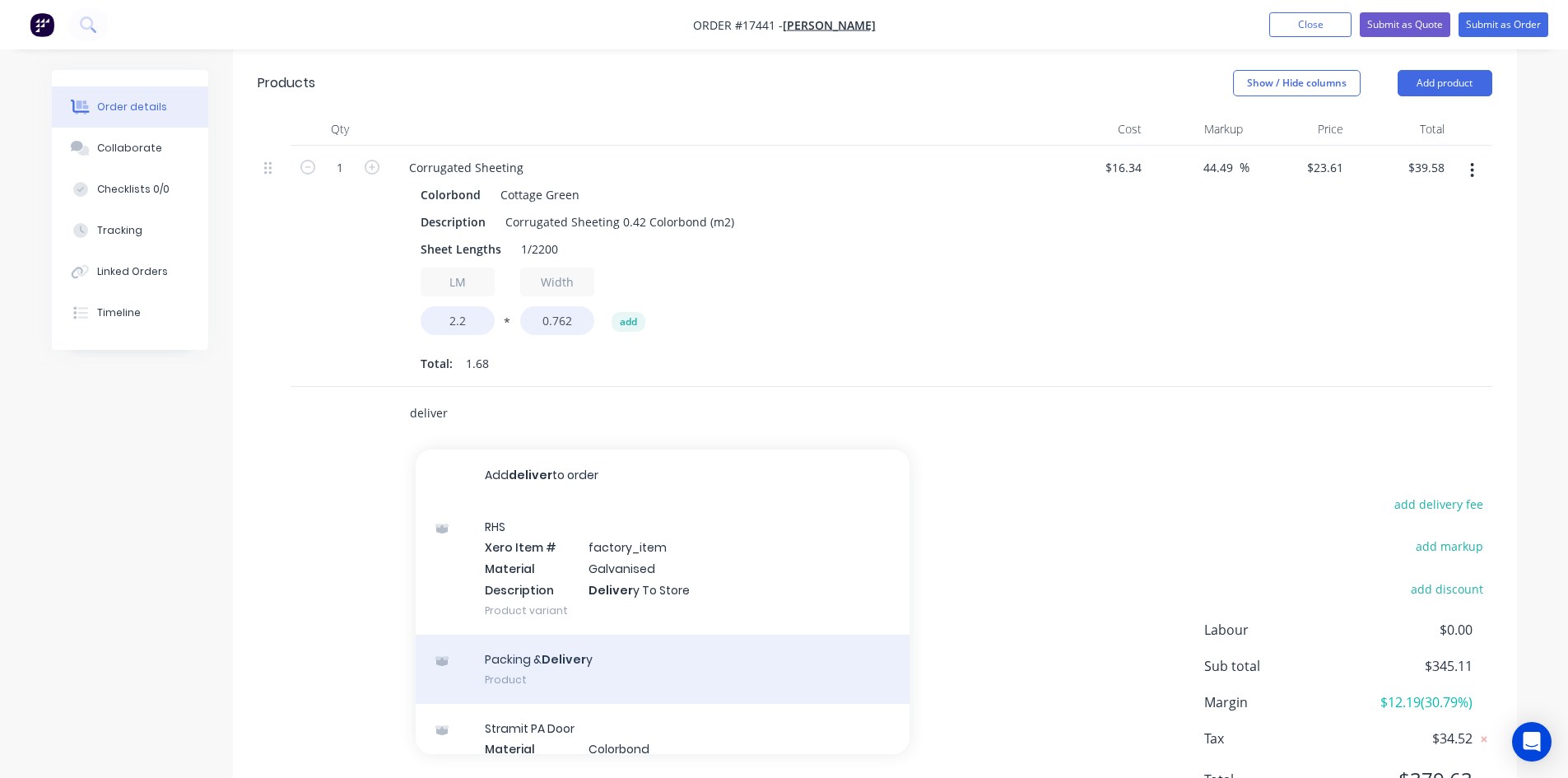
type input "deliver"
click at [633, 670] on div "Packing & Deliver y Product" at bounding box center [663, 668] width 494 height 69
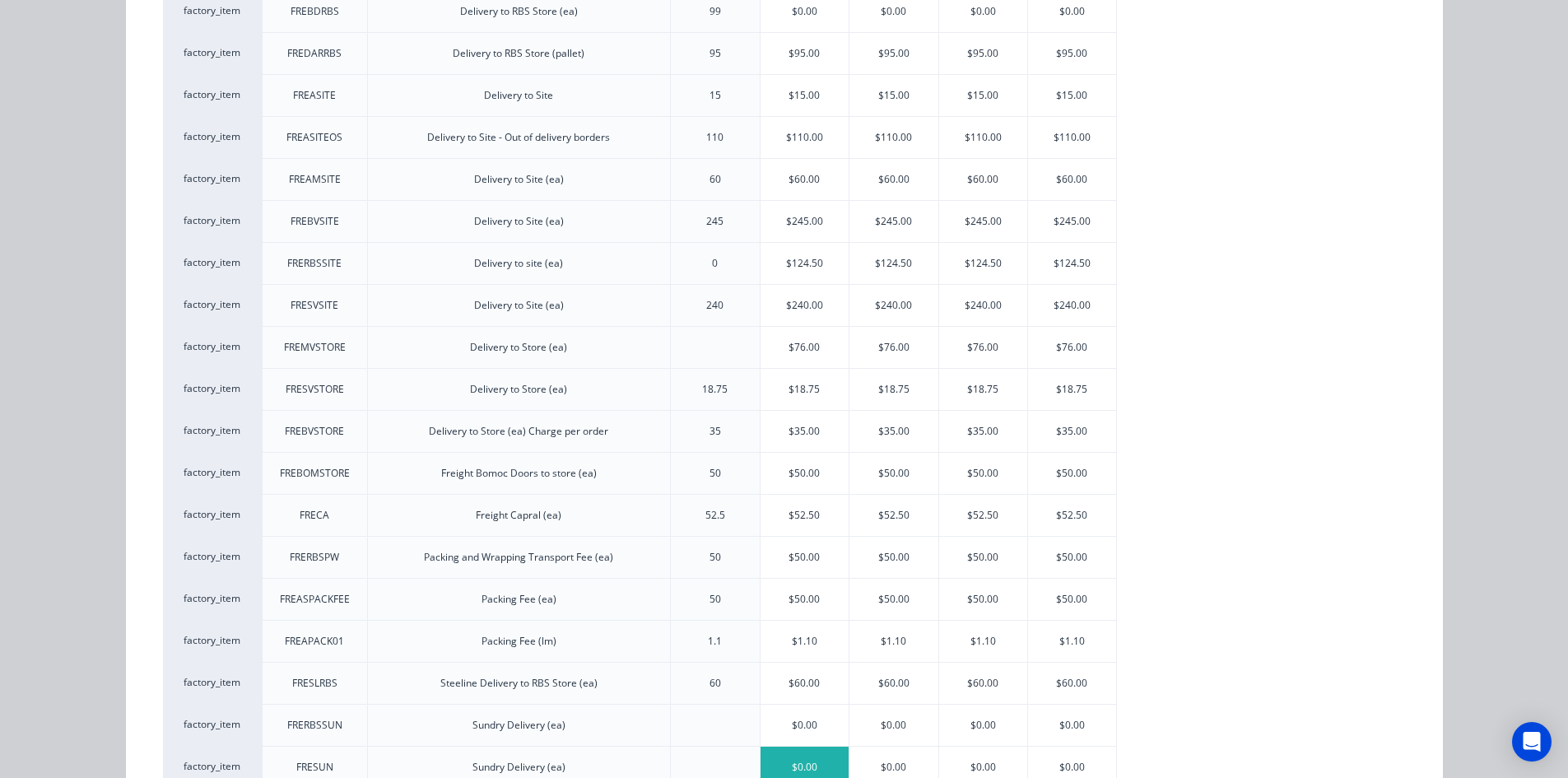
scroll to position [410, 0]
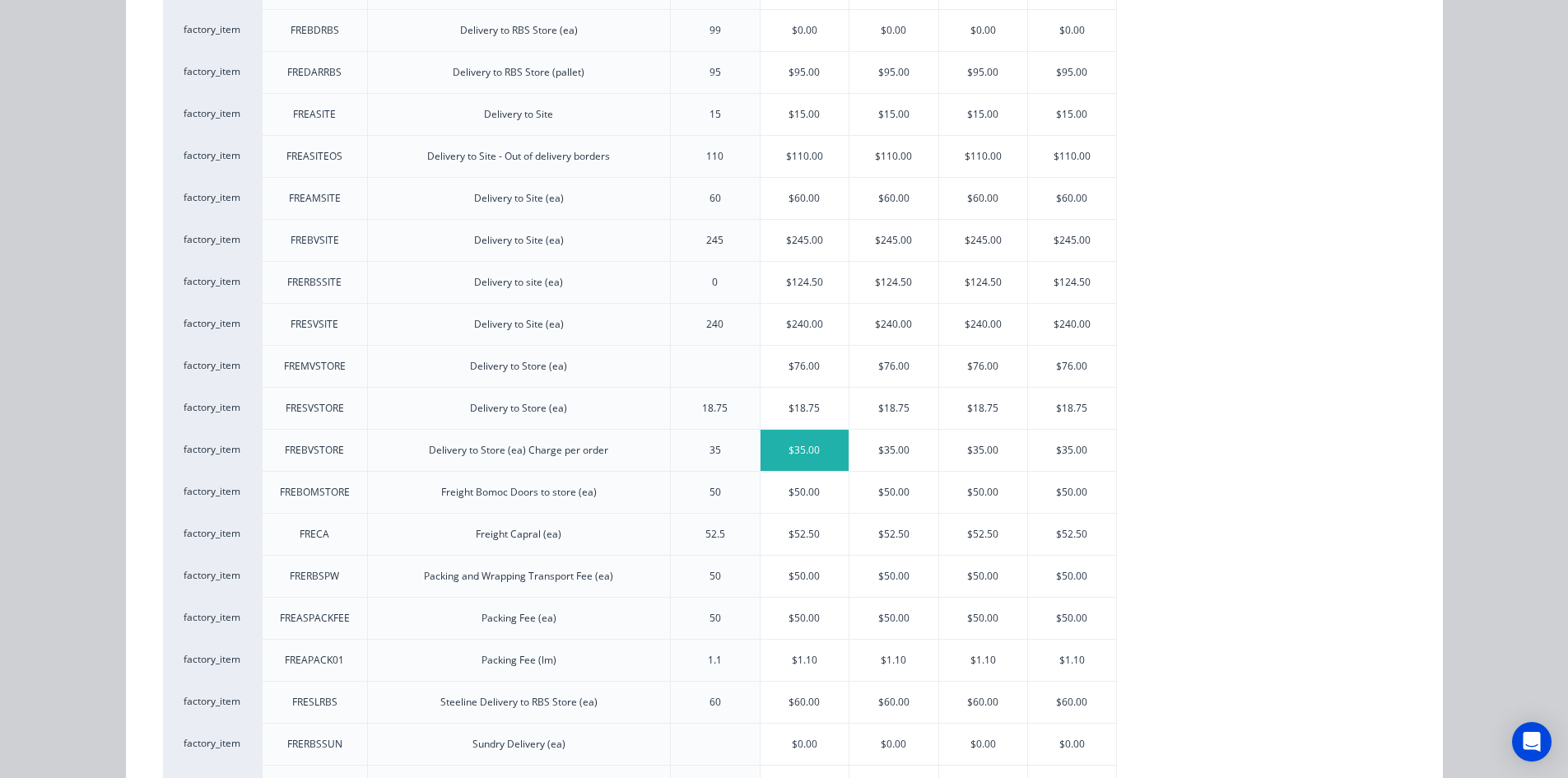
click at [811, 457] on div "$35.00" at bounding box center [805, 451] width 89 height 42
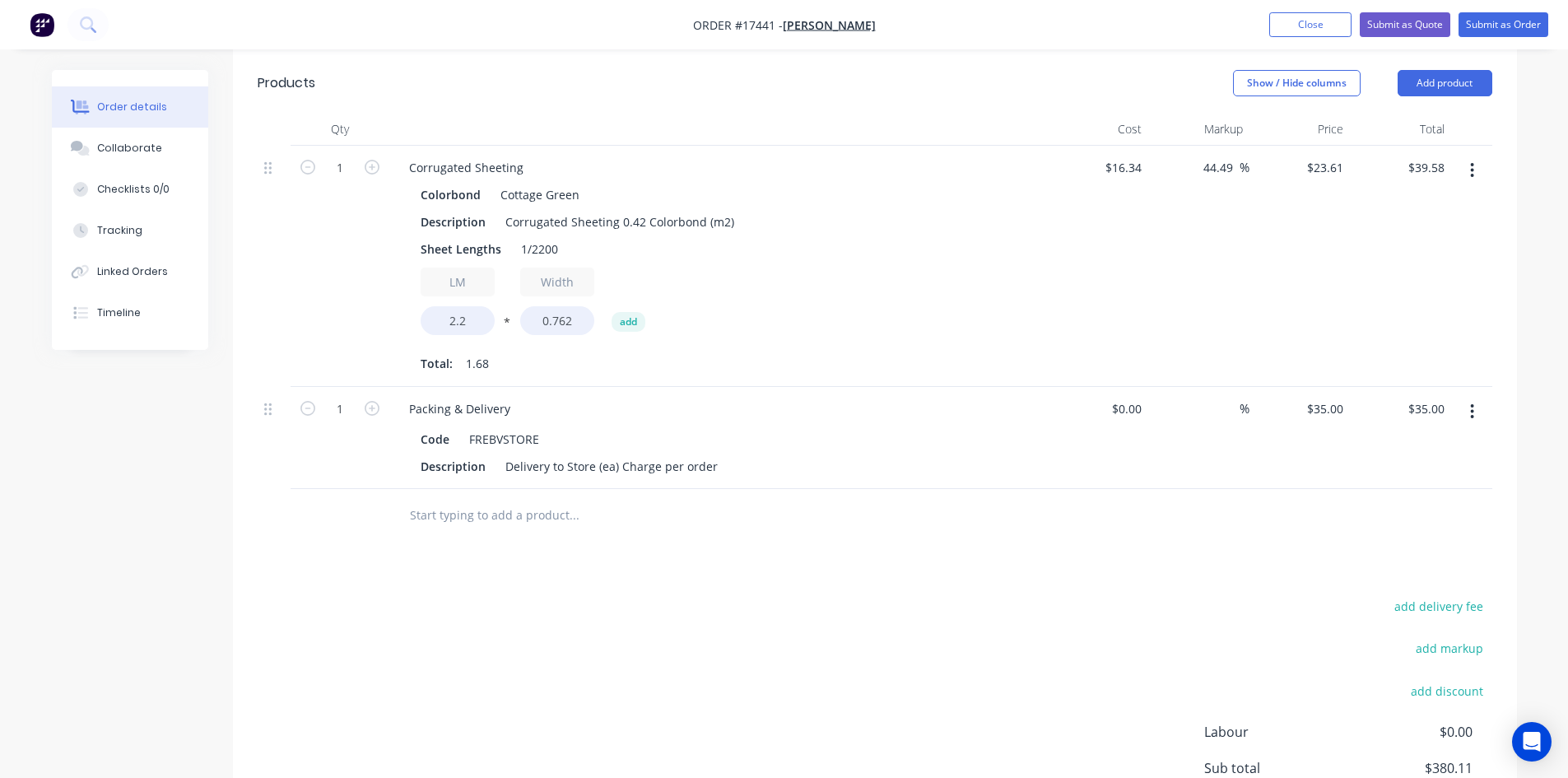
click at [697, 550] on div "Drawings Add drawing 0.55 Zincalume Zincalume Girth 130 1 0 15 50 50 15 30 º 92…" at bounding box center [875, 173] width 1284 height 1529
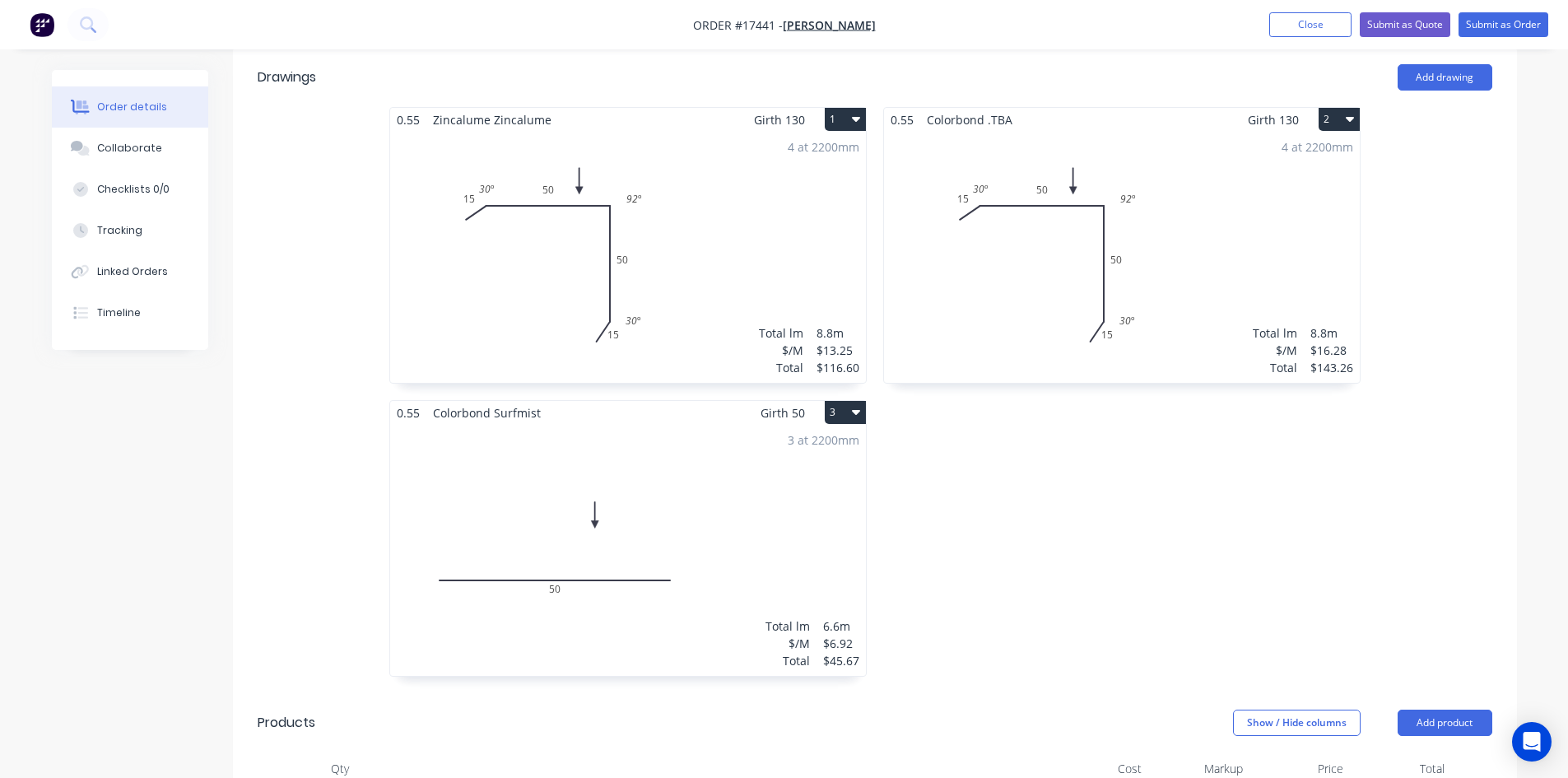
scroll to position [518, 0]
click at [1099, 154] on div "4 at 2200mm Total lm $/M Total 8.8m $16.28 $143.26" at bounding box center [1122, 256] width 476 height 251
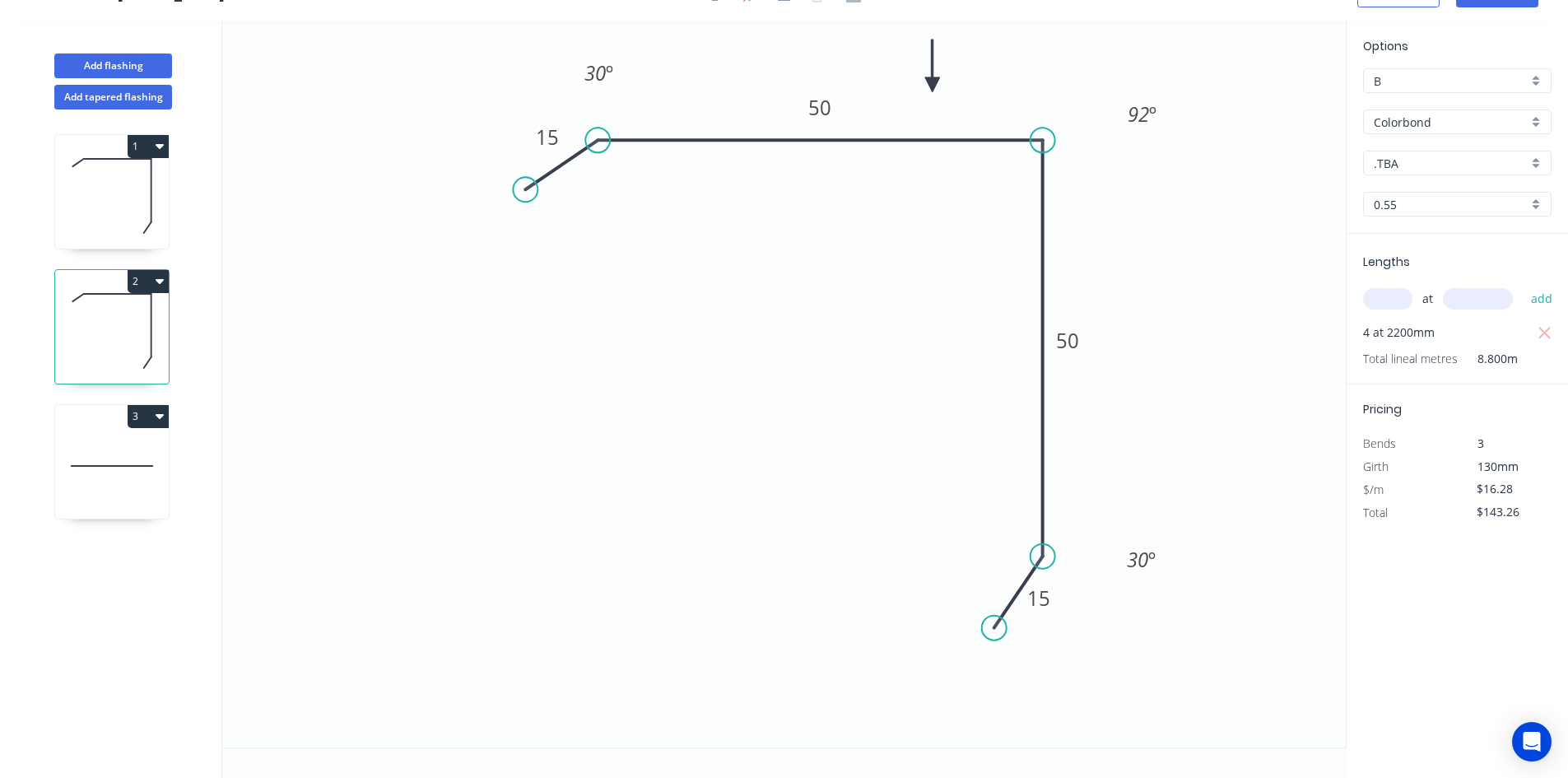
scroll to position [31, 0]
click at [1458, 165] on input ".TBA" at bounding box center [1451, 163] width 154 height 17
click at [1447, 285] on div "Surfmist" at bounding box center [1457, 277] width 187 height 29
type input "Surfmist"
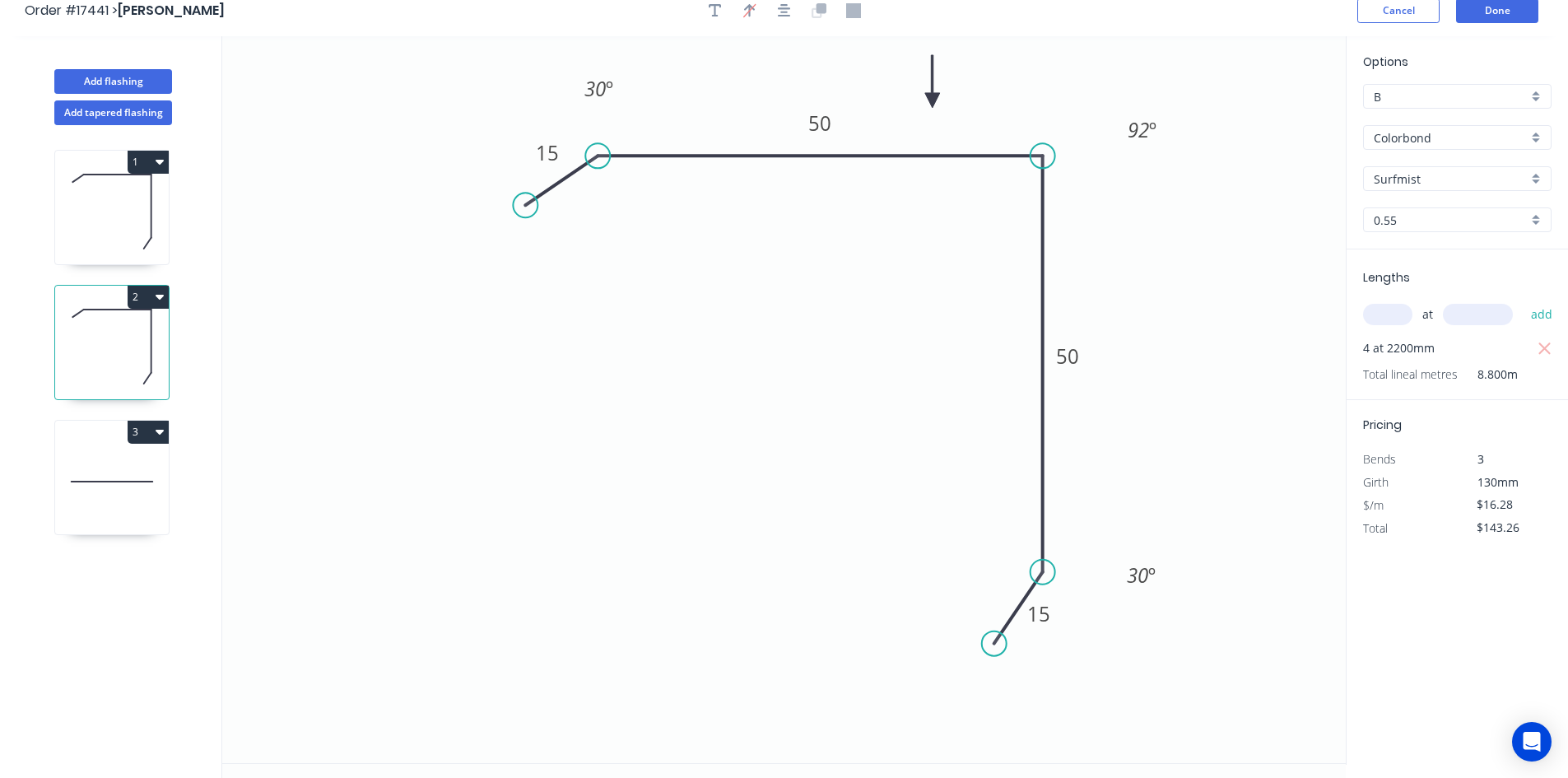
scroll to position [0, 0]
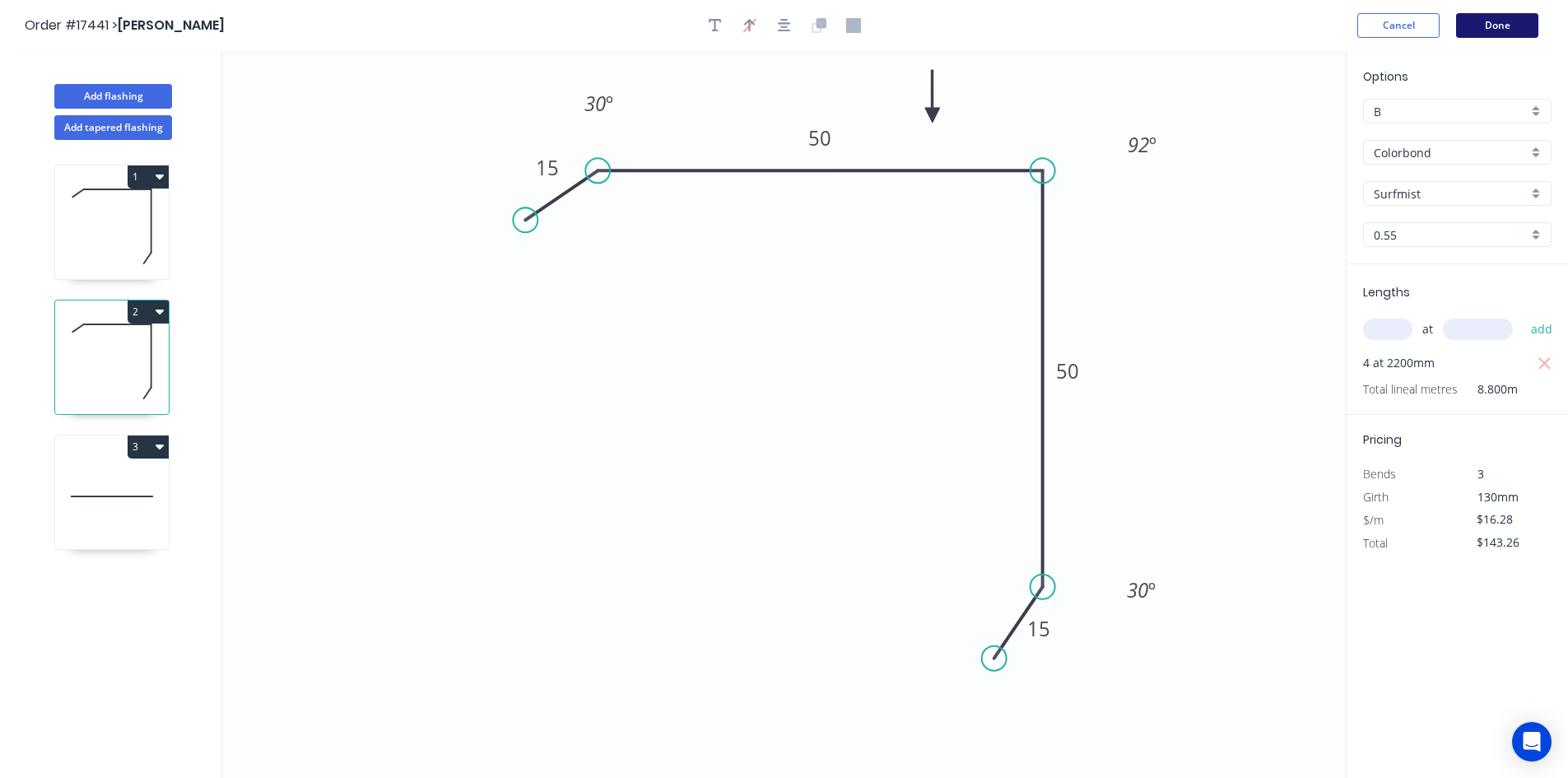
click at [1502, 27] on button "Done" at bounding box center [1497, 26] width 82 height 25
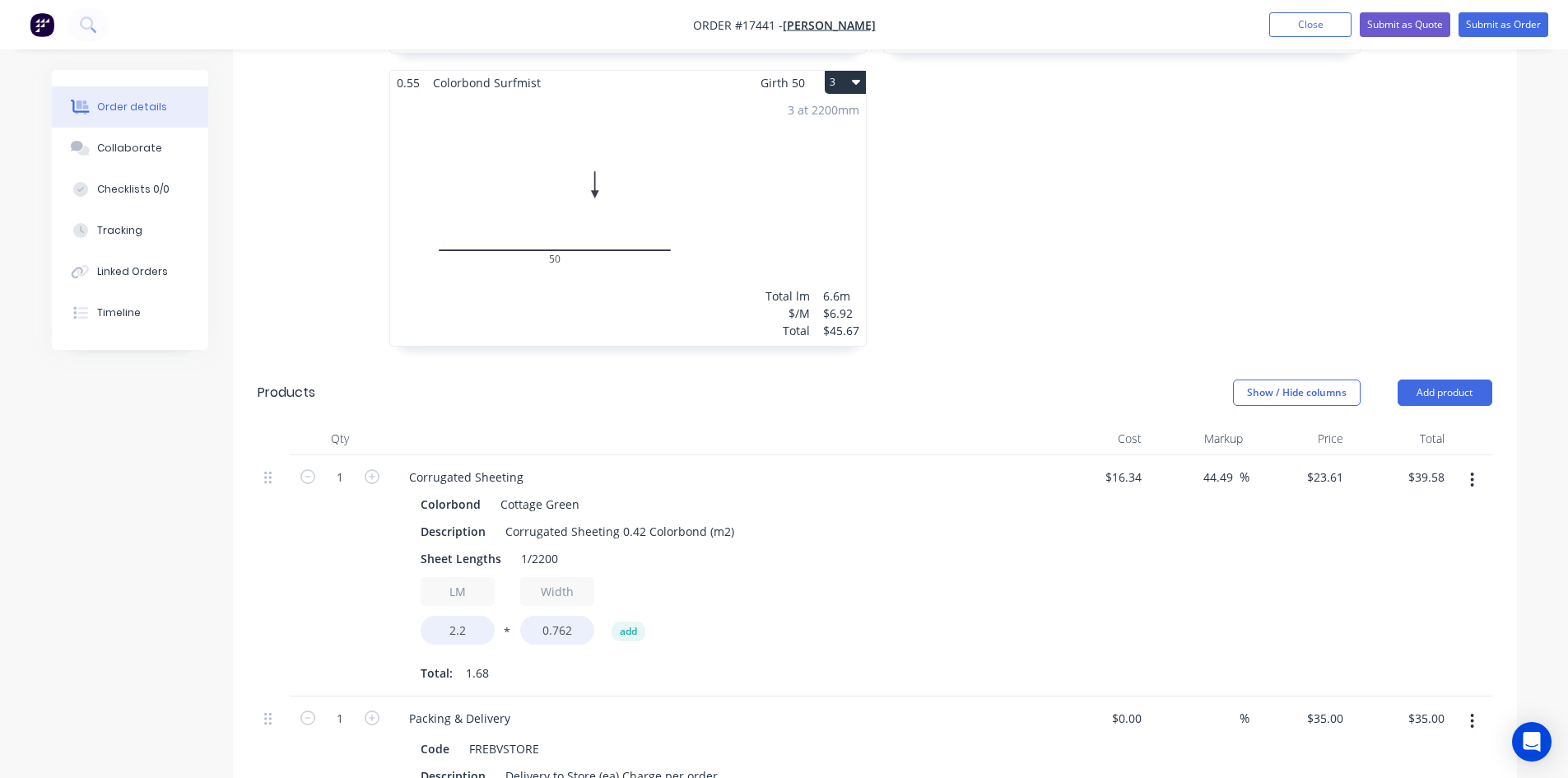
scroll to position [436, 0]
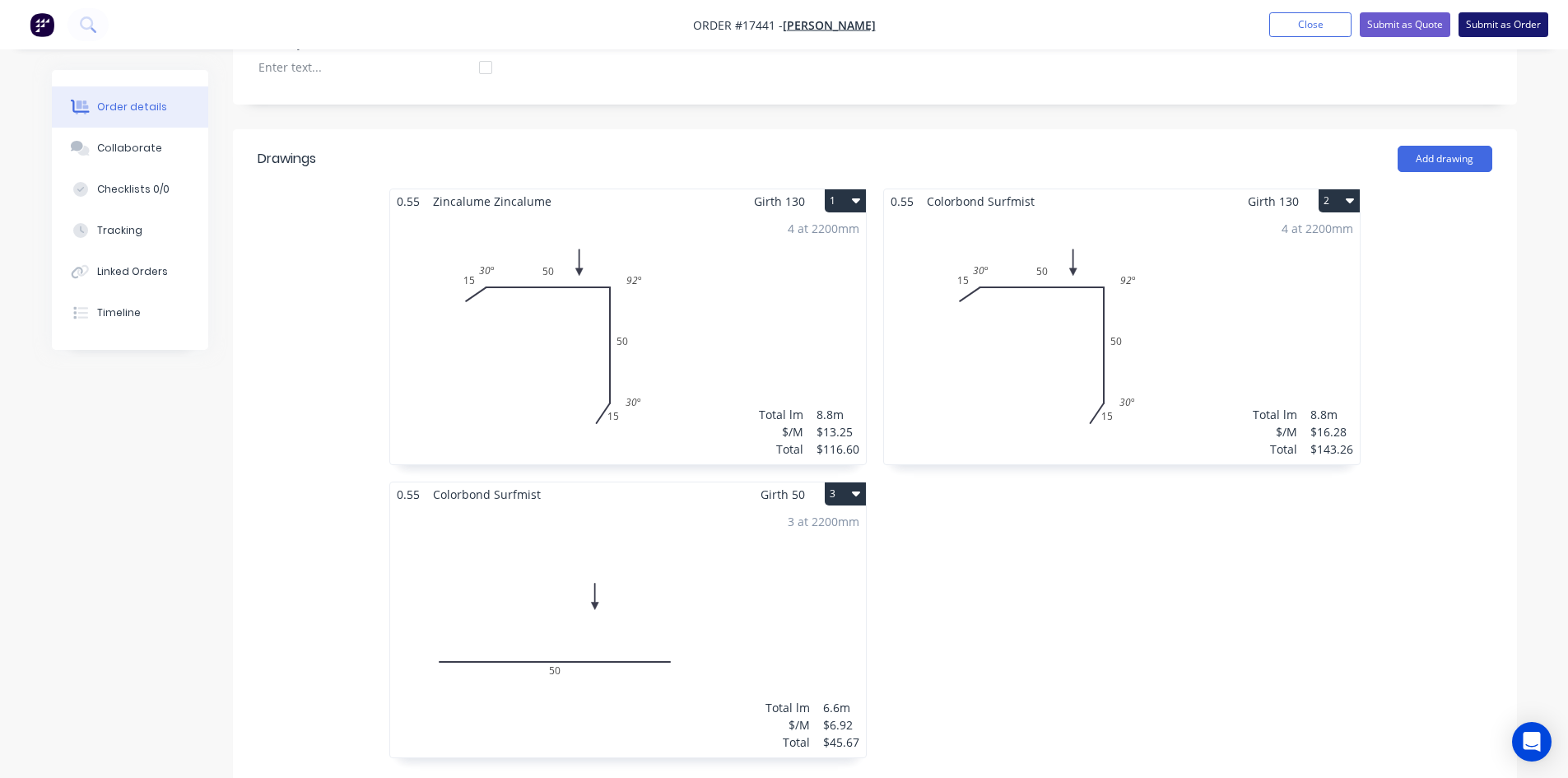
click at [1501, 26] on button "Submit as Order" at bounding box center [1504, 25] width 90 height 25
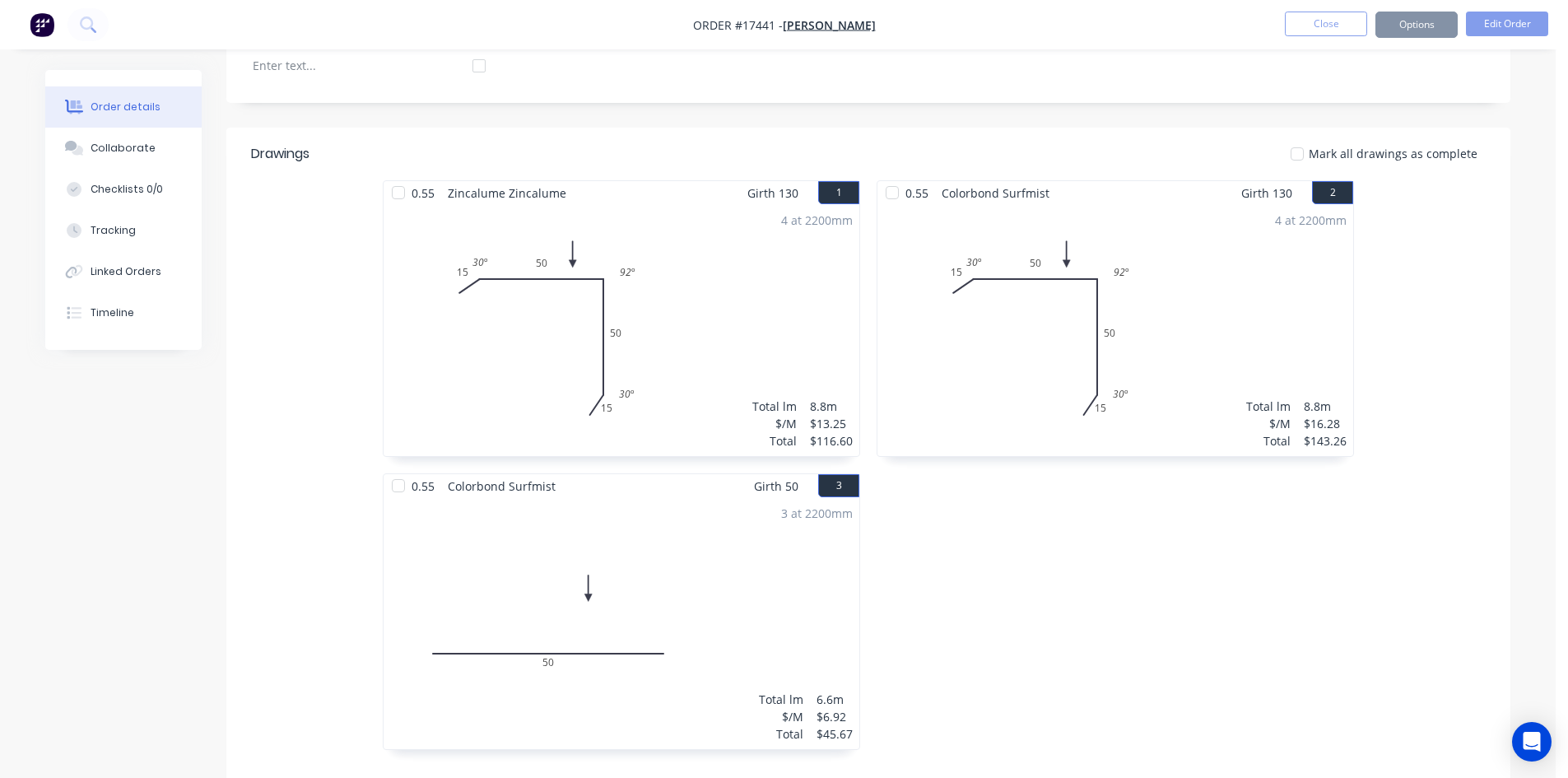
scroll to position [0, 0]
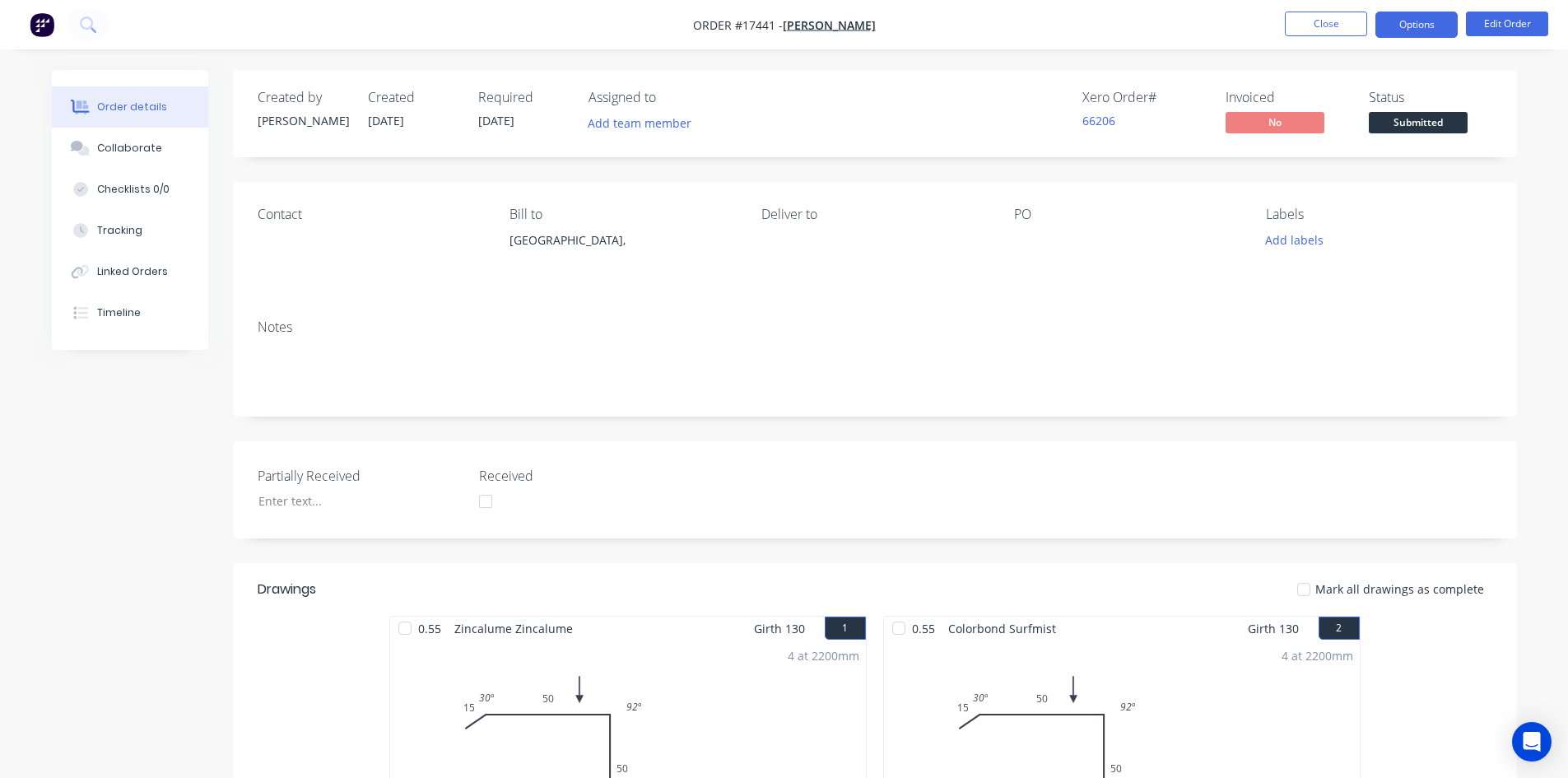
click at [1426, 28] on button "Options" at bounding box center [1417, 25] width 82 height 27
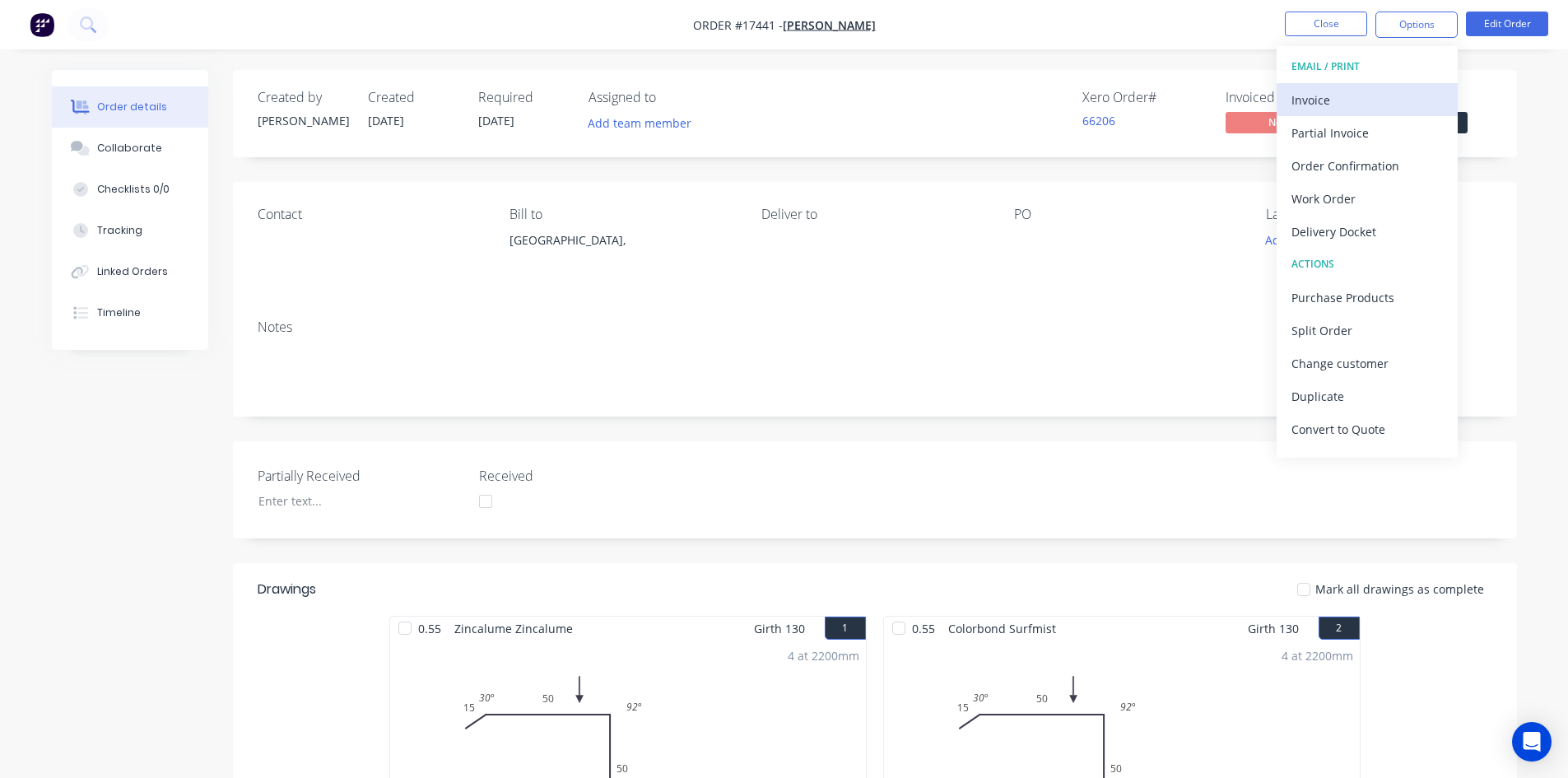
click at [1382, 96] on div "Invoice" at bounding box center [1368, 100] width 151 height 24
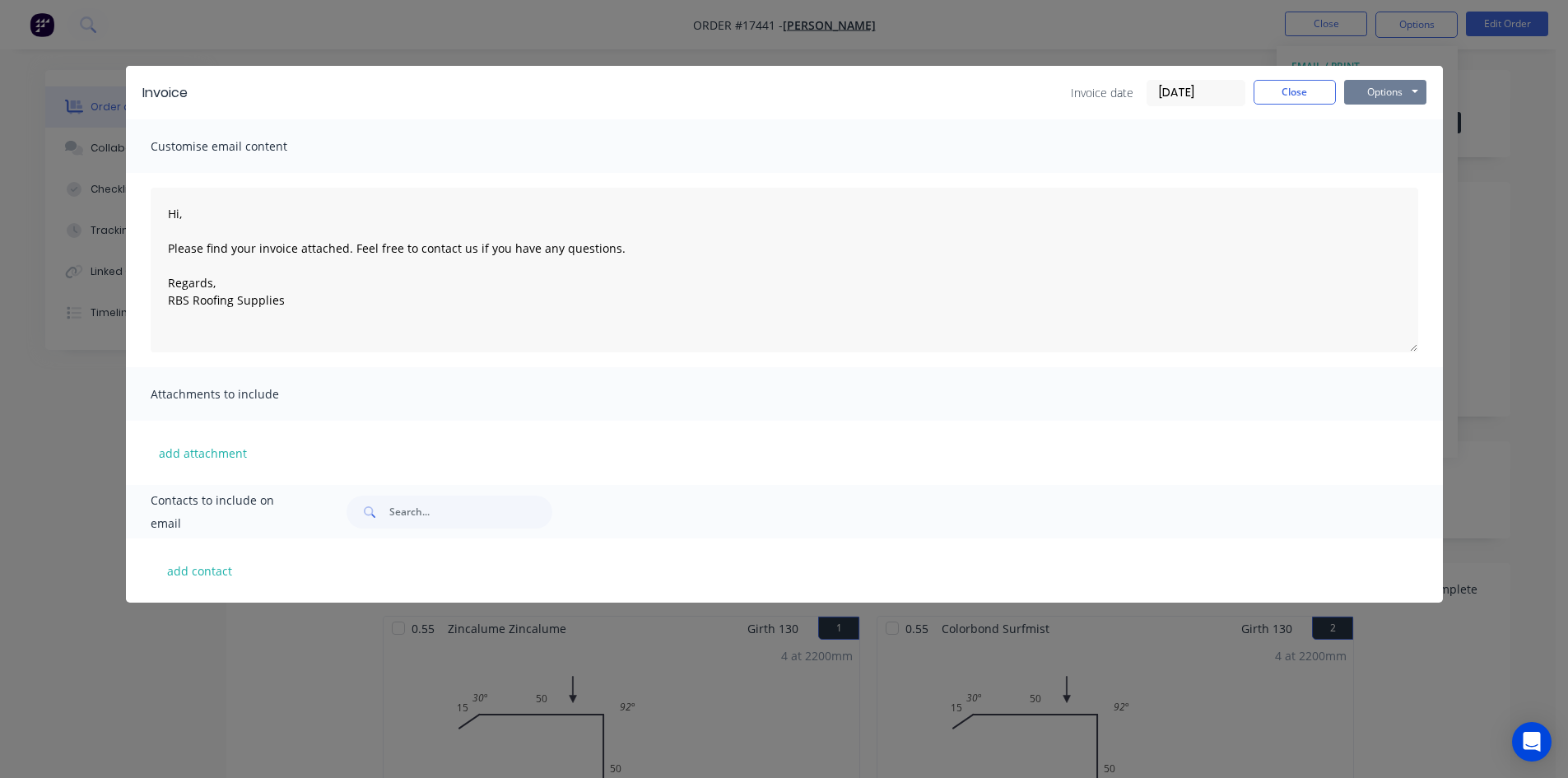
click at [1403, 90] on button "Options" at bounding box center [1385, 92] width 82 height 25
click at [1403, 146] on button "Print" at bounding box center [1397, 148] width 106 height 27
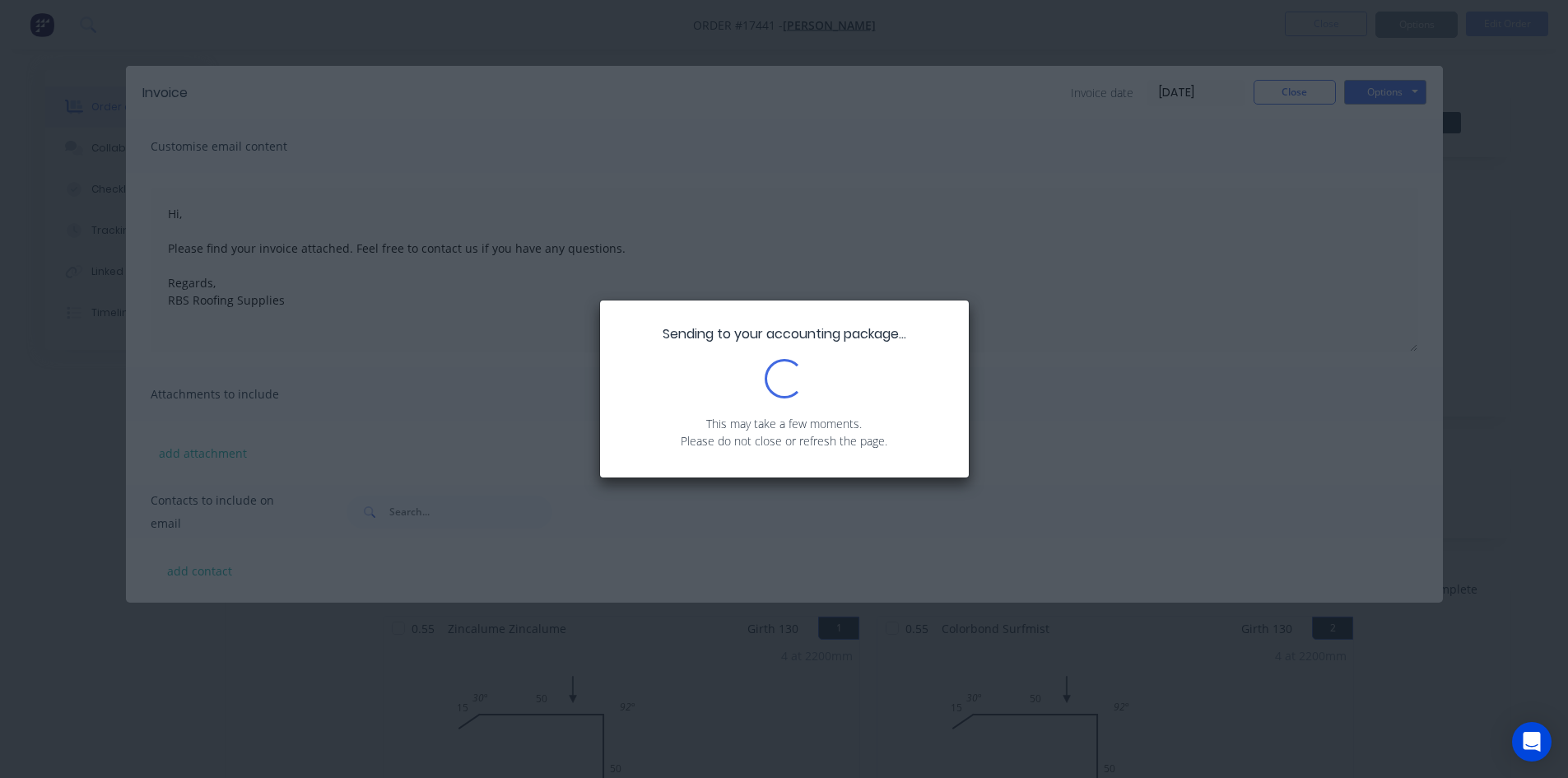
type textarea "Hi, Please find your invoice attached. Feel free to contact us if you have any …"
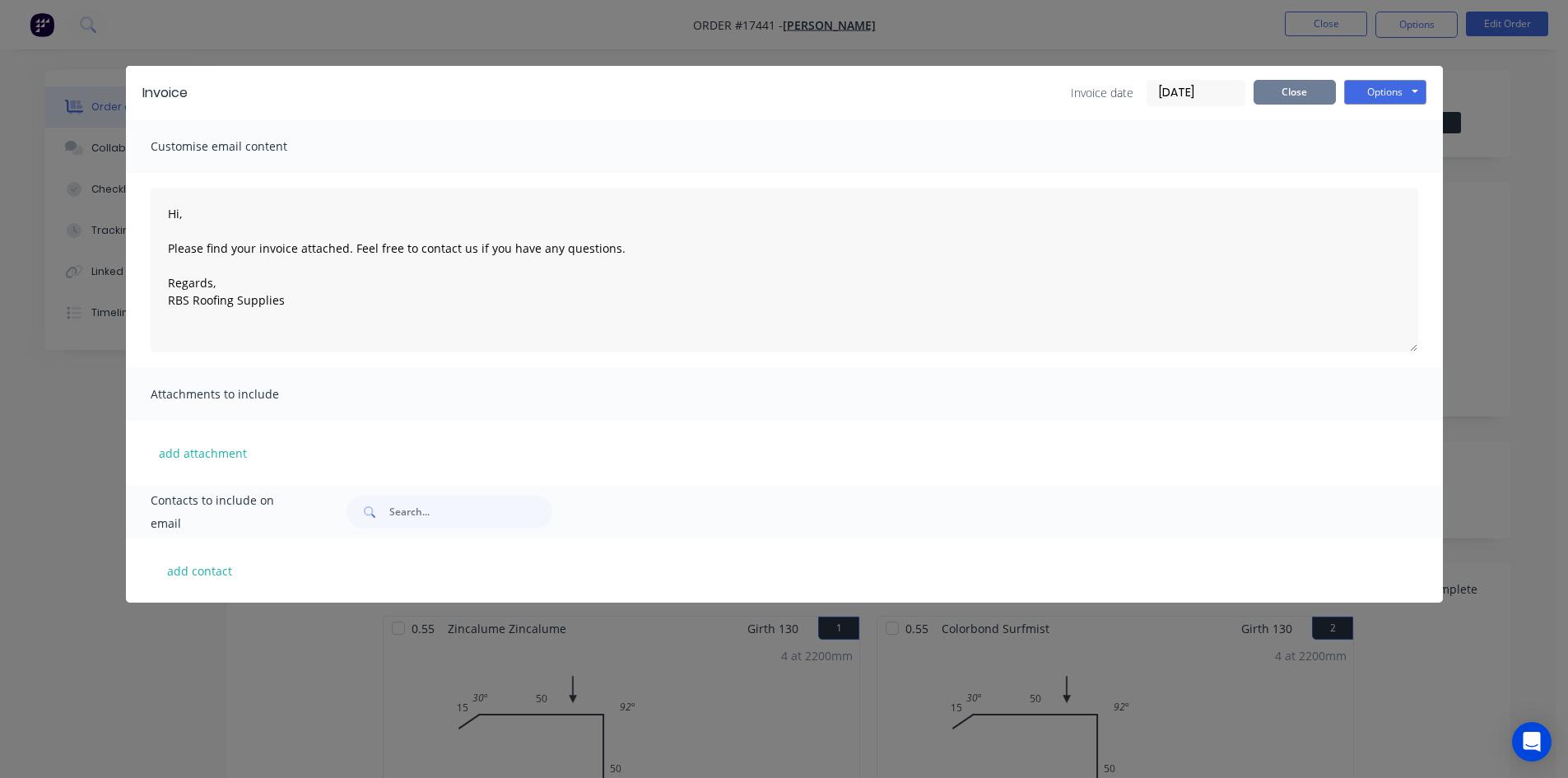
click at [1312, 92] on button "Close" at bounding box center [1294, 92] width 82 height 25
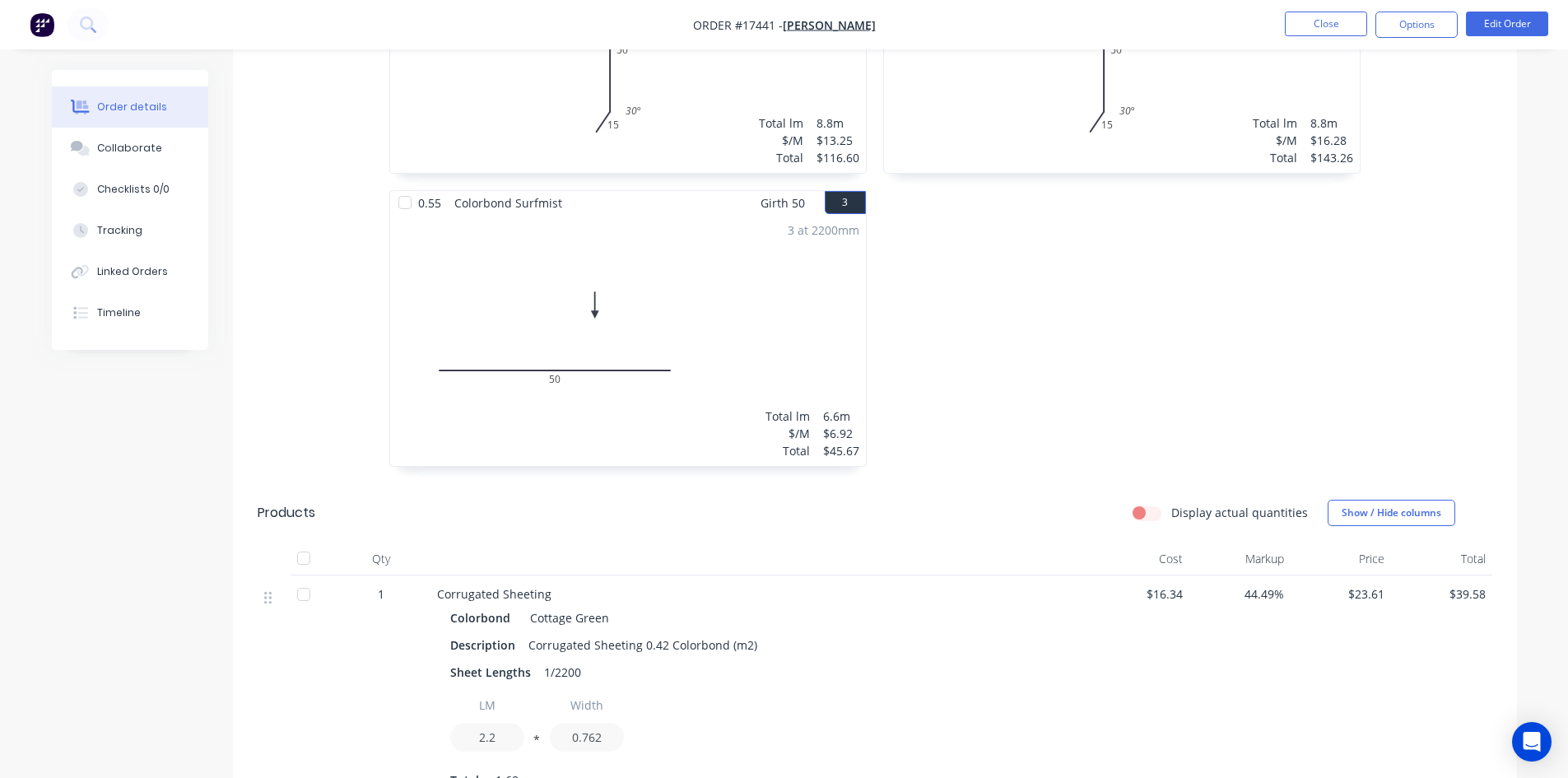
scroll to position [658, 0]
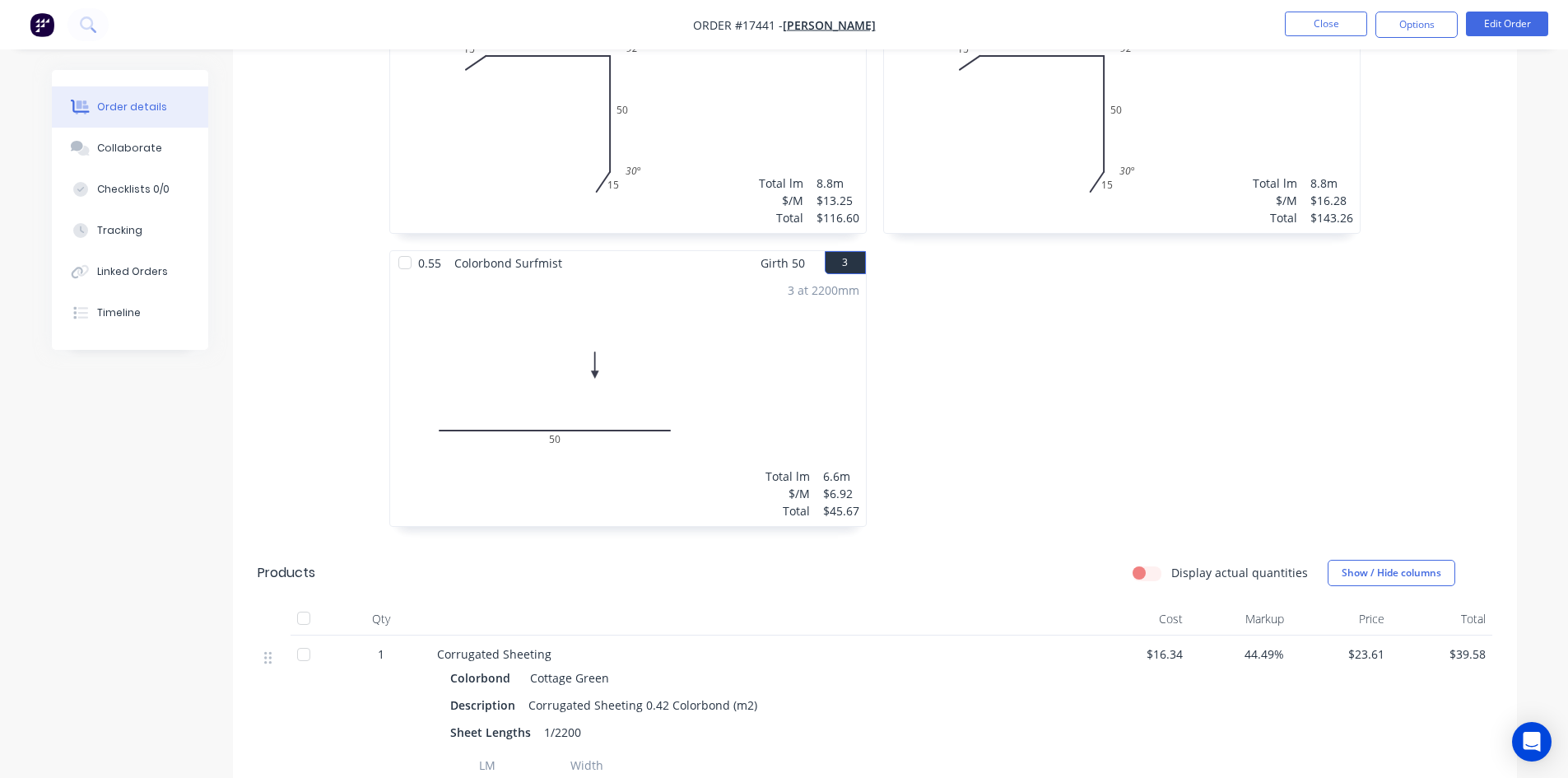
click at [758, 364] on div "3 at 2200mm Total lm $/M Total 6.6m $6.92 $45.67" at bounding box center [628, 401] width 476 height 251
click at [1502, 24] on button "Edit Order" at bounding box center [1507, 24] width 82 height 25
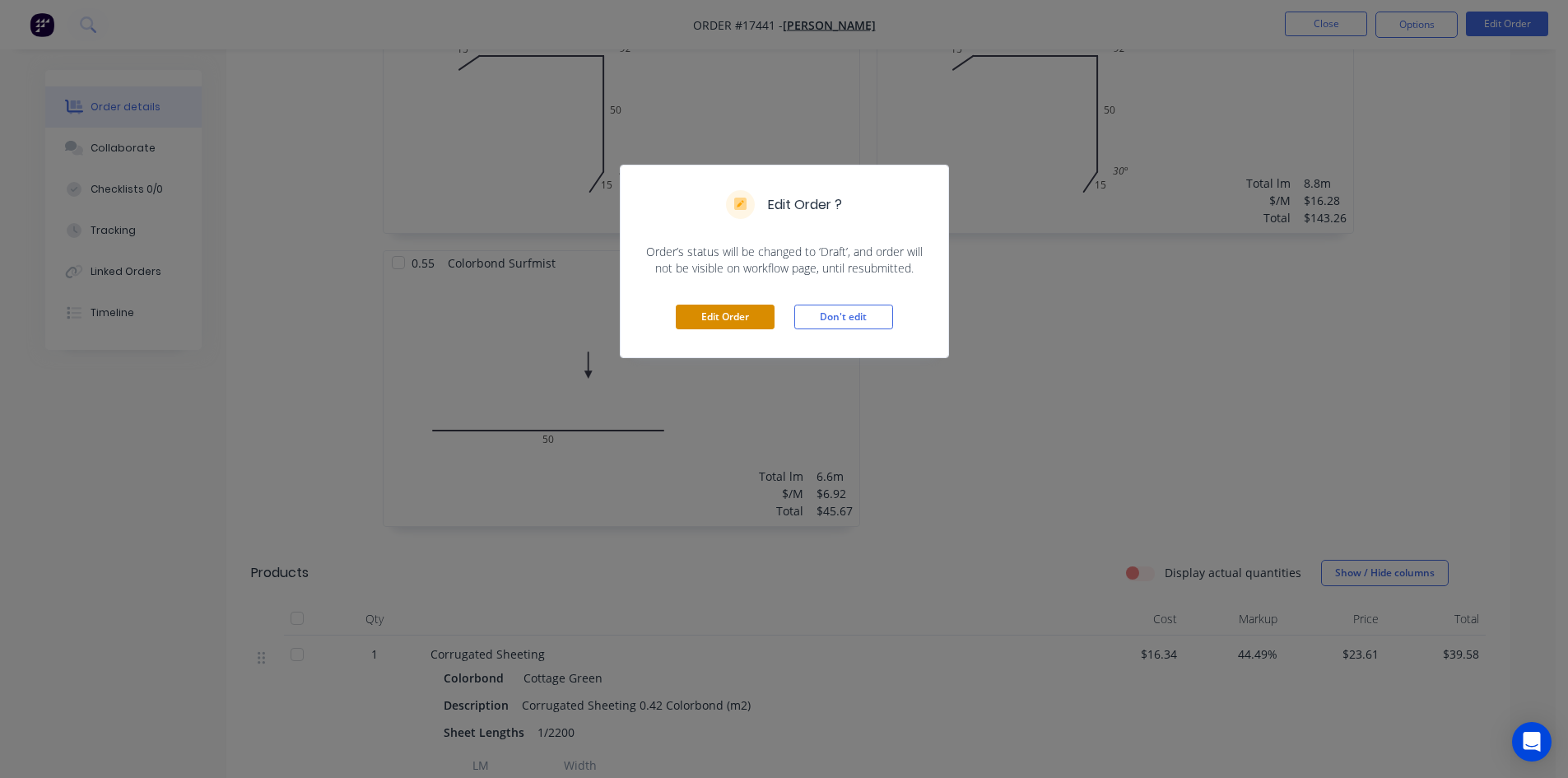
click at [760, 313] on button "Edit Order" at bounding box center [725, 317] width 99 height 25
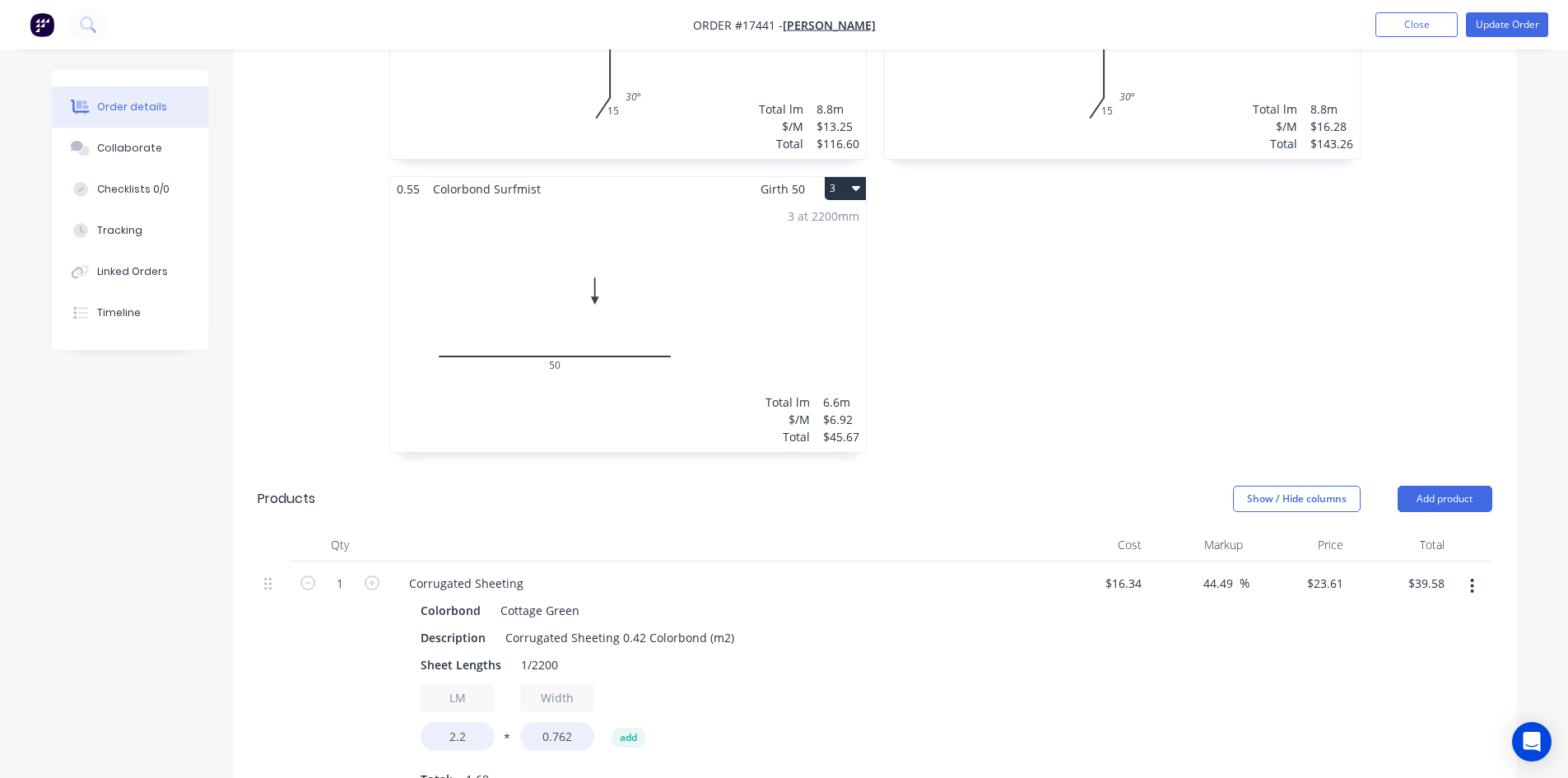
click at [769, 256] on div "3 at 2200mm Total lm $/M Total 6.6m $6.92 $45.67" at bounding box center [628, 327] width 476 height 251
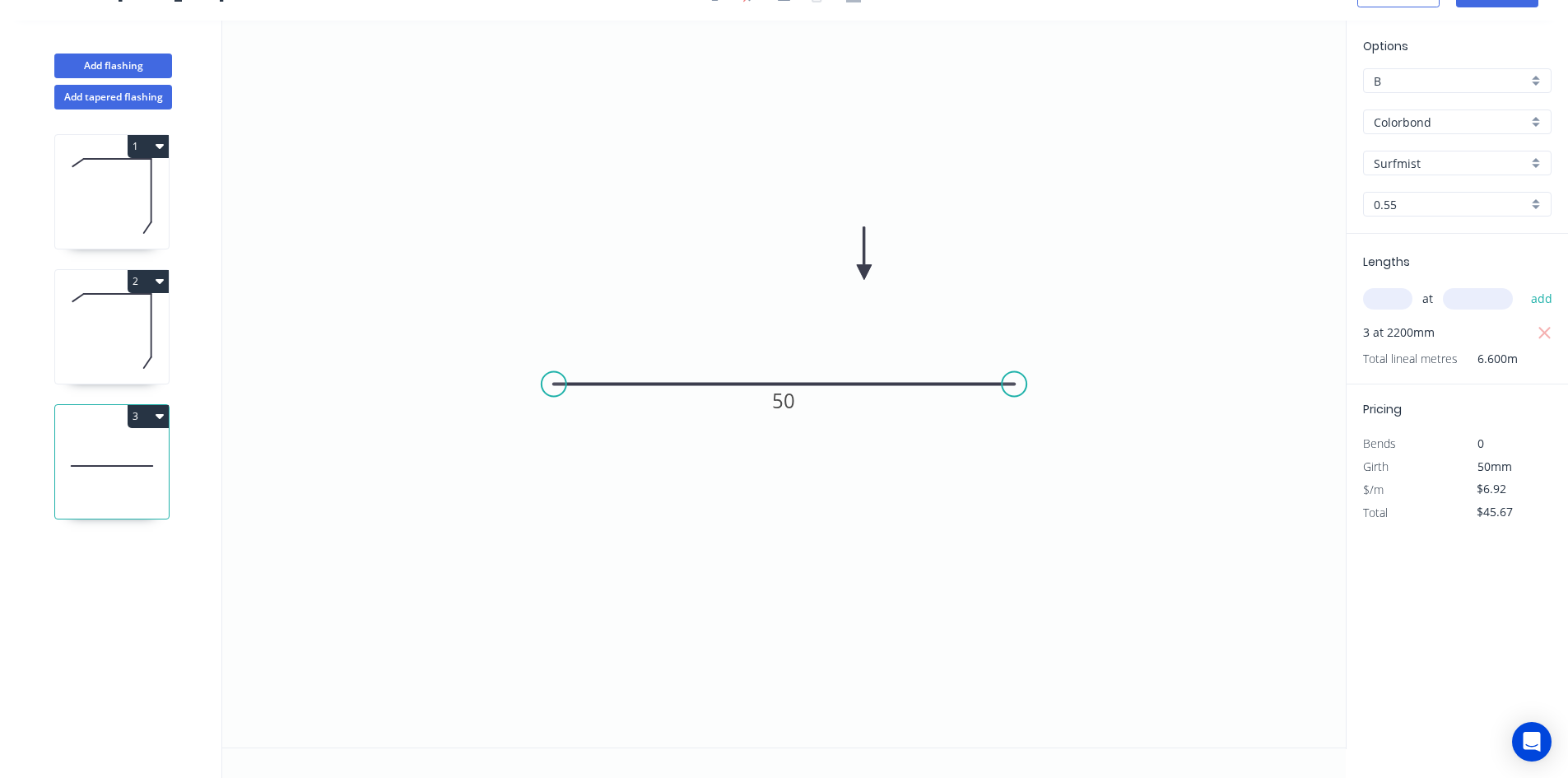
click at [1449, 162] on input "Surfmist" at bounding box center [1451, 163] width 154 height 17
click at [1467, 313] on div "Cottage Green" at bounding box center [1457, 309] width 187 height 29
type input "Cottage Green"
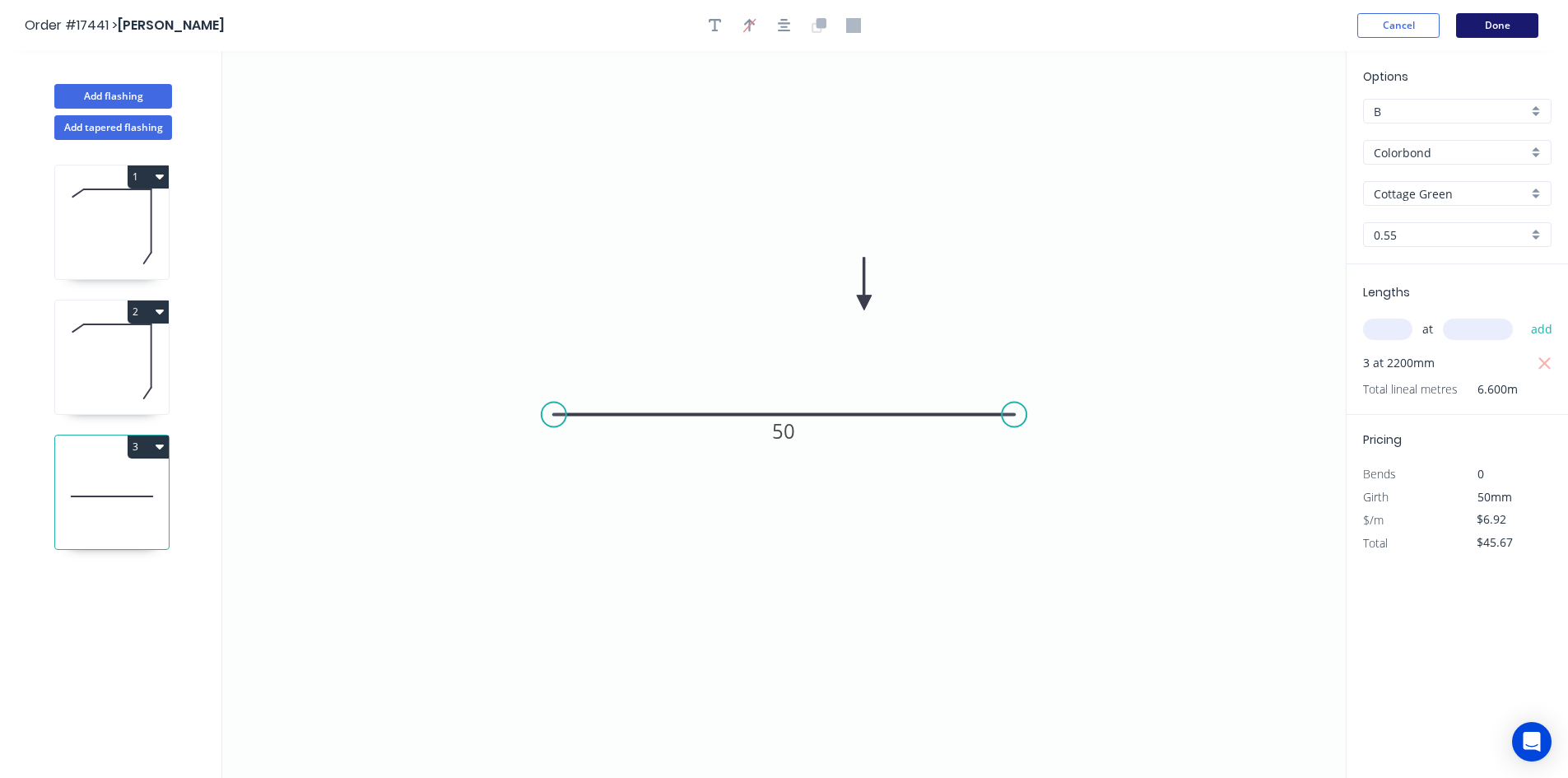
click at [1505, 27] on button "Done" at bounding box center [1497, 26] width 82 height 25
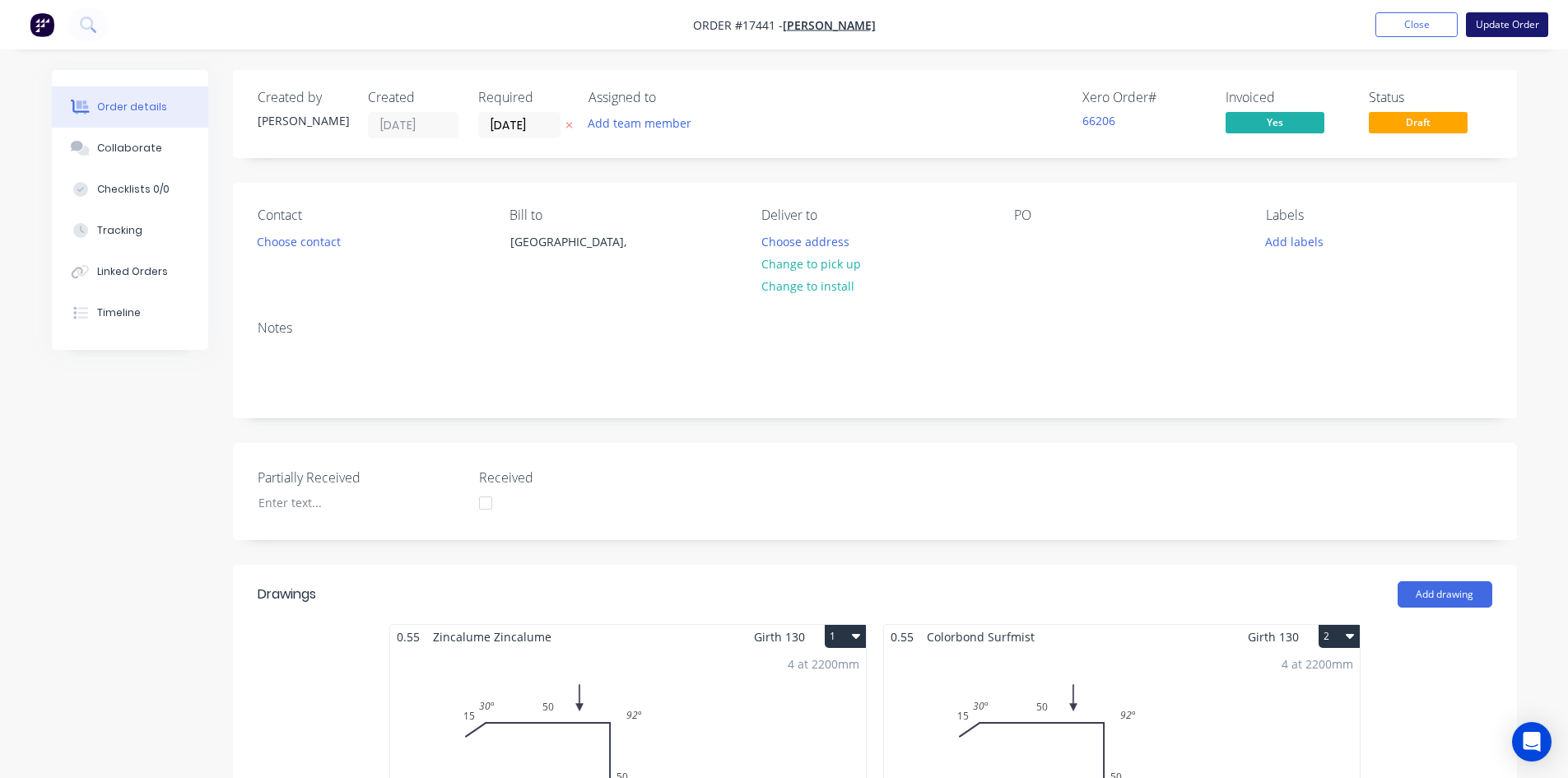
click at [1493, 24] on button "Update Order" at bounding box center [1507, 25] width 82 height 25
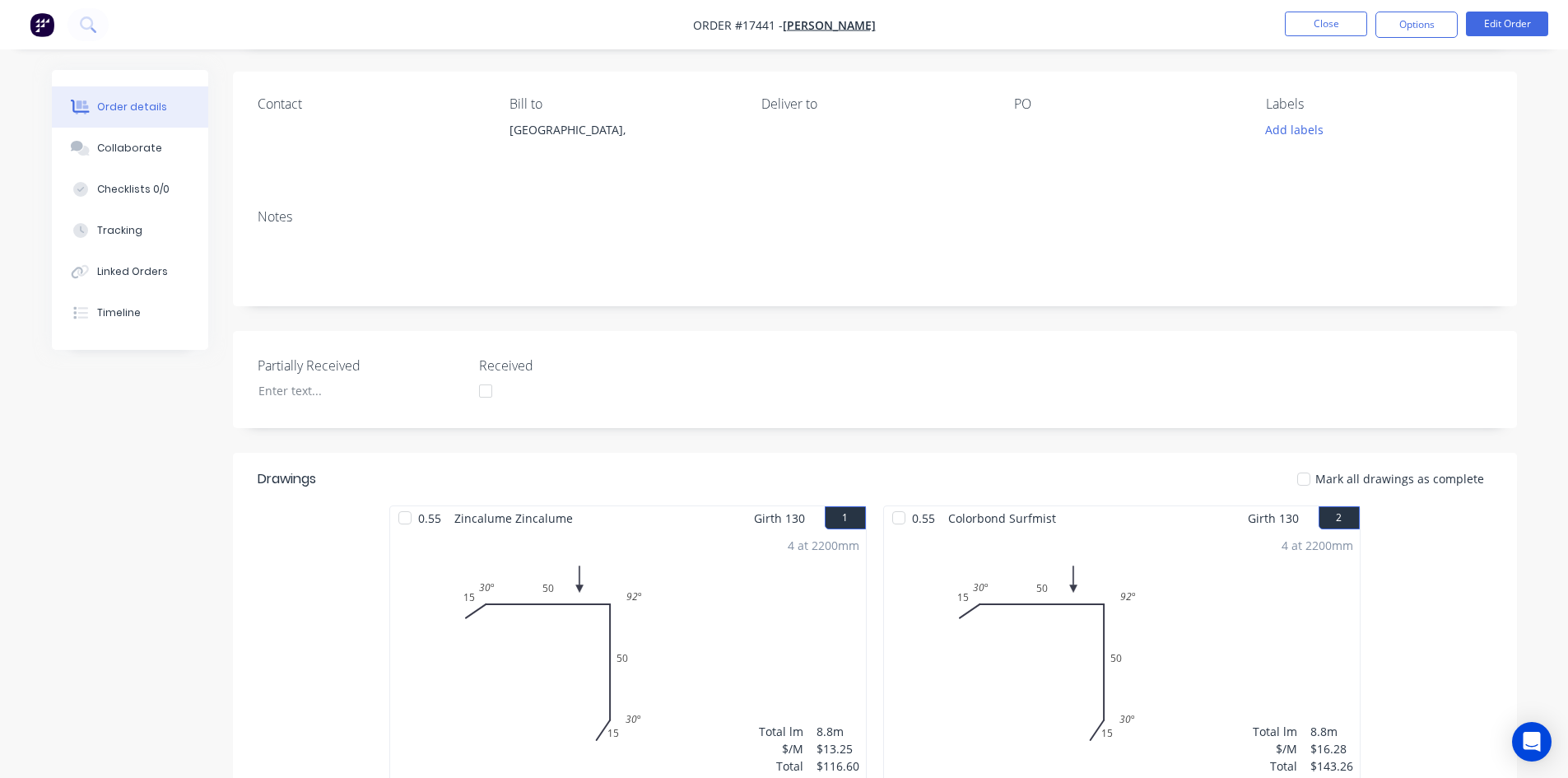
scroll to position [62, 0]
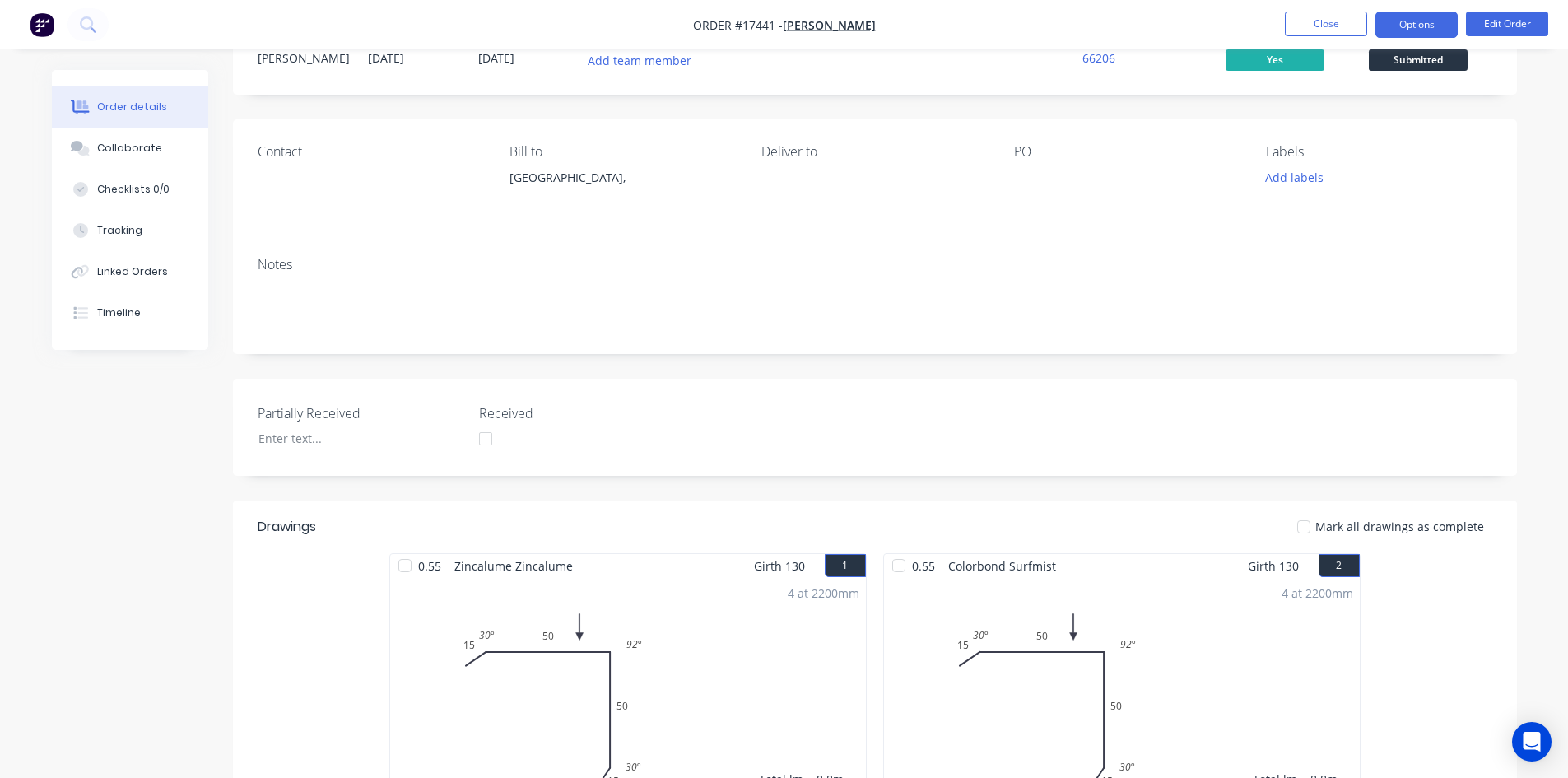
click at [1432, 22] on button "Options" at bounding box center [1417, 25] width 82 height 27
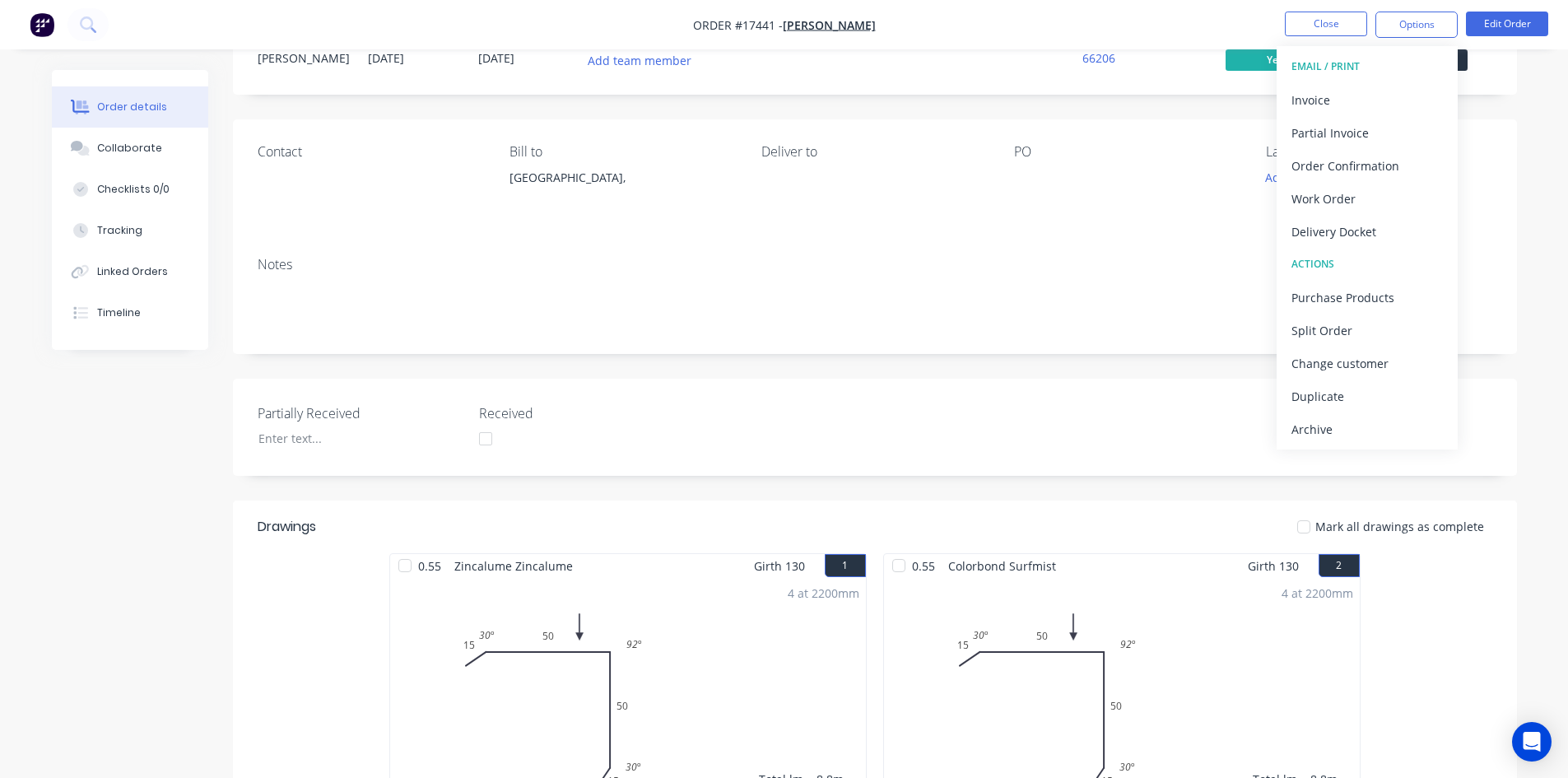
click at [1513, 69] on div "Created by Sam Created 27/08/25 Required 27/08/25 Assigned to Add team member X…" at bounding box center [875, 51] width 1284 height 87
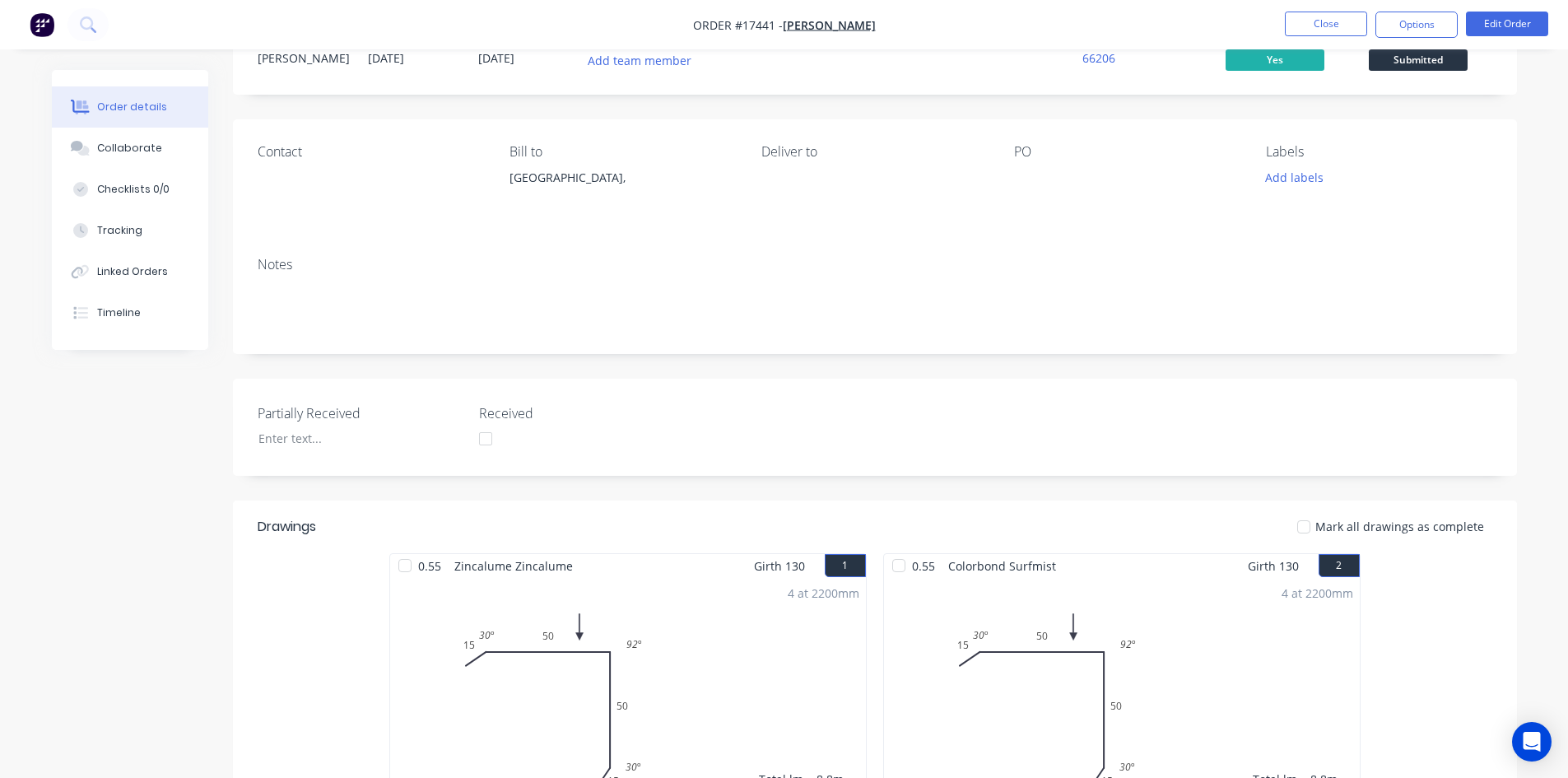
scroll to position [0, 0]
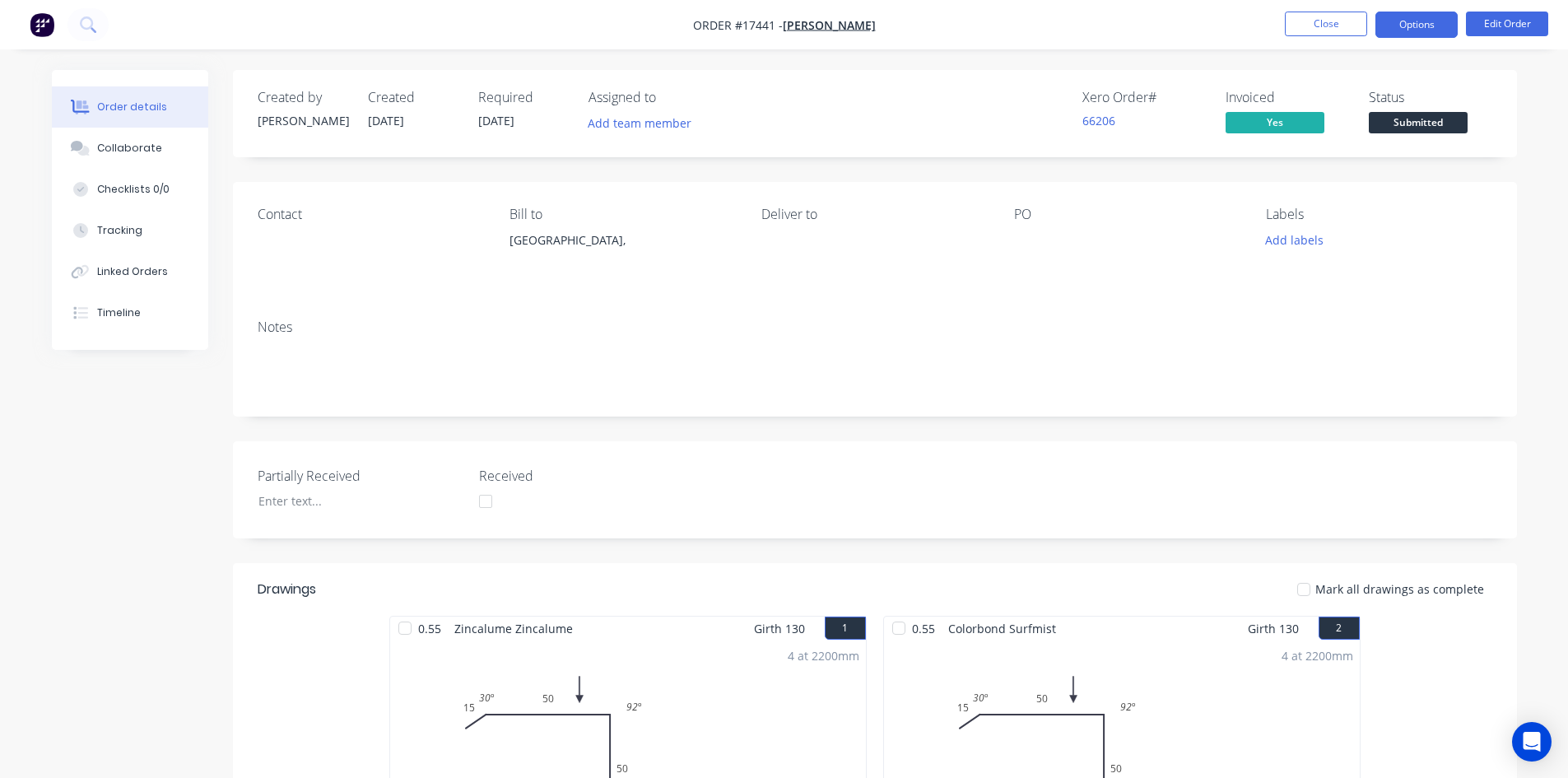
click at [1421, 22] on button "Options" at bounding box center [1417, 25] width 82 height 27
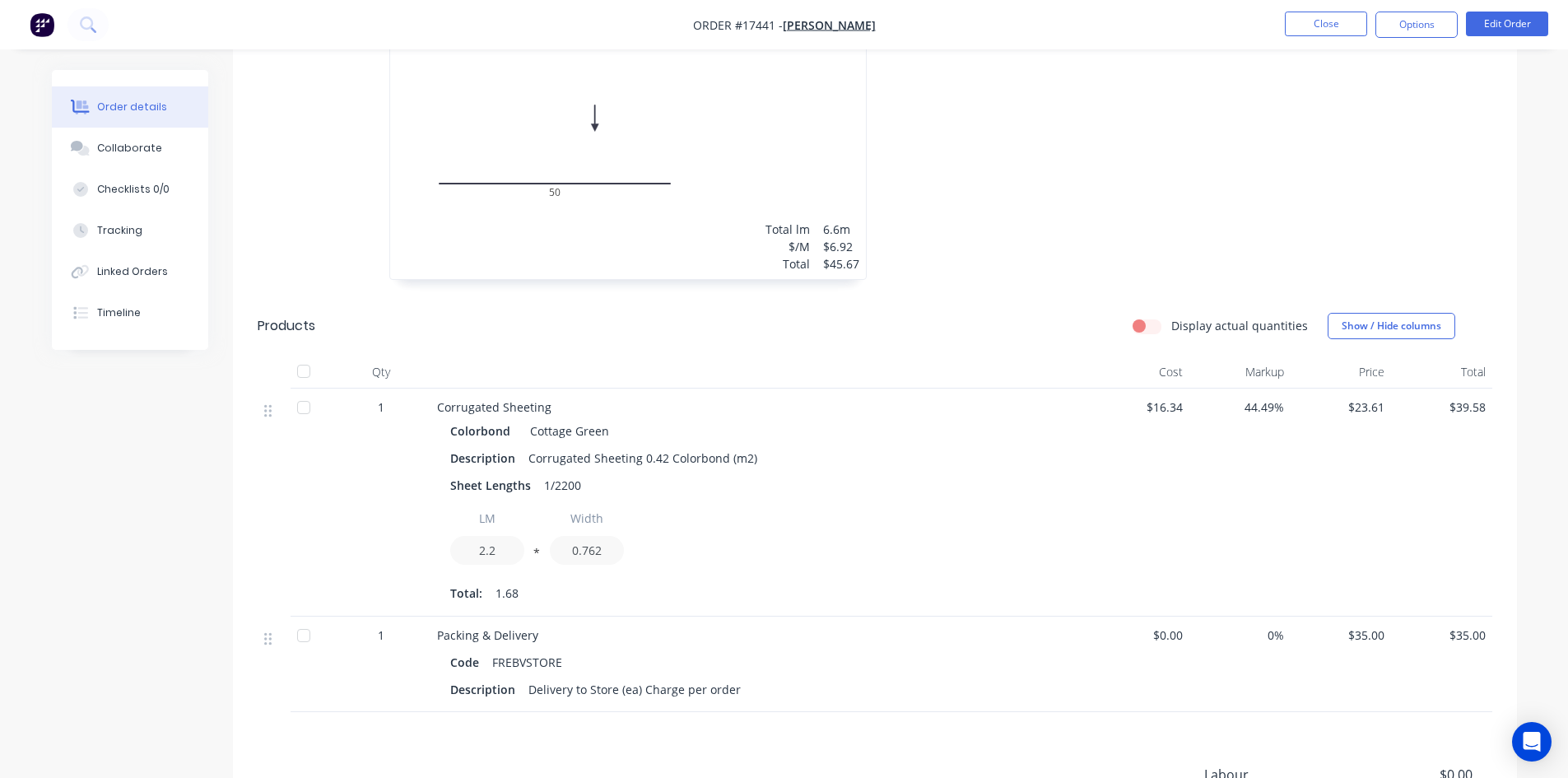
scroll to position [1132, 0]
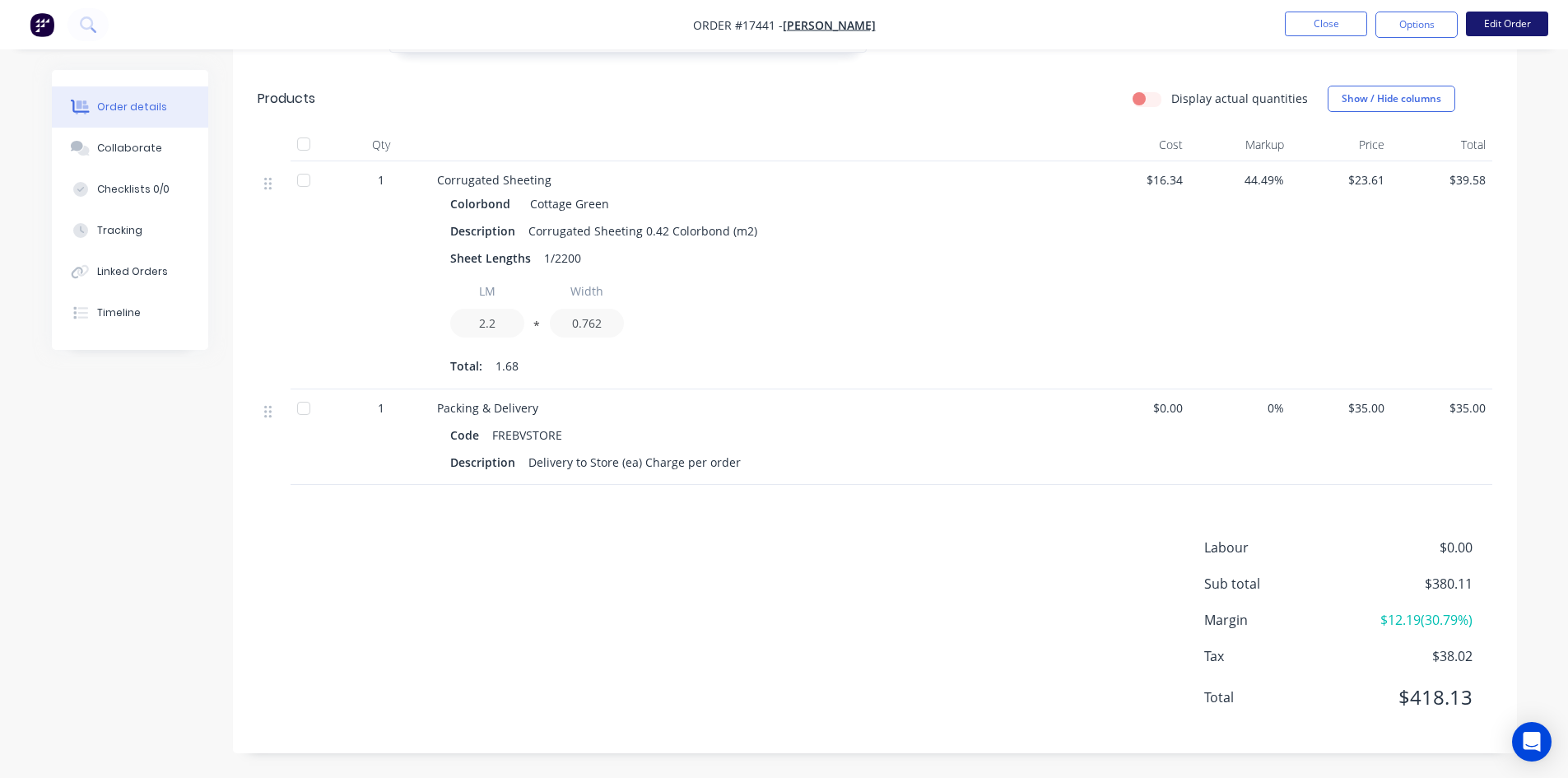
click at [1521, 30] on button "Edit Order" at bounding box center [1507, 24] width 82 height 25
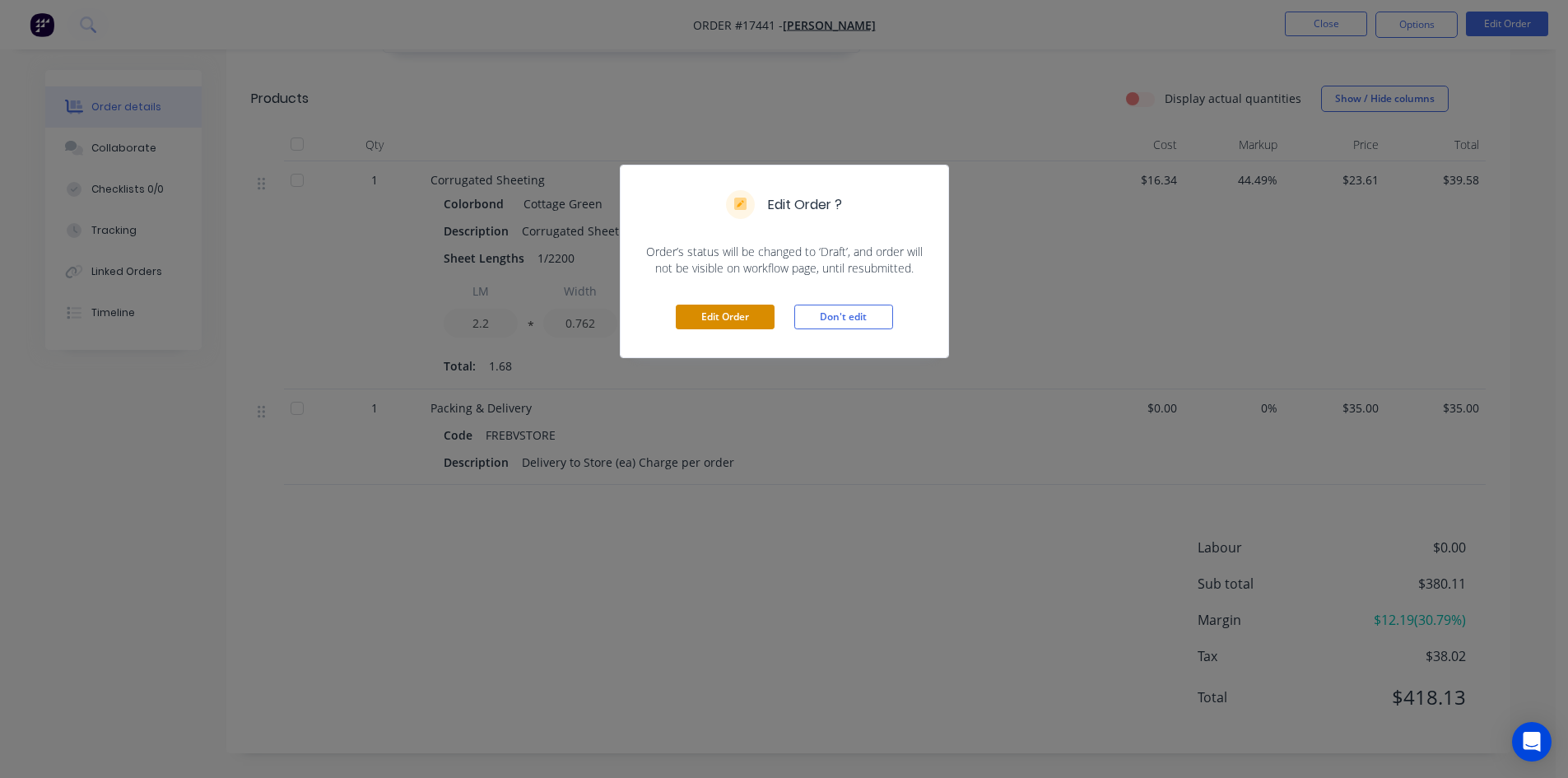
click at [747, 320] on button "Edit Order" at bounding box center [725, 317] width 99 height 25
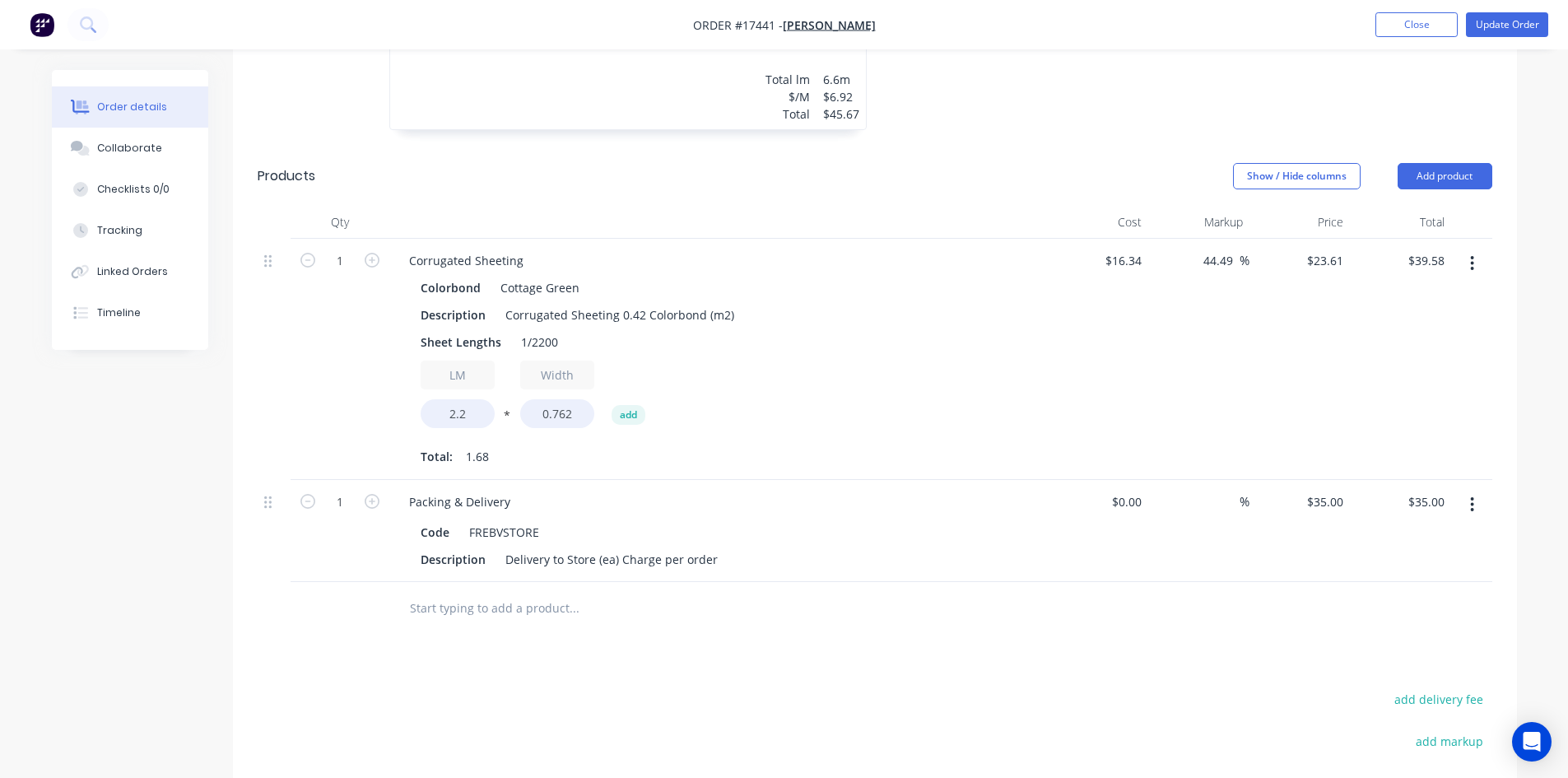
scroll to position [1070, 0]
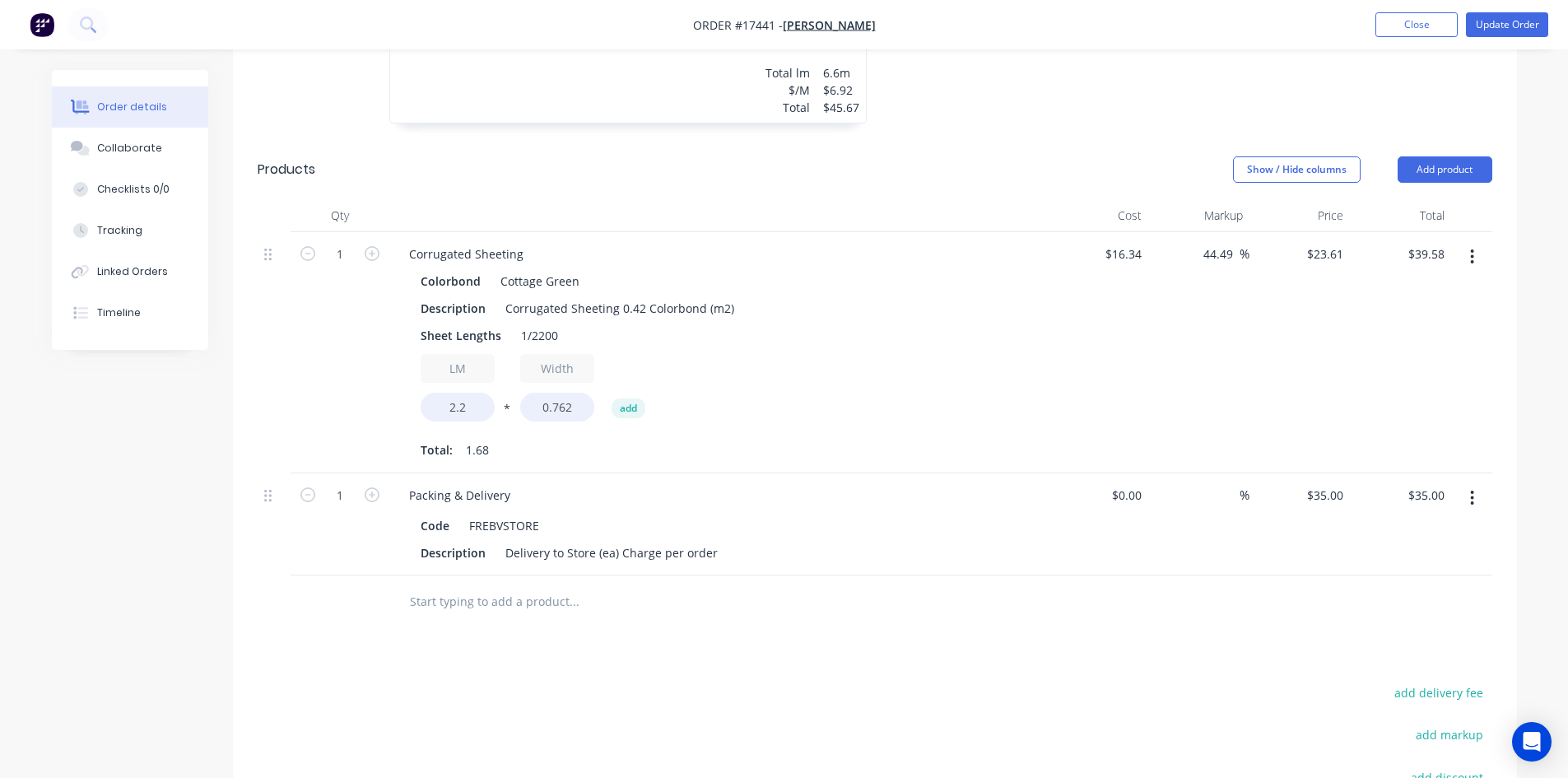
click at [461, 594] on input "text" at bounding box center [574, 602] width 329 height 33
click at [1473, 495] on icon "button" at bounding box center [1472, 498] width 4 height 18
click at [1395, 634] on div "Delete" at bounding box center [1414, 640] width 126 height 24
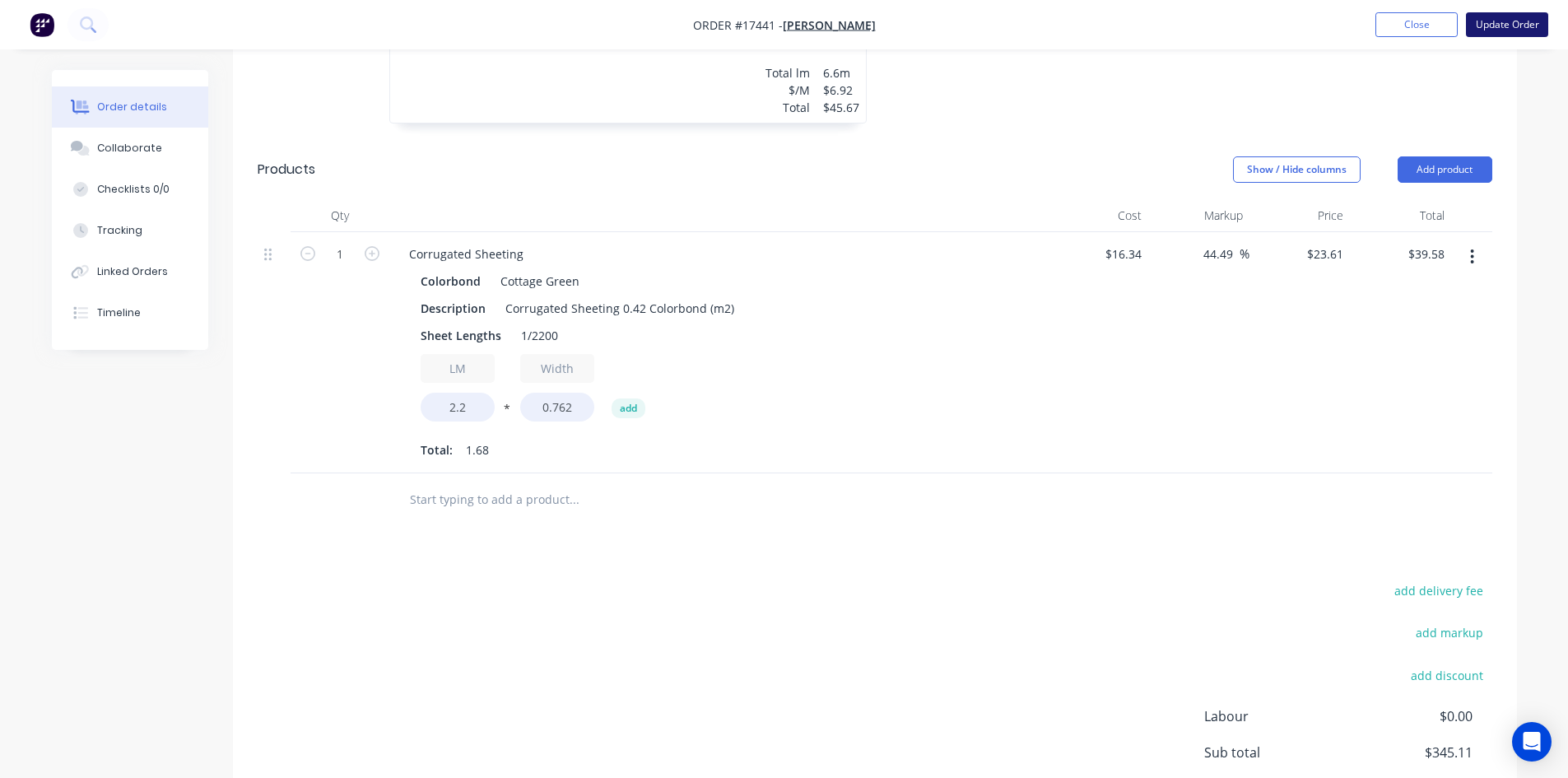
click at [1497, 24] on button "Update Order" at bounding box center [1507, 25] width 82 height 25
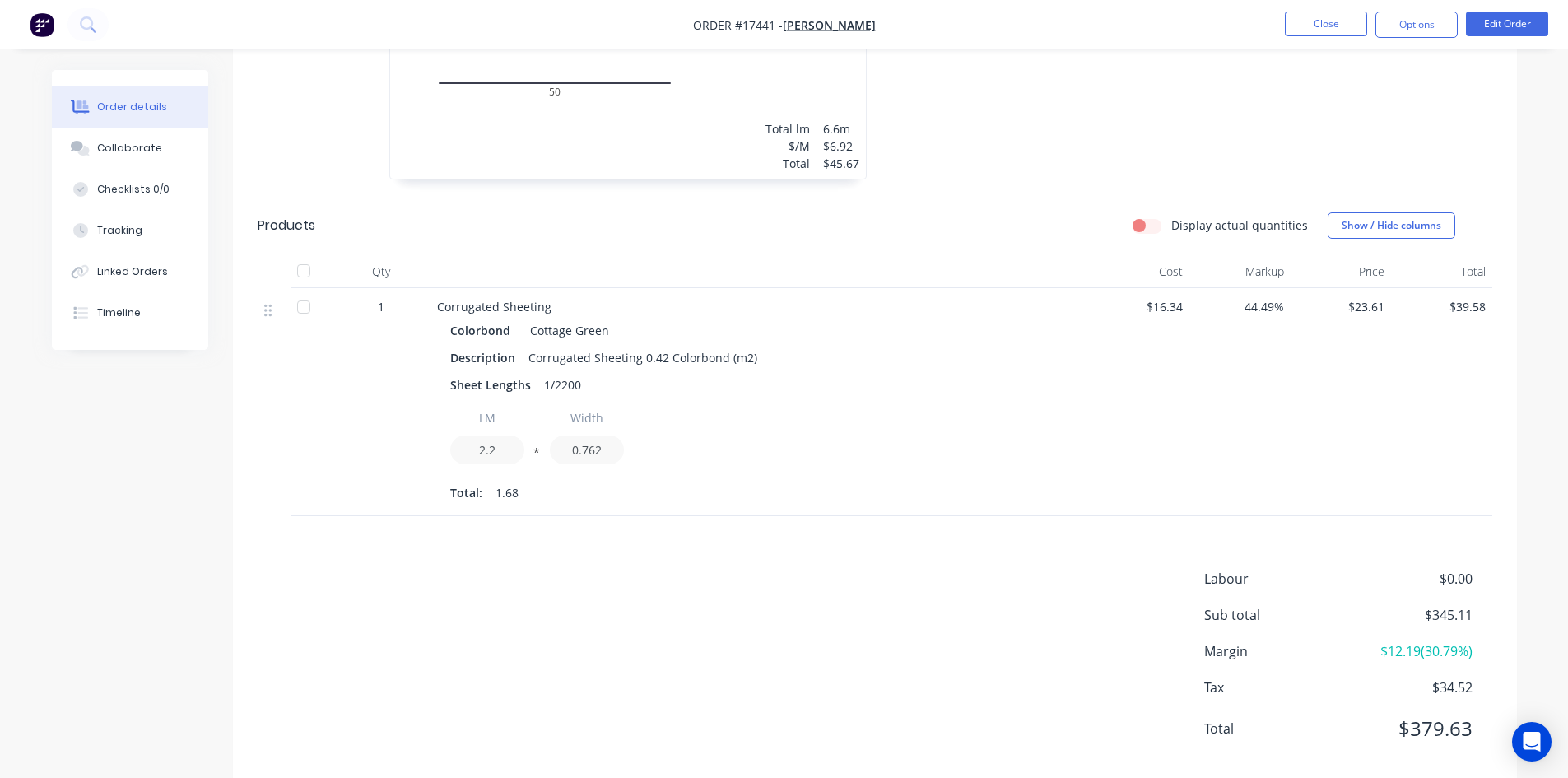
scroll to position [1037, 0]
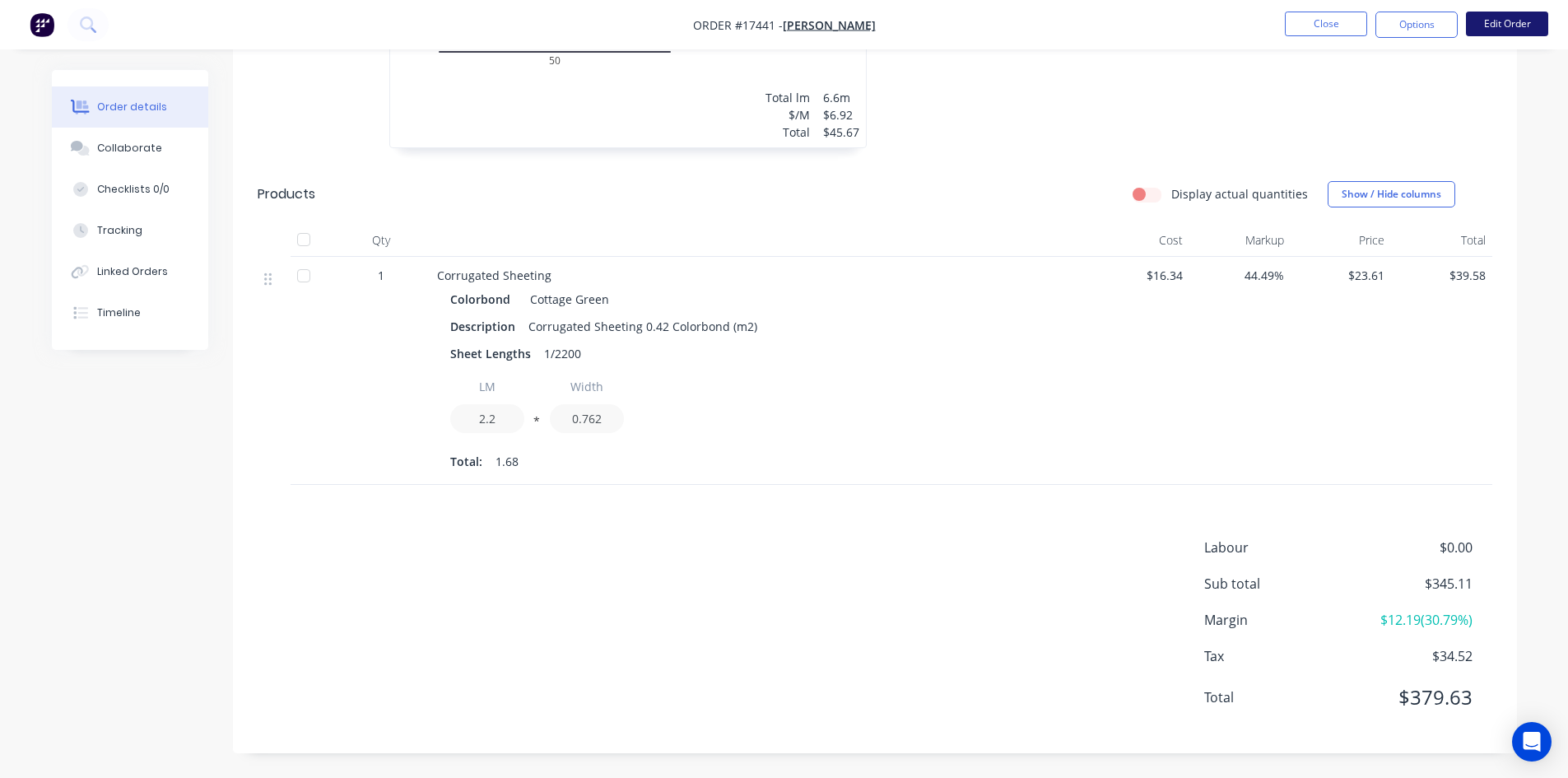
click at [1509, 25] on button "Edit Order" at bounding box center [1507, 24] width 82 height 25
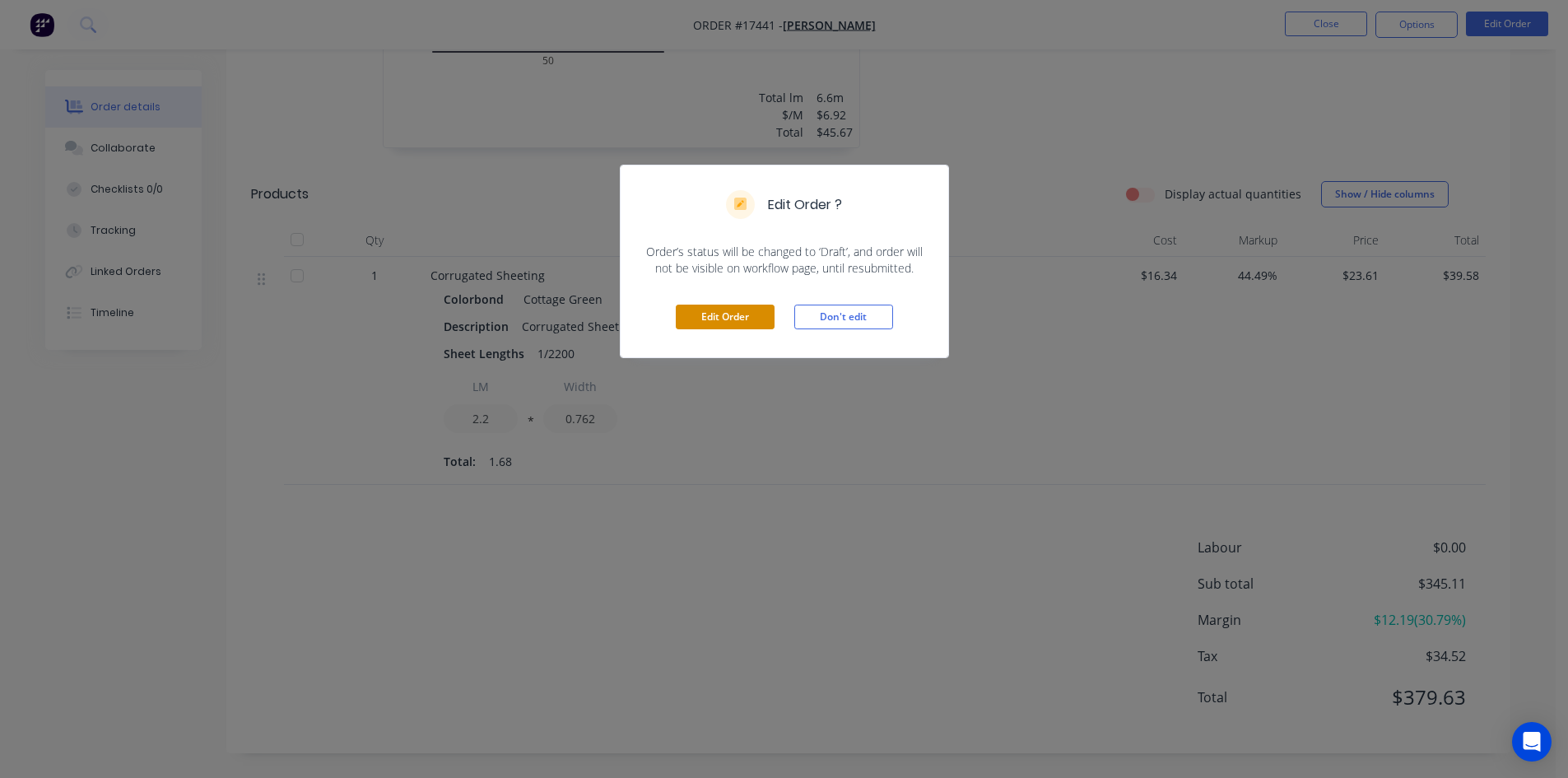
click at [737, 315] on button "Edit Order" at bounding box center [725, 317] width 99 height 25
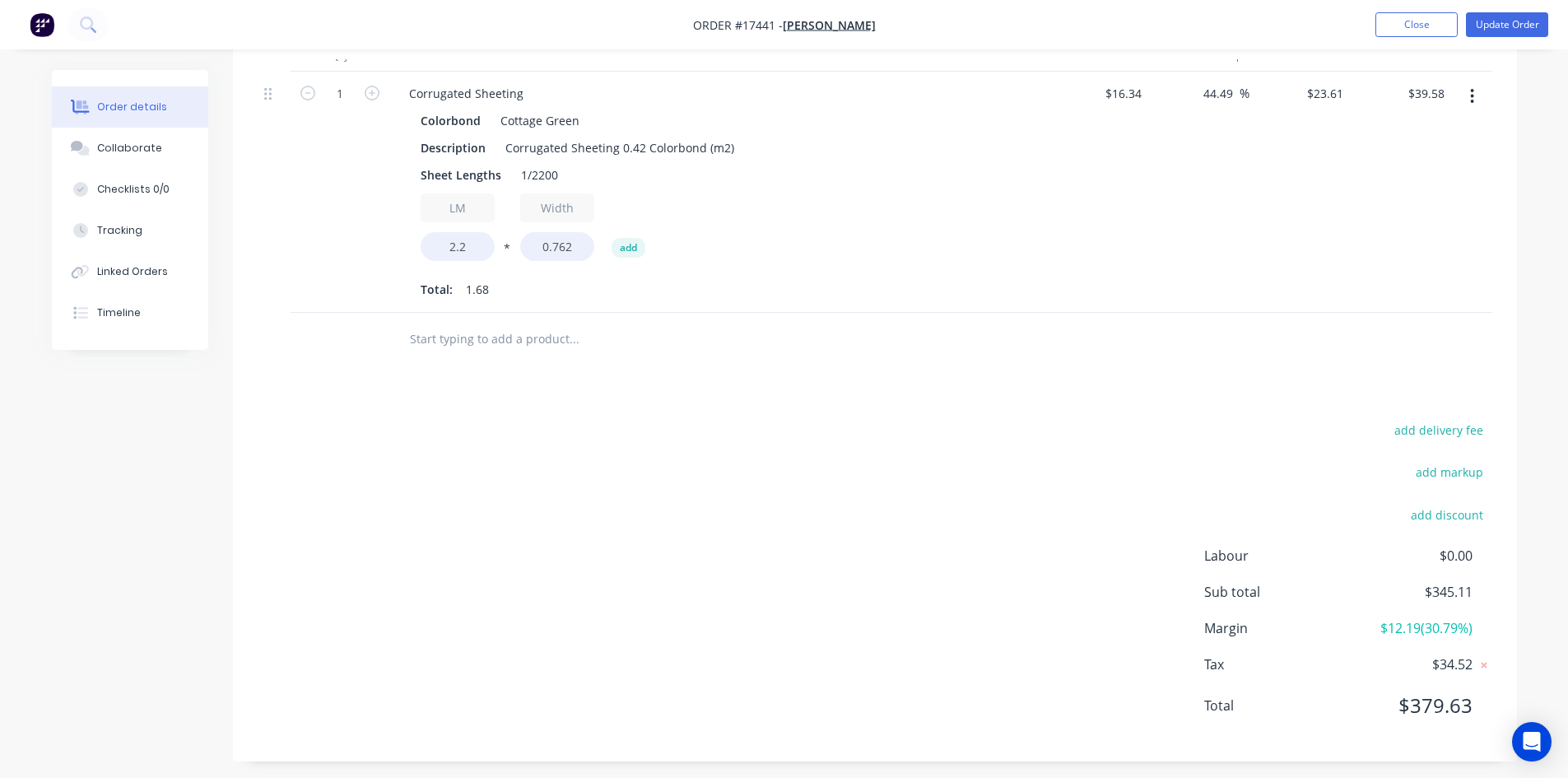
scroll to position [1238, 0]
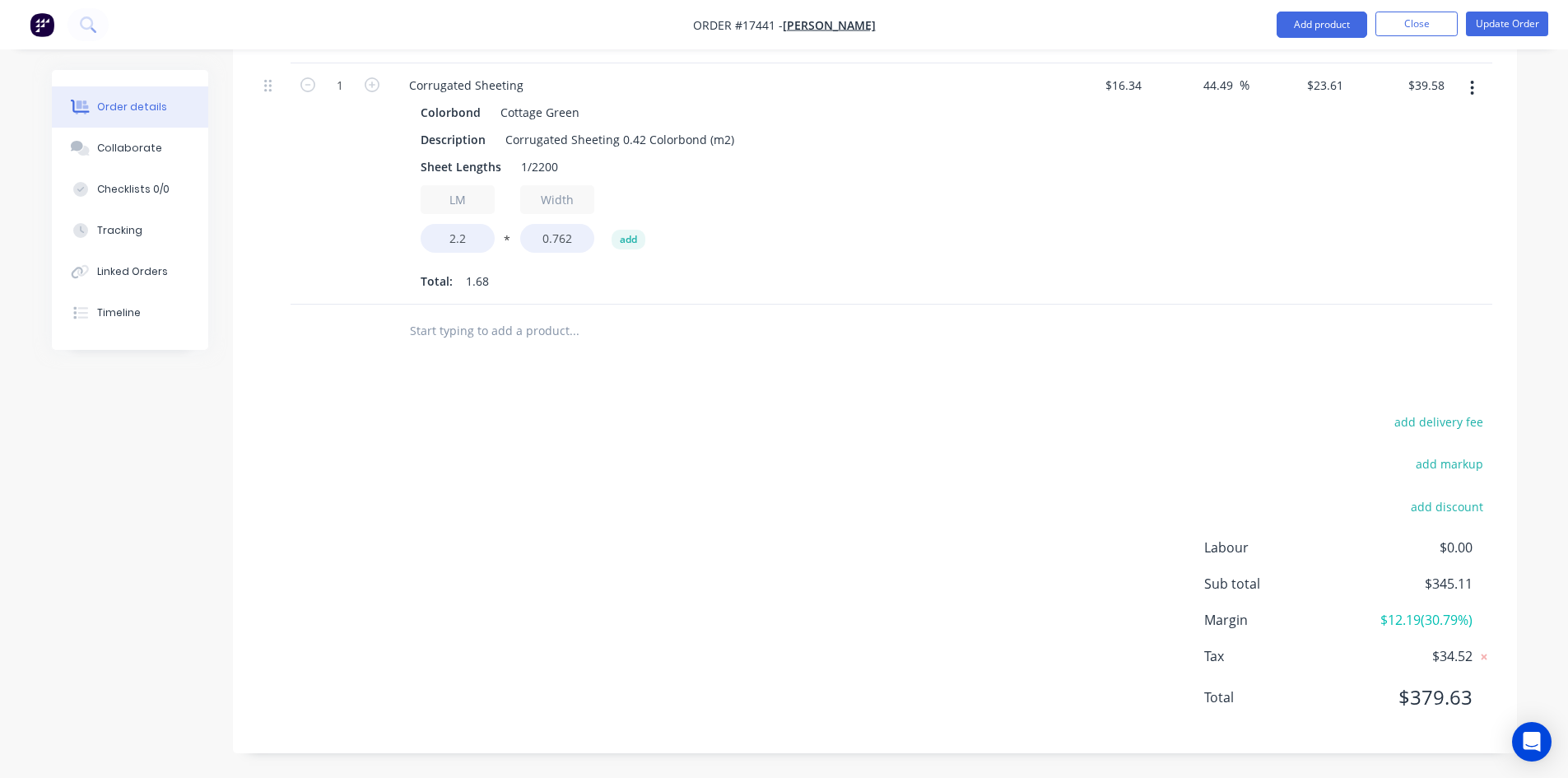
click at [488, 340] on input "text" at bounding box center [574, 331] width 329 height 33
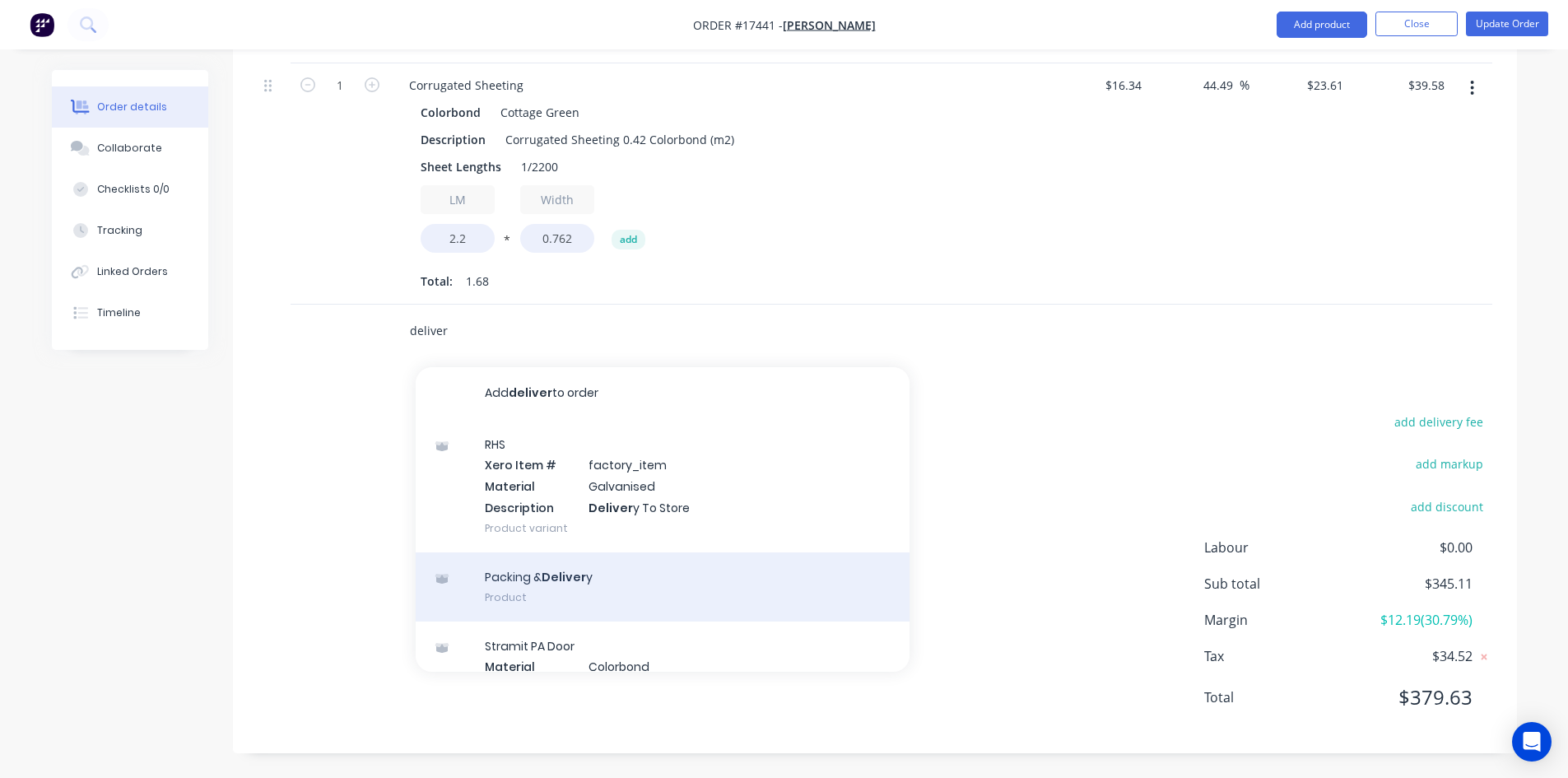
type input "deliver"
click at [577, 574] on div "Packing & Deliver y Product" at bounding box center [663, 586] width 494 height 69
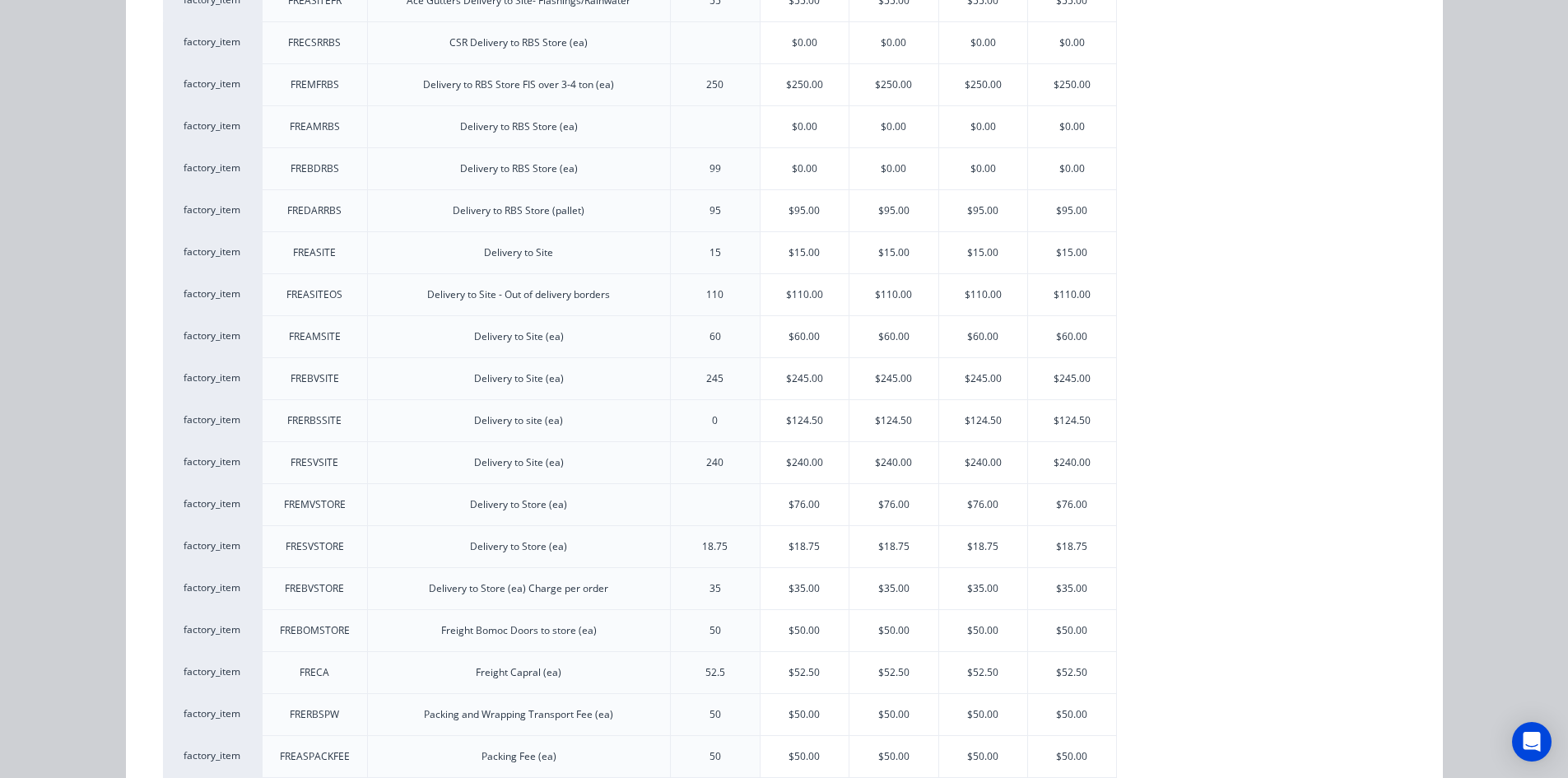
scroll to position [411, 0]
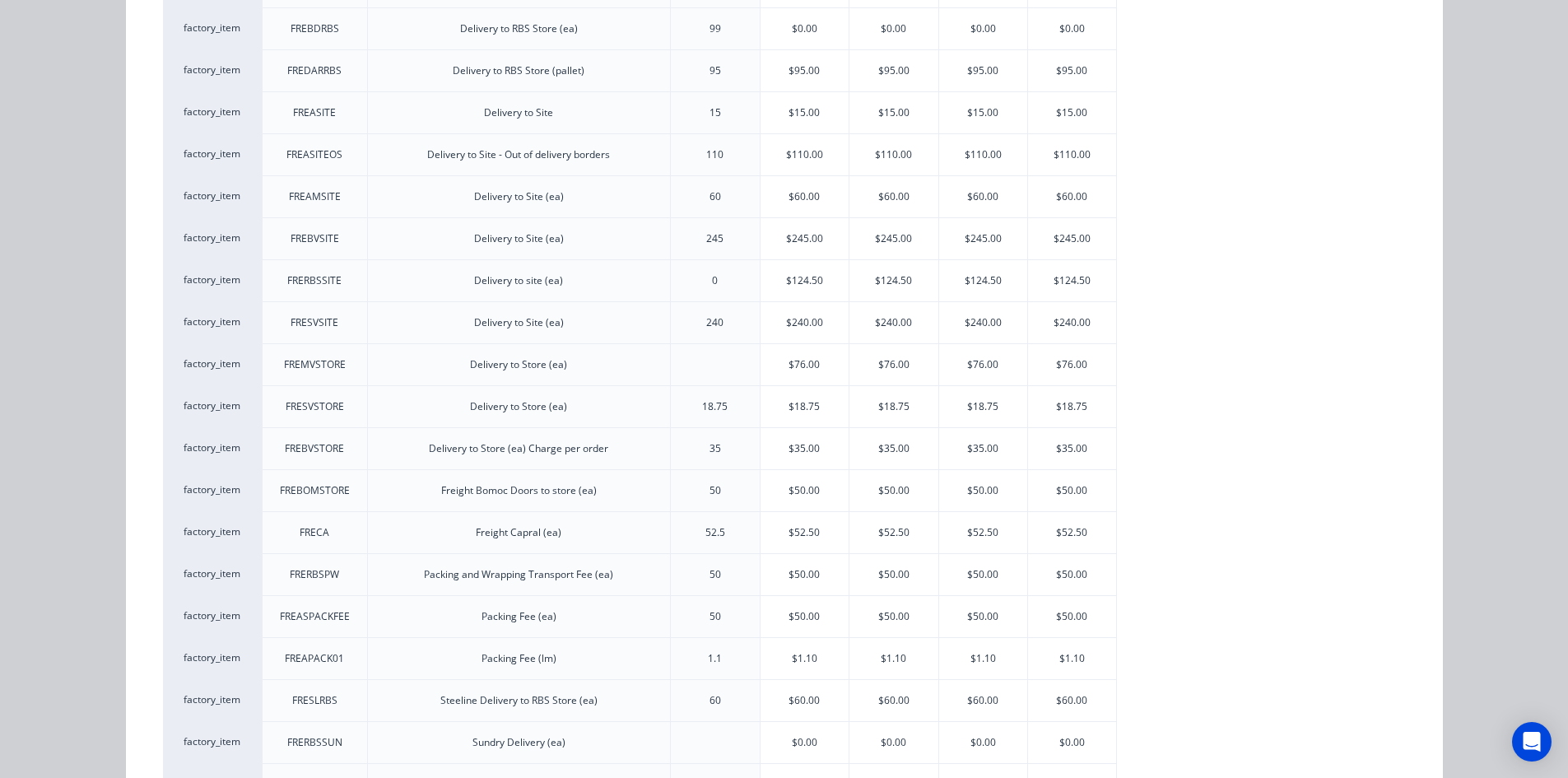
click at [805, 440] on div "$35.00" at bounding box center [805, 449] width 89 height 42
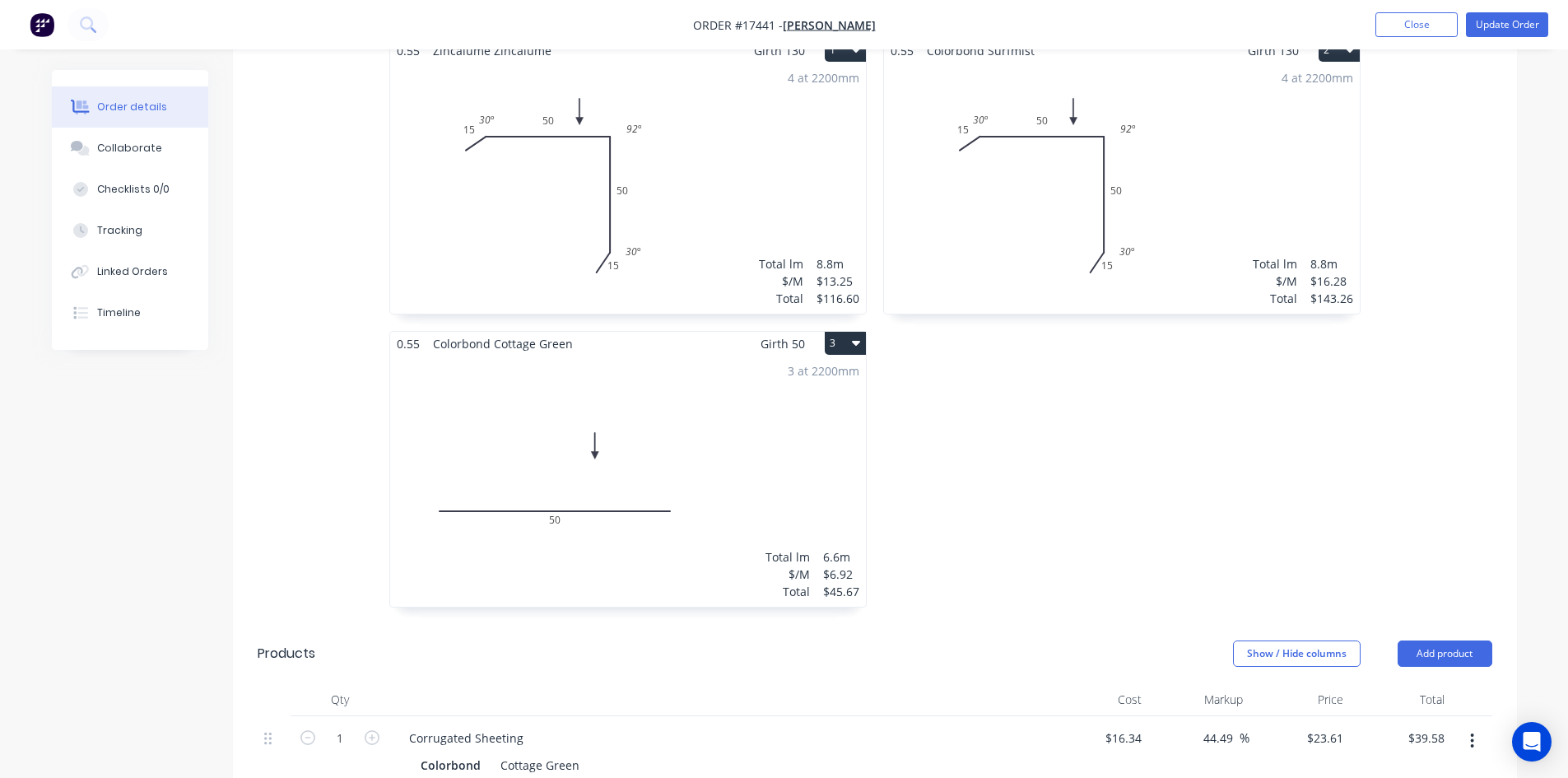
scroll to position [436, 0]
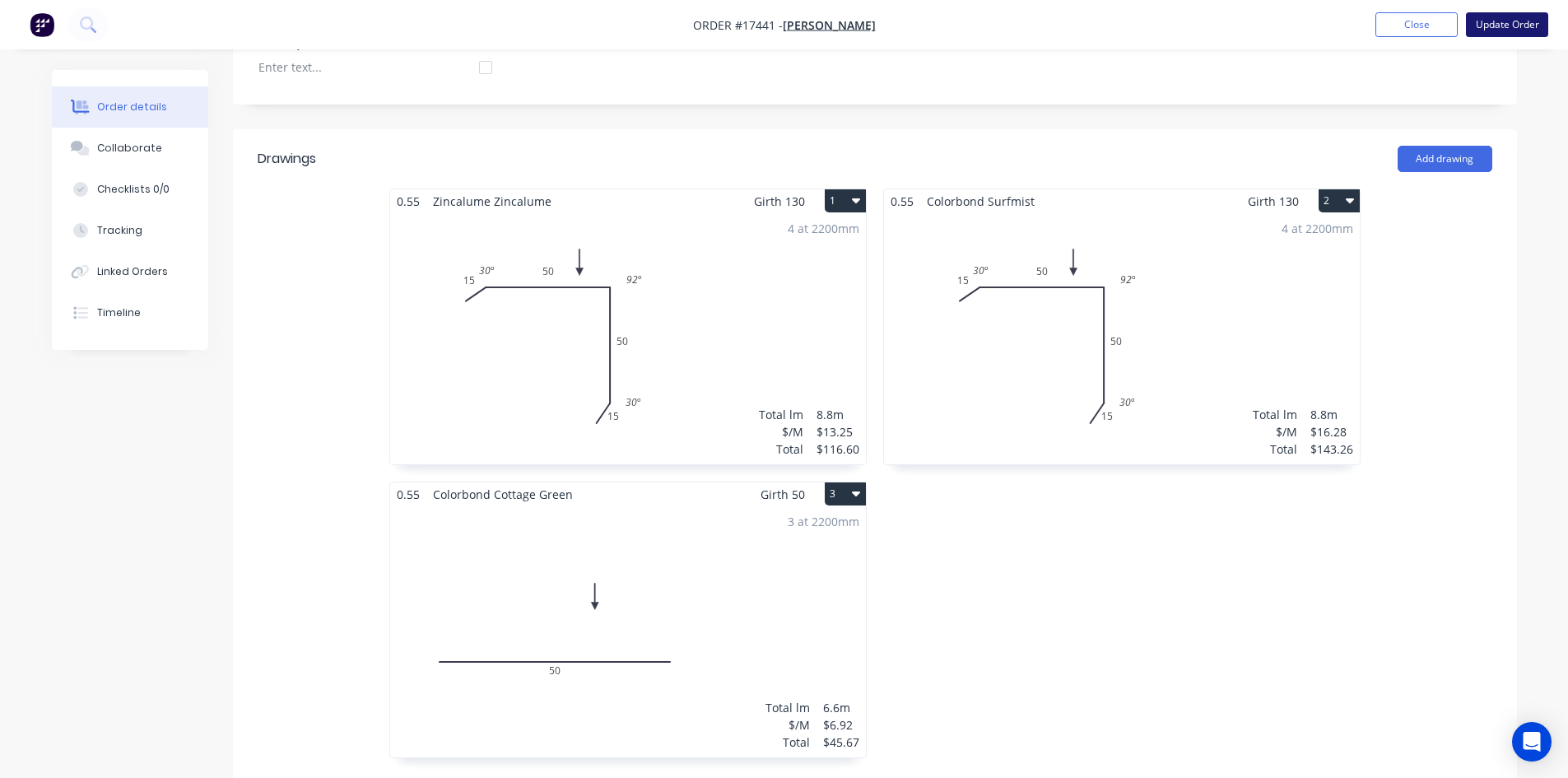
click at [1492, 25] on button "Update Order" at bounding box center [1507, 25] width 82 height 25
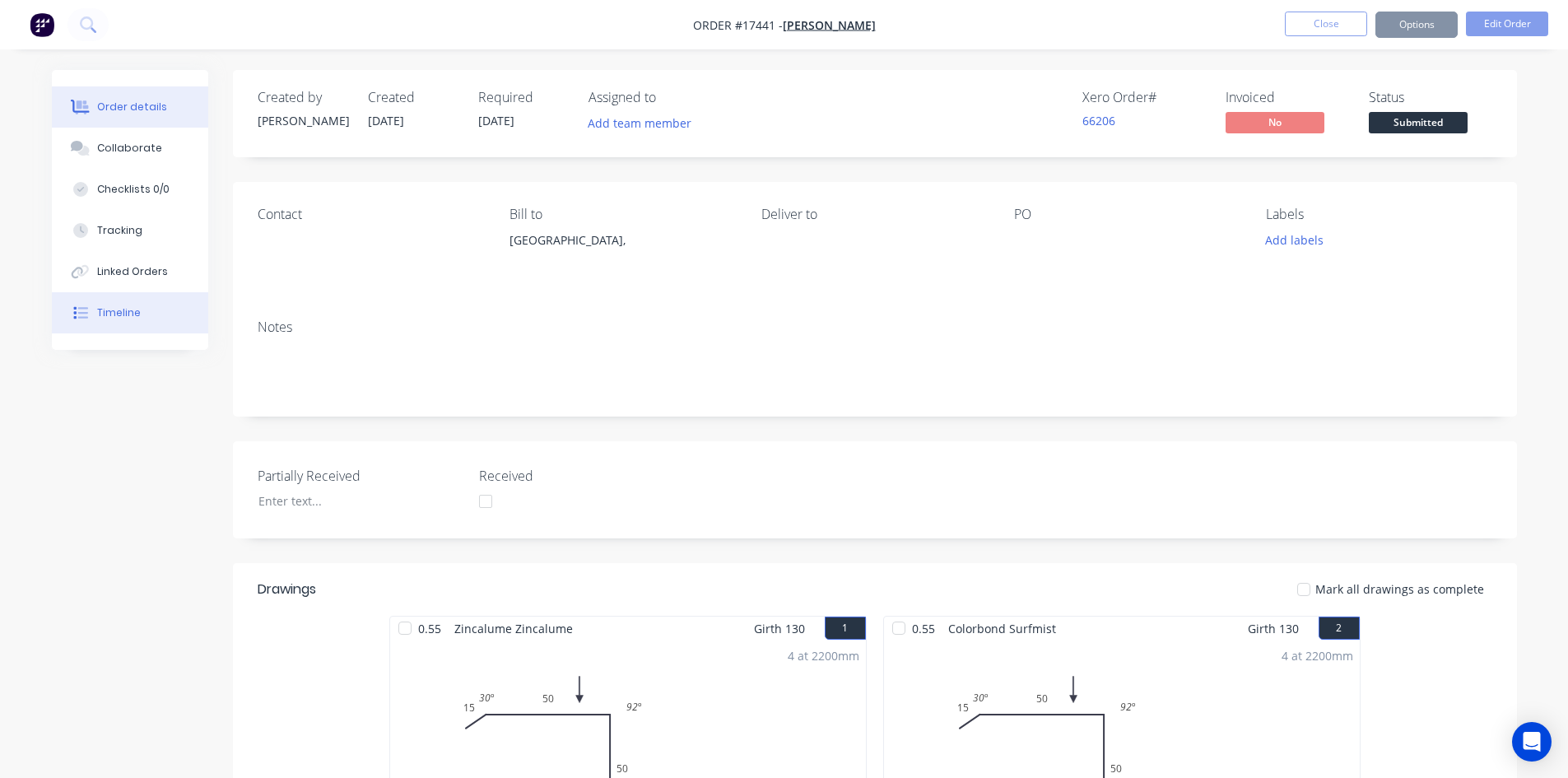
click at [126, 312] on div "Timeline" at bounding box center [119, 313] width 43 height 15
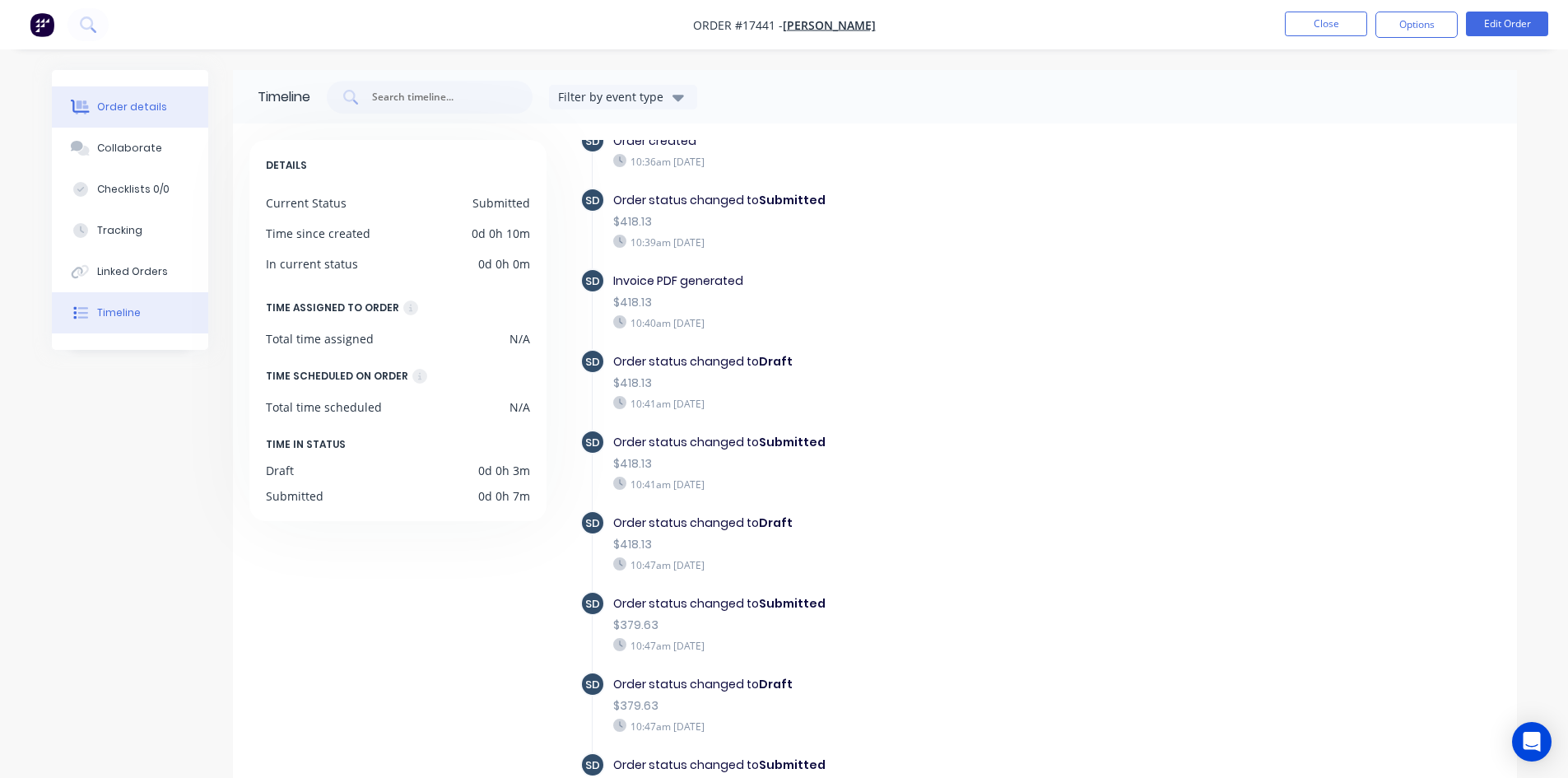
click at [66, 96] on button "Order details" at bounding box center [130, 107] width 156 height 42
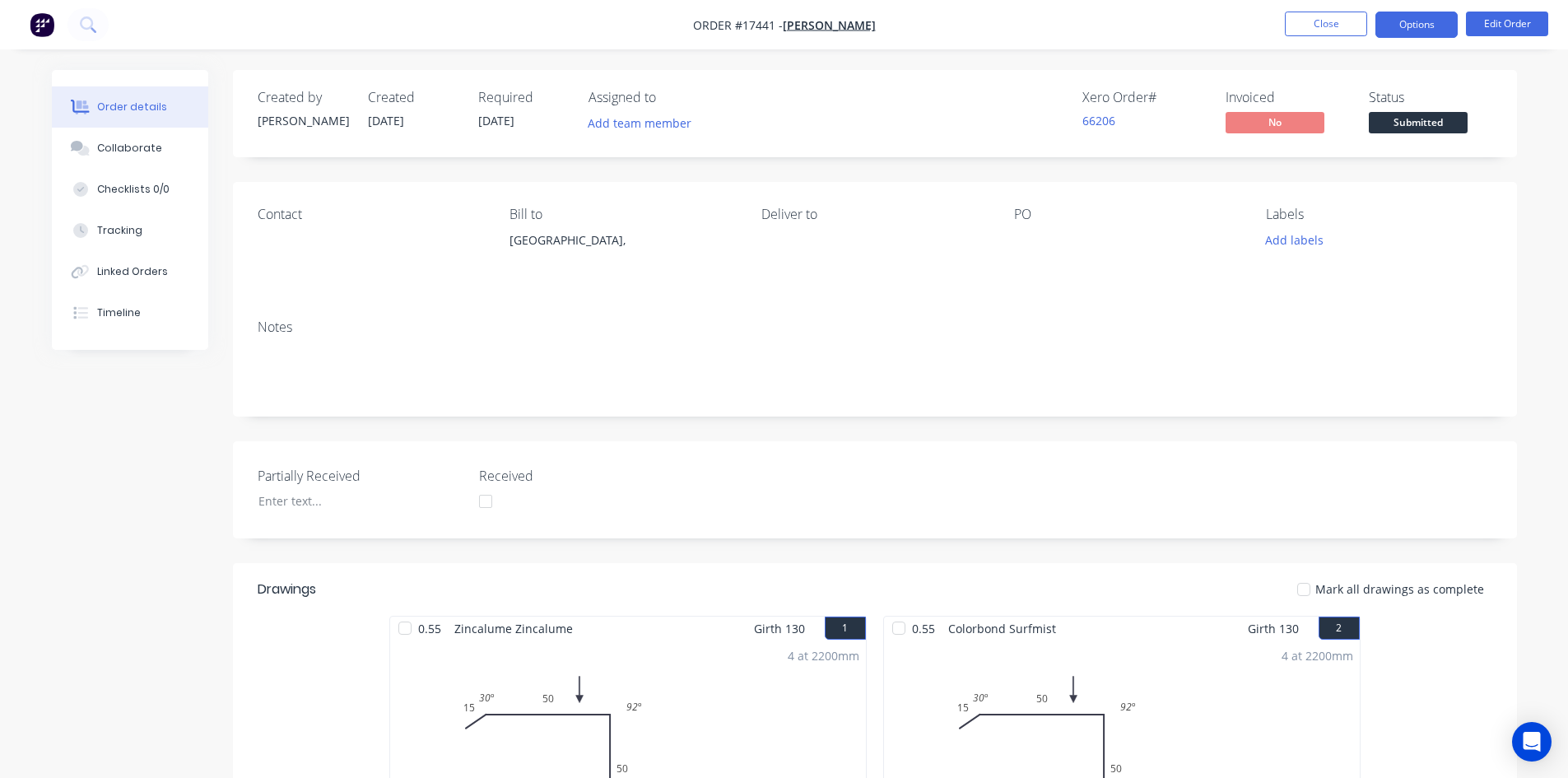
click at [1420, 14] on button "Options" at bounding box center [1417, 25] width 82 height 27
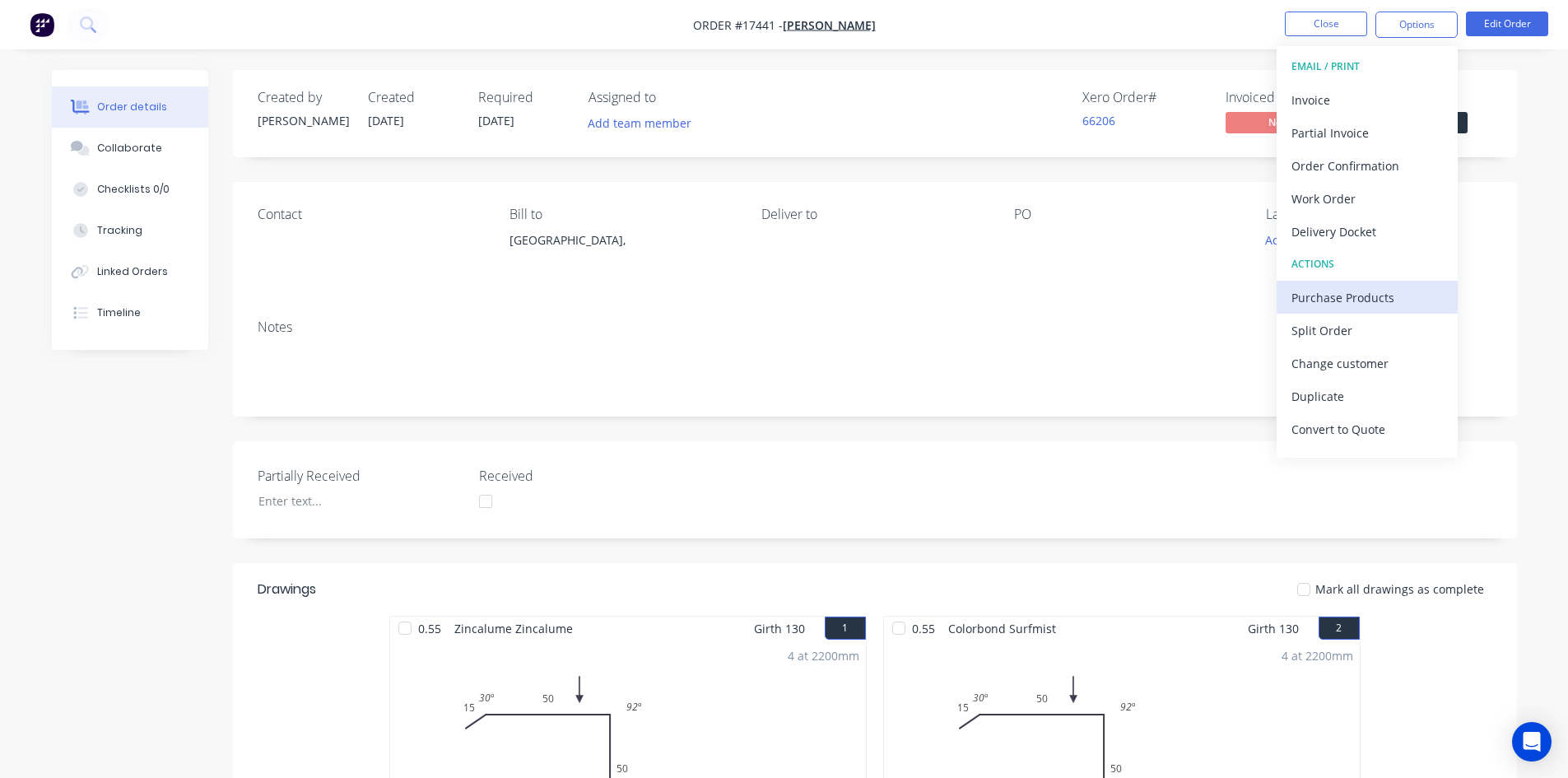
click at [1374, 298] on div "Purchase Products" at bounding box center [1368, 298] width 151 height 24
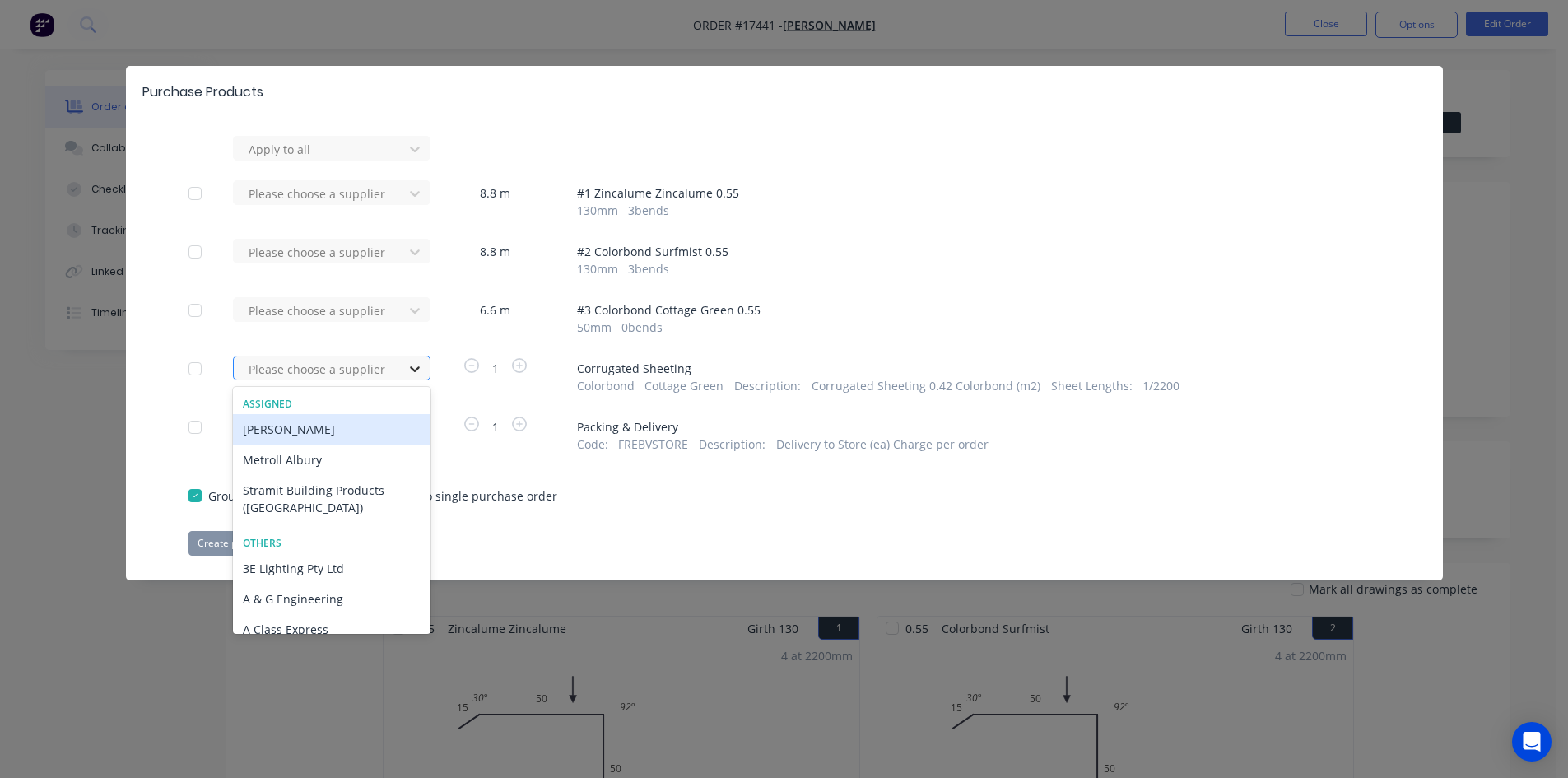
click at [400, 372] on div at bounding box center [415, 369] width 30 height 27
click at [323, 451] on div "Metroll Albury" at bounding box center [332, 460] width 198 height 31
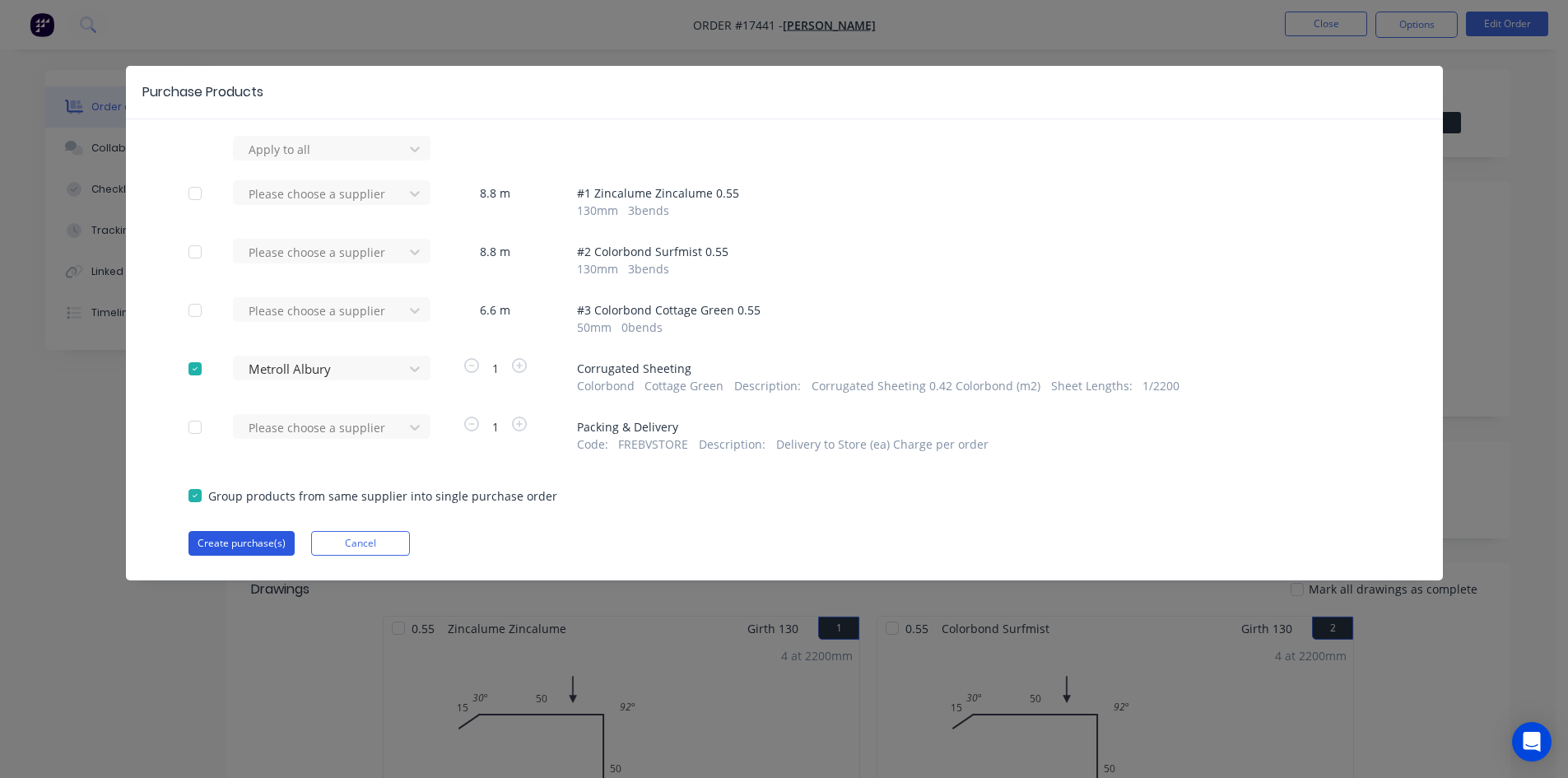
click at [234, 544] on button "Create purchase(s)" at bounding box center [242, 544] width 106 height 25
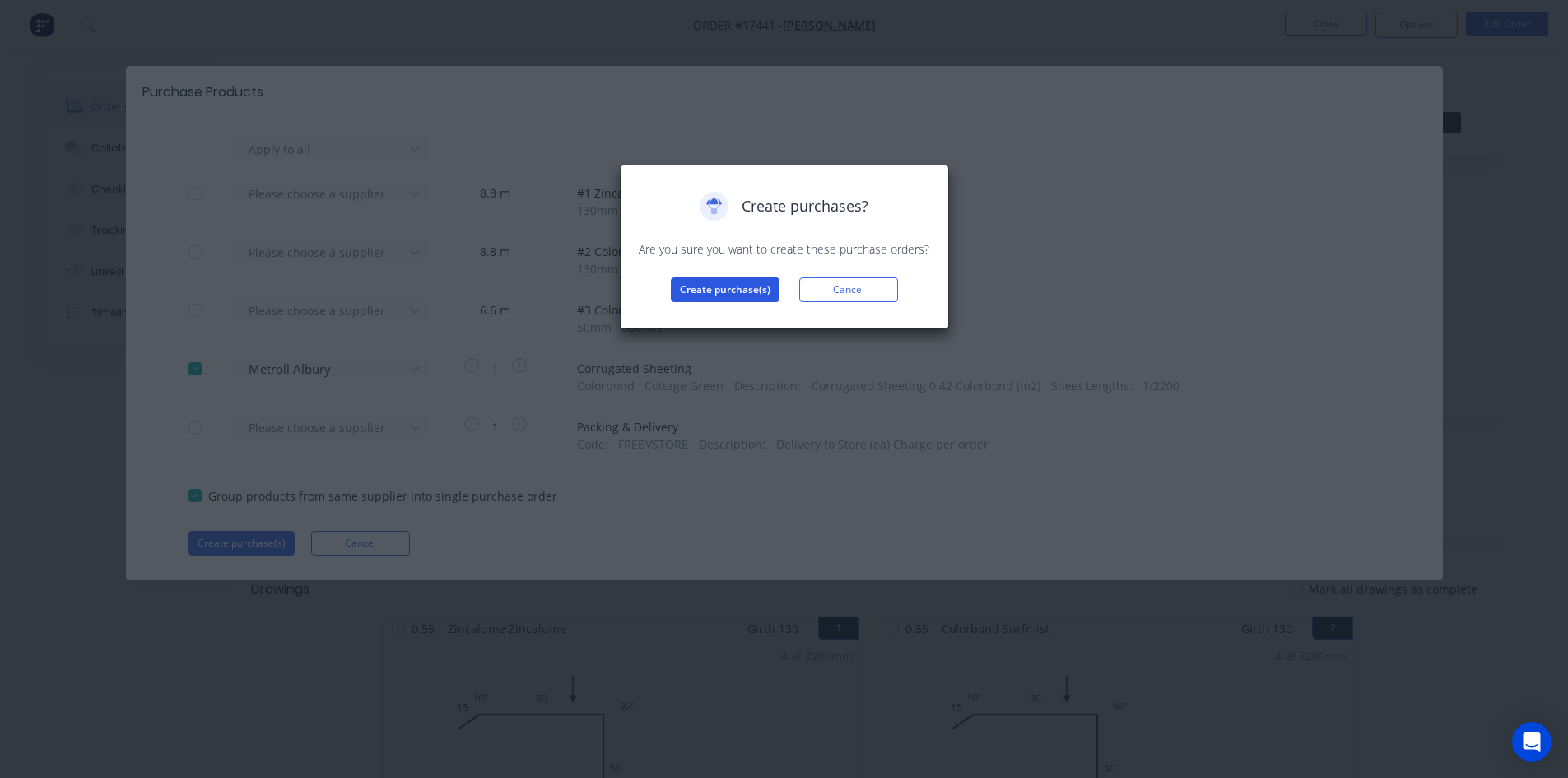
click at [728, 284] on button "Create purchase(s)" at bounding box center [725, 290] width 109 height 25
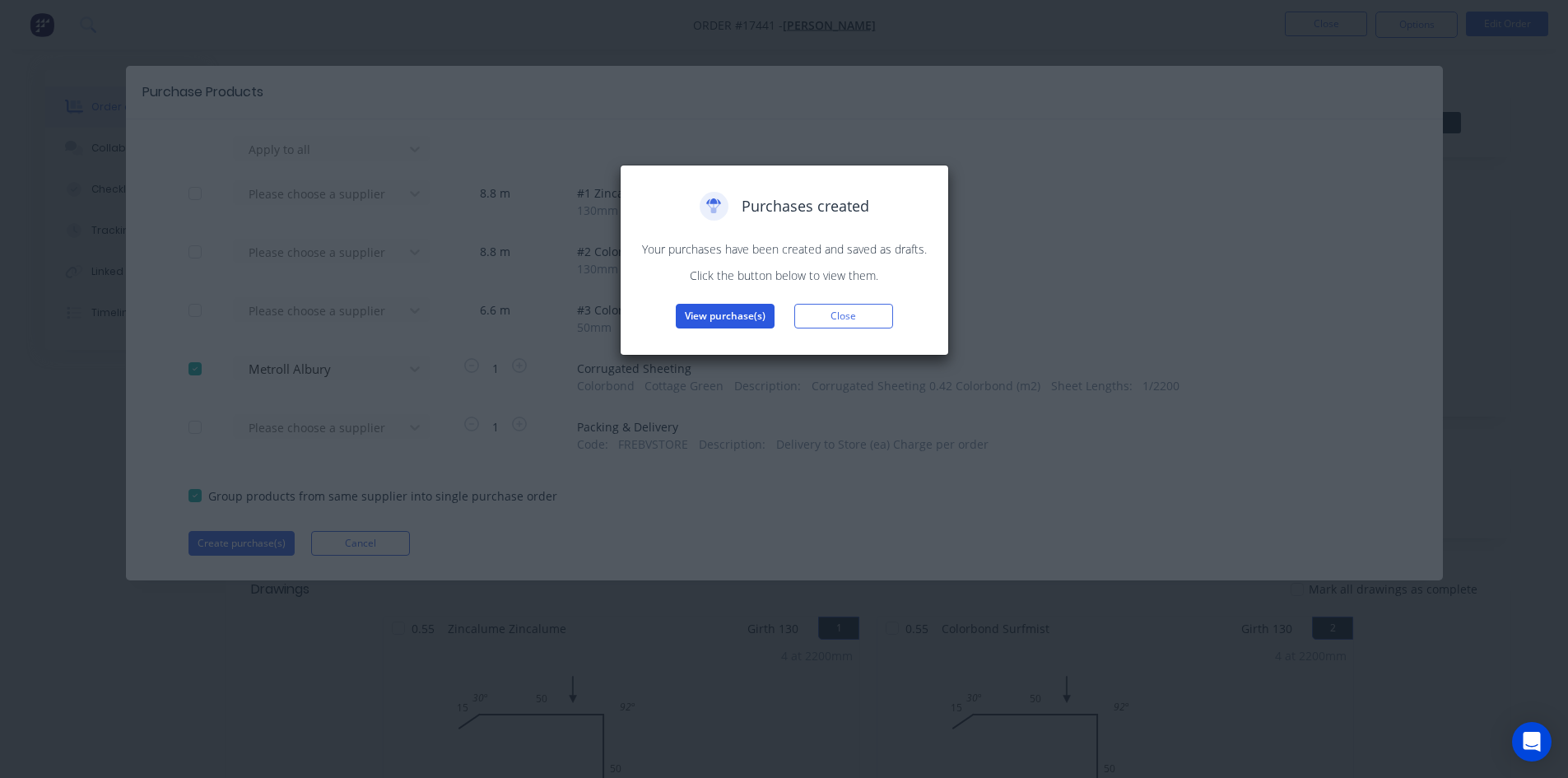
click at [728, 313] on button "View purchase(s)" at bounding box center [725, 316] width 99 height 25
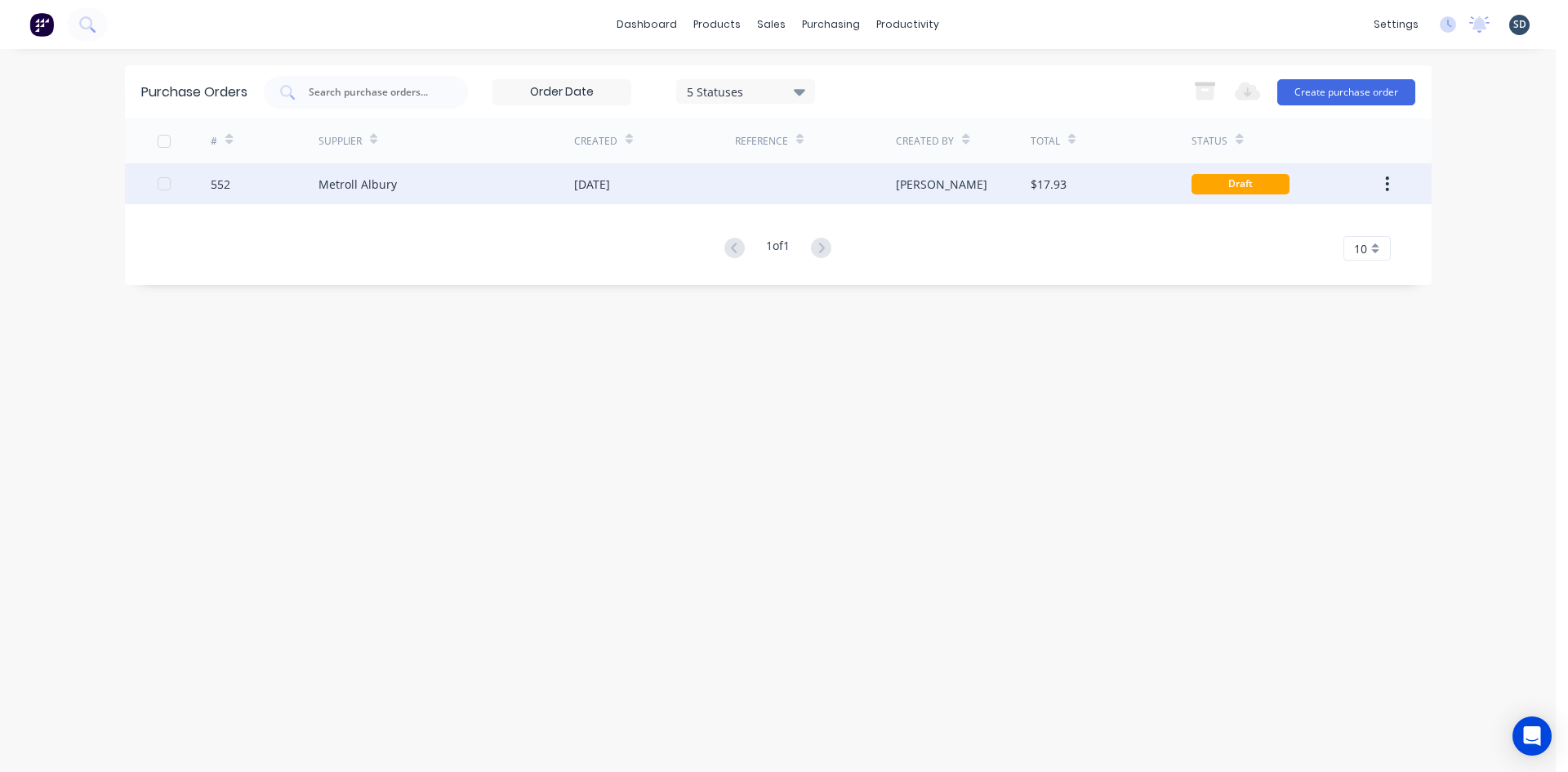
click at [681, 176] on div "[DATE]" at bounding box center [654, 184] width 161 height 41
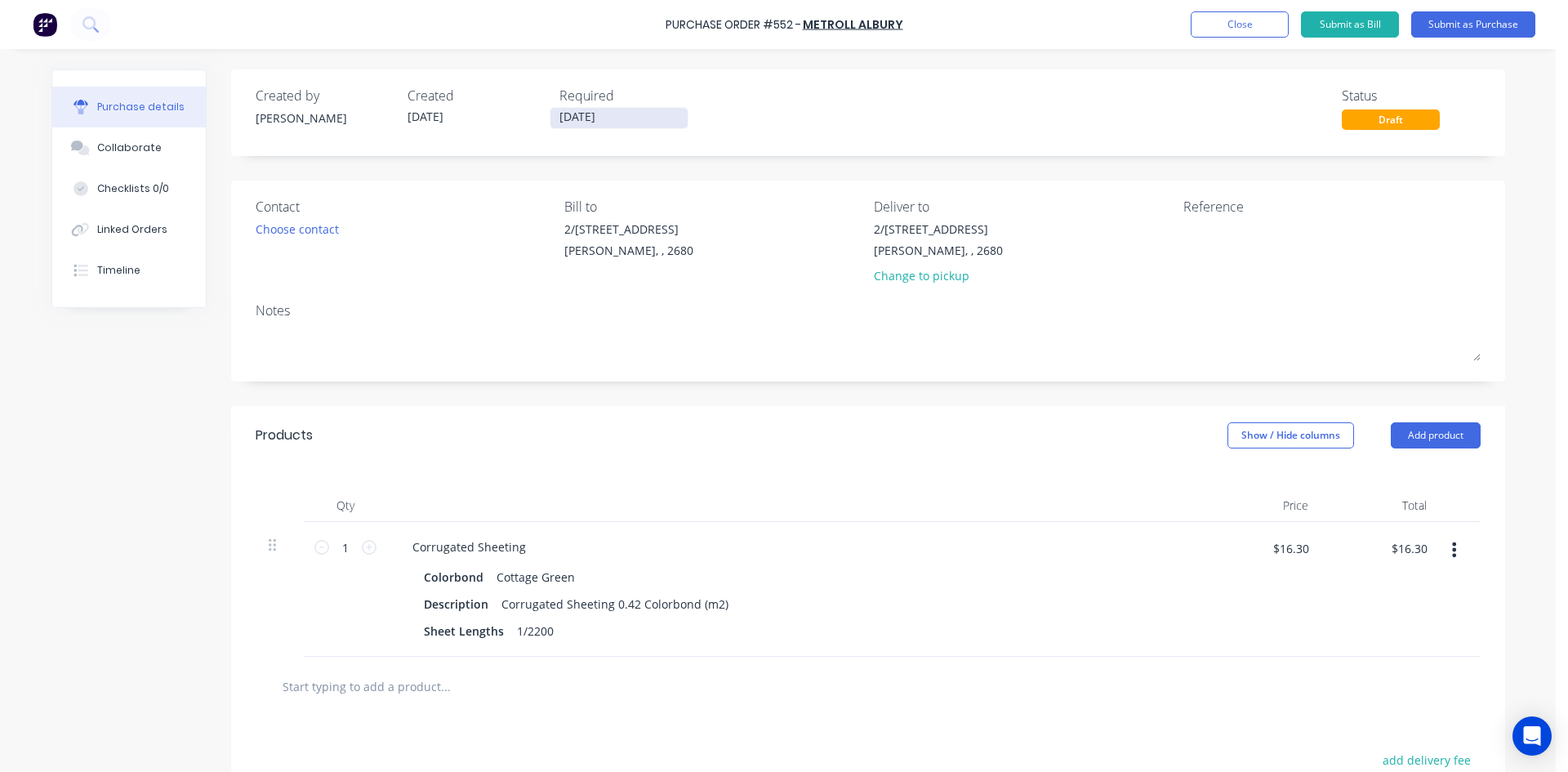
click at [624, 120] on input "27/08/25" at bounding box center [619, 118] width 137 height 21
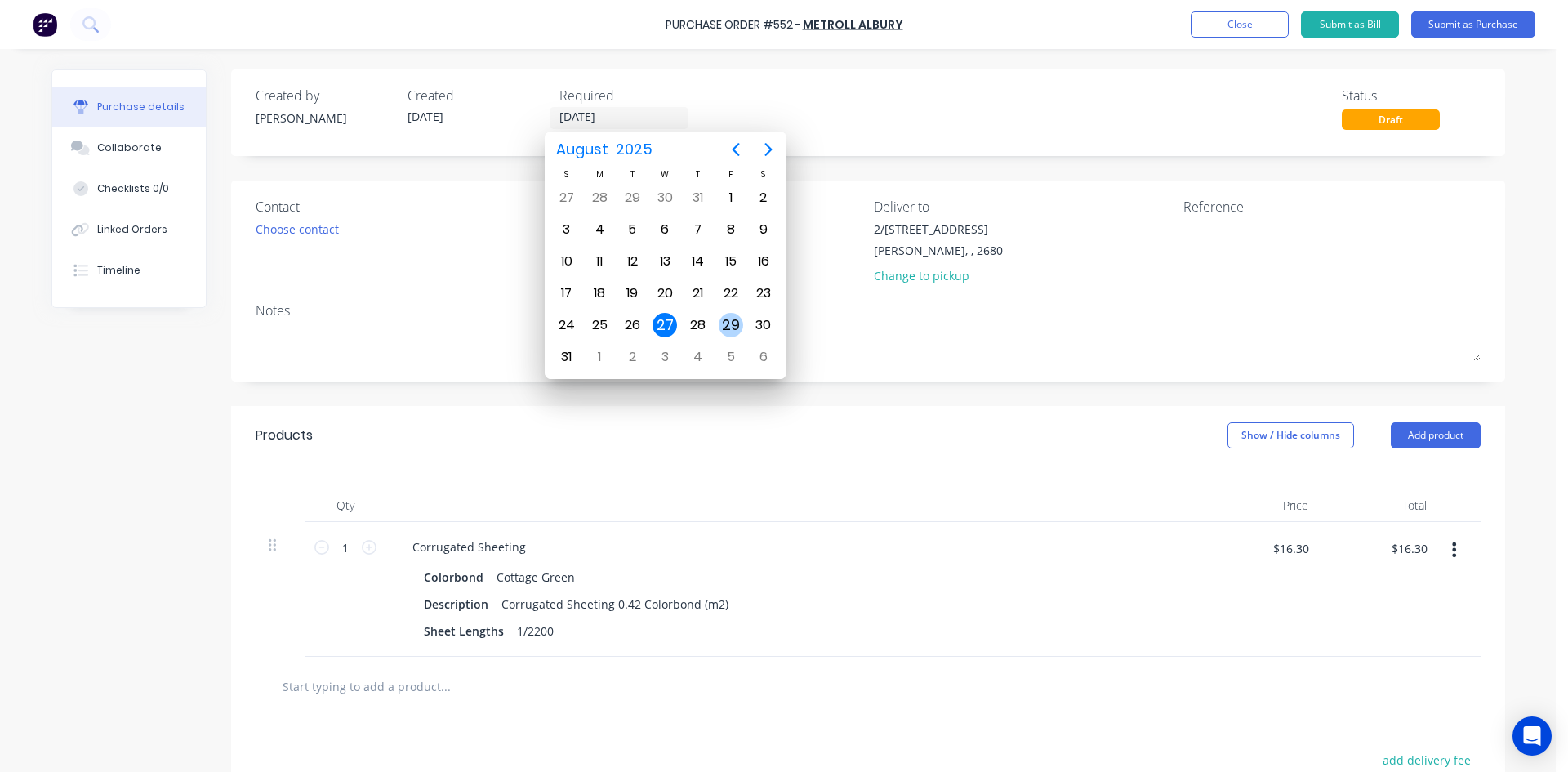
click at [732, 316] on div "29" at bounding box center [731, 325] width 25 height 25
type input "29/08/25"
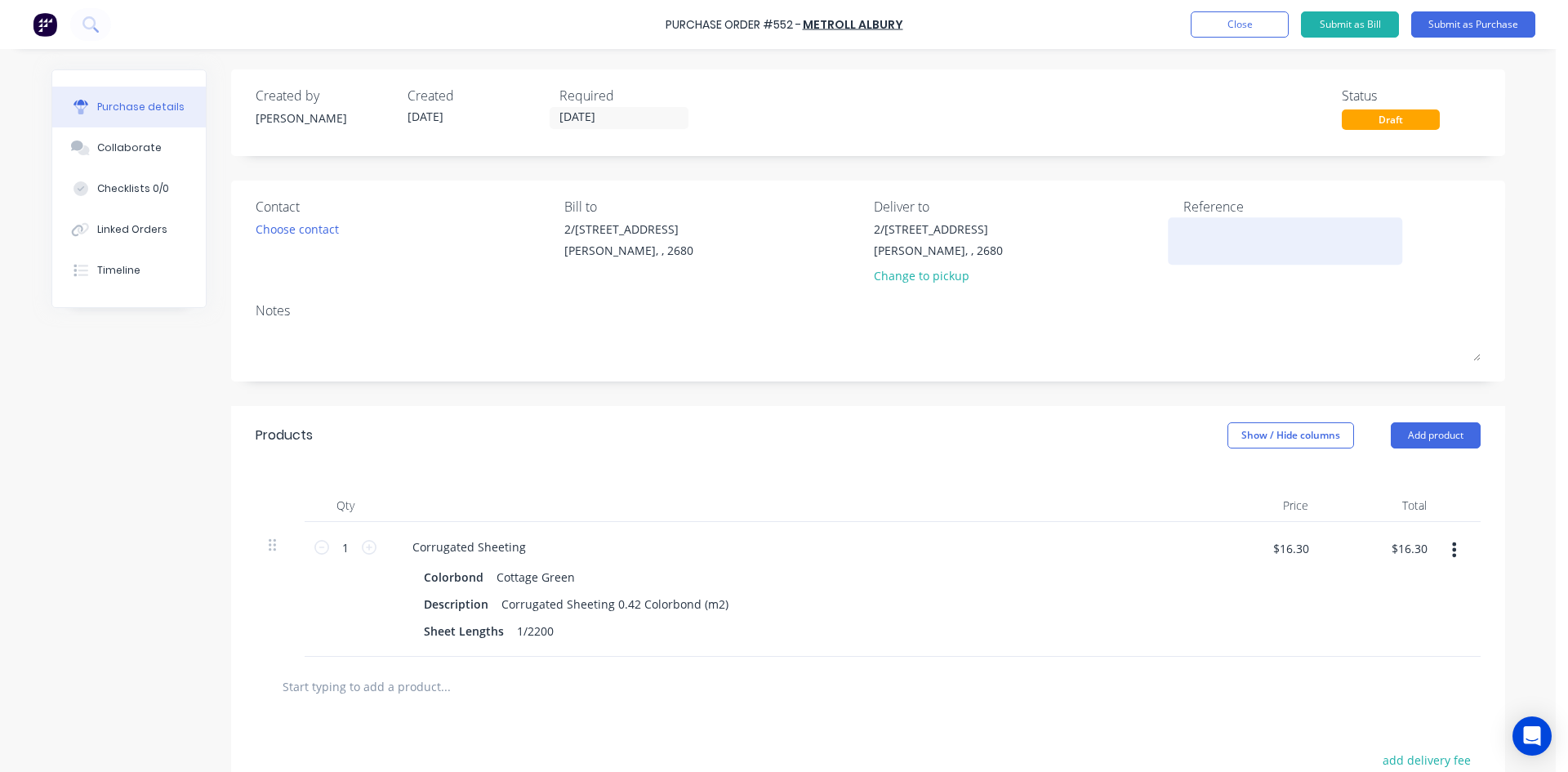
click at [1207, 228] on textarea at bounding box center [1286, 238] width 205 height 37
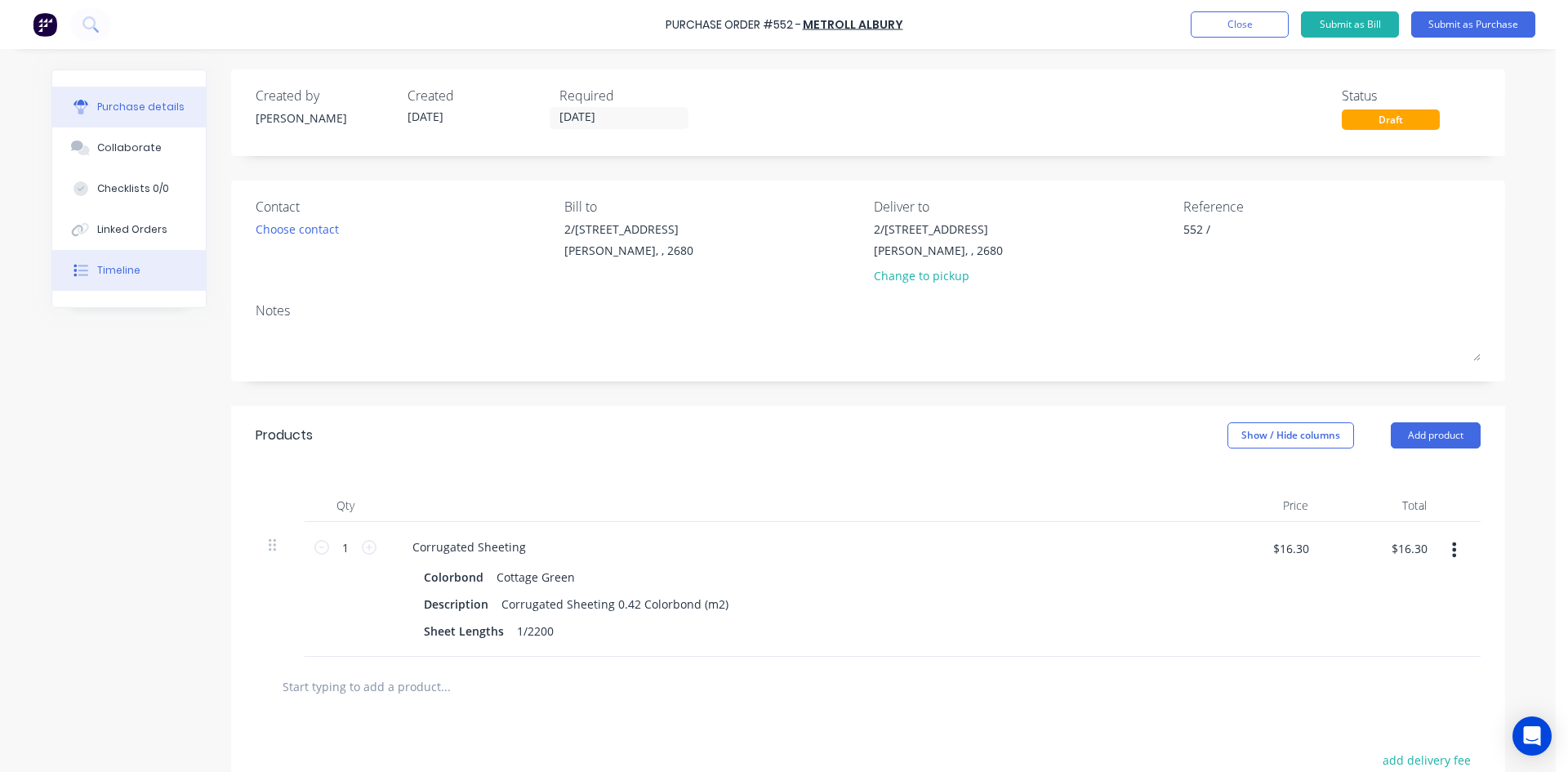
type textarea "552 /"
type textarea "x"
type textarea "552 /"
click at [115, 261] on button "Timeline" at bounding box center [129, 271] width 153 height 41
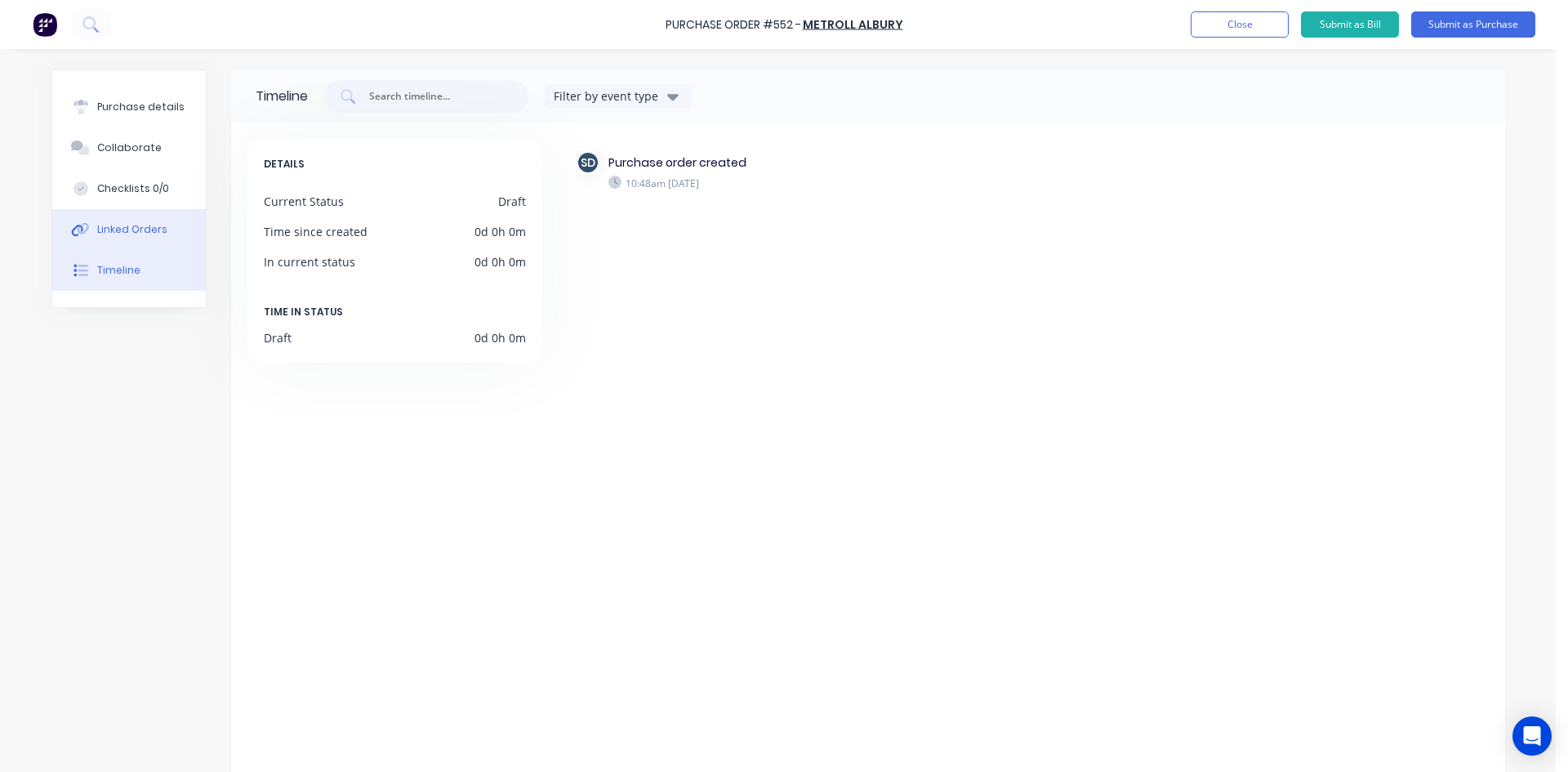
click at [150, 222] on div "Linked Orders" at bounding box center [132, 229] width 70 height 15
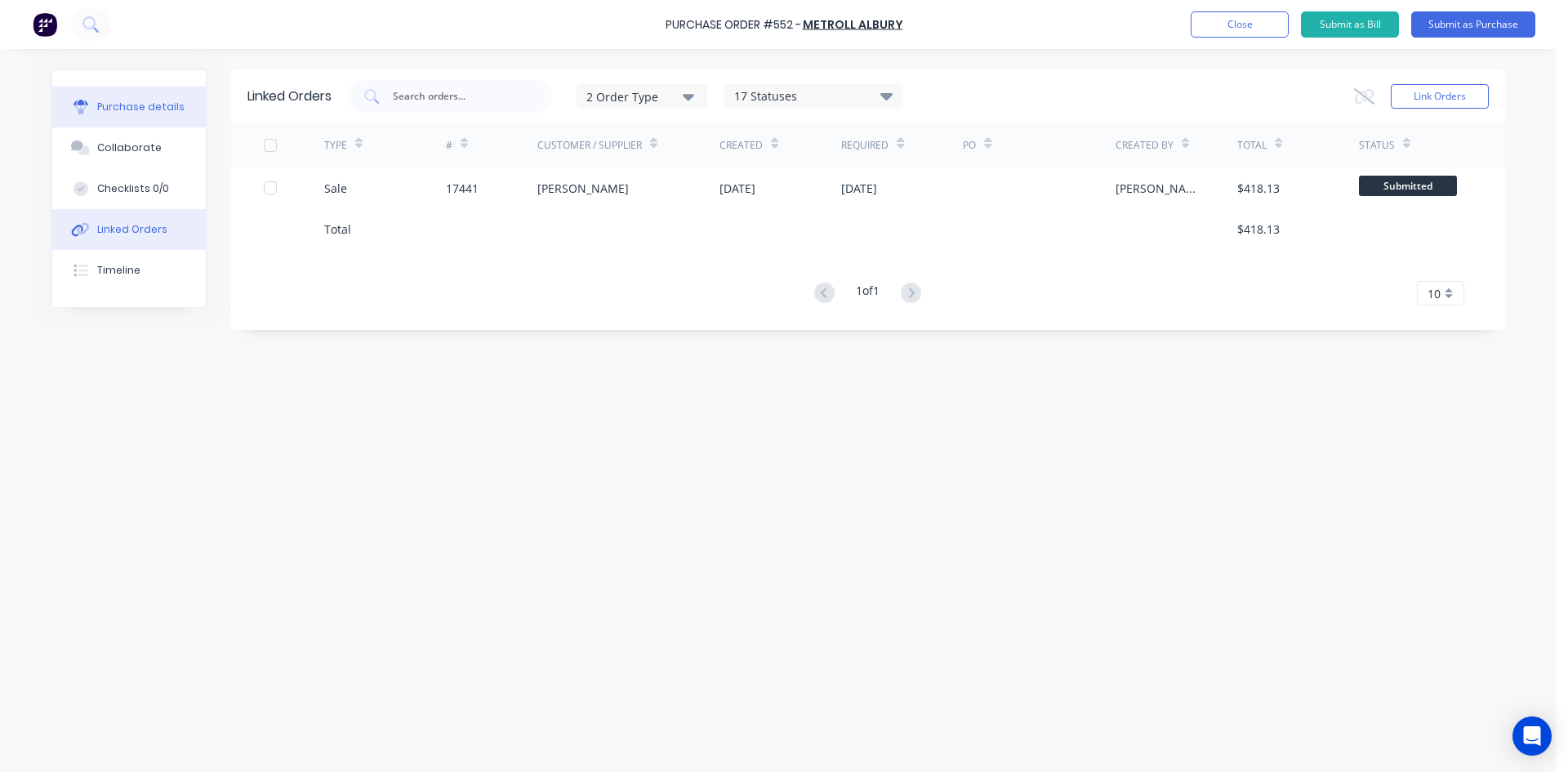
click at [141, 114] on div "Purchase details" at bounding box center [141, 107] width 87 height 15
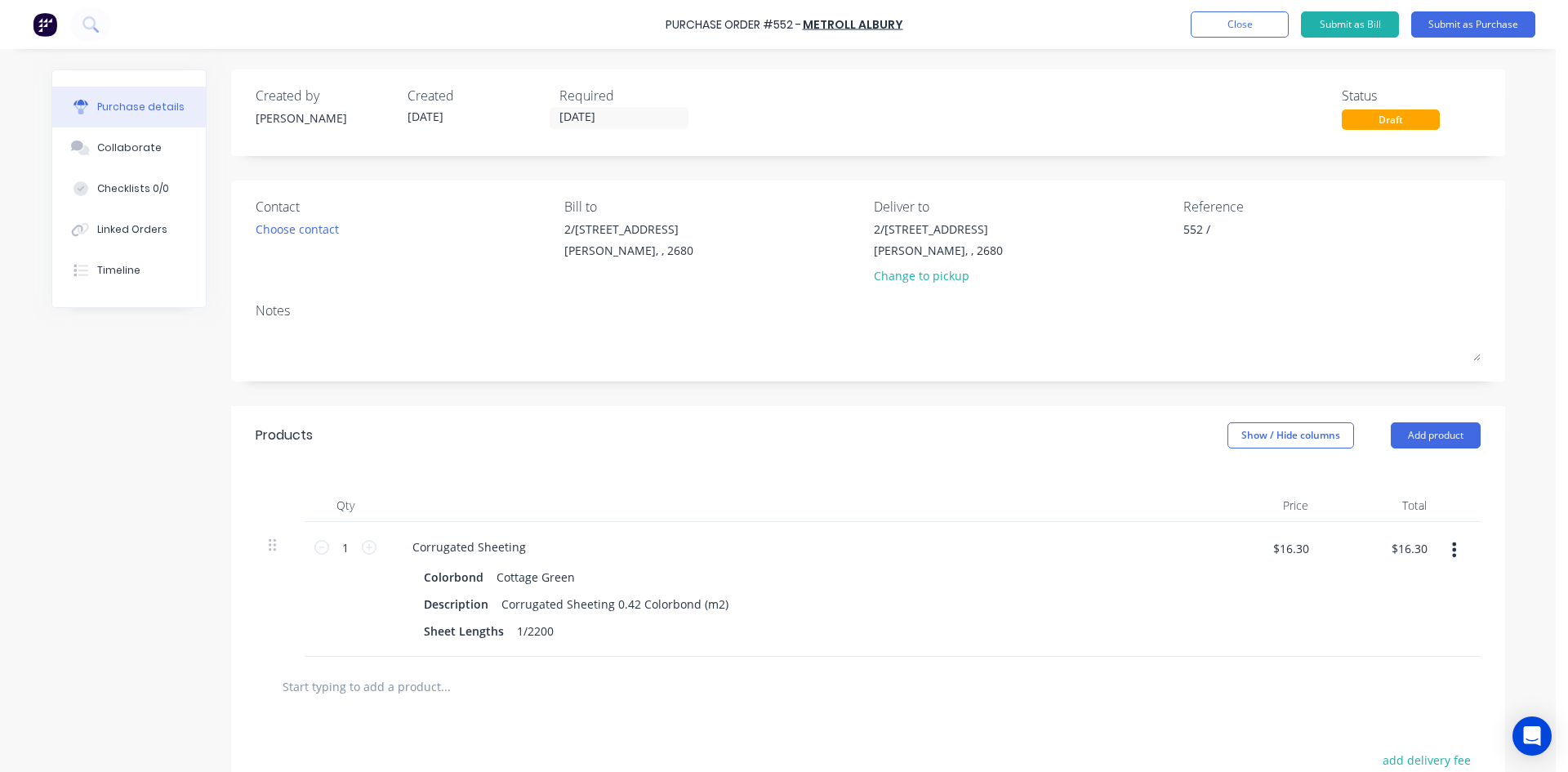
type textarea "x"
click at [1244, 225] on textarea "552 /" at bounding box center [1286, 238] width 205 height 37
type textarea "552 / 17441 Tony Ste"
type textarea "x"
type textarea "552 / 17441 Tony Stev"
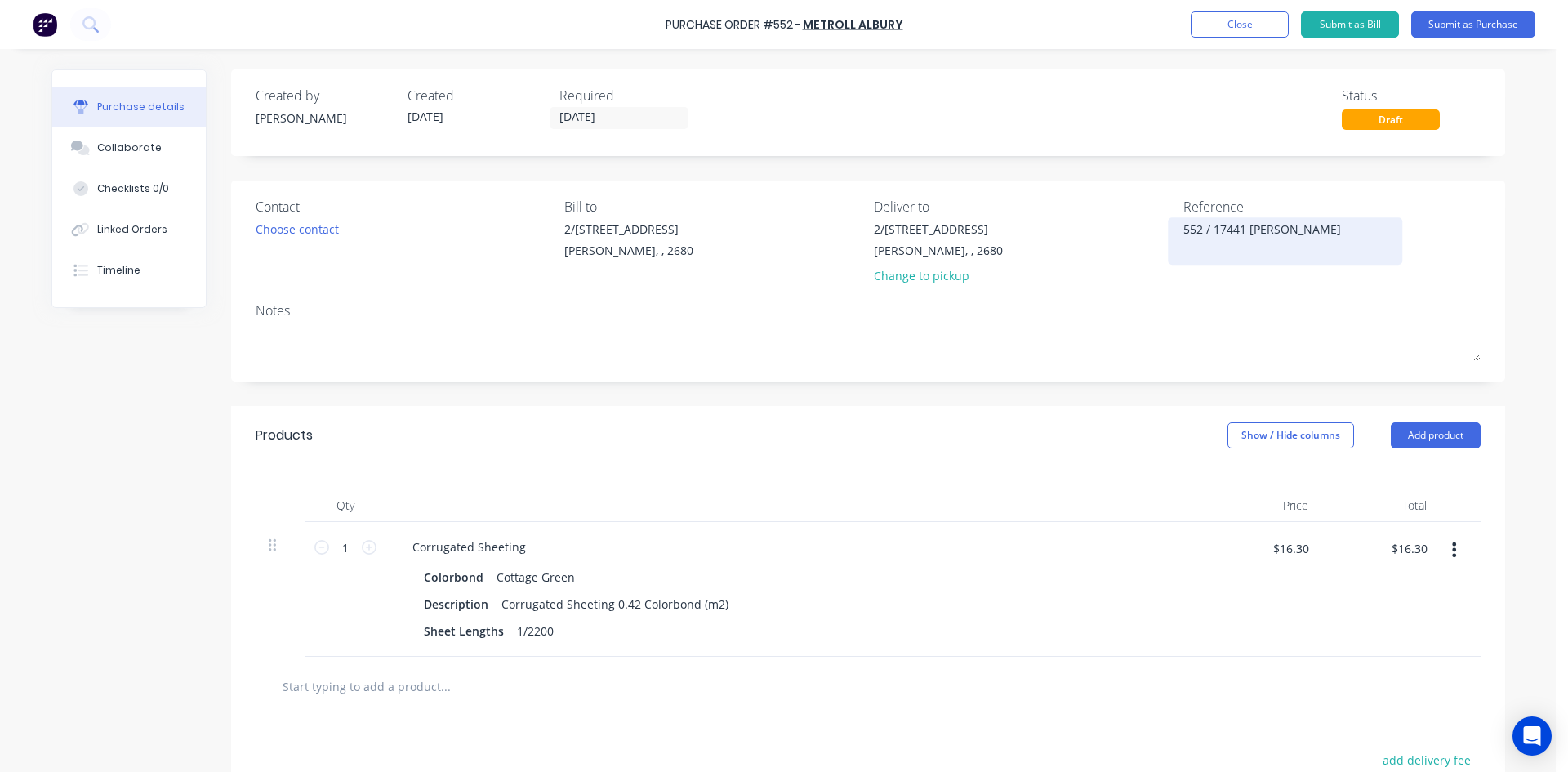
type textarea "x"
type textarea "552 / 17441 Tony Steve"
type textarea "x"
type textarea "552 / 17441 Tony Steven"
type textarea "x"
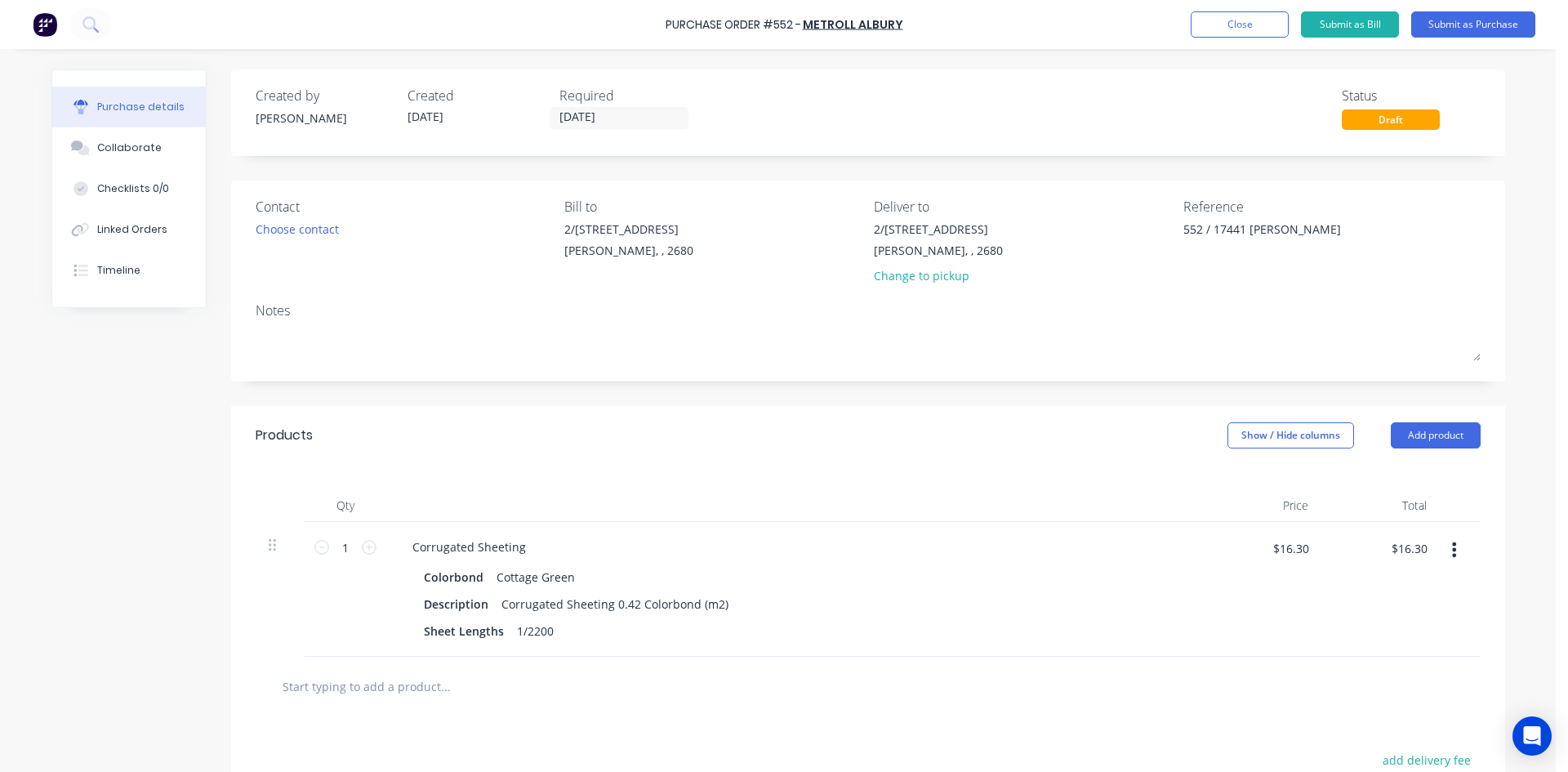
type textarea "552 / 17441 Tony Stevens"
type textarea "x"
type textarea "552 / 17441 Tony Stevens"
click at [974, 395] on div "Created by Sam Created 27/08/25 Required 29/08/25 Status Draft Contact Choose c…" at bounding box center [868, 527] width 1274 height 916
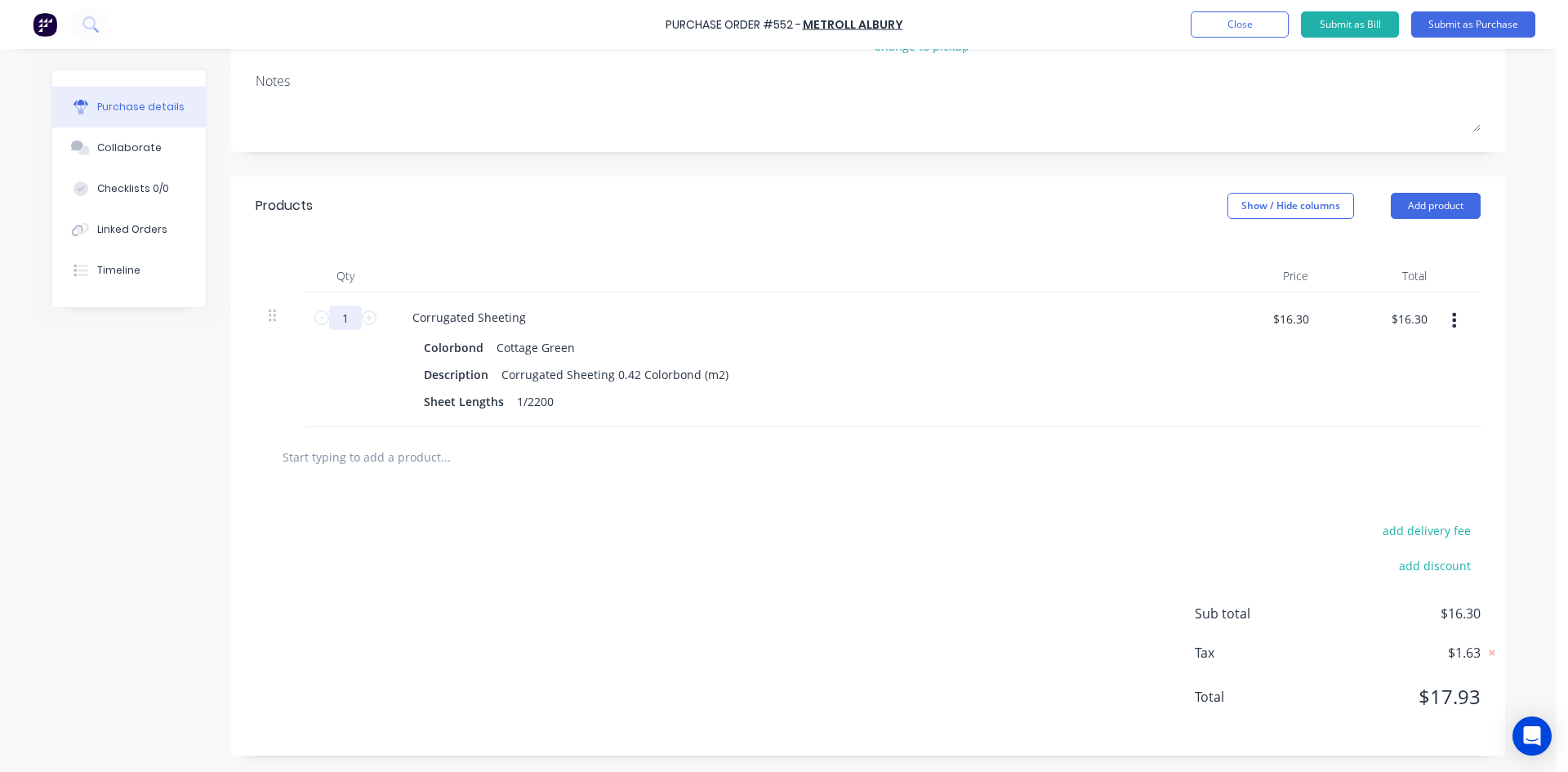
click at [344, 320] on input "1" at bounding box center [346, 318] width 33 height 25
type textarea "x"
type input "1."
type textarea "x"
type input "1"
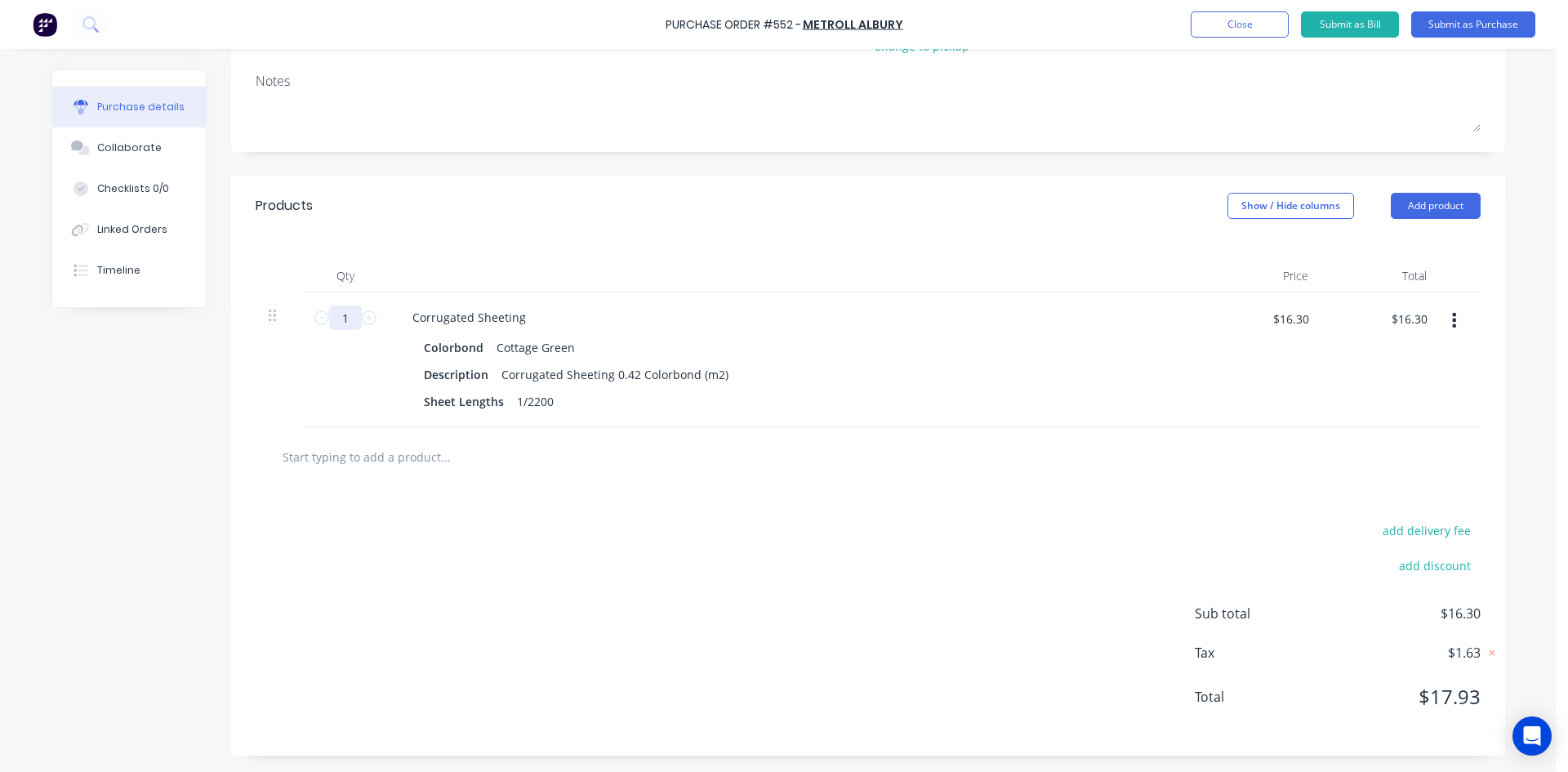
type textarea "x"
type input "16"
type textarea "x"
type input "$260.80"
type textarea "x"
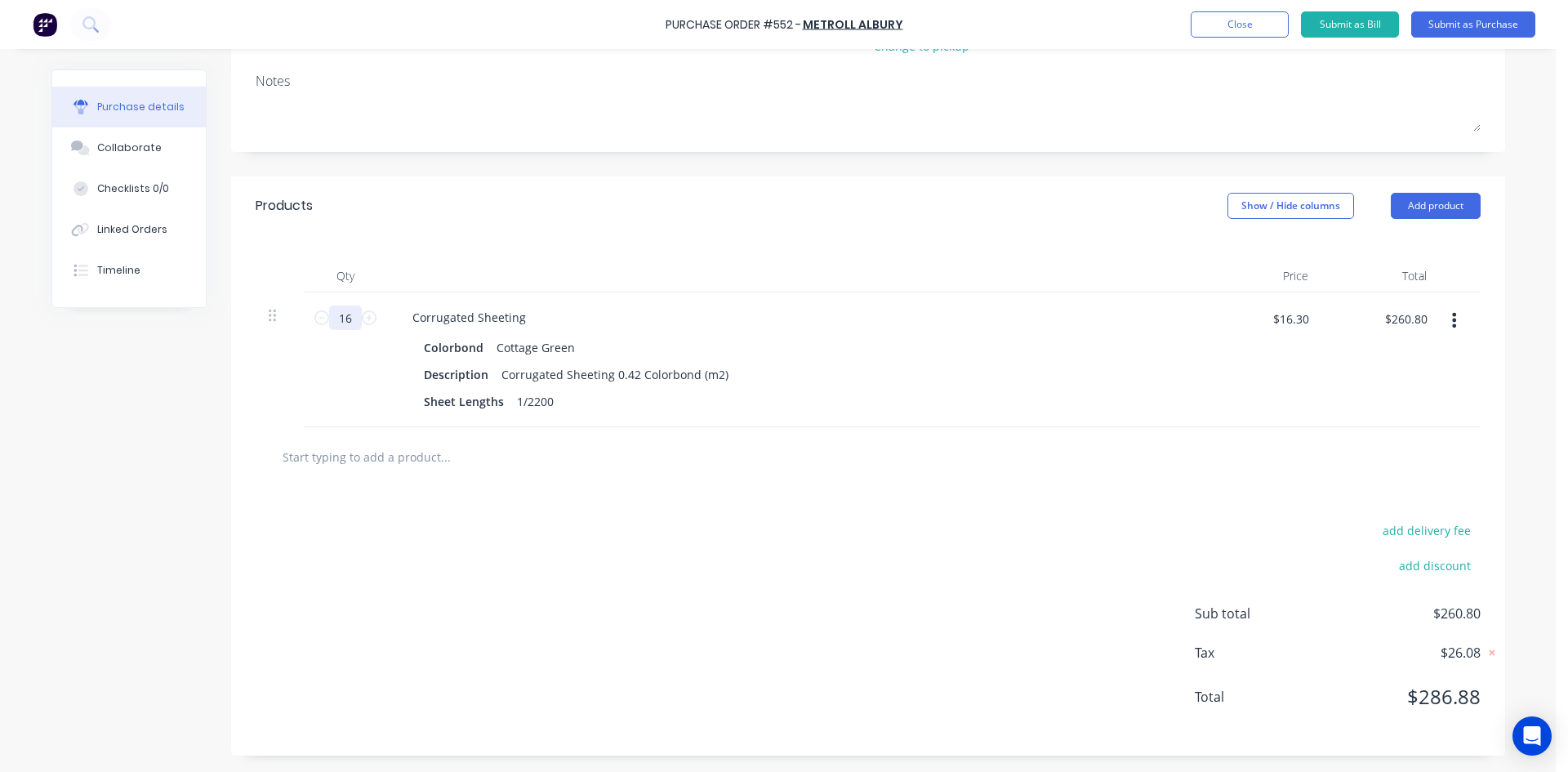
type input "168"
type textarea "x"
type input "$2,738.40"
click at [334, 318] on input "168" at bounding box center [346, 318] width 33 height 25
click at [335, 317] on input "168" at bounding box center [346, 318] width 33 height 25
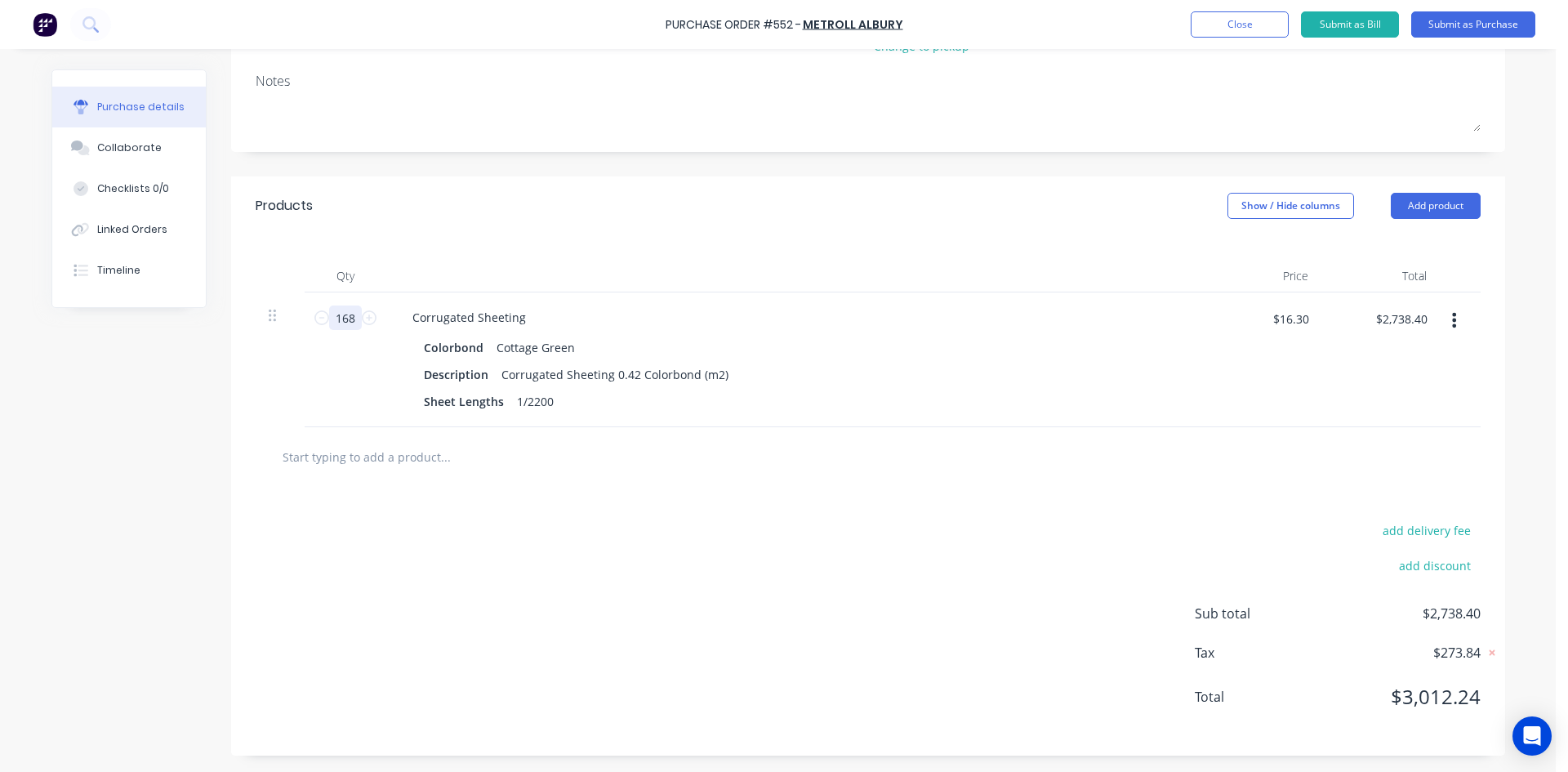
type textarea "x"
type input "1.68"
type textarea "x"
type input "$27.38"
type input "1.68"
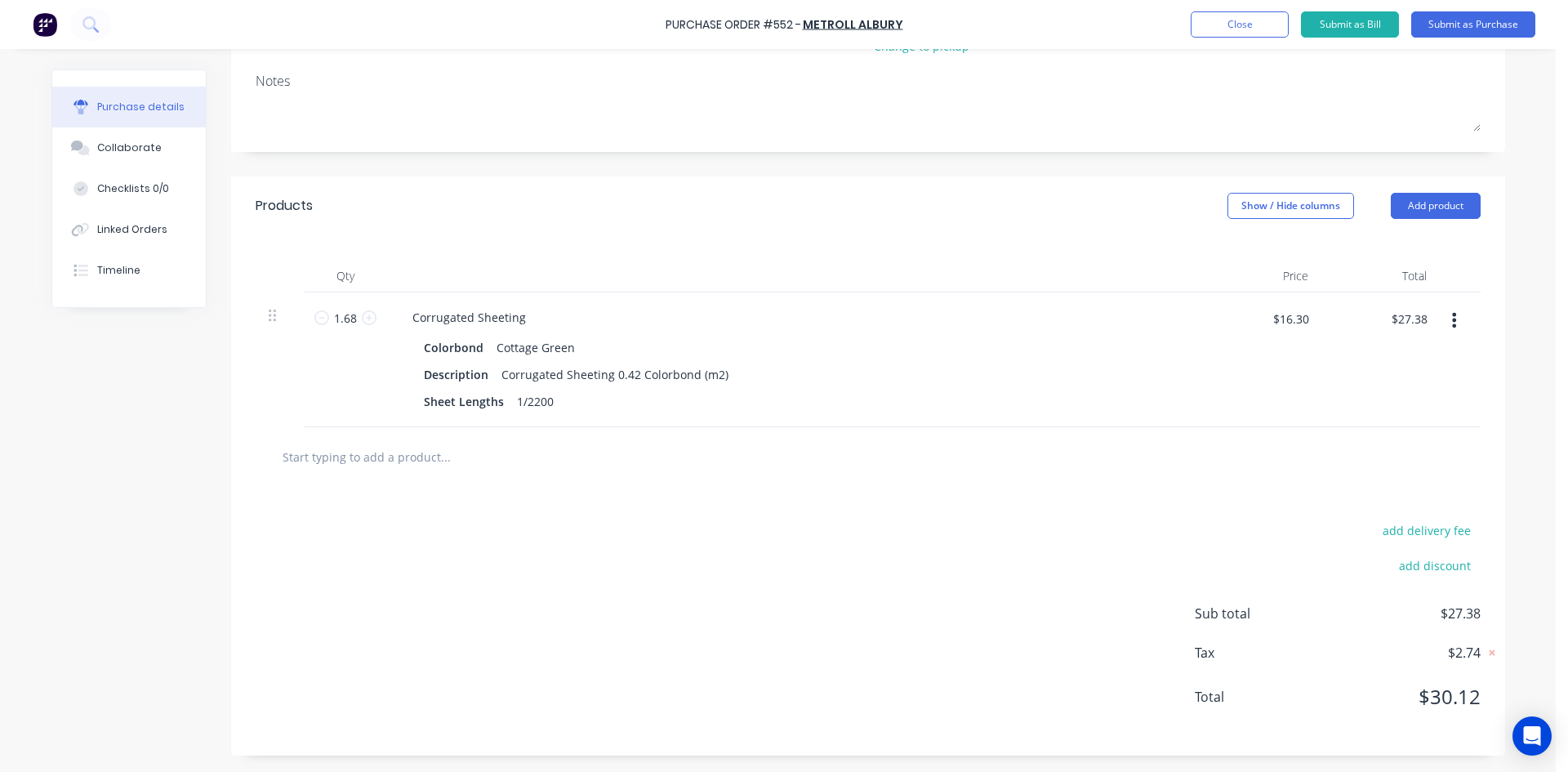
click at [598, 228] on div "Products Show / Hide columns Add product" at bounding box center [868, 205] width 1274 height 59
click at [1485, 24] on button "Submit as Purchase" at bounding box center [1473, 25] width 125 height 26
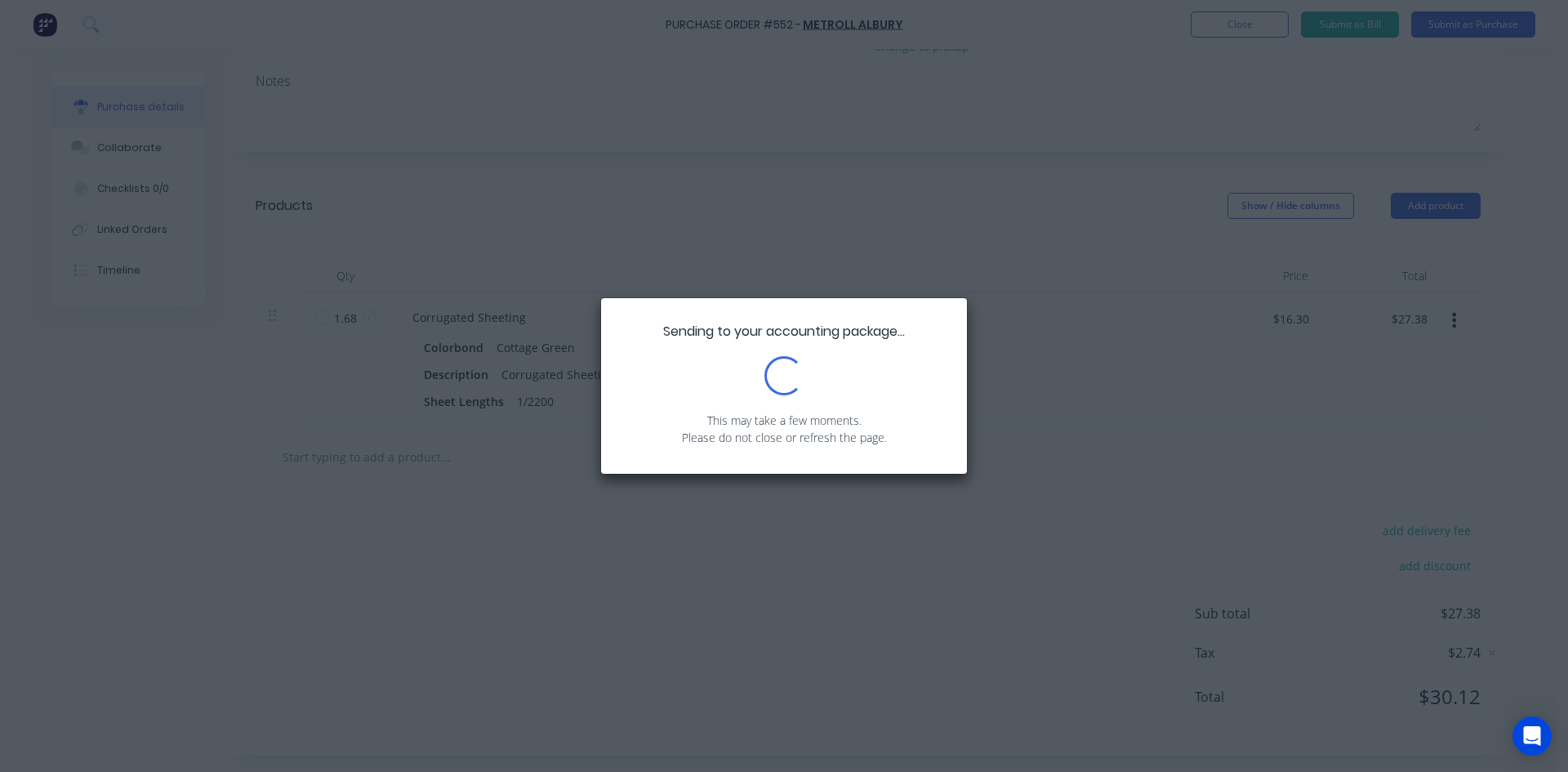
scroll to position [0, 0]
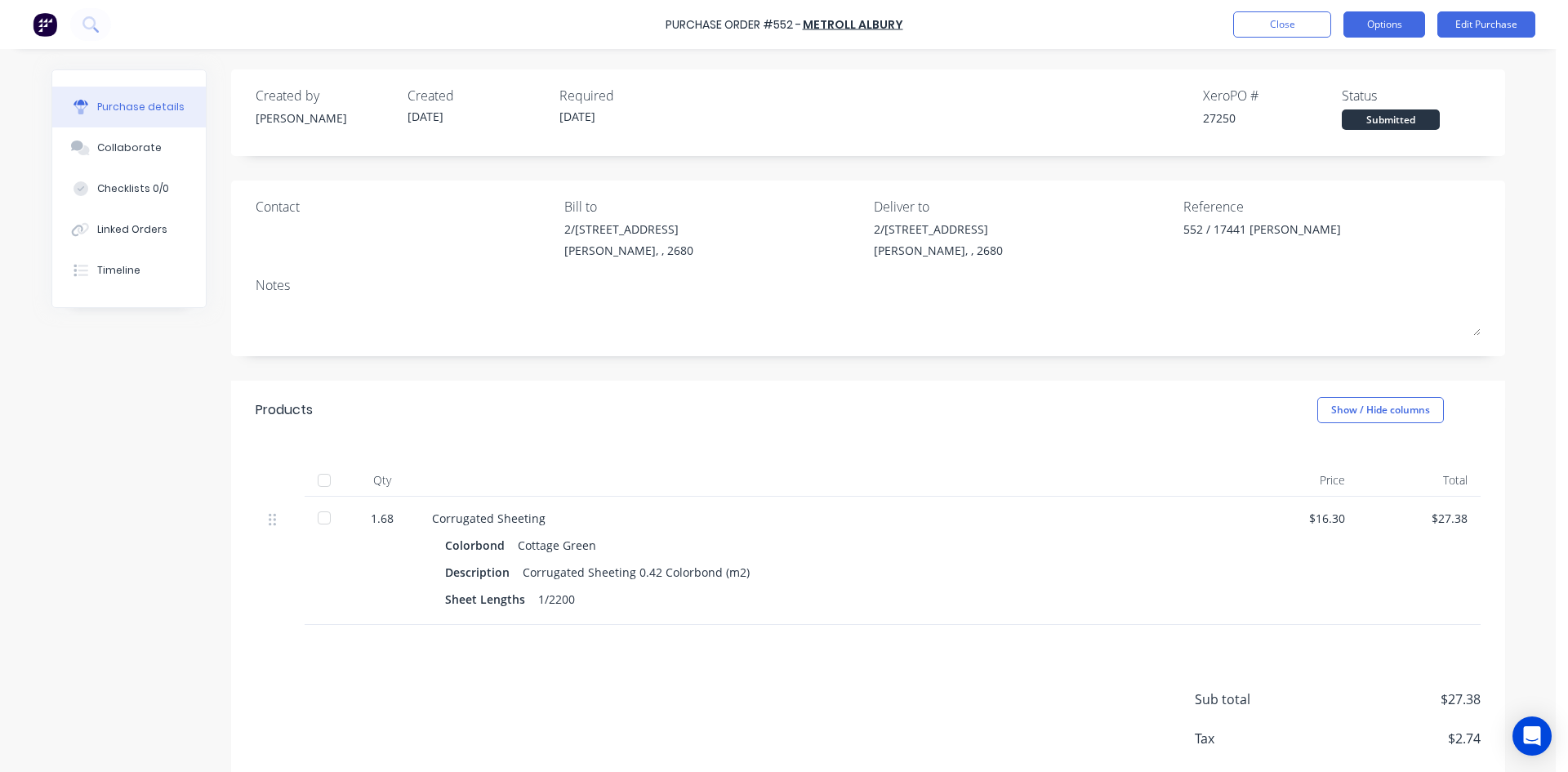
click at [1372, 23] on button "Options" at bounding box center [1384, 25] width 82 height 26
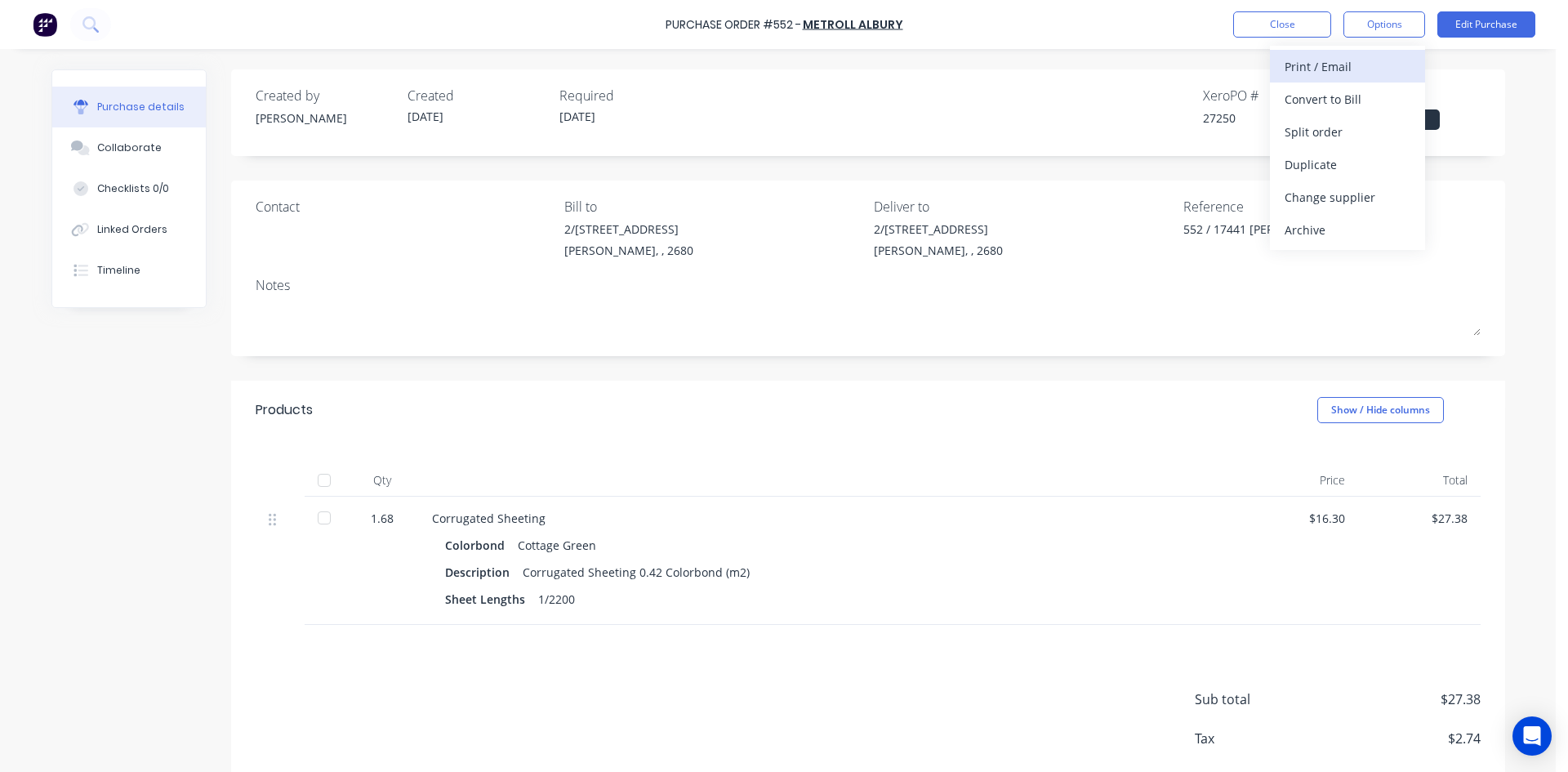
click at [1361, 64] on div "Print / Email" at bounding box center [1348, 66] width 125 height 24
click at [1360, 98] on div "With pricing" at bounding box center [1348, 99] width 125 height 24
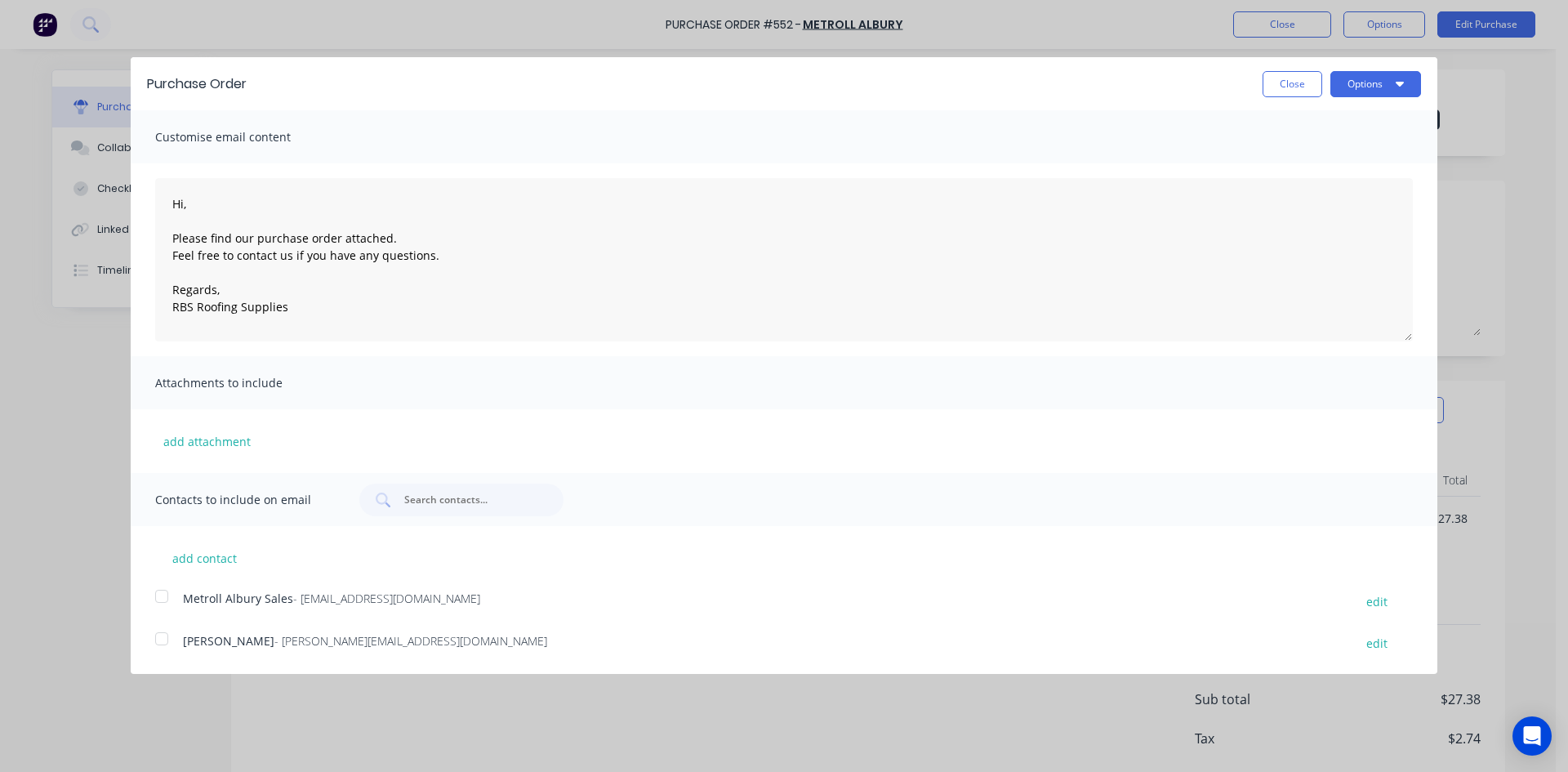
click at [162, 597] on div at bounding box center [162, 596] width 33 height 33
click at [1366, 85] on button "Options" at bounding box center [1376, 84] width 91 height 26
click at [1363, 151] on div "Email" at bounding box center [1344, 158] width 125 height 24
type textarea "x"
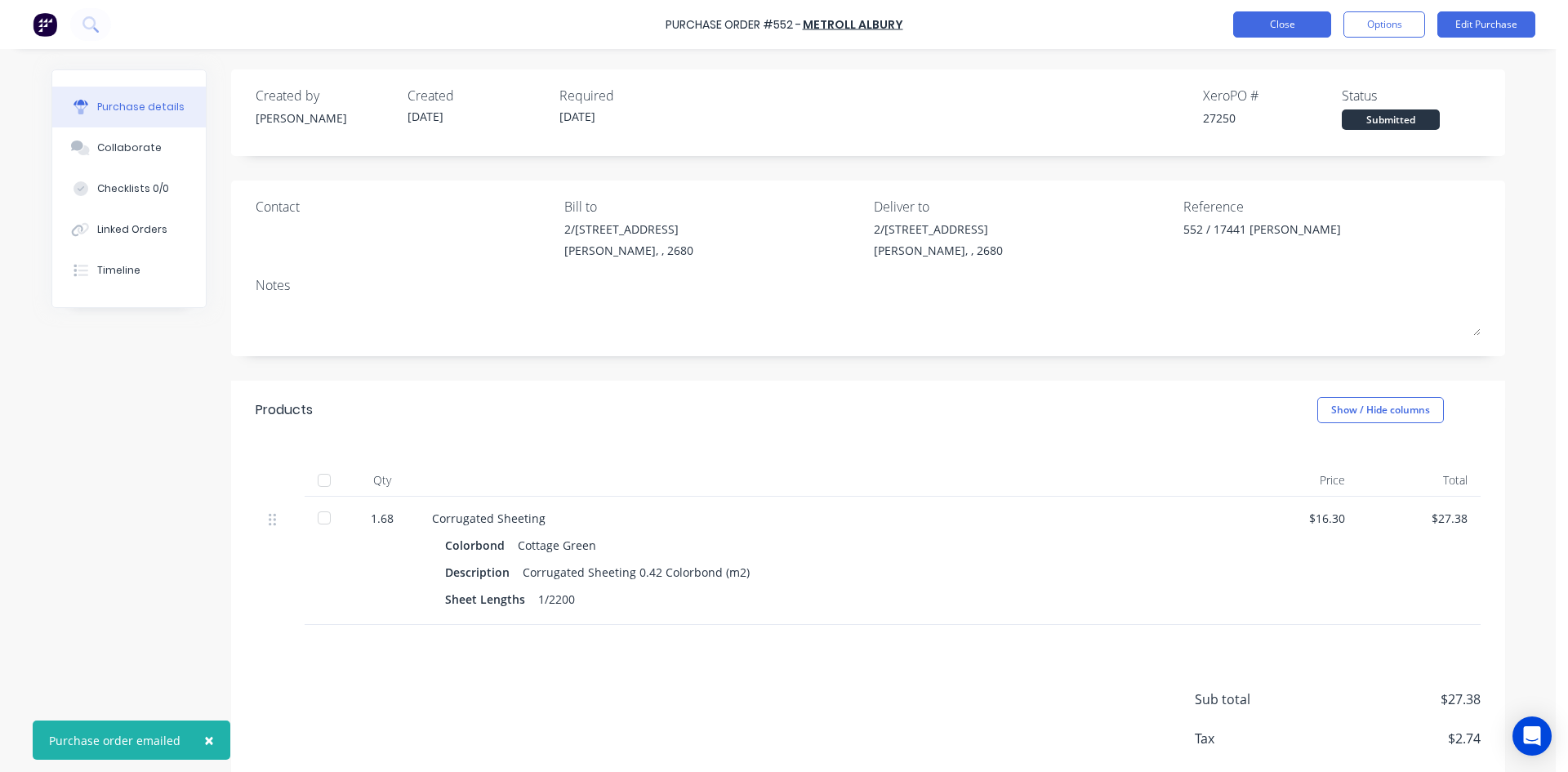
click at [1269, 24] on button "Close" at bounding box center [1282, 25] width 98 height 26
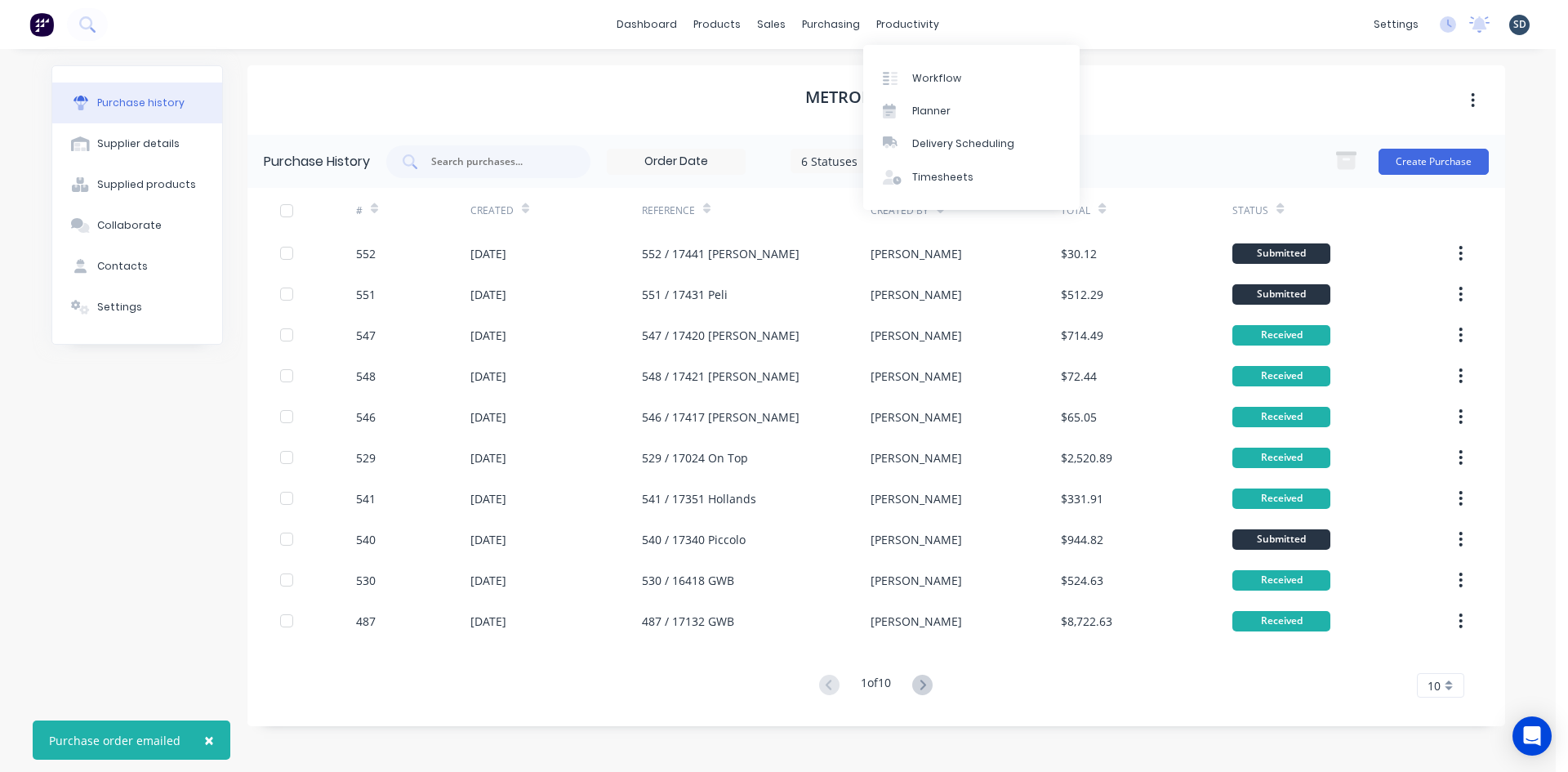
click at [1049, 28] on div "dashboard products sales purchasing productivity dashboard products Product Cat…" at bounding box center [778, 24] width 1556 height 49
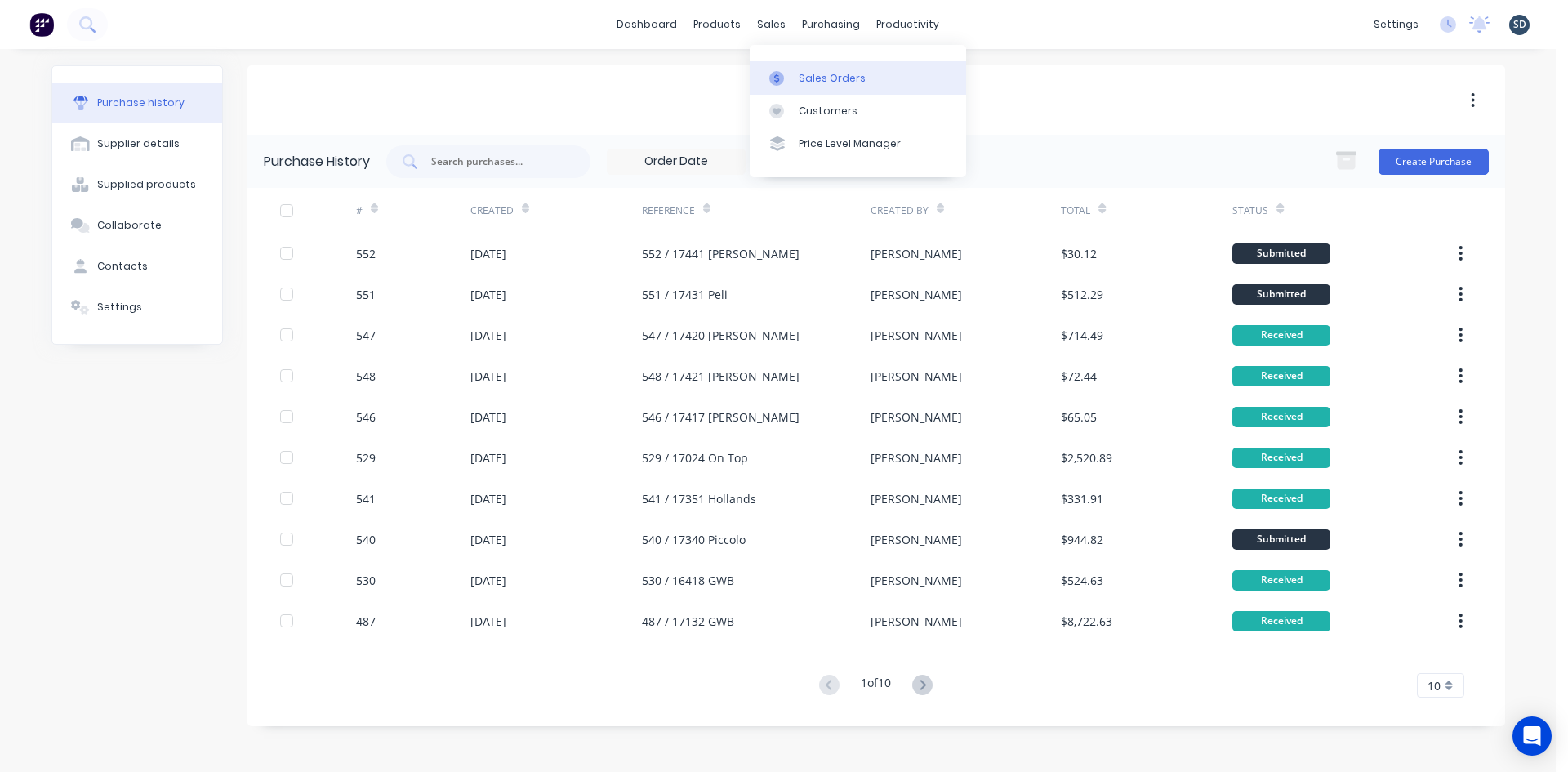
click at [856, 73] on div "Sales Orders" at bounding box center [831, 78] width 67 height 15
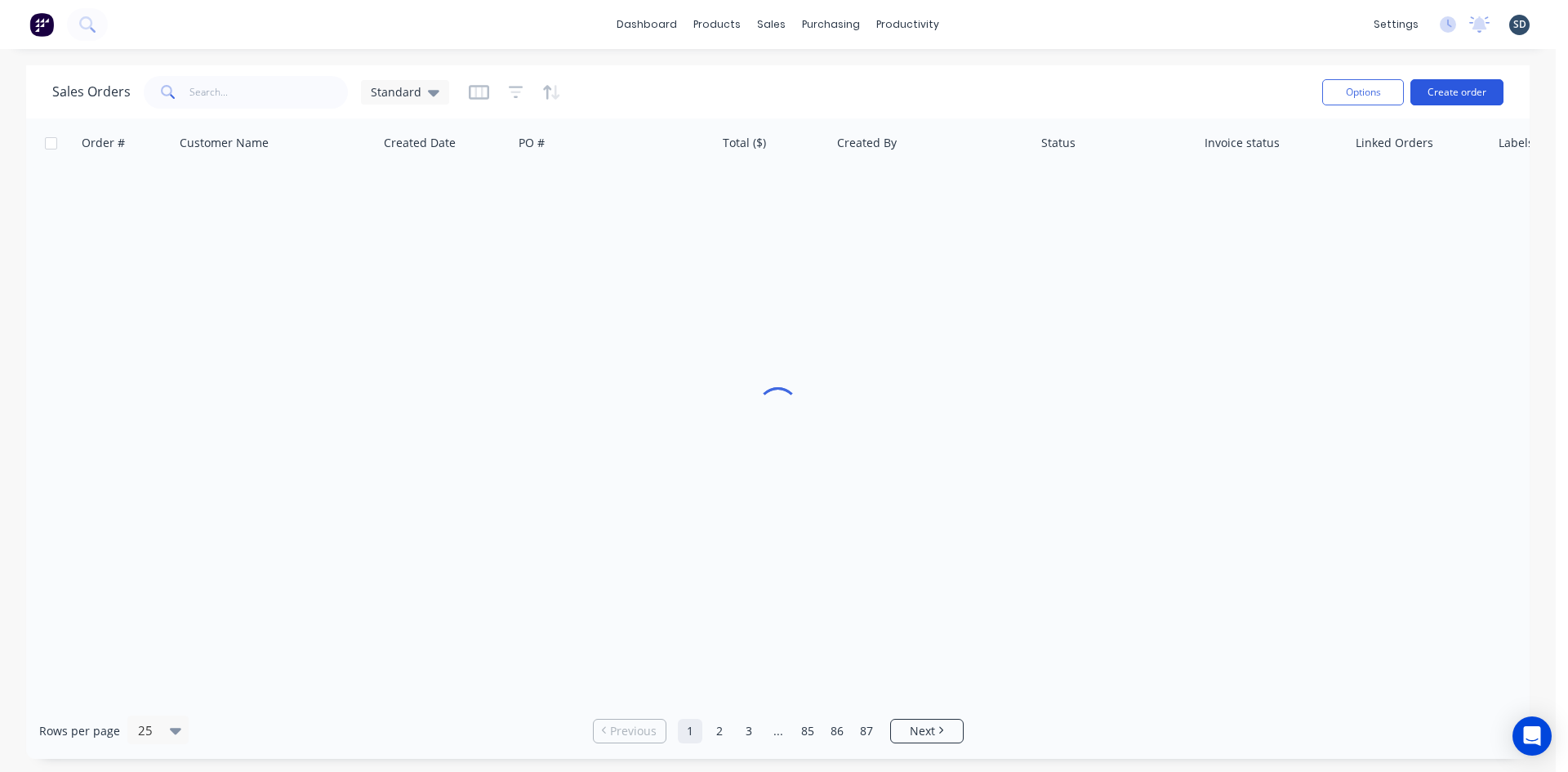
click at [1471, 96] on button "Create order" at bounding box center [1457, 92] width 93 height 26
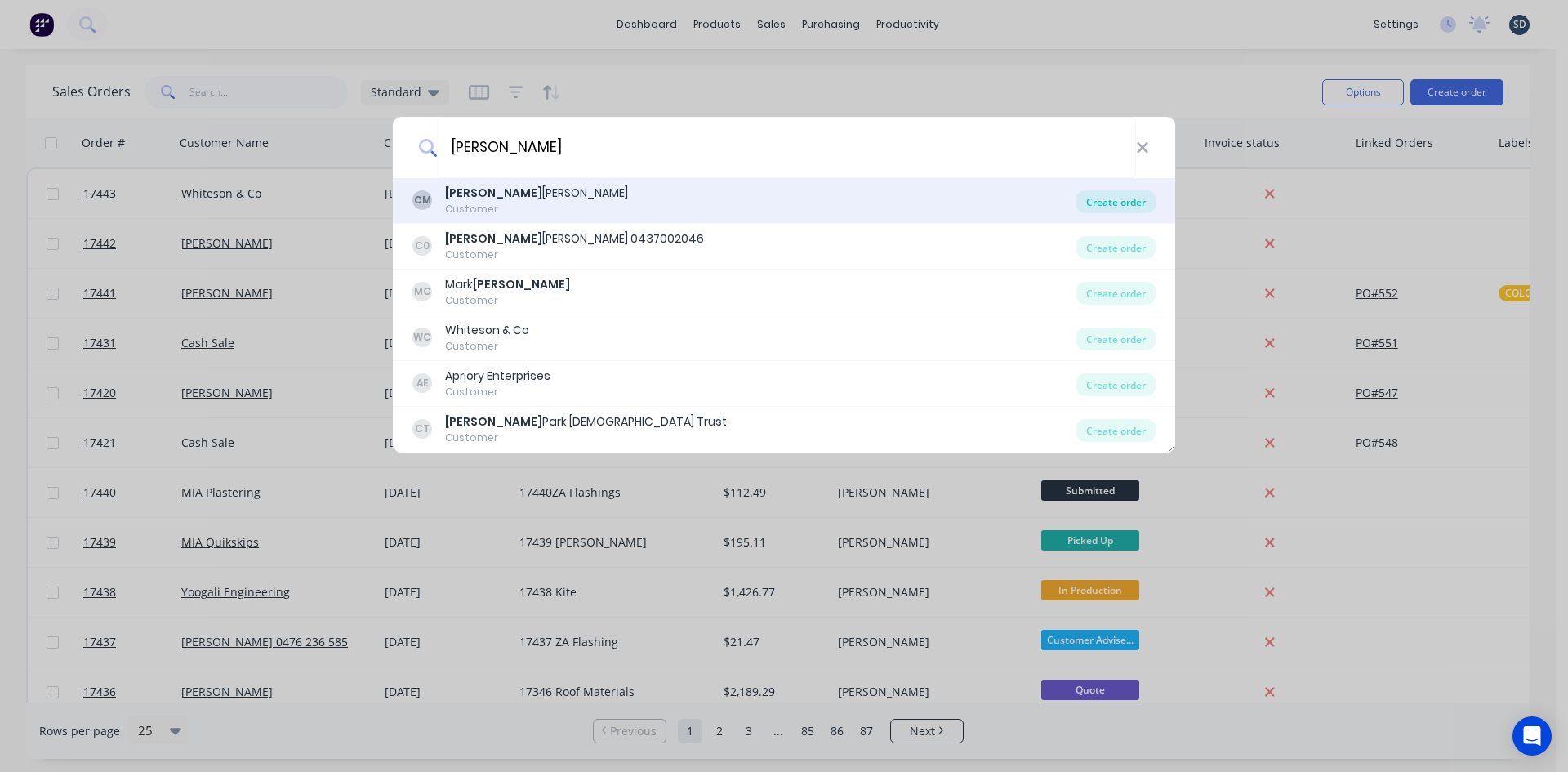
type input "[PERSON_NAME]"
click at [1134, 202] on div "Create order" at bounding box center [1116, 202] width 79 height 23
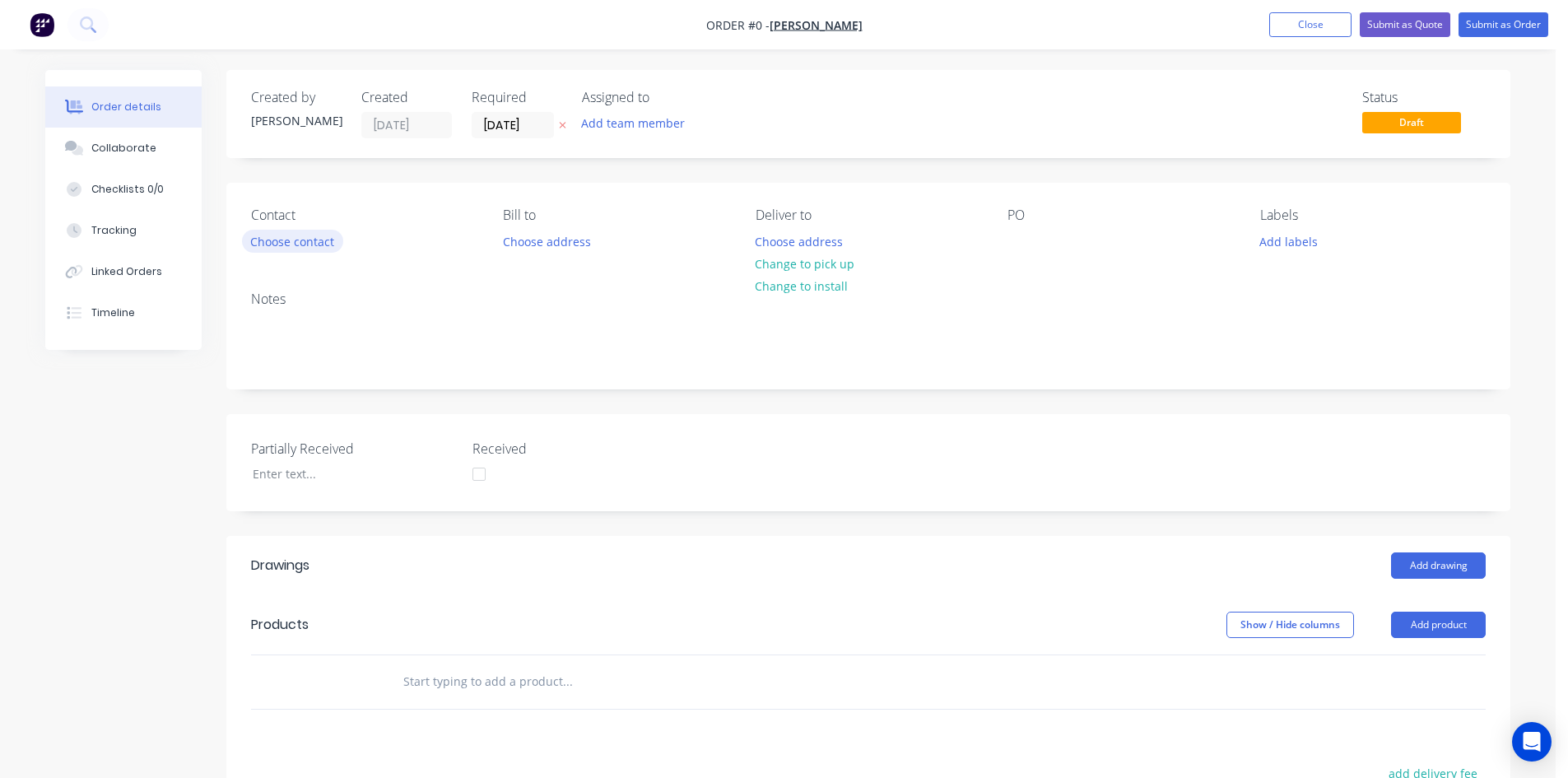
click at [299, 246] on button "Choose contact" at bounding box center [293, 240] width 101 height 22
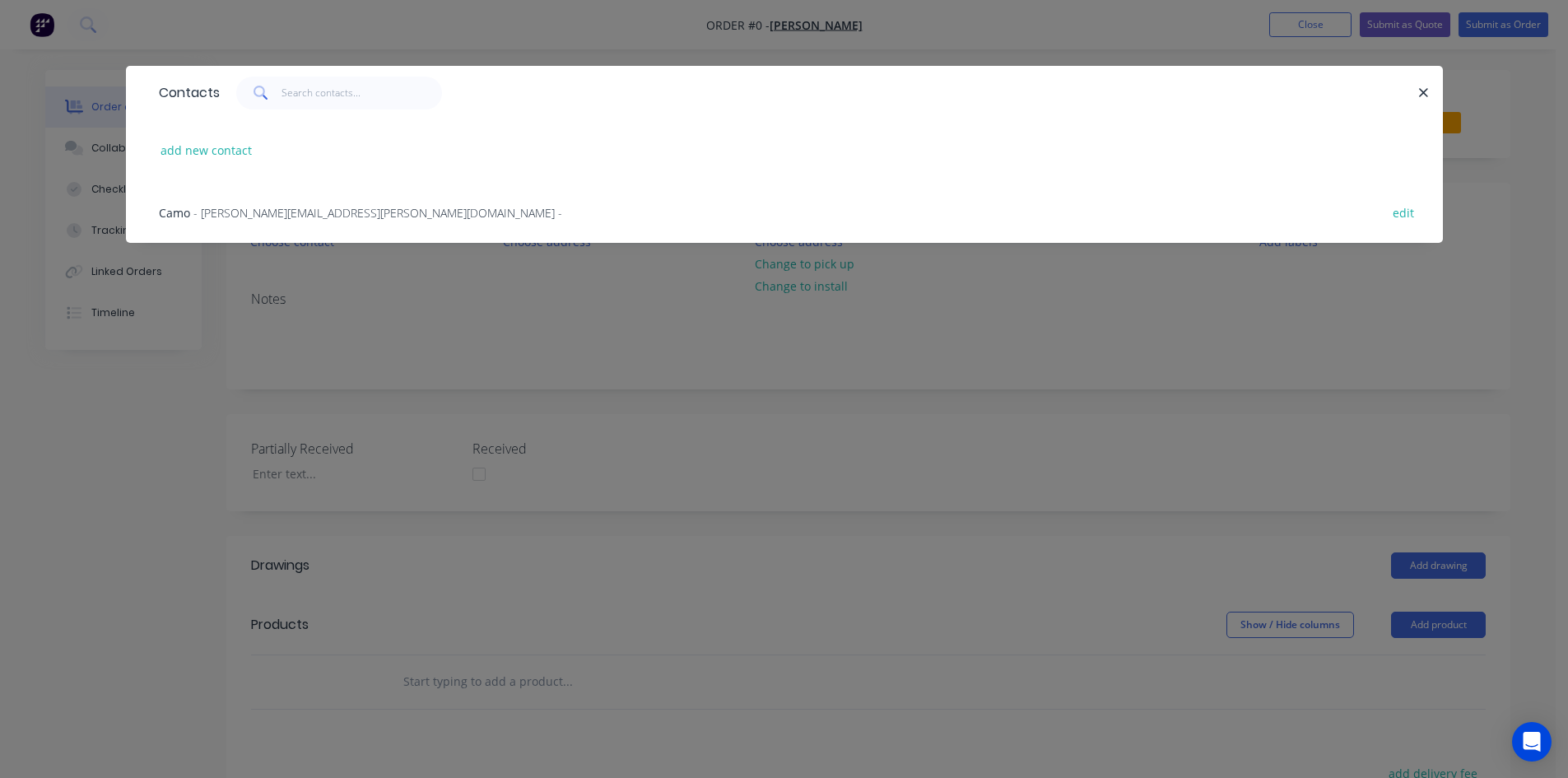
click at [229, 216] on span "- [PERSON_NAME][EMAIL_ADDRESS][PERSON_NAME][DOMAIN_NAME] -" at bounding box center [378, 213] width 369 height 16
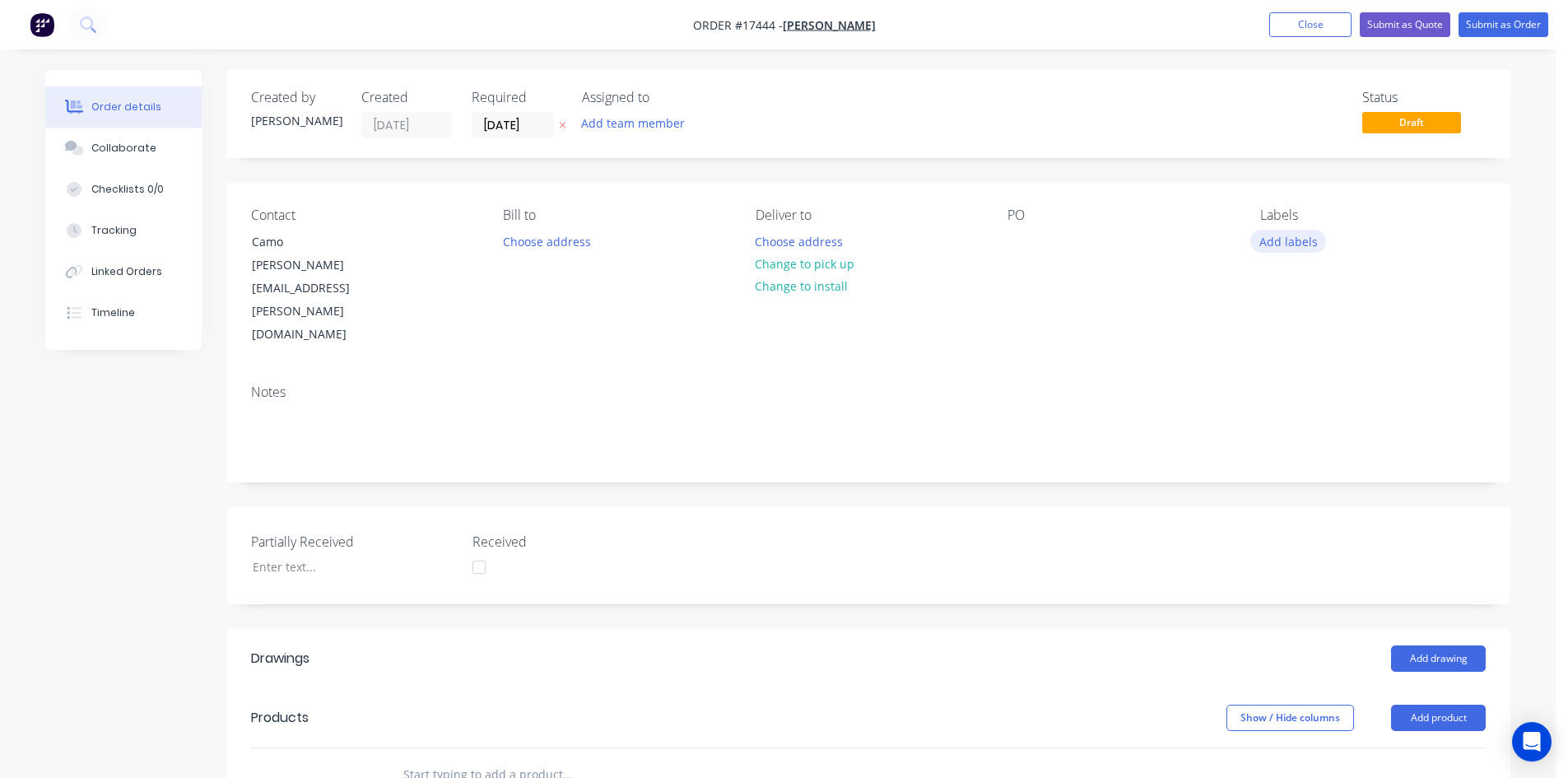
click at [1303, 239] on button "Add labels" at bounding box center [1288, 240] width 76 height 22
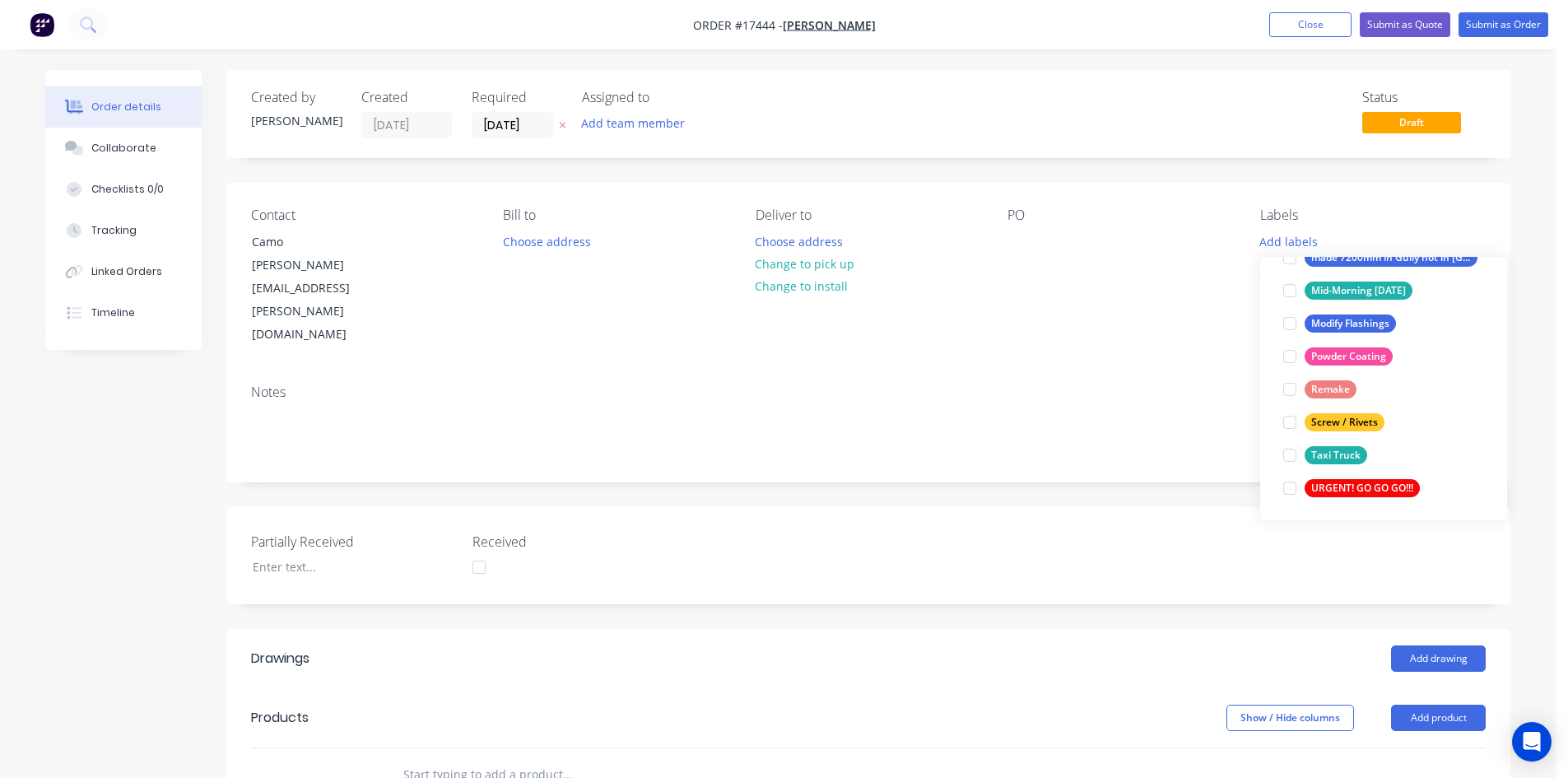
scroll to position [527, 0]
click at [1294, 482] on div at bounding box center [1290, 487] width 33 height 33
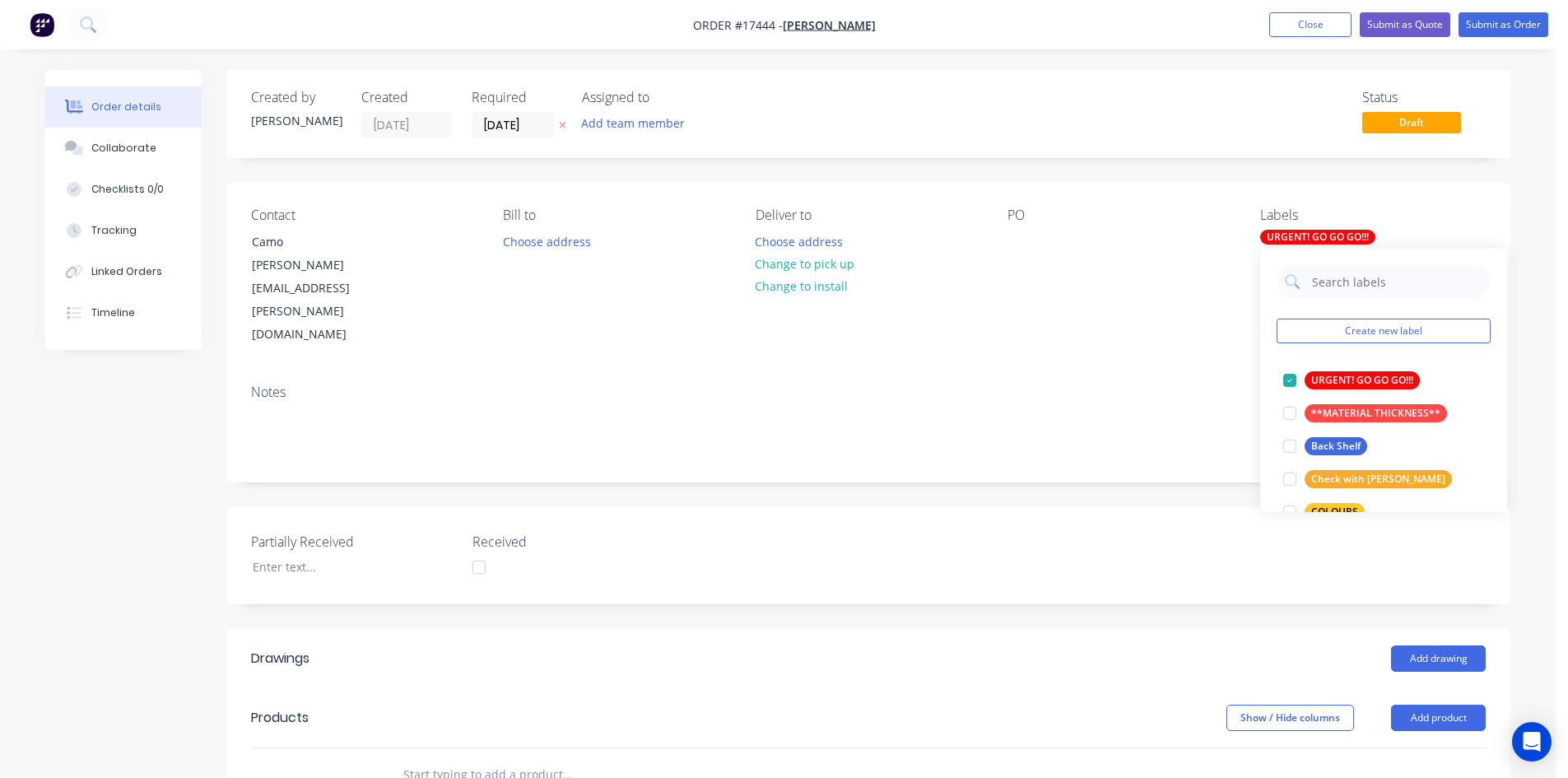
click at [1006, 507] on div "Partially Received Received" at bounding box center [868, 555] width 1284 height 97
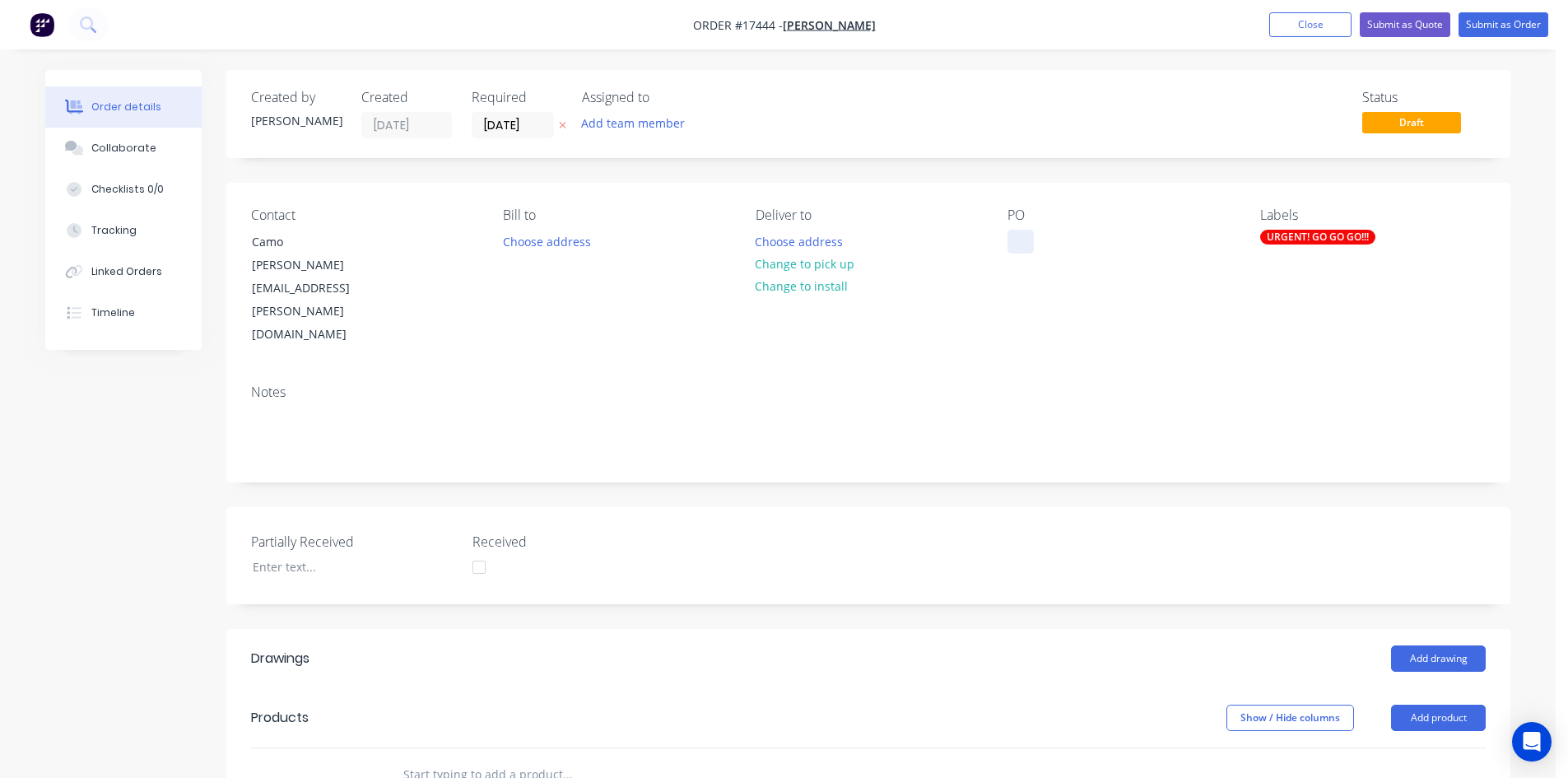
click at [1023, 234] on div at bounding box center [1021, 241] width 27 height 24
click at [1058, 241] on div "17444 Cable Cover" at bounding box center [1072, 241] width 128 height 24
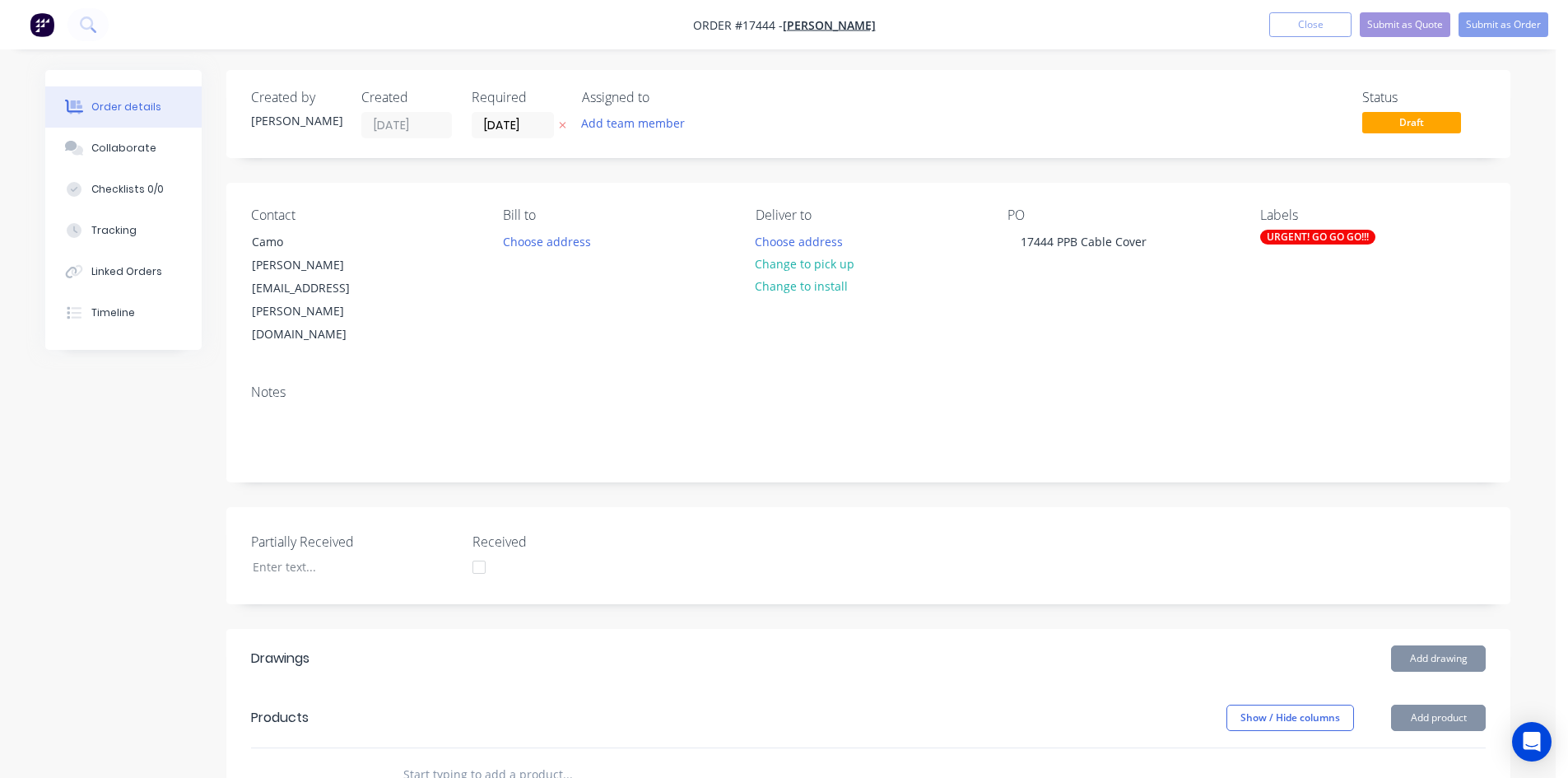
click at [1059, 372] on div "Notes" at bounding box center [868, 426] width 1284 height 111
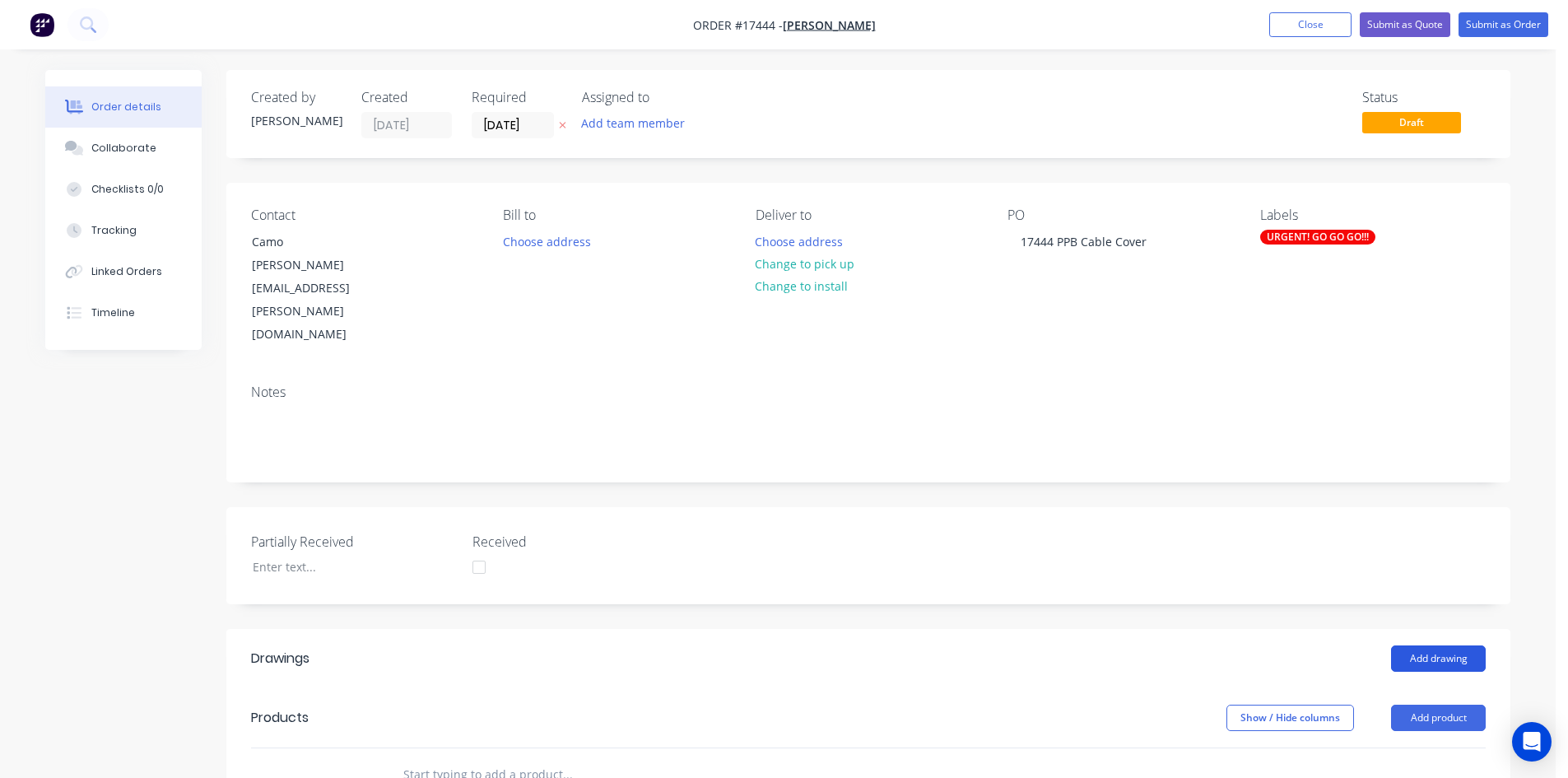
click at [1423, 645] on button "Add drawing" at bounding box center [1438, 658] width 95 height 27
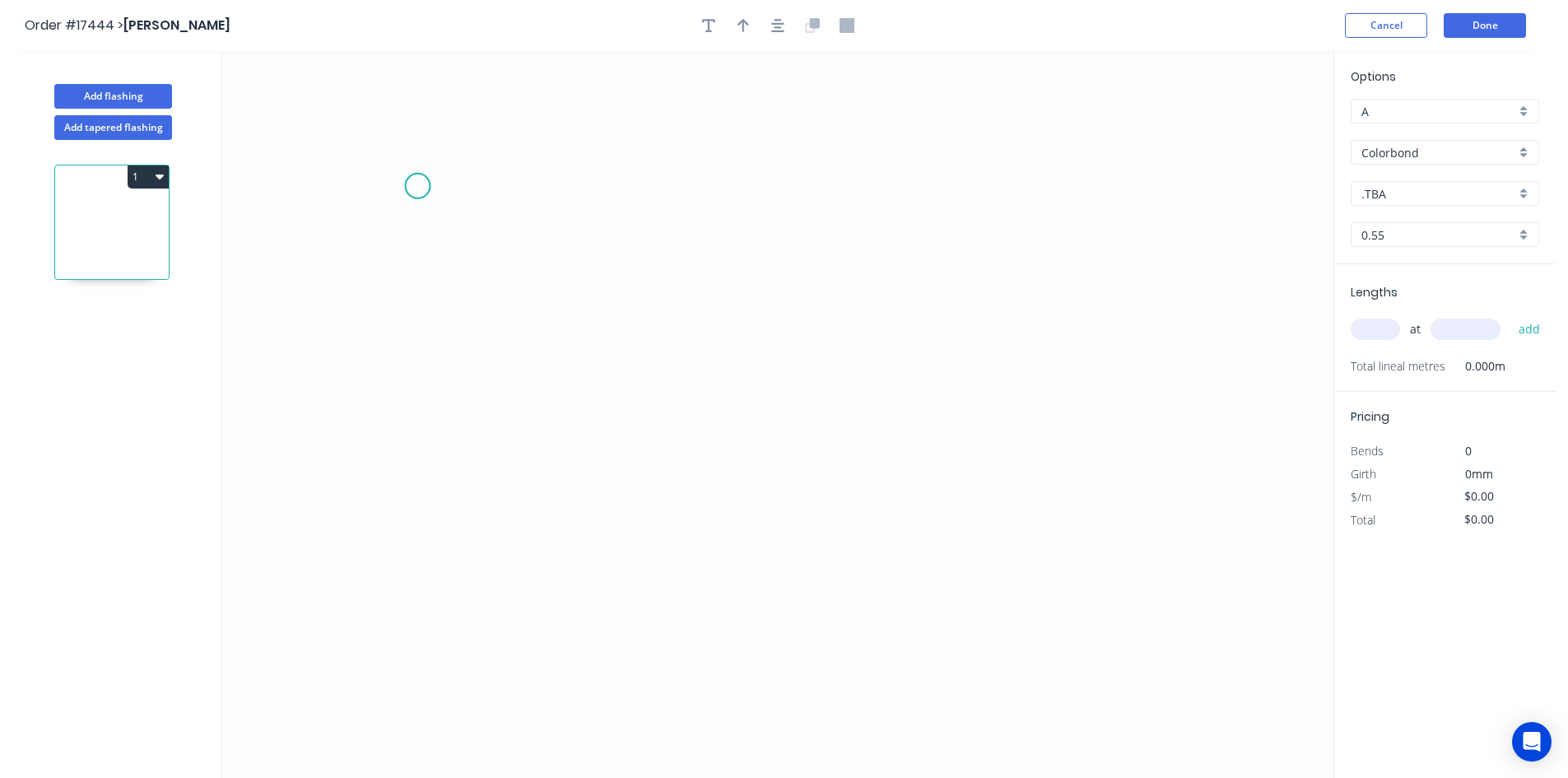
click at [370, 160] on icon "0" at bounding box center [777, 414] width 1112 height 726
click at [1248, 150] on icon "0" at bounding box center [777, 414] width 1112 height 726
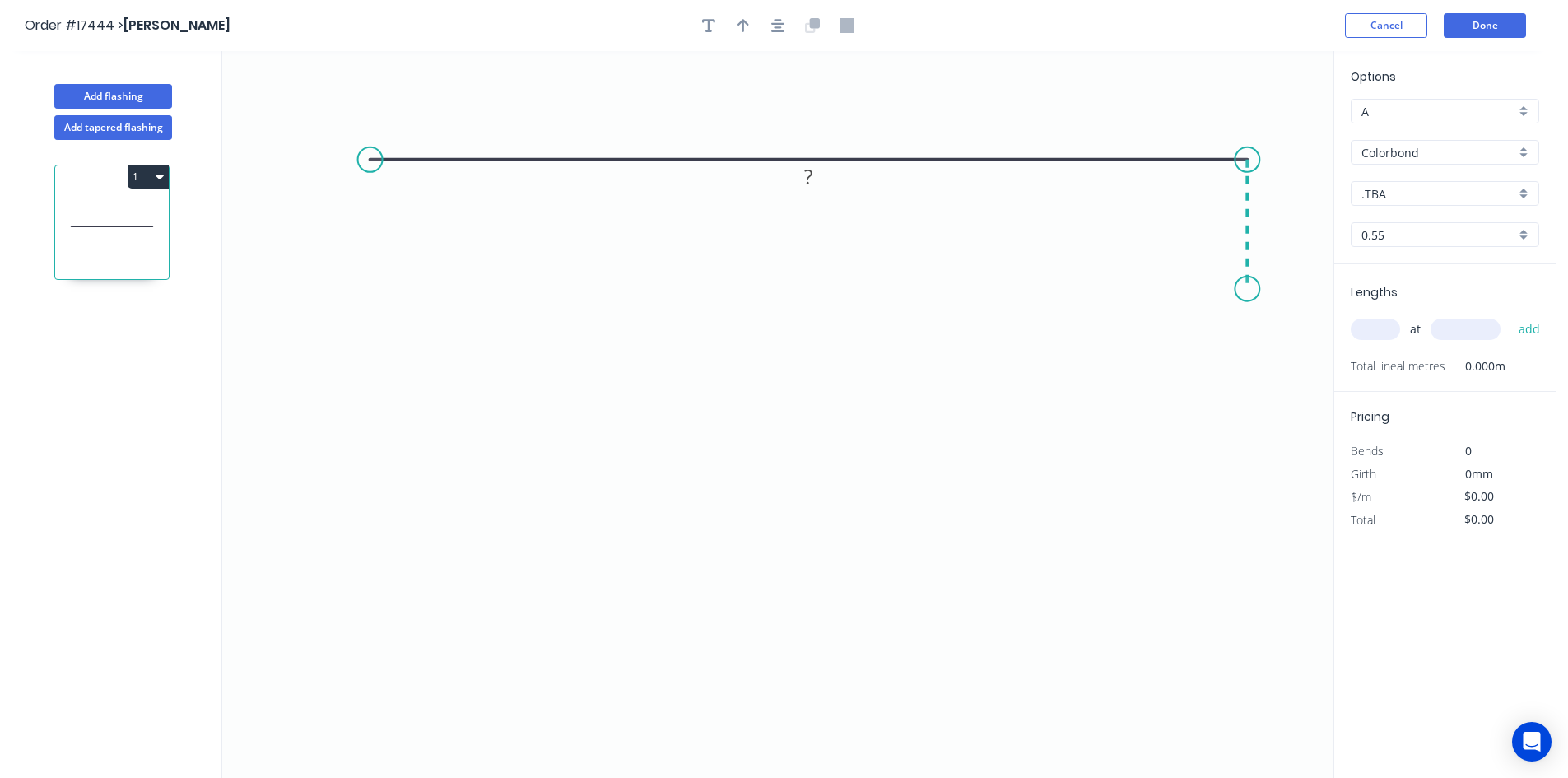
click at [1247, 289] on icon "0 ?" at bounding box center [777, 414] width 1112 height 726
click at [367, 161] on circle at bounding box center [371, 160] width 25 height 25
click at [369, 254] on icon "0 ? ?" at bounding box center [777, 414] width 1112 height 726
drag, startPoint x: 1245, startPoint y: 286, endPoint x: 1246, endPoint y: 259, distance: 27.0
click at [1246, 259] on circle at bounding box center [1247, 259] width 25 height 25
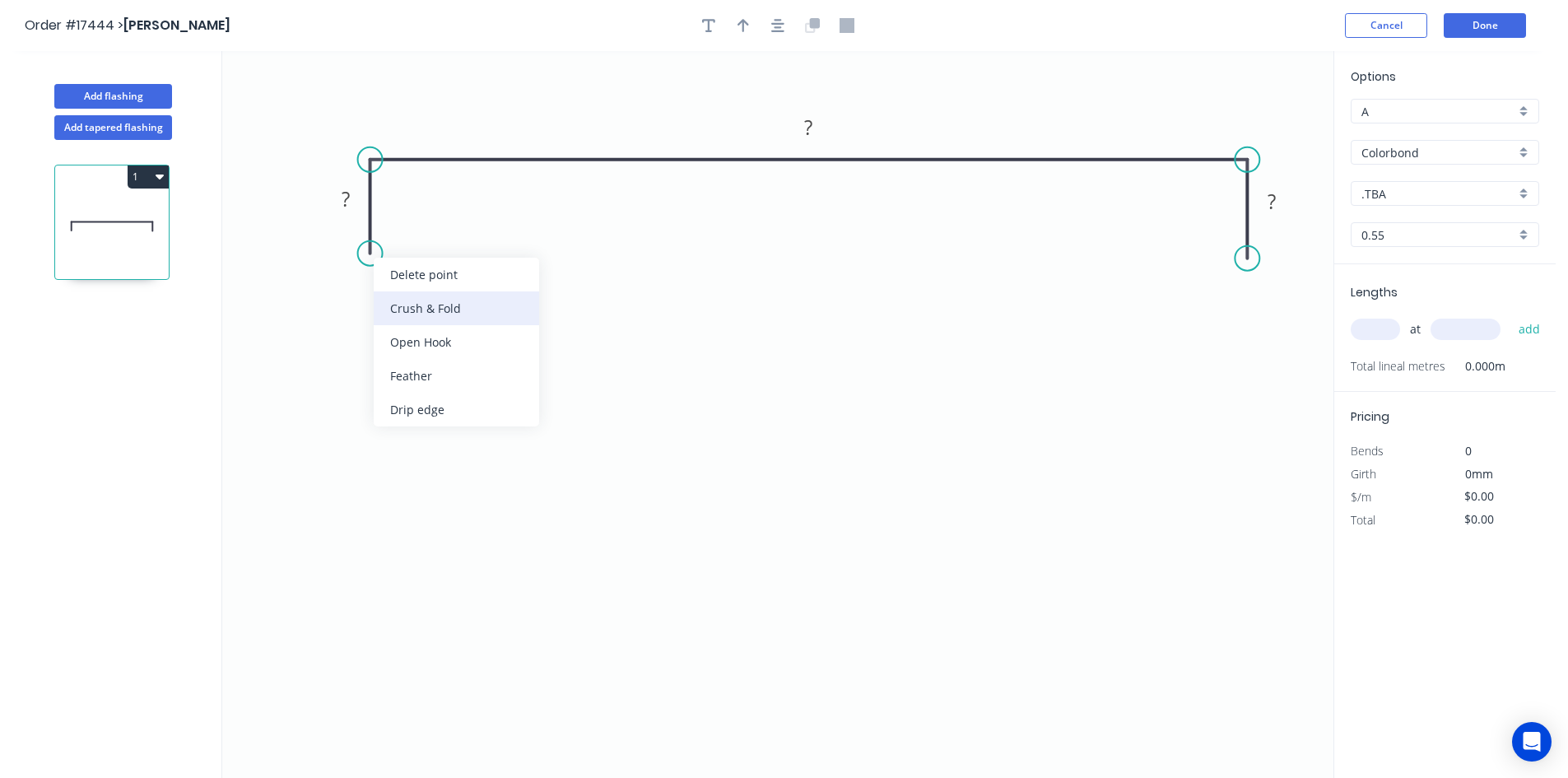
click at [400, 294] on div "Crush & Fold" at bounding box center [456, 308] width 165 height 34
drag, startPoint x: 306, startPoint y: 225, endPoint x: 427, endPoint y: 263, distance: 126.8
click at [447, 263] on rect at bounding box center [480, 257] width 66 height 34
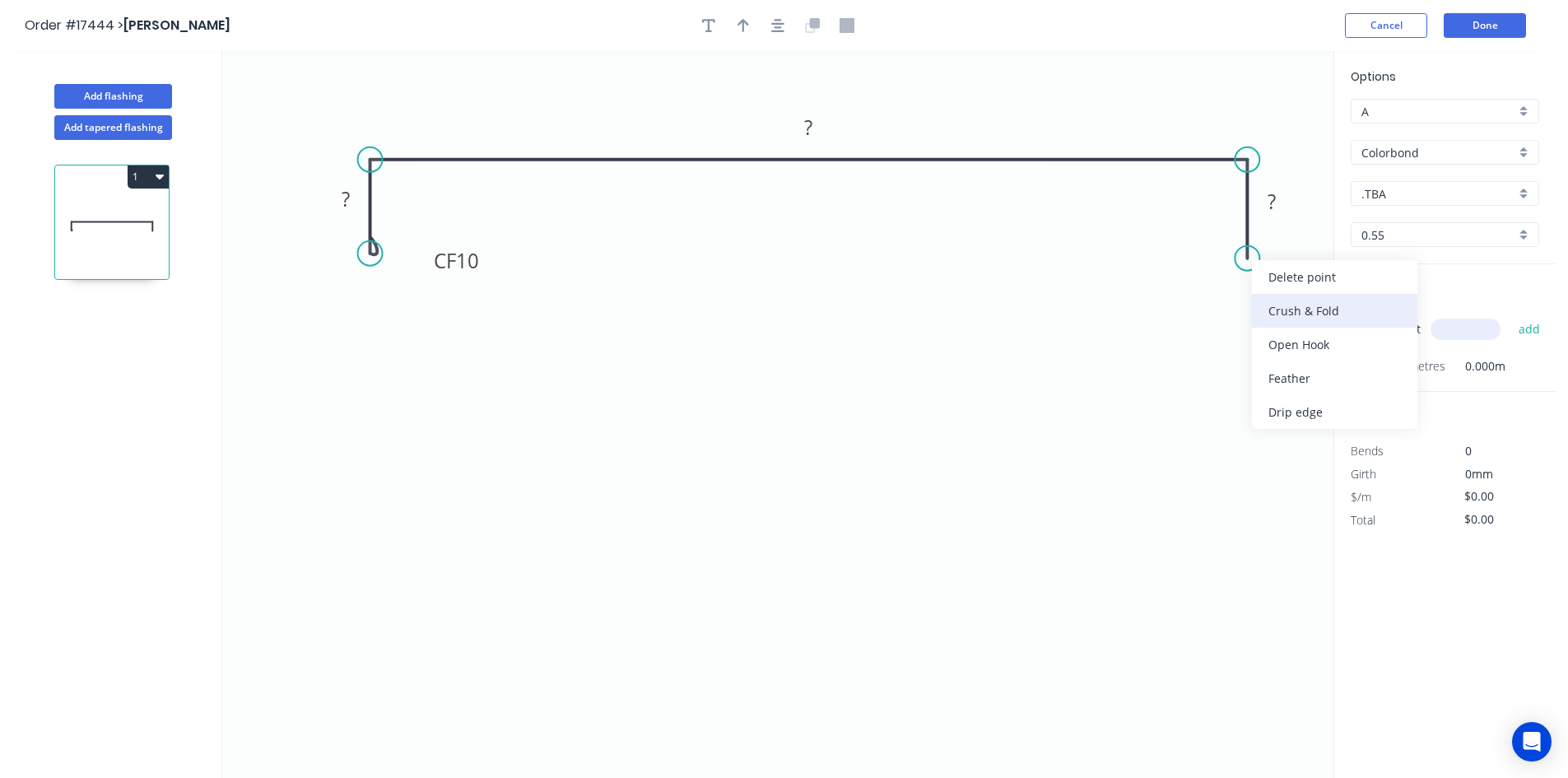
click at [1279, 308] on div "Crush & Fold" at bounding box center [1334, 310] width 165 height 34
click at [1291, 312] on div "Flip bend" at bounding box center [1327, 318] width 165 height 34
drag, startPoint x: 1241, startPoint y: 279, endPoint x: 1174, endPoint y: 259, distance: 69.9
click at [1174, 259] on rect at bounding box center [1156, 253] width 66 height 34
click at [356, 202] on rect at bounding box center [346, 200] width 33 height 23
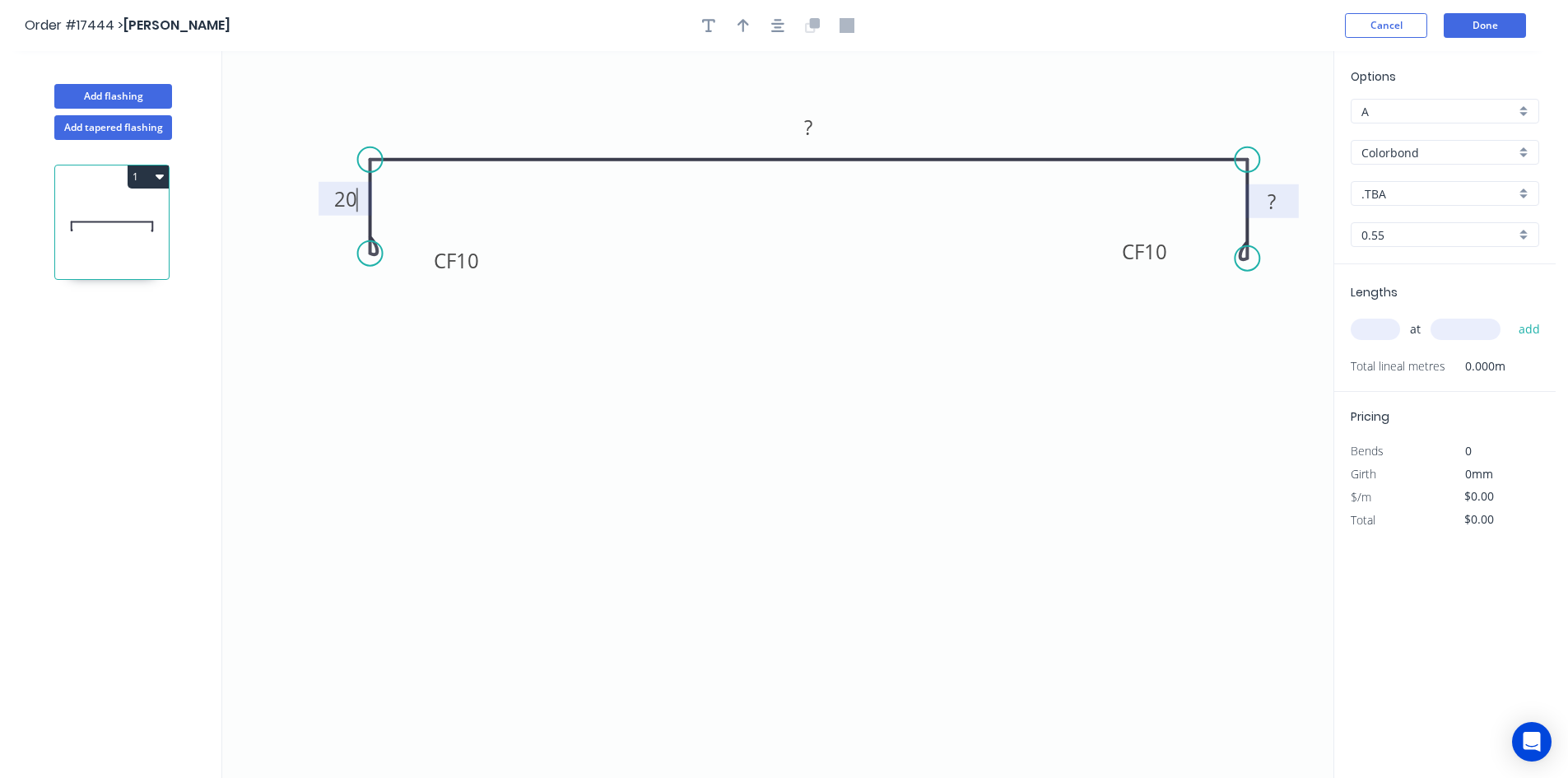
click at [1285, 199] on rect at bounding box center [1272, 203] width 33 height 23
click at [806, 129] on tspan "?" at bounding box center [808, 127] width 8 height 27
click at [831, 367] on icon "0 CF 10 20 300 CF 10 20" at bounding box center [777, 414] width 1112 height 726
type input "$36.32"
click at [783, 26] on icon "button" at bounding box center [778, 26] width 13 height 15
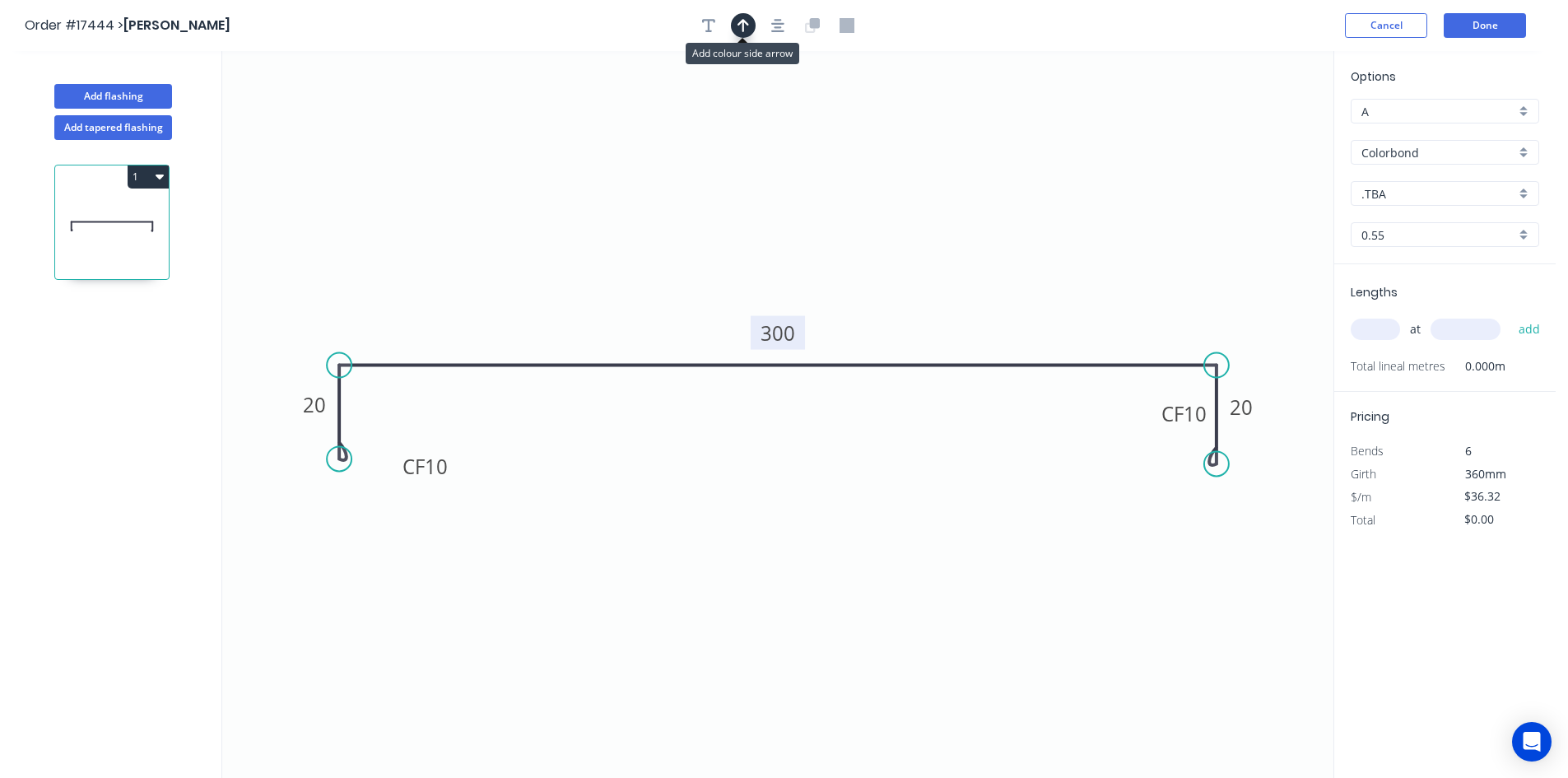
click at [741, 31] on icon "button" at bounding box center [743, 26] width 12 height 15
drag, startPoint x: 1251, startPoint y: 128, endPoint x: 1013, endPoint y: 247, distance: 266.1
click at [1013, 247] on icon at bounding box center [1013, 228] width 15 height 52
click at [1294, 413] on div "Show angle" at bounding box center [1299, 417] width 165 height 34
click at [1181, 391] on tspan "?" at bounding box center [1184, 392] width 9 height 27
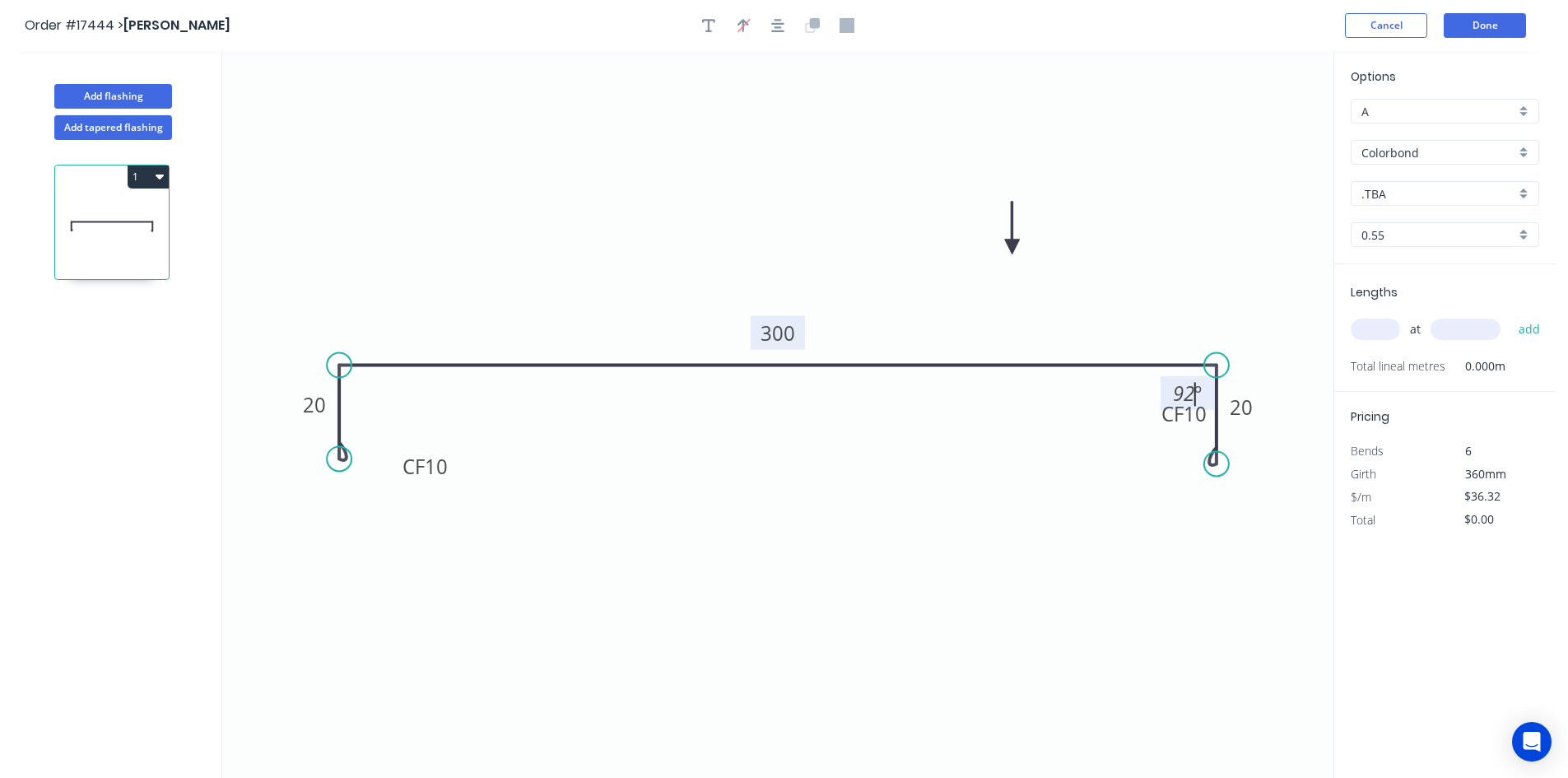
click at [1122, 408] on icon "0 CF 10 20 300 CF 10 20 92 º" at bounding box center [777, 414] width 1112 height 726
click at [1160, 384] on icon "0 CF 10 20 300 CF 10 20 92 º" at bounding box center [777, 414] width 1112 height 726
drag, startPoint x: 1166, startPoint y: 382, endPoint x: 1248, endPoint y: 310, distance: 109.1
click at [1248, 310] on rect at bounding box center [1269, 320] width 53 height 34
click at [392, 416] on div "Show angle" at bounding box center [423, 419] width 165 height 34
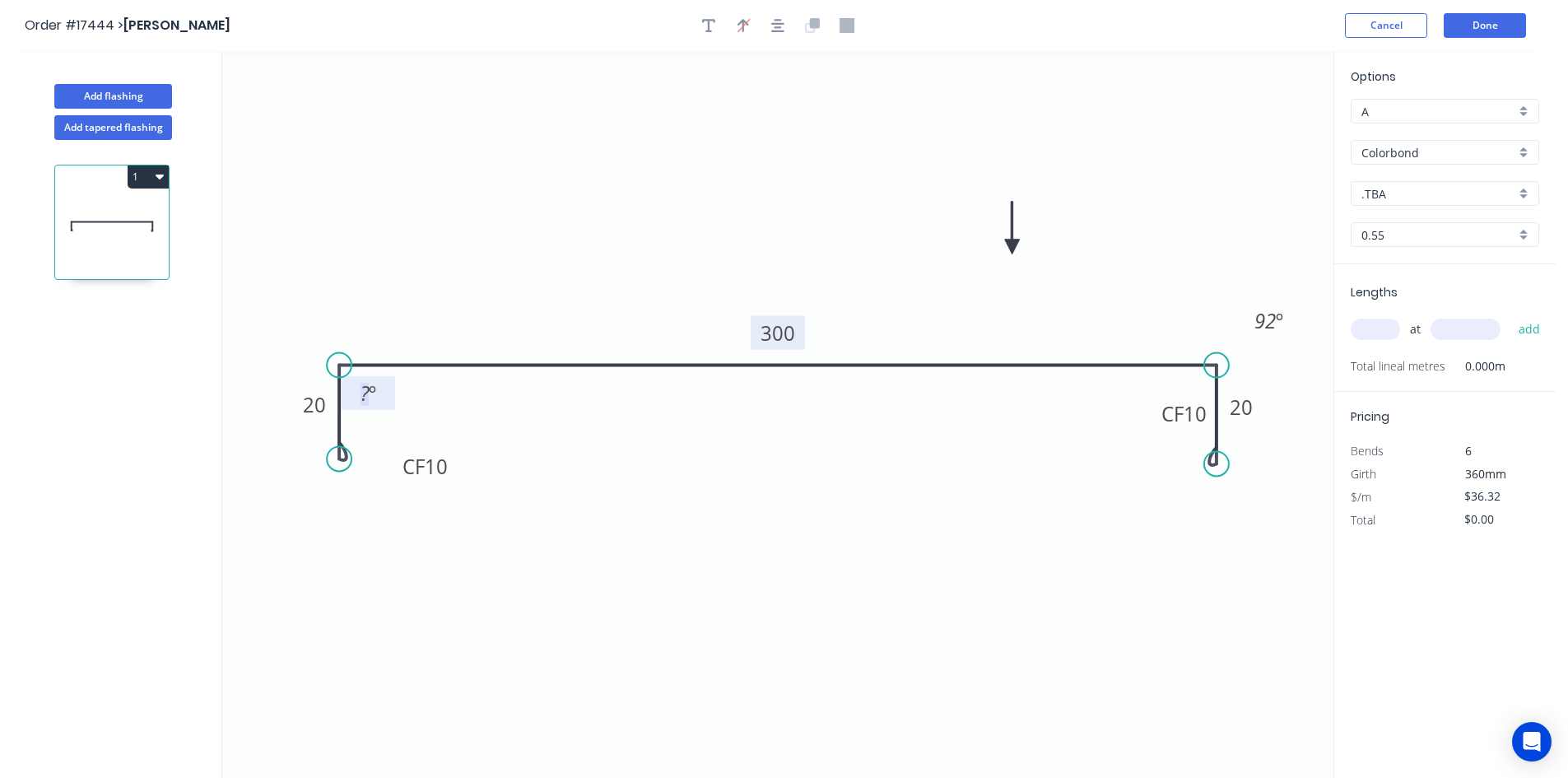
click at [367, 391] on tspan "?" at bounding box center [365, 392] width 9 height 27
click at [442, 415] on icon "0 CF 10 20 300 CF 10 20 92 º 92 º" at bounding box center [777, 414] width 1112 height 726
drag, startPoint x: 388, startPoint y: 401, endPoint x: 318, endPoint y: 318, distance: 108.6
click at [318, 318] on rect at bounding box center [298, 309] width 53 height 34
click at [777, 30] on icon "button" at bounding box center [778, 26] width 13 height 15
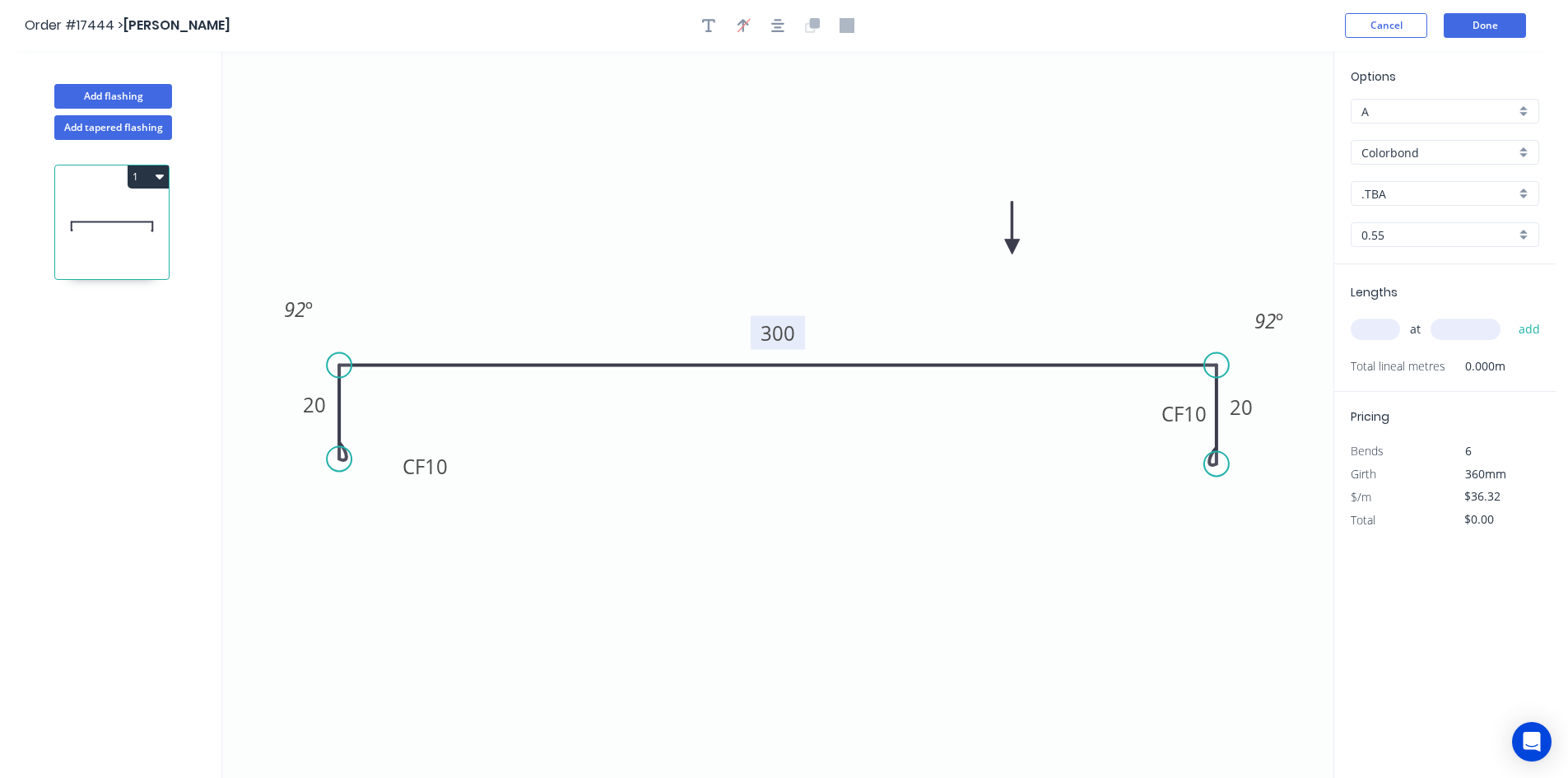
click at [1422, 193] on input ".TBA" at bounding box center [1438, 194] width 154 height 17
click at [1425, 279] on div "Paperbark" at bounding box center [1445, 274] width 187 height 29
type input "Paperbark"
click at [1383, 333] on input "text" at bounding box center [1375, 329] width 49 height 22
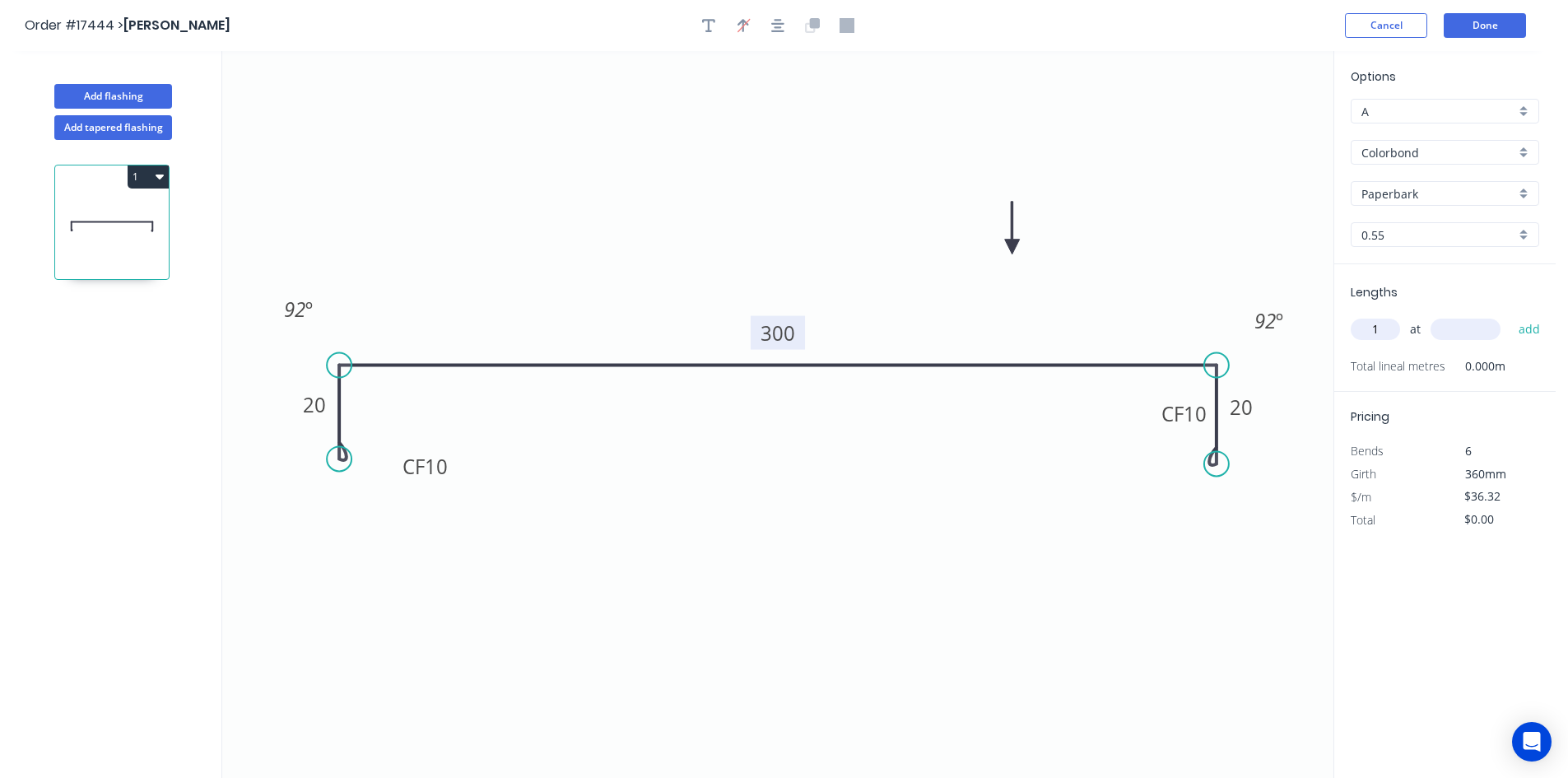
type input "1"
click at [1480, 326] on input "text" at bounding box center [1466, 329] width 70 height 22
type input "1200"
click at [1535, 328] on button "add" at bounding box center [1530, 329] width 39 height 28
type input "$43.58"
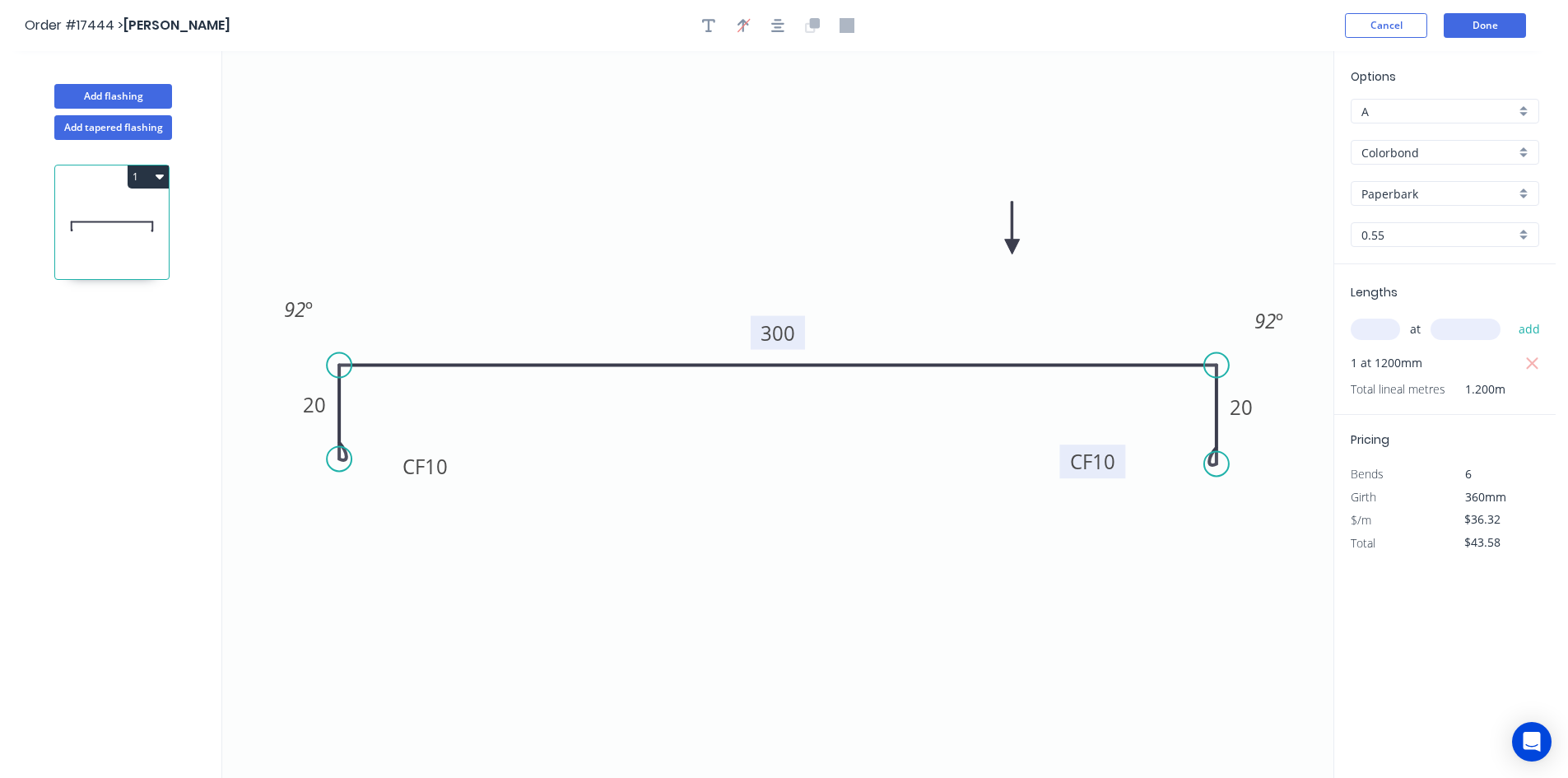
drag, startPoint x: 1157, startPoint y: 410, endPoint x: 1066, endPoint y: 458, distance: 102.9
click at [1066, 458] on rect at bounding box center [1092, 461] width 66 height 34
click at [1479, 27] on button "Done" at bounding box center [1485, 26] width 82 height 25
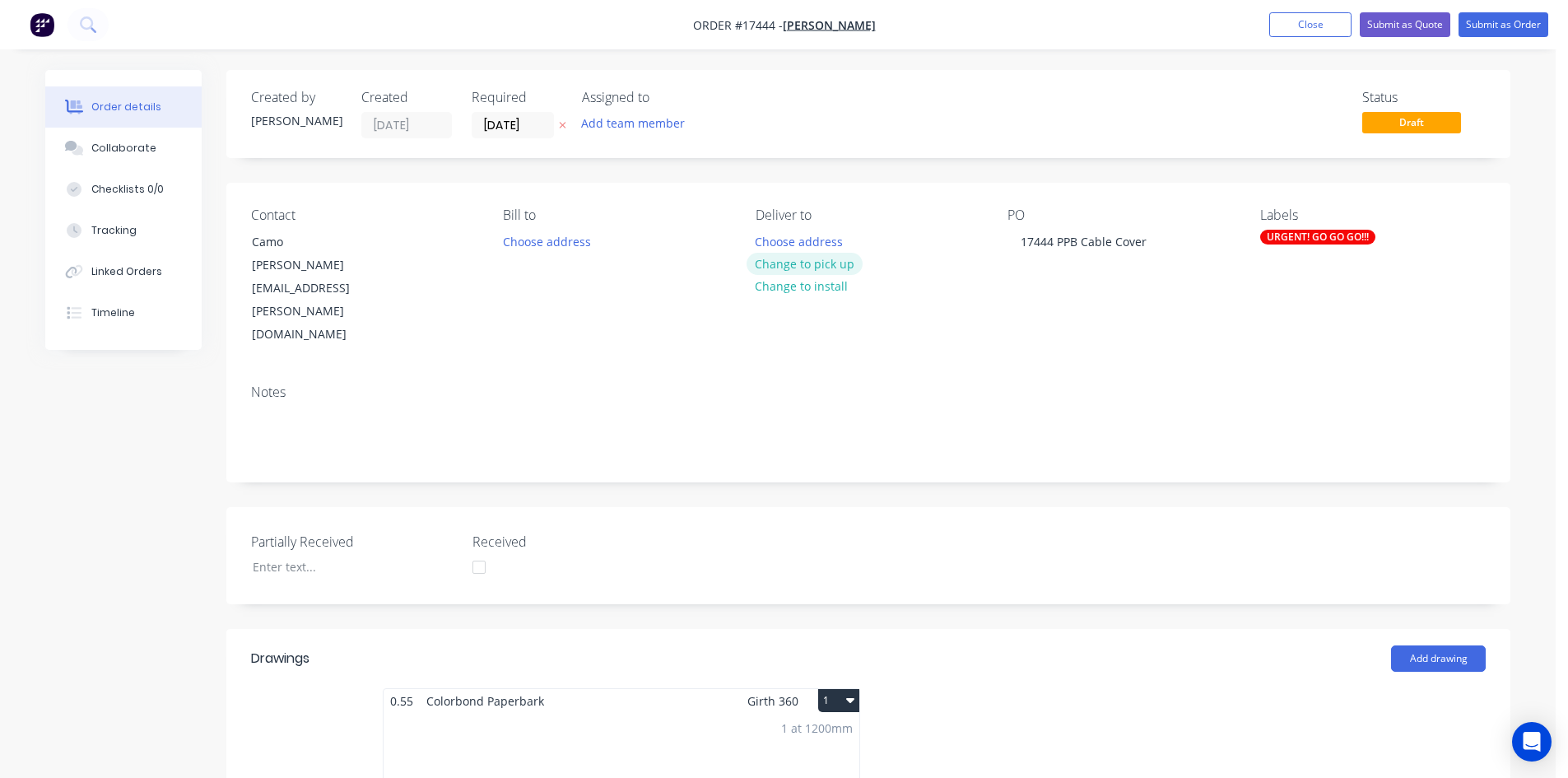
click at [828, 263] on button "Change to pick up" at bounding box center [805, 263] width 117 height 22
click at [880, 174] on div "Created by [PERSON_NAME] Created [DATE] Required [DATE] Assigned to Add team me…" at bounding box center [868, 780] width 1284 height 1421
click at [1505, 25] on button "Submit as Order" at bounding box center [1504, 25] width 90 height 25
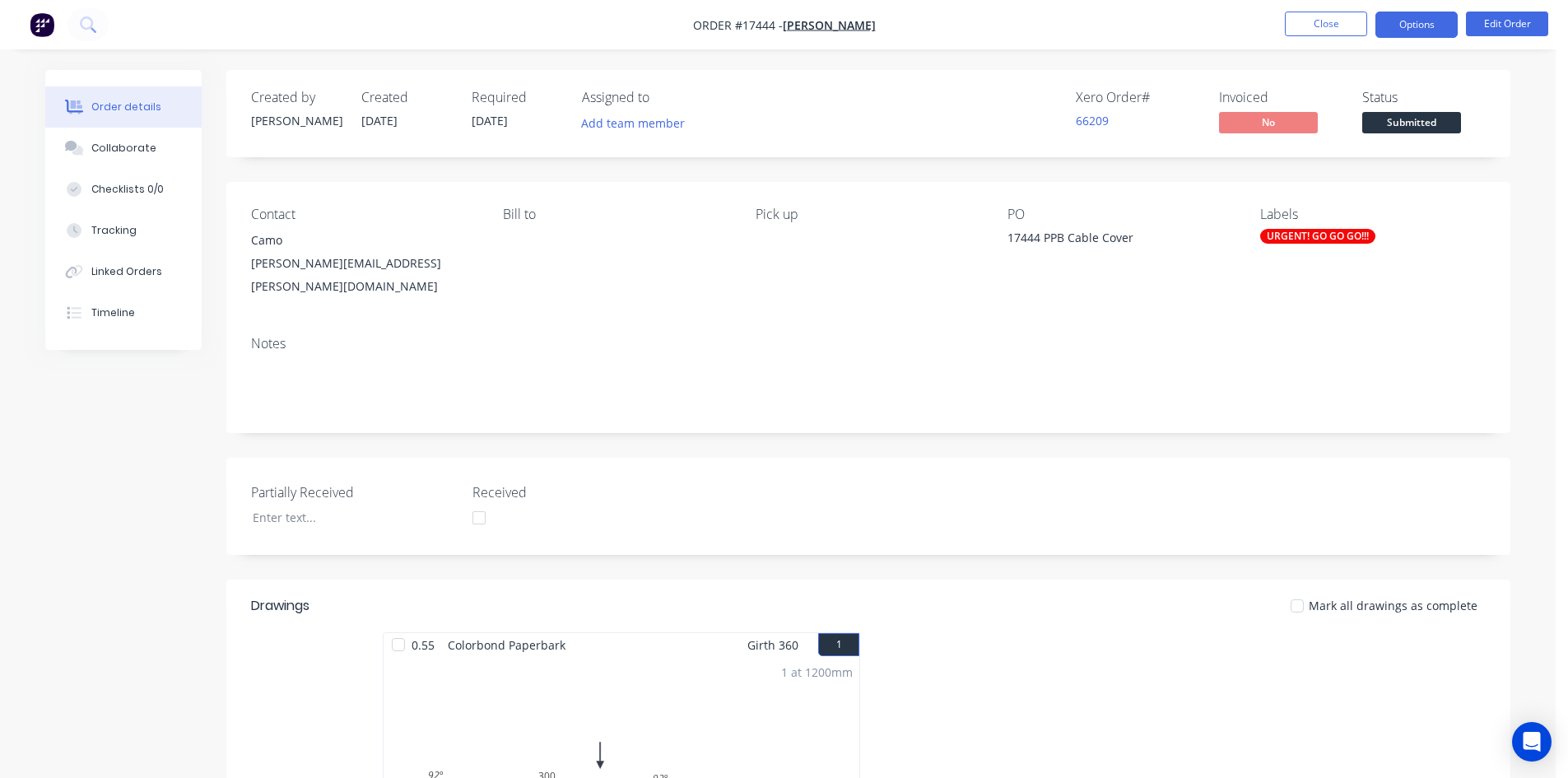
click at [1418, 22] on button "Options" at bounding box center [1417, 25] width 82 height 27
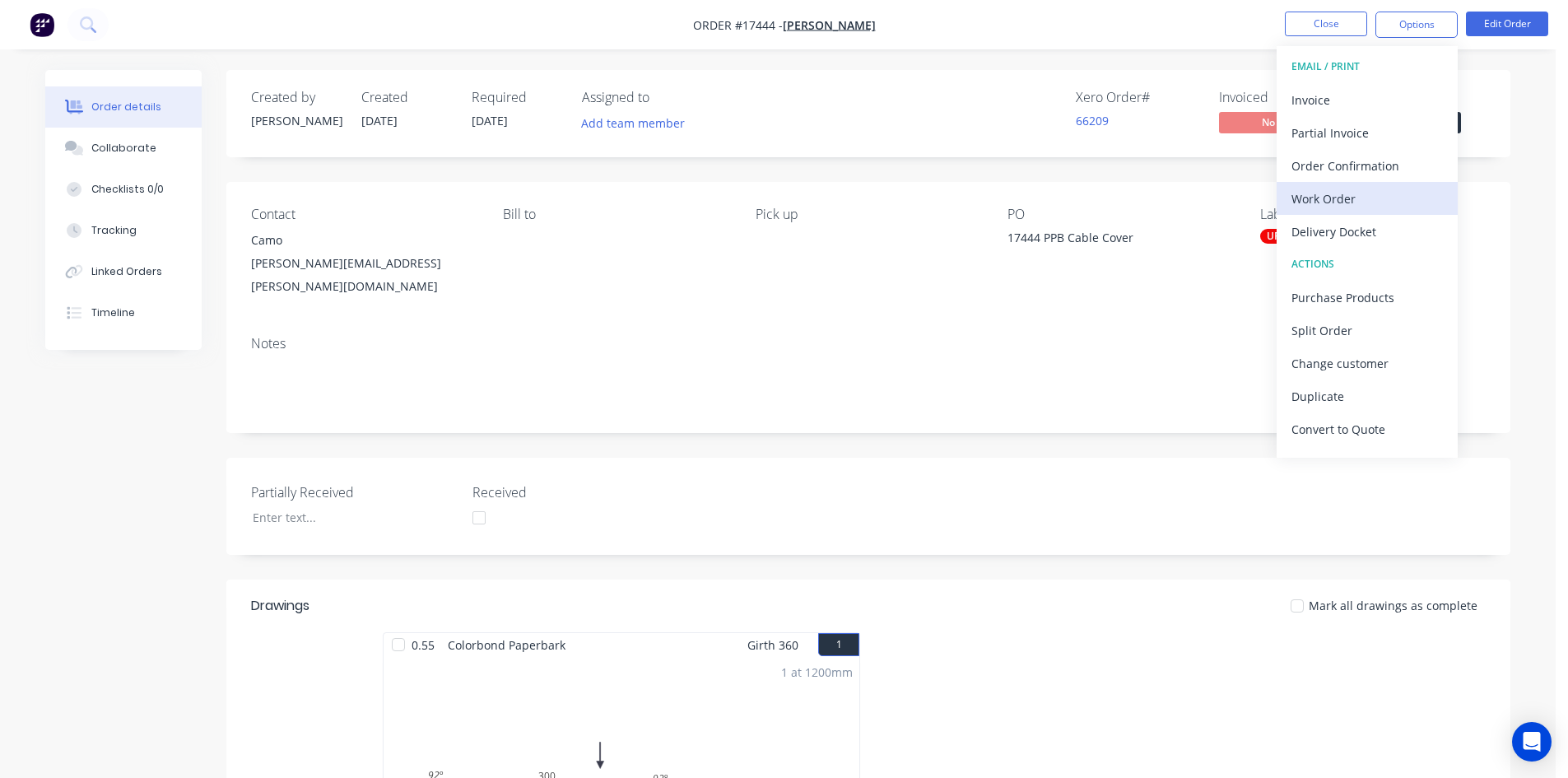
click at [1346, 205] on div "Work Order" at bounding box center [1368, 199] width 151 height 24
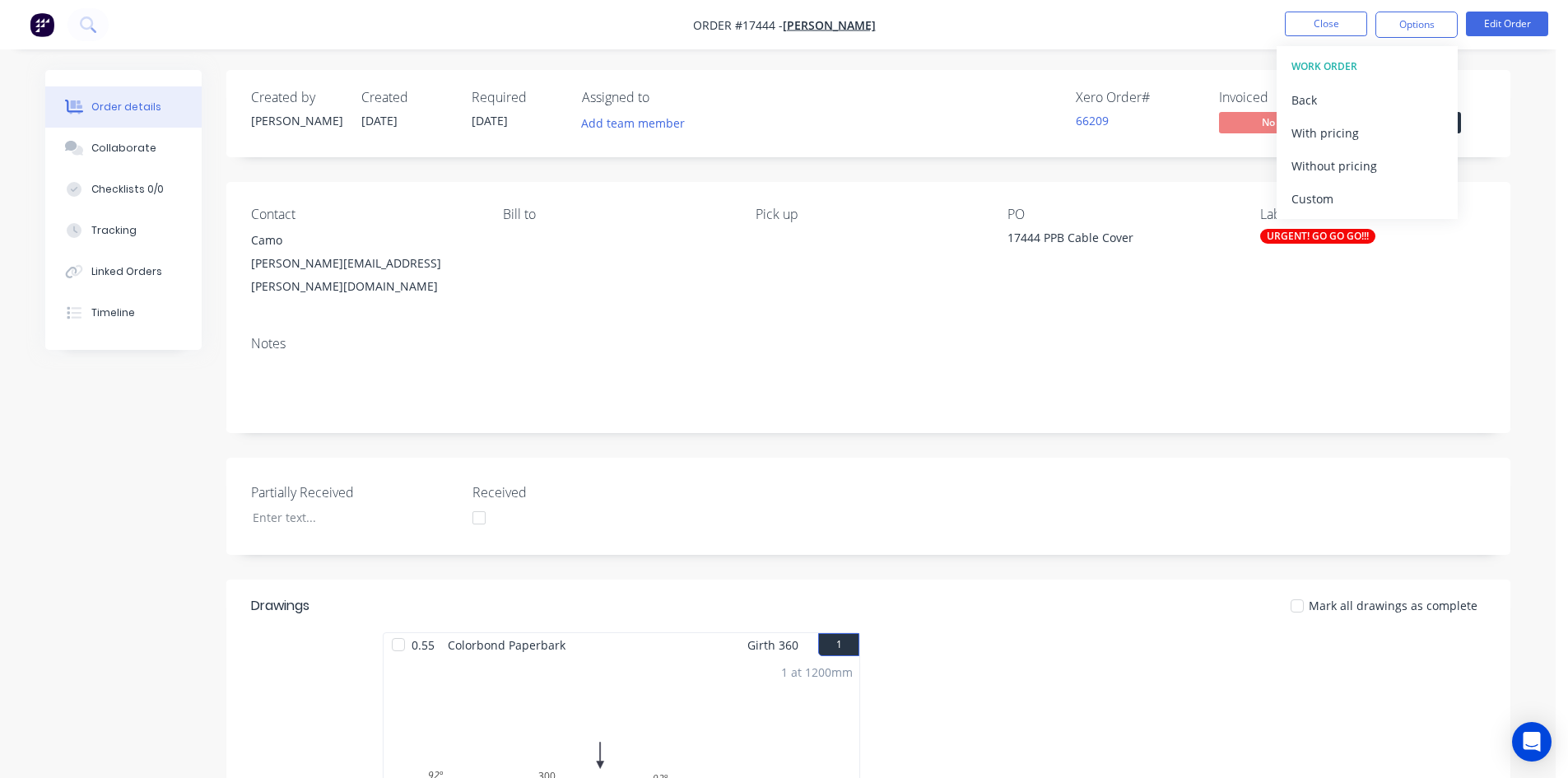
click at [1346, 205] on div "Custom" at bounding box center [1368, 199] width 151 height 24
click at [1355, 165] on div "Without pricing" at bounding box center [1368, 165] width 151 height 24
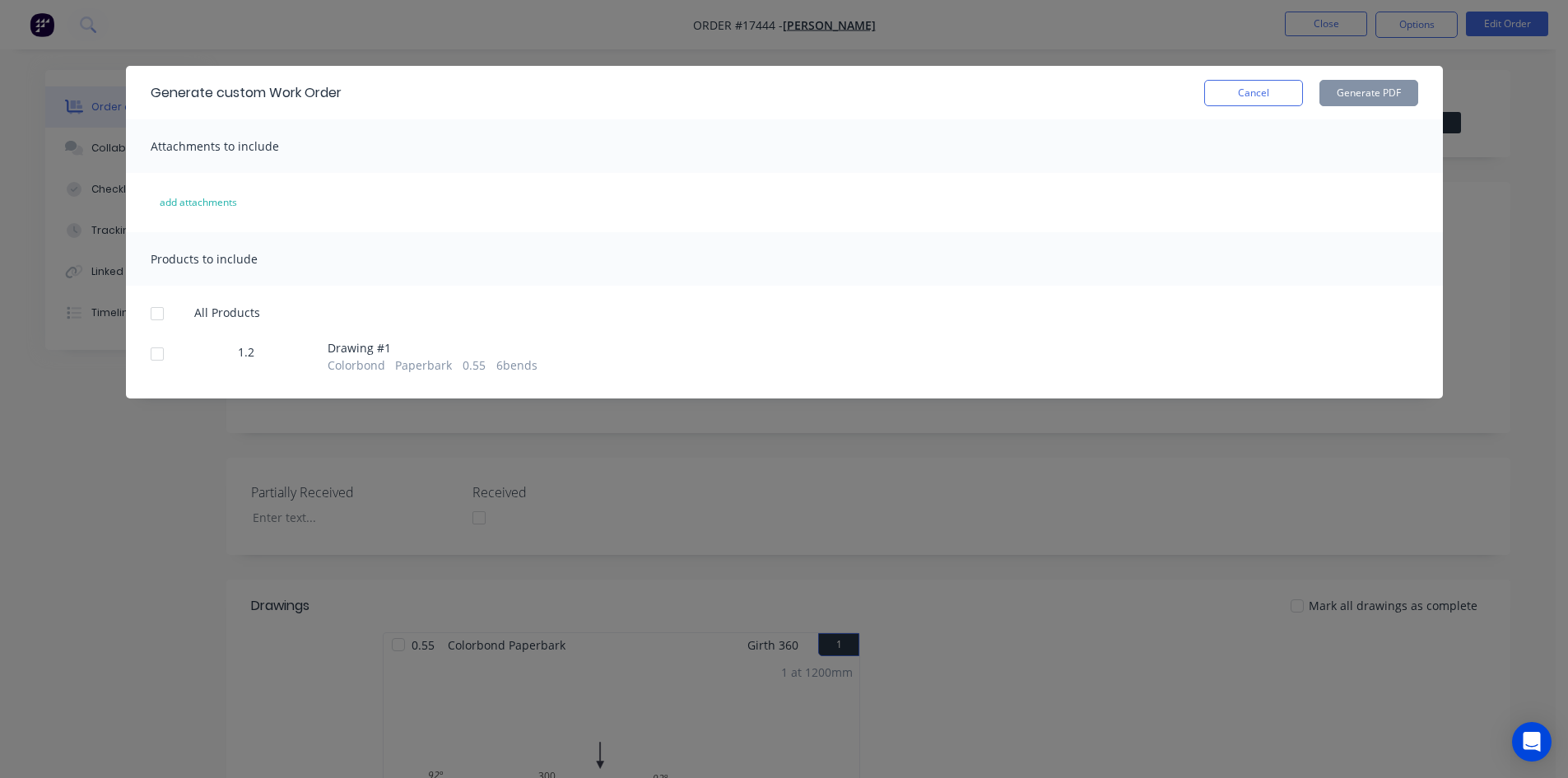
click at [151, 319] on div at bounding box center [157, 313] width 33 height 33
click at [1390, 96] on button "Generate PDF" at bounding box center [1368, 93] width 99 height 27
click at [1250, 89] on button "Cancel" at bounding box center [1254, 93] width 99 height 27
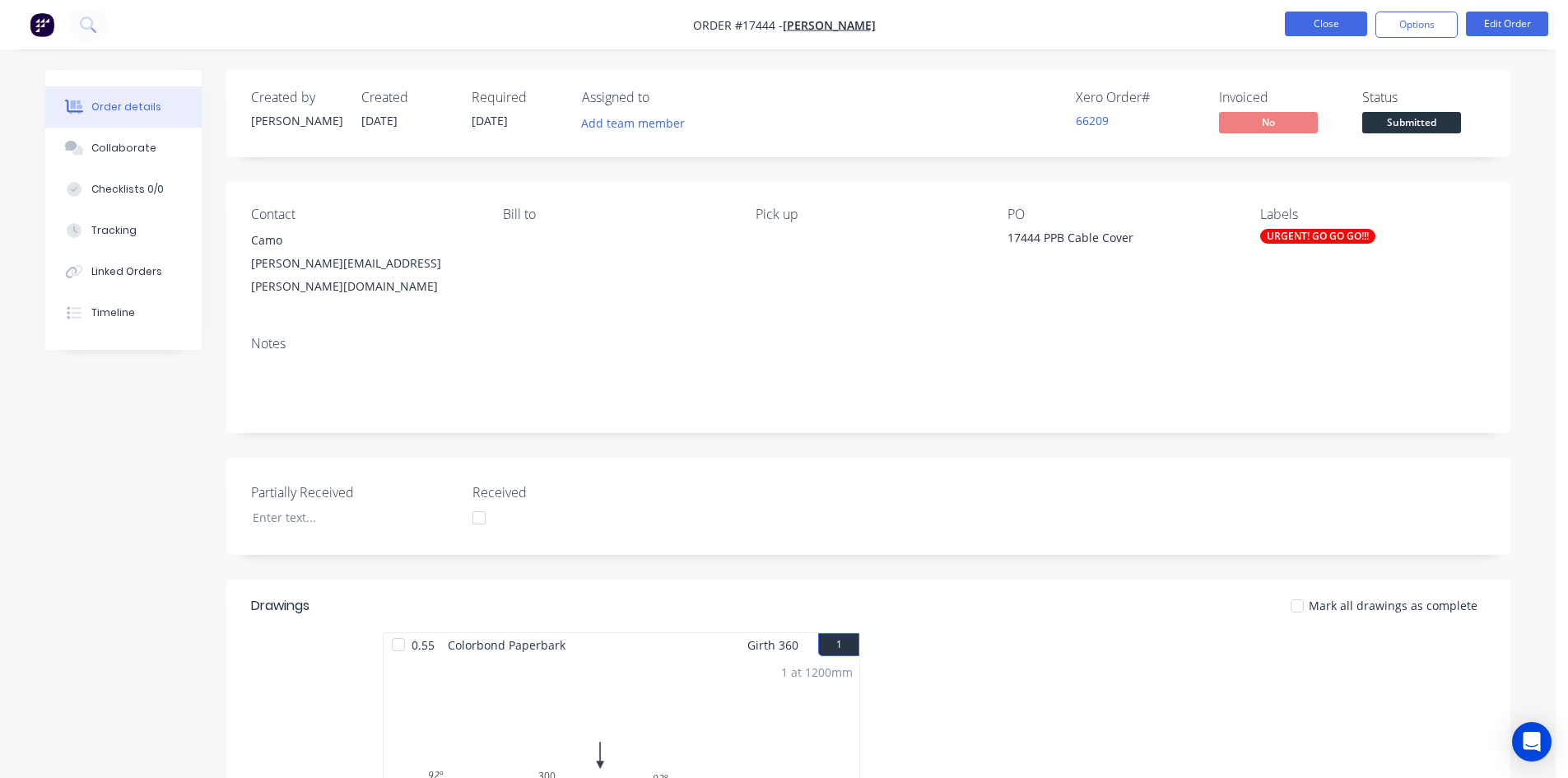
click at [1333, 26] on button "Close" at bounding box center [1326, 24] width 82 height 25
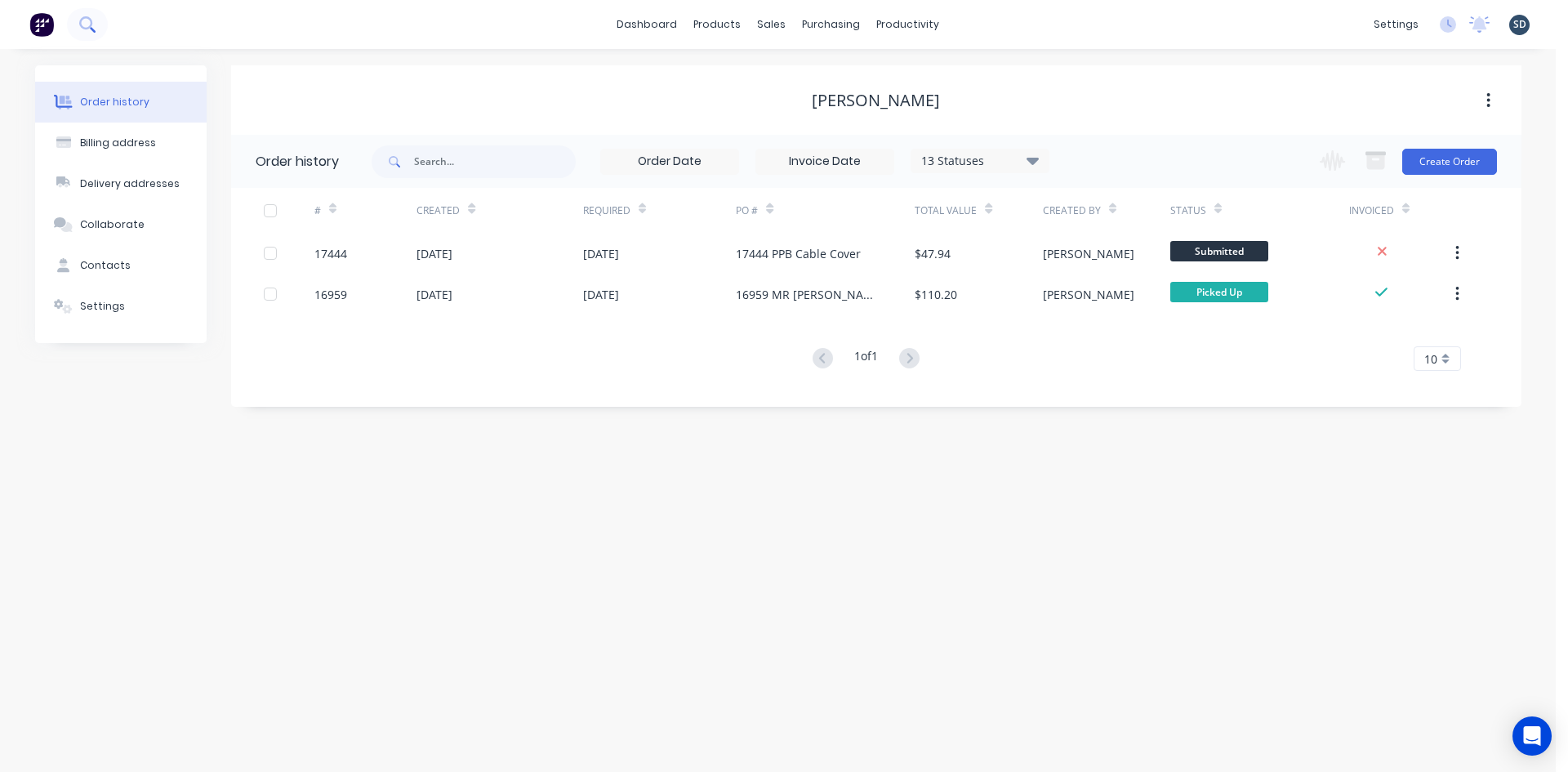
click at [83, 27] on icon at bounding box center [86, 23] width 13 height 13
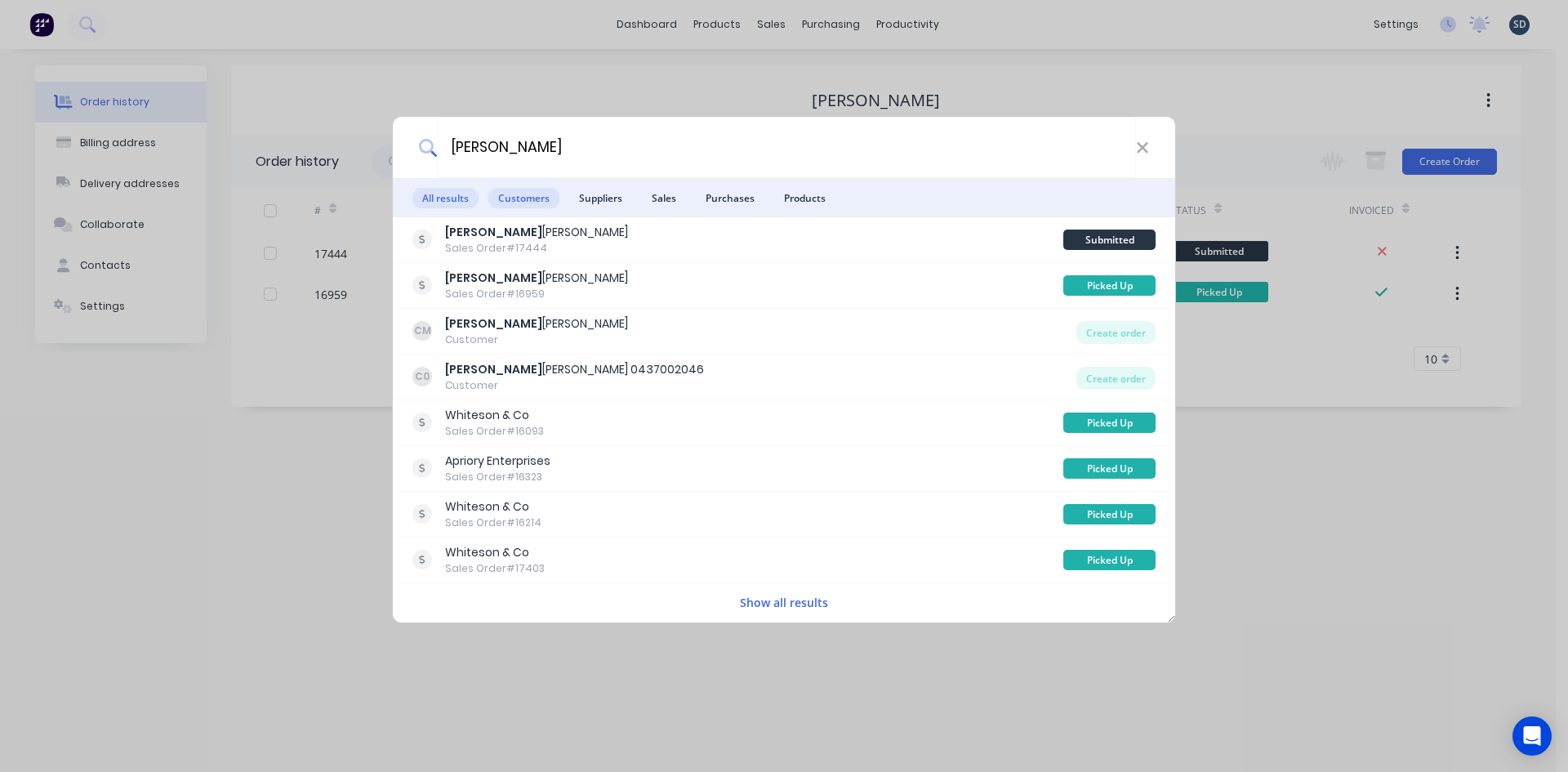
type input "[PERSON_NAME]"
click at [529, 198] on span "Customers" at bounding box center [524, 198] width 71 height 21
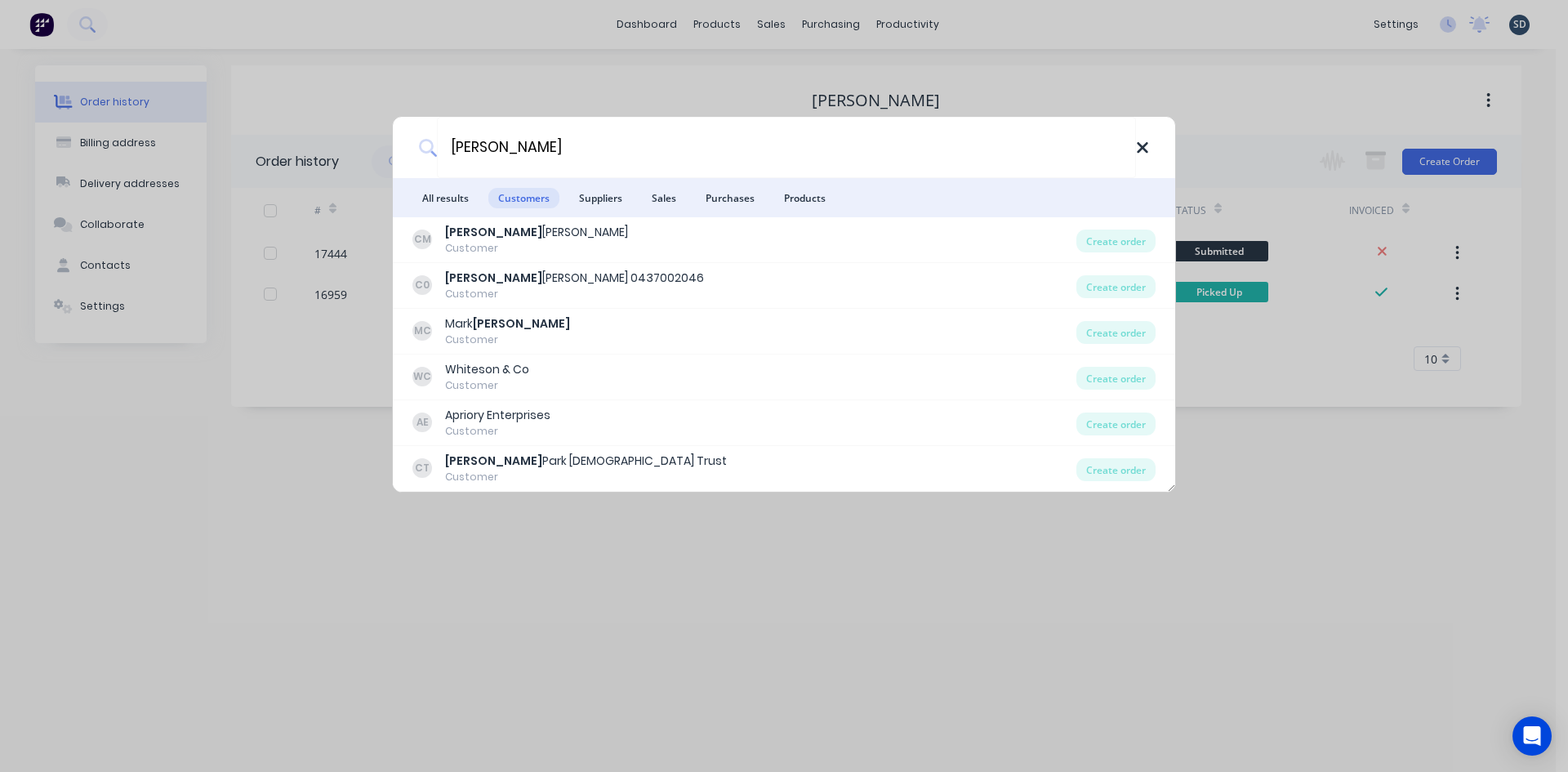
click at [1145, 148] on icon at bounding box center [1142, 147] width 11 height 11
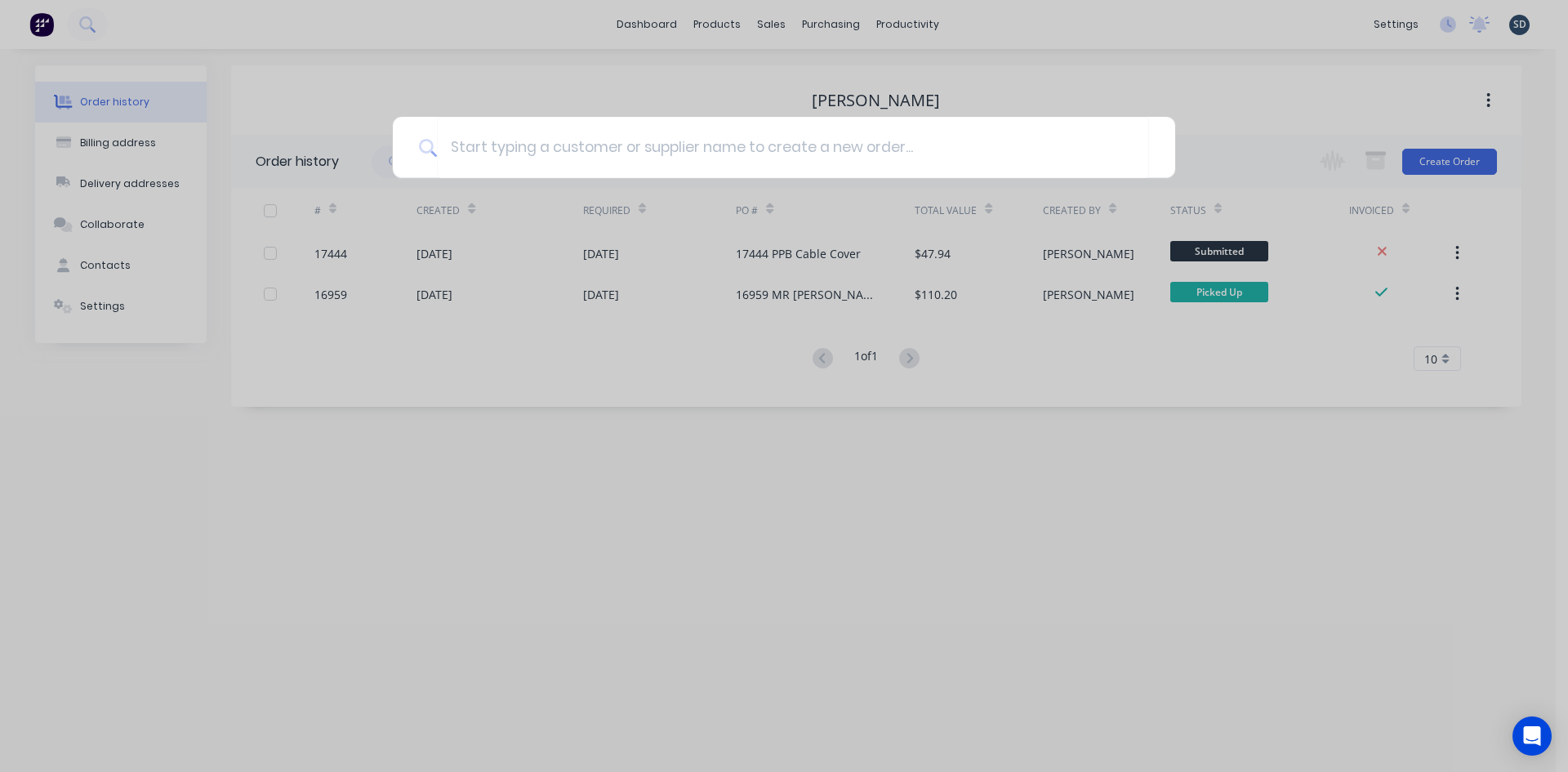
drag, startPoint x: 784, startPoint y: 75, endPoint x: 831, endPoint y: 41, distance: 58.0
click at [784, 75] on div at bounding box center [784, 386] width 1568 height 772
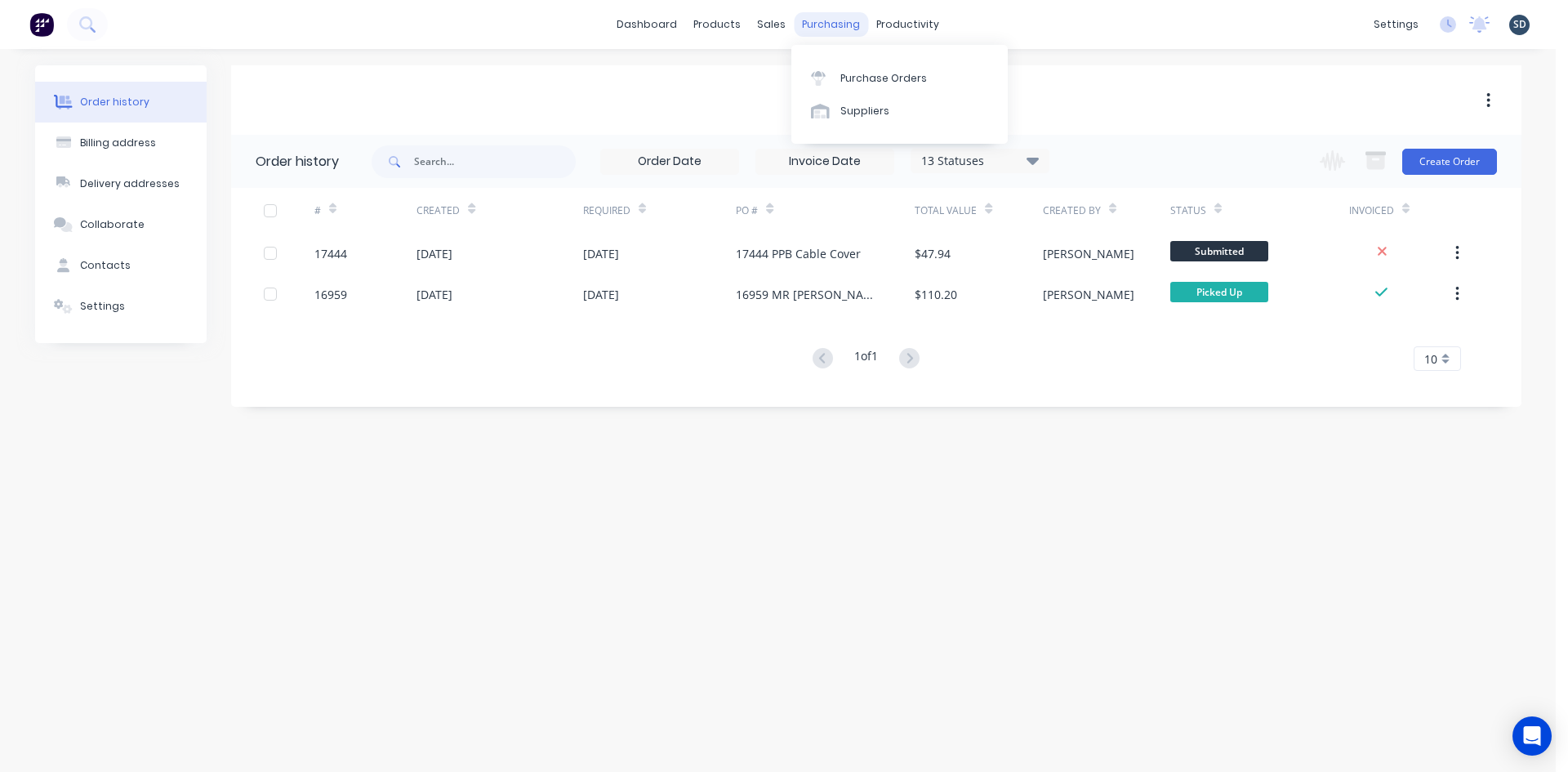
click at [857, 16] on div "purchasing" at bounding box center [831, 25] width 74 height 25
click at [857, 75] on div "Purchase Orders" at bounding box center [883, 78] width 87 height 15
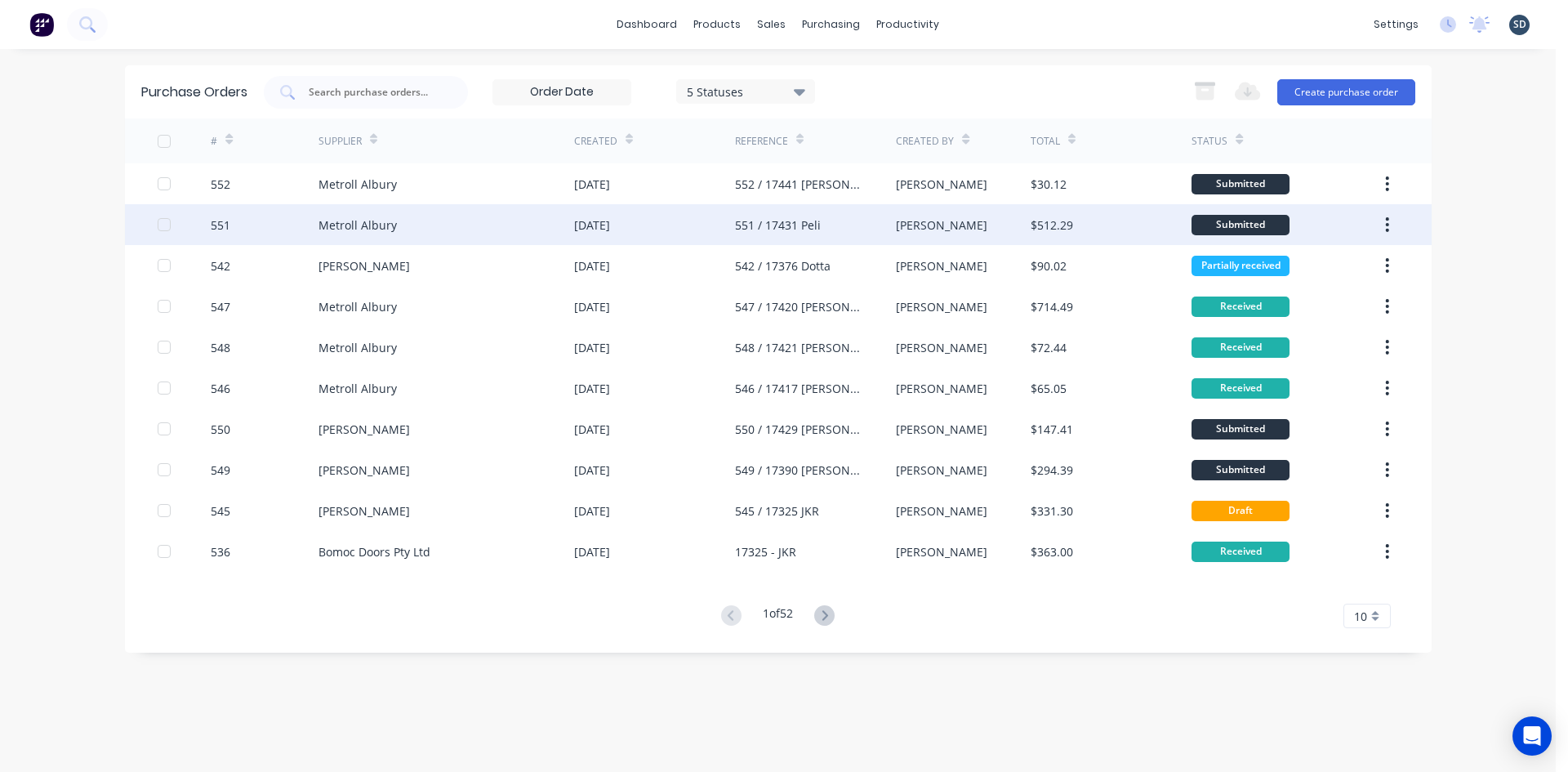
click at [416, 224] on div "Metroll Albury" at bounding box center [446, 225] width 256 height 41
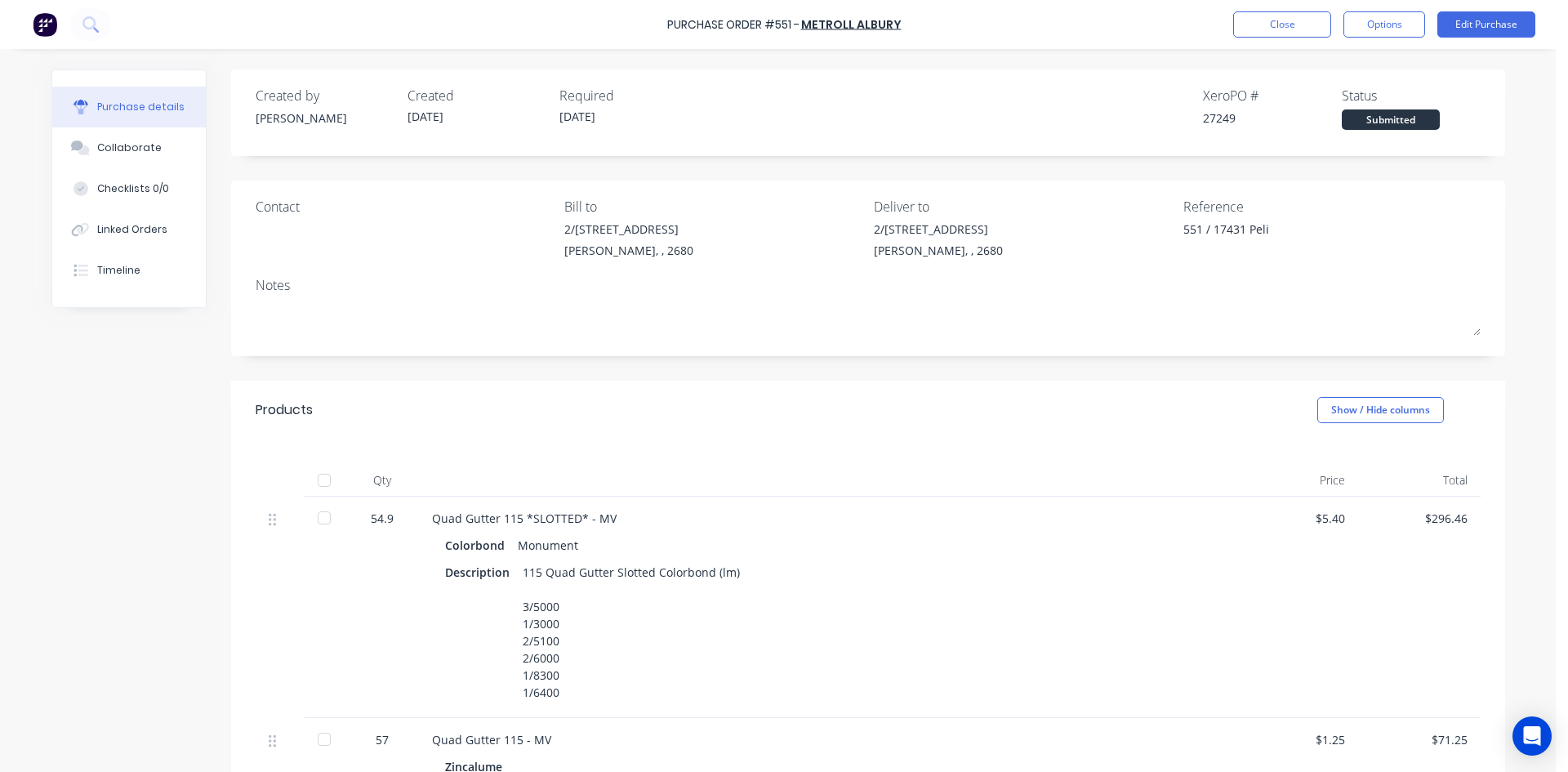
click at [952, 162] on div "Created by Sam Created 27/08/25 Required 29/08/25 Xero PO # 27249 Status Submit…" at bounding box center [868, 738] width 1274 height 1339
click at [798, 59] on div "Purchase details Collaborate Checklists 0/0 Linked Orders Timeline Created by S…" at bounding box center [779, 361] width 1486 height 690
click at [116, 144] on div "Collaborate" at bounding box center [129, 148] width 64 height 15
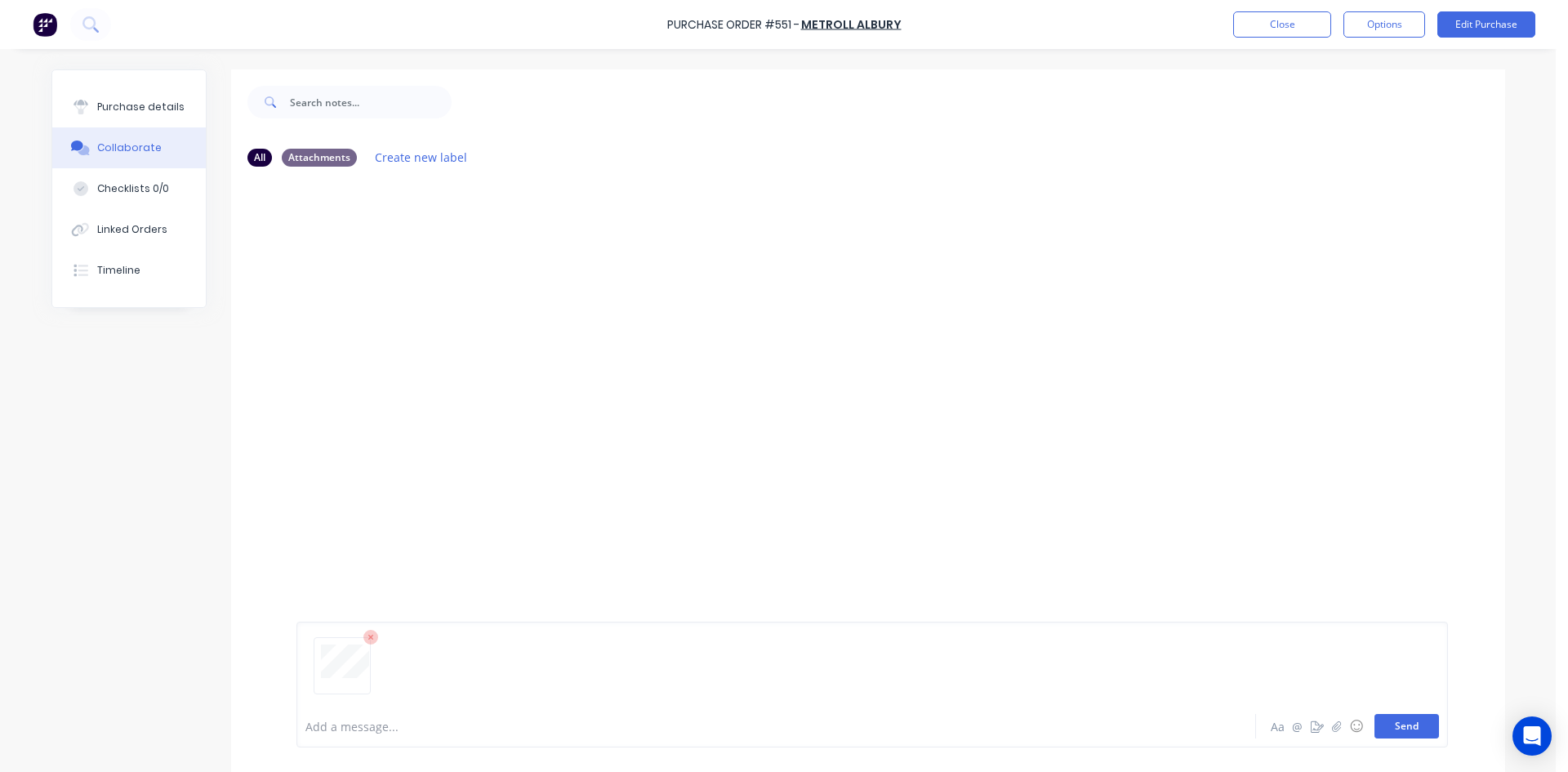
click at [1415, 732] on button "Send" at bounding box center [1406, 726] width 64 height 25
click at [140, 108] on div "Purchase details" at bounding box center [141, 107] width 87 height 15
type textarea "x"
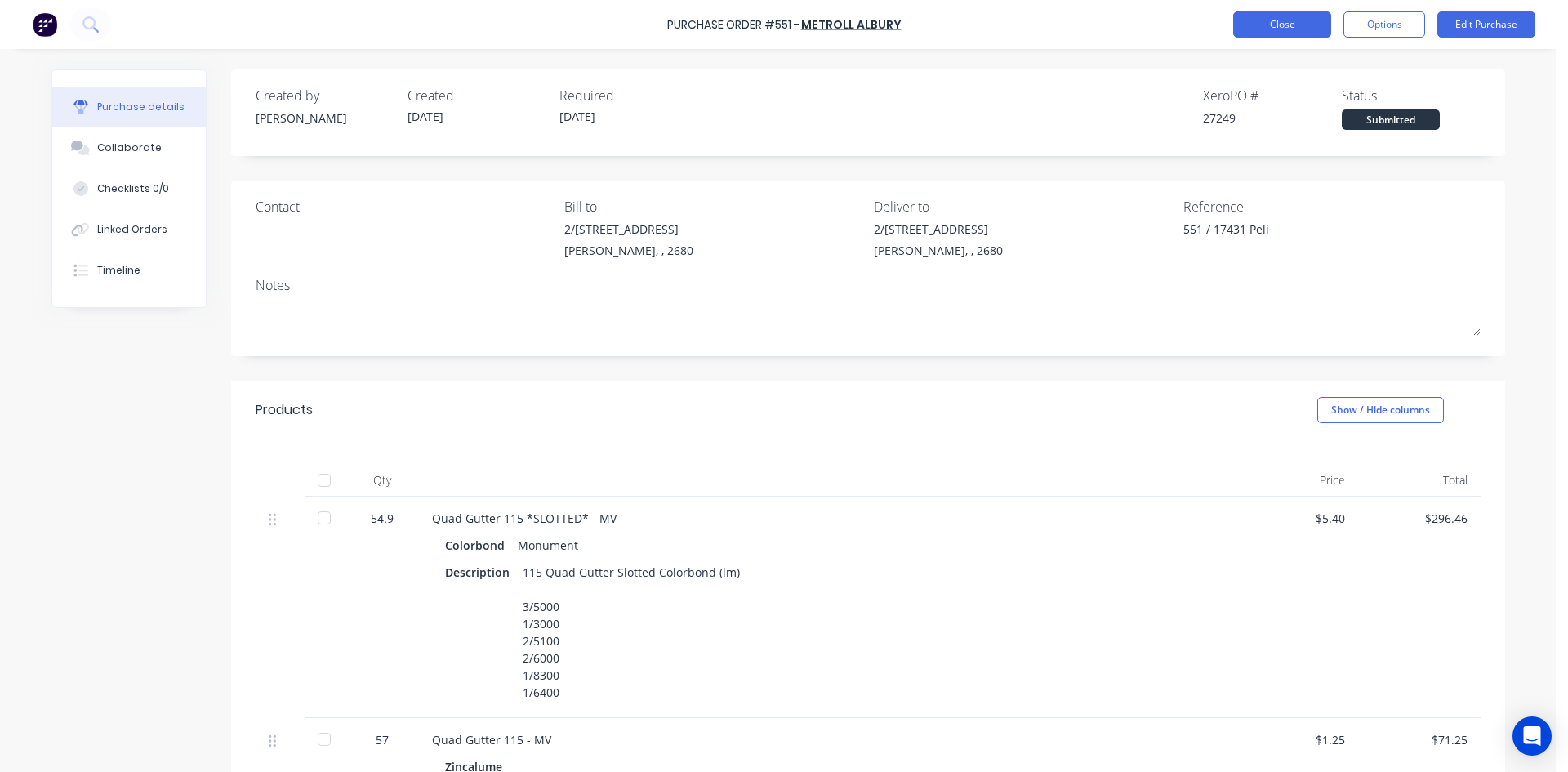
click at [1278, 26] on button "Close" at bounding box center [1282, 25] width 98 height 26
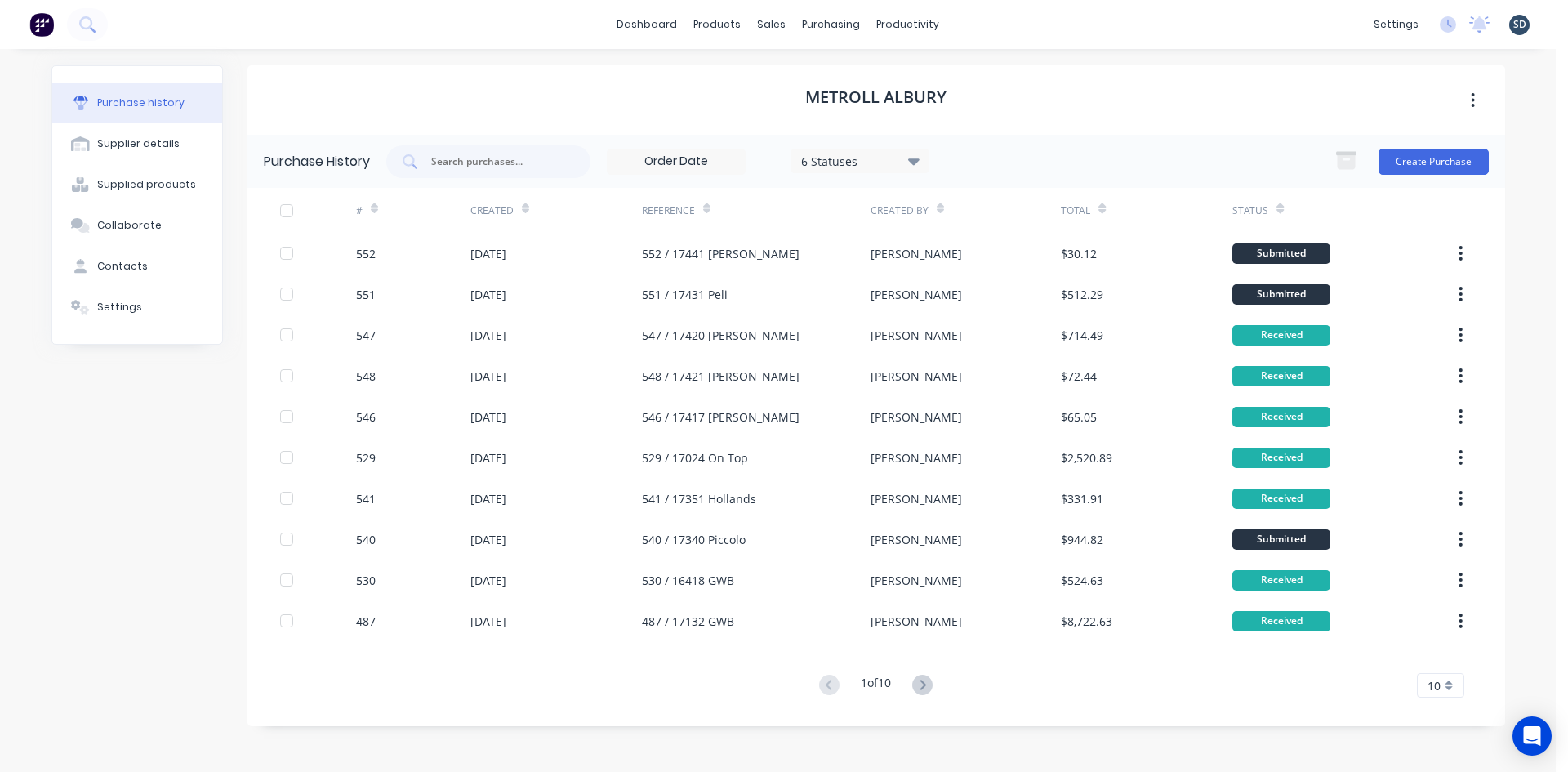
click at [990, 22] on div "dashboard products sales purchasing productivity dashboard products Product Cat…" at bounding box center [778, 24] width 1556 height 49
click at [1005, 21] on div "dashboard products sales purchasing productivity dashboard products Product Cat…" at bounding box center [778, 24] width 1556 height 49
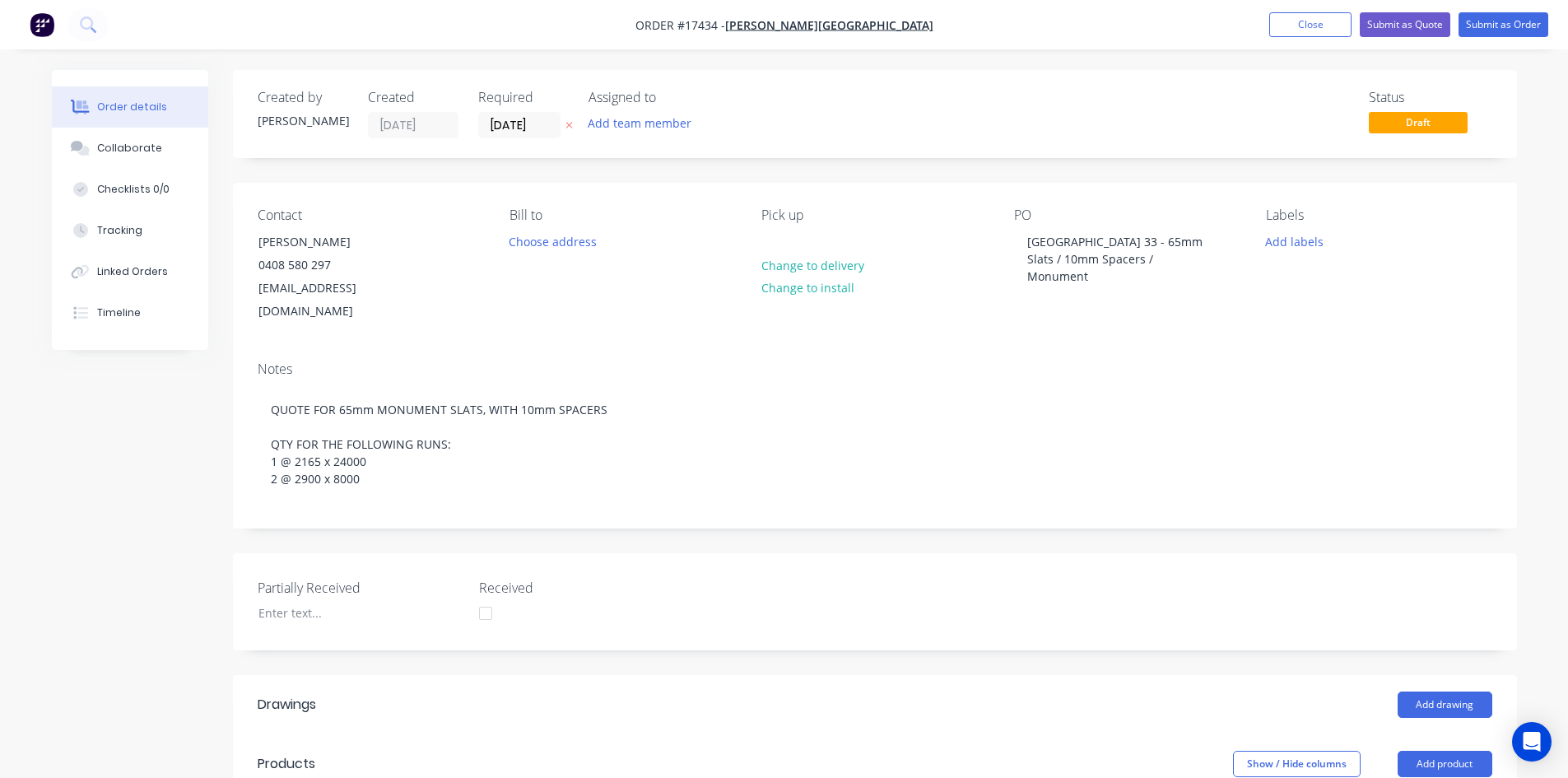
click at [961, 28] on nav "Order #17434 - [PERSON_NAME] Building Add product Close Submit as Quote Submit …" at bounding box center [784, 24] width 1568 height 49
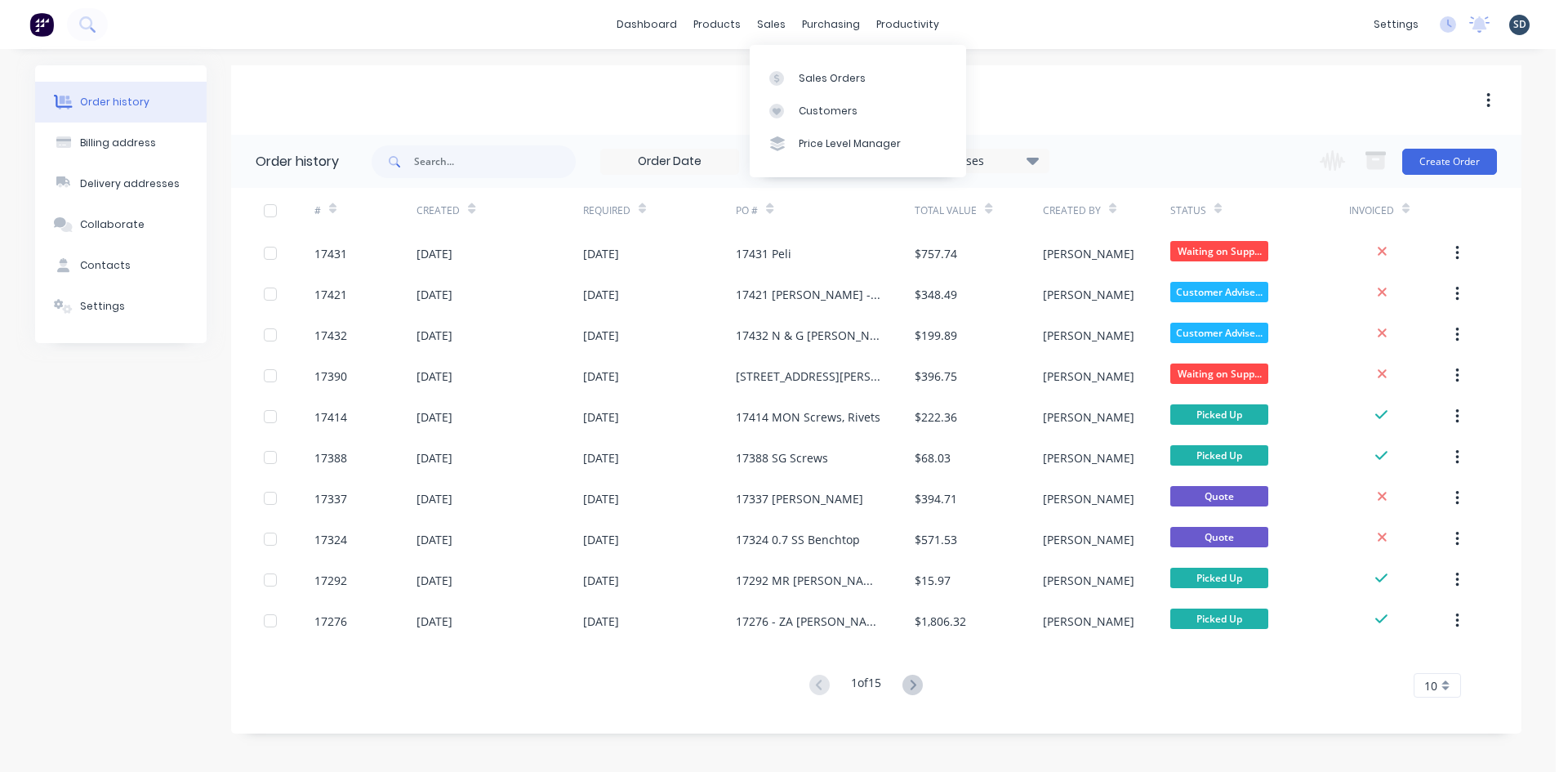
click at [514, 115] on div "Cash Sale" at bounding box center [876, 101] width 1290 height 30
click at [823, 82] on div "Sales Orders" at bounding box center [831, 78] width 67 height 15
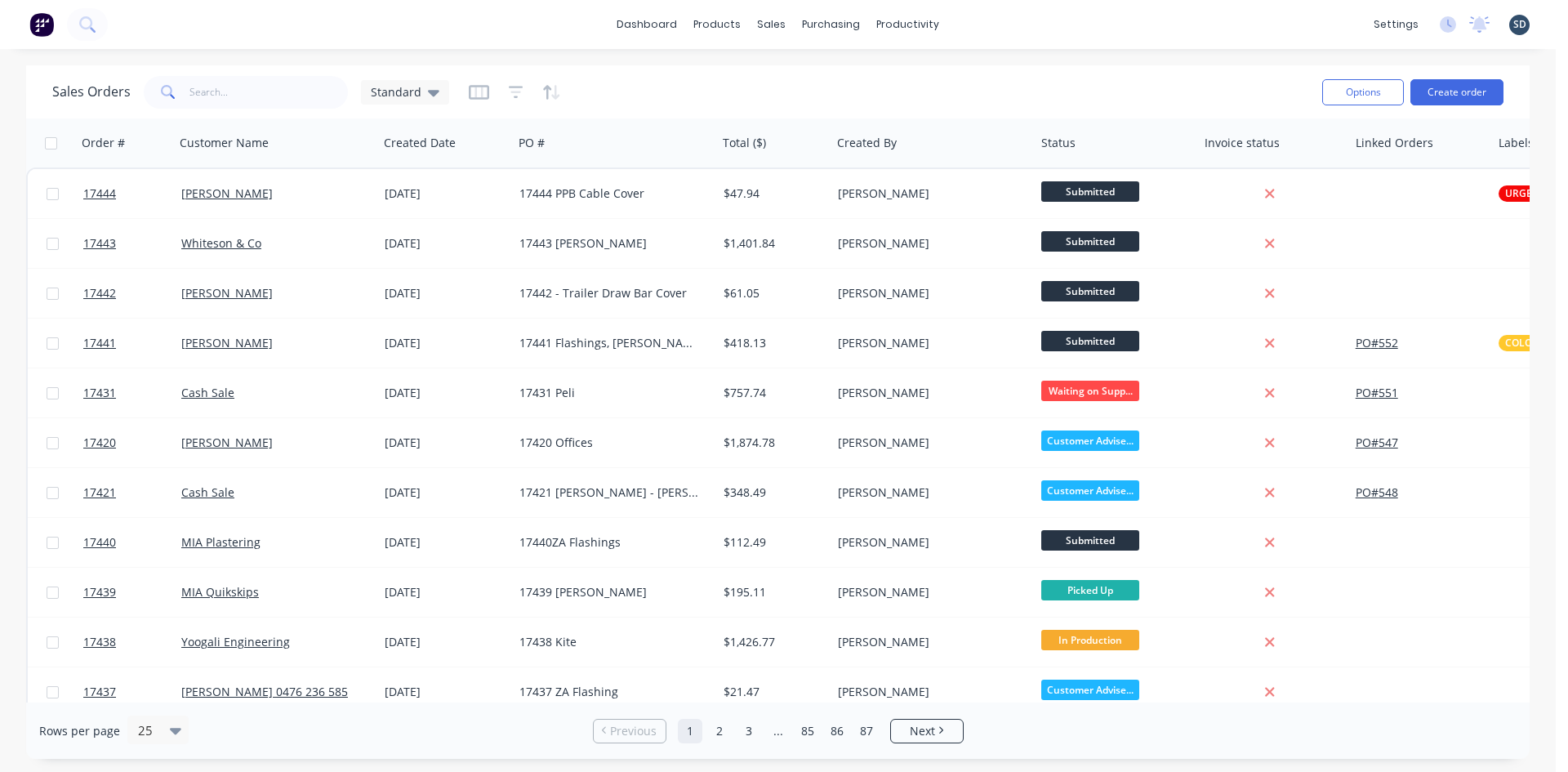
click at [1015, 16] on div "dashboard products sales purchasing productivity dashboard products Product Cat…" at bounding box center [778, 24] width 1556 height 49
click at [987, 21] on div "dashboard products sales purchasing productivity dashboard products Product Cat…" at bounding box center [778, 24] width 1556 height 49
click at [982, 21] on div "dashboard products sales purchasing productivity dashboard products Product Cat…" at bounding box center [778, 24] width 1556 height 49
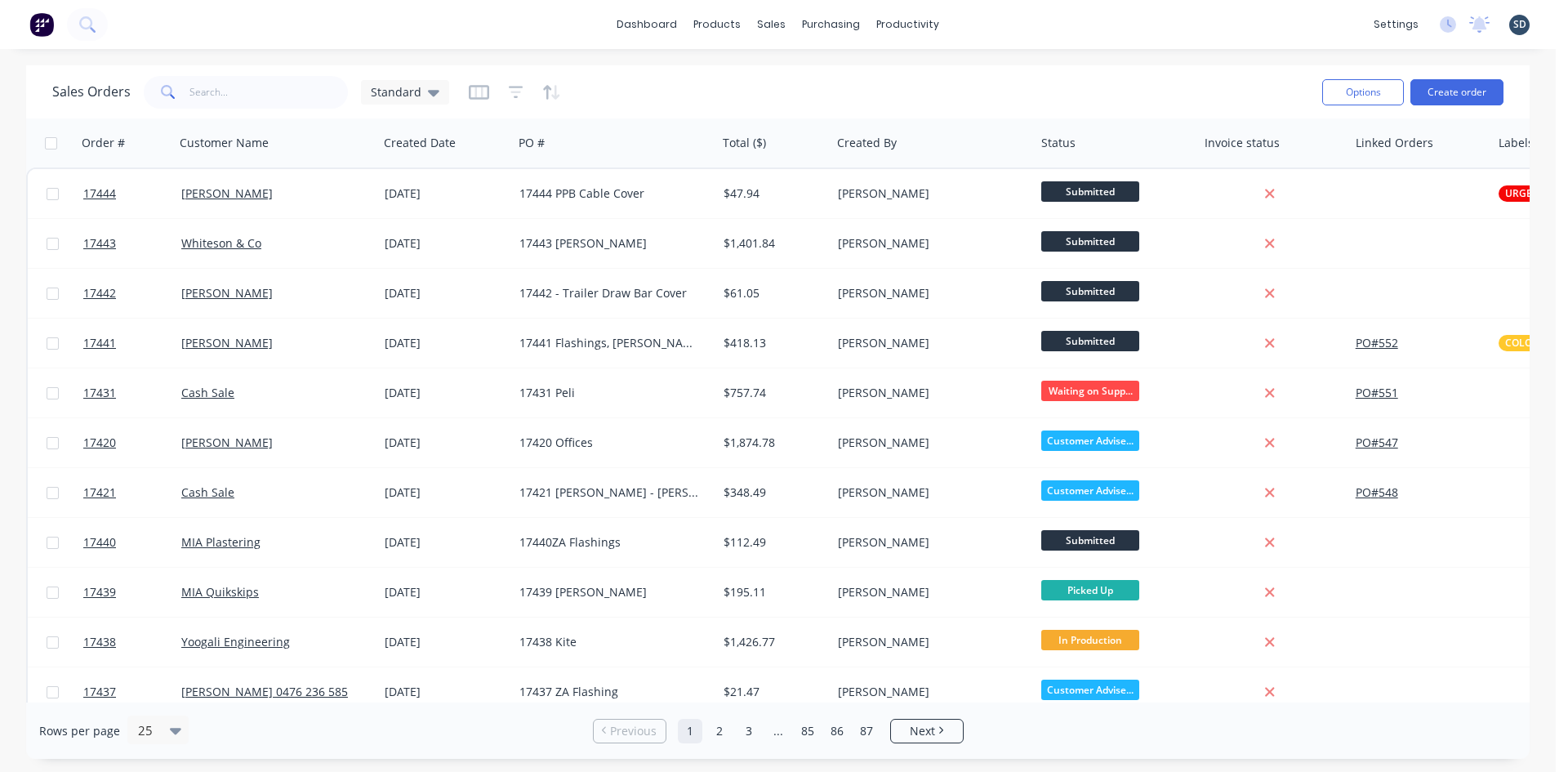
click at [986, 22] on div "dashboard products sales purchasing productivity dashboard products Product Cat…" at bounding box center [778, 24] width 1556 height 49
click at [986, 23] on div "dashboard products sales purchasing productivity dashboard products Product Cat…" at bounding box center [778, 24] width 1556 height 49
click at [994, 24] on div "dashboard products sales purchasing productivity dashboard products Product Cat…" at bounding box center [778, 24] width 1556 height 49
click at [994, 23] on div "dashboard products sales purchasing productivity dashboard products Product Cat…" at bounding box center [778, 24] width 1556 height 49
click at [999, 25] on div "dashboard products sales purchasing productivity dashboard products Product Cat…" at bounding box center [778, 24] width 1556 height 49
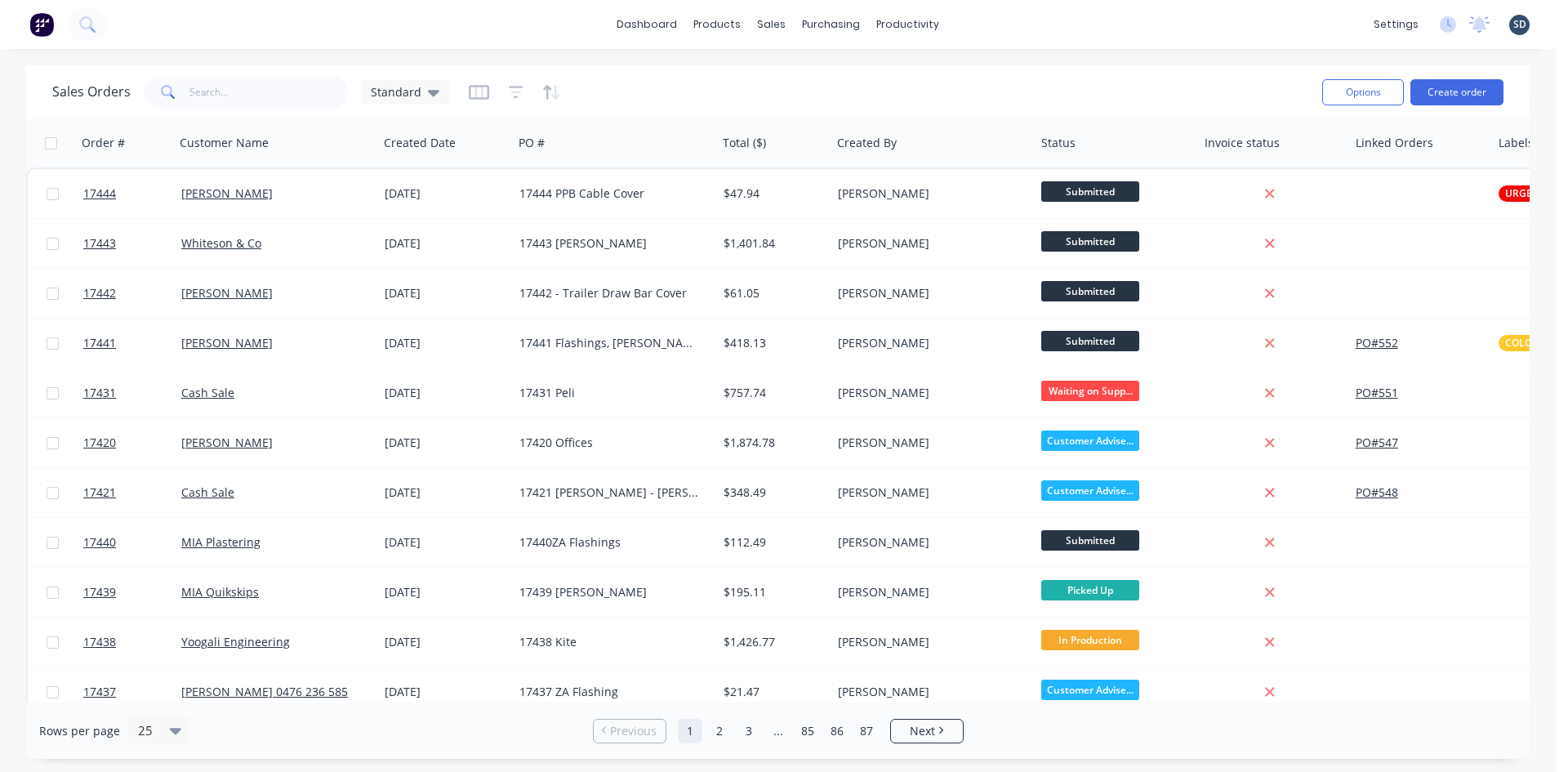
click at [986, 21] on div "dashboard products sales purchasing productivity dashboard products Product Cat…" at bounding box center [778, 24] width 1556 height 49
click at [989, 21] on div "dashboard products sales purchasing productivity dashboard products Product Cat…" at bounding box center [778, 24] width 1556 height 49
click at [1117, 21] on div "dashboard products sales purchasing productivity dashboard products Product Cat…" at bounding box center [778, 24] width 1556 height 49
